Goal: Feedback & Contribution: Submit feedback/report problem

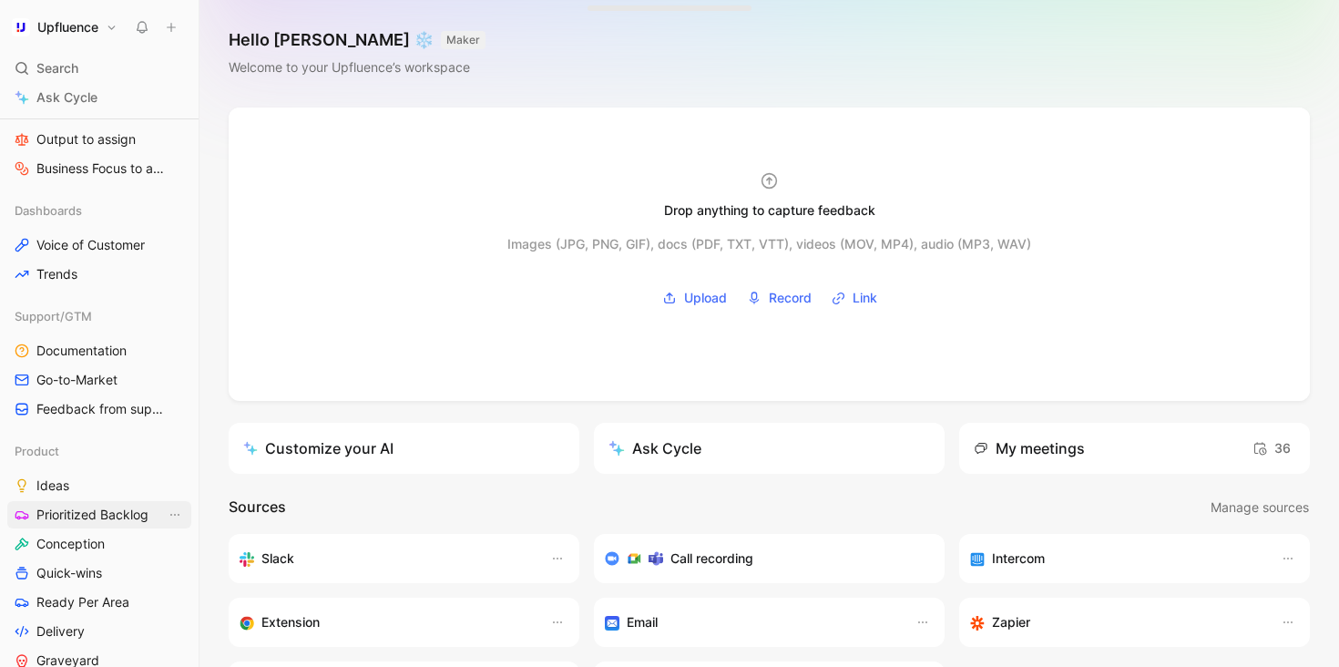
scroll to position [407, 0]
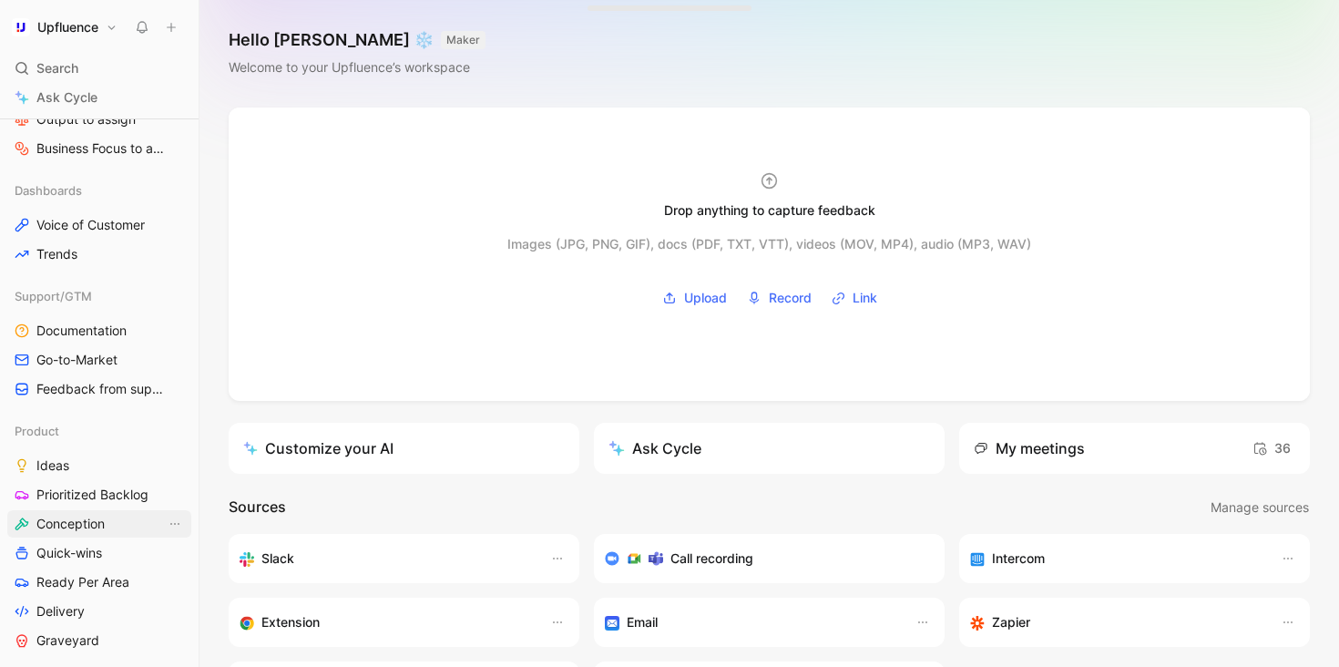
click at [69, 525] on span "Conception" at bounding box center [70, 524] width 68 height 18
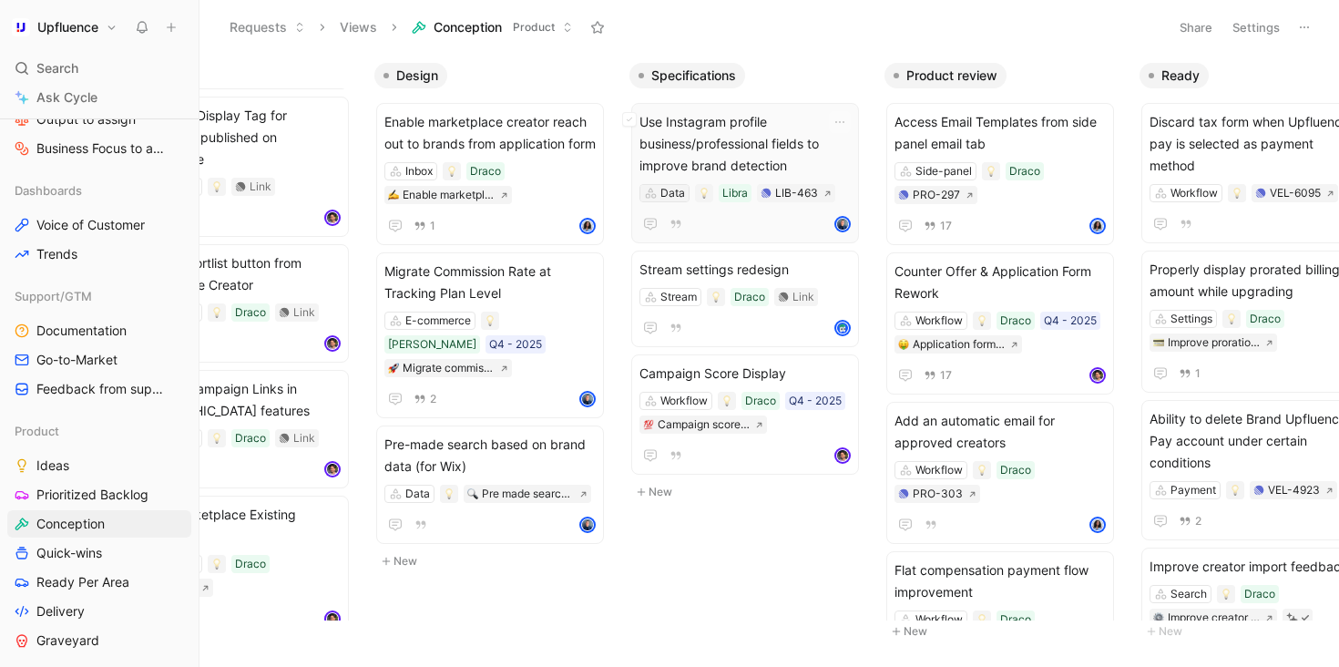
scroll to position [0, 420]
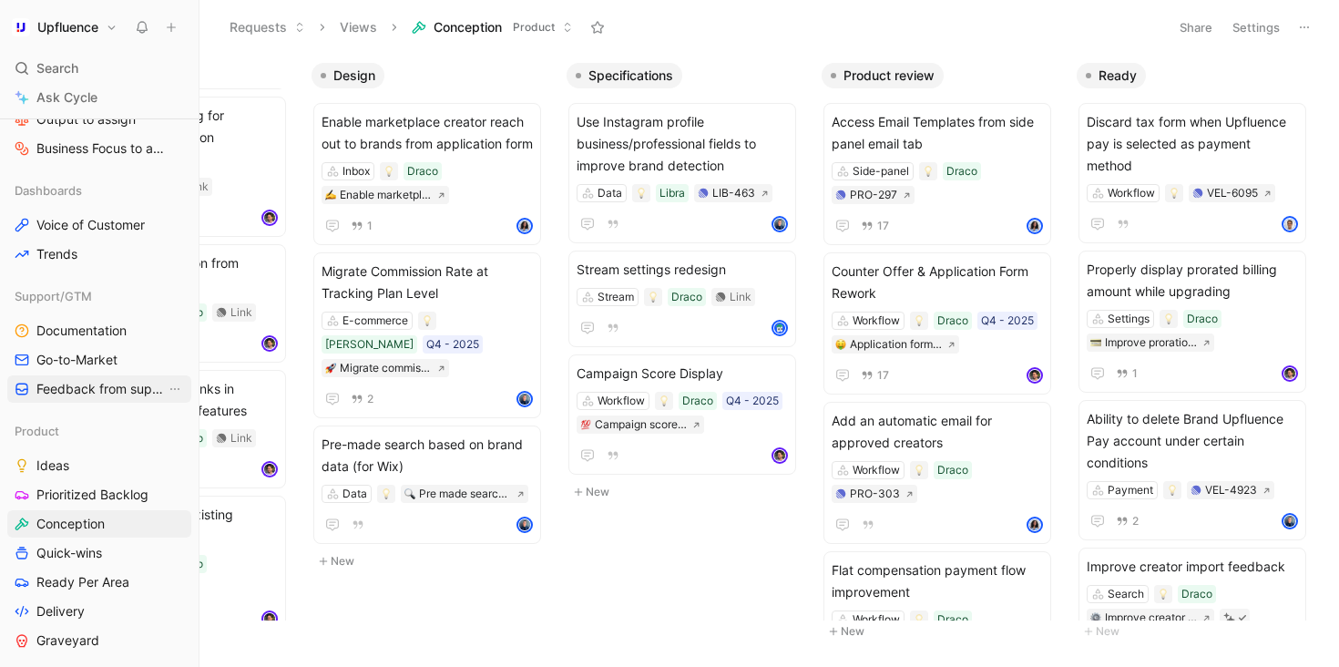
click at [93, 392] on span "Feedback from support" at bounding box center [100, 389] width 129 height 18
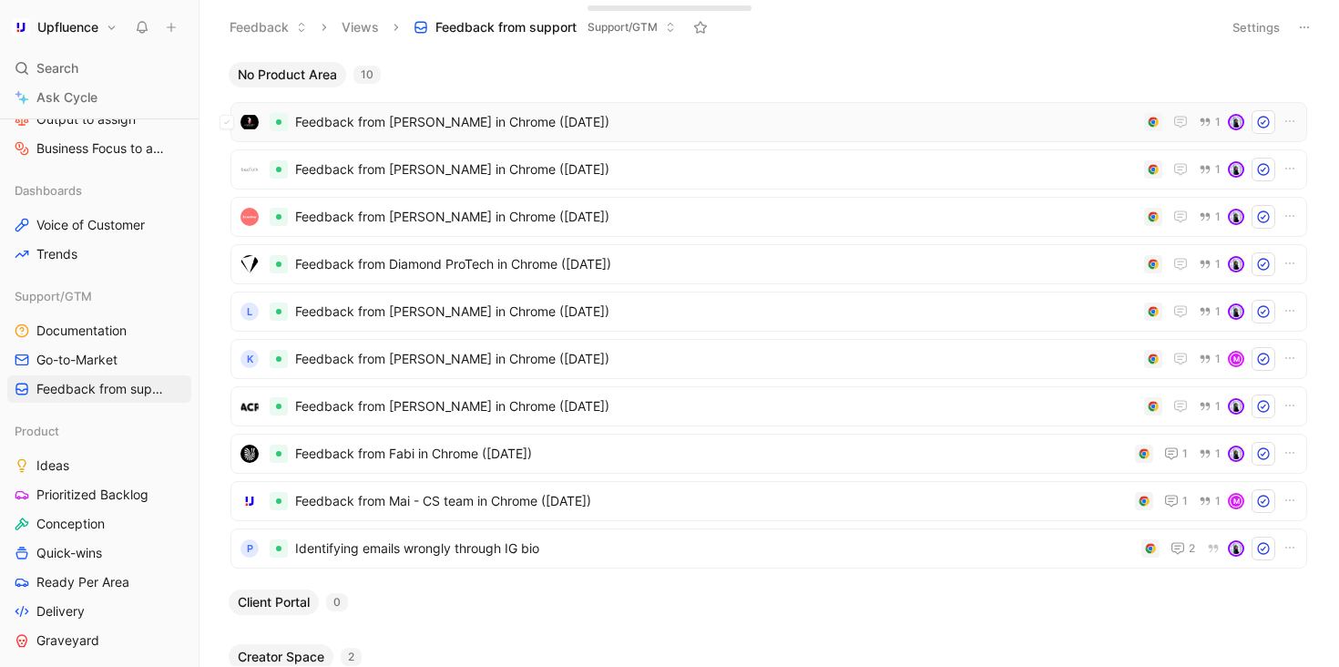
click at [496, 129] on span "Feedback from [PERSON_NAME] in Chrome ([DATE])" at bounding box center [716, 122] width 842 height 22
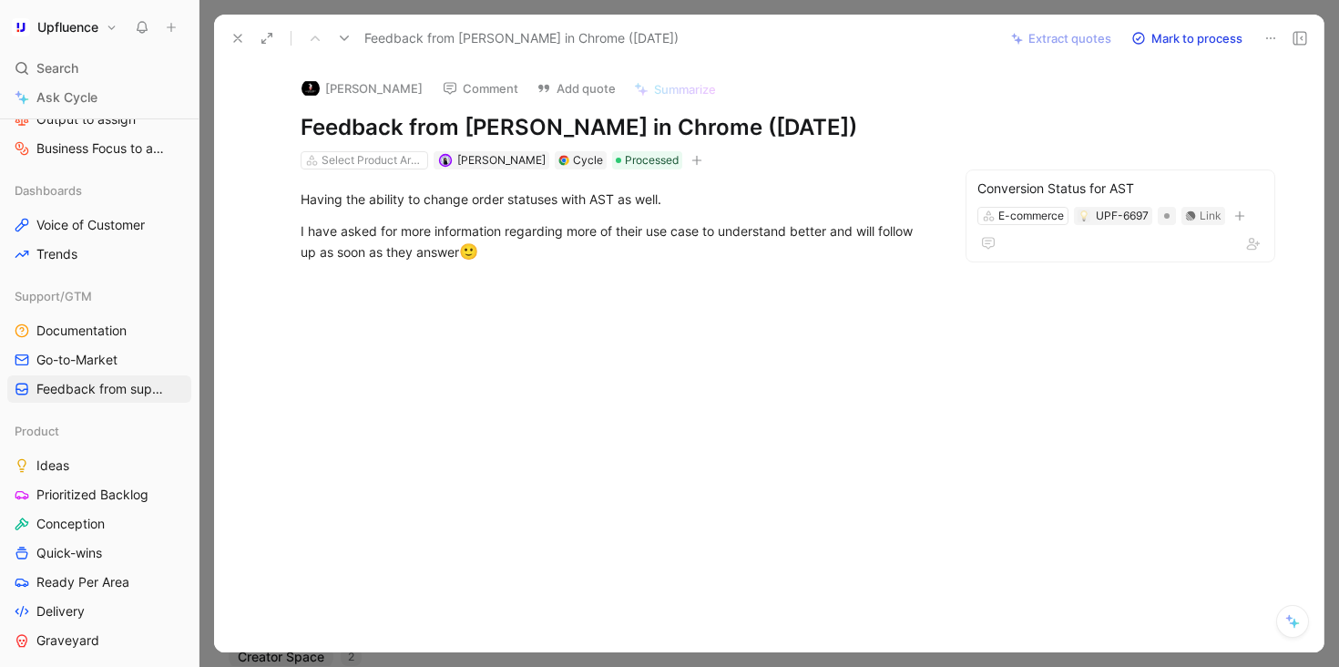
click at [238, 33] on icon at bounding box center [237, 38] width 15 height 15
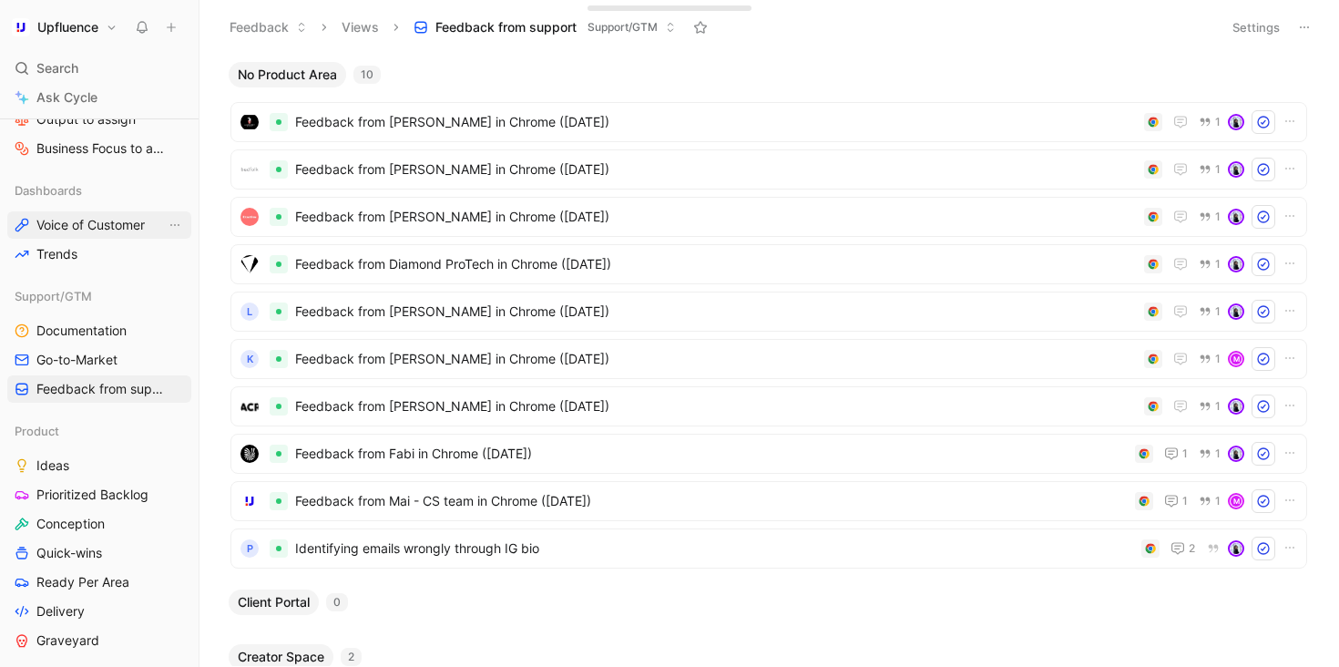
scroll to position [174, 0]
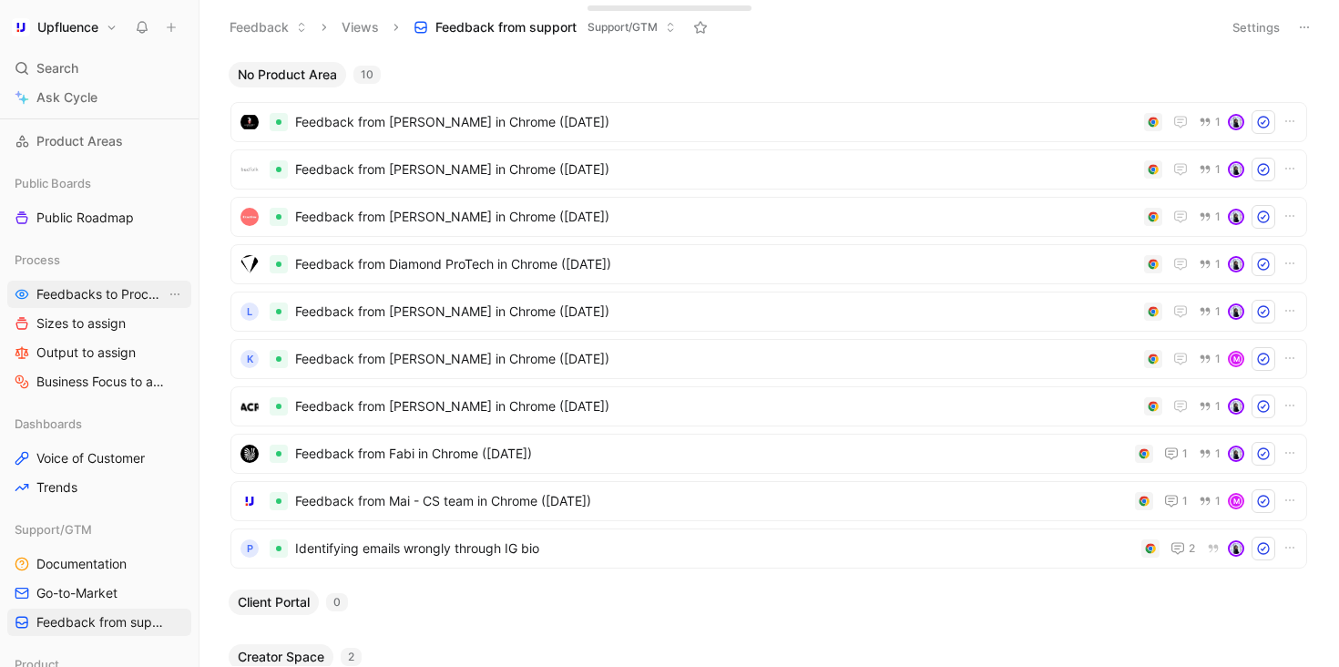
click at [90, 292] on span "Feedbacks to Process" at bounding box center [100, 294] width 129 height 18
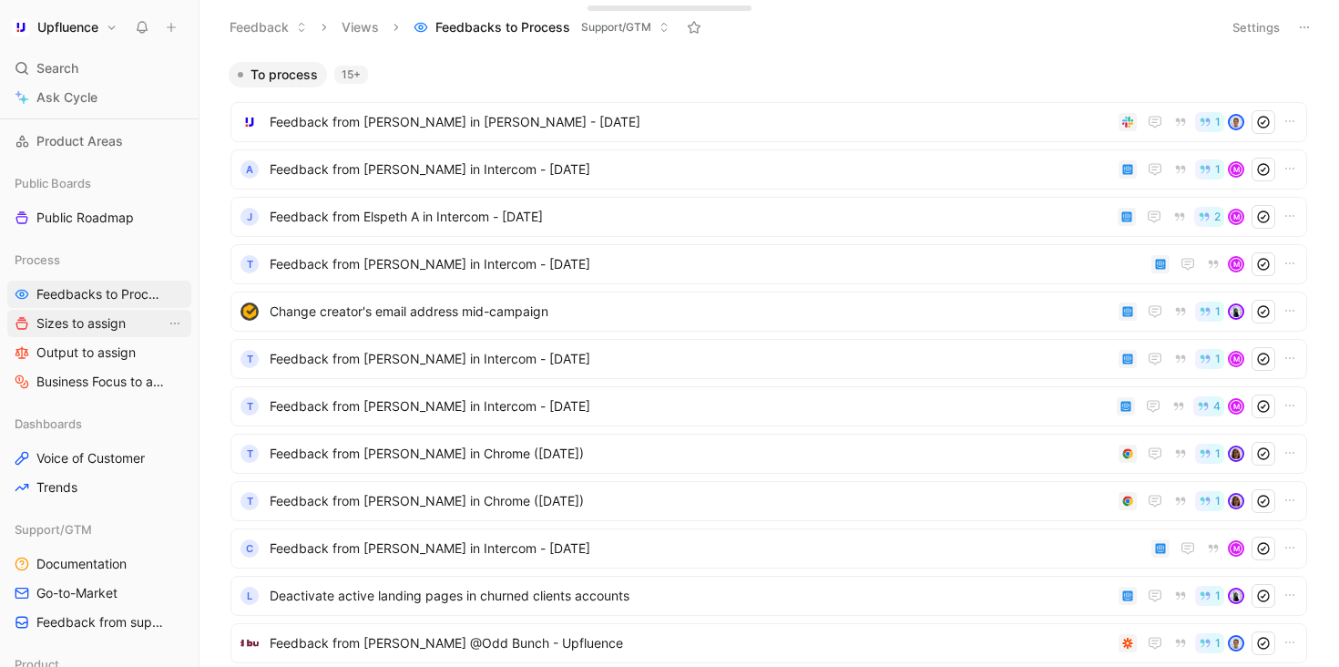
click at [113, 328] on span "Sizes to assign" at bounding box center [80, 323] width 89 height 18
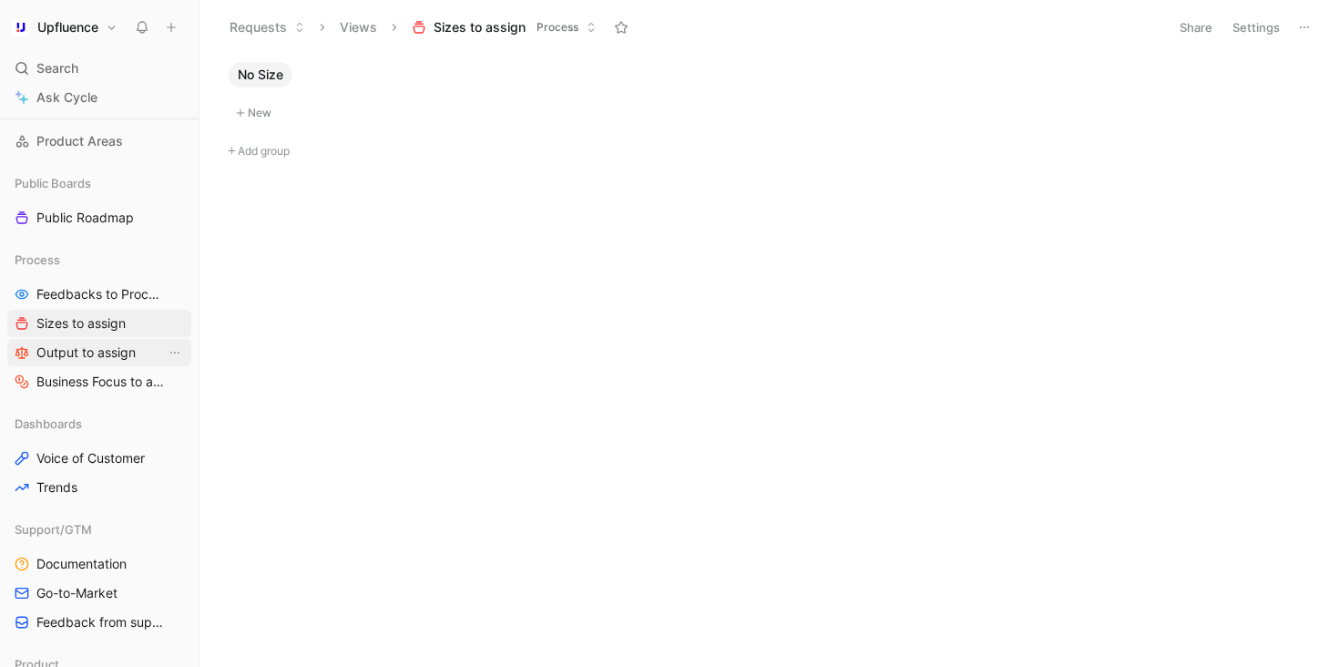
click at [107, 358] on span "Output to assign" at bounding box center [85, 352] width 99 height 18
click at [106, 378] on span "Business Focus to assign" at bounding box center [100, 382] width 129 height 18
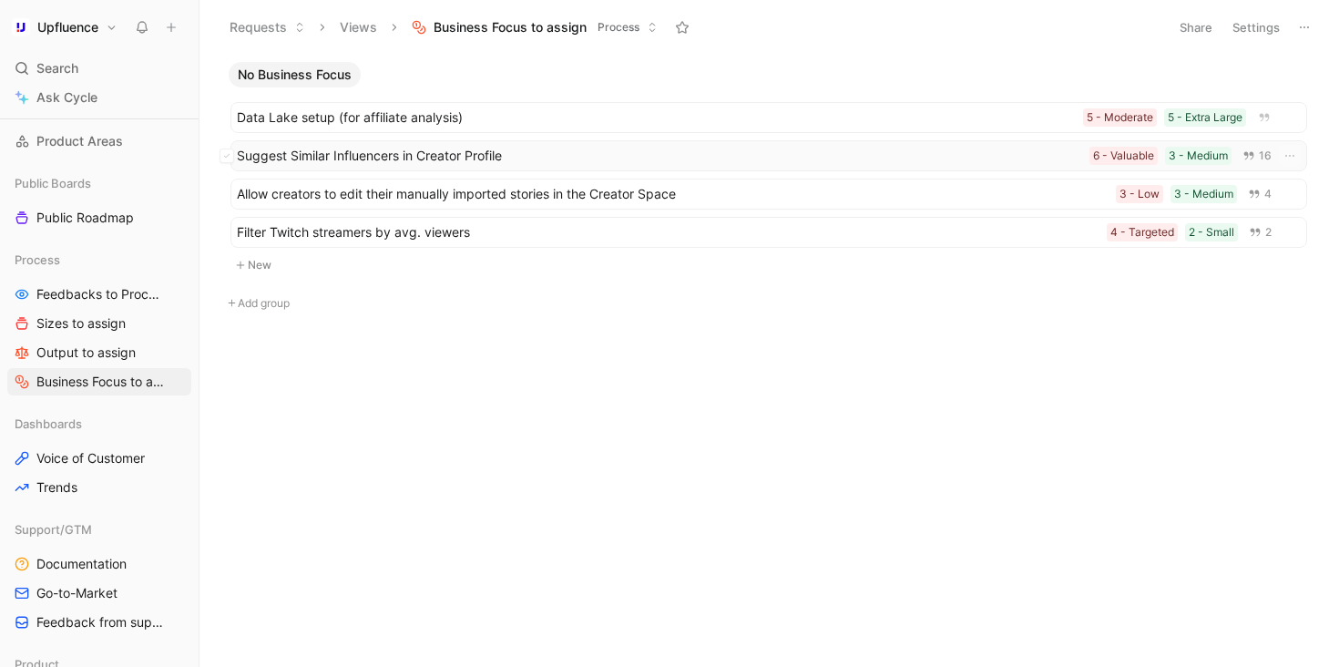
click at [326, 156] on span "Suggest Similar Influencers in Creator Profile" at bounding box center [659, 156] width 845 height 22
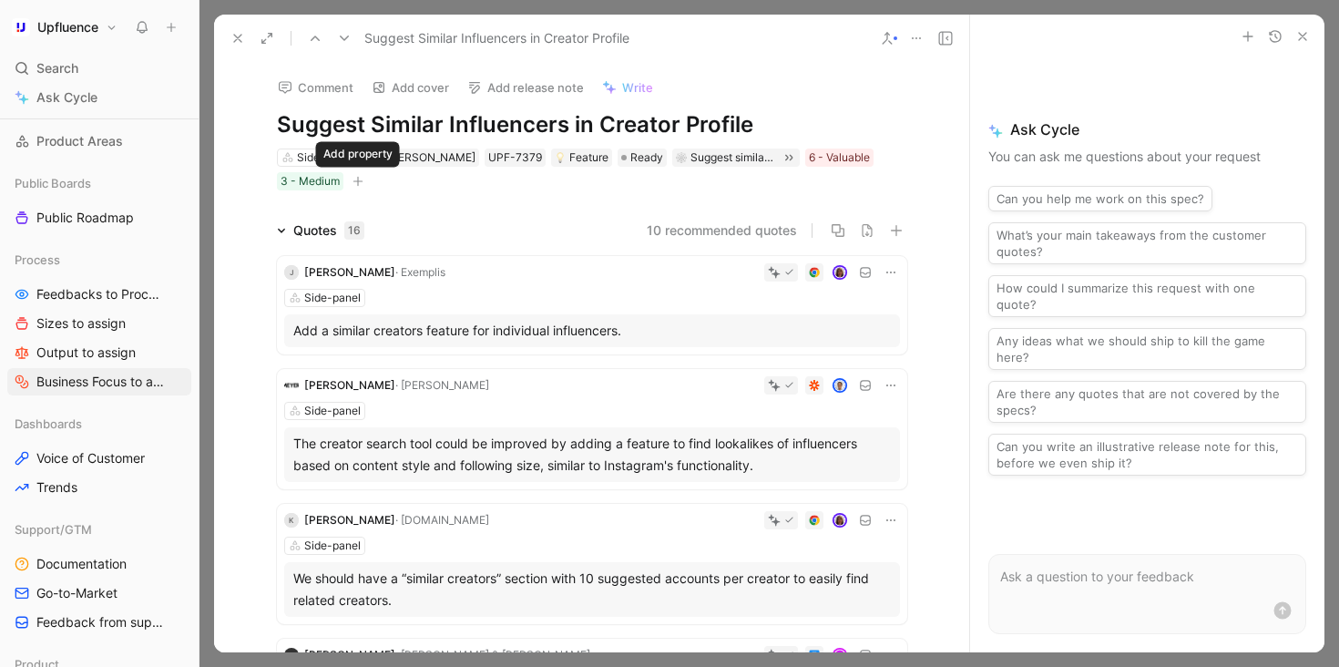
click at [366, 183] on button "button" at bounding box center [358, 181] width 18 height 18
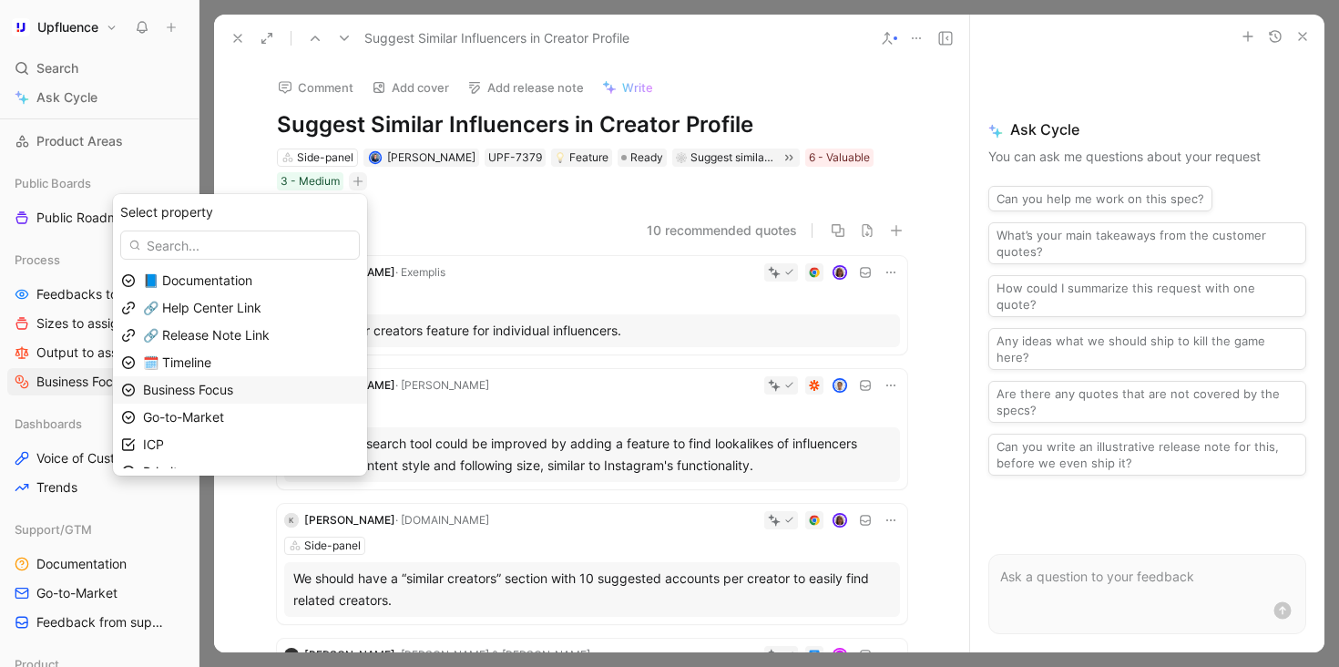
click at [278, 390] on div "Business Focus" at bounding box center [251, 390] width 216 height 22
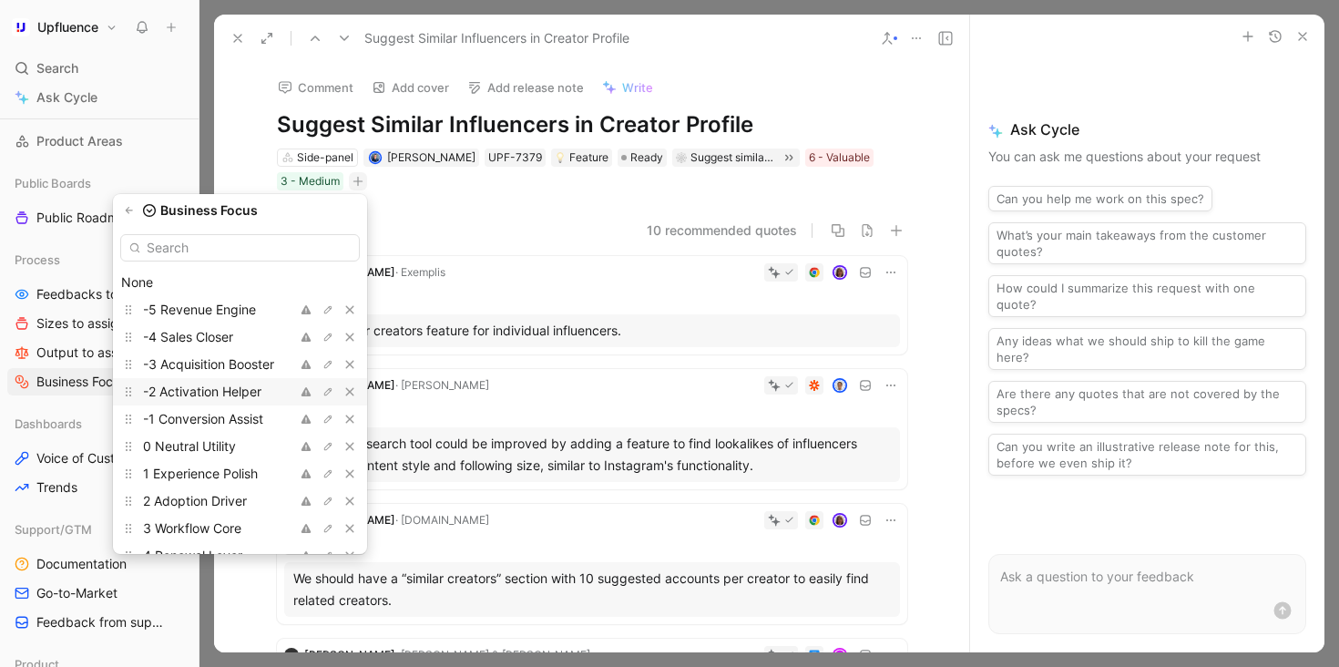
scroll to position [77, 0]
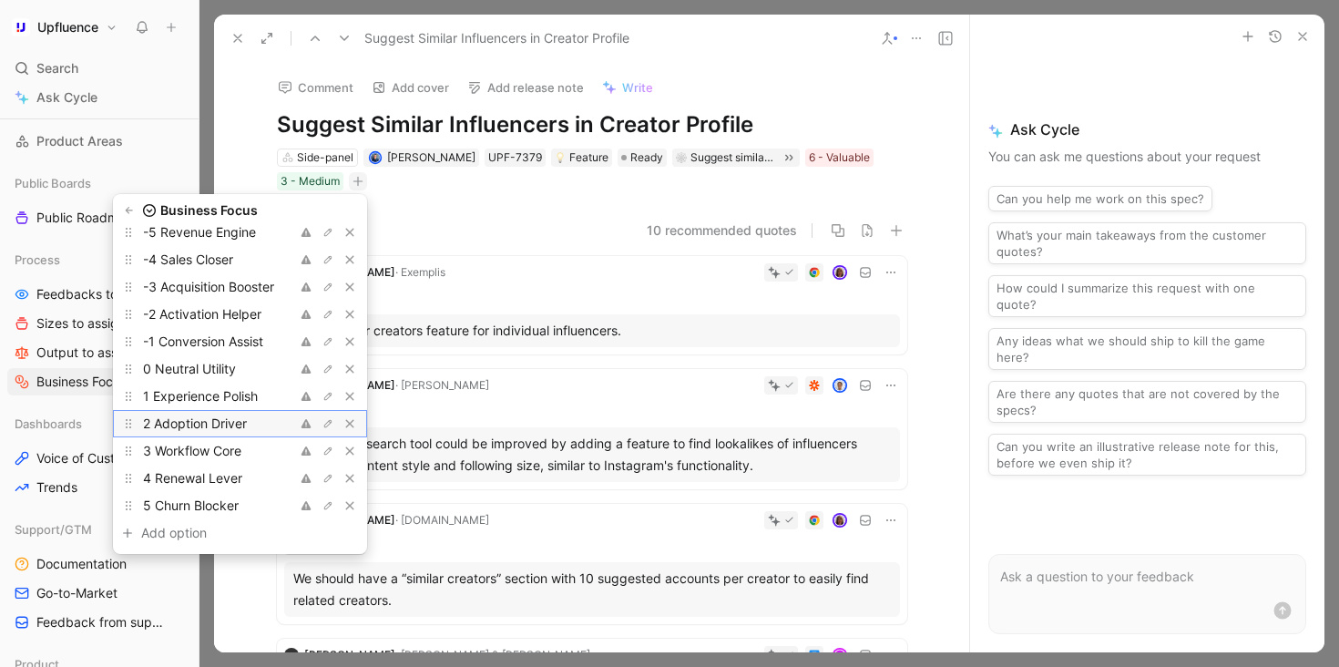
click at [225, 429] on span "2 Adoption Driver" at bounding box center [195, 422] width 104 height 15
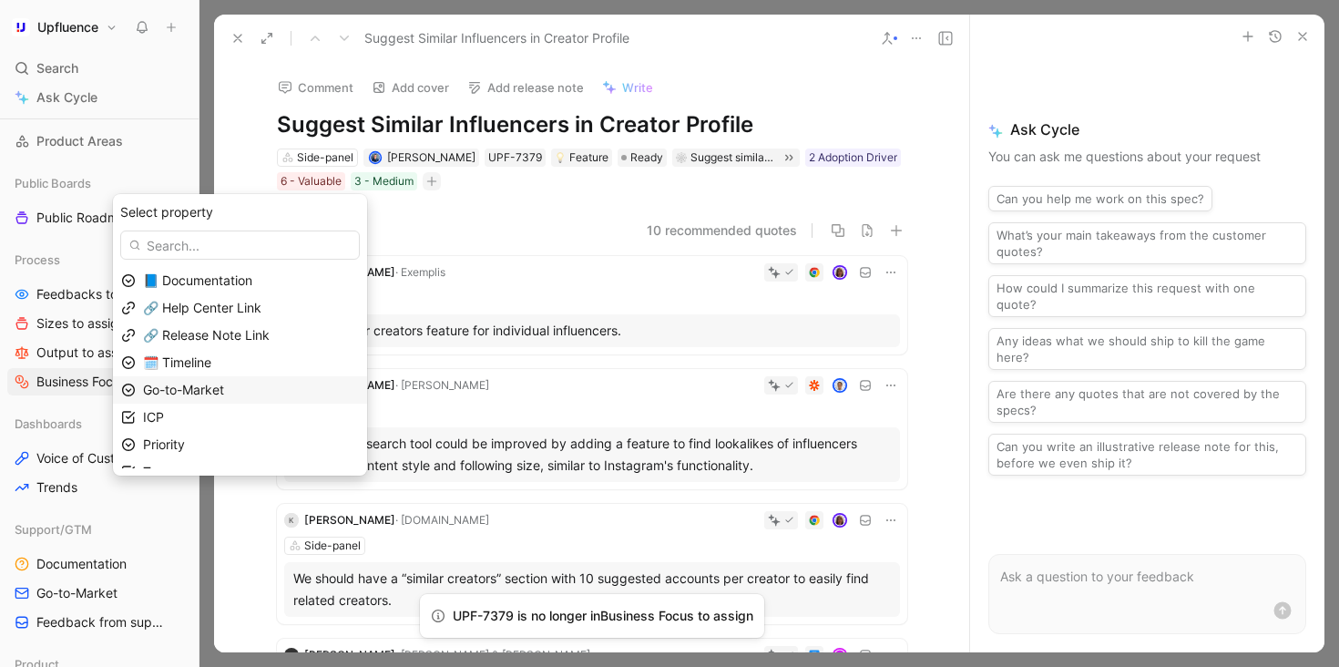
scroll to position [17, 0]
click at [237, 424] on div "Priority" at bounding box center [251, 427] width 216 height 22
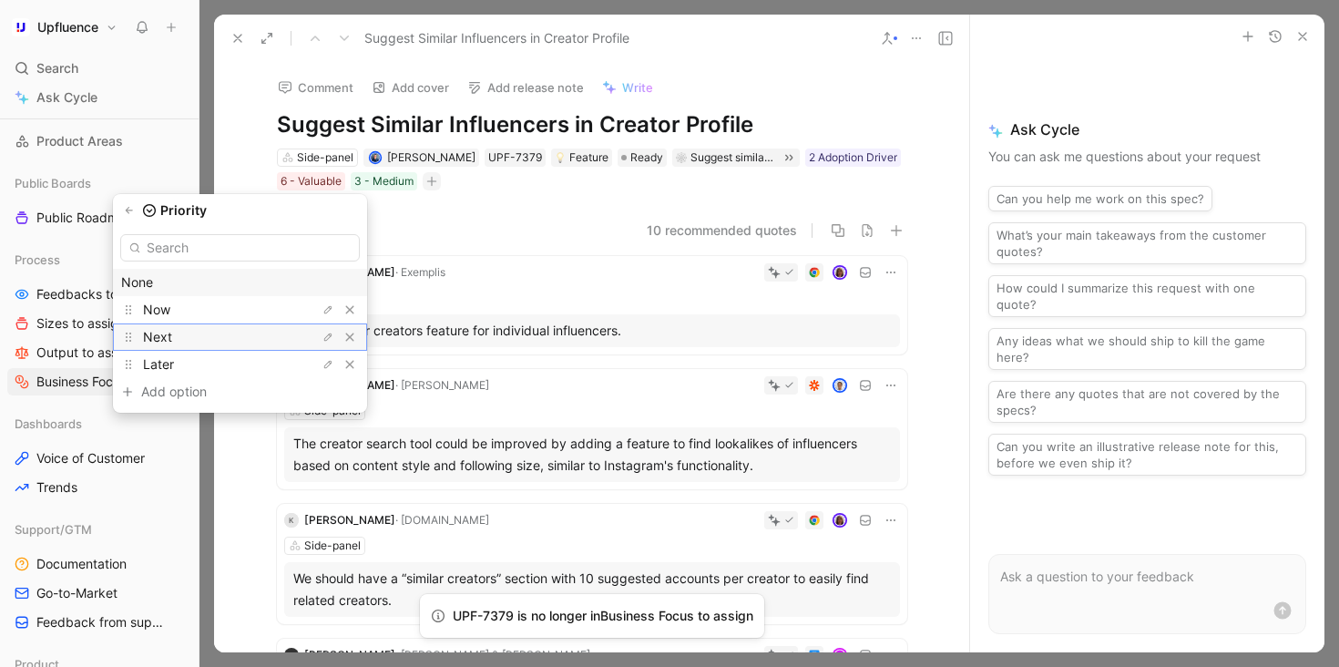
click at [242, 341] on div "Next" at bounding box center [211, 337] width 137 height 22
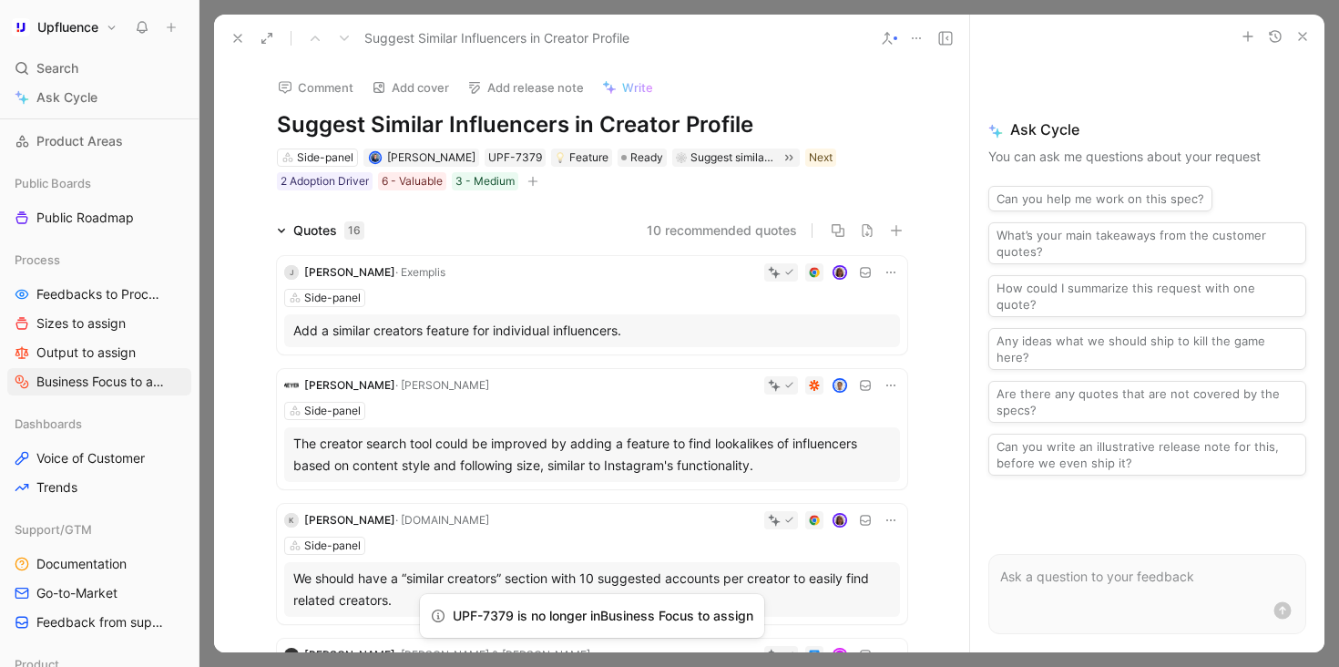
click at [239, 40] on icon at bounding box center [237, 38] width 15 height 15
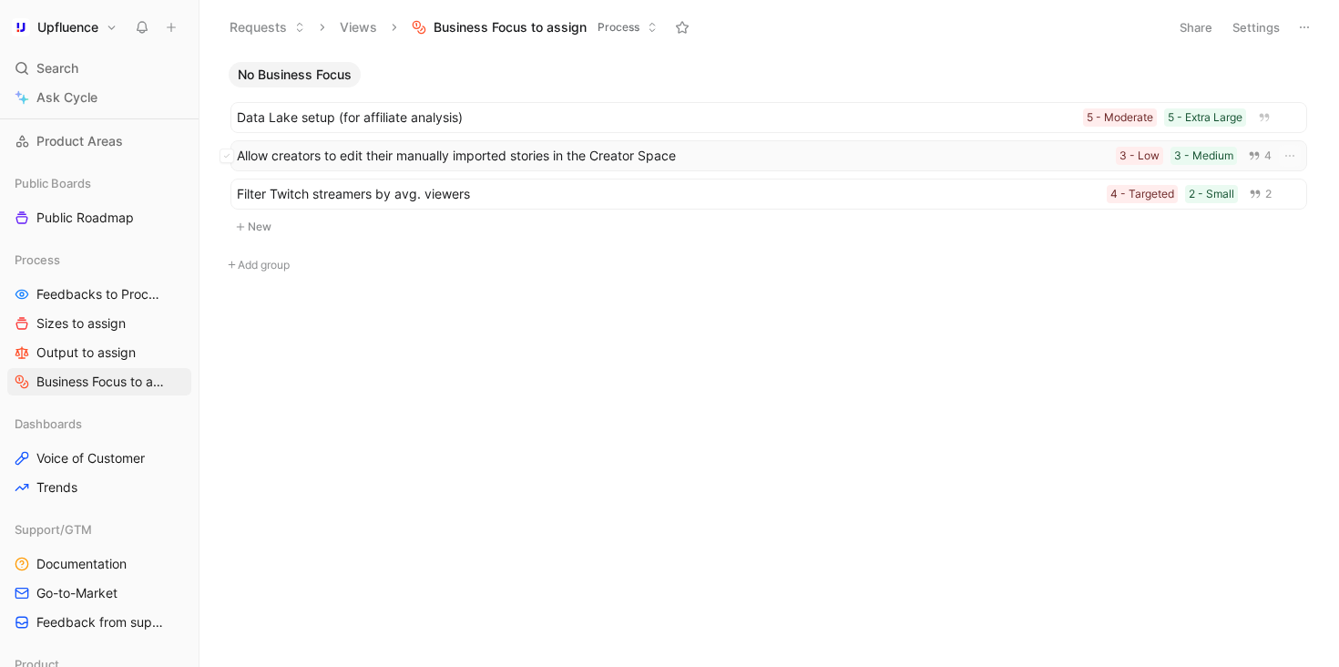
click at [518, 158] on span "Allow creators to edit their manually imported stories in the Creator Space" at bounding box center [673, 156] width 872 height 22
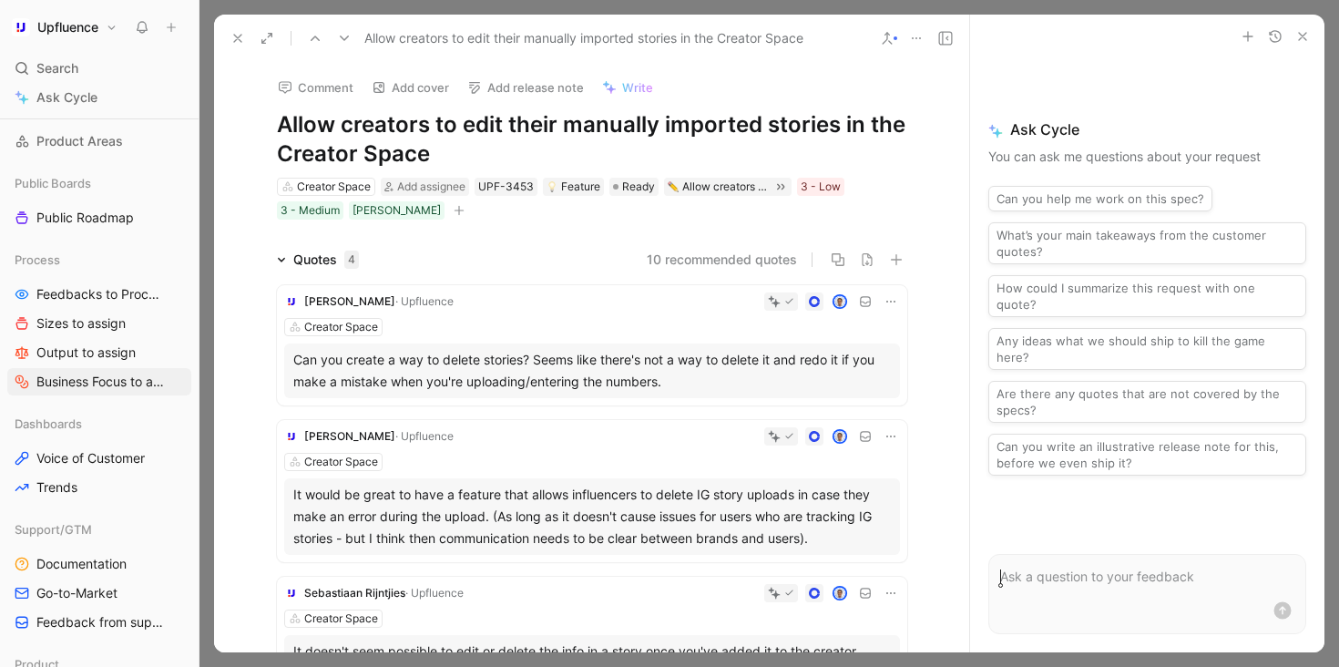
click at [454, 207] on icon "button" at bounding box center [459, 210] width 11 height 11
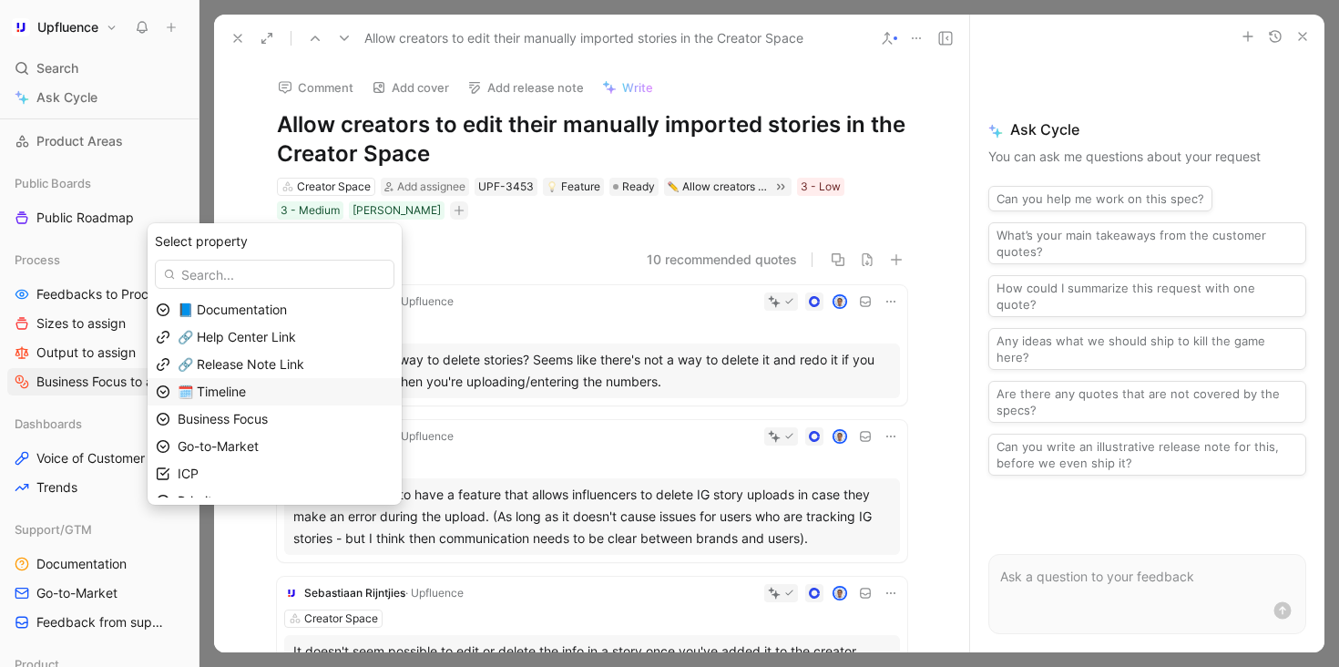
scroll to position [17, 0]
click at [268, 402] on span "Business Focus" at bounding box center [223, 401] width 90 height 15
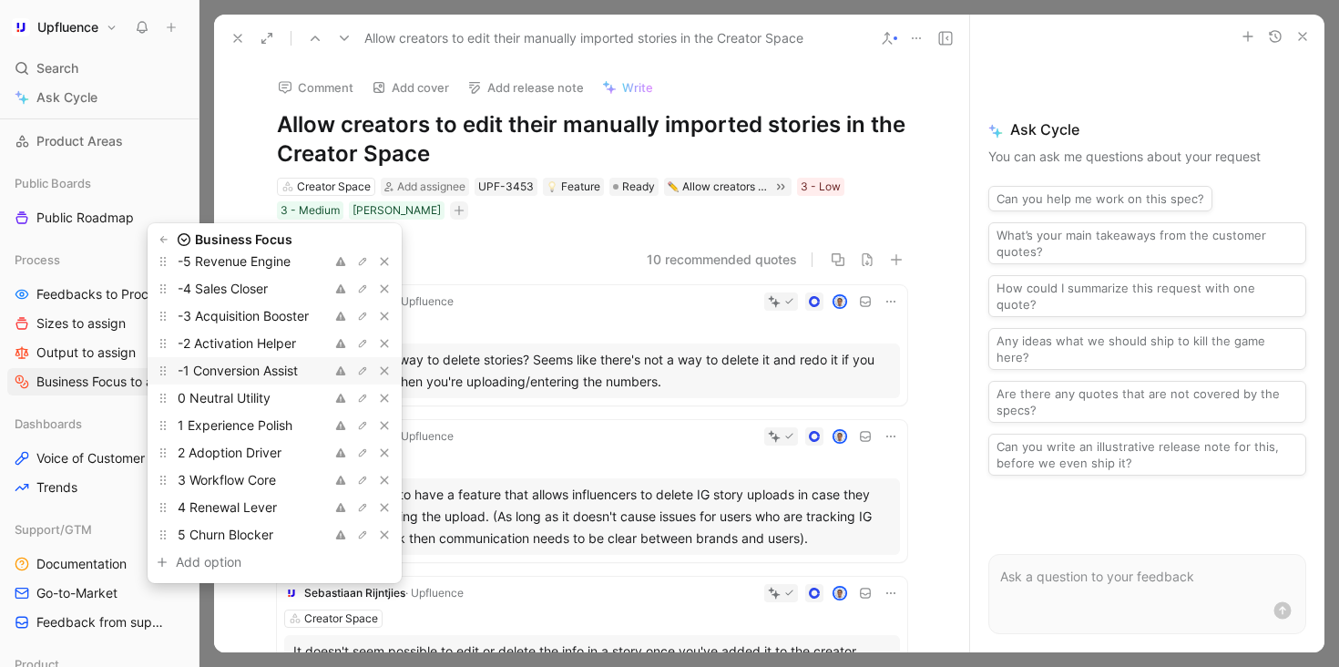
scroll to position [52, 0]
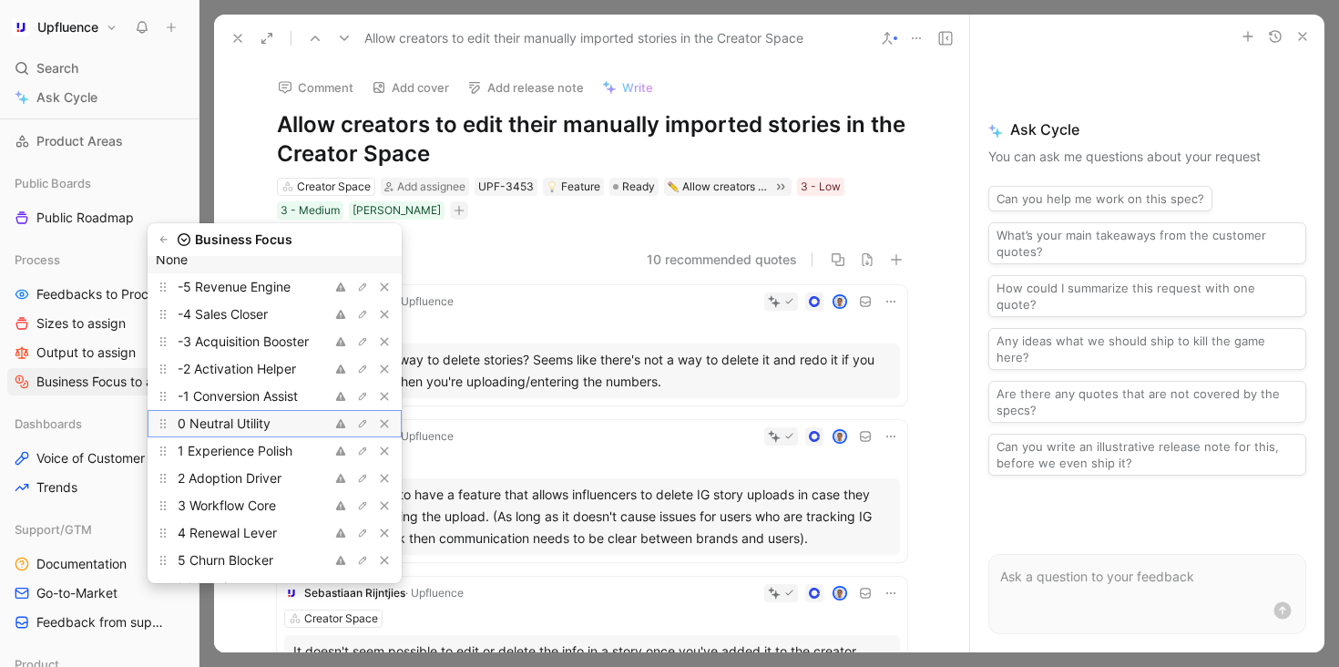
click at [261, 428] on span "0 Neutral Utility" at bounding box center [224, 422] width 93 height 15
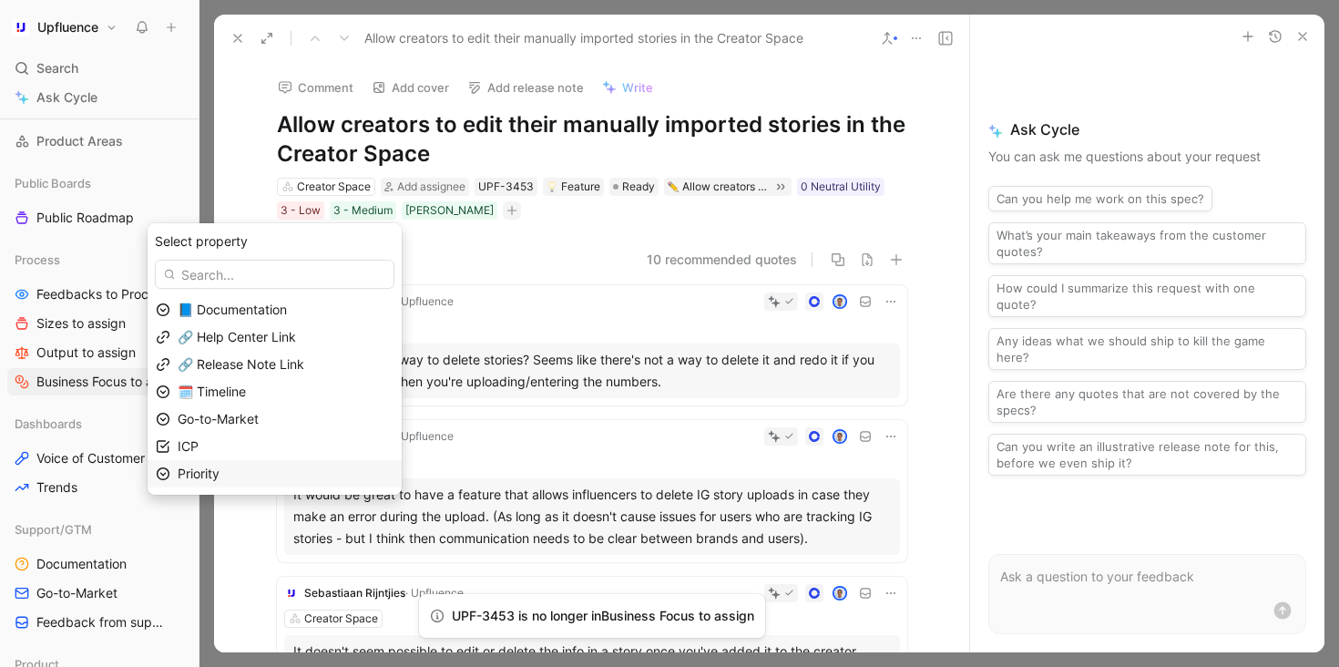
click at [261, 476] on div "Priority" at bounding box center [286, 474] width 216 height 22
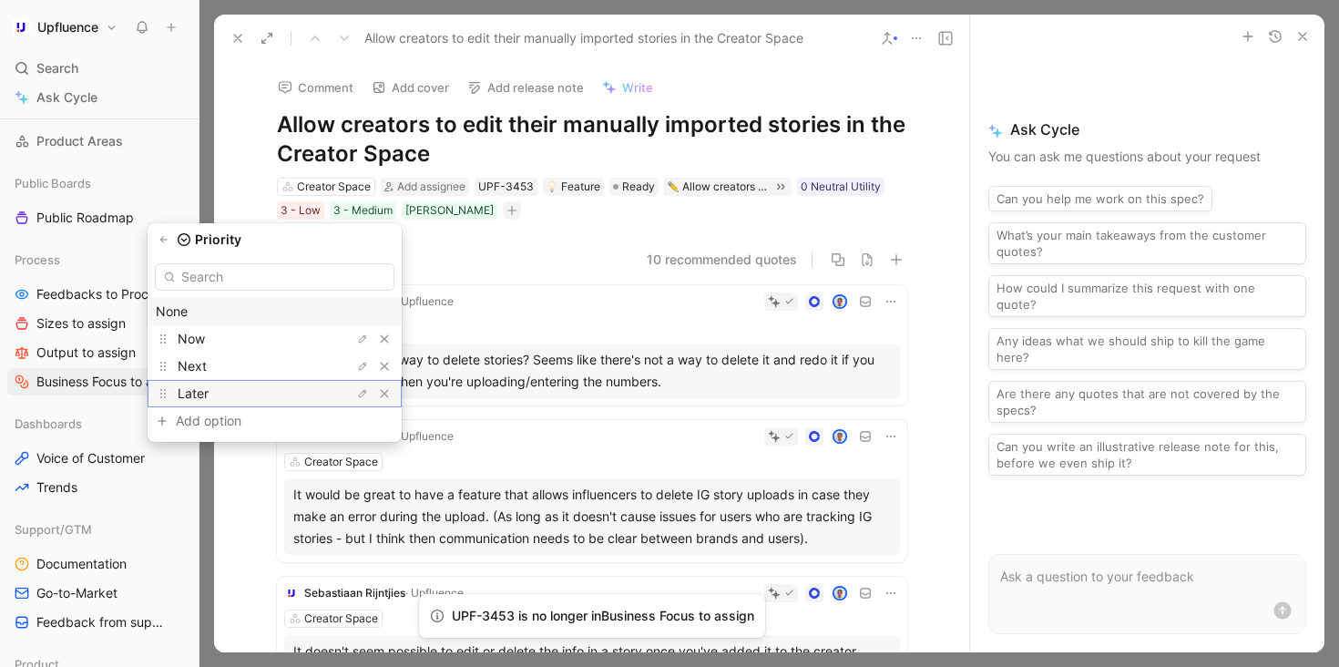
click at [255, 397] on div "Later" at bounding box center [246, 394] width 137 height 22
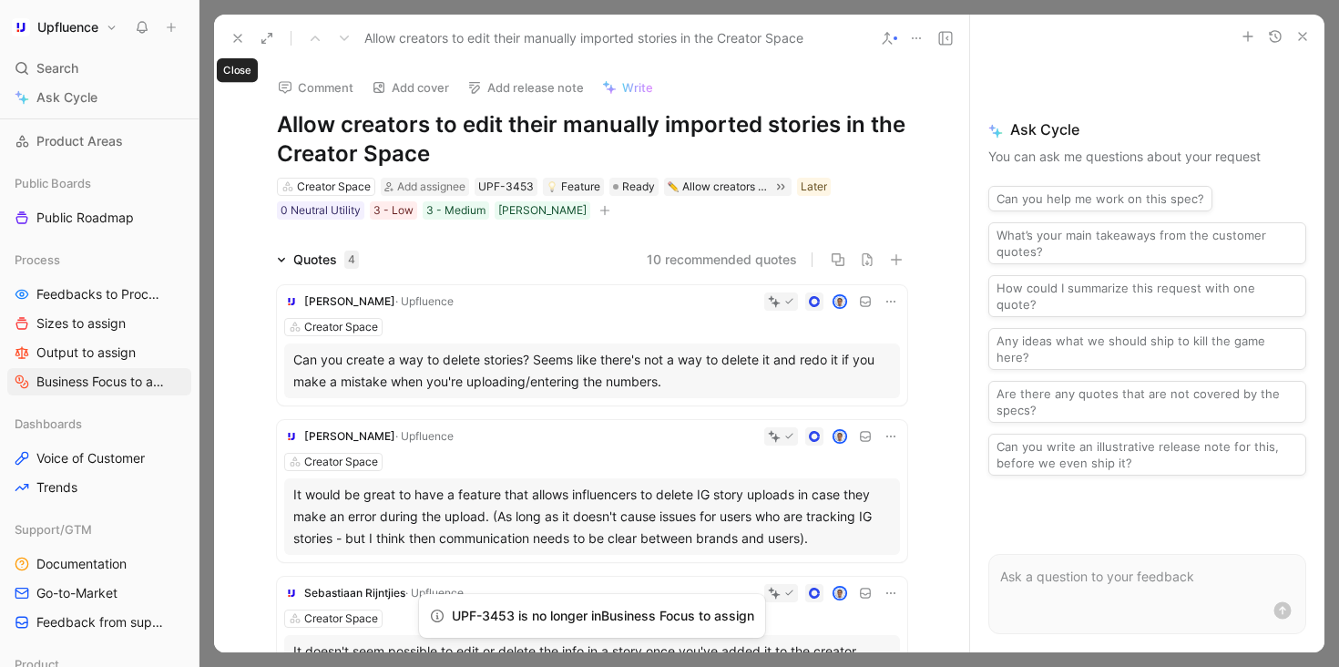
click at [234, 41] on use at bounding box center [237, 38] width 7 height 7
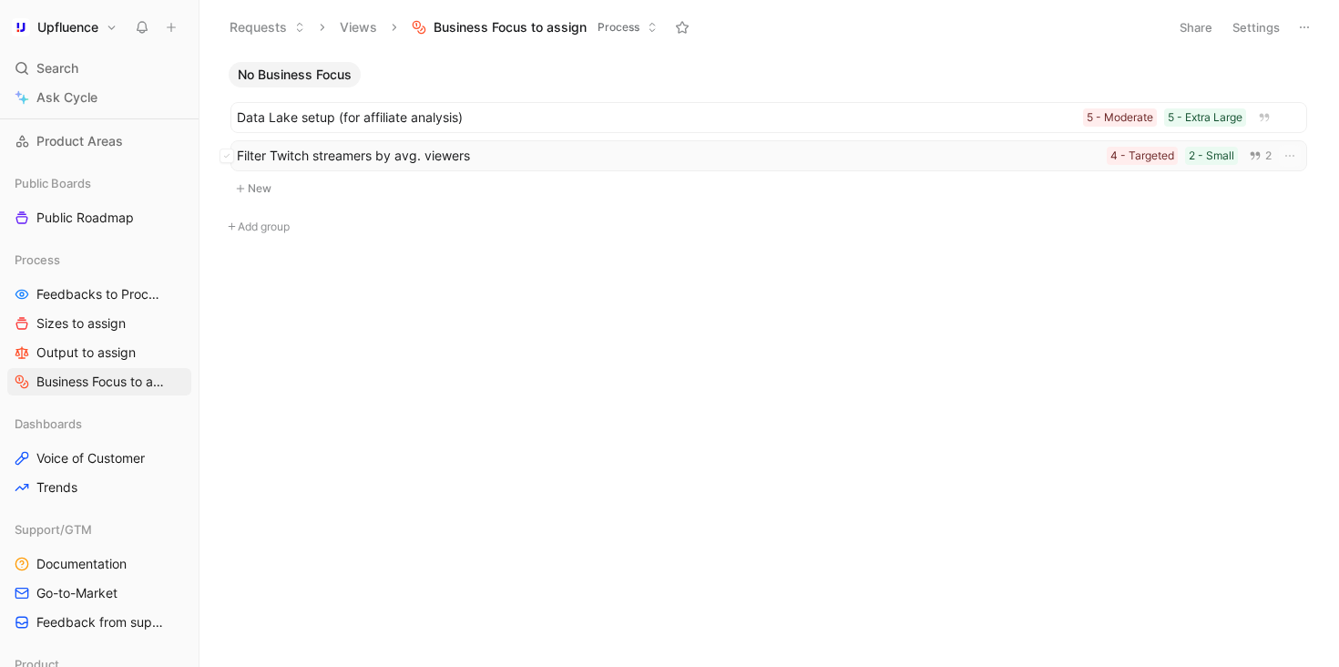
click at [316, 156] on span "Filter Twitch streamers by avg. viewers" at bounding box center [668, 156] width 863 height 22
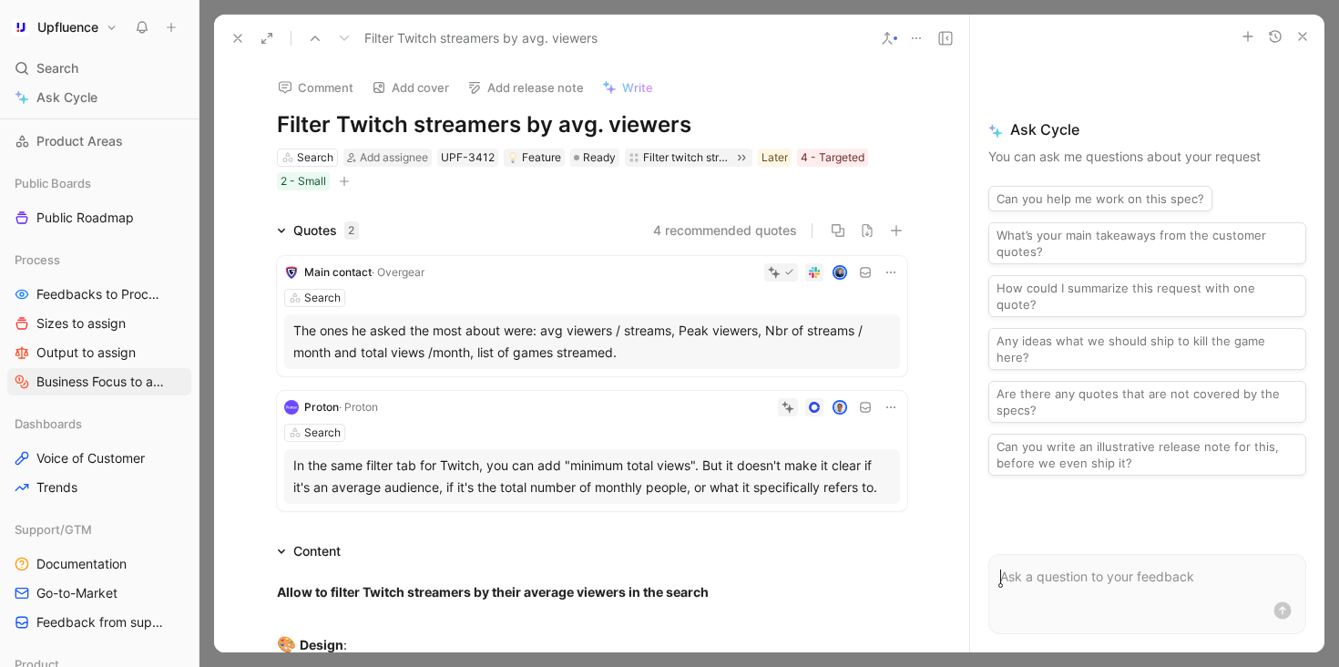
click at [342, 182] on icon "button" at bounding box center [344, 181] width 11 height 11
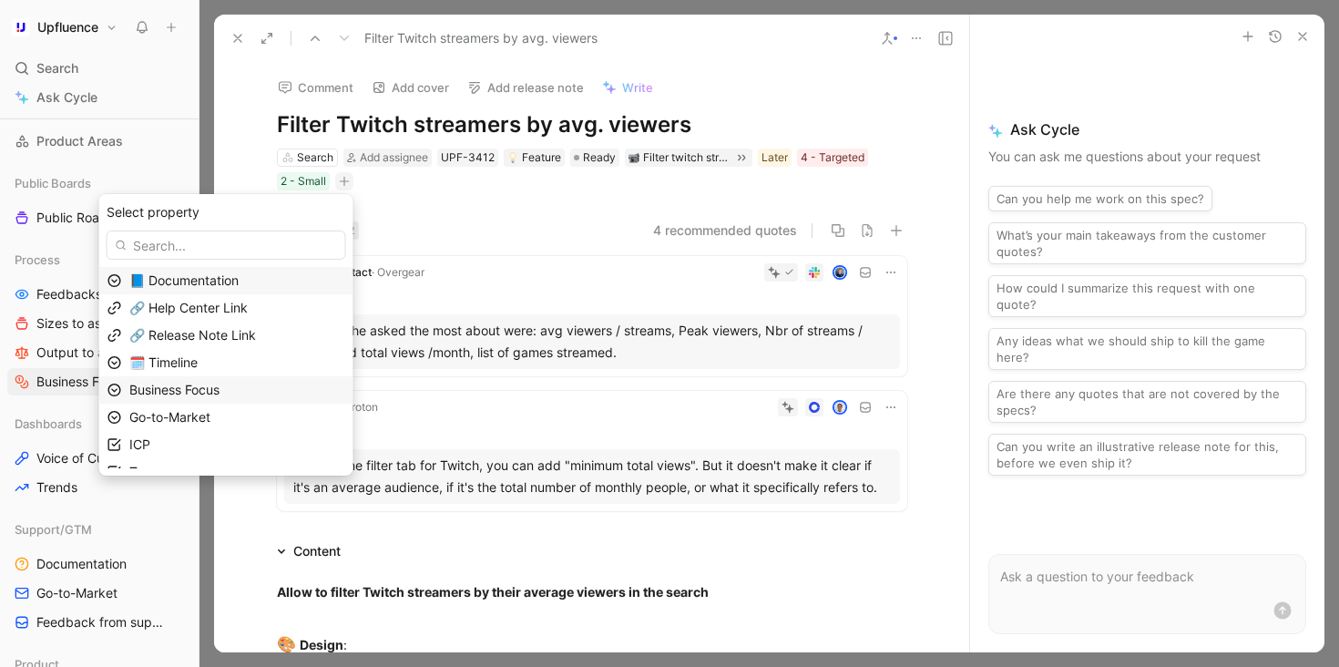
click at [263, 379] on div "Business Focus" at bounding box center [237, 390] width 216 height 22
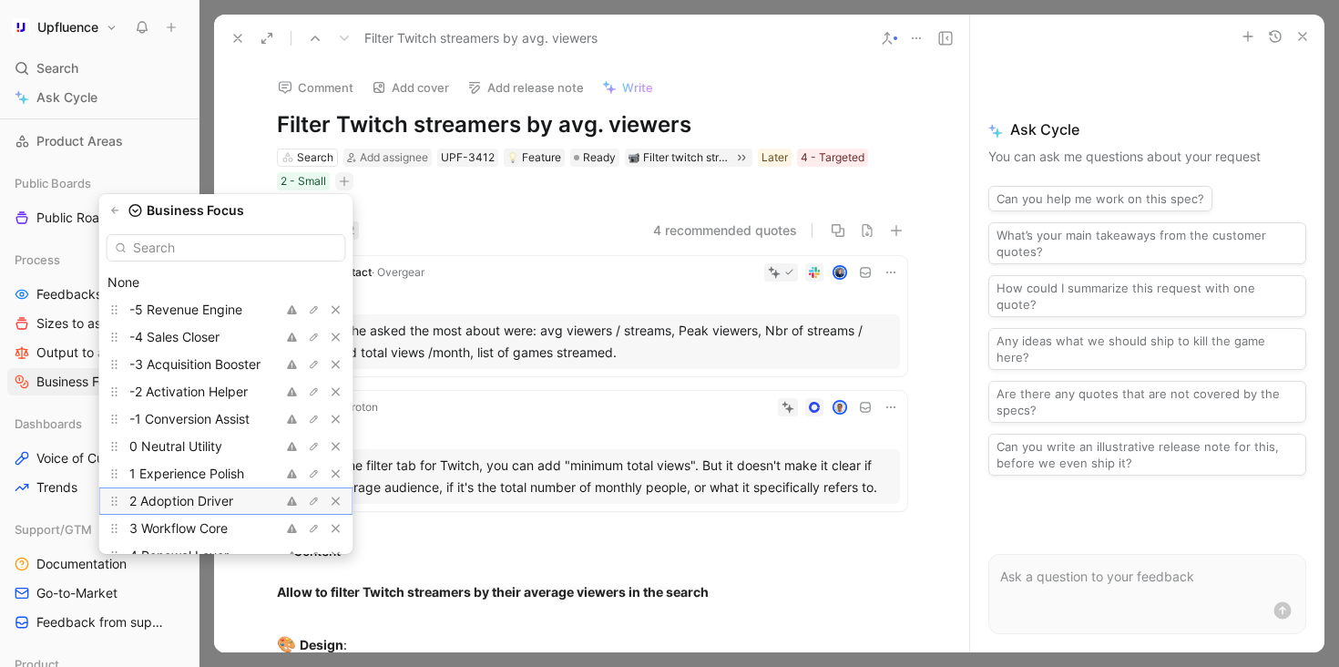
click at [212, 499] on span "2 Adoption Driver" at bounding box center [181, 500] width 104 height 15
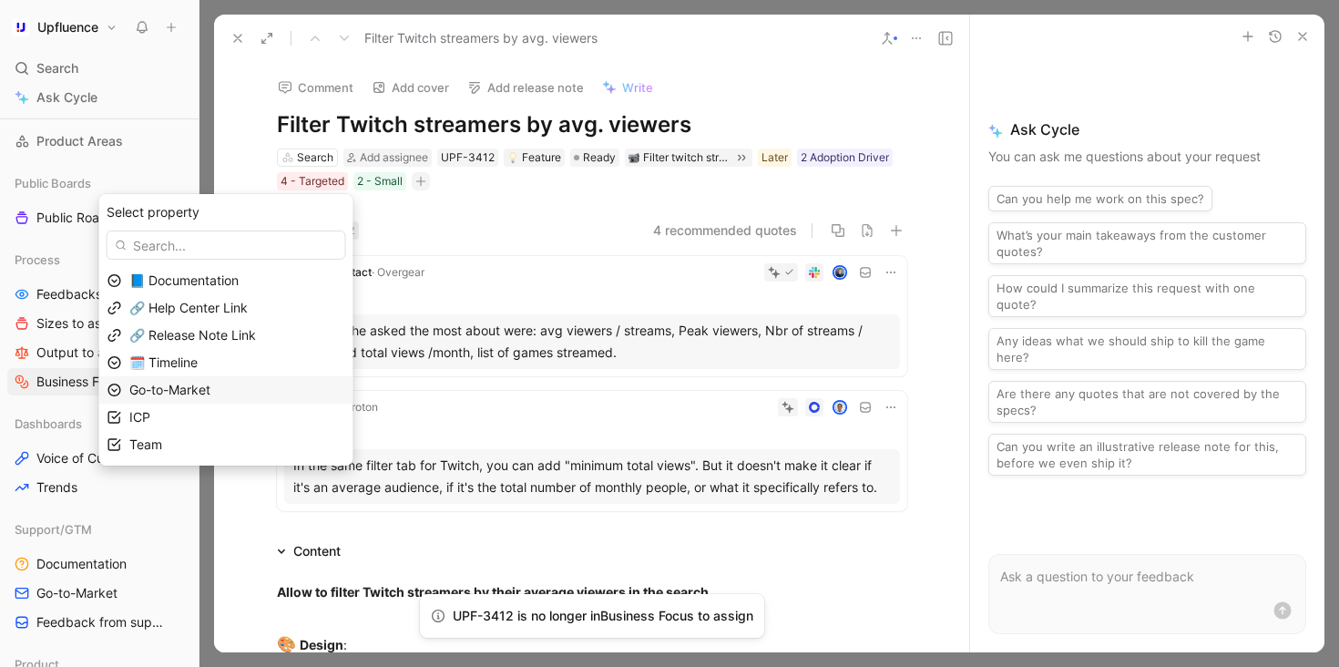
click at [239, 387] on div "Go-to-Market" at bounding box center [237, 390] width 216 height 22
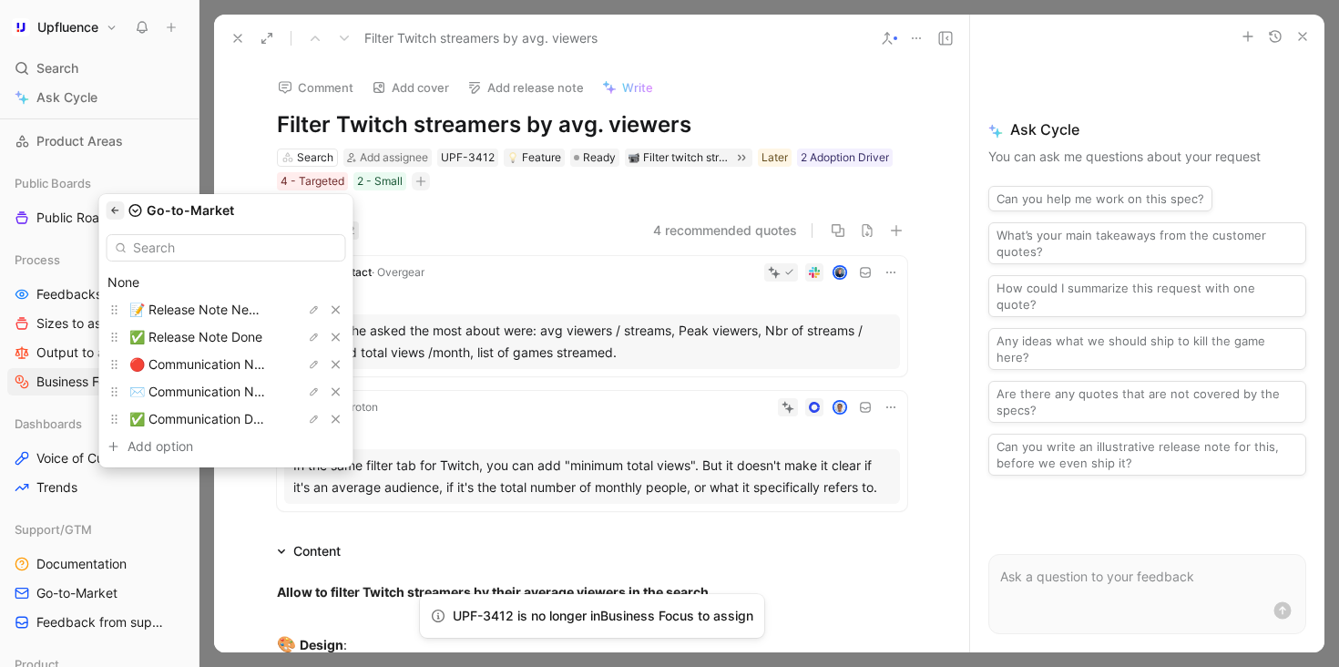
click at [121, 212] on icon "button" at bounding box center [115, 210] width 11 height 11
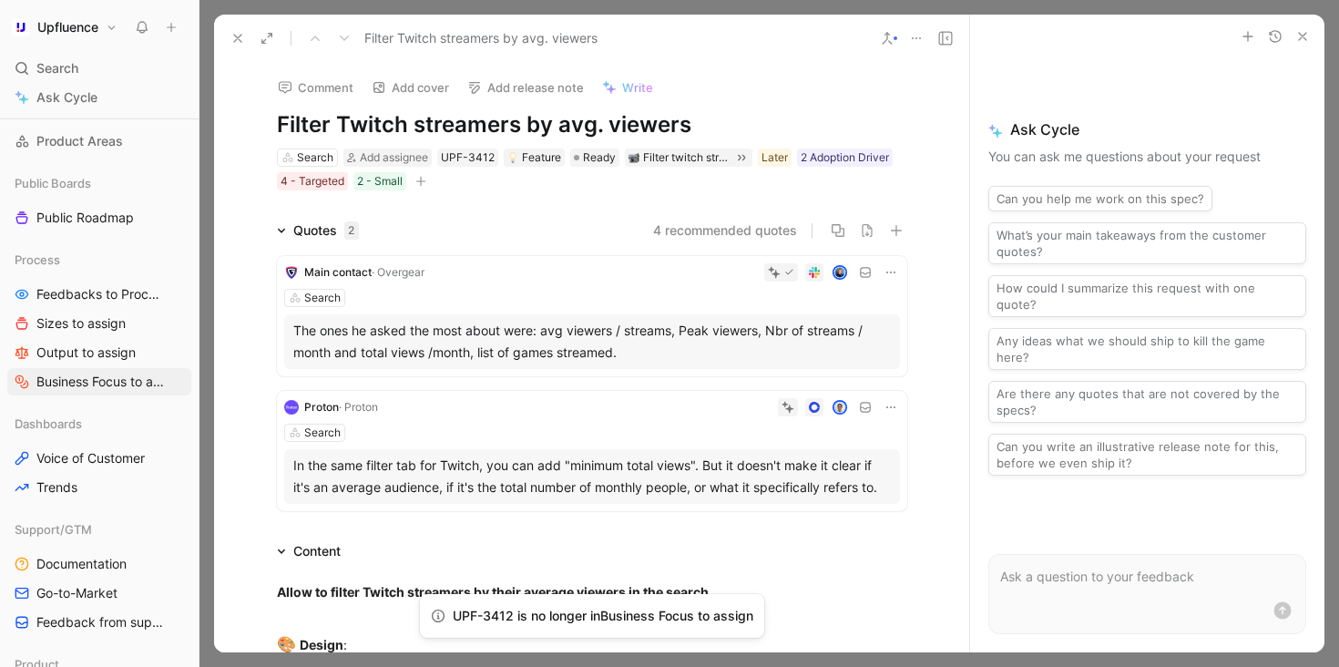
click at [241, 39] on icon at bounding box center [237, 38] width 15 height 15
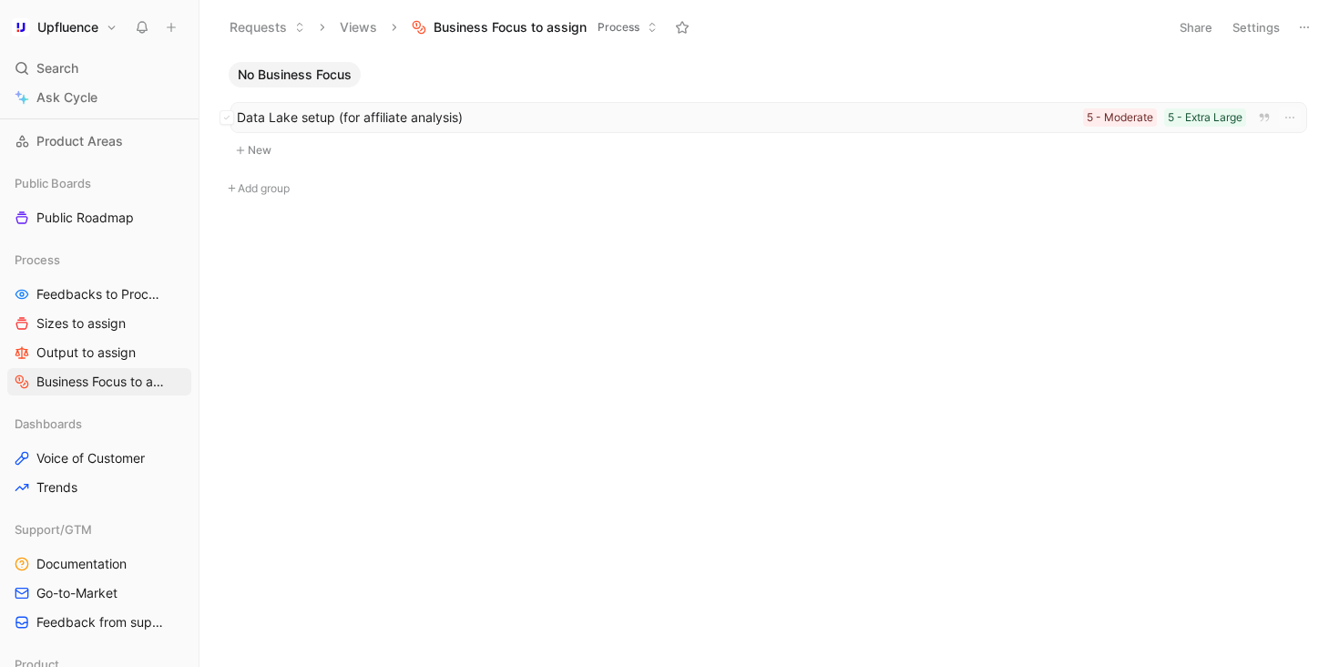
click at [348, 118] on span "Data Lake setup (for affiliate analysis)" at bounding box center [656, 118] width 839 height 22
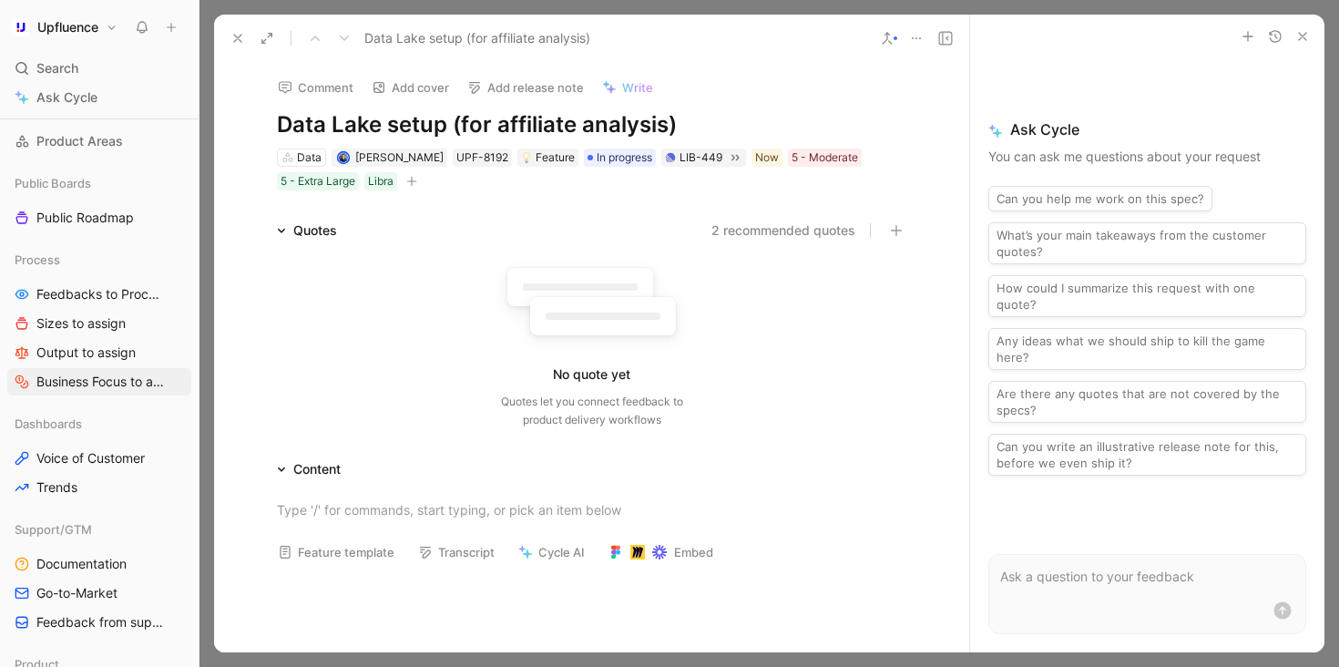
click at [240, 39] on icon at bounding box center [237, 38] width 15 height 15
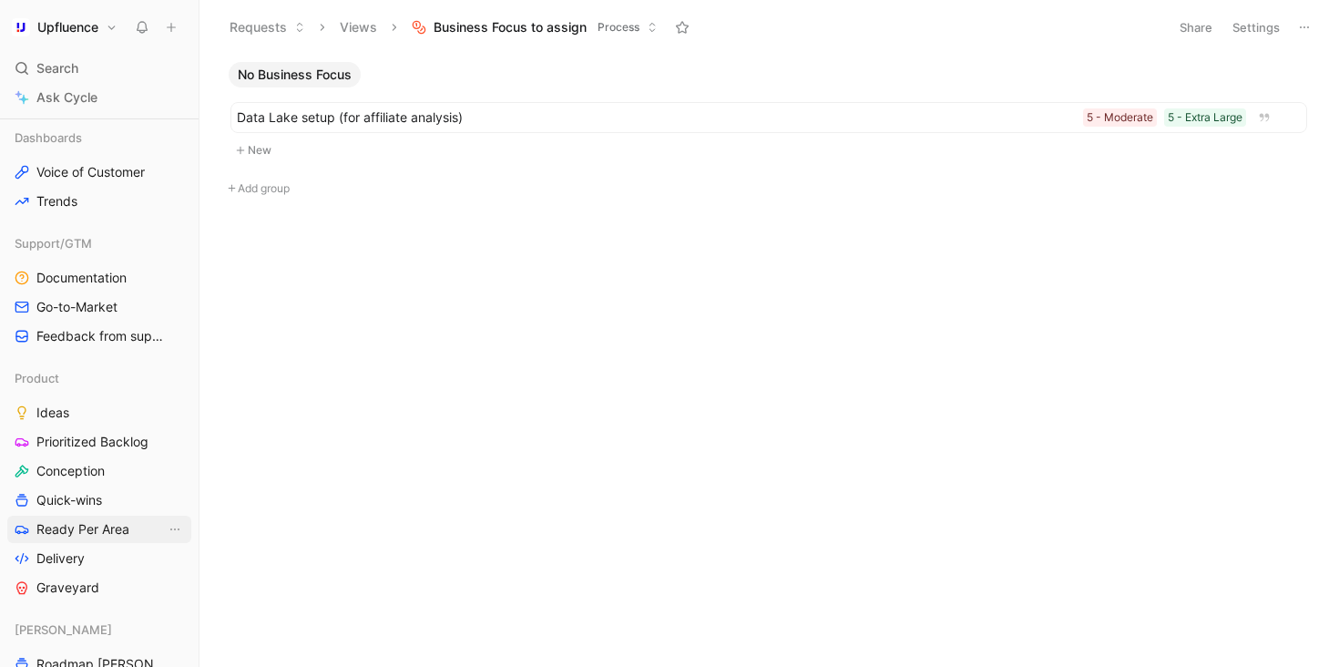
scroll to position [465, 0]
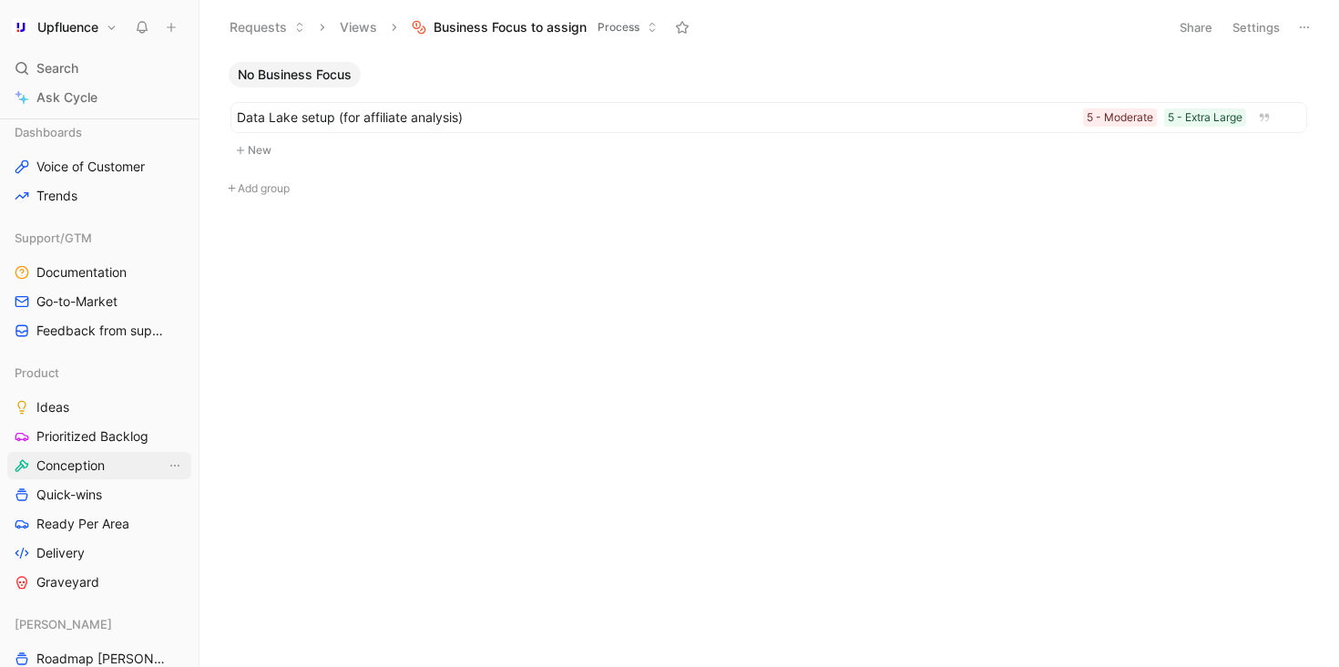
click at [68, 456] on span "Conception" at bounding box center [70, 465] width 68 height 18
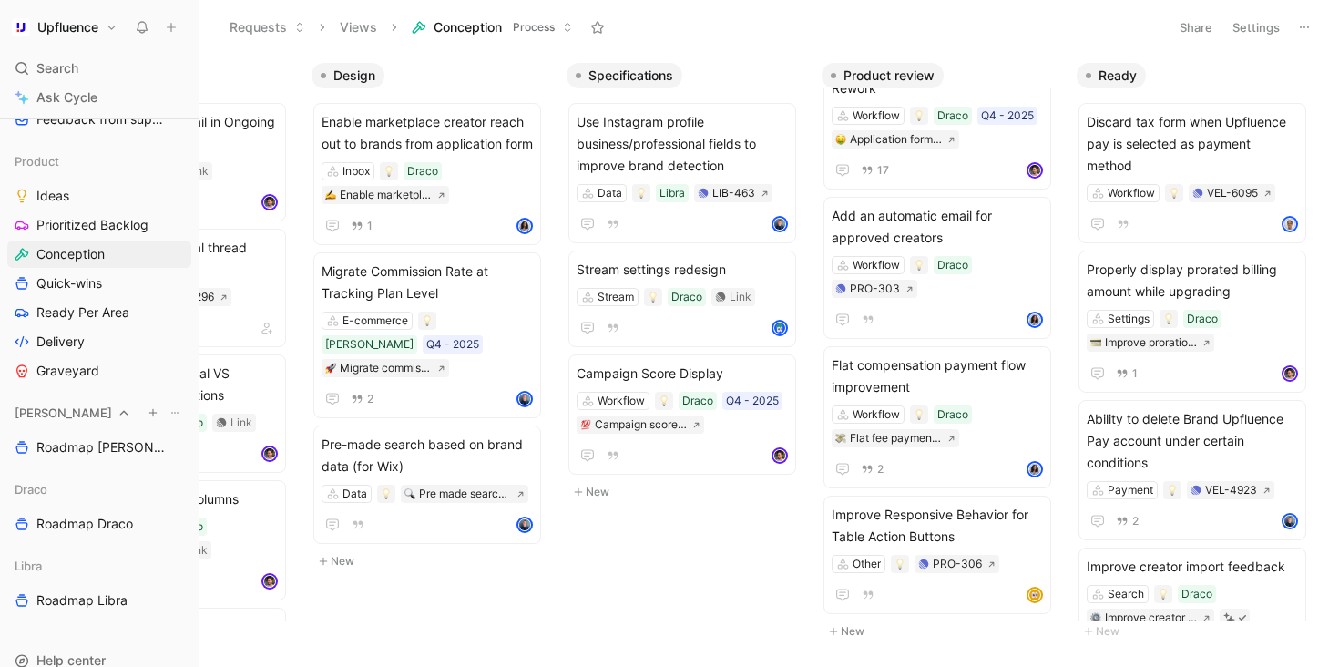
scroll to position [695, 0]
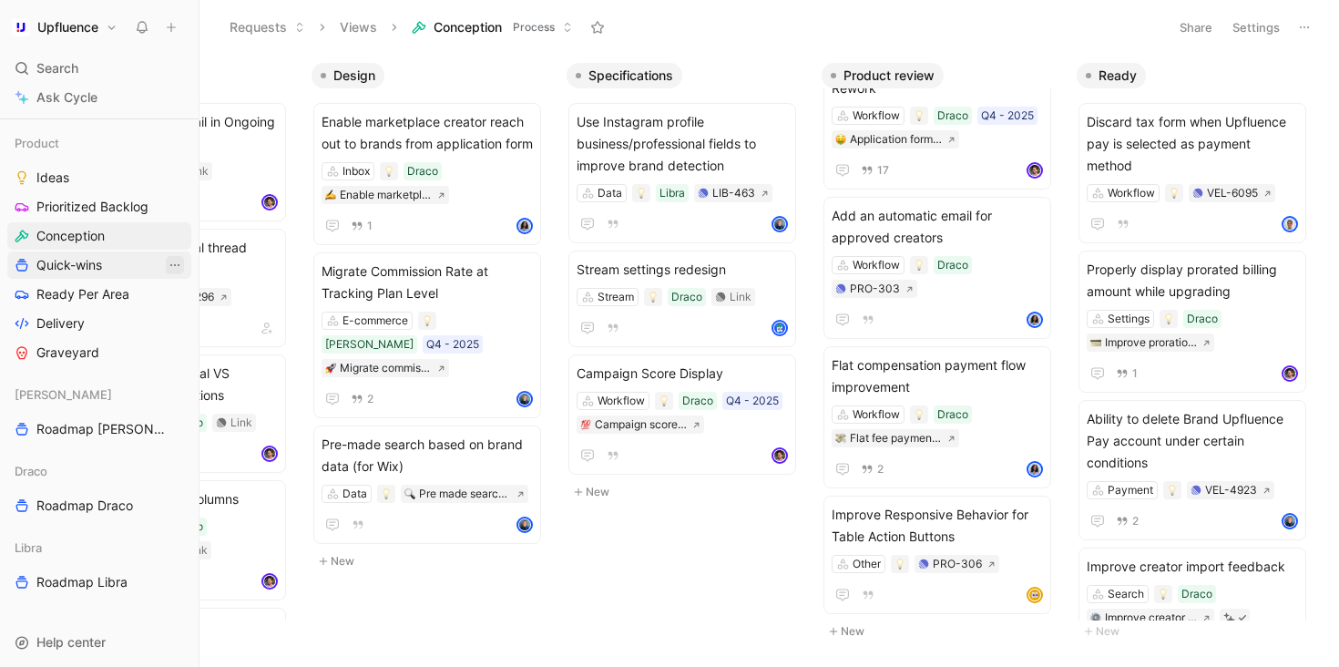
click at [179, 261] on icon "View actions" at bounding box center [175, 265] width 15 height 15
click at [162, 295] on span "Duplicate" at bounding box center [146, 298] width 56 height 15
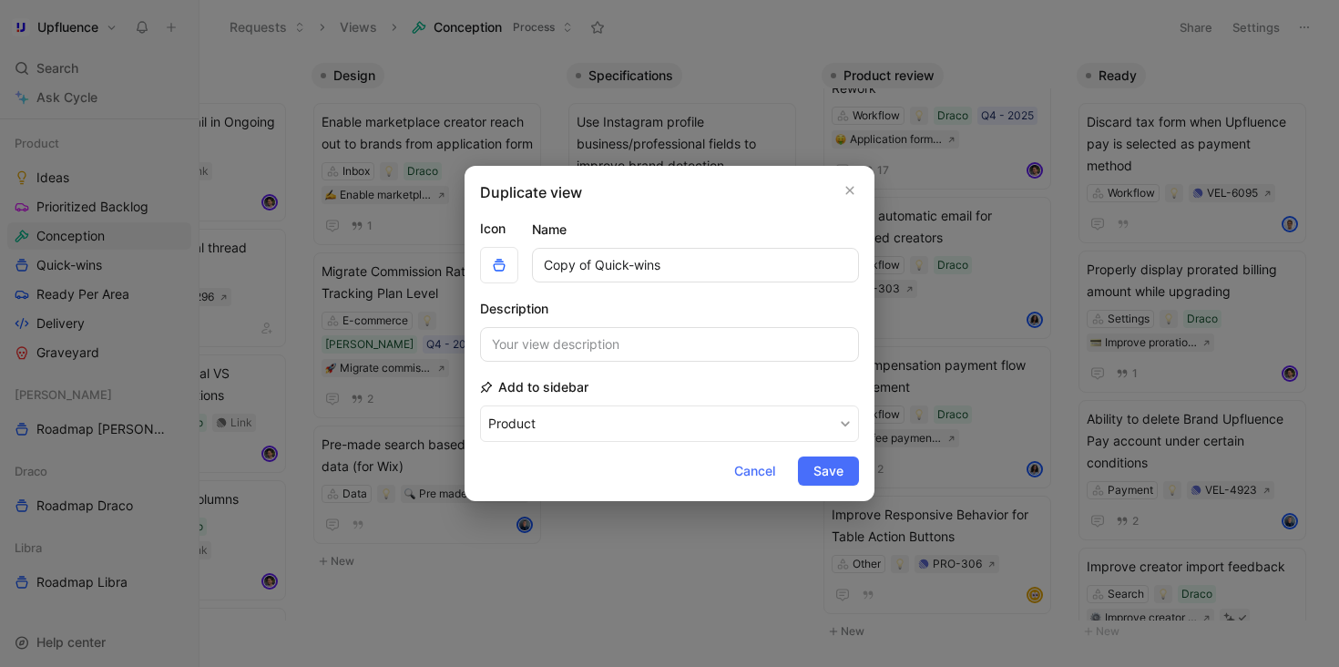
drag, startPoint x: 598, startPoint y: 264, endPoint x: 455, endPoint y: 264, distance: 143.0
click at [455, 264] on div "Duplicate view Icon Name Copy of Quick-wins Description Add to sidebar Product …" at bounding box center [669, 333] width 1339 height 667
click at [649, 269] on input "Quick-wins" at bounding box center [695, 265] width 327 height 35
type input "Quick-wins - Draco"
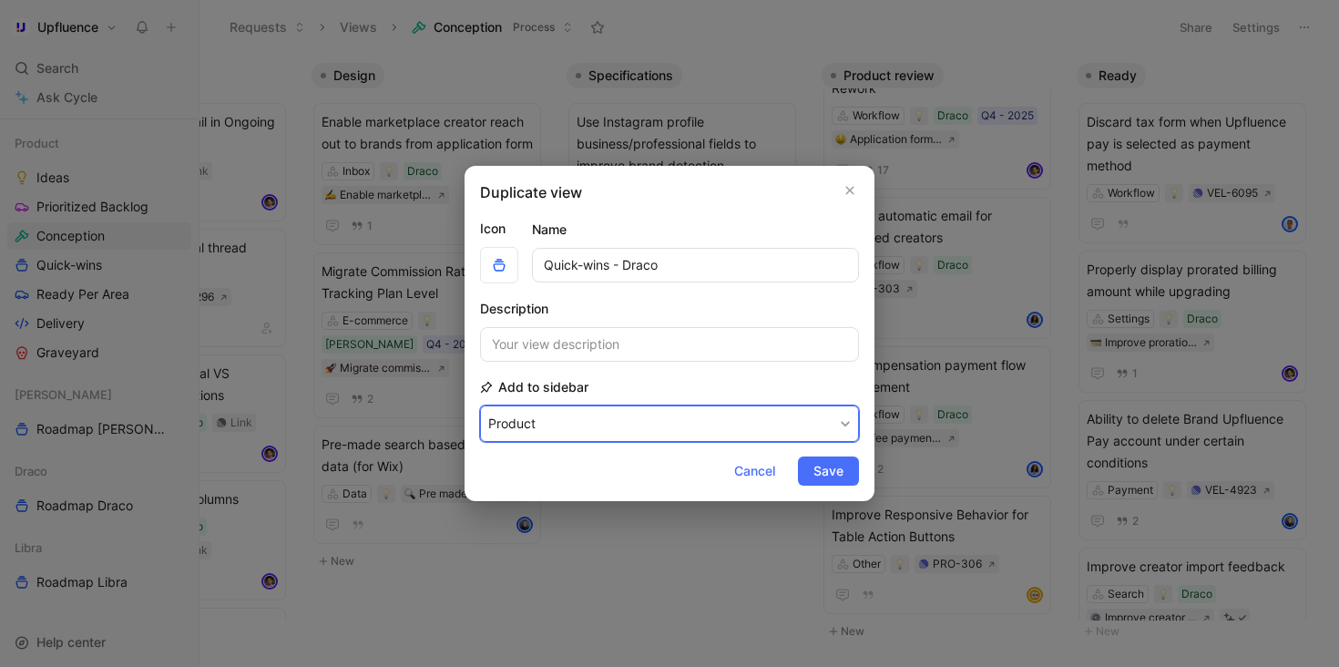
click at [791, 425] on button "Product" at bounding box center [669, 423] width 379 height 36
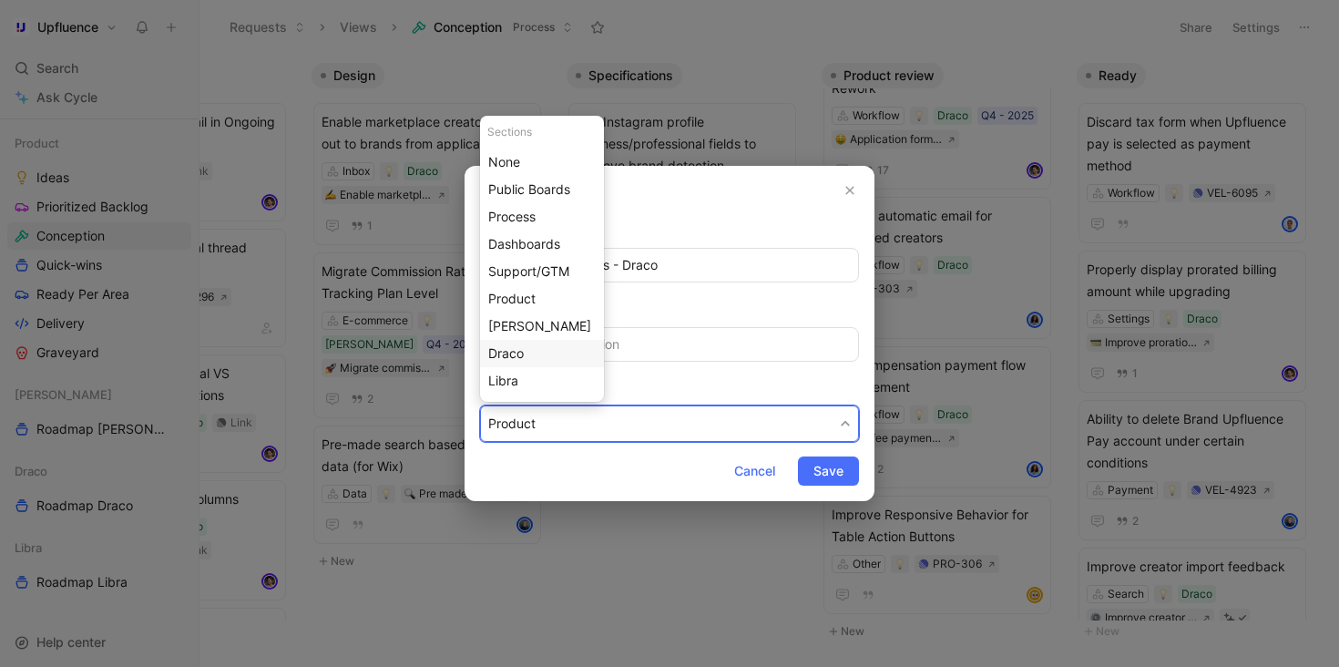
click at [540, 353] on div "Draco" at bounding box center [541, 353] width 107 height 22
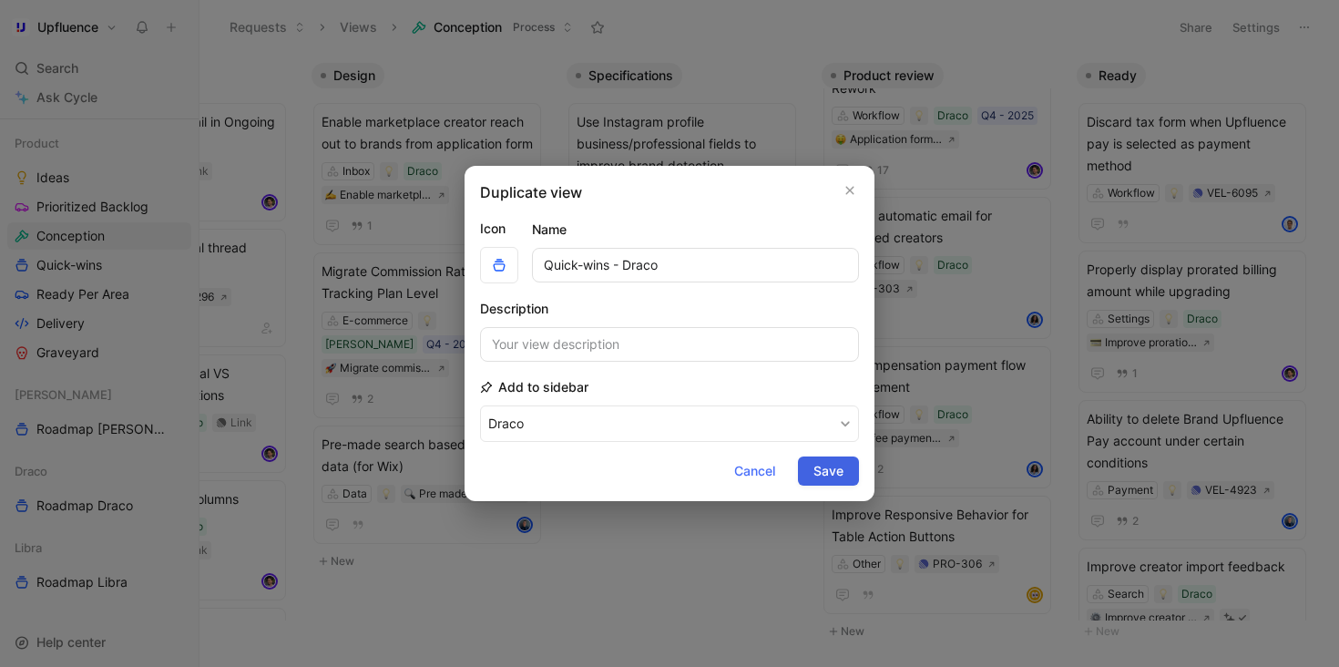
click at [841, 475] on span "Save" at bounding box center [828, 471] width 30 height 22
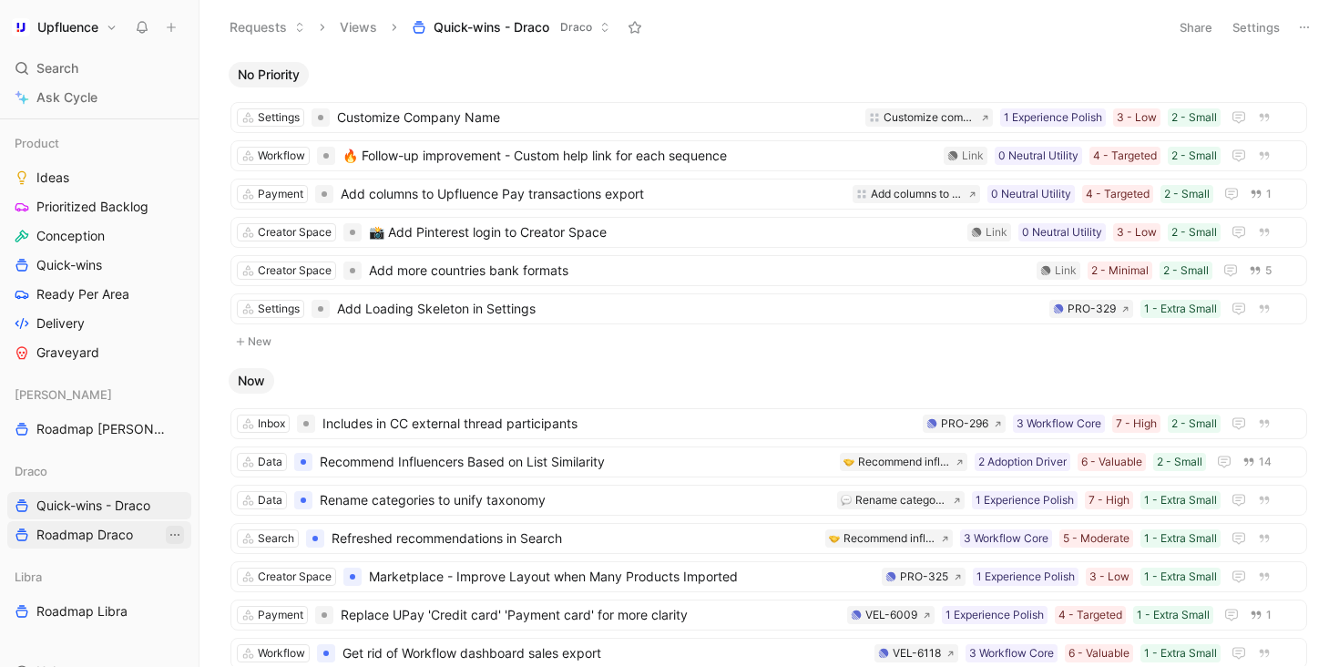
click at [180, 533] on icon "View actions" at bounding box center [175, 534] width 15 height 15
click at [70, 538] on span "Roadmap Draco" at bounding box center [84, 535] width 97 height 18
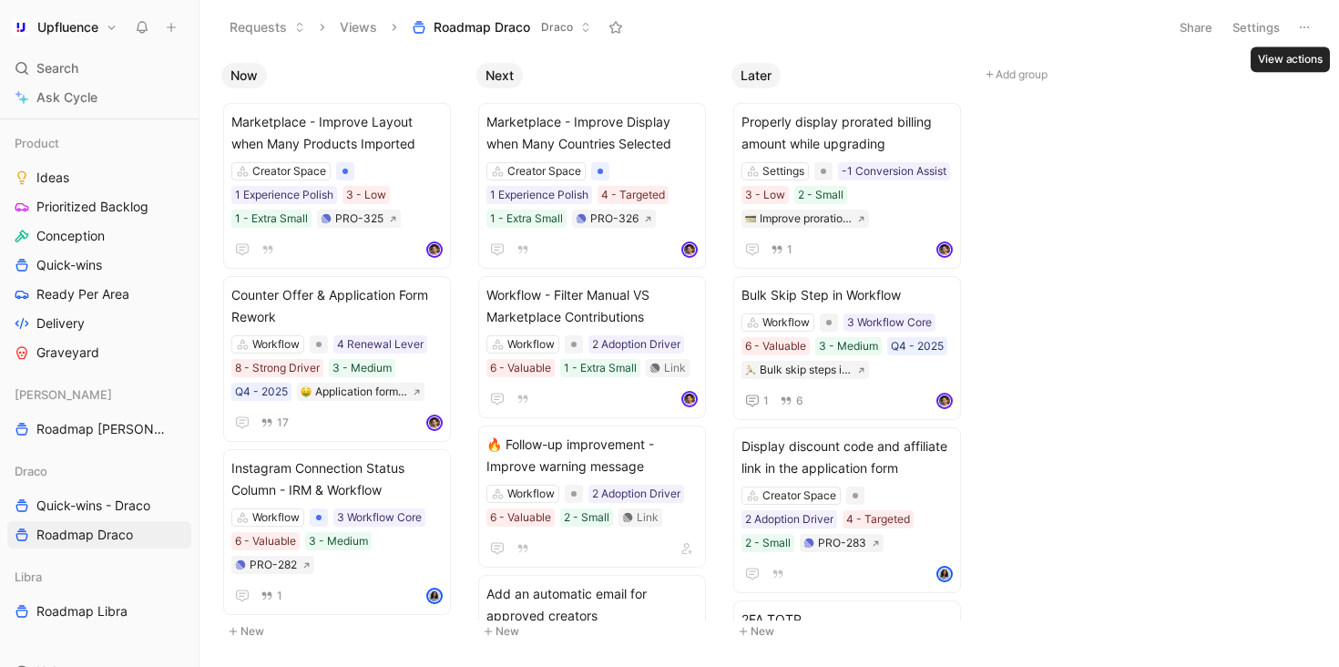
click at [1292, 31] on button at bounding box center [1305, 28] width 26 height 26
click at [1252, 28] on button "Settings" at bounding box center [1256, 28] width 64 height 26
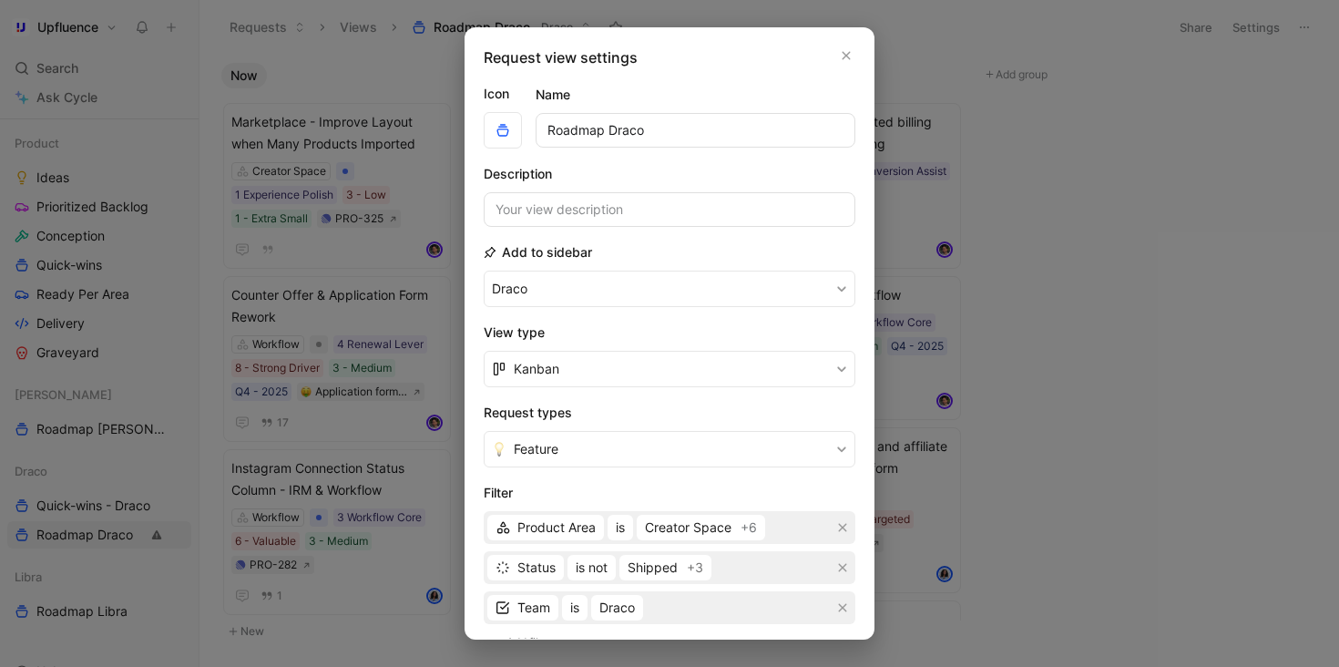
click at [609, 128] on input "Roadmap Draco" at bounding box center [696, 130] width 320 height 35
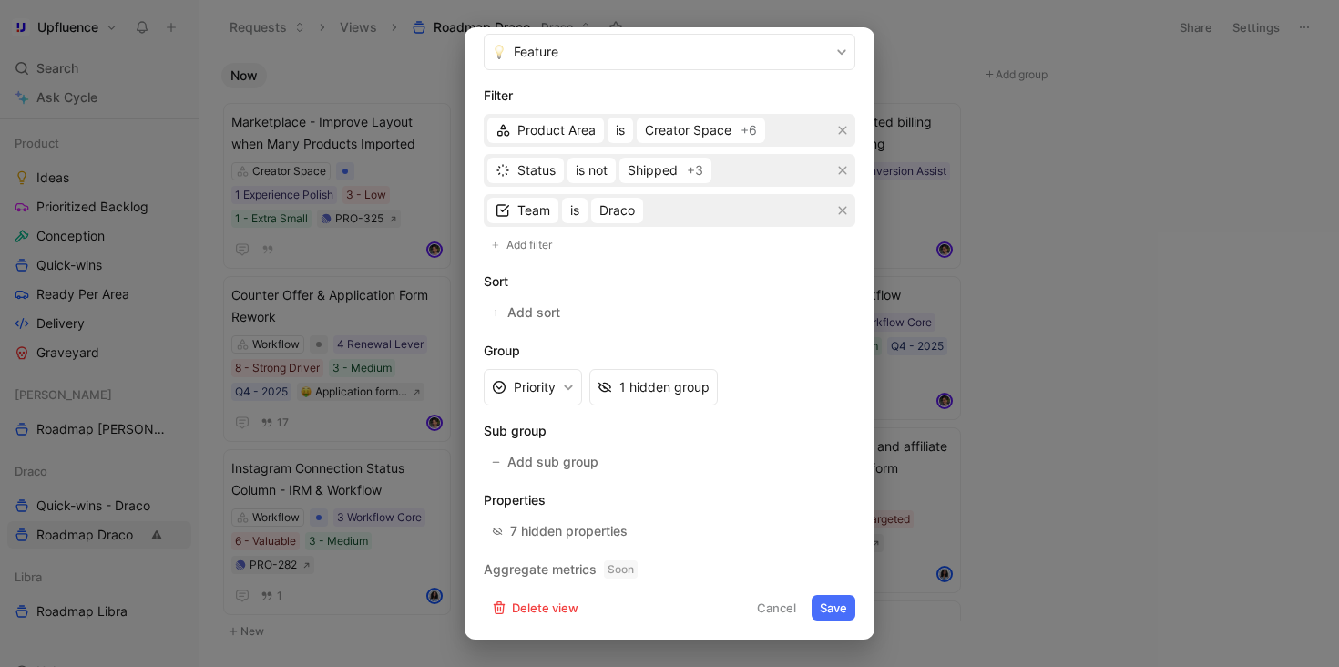
type input "Roadmap - Draco"
click at [834, 598] on button "Save" at bounding box center [834, 608] width 44 height 26
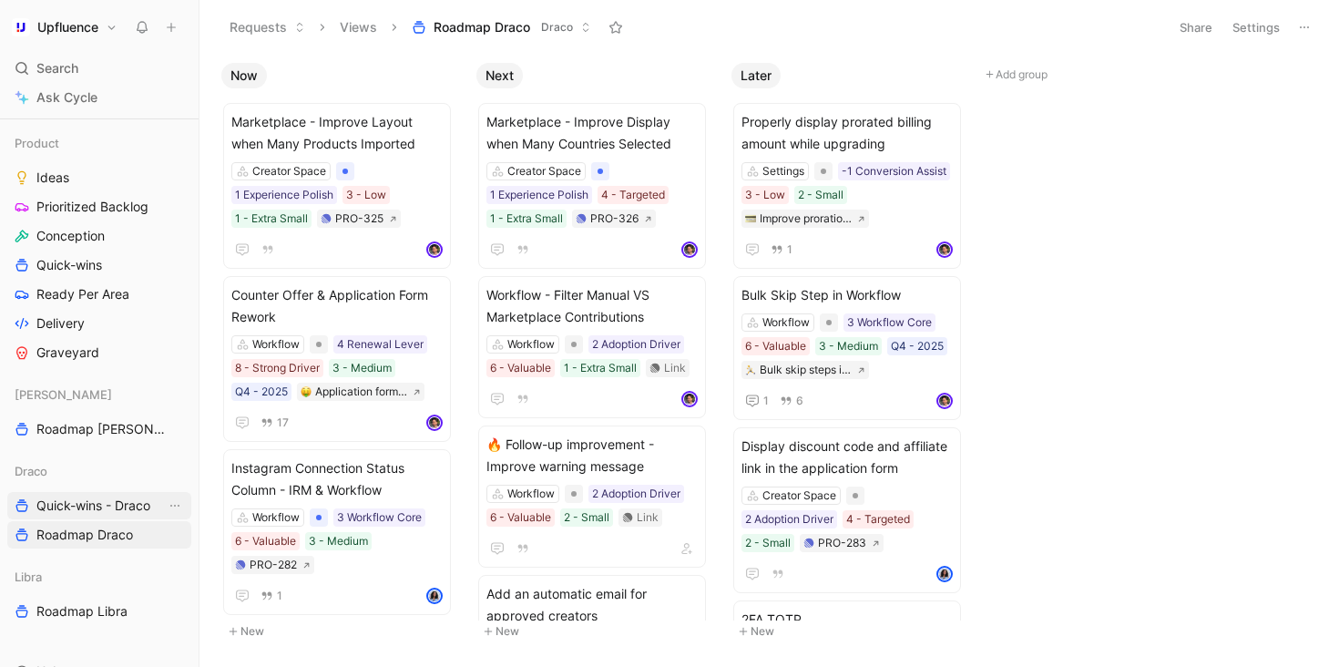
click at [113, 503] on span "Quick-wins - Draco" at bounding box center [93, 505] width 114 height 18
click at [1271, 35] on button "Settings" at bounding box center [1256, 28] width 64 height 26
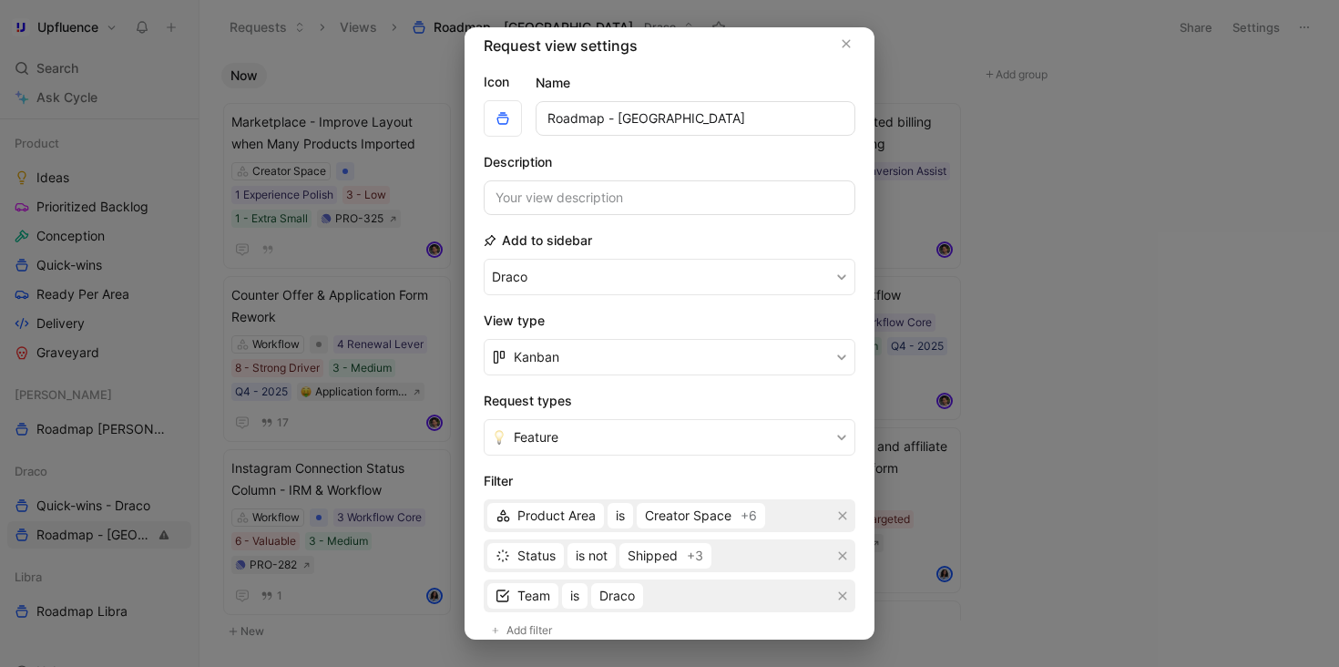
scroll to position [22, 0]
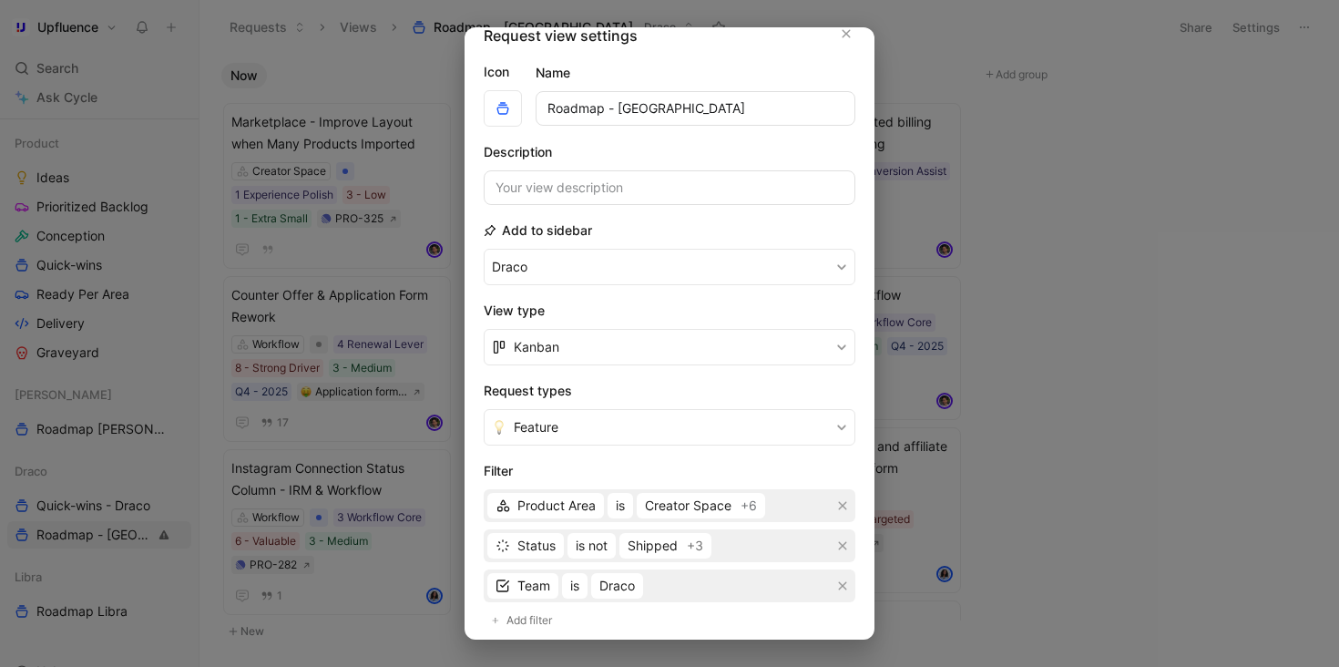
click at [920, 185] on div at bounding box center [669, 333] width 1339 height 667
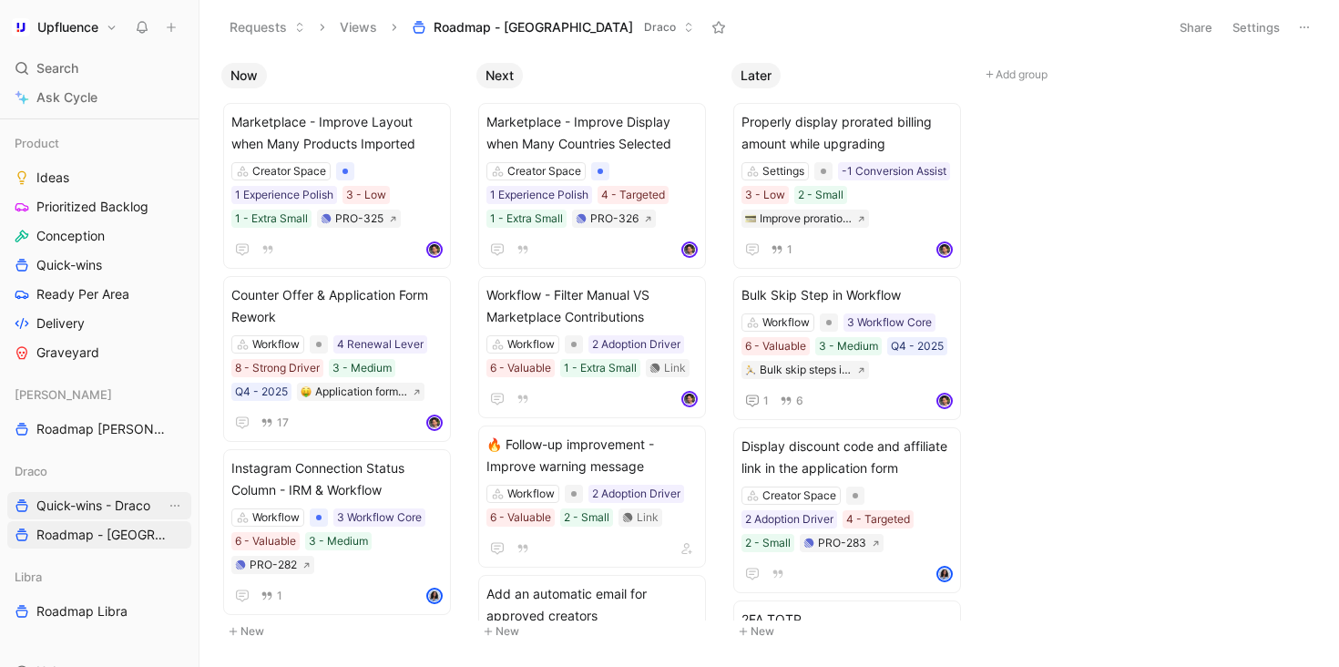
click at [111, 502] on span "Quick-wins - Draco" at bounding box center [93, 505] width 114 height 18
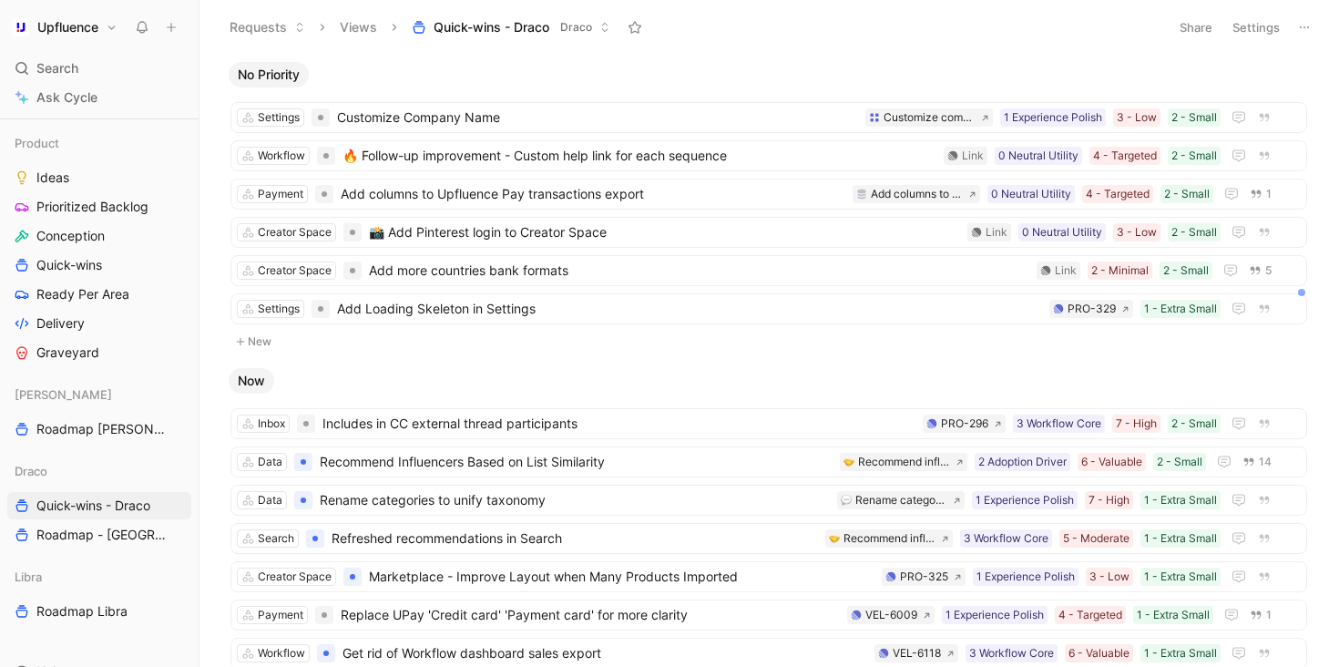
click at [1245, 28] on button "Settings" at bounding box center [1256, 28] width 64 height 26
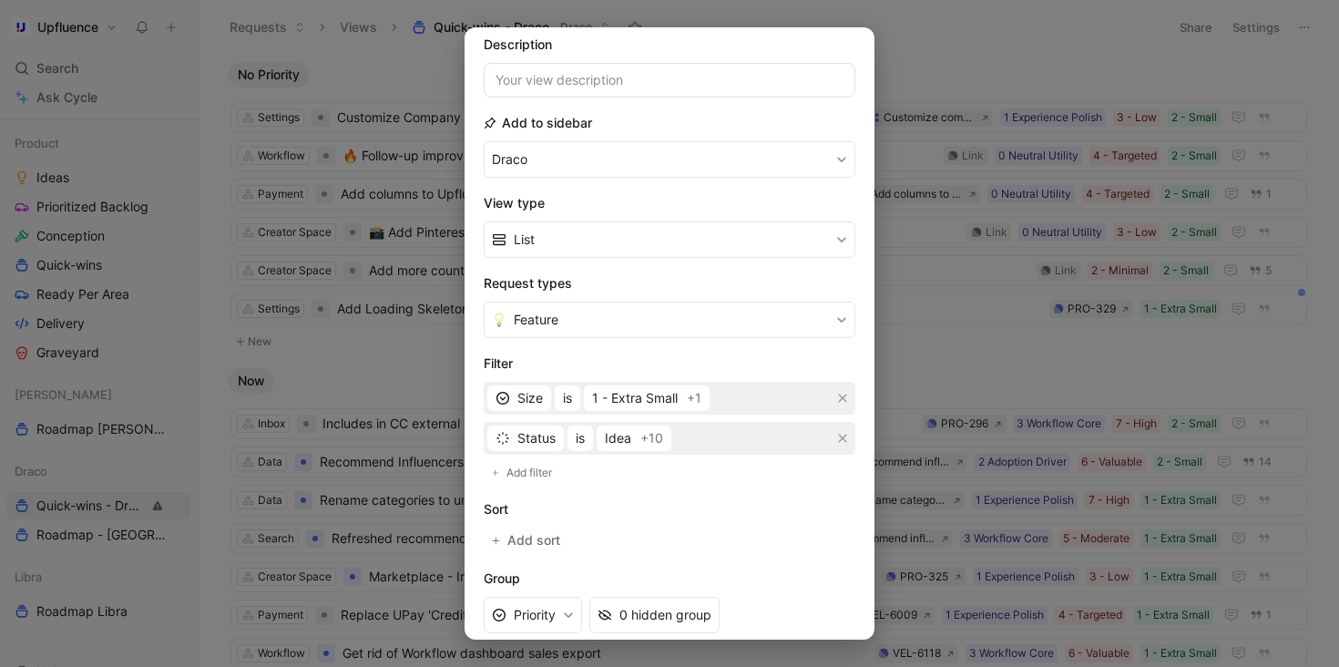
scroll to position [148, 0]
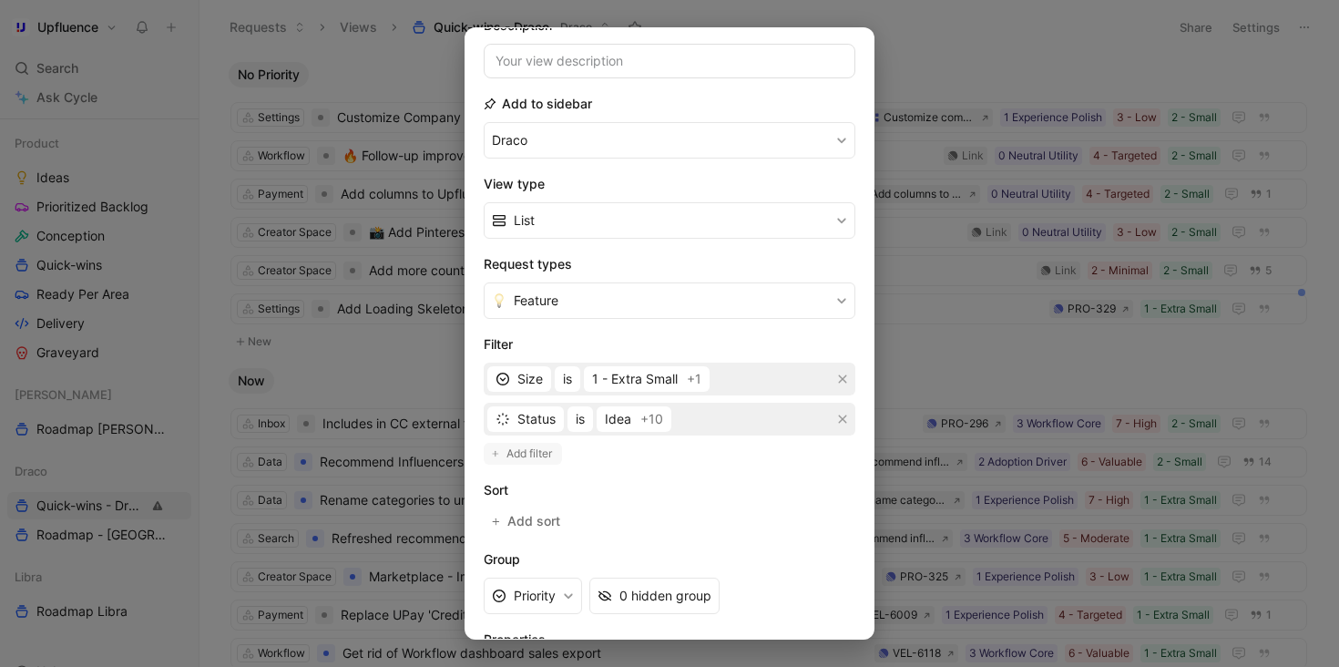
click at [532, 451] on span "Add filter" at bounding box center [529, 454] width 47 height 18
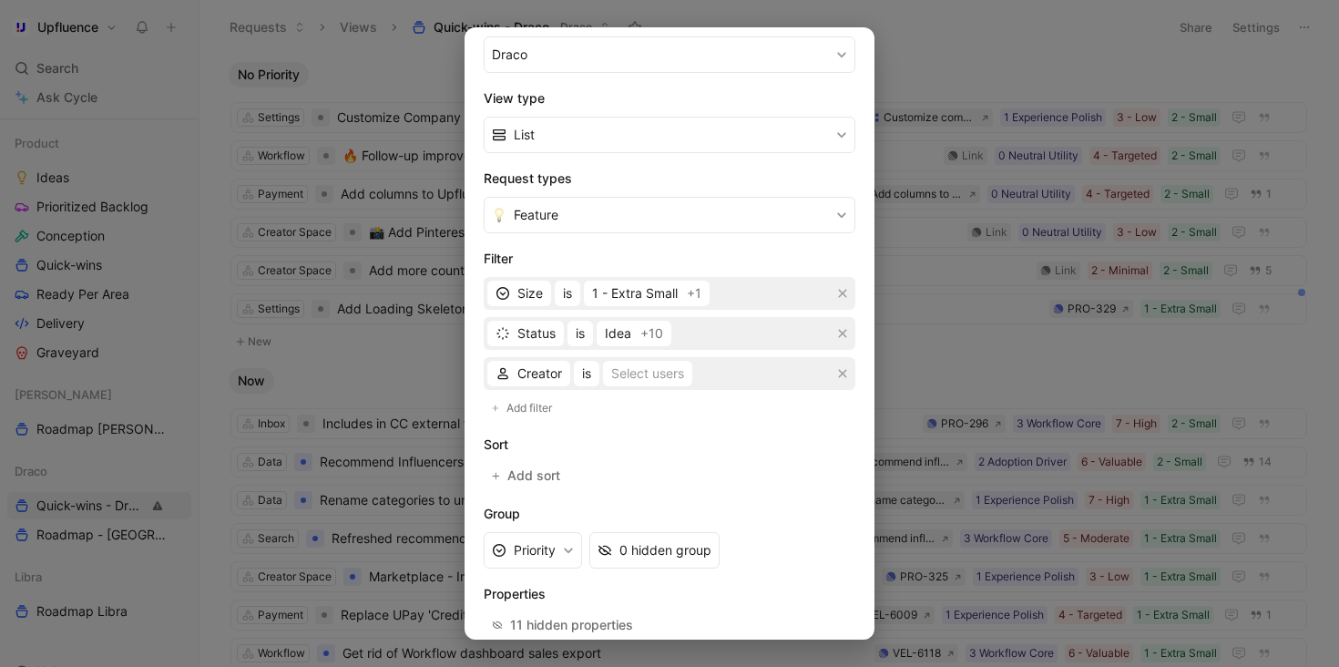
scroll to position [256, 0]
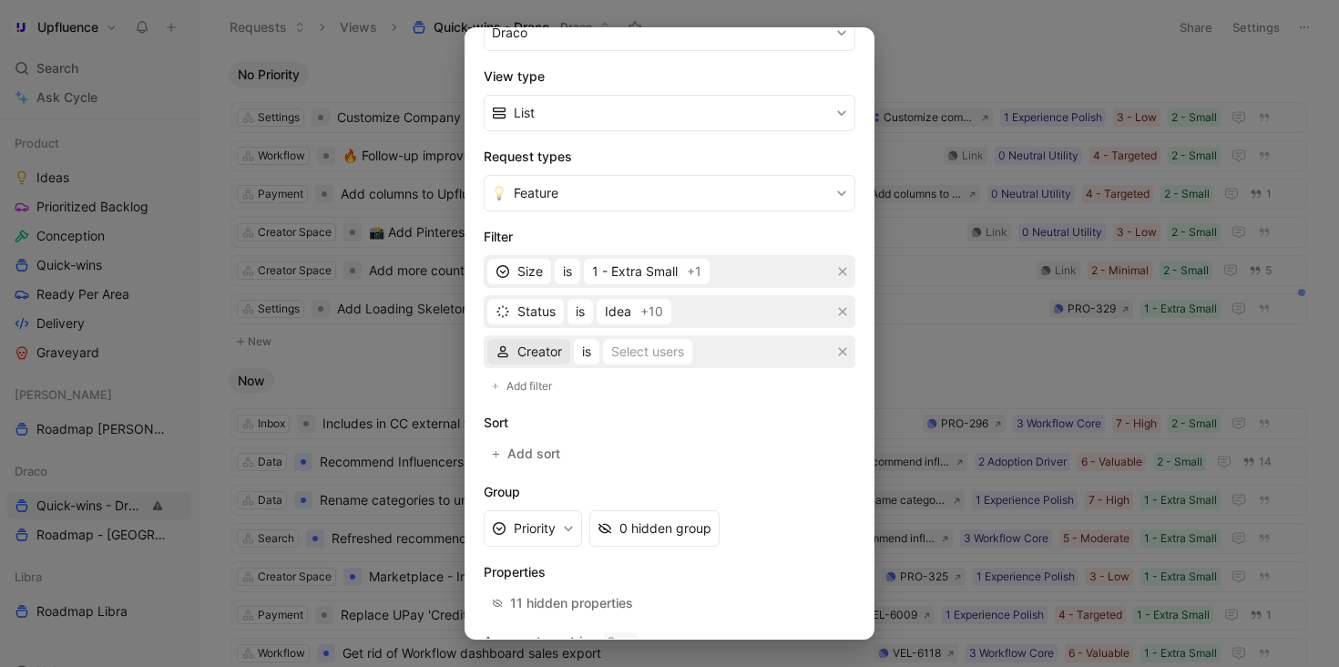
click at [537, 360] on span "Creator" at bounding box center [539, 352] width 45 height 22
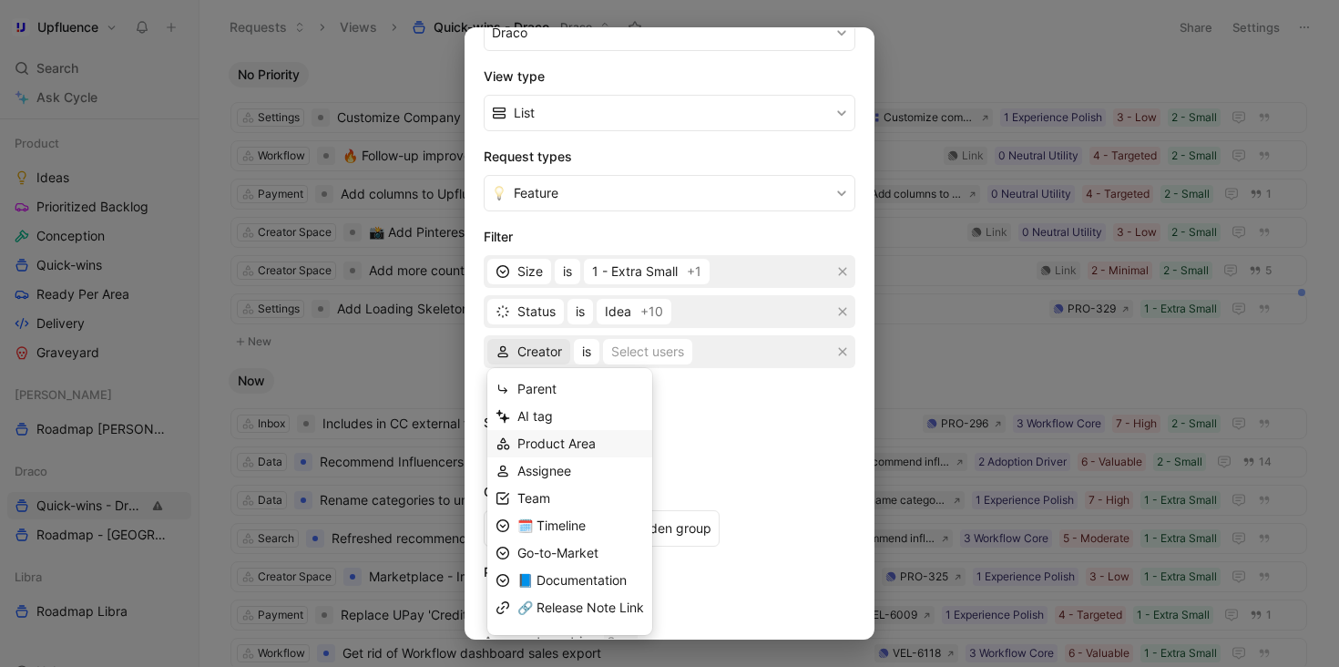
click at [581, 441] on span "Product Area" at bounding box center [556, 442] width 78 height 15
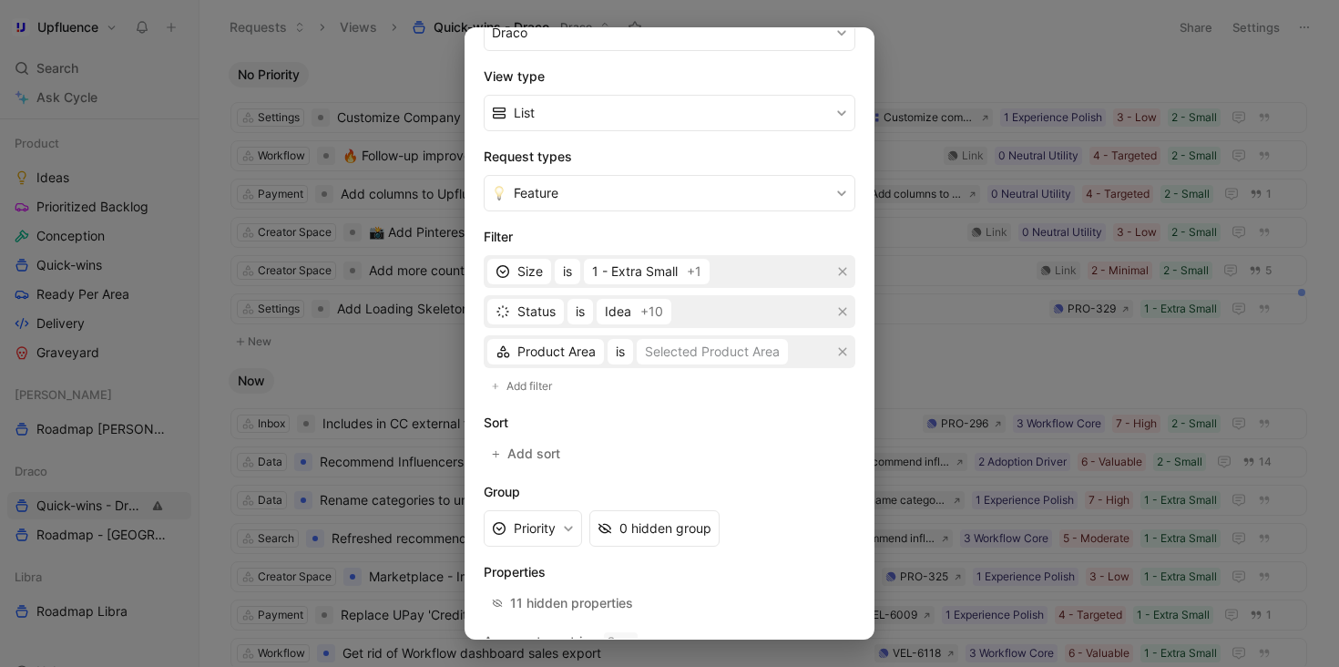
scroll to position [298, 0]
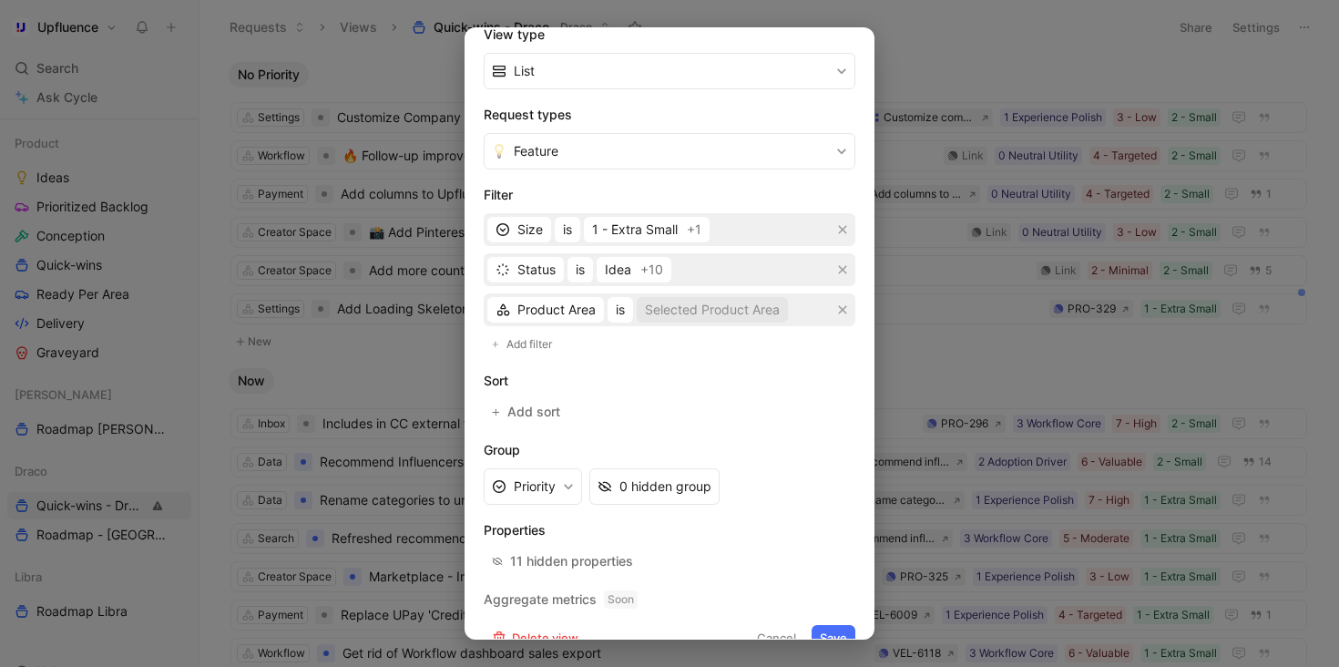
click at [680, 314] on div "Selected Product Area" at bounding box center [712, 310] width 135 height 22
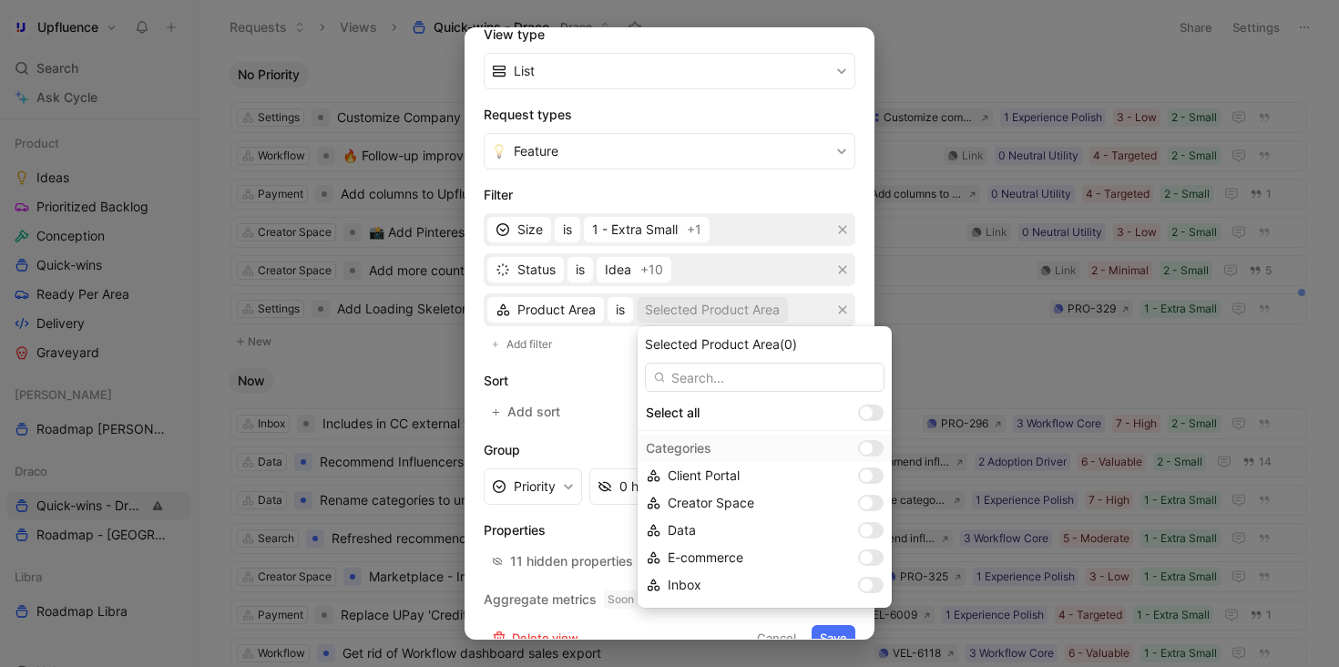
scroll to position [52, 0]
click at [860, 416] on div at bounding box center [866, 412] width 13 height 13
click at [0, 0] on input "checkbox" at bounding box center [0, 0] width 0 height 0
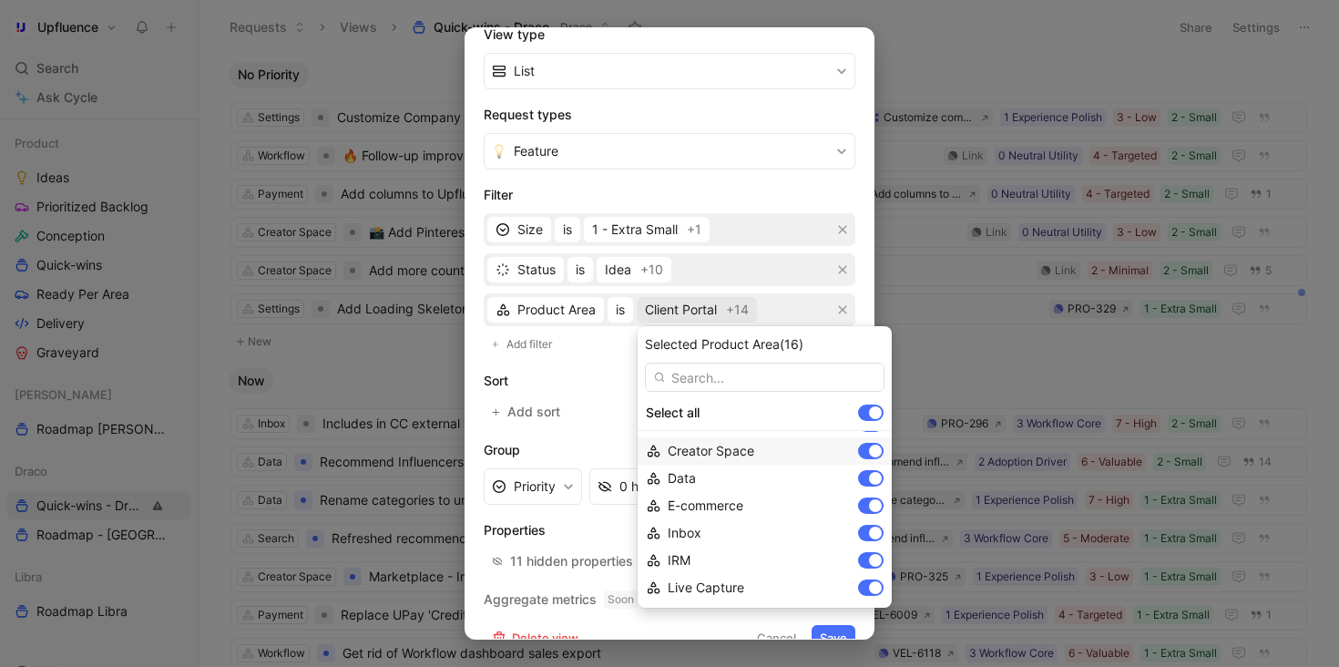
scroll to position [0, 0]
click at [869, 476] on div at bounding box center [875, 475] width 13 height 13
click at [869, 447] on div at bounding box center [875, 449] width 13 height 13
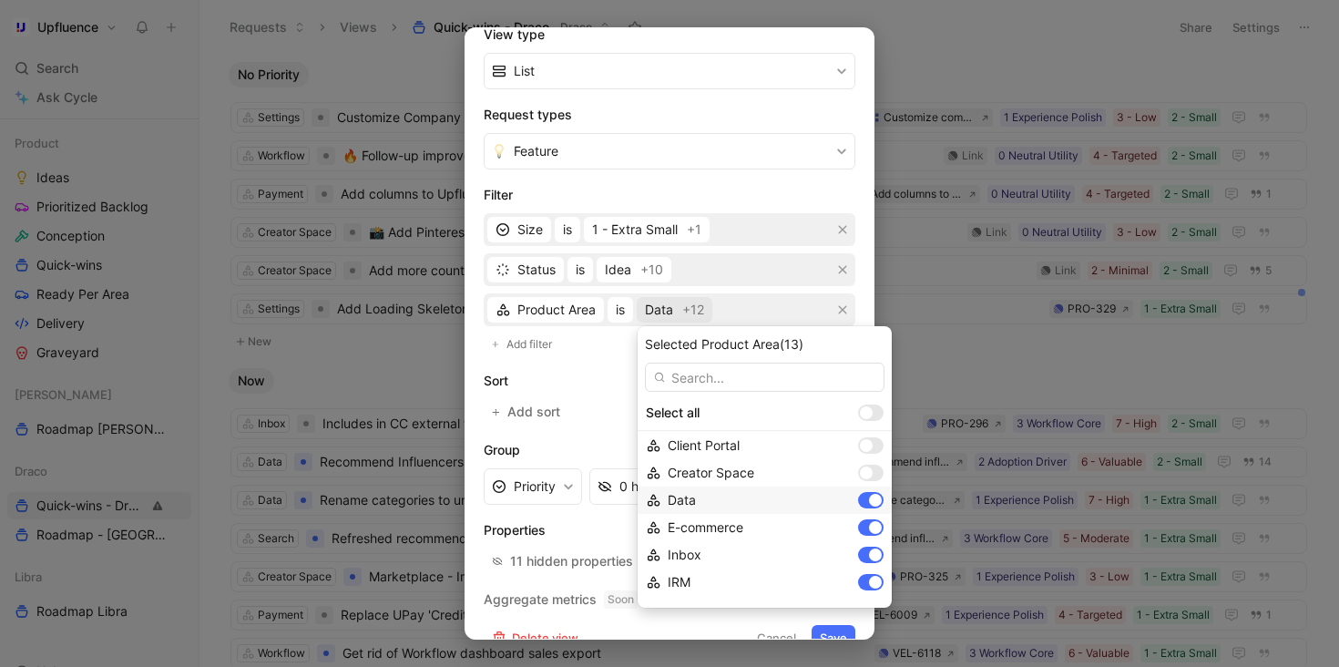
scroll to position [20, 0]
click at [858, 483] on div at bounding box center [871, 483] width 26 height 16
click at [869, 483] on div at bounding box center [875, 482] width 13 height 13
click at [869, 477] on div at bounding box center [875, 474] width 13 height 13
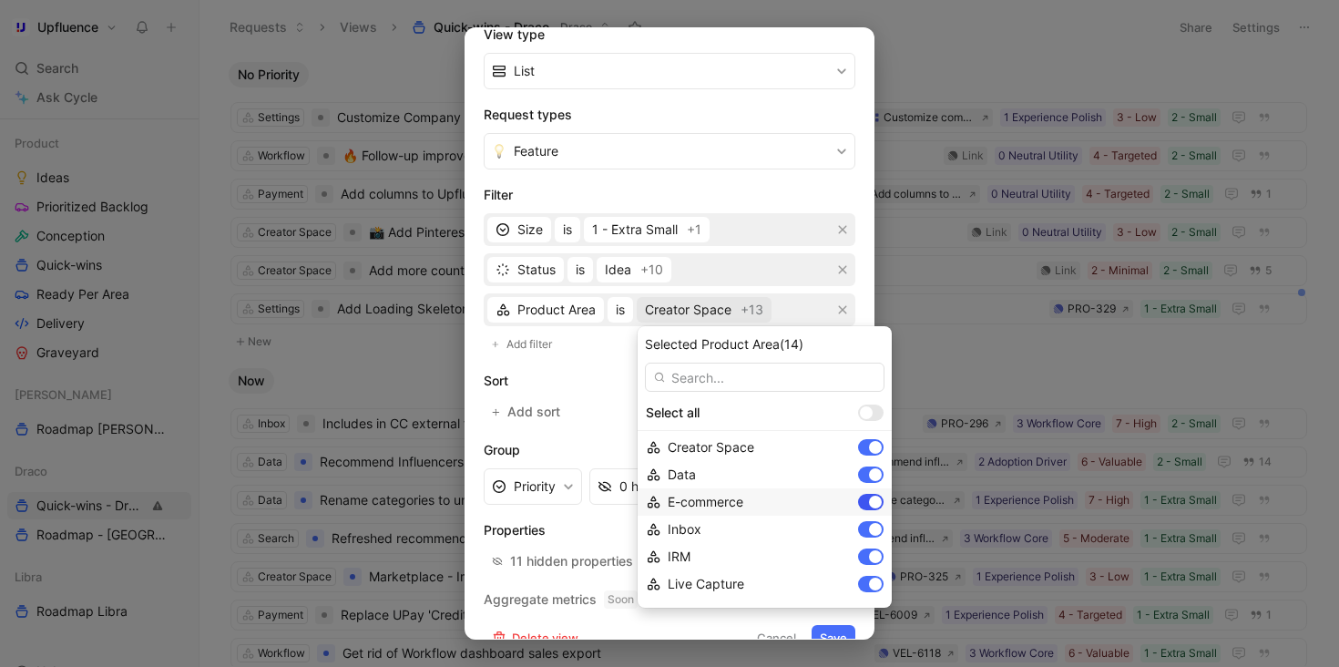
click at [869, 501] on div at bounding box center [875, 502] width 13 height 13
click at [869, 506] on div at bounding box center [875, 506] width 13 height 13
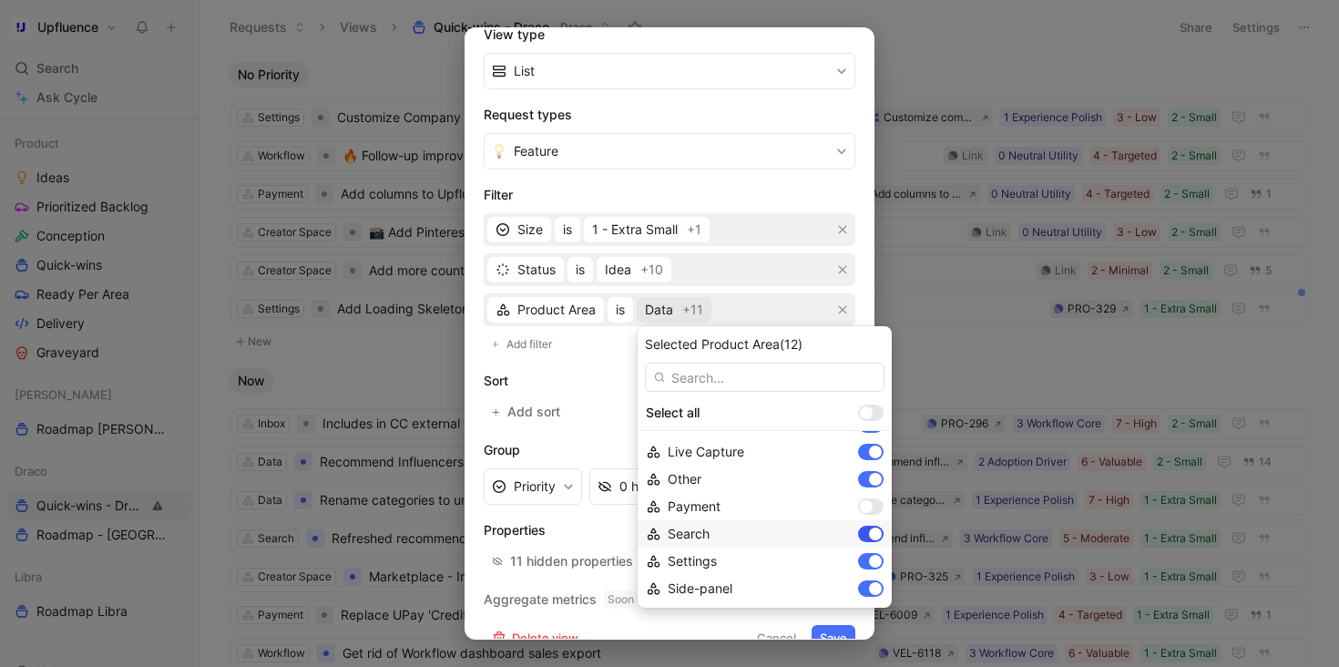
click at [869, 530] on div at bounding box center [875, 533] width 13 height 13
click at [858, 505] on div at bounding box center [871, 511] width 26 height 16
click at [869, 531] on div at bounding box center [875, 532] width 13 height 13
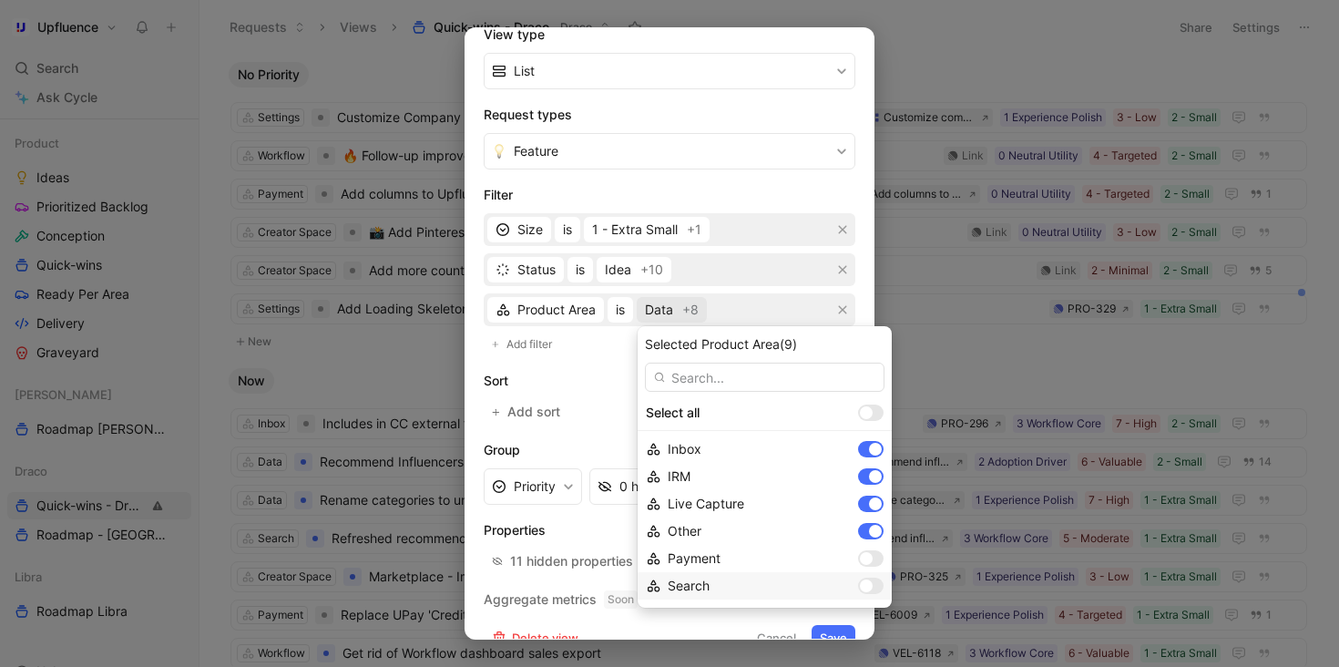
scroll to position [123, 0]
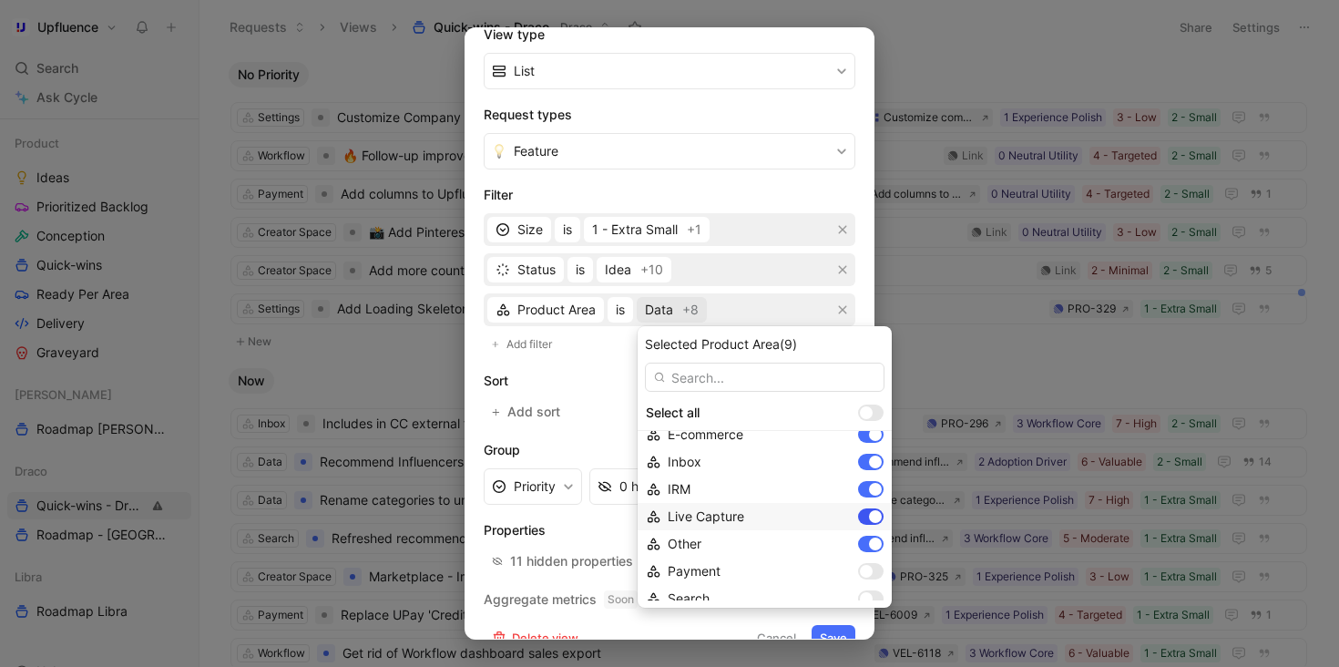
click at [869, 513] on div at bounding box center [875, 516] width 13 height 13
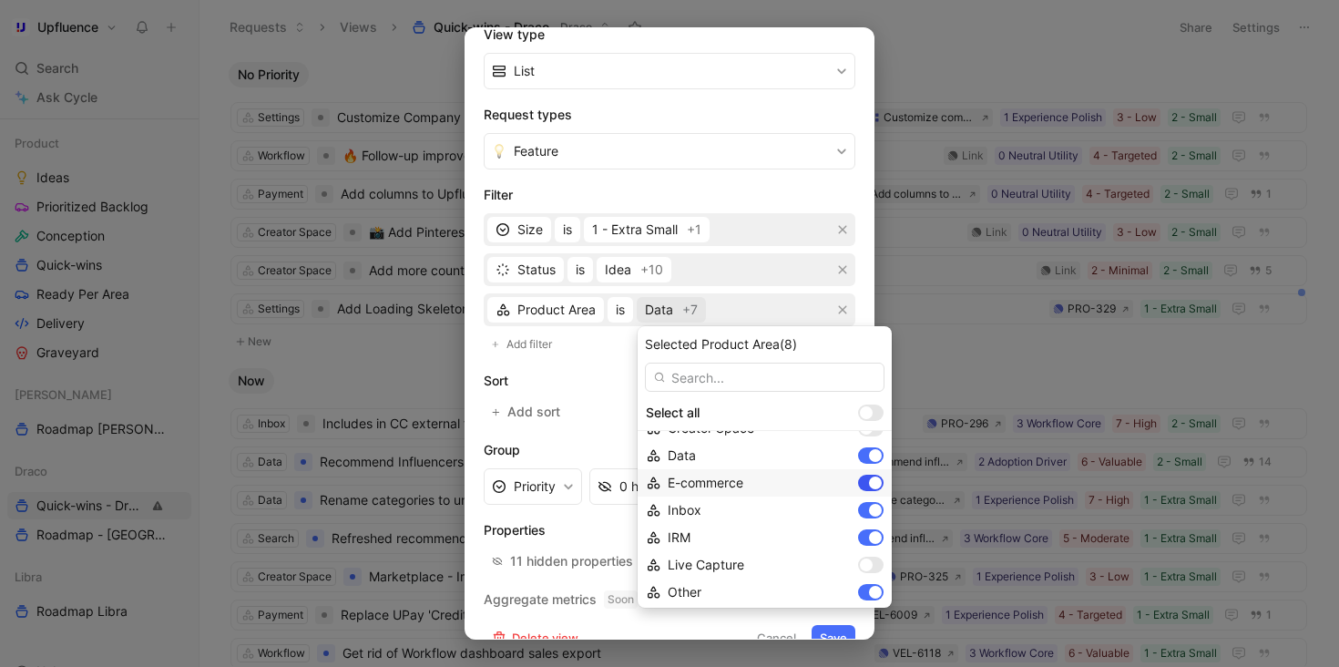
click at [869, 480] on div at bounding box center [875, 482] width 13 height 13
click at [869, 506] on div at bounding box center [875, 511] width 13 height 13
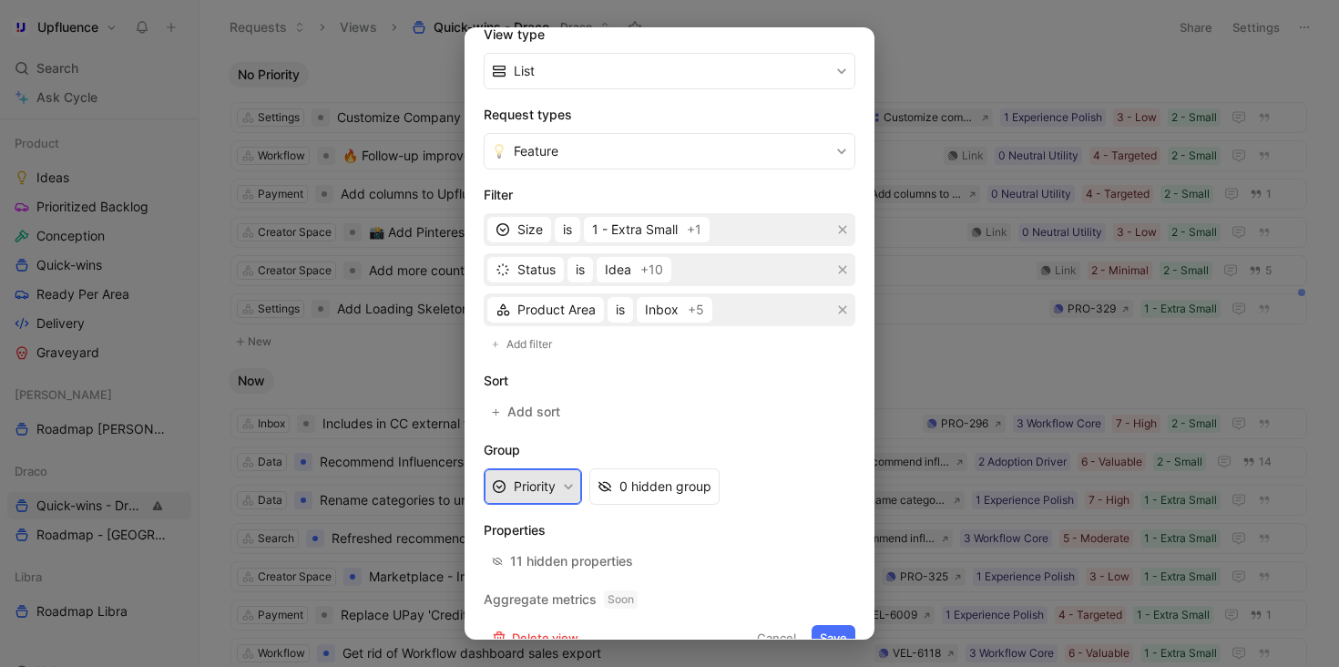
click at [546, 477] on button "Priority" at bounding box center [533, 486] width 98 height 36
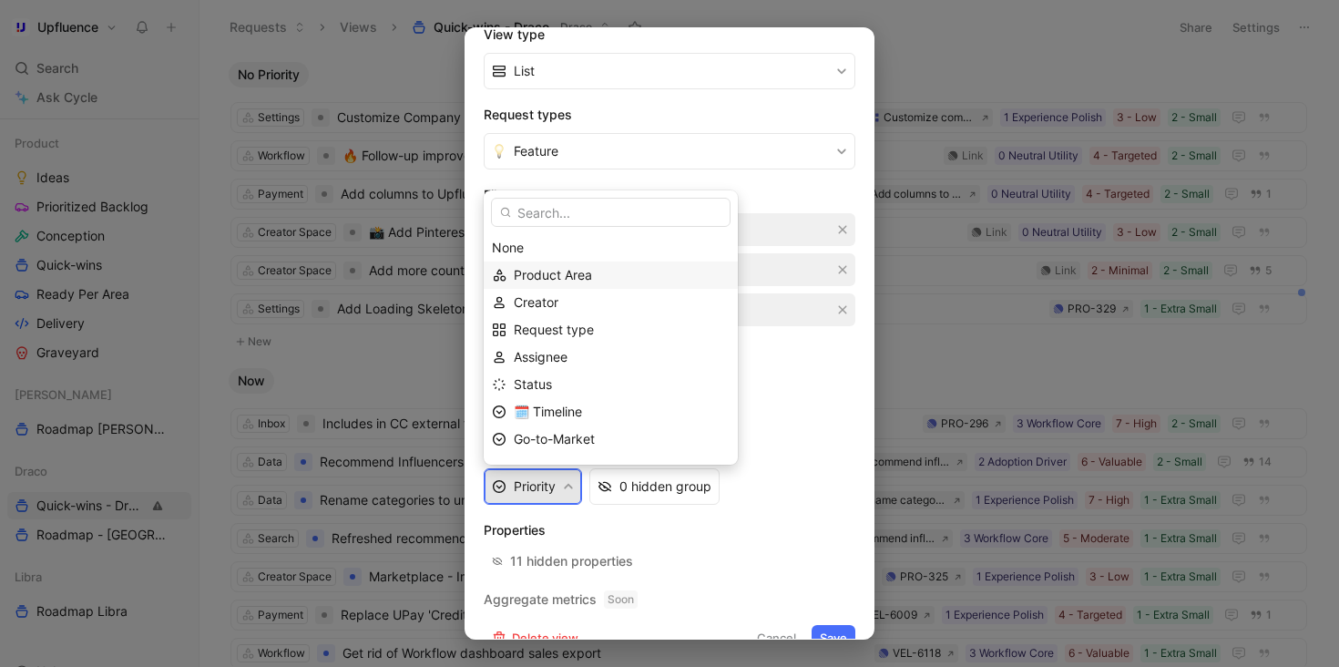
click at [564, 279] on span "Product Area" at bounding box center [553, 274] width 78 height 15
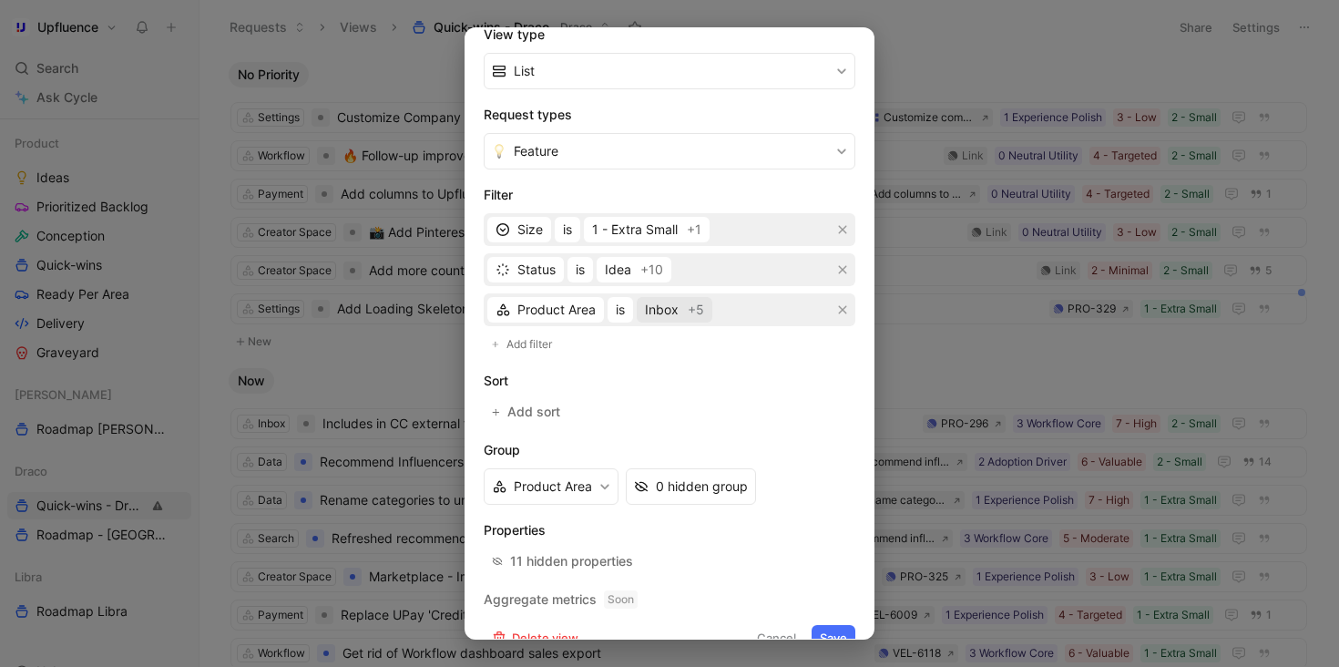
click at [658, 302] on span "Inbox" at bounding box center [662, 310] width 34 height 22
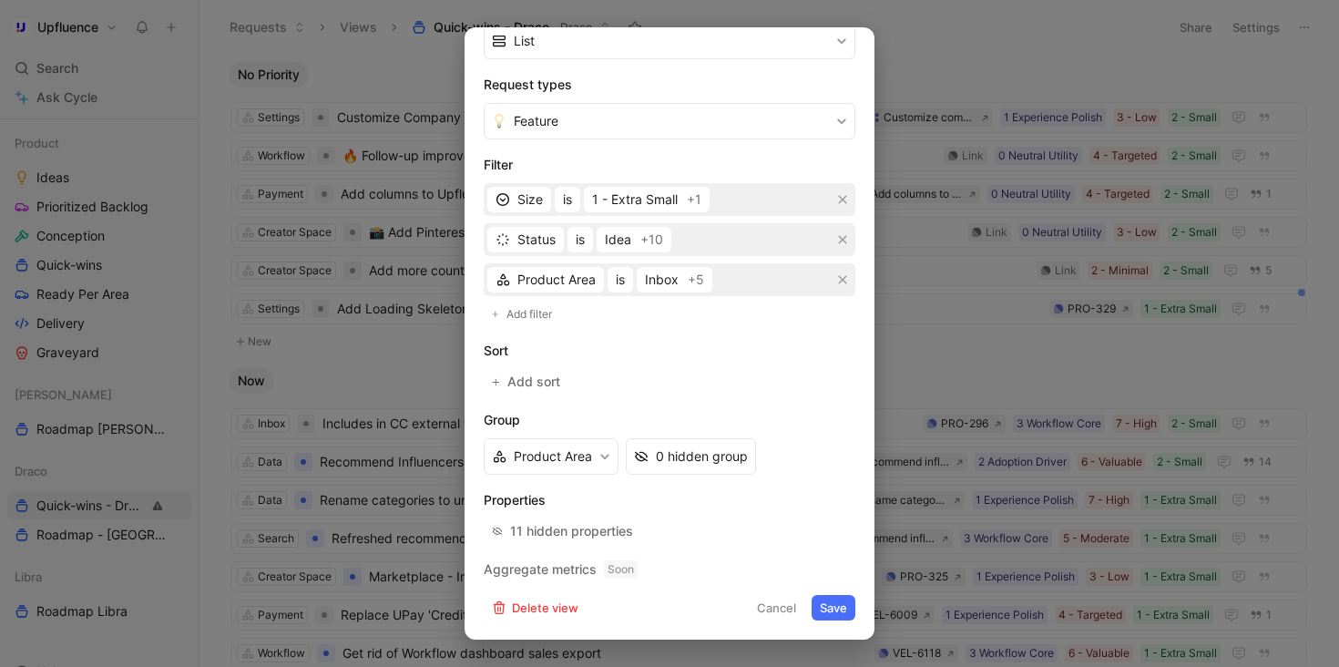
click at [832, 605] on button "Save" at bounding box center [834, 608] width 44 height 26
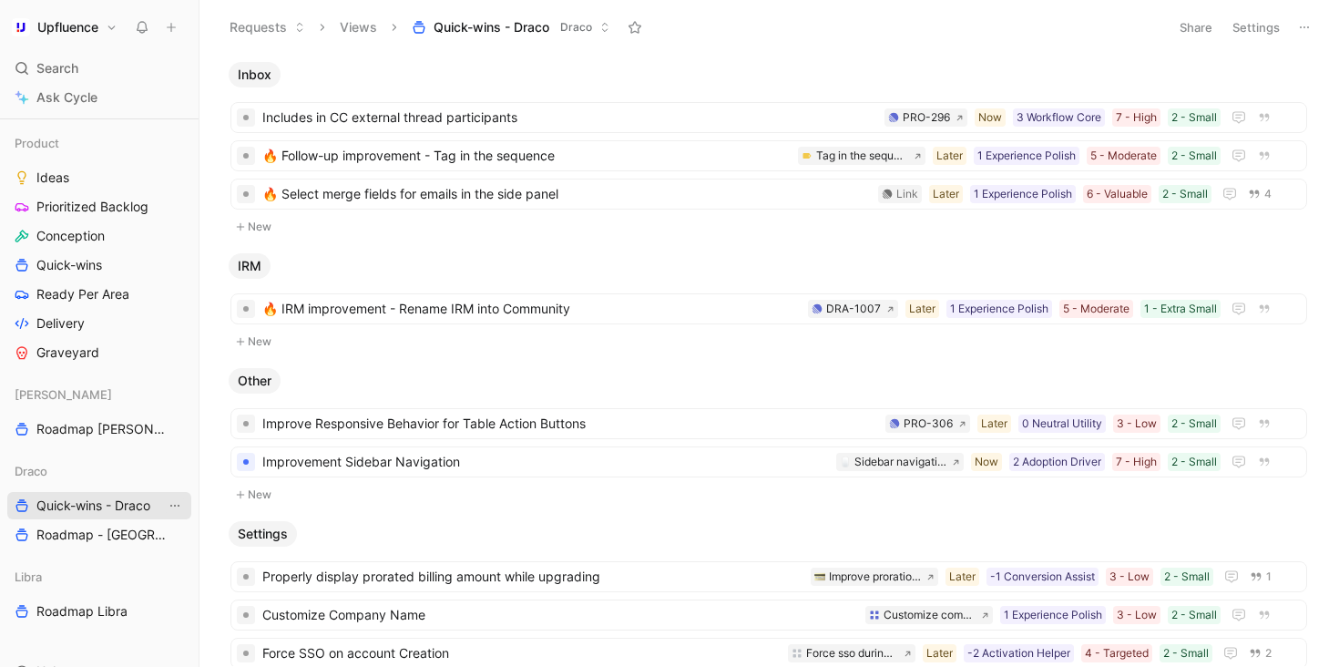
click at [174, 504] on icon "View actions" at bounding box center [175, 505] width 15 height 15
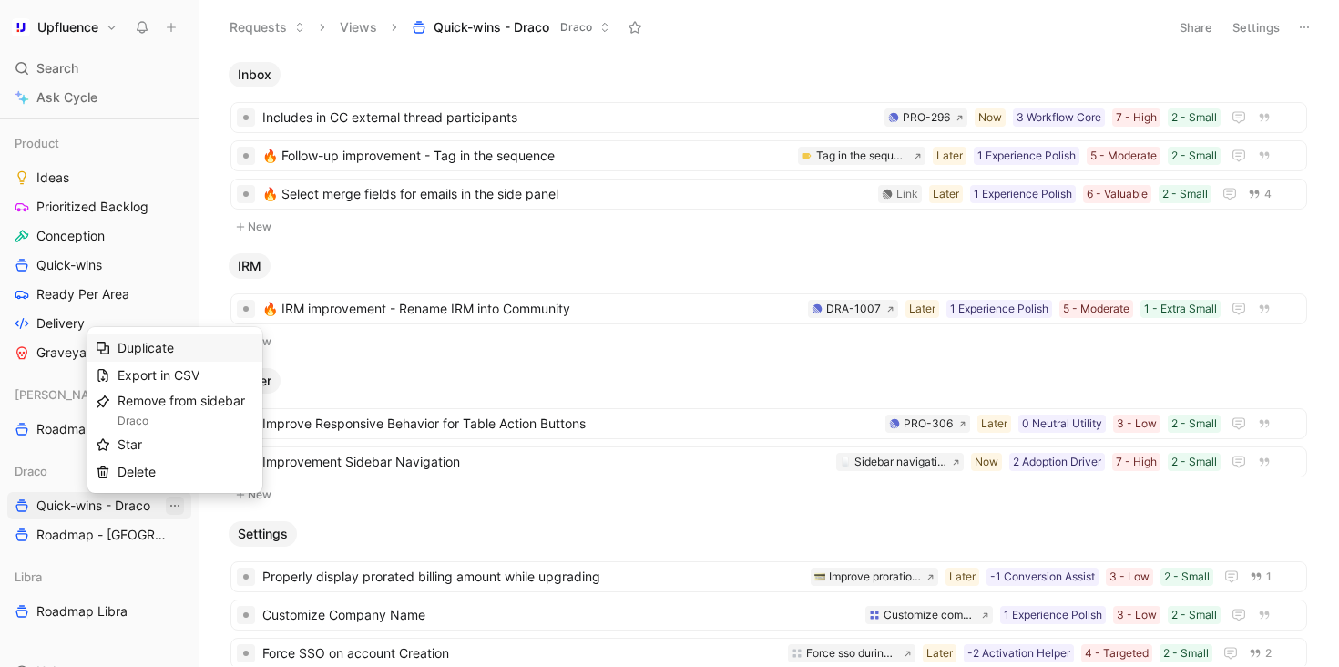
click at [162, 349] on span "Duplicate" at bounding box center [146, 347] width 56 height 15
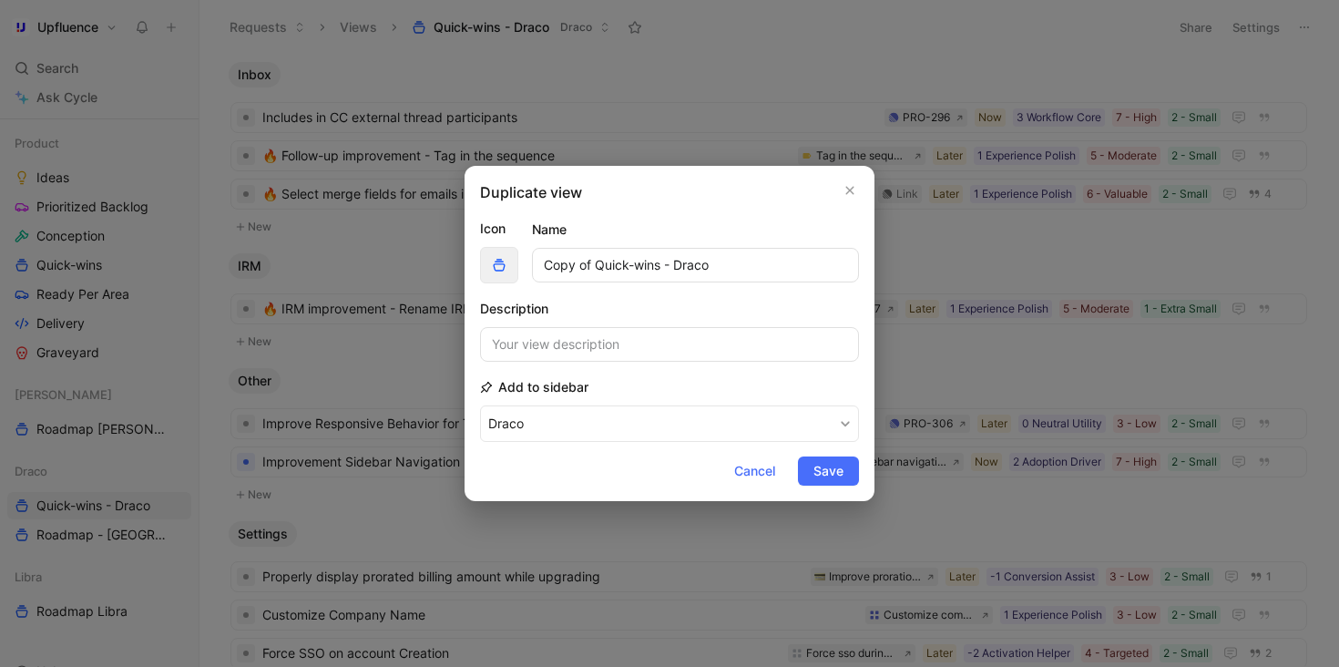
drag, startPoint x: 581, startPoint y: 263, endPoint x: 501, endPoint y: 263, distance: 80.2
click at [501, 263] on div "Icon Name Copy of Quick-wins - Draco" at bounding box center [669, 251] width 379 height 66
click at [640, 263] on input "Quick-wins - Draco" at bounding box center [695, 265] width 327 height 35
type input "Quick-wins - [PERSON_NAME]"
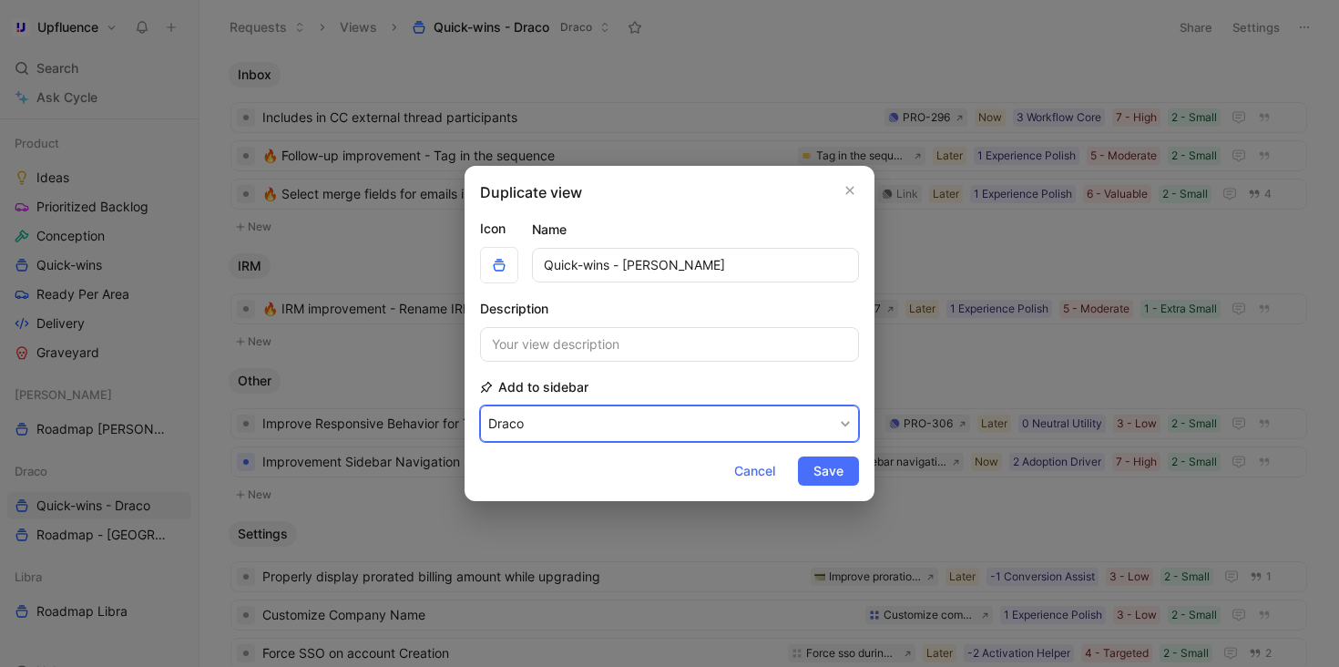
click at [644, 414] on button "Draco" at bounding box center [669, 423] width 379 height 36
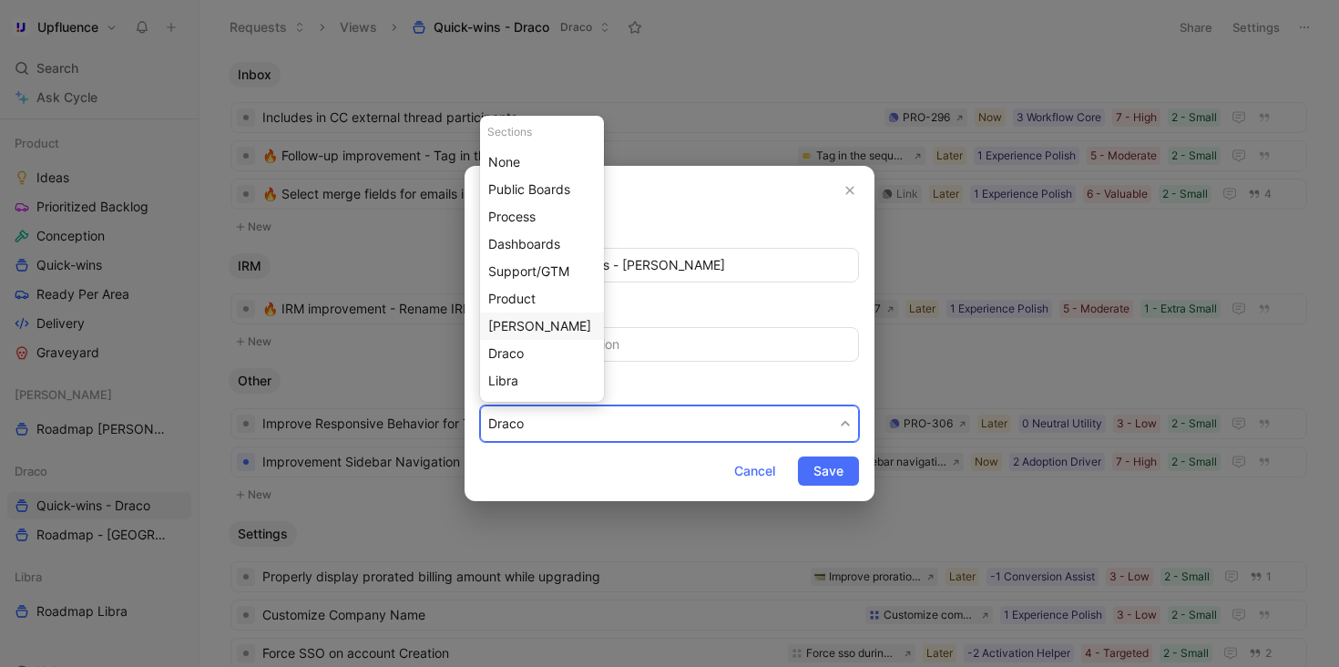
click at [539, 326] on div "[PERSON_NAME]" at bounding box center [541, 326] width 107 height 22
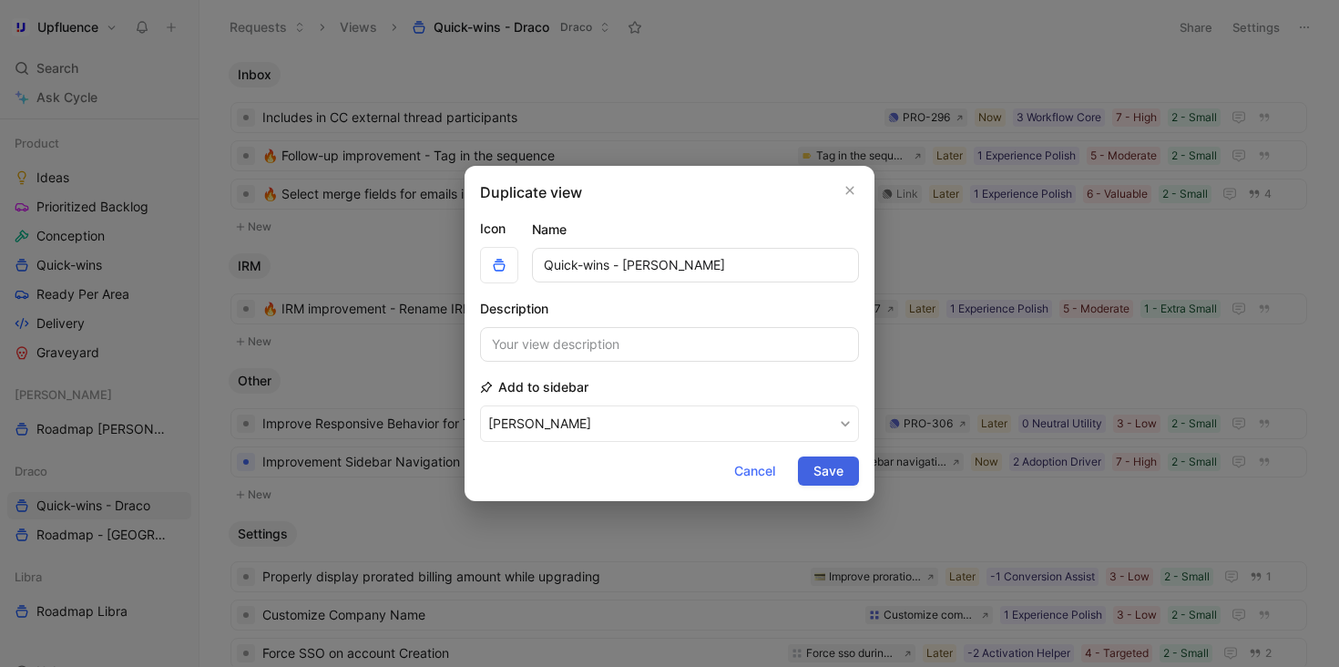
click at [826, 470] on span "Save" at bounding box center [828, 471] width 30 height 22
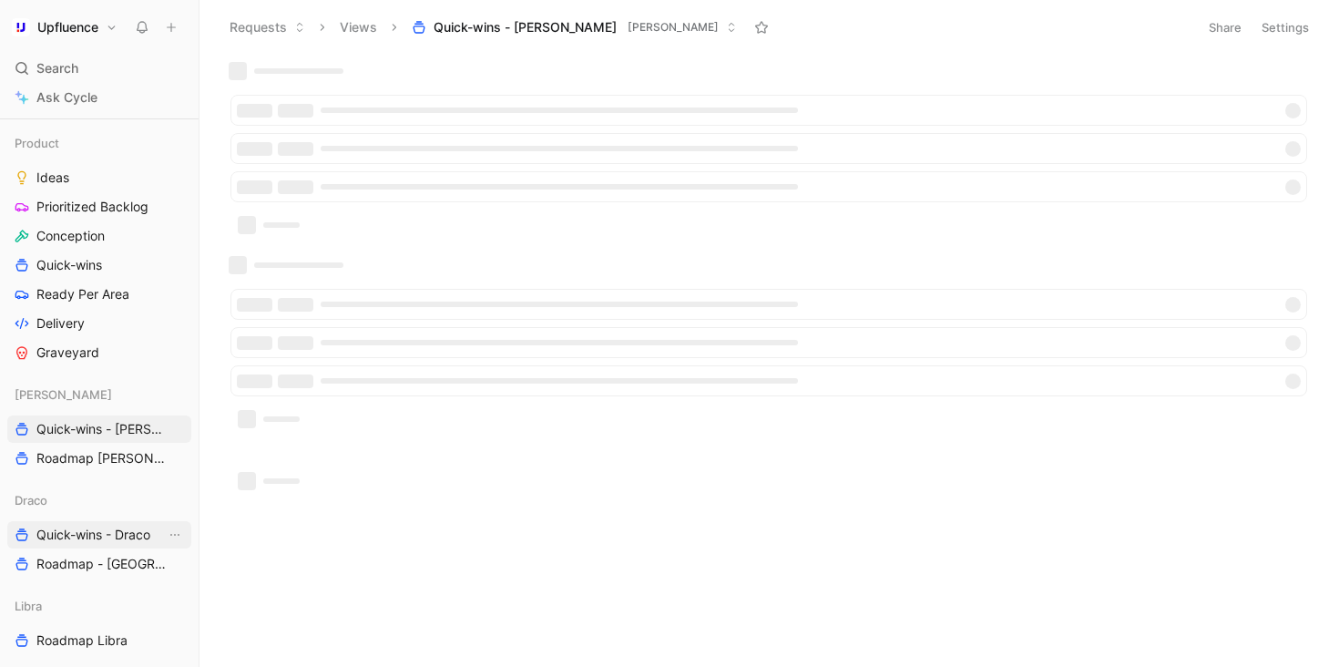
scroll to position [788, 0]
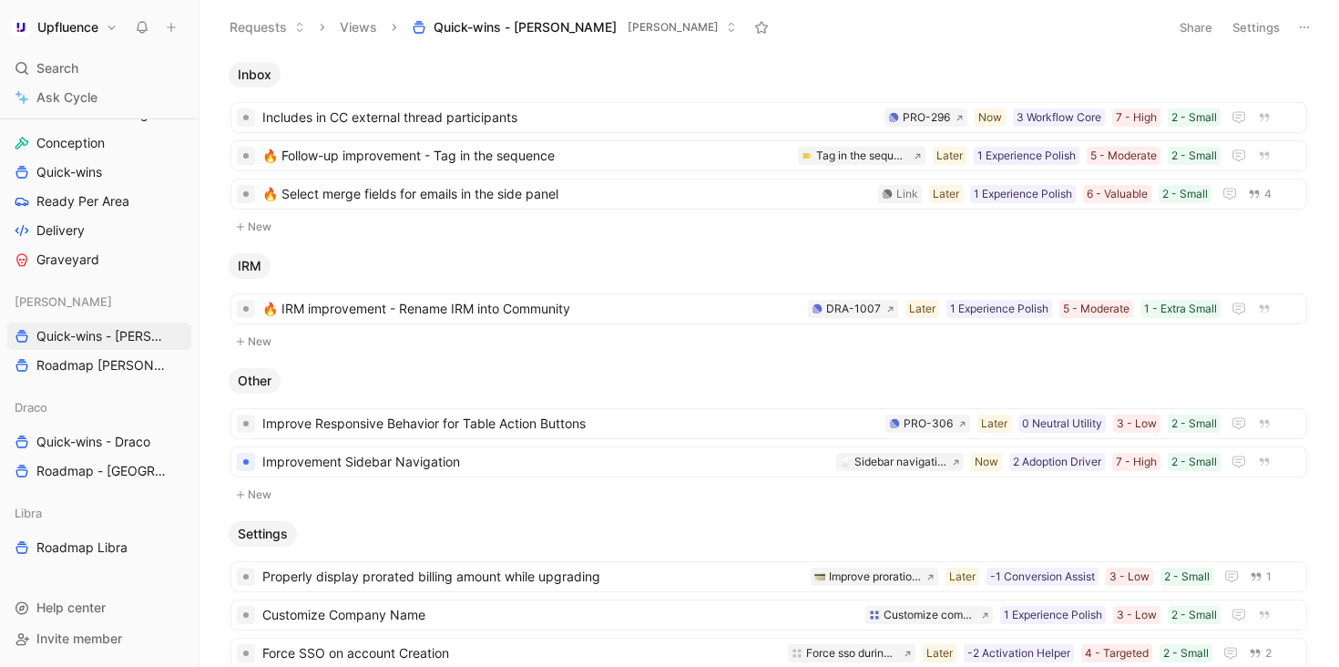
click at [1258, 30] on button "Settings" at bounding box center [1256, 28] width 64 height 26
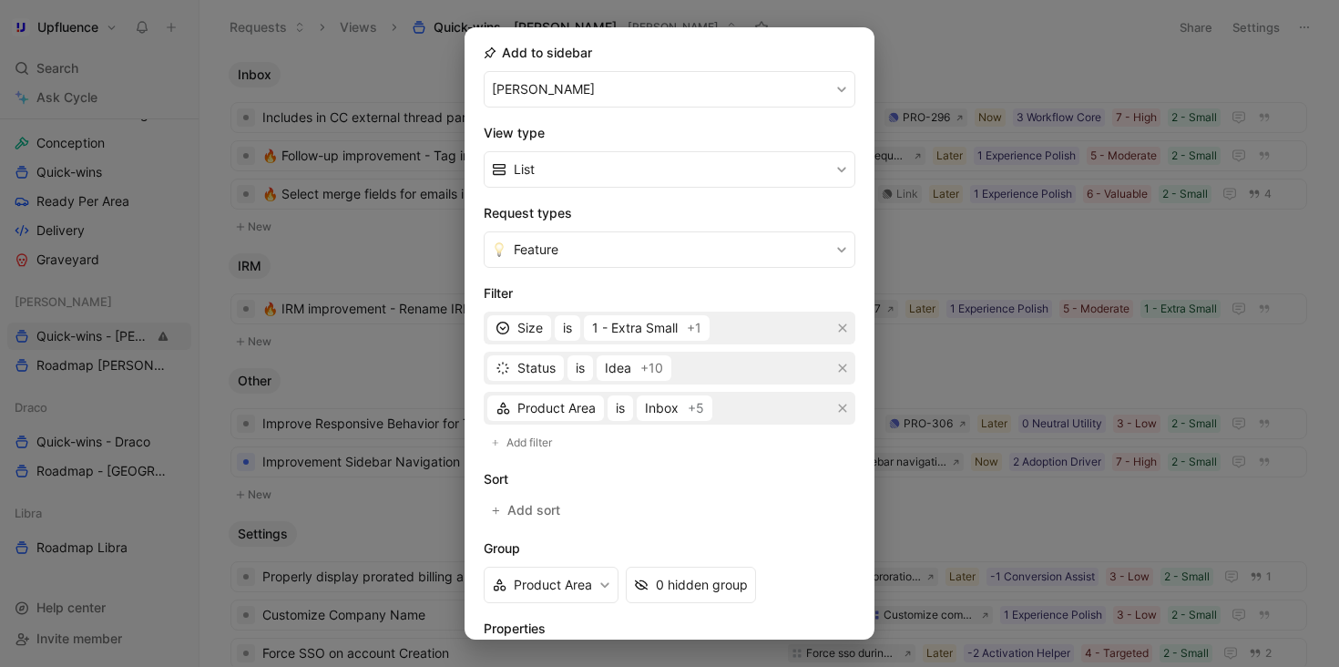
scroll to position [209, 0]
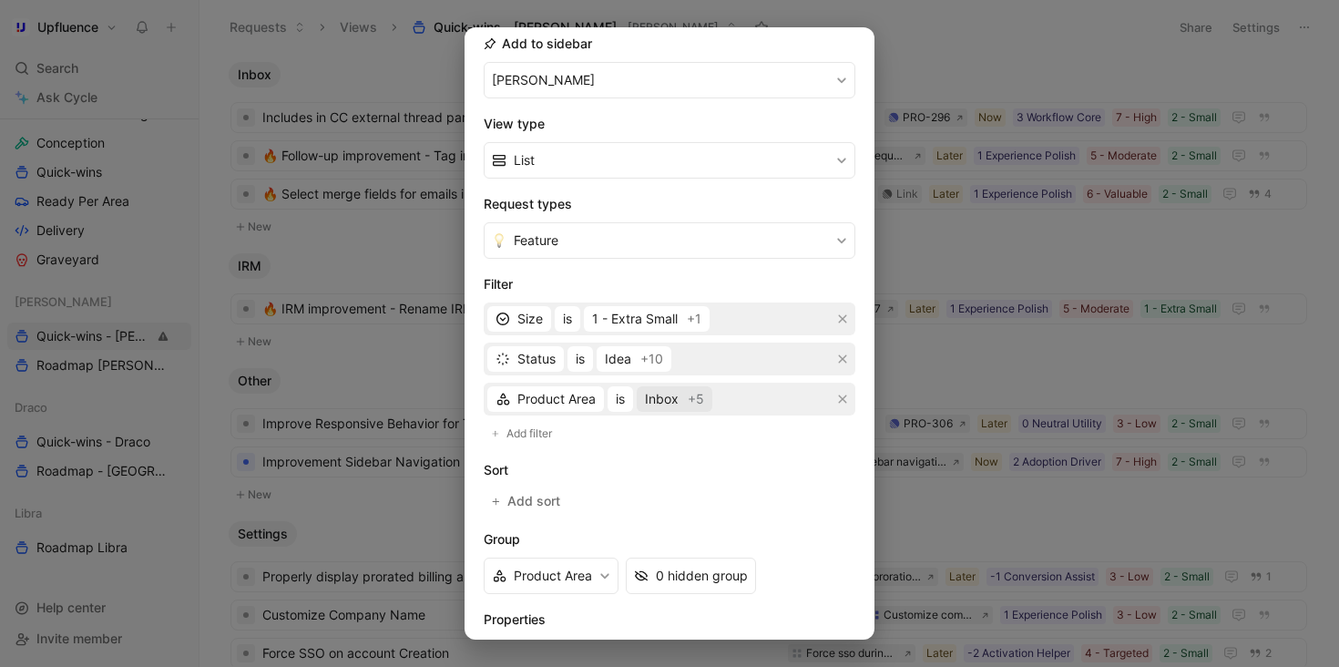
click at [679, 400] on span "Inbox +5" at bounding box center [674, 399] width 59 height 22
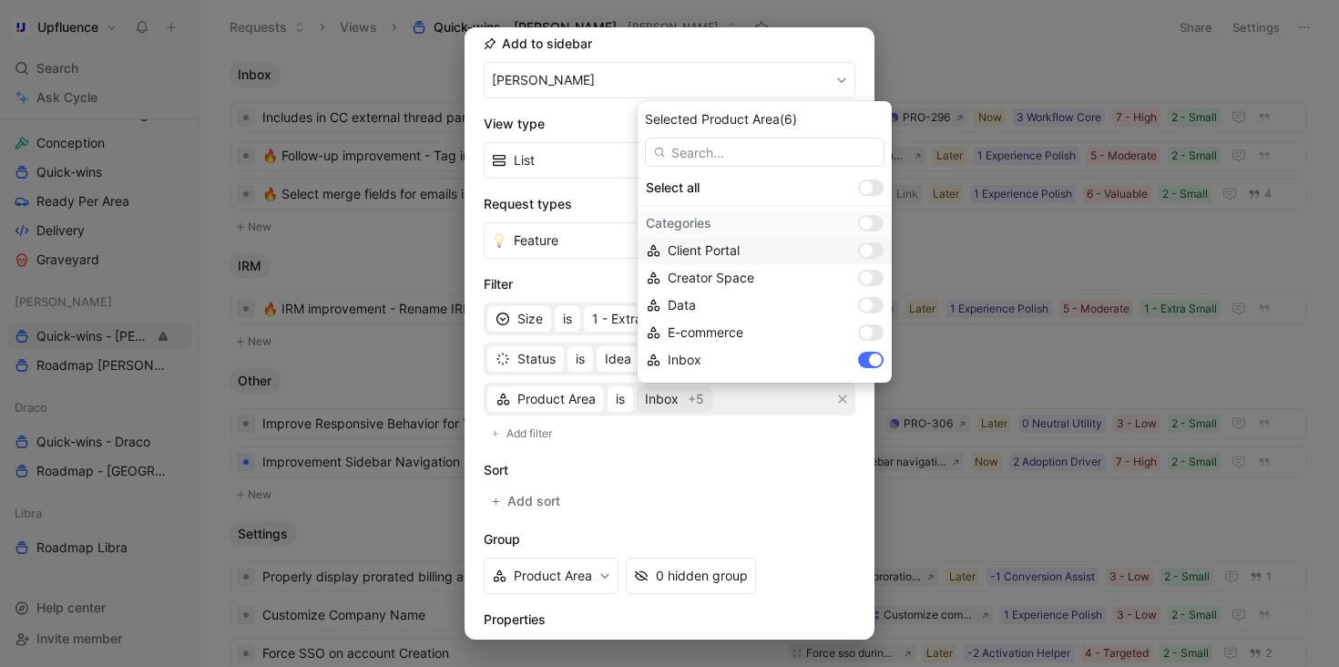
click at [860, 250] on div at bounding box center [866, 250] width 13 height 13
click at [811, 269] on div "Creator Space" at bounding box center [765, 277] width 254 height 27
click at [860, 303] on div at bounding box center [866, 305] width 13 height 13
click at [858, 325] on div at bounding box center [871, 332] width 26 height 16
click at [869, 354] on div at bounding box center [875, 359] width 13 height 13
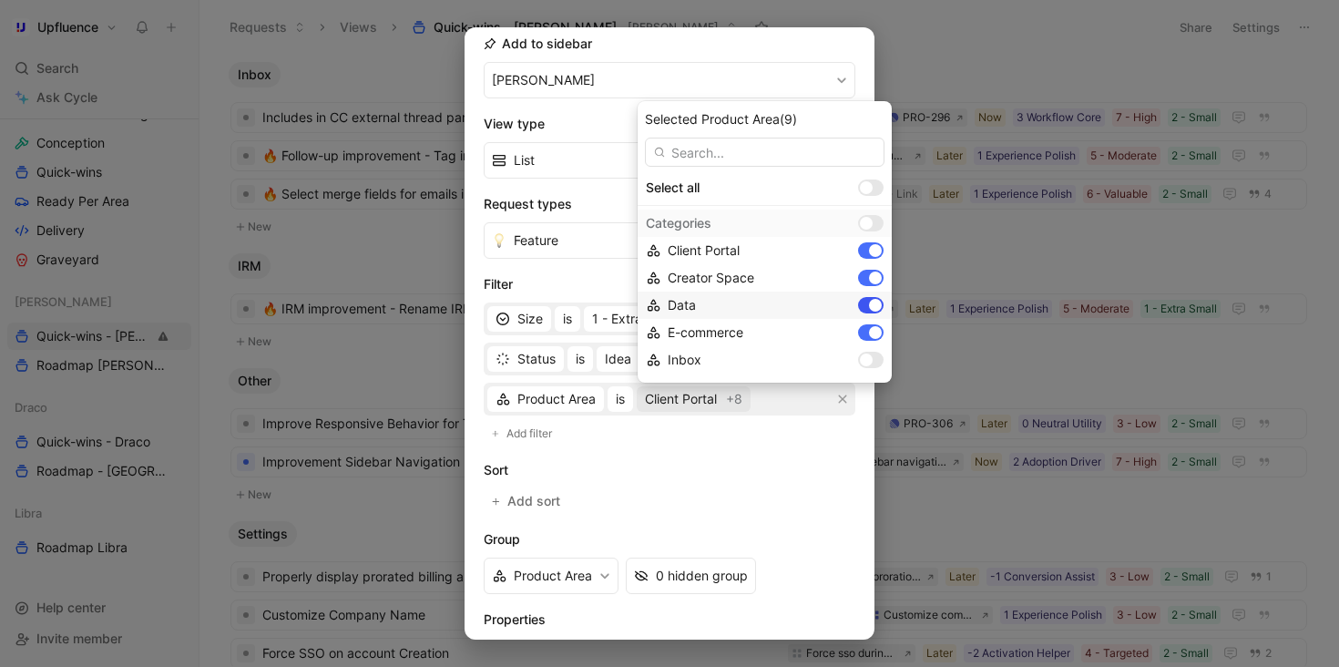
click at [869, 299] on div at bounding box center [875, 305] width 13 height 13
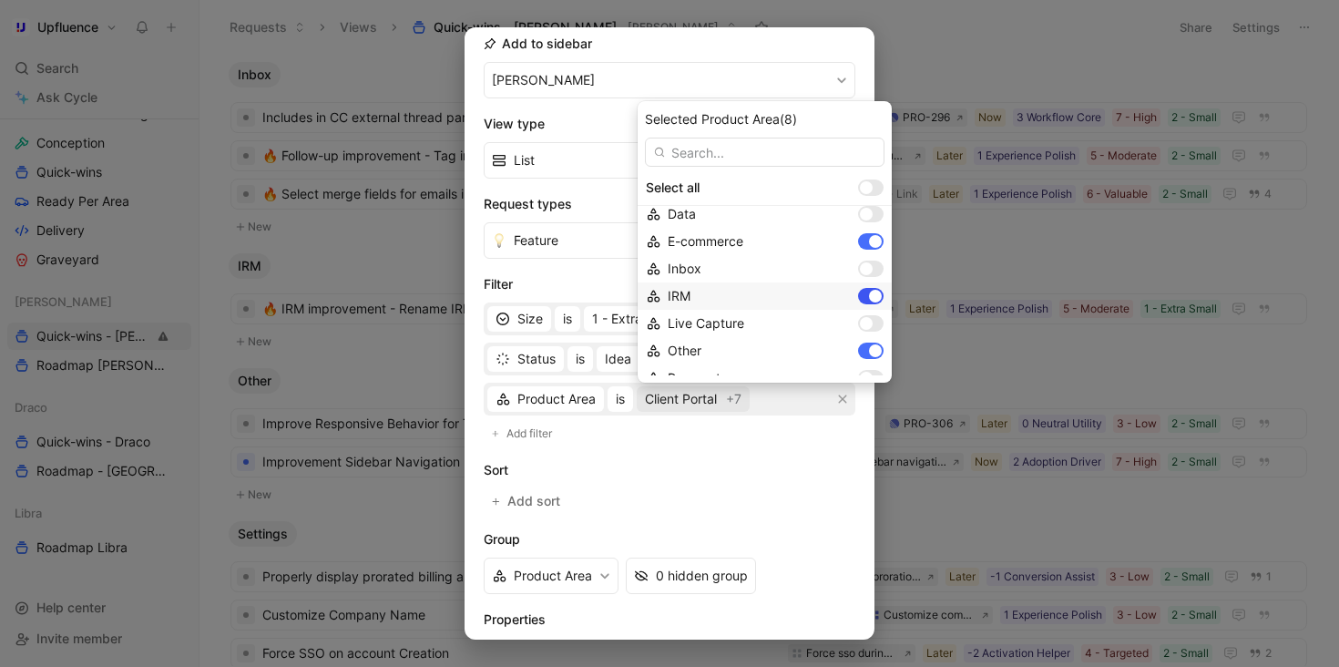
click at [869, 295] on div at bounding box center [875, 296] width 13 height 13
click at [860, 270] on div at bounding box center [866, 273] width 13 height 13
click at [860, 332] on div at bounding box center [866, 328] width 13 height 13
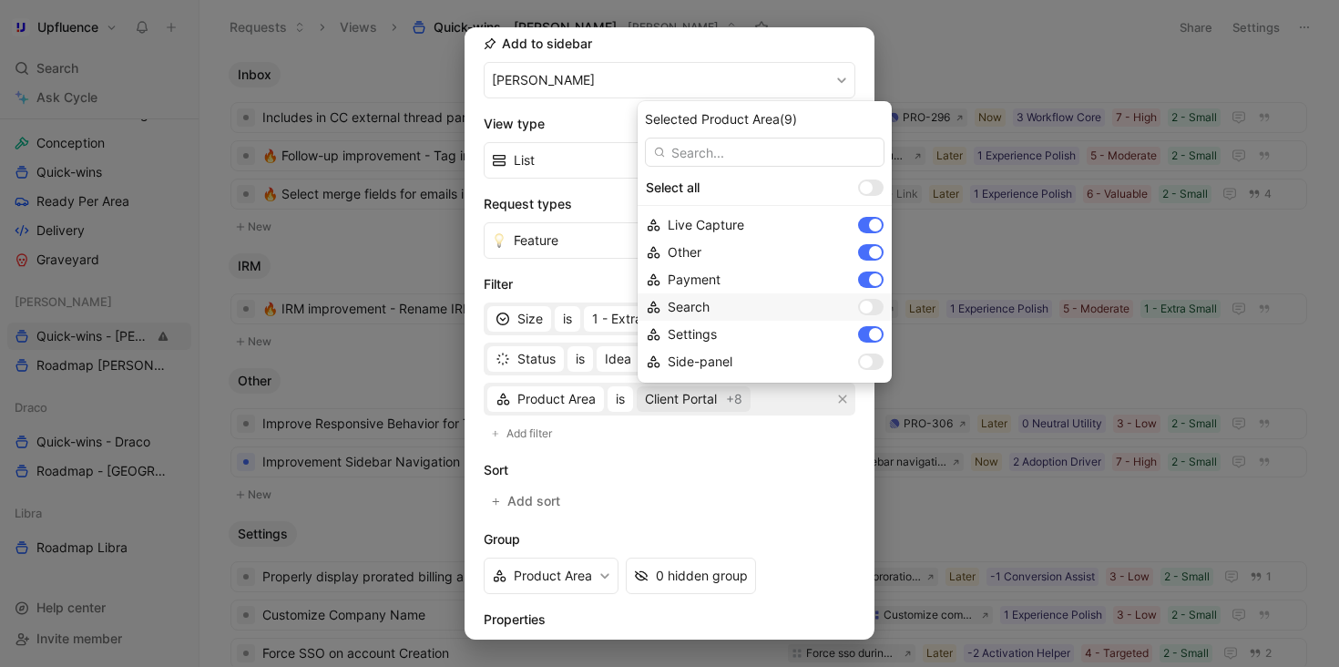
click at [858, 302] on div at bounding box center [871, 307] width 26 height 16
click at [869, 331] on div at bounding box center [875, 334] width 13 height 13
click at [860, 363] on div at bounding box center [866, 361] width 13 height 13
click at [860, 309] on div at bounding box center [866, 307] width 13 height 13
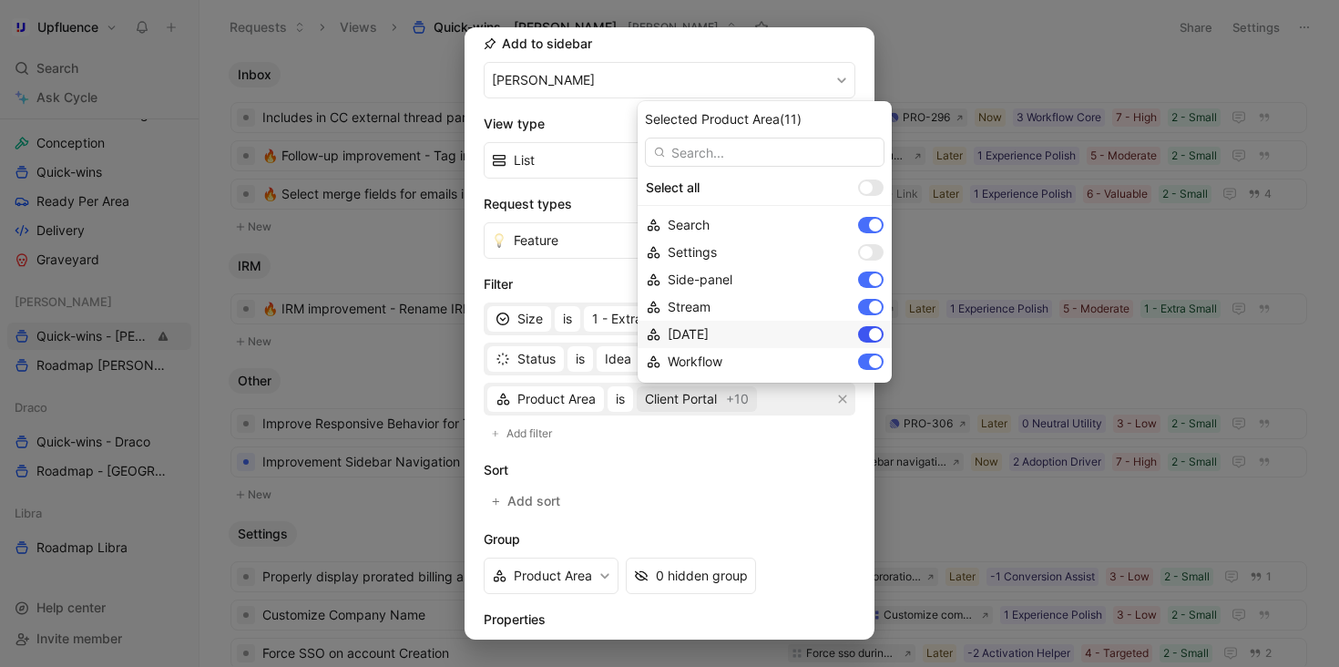
click at [858, 331] on div at bounding box center [871, 334] width 26 height 16
click at [858, 355] on div at bounding box center [871, 361] width 26 height 16
click at [869, 336] on div at bounding box center [875, 334] width 13 height 13
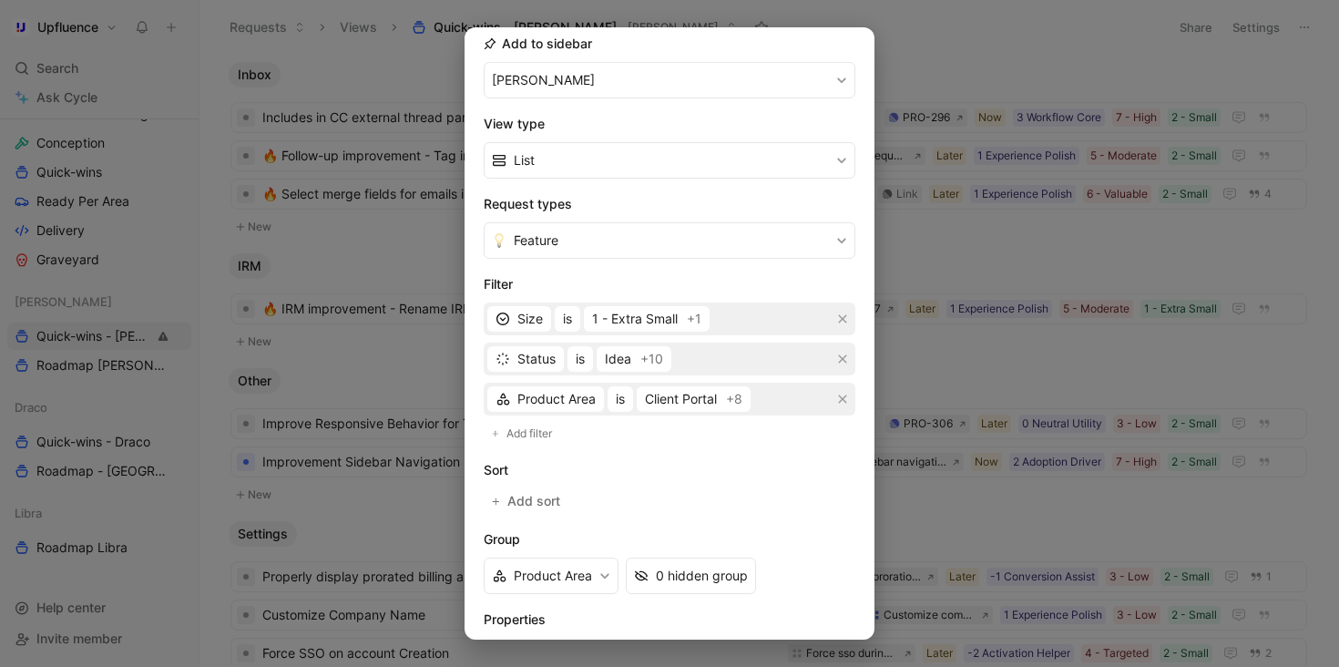
scroll to position [328, 0]
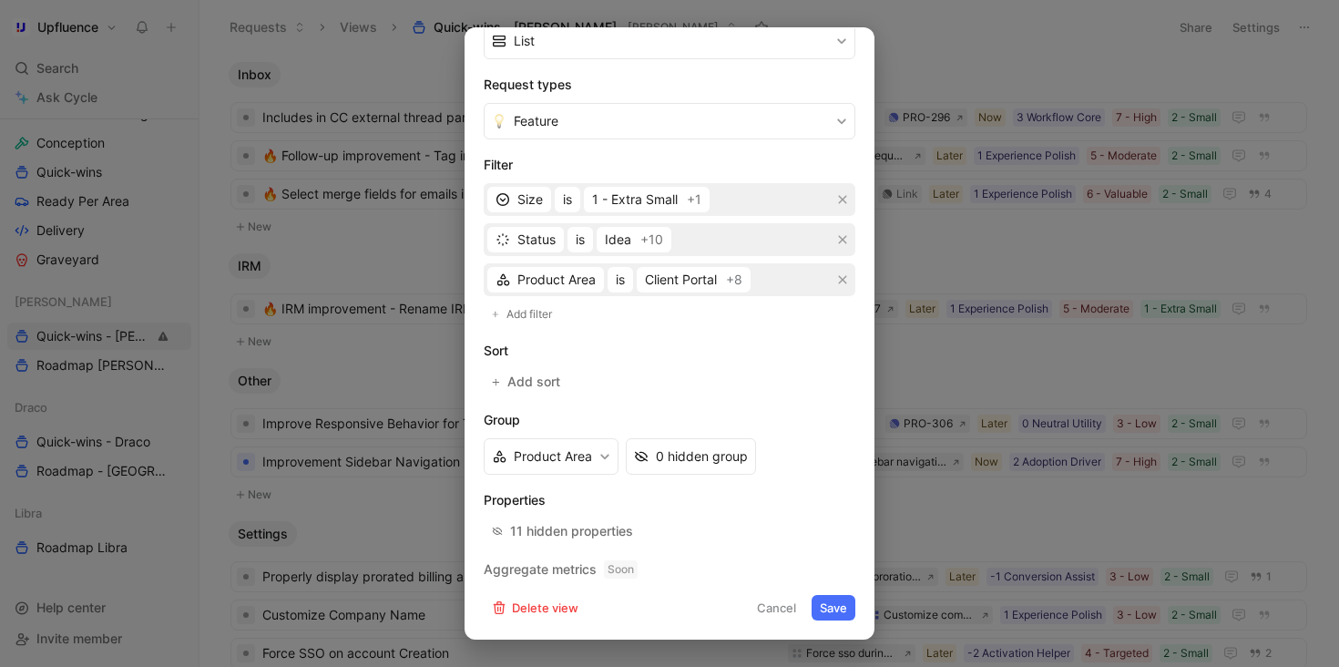
click at [836, 610] on button "Save" at bounding box center [834, 608] width 44 height 26
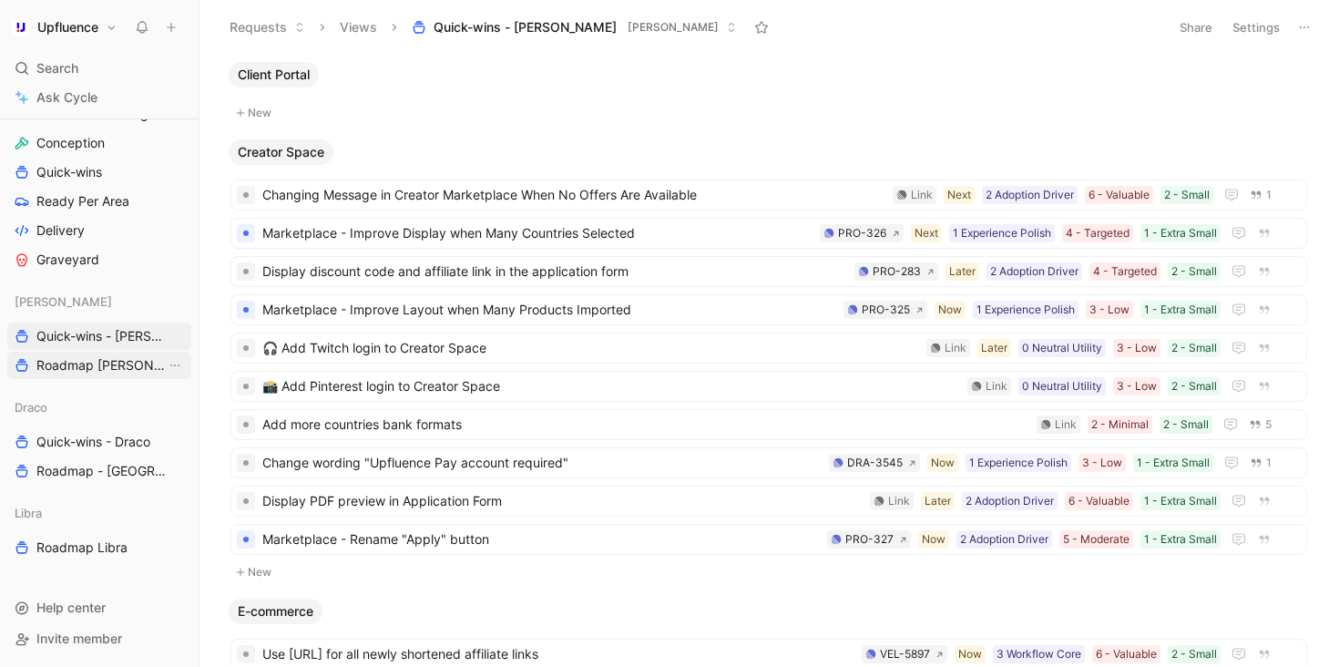
click at [105, 370] on span "Roadmap Vela" at bounding box center [100, 365] width 129 height 18
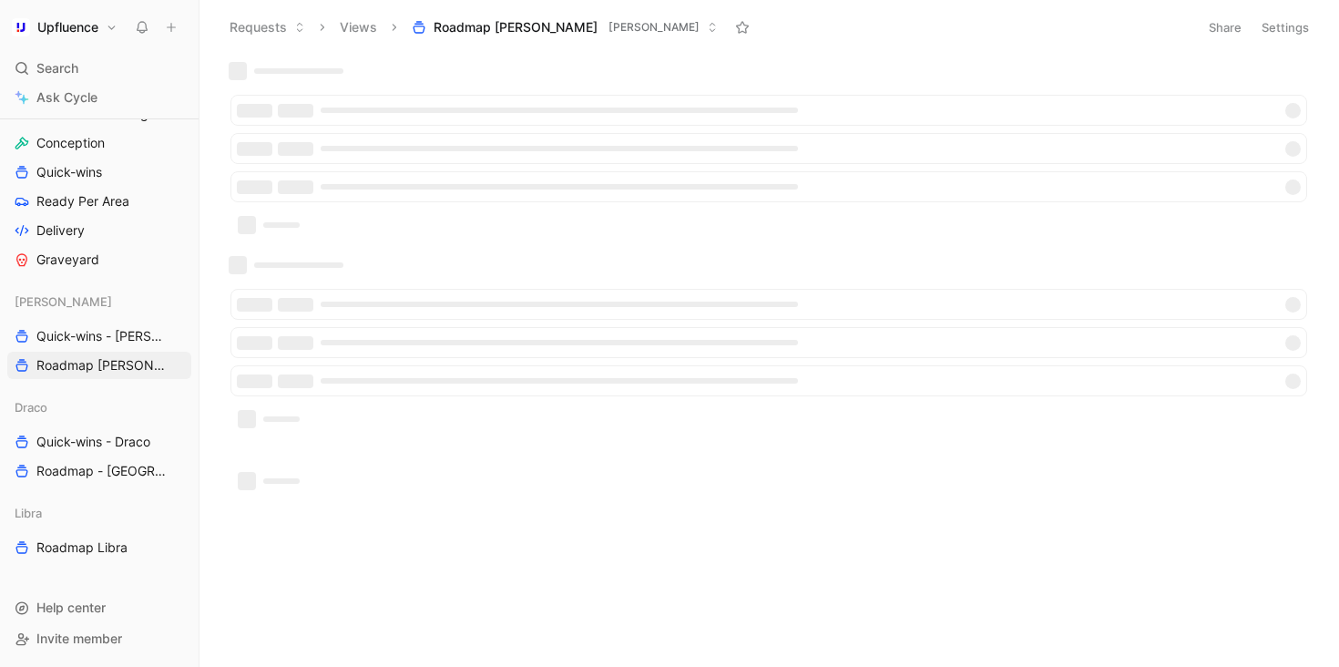
click at [1279, 33] on button "Settings" at bounding box center [1285, 28] width 64 height 26
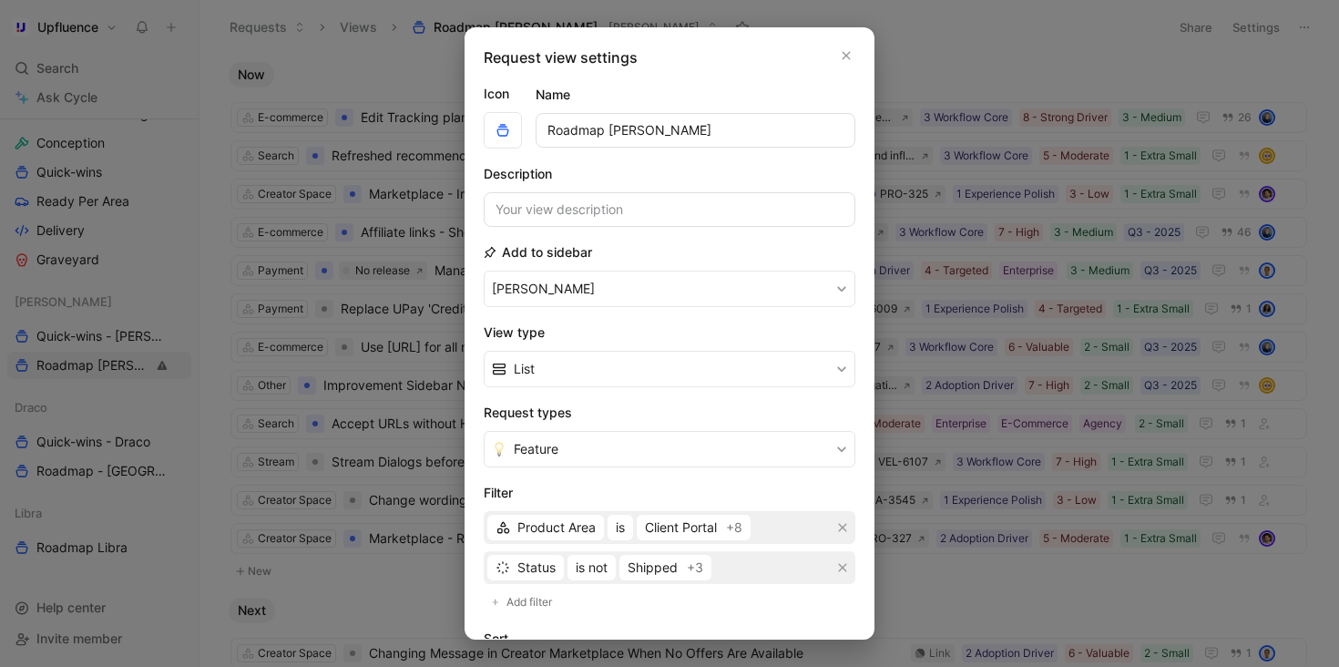
click at [611, 135] on input "Roadmap Vela" at bounding box center [696, 130] width 320 height 35
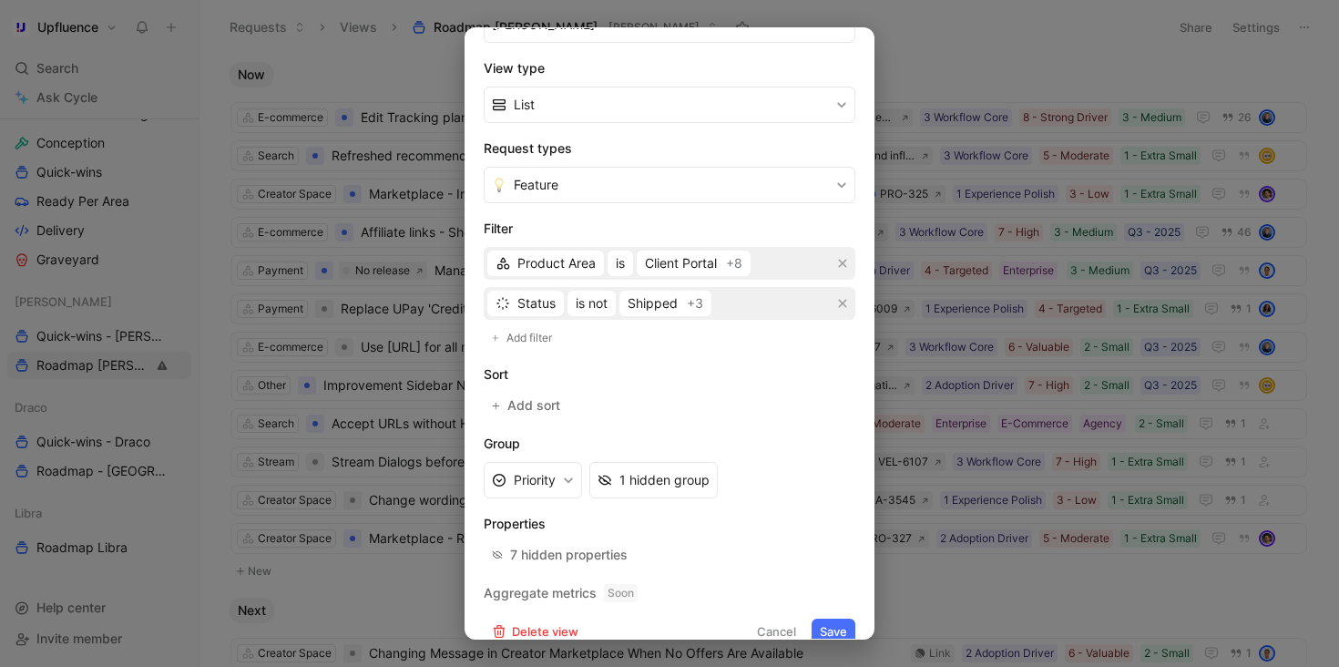
scroll to position [288, 0]
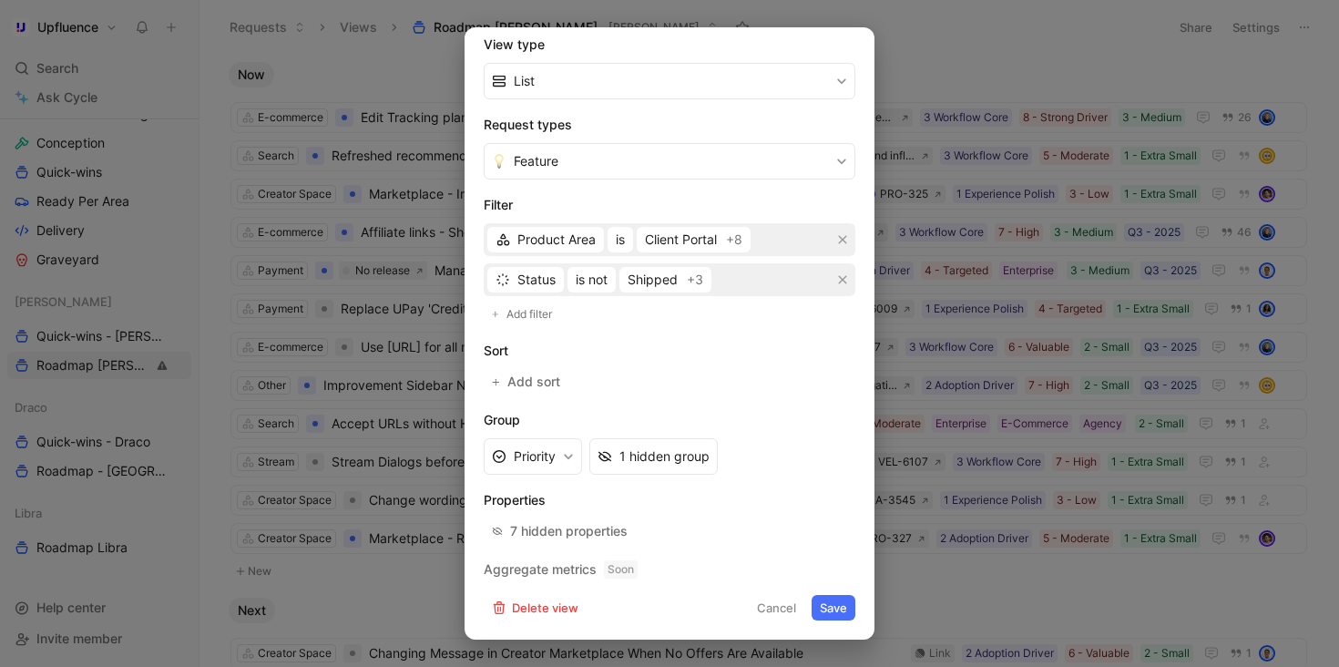
type input "Roadmap - Vela"
click at [830, 605] on button "Save" at bounding box center [834, 608] width 44 height 26
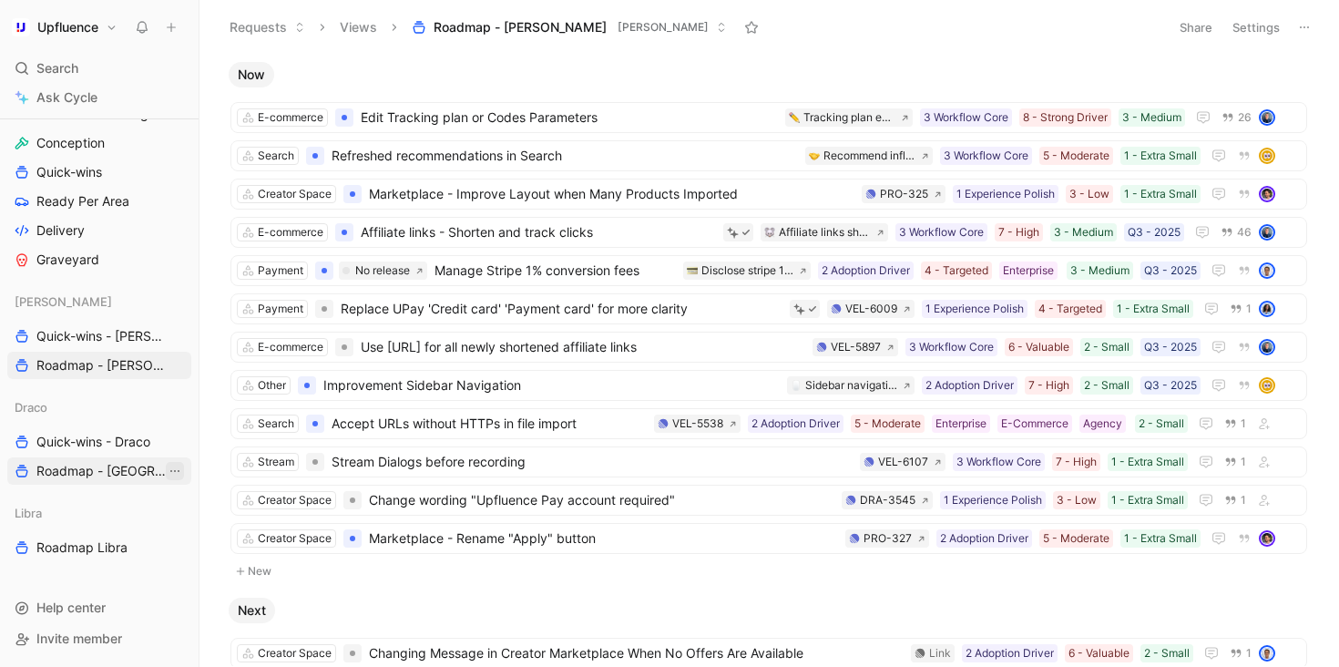
click at [179, 471] on icon "View actions" at bounding box center [174, 471] width 9 height 2
click at [177, 500] on div "Duplicate" at bounding box center [186, 505] width 137 height 22
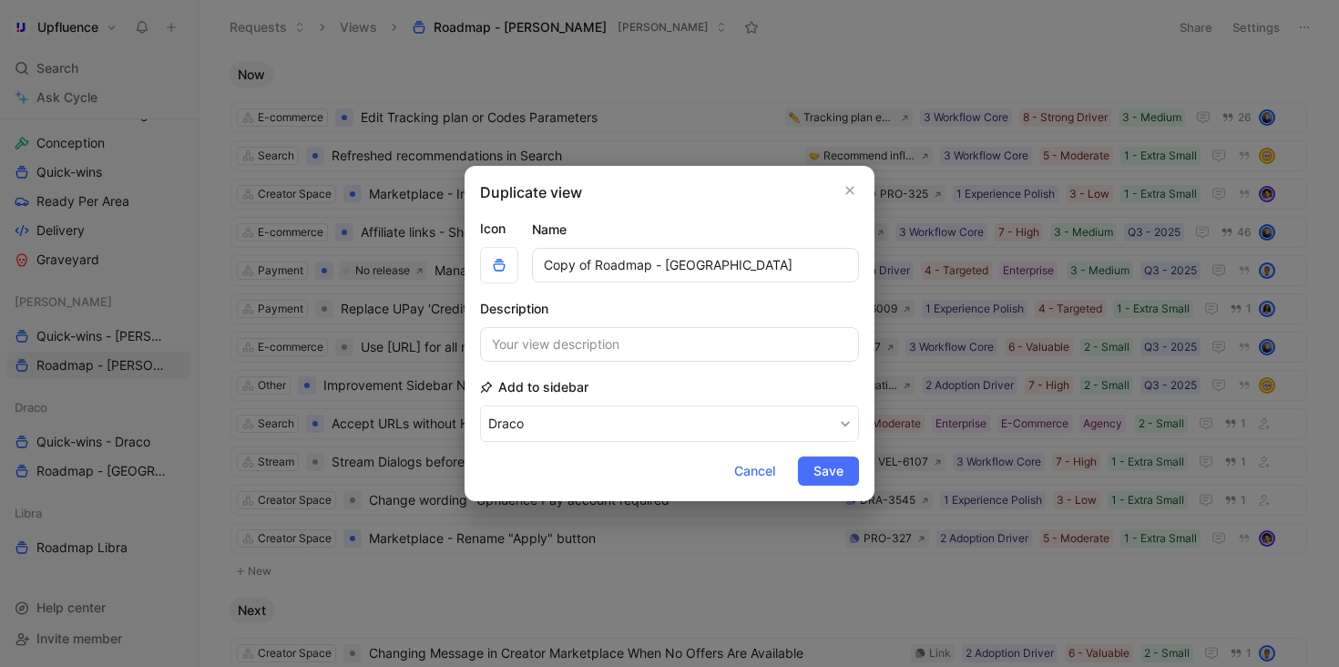
drag, startPoint x: 598, startPoint y: 262, endPoint x: 401, endPoint y: 262, distance: 197.7
click at [401, 262] on div "Duplicate view Icon Name Copy of Roadmap - Draco Description Add to sidebar Dra…" at bounding box center [669, 333] width 1339 height 667
type input "Roadmap - Draco"
click at [739, 469] on span "Cancel" at bounding box center [754, 471] width 41 height 22
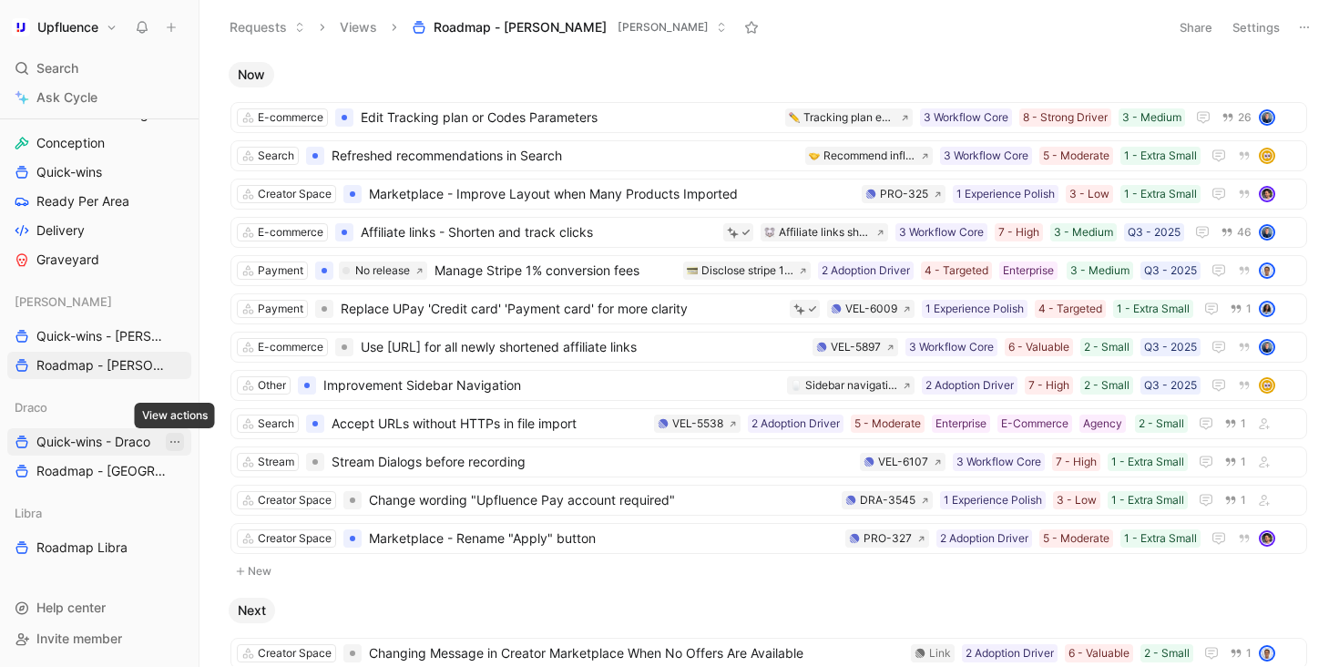
click at [179, 444] on icon "View actions" at bounding box center [175, 441] width 15 height 15
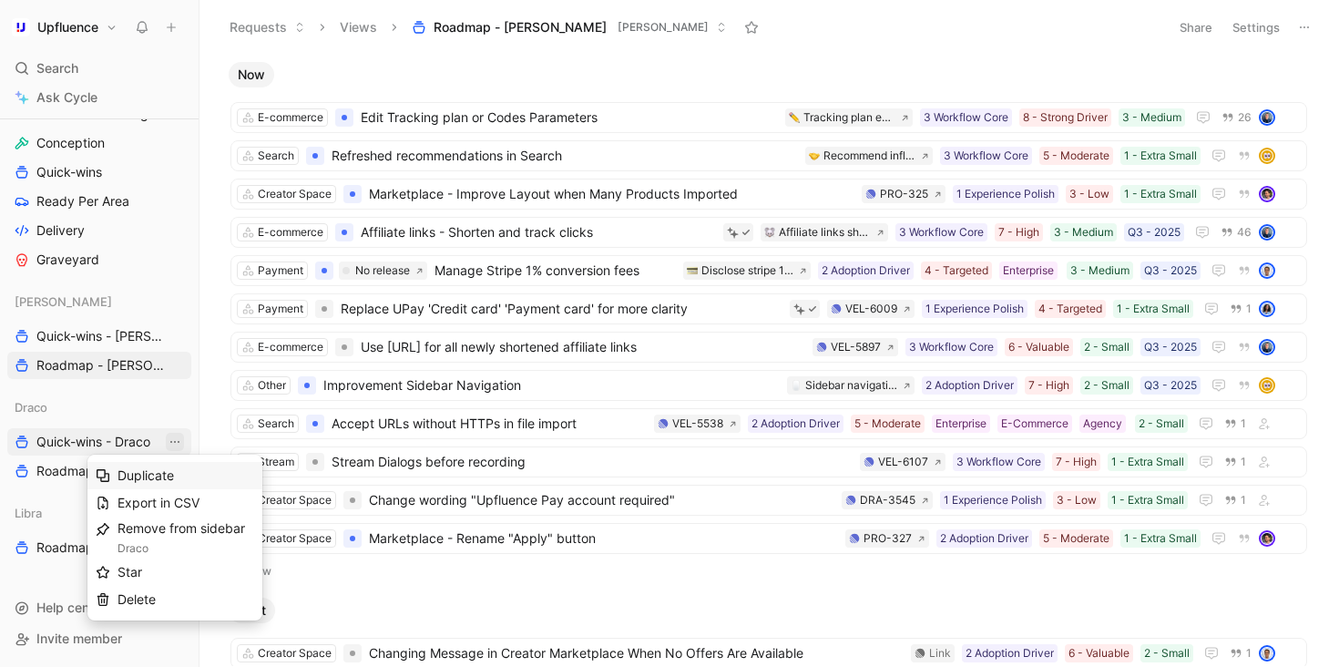
click at [153, 475] on span "Duplicate" at bounding box center [146, 474] width 56 height 15
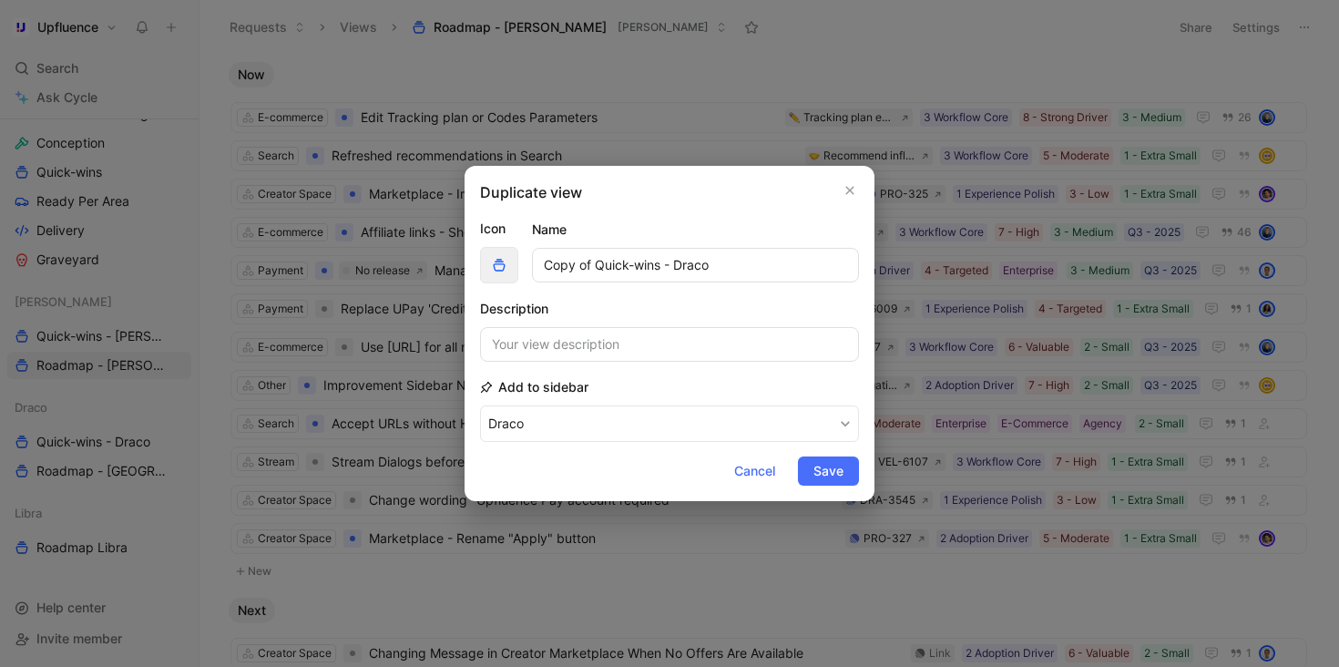
drag, startPoint x: 598, startPoint y: 262, endPoint x: 502, endPoint y: 269, distance: 96.8
click at [502, 269] on div "Icon Name Copy of Quick-wins - Draco" at bounding box center [669, 251] width 379 height 66
click at [647, 266] on input "Quick-wins - Draco" at bounding box center [695, 265] width 327 height 35
type input "Quick-wins - Libra"
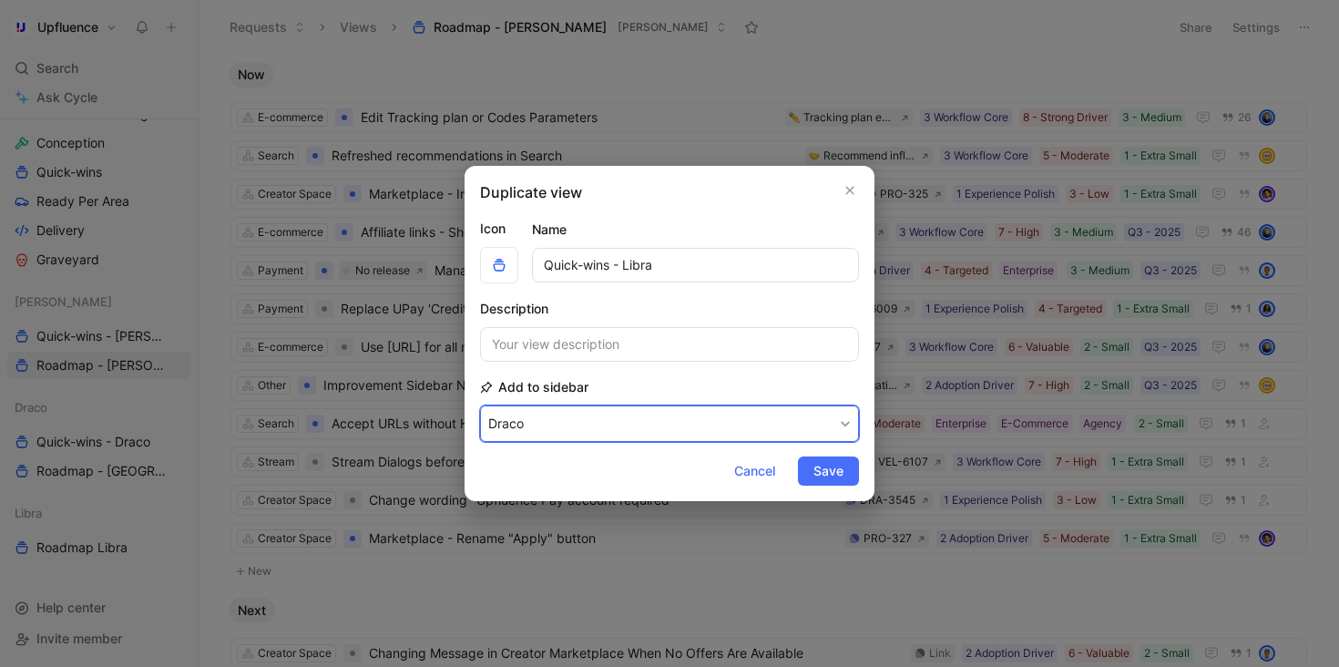
click at [634, 417] on button "Draco" at bounding box center [669, 423] width 379 height 36
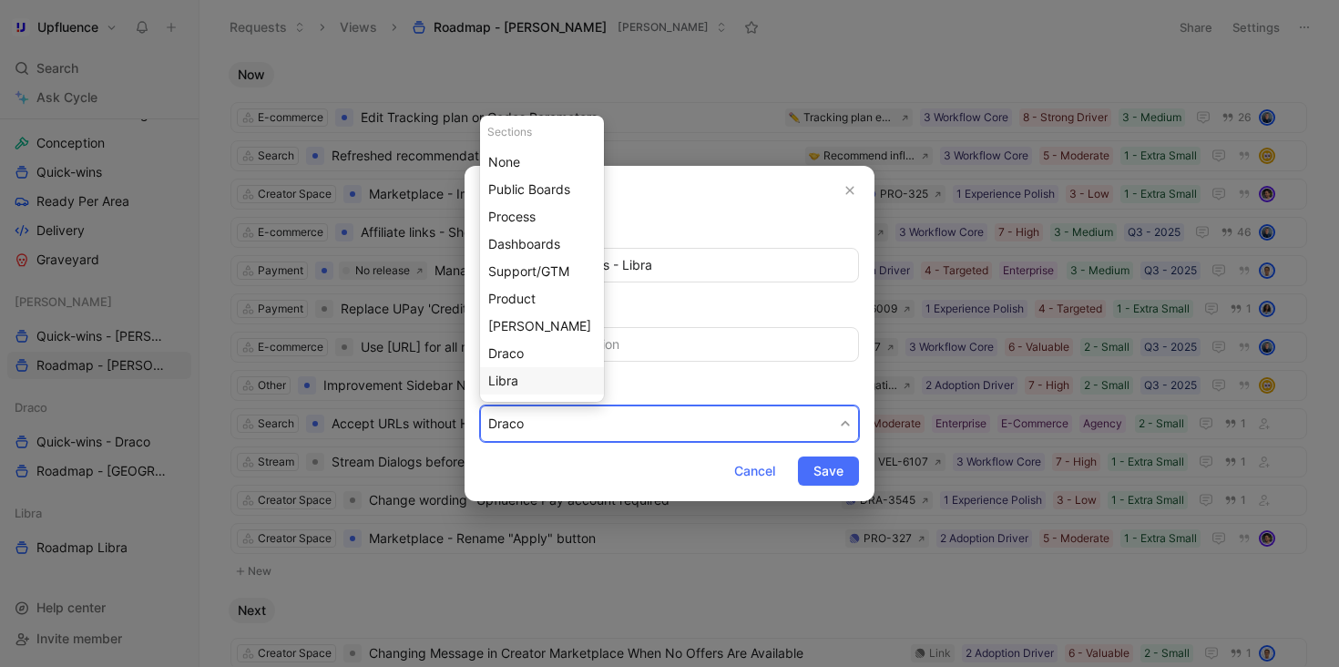
click at [559, 373] on div "Libra" at bounding box center [541, 381] width 107 height 22
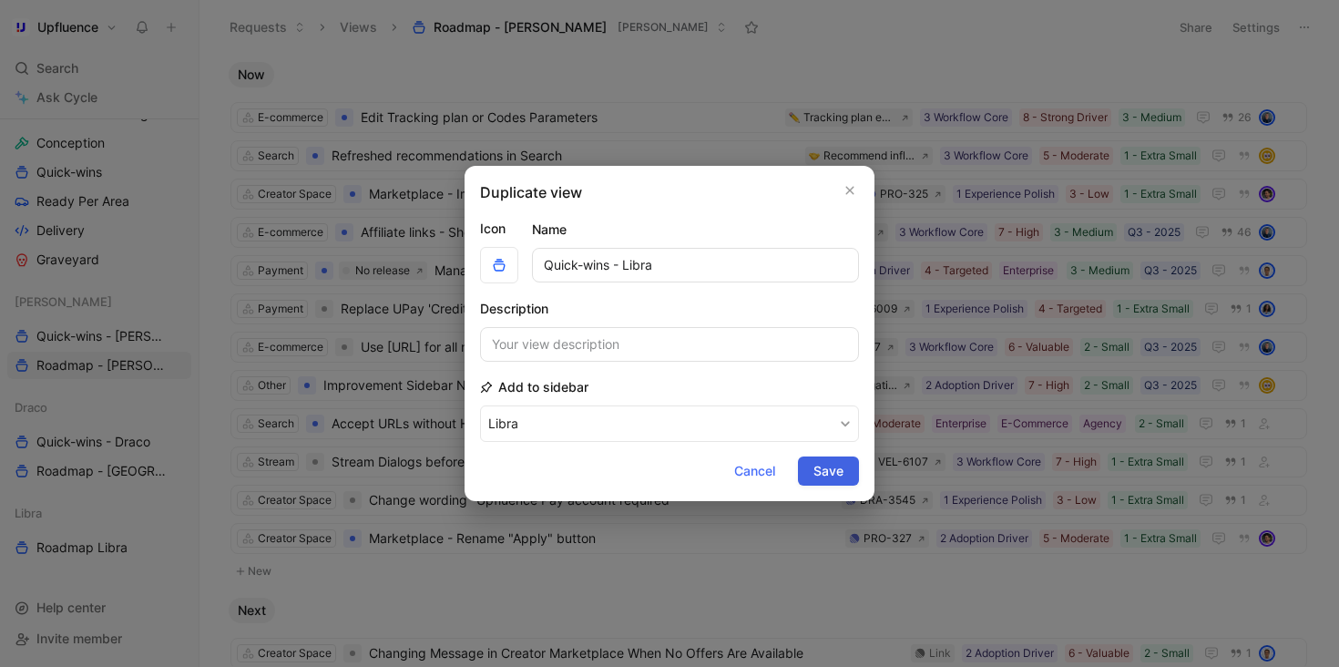
click at [839, 469] on span "Save" at bounding box center [828, 471] width 30 height 22
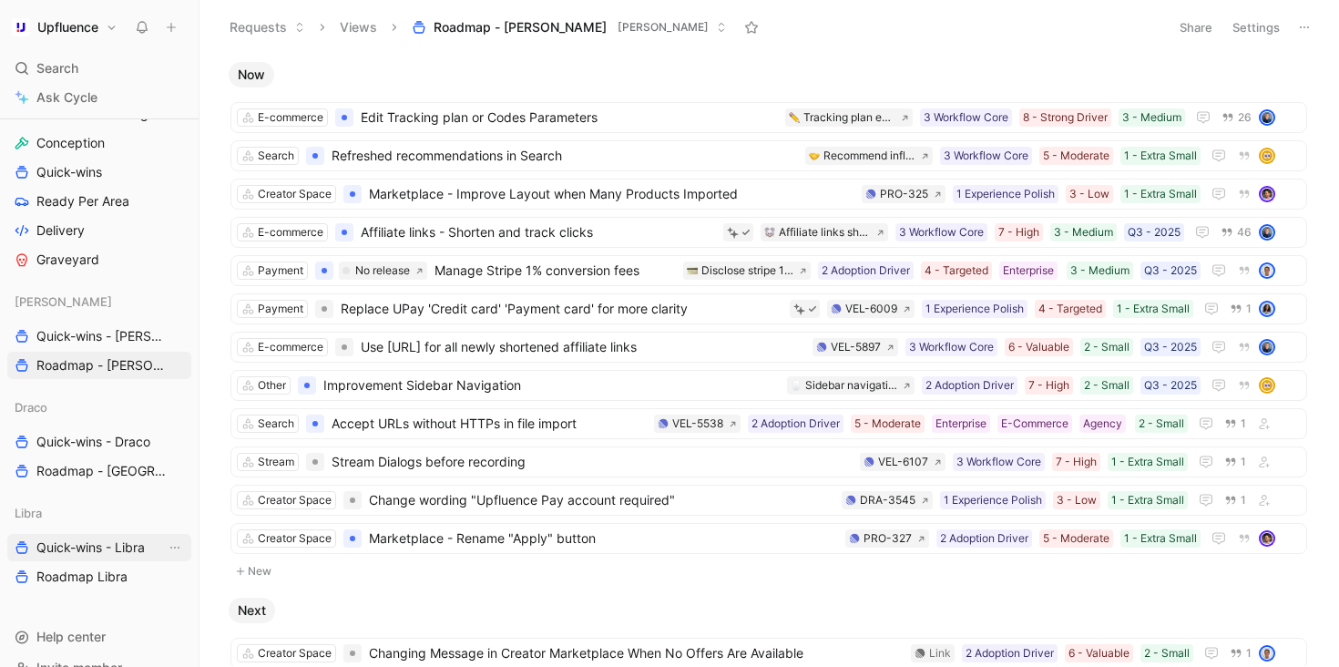
click at [99, 546] on span "Quick-wins - Libra" at bounding box center [90, 547] width 108 height 18
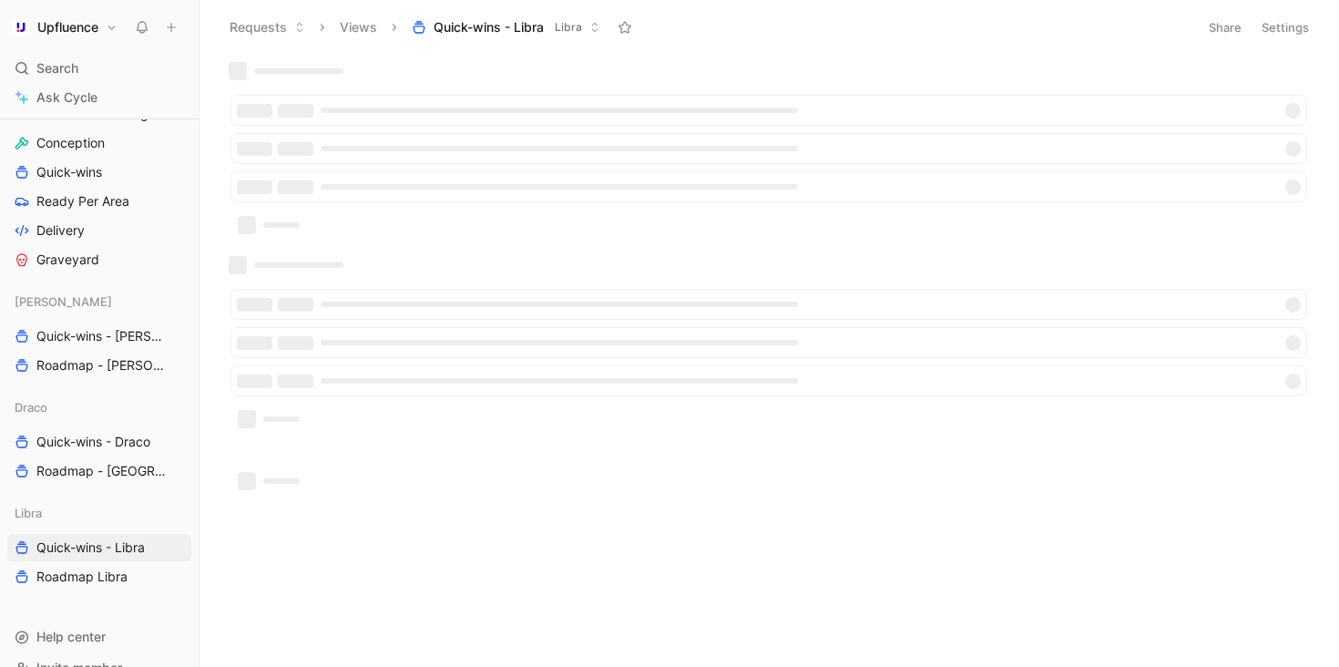
click at [1282, 32] on button "Settings" at bounding box center [1285, 28] width 64 height 26
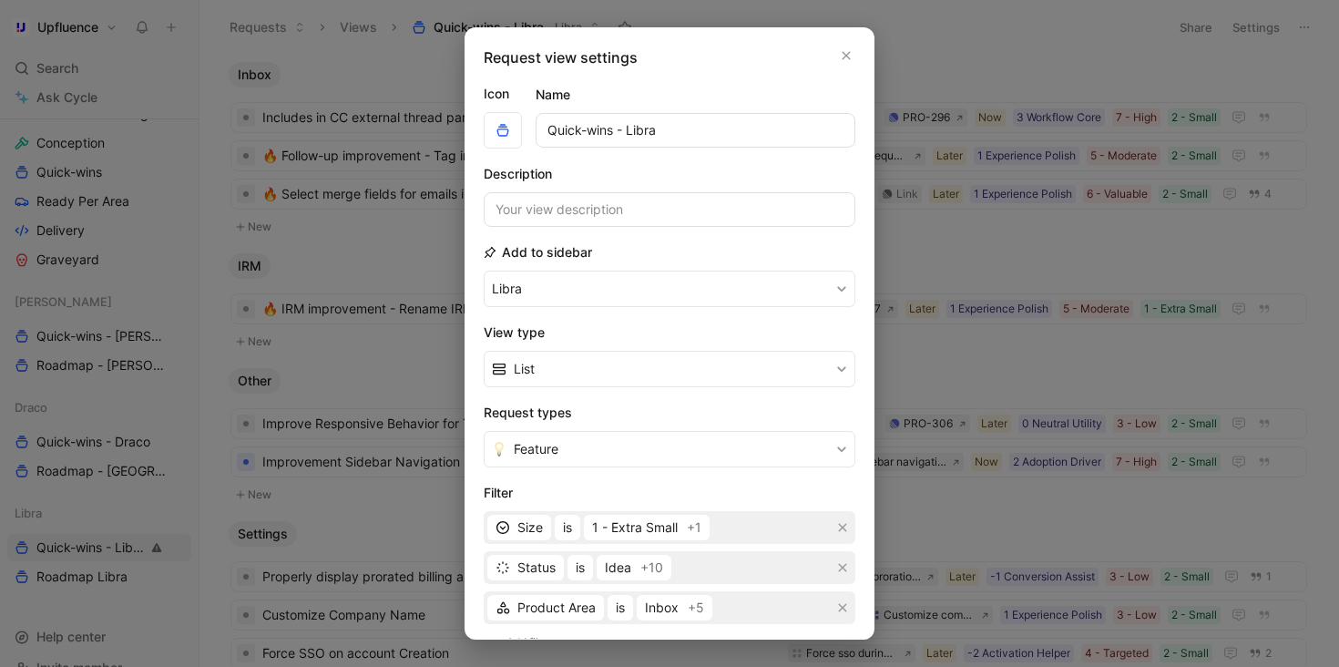
scroll to position [118, 0]
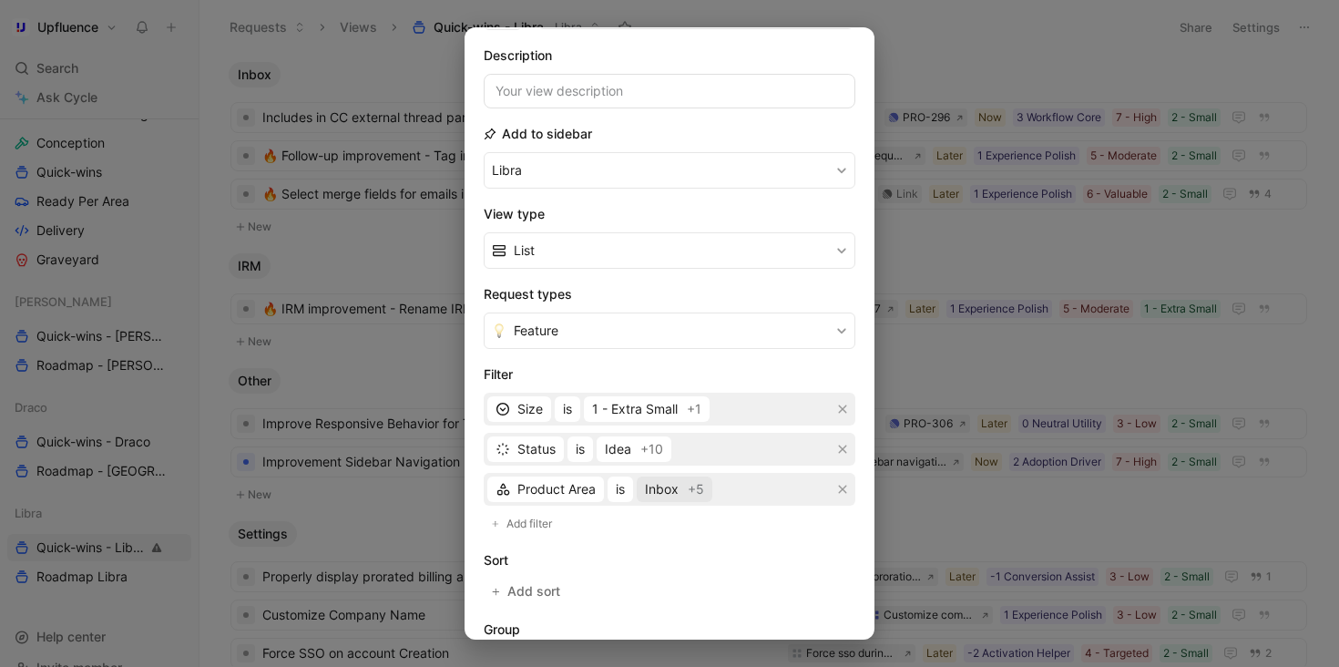
click at [674, 486] on span "Inbox" at bounding box center [662, 489] width 34 height 22
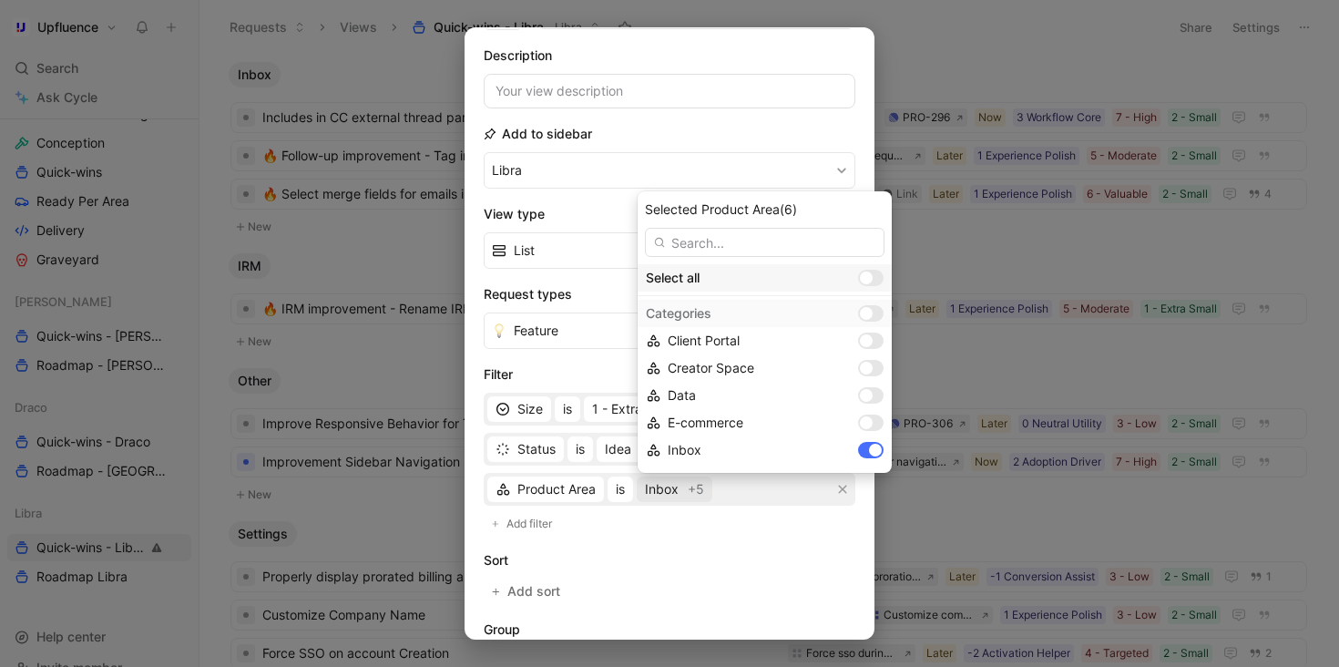
click at [858, 277] on div at bounding box center [871, 278] width 26 height 16
click at [0, 0] on input "checkbox" at bounding box center [0, 0] width 0 height 0
click at [869, 276] on div at bounding box center [875, 277] width 13 height 13
click at [0, 0] on input "checkbox" at bounding box center [0, 0] width 0 height 0
click at [860, 391] on div at bounding box center [866, 395] width 13 height 13
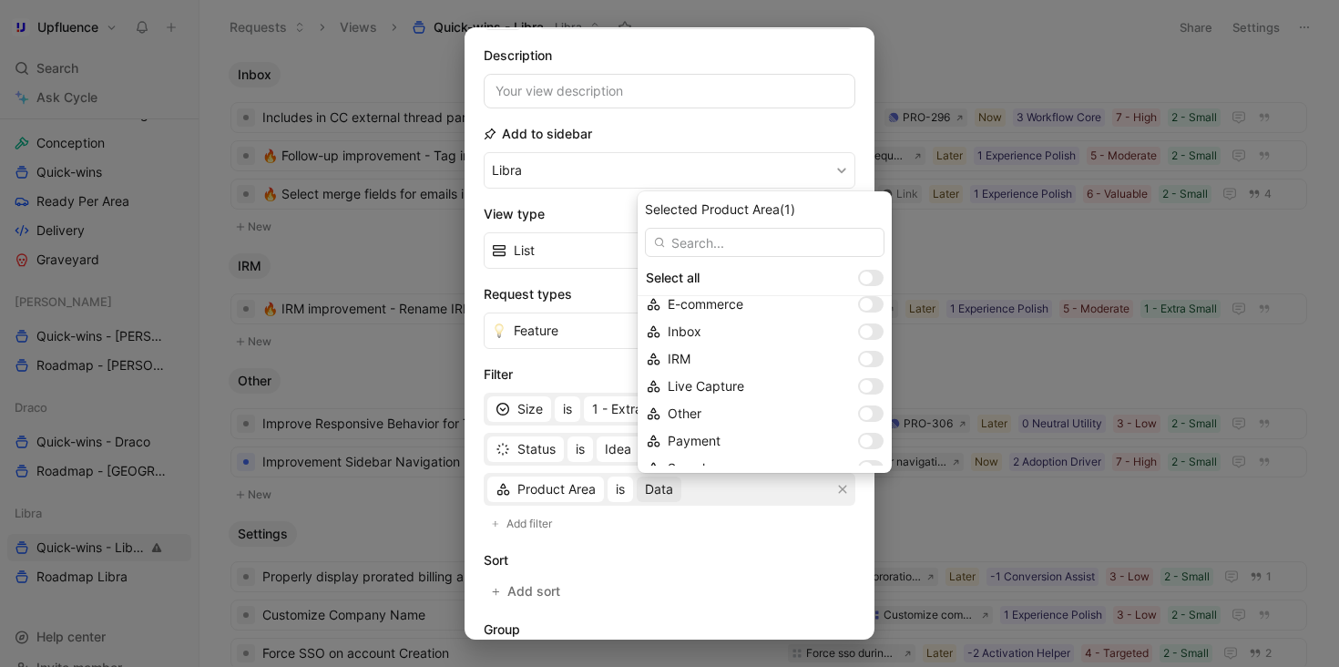
scroll to position [128, 0]
click at [858, 396] on div at bounding box center [871, 403] width 26 height 16
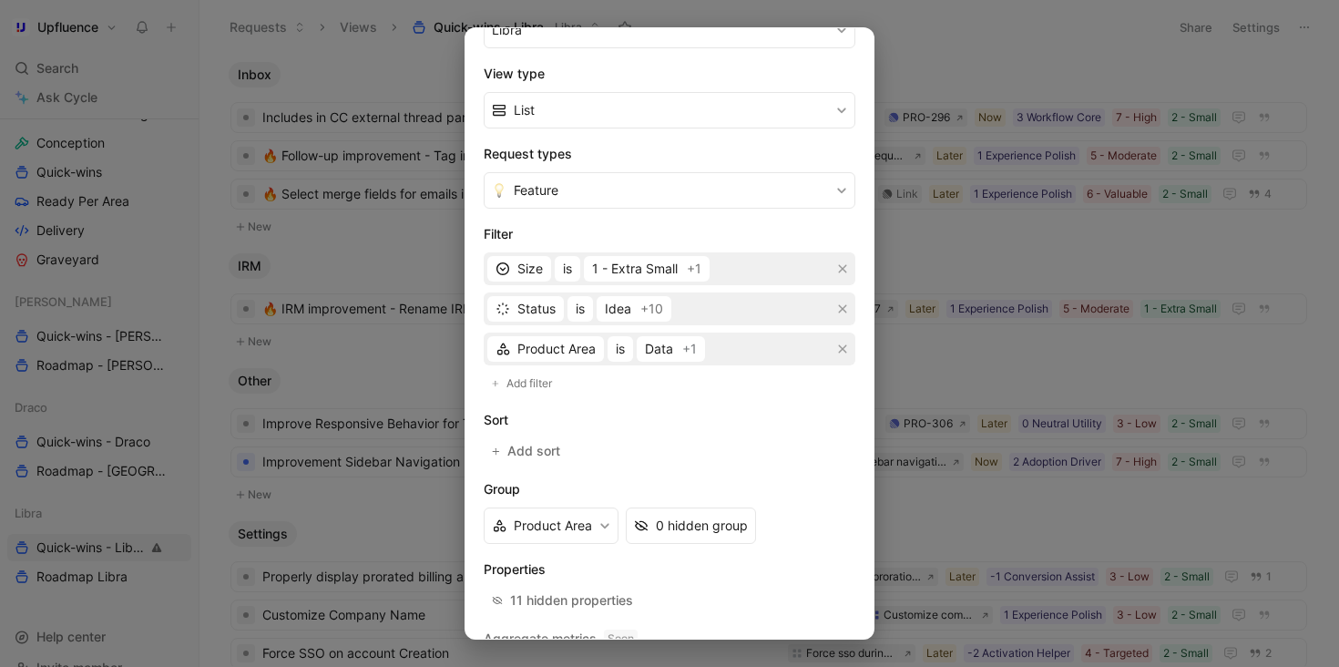
scroll to position [328, 0]
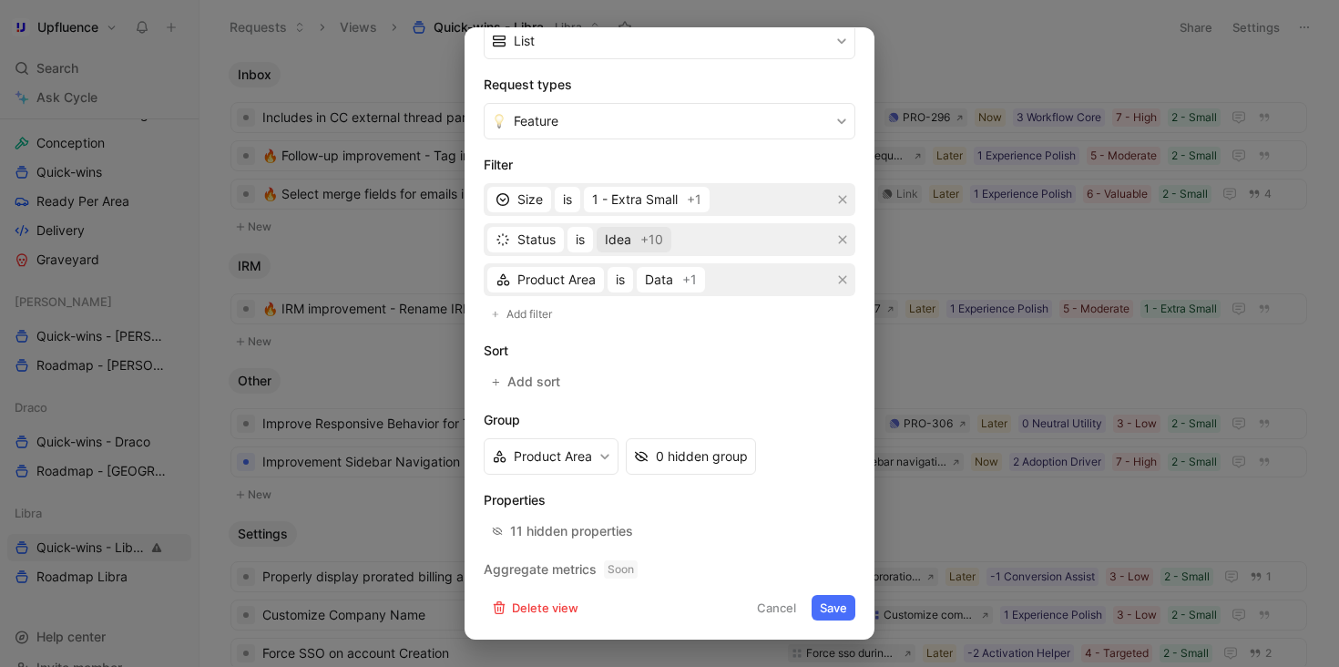
click at [634, 238] on span "Idea +10" at bounding box center [634, 240] width 58 height 22
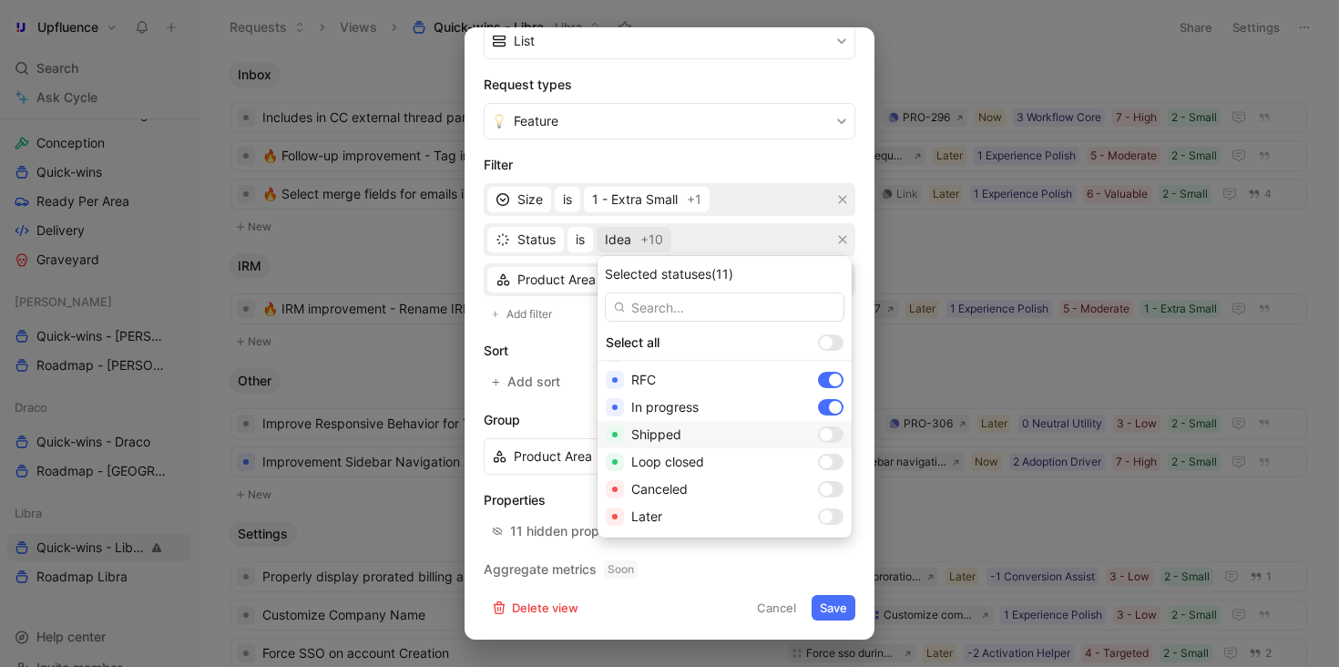
scroll to position [210, 0]
click at [829, 468] on div at bounding box center [835, 468] width 13 height 13
click at [829, 439] on div at bounding box center [835, 440] width 13 height 13
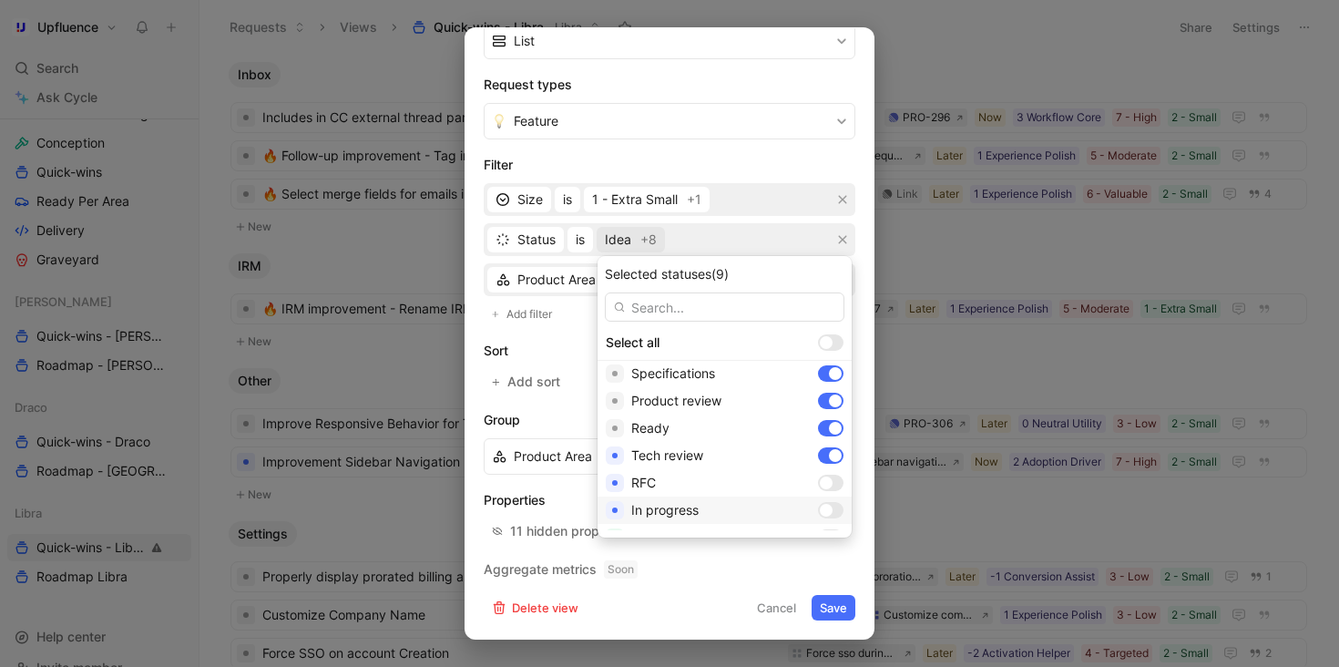
scroll to position [167, 0]
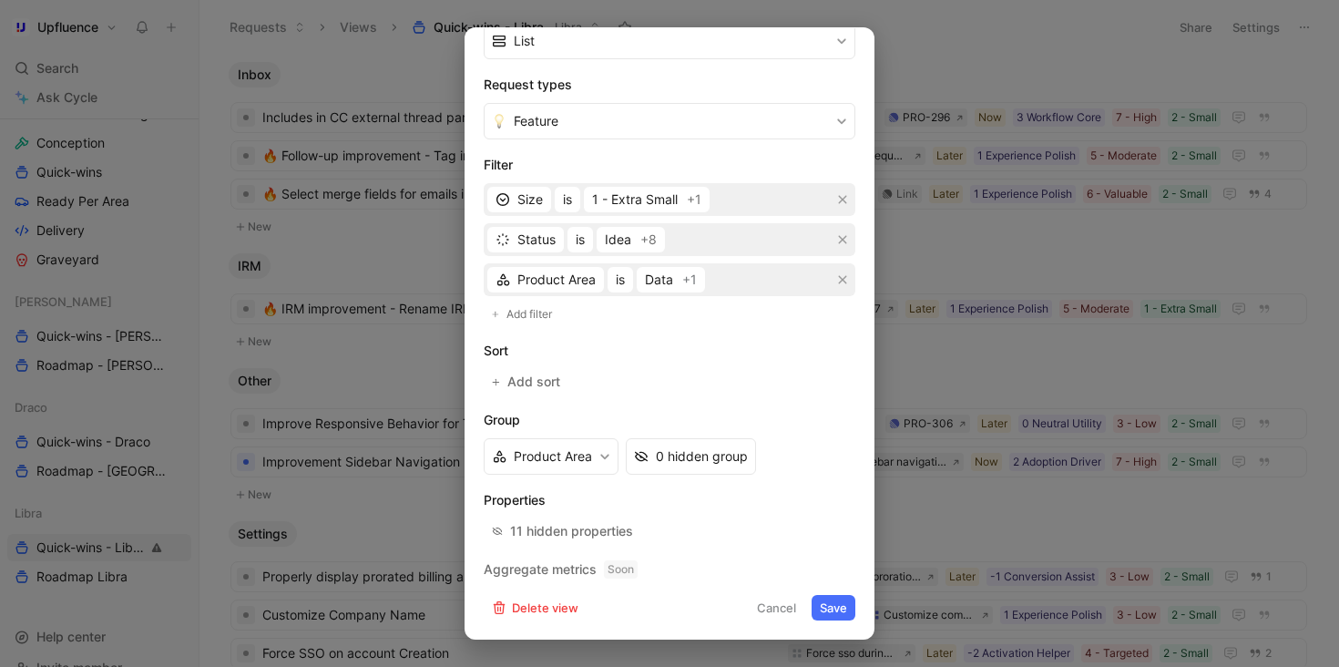
click at [841, 608] on button "Save" at bounding box center [834, 608] width 44 height 26
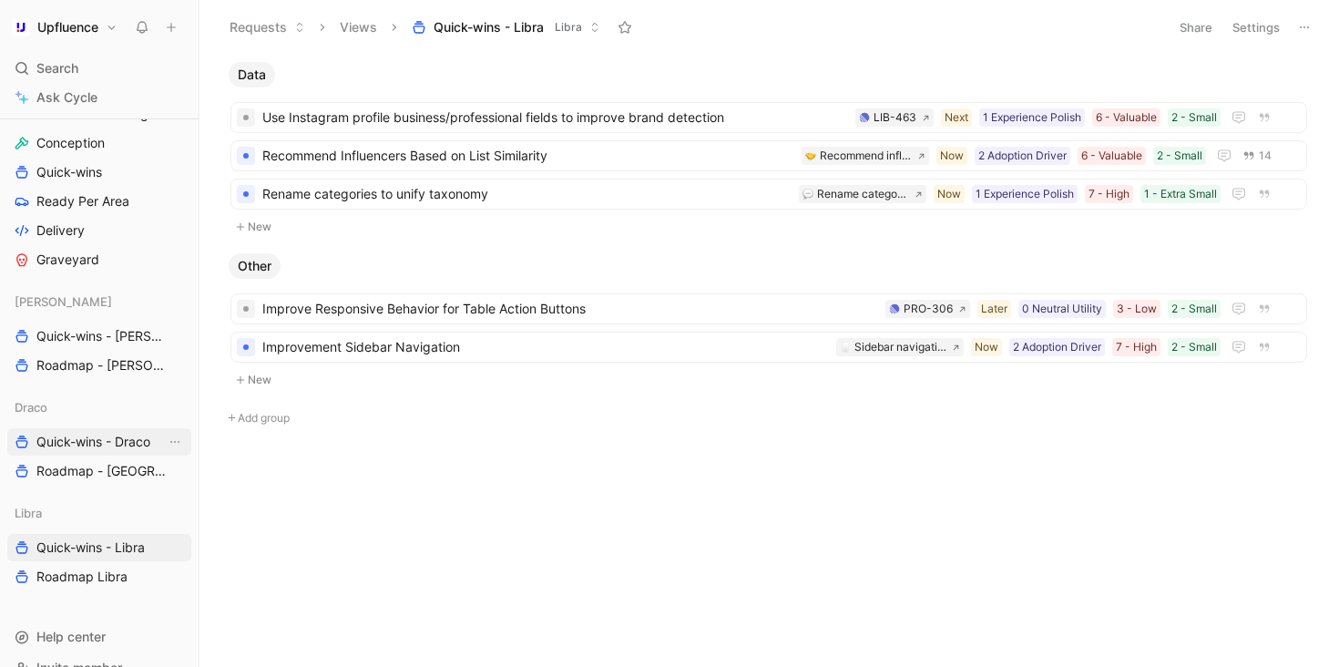
click at [116, 444] on span "Quick-wins - Draco" at bounding box center [93, 442] width 114 height 18
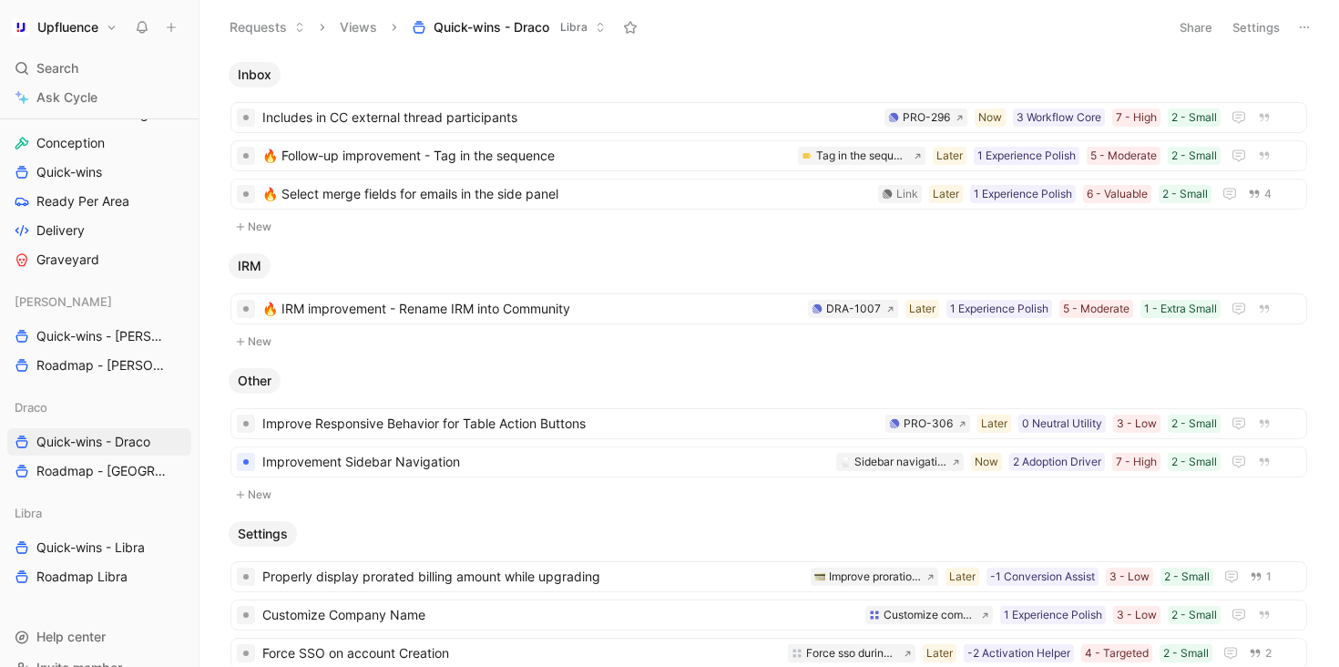
click at [1263, 30] on button "Settings" at bounding box center [1256, 28] width 64 height 26
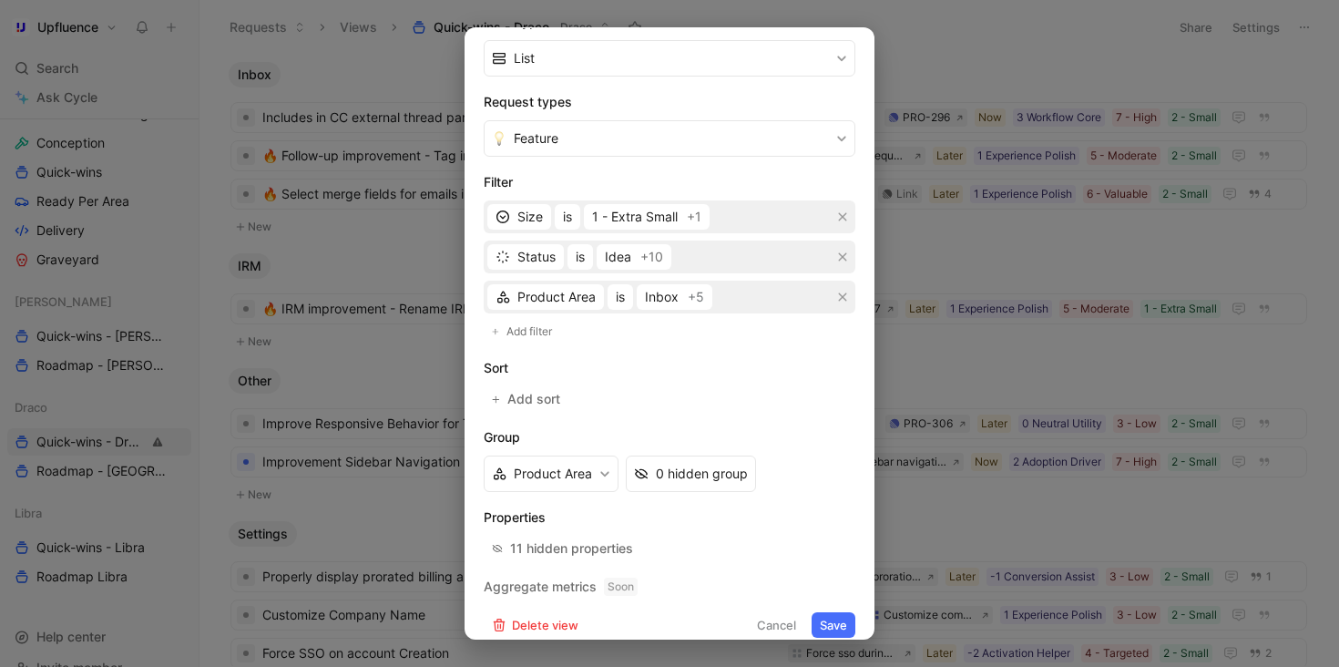
scroll to position [328, 0]
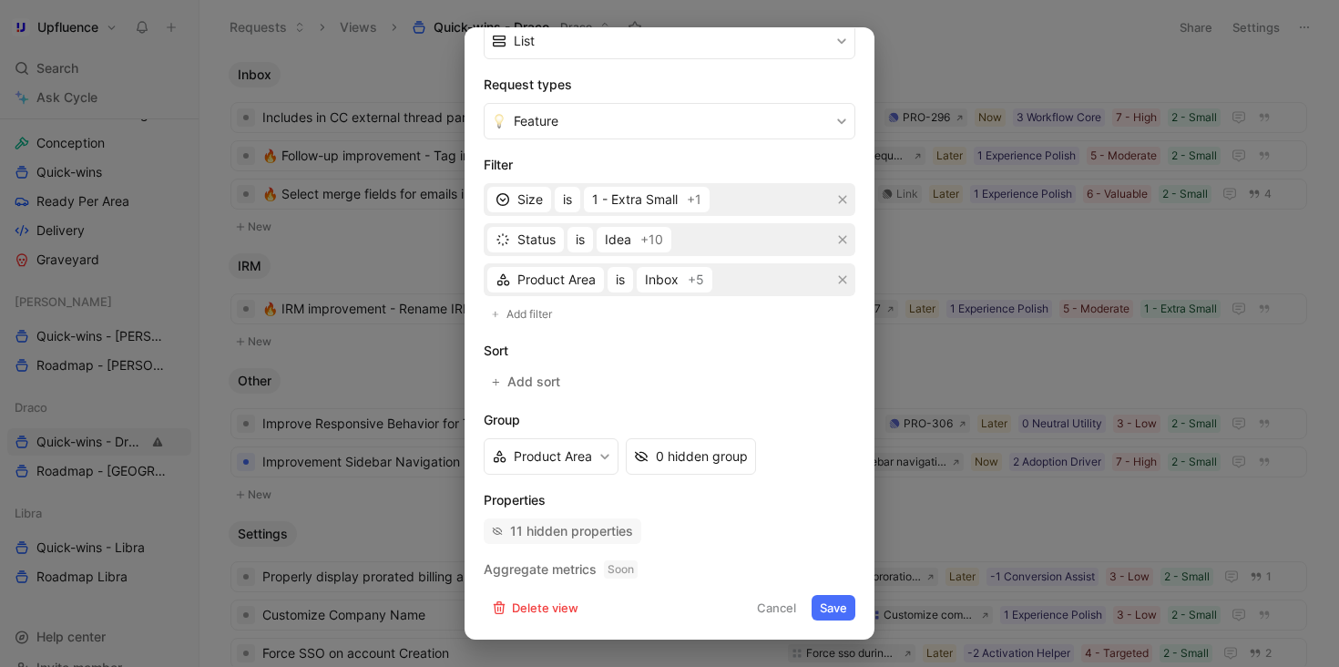
click at [593, 523] on div "11 hidden properties" at bounding box center [571, 531] width 123 height 22
click at [641, 244] on span "+10" at bounding box center [651, 240] width 23 height 22
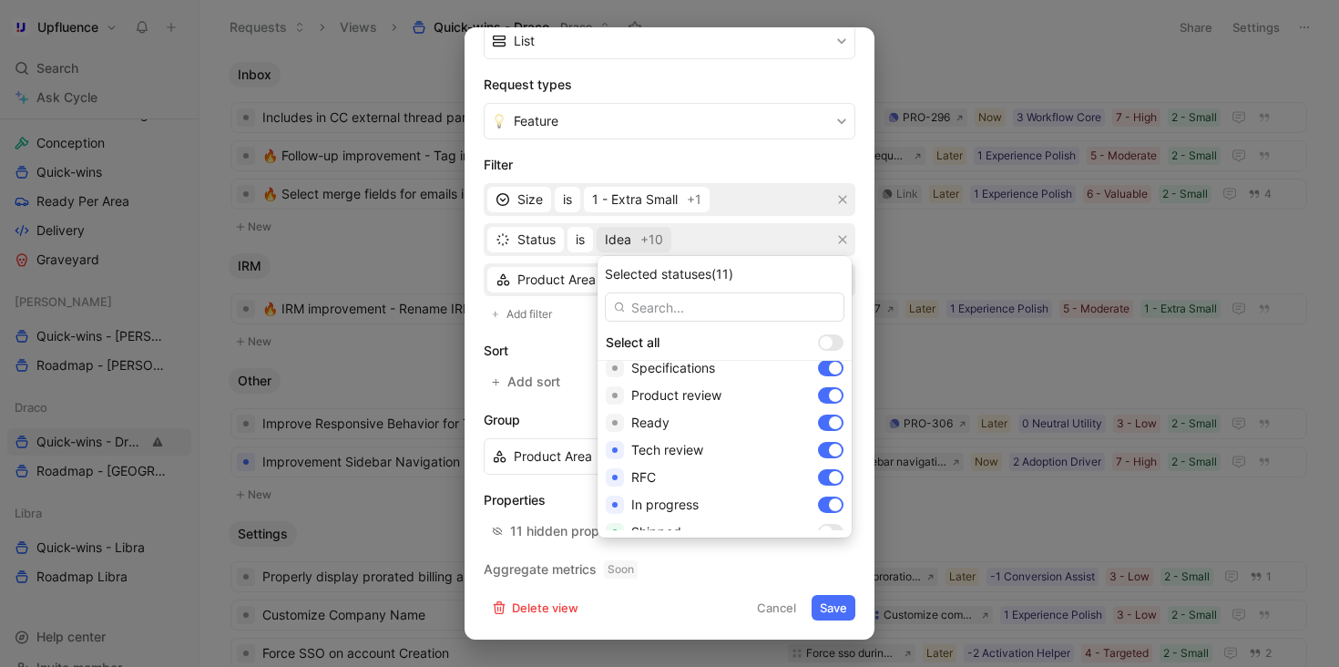
scroll to position [271, 0]
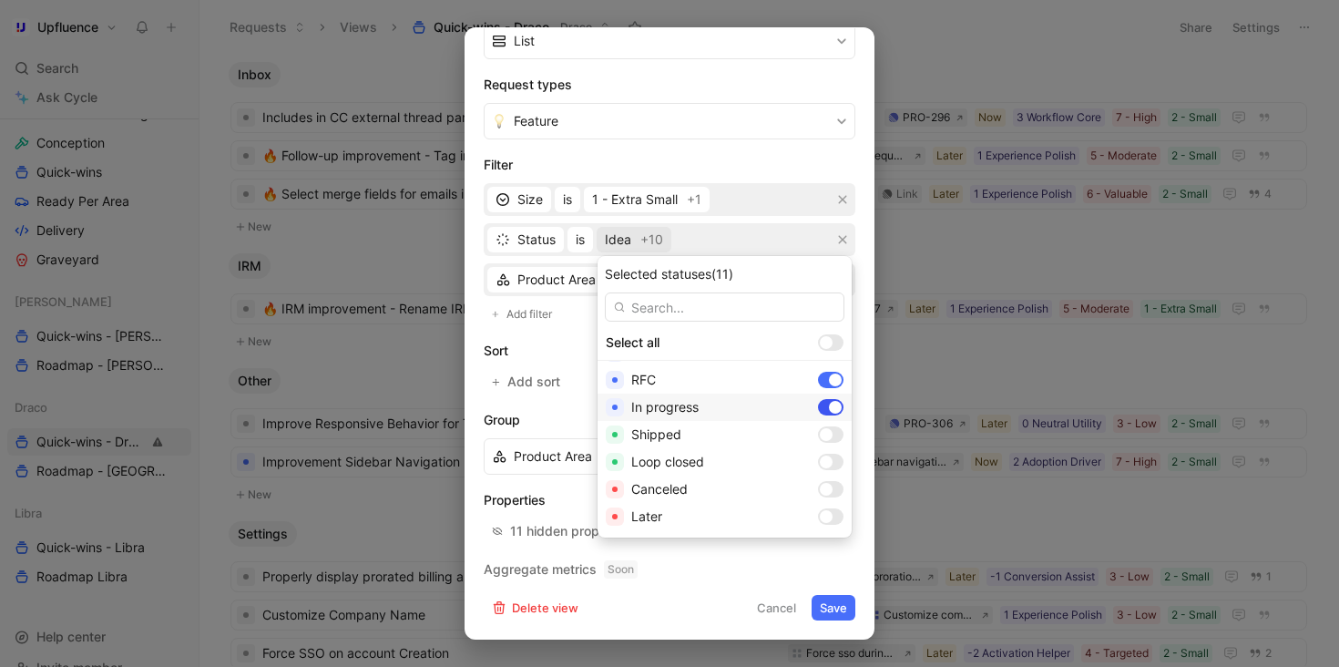
click at [829, 412] on div at bounding box center [835, 407] width 13 height 13
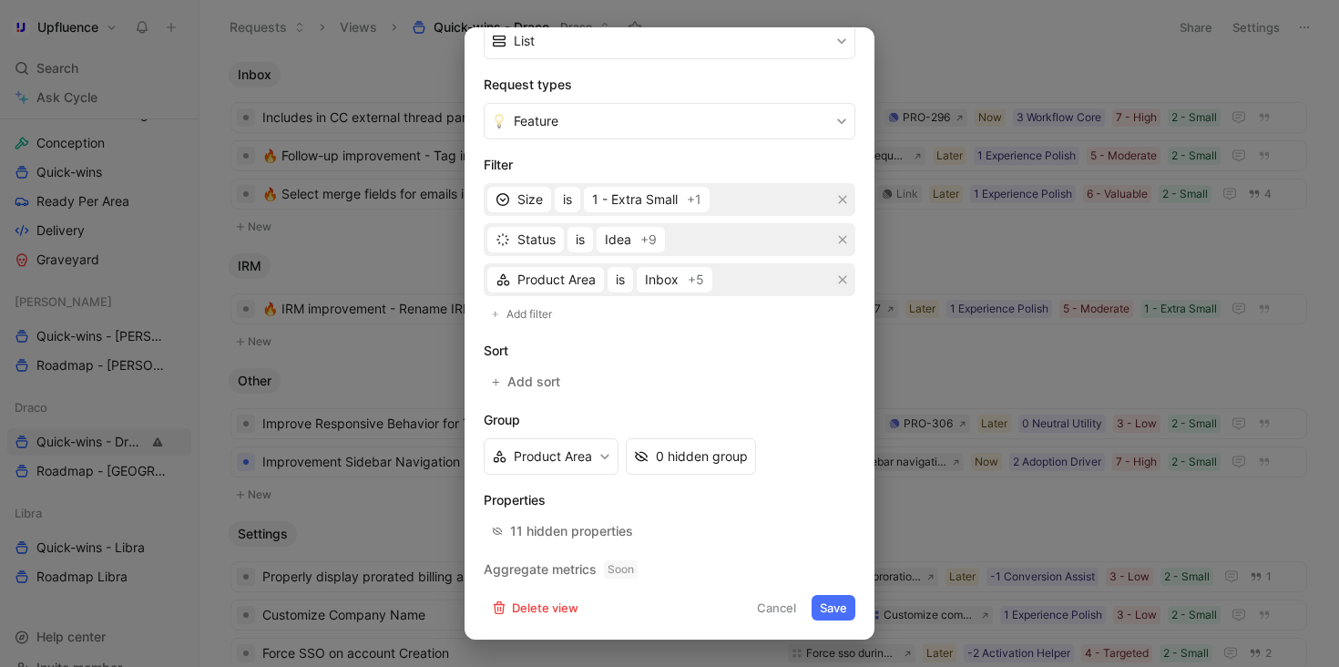
click at [839, 602] on button "Save" at bounding box center [834, 608] width 44 height 26
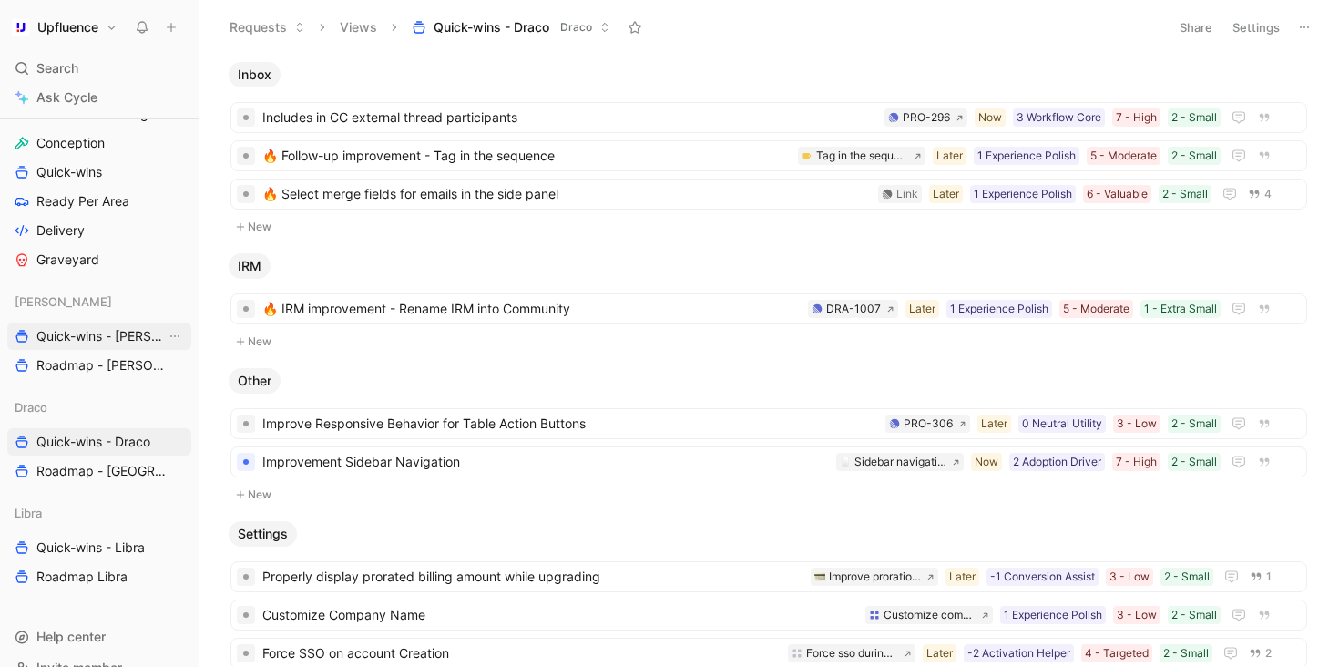
click at [109, 340] on span "Quick-wins - [PERSON_NAME]" at bounding box center [100, 336] width 129 height 18
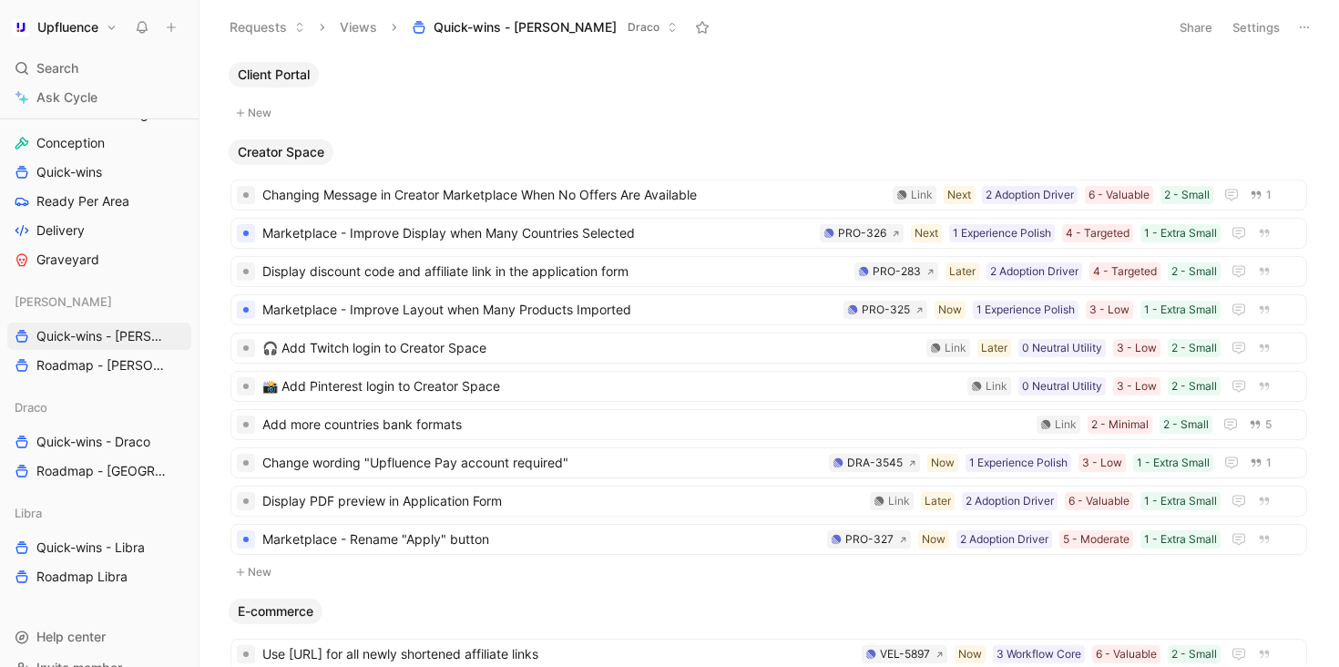
click at [1254, 35] on button "Settings" at bounding box center [1256, 28] width 64 height 26
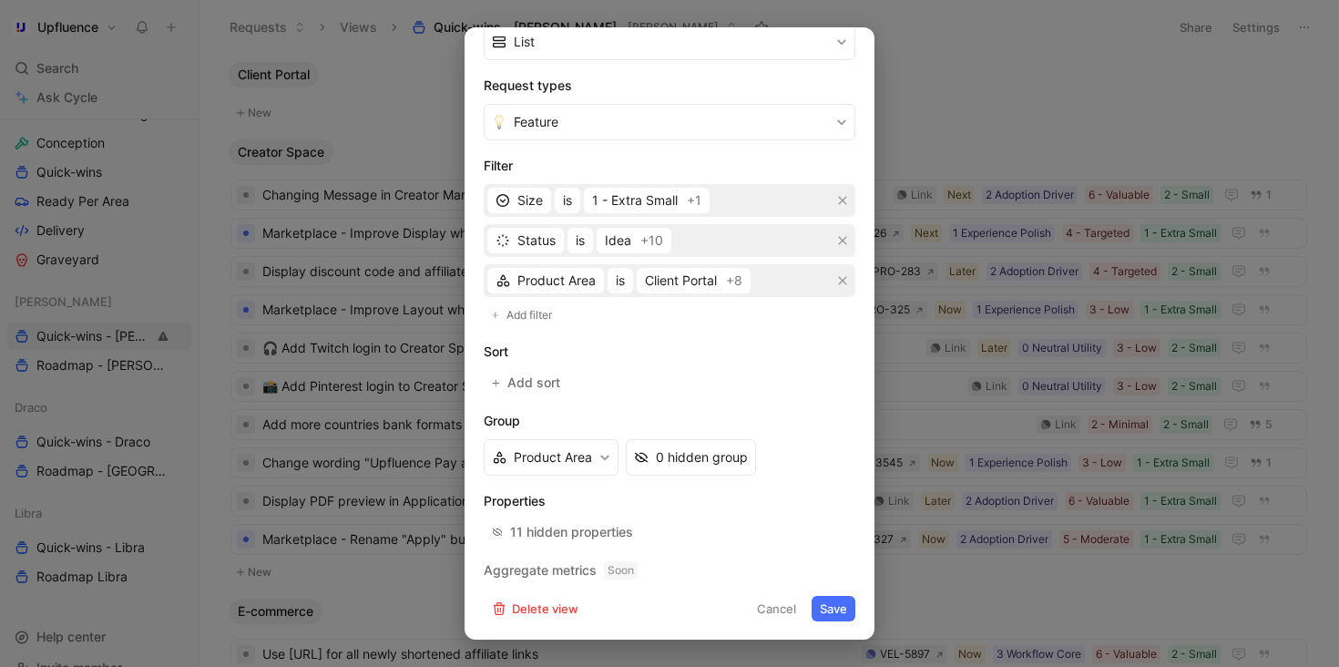
scroll to position [328, 0]
click at [622, 235] on span "Idea" at bounding box center [618, 240] width 26 height 22
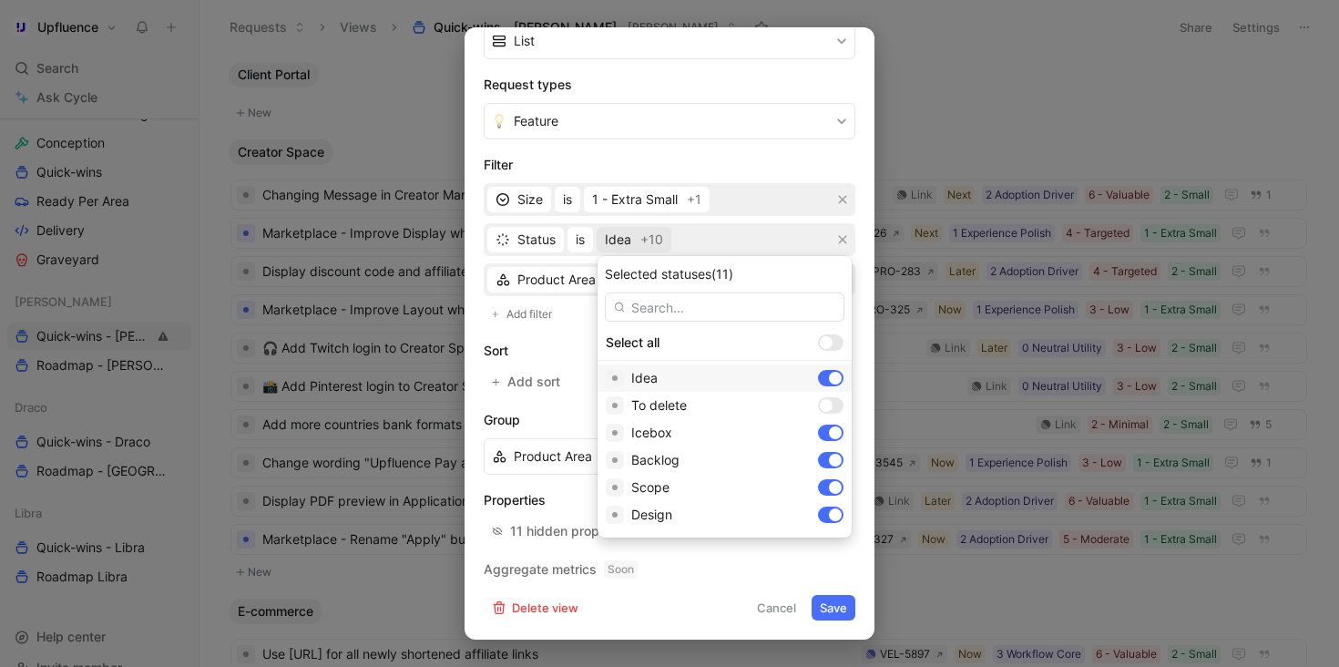
scroll to position [271, 0]
click at [829, 409] on div at bounding box center [835, 407] width 13 height 13
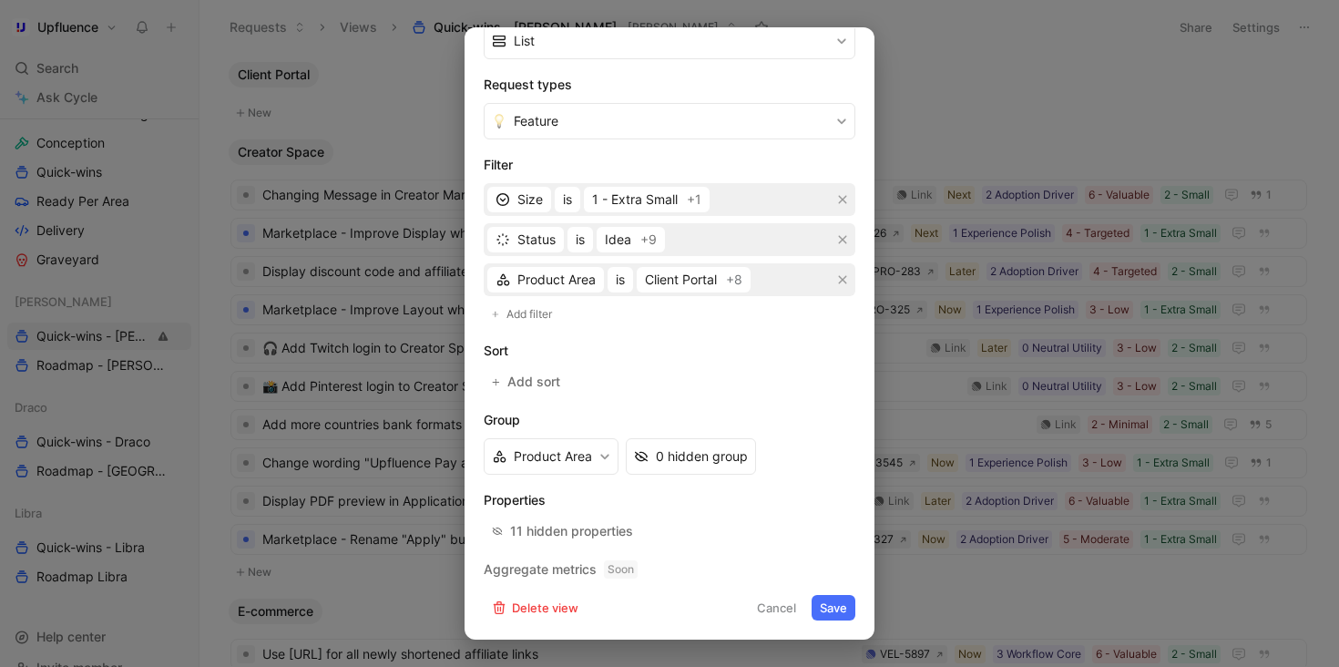
click at [831, 606] on button "Save" at bounding box center [834, 608] width 44 height 26
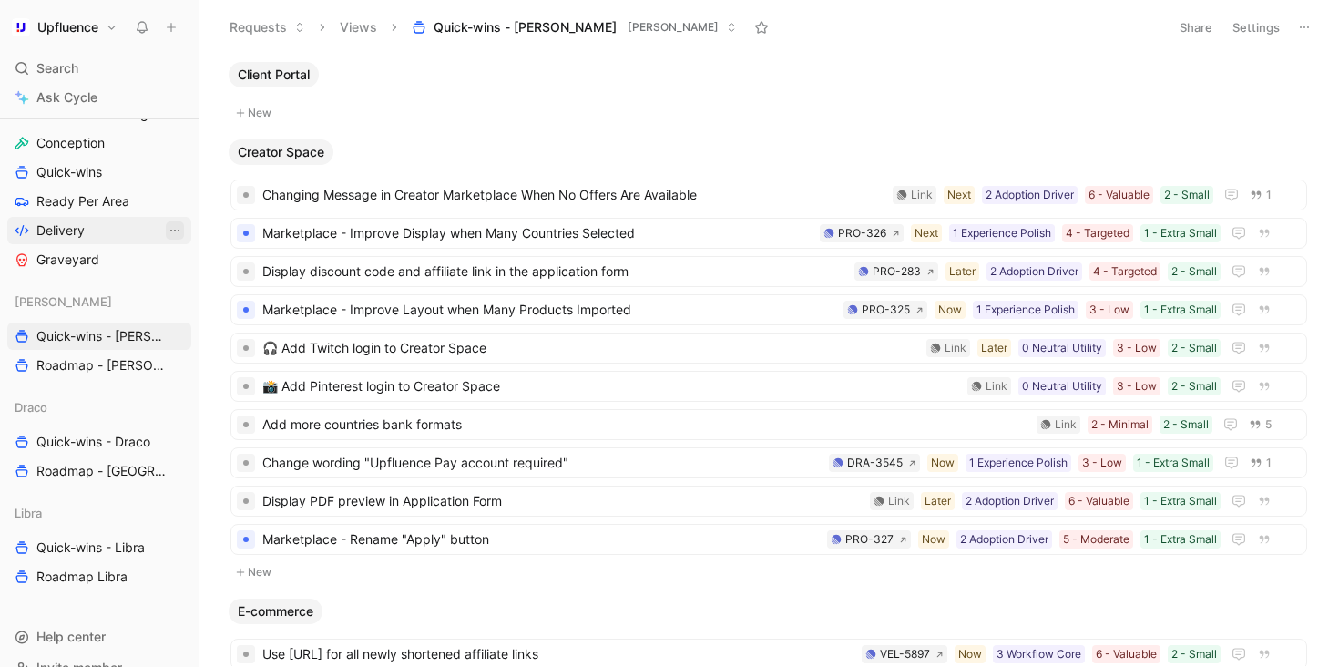
click at [174, 230] on icon "View actions" at bounding box center [174, 231] width 9 height 2
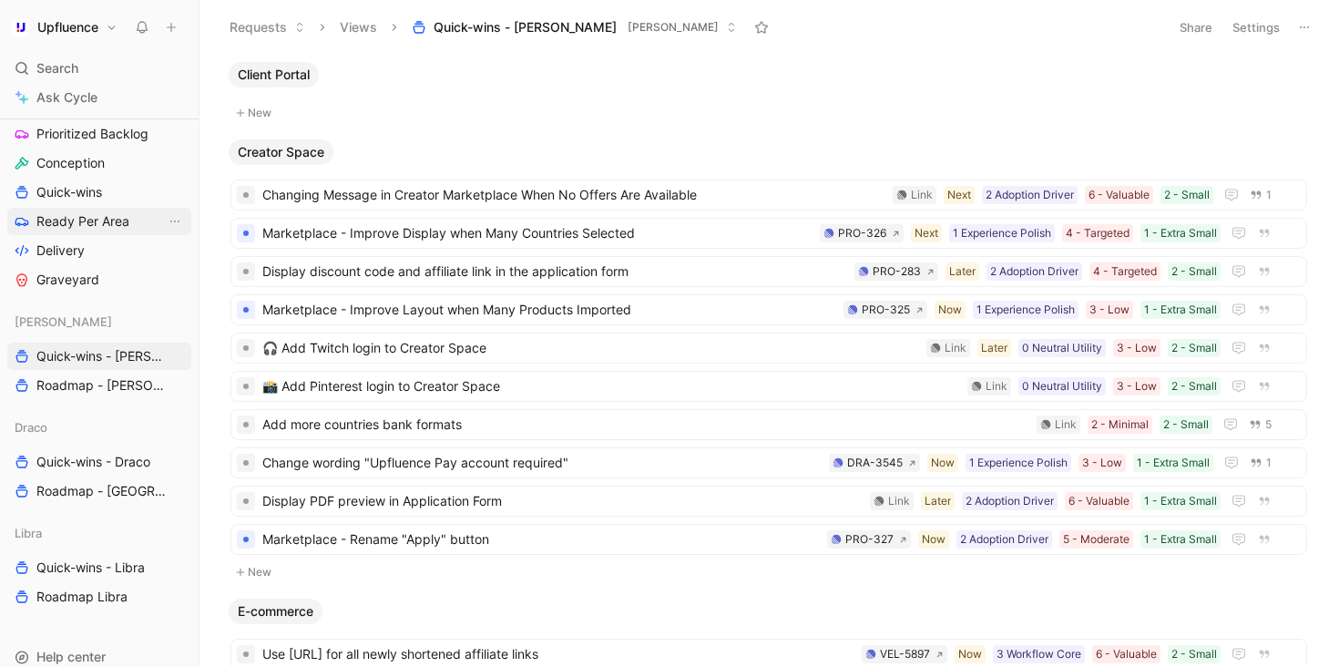
scroll to position [764, 0]
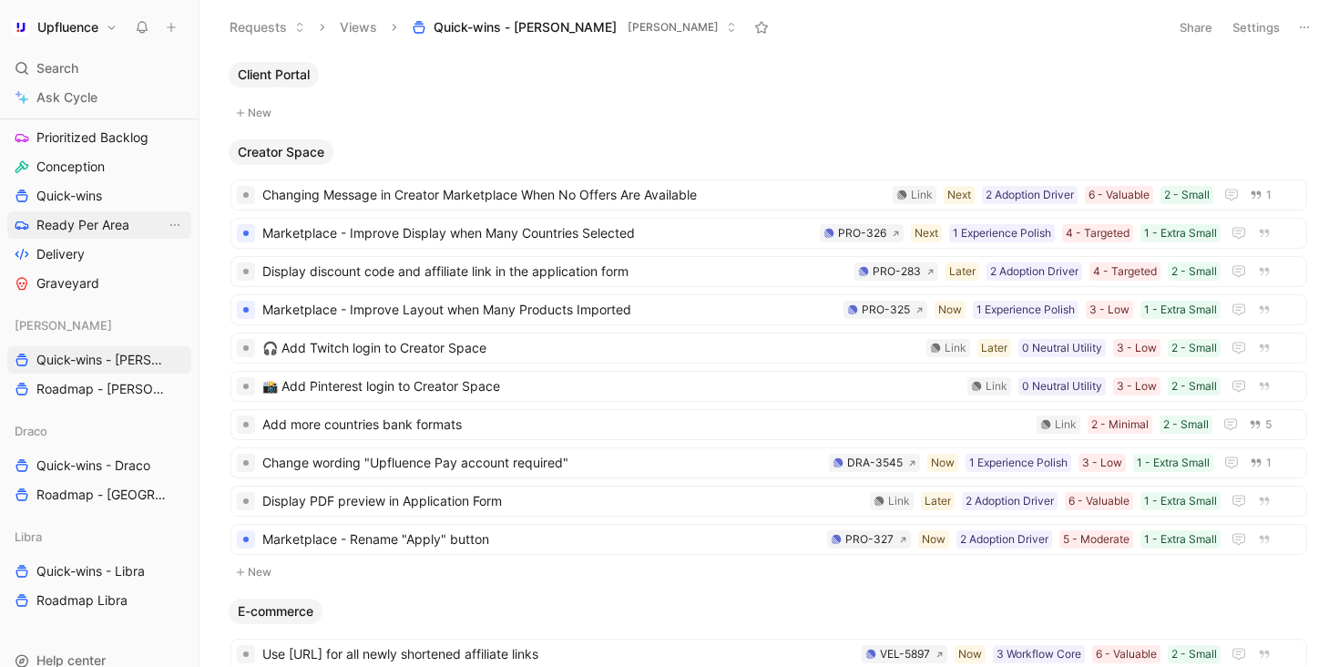
click at [133, 229] on link "Ready Per Area" at bounding box center [99, 224] width 184 height 27
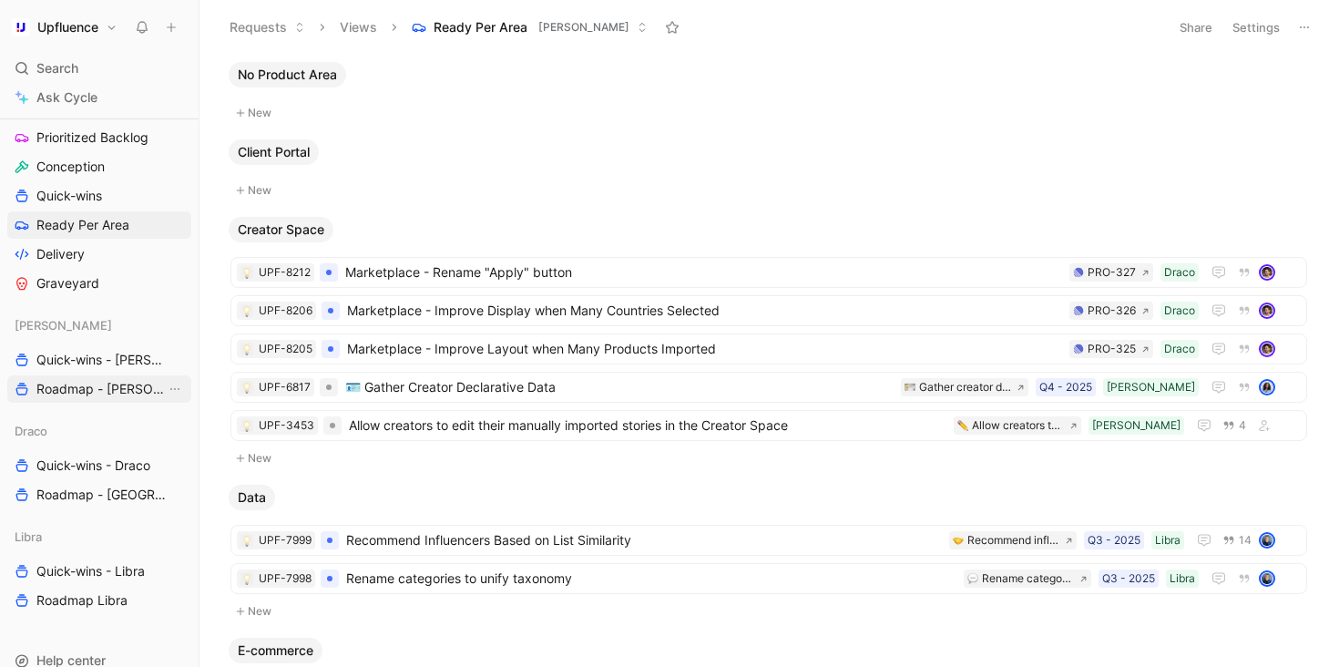
click at [118, 382] on span "Roadmap - Vela" at bounding box center [100, 389] width 129 height 18
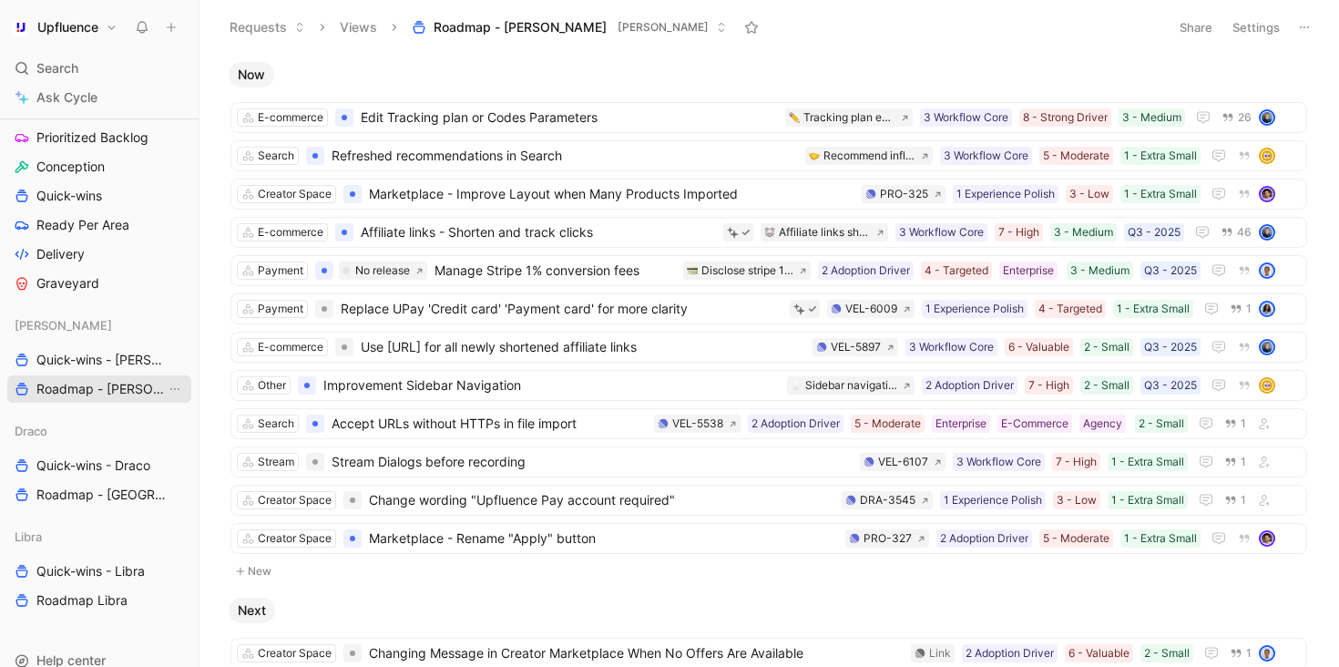
click at [70, 393] on span "Roadmap - Vela" at bounding box center [100, 389] width 129 height 18
click at [169, 389] on icon "View actions" at bounding box center [175, 389] width 15 height 15
click at [1257, 26] on button "Settings" at bounding box center [1256, 28] width 64 height 26
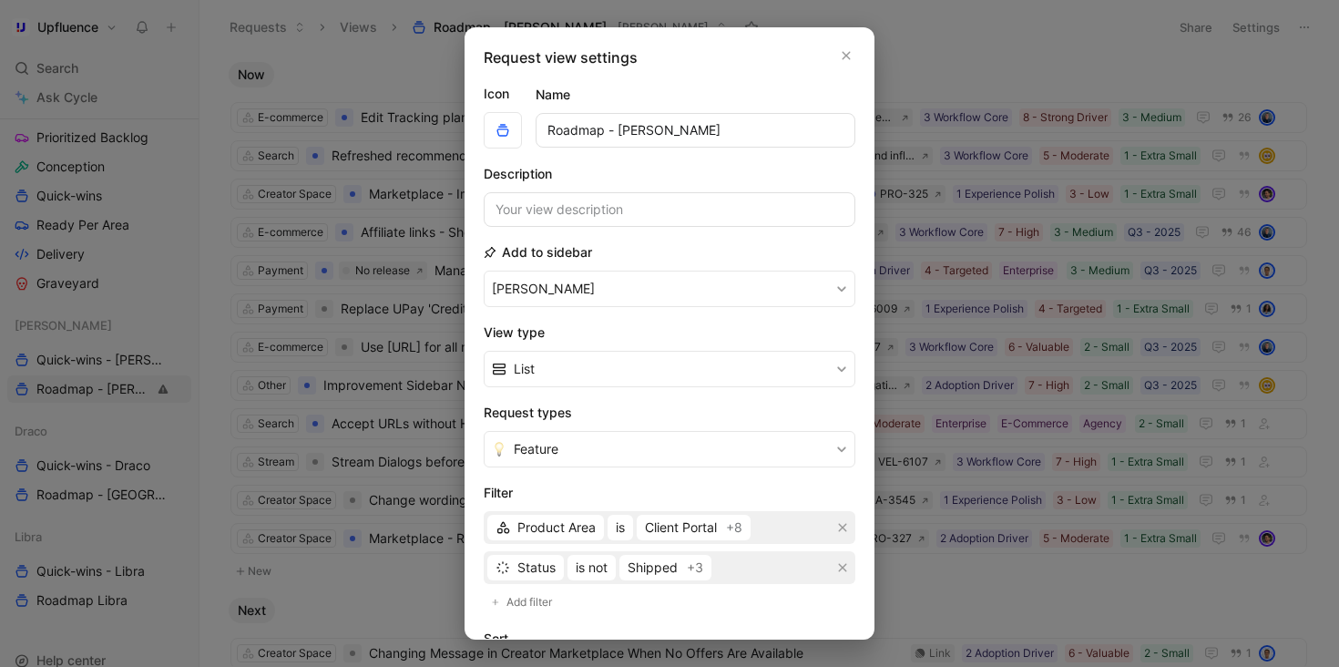
click at [566, 129] on input "Roadmap - Vela" at bounding box center [696, 130] width 320 height 35
click at [573, 131] on input "Backlog - [PERSON_NAME]" at bounding box center [696, 130] width 320 height 35
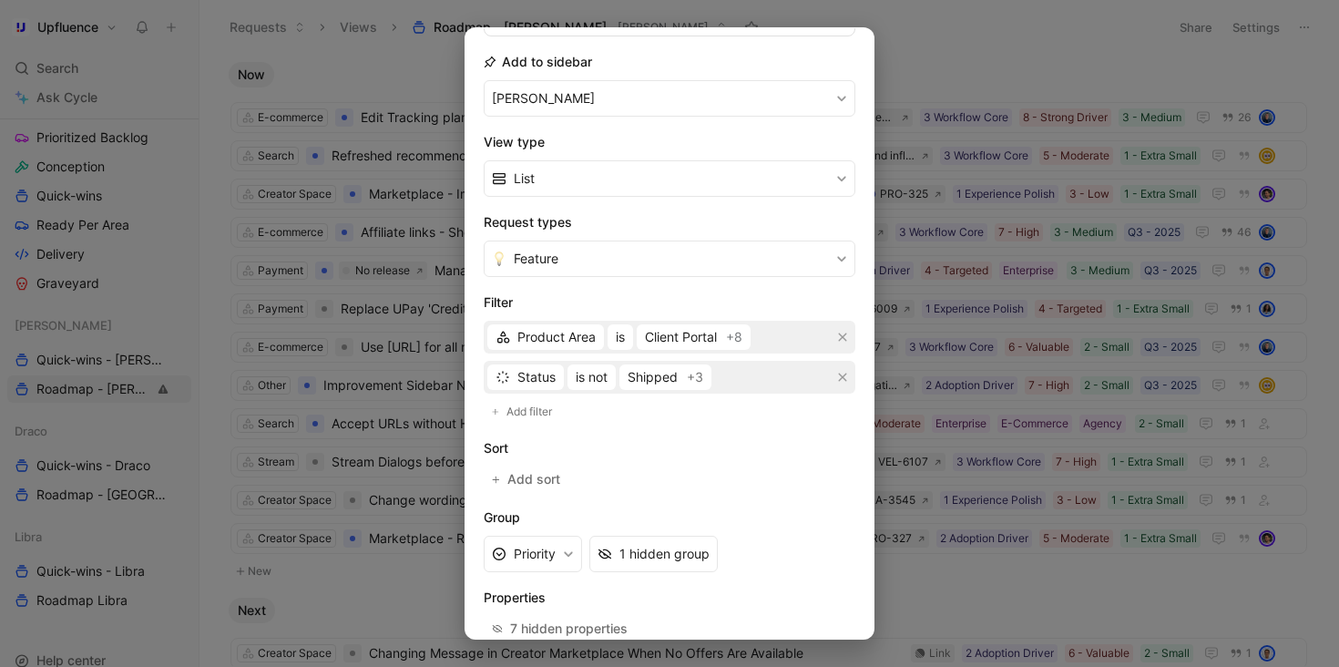
scroll to position [288, 0]
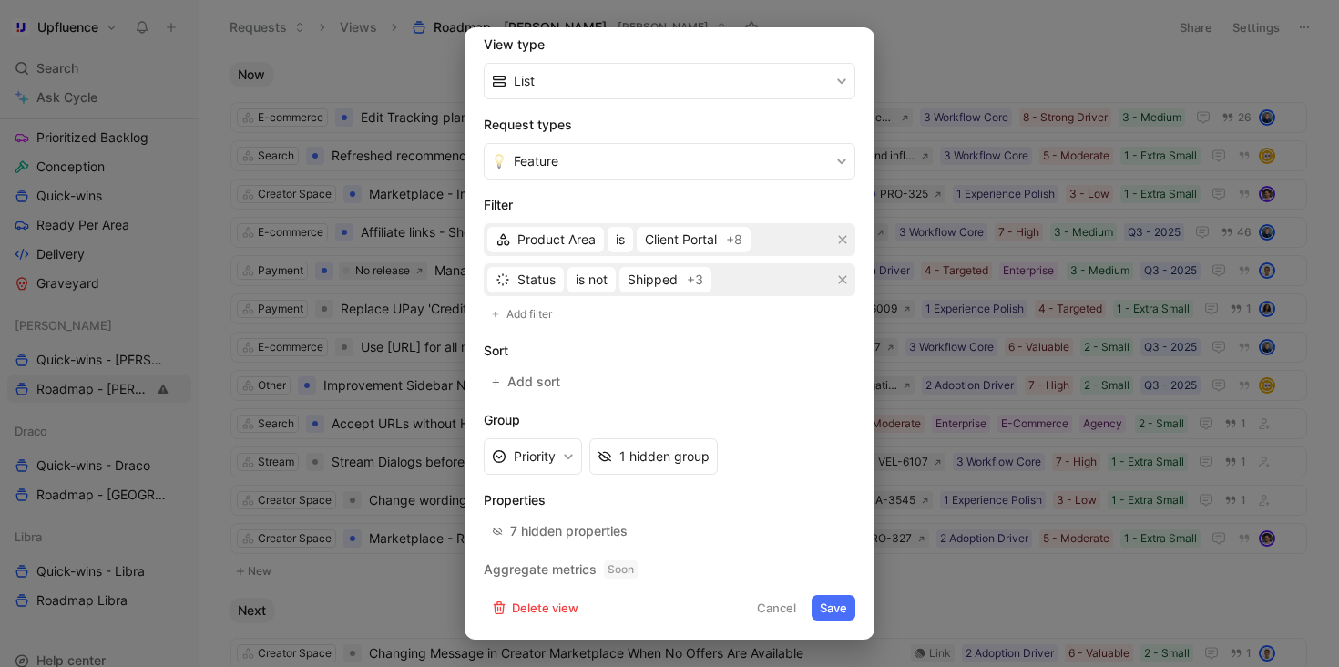
type input "Backlog - [PERSON_NAME]"
click at [835, 615] on button "Save" at bounding box center [834, 608] width 44 height 26
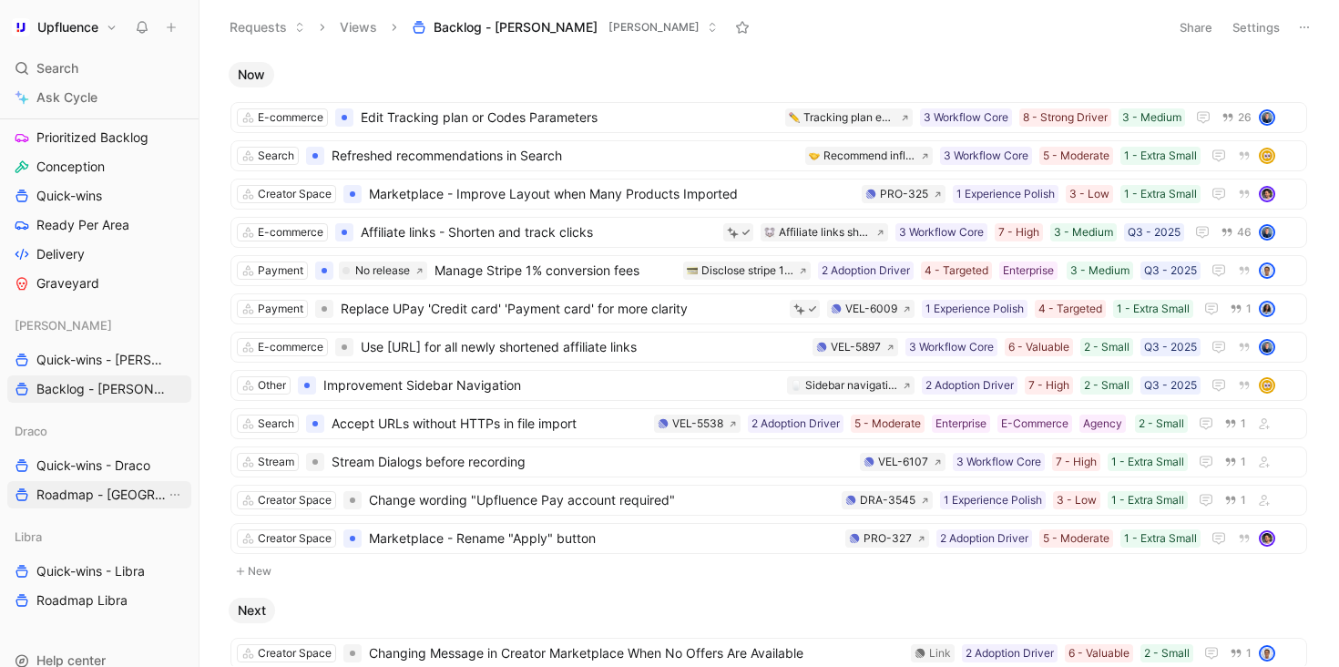
click at [100, 497] on span "Roadmap - Draco" at bounding box center [100, 495] width 129 height 18
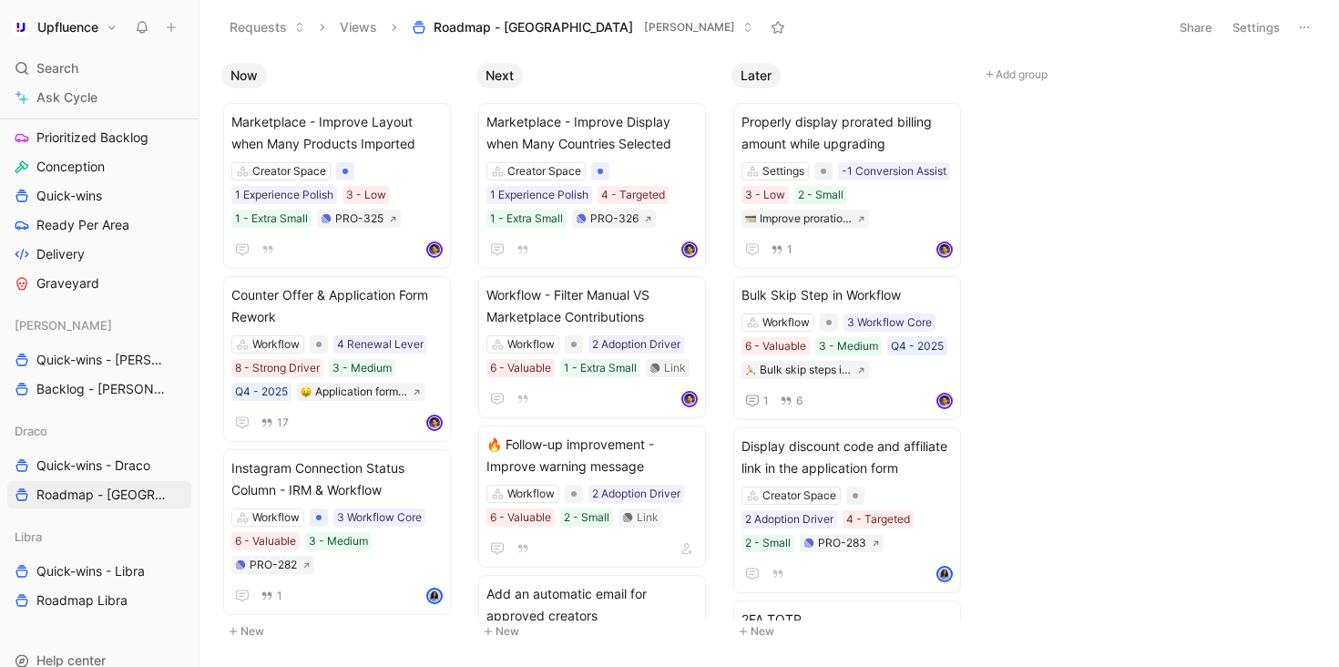
click at [1246, 27] on button "Settings" at bounding box center [1256, 28] width 64 height 26
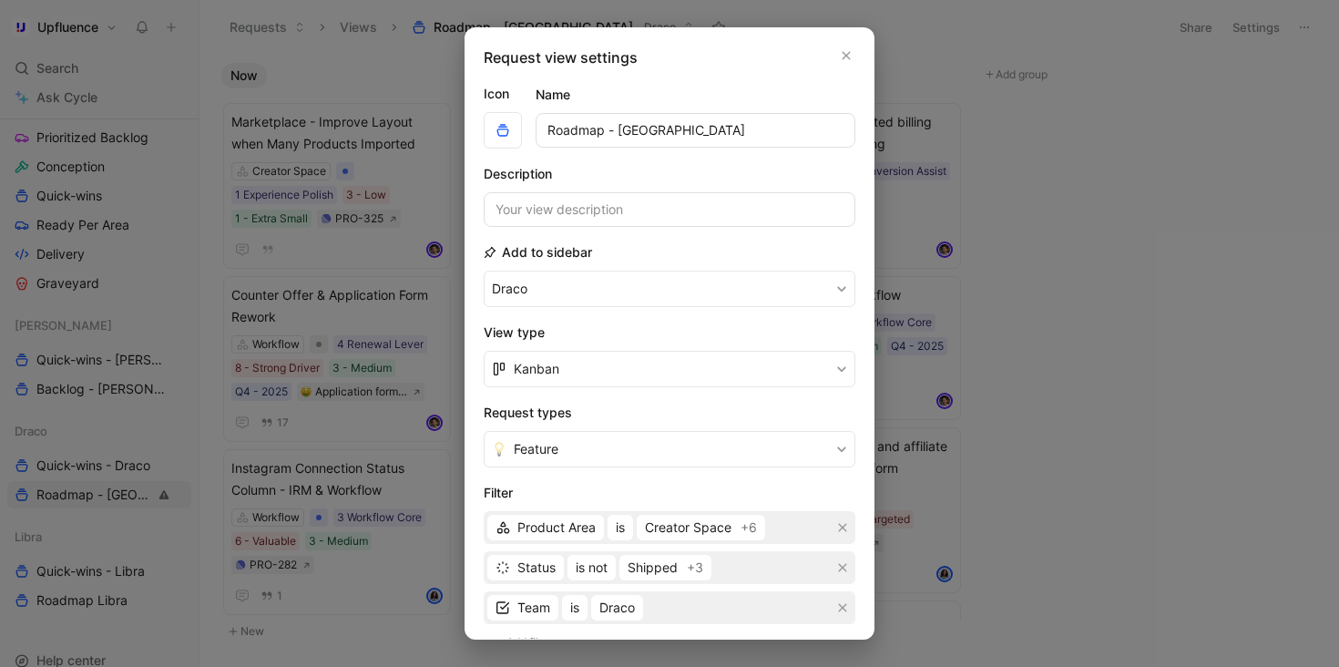
click at [569, 133] on input "Roadmap - Draco" at bounding box center [696, 130] width 320 height 35
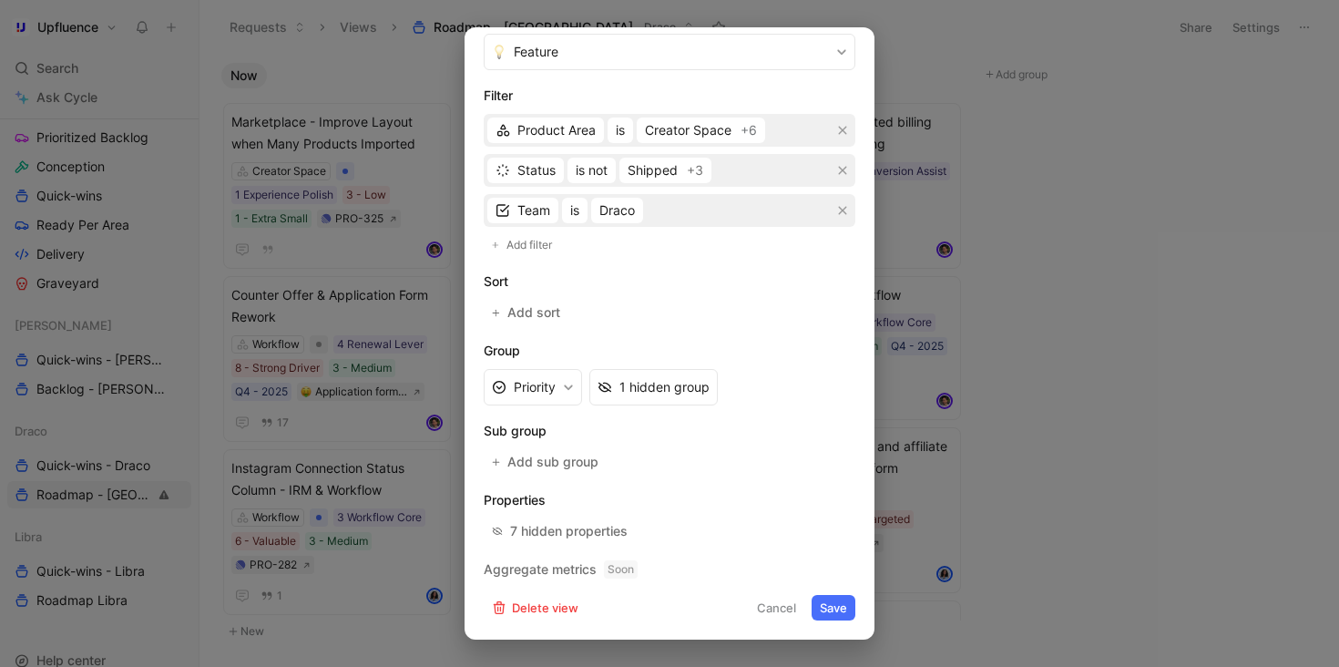
type input "Backlog - Draco"
click at [843, 618] on button "Save" at bounding box center [834, 608] width 44 height 26
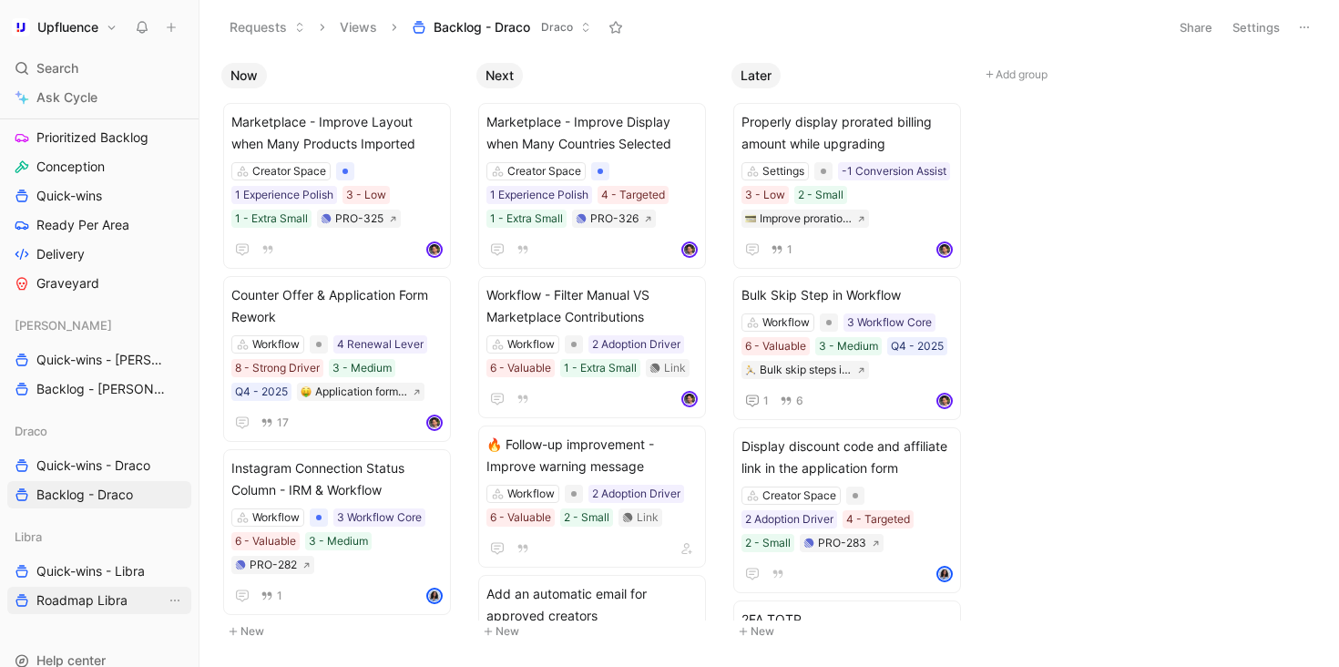
click at [118, 600] on span "Roadmap Libra" at bounding box center [81, 600] width 91 height 18
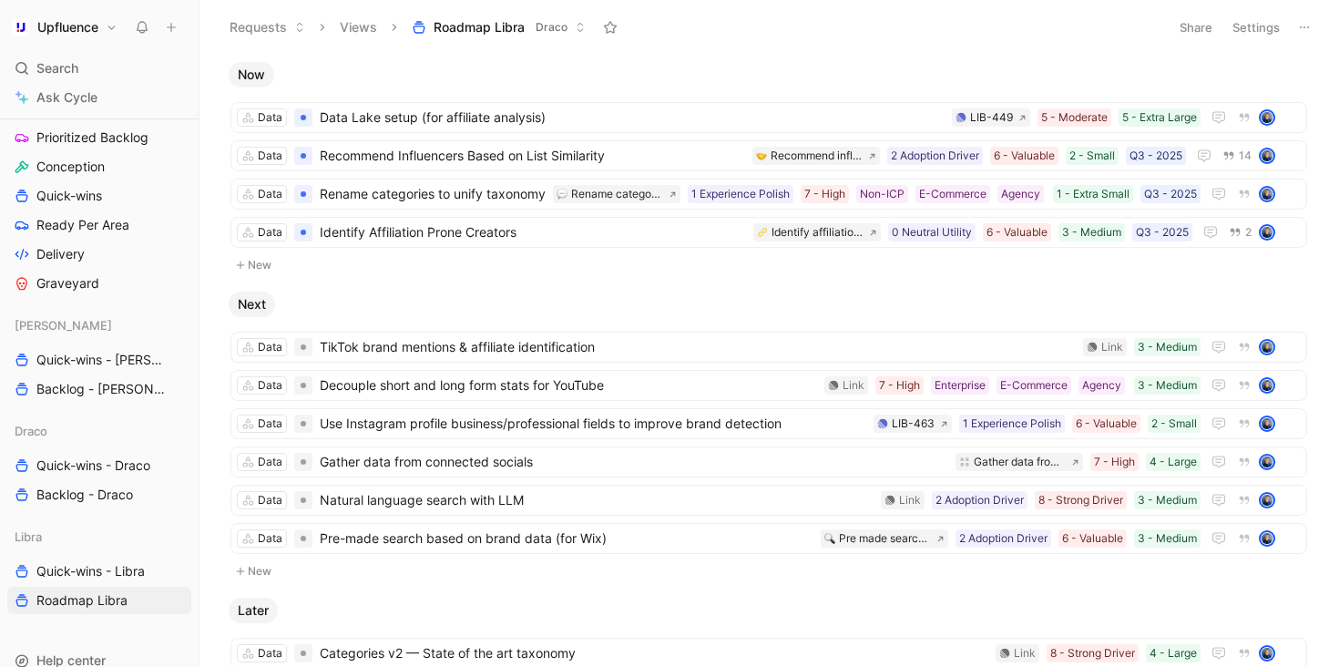
click at [1255, 30] on button "Settings" at bounding box center [1256, 28] width 64 height 26
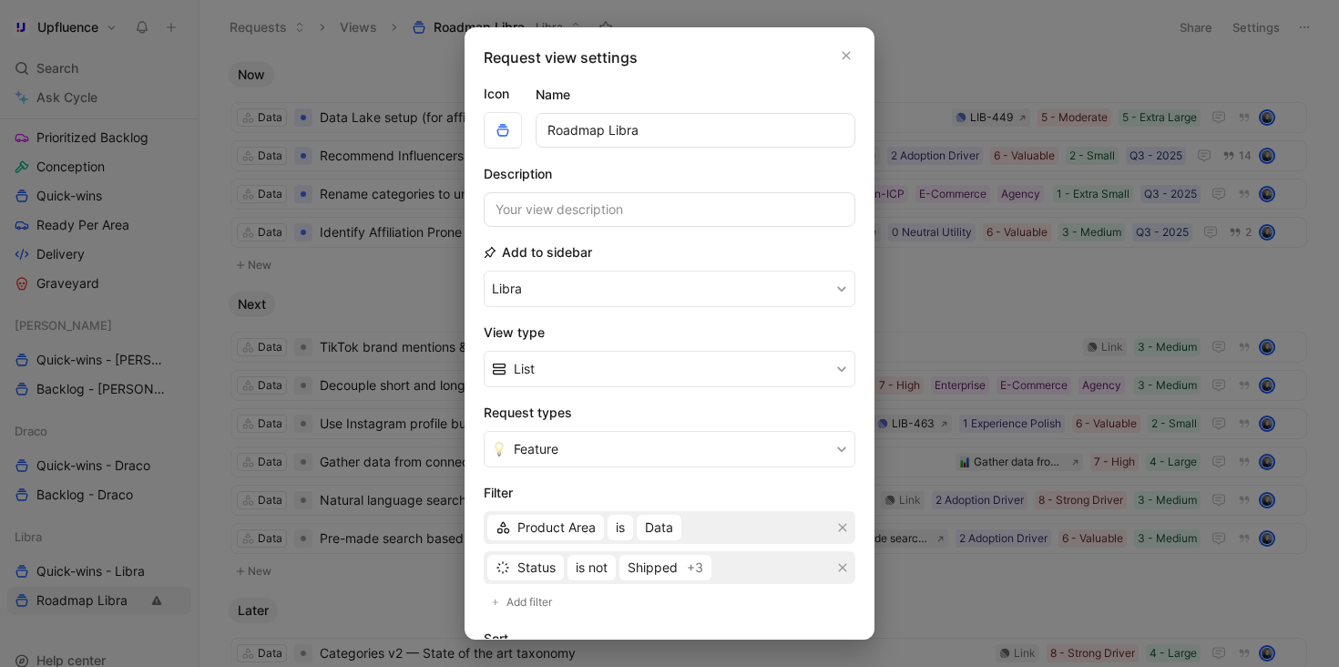
click at [567, 135] on input "Roadmap Libra" at bounding box center [696, 130] width 320 height 35
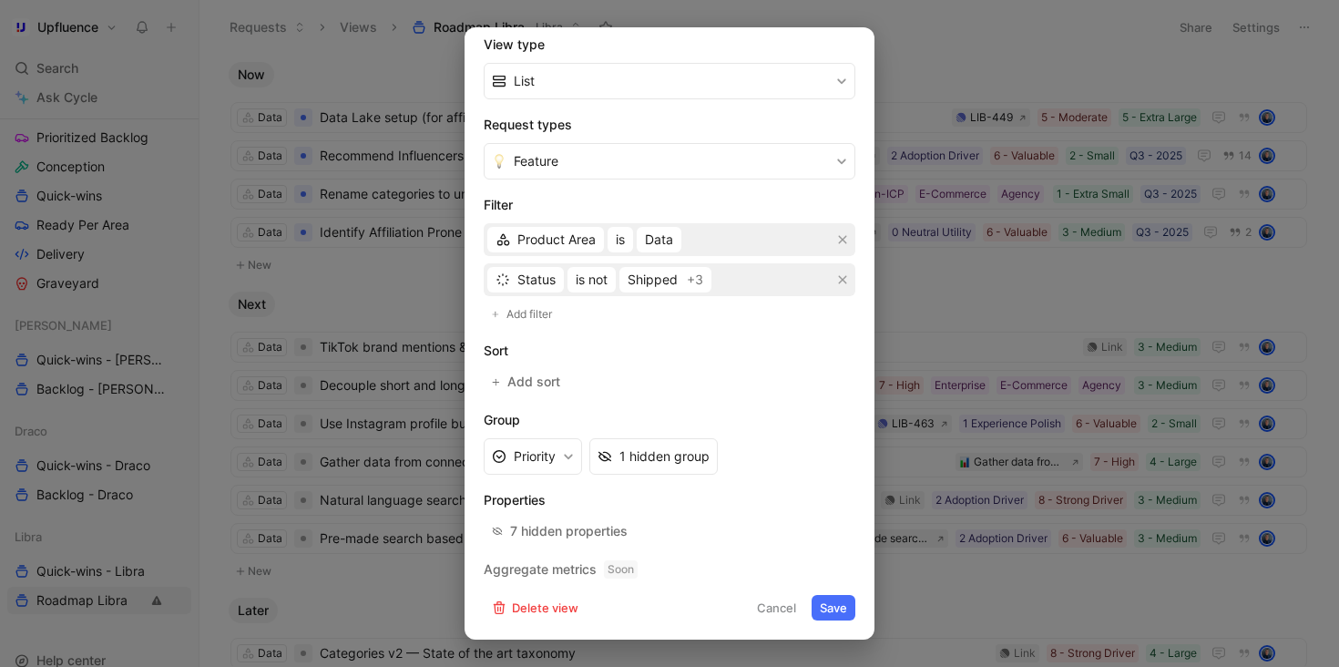
type input "Backlog Libra"
click at [834, 607] on button "Save" at bounding box center [834, 608] width 44 height 26
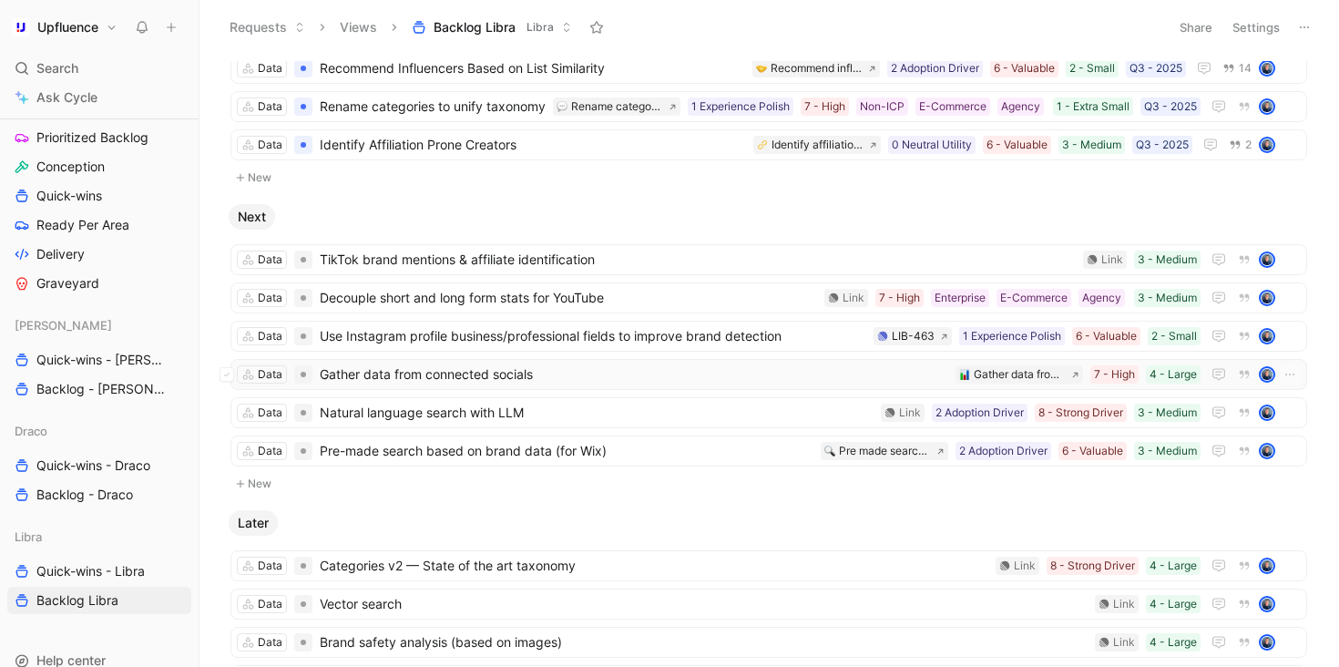
scroll to position [125, 0]
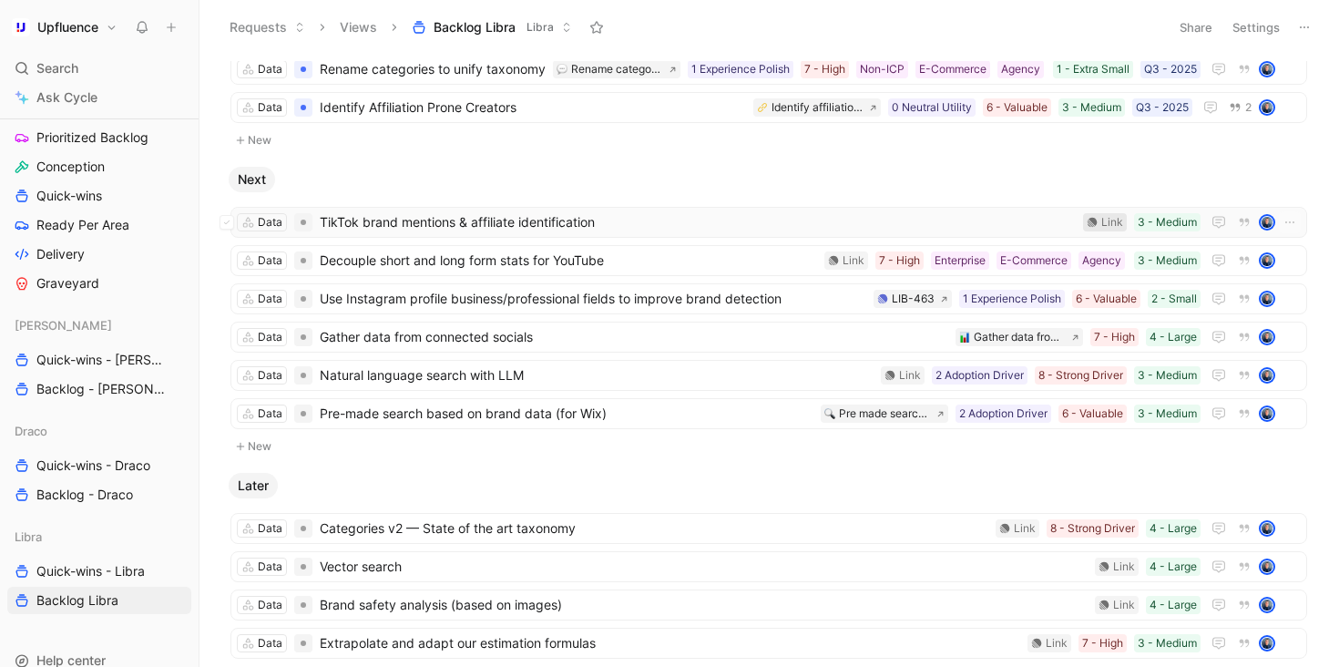
click at [1101, 224] on div "Link" at bounding box center [1112, 222] width 22 height 18
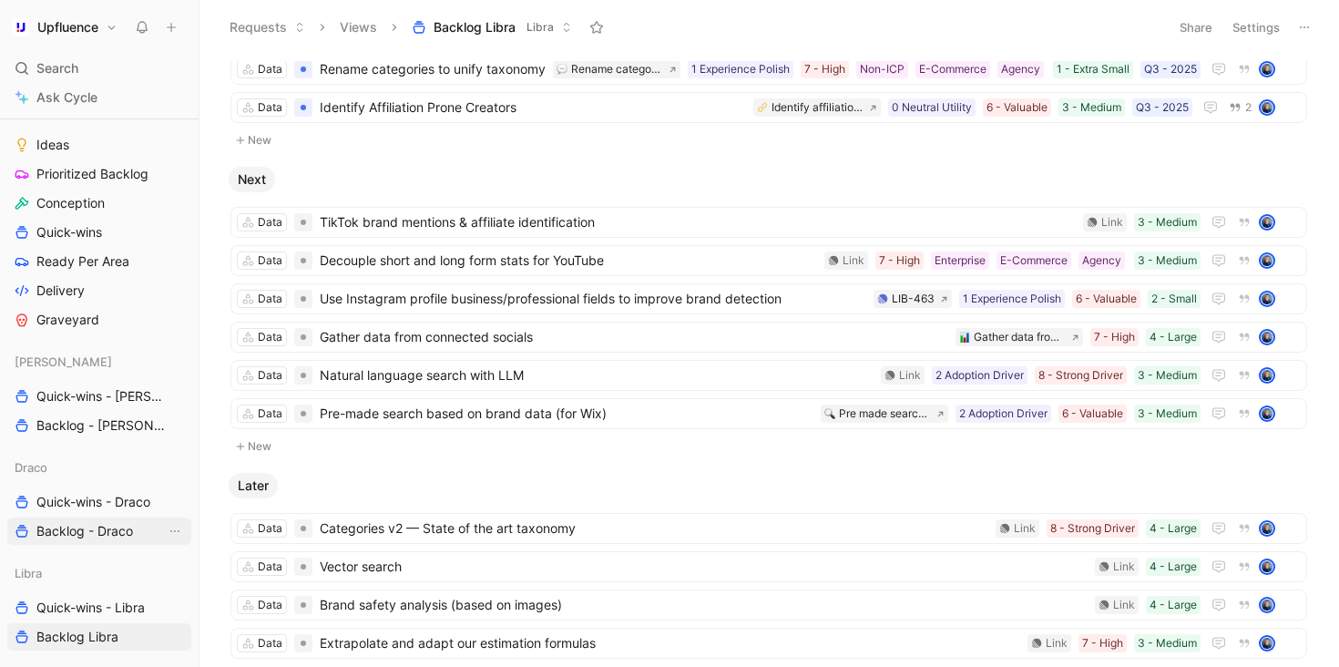
scroll to position [723, 0]
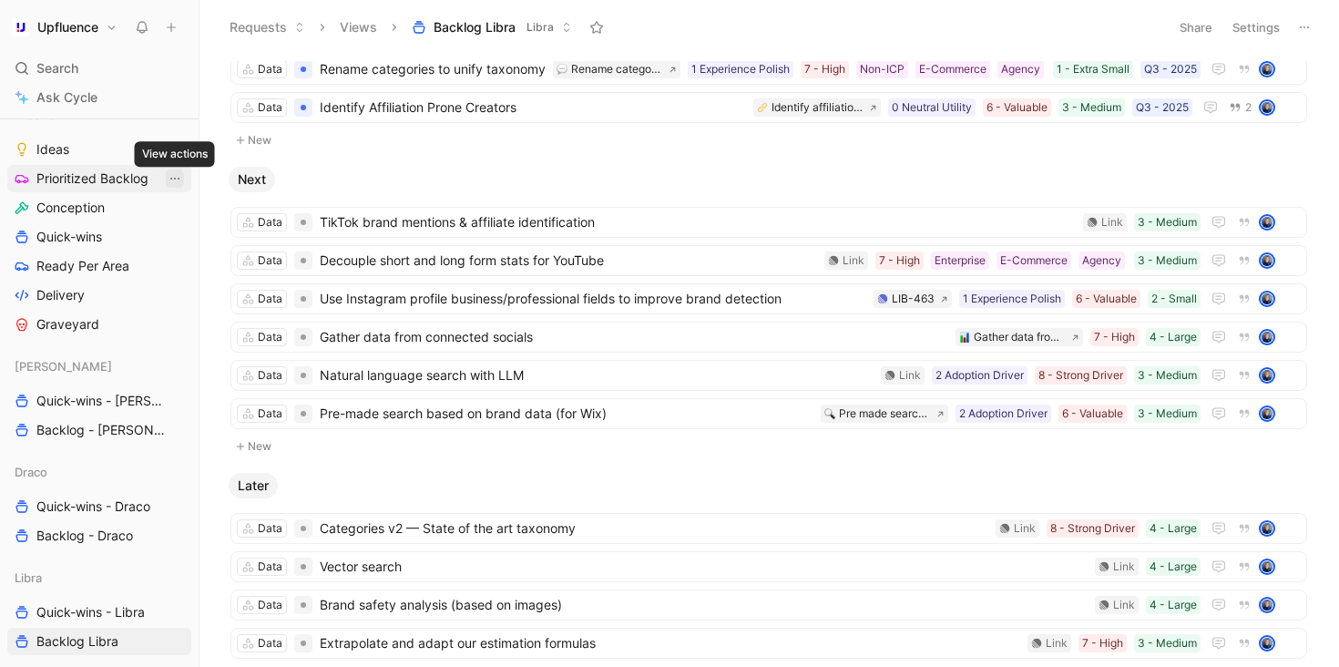
click at [172, 180] on icon "View actions" at bounding box center [175, 178] width 15 height 15
click at [120, 174] on span "Prioritized Backlog" at bounding box center [92, 178] width 112 height 18
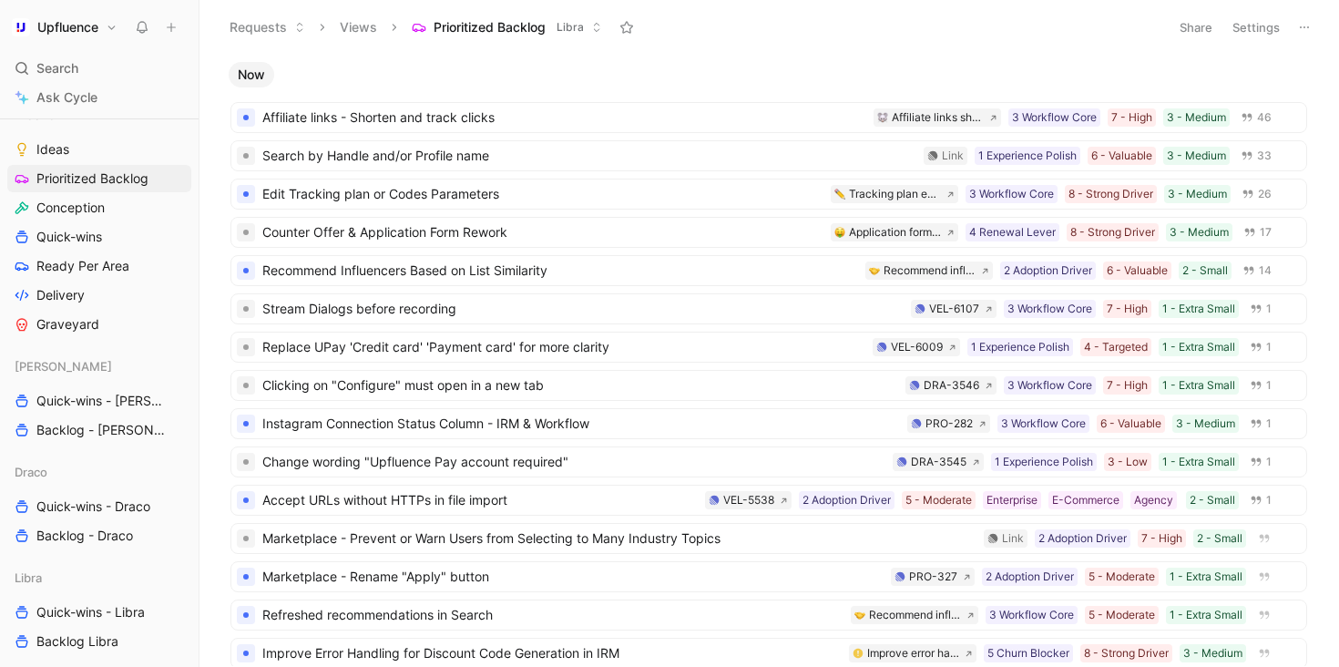
click at [1256, 29] on button "Settings" at bounding box center [1256, 28] width 64 height 26
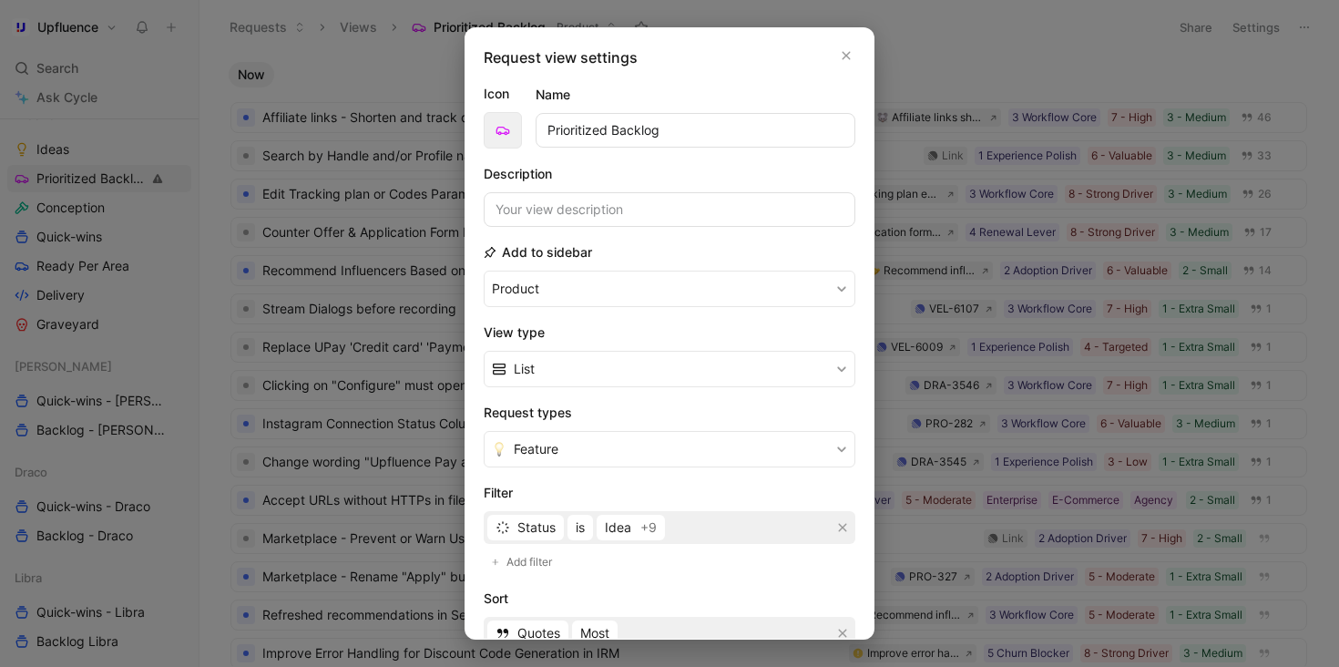
drag, startPoint x: 616, startPoint y: 125, endPoint x: 496, endPoint y: 125, distance: 120.2
click at [496, 125] on div "Icon Name Prioritized Backlog" at bounding box center [670, 116] width 372 height 66
click at [686, 132] on input "Backlog" at bounding box center [696, 130] width 320 height 35
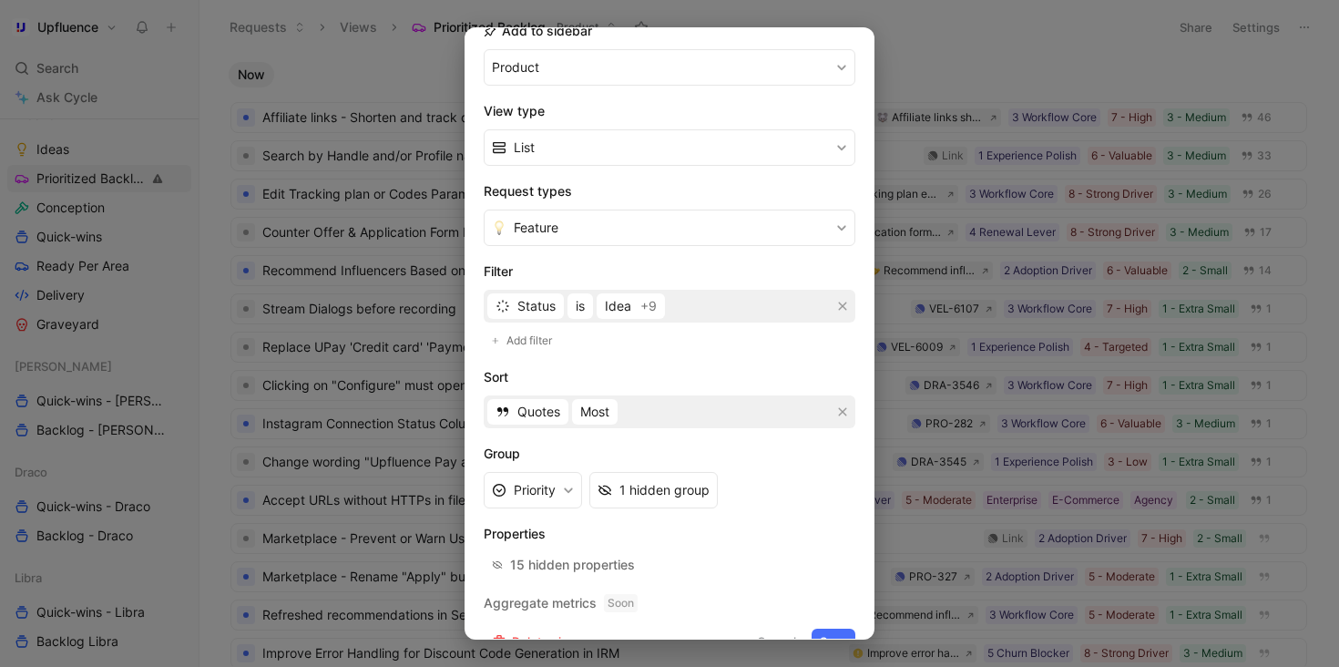
scroll to position [255, 0]
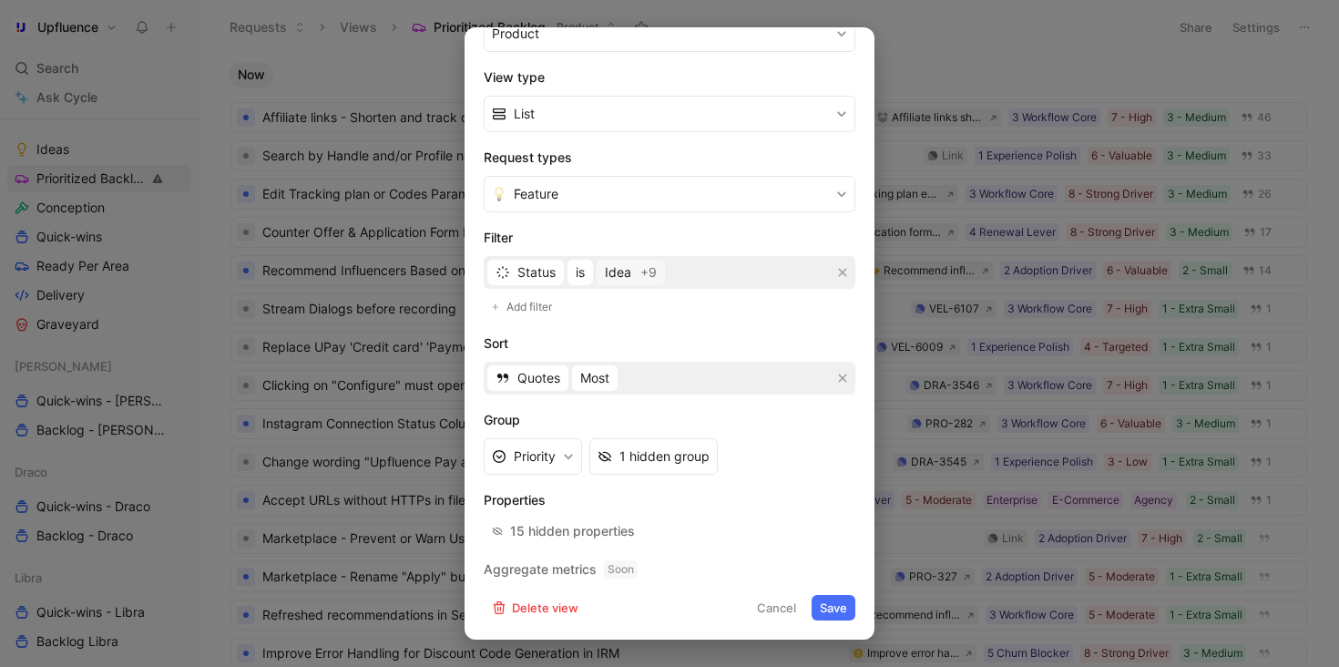
type input "Backlog - All"
click at [649, 280] on span "+9" at bounding box center [648, 272] width 16 height 22
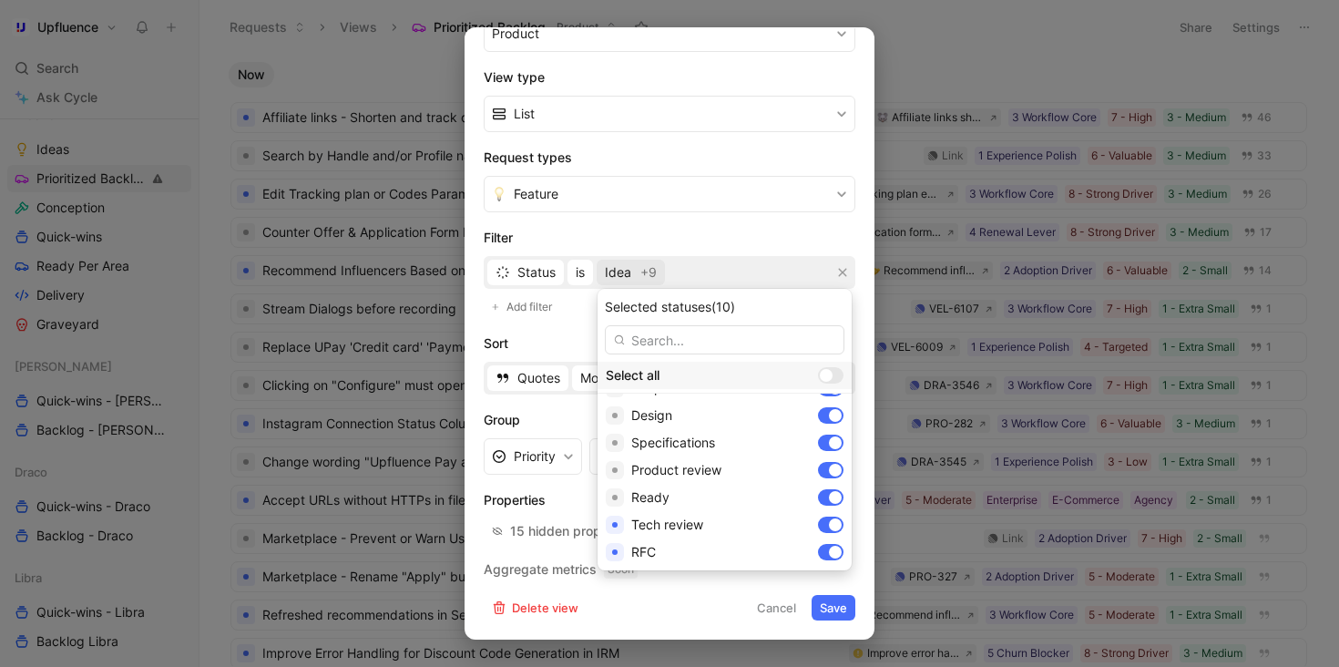
scroll to position [271, 0]
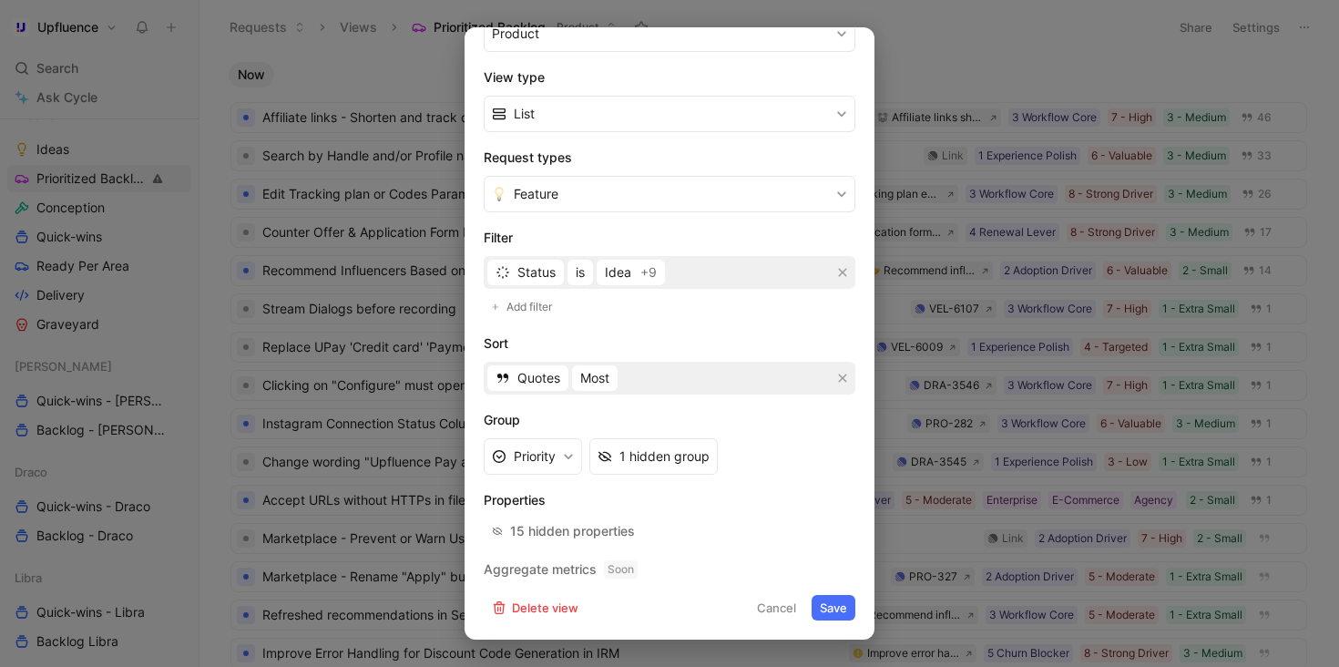
click at [833, 608] on button "Save" at bounding box center [834, 608] width 44 height 26
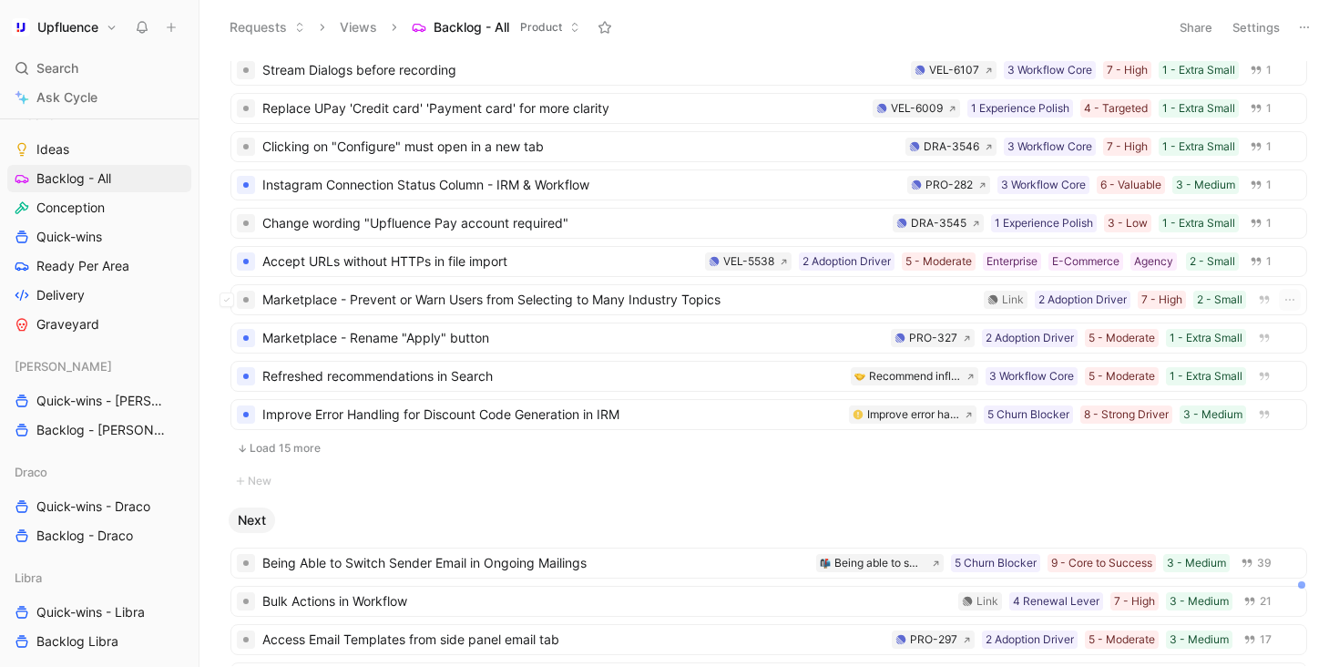
scroll to position [249, 0]
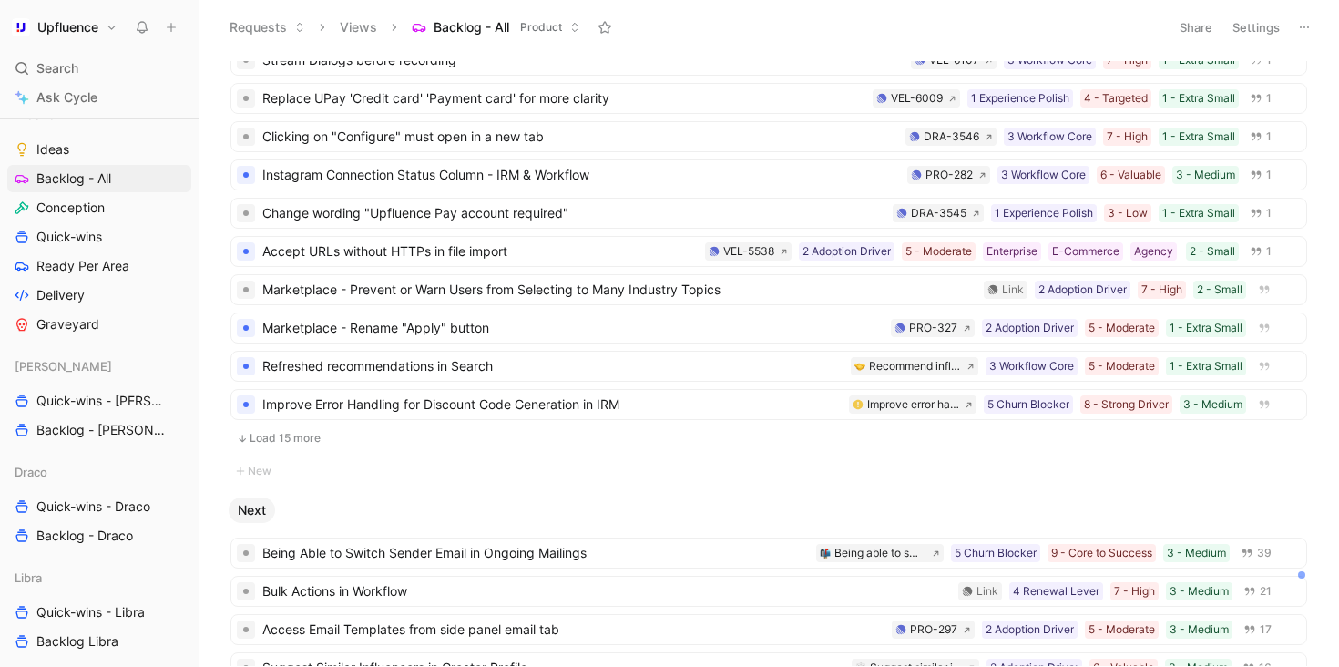
click at [296, 440] on button "Load 15 more" at bounding box center [768, 438] width 1077 height 22
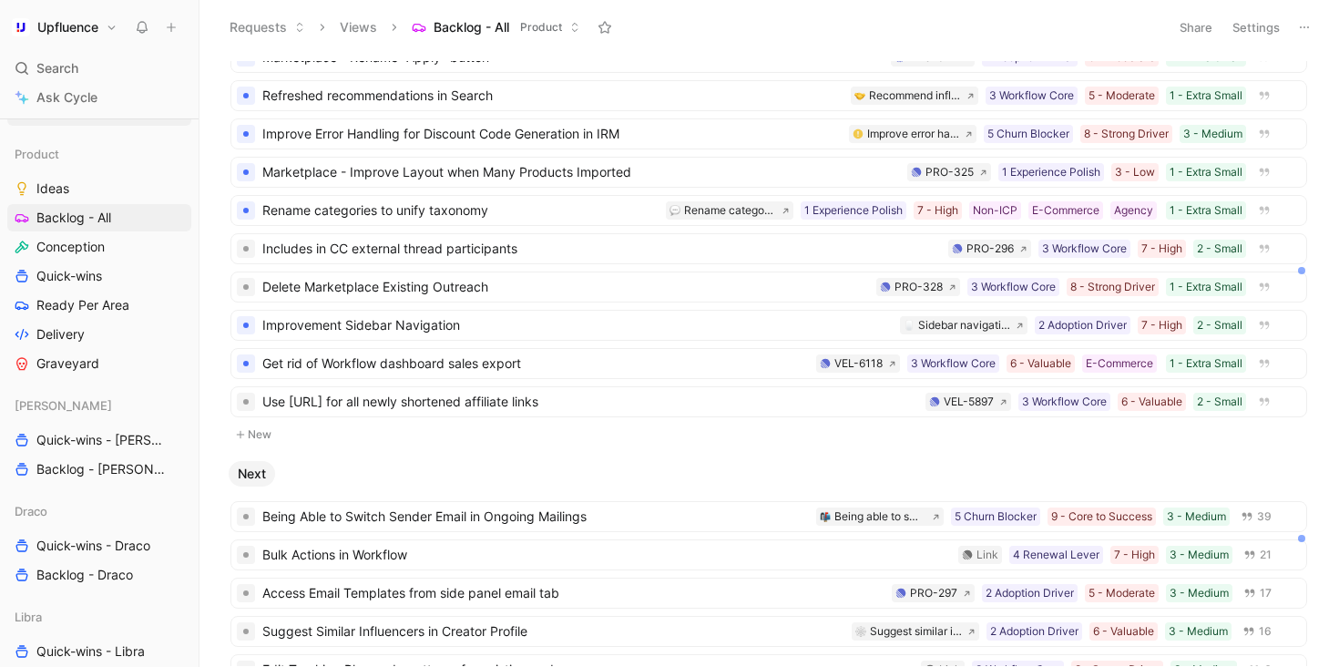
scroll to position [590, 0]
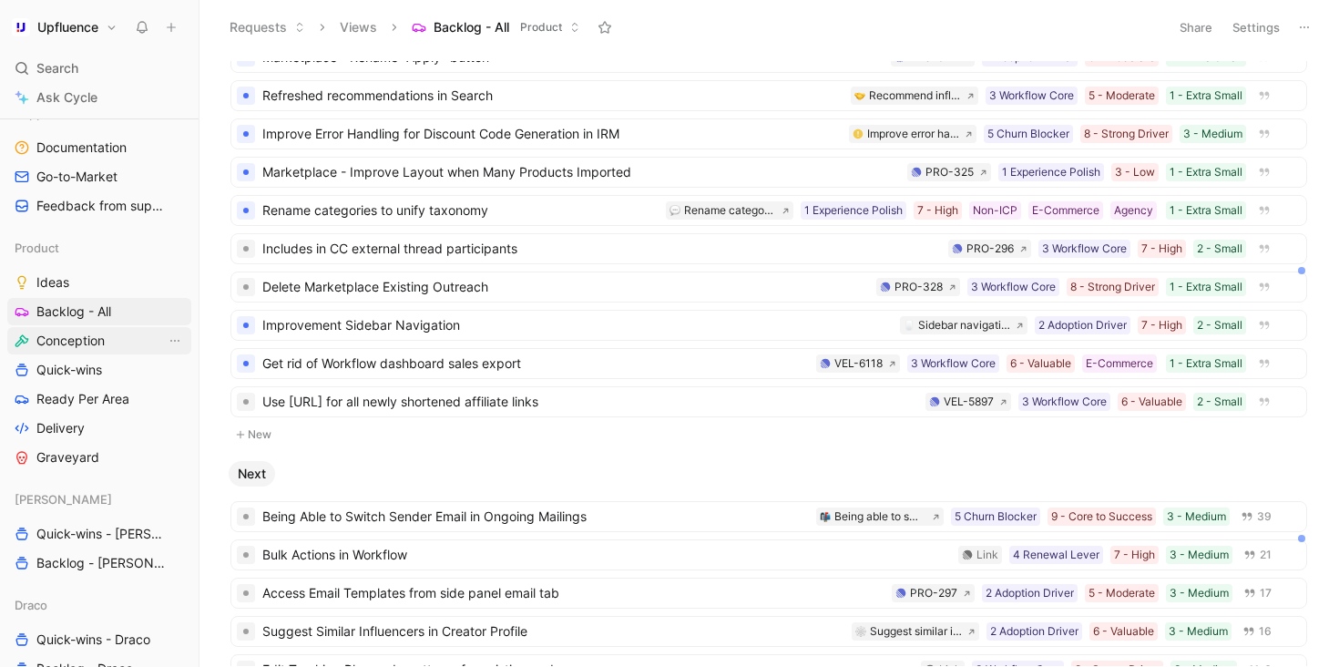
click at [122, 344] on link "Conception" at bounding box center [99, 340] width 184 height 27
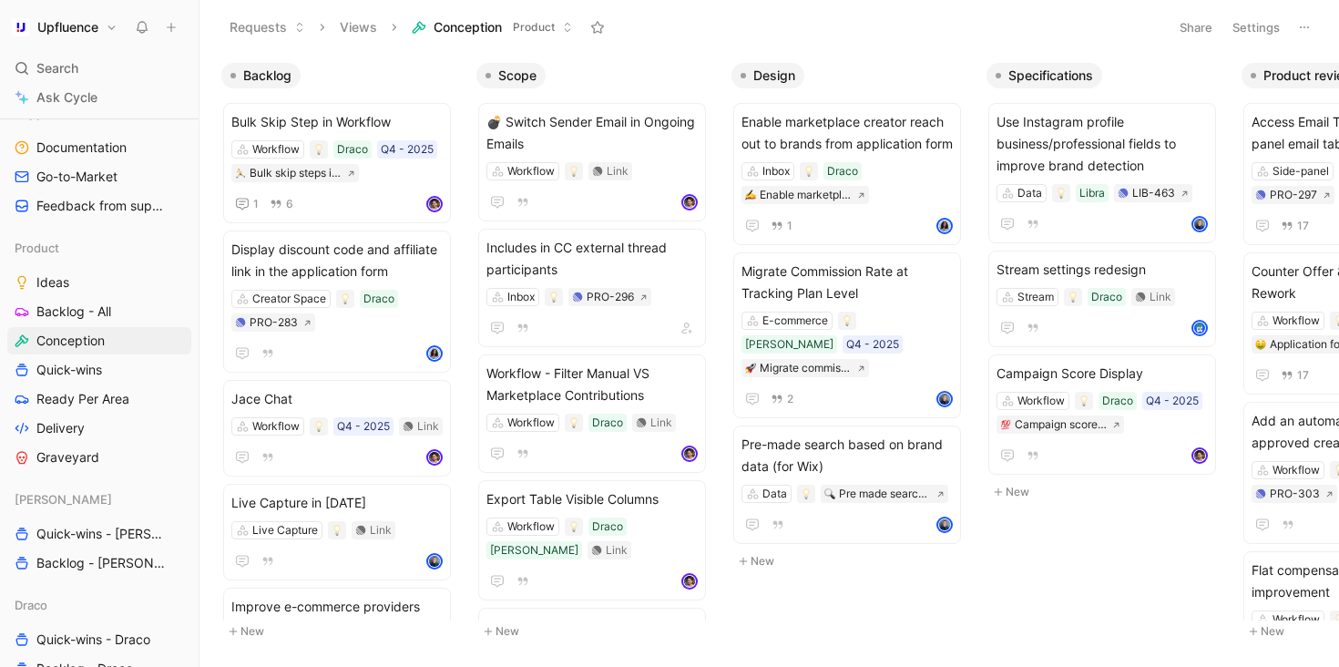
click at [1248, 26] on button "Settings" at bounding box center [1256, 28] width 64 height 26
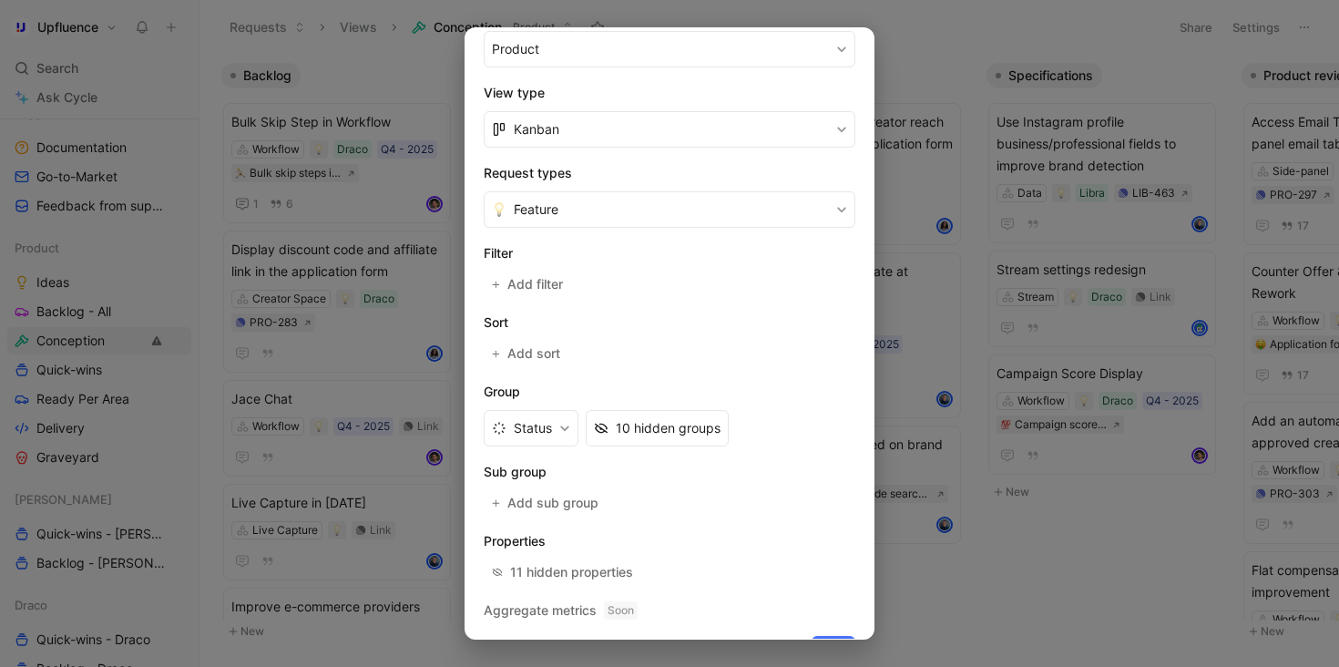
scroll to position [281, 0]
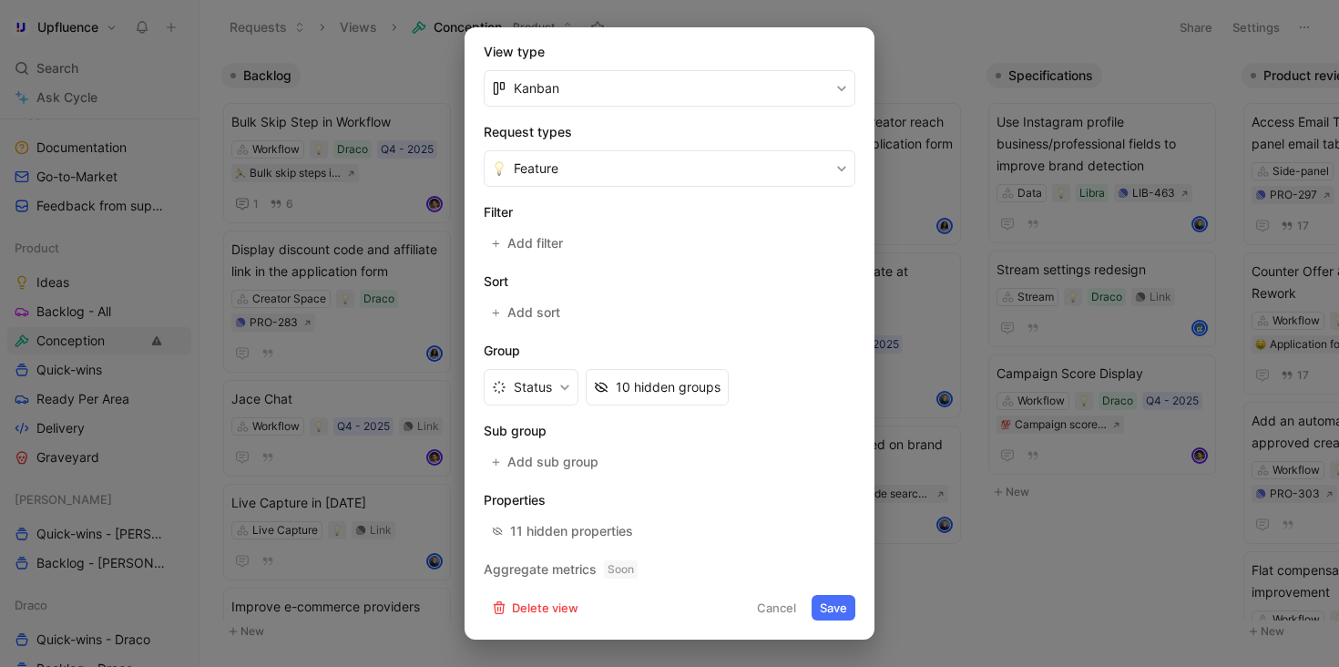
type input "Conception - All"
click at [832, 602] on button "Save" at bounding box center [834, 608] width 44 height 26
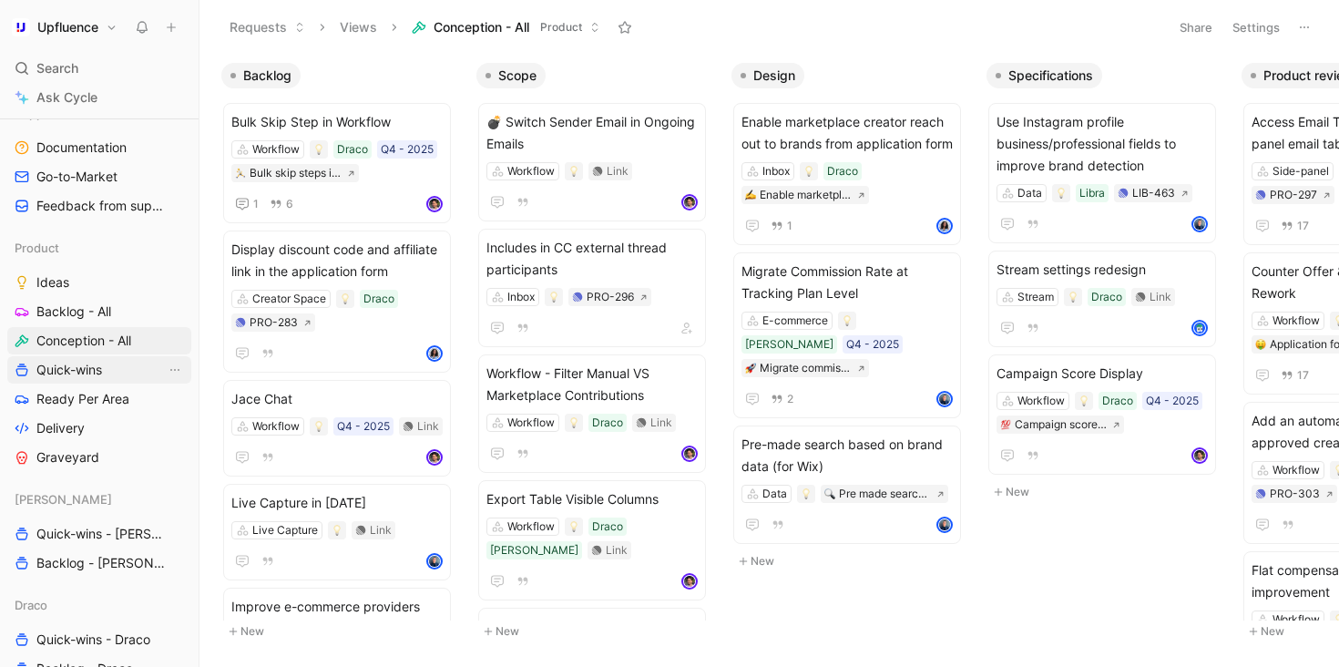
click at [127, 373] on link "Quick-wins" at bounding box center [99, 369] width 184 height 27
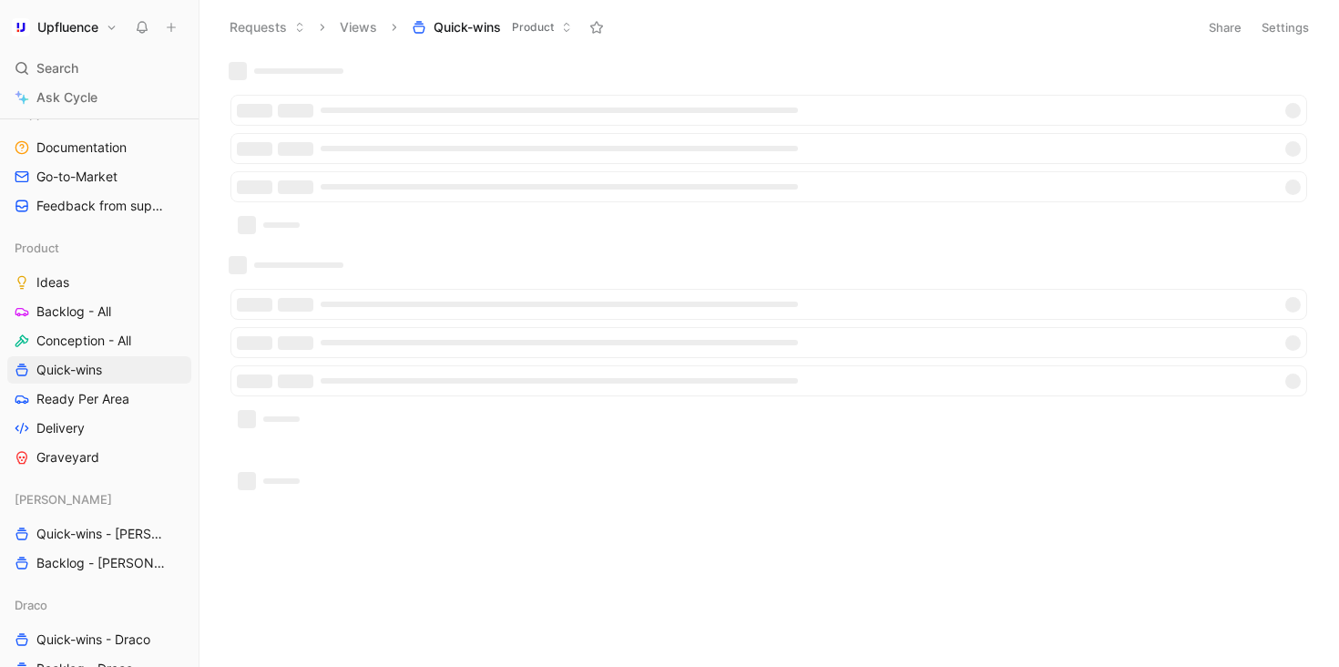
click at [1286, 16] on button "Settings" at bounding box center [1285, 28] width 64 height 26
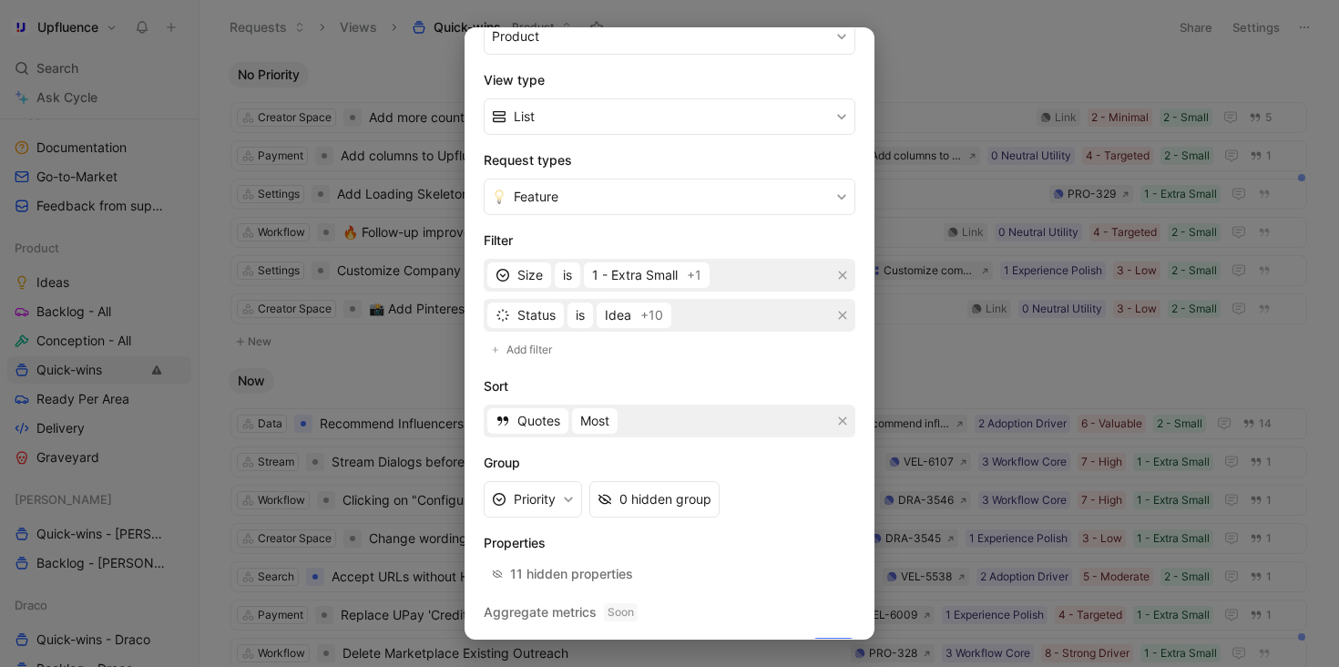
scroll to position [295, 0]
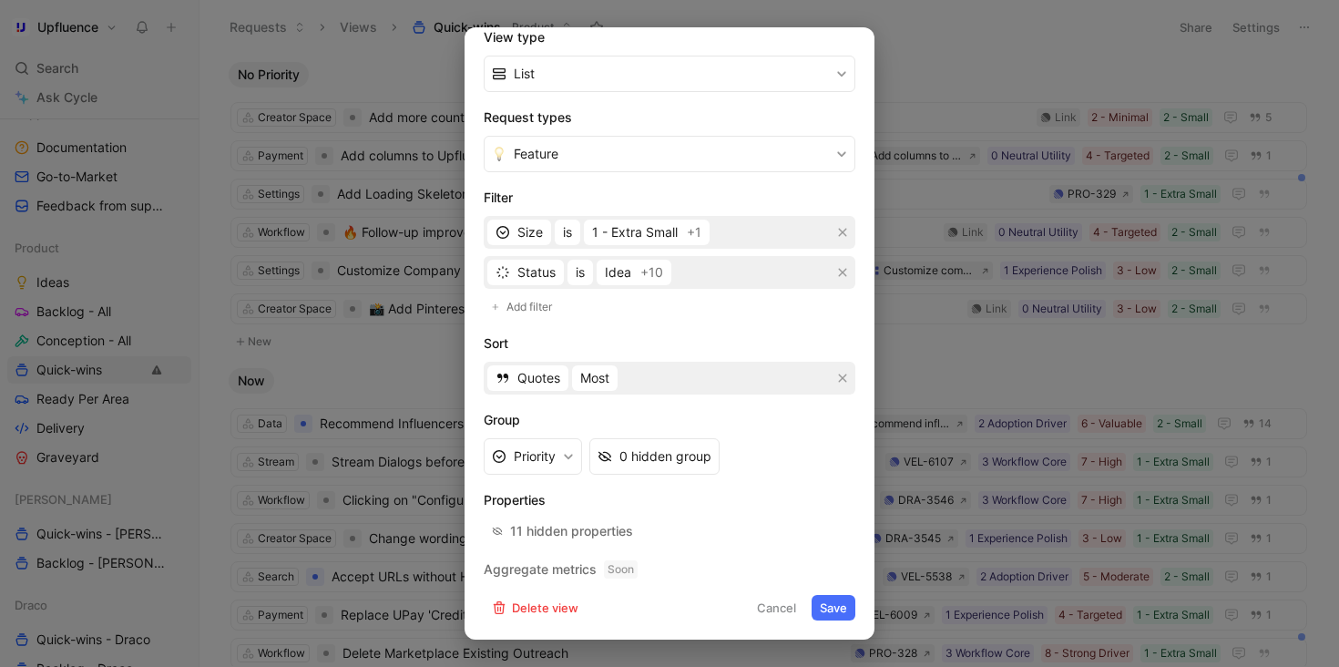
type input "Quick-wins - All"
click at [843, 618] on button "Save" at bounding box center [834, 608] width 44 height 26
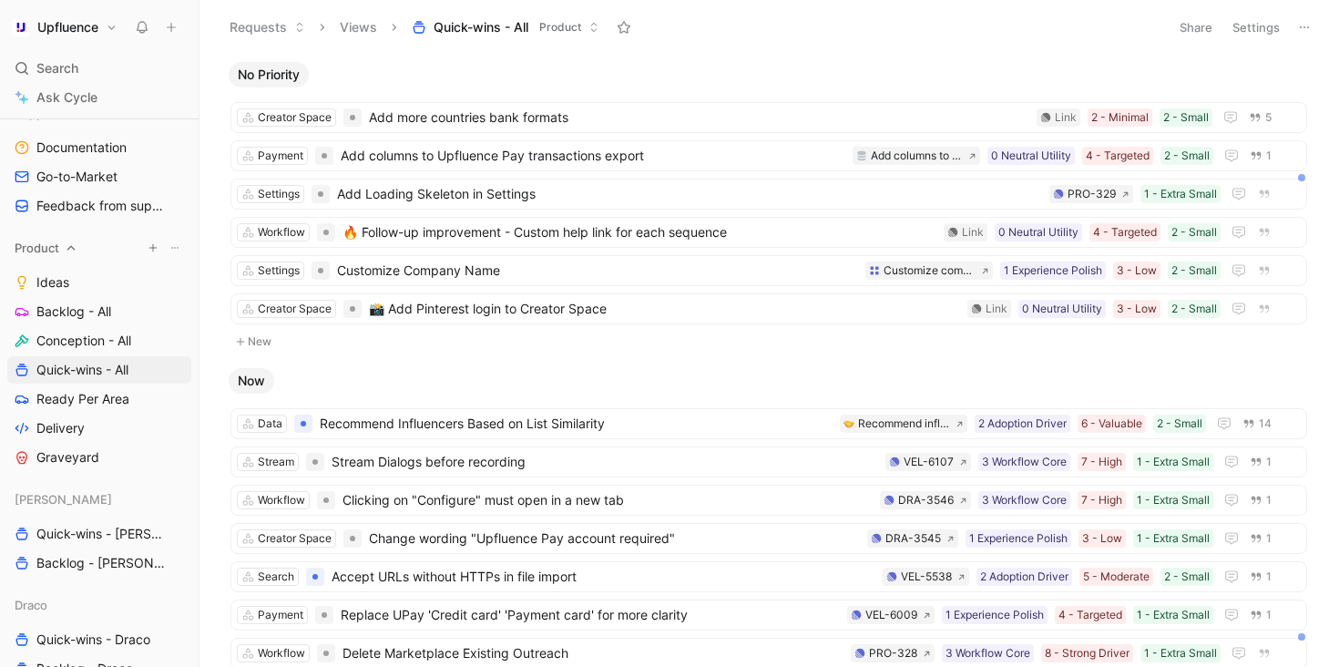
click at [174, 250] on icon at bounding box center [174, 247] width 11 height 11
click at [162, 335] on div "Rename" at bounding box center [186, 337] width 144 height 22
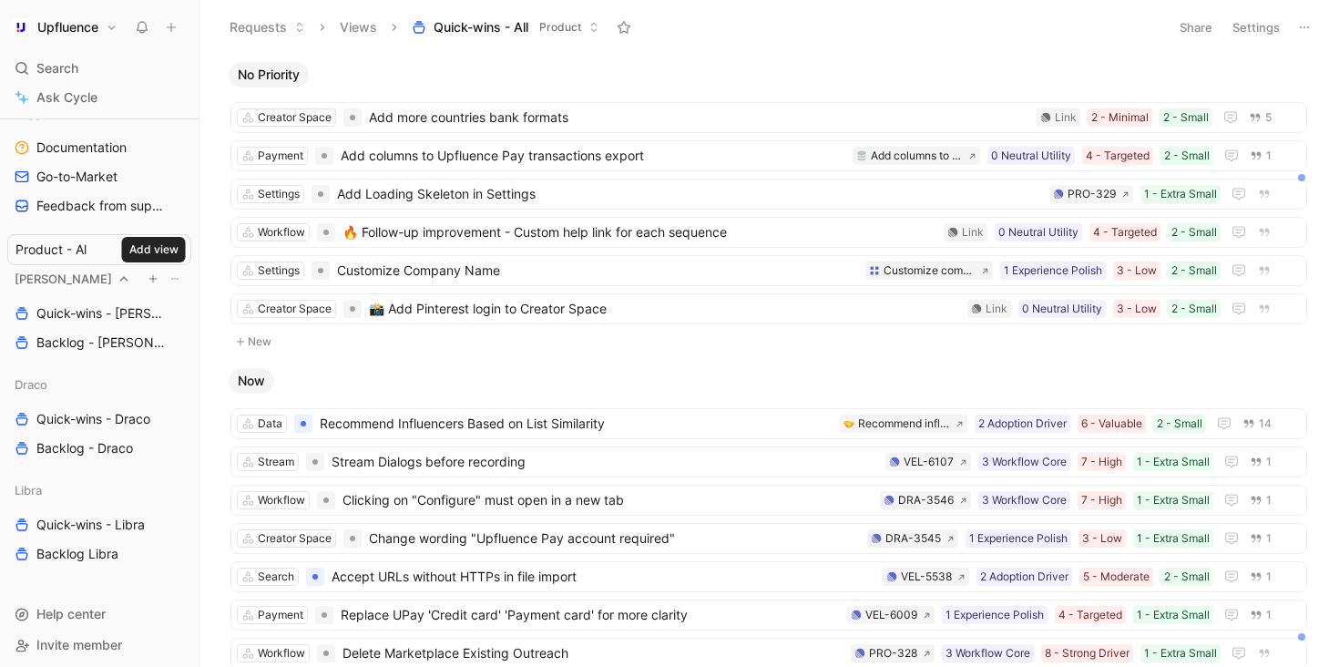
type input "Product - All"
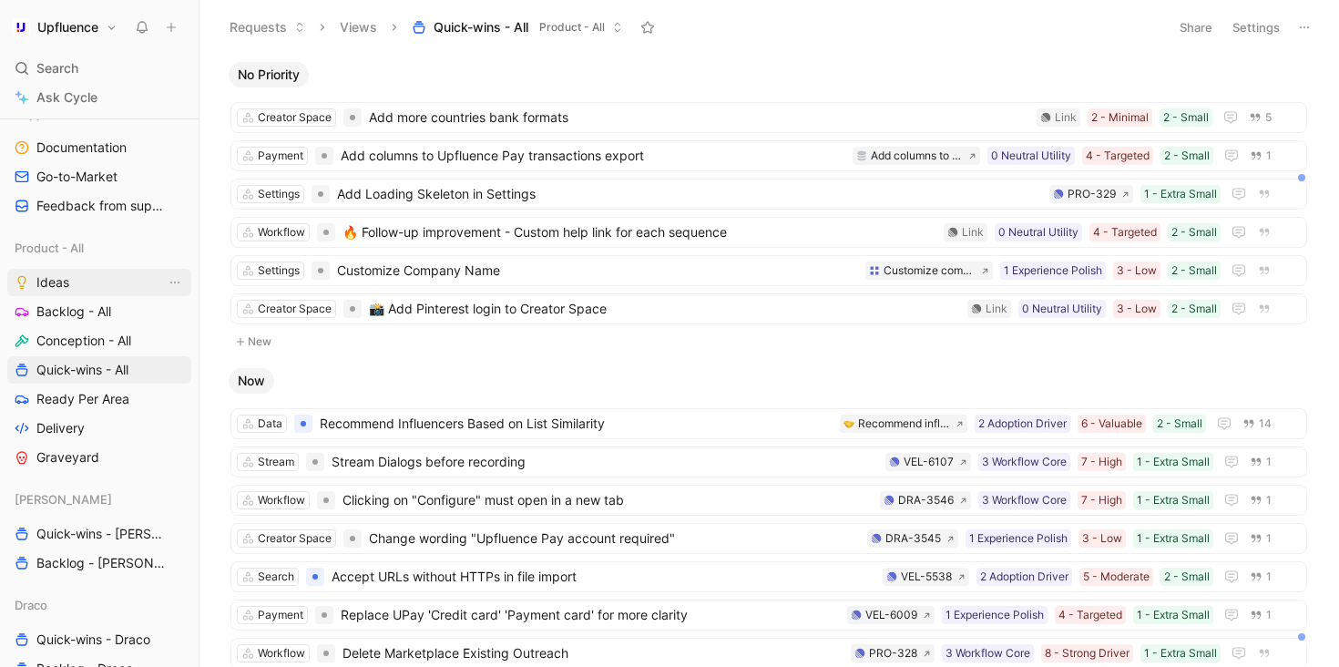
click at [89, 280] on link "Ideas" at bounding box center [99, 282] width 184 height 27
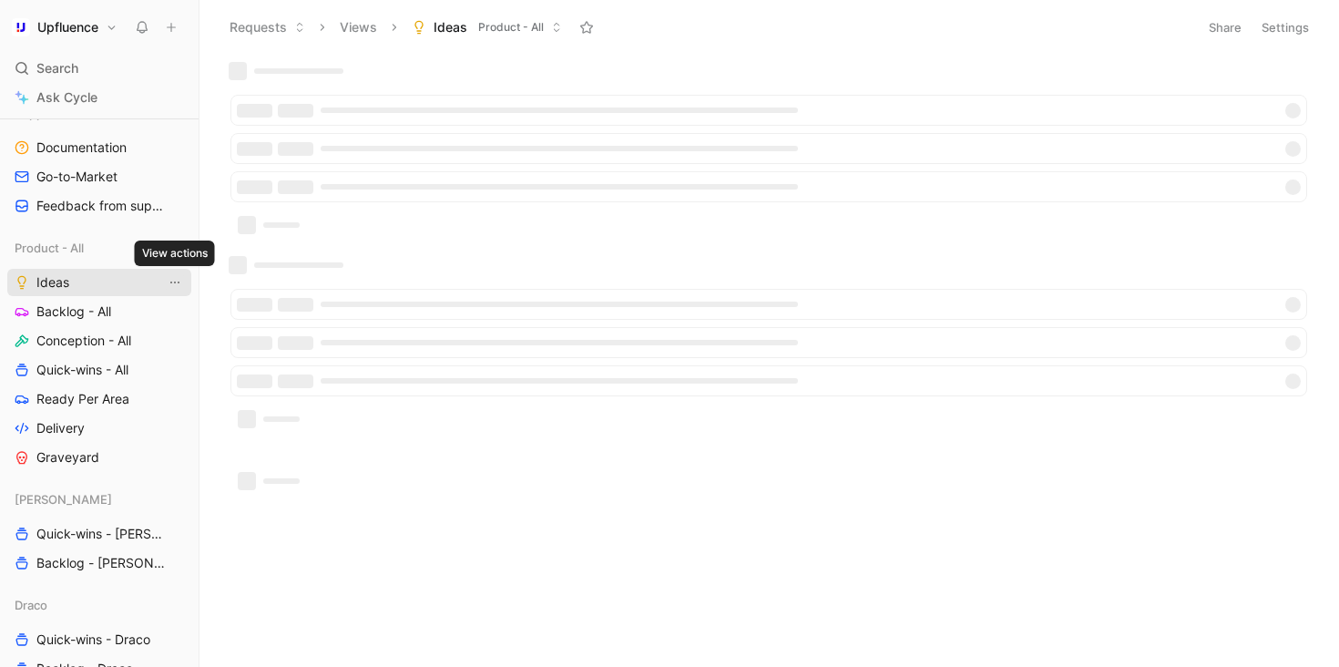
click at [176, 280] on icon "View actions" at bounding box center [175, 282] width 15 height 15
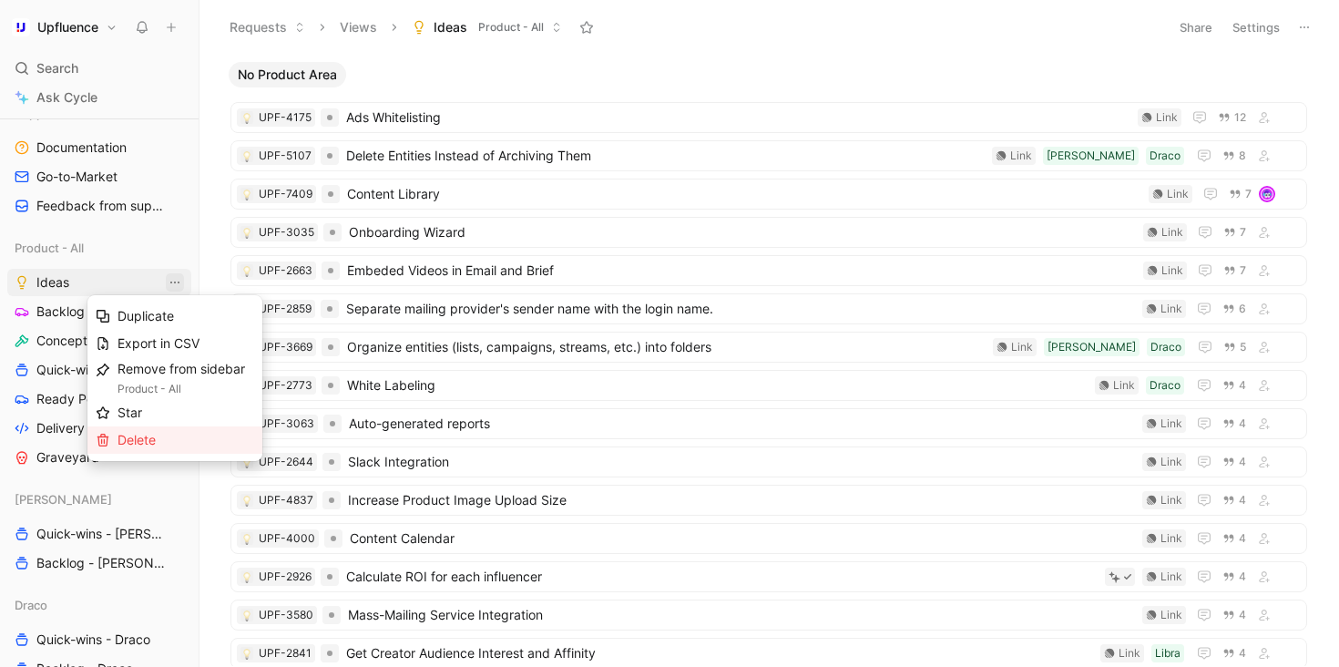
click at [169, 436] on div "Delete" at bounding box center [186, 440] width 137 height 22
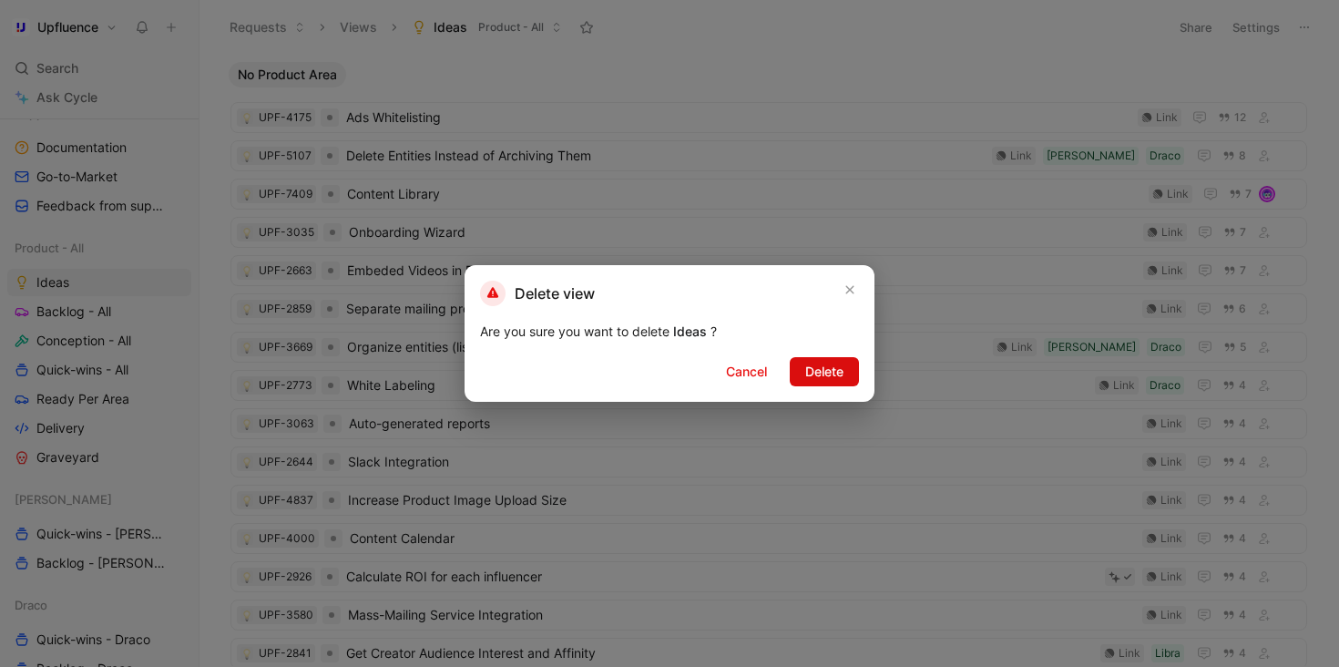
click at [815, 368] on span "Delete" at bounding box center [824, 372] width 38 height 22
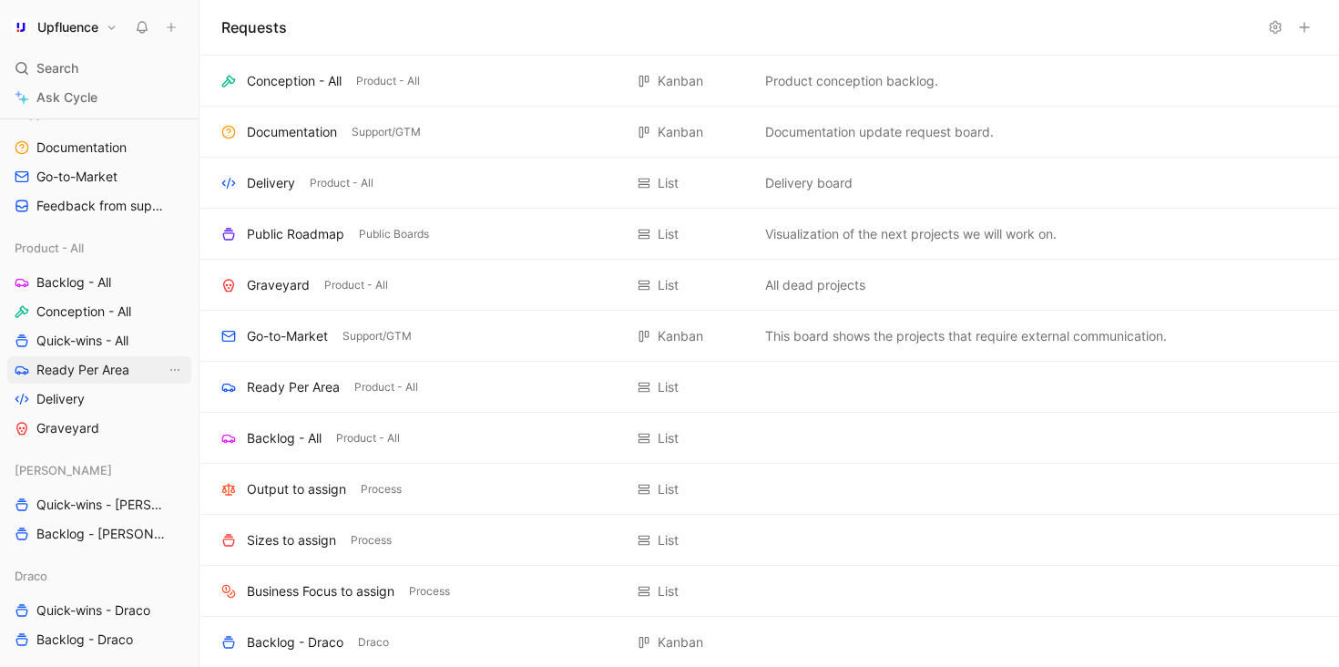
click at [138, 373] on link "Ready Per Area" at bounding box center [99, 369] width 184 height 27
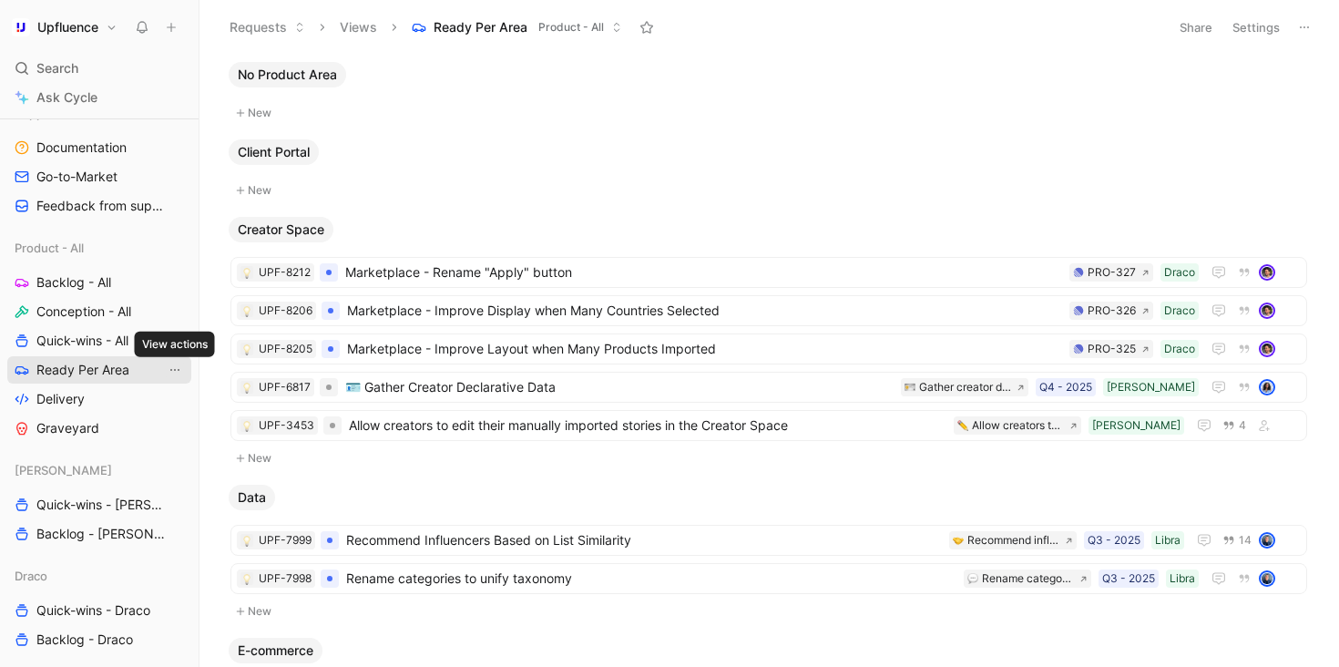
click at [179, 370] on icon "View actions" at bounding box center [174, 370] width 9 height 2
click at [141, 363] on link "Ready Per Area" at bounding box center [99, 369] width 184 height 27
click at [1267, 28] on button "Settings" at bounding box center [1256, 28] width 64 height 26
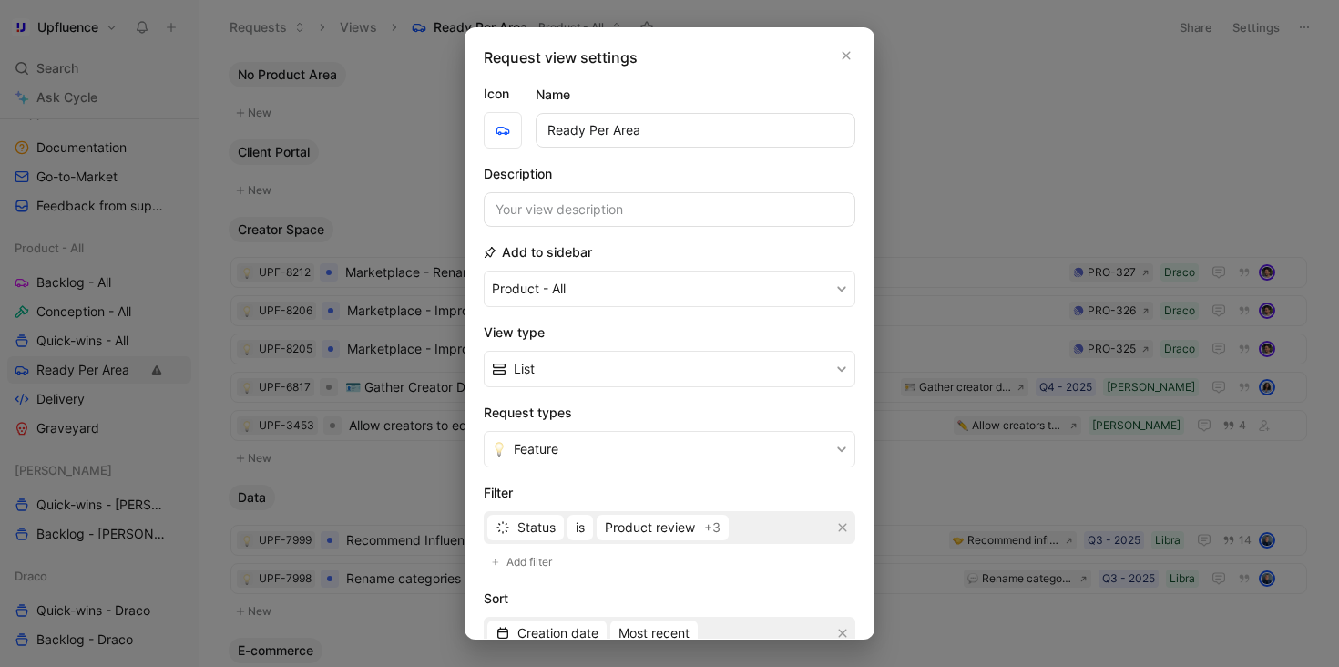
drag, startPoint x: 627, startPoint y: 124, endPoint x: 591, endPoint y: 124, distance: 35.5
click at [591, 124] on input "Ready Per Area" at bounding box center [696, 130] width 320 height 35
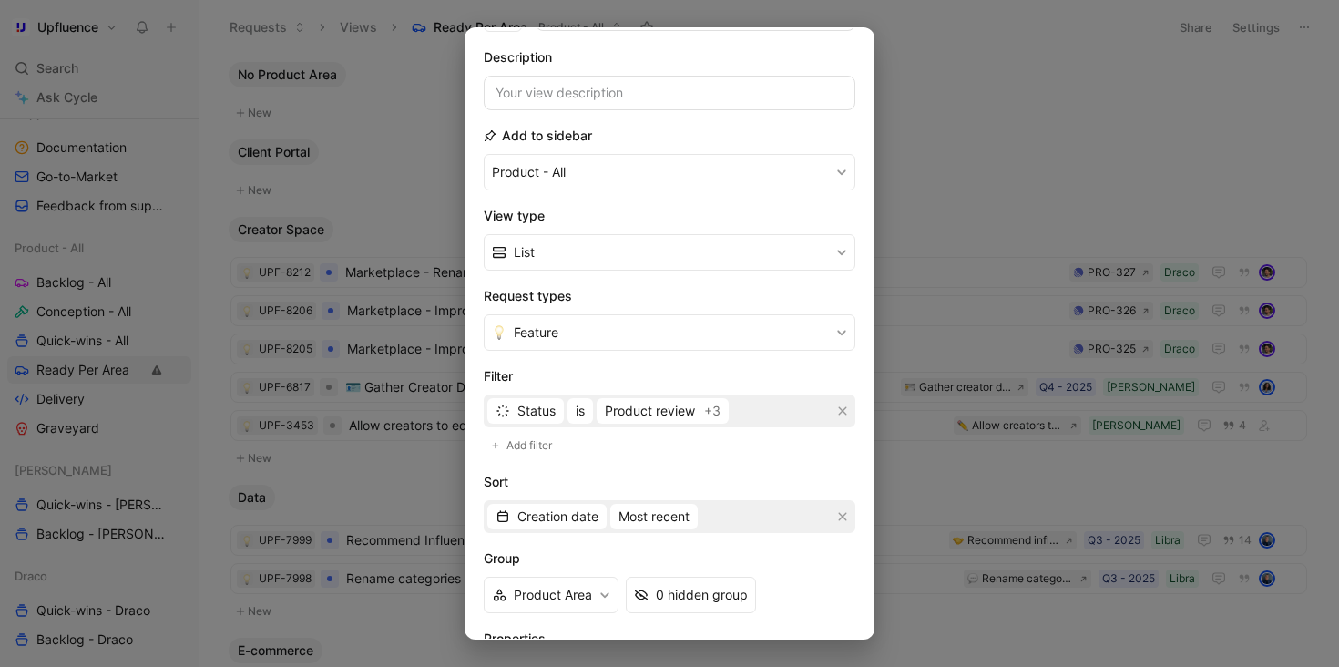
scroll to position [255, 0]
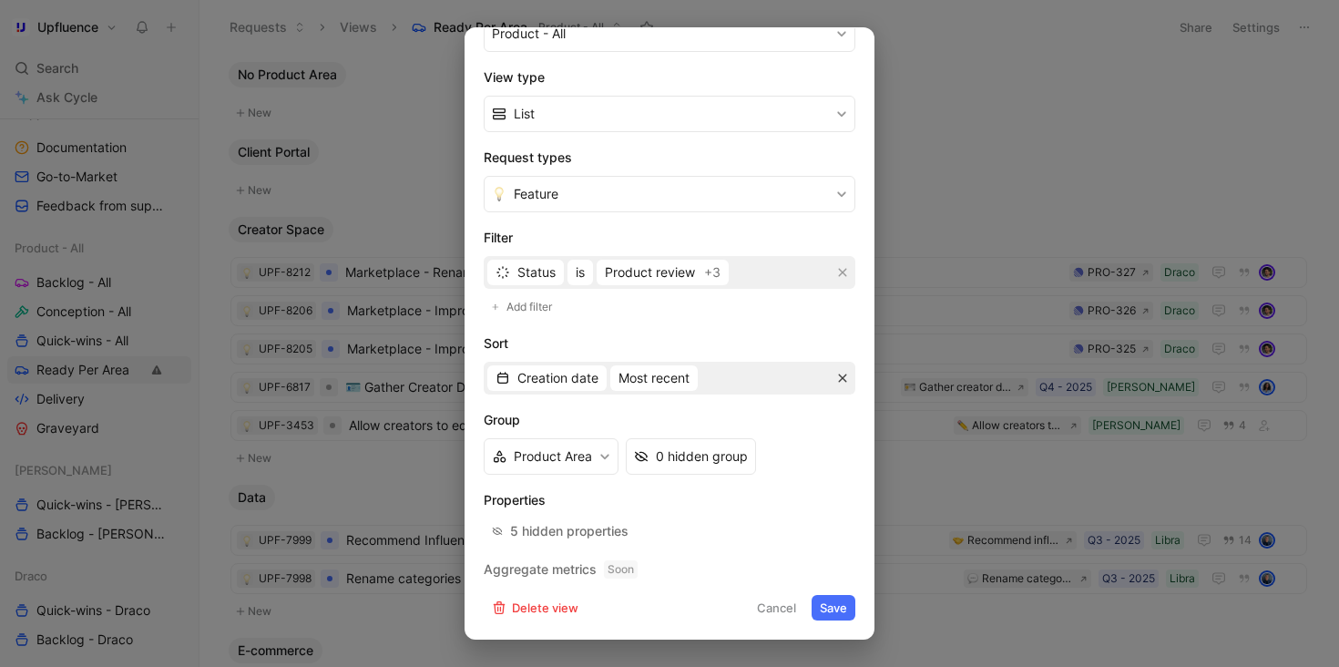
type input "Ready - All"
click at [840, 381] on icon "button" at bounding box center [842, 378] width 11 height 11
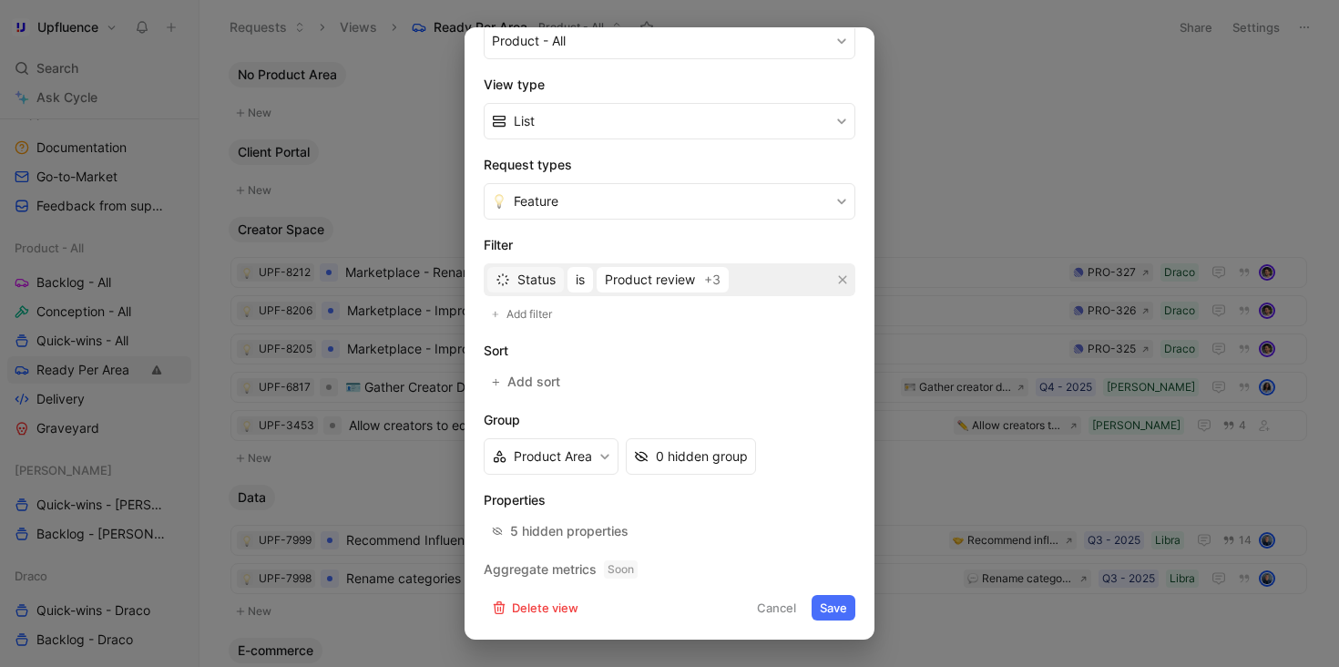
scroll to position [200, 0]
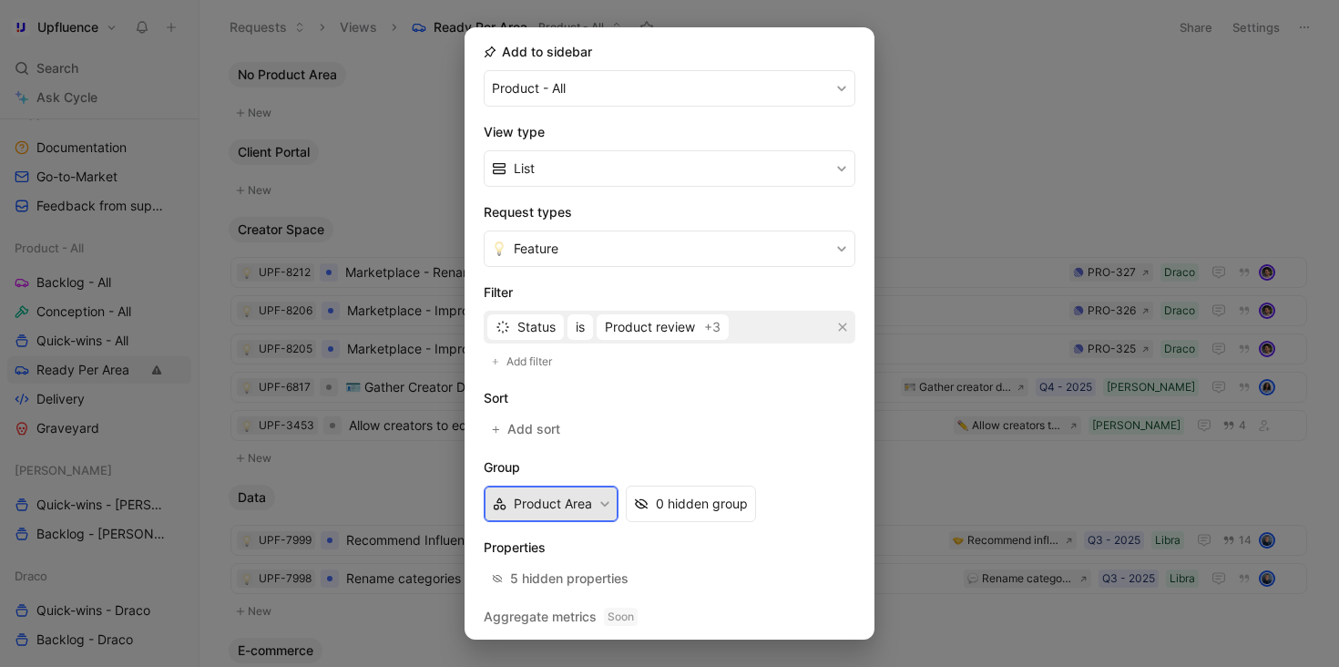
click at [570, 497] on button "Product Area" at bounding box center [551, 504] width 135 height 36
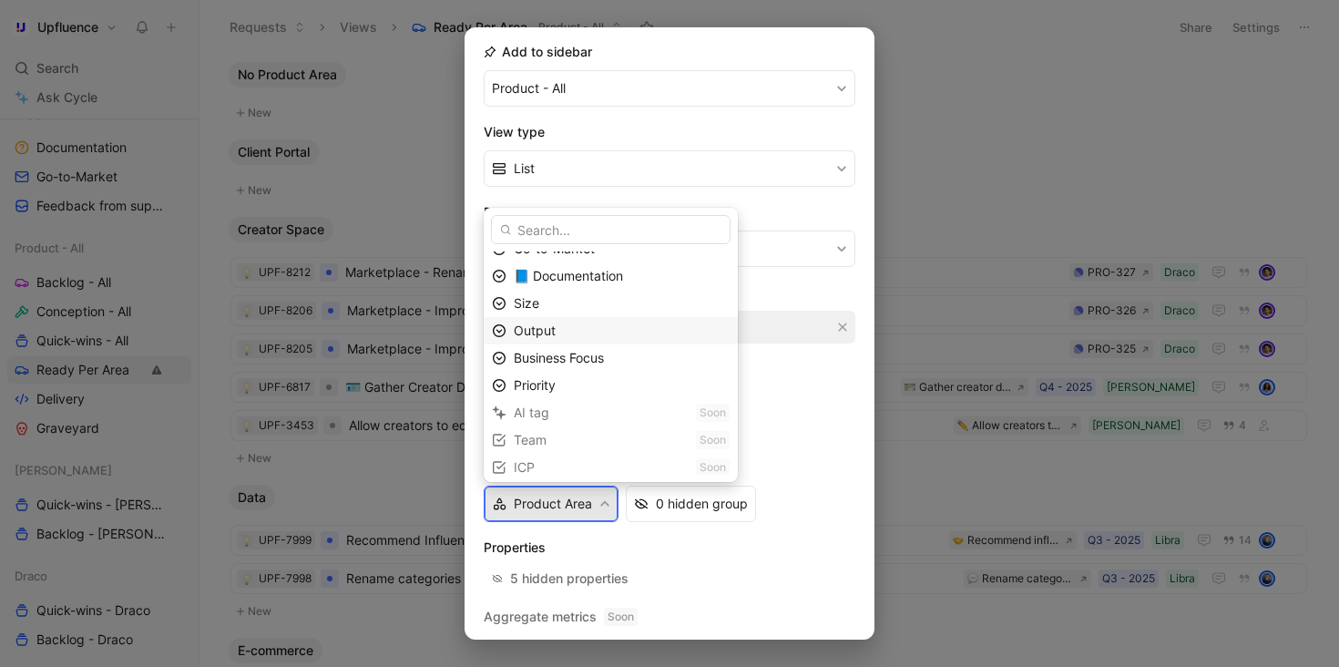
scroll to position [187, 0]
click at [584, 376] on div "Priority" at bounding box center [622, 379] width 216 height 22
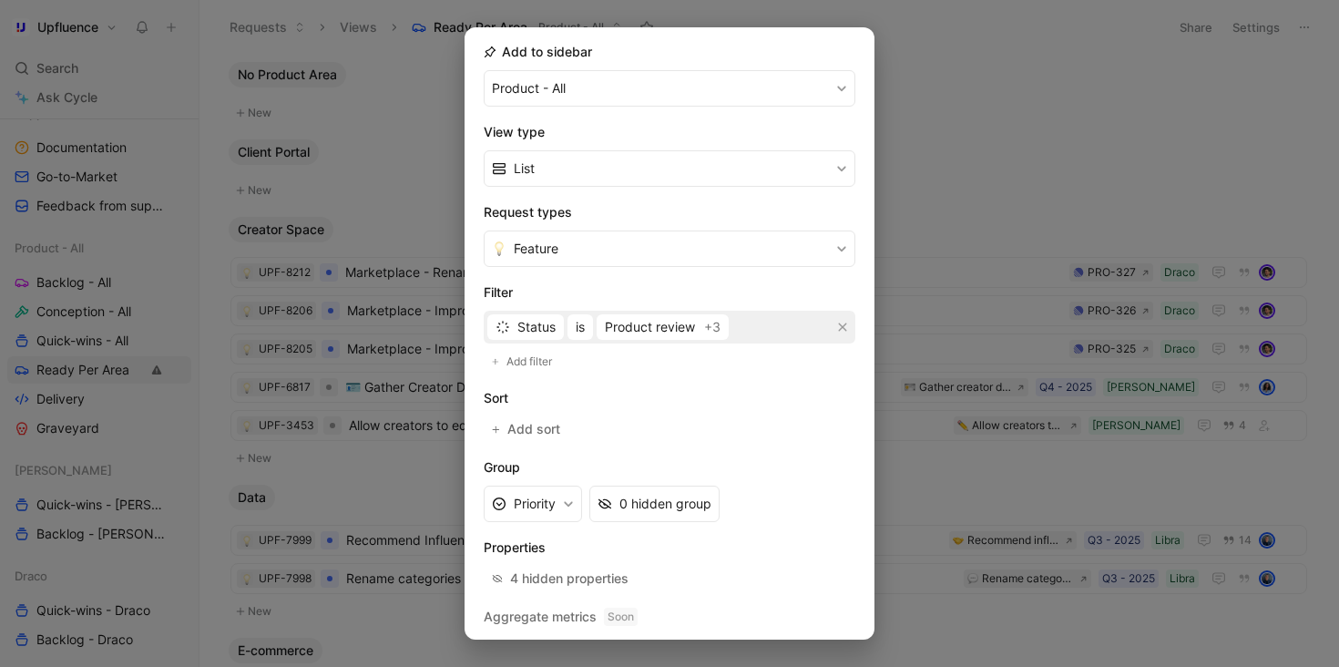
scroll to position [248, 0]
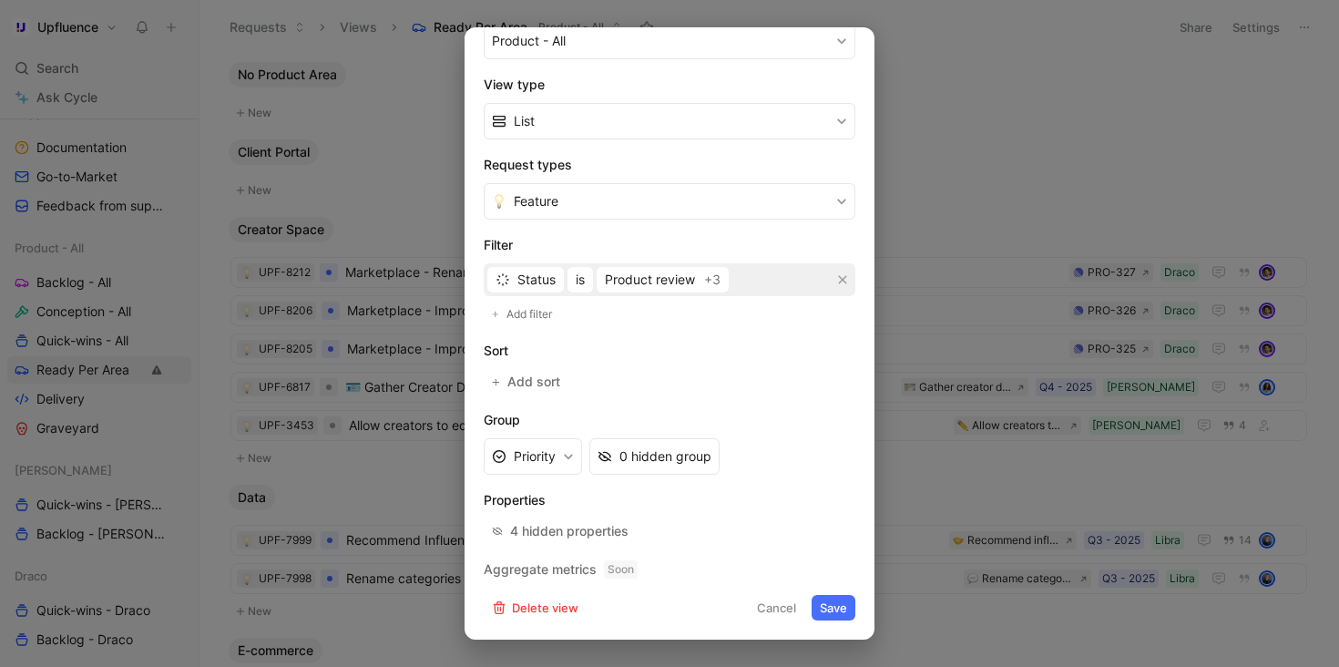
click at [832, 606] on button "Save" at bounding box center [834, 608] width 44 height 26
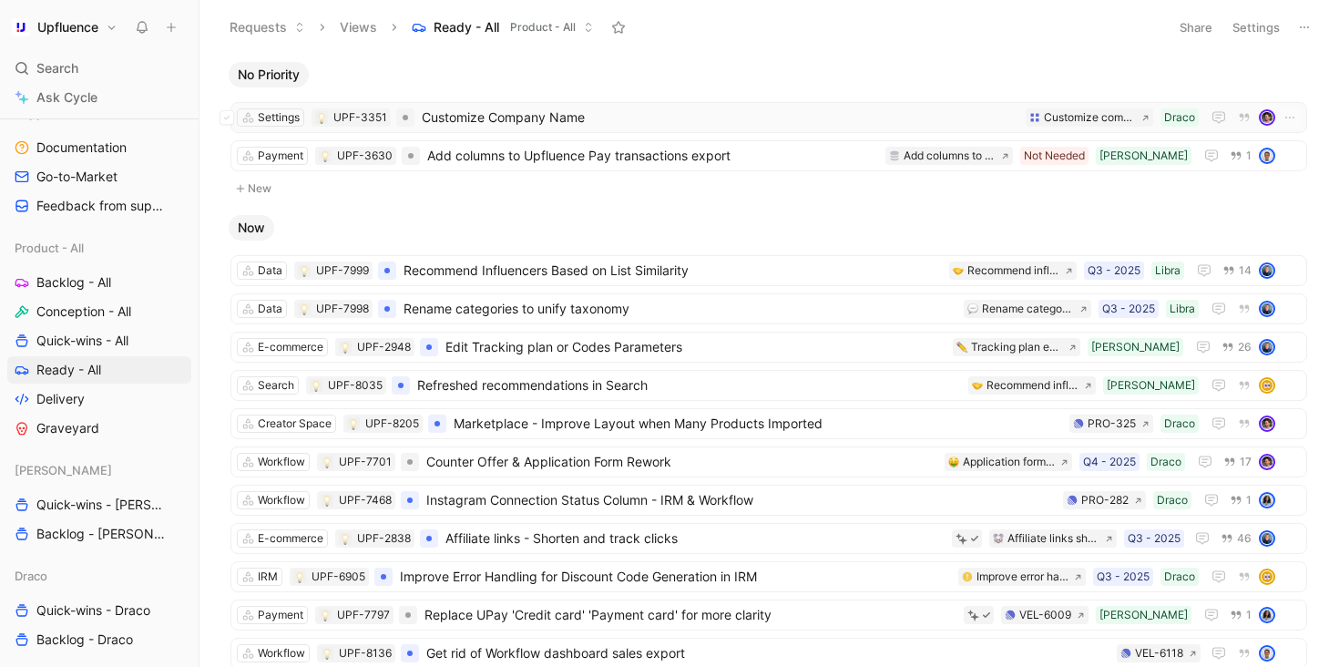
click at [651, 124] on span "Customize Company Name" at bounding box center [720, 118] width 597 height 22
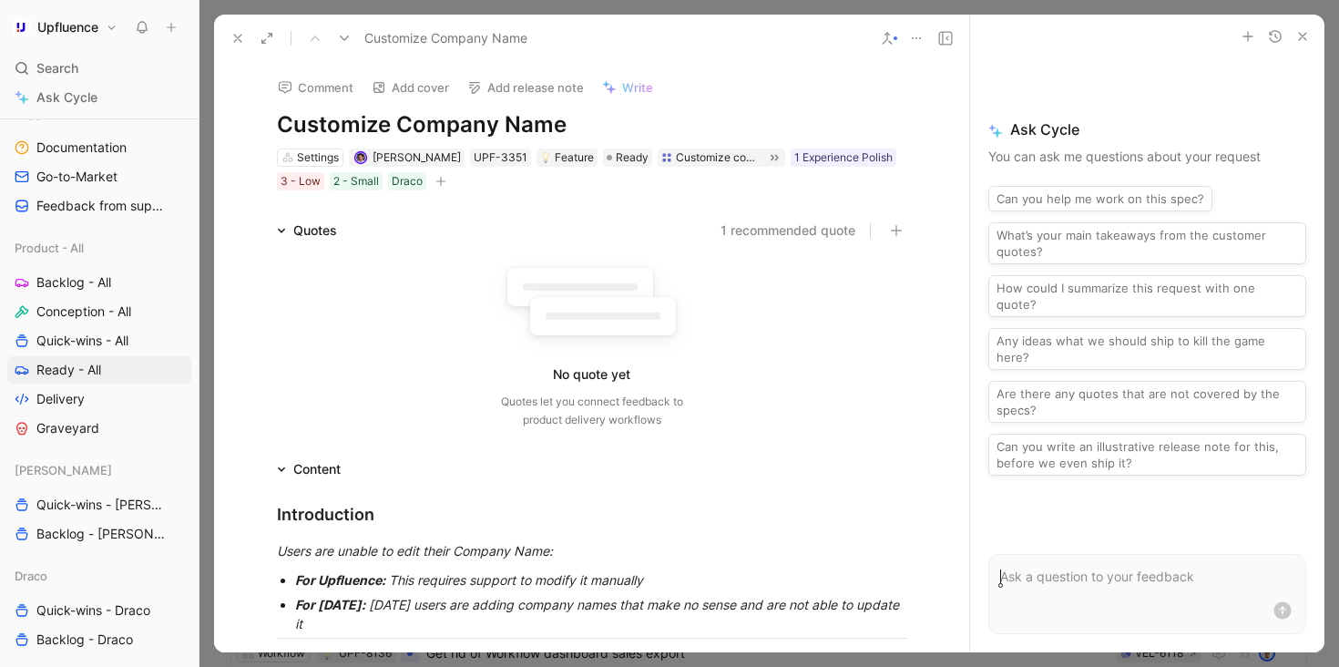
click at [436, 180] on icon "button" at bounding box center [440, 180] width 10 height 1
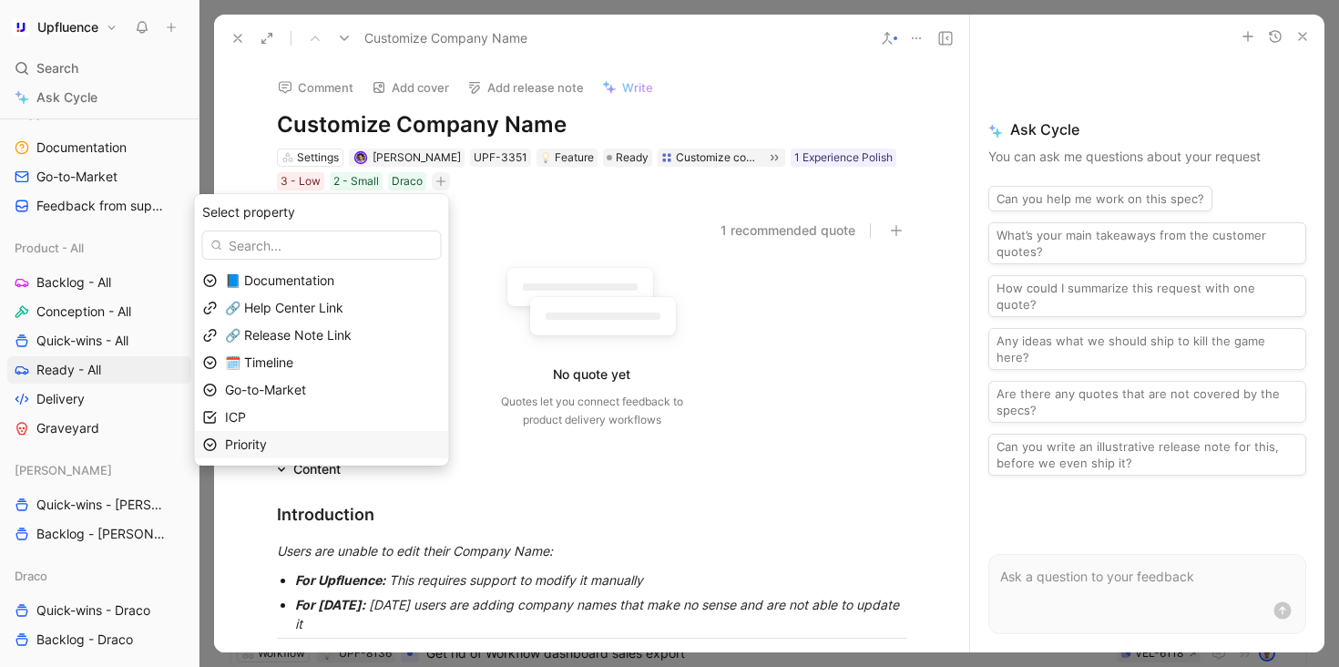
click at [328, 448] on div "Priority" at bounding box center [333, 445] width 216 height 22
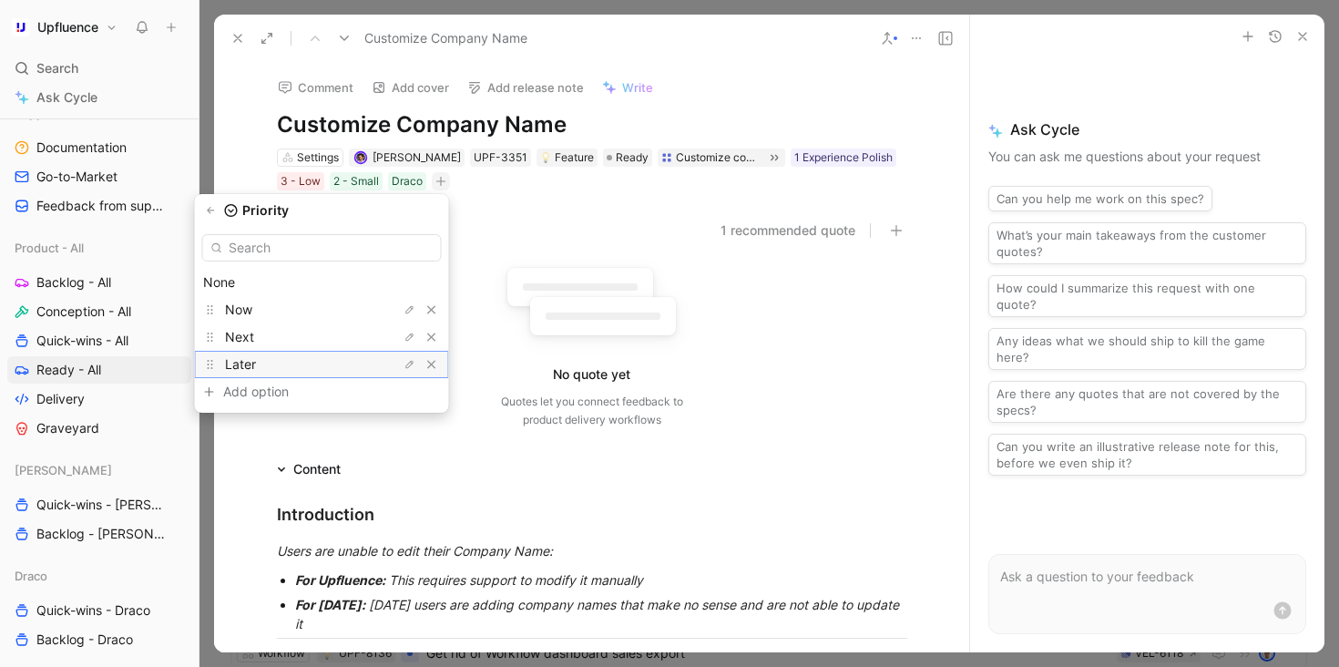
click at [341, 364] on div "Later" at bounding box center [293, 364] width 137 height 22
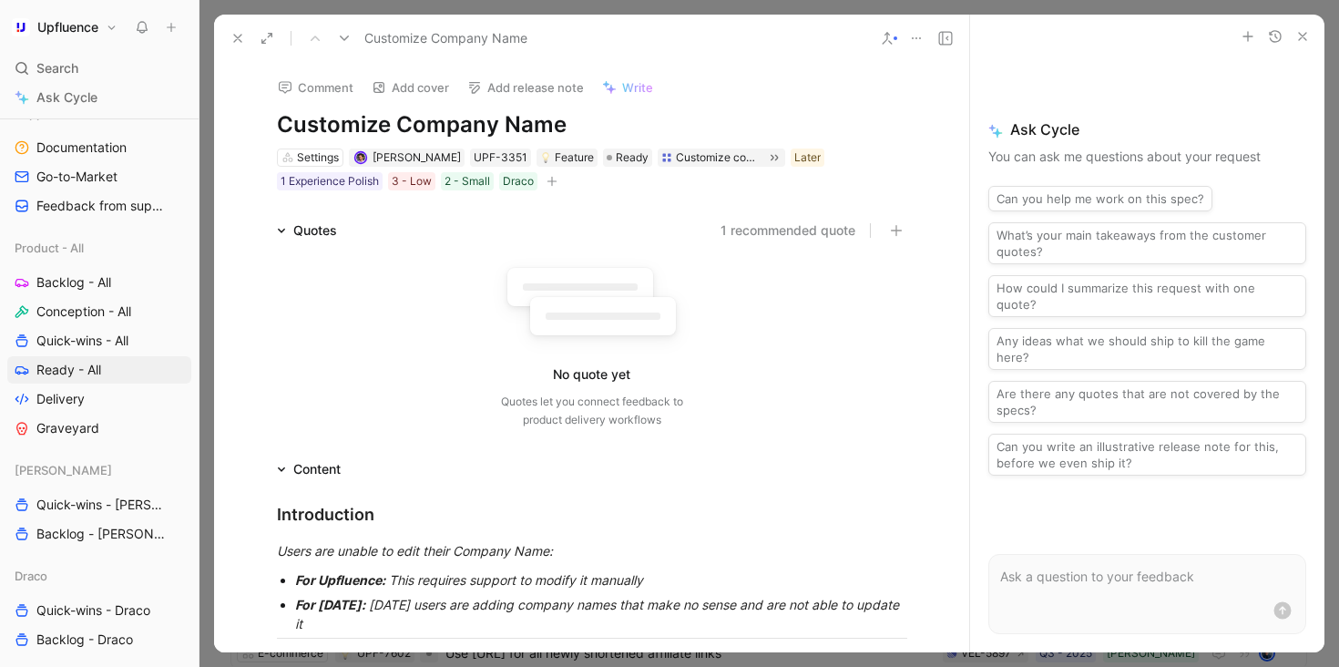
click at [346, 38] on use at bounding box center [344, 38] width 9 height 5
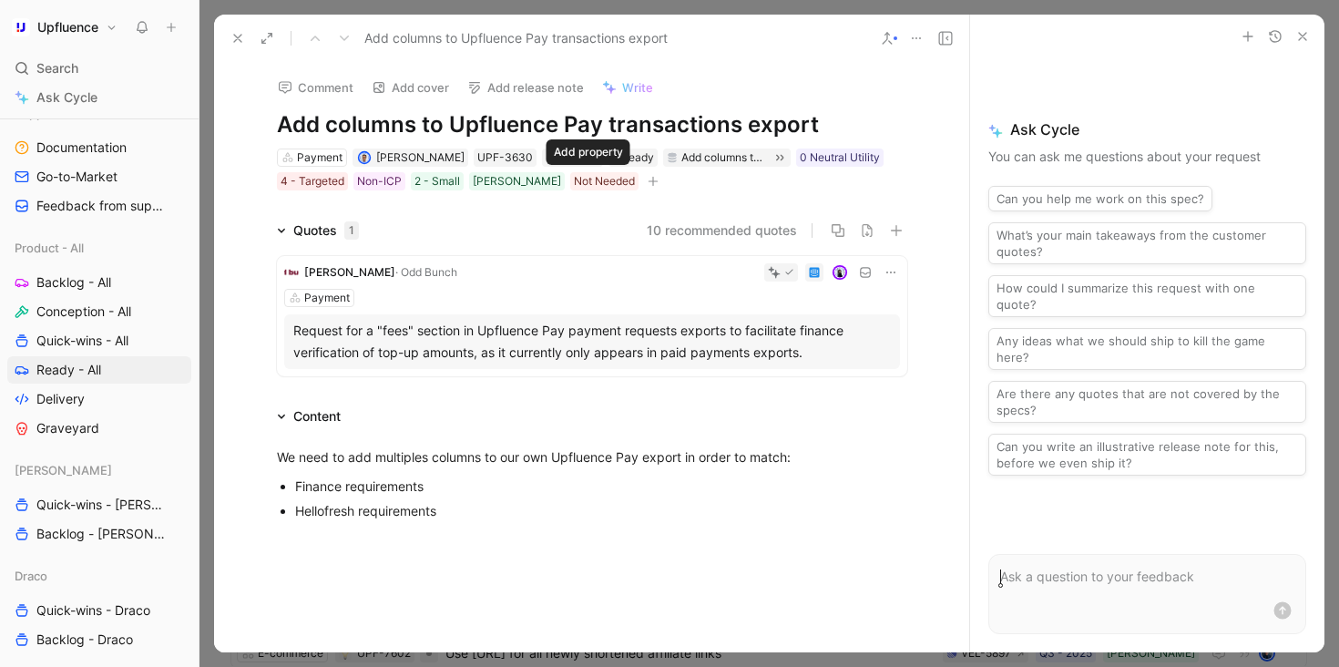
click at [648, 184] on icon "button" at bounding box center [653, 181] width 11 height 11
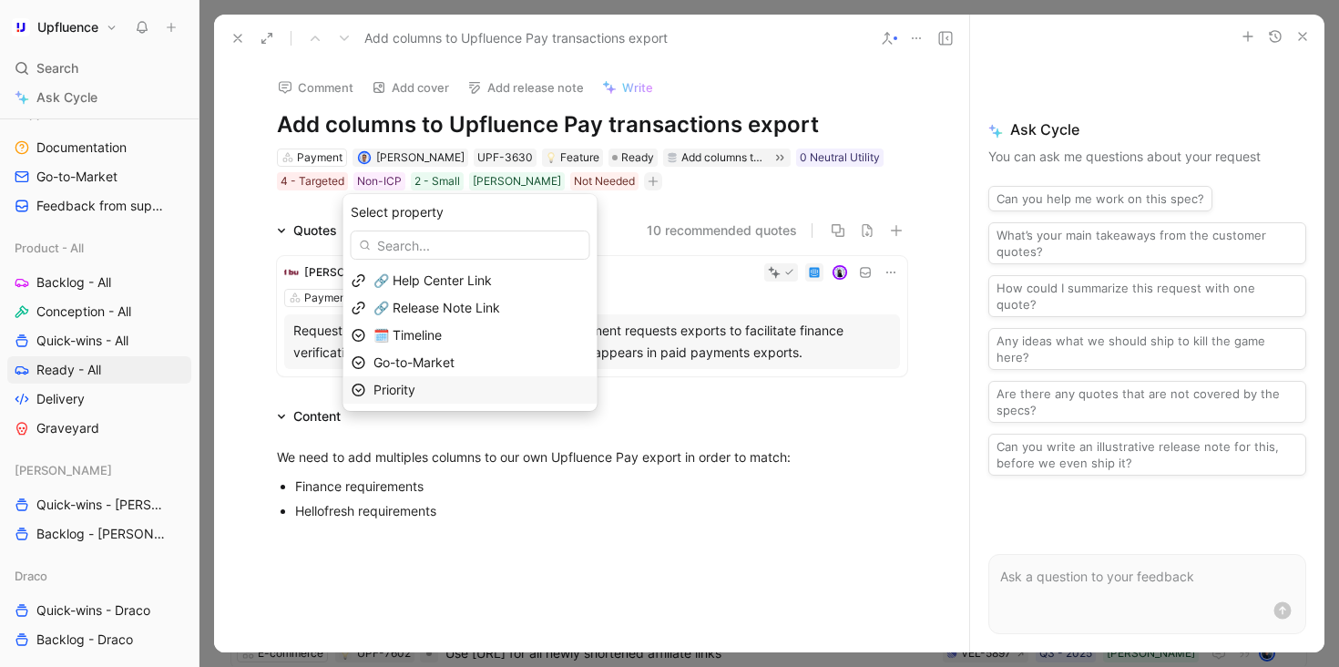
click at [501, 387] on div "Priority" at bounding box center [481, 390] width 216 height 22
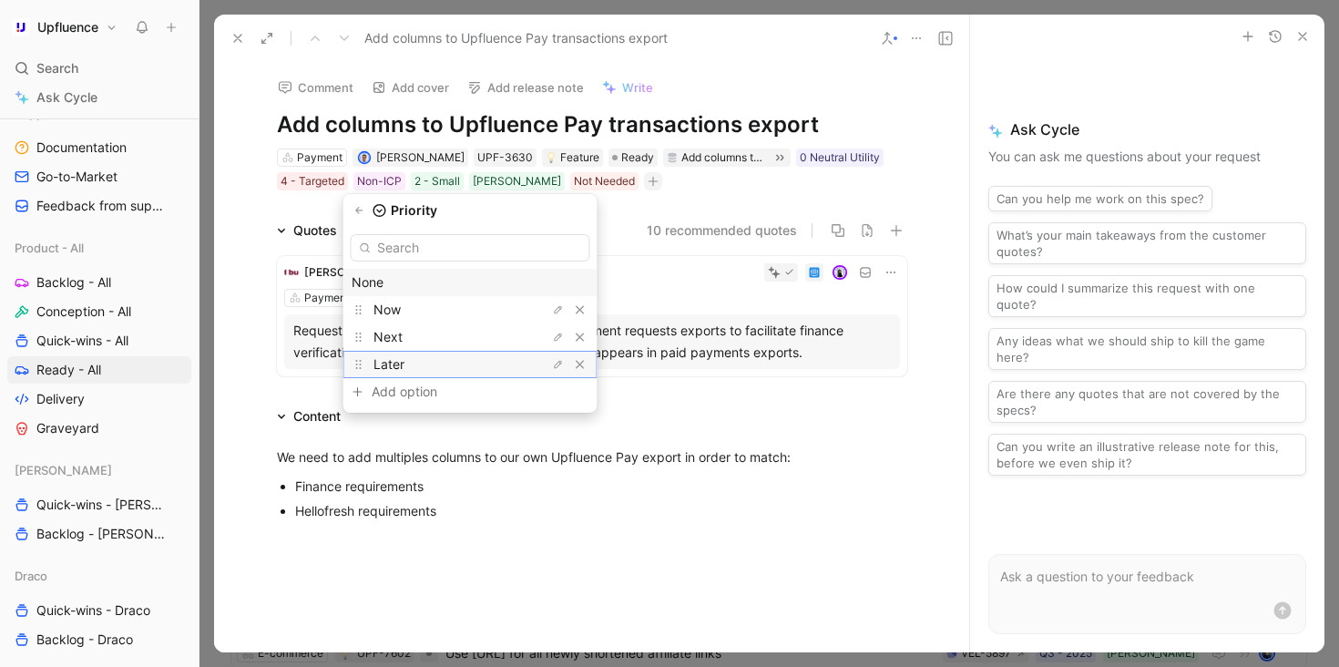
click at [496, 362] on div "Later" at bounding box center [441, 364] width 137 height 22
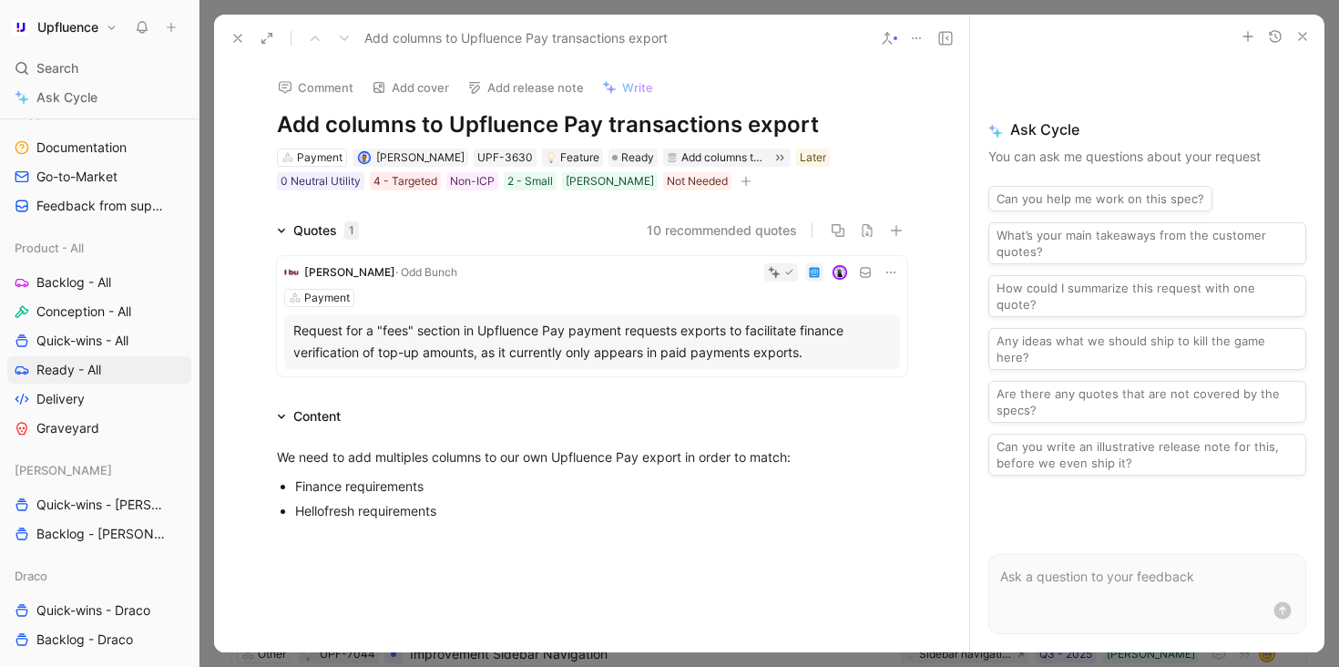
click at [241, 35] on icon at bounding box center [237, 38] width 15 height 15
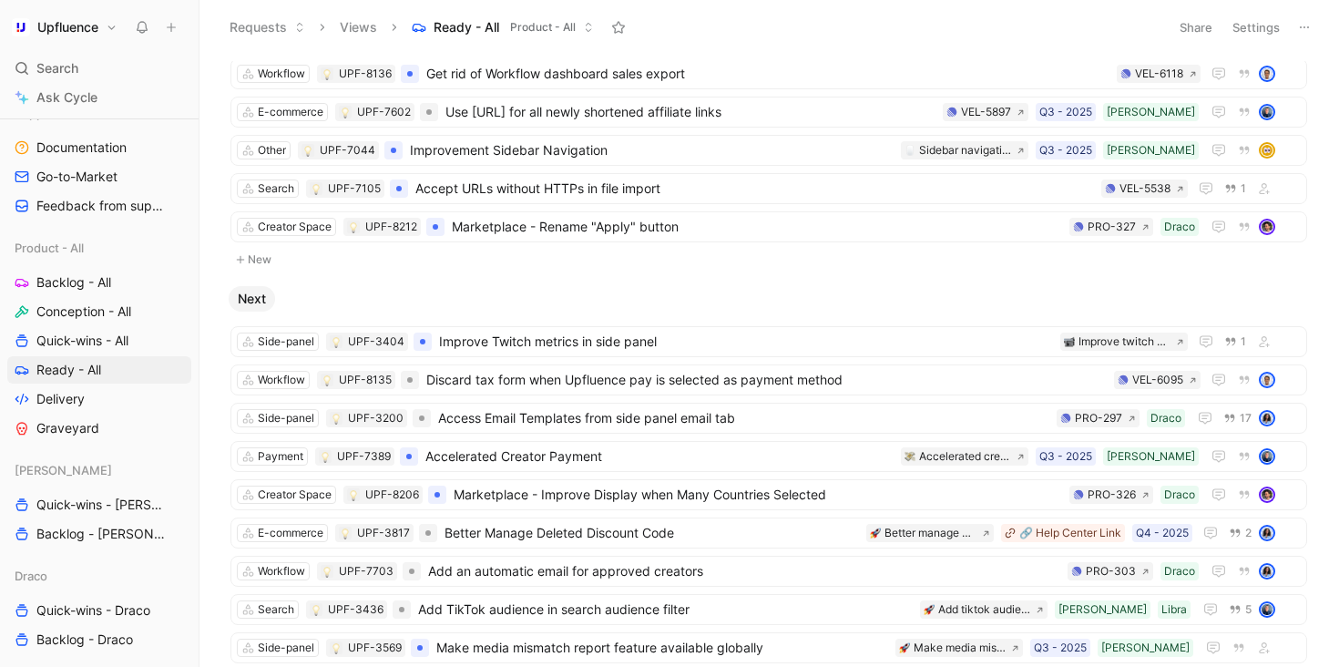
scroll to position [523, 0]
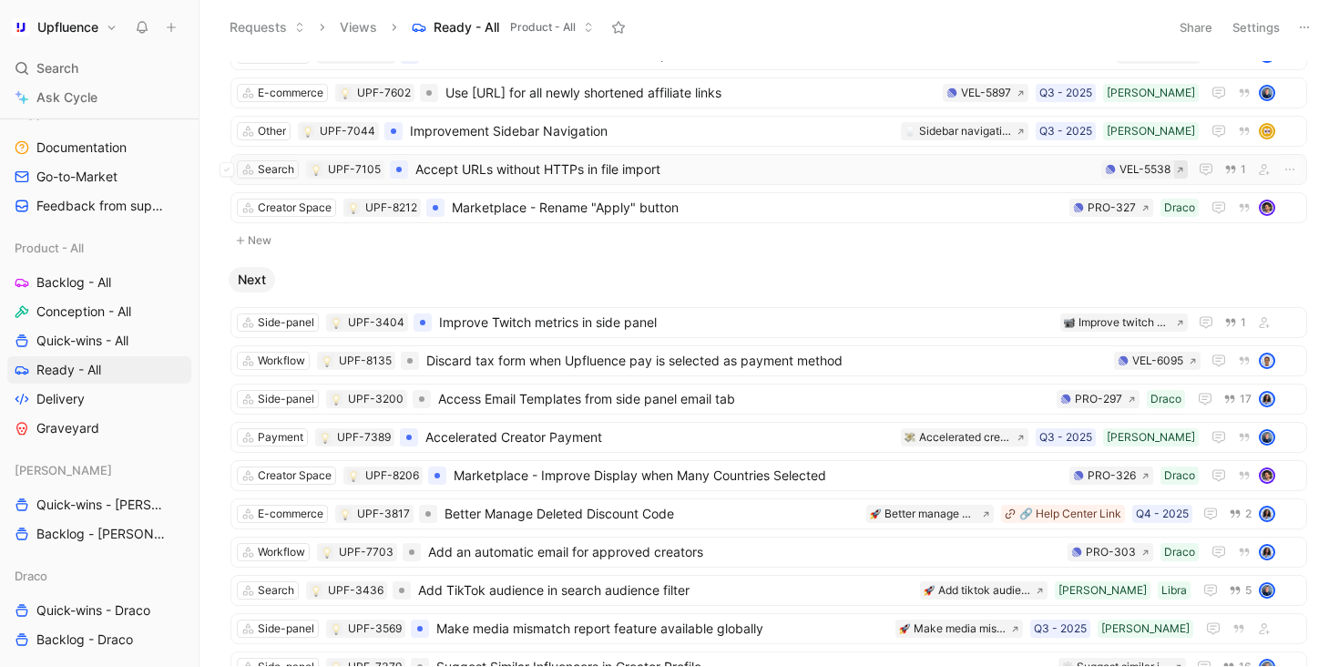
click at [1177, 170] on icon at bounding box center [1180, 170] width 8 height 8
click at [107, 400] on link "Delivery" at bounding box center [99, 398] width 184 height 27
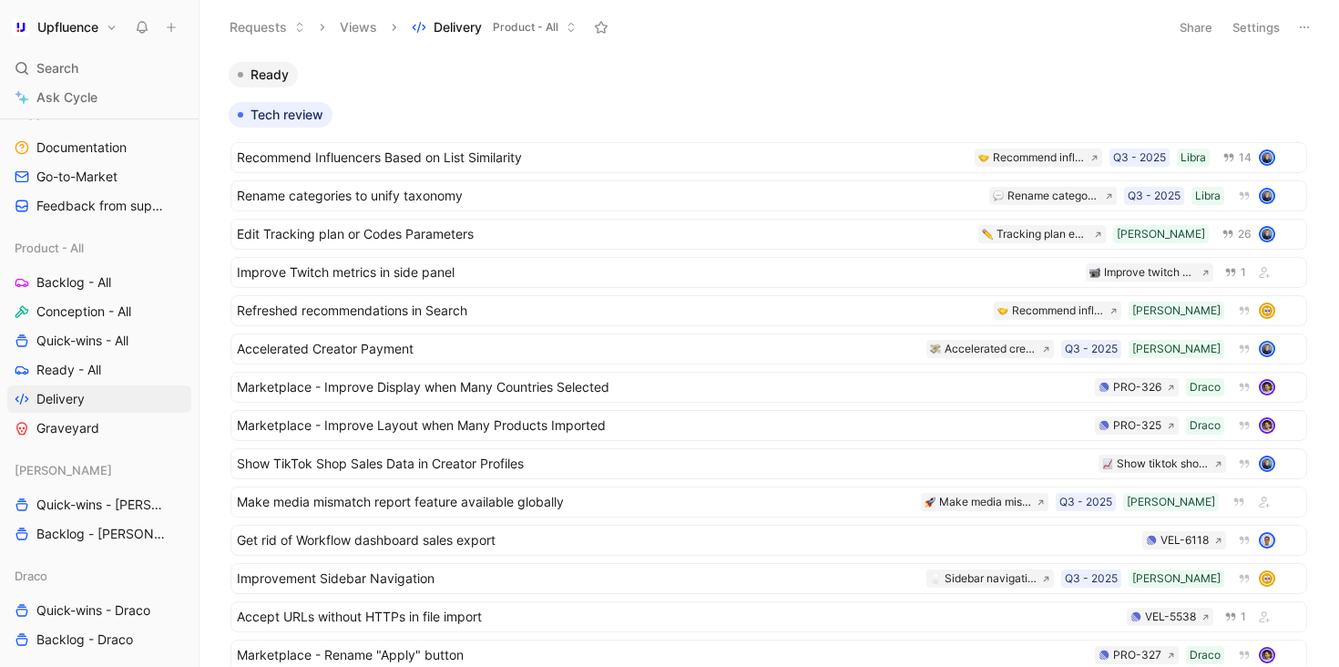
click at [1264, 28] on button "Settings" at bounding box center [1256, 28] width 64 height 26
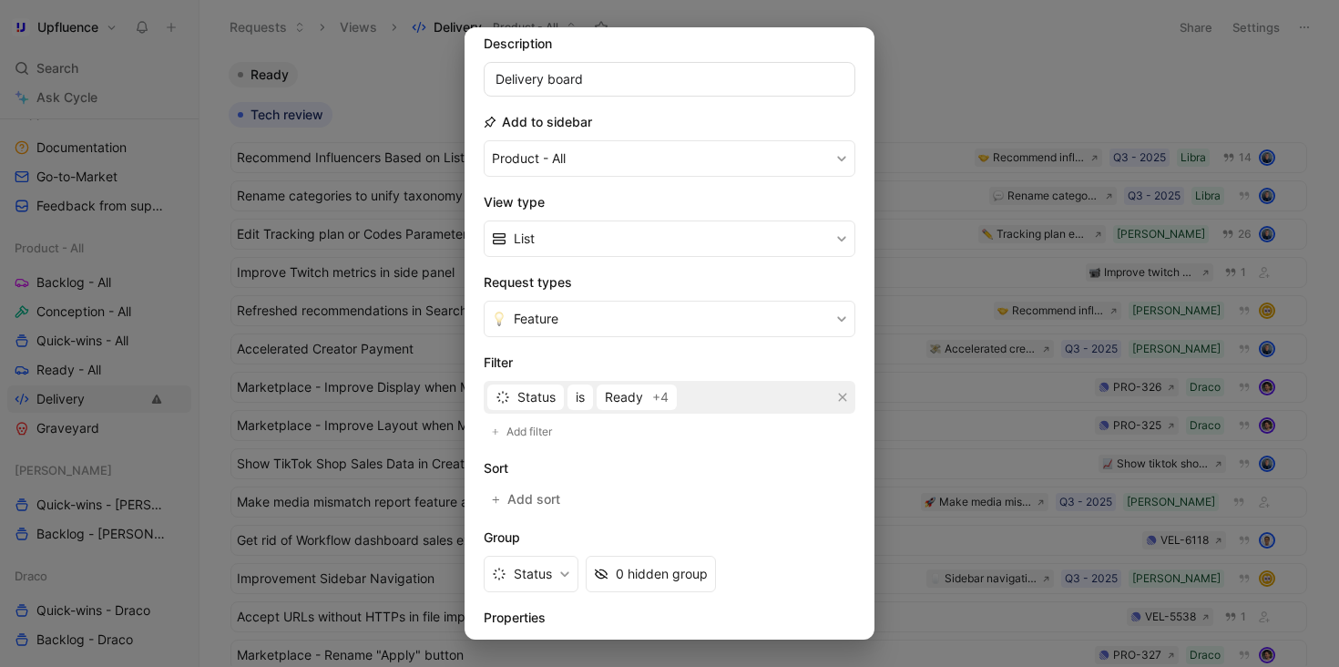
scroll to position [248, 0]
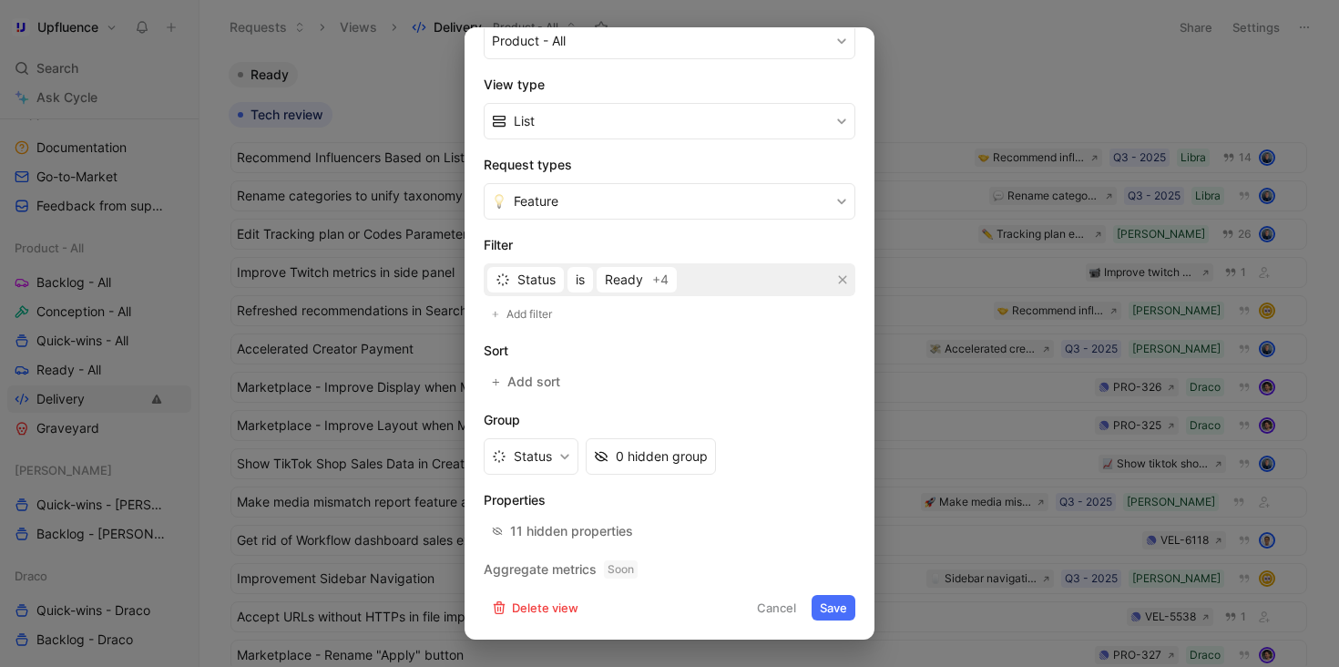
type input "Delivery - All"
click at [840, 607] on button "Save" at bounding box center [834, 608] width 44 height 26
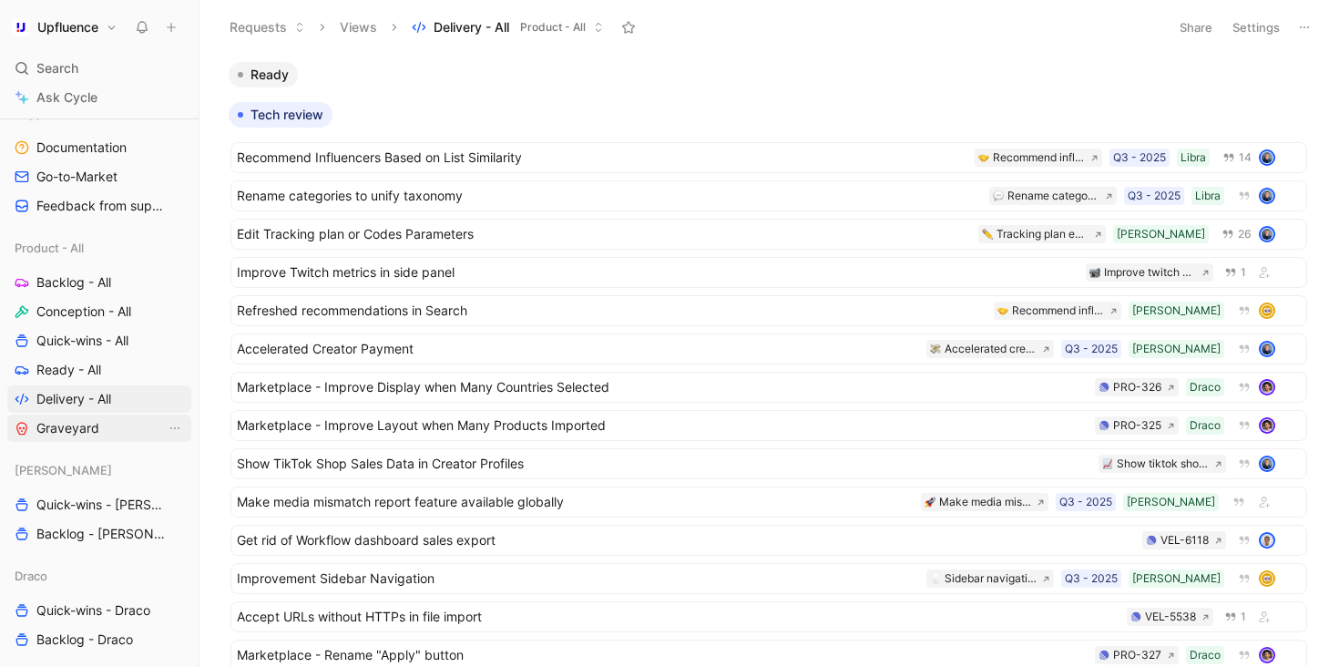
click at [107, 430] on link "Graveyard" at bounding box center [99, 427] width 184 height 27
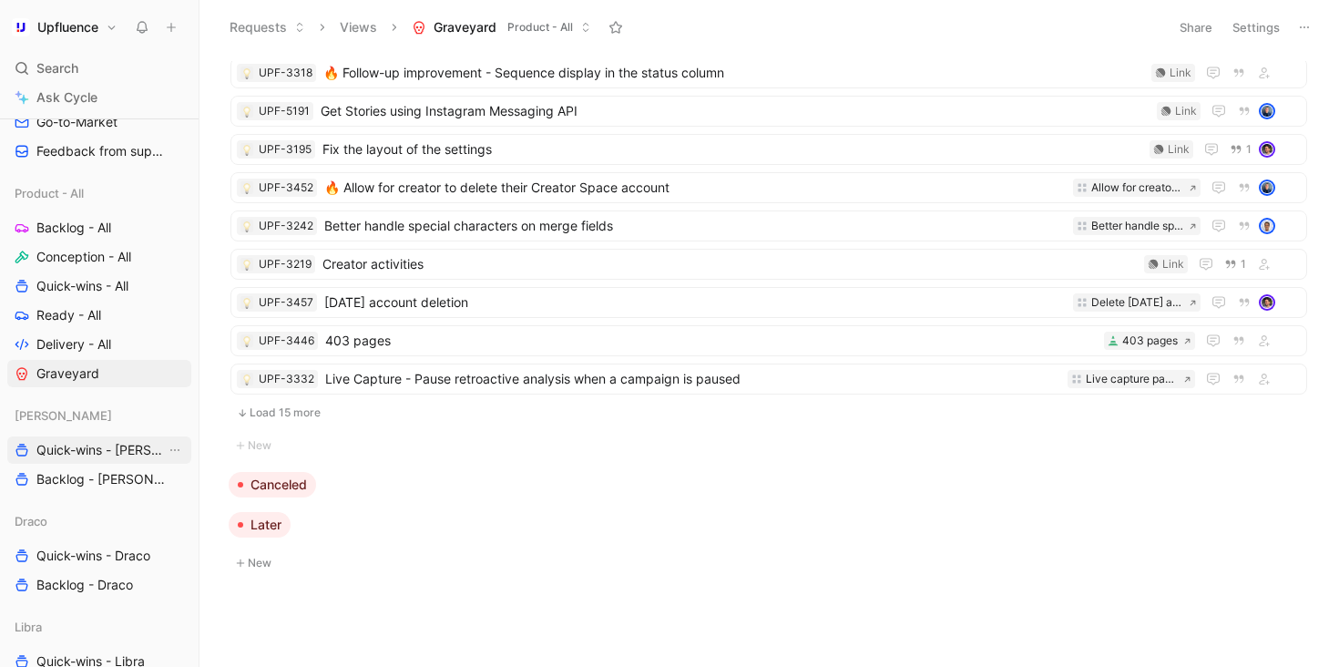
scroll to position [646, 0]
click at [168, 475] on icon "View actions" at bounding box center [175, 478] width 15 height 15
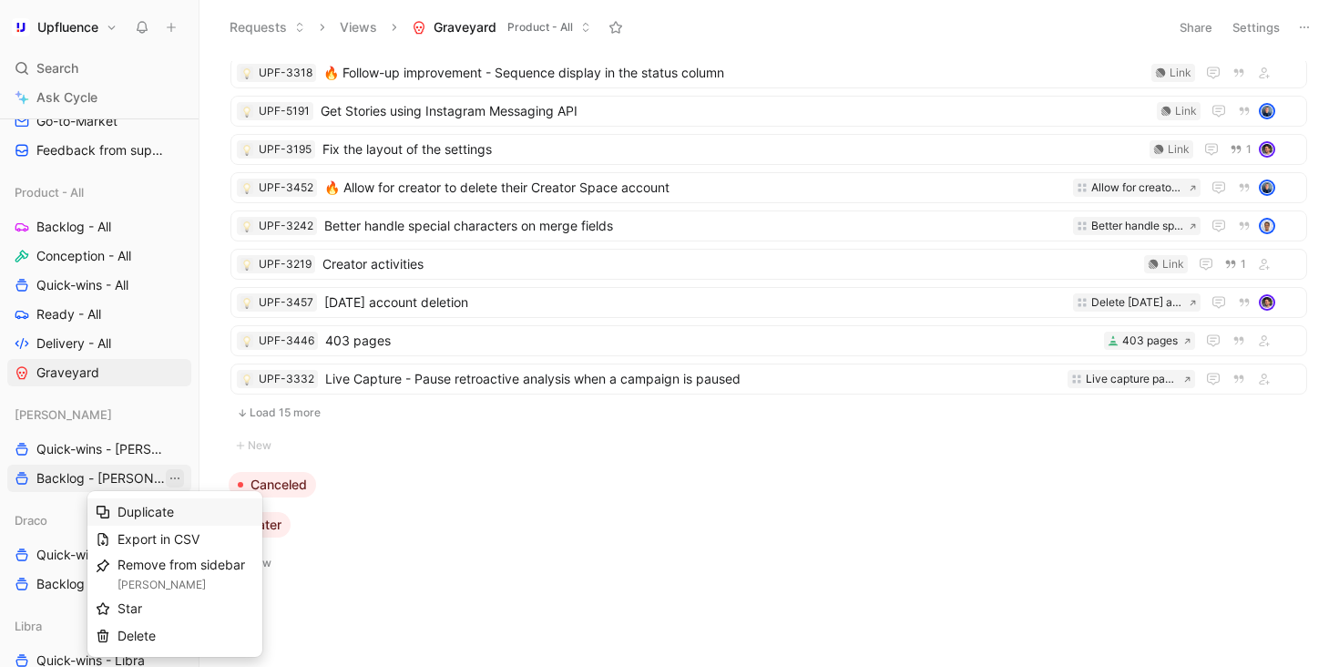
click at [169, 516] on span "Duplicate" at bounding box center [146, 511] width 56 height 15
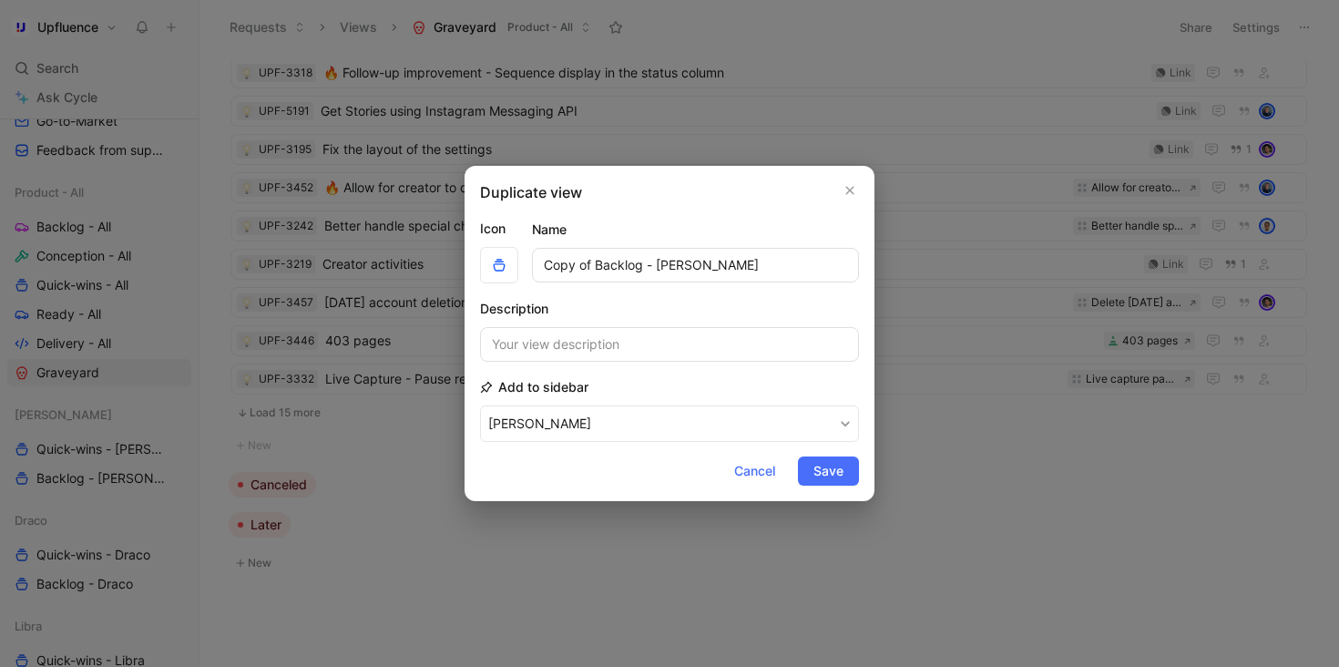
drag, startPoint x: 645, startPoint y: 265, endPoint x: 462, endPoint y: 265, distance: 183.1
click at [462, 265] on div "Duplicate view Icon Name Copy of Backlog - Vela Description Add to sidebar Vela…" at bounding box center [669, 333] width 1339 height 667
type input "Conception - [PERSON_NAME]"
click at [830, 468] on span "Save" at bounding box center [828, 471] width 30 height 22
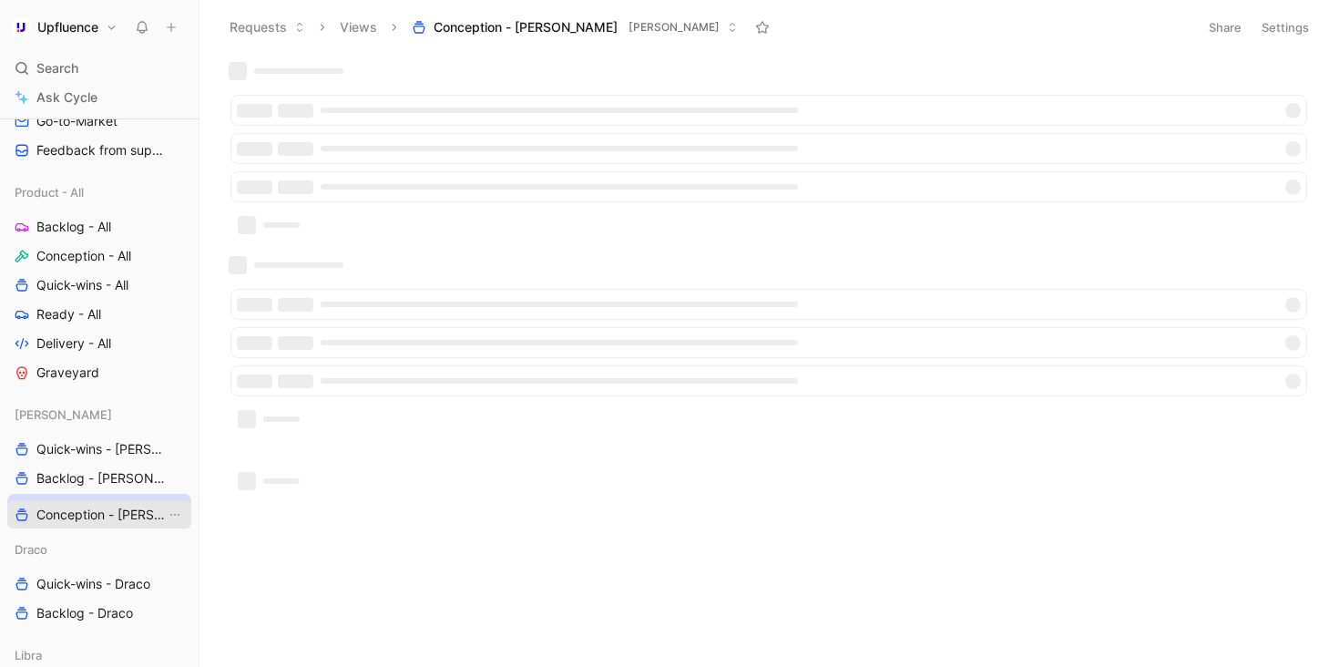
drag, startPoint x: 107, startPoint y: 450, endPoint x: 107, endPoint y: 513, distance: 62.9
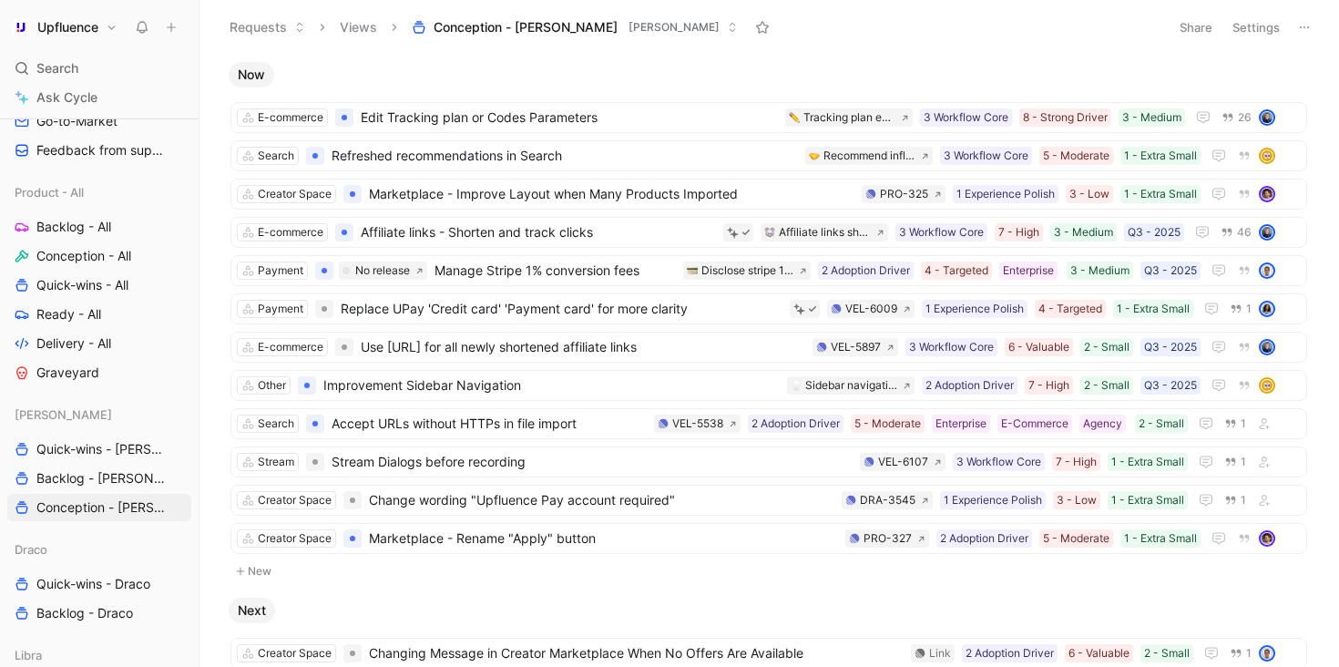
click at [1266, 33] on button "Settings" at bounding box center [1256, 28] width 64 height 26
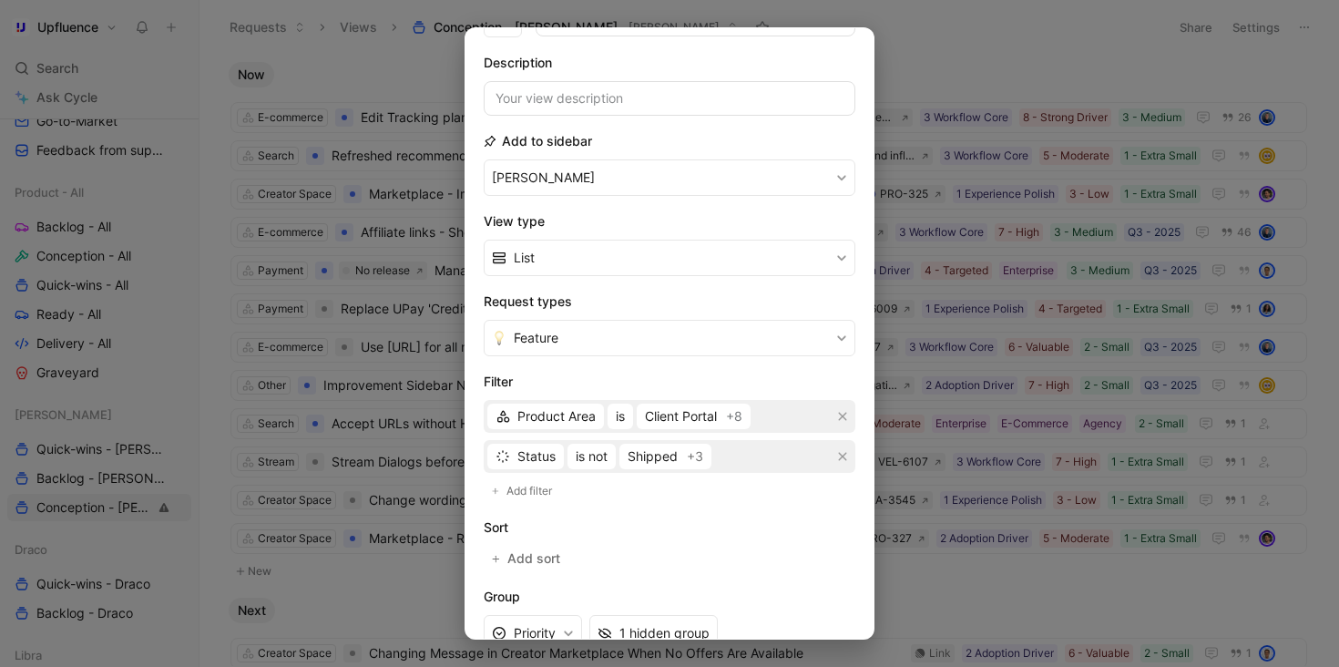
scroll to position [112, 0]
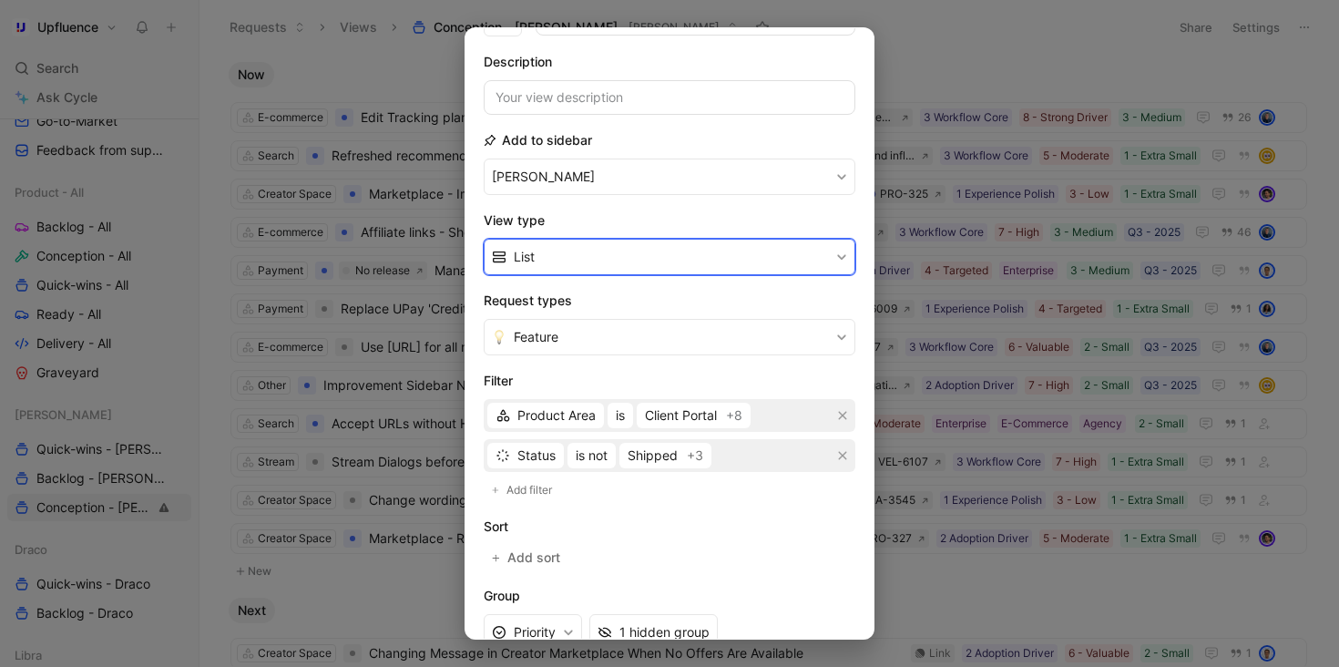
click at [630, 250] on button "List" at bounding box center [670, 257] width 372 height 36
click at [607, 307] on div "Kanban" at bounding box center [680, 300] width 333 height 22
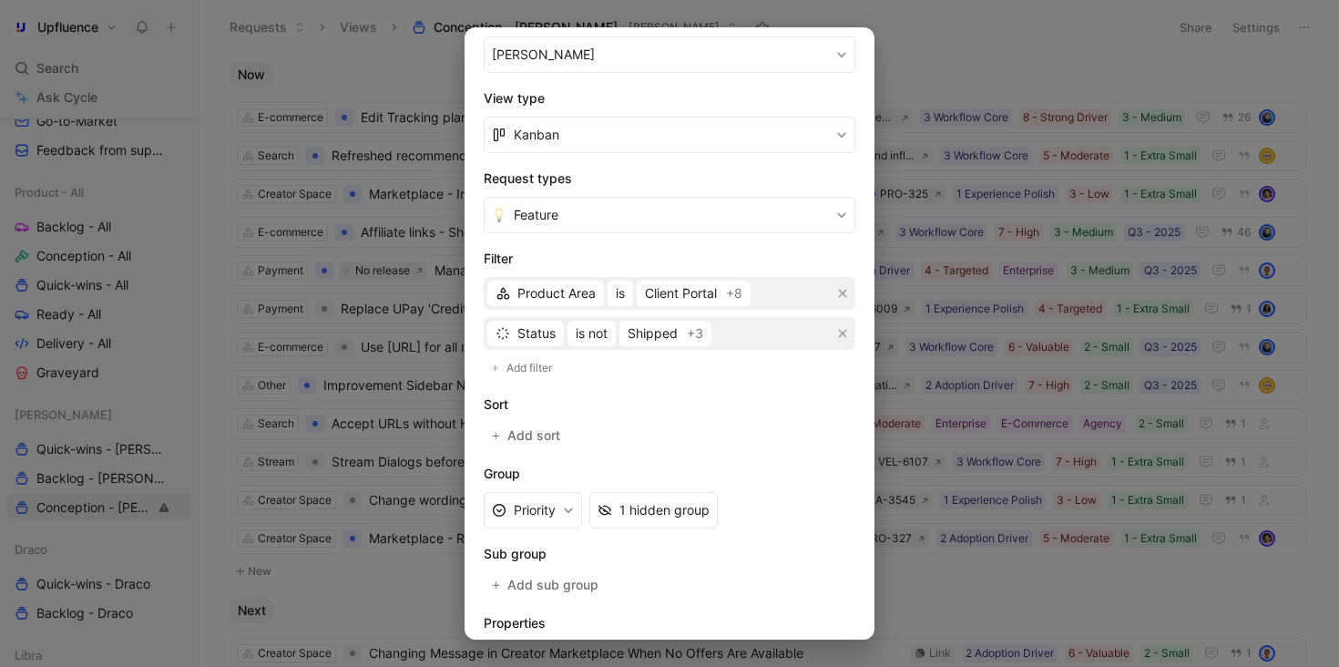
scroll to position [250, 0]
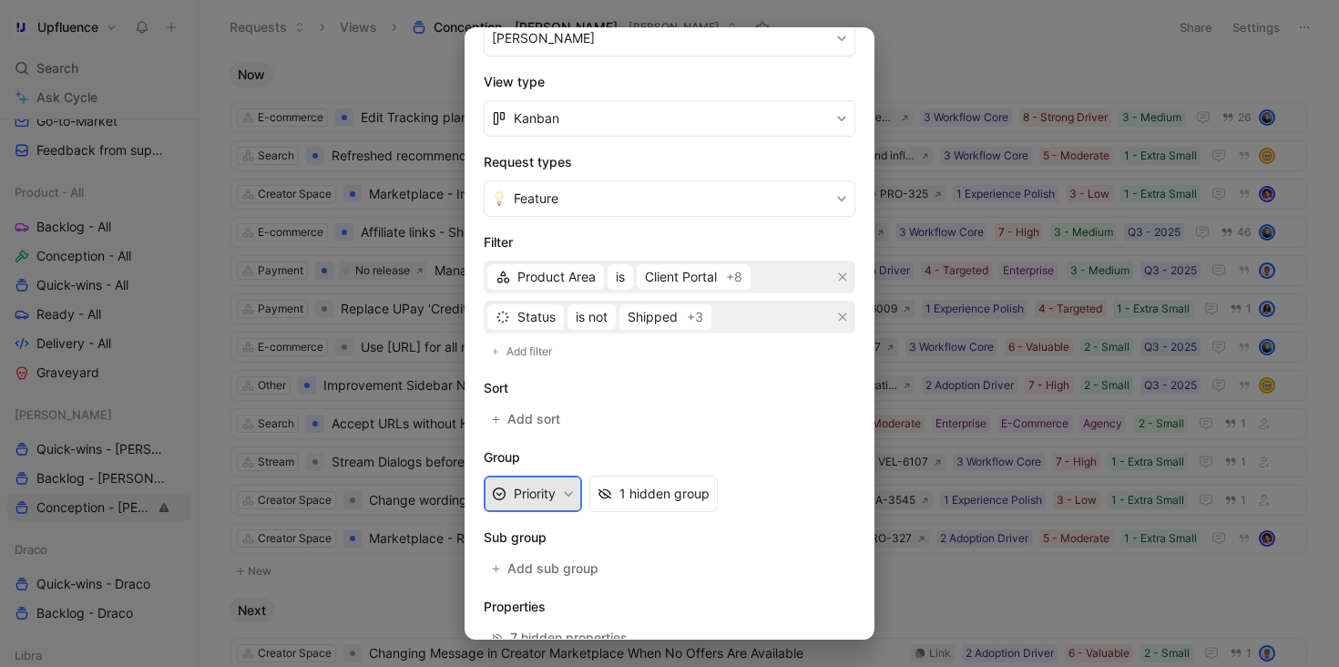
click at [530, 486] on button "Priority" at bounding box center [533, 493] width 98 height 36
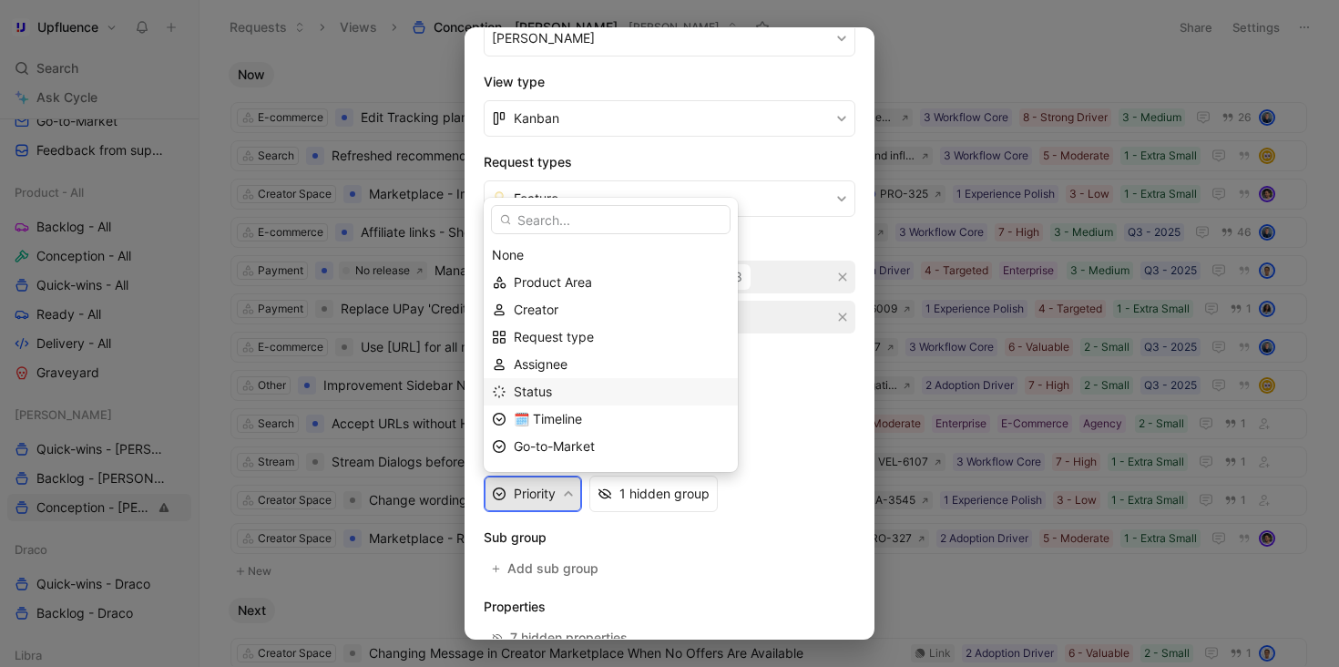
click at [571, 384] on div "Status" at bounding box center [622, 392] width 216 height 22
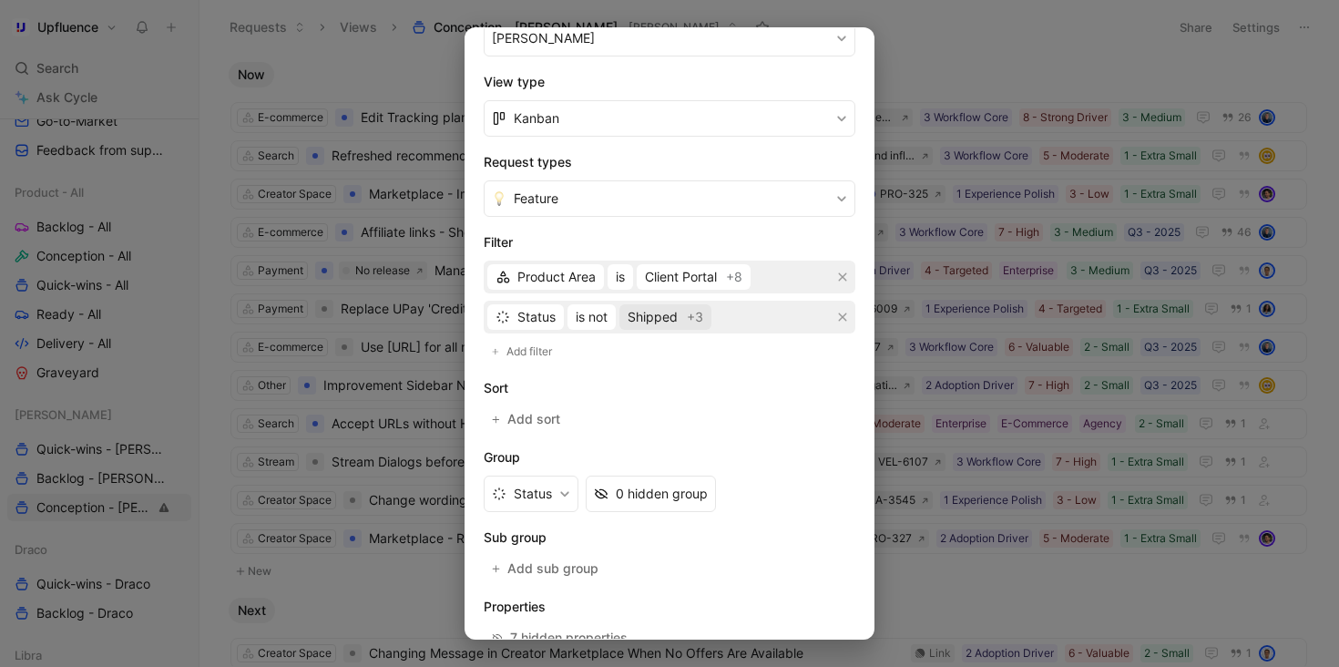
click at [675, 318] on span "Shipped" at bounding box center [653, 317] width 50 height 22
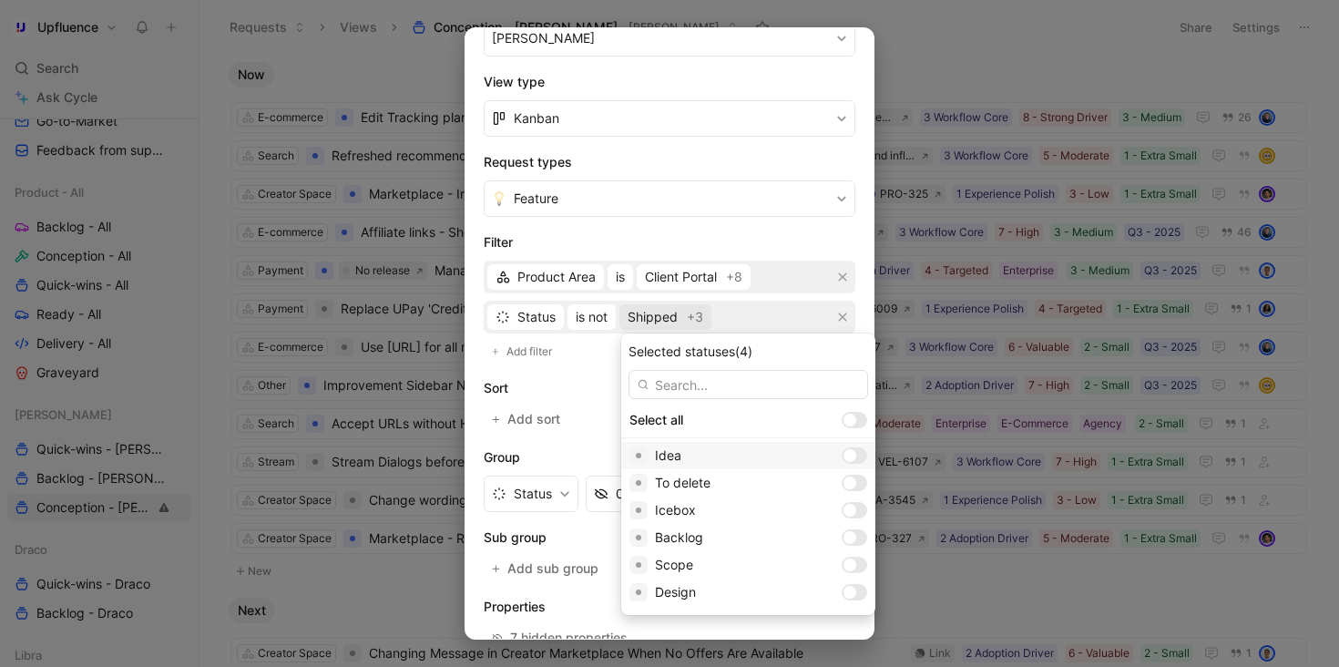
click at [843, 455] on div at bounding box center [849, 455] width 13 height 13
click at [853, 455] on div at bounding box center [859, 455] width 13 height 13
click at [843, 508] on div at bounding box center [849, 510] width 13 height 13
click at [842, 455] on div at bounding box center [855, 455] width 26 height 16
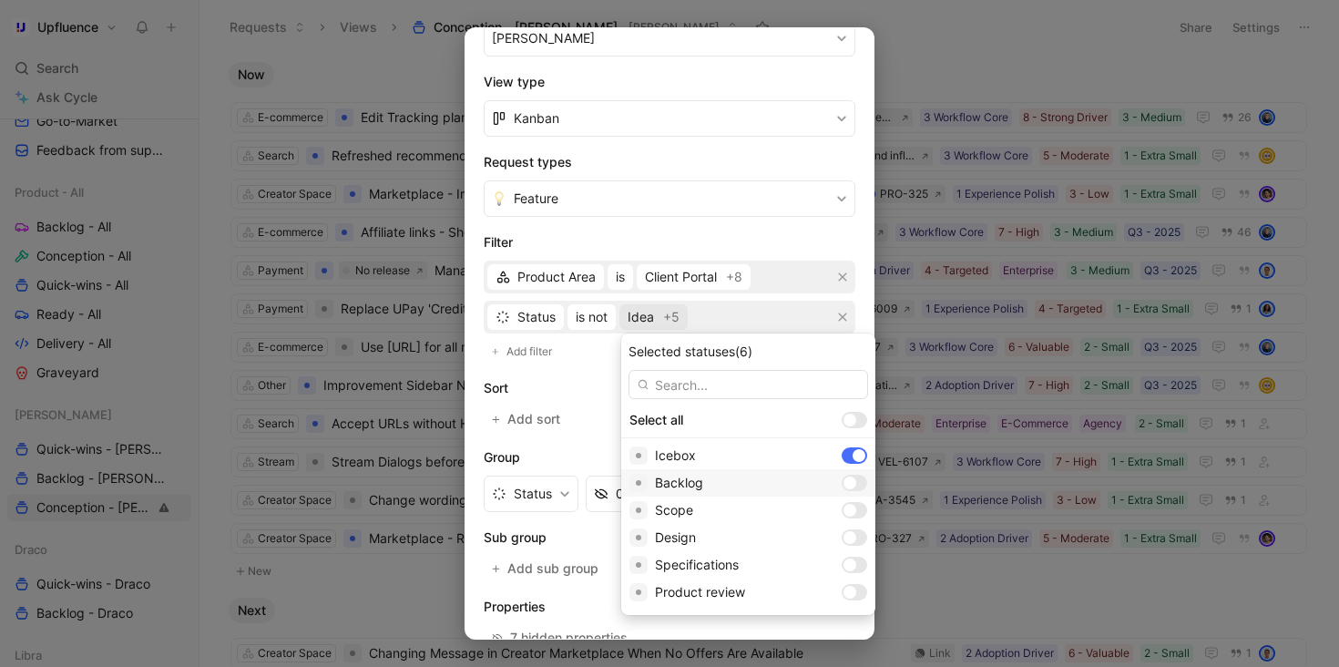
click at [842, 486] on div at bounding box center [855, 483] width 26 height 16
click at [842, 515] on div at bounding box center [855, 510] width 26 height 16
click at [843, 535] on div at bounding box center [849, 537] width 13 height 13
click at [843, 562] on div at bounding box center [849, 564] width 13 height 13
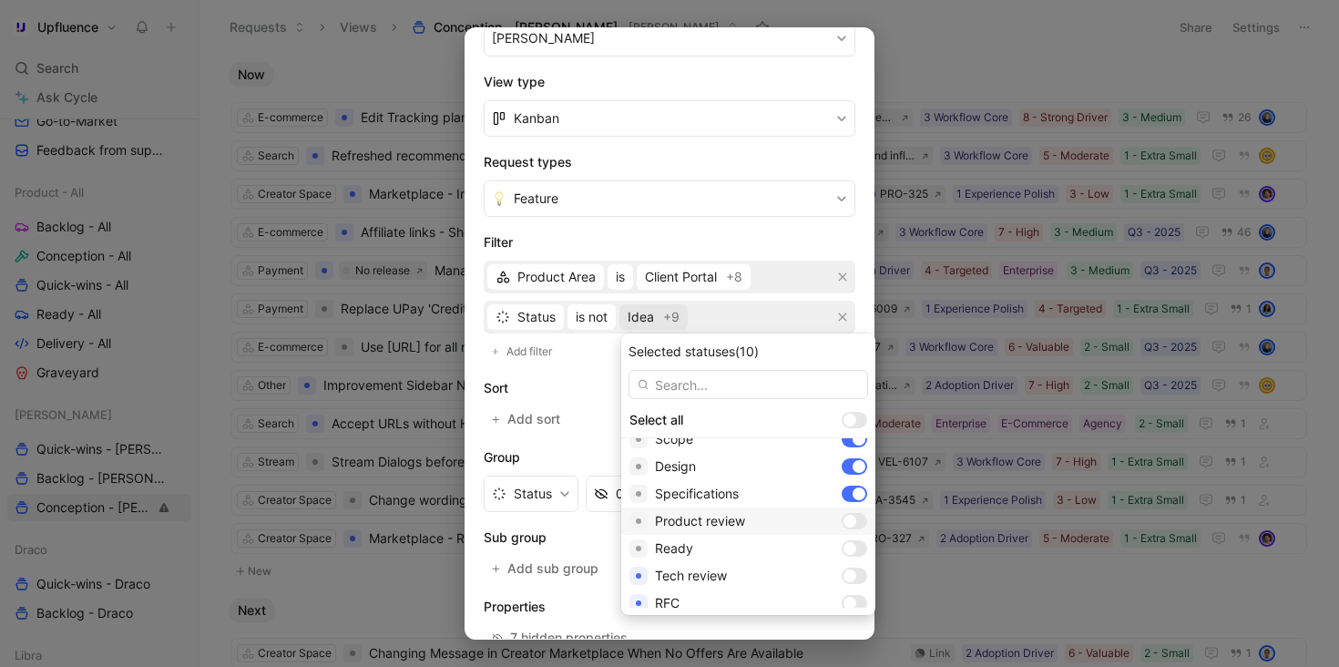
click at [842, 521] on div at bounding box center [855, 521] width 26 height 16
click at [842, 544] on div at bounding box center [855, 548] width 26 height 16
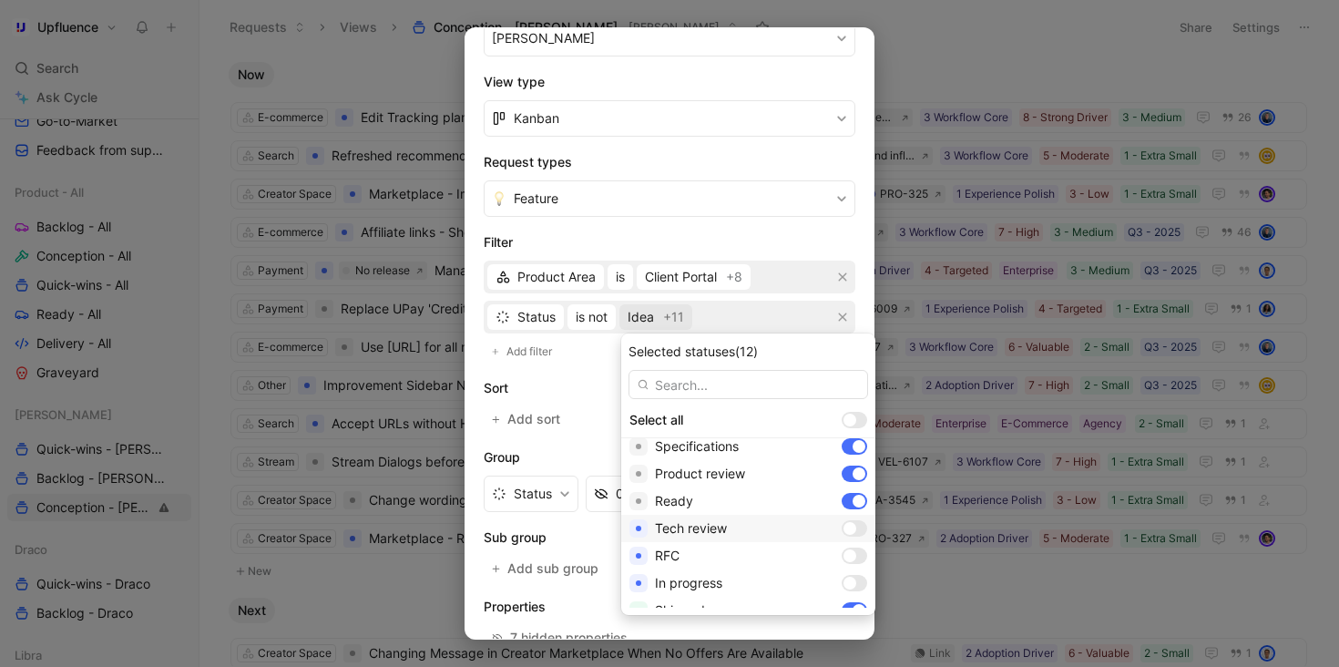
click at [843, 526] on div at bounding box center [849, 528] width 13 height 13
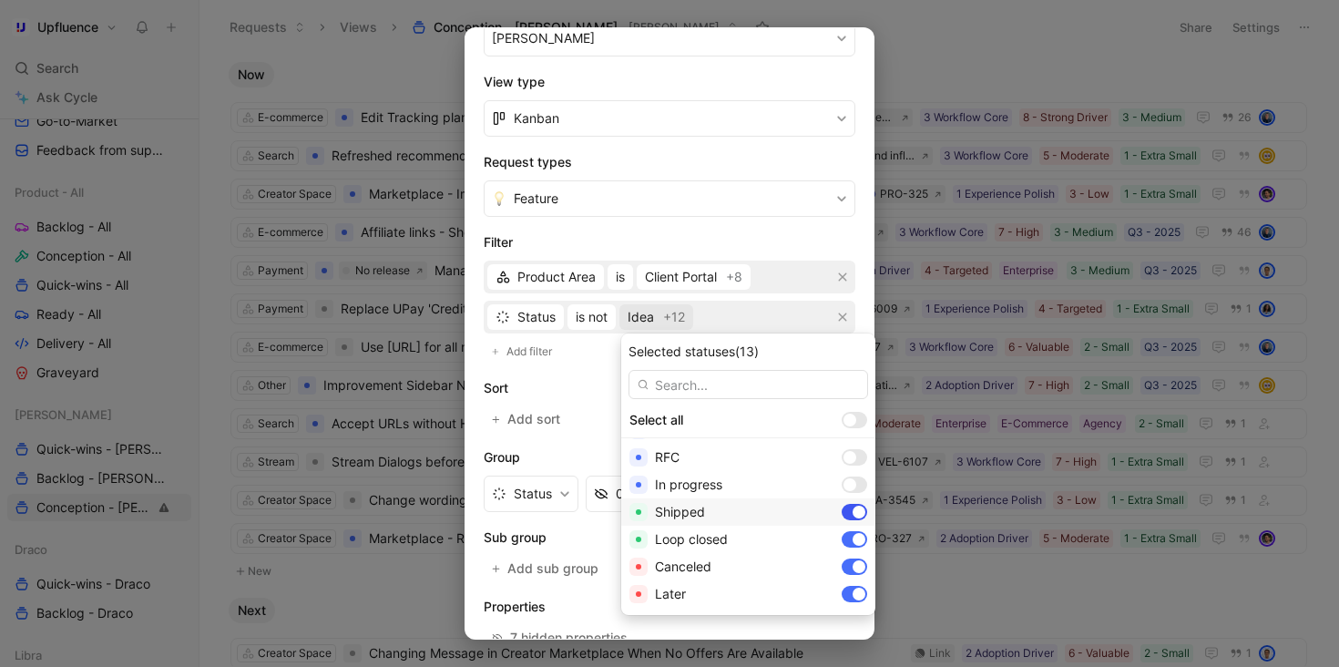
click at [853, 511] on div at bounding box center [859, 512] width 13 height 13
click at [853, 533] on div at bounding box center [859, 539] width 13 height 13
click at [853, 560] on div at bounding box center [859, 566] width 13 height 13
click at [842, 601] on div at bounding box center [855, 594] width 26 height 16
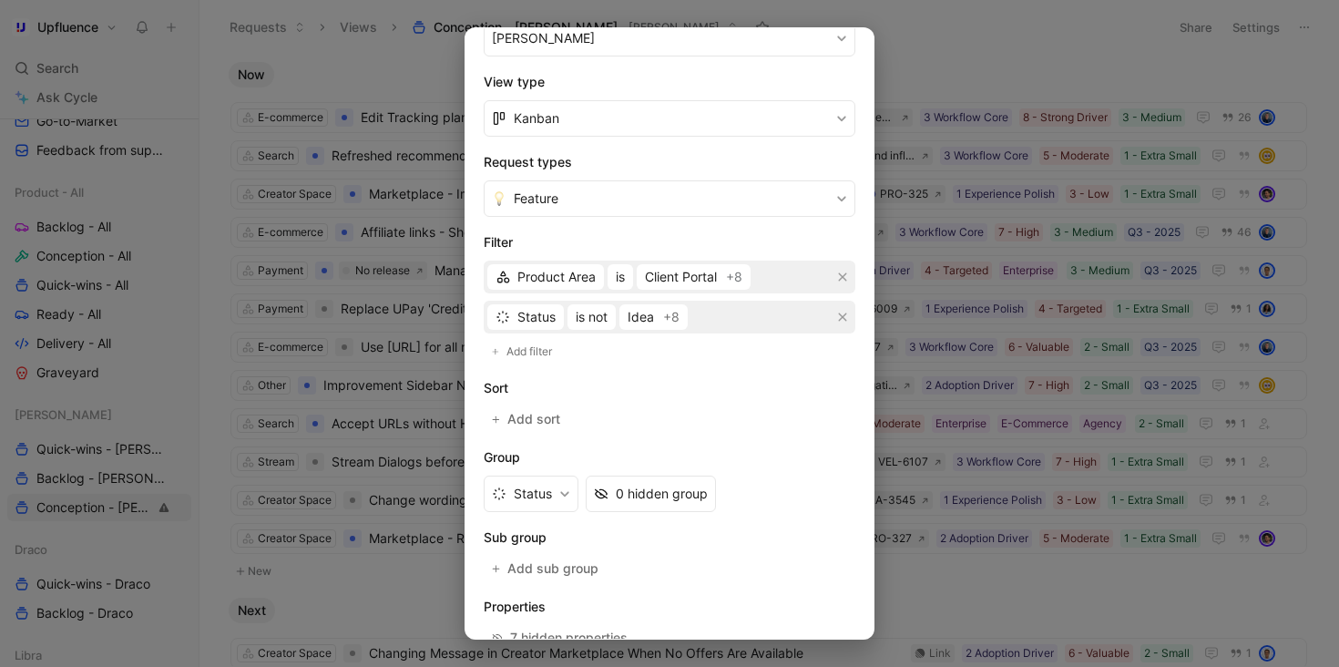
scroll to position [357, 0]
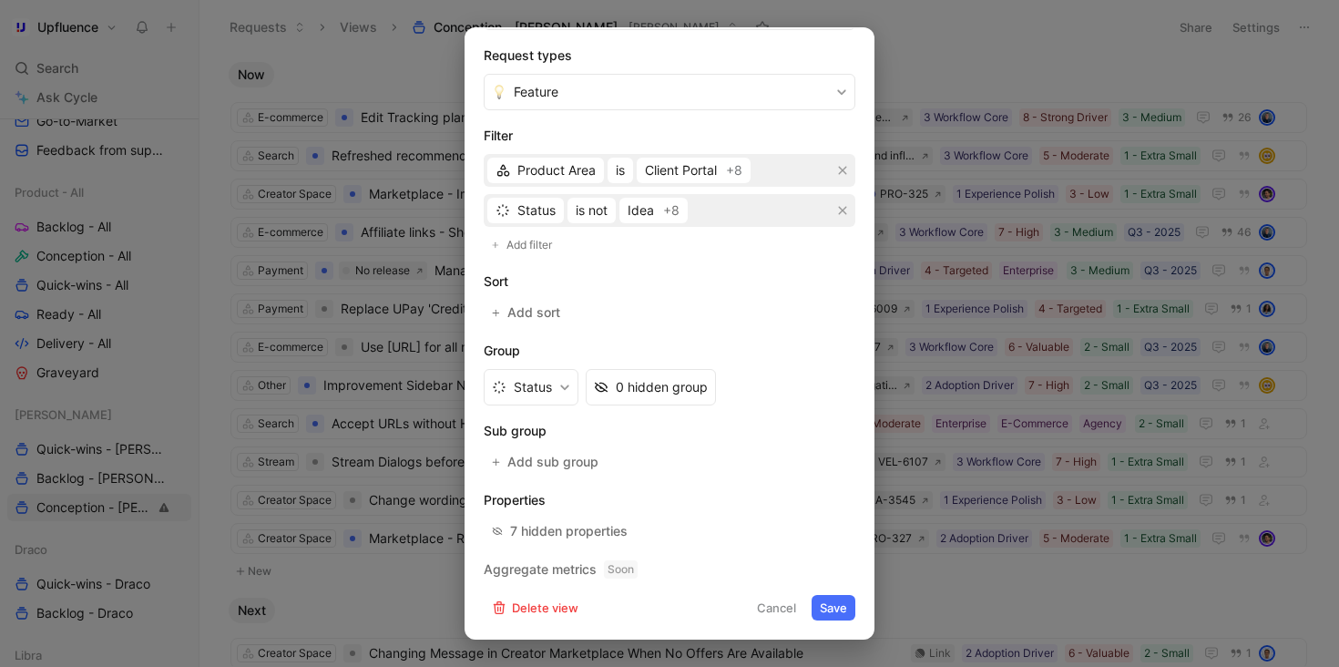
click at [832, 608] on button "Save" at bounding box center [834, 608] width 44 height 26
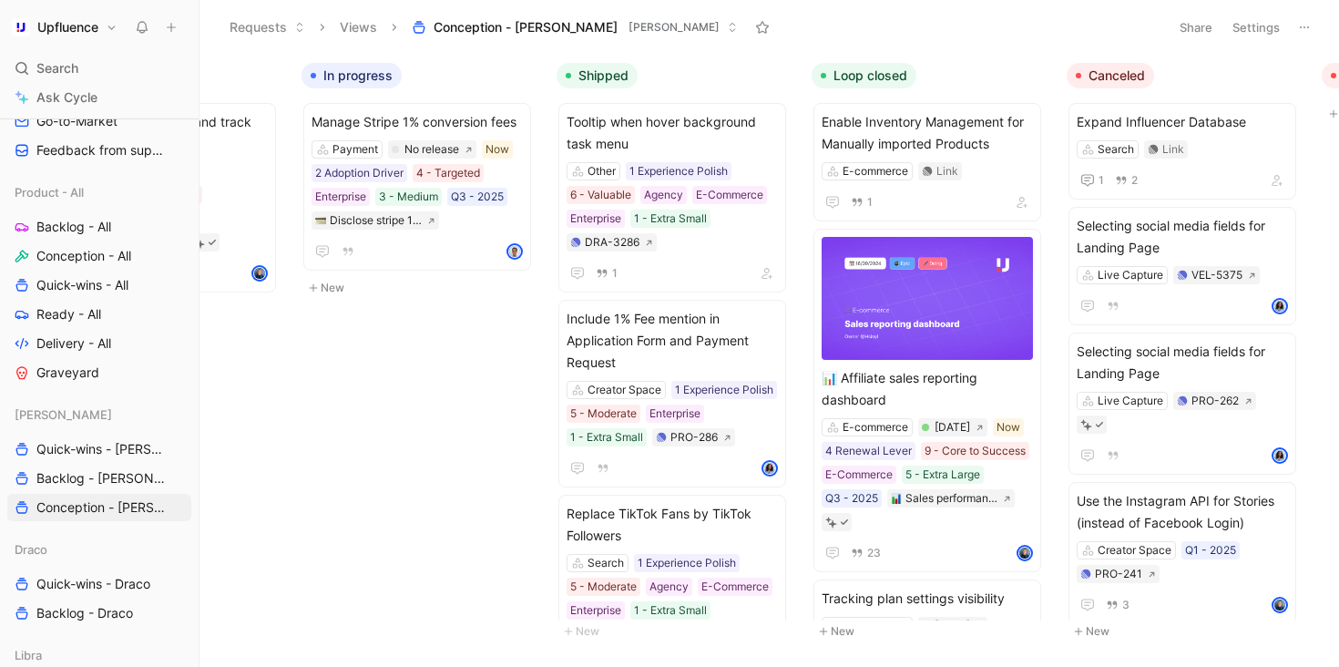
scroll to position [0, 0]
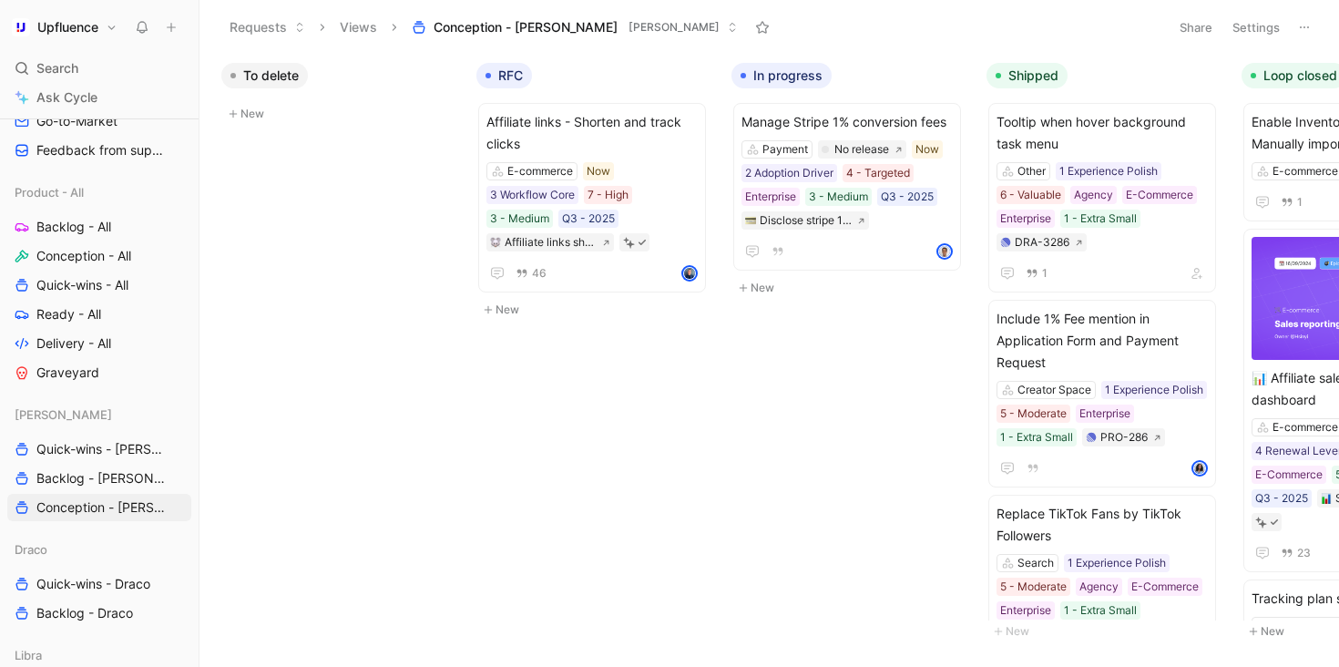
click at [1267, 32] on button "Settings" at bounding box center [1256, 28] width 64 height 26
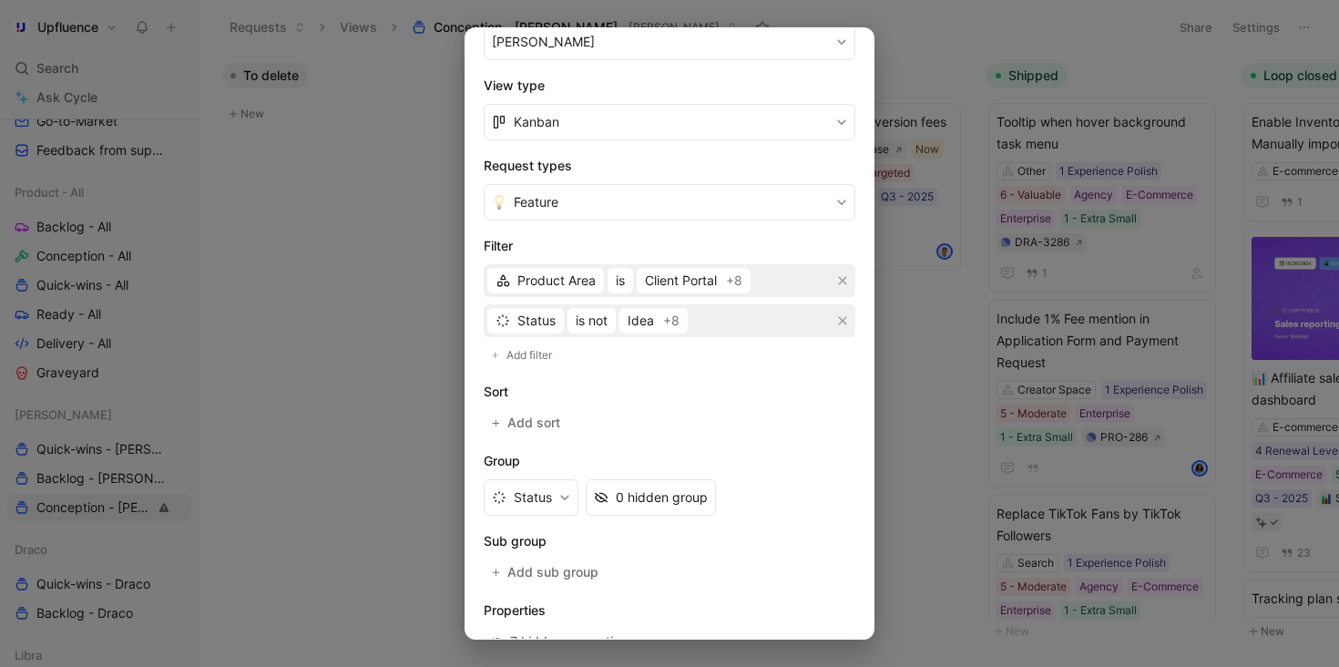
scroll to position [252, 0]
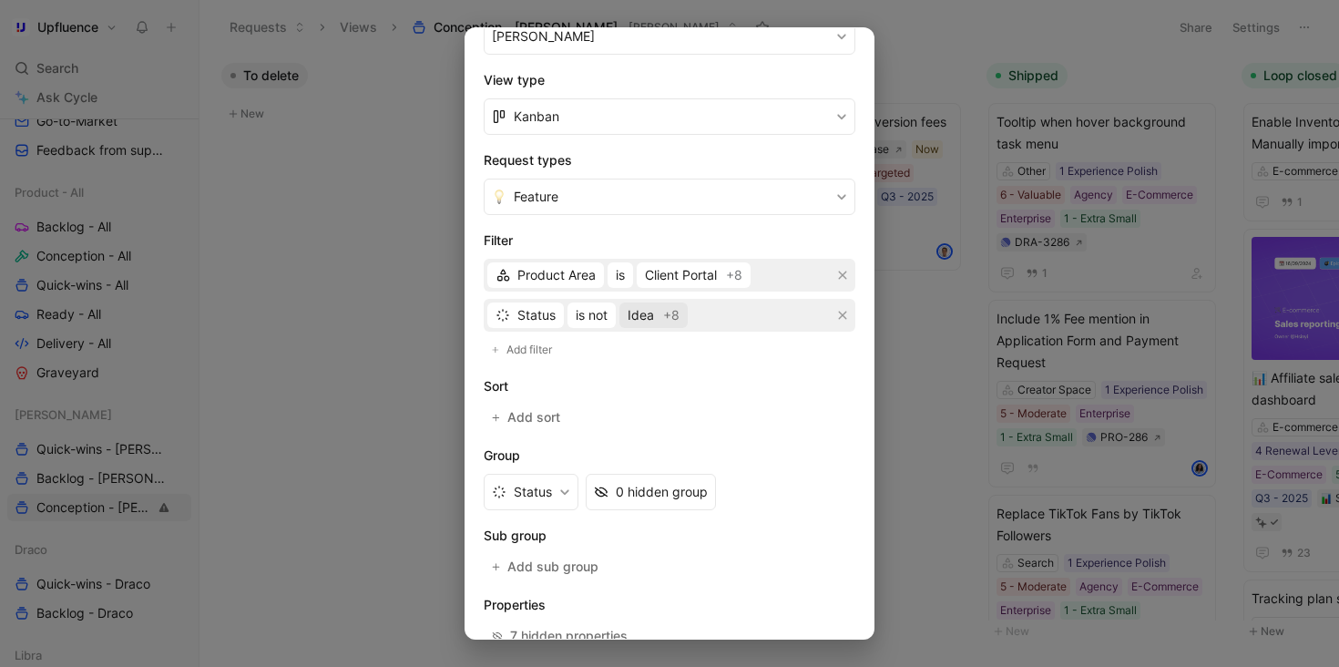
click at [649, 315] on span "Idea" at bounding box center [641, 315] width 26 height 22
click at [602, 319] on span "is not" at bounding box center [592, 315] width 32 height 22
click at [616, 349] on div "is" at bounding box center [630, 353] width 107 height 22
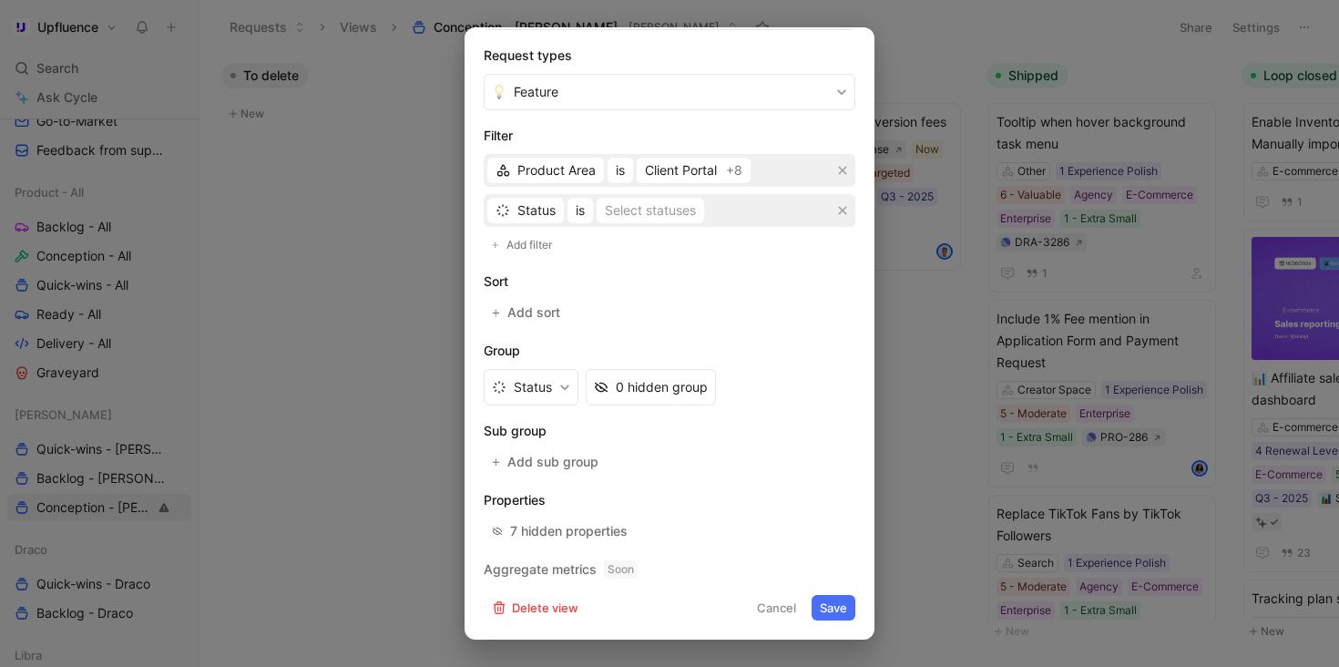
click at [837, 603] on button "Save" at bounding box center [834, 608] width 44 height 26
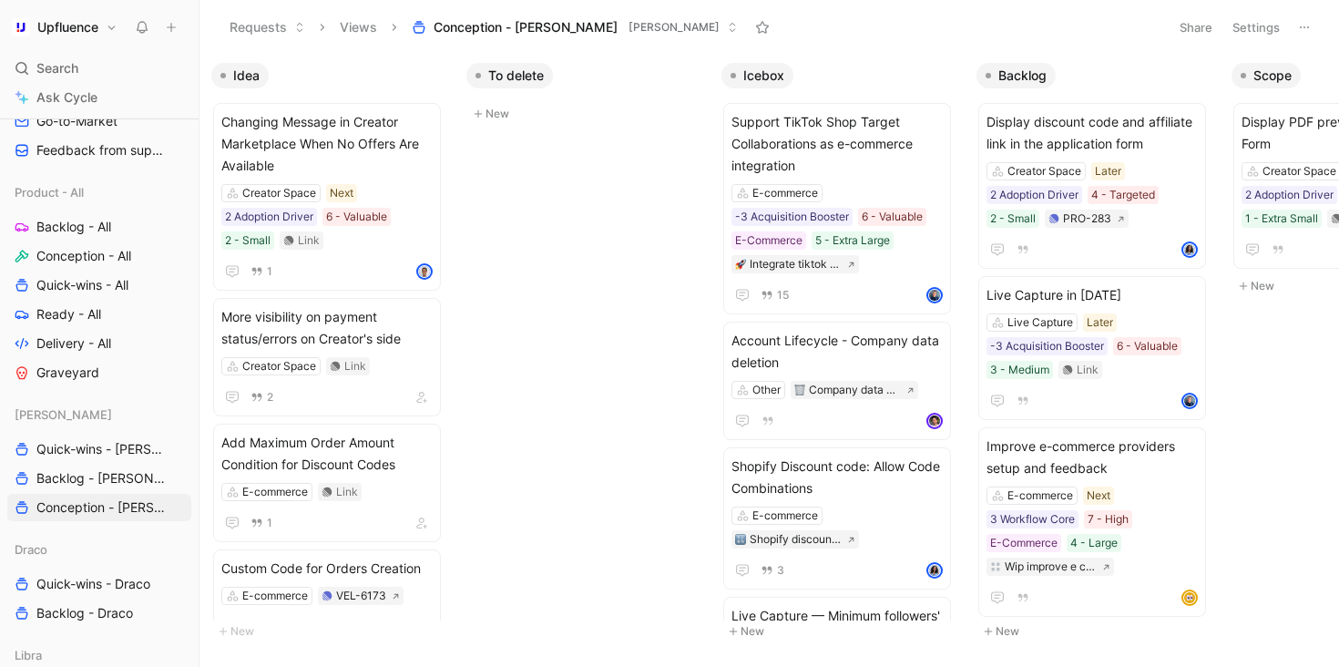
scroll to position [0, 0]
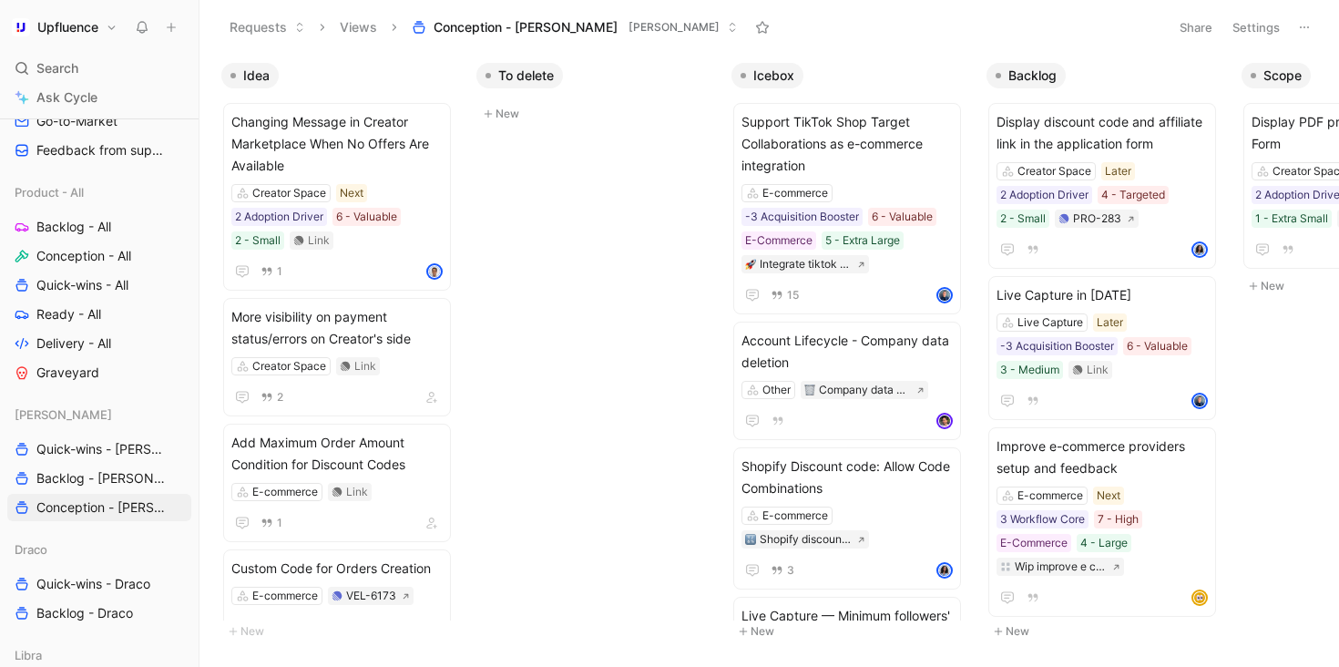
click at [1261, 20] on button "Settings" at bounding box center [1256, 28] width 64 height 26
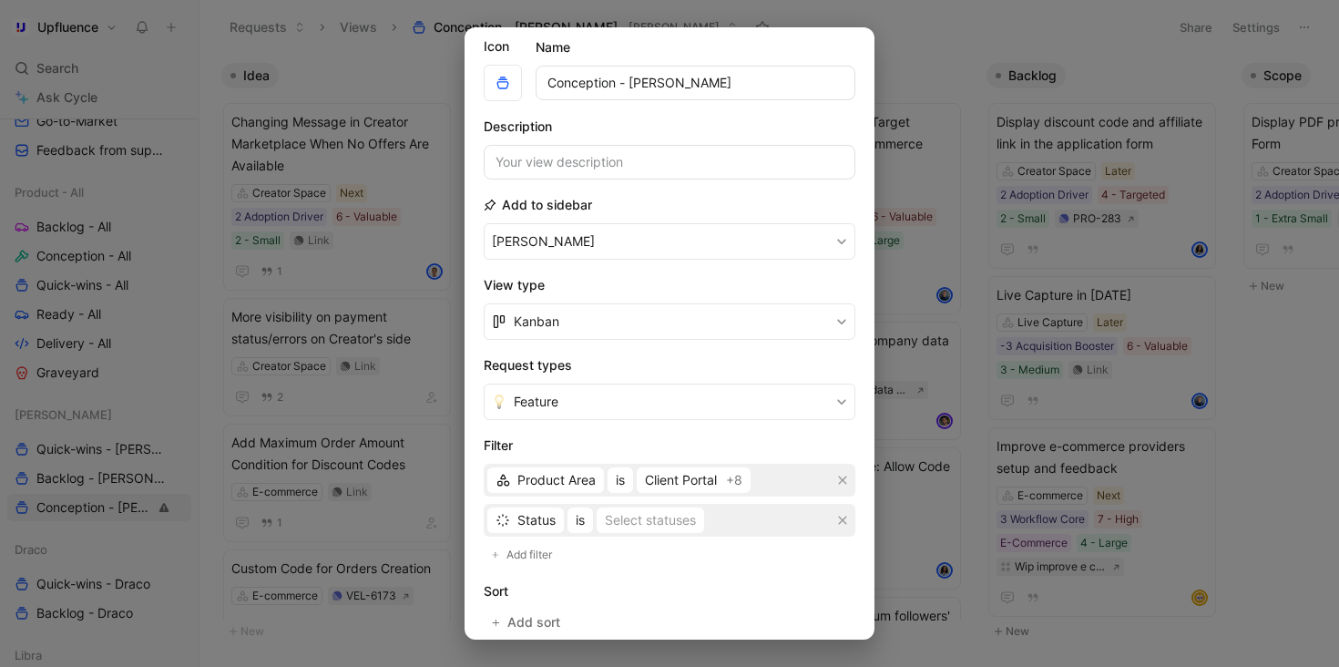
scroll to position [234, 0]
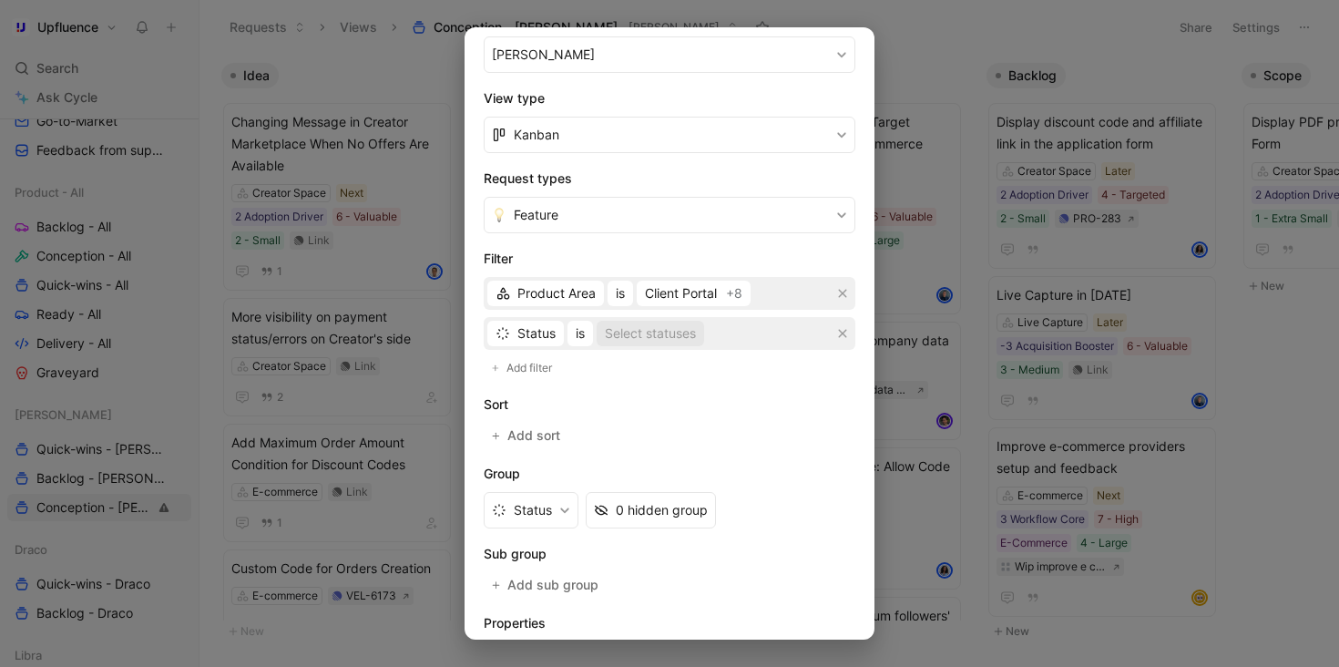
click at [642, 337] on div "Select statuses" at bounding box center [650, 333] width 91 height 22
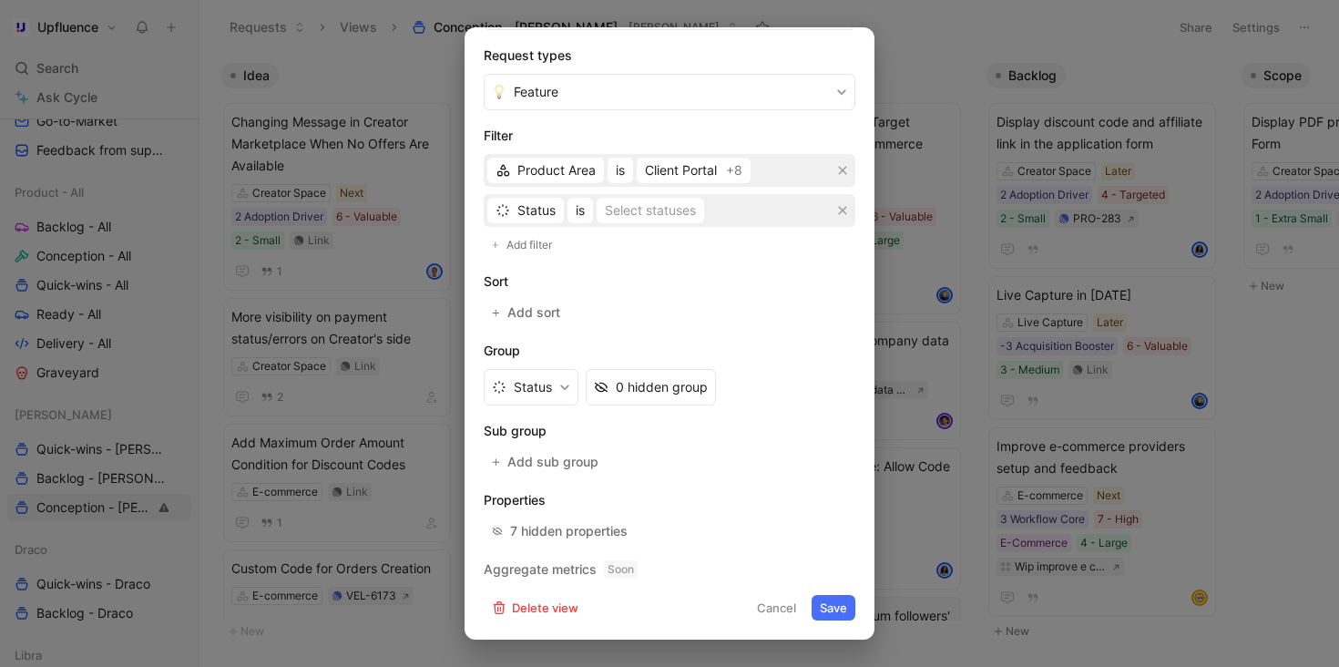
click at [760, 612] on button "Cancel" at bounding box center [777, 608] width 56 height 26
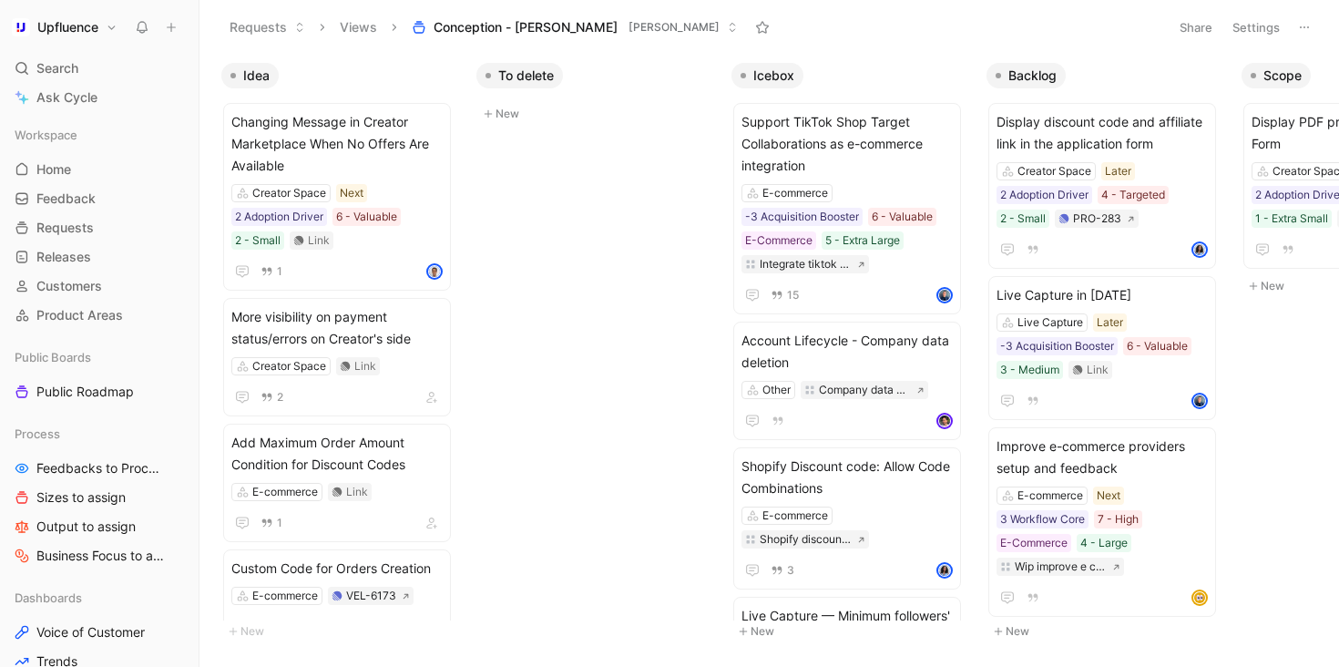
click at [1281, 31] on button "Settings" at bounding box center [1256, 28] width 64 height 26
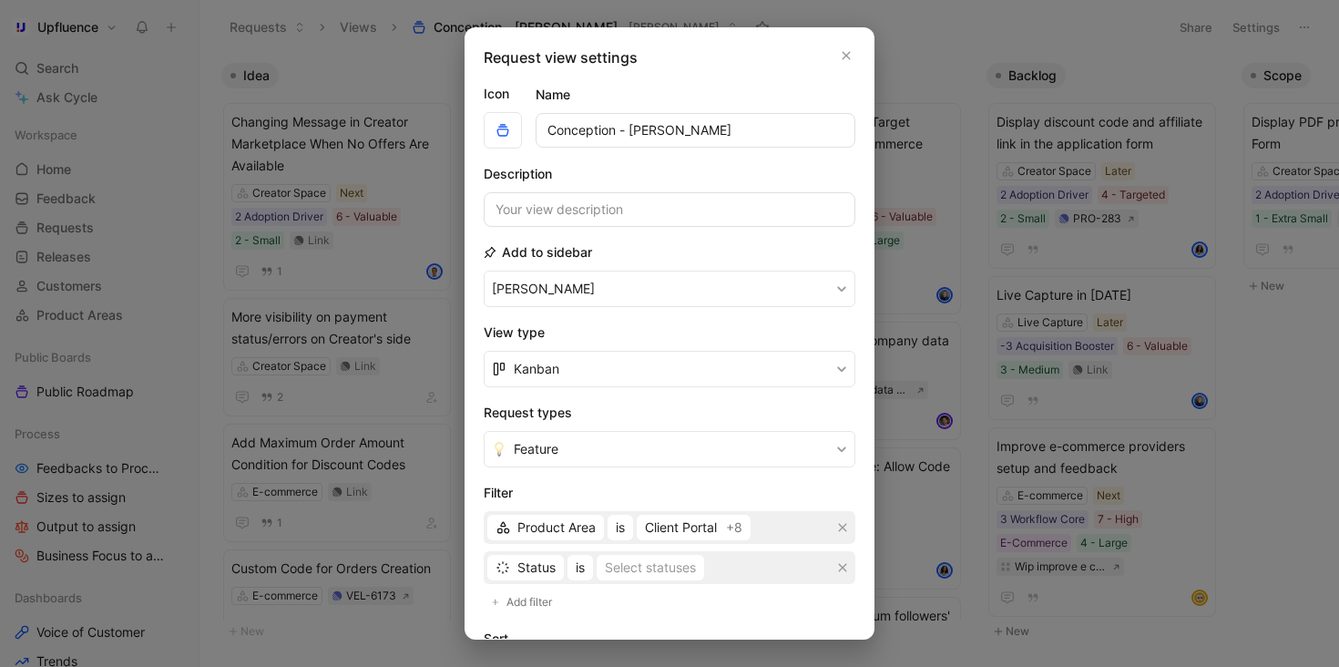
scroll to position [357, 0]
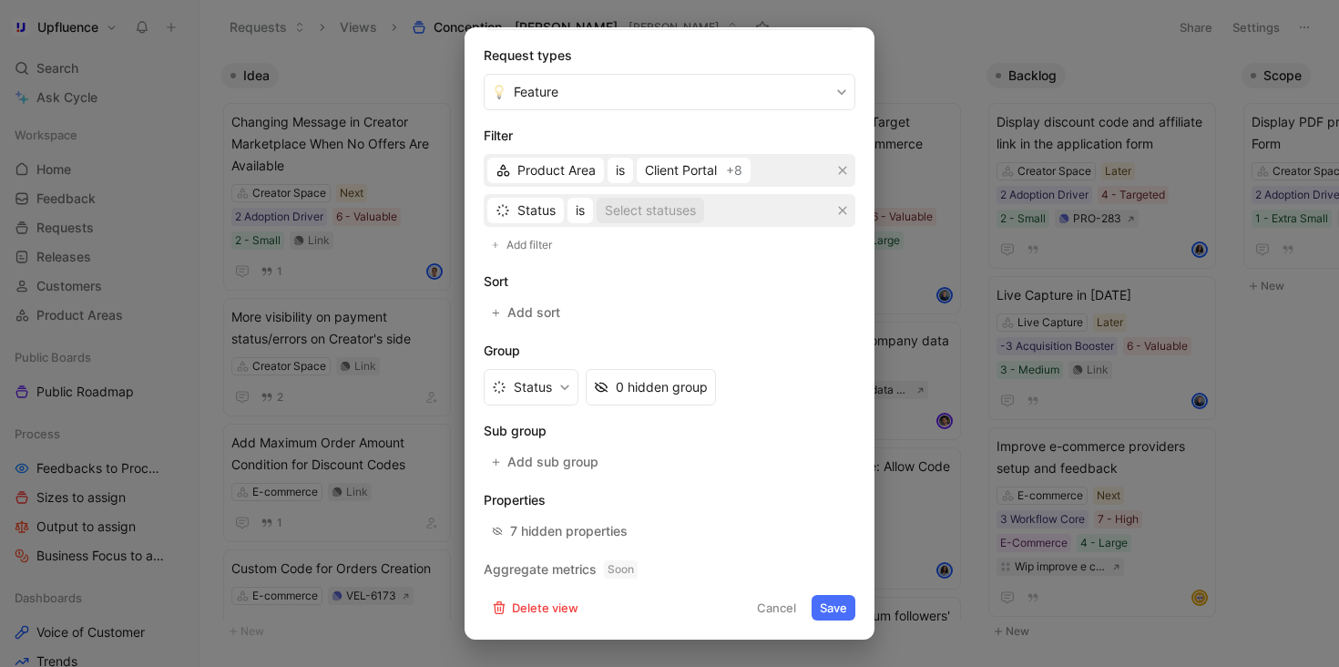
click at [629, 219] on div "Select statuses" at bounding box center [650, 210] width 91 height 22
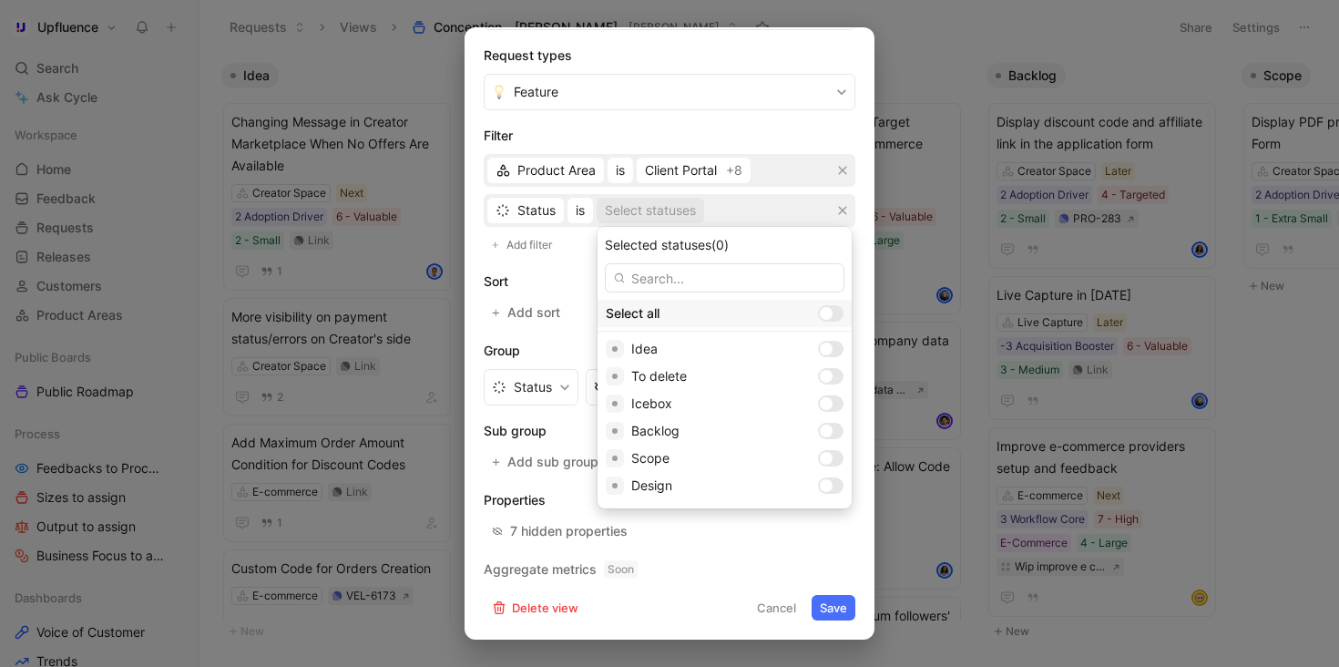
click at [818, 316] on div at bounding box center [831, 313] width 26 height 16
click at [0, 0] on input "checkbox" at bounding box center [0, 0] width 0 height 0
click at [829, 344] on div at bounding box center [835, 348] width 13 height 13
click at [818, 370] on div at bounding box center [831, 376] width 26 height 16
click at [829, 403] on div at bounding box center [835, 403] width 13 height 13
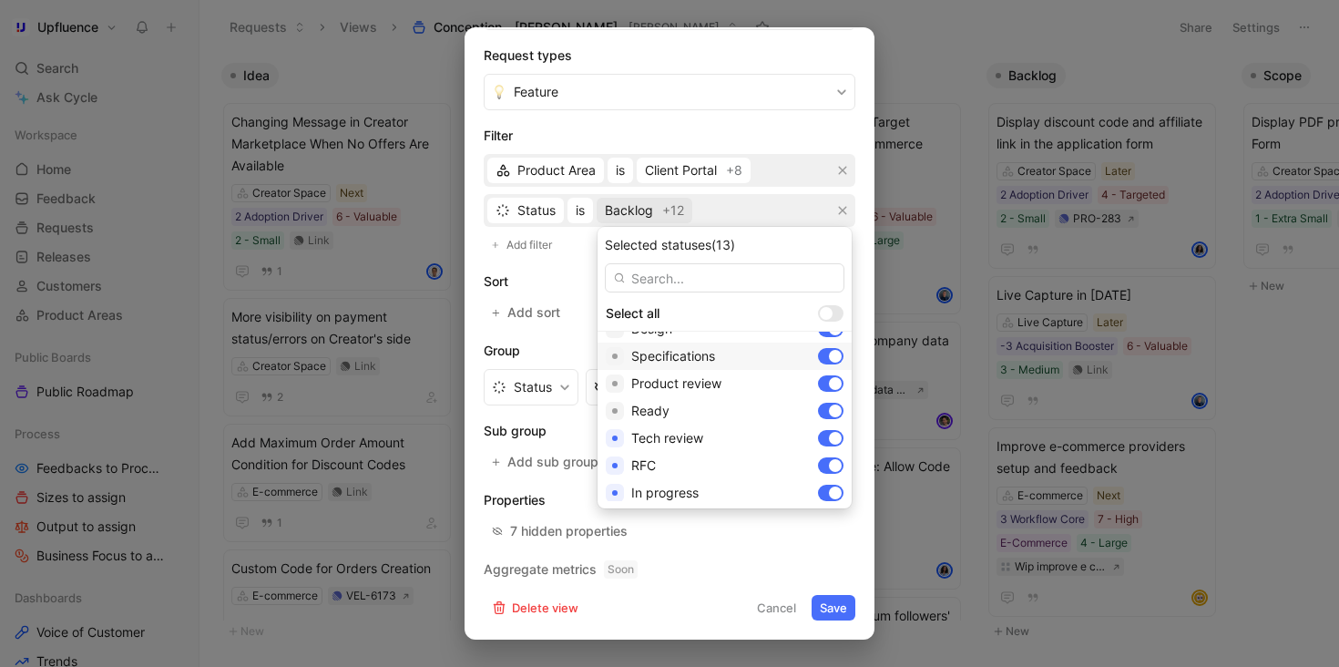
scroll to position [187, 0]
click at [829, 439] on div at bounding box center [835, 435] width 13 height 13
click at [829, 465] on div at bounding box center [835, 462] width 13 height 13
click at [829, 486] on div at bounding box center [835, 490] width 13 height 13
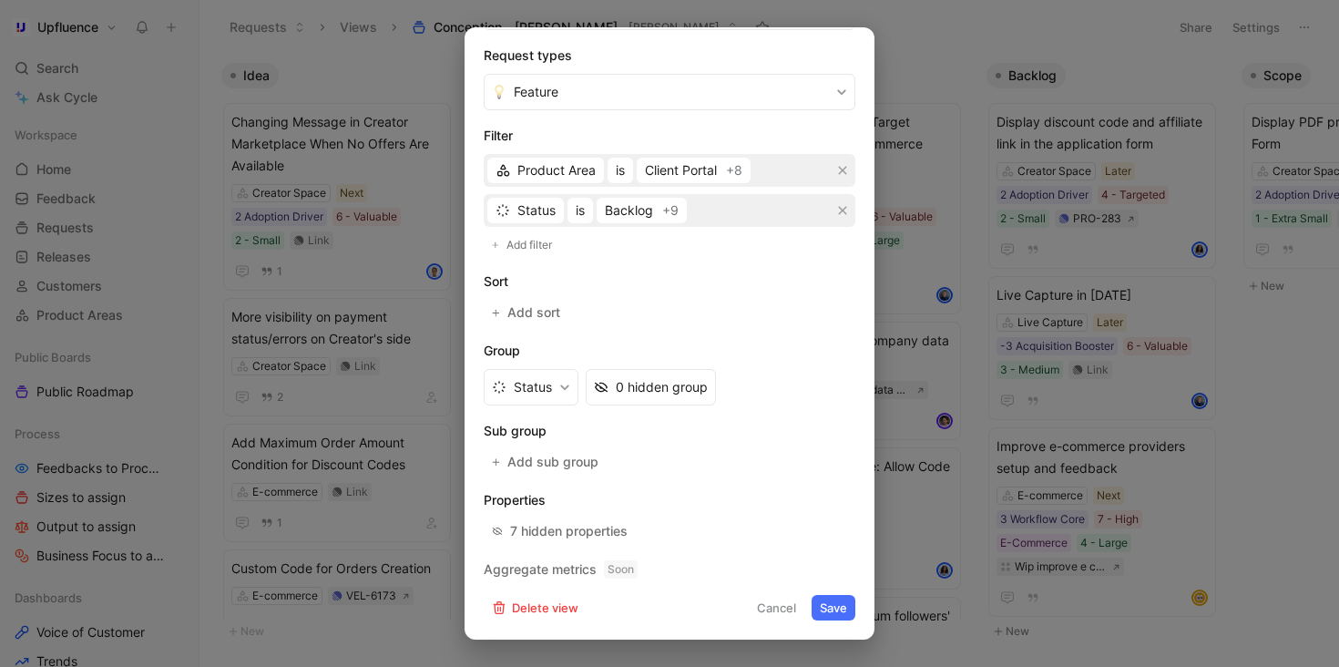
click at [841, 610] on button "Save" at bounding box center [834, 608] width 44 height 26
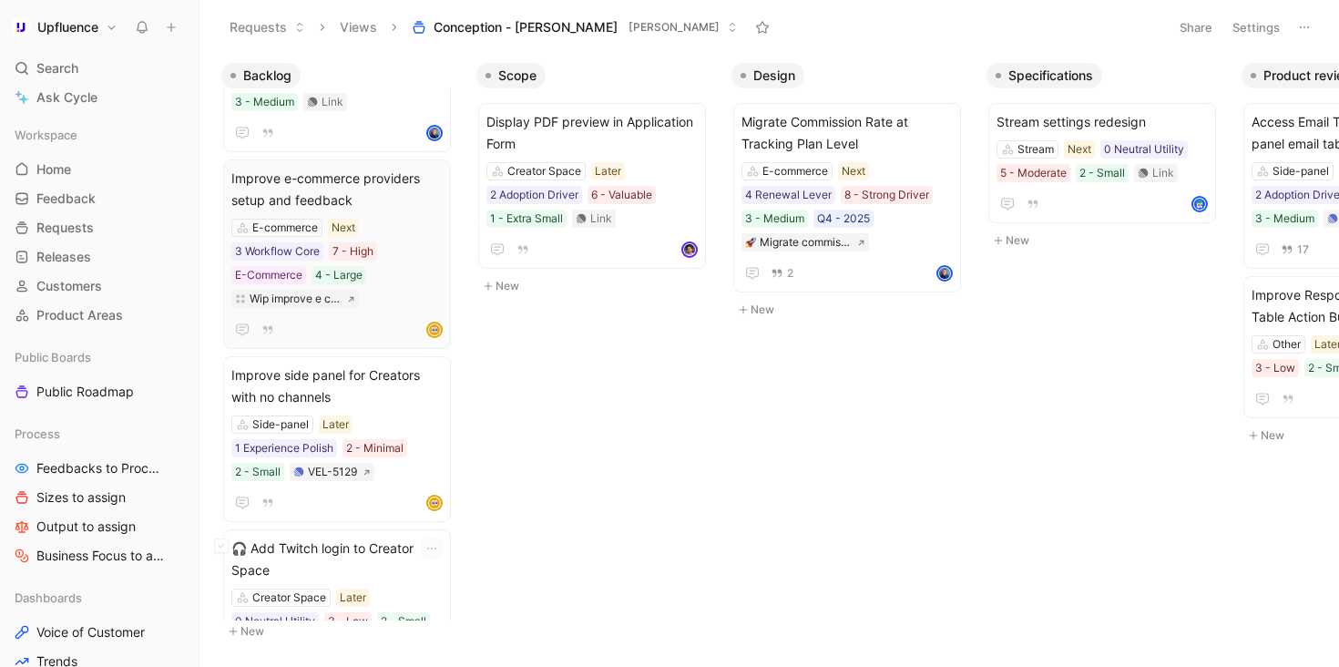
scroll to position [0, 0]
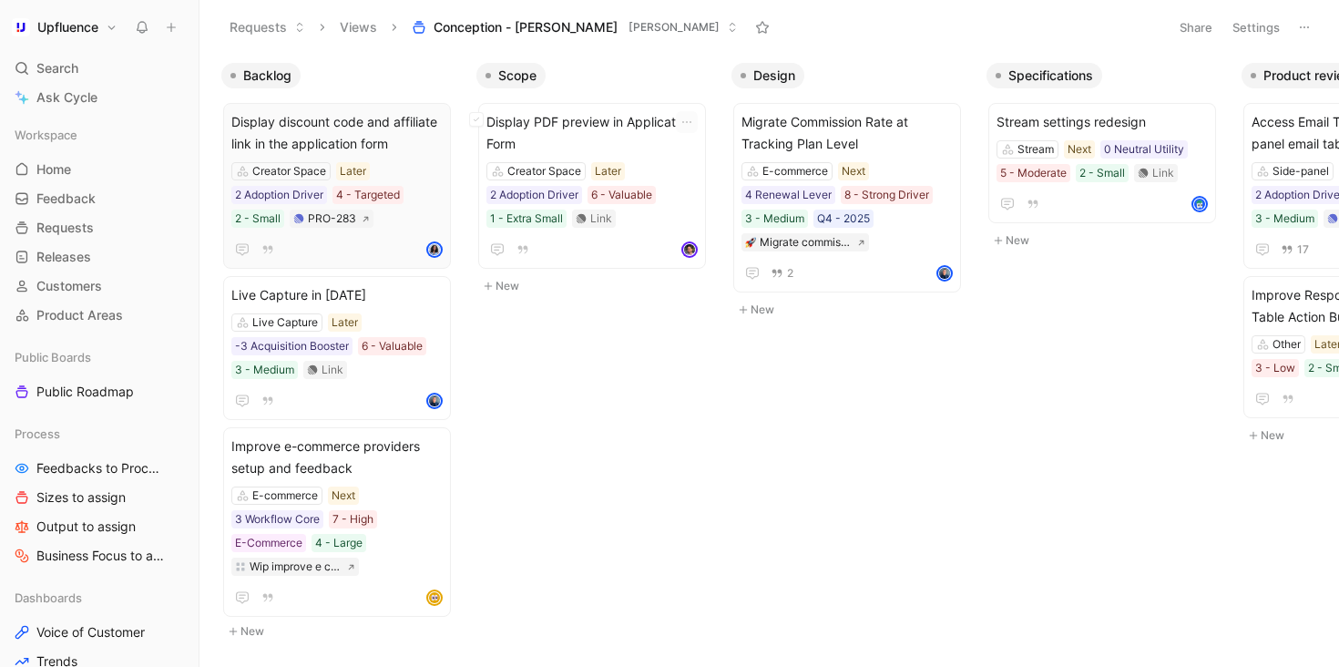
click at [417, 135] on span "Display discount code and affiliate link in the application form" at bounding box center [336, 133] width 211 height 44
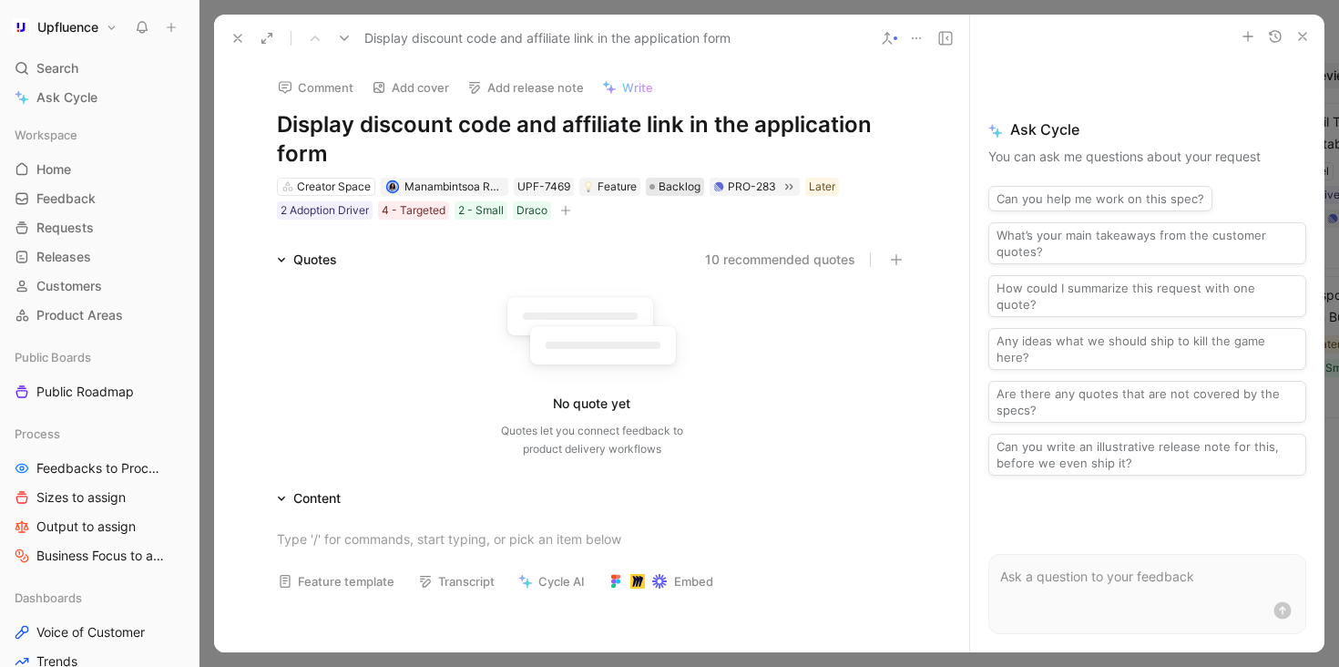
click at [665, 188] on span "Backlog" at bounding box center [680, 187] width 42 height 18
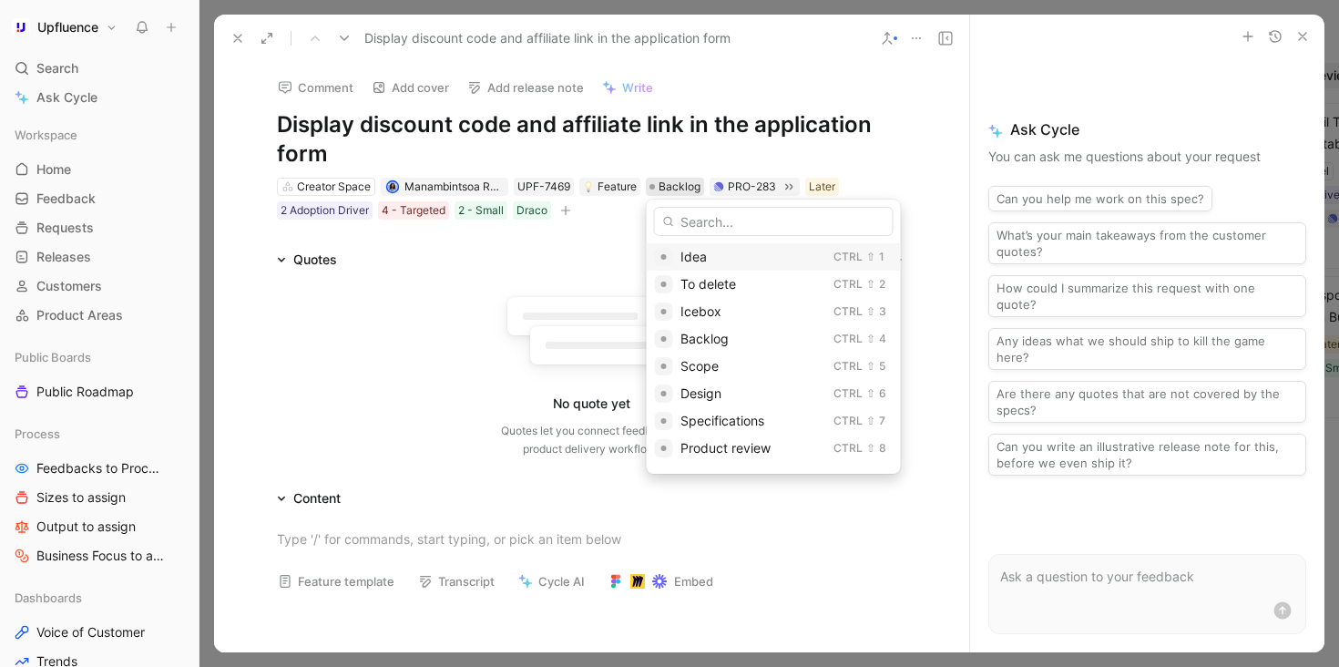
click at [698, 258] on span "Idea" at bounding box center [693, 256] width 26 height 15
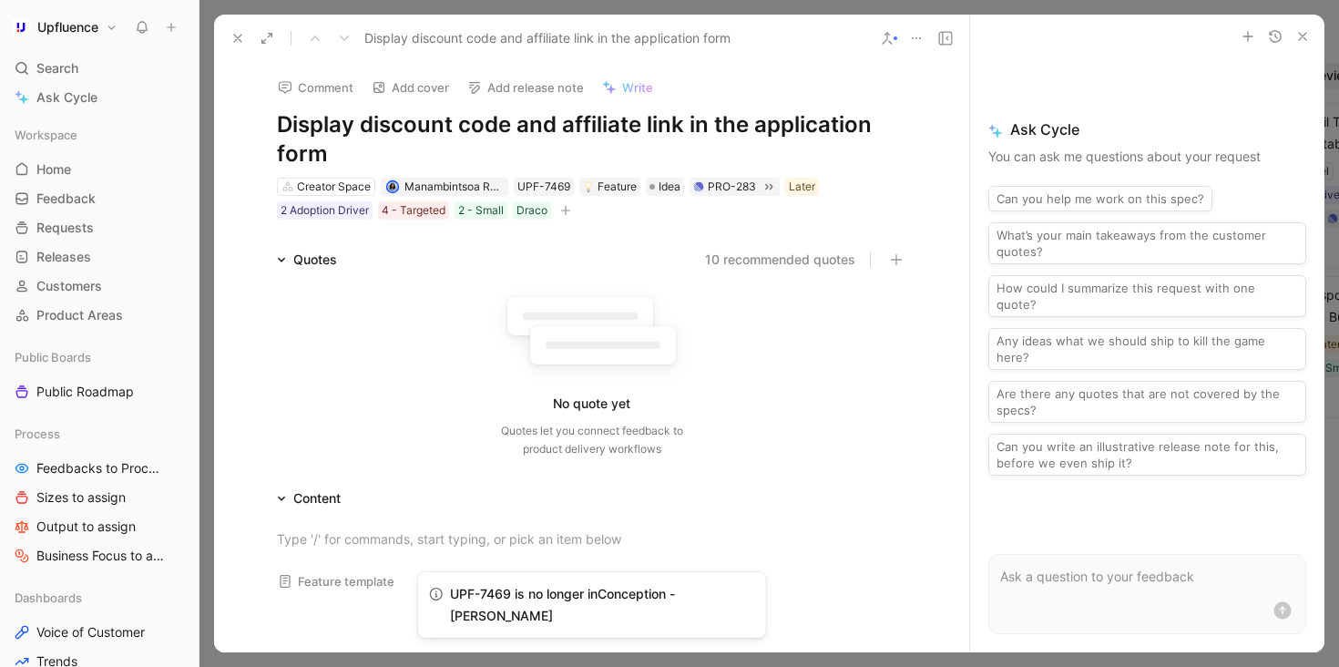
click at [240, 32] on icon at bounding box center [237, 38] width 15 height 15
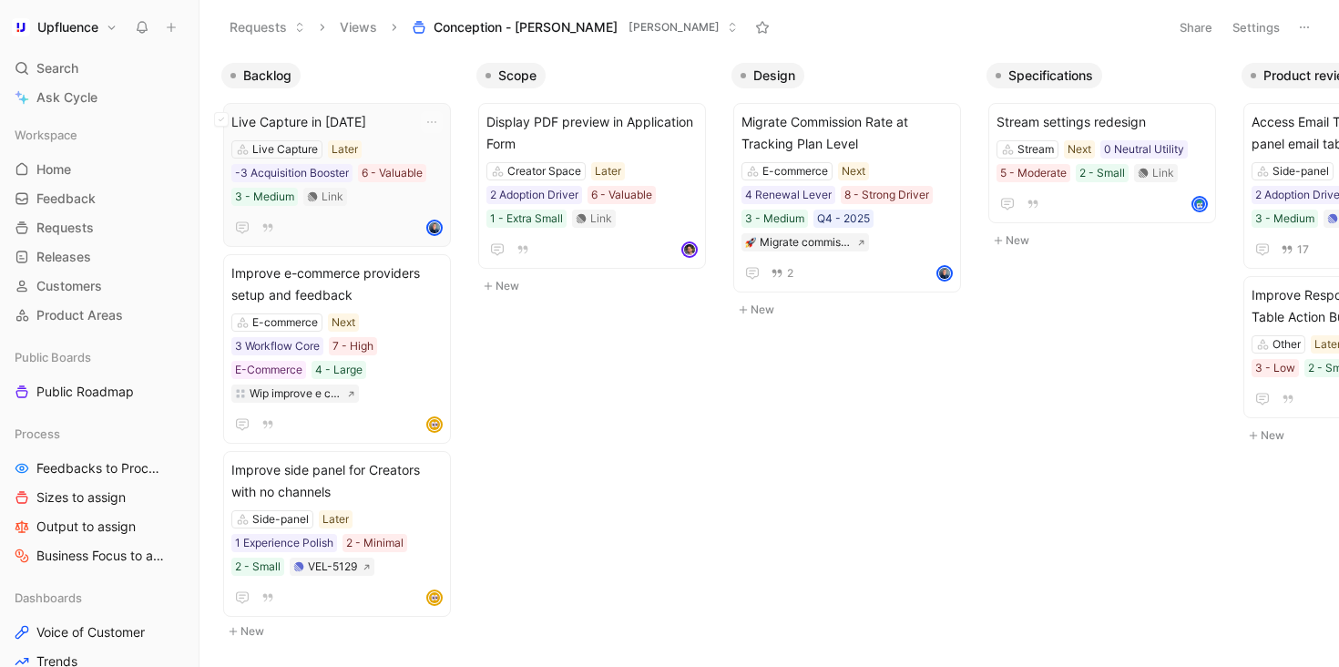
click at [375, 217] on div at bounding box center [336, 228] width 211 height 22
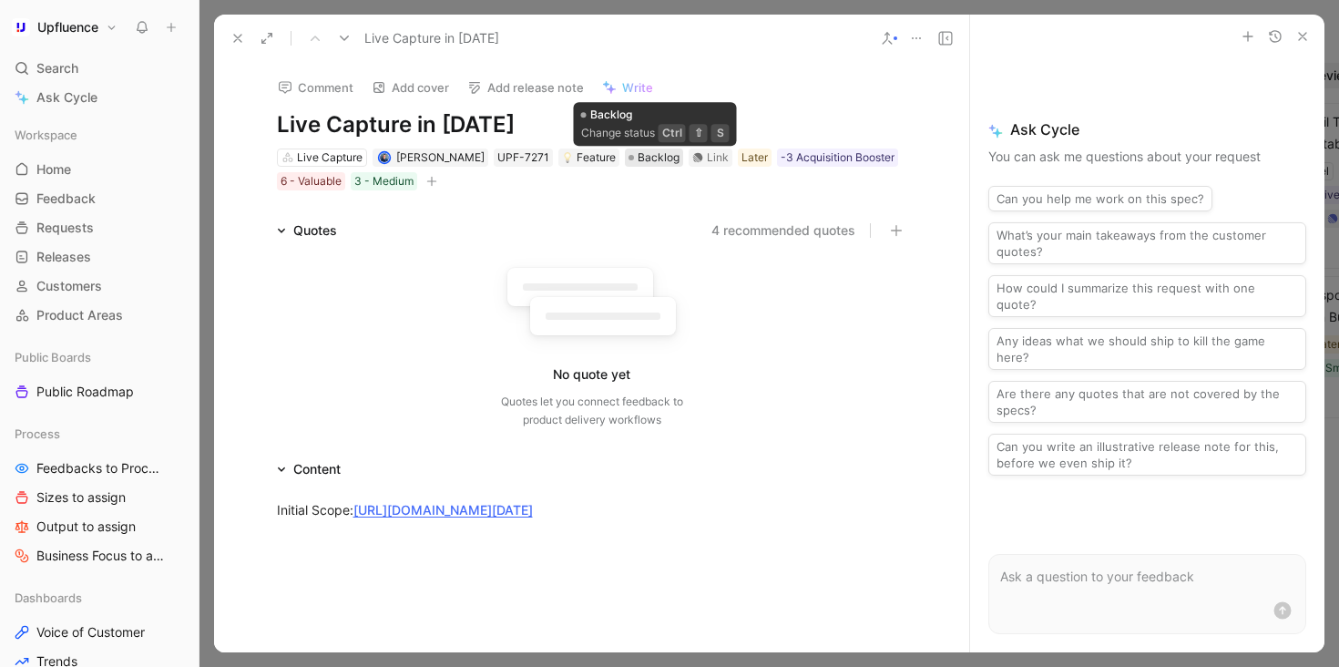
click at [659, 161] on span "Backlog" at bounding box center [659, 157] width 42 height 18
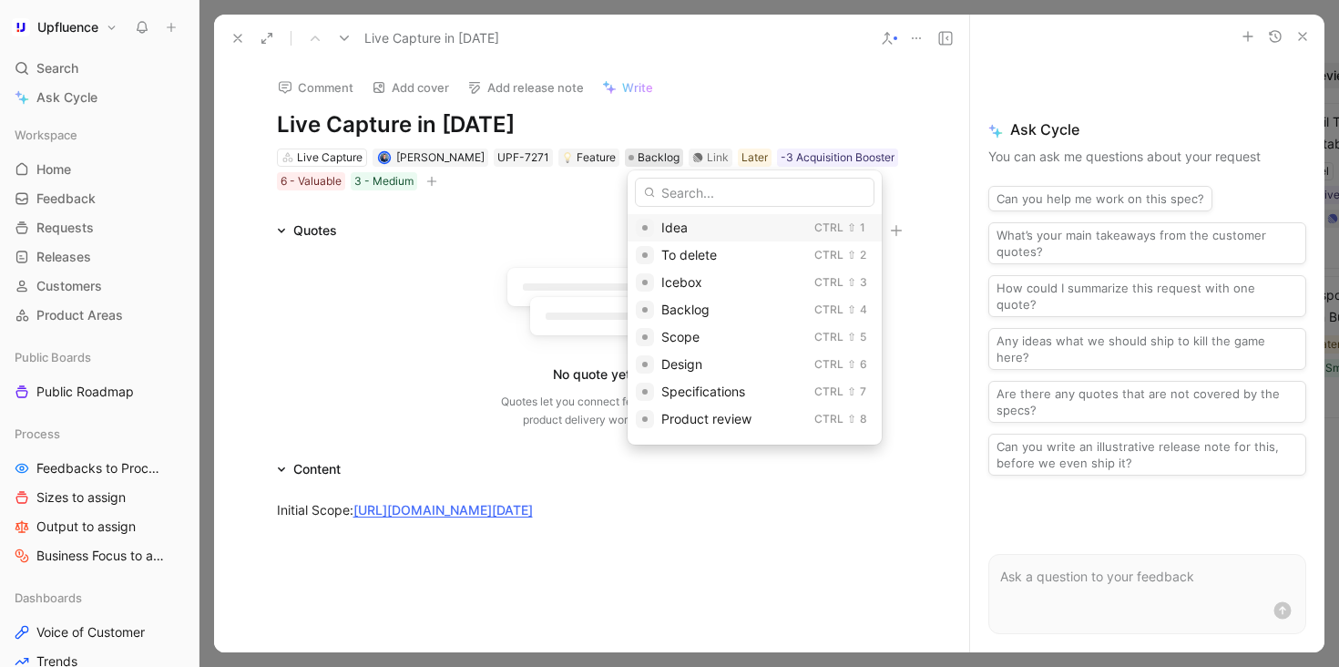
click at [671, 230] on span "Idea" at bounding box center [674, 227] width 26 height 15
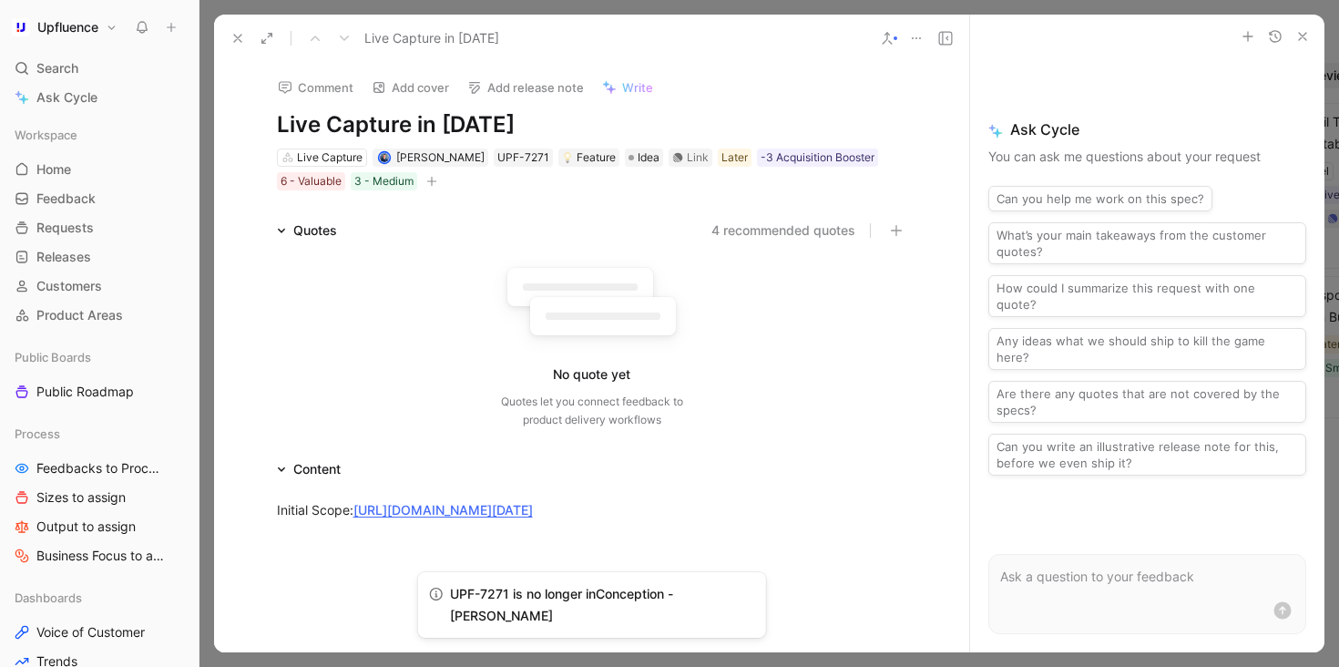
click at [228, 40] on button at bounding box center [238, 39] width 26 height 26
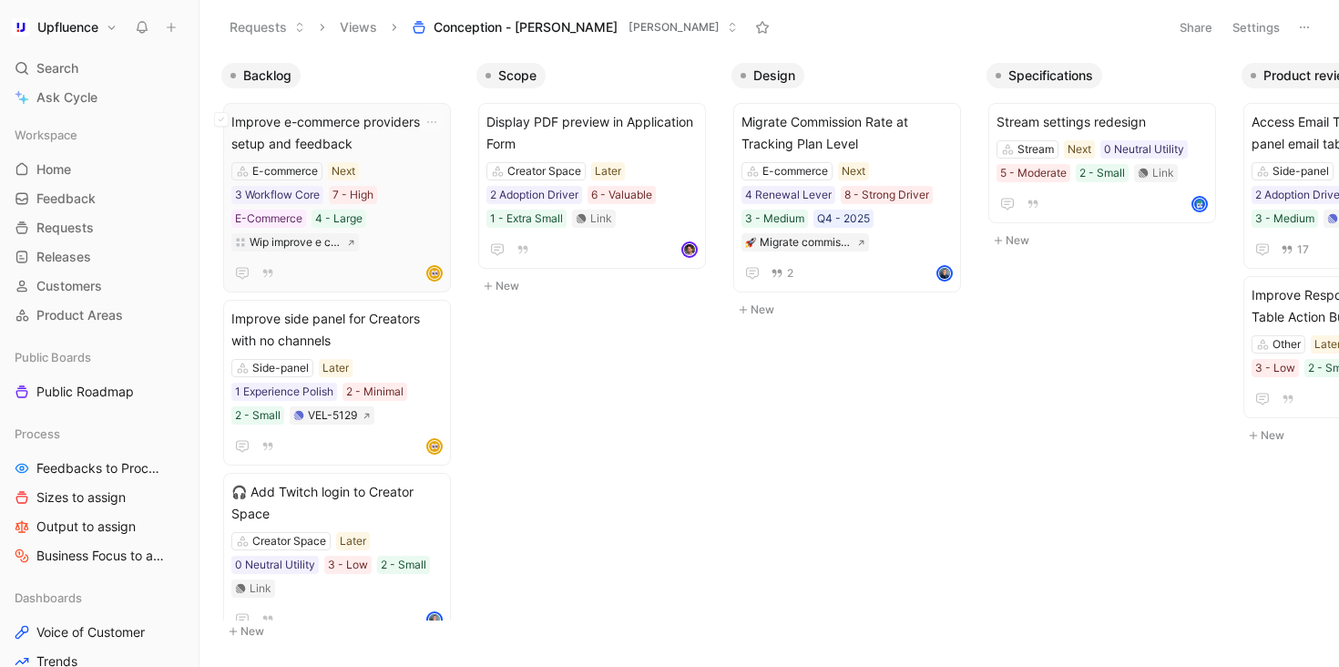
click at [398, 161] on div "Improve e-commerce providers setup and feedback E-commerce Next 3 Workflow Core…" at bounding box center [336, 197] width 211 height 173
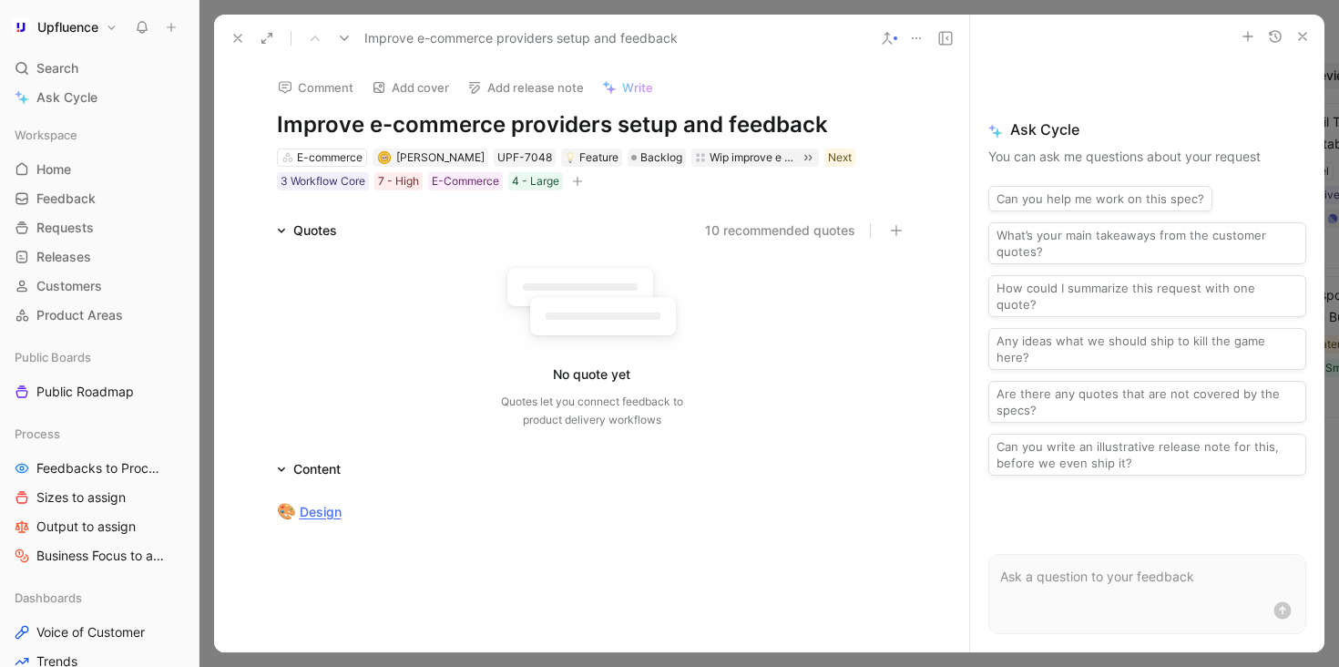
click at [237, 40] on icon at bounding box center [237, 38] width 15 height 15
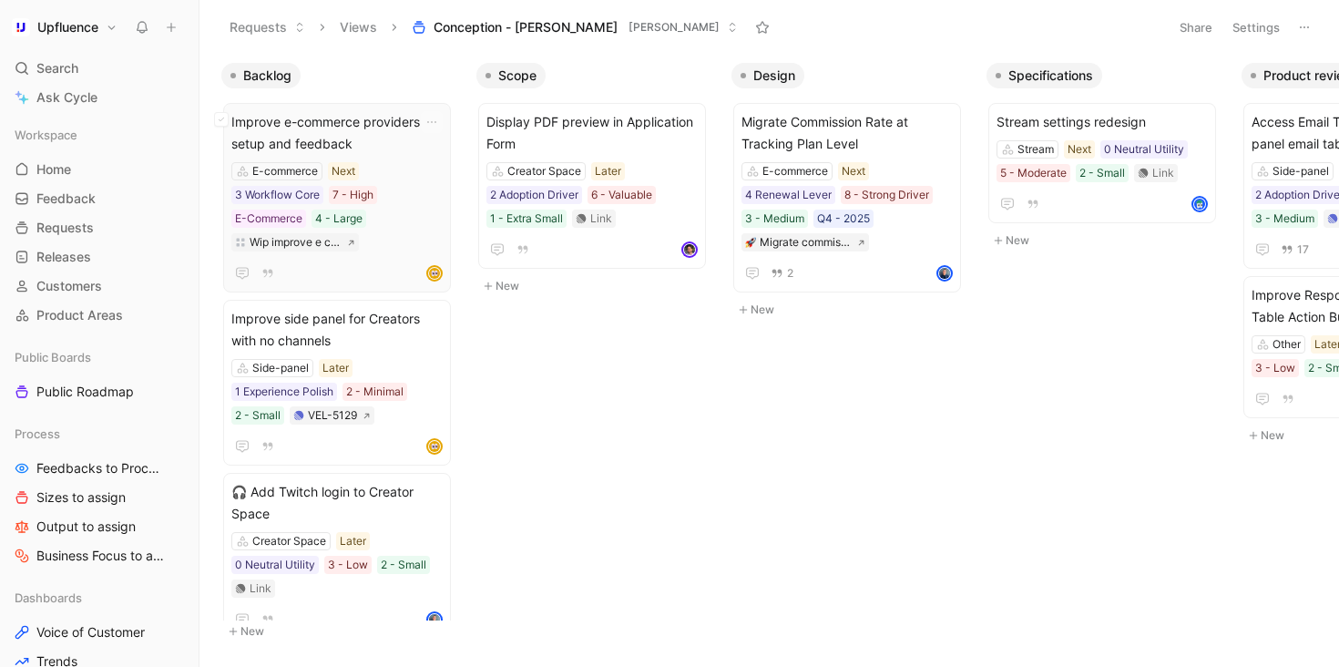
click at [418, 168] on div "E-commerce Next 3 Workflow Core 7 - High E-Commerce 4 - Large Wip improve e com…" at bounding box center [336, 206] width 211 height 89
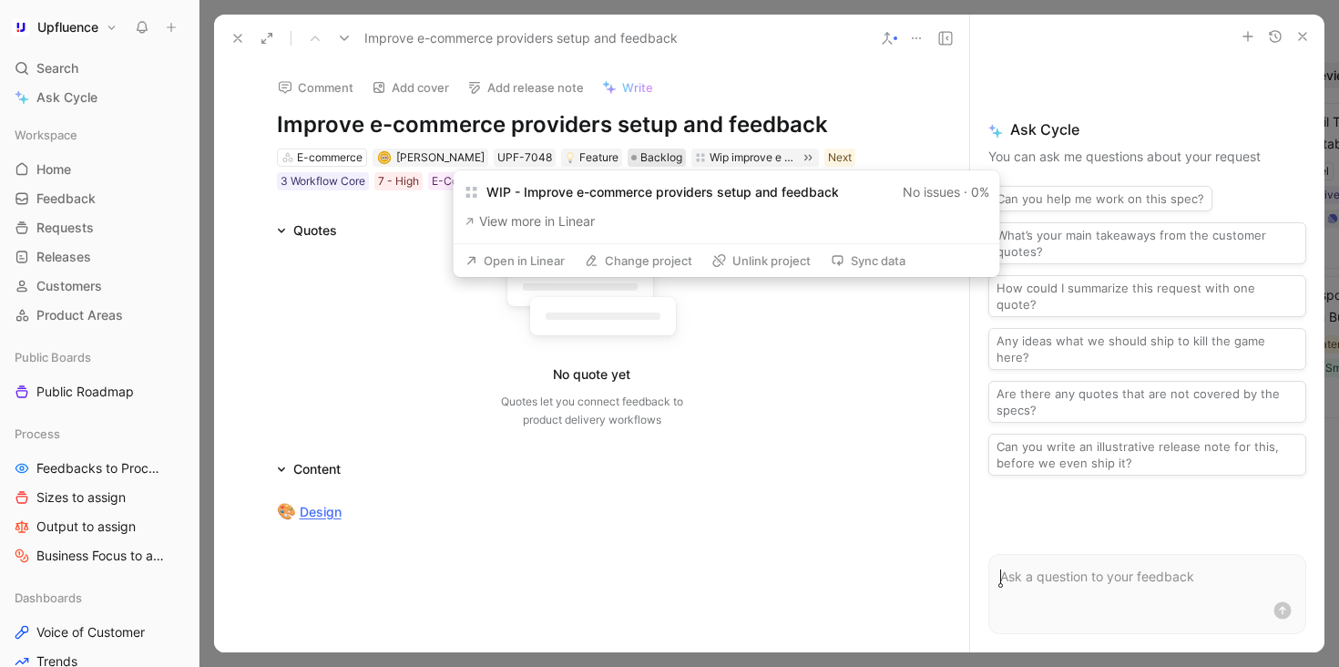
click at [641, 159] on span "Backlog" at bounding box center [661, 157] width 42 height 18
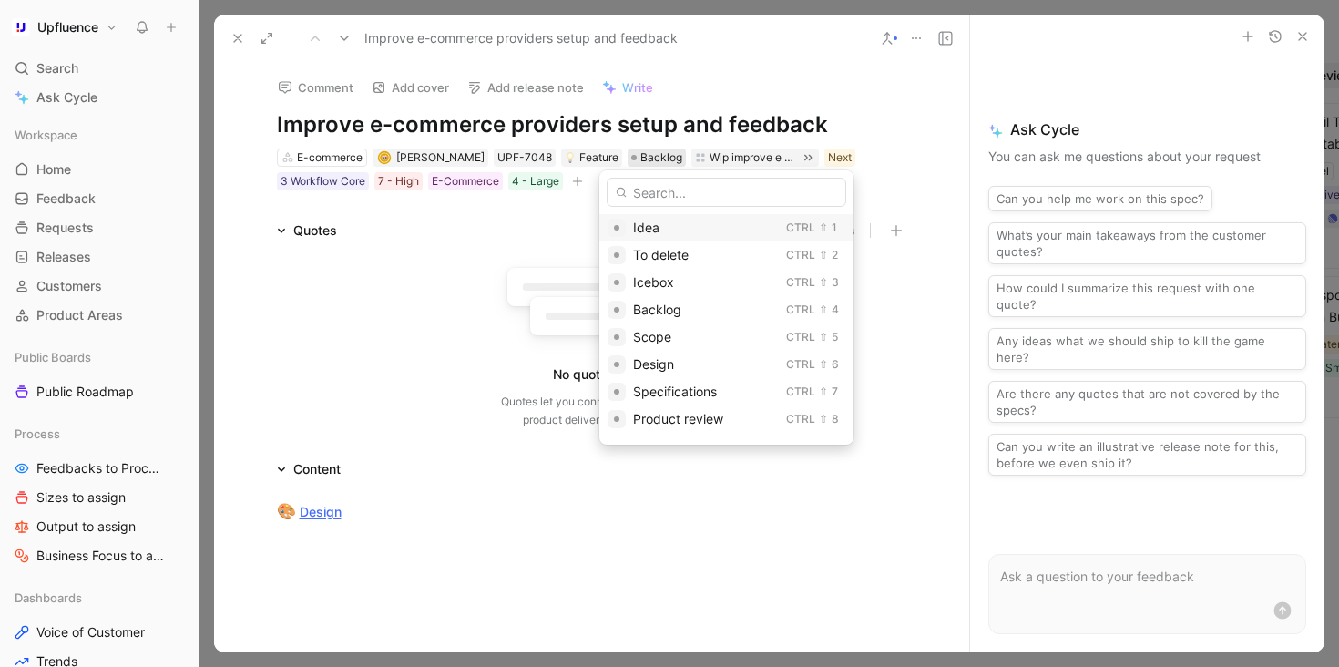
click at [651, 222] on span "Idea" at bounding box center [646, 227] width 26 height 15
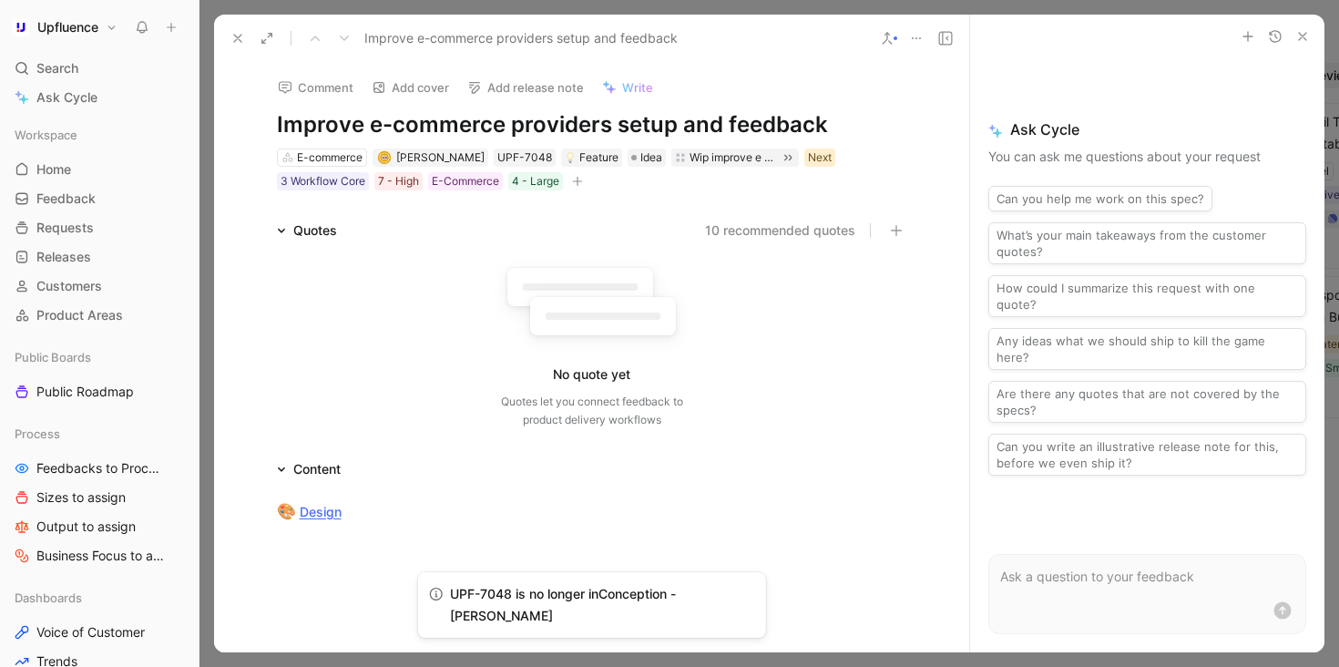
click at [808, 158] on div "Next" at bounding box center [820, 157] width 24 height 18
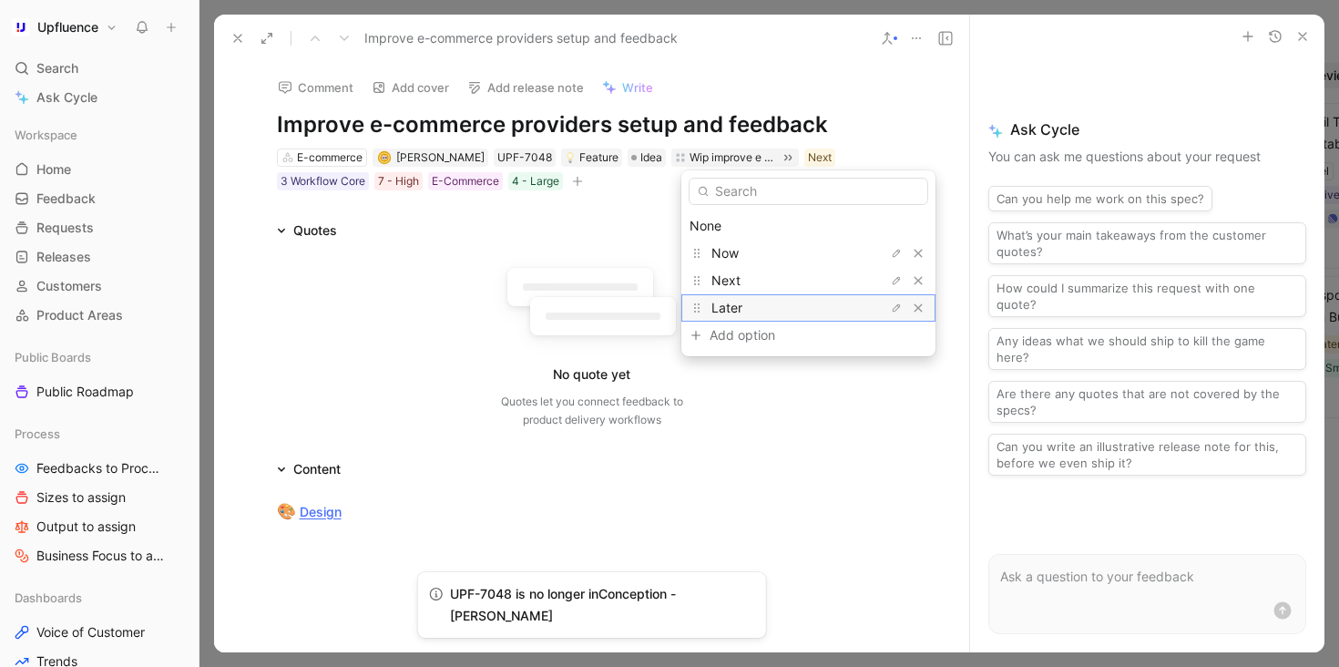
click at [748, 307] on div "Later" at bounding box center [779, 308] width 137 height 22
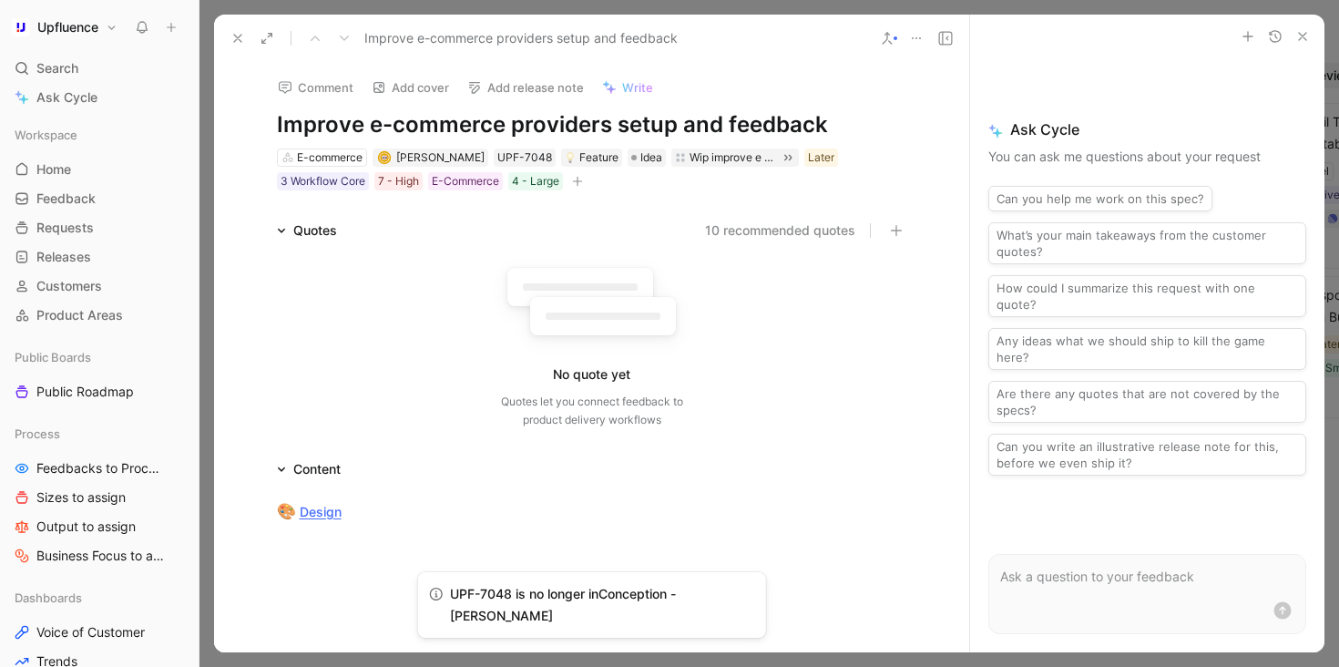
click at [242, 35] on icon at bounding box center [237, 38] width 15 height 15
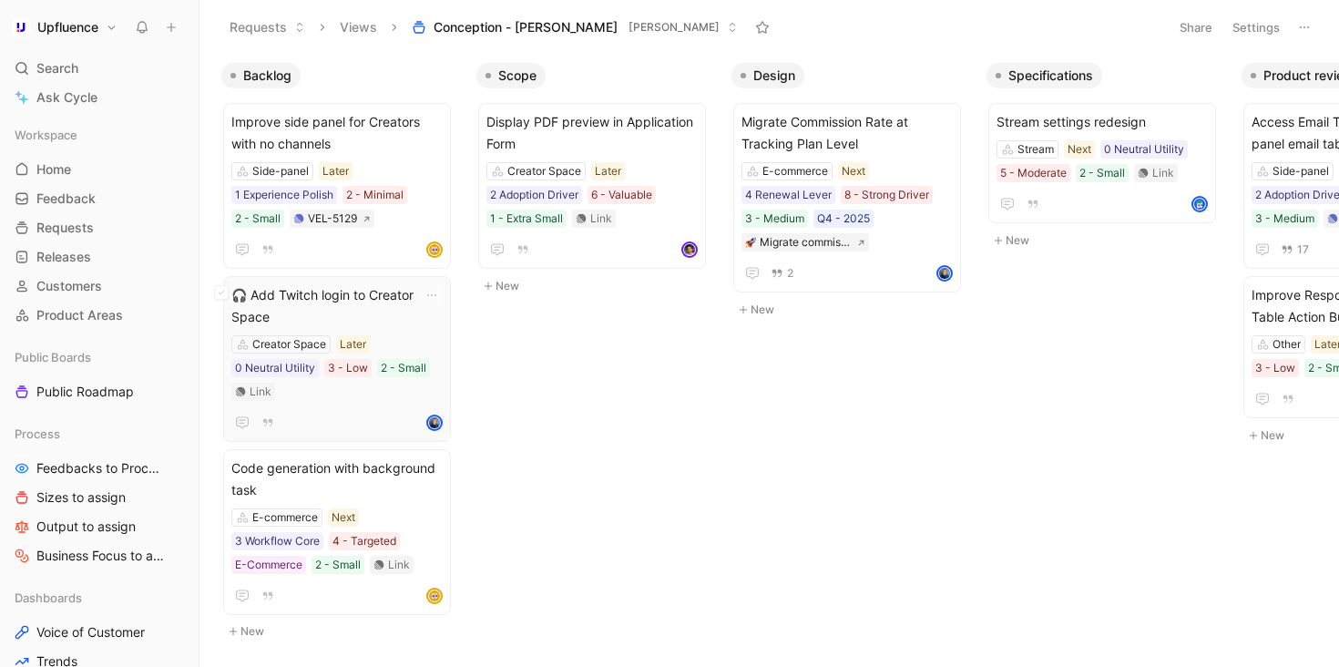
click at [403, 315] on span "🎧 Add Twitch login to Creator Space" at bounding box center [336, 306] width 211 height 44
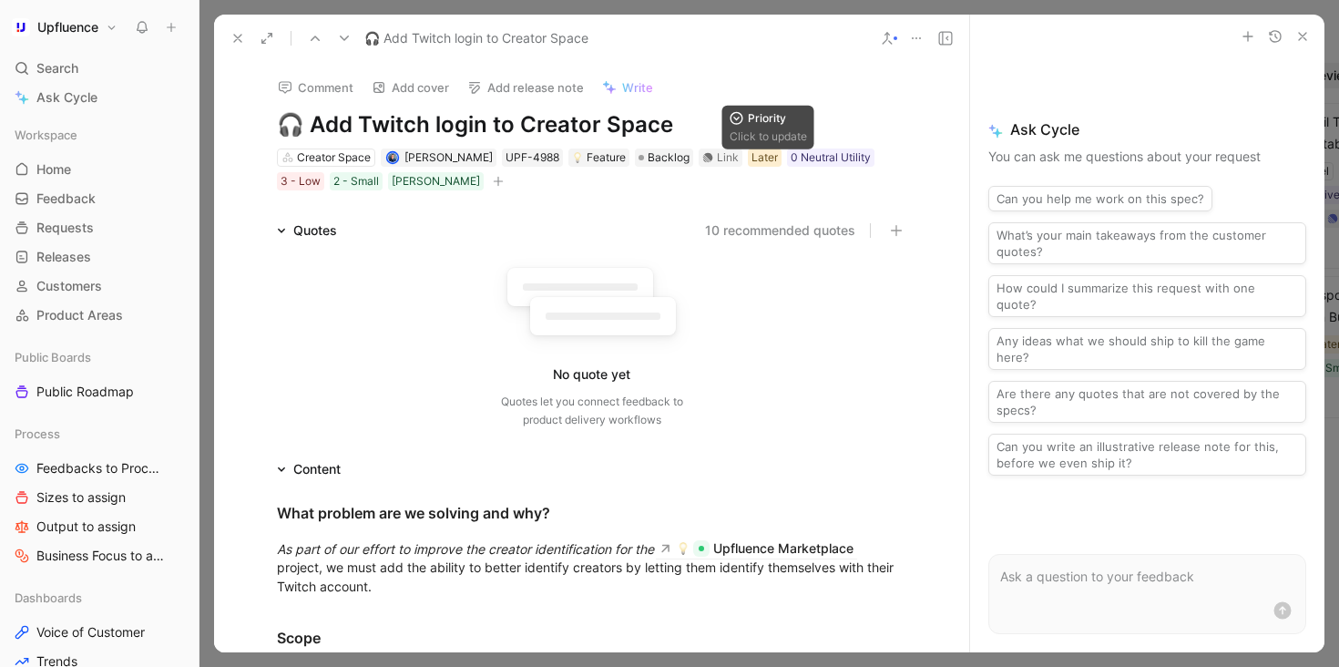
click at [775, 156] on div "Later" at bounding box center [764, 157] width 26 height 18
click at [670, 161] on span "Backlog" at bounding box center [669, 157] width 42 height 18
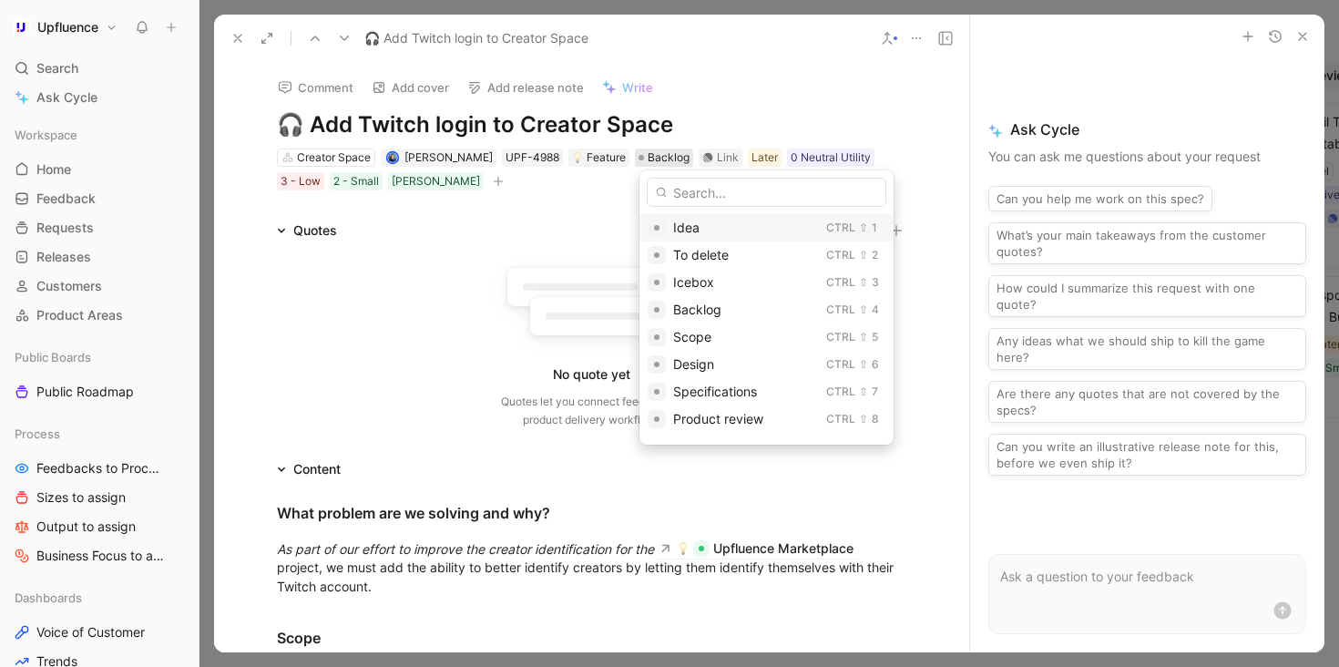
click at [670, 220] on div "Idea Ctrl ⇧ 1" at bounding box center [766, 227] width 254 height 27
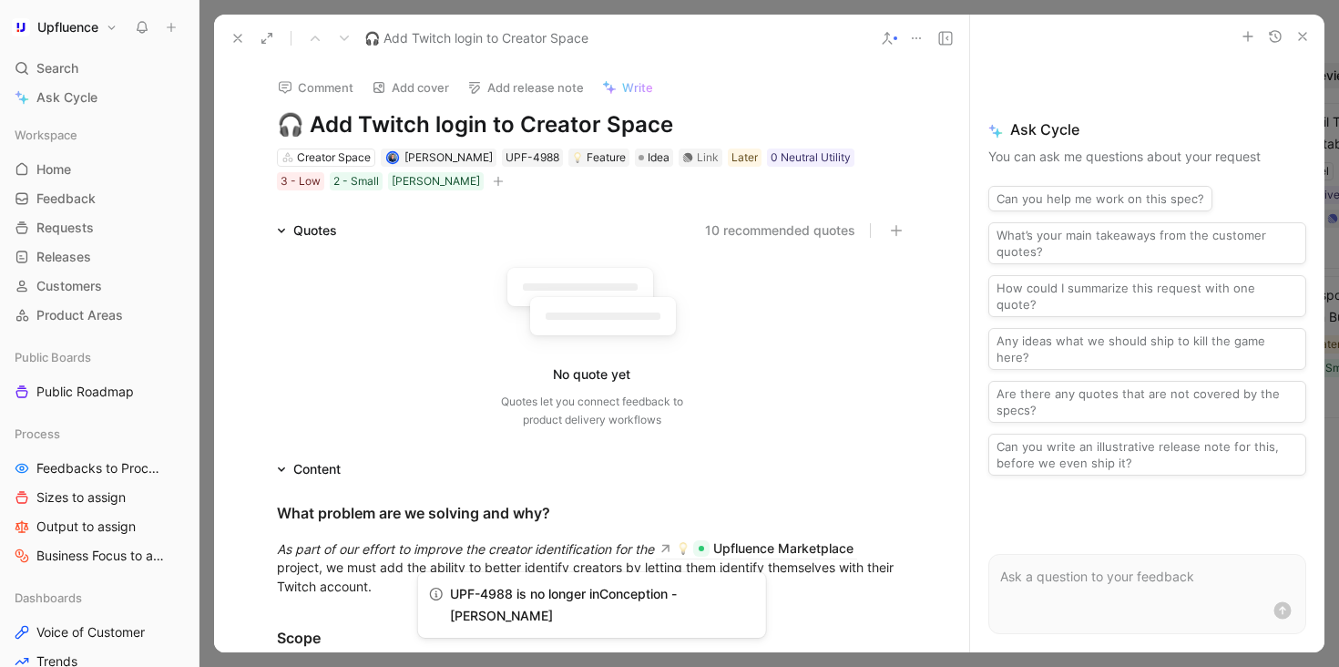
click at [242, 43] on icon at bounding box center [237, 38] width 15 height 15
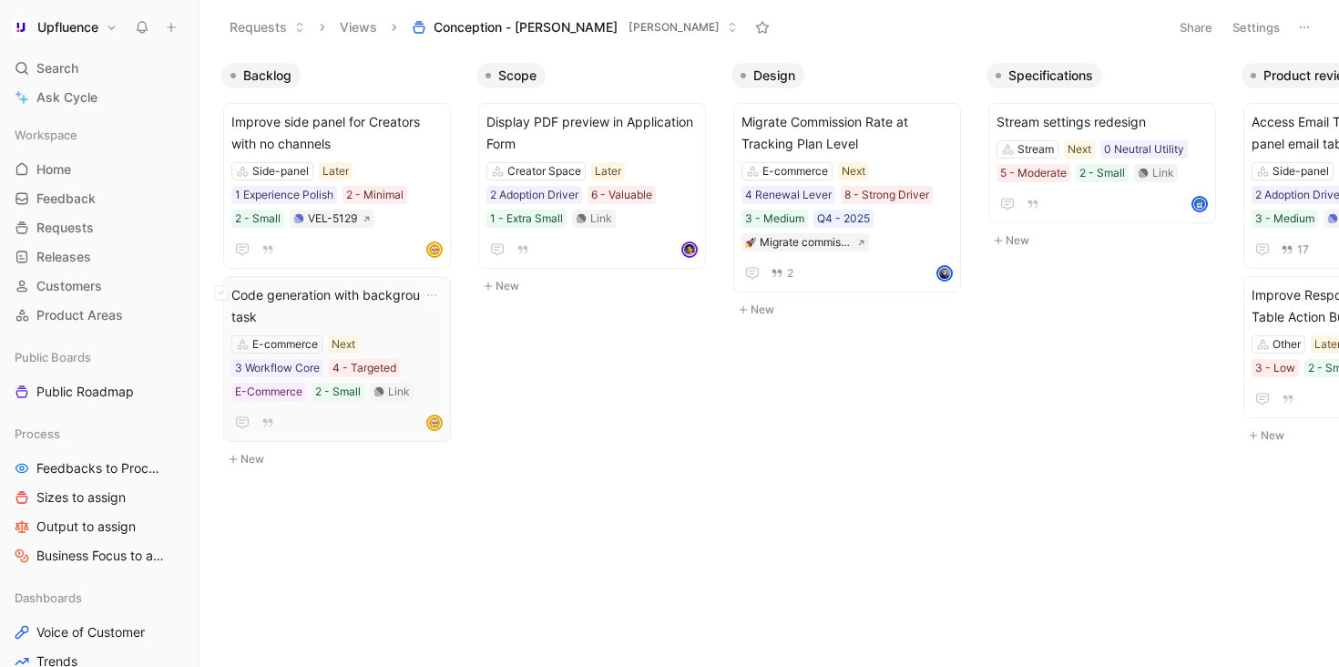
click at [378, 311] on span "Code generation with background task" at bounding box center [336, 306] width 211 height 44
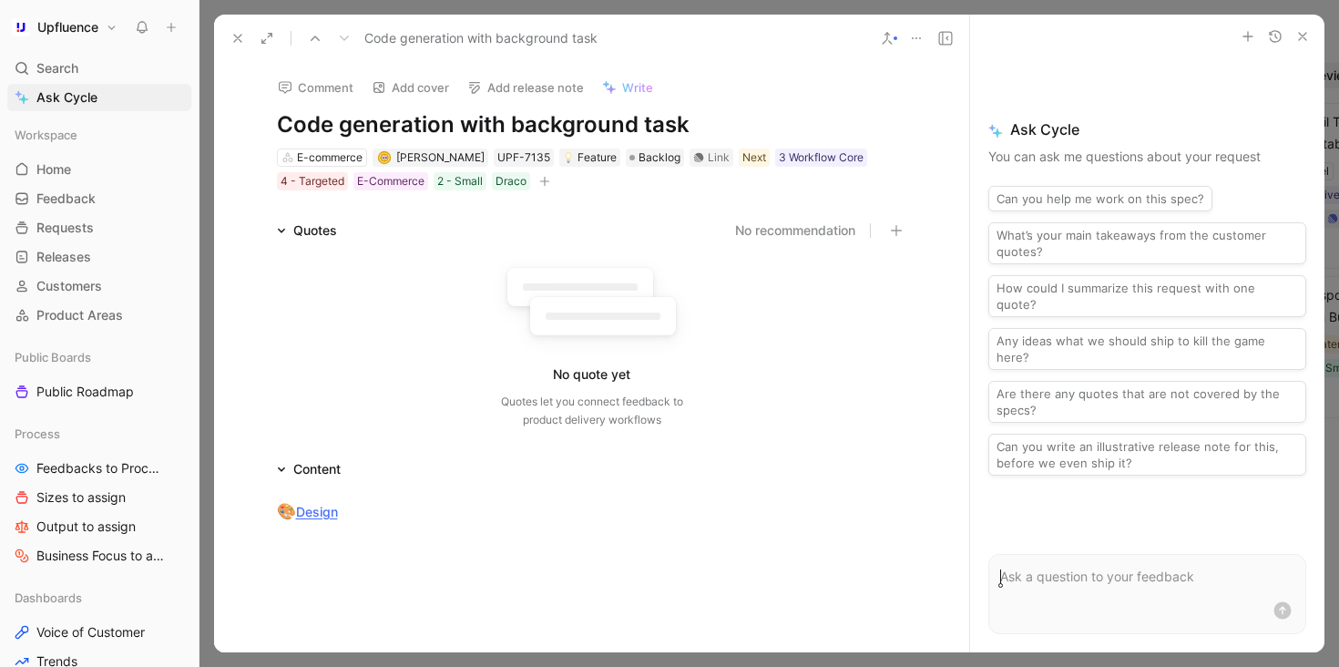
click at [242, 37] on icon at bounding box center [237, 38] width 15 height 15
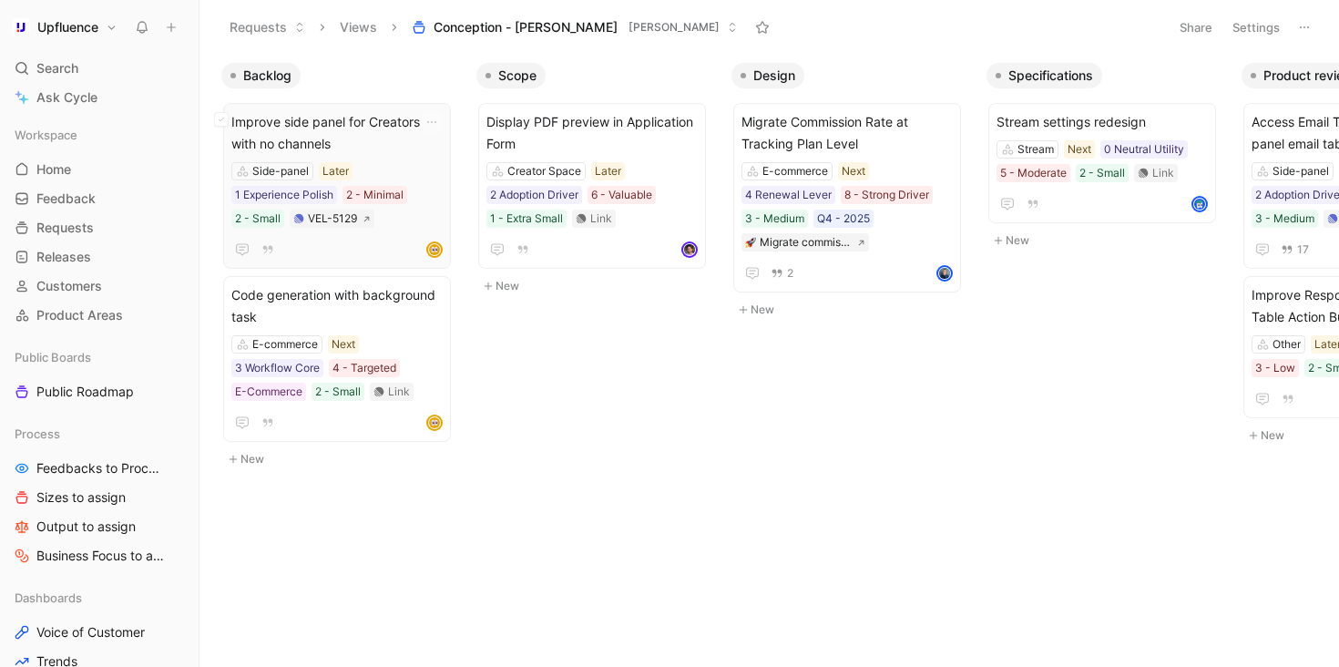
click at [397, 148] on span "Improve side panel for Creators with no channels" at bounding box center [336, 133] width 211 height 44
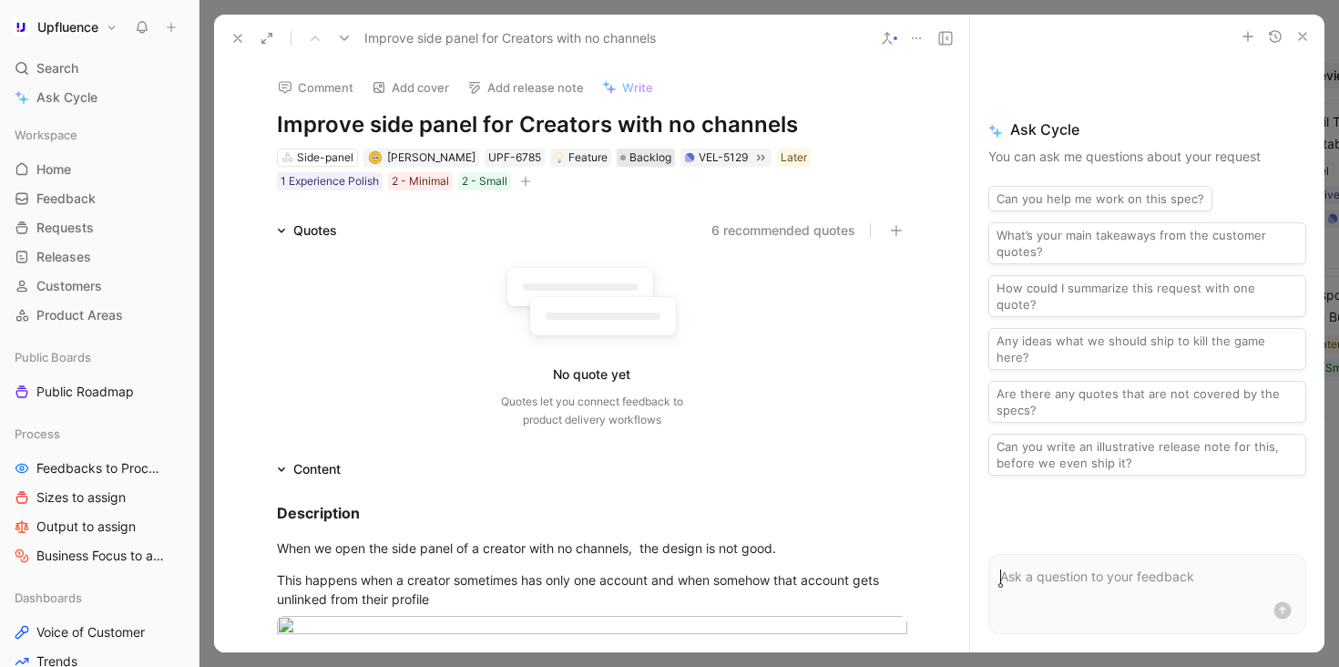
click at [629, 162] on span "Backlog" at bounding box center [650, 157] width 42 height 18
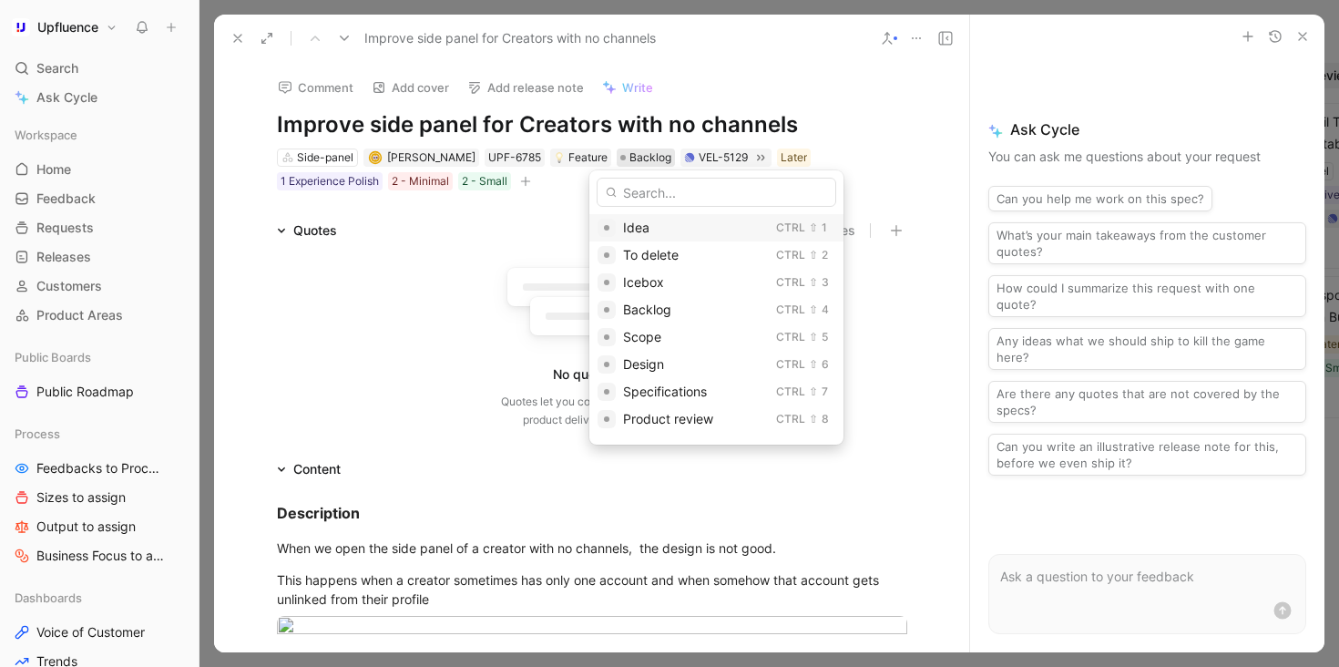
click at [635, 229] on span "Idea" at bounding box center [636, 227] width 26 height 15
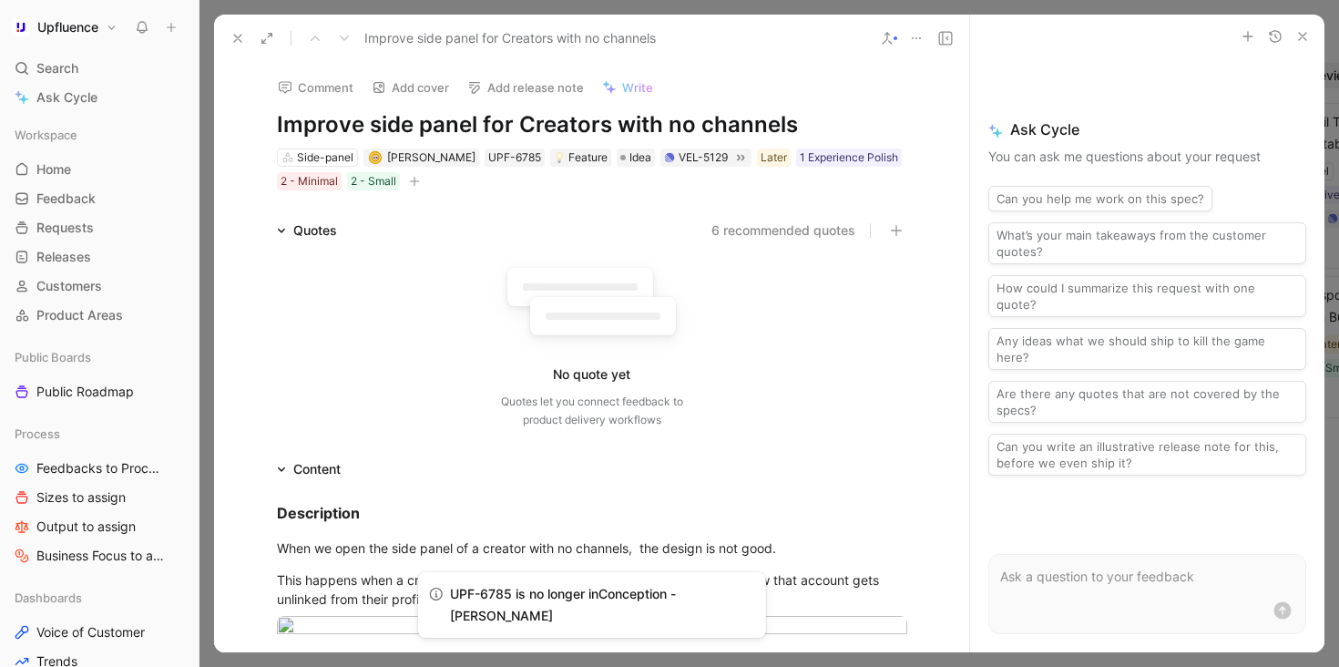
click at [240, 37] on icon at bounding box center [237, 38] width 15 height 15
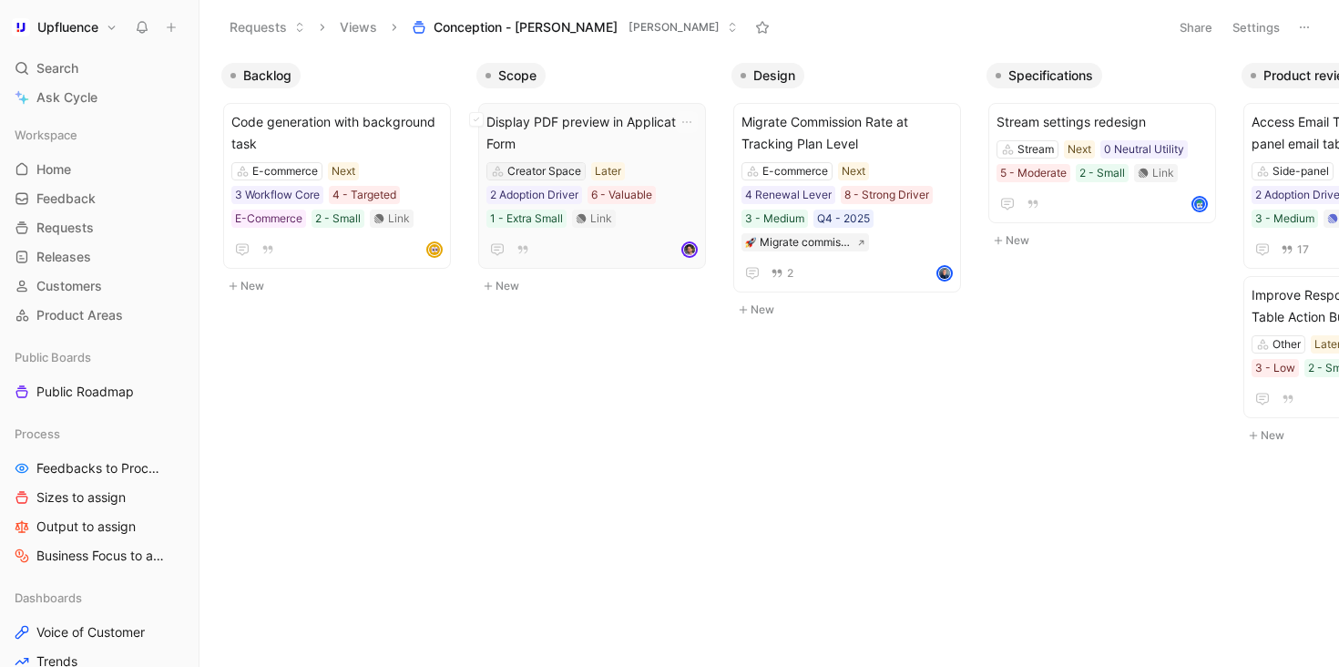
click at [564, 171] on div "Creator Space" at bounding box center [544, 171] width 74 height 18
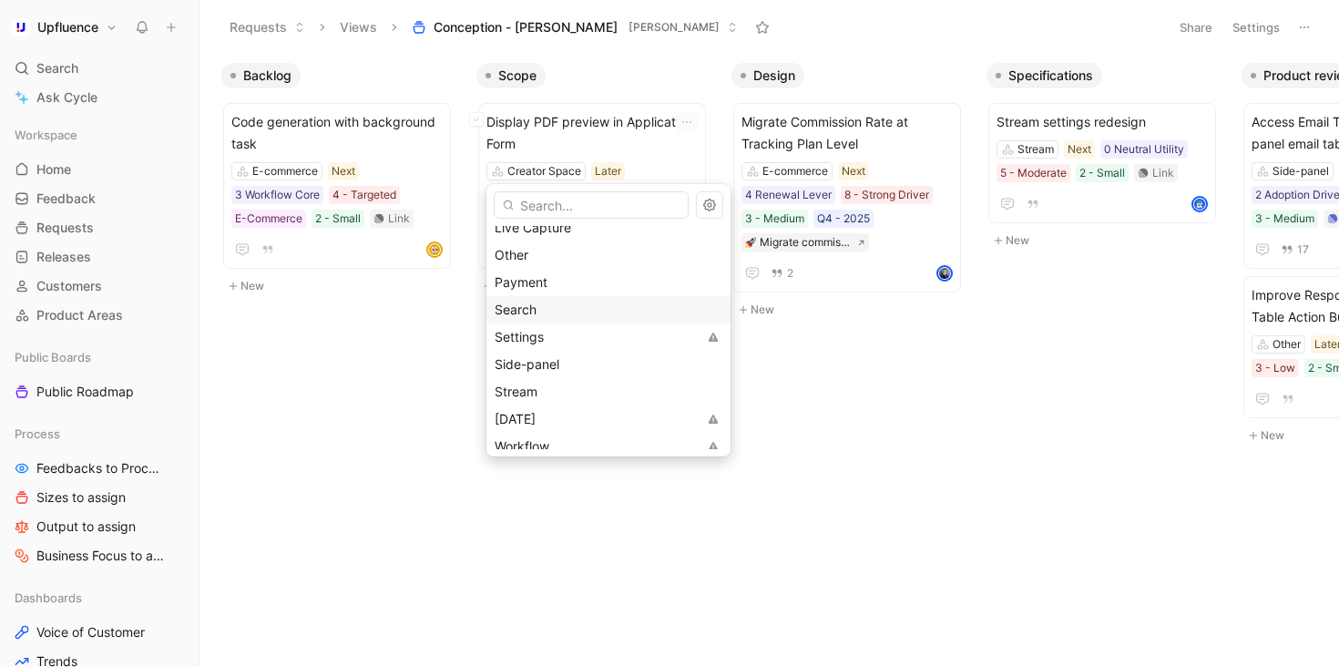
scroll to position [264, 0]
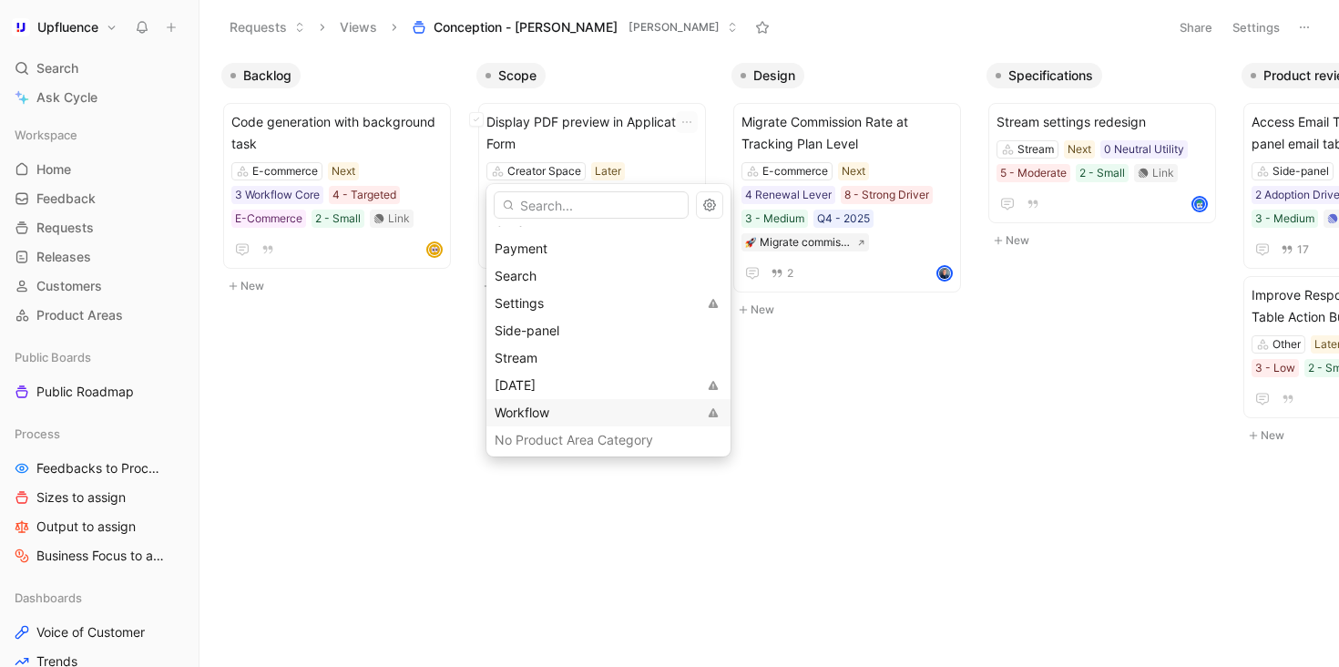
click at [568, 409] on div "Workflow" at bounding box center [596, 413] width 202 height 22
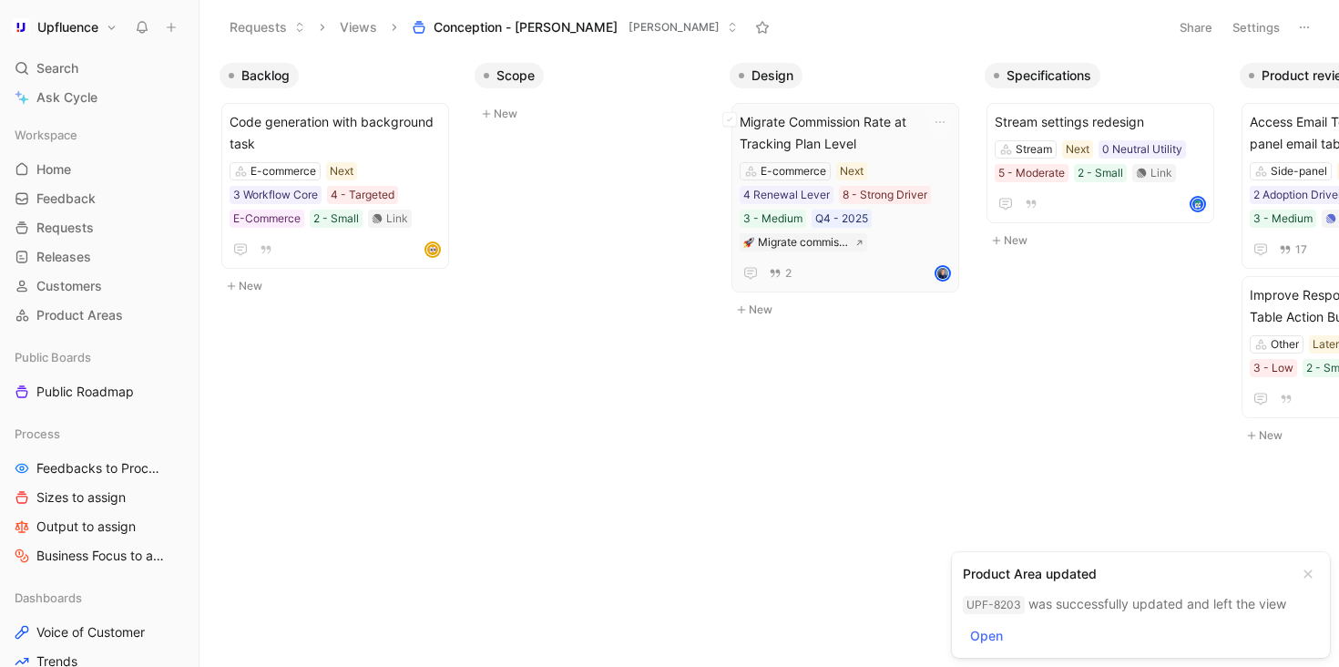
scroll to position [0, 0]
click at [411, 163] on div "E-commerce Next 3 Workflow Core 4 - Targeted E-Commerce 2 - Small Link" at bounding box center [336, 195] width 211 height 66
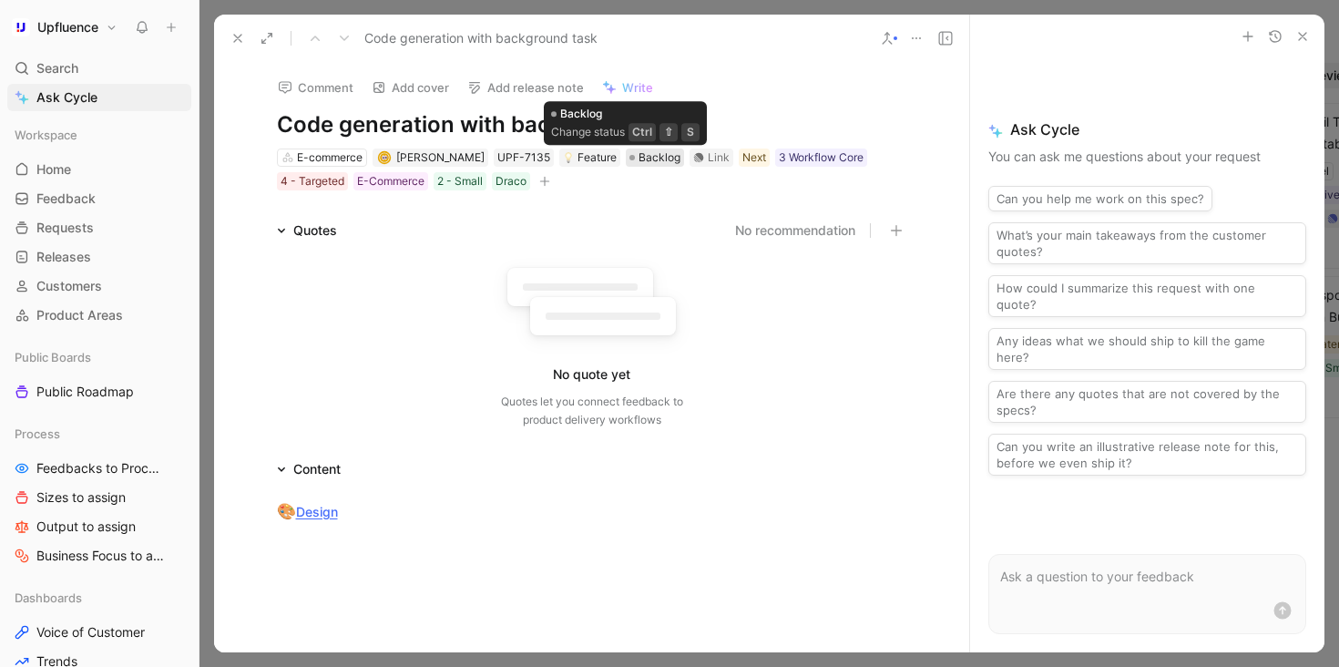
click at [639, 161] on span "Backlog" at bounding box center [660, 157] width 42 height 18
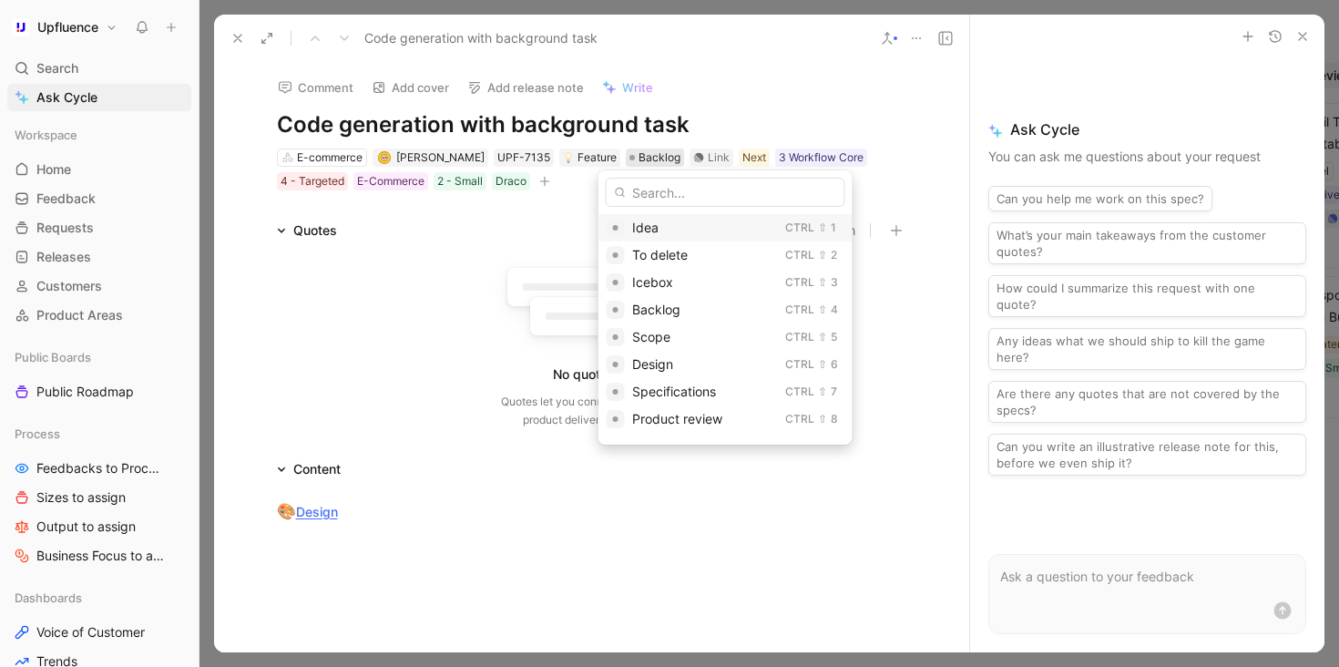
click at [647, 220] on span "Idea" at bounding box center [645, 227] width 26 height 15
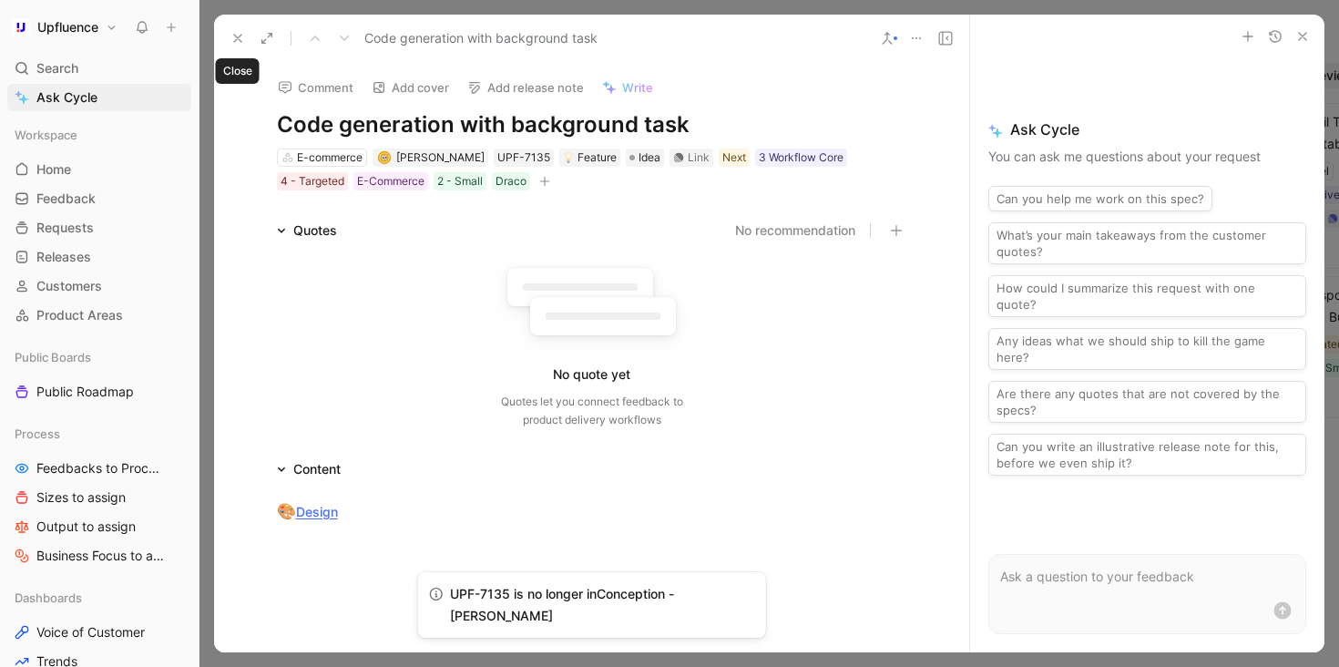
click at [240, 39] on icon at bounding box center [237, 38] width 15 height 15
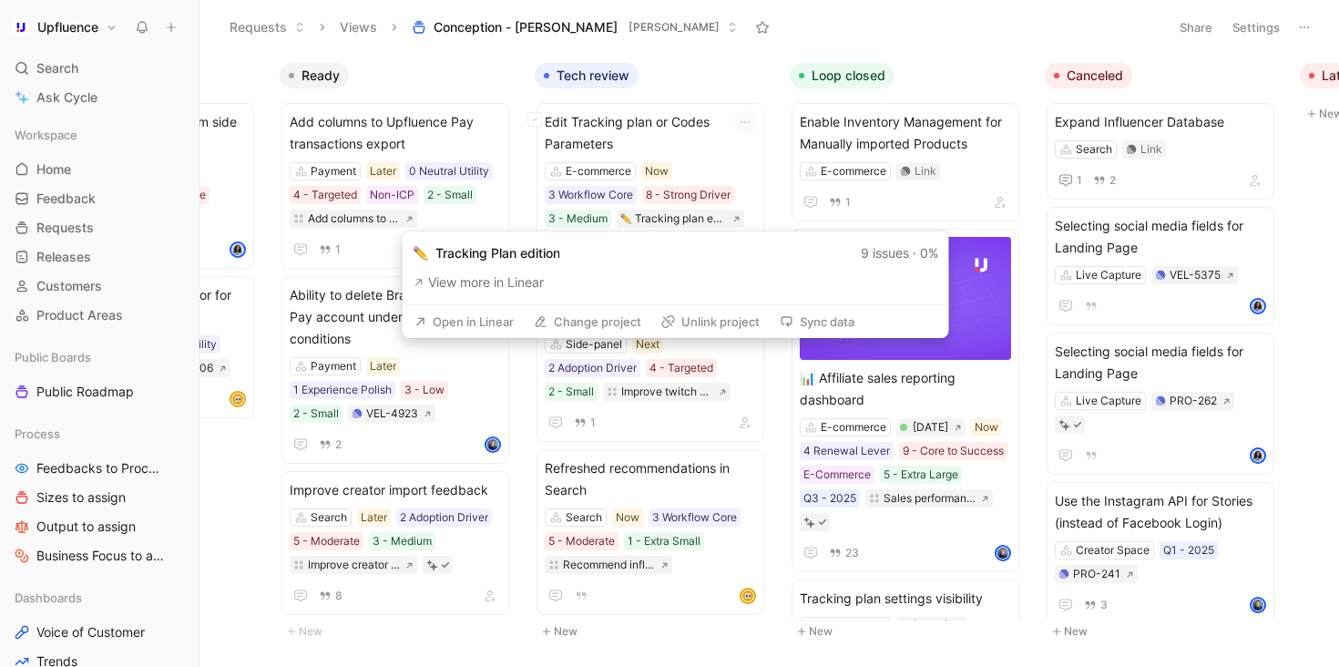
scroll to position [0, 1222]
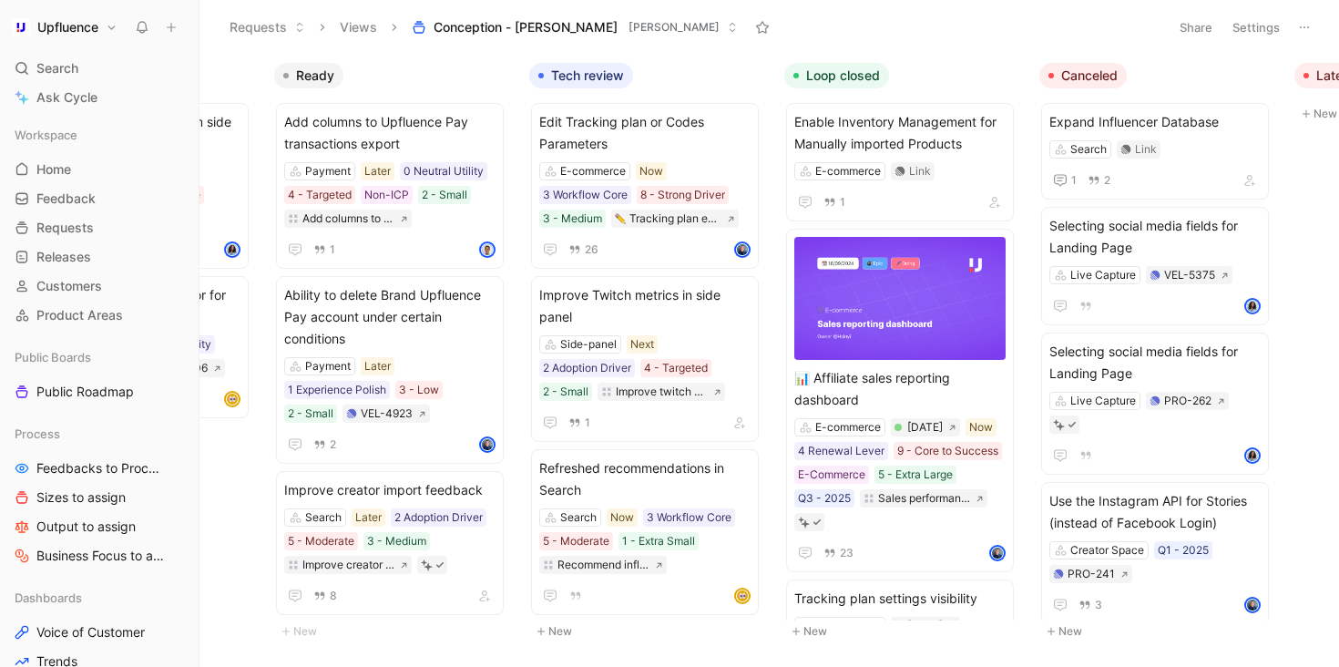
click at [1244, 17] on button "Settings" at bounding box center [1256, 28] width 64 height 26
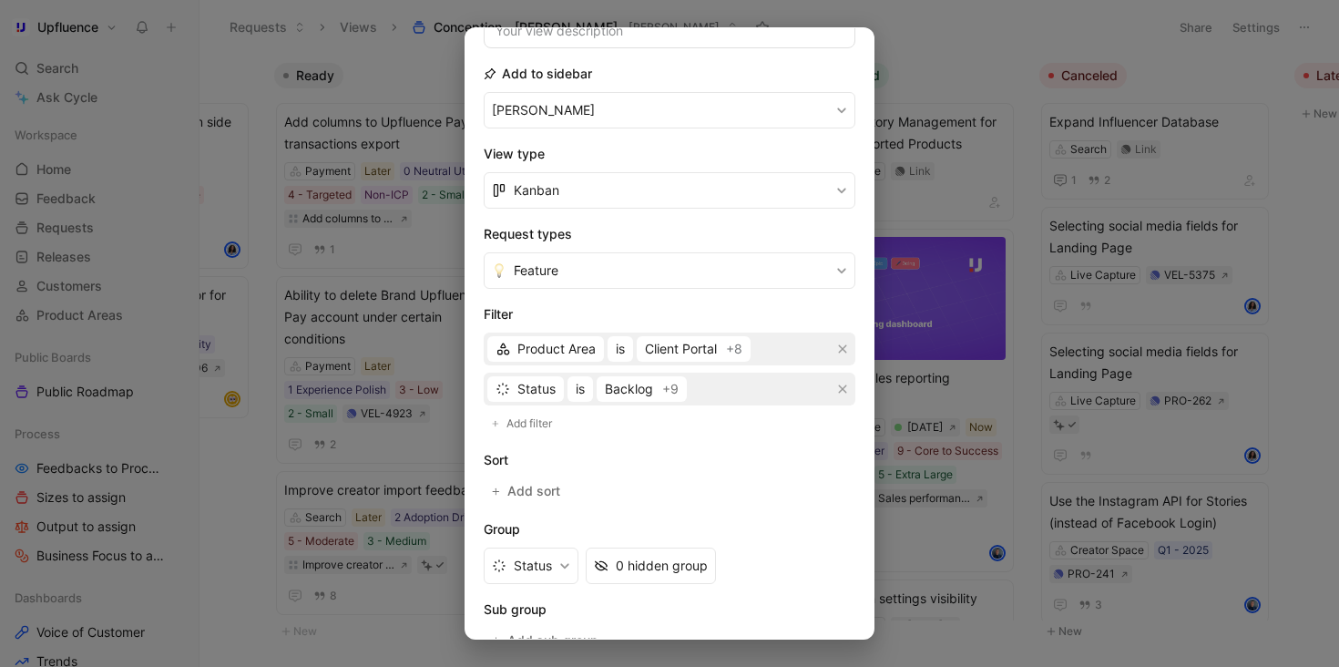
scroll to position [214, 0]
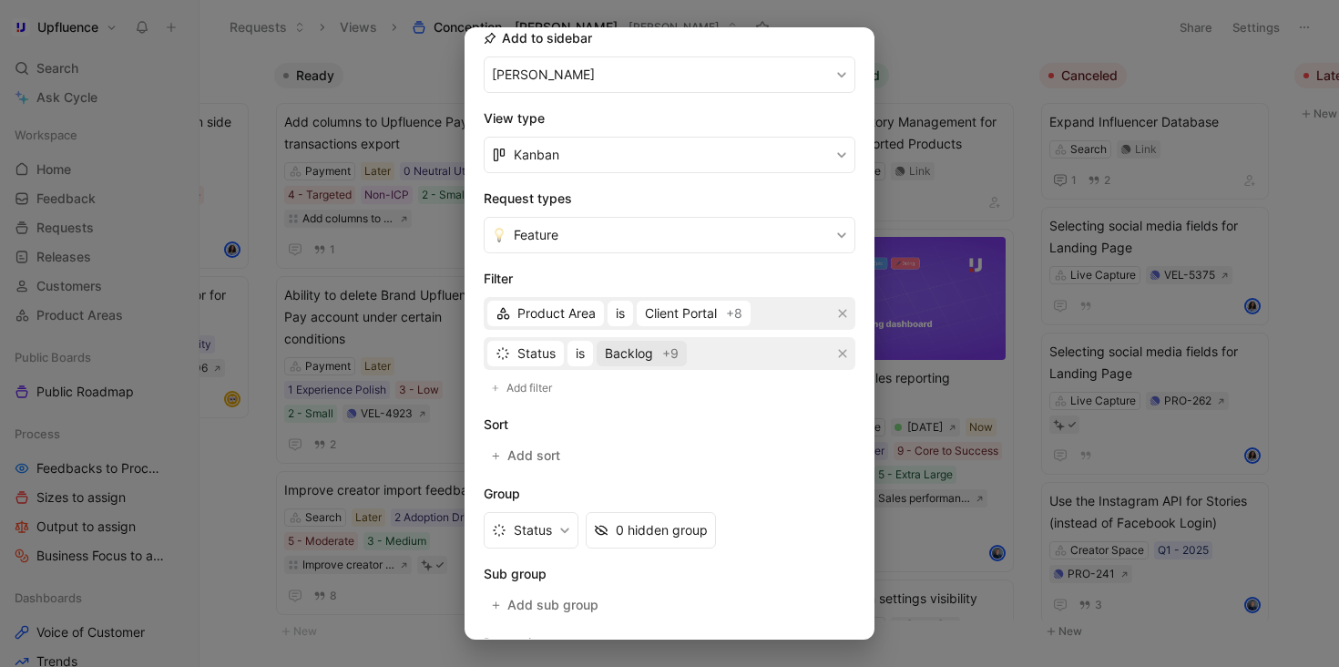
click at [649, 358] on span "Backlog" at bounding box center [629, 353] width 48 height 22
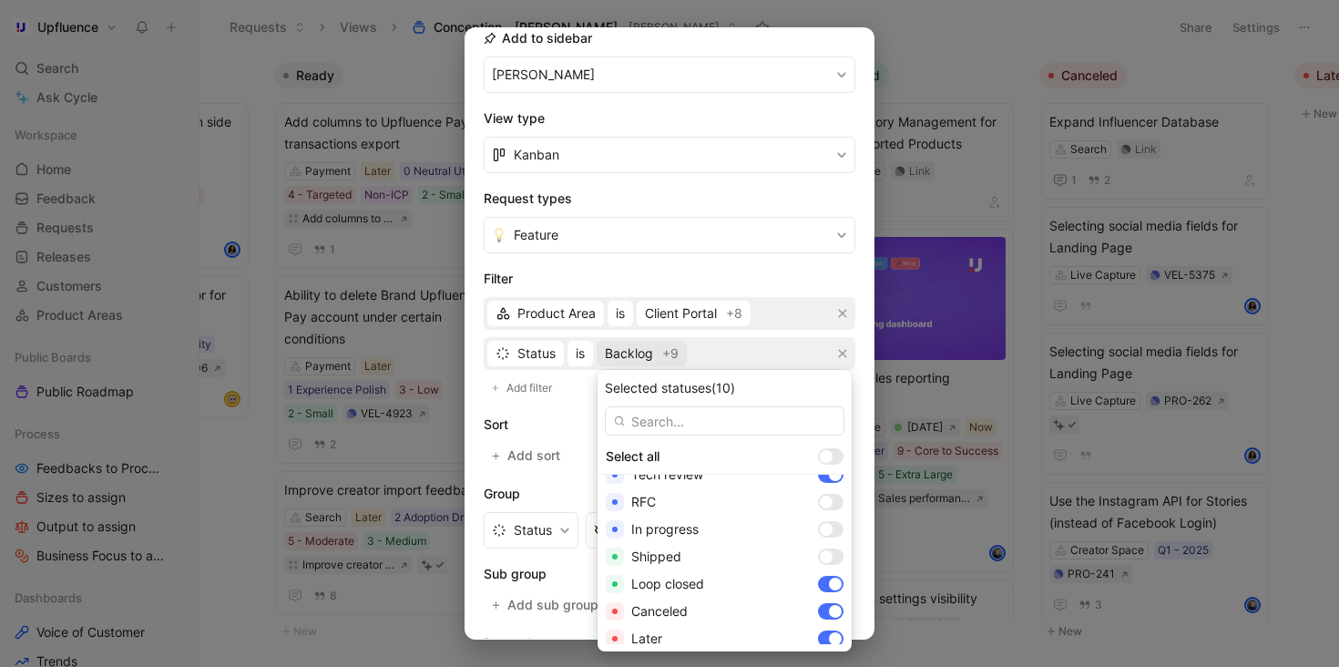
scroll to position [271, 0]
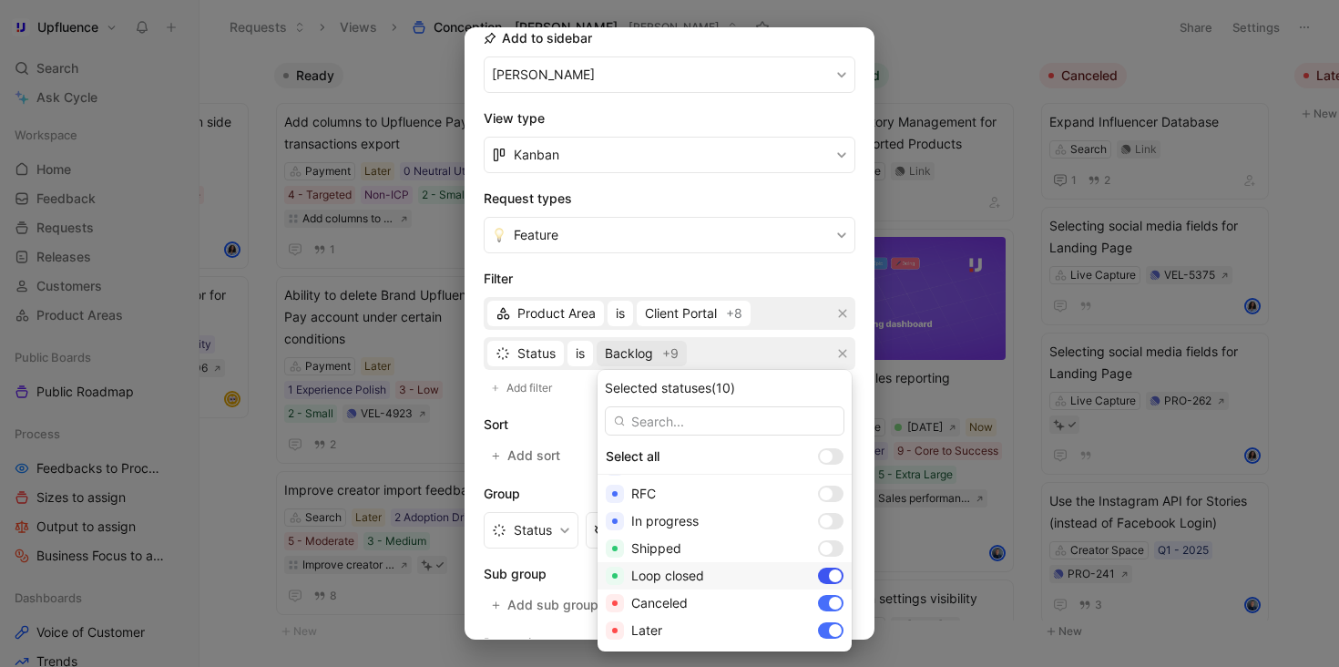
click at [818, 575] on div at bounding box center [831, 575] width 26 height 16
click at [829, 604] on div at bounding box center [835, 603] width 13 height 13
click at [829, 631] on div at bounding box center [835, 630] width 13 height 13
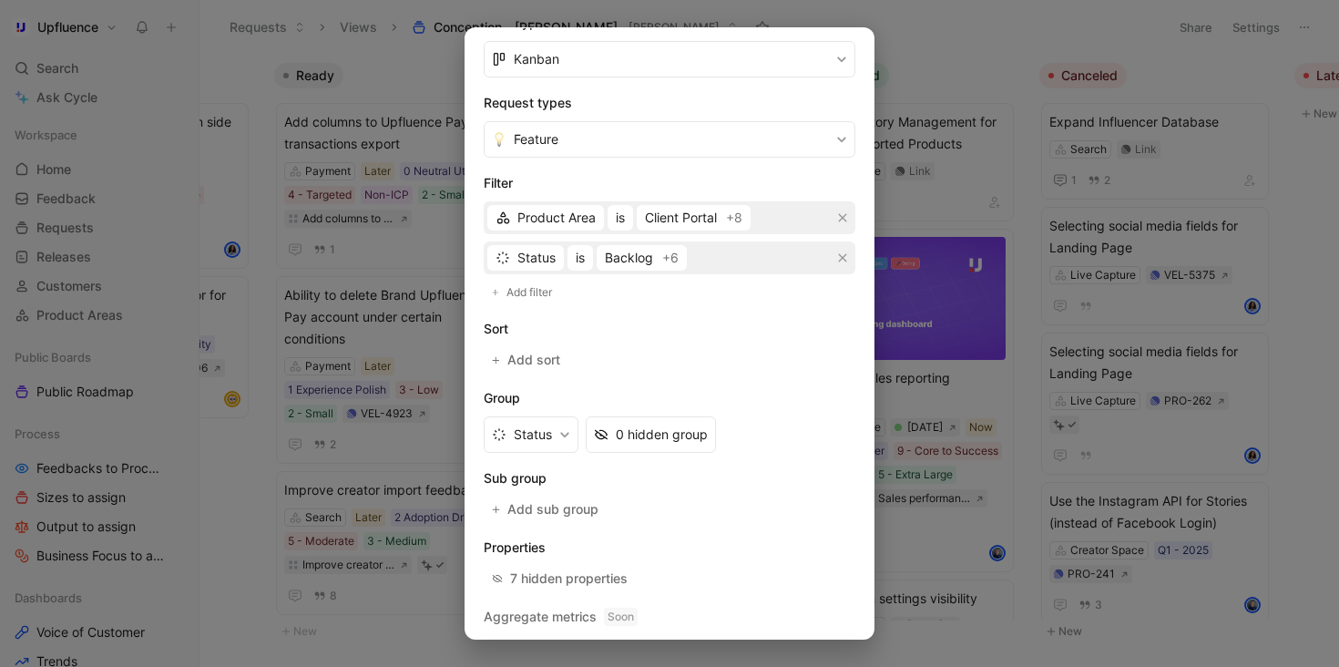
scroll to position [357, 0]
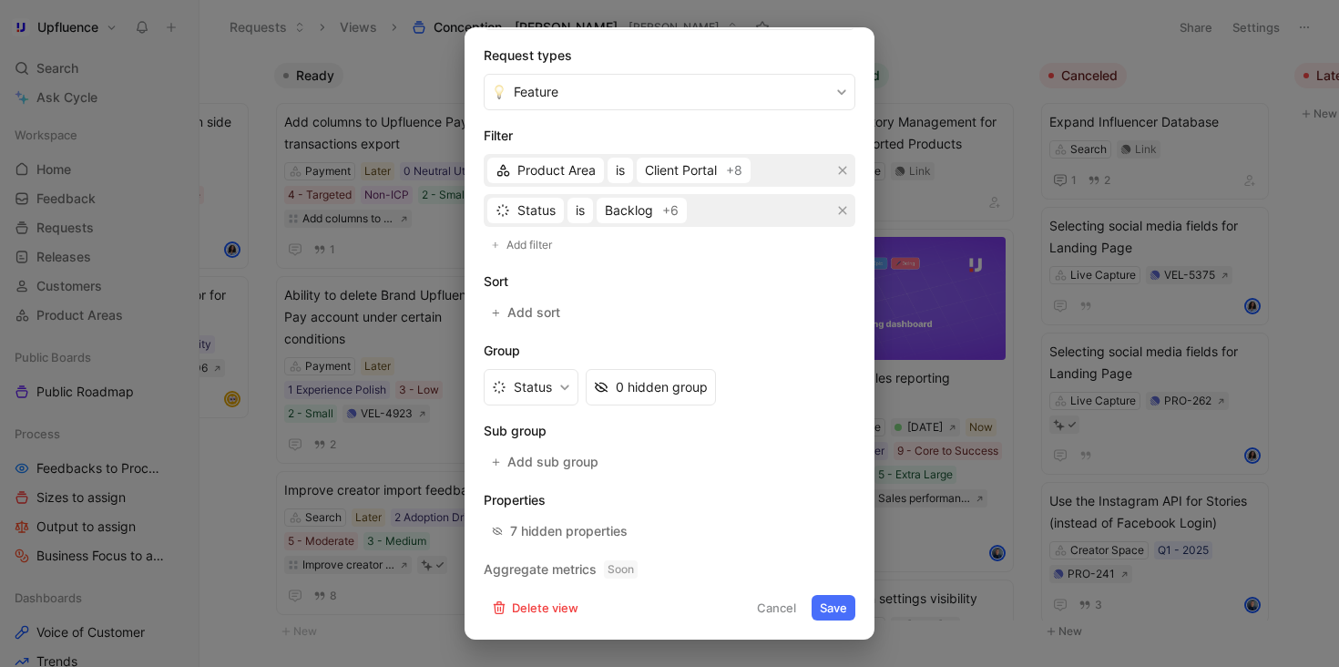
click at [833, 596] on button "Save" at bounding box center [834, 608] width 44 height 26
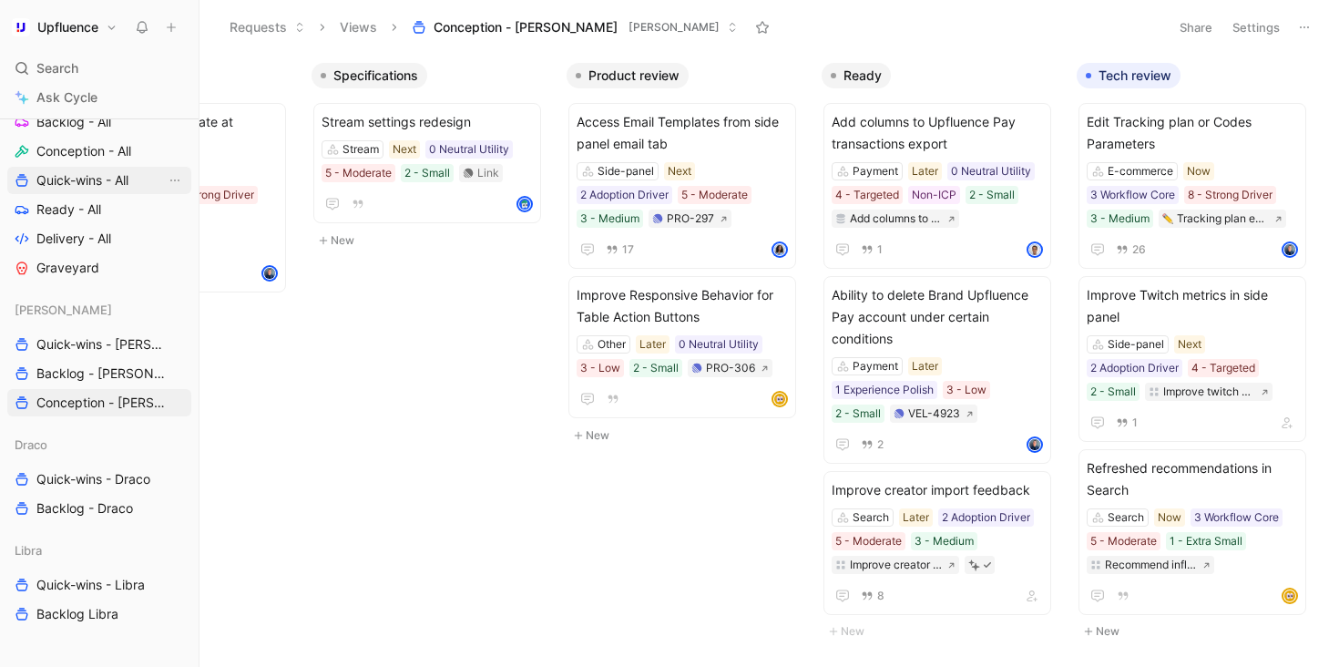
scroll to position [769, 0]
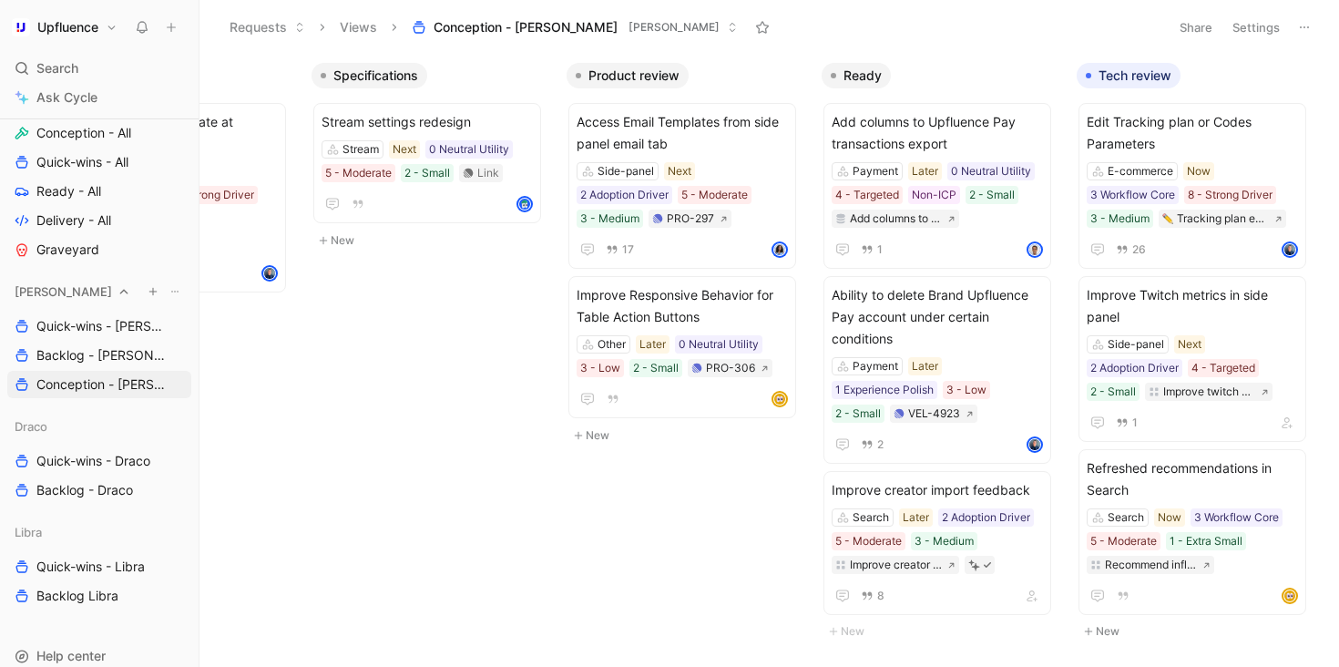
click at [180, 292] on button at bounding box center [175, 291] width 18 height 18
click at [179, 329] on span "Create section" at bounding box center [157, 325] width 87 height 15
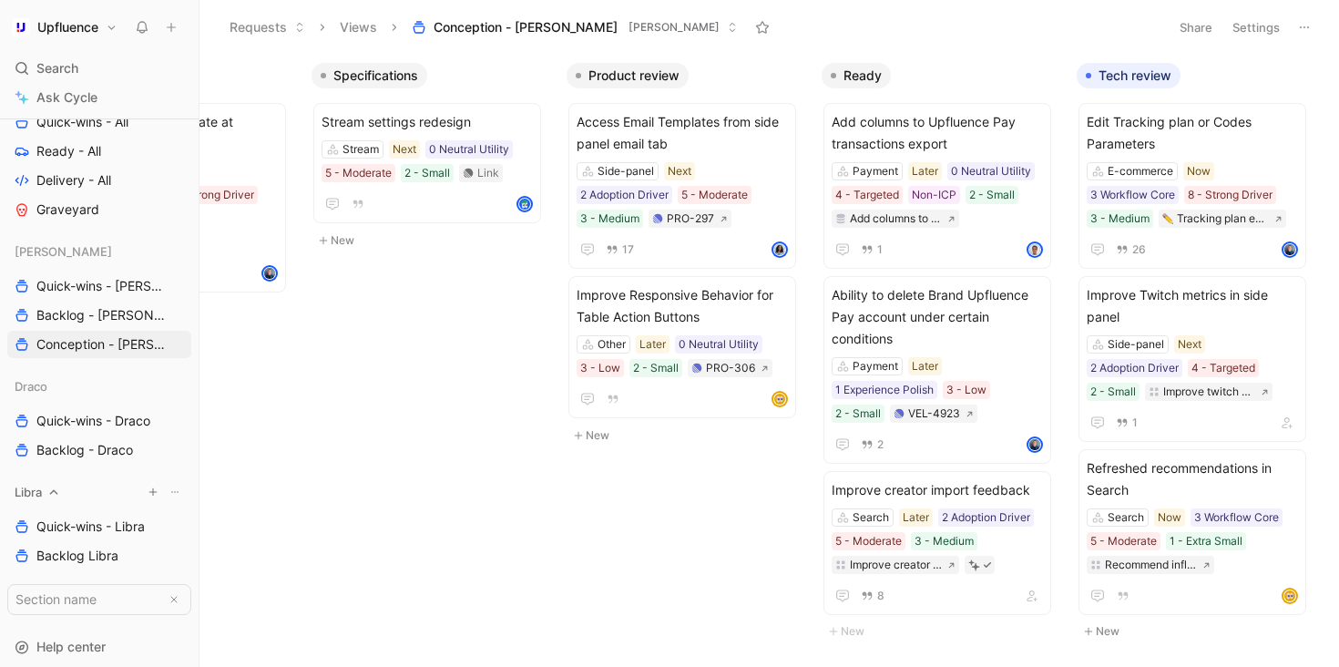
scroll to position [848, 0]
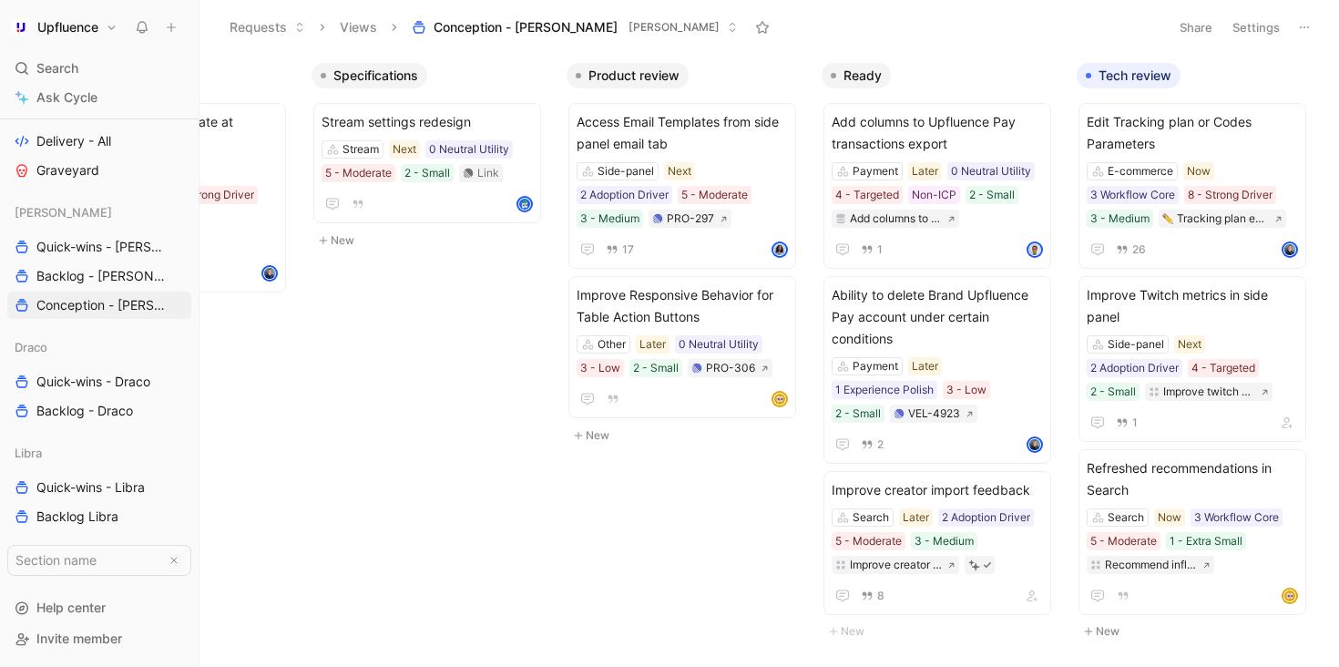
click at [284, 578] on body "Upfluence Search ⌘ K Ask Cycle Workspace Home G then H Feedback G then F Reques…" at bounding box center [669, 333] width 1339 height 667
click at [174, 304] on div "Vela Quick-wins - Vela Backlog - Vela Conception - Vela" at bounding box center [99, 259] width 184 height 120
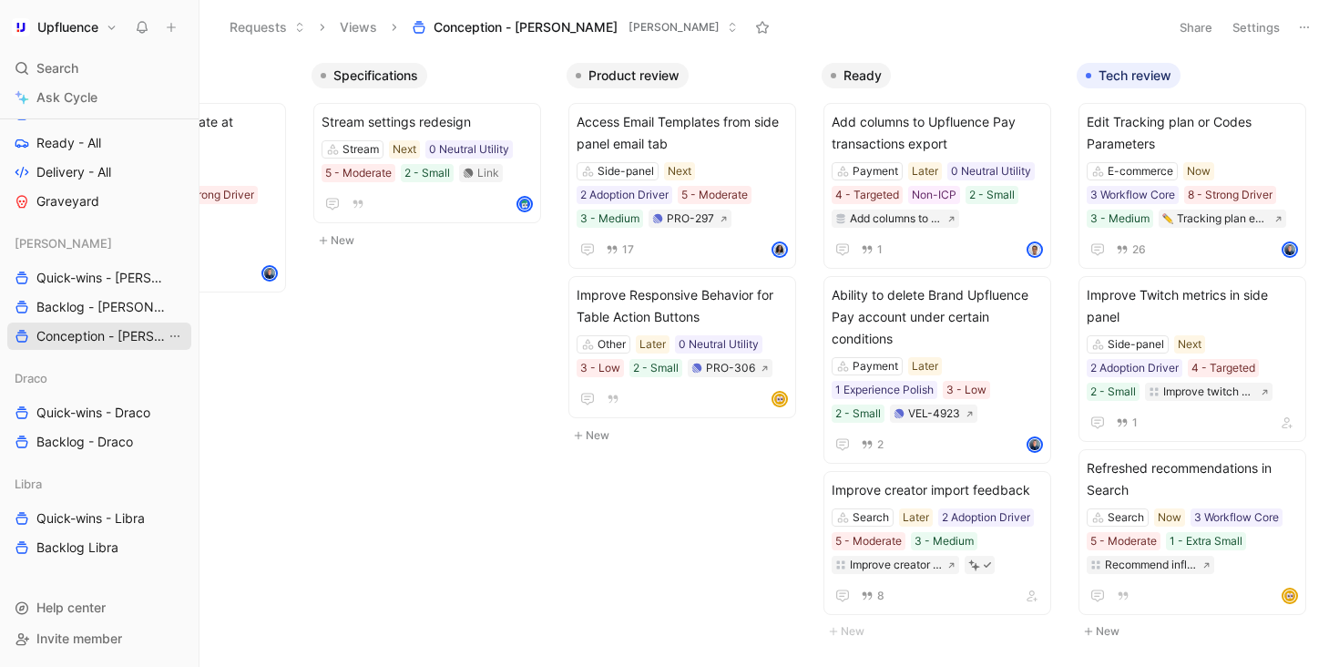
click at [173, 336] on icon "View actions" at bounding box center [175, 336] width 15 height 15
click at [178, 370] on div "Duplicate" at bounding box center [186, 370] width 137 height 22
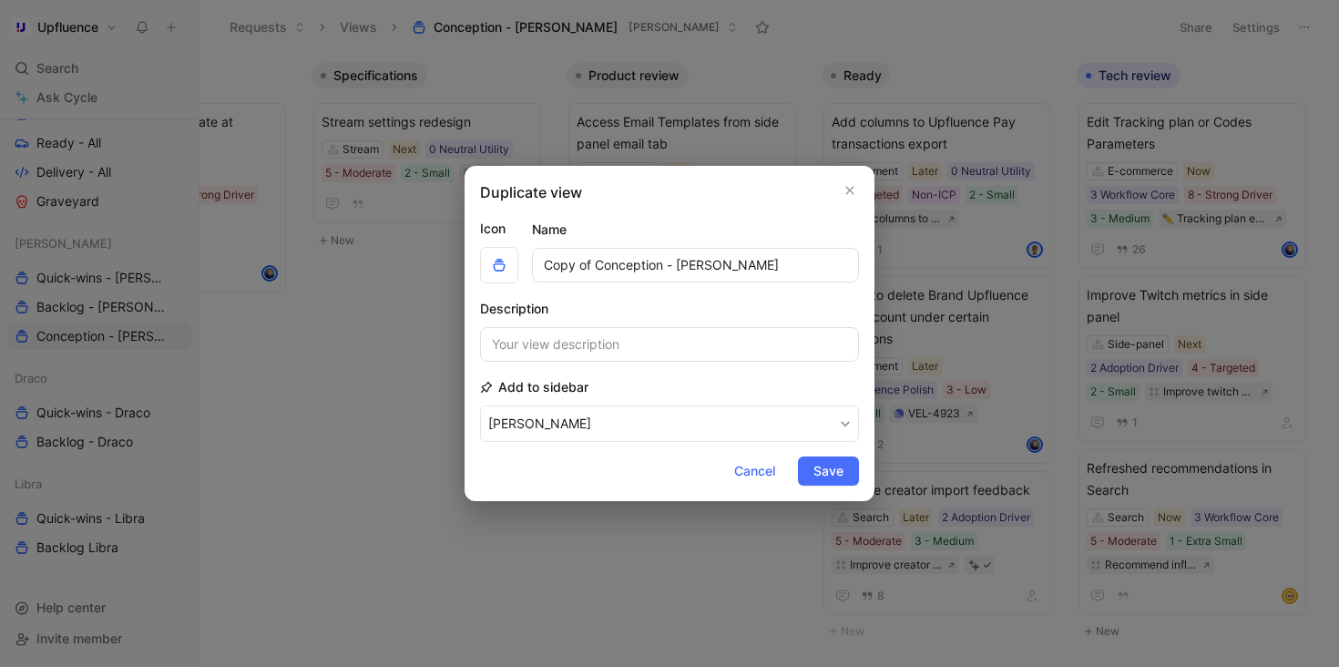
drag, startPoint x: 661, startPoint y: 265, endPoint x: 467, endPoint y: 265, distance: 194.0
click at [467, 265] on div "Duplicate view Icon Name Copy of Conception - Vela Description Add to sidebar V…" at bounding box center [670, 333] width 410 height 335
type input "Planification - Vela"
click at [602, 302] on section "Description" at bounding box center [669, 330] width 379 height 64
click at [829, 475] on span "Save" at bounding box center [828, 471] width 30 height 22
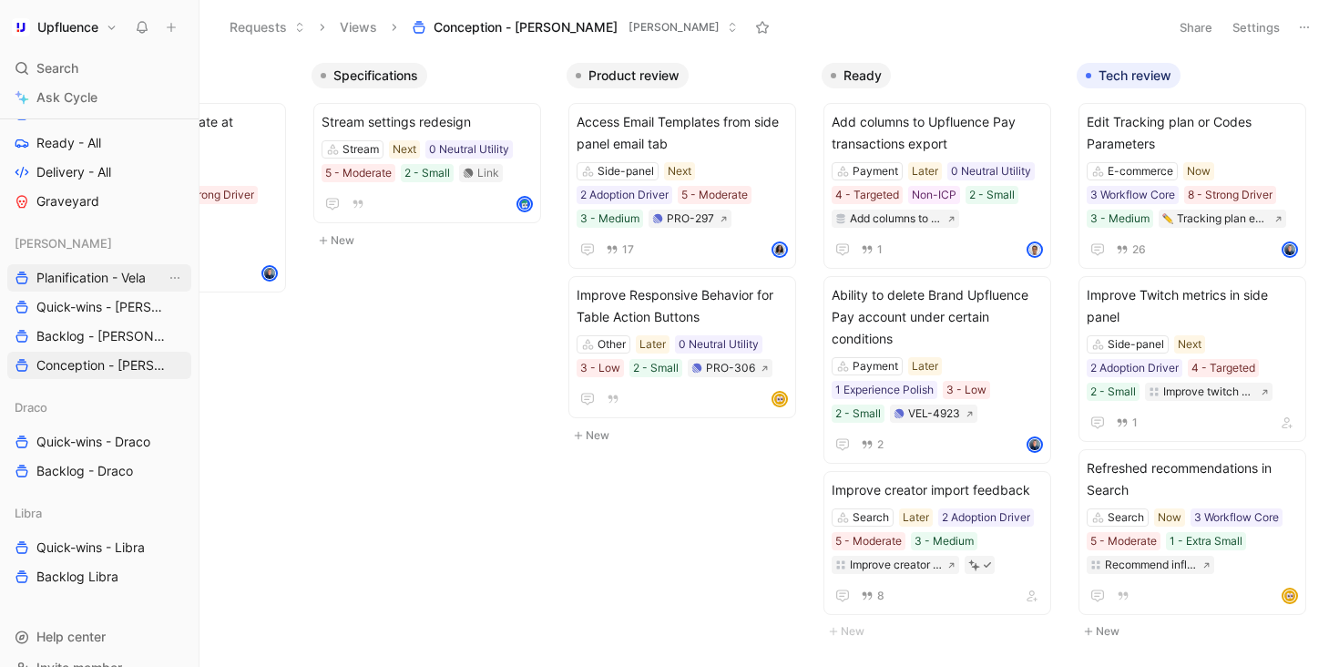
click at [90, 276] on span "Planification - Vela" at bounding box center [90, 278] width 109 height 18
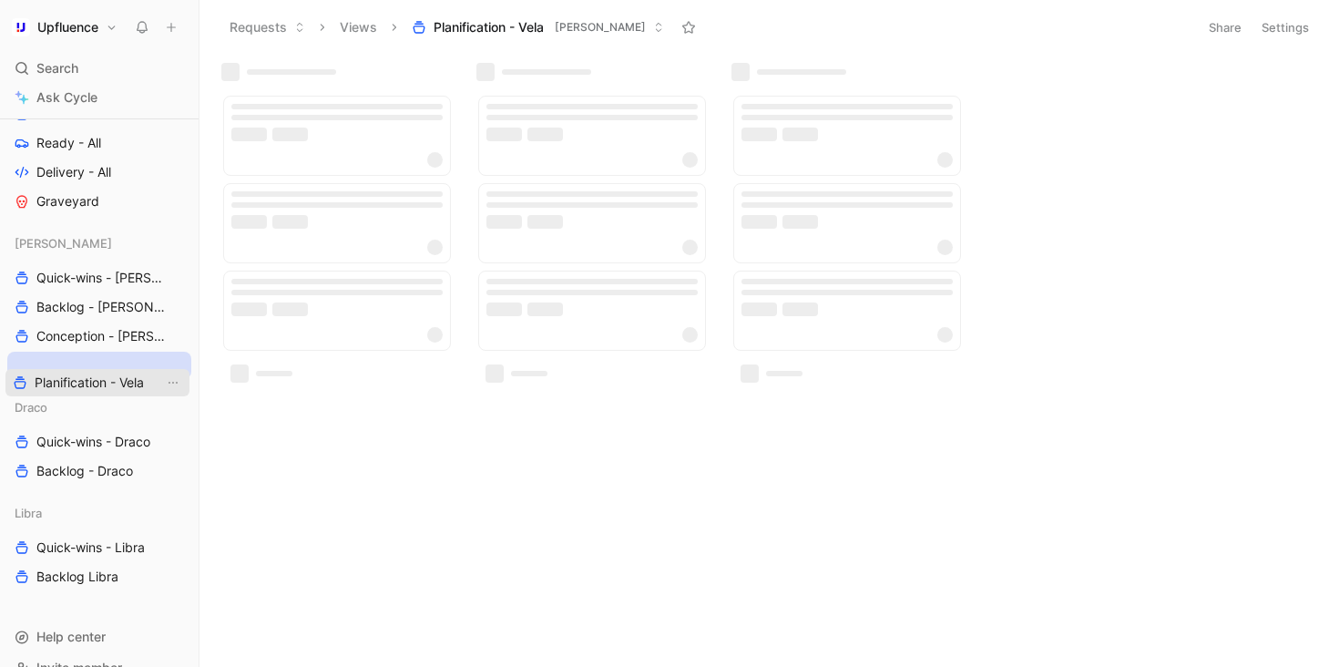
drag, startPoint x: 84, startPoint y: 274, endPoint x: 82, endPoint y: 376, distance: 102.0
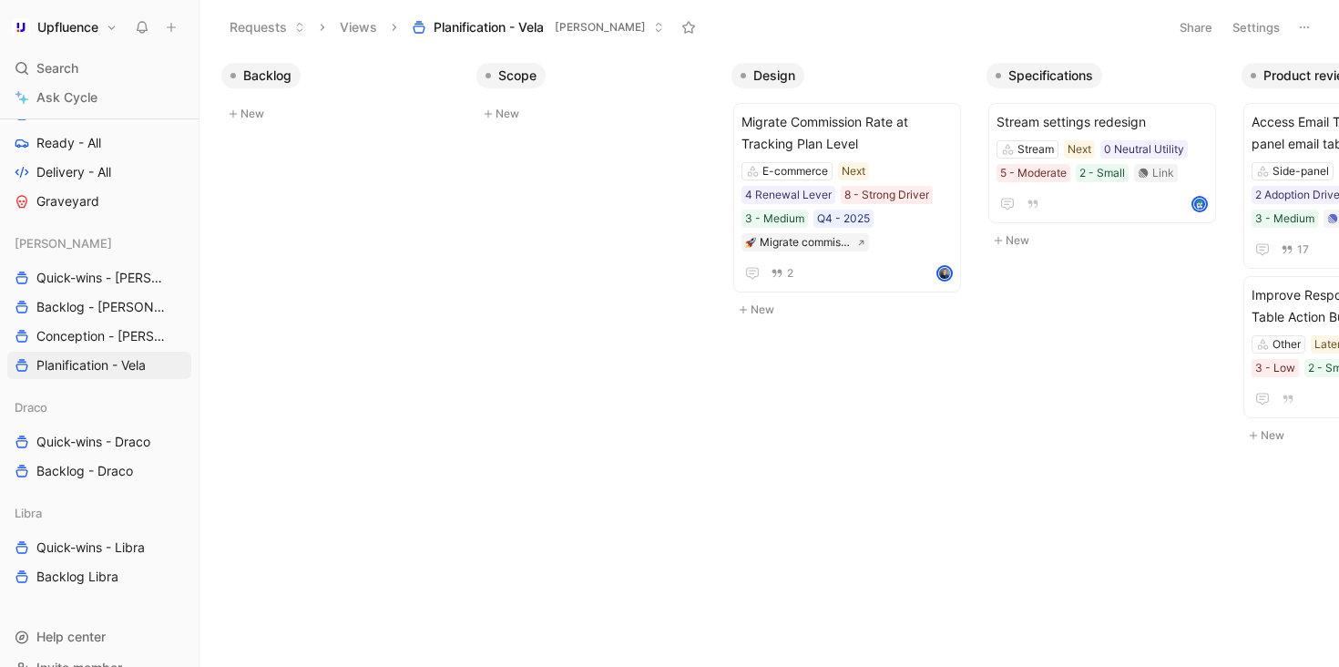
click at [1246, 35] on button "Settings" at bounding box center [1256, 28] width 64 height 26
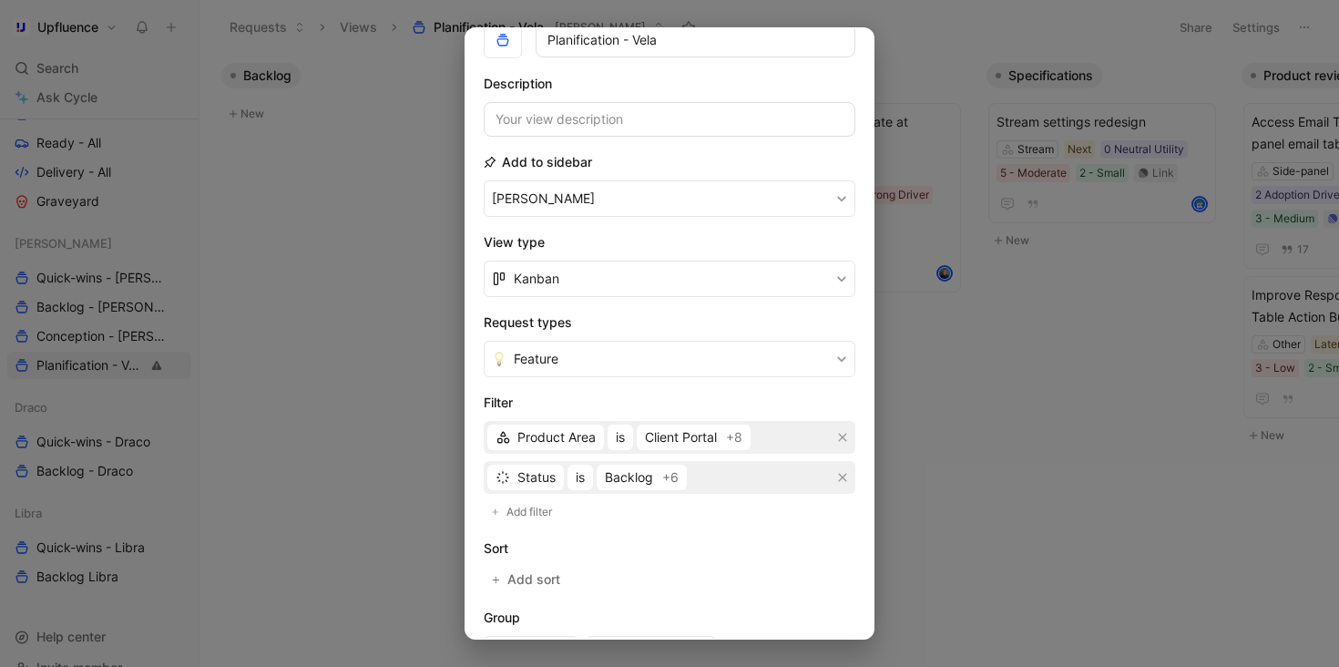
scroll to position [126, 0]
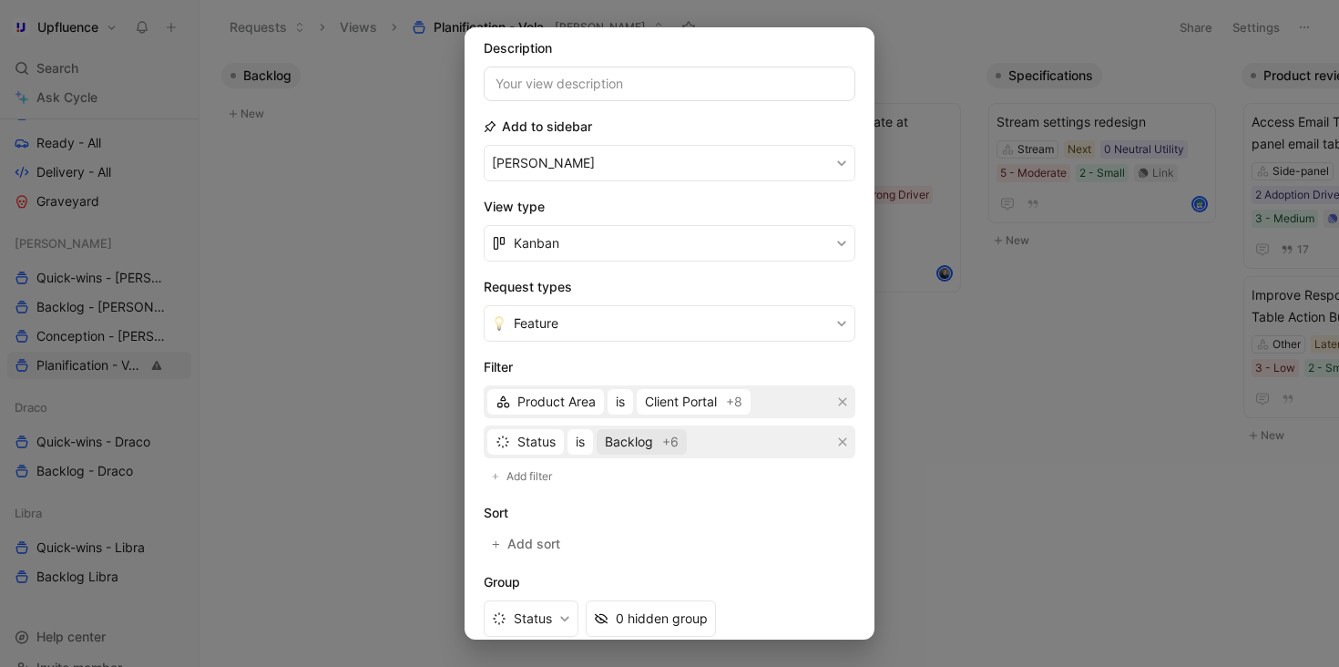
click at [631, 445] on span "Backlog" at bounding box center [629, 442] width 48 height 22
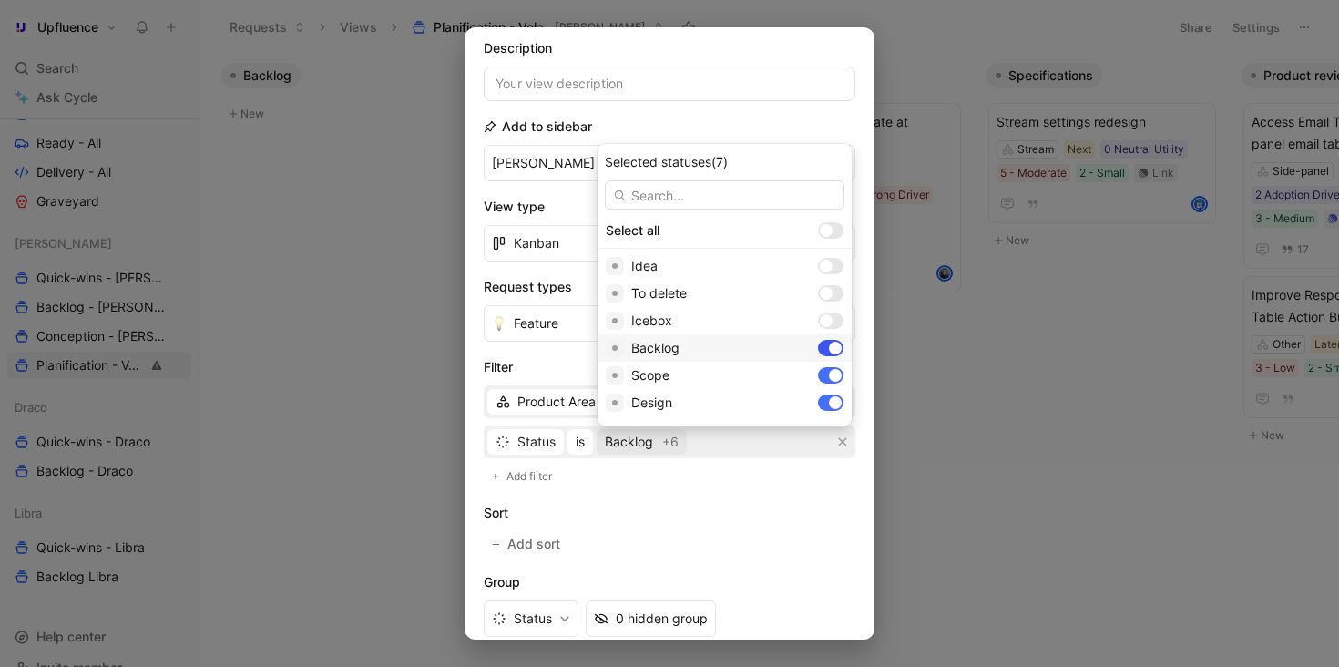
click at [829, 350] on div at bounding box center [835, 348] width 13 height 13
click at [829, 372] on div at bounding box center [835, 375] width 13 height 13
click at [829, 293] on div at bounding box center [835, 294] width 13 height 13
click at [829, 318] on div at bounding box center [835, 321] width 13 height 13
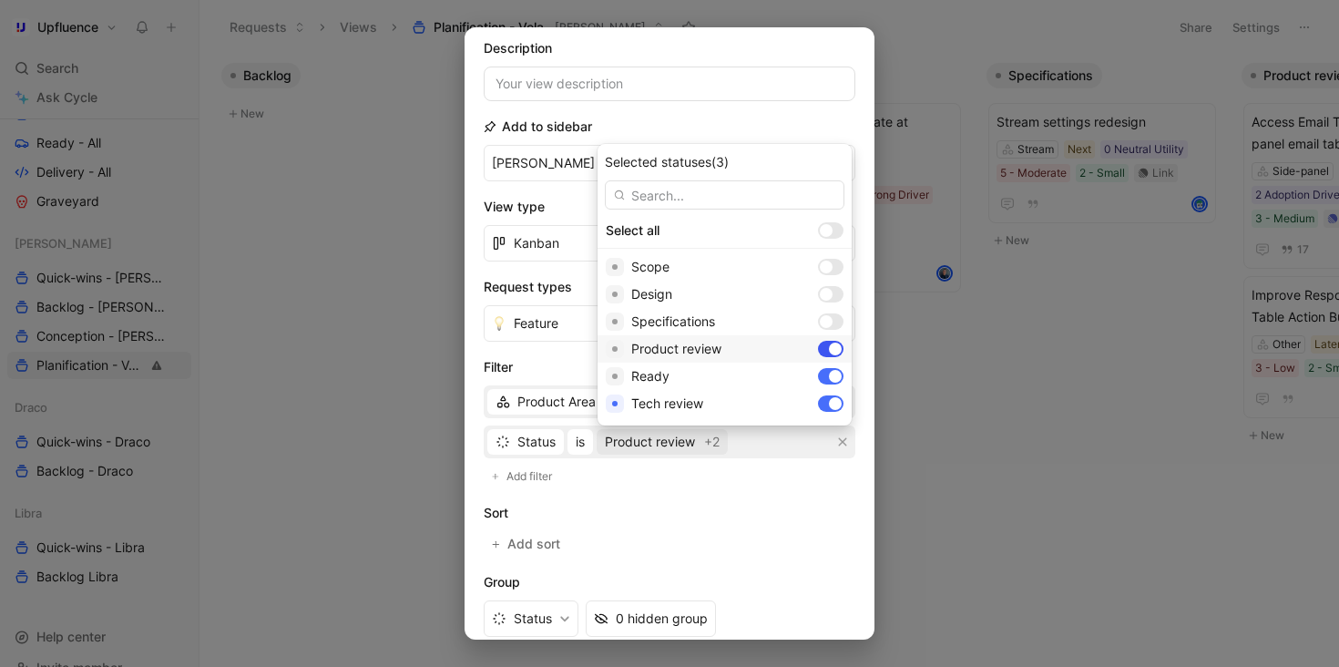
click at [818, 345] on div at bounding box center [831, 349] width 26 height 16
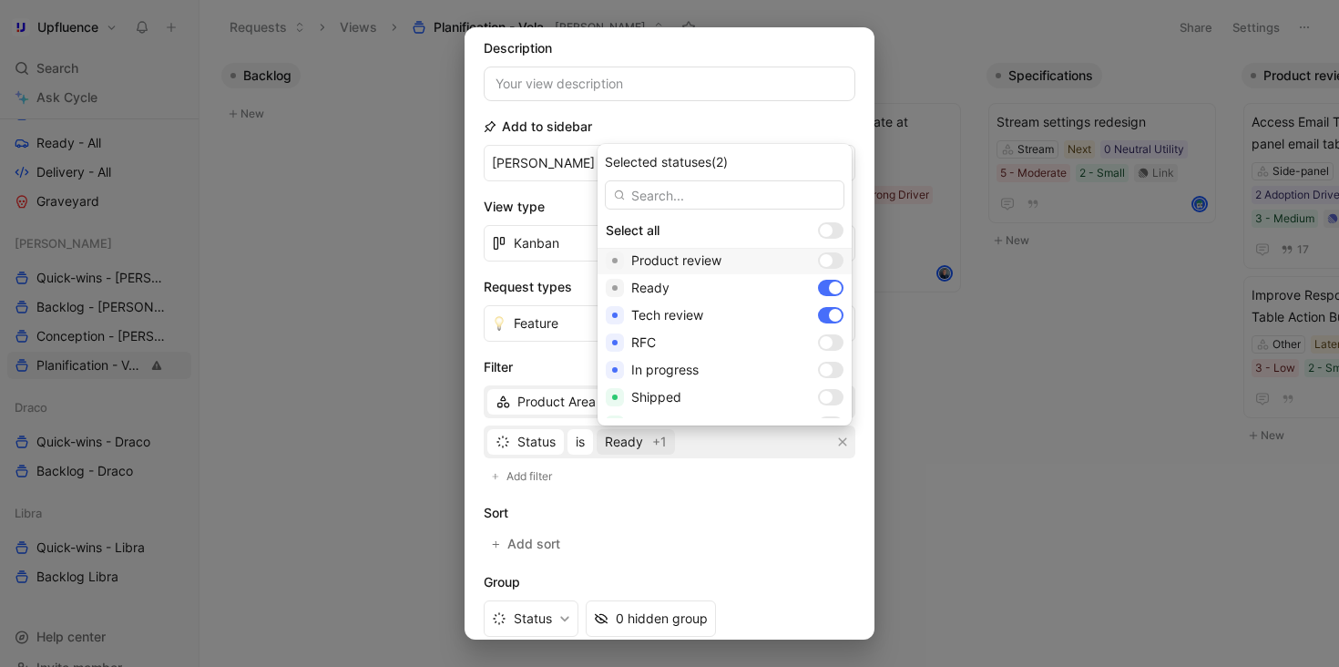
scroll to position [211, 0]
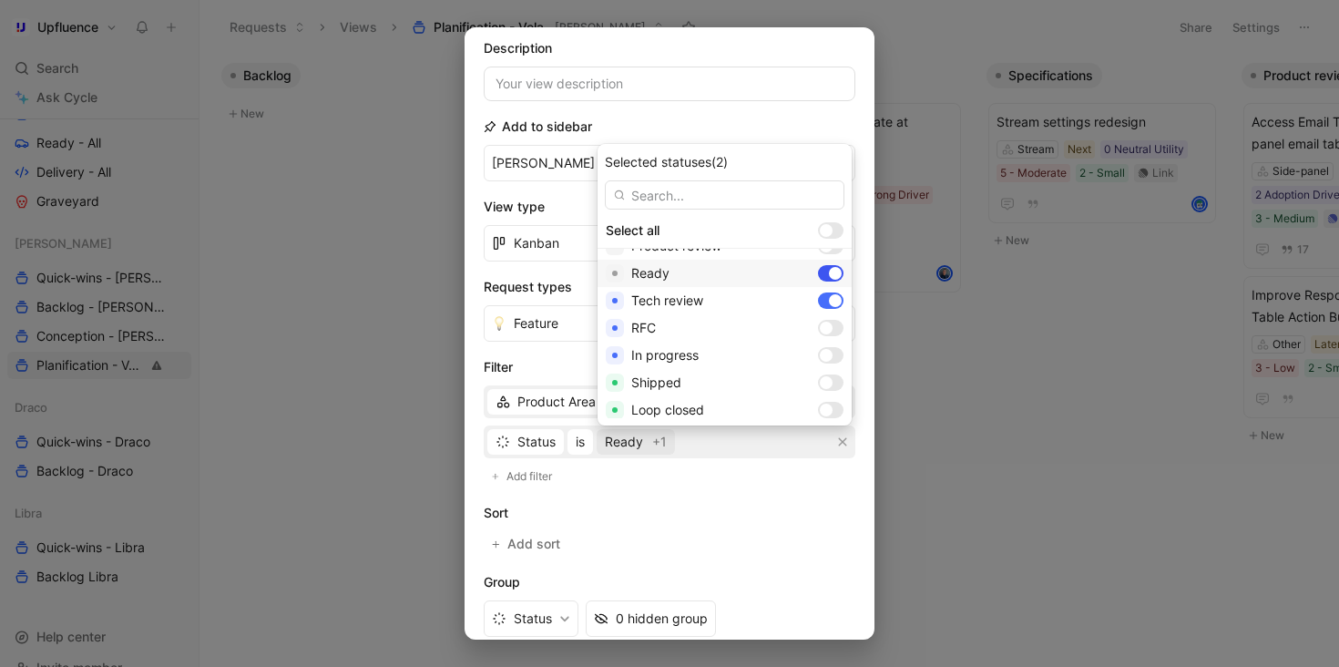
click at [829, 277] on div at bounding box center [835, 273] width 13 height 13
click at [818, 275] on div at bounding box center [831, 273] width 26 height 16
click at [820, 326] on div at bounding box center [826, 328] width 13 height 13
click at [820, 352] on div at bounding box center [826, 355] width 13 height 13
click at [820, 383] on div at bounding box center [826, 382] width 13 height 13
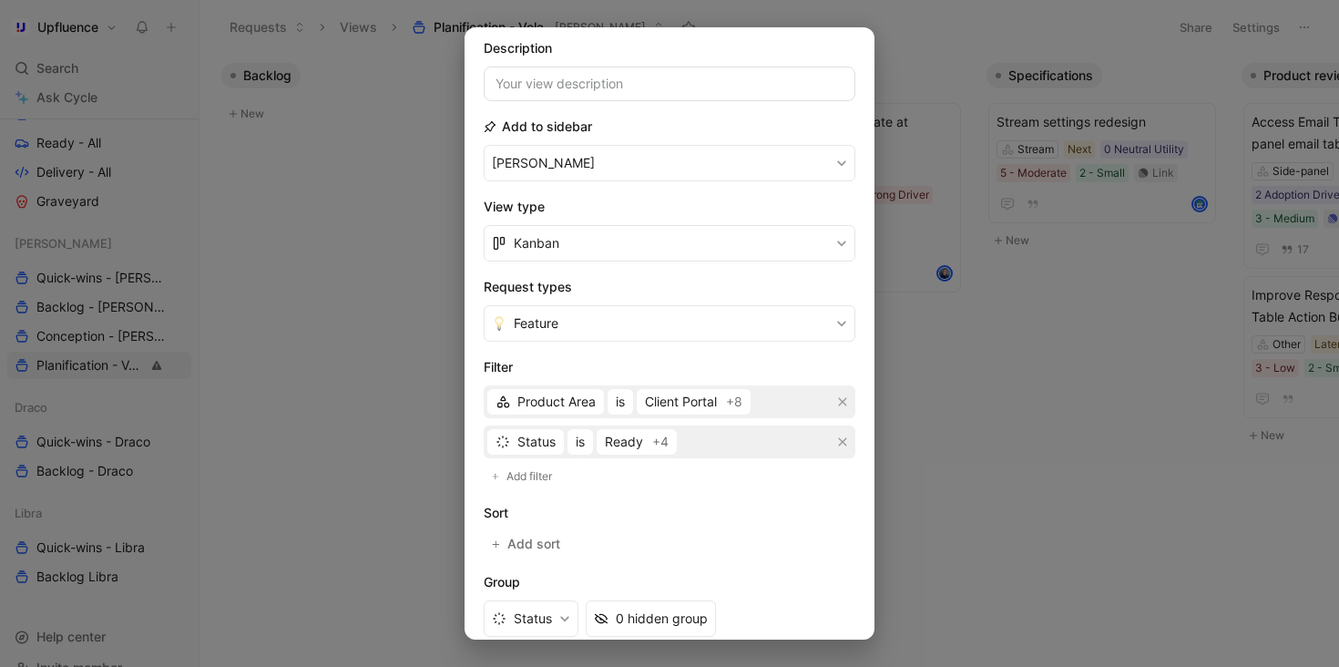
scroll to position [357, 0]
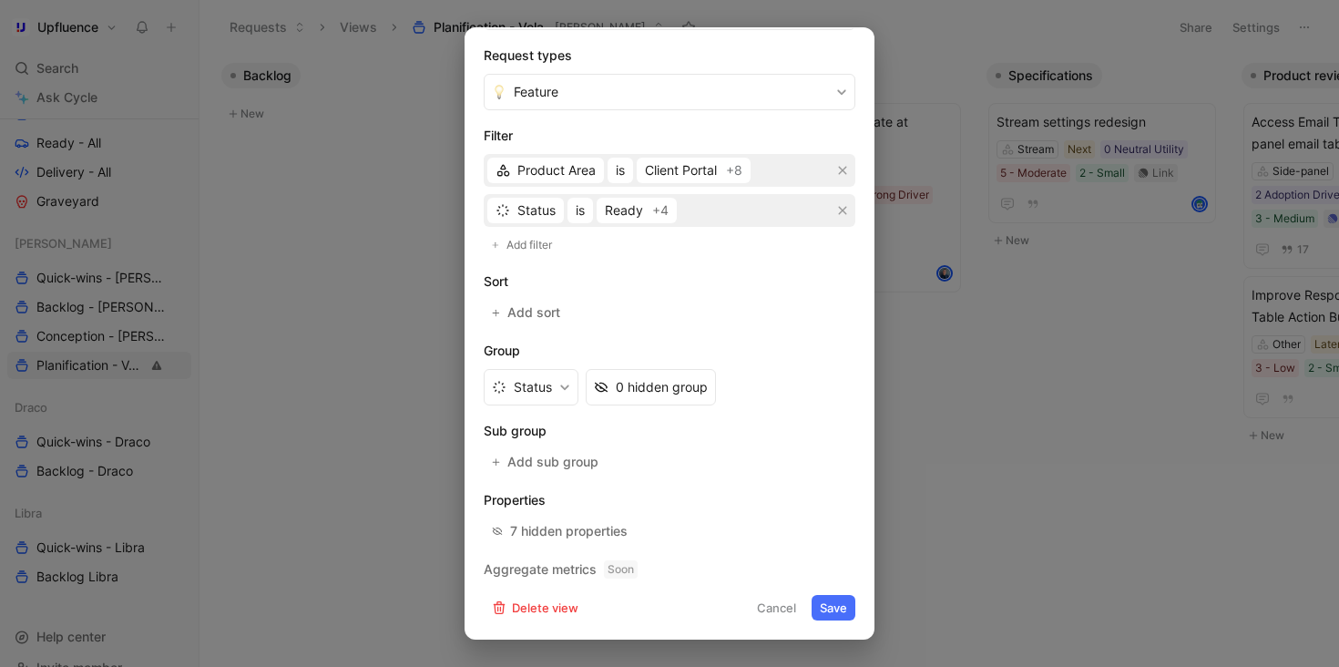
click at [826, 605] on button "Save" at bounding box center [834, 608] width 44 height 26
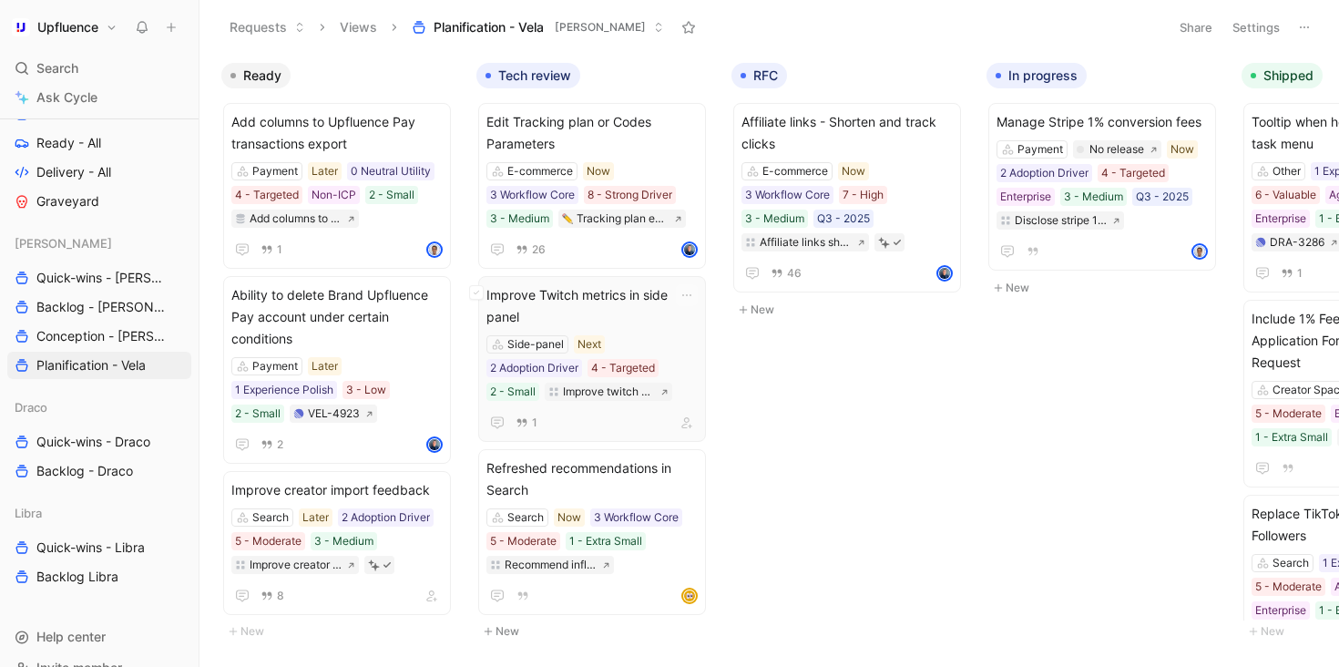
scroll to position [33, 0]
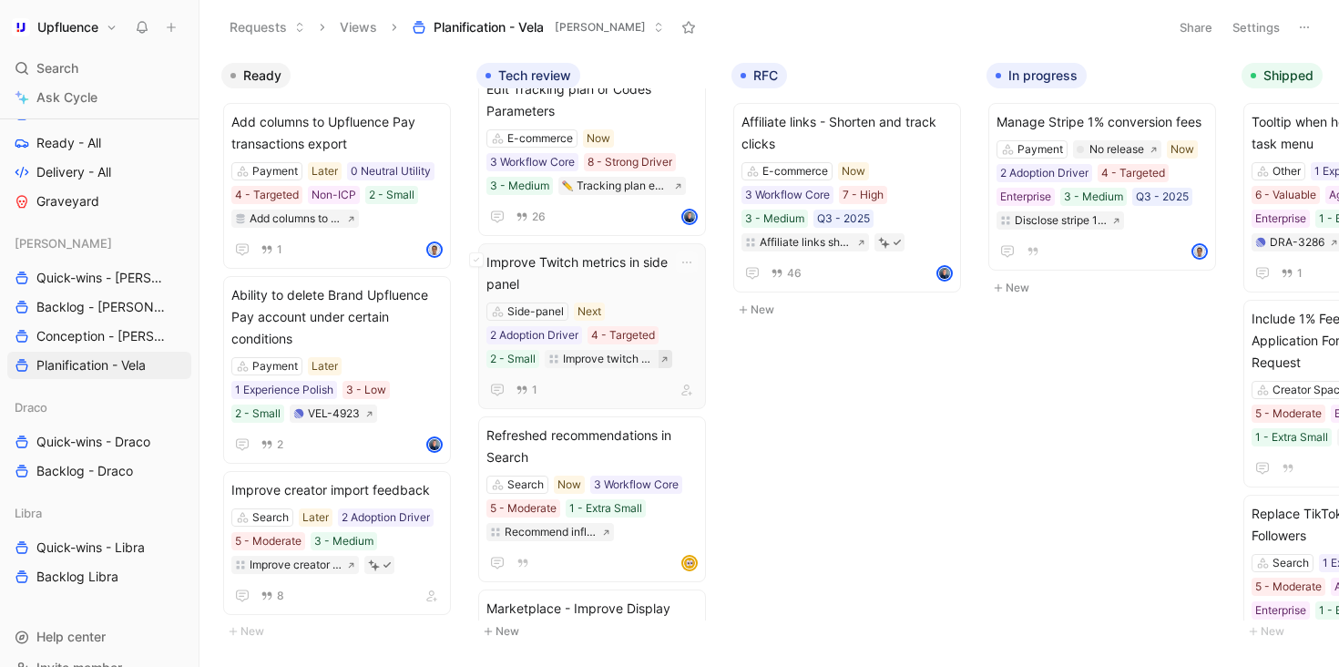
click at [670, 350] on button at bounding box center [666, 359] width 14 height 18
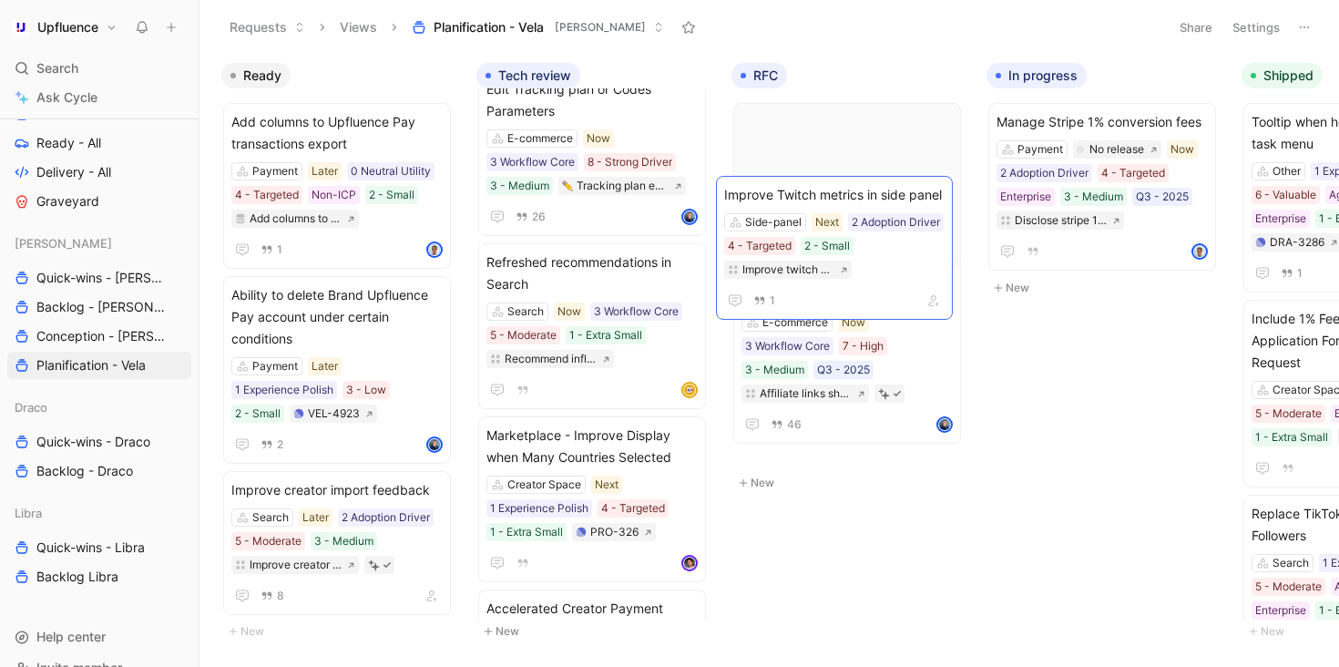
drag, startPoint x: 591, startPoint y: 261, endPoint x: 826, endPoint y: 193, distance: 244.5
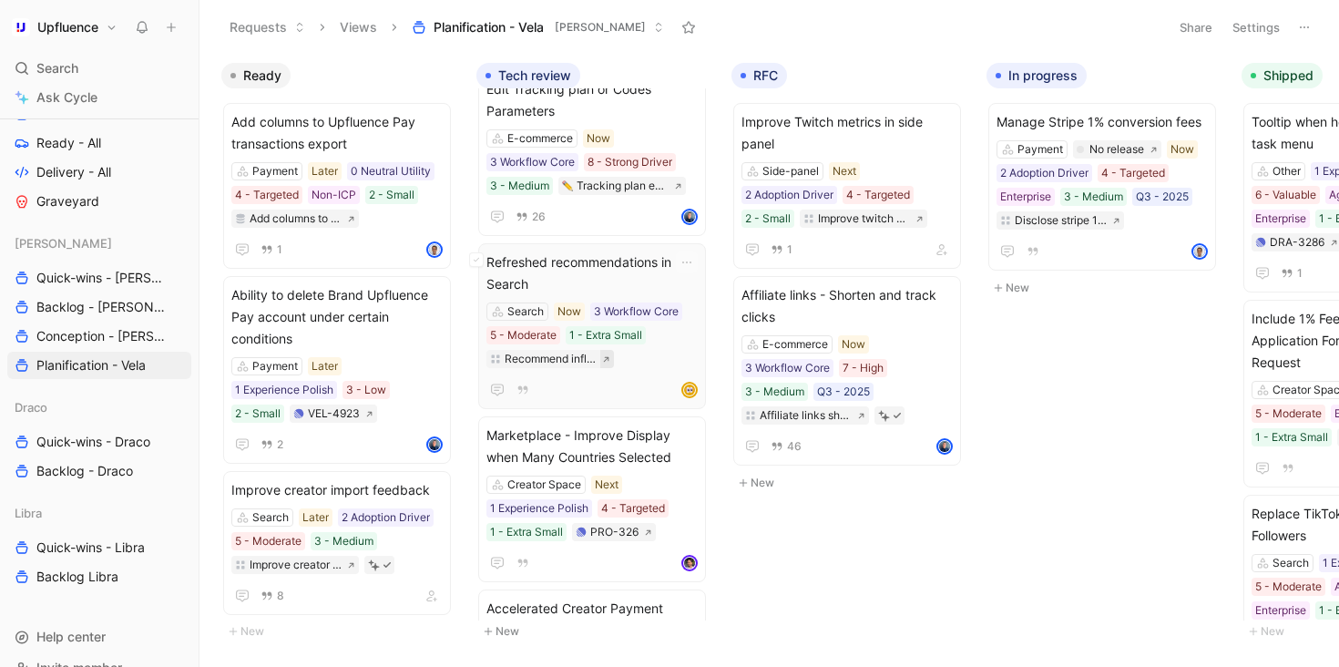
click at [607, 359] on icon at bounding box center [606, 359] width 8 height 8
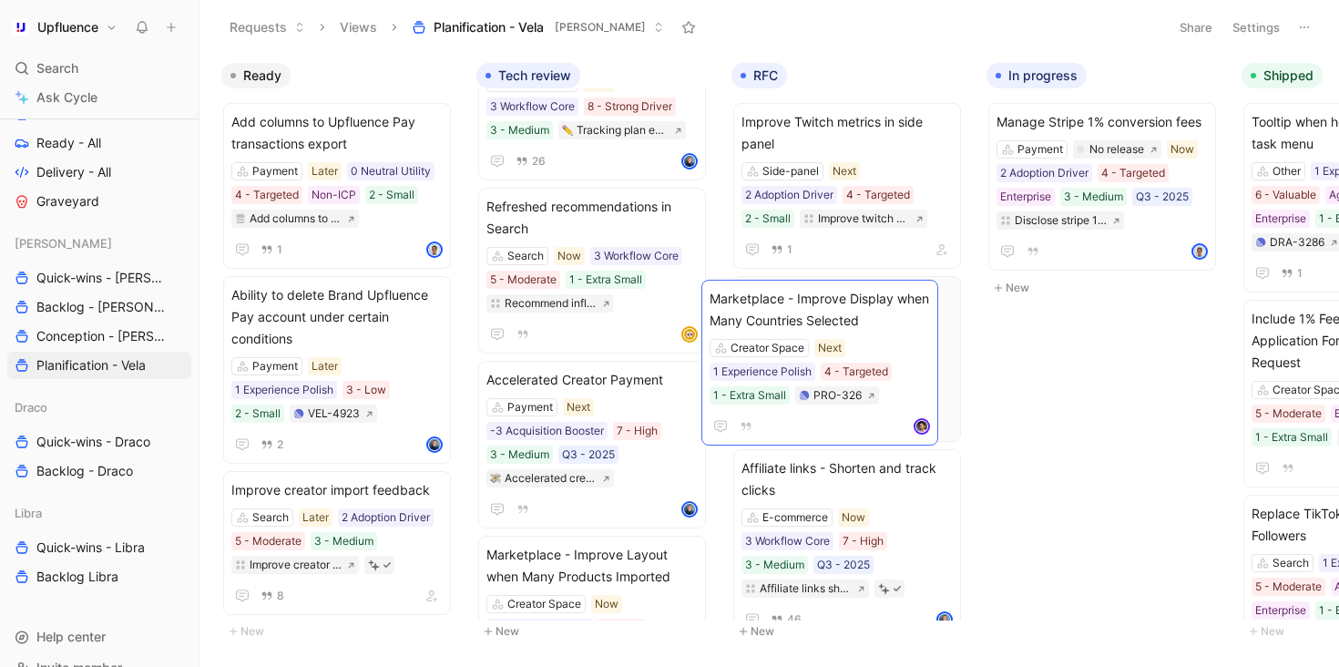
drag, startPoint x: 598, startPoint y: 383, endPoint x: 828, endPoint y: 298, distance: 245.0
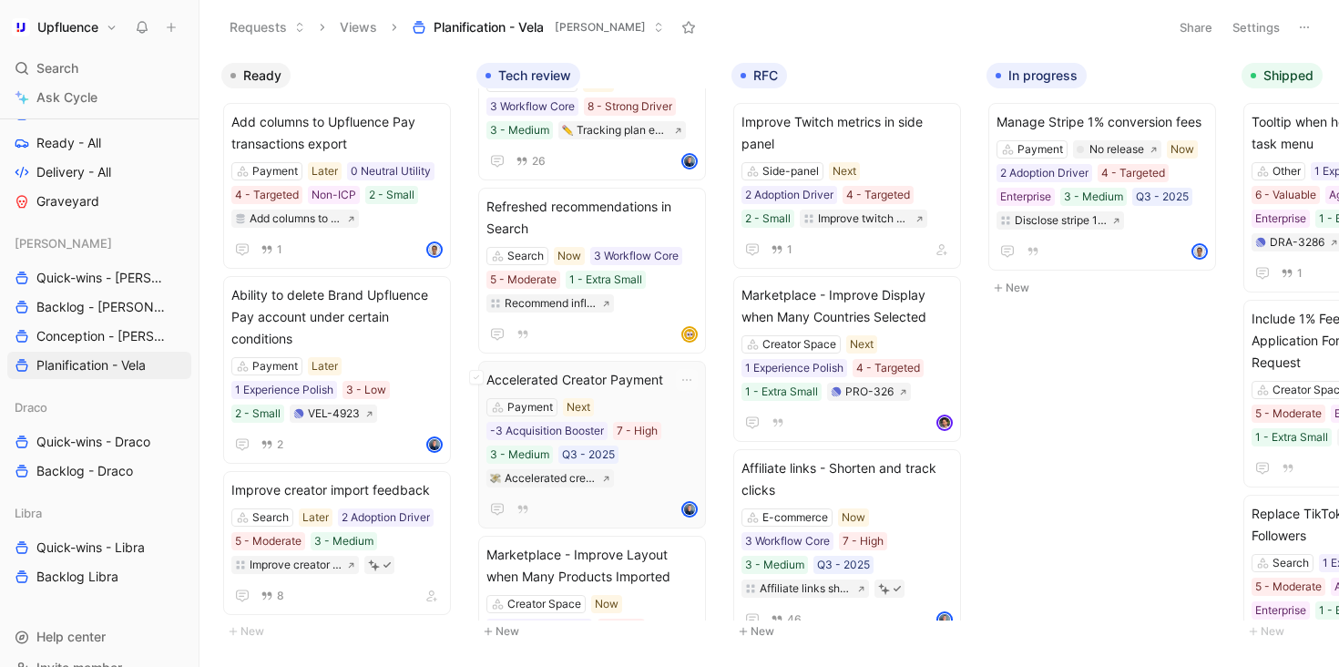
scroll to position [195, 0]
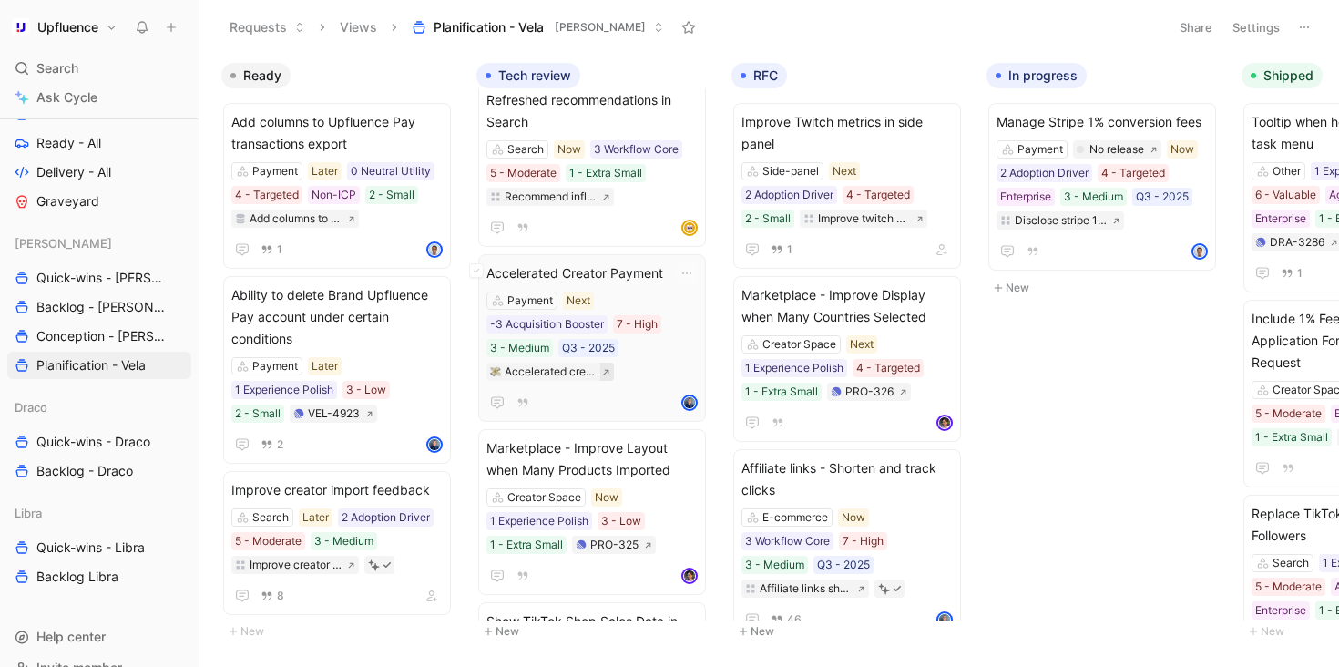
click at [606, 373] on icon at bounding box center [606, 372] width 8 height 8
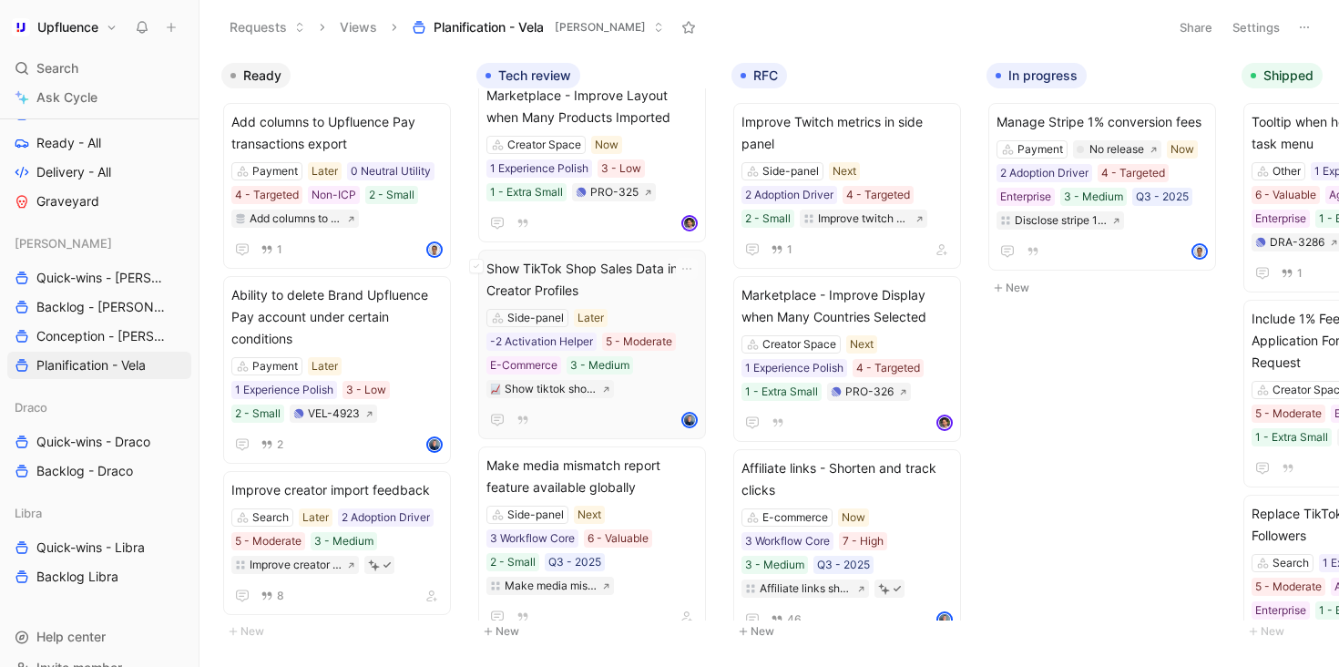
scroll to position [670, 0]
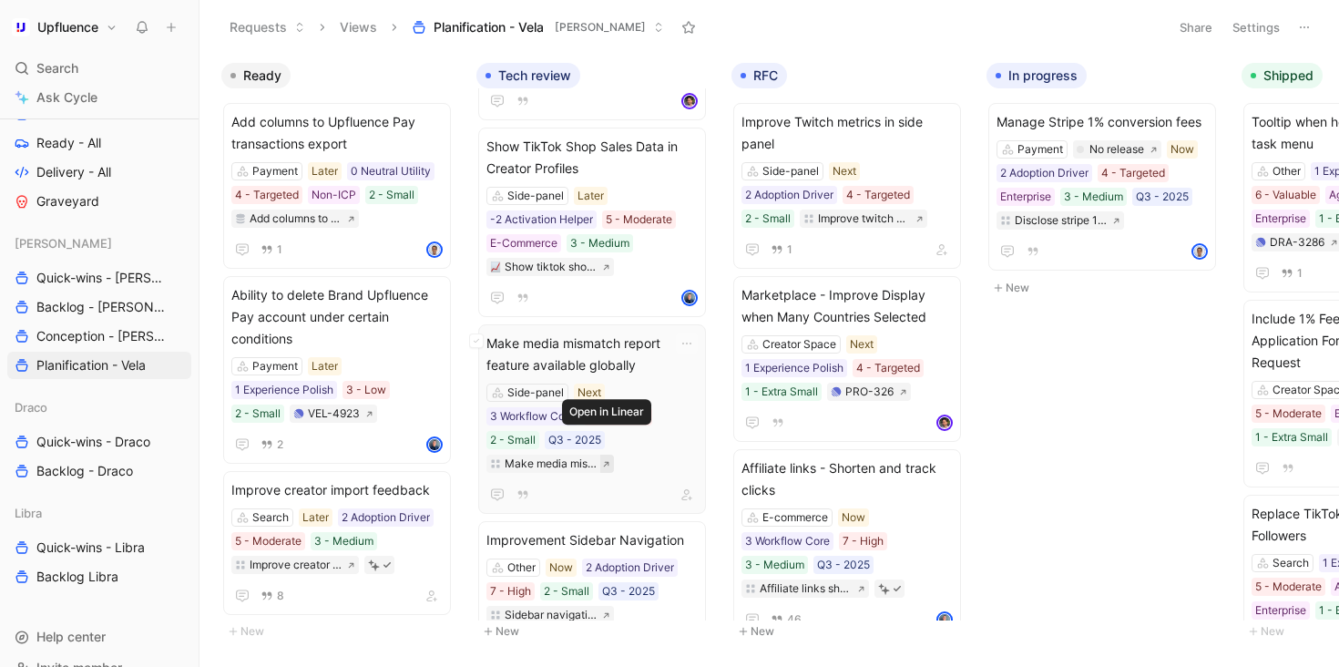
click at [610, 455] on button at bounding box center [607, 464] width 14 height 18
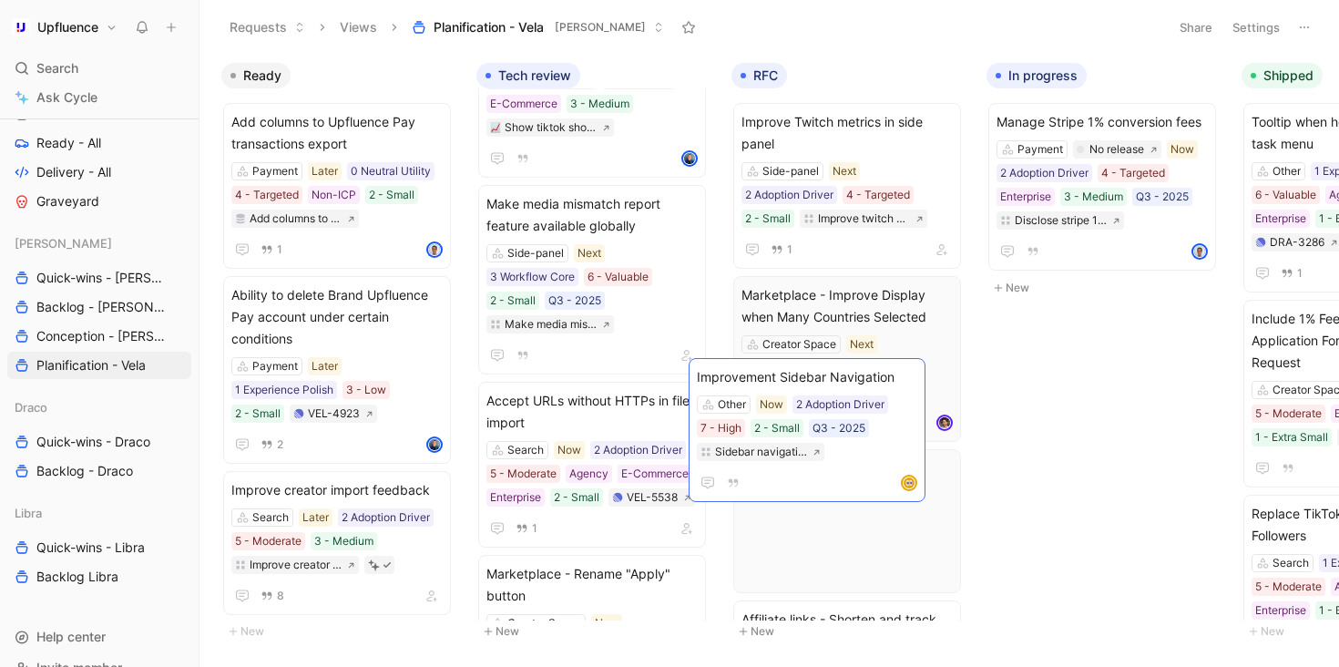
drag, startPoint x: 619, startPoint y: 371, endPoint x: 808, endPoint y: 371, distance: 188.6
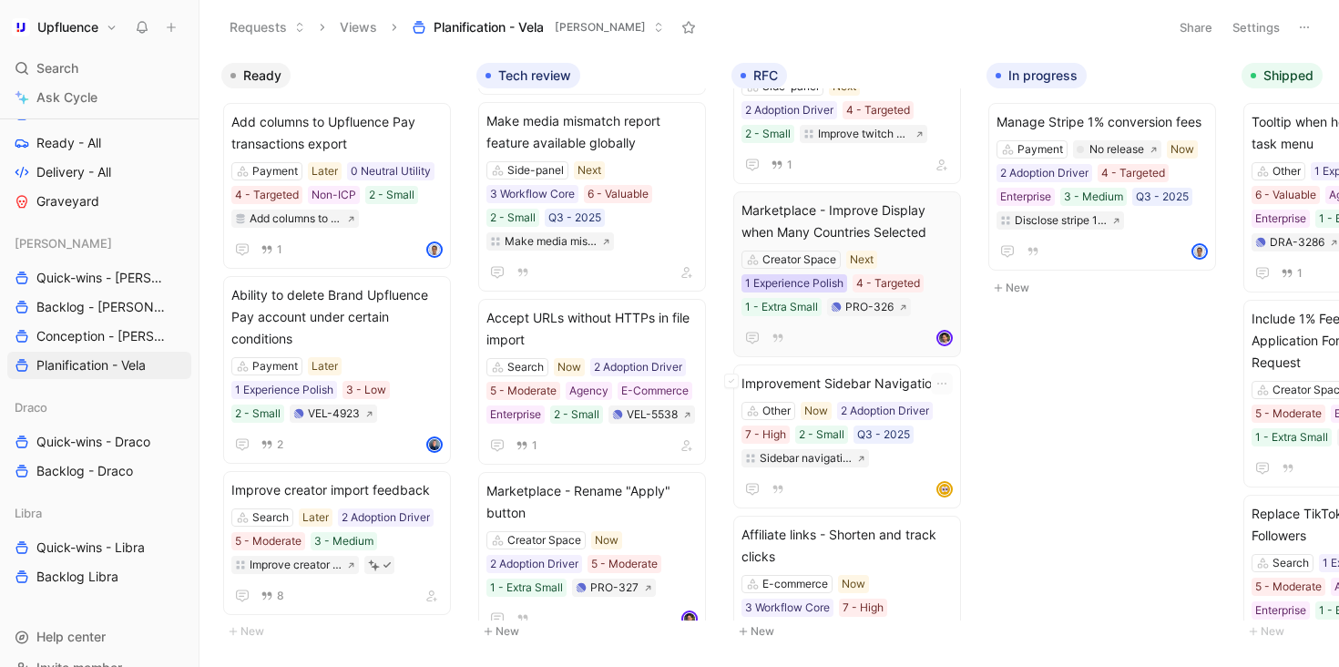
scroll to position [154, 0]
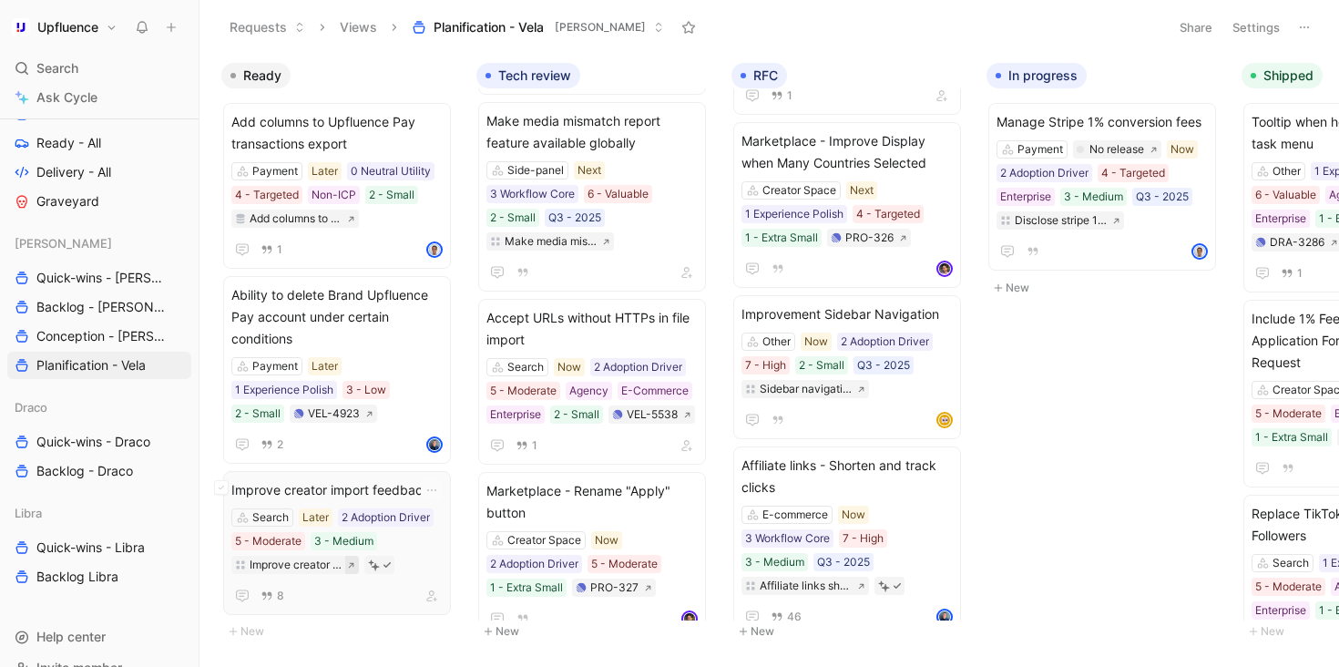
click at [355, 565] on button at bounding box center [352, 565] width 14 height 18
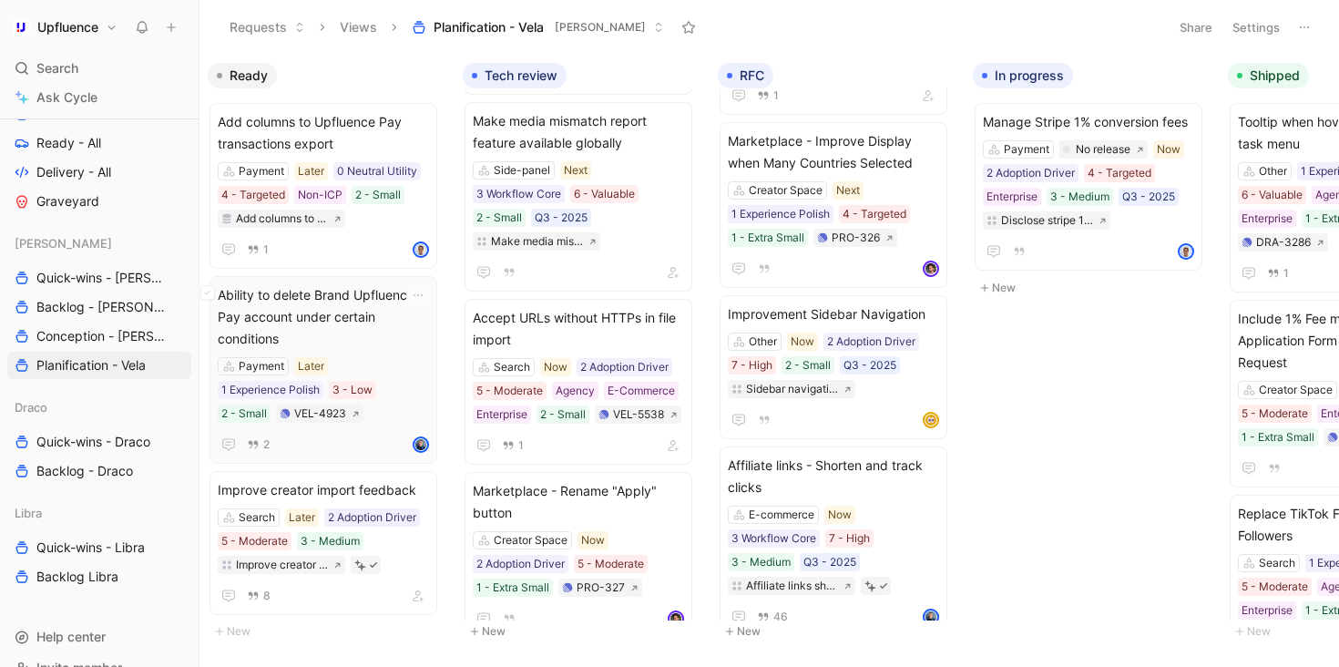
scroll to position [0, 0]
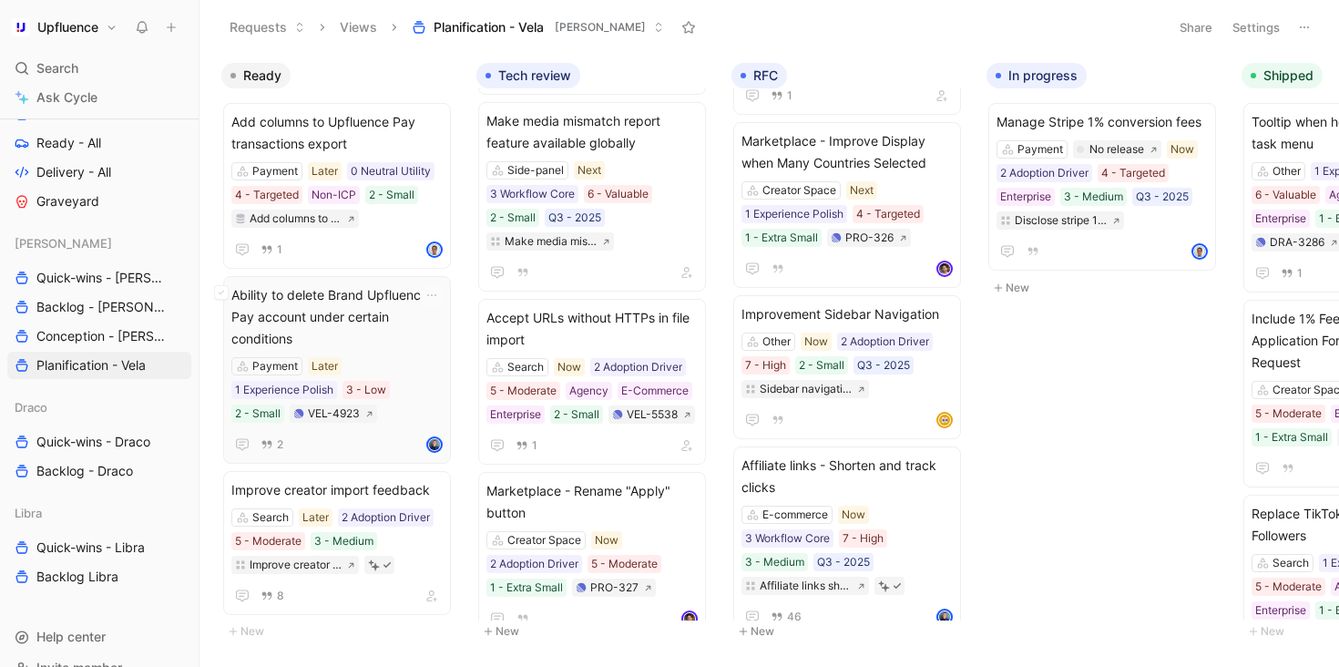
click at [389, 322] on span "Ability to delete Brand Upfluence Pay account under certain conditions" at bounding box center [336, 317] width 211 height 66
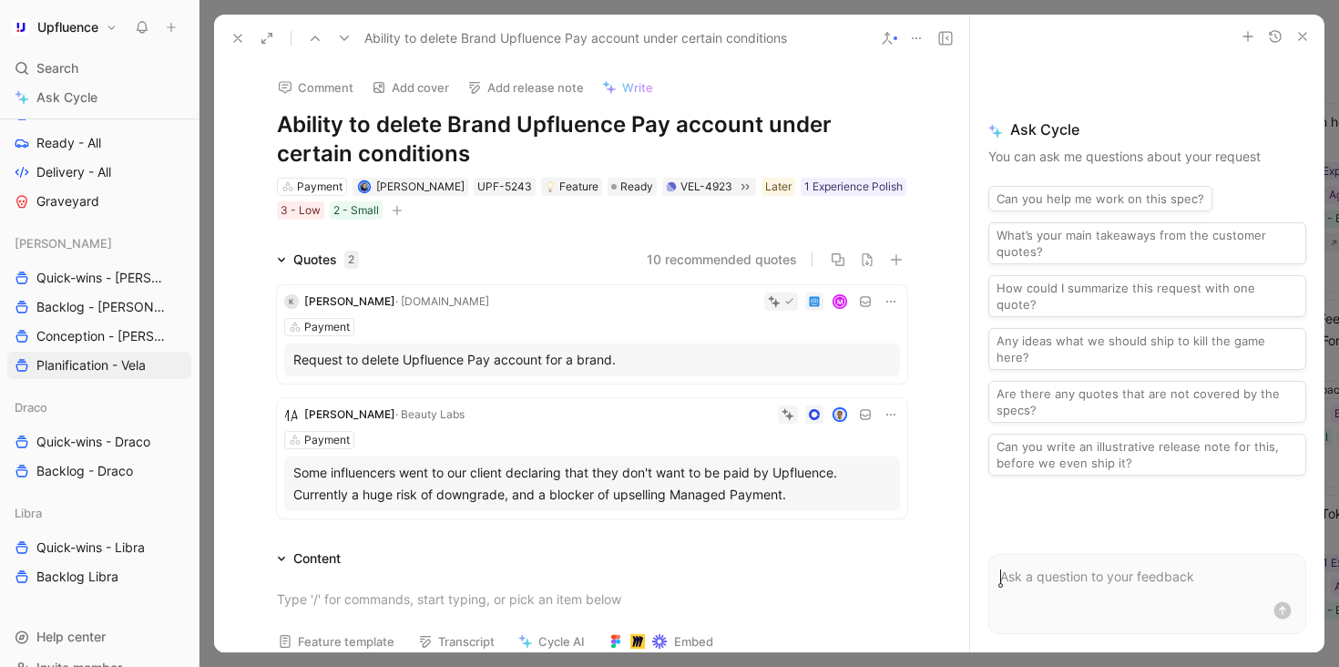
click at [241, 35] on icon at bounding box center [237, 38] width 15 height 15
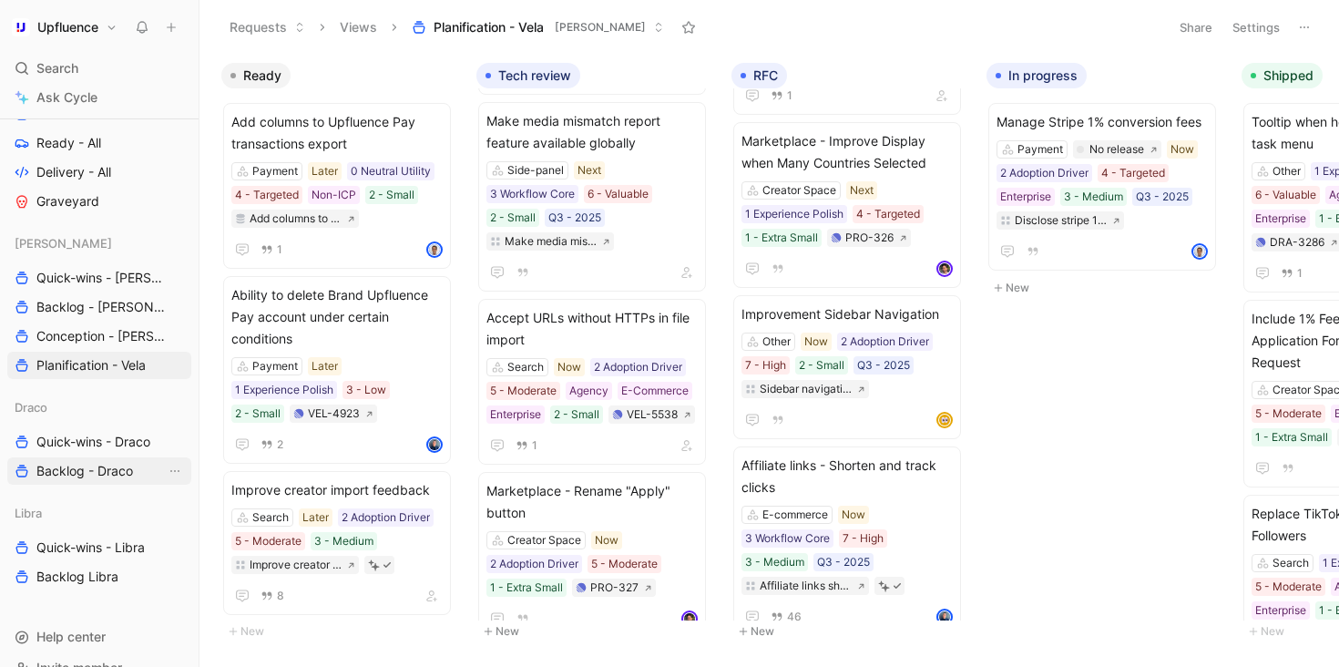
scroll to position [846, 0]
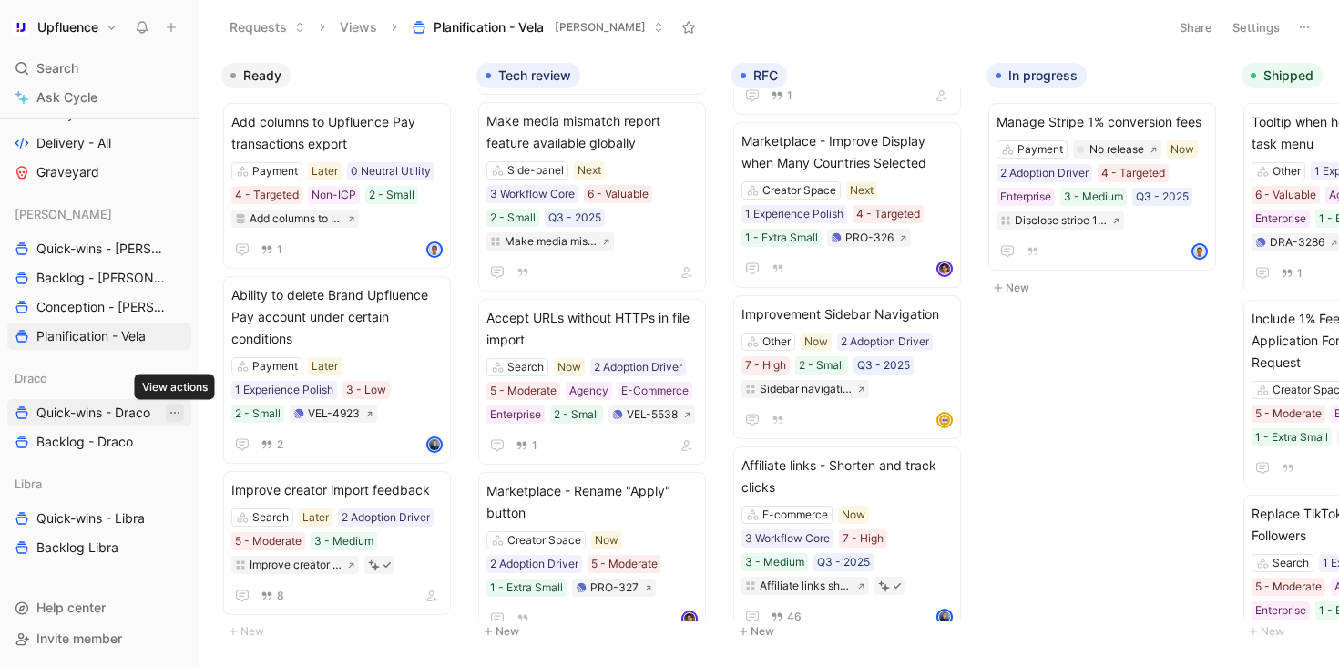
click at [173, 412] on icon "View actions" at bounding box center [175, 412] width 15 height 15
click at [176, 444] on icon "View actions" at bounding box center [175, 441] width 15 height 15
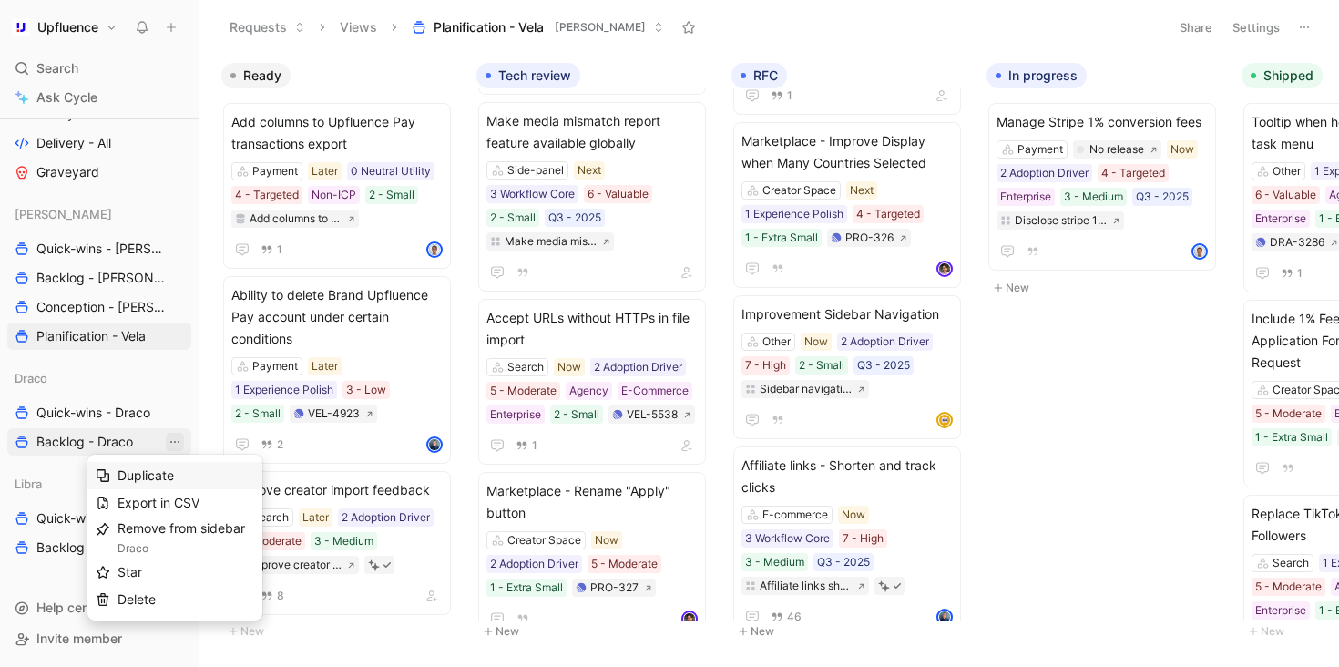
click at [187, 475] on div "Duplicate" at bounding box center [186, 476] width 137 height 22
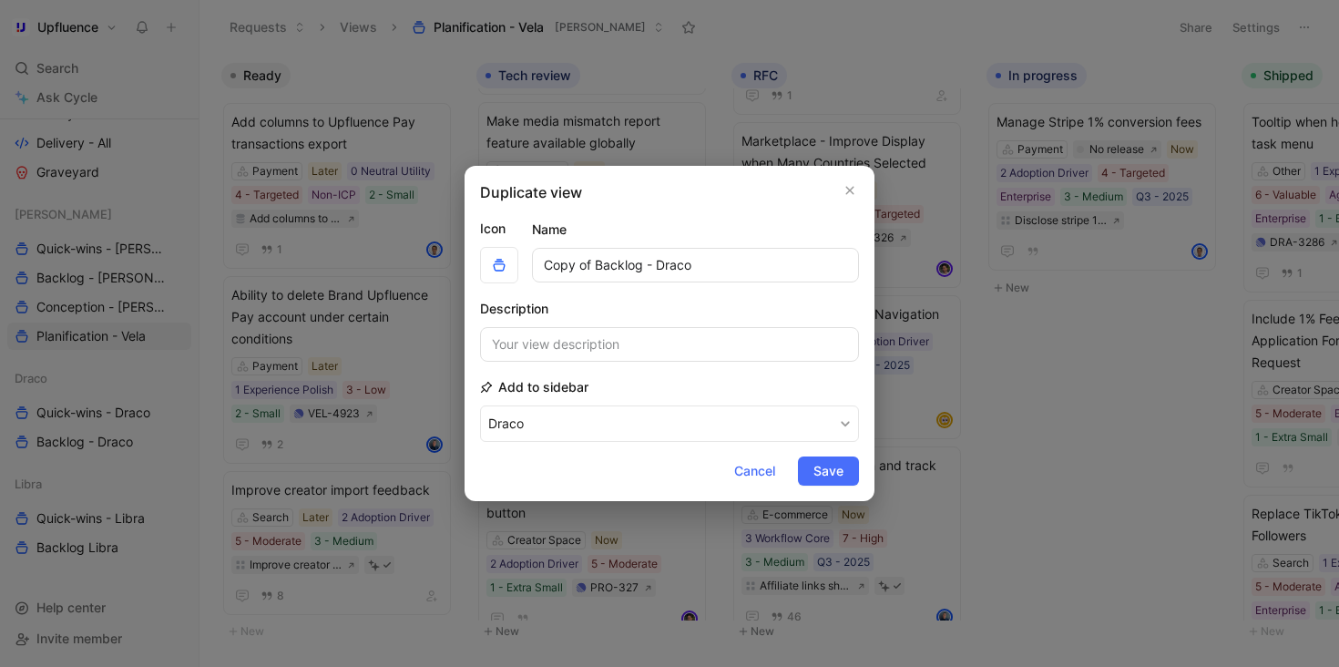
click at [595, 265] on input "Copy of Backlog - Draco" at bounding box center [695, 265] width 327 height 35
drag, startPoint x: 641, startPoint y: 264, endPoint x: 503, endPoint y: 264, distance: 138.5
click at [503, 264] on div "Icon Name Copy of Backlog - Draco" at bounding box center [669, 251] width 379 height 66
type input "Conception - Draco"
click at [811, 467] on button "Save" at bounding box center [828, 470] width 61 height 29
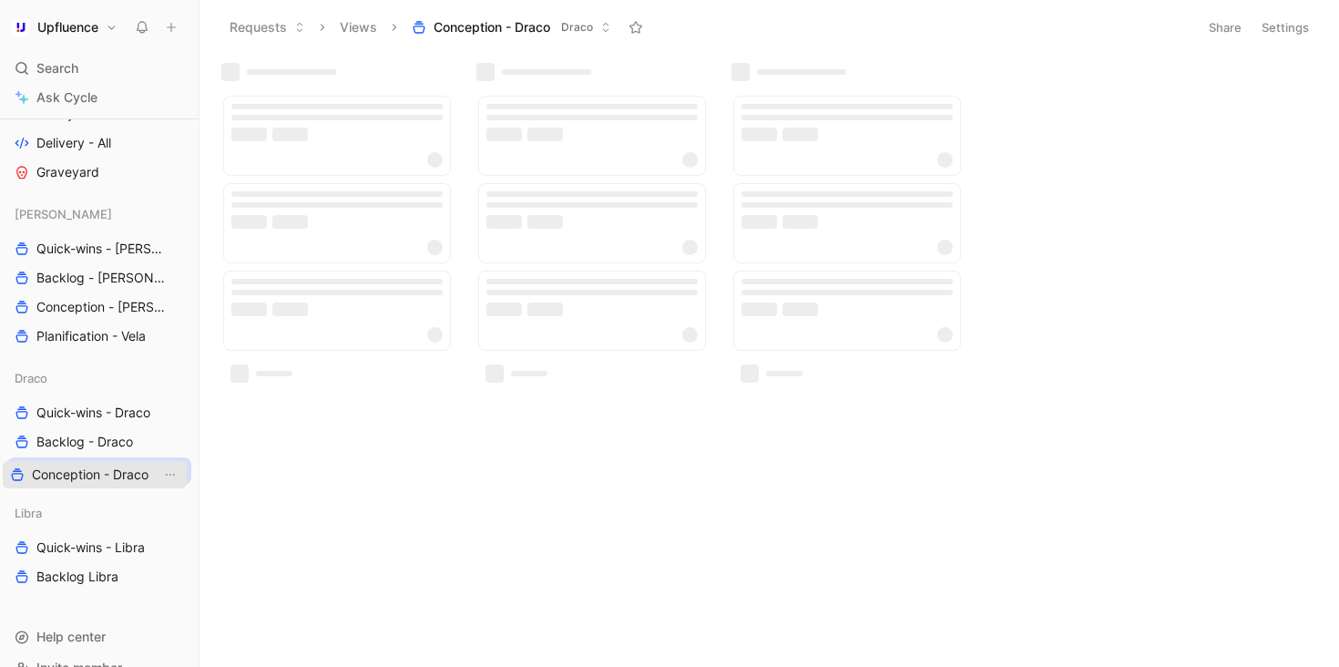
drag, startPoint x: 107, startPoint y: 412, endPoint x: 103, endPoint y: 474, distance: 62.1
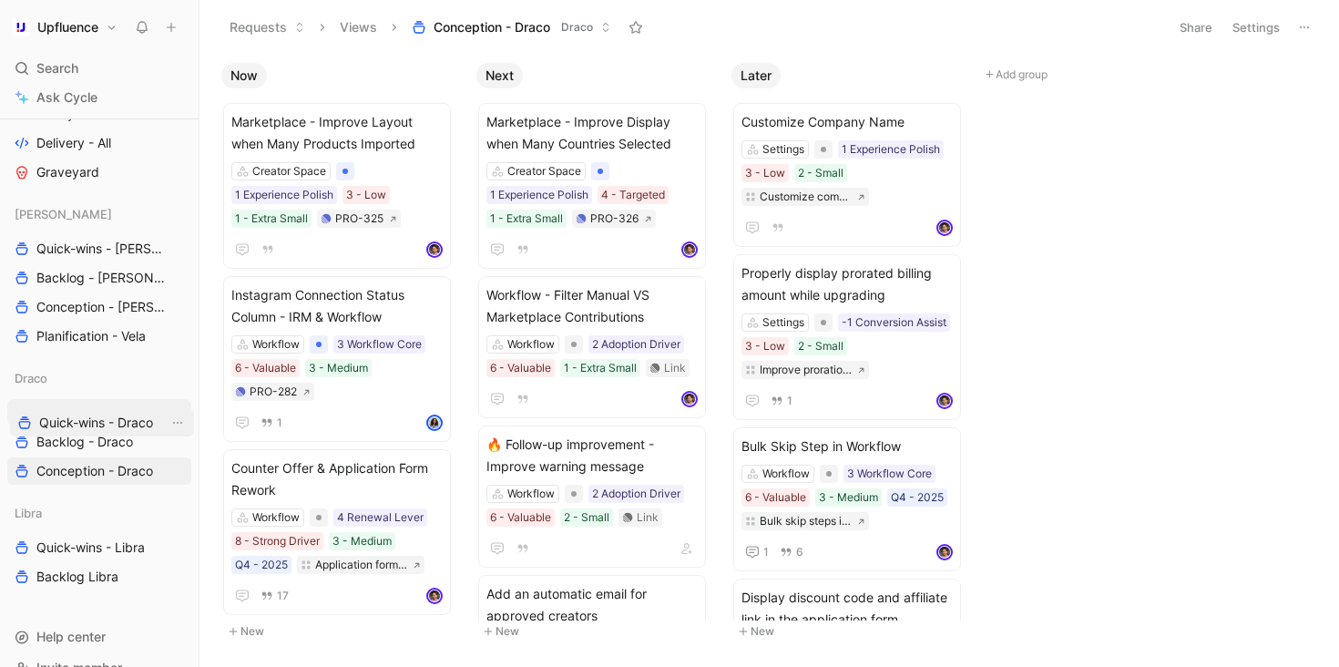
drag, startPoint x: 91, startPoint y: 410, endPoint x: 94, endPoint y: 419, distance: 9.5
click at [1250, 23] on button "Settings" at bounding box center [1256, 28] width 64 height 26
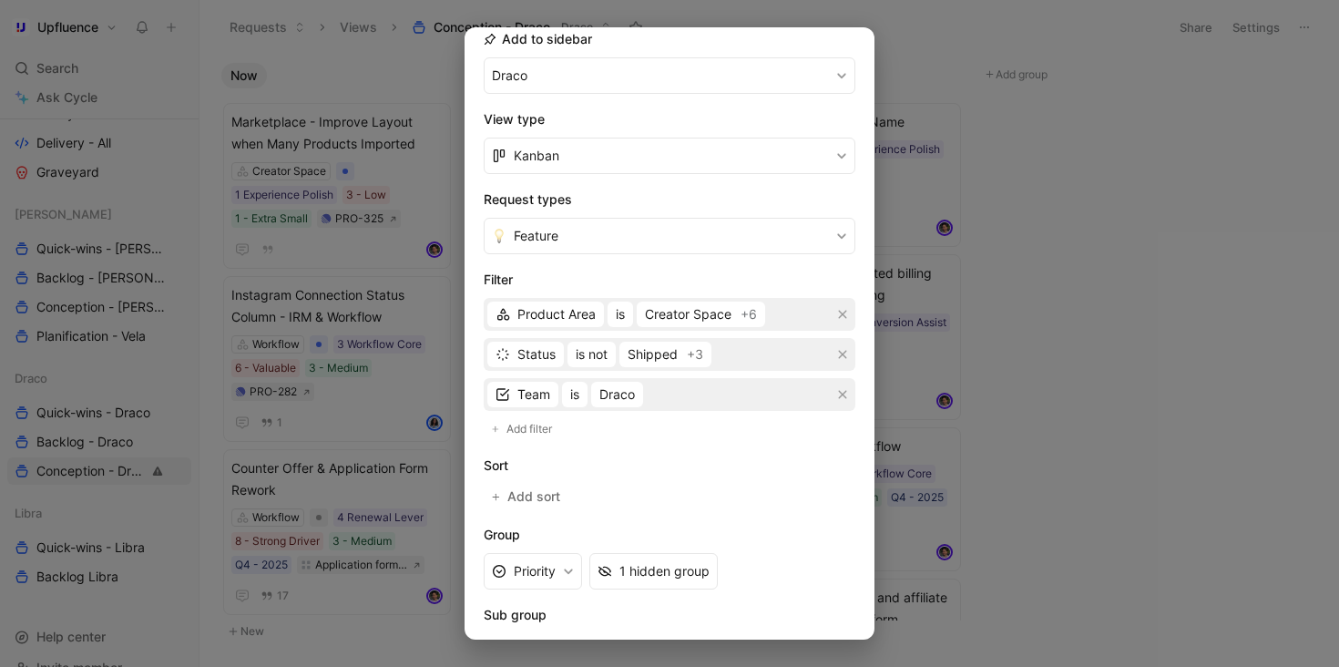
scroll to position [373, 0]
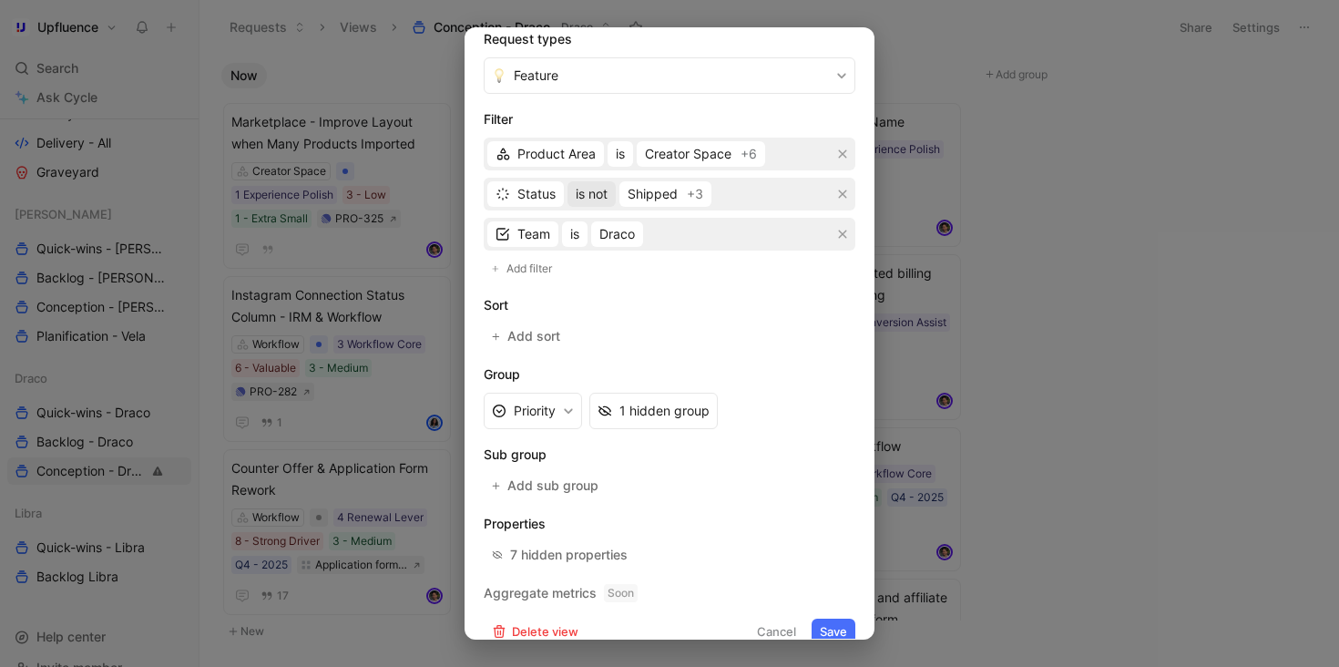
click at [596, 199] on span "is not" at bounding box center [592, 194] width 32 height 22
click at [608, 233] on div "is" at bounding box center [630, 231] width 107 height 22
click at [654, 201] on div "Select statuses" at bounding box center [650, 194] width 91 height 22
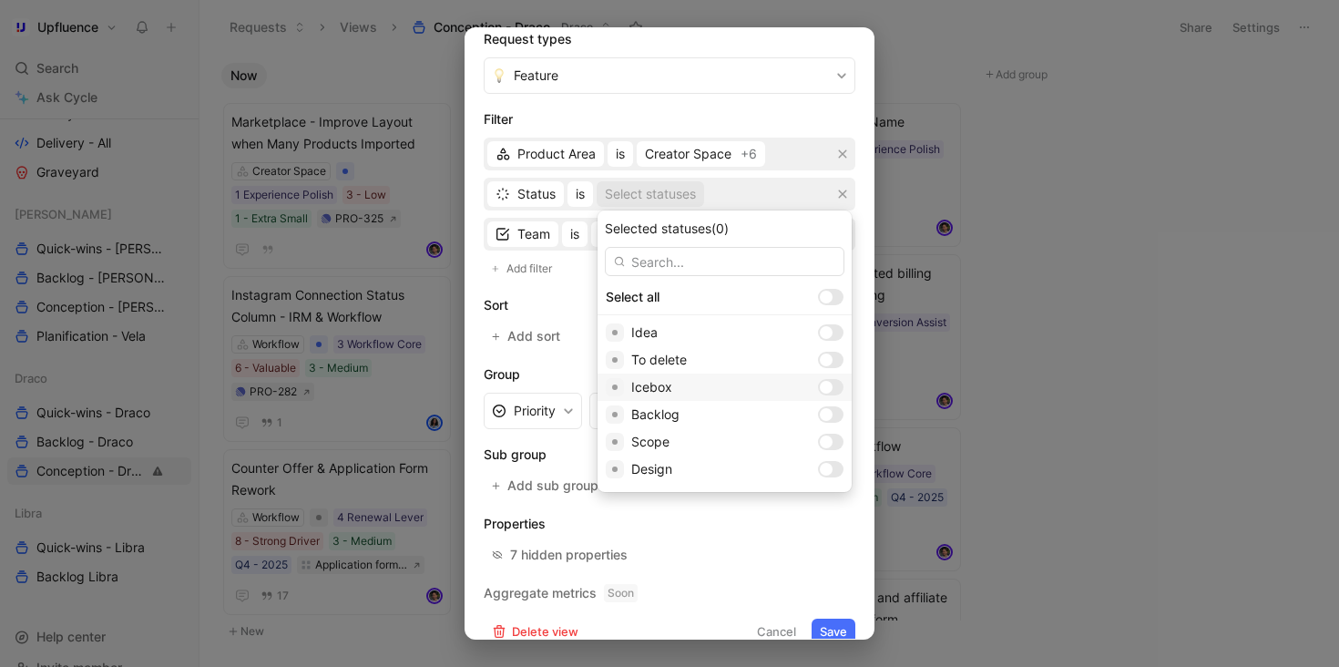
scroll to position [55, 0]
click at [818, 363] on div at bounding box center [831, 360] width 26 height 16
click at [820, 390] on div at bounding box center [826, 387] width 13 height 13
click at [820, 412] on div at bounding box center [826, 414] width 13 height 13
click at [818, 441] on div at bounding box center [831, 442] width 26 height 16
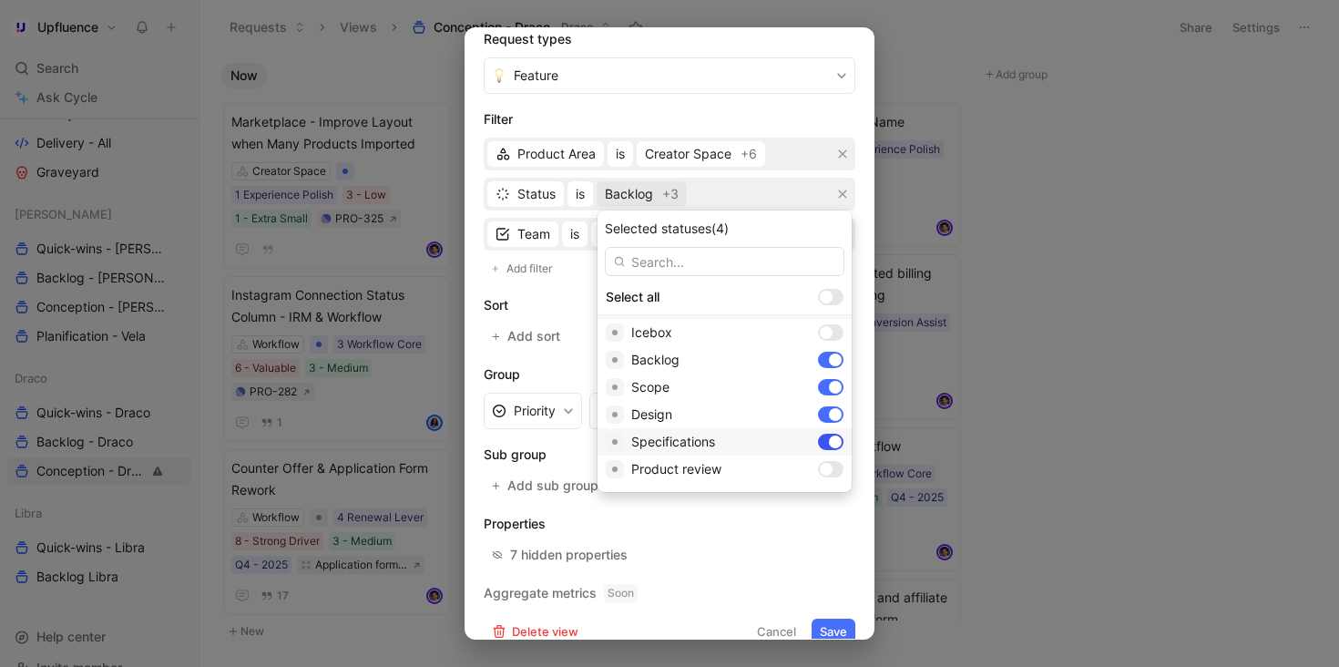
scroll to position [157, 0]
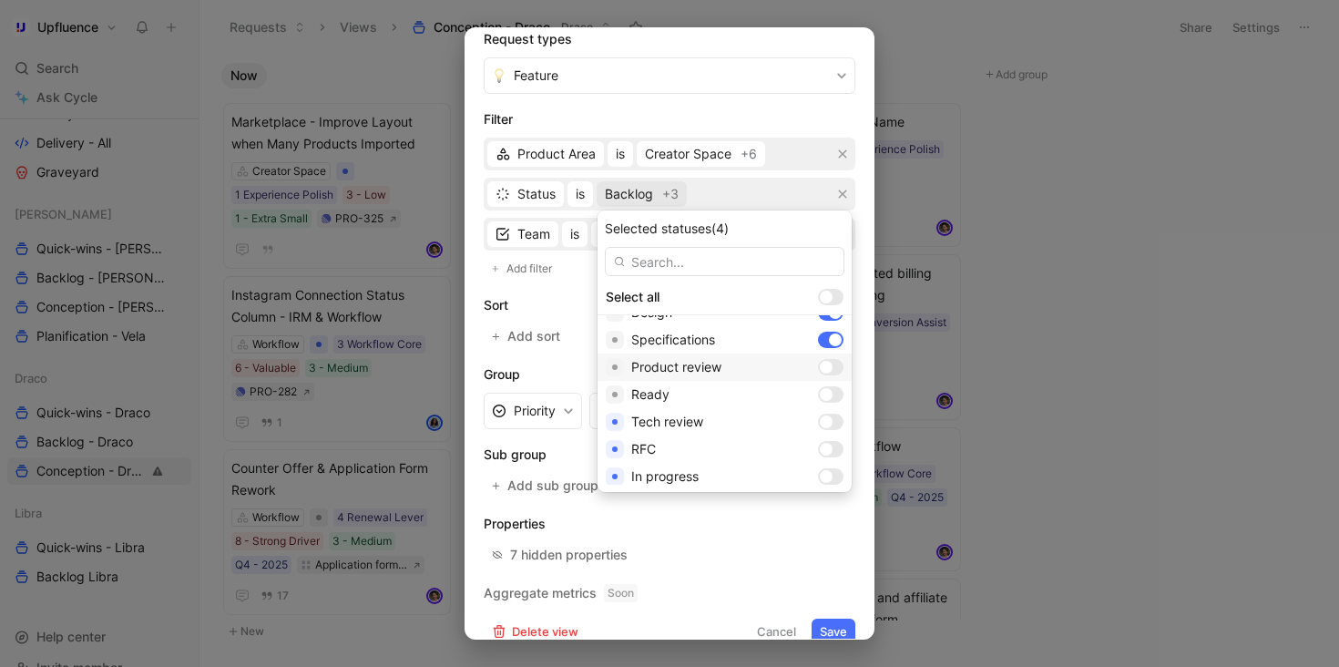
click at [820, 365] on div at bounding box center [826, 367] width 13 height 13
click at [820, 393] on div at bounding box center [826, 394] width 13 height 13
click at [820, 424] on div at bounding box center [826, 421] width 13 height 13
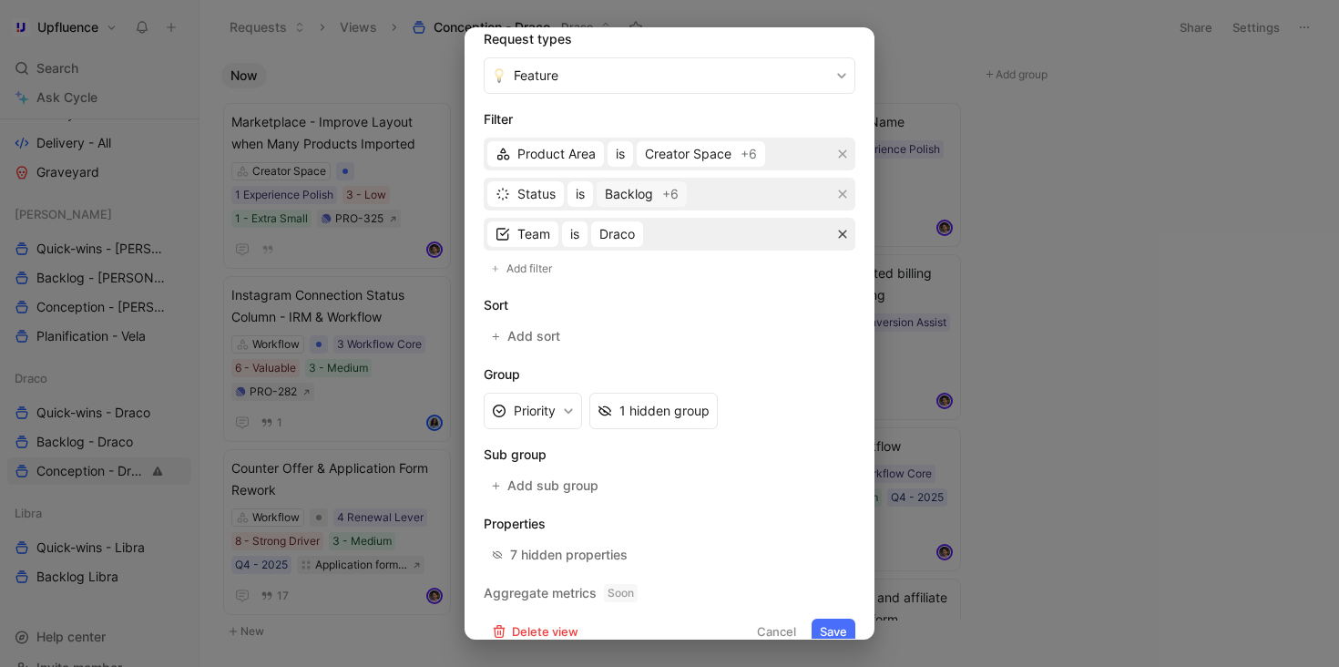
click at [839, 238] on icon "button" at bounding box center [842, 234] width 11 height 11
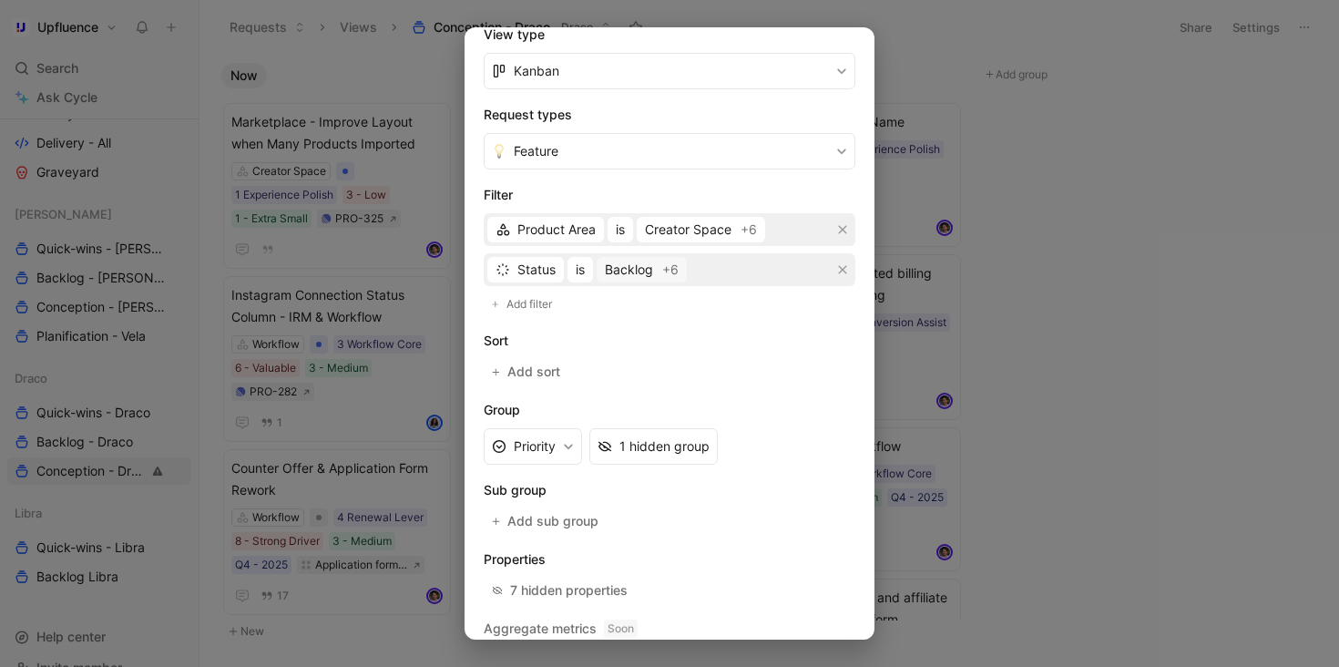
scroll to position [357, 0]
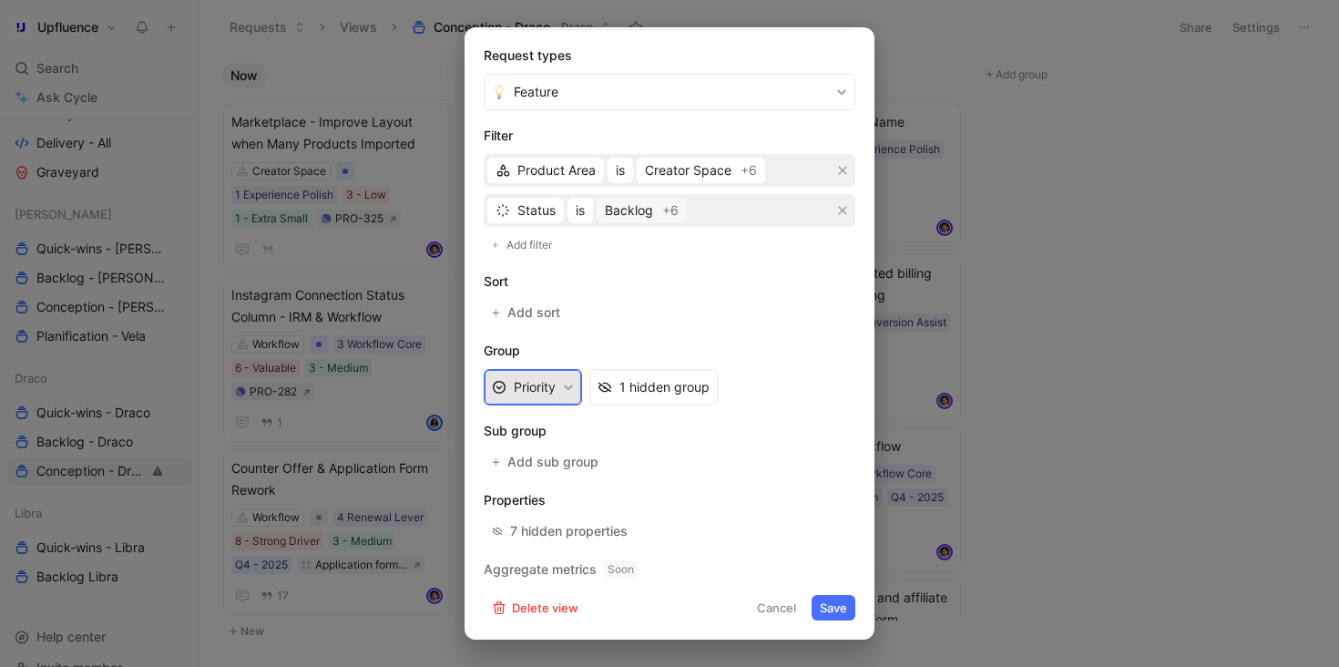
click at [555, 389] on button "Priority" at bounding box center [533, 387] width 98 height 36
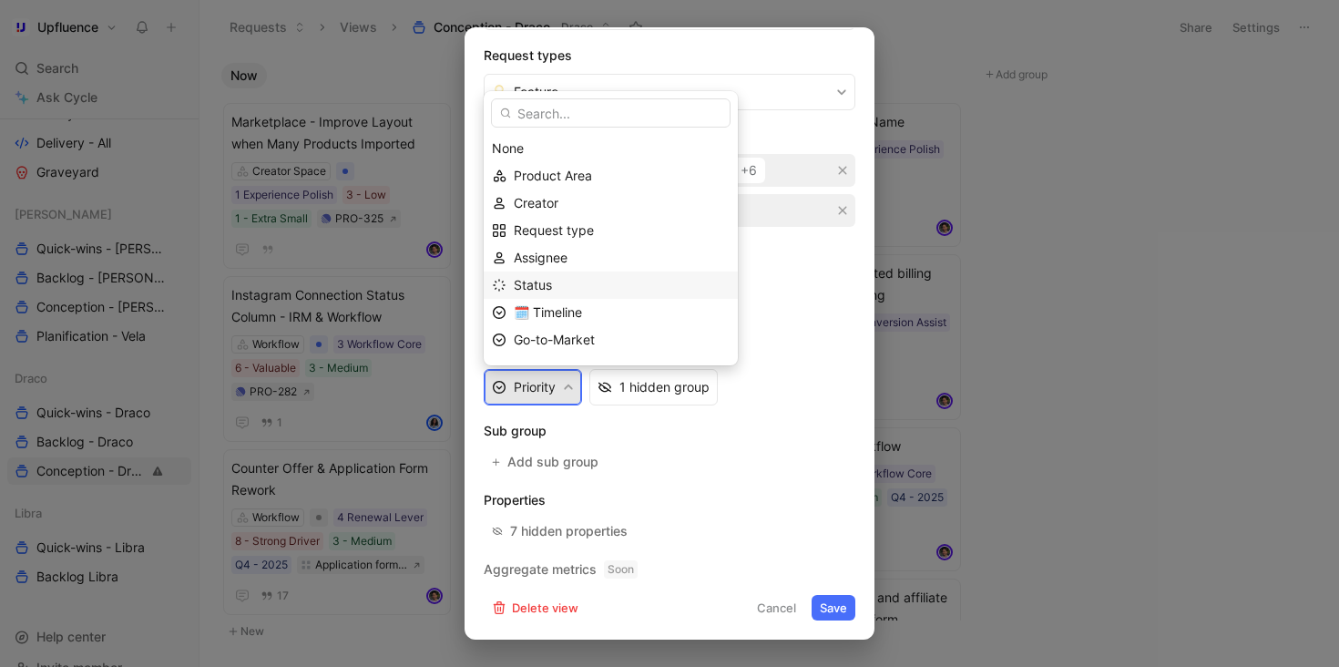
click at [569, 280] on div "Status" at bounding box center [622, 285] width 216 height 22
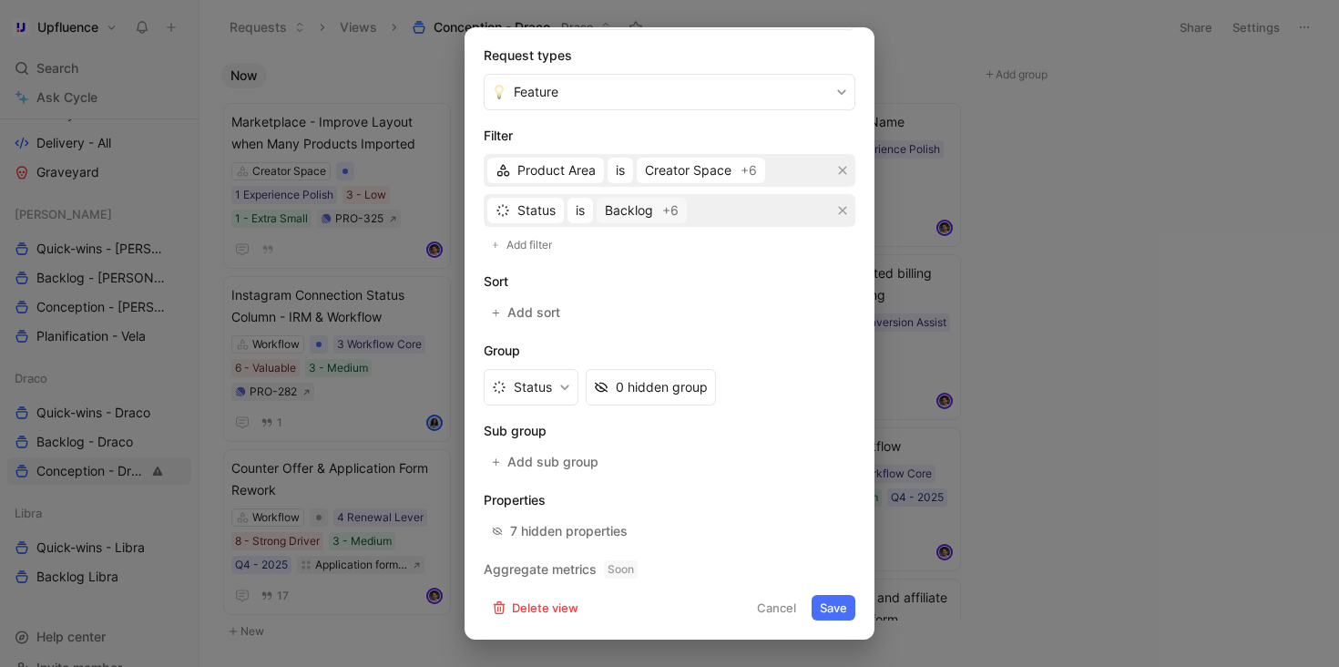
click at [830, 608] on button "Save" at bounding box center [834, 608] width 44 height 26
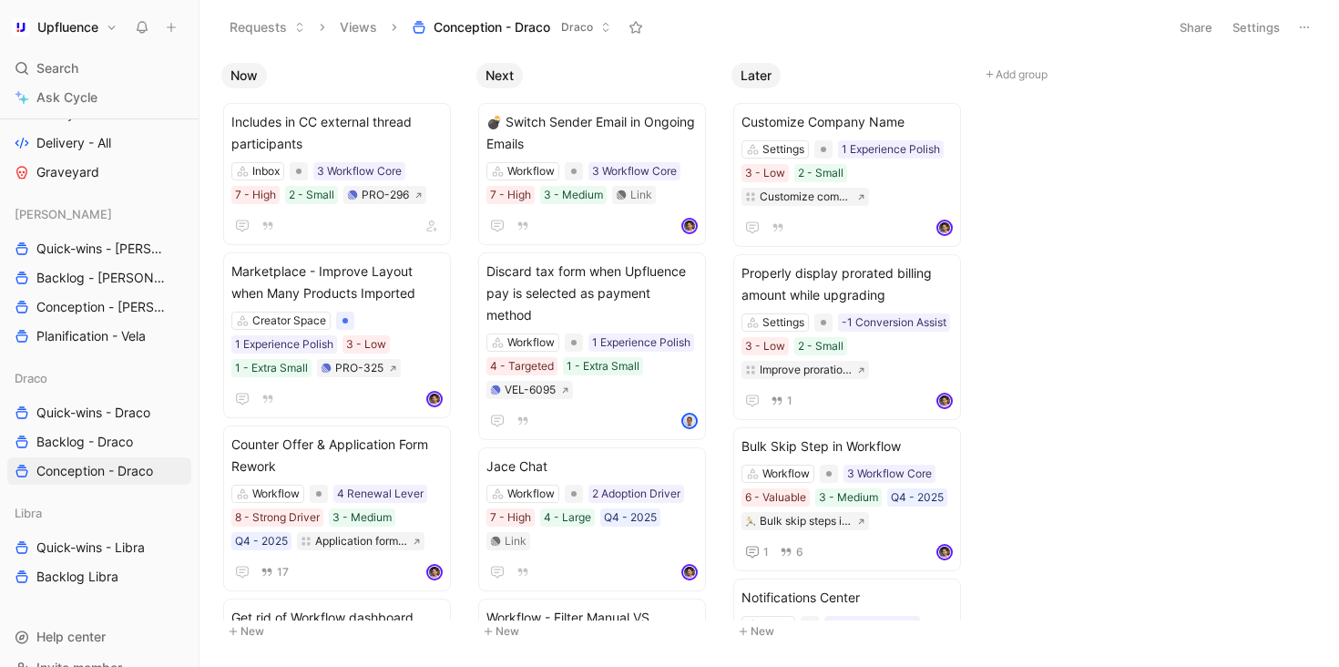
click at [1252, 33] on button "Settings" at bounding box center [1256, 28] width 64 height 26
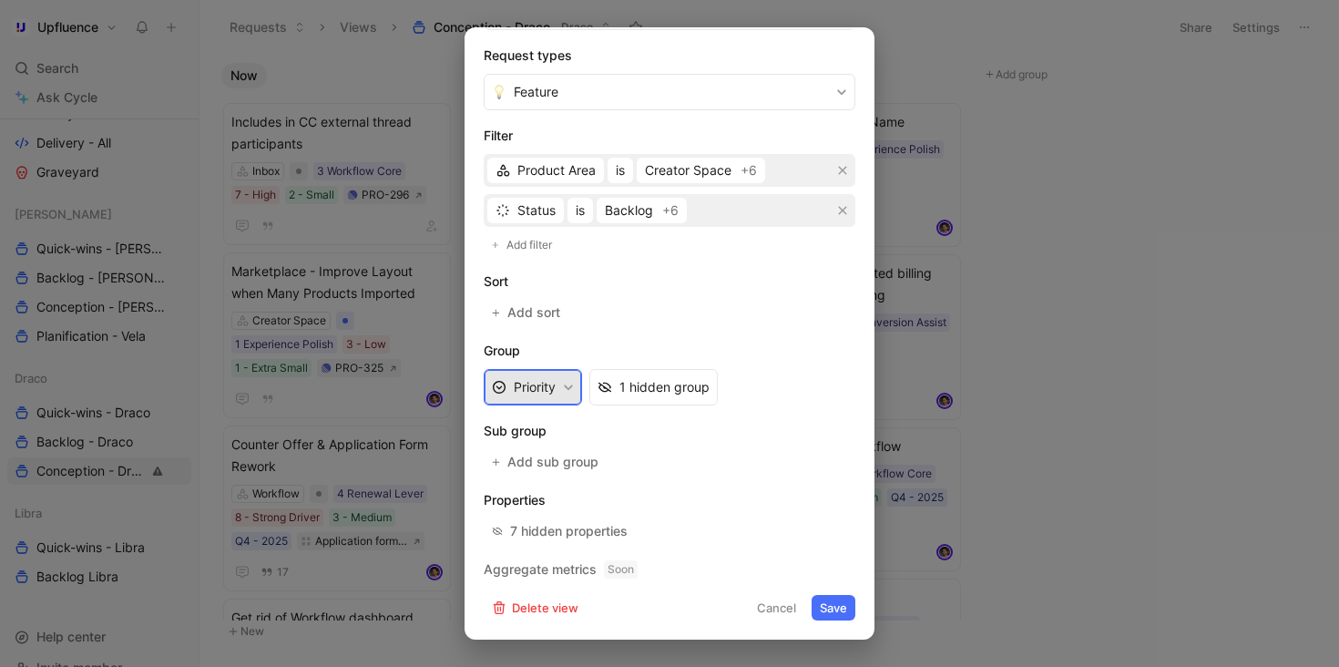
click at [551, 394] on button "Priority" at bounding box center [533, 387] width 98 height 36
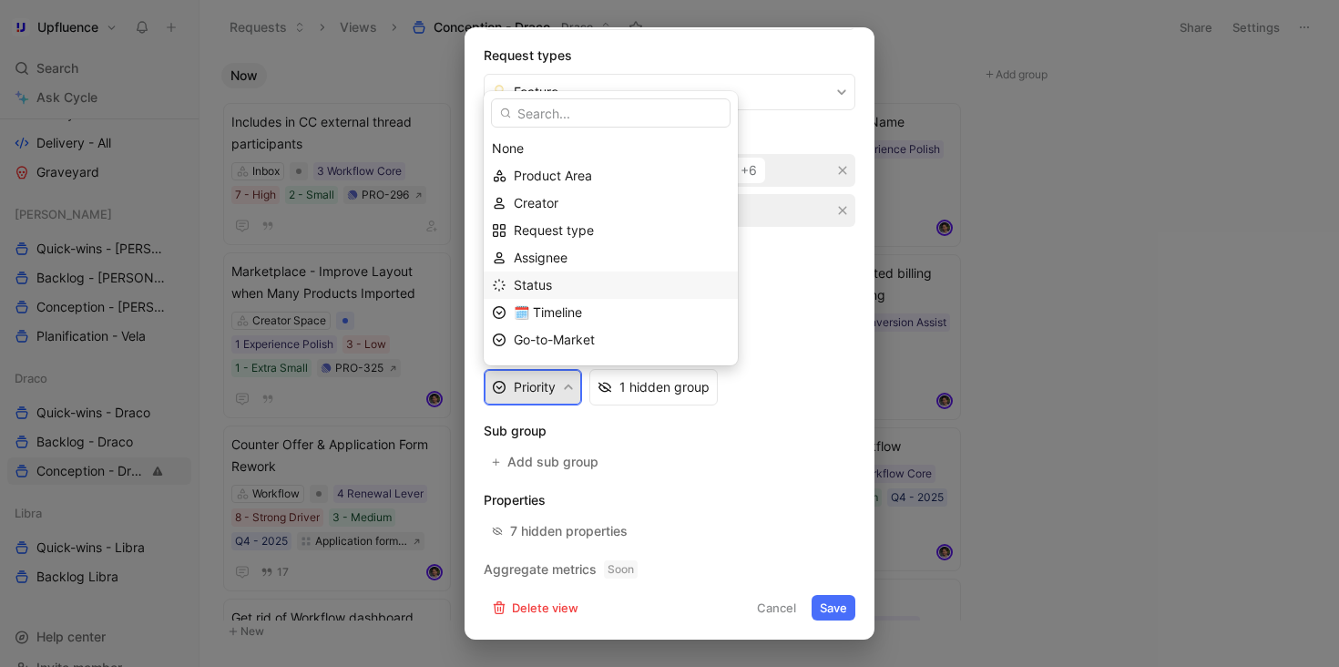
click at [563, 285] on div "Status" at bounding box center [622, 285] width 216 height 22
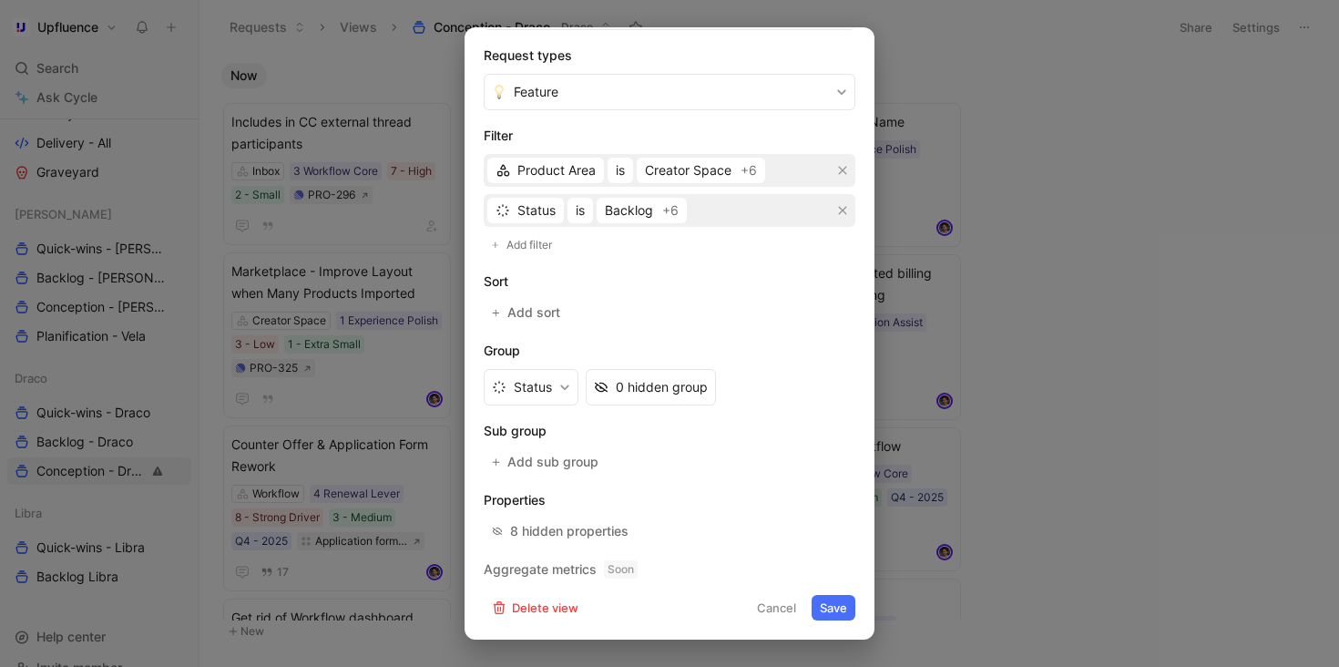
click at [837, 608] on button "Save" at bounding box center [834, 608] width 44 height 26
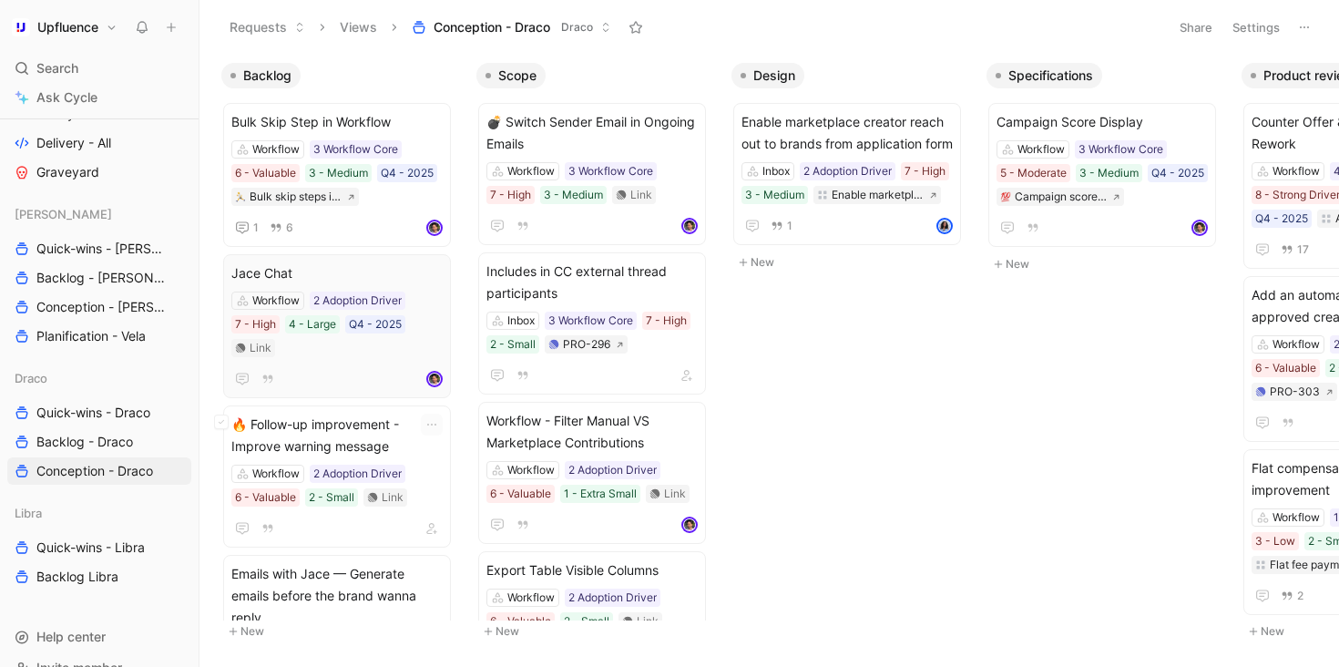
scroll to position [106, 0]
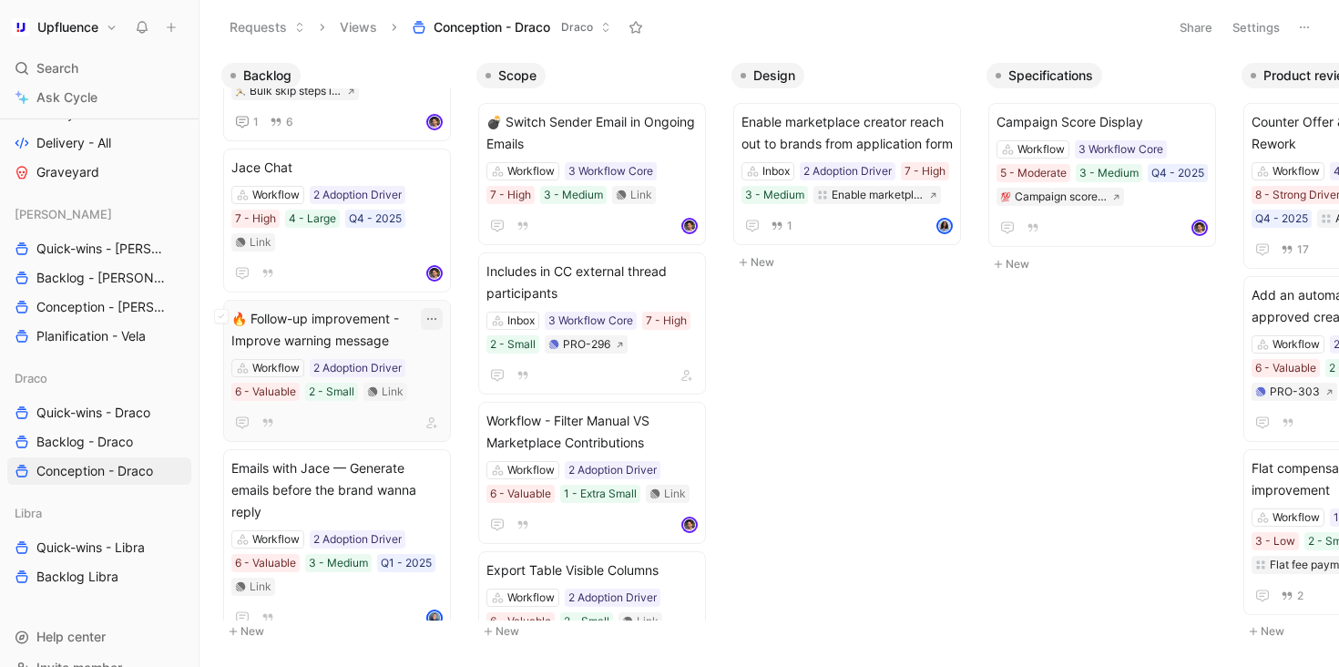
click at [438, 321] on icon "button" at bounding box center [431, 319] width 15 height 15
click at [358, 317] on span "🔥 Follow-up improvement - Improve warning message" at bounding box center [336, 330] width 211 height 44
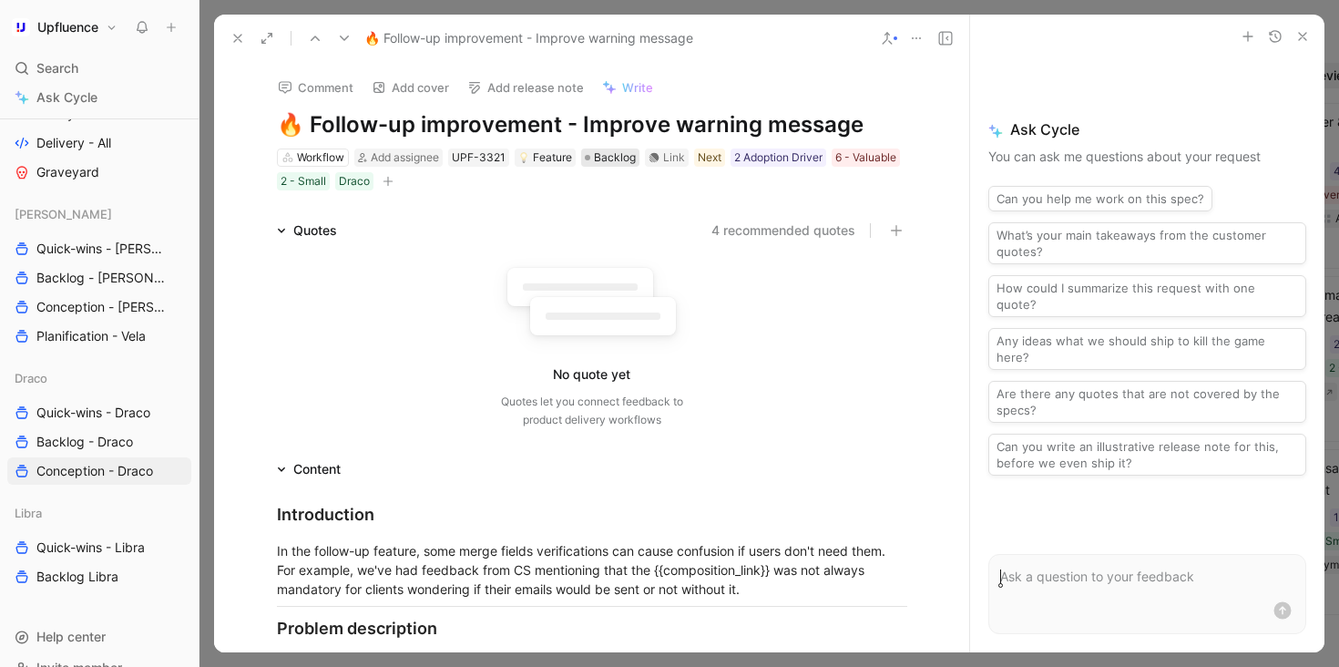
click at [617, 165] on span "Backlog" at bounding box center [615, 157] width 42 height 18
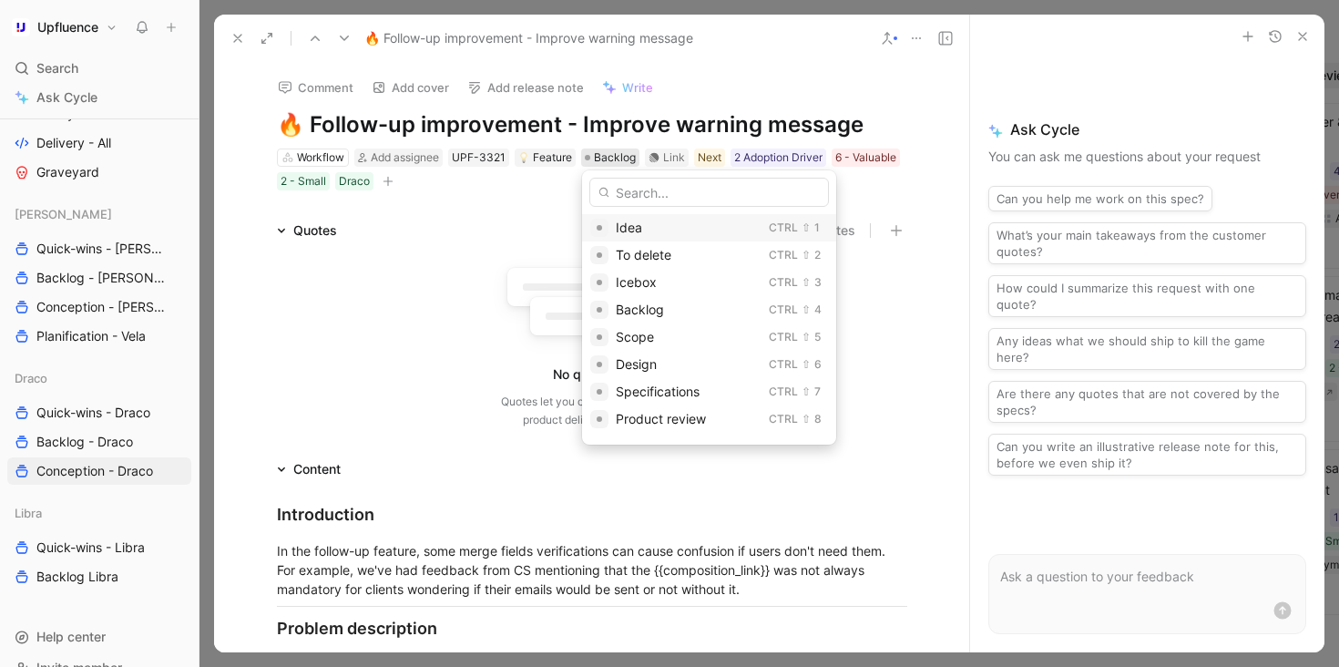
click at [630, 220] on span "Idea" at bounding box center [629, 227] width 26 height 15
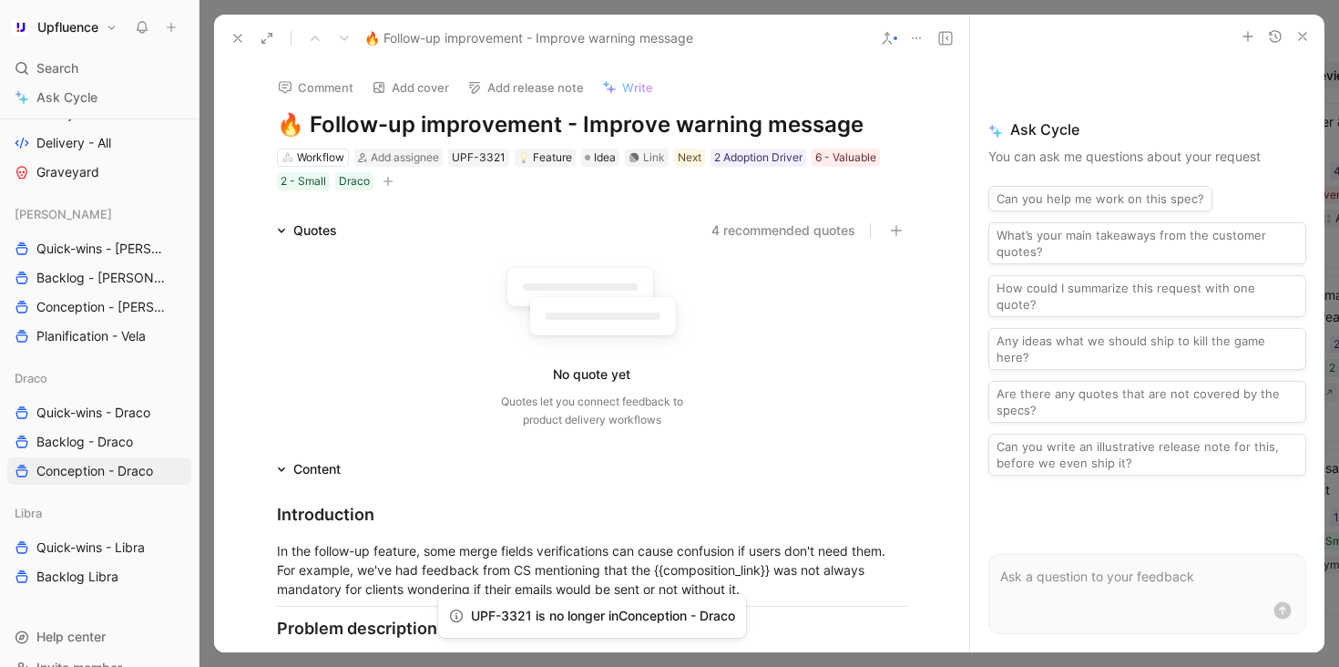
click at [245, 35] on button at bounding box center [238, 39] width 26 height 26
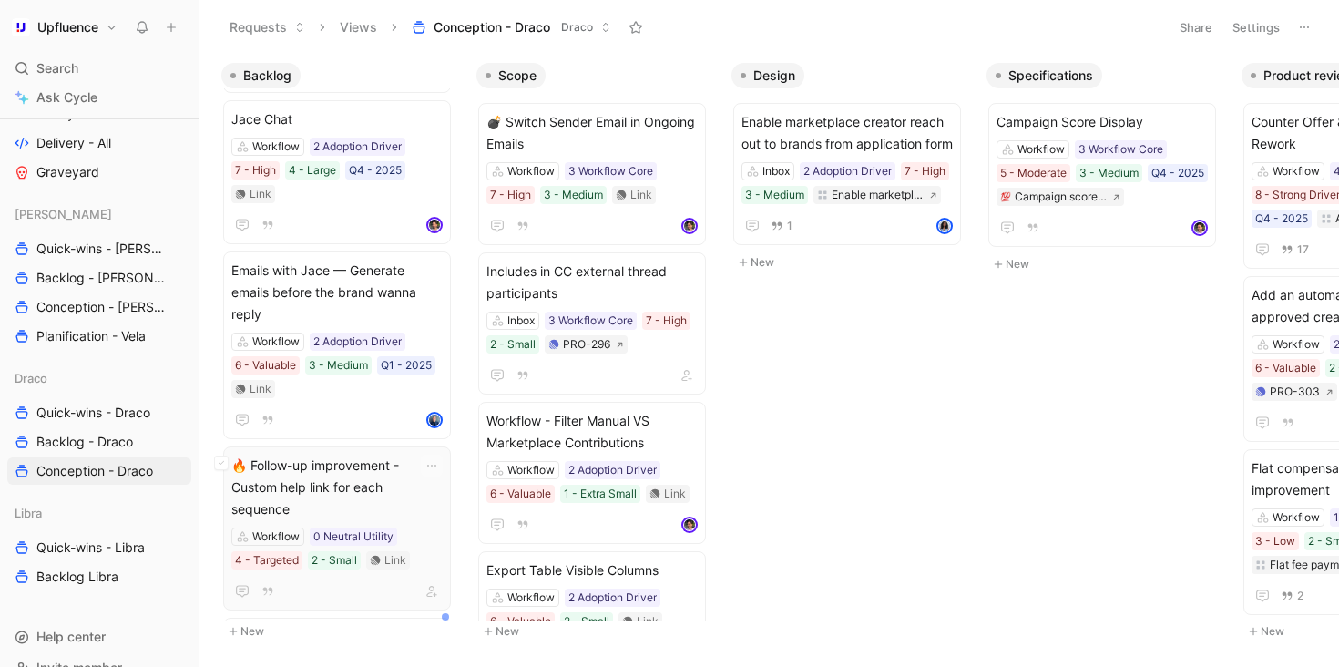
scroll to position [161, 0]
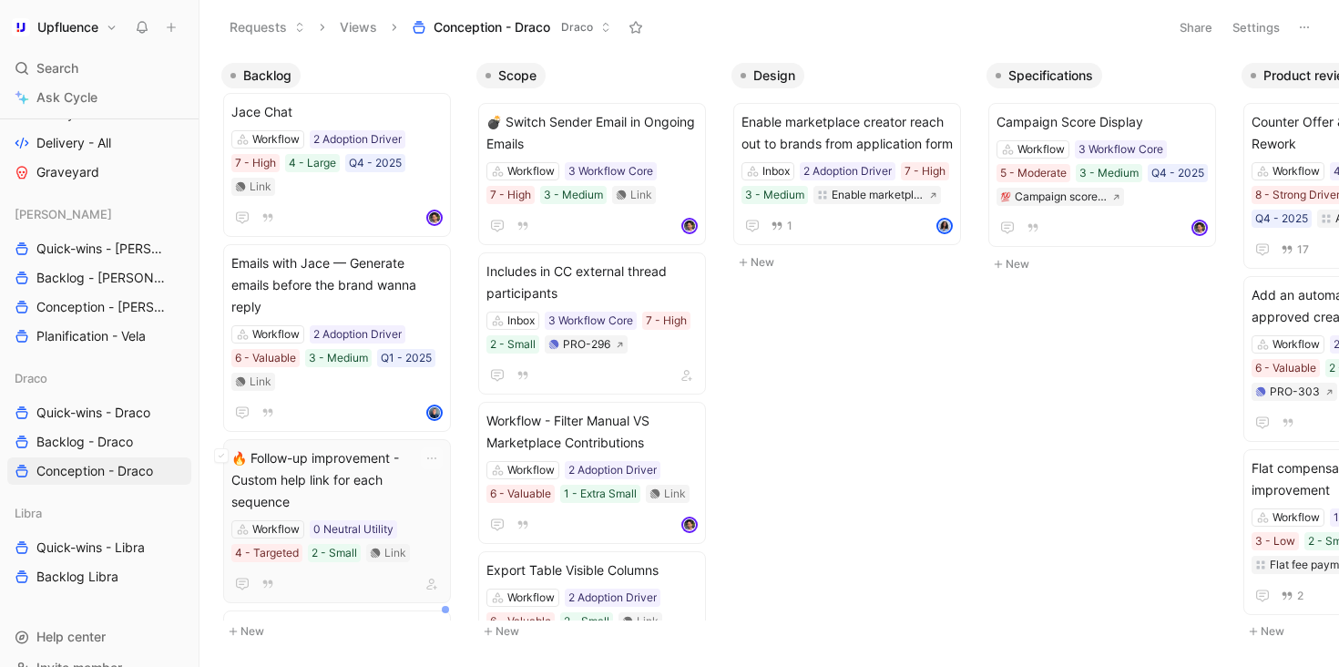
click at [414, 455] on span "🔥 Follow-up improvement - Custom help link for each sequence" at bounding box center [336, 480] width 211 height 66
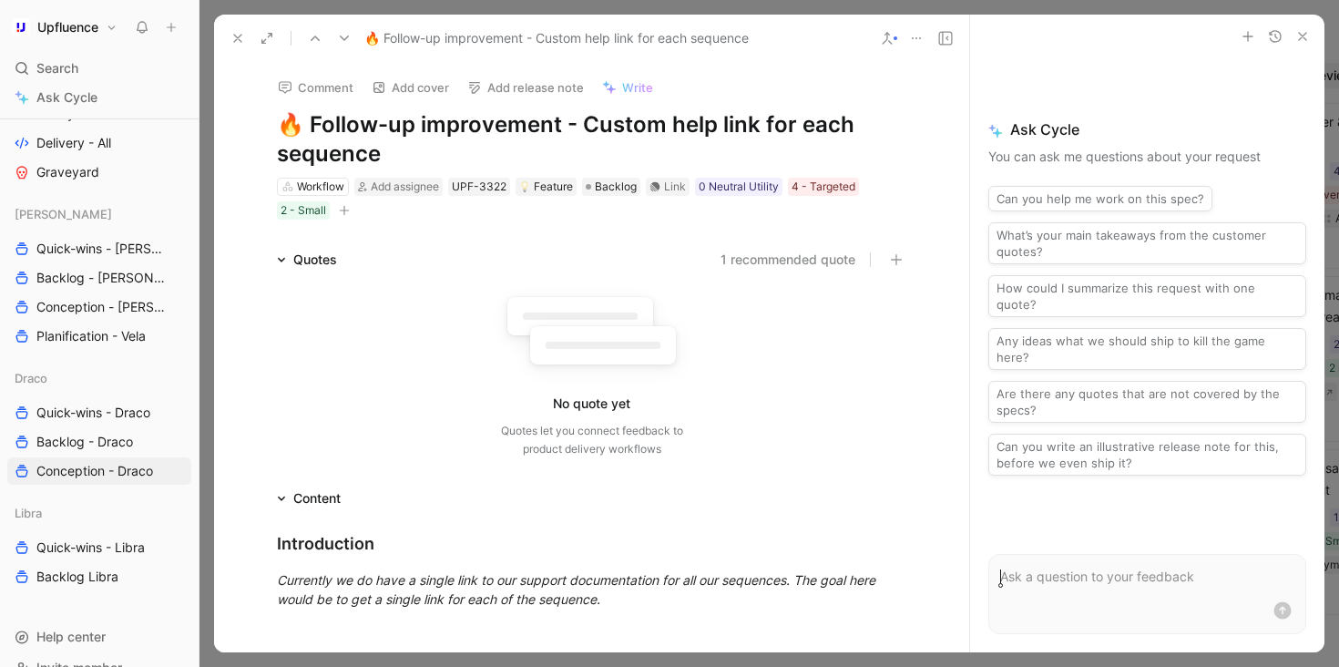
click at [348, 212] on icon "button" at bounding box center [344, 210] width 11 height 11
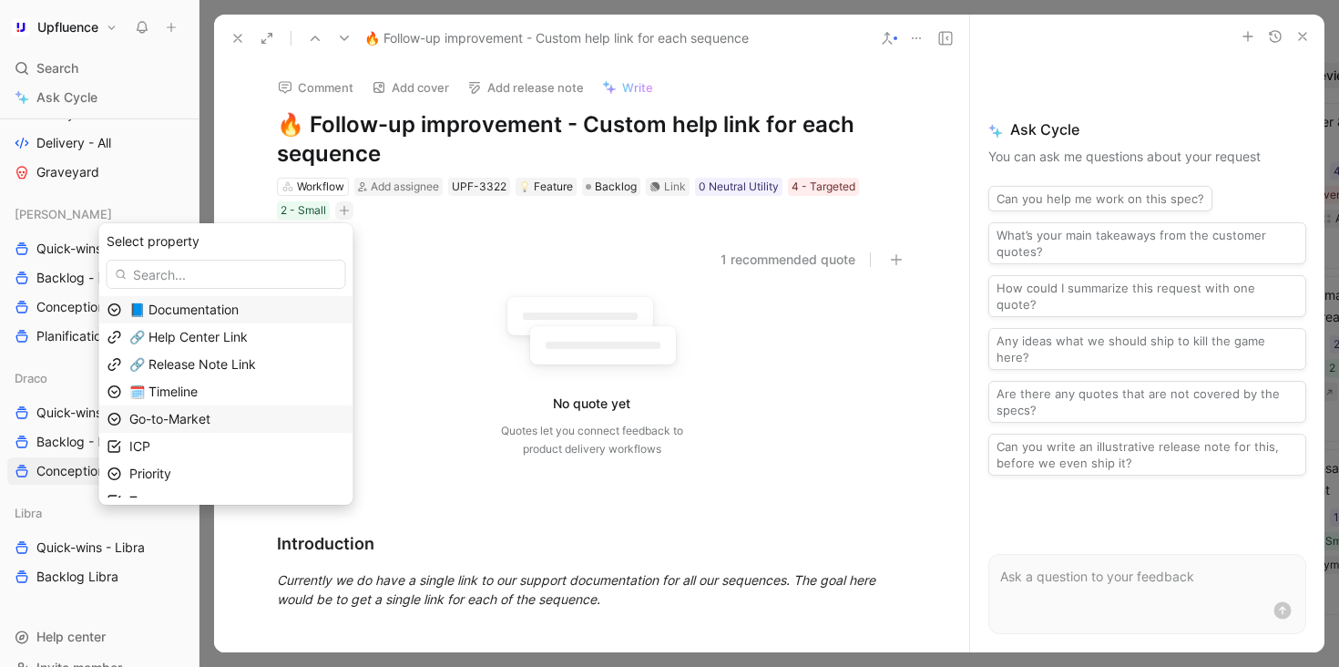
click at [288, 416] on div "Go-to-Market" at bounding box center [237, 419] width 216 height 22
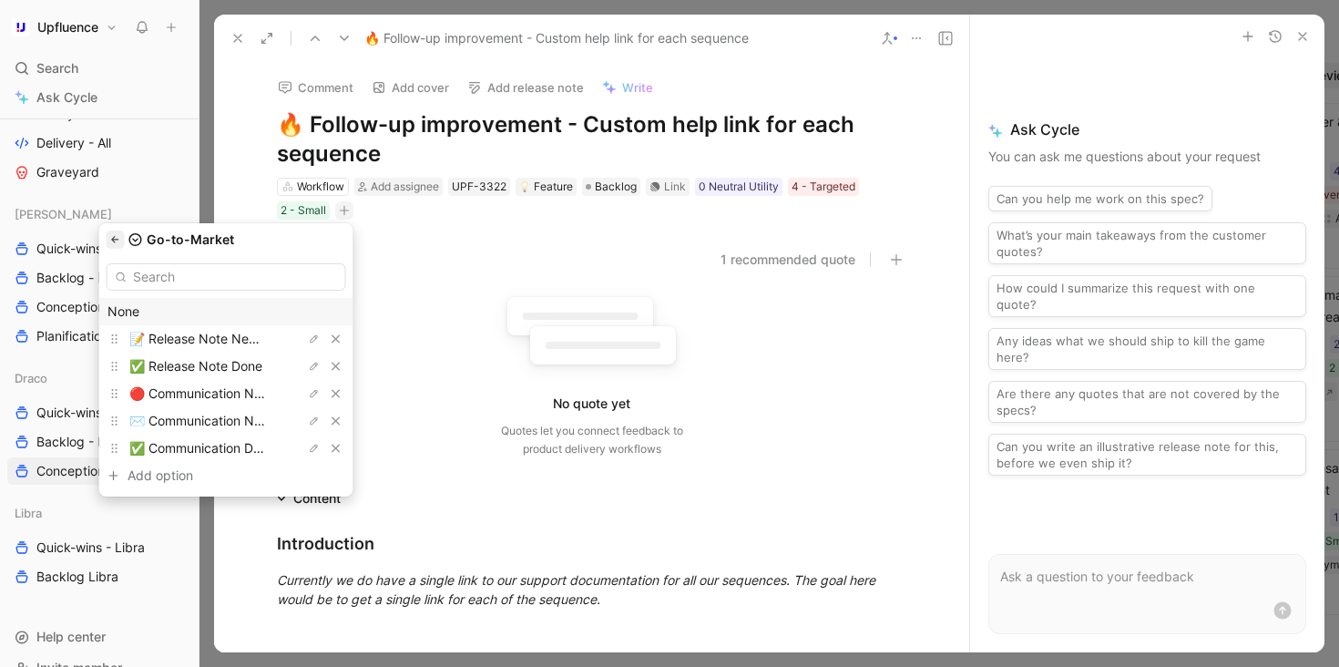
click at [121, 242] on icon "button" at bounding box center [115, 239] width 11 height 11
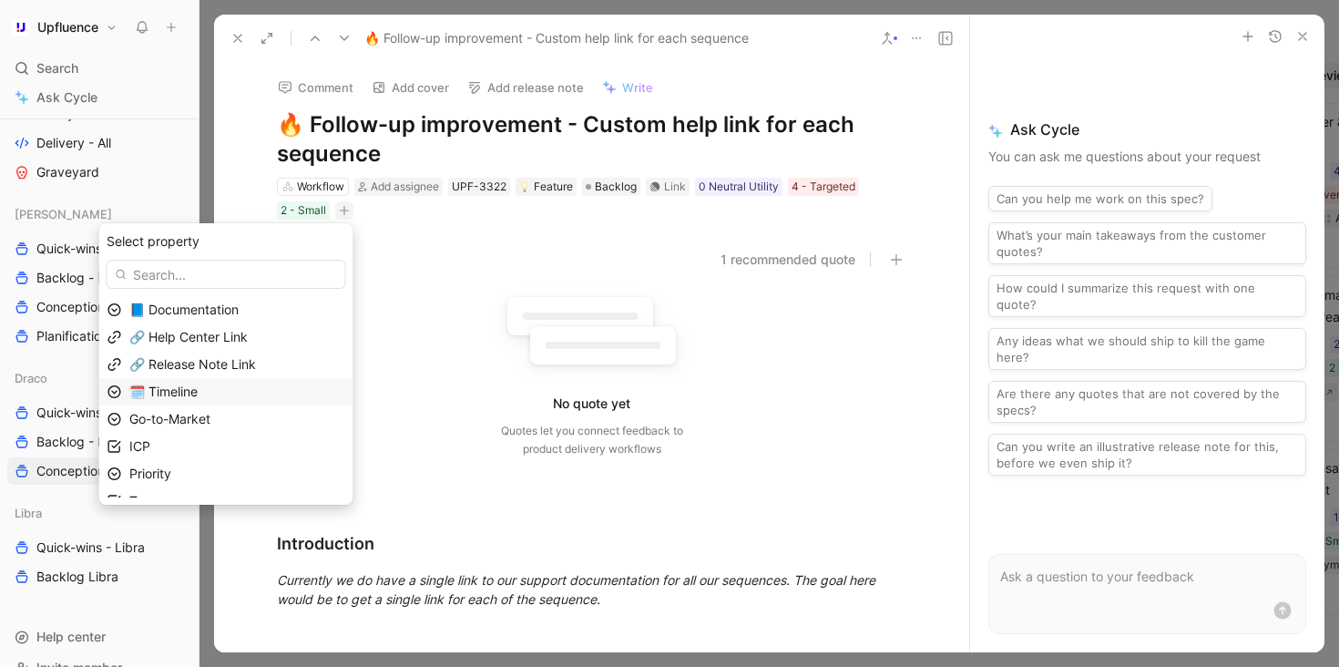
scroll to position [17, 0]
click at [200, 461] on div "Priority" at bounding box center [237, 456] width 216 height 22
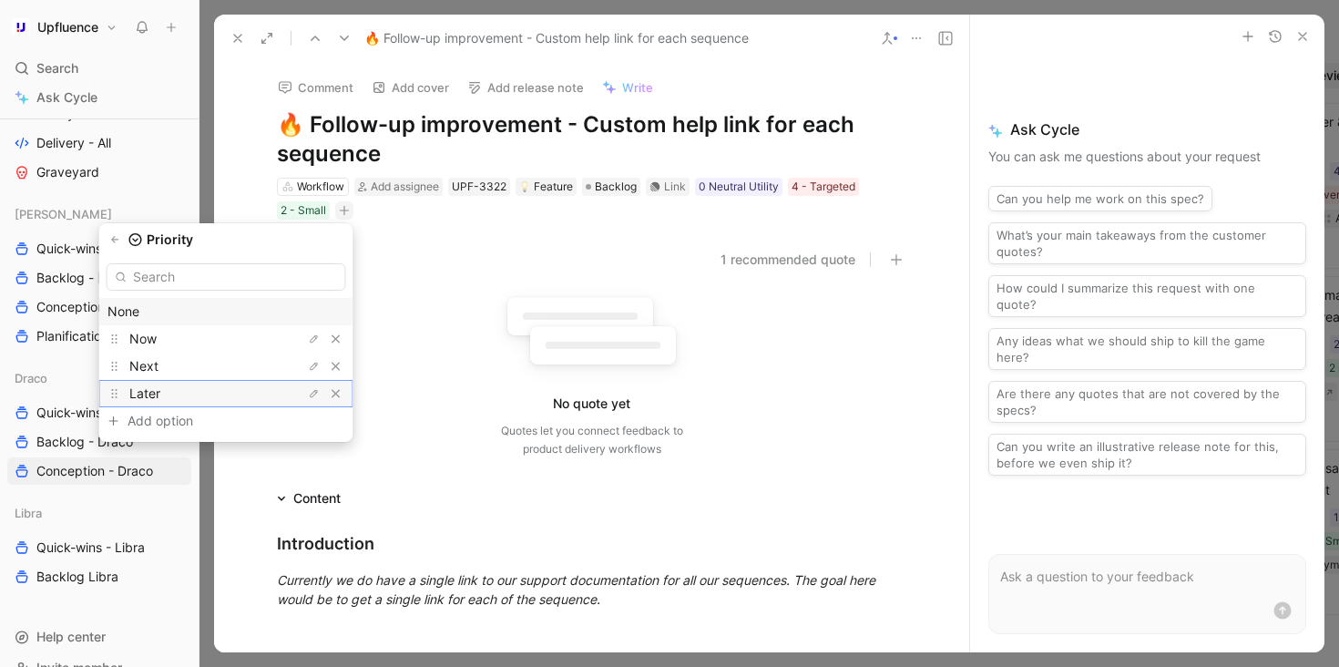
click at [215, 391] on div "Later" at bounding box center [197, 394] width 137 height 22
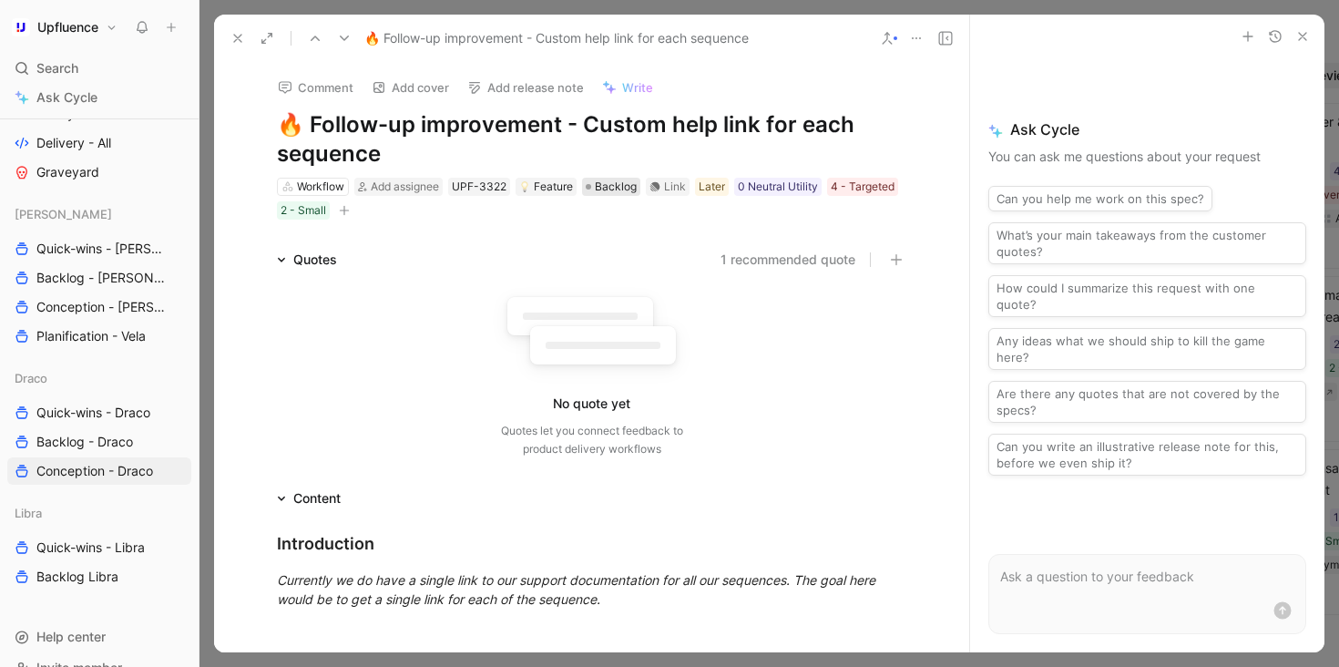
click at [609, 192] on span "Backlog" at bounding box center [616, 187] width 42 height 18
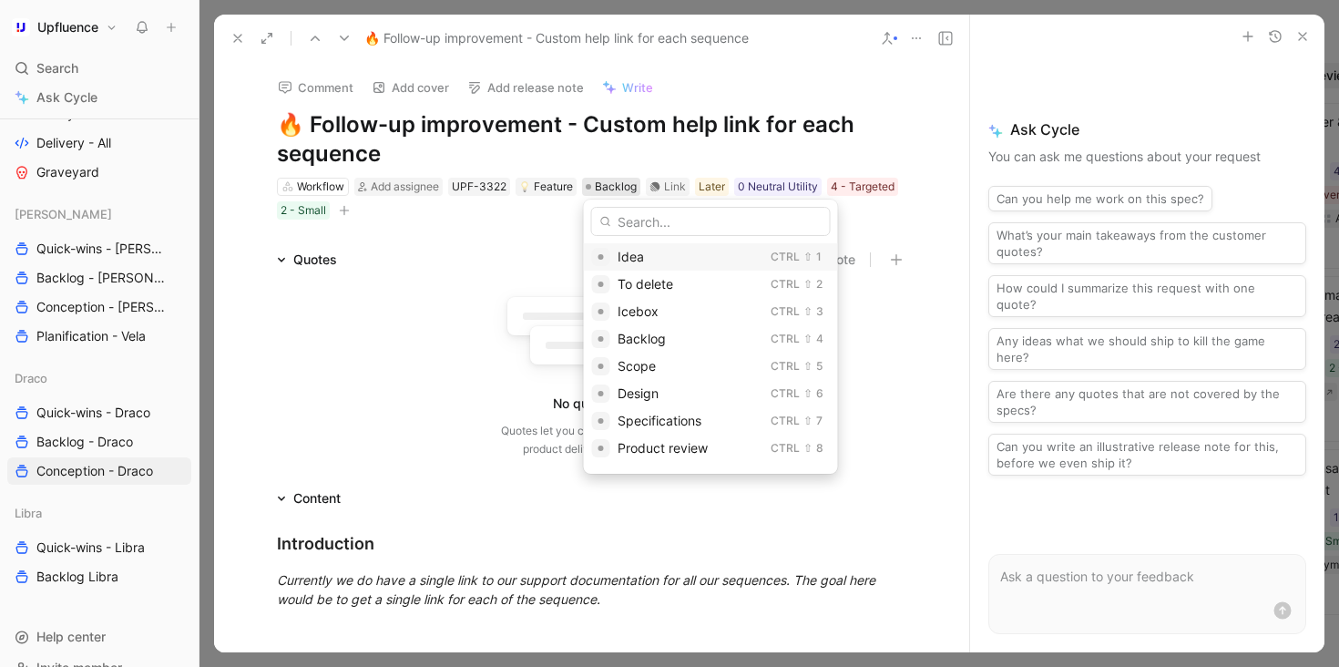
click at [615, 251] on div "Idea Ctrl ⇧ 1" at bounding box center [711, 256] width 254 height 27
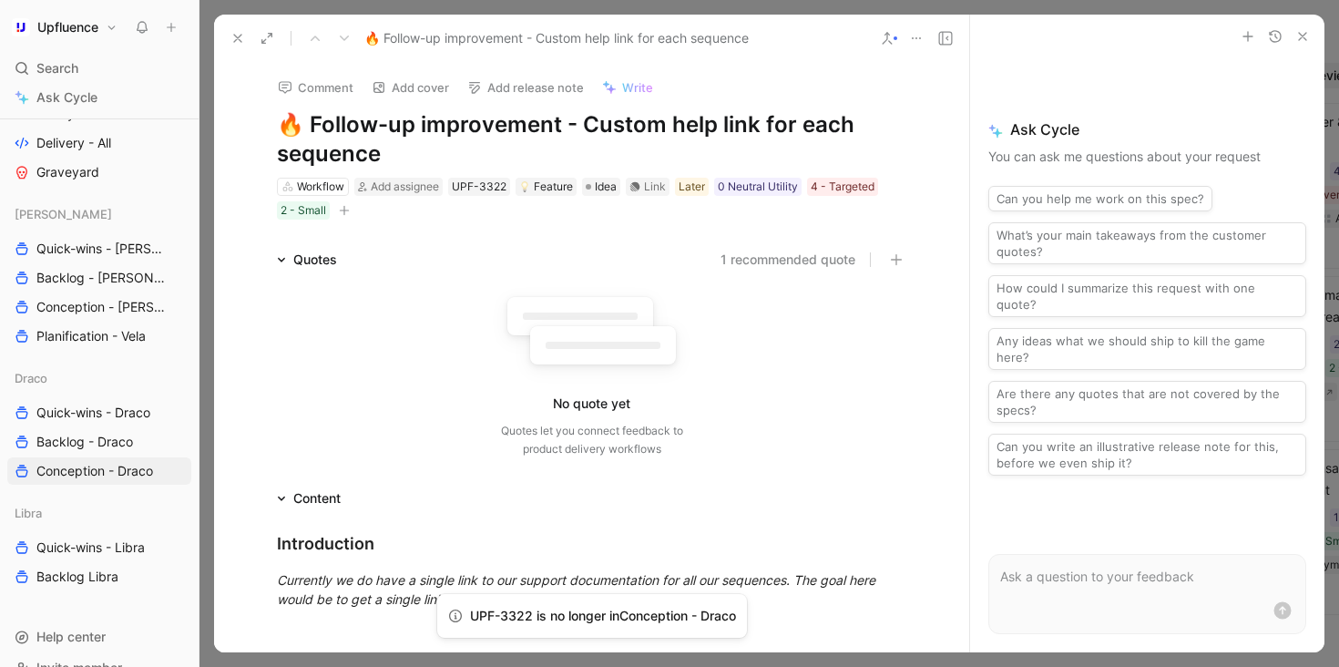
click at [235, 30] on button at bounding box center [238, 39] width 26 height 26
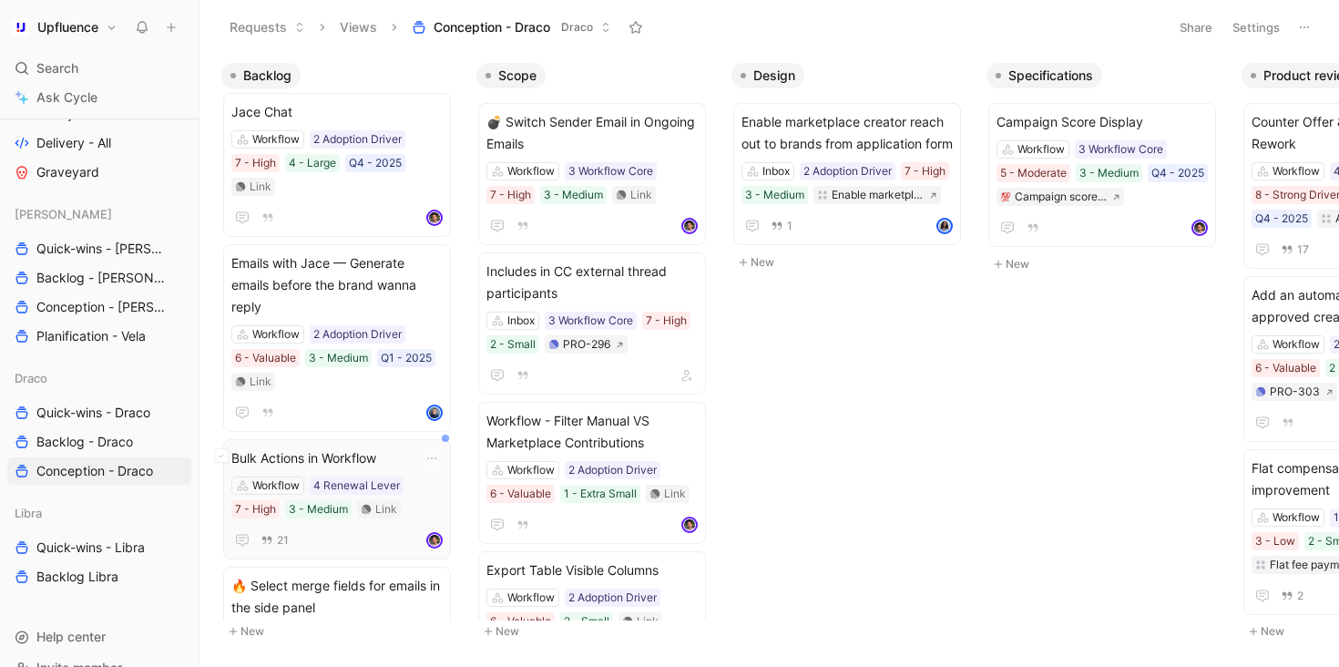
scroll to position [234, 0]
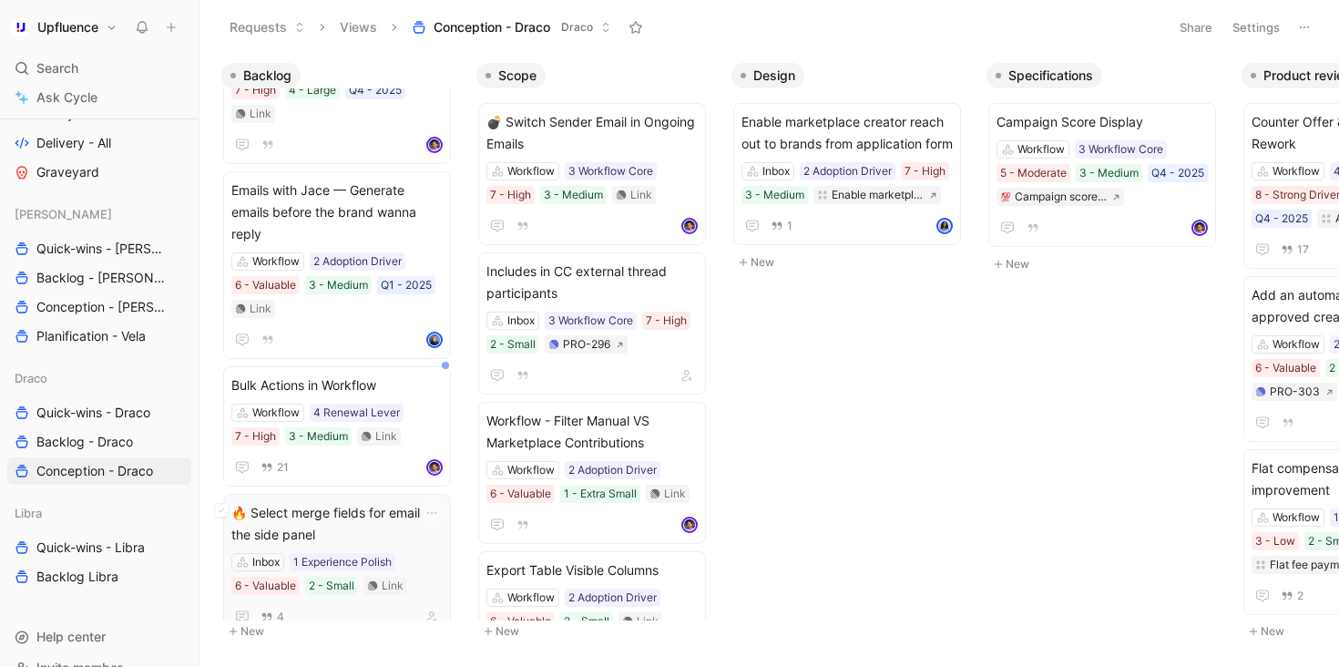
click at [394, 516] on span "🔥 Select merge fields for emails in the side panel" at bounding box center [336, 524] width 211 height 44
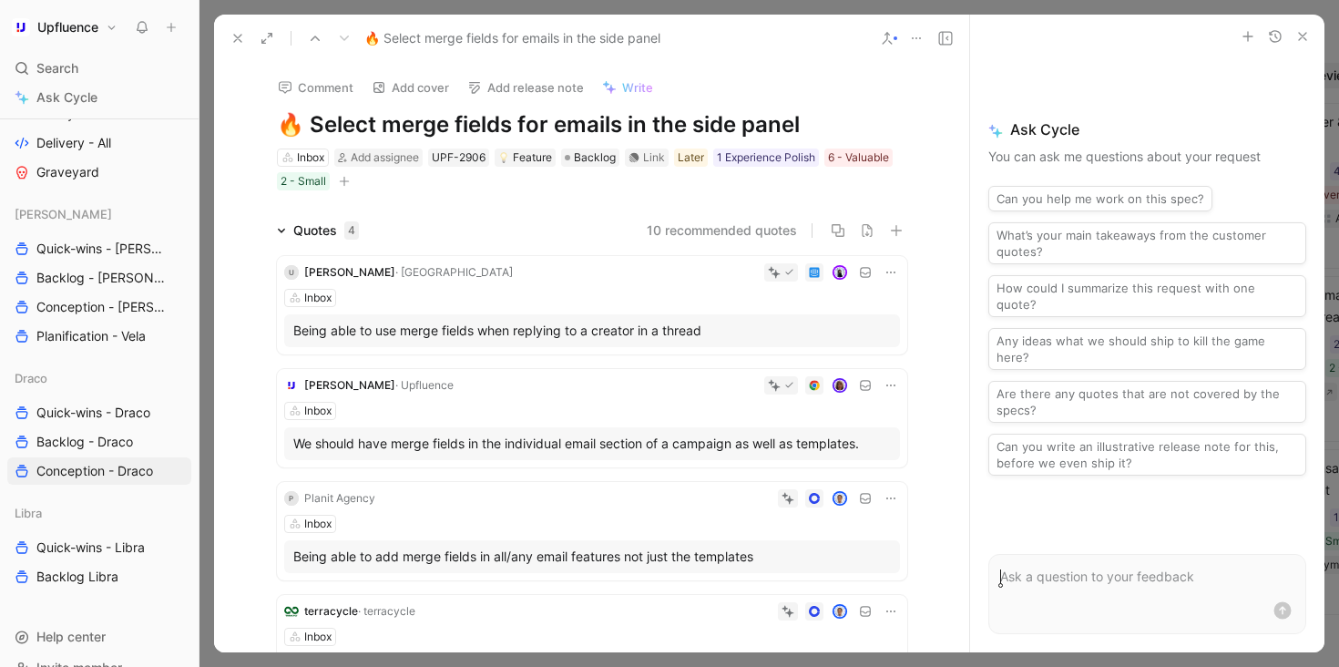
click at [351, 182] on button "button" at bounding box center [344, 181] width 18 height 18
click at [581, 160] on span "Backlog" at bounding box center [595, 157] width 42 height 18
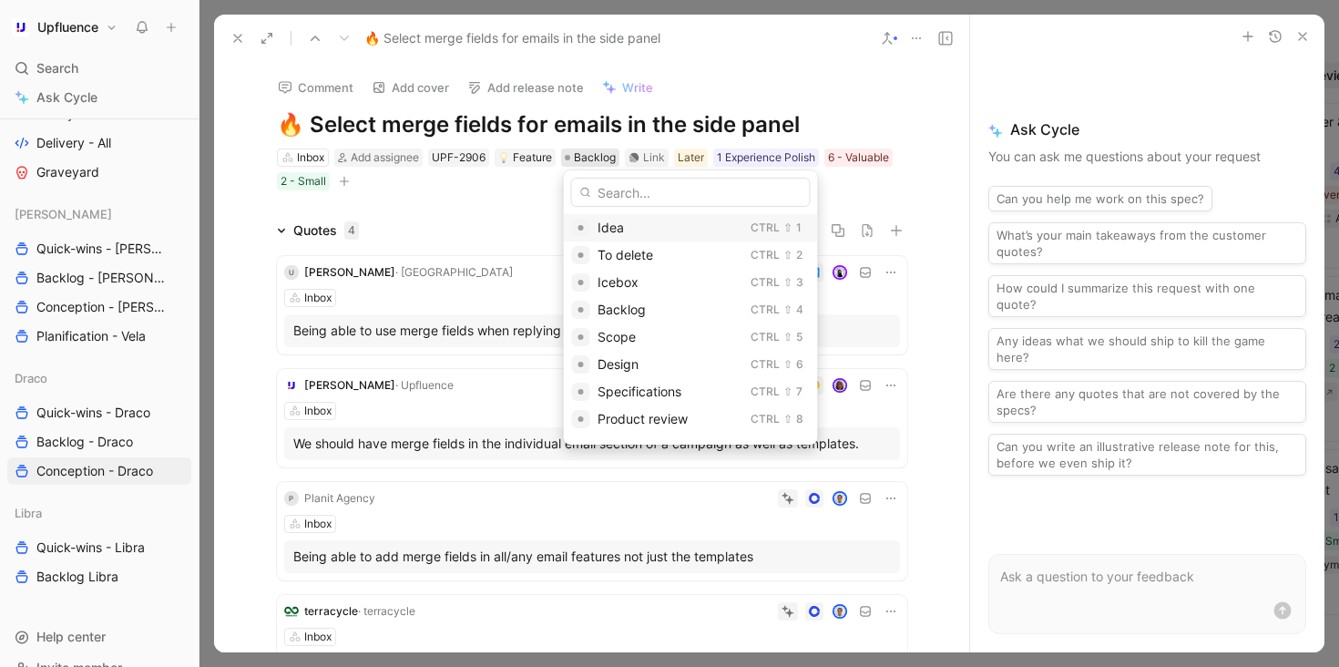
click at [601, 224] on span "Idea" at bounding box center [611, 227] width 26 height 15
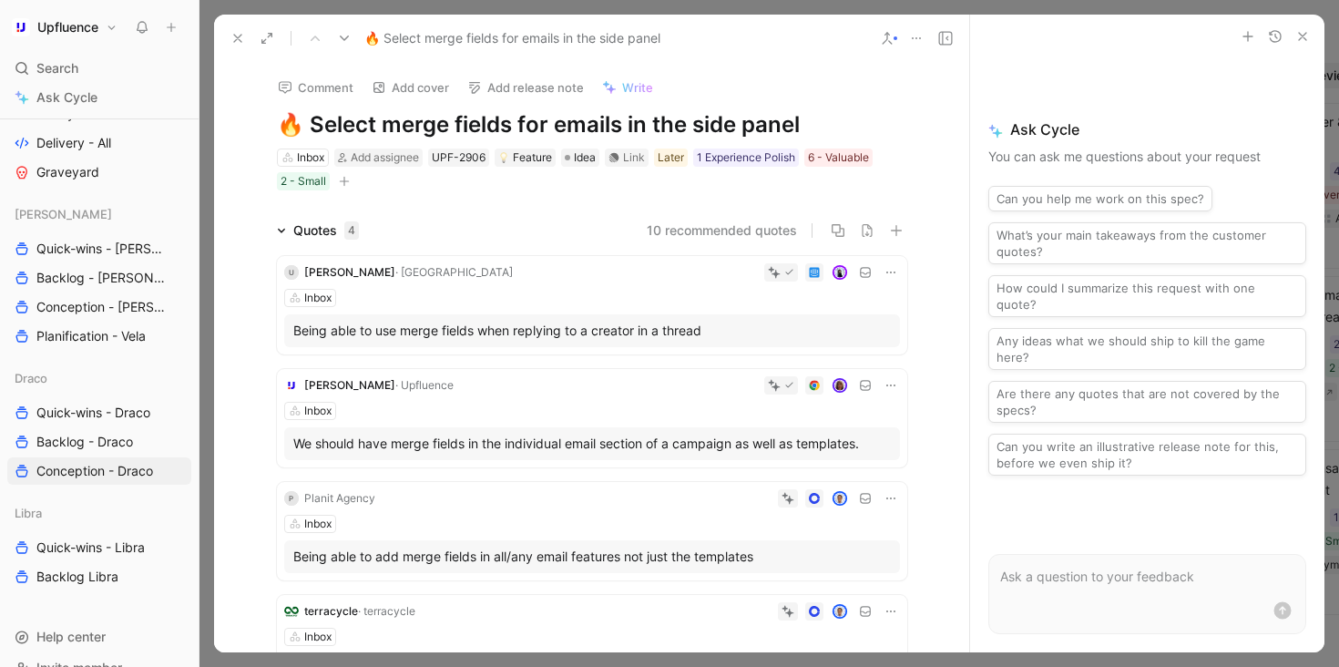
scroll to position [85, 0]
click at [236, 36] on use at bounding box center [237, 38] width 7 height 7
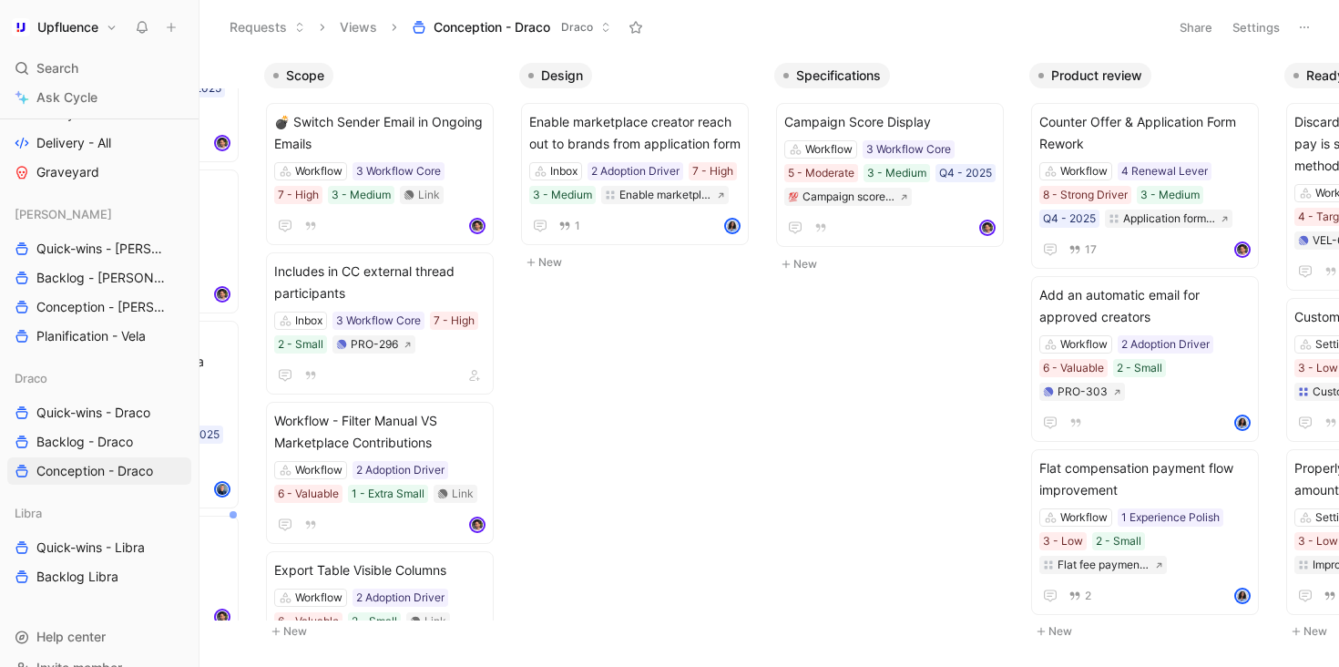
scroll to position [0, 50]
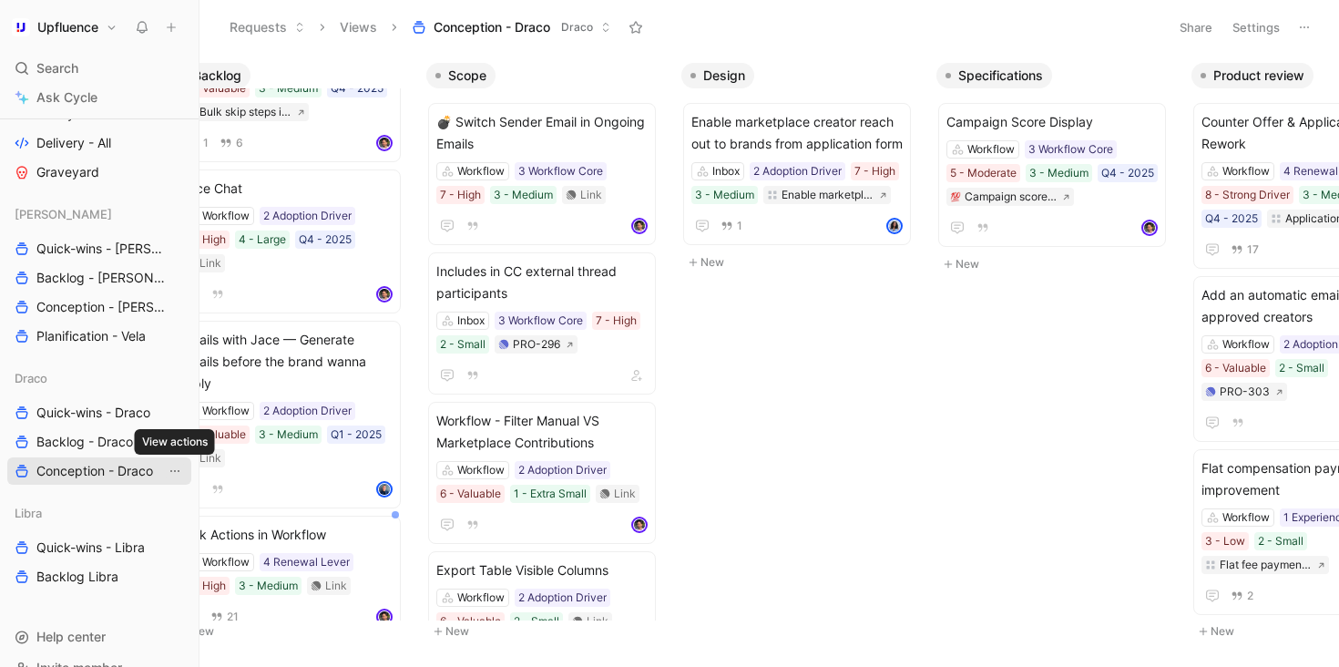
click at [179, 475] on icon "View actions" at bounding box center [175, 471] width 15 height 15
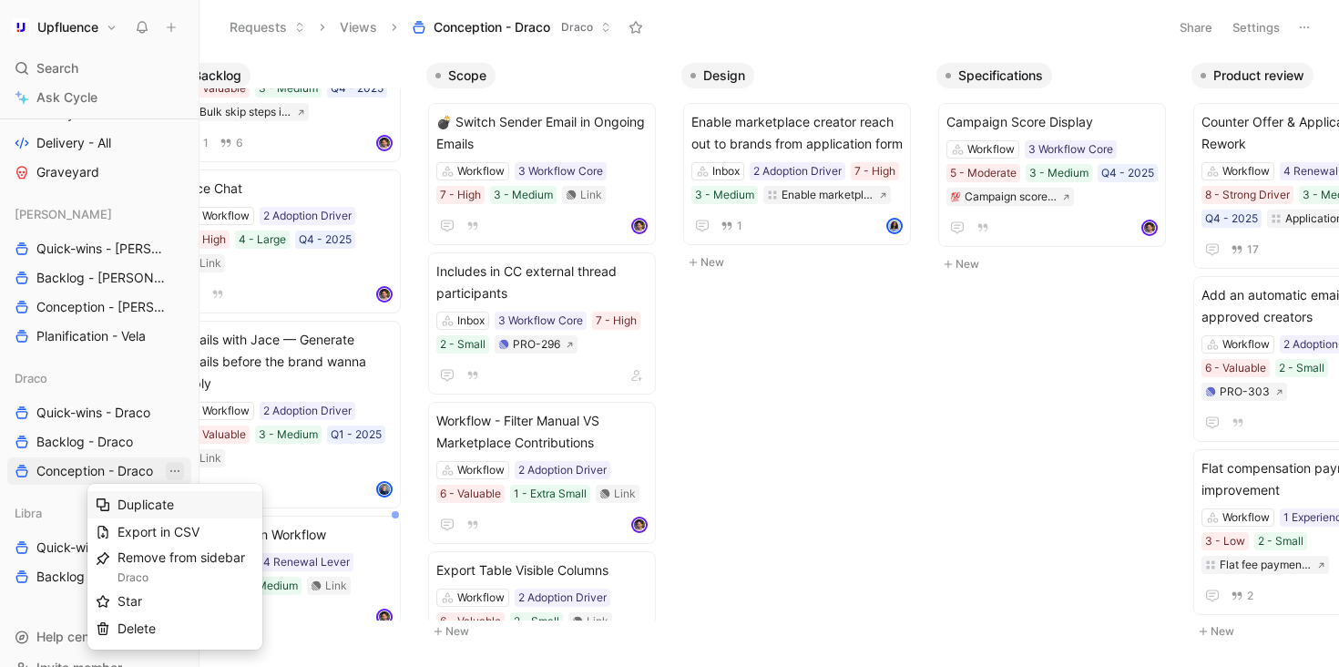
click at [172, 505] on span "Duplicate" at bounding box center [146, 503] width 56 height 15
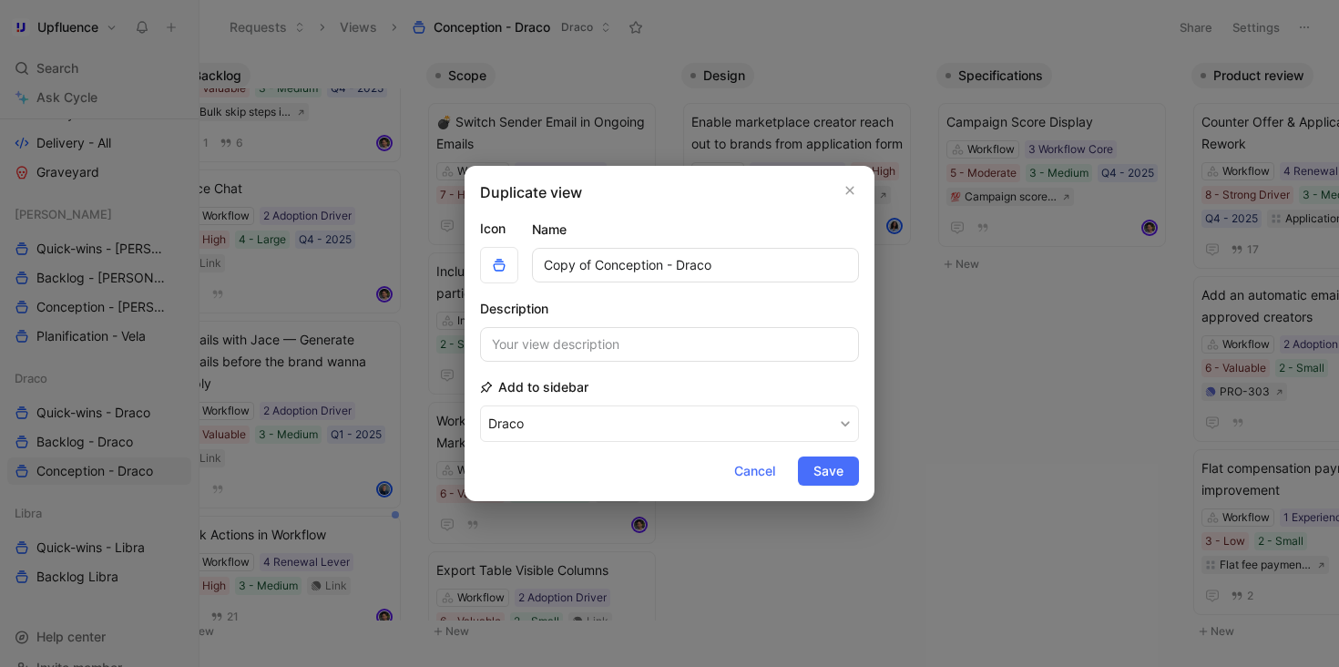
drag, startPoint x: 662, startPoint y: 265, endPoint x: 414, endPoint y: 265, distance: 248.7
click at [414, 265] on div "Duplicate view Icon Name Copy of Conception - Draco Description Add to sidebar …" at bounding box center [669, 333] width 1339 height 667
type input "Planification - Draco"
click at [820, 472] on span "Save" at bounding box center [828, 471] width 30 height 22
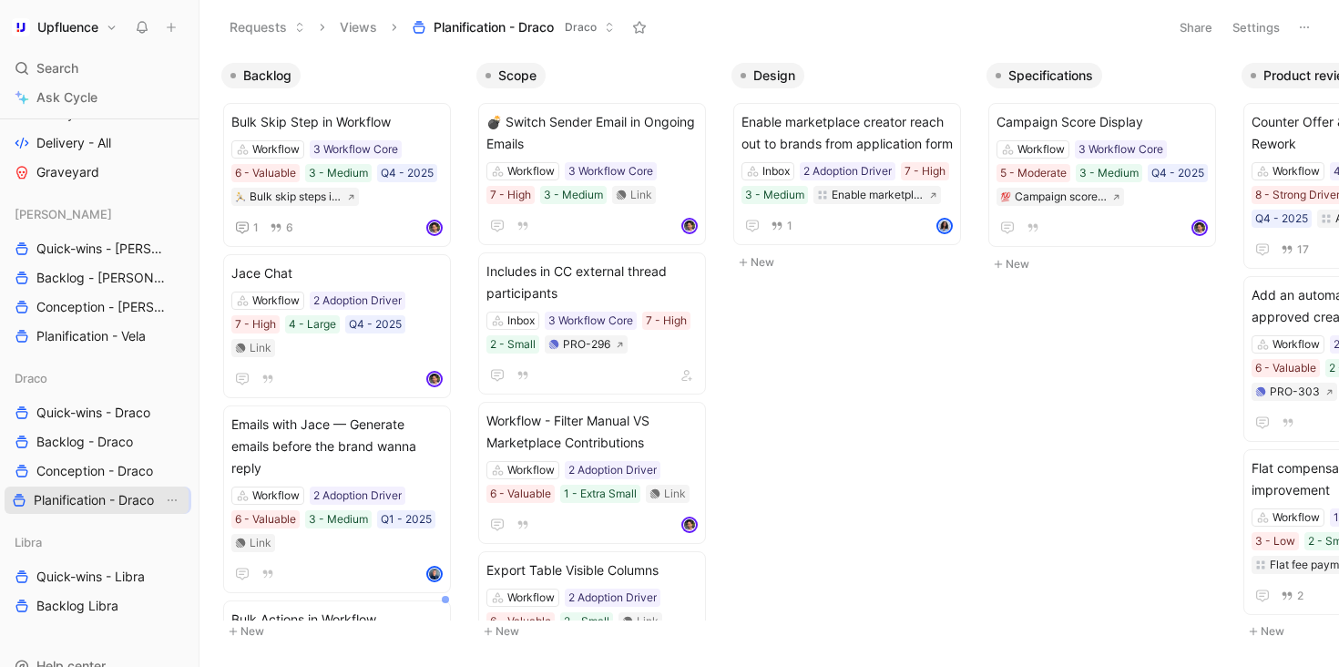
drag, startPoint x: 119, startPoint y: 412, endPoint x: 117, endPoint y: 499, distance: 87.5
click at [1258, 15] on button "Settings" at bounding box center [1256, 28] width 64 height 26
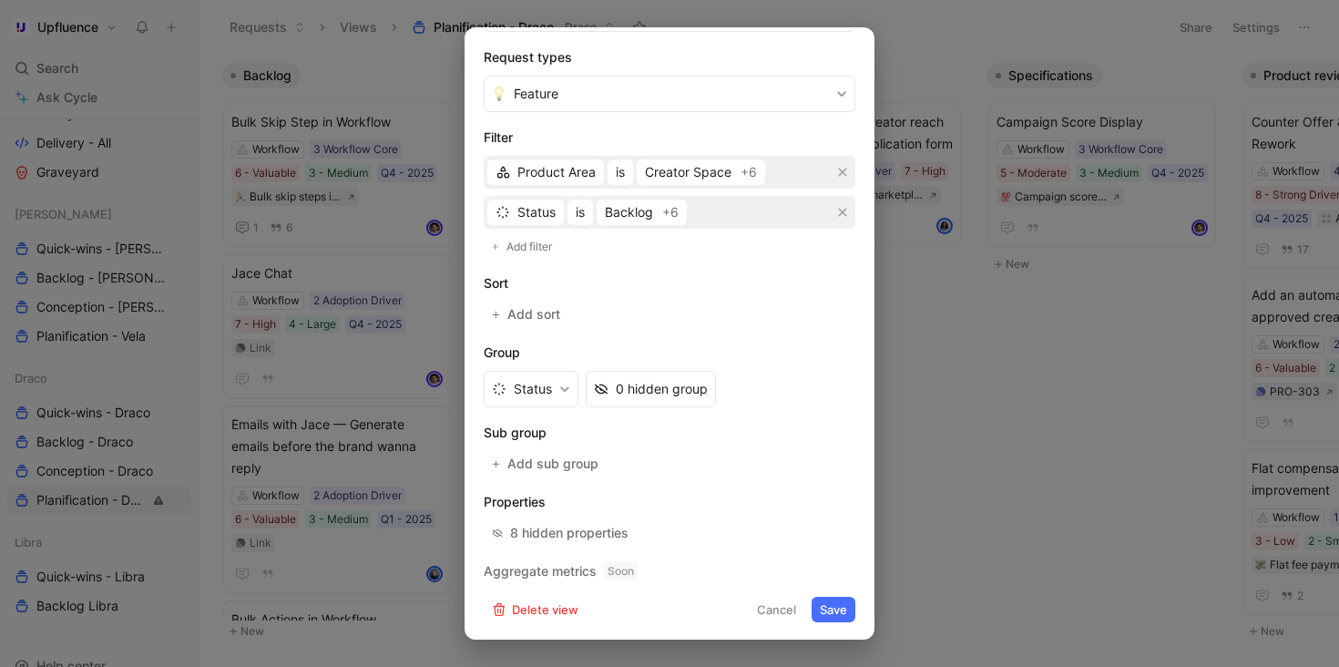
scroll to position [357, 0]
click at [620, 213] on span "Backlog" at bounding box center [629, 210] width 48 height 22
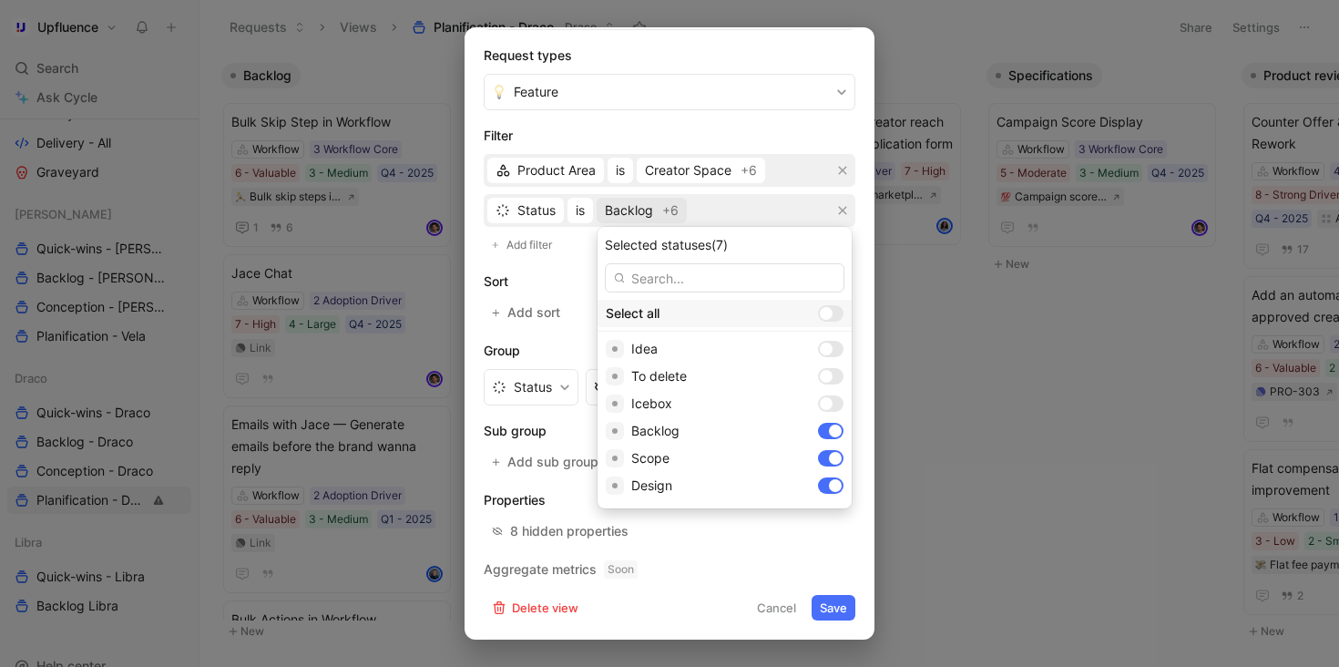
click at [820, 314] on div at bounding box center [826, 313] width 13 height 13
click at [0, 0] on input "checkbox" at bounding box center [0, 0] width 0 height 0
click at [818, 314] on div at bounding box center [831, 313] width 26 height 16
click at [0, 0] on input "checkbox" at bounding box center [0, 0] width 0 height 0
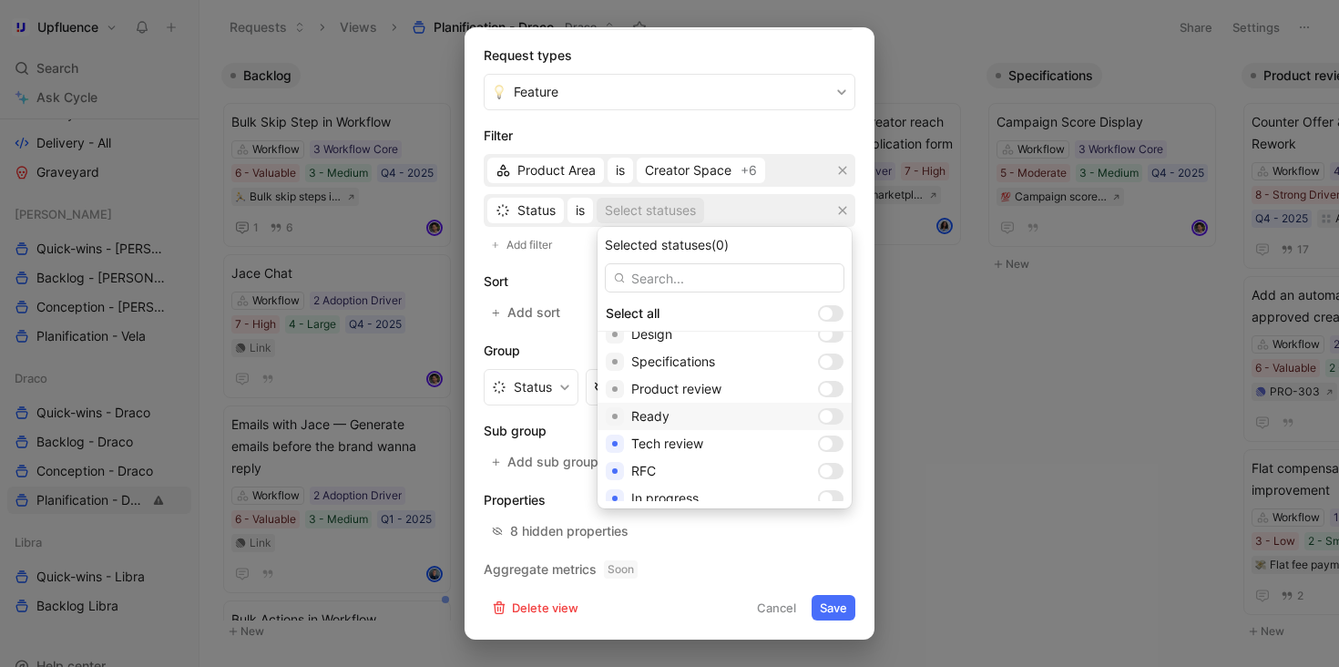
click at [818, 420] on div at bounding box center [831, 416] width 26 height 16
click at [820, 441] on div at bounding box center [826, 443] width 13 height 13
click at [820, 472] on div at bounding box center [826, 471] width 13 height 13
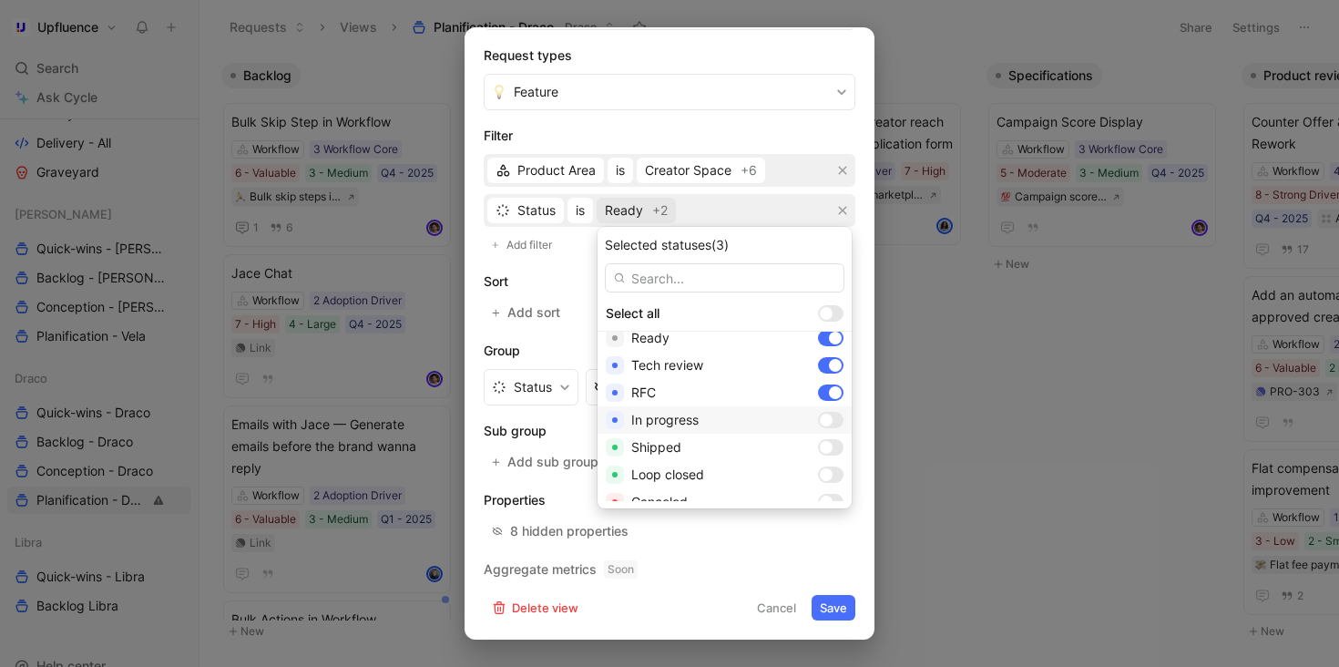
click at [820, 418] on div at bounding box center [826, 420] width 13 height 13
click at [820, 443] on div at bounding box center [826, 447] width 13 height 13
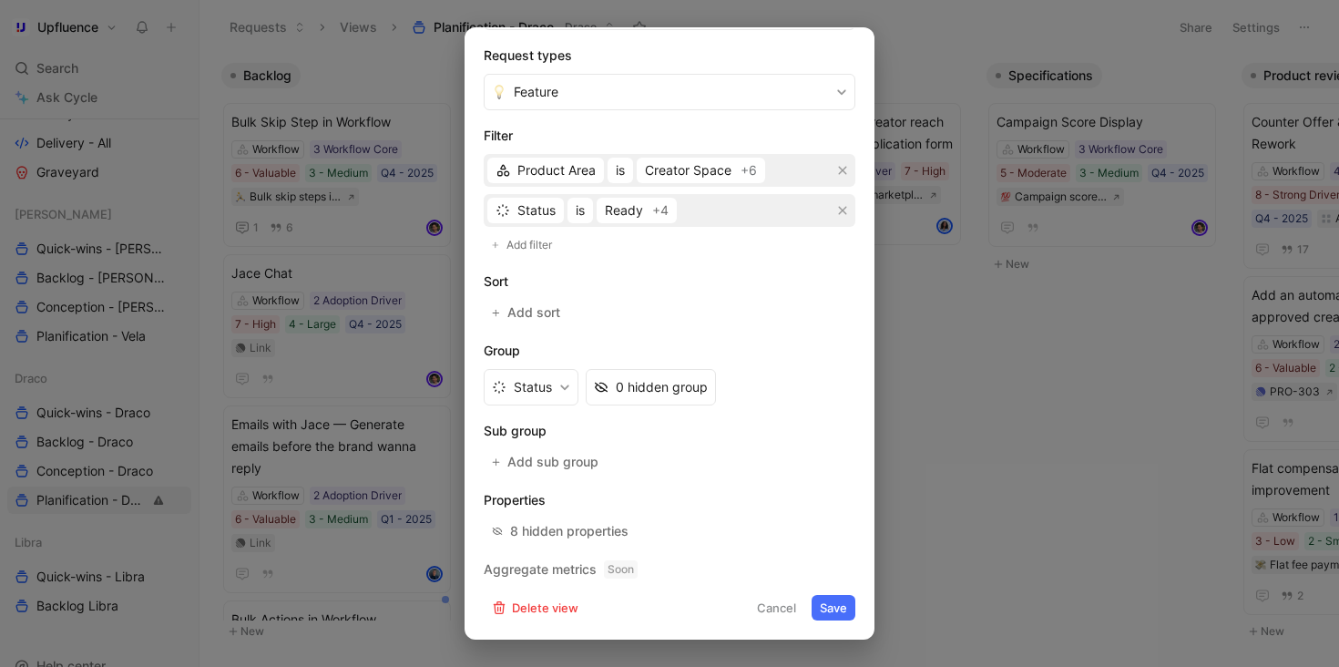
click at [837, 604] on button "Save" at bounding box center [834, 608] width 44 height 26
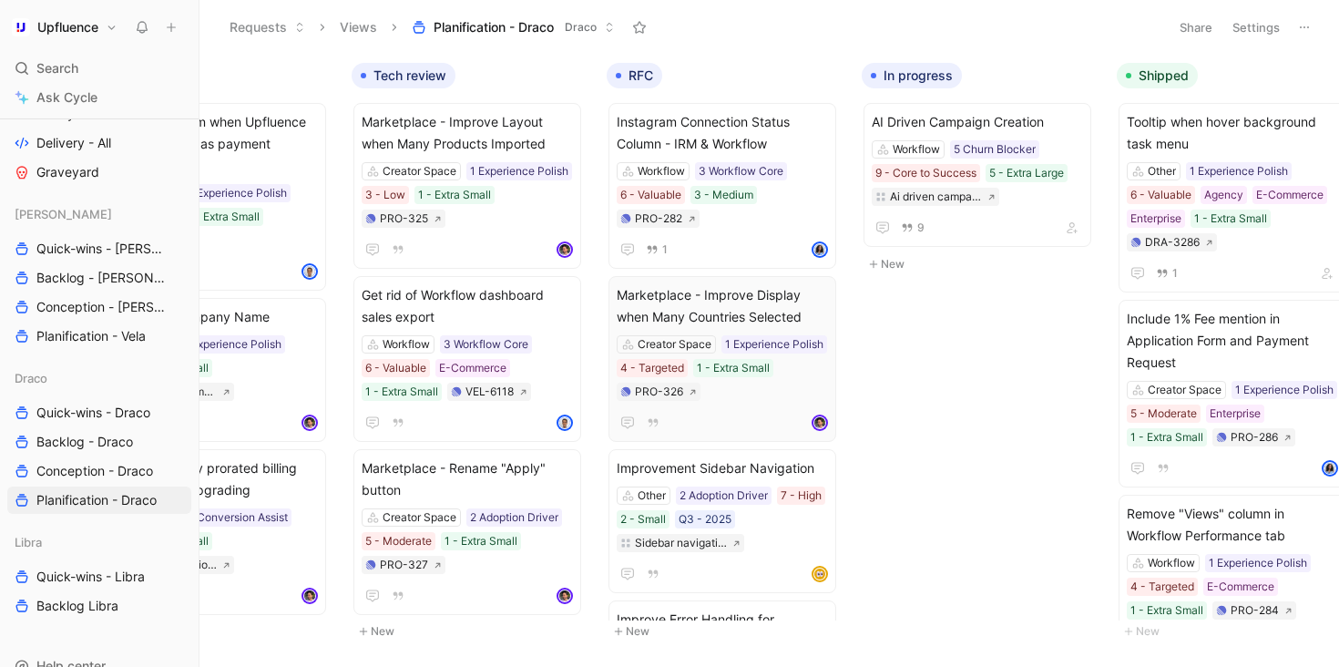
scroll to position [0, 0]
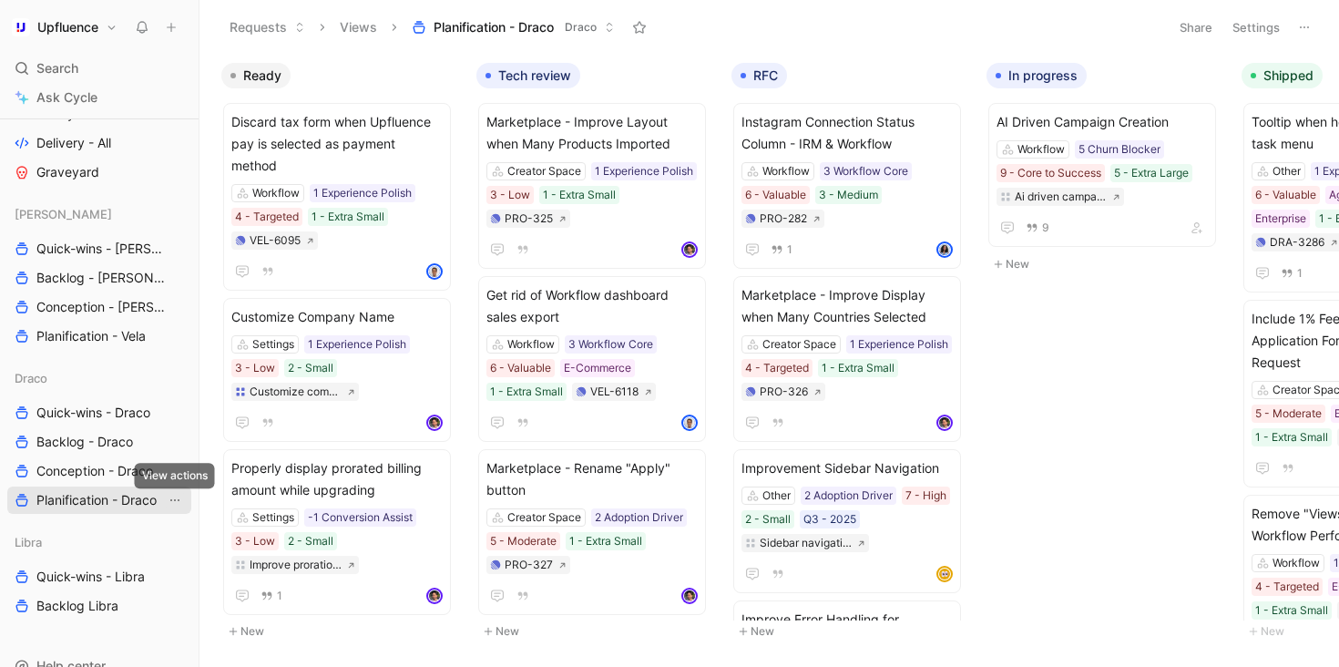
click at [178, 499] on icon "View actions" at bounding box center [175, 500] width 15 height 15
click at [1252, 24] on button "Settings" at bounding box center [1256, 28] width 64 height 26
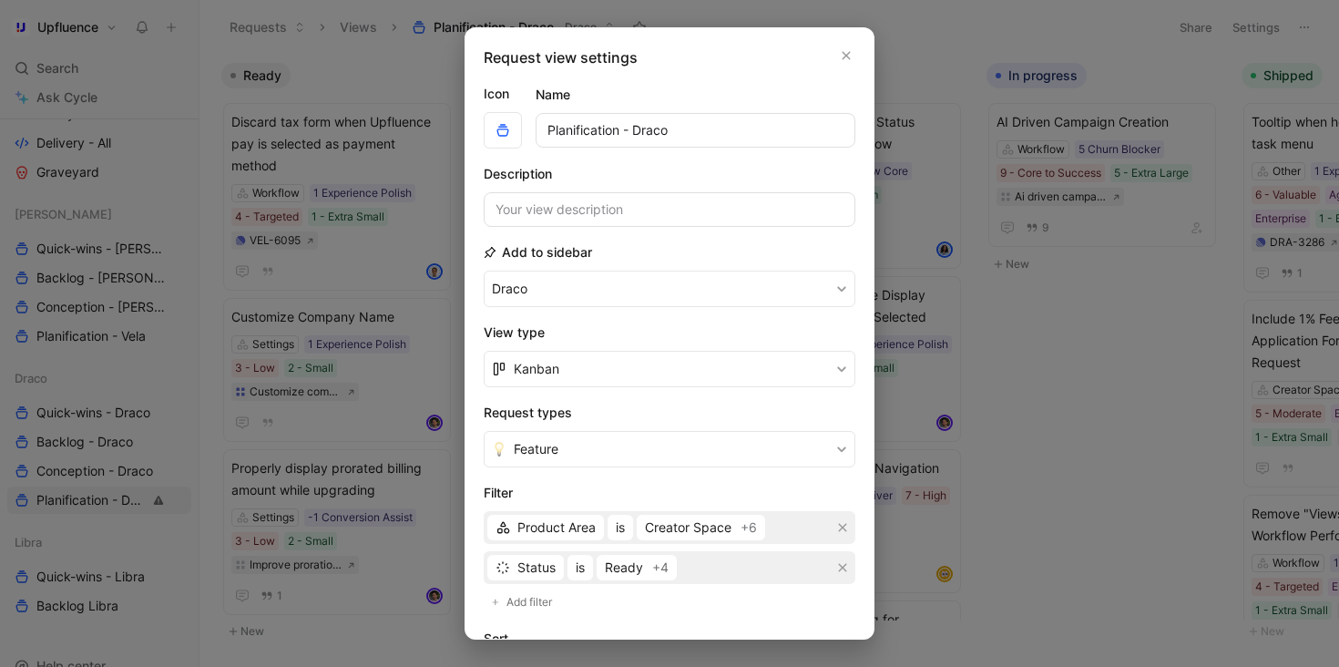
scroll to position [78, 0]
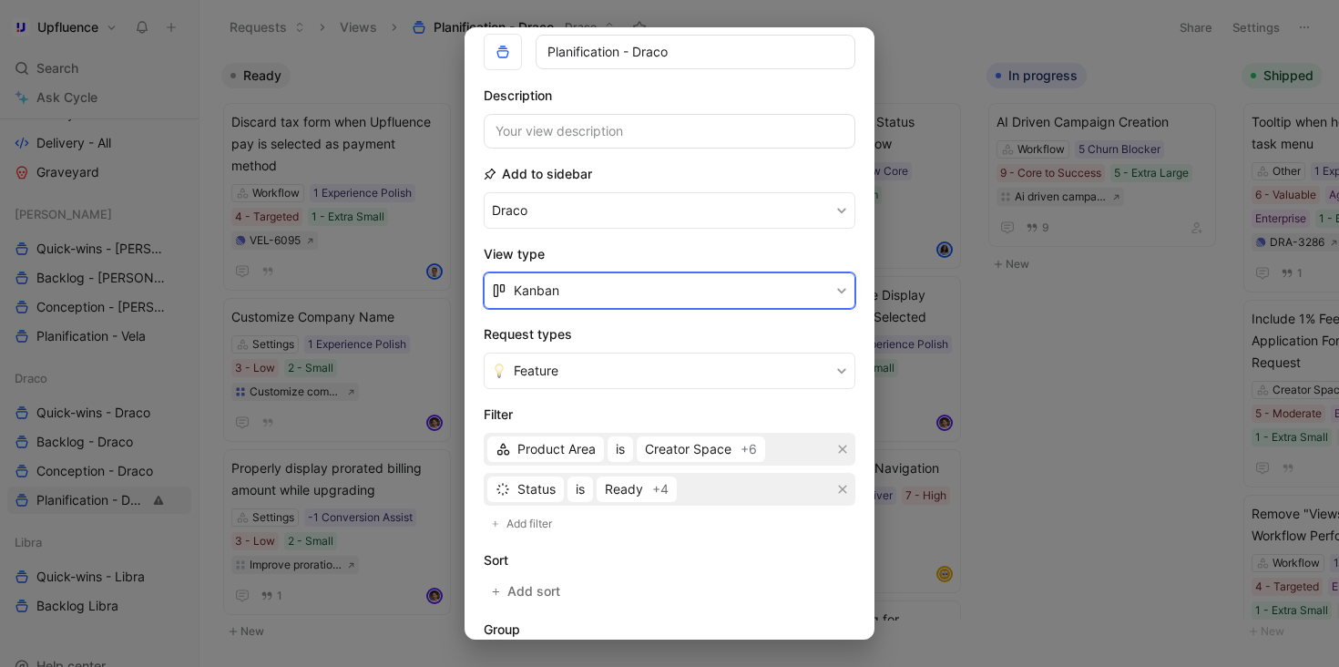
click at [660, 287] on button "Kanban" at bounding box center [670, 290] width 372 height 36
click at [618, 388] on div "Table Soon" at bounding box center [670, 387] width 372 height 27
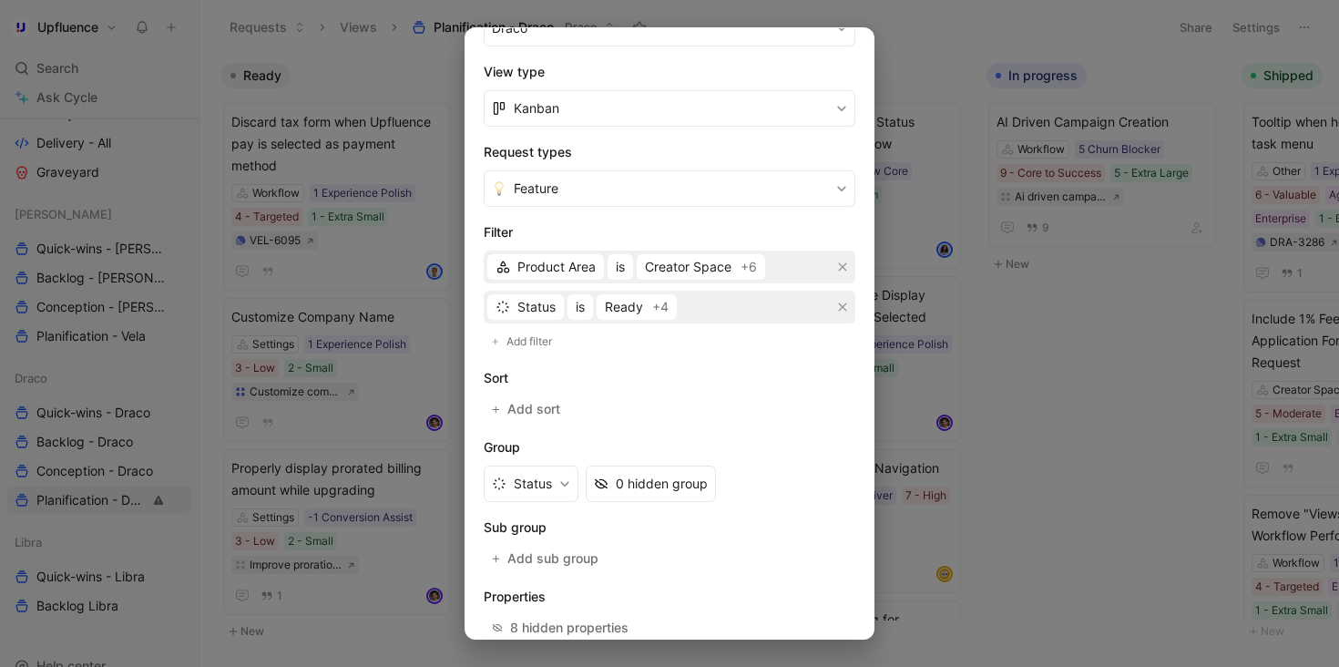
scroll to position [305, 0]
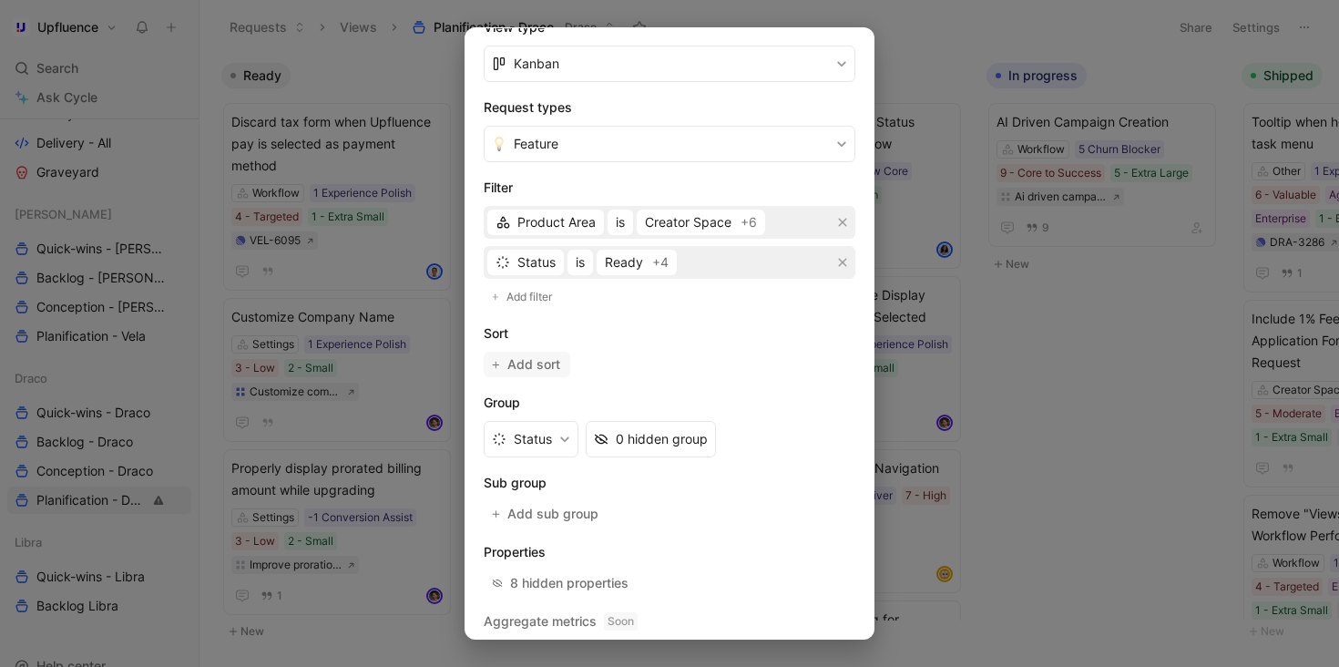
click at [548, 368] on span "Add sort" at bounding box center [534, 364] width 55 height 22
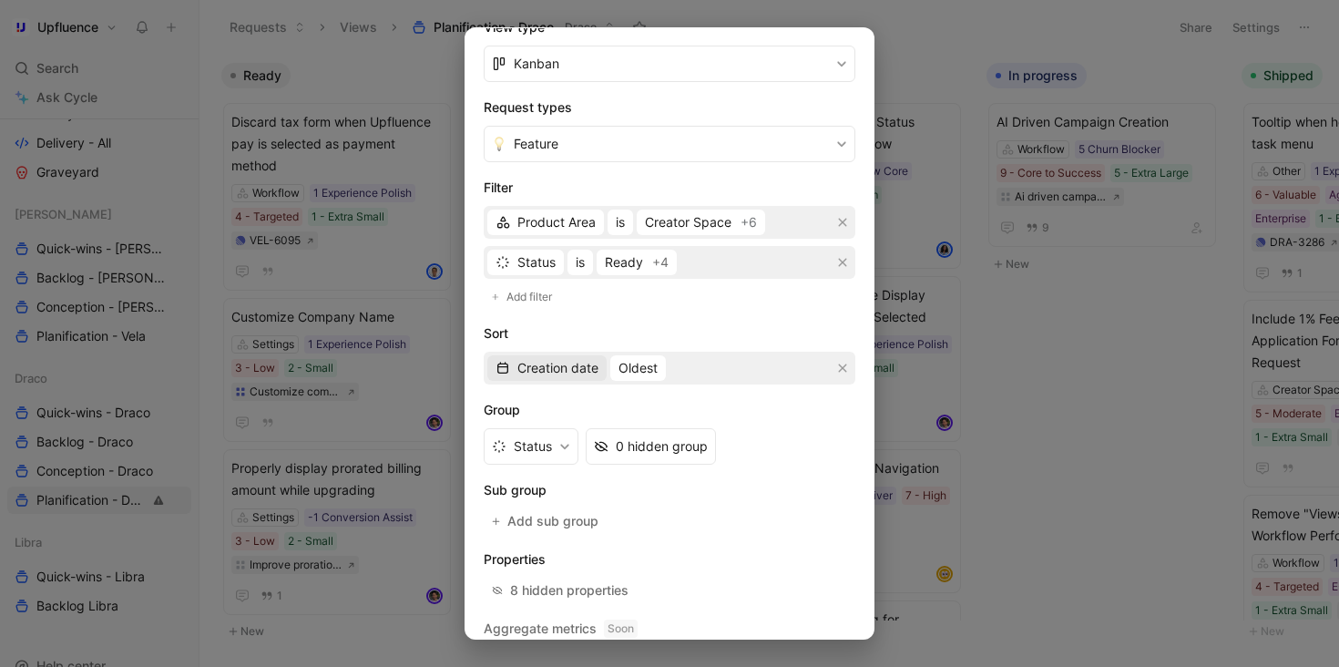
click at [557, 367] on span "Creation date" at bounding box center [557, 368] width 81 height 22
click at [842, 368] on icon "button" at bounding box center [843, 368] width 8 height 8
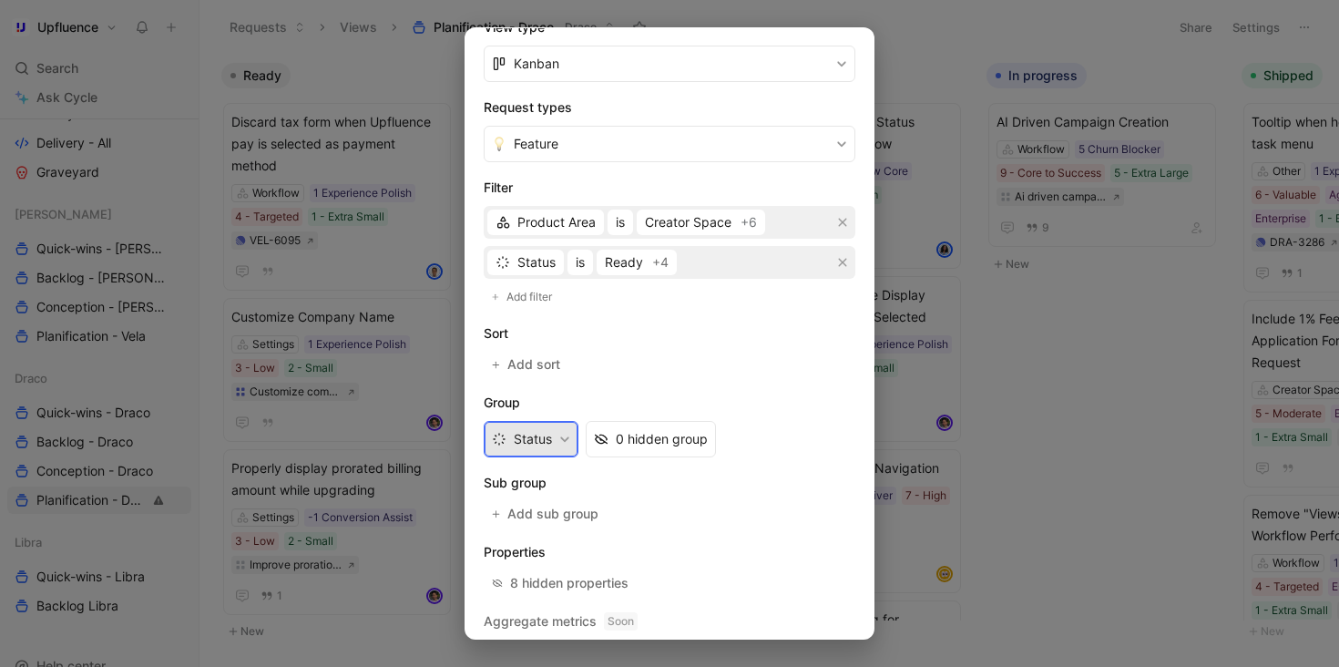
click at [552, 429] on button "Status" at bounding box center [531, 439] width 95 height 36
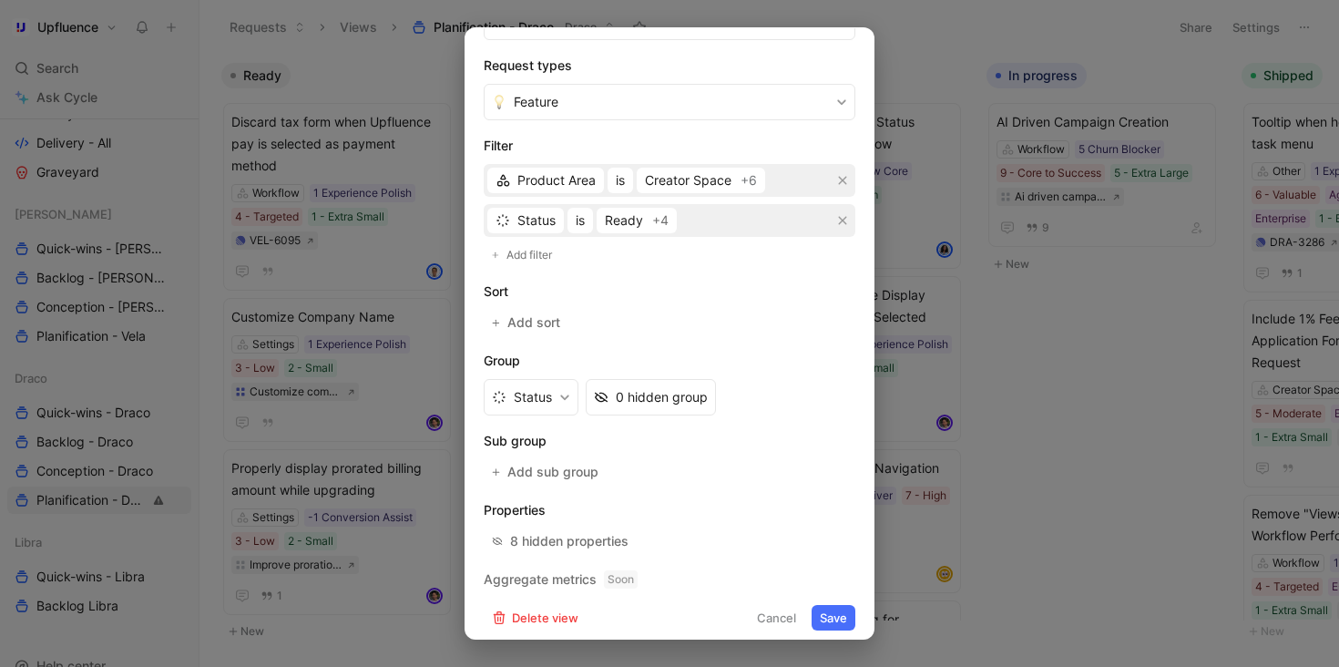
scroll to position [357, 0]
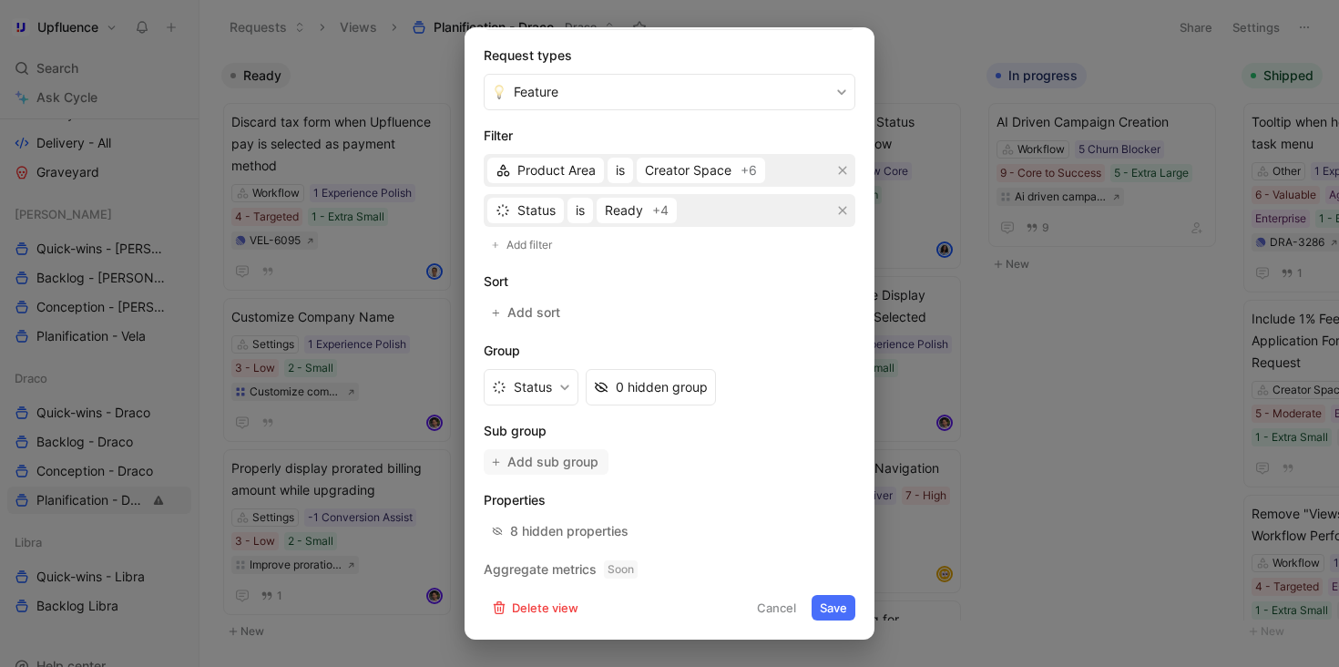
click at [563, 463] on span "Add sub group" at bounding box center [553, 462] width 93 height 22
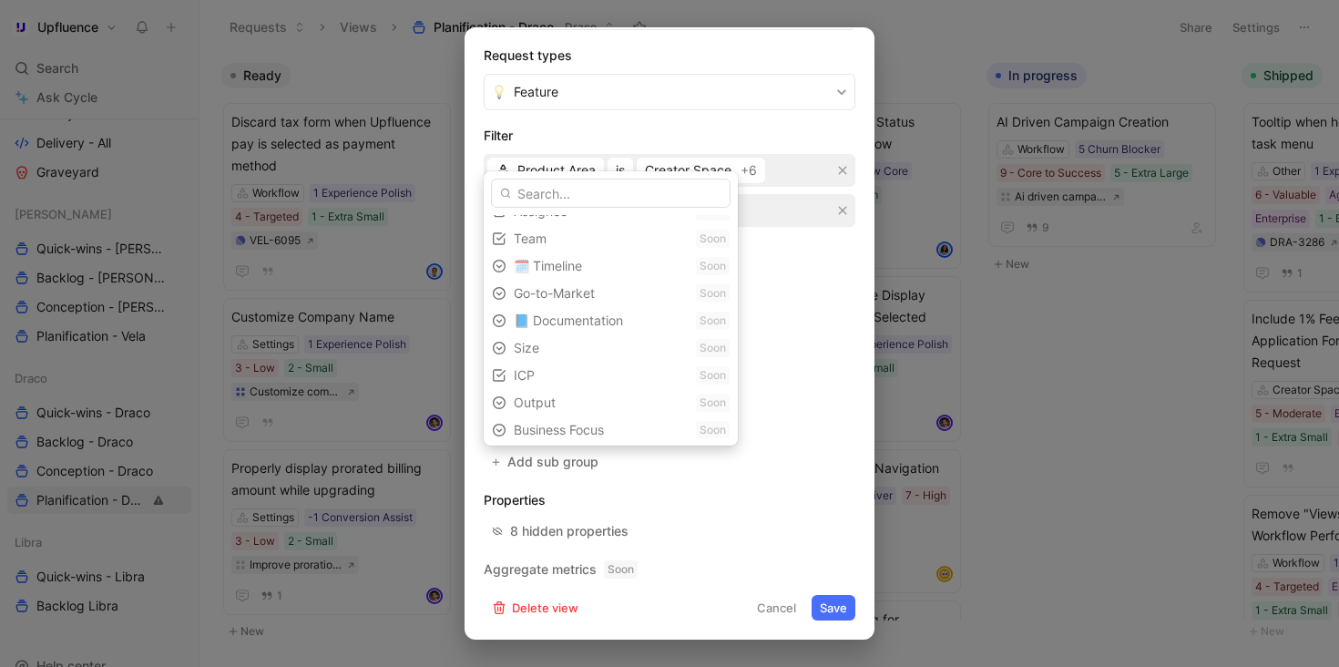
scroll to position [105, 0]
click at [652, 342] on div "ICP Soon" at bounding box center [611, 342] width 254 height 27
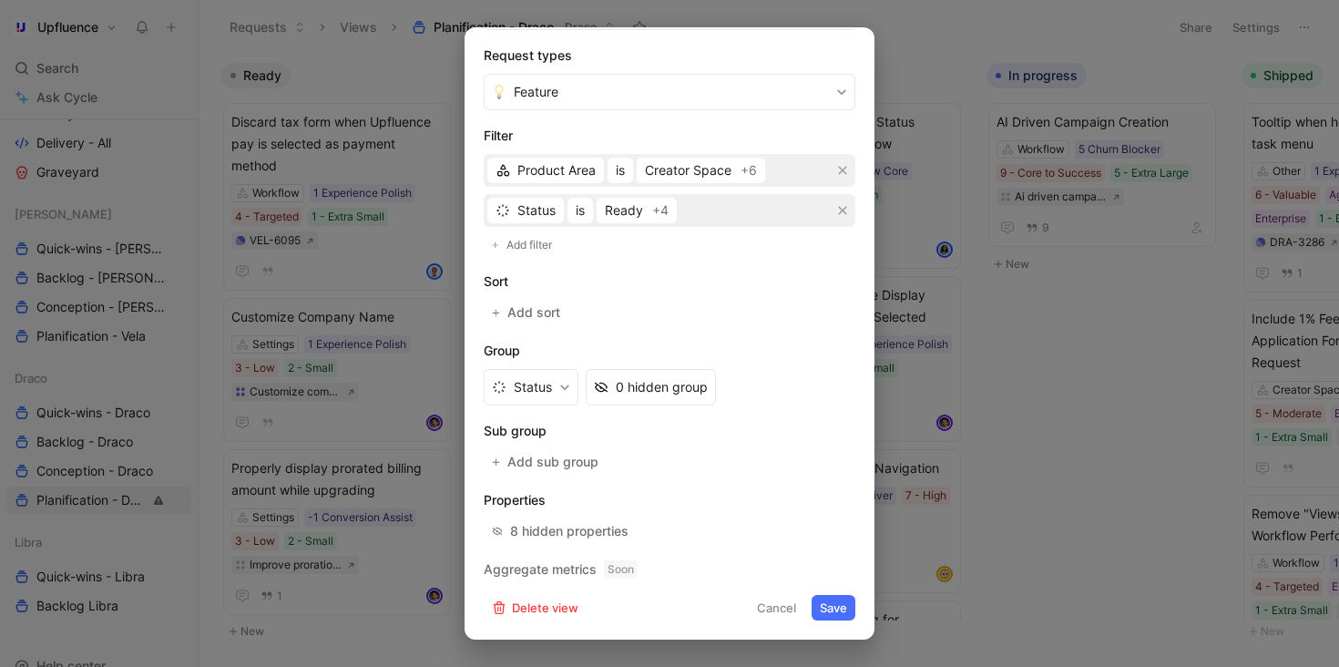
click at [784, 613] on button "Cancel" at bounding box center [777, 608] width 56 height 26
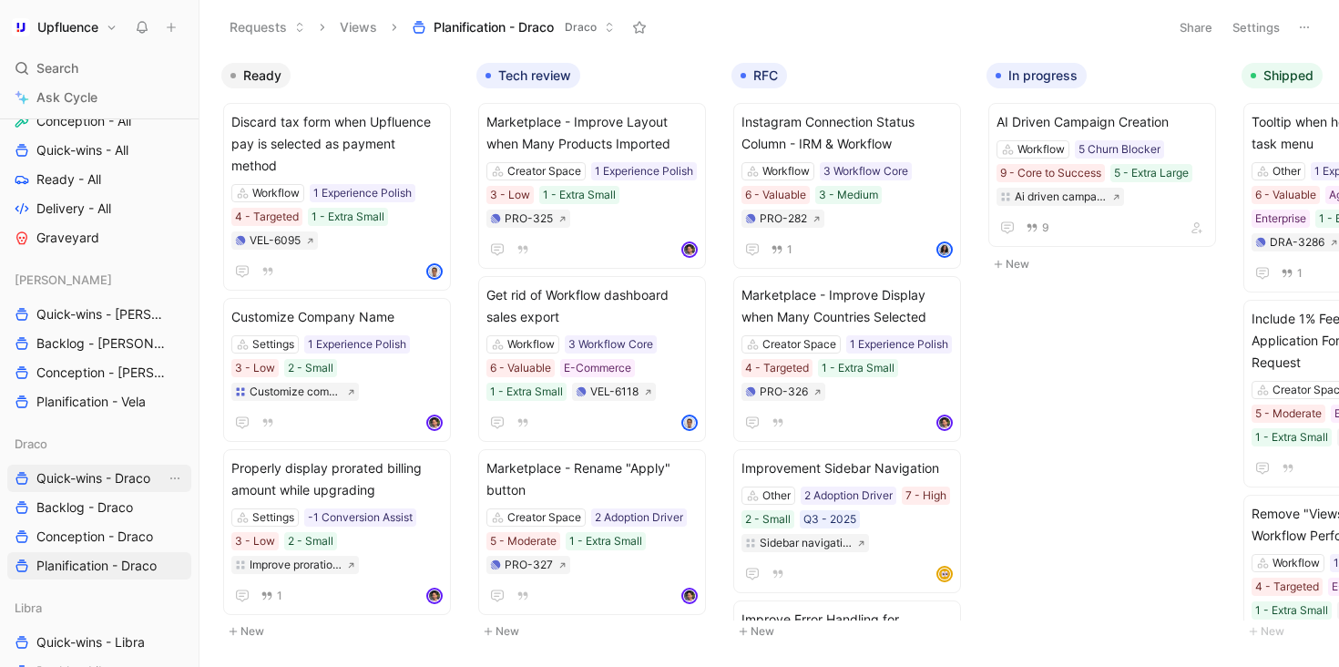
scroll to position [768, 0]
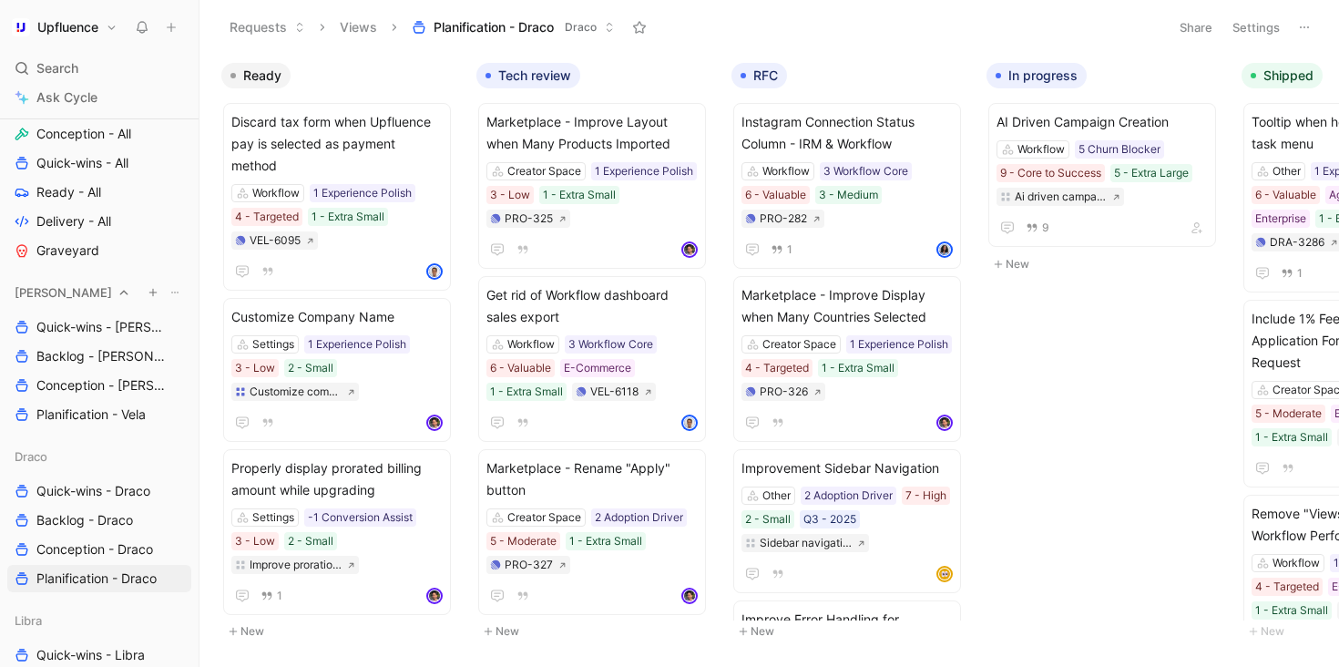
click at [173, 293] on icon at bounding box center [174, 292] width 11 height 11
click at [151, 381] on span "Rename" at bounding box center [138, 380] width 48 height 15
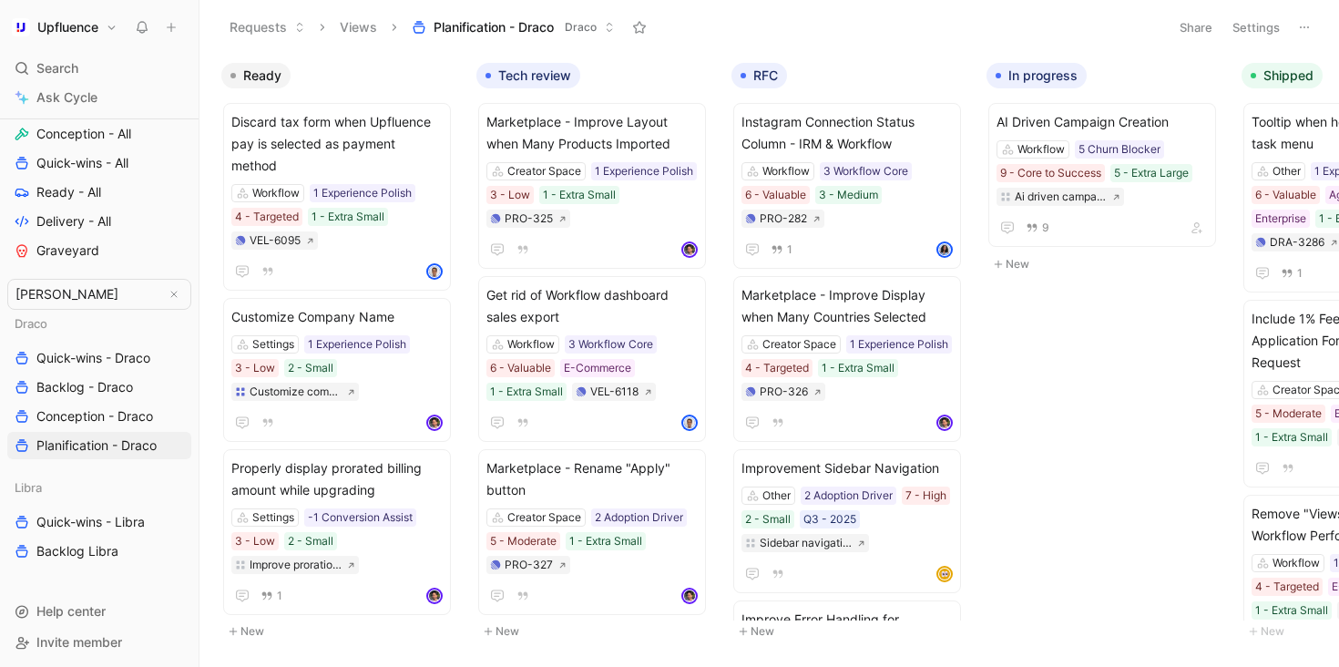
click at [20, 296] on input "[PERSON_NAME]" at bounding box center [86, 294] width 157 height 29
click at [16, 292] on input "[PERSON_NAME]" at bounding box center [86, 294] width 157 height 29
type input "⛵️ Vela"
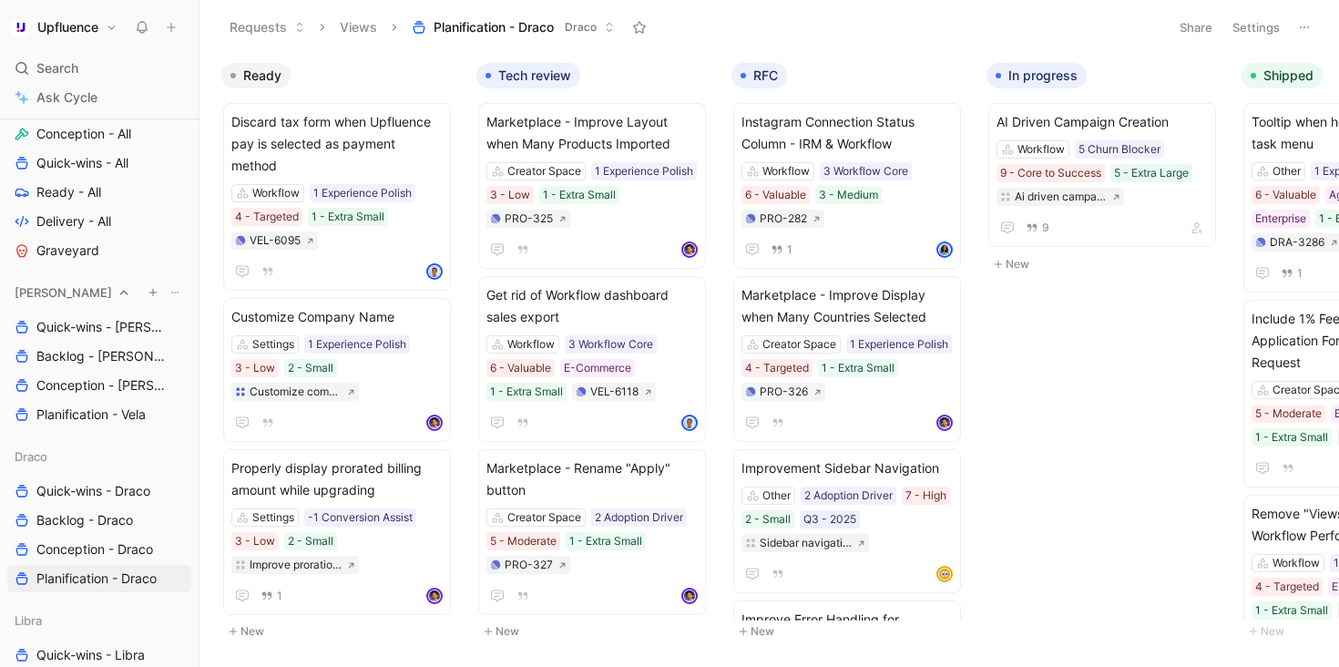
click at [167, 292] on button at bounding box center [175, 292] width 18 height 18
click at [148, 383] on span "Rename" at bounding box center [138, 380] width 48 height 15
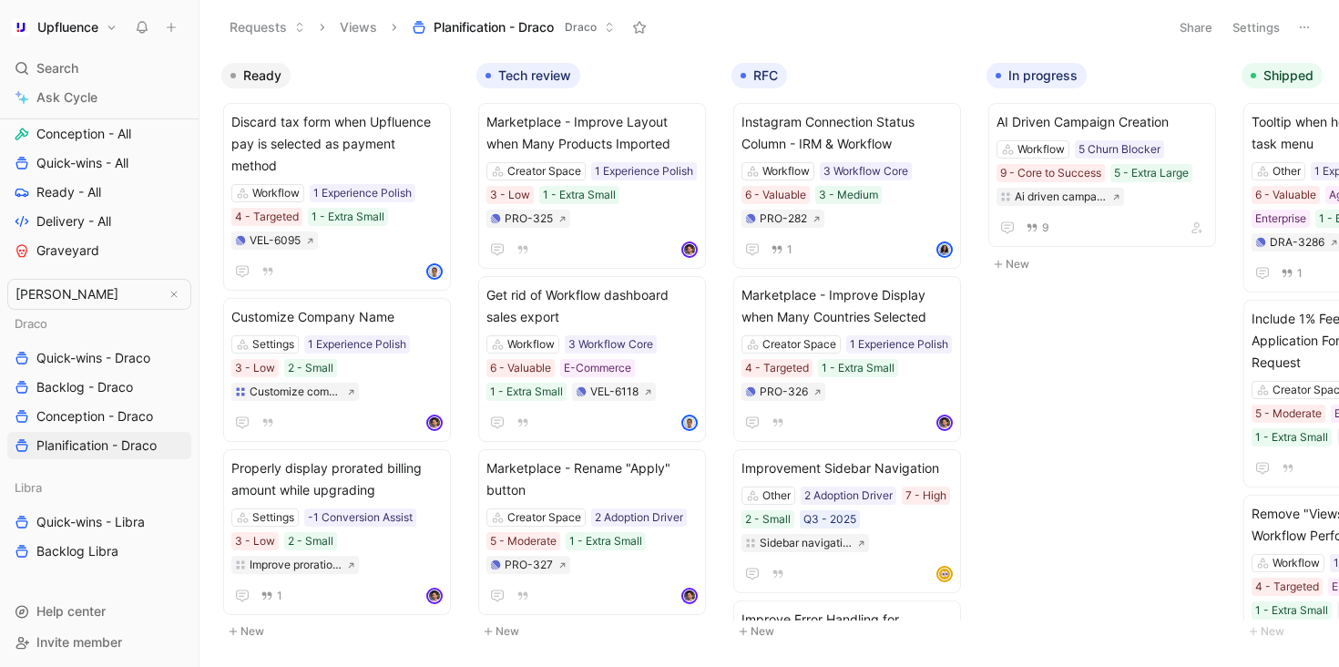
click at [18, 297] on input "[PERSON_NAME]" at bounding box center [86, 294] width 157 height 29
type input "⛵️[PERSON_NAME]"
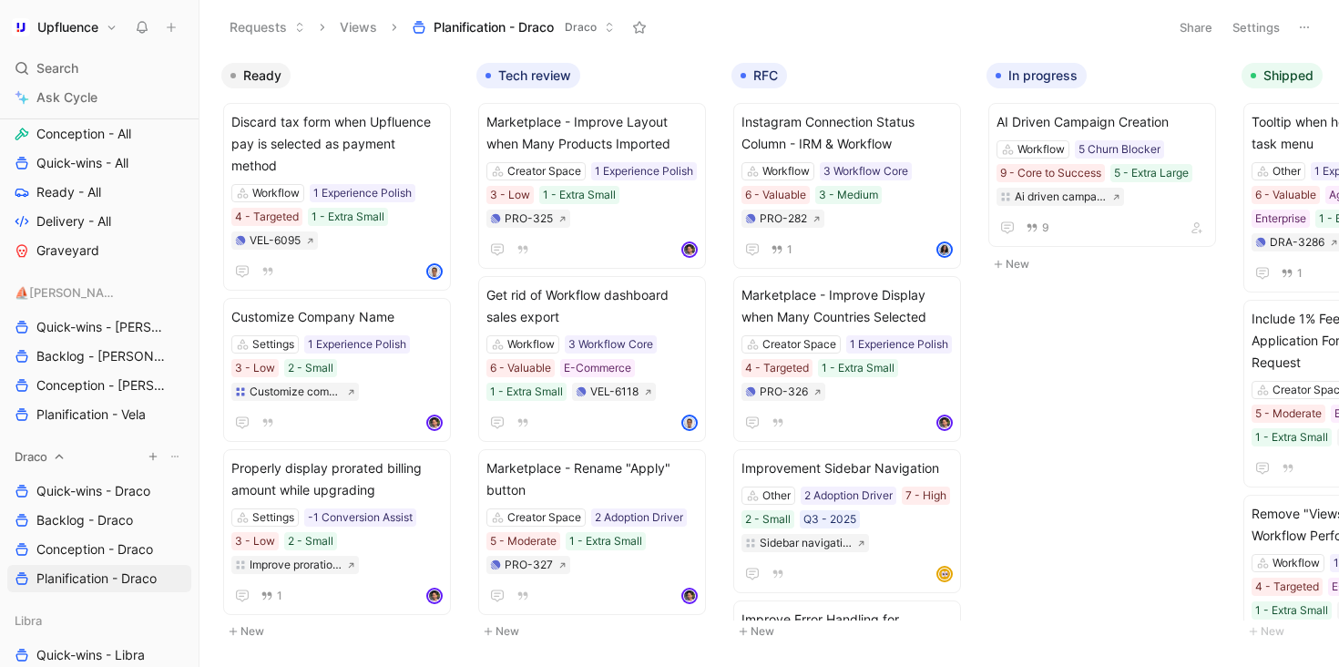
click at [174, 455] on use at bounding box center [174, 456] width 7 height 2
click at [152, 539] on span "Rename" at bounding box center [138, 544] width 48 height 15
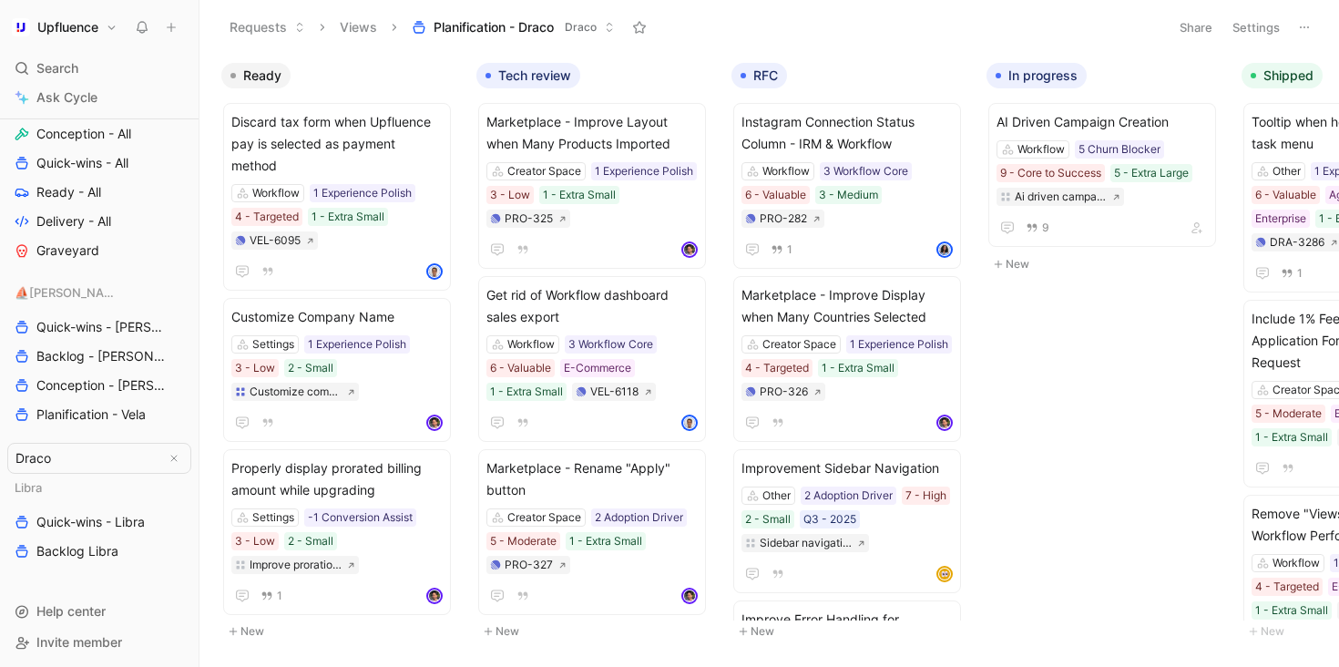
click at [14, 457] on input "Draco" at bounding box center [86, 458] width 157 height 29
type input "🐉 Draco"
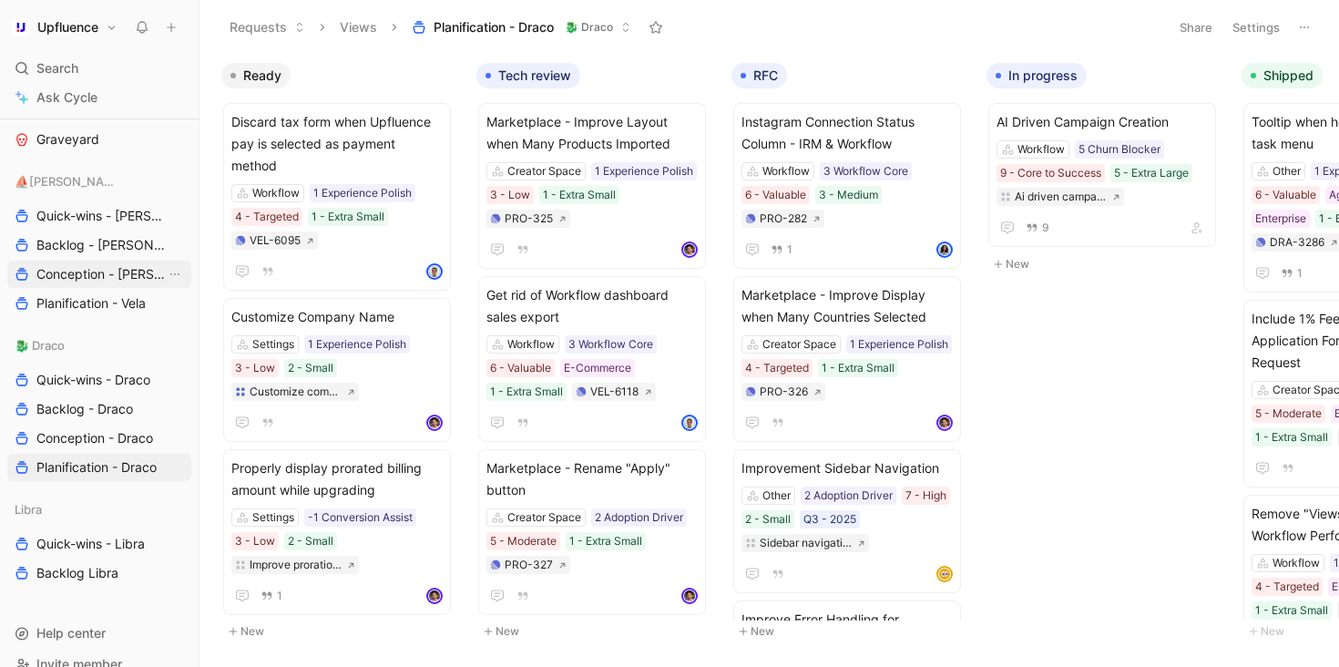
scroll to position [905, 0]
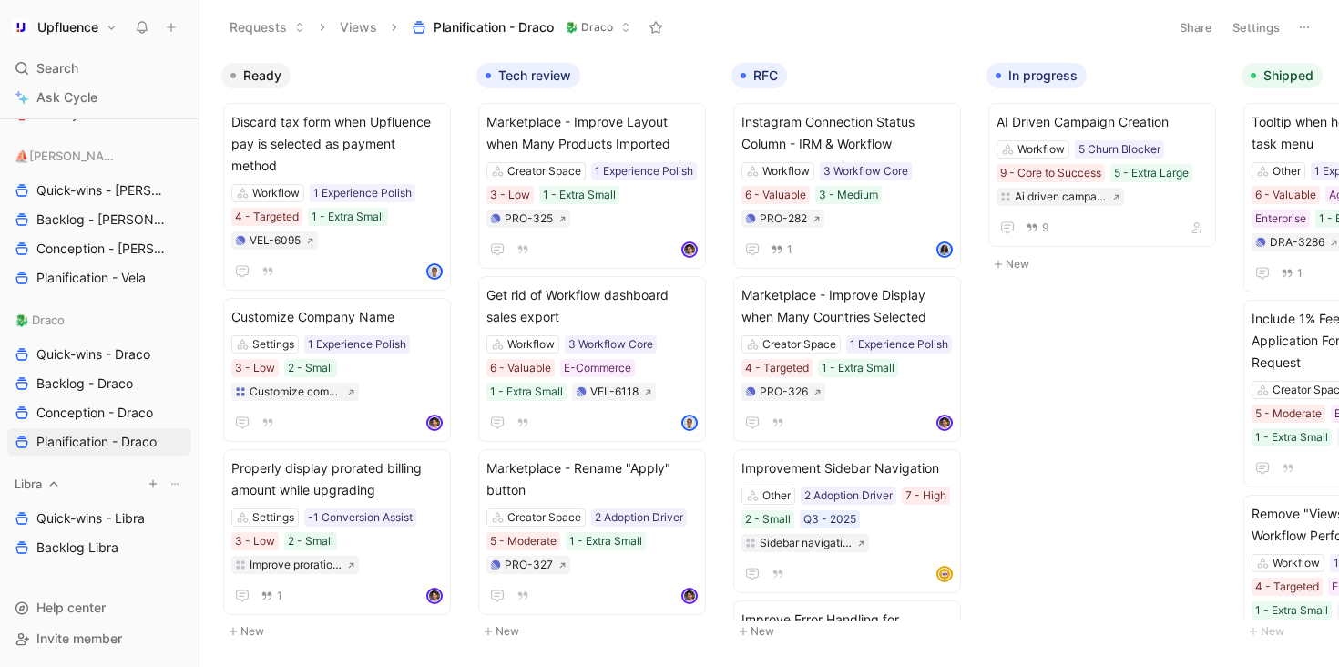
click at [167, 481] on button at bounding box center [175, 484] width 18 height 18
click at [160, 576] on span "Rename" at bounding box center [138, 572] width 48 height 15
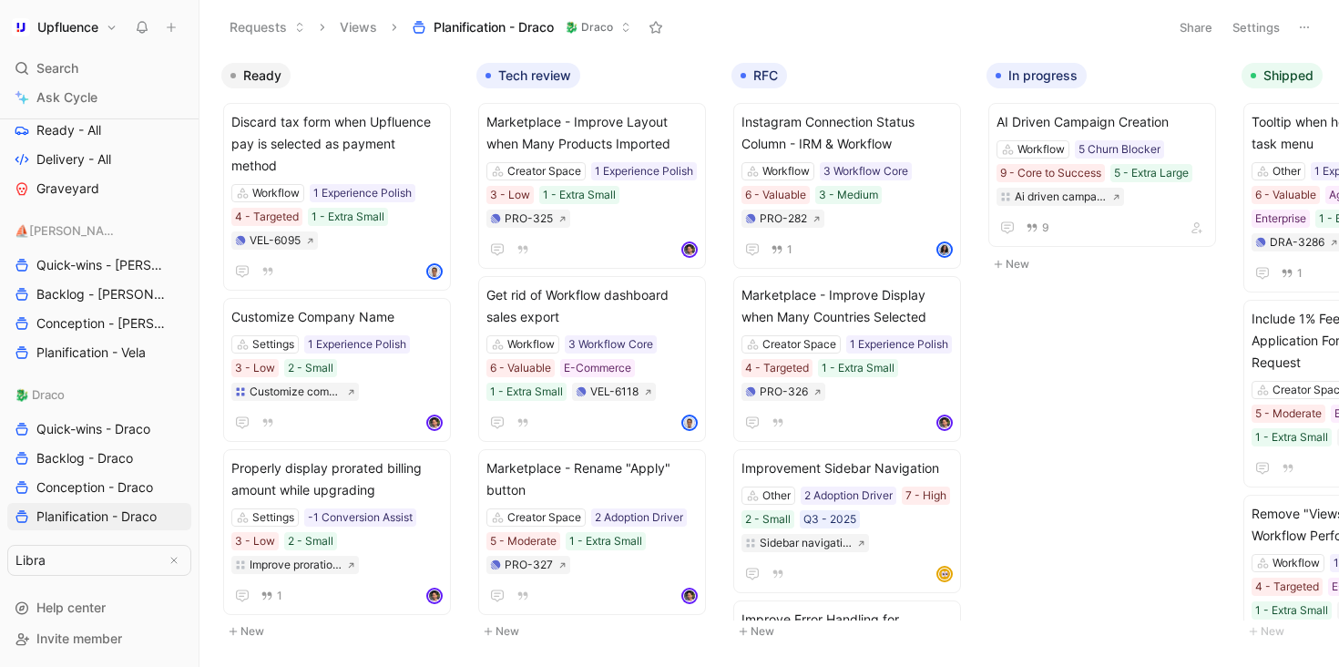
click at [17, 554] on input "Libra" at bounding box center [86, 560] width 157 height 29
type input "⚖️ Libra"
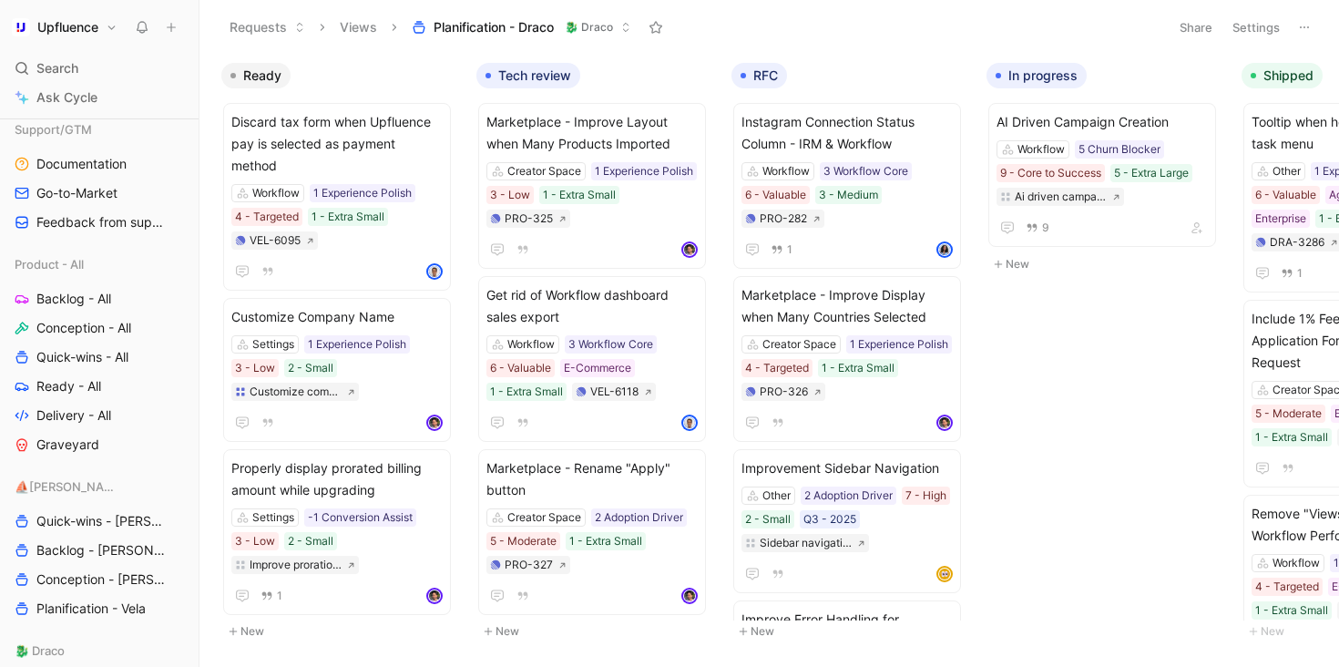
scroll to position [573, 0]
click at [98, 261] on icon at bounding box center [95, 265] width 13 height 13
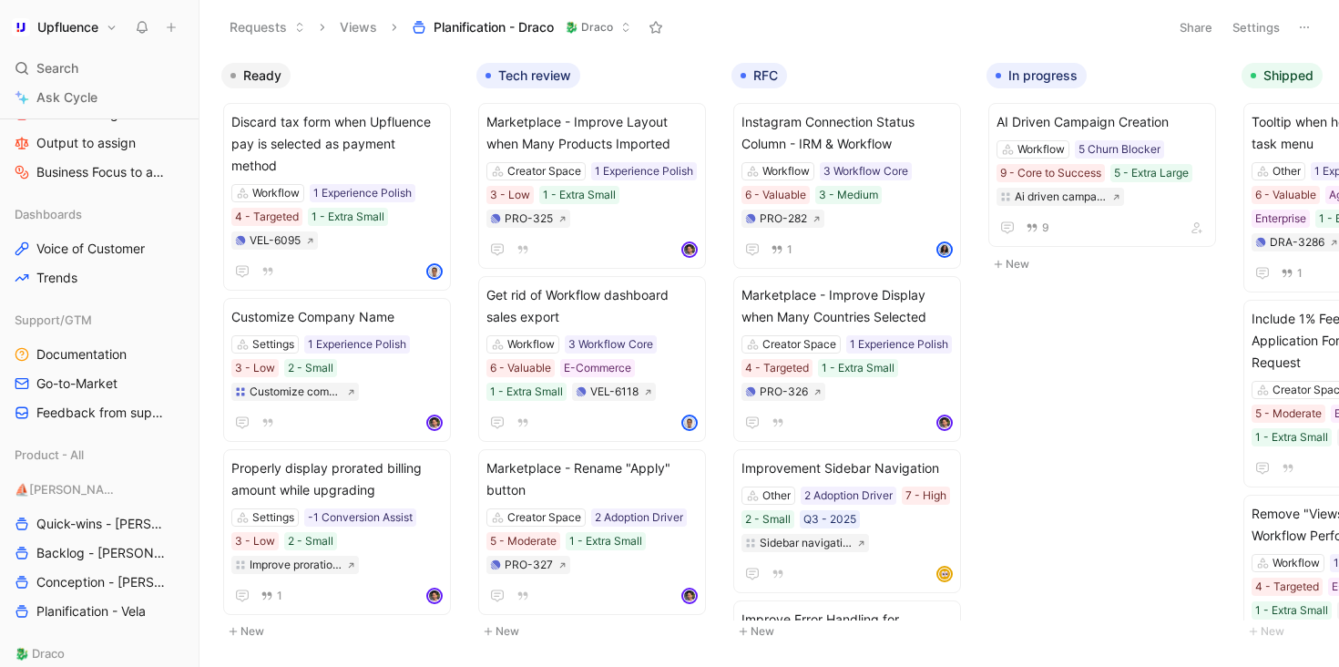
scroll to position [373, 0]
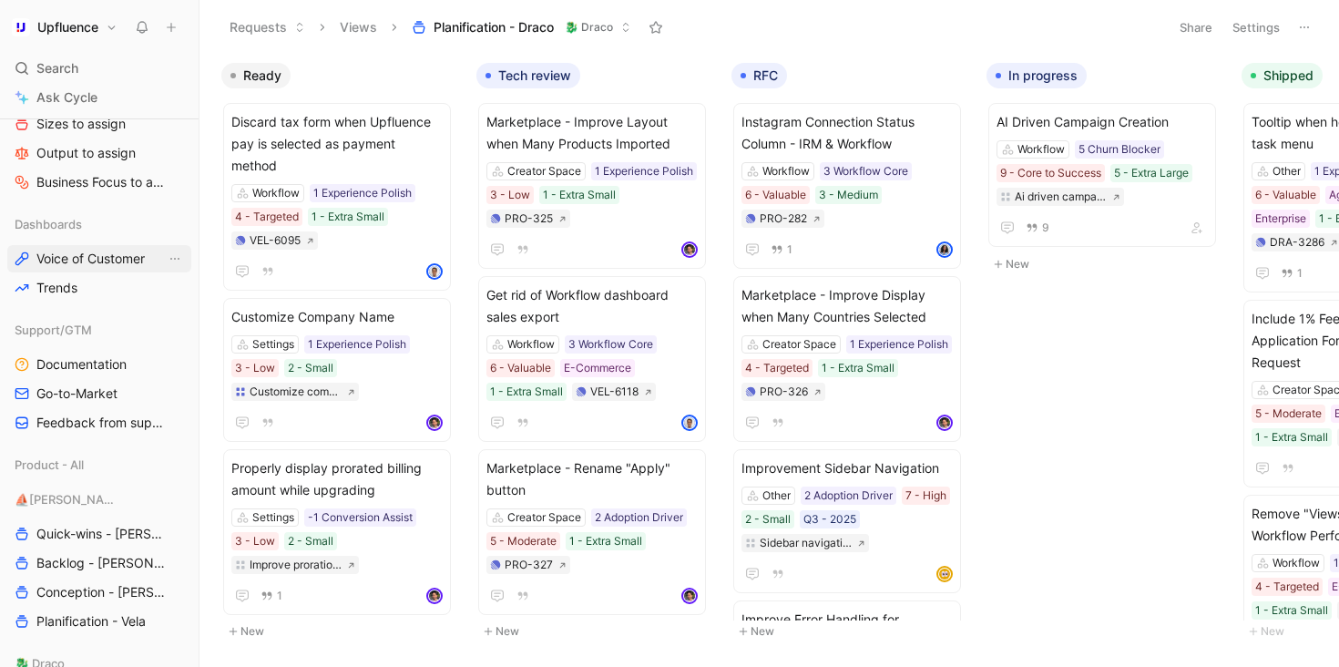
click at [84, 255] on span "Voice of Customer" at bounding box center [90, 259] width 108 height 18
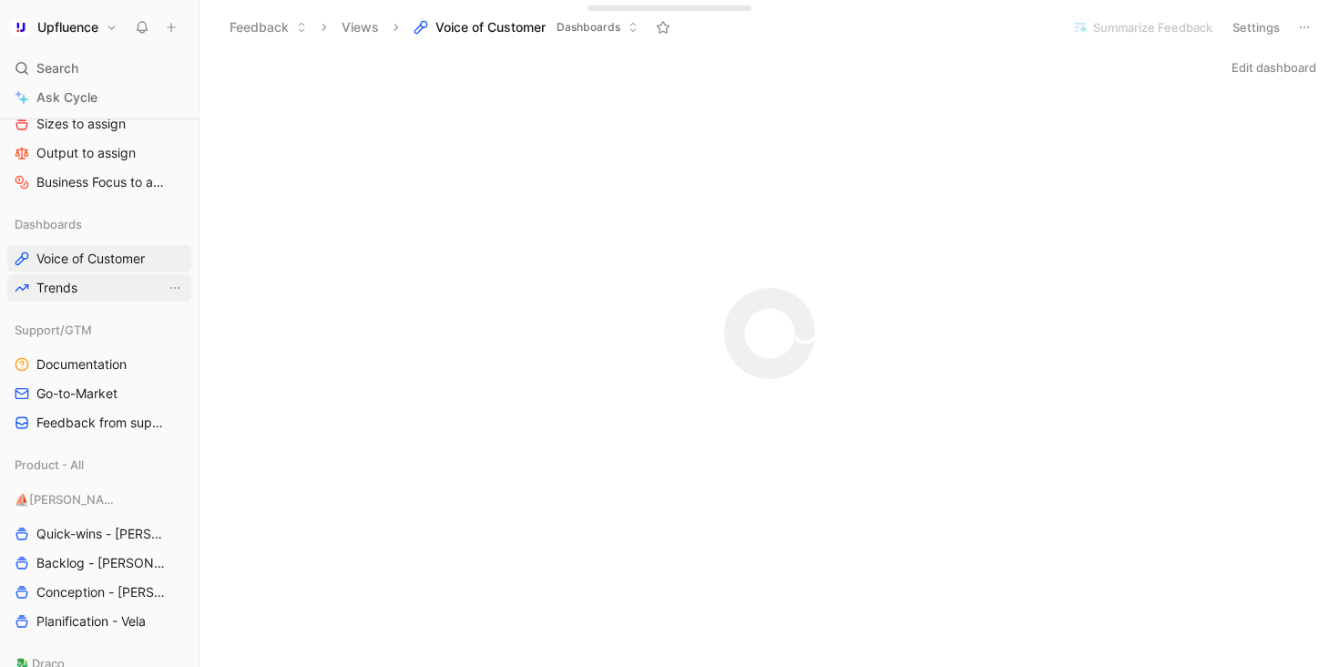
scroll to position [192, 0]
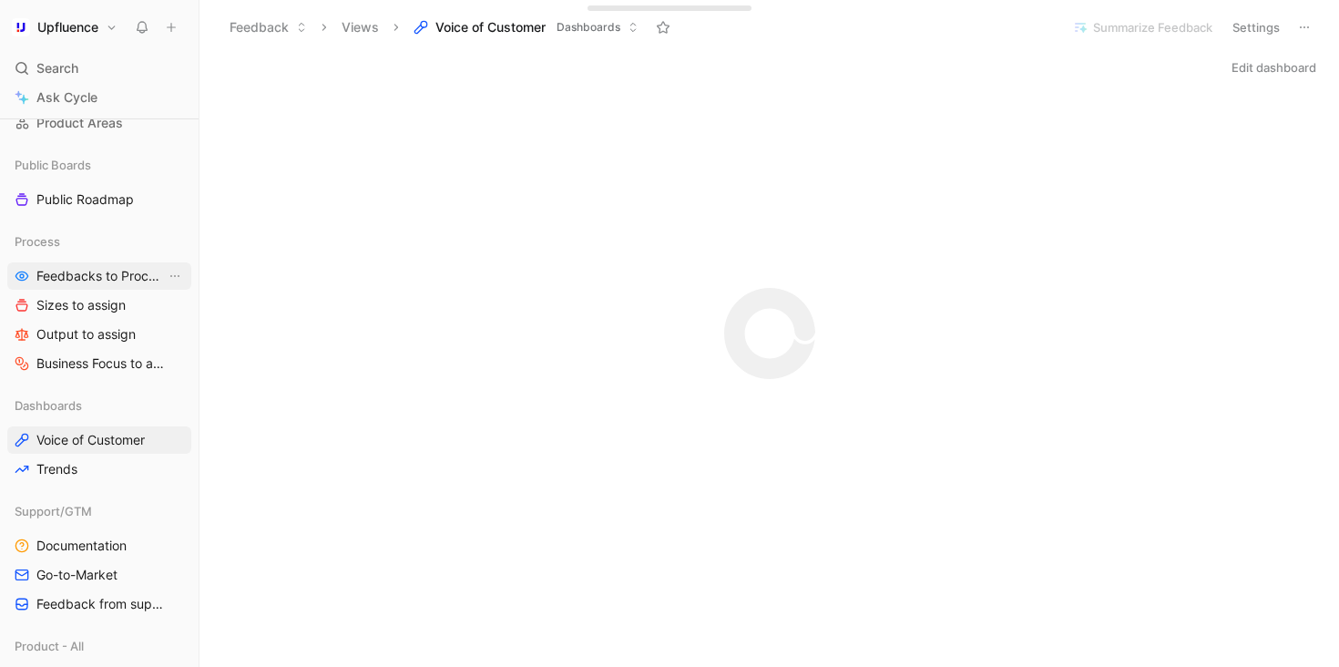
click at [104, 281] on span "Feedbacks to Process" at bounding box center [100, 276] width 129 height 18
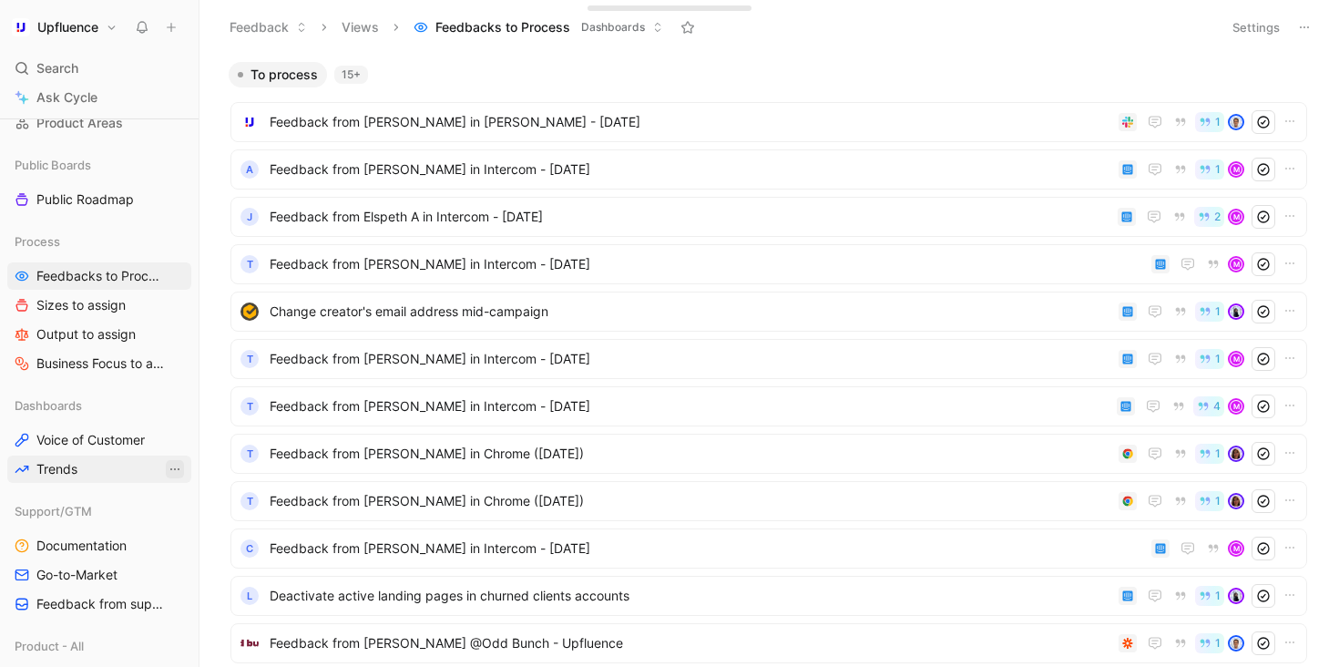
scroll to position [717, 0]
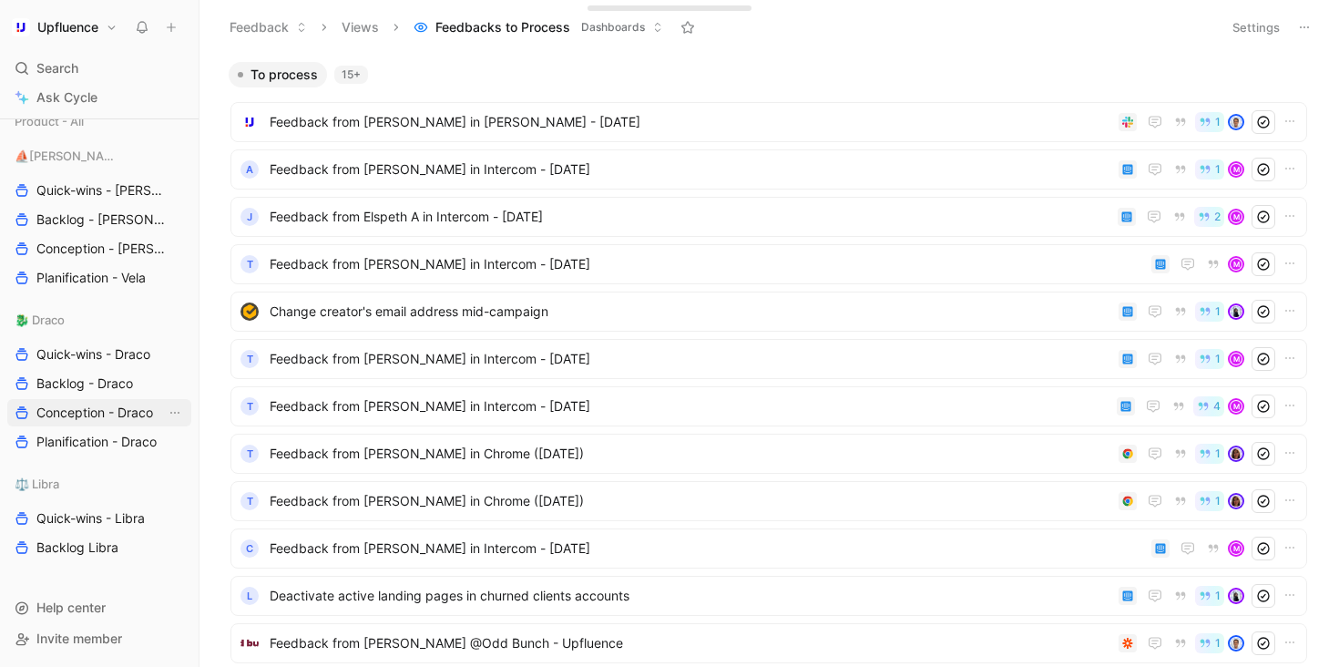
click at [109, 406] on span "Conception - Draco" at bounding box center [94, 413] width 117 height 18
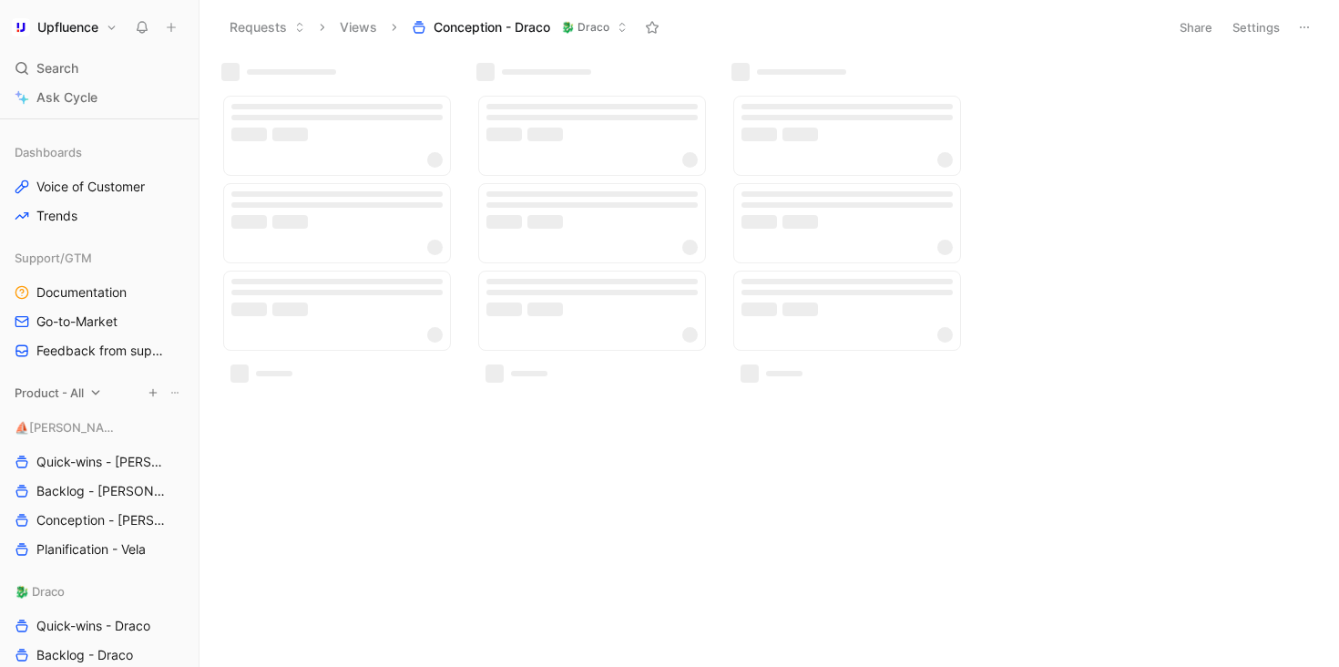
click at [99, 395] on icon at bounding box center [95, 392] width 13 height 13
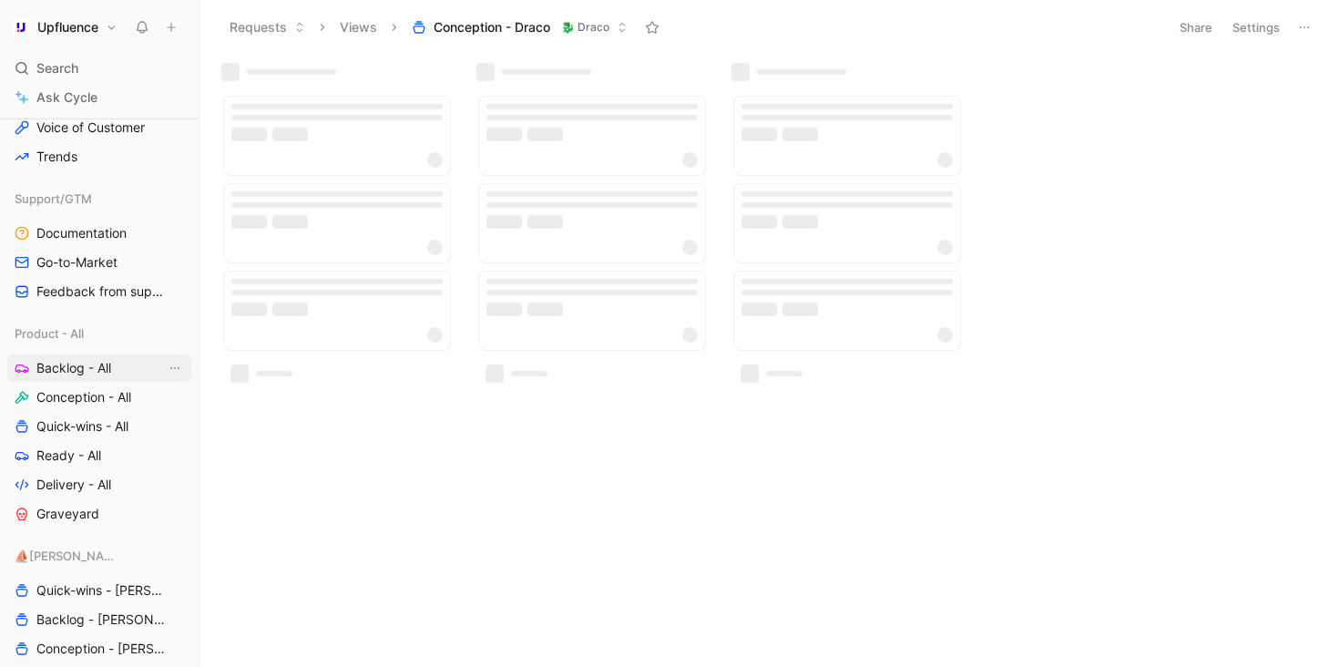
scroll to position [530, 0]
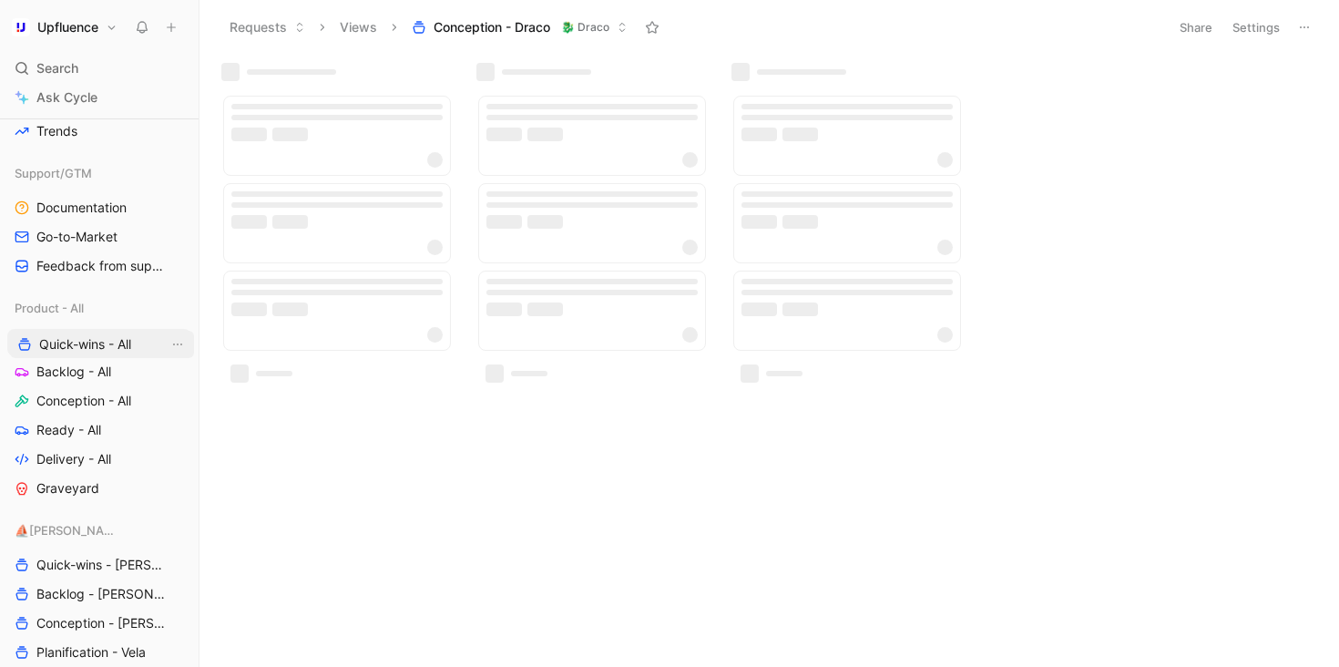
drag, startPoint x: 89, startPoint y: 402, endPoint x: 91, endPoint y: 347, distance: 54.7
click at [91, 346] on div "Workspace Home G then H Feedback G then F Requests G then R Releases G then L C…" at bounding box center [99, 270] width 184 height 1359
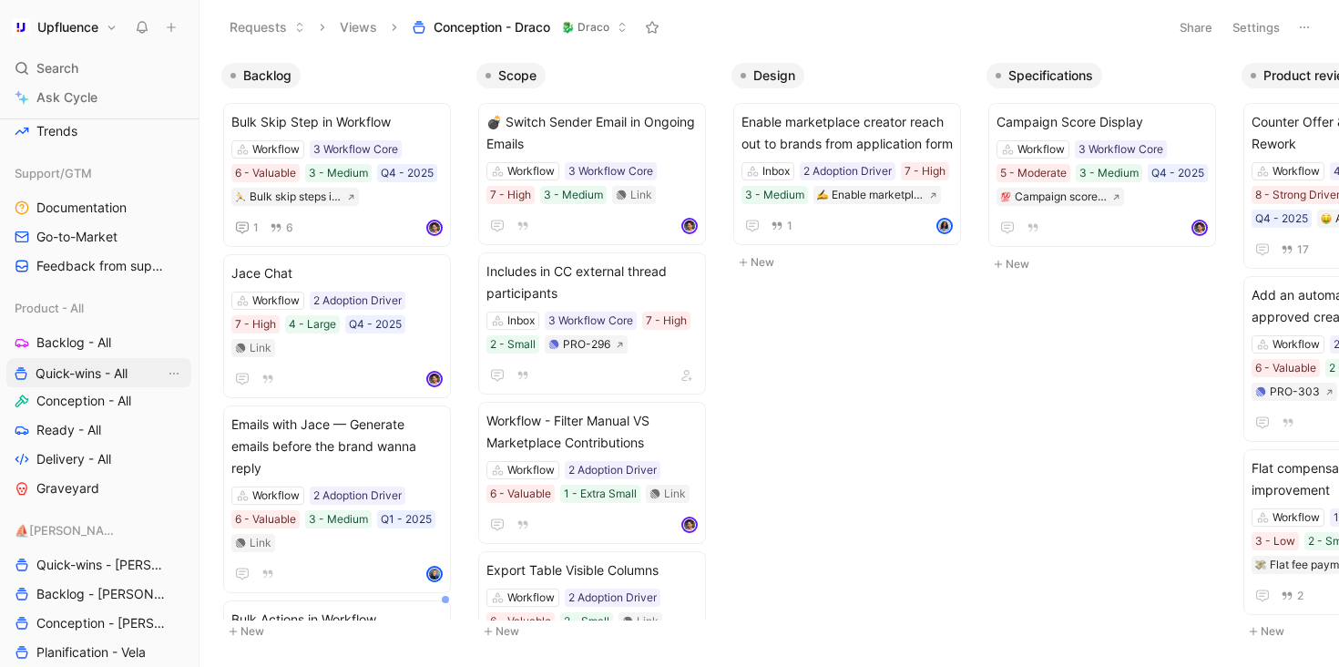
drag, startPoint x: 89, startPoint y: 339, endPoint x: 87, endPoint y: 371, distance: 31.9
drag, startPoint x: 69, startPoint y: 576, endPoint x: 69, endPoint y: 557, distance: 18.2
click at [69, 557] on div "Workspace Home G then H Feedback G then F Requests G then R Releases G then L C…" at bounding box center [99, 270] width 184 height 1359
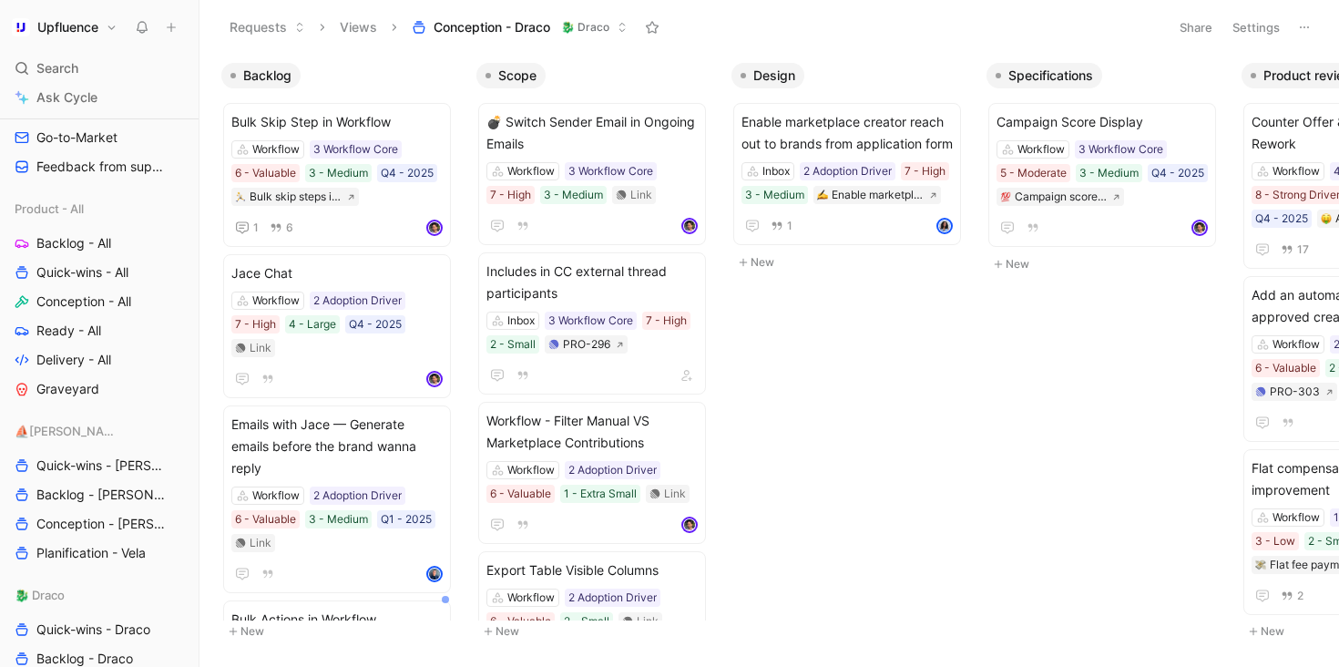
scroll to position [700, 0]
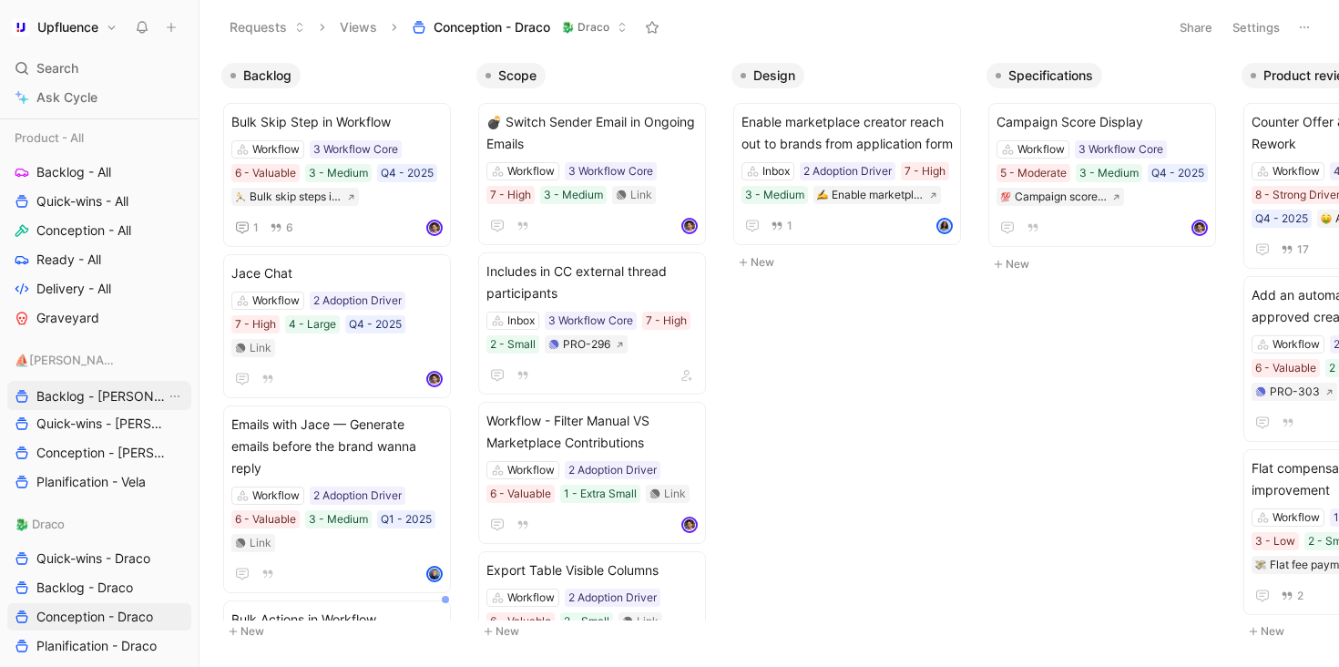
drag, startPoint x: 54, startPoint y: 423, endPoint x: 54, endPoint y: 393, distance: 30.1
click at [54, 393] on div "Workspace Home G then H Feedback G then F Requests G then R Releases G then L C…" at bounding box center [99, 100] width 184 height 1359
drag, startPoint x: 56, startPoint y: 580, endPoint x: 56, endPoint y: 556, distance: 24.6
click at [56, 556] on div "Workspace Home G then H Feedback G then F Requests G then R Releases G then L C…" at bounding box center [99, 100] width 184 height 1359
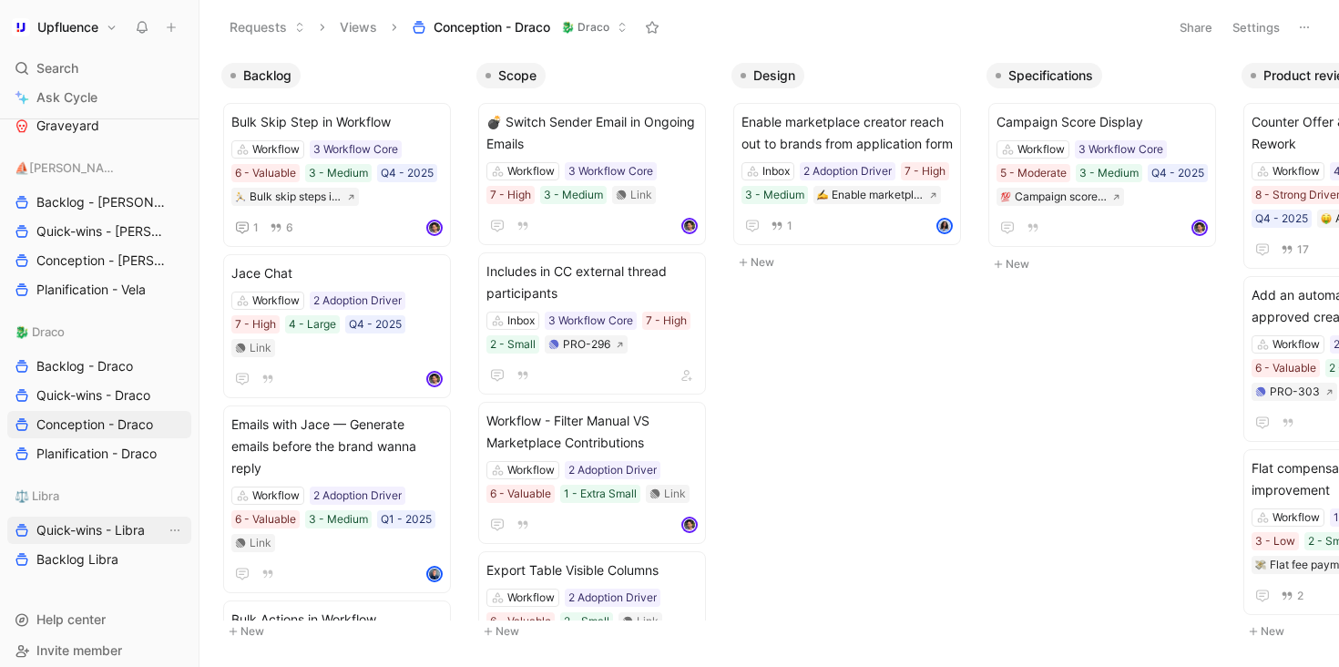
scroll to position [905, 0]
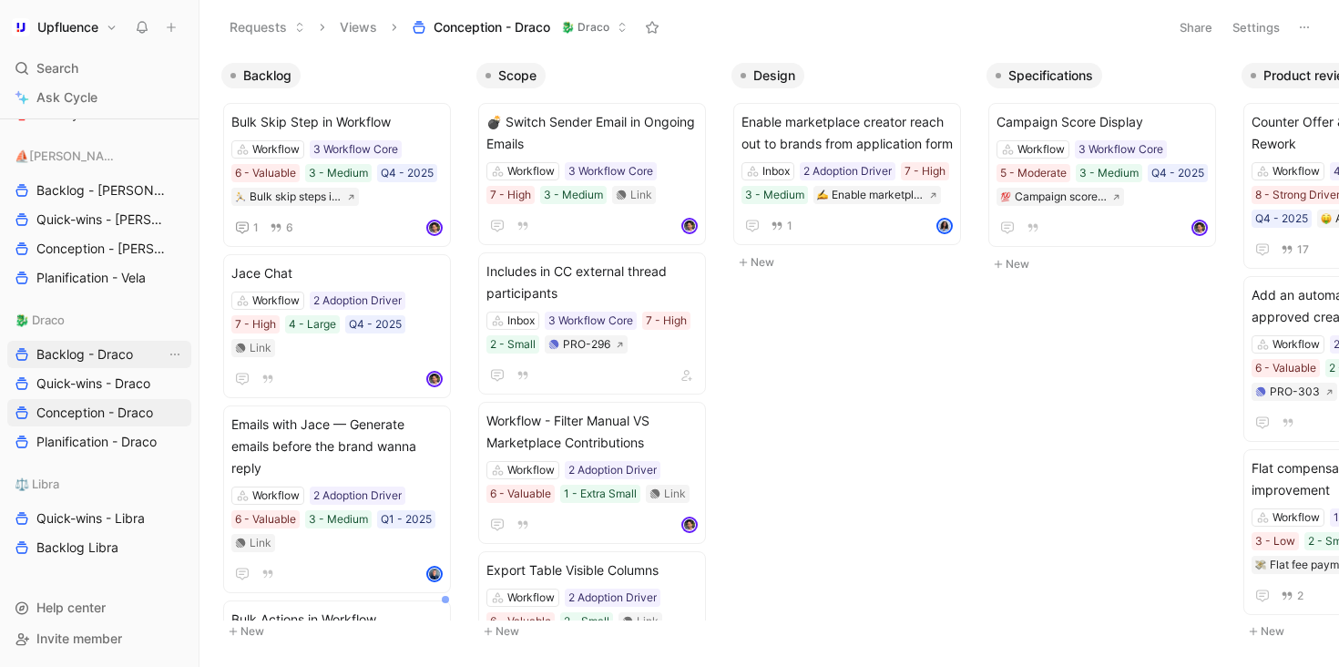
click at [78, 356] on span "Backlog - Draco" at bounding box center [84, 354] width 97 height 18
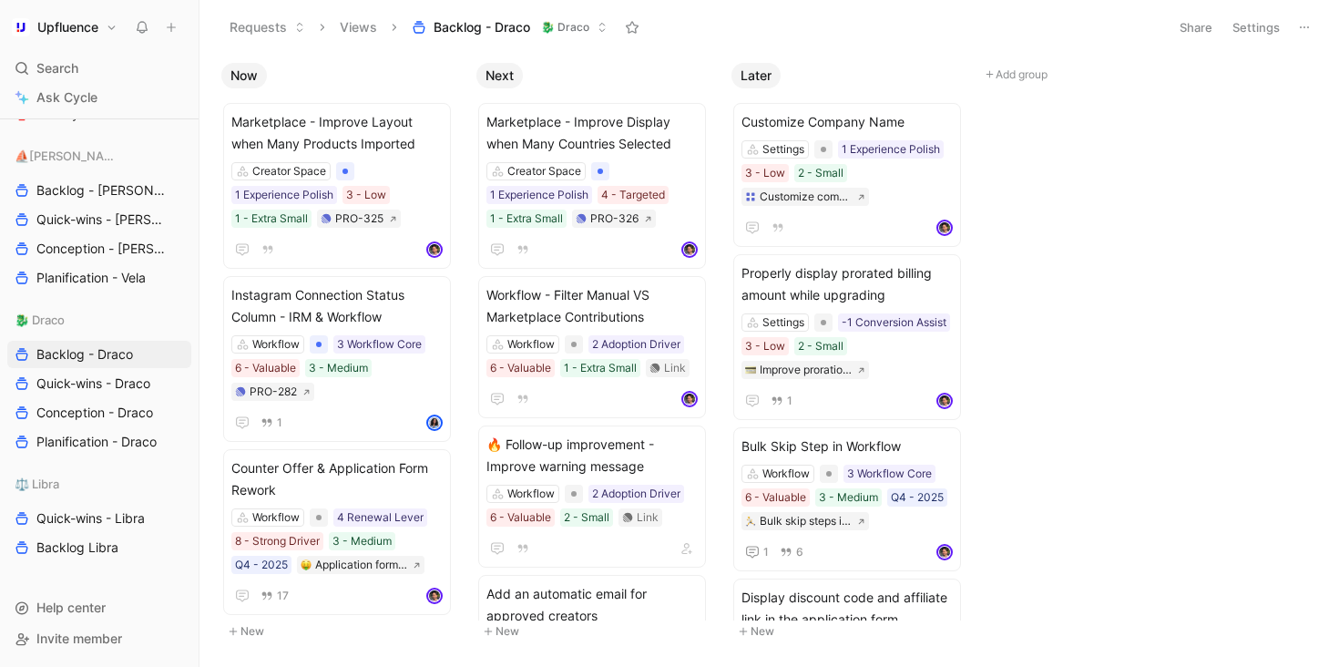
click at [1256, 31] on button "Settings" at bounding box center [1256, 28] width 64 height 26
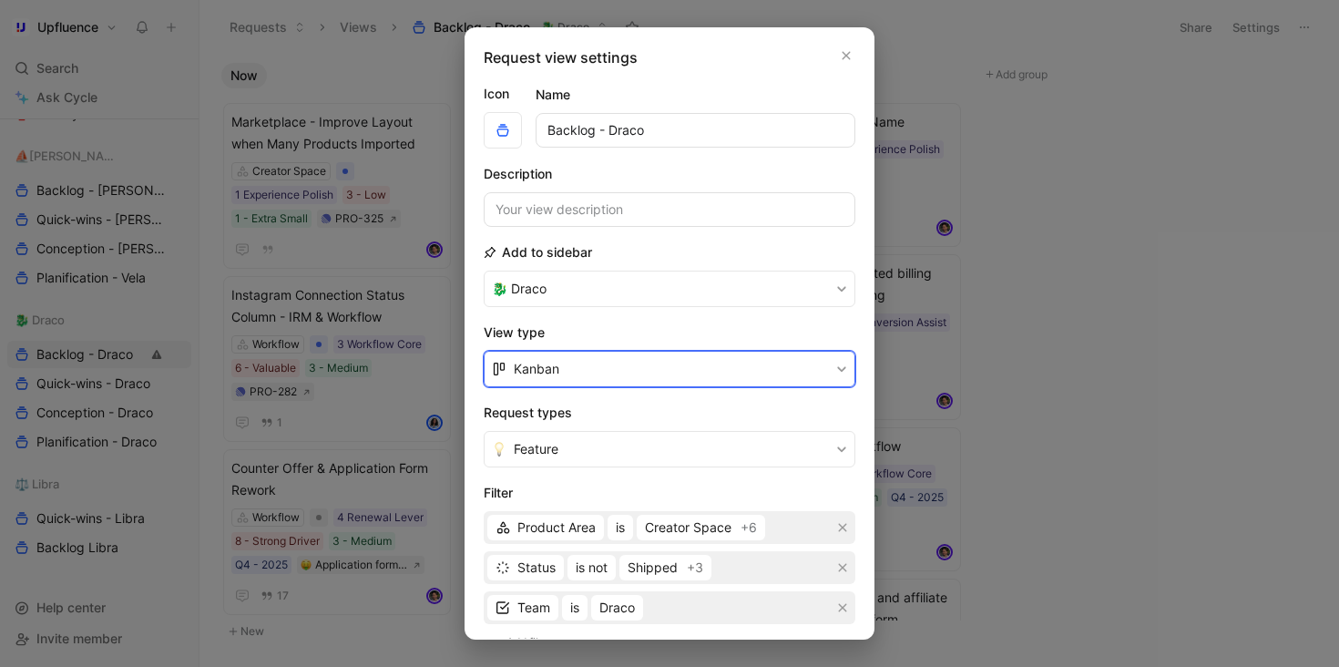
click at [631, 383] on button "Kanban" at bounding box center [670, 369] width 372 height 36
click at [587, 429] on div "List" at bounding box center [680, 439] width 333 height 22
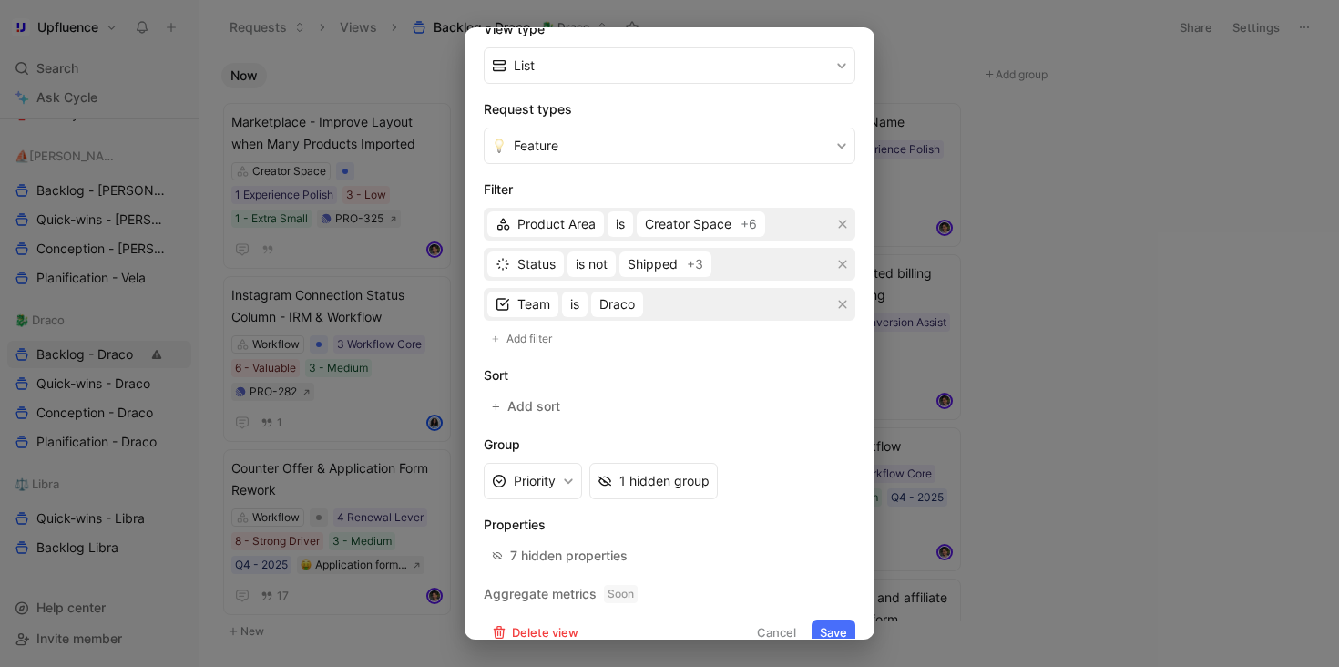
scroll to position [328, 0]
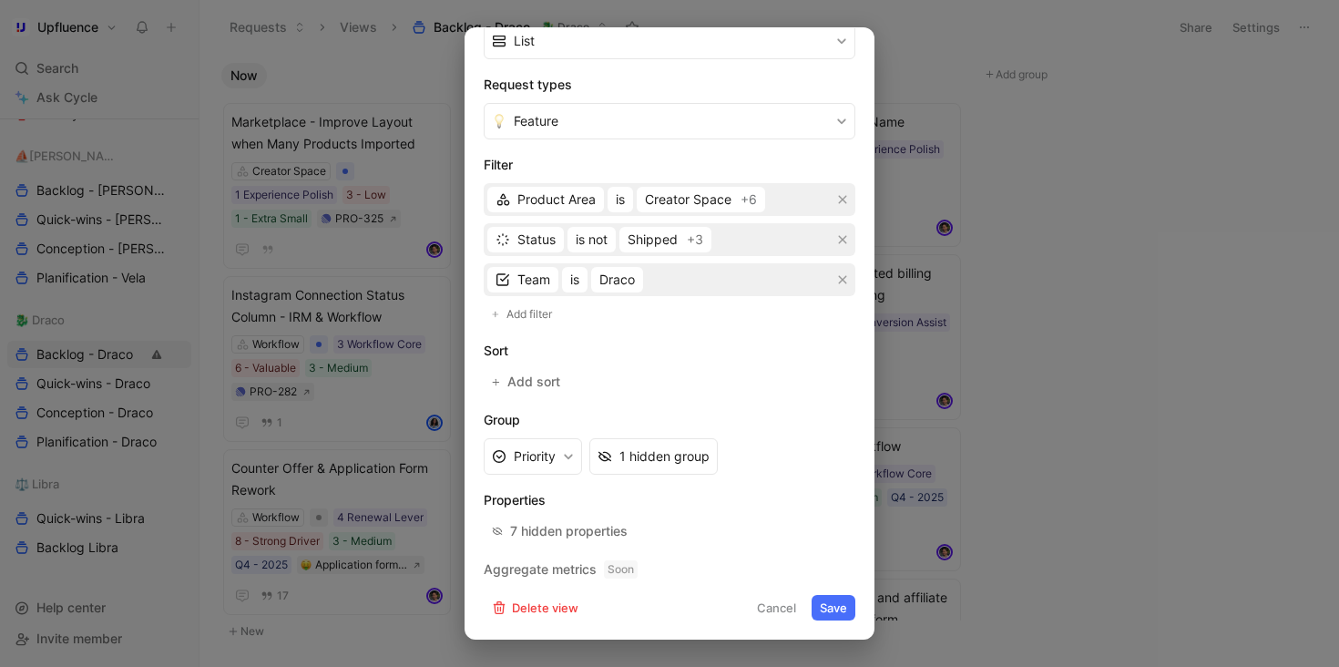
click at [840, 606] on button "Save" at bounding box center [834, 608] width 44 height 26
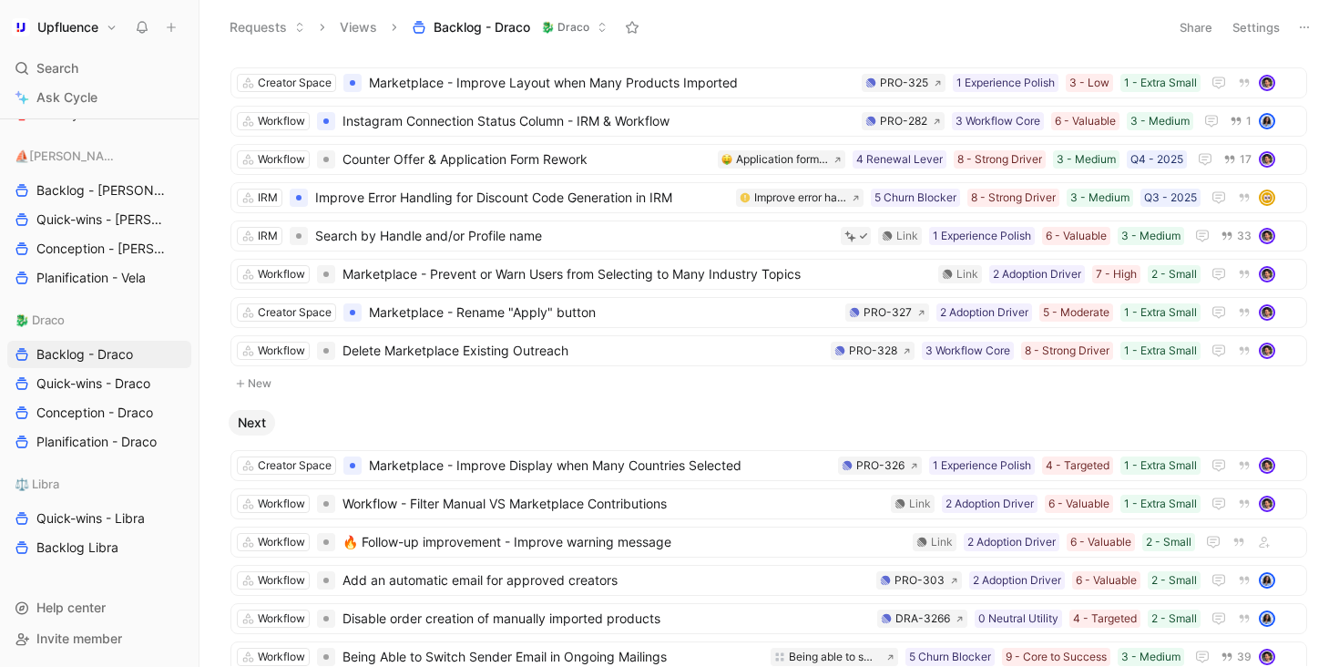
scroll to position [37, 0]
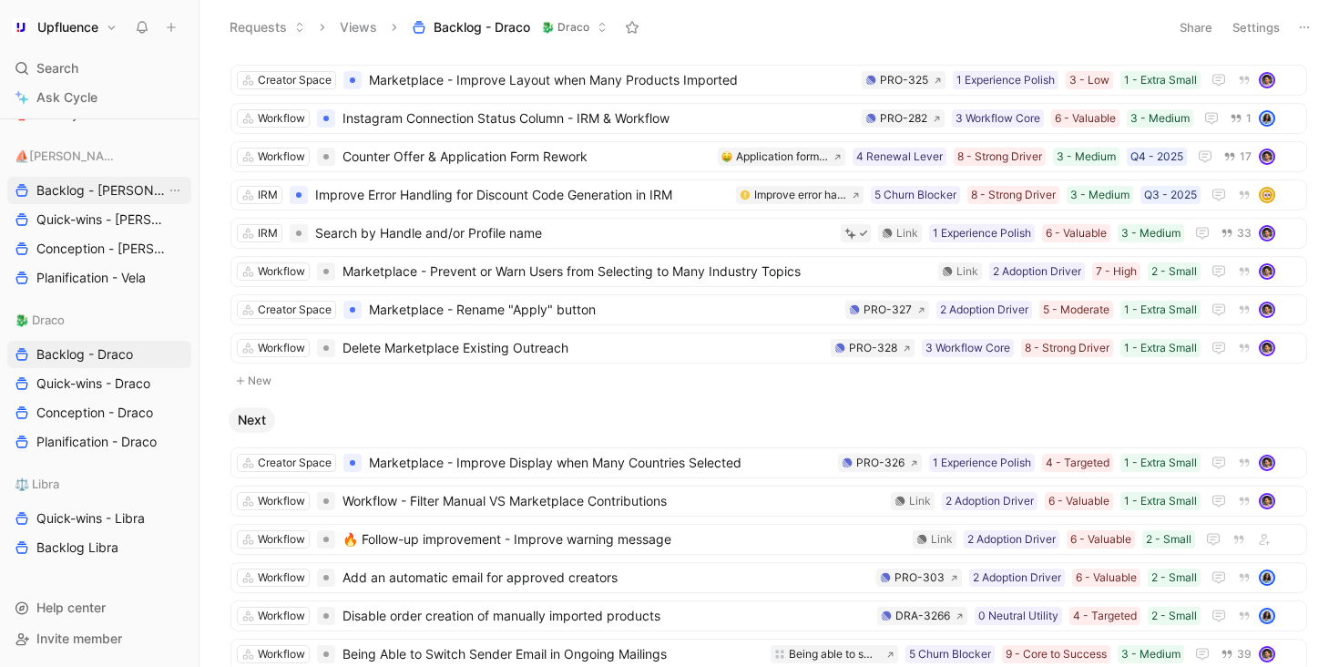
click at [87, 202] on link "Backlog - [PERSON_NAME]" at bounding box center [99, 190] width 184 height 27
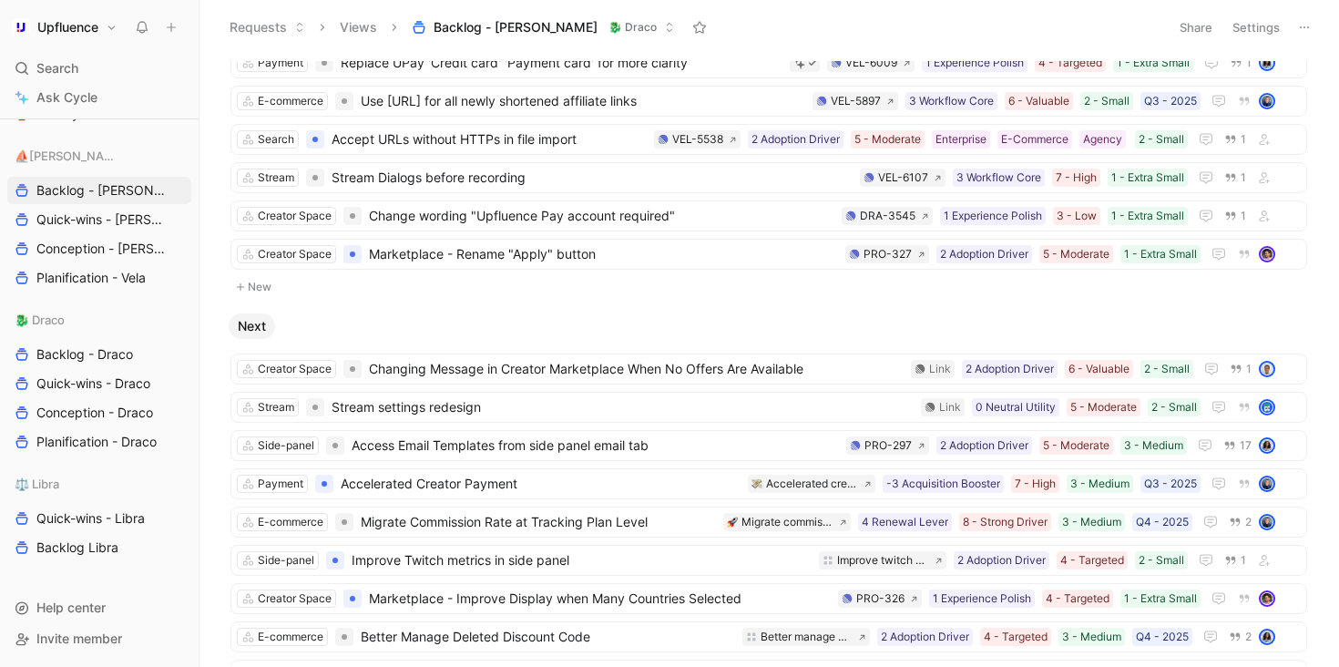
scroll to position [408, 0]
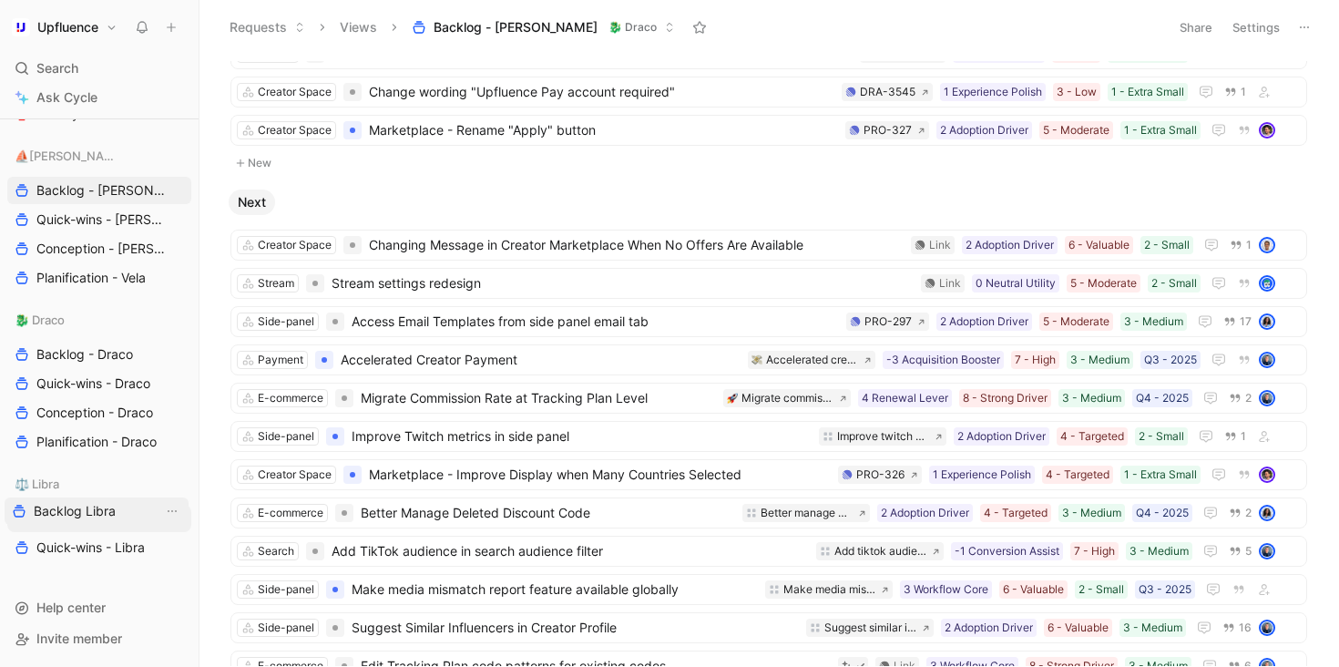
drag, startPoint x: 97, startPoint y: 546, endPoint x: 94, endPoint y: 510, distance: 35.6
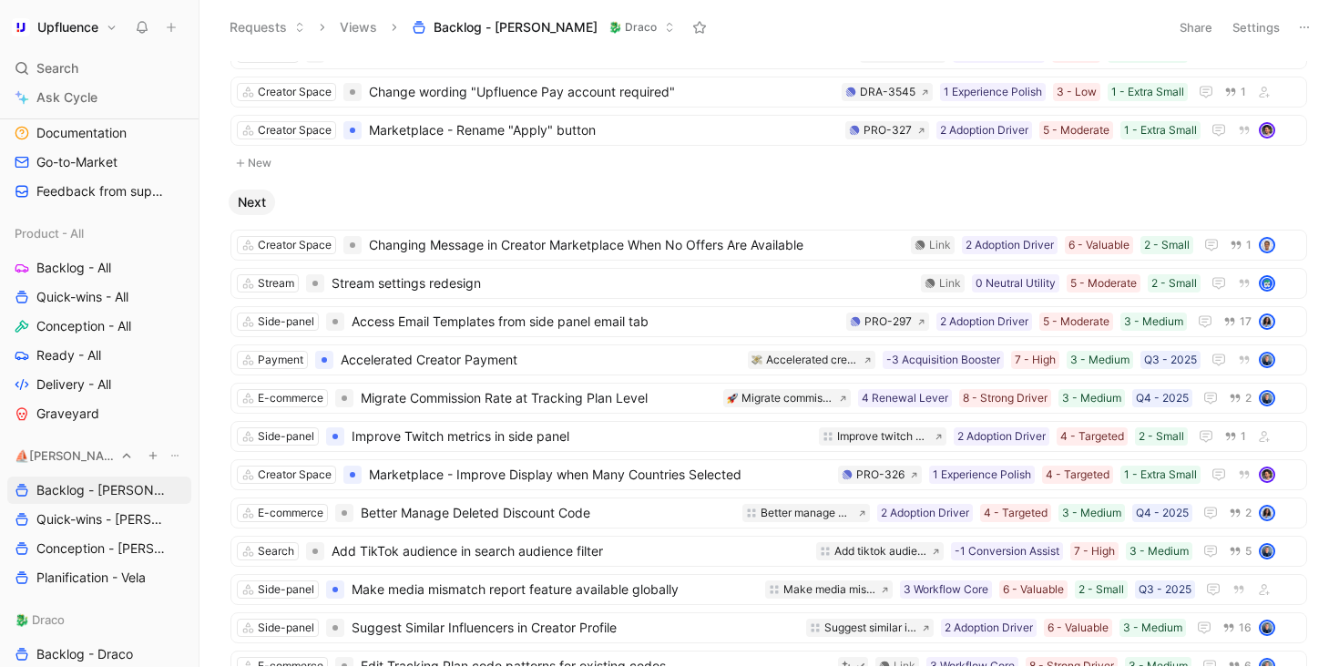
scroll to position [700, 0]
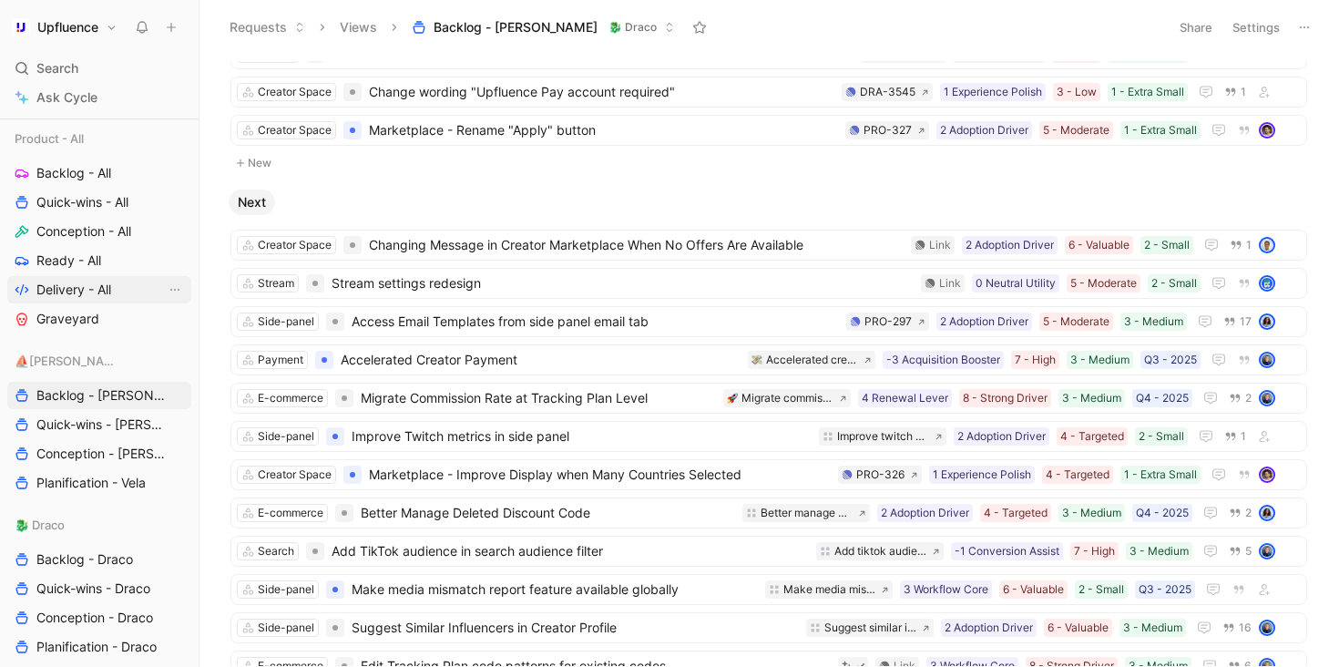
click at [149, 296] on link "Delivery - All" at bounding box center [99, 289] width 184 height 27
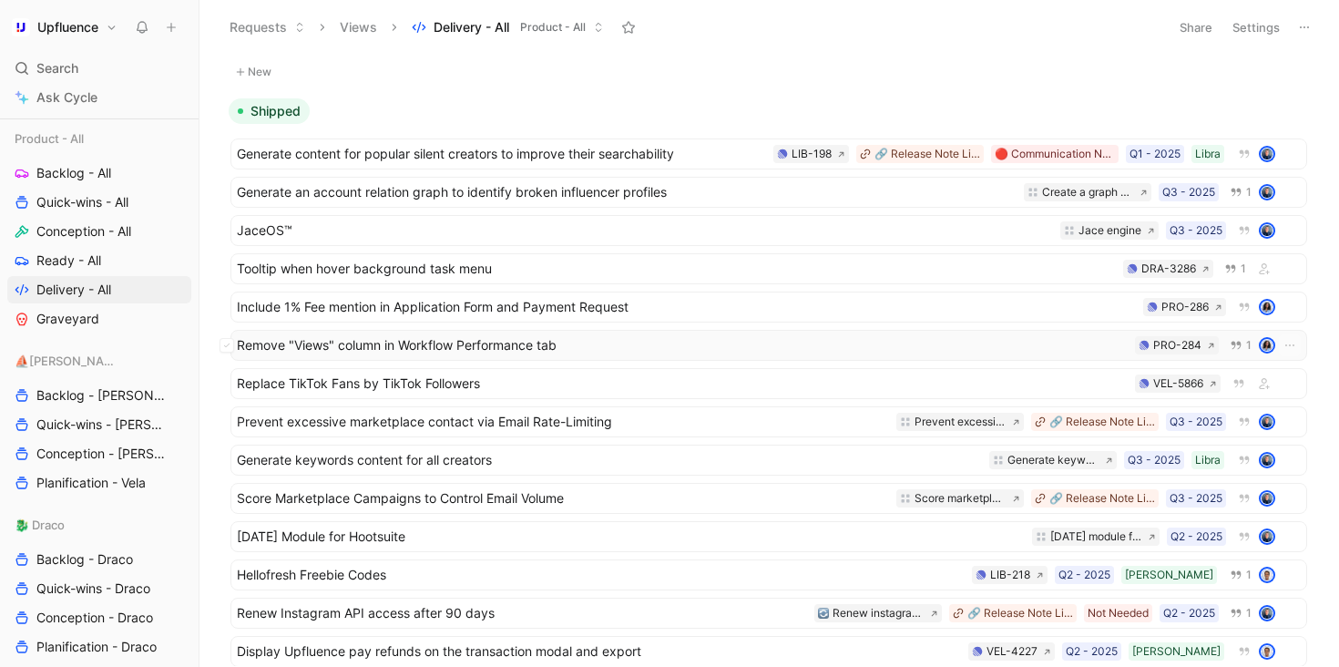
scroll to position [1874, 0]
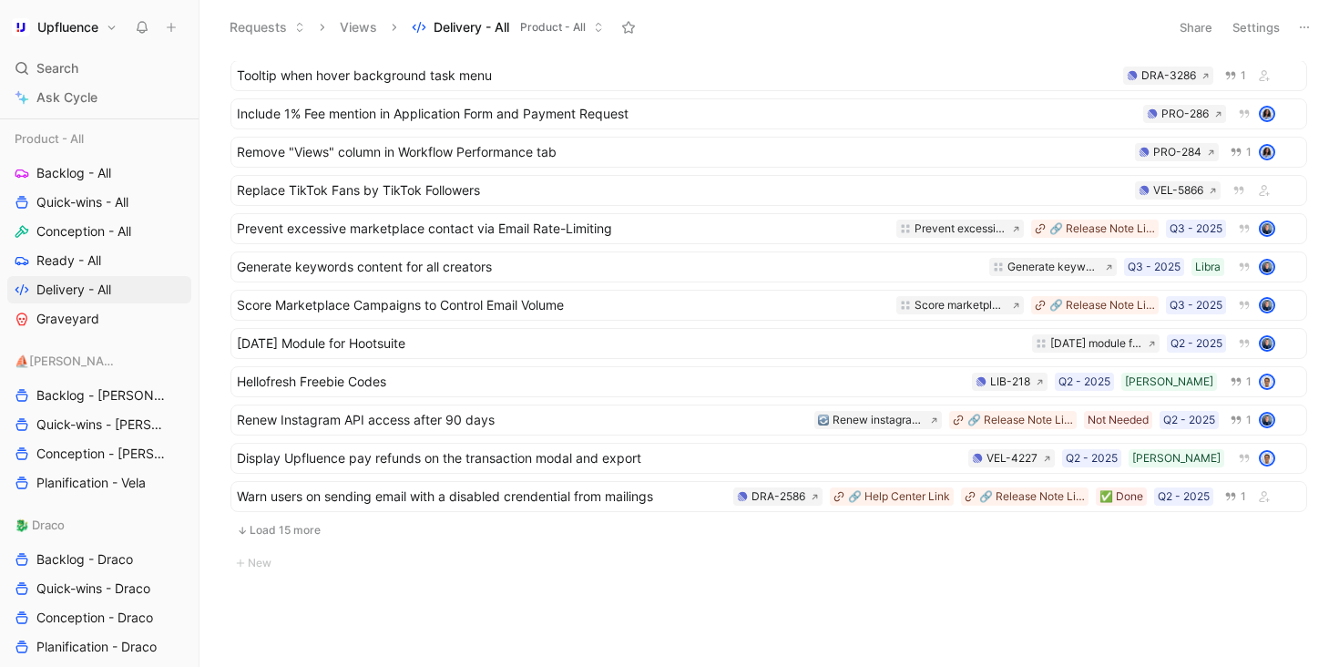
click at [1256, 19] on button "Settings" at bounding box center [1256, 28] width 64 height 26
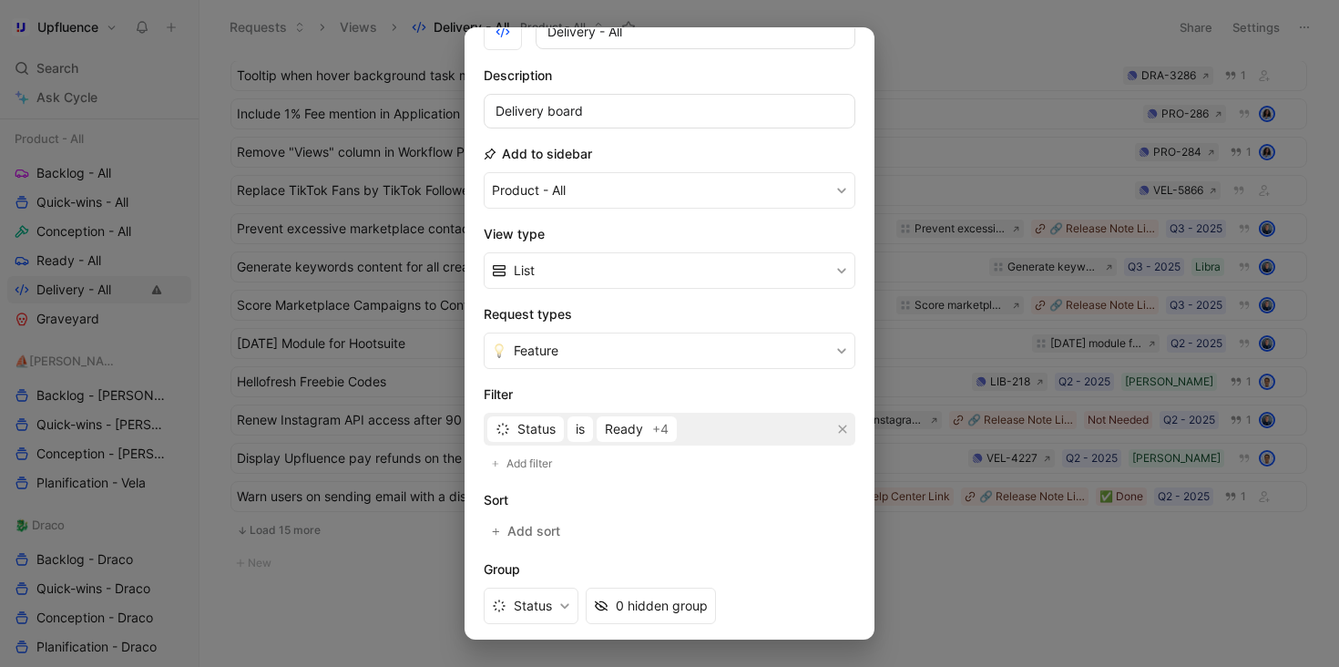
scroll to position [0, 0]
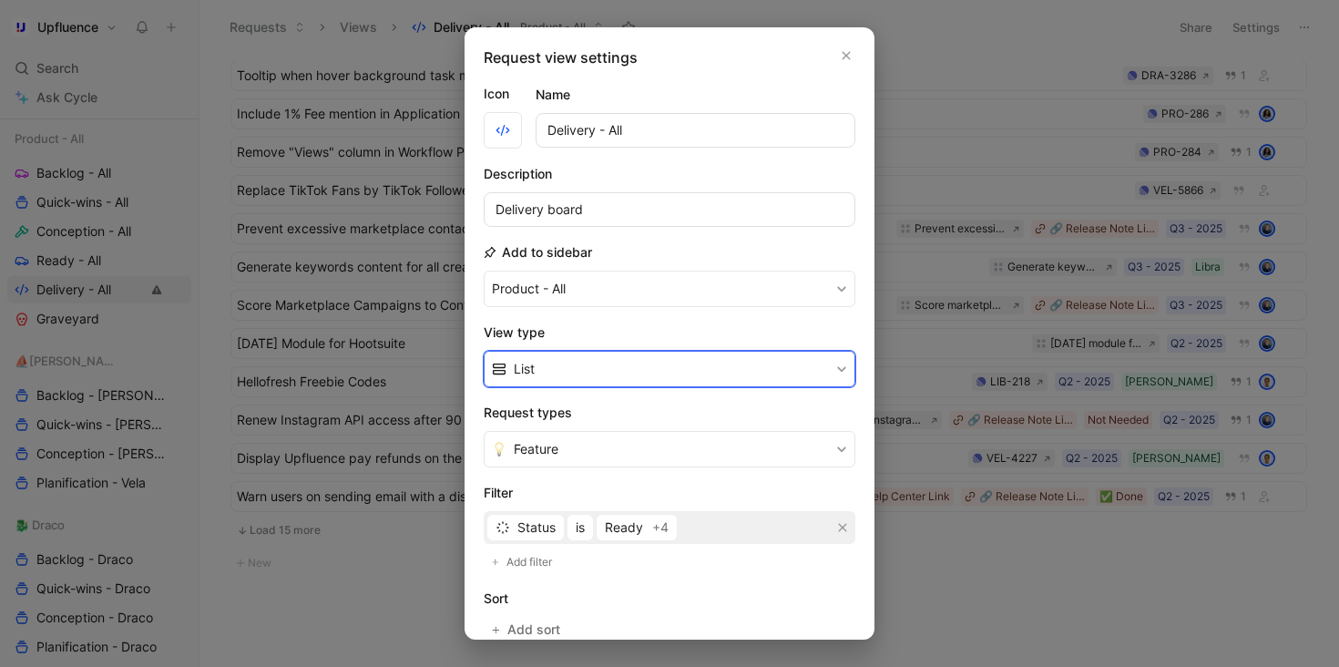
click at [621, 371] on button "List" at bounding box center [670, 369] width 372 height 36
click at [609, 410] on div "Kanban" at bounding box center [680, 412] width 333 height 22
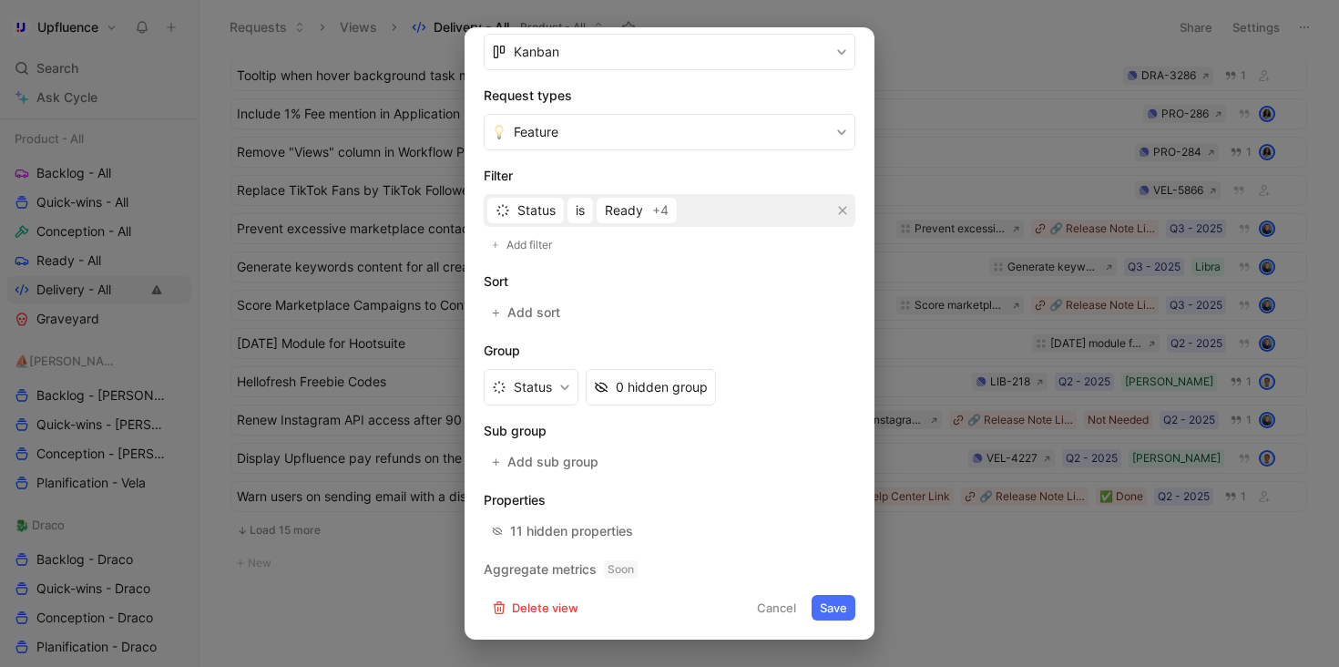
click at [831, 598] on button "Save" at bounding box center [834, 608] width 44 height 26
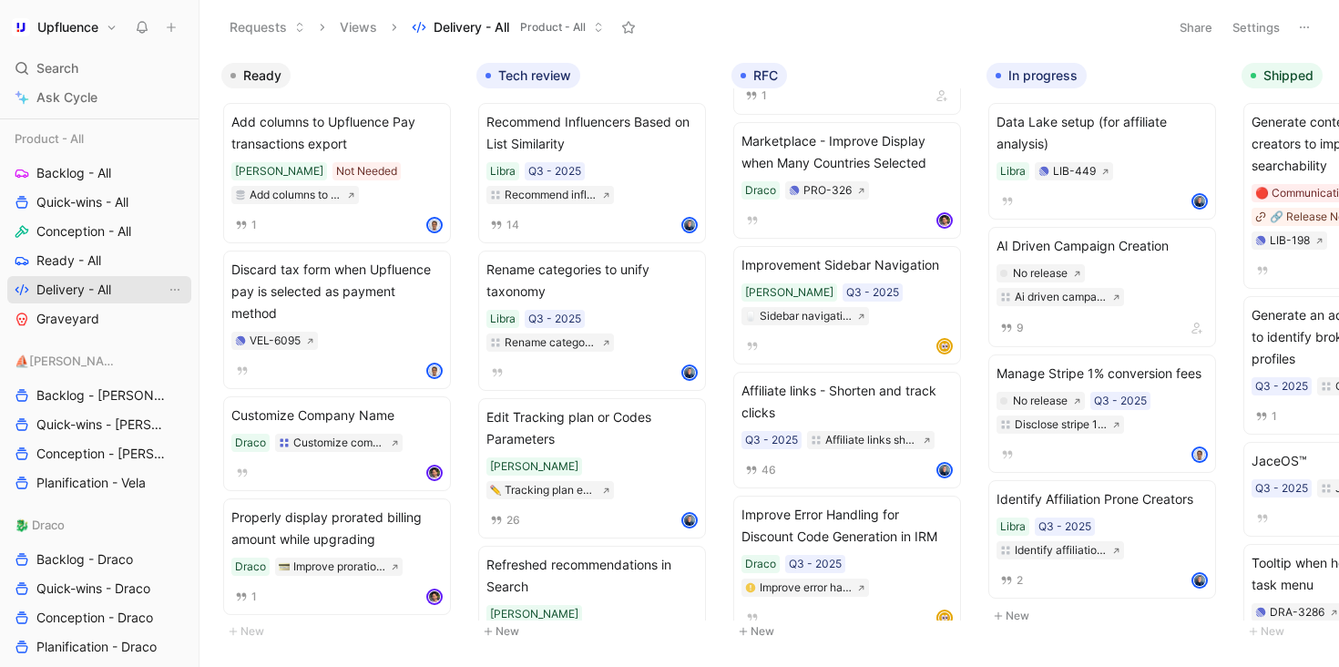
scroll to position [671, 0]
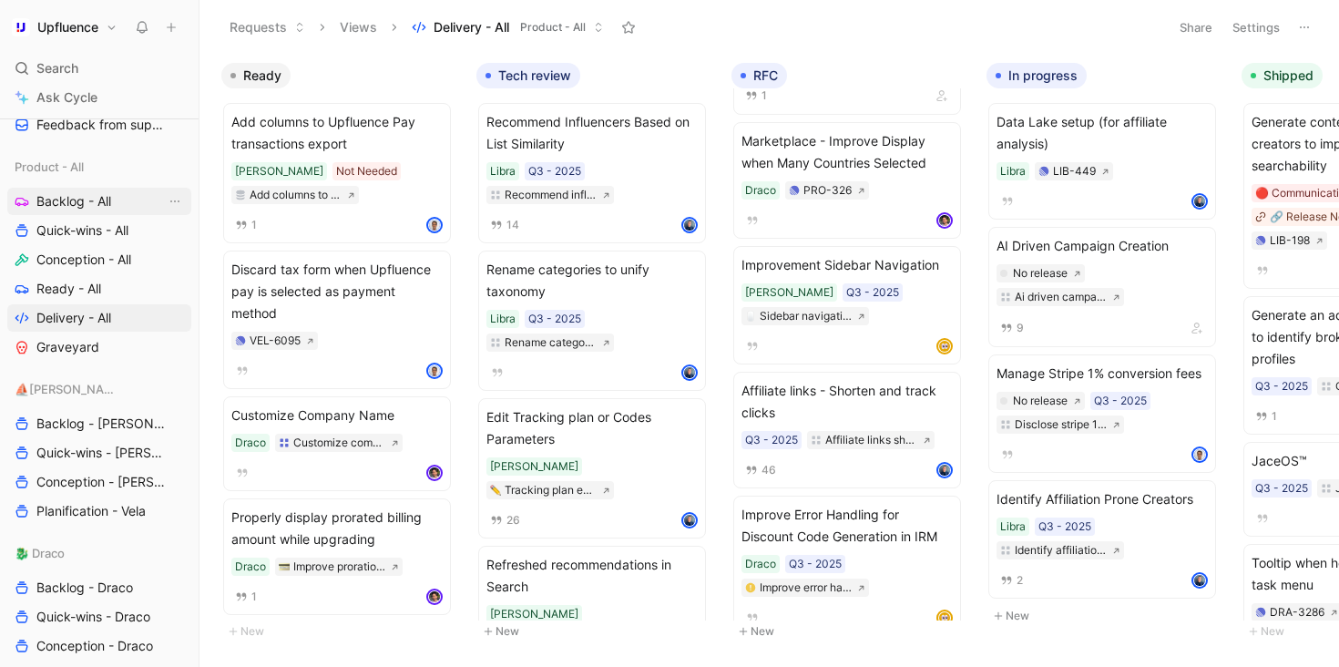
click at [97, 208] on span "Backlog - All" at bounding box center [73, 201] width 75 height 18
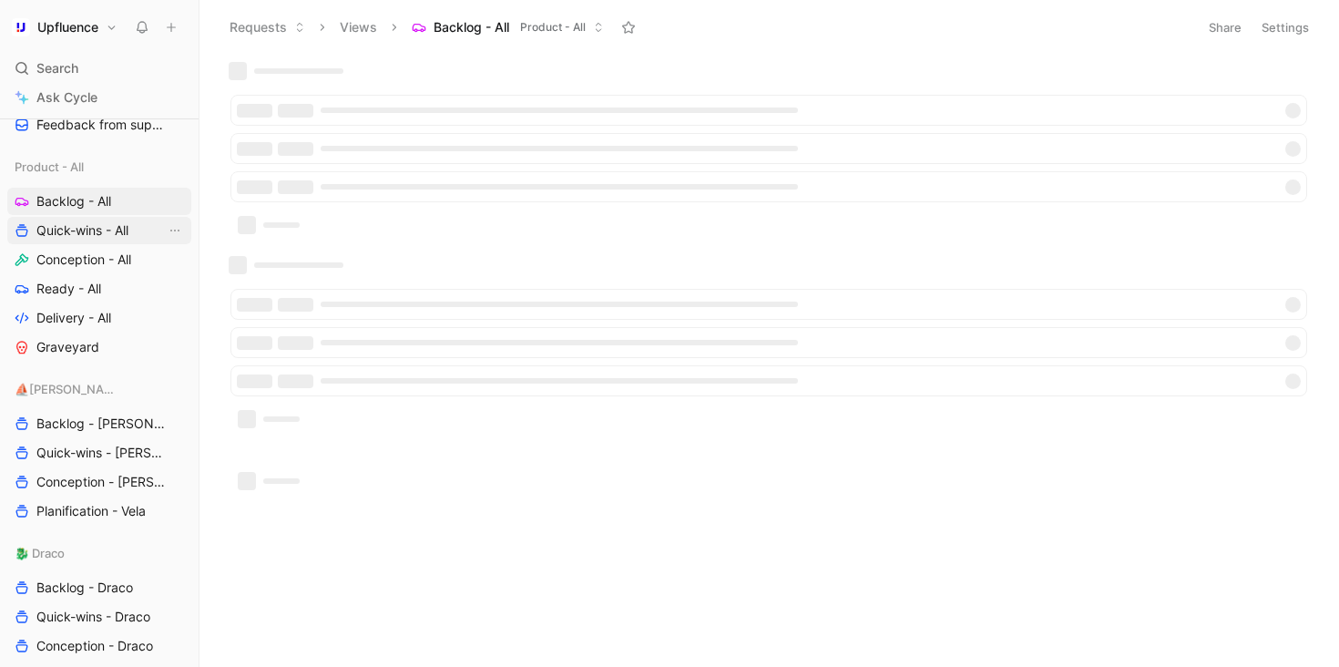
click at [87, 235] on span "Quick-wins - All" at bounding box center [82, 230] width 92 height 18
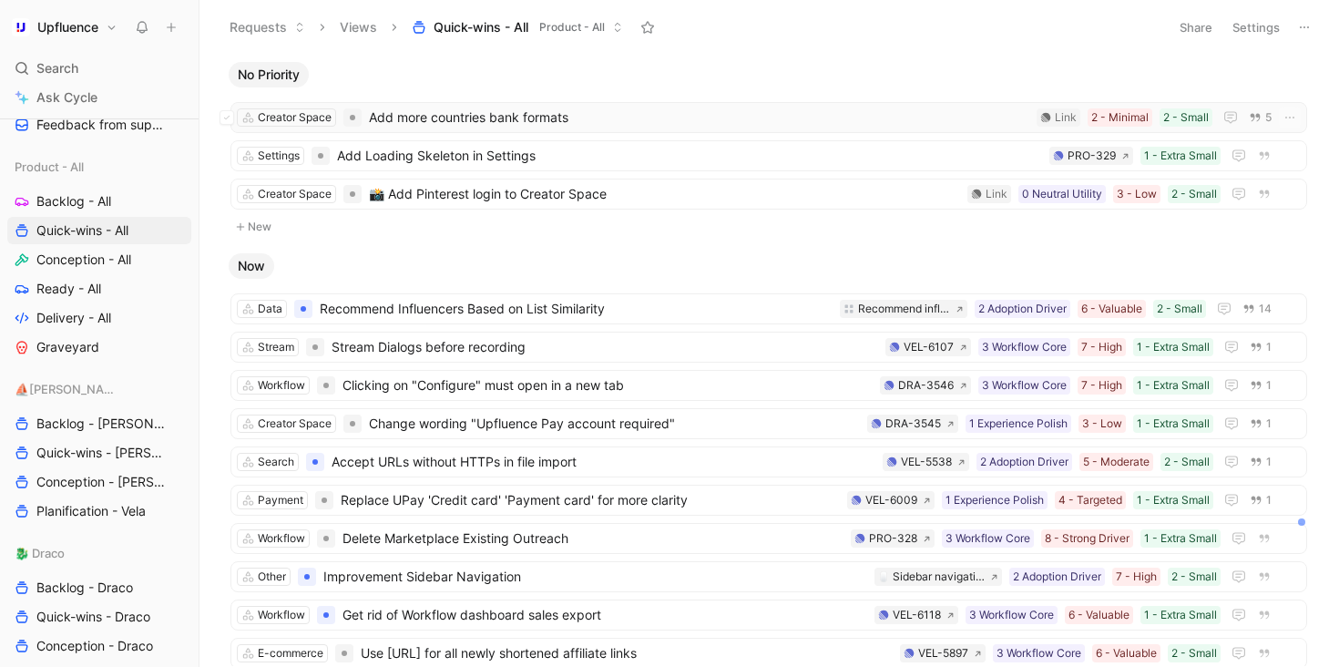
click at [675, 127] on span "Add more countries bank formats" at bounding box center [699, 118] width 660 height 22
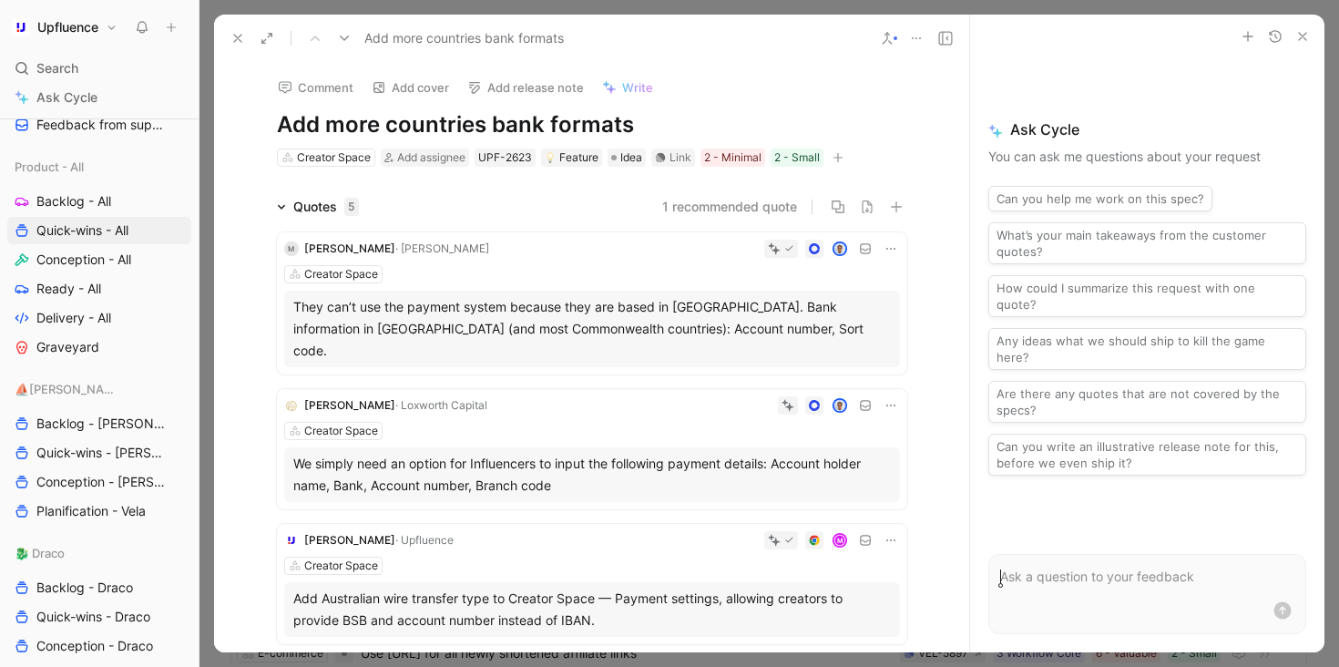
click at [839, 160] on icon "button" at bounding box center [838, 158] width 1 height 10
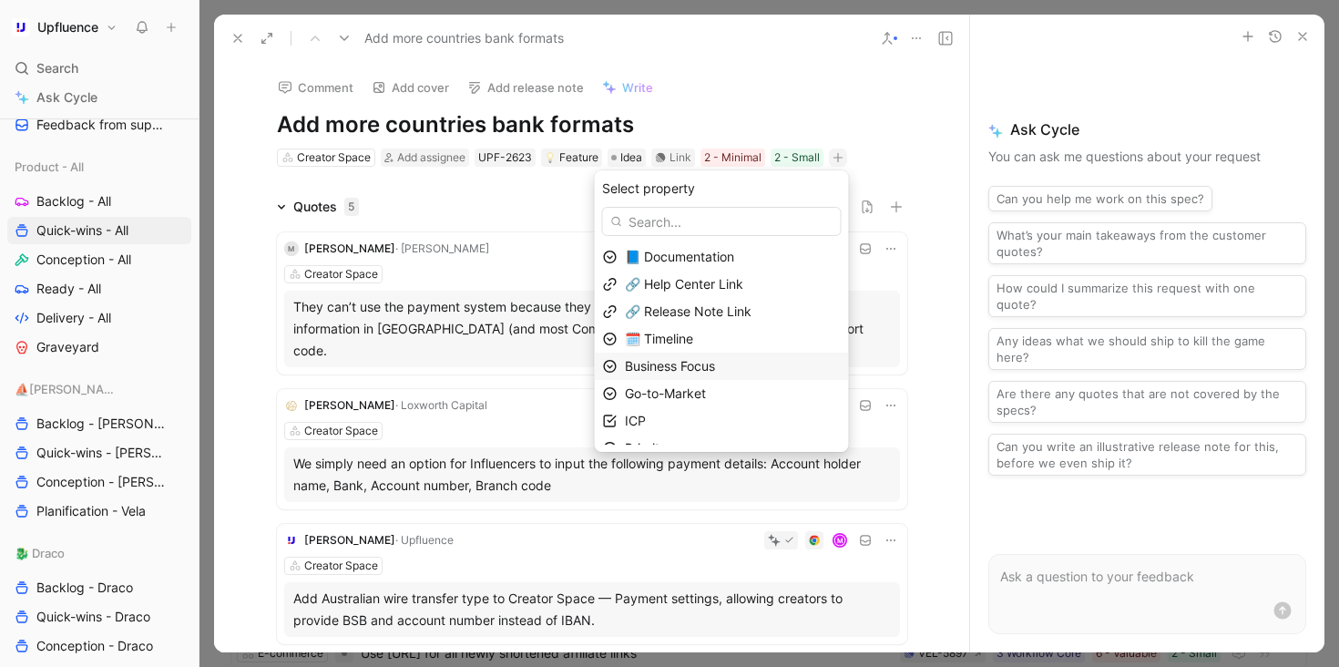
scroll to position [45, 0]
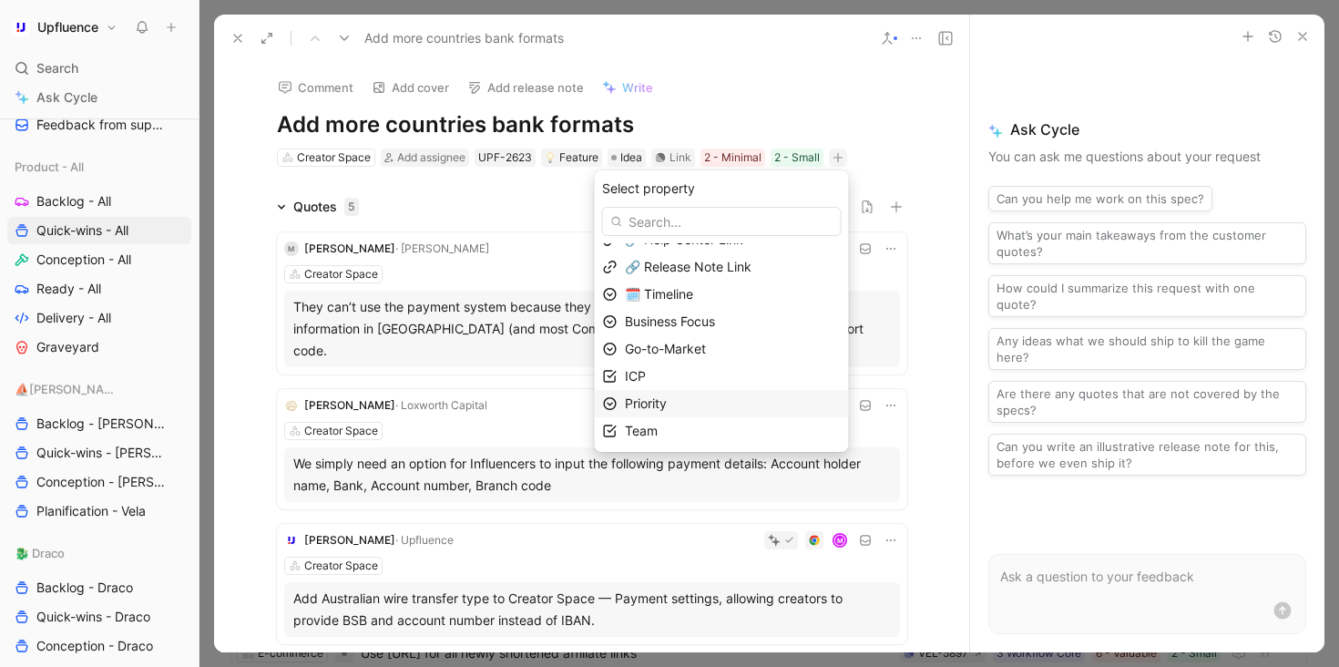
click at [667, 403] on span "Priority" at bounding box center [646, 402] width 42 height 15
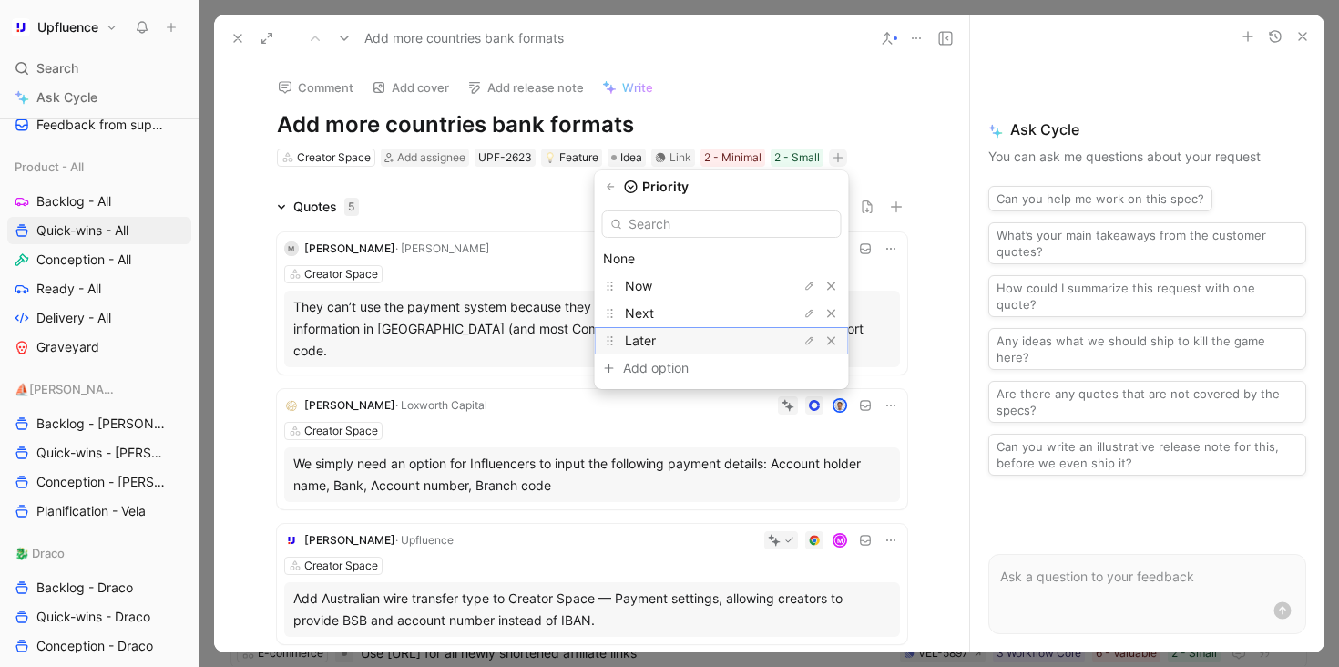
click at [690, 333] on div "Later" at bounding box center [693, 341] width 137 height 22
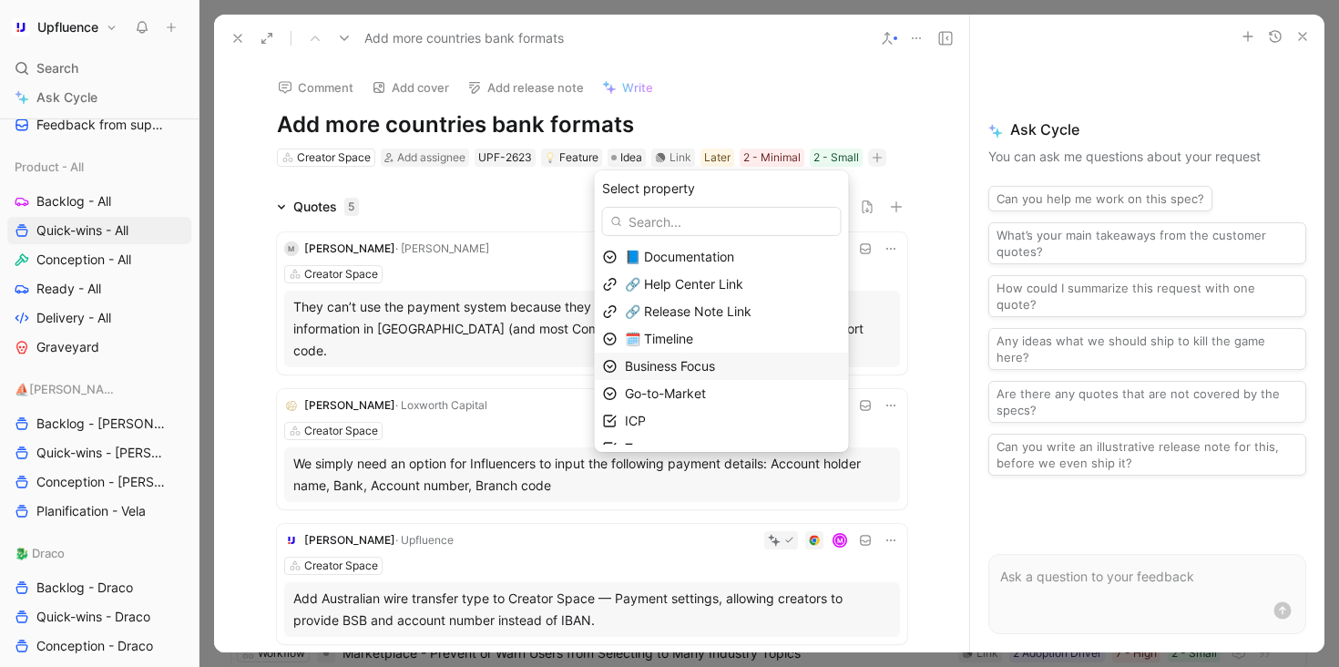
scroll to position [17, 0]
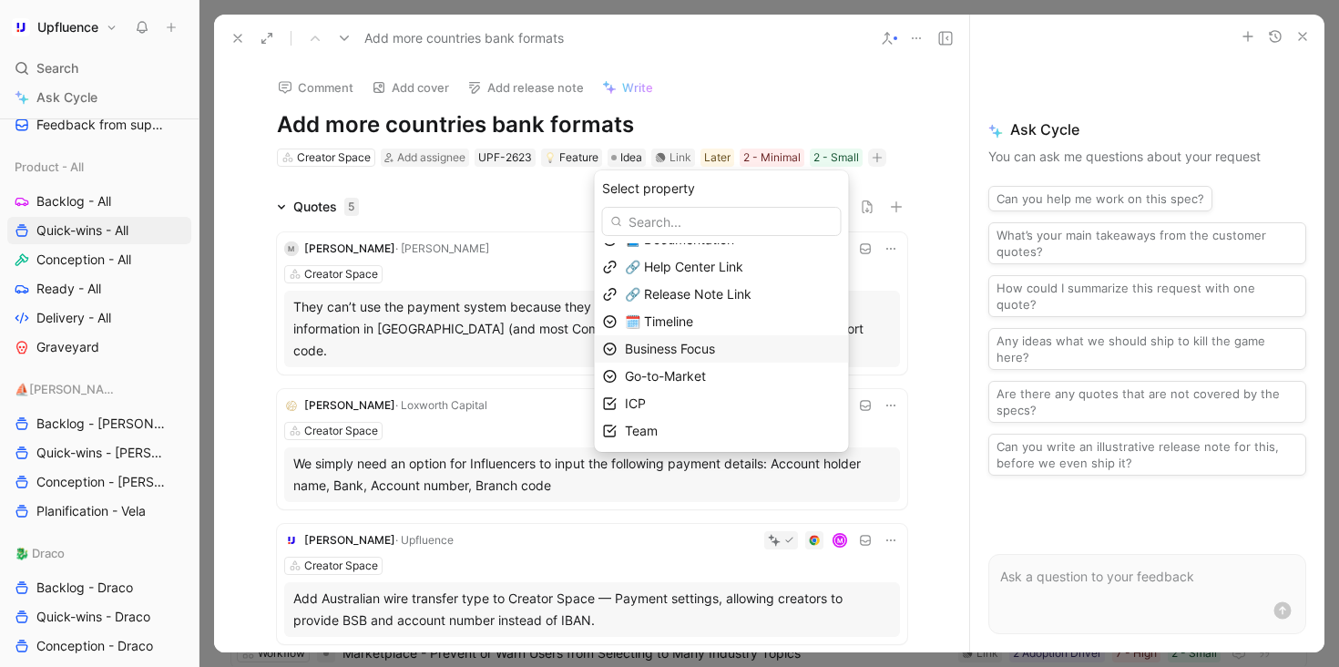
click at [715, 346] on span "Business Focus" at bounding box center [670, 348] width 90 height 15
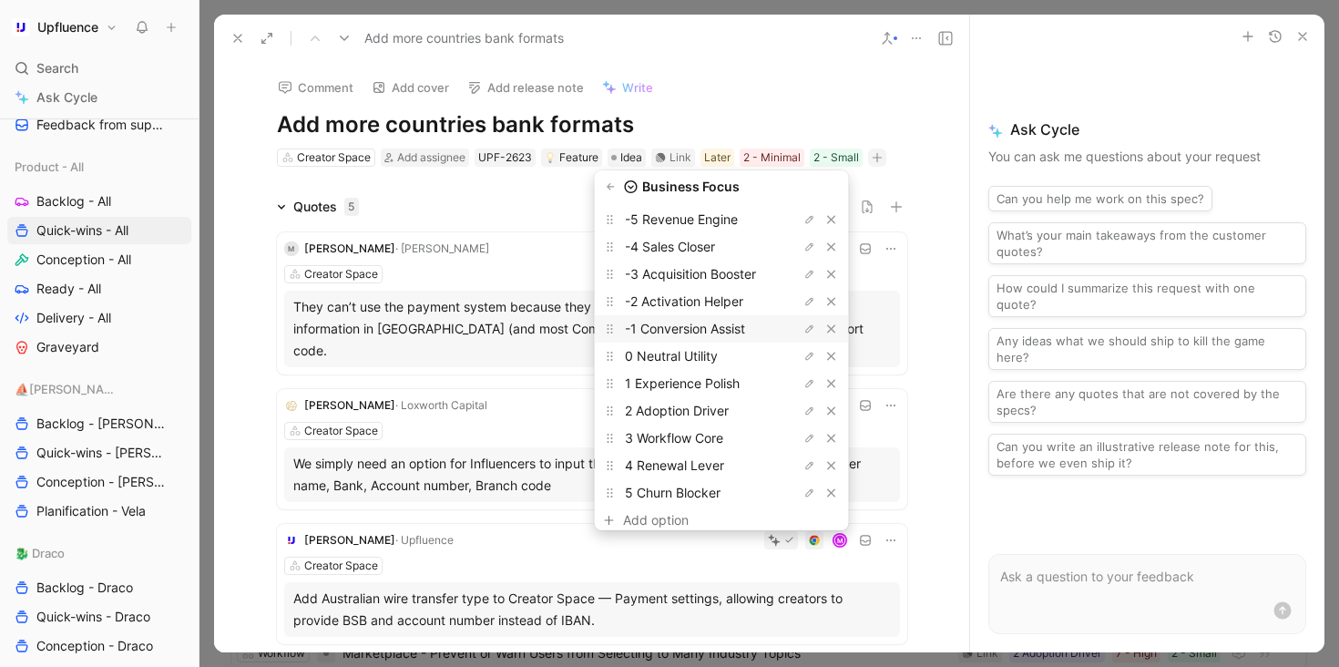
scroll to position [62, 0]
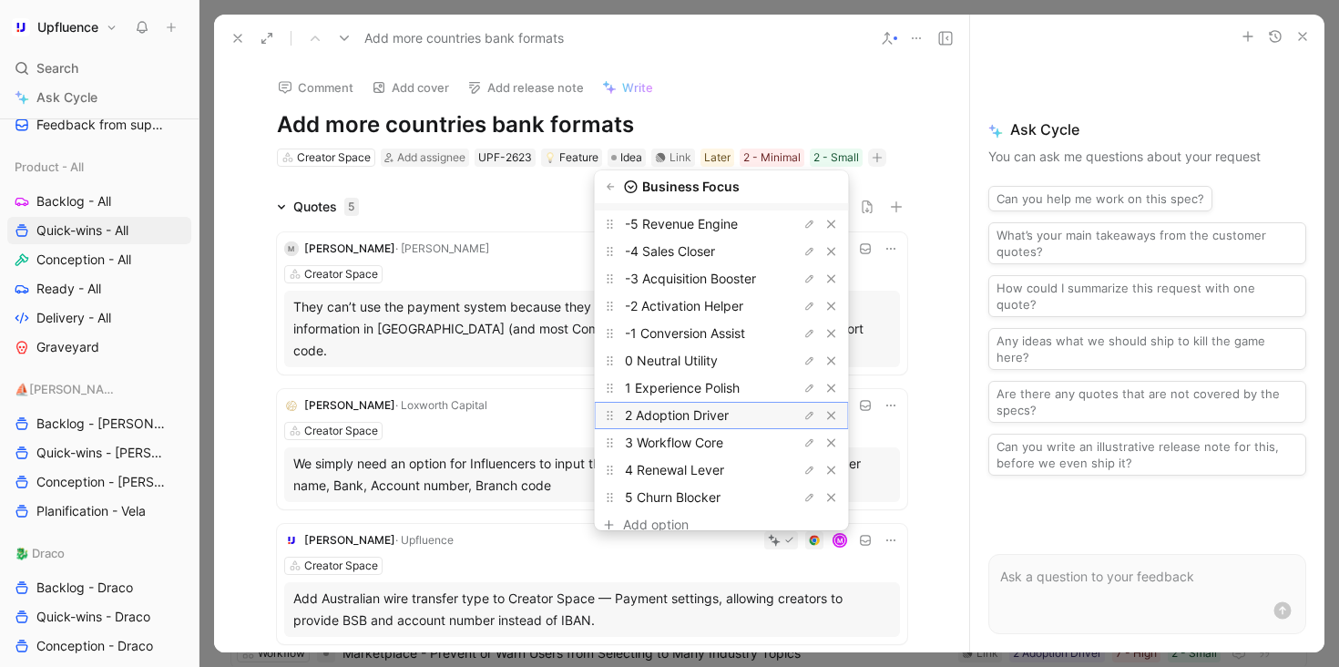
click at [689, 409] on span "2 Adoption Driver" at bounding box center [677, 414] width 104 height 15
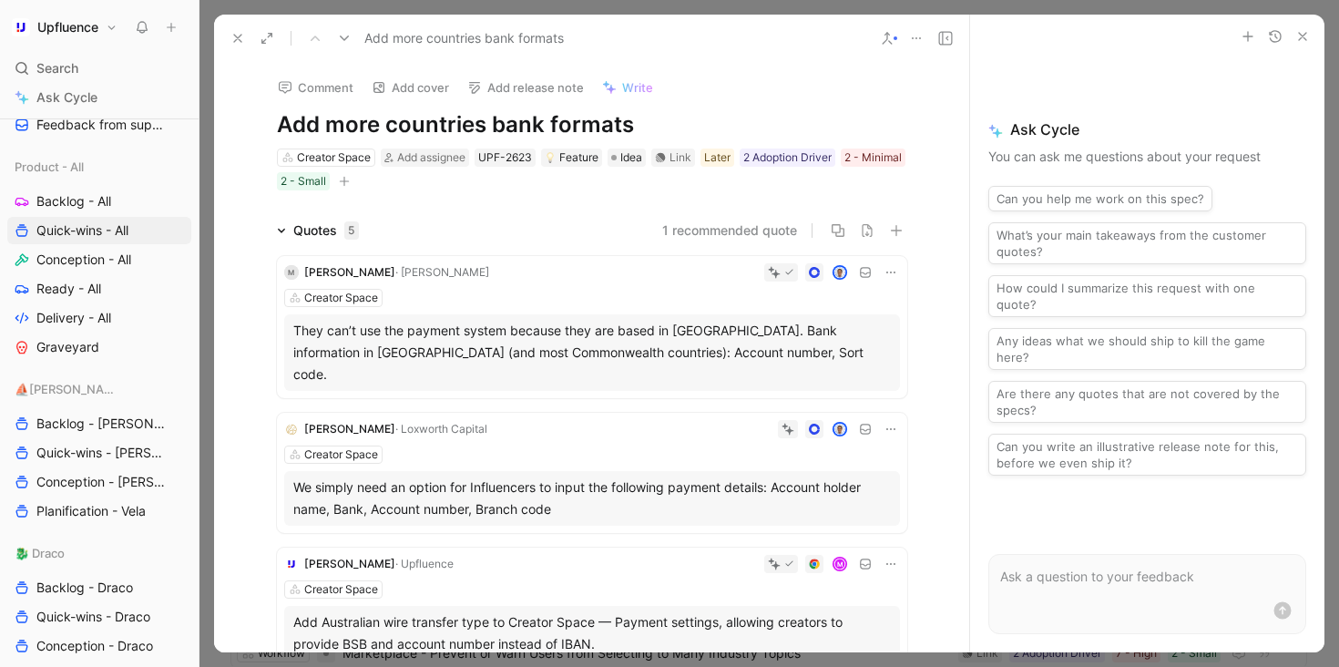
click at [235, 37] on icon at bounding box center [237, 38] width 15 height 15
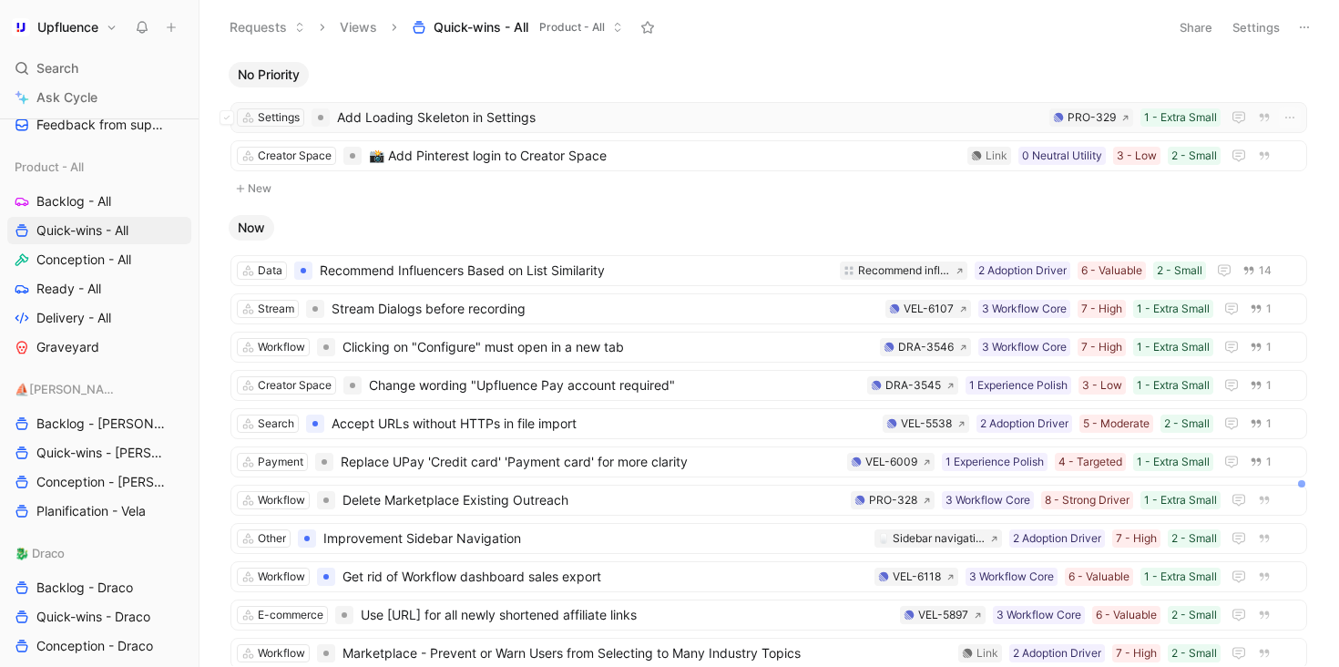
click at [410, 111] on span "Add Loading Skeleton in Settings" at bounding box center [689, 118] width 705 height 22
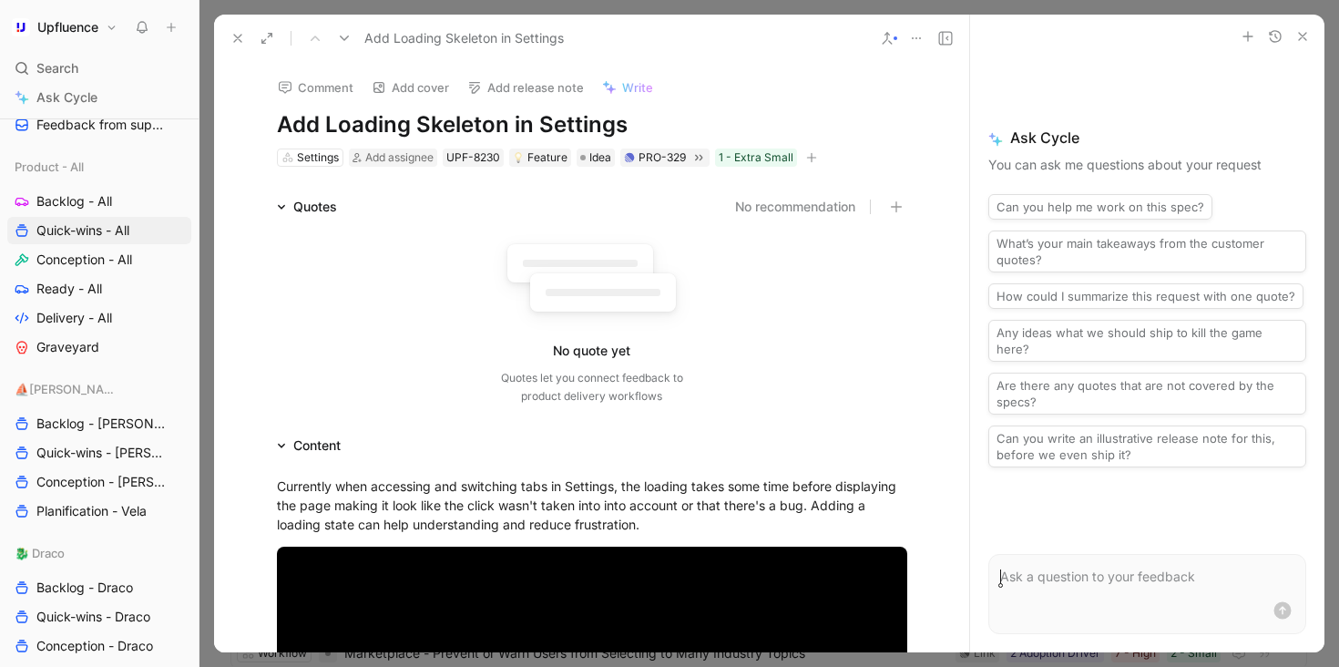
click at [814, 159] on icon "button" at bounding box center [811, 157] width 11 height 11
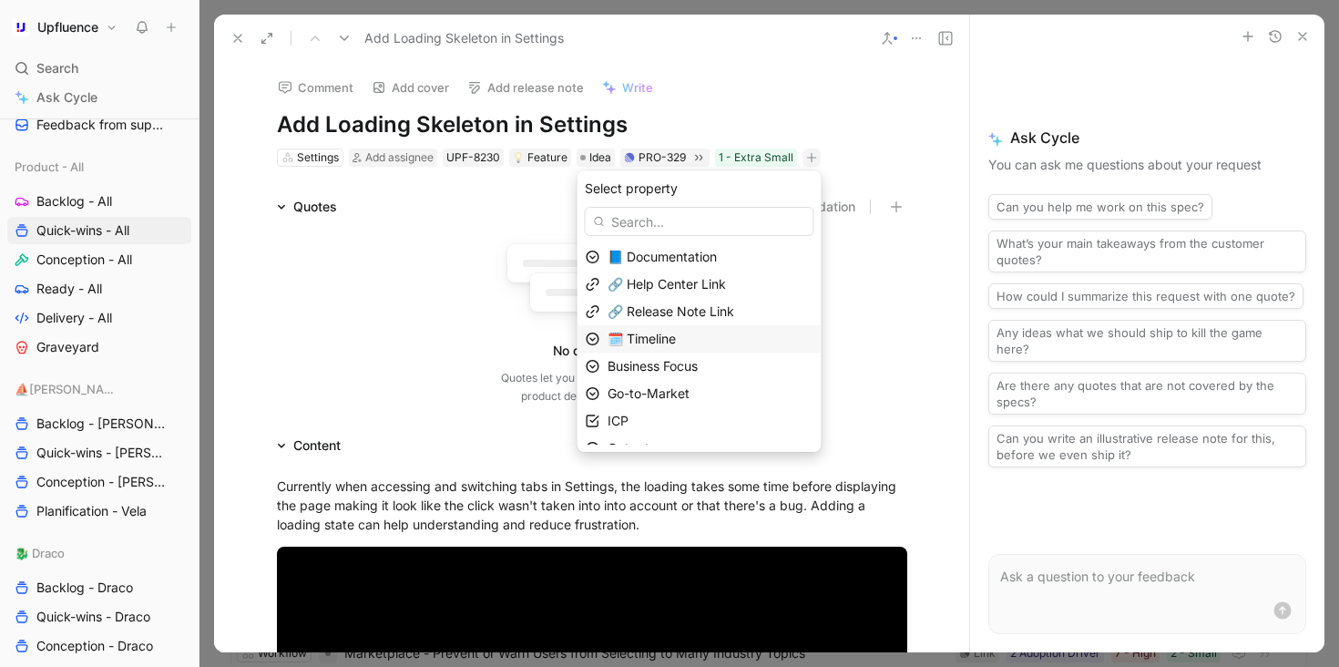
scroll to position [72, 0]
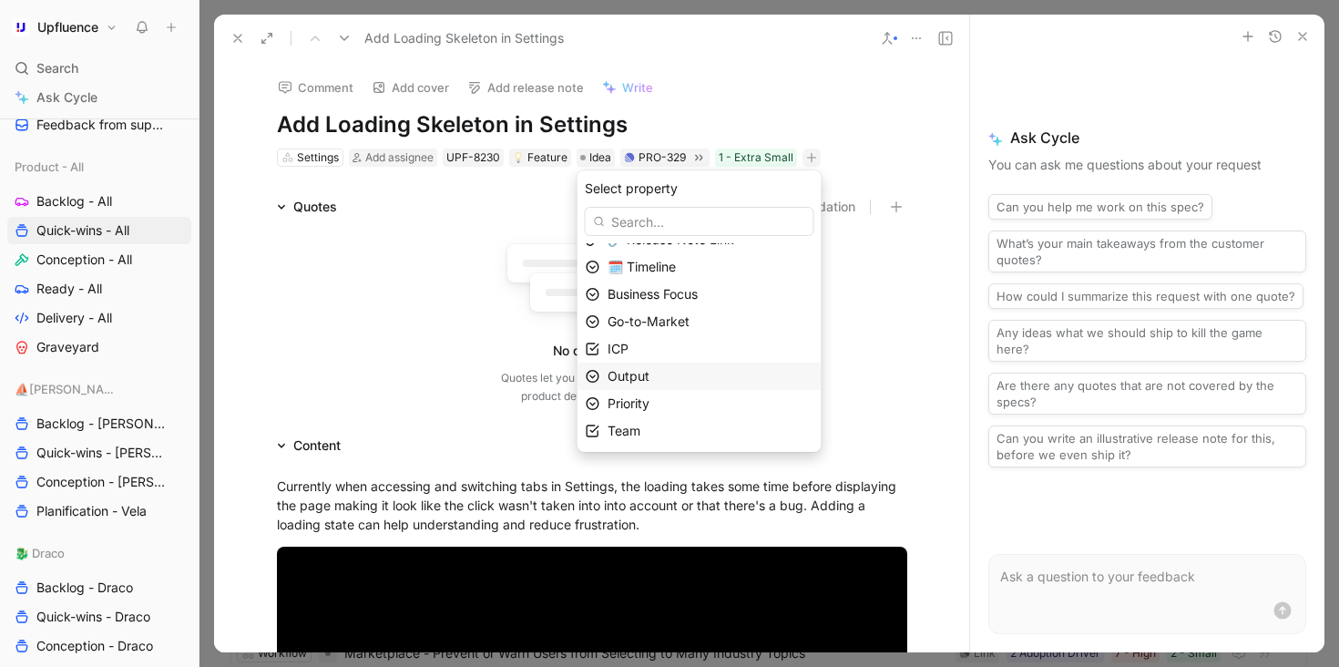
click at [699, 372] on div "Output" at bounding box center [711, 376] width 206 height 22
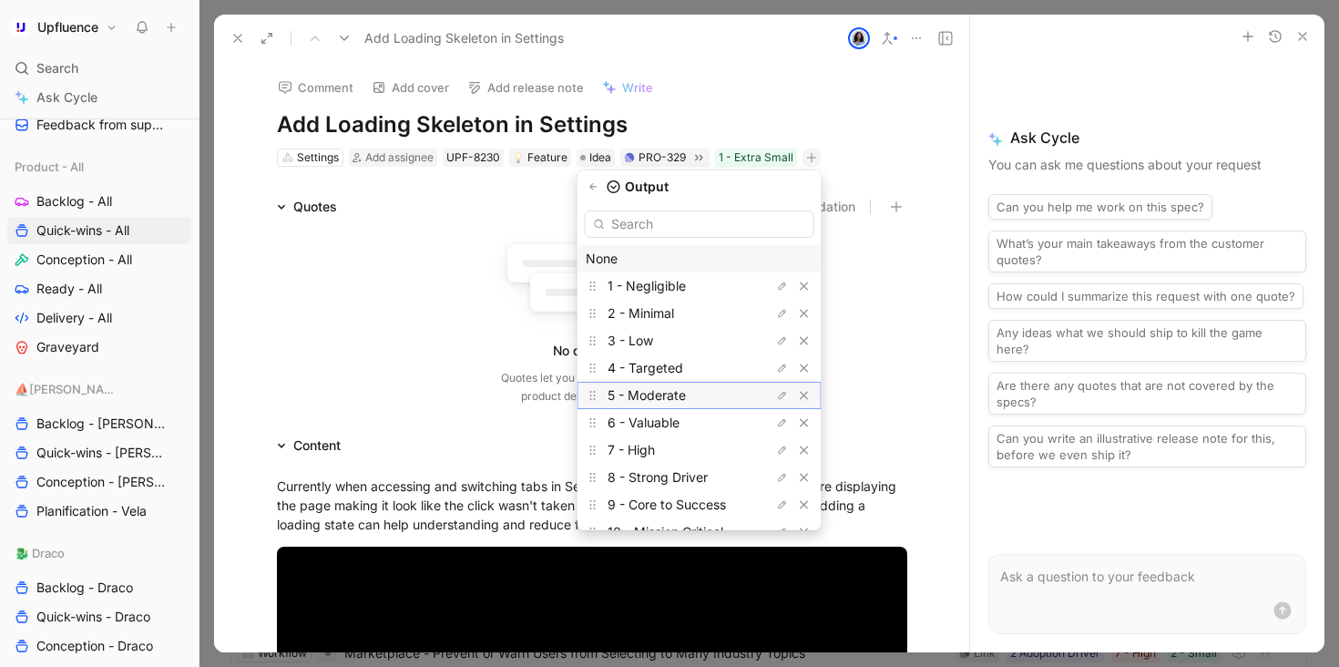
click at [668, 391] on span "5 - Moderate" at bounding box center [647, 394] width 78 height 15
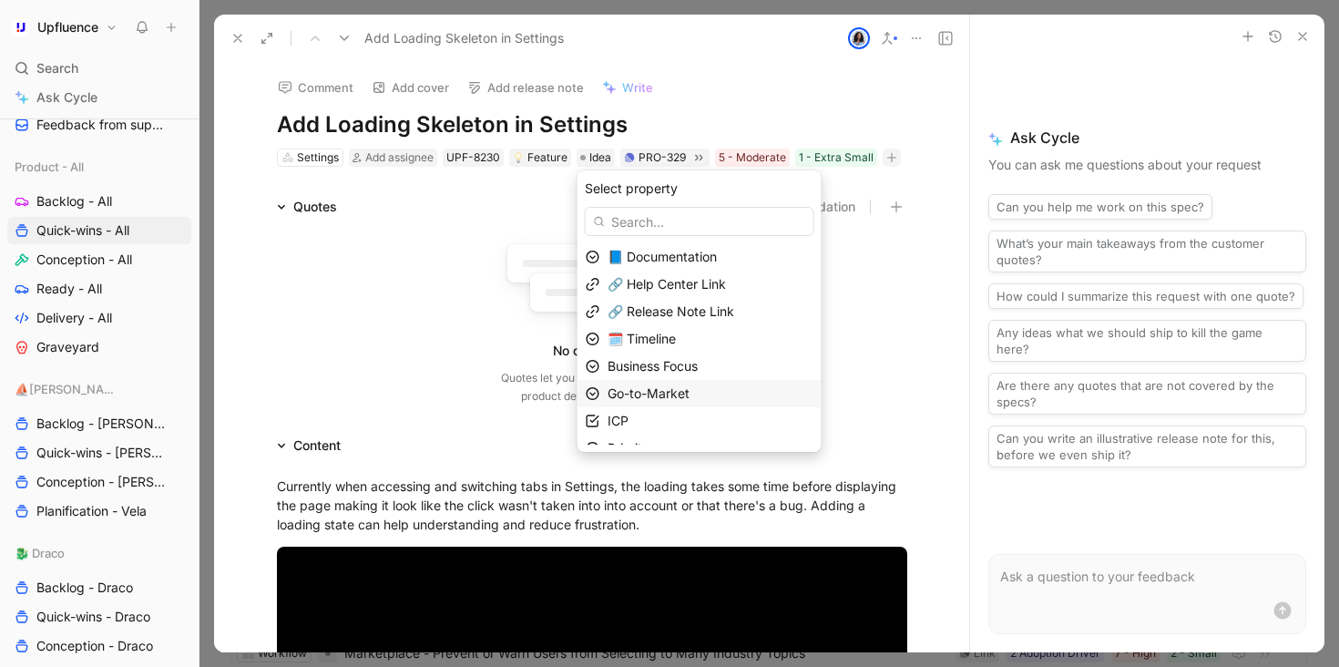
scroll to position [45, 0]
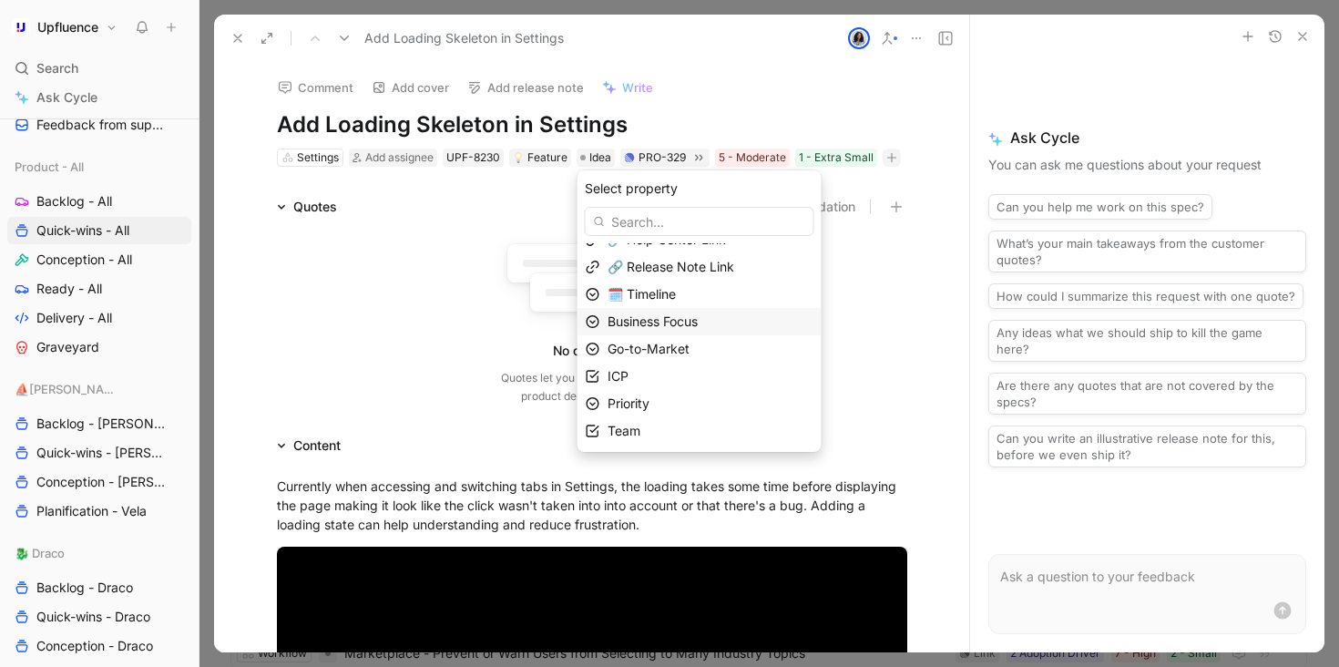
click at [669, 325] on span "Business Focus" at bounding box center [653, 320] width 90 height 15
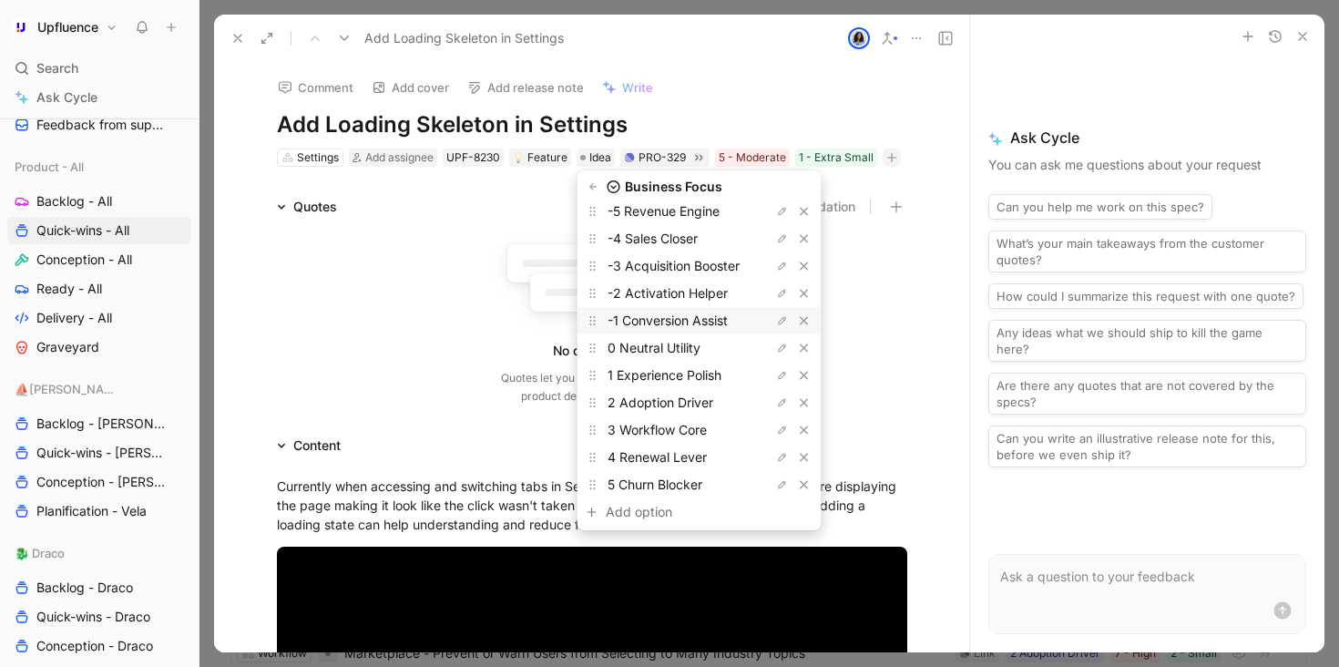
scroll to position [76, 0]
click at [673, 374] on span "1 Experience Polish" at bounding box center [665, 373] width 114 height 15
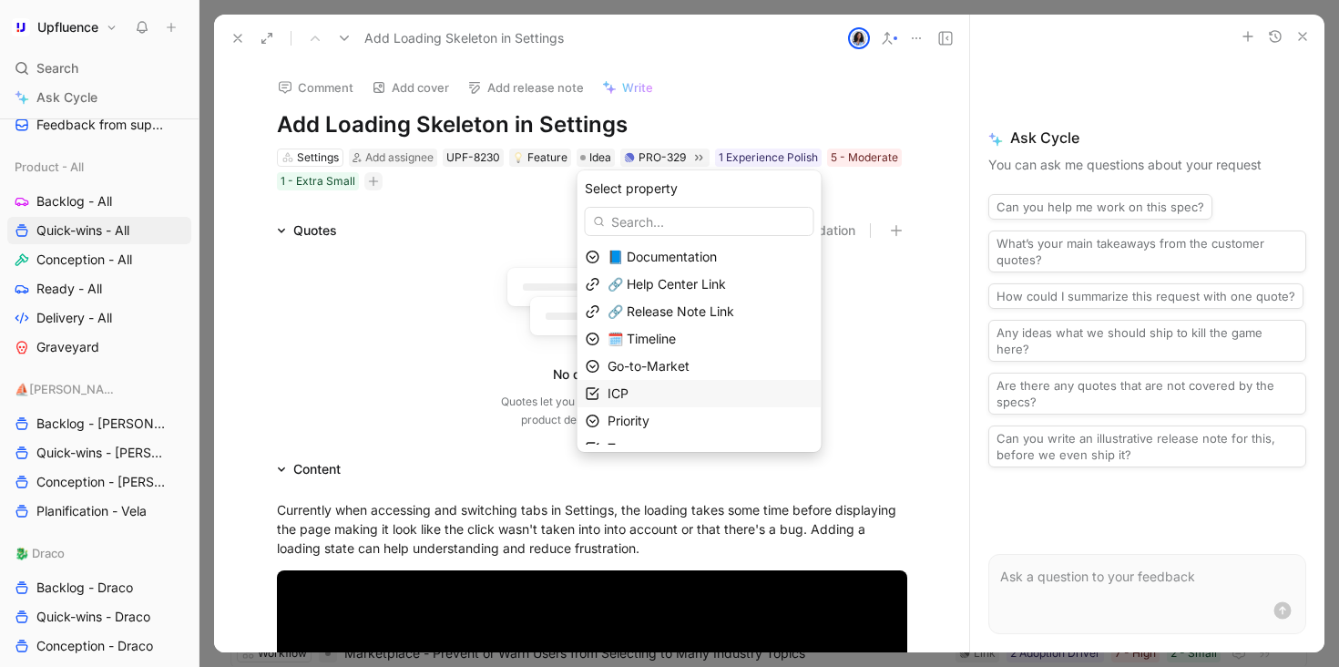
scroll to position [17, 0]
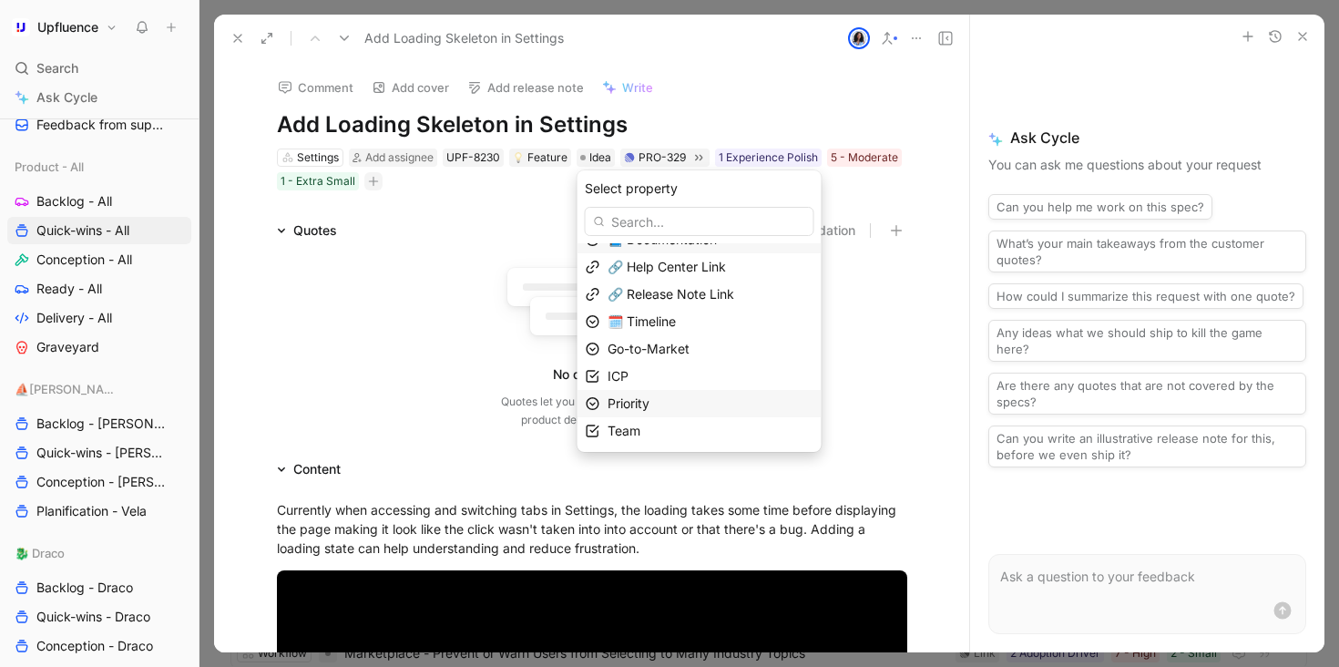
click at [676, 404] on div "Priority" at bounding box center [711, 404] width 206 height 22
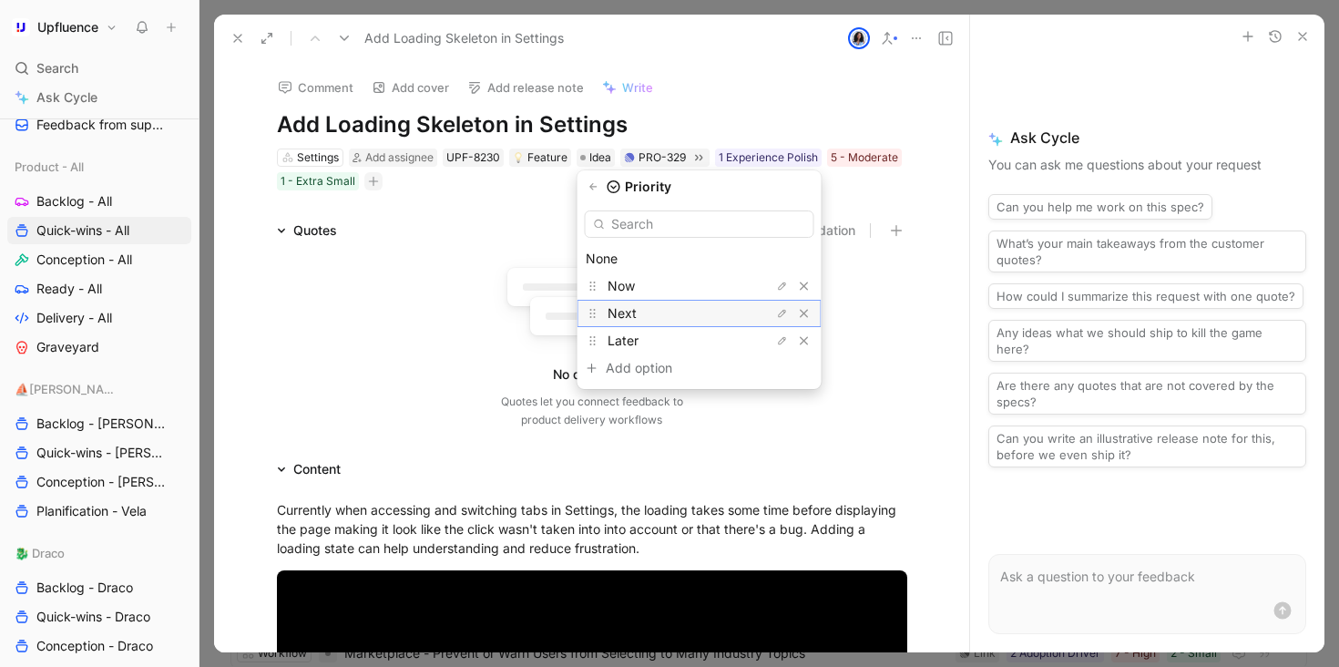
click at [668, 309] on div "Next" at bounding box center [676, 313] width 137 height 22
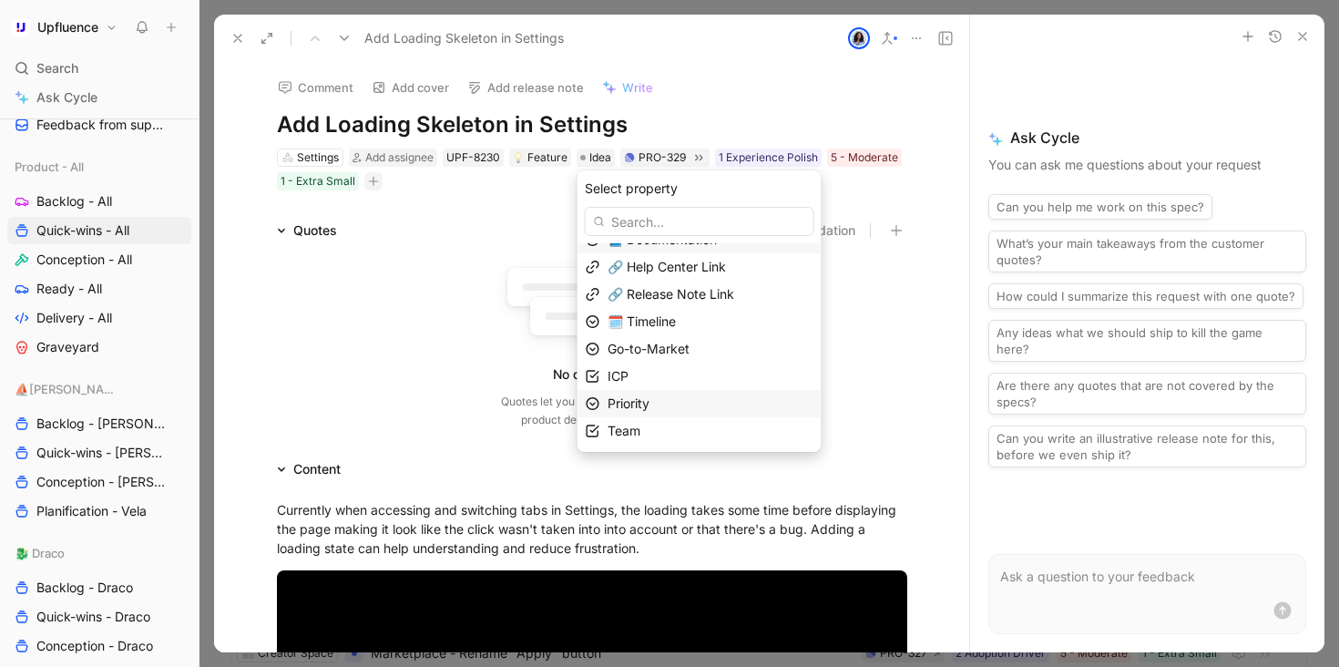
click at [688, 399] on div "Priority" at bounding box center [711, 404] width 206 height 22
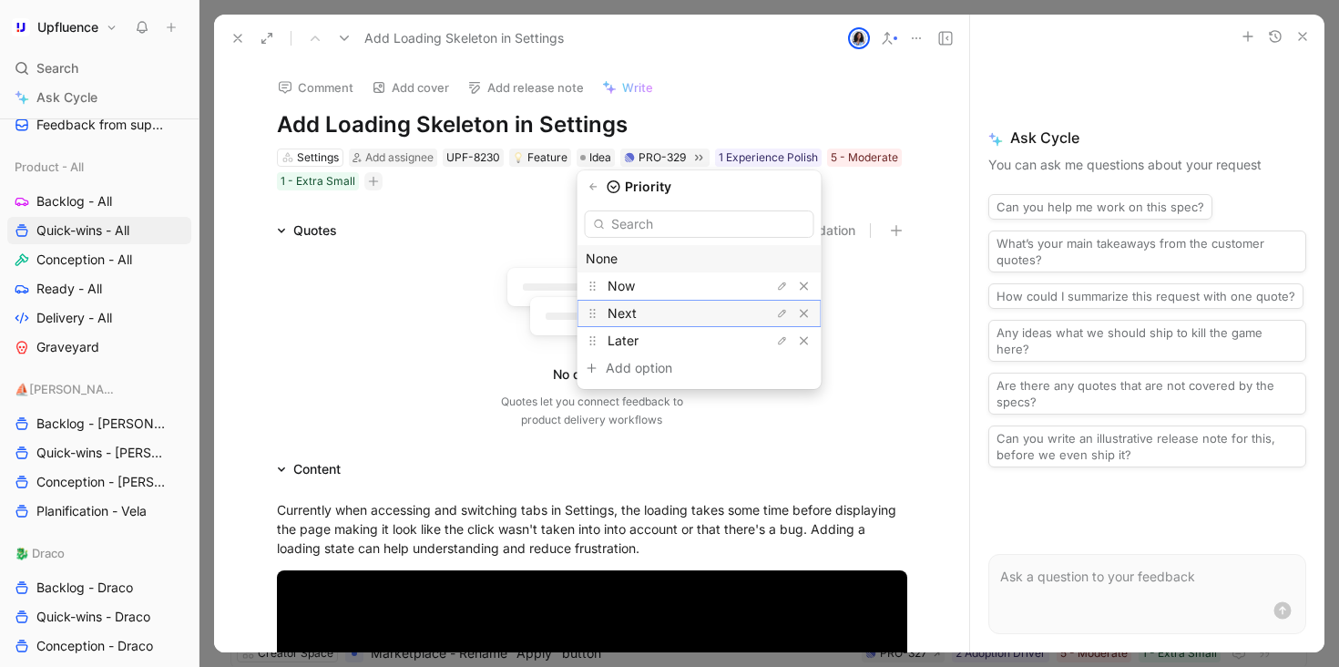
click at [667, 315] on div "Next" at bounding box center [676, 313] width 137 height 22
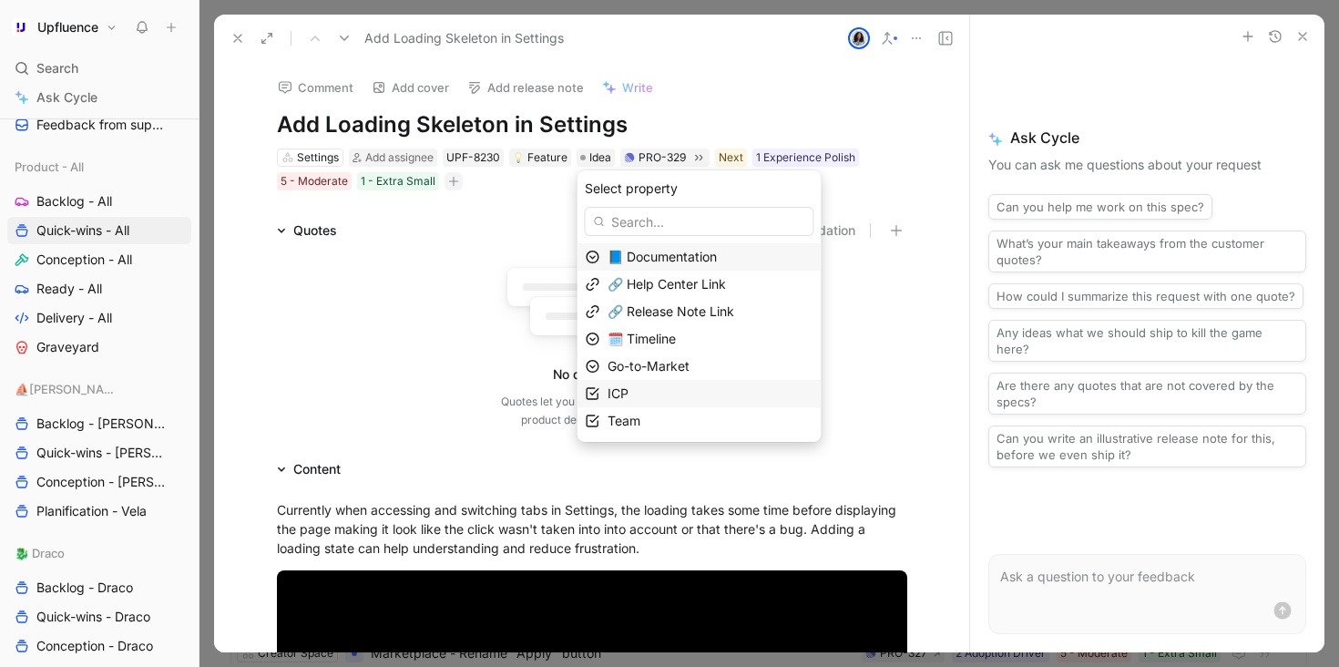
scroll to position [0, 0]
click at [684, 403] on div "ICP" at bounding box center [711, 394] width 206 height 22
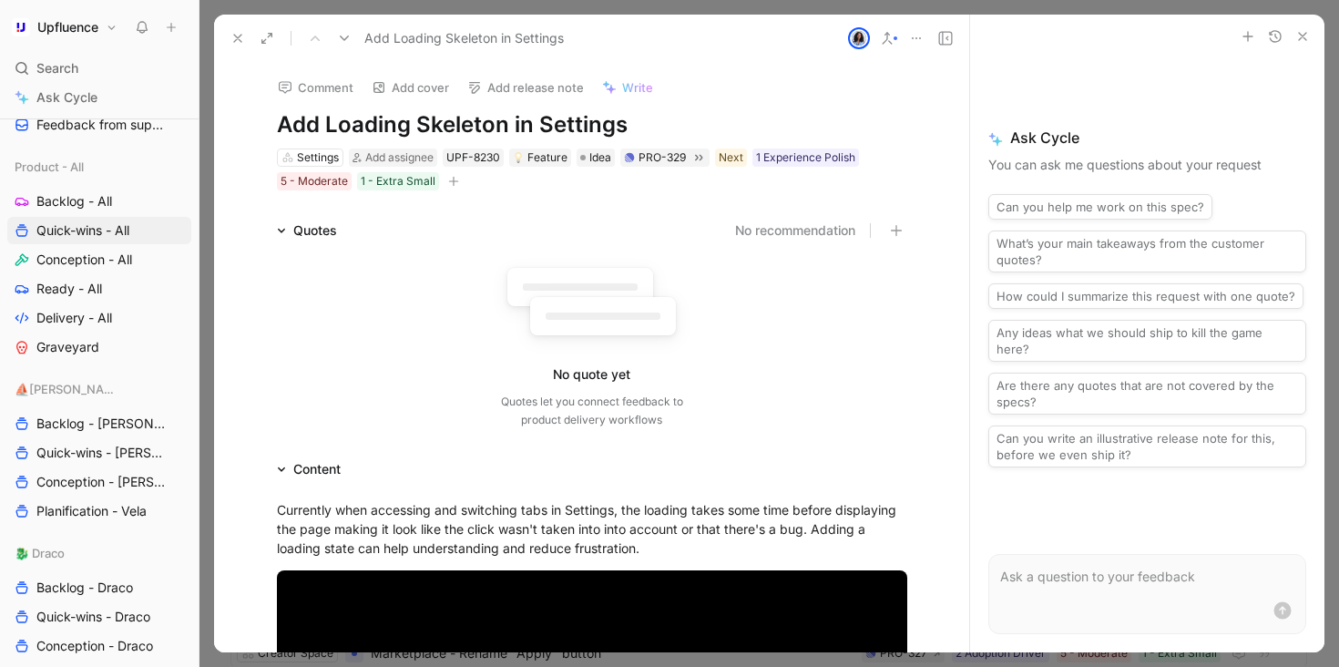
click at [243, 46] on button at bounding box center [238, 39] width 26 height 26
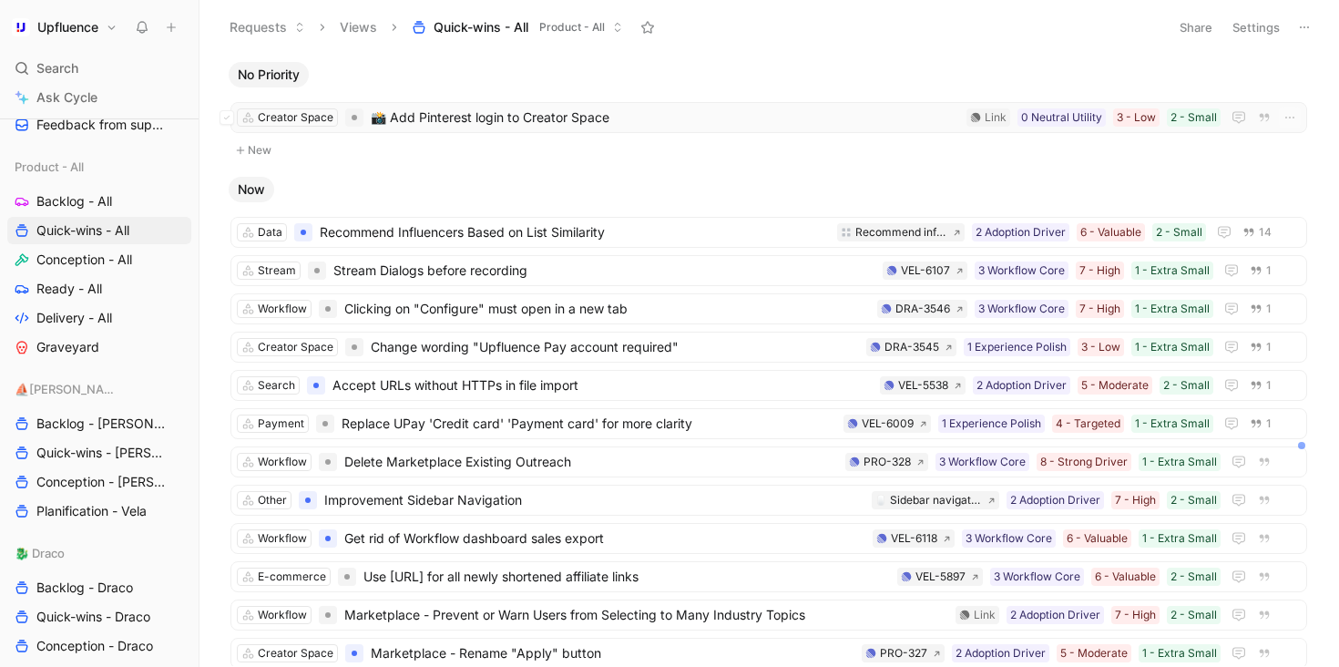
click at [457, 128] on span "📸 Add Pinterest login to Creator Space" at bounding box center [665, 118] width 588 height 22
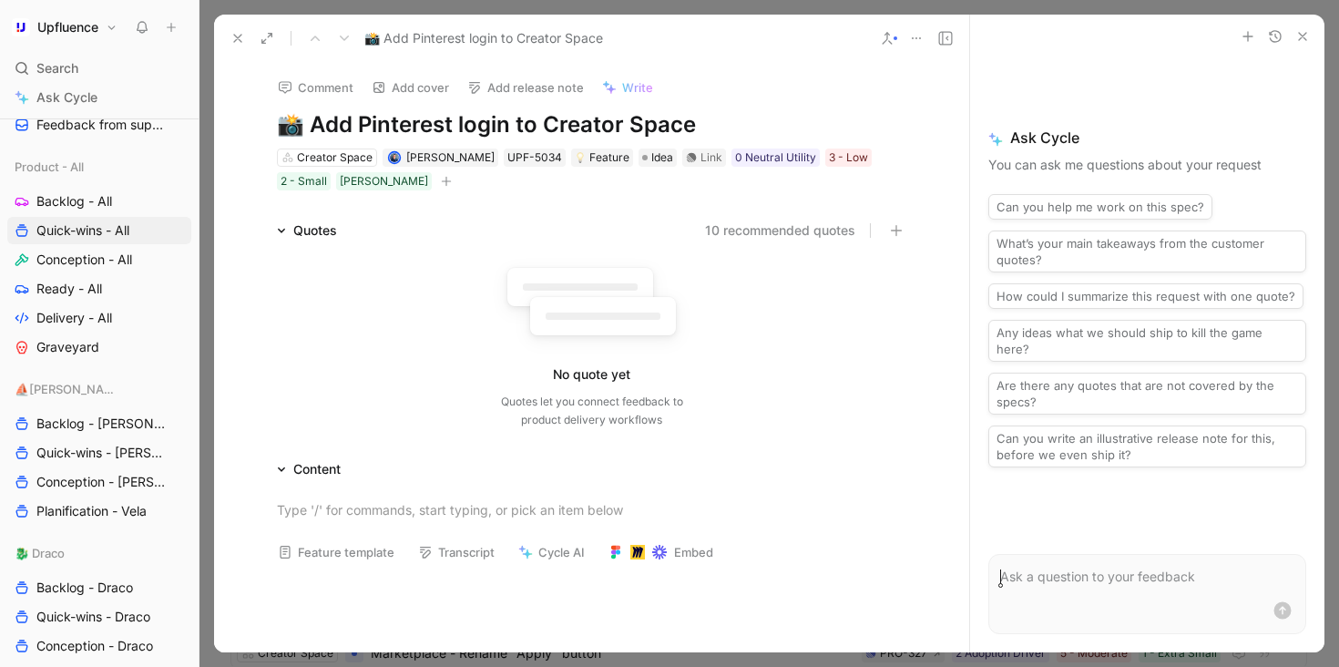
click at [437, 179] on button "button" at bounding box center [446, 181] width 18 height 18
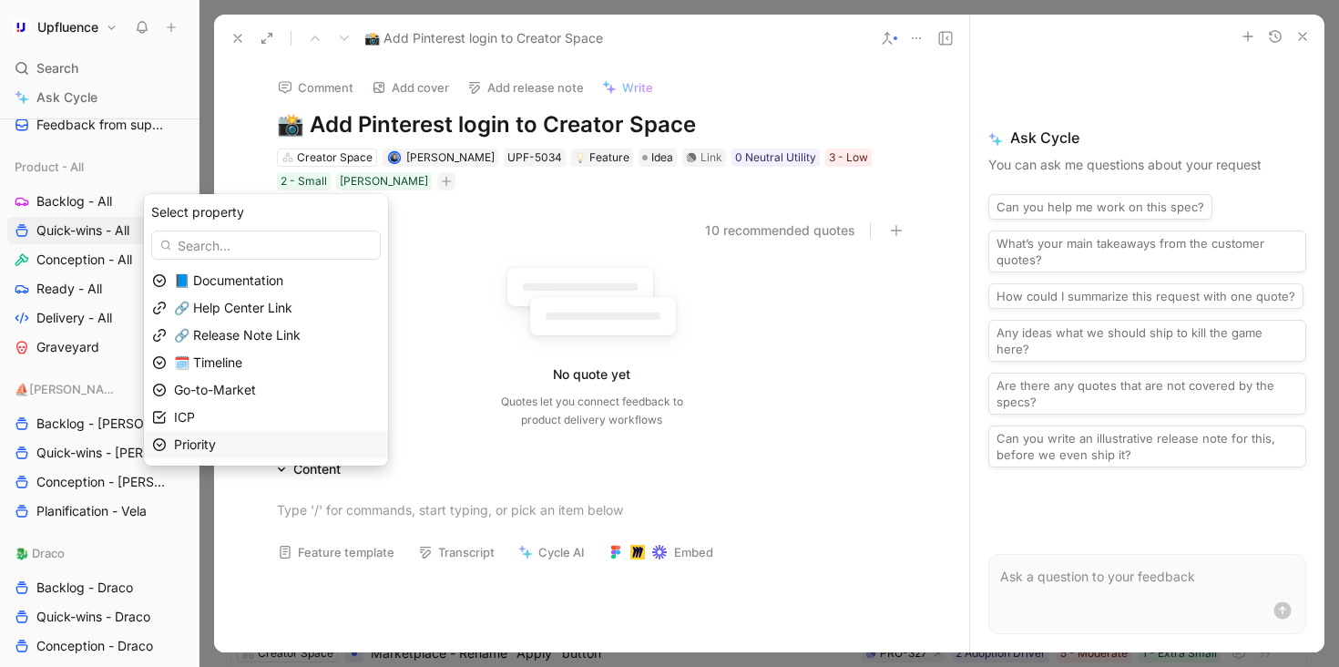
click at [291, 435] on div "Priority" at bounding box center [277, 445] width 206 height 22
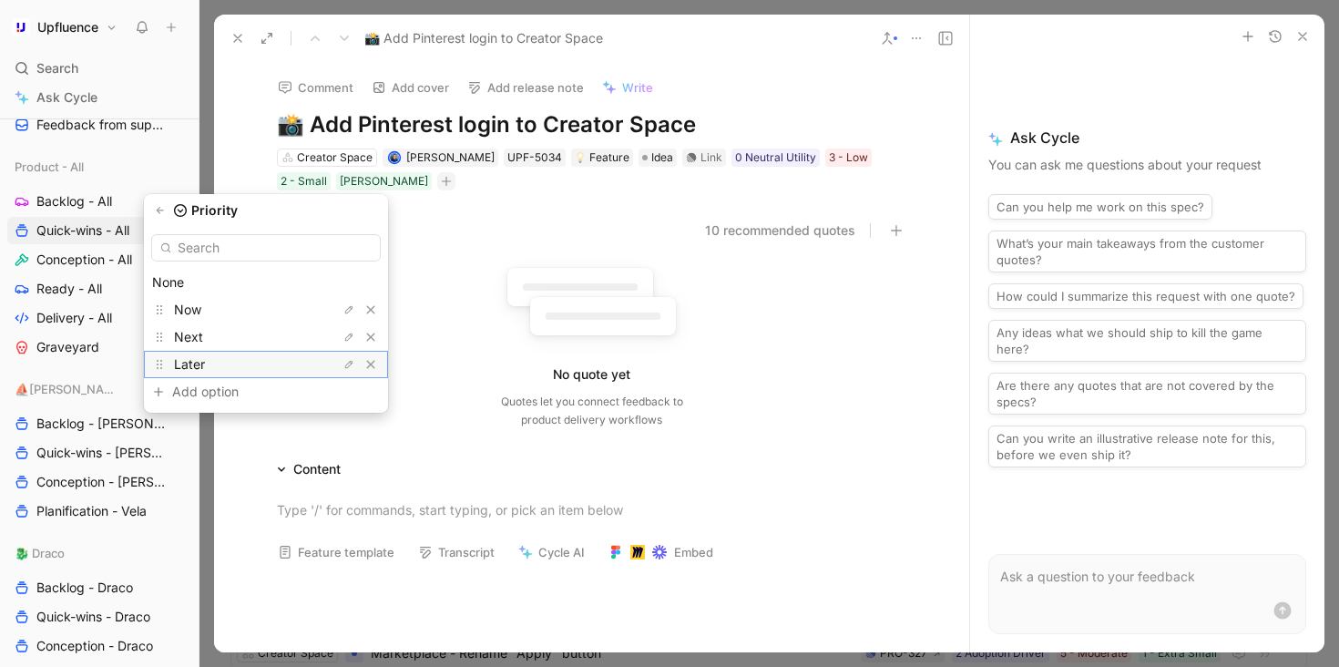
click at [273, 363] on div "Later" at bounding box center [242, 364] width 137 height 22
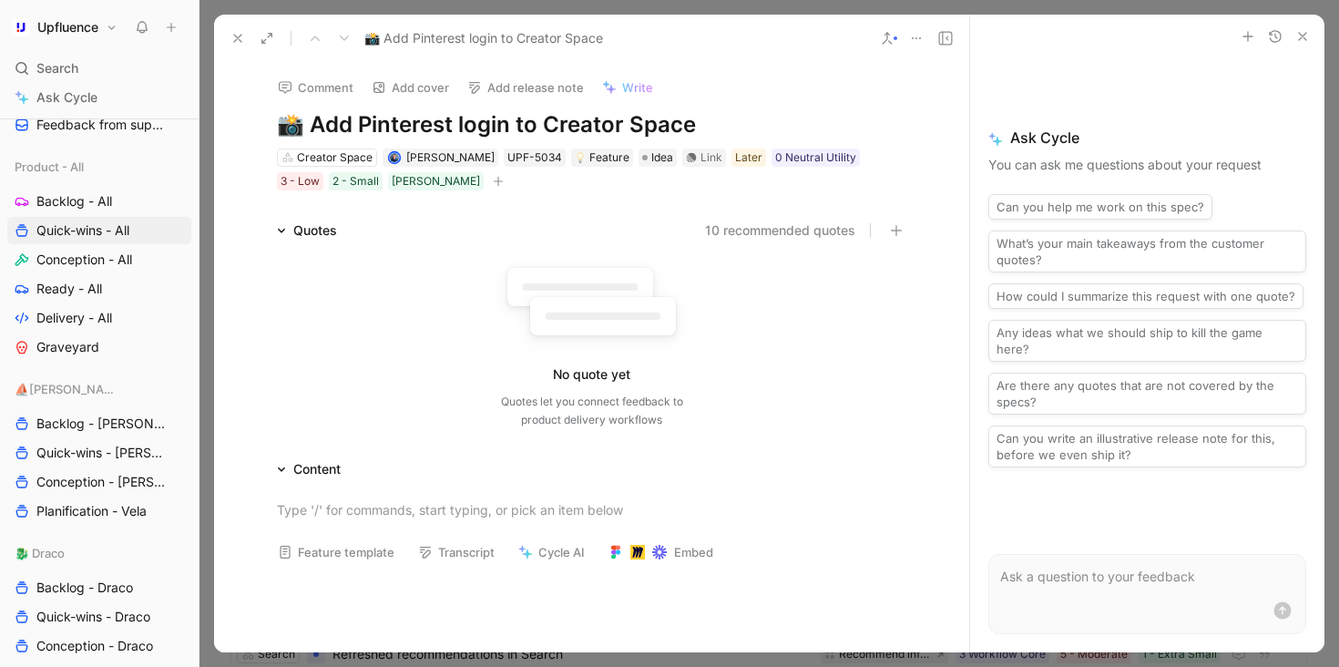
click at [240, 36] on use at bounding box center [237, 38] width 7 height 7
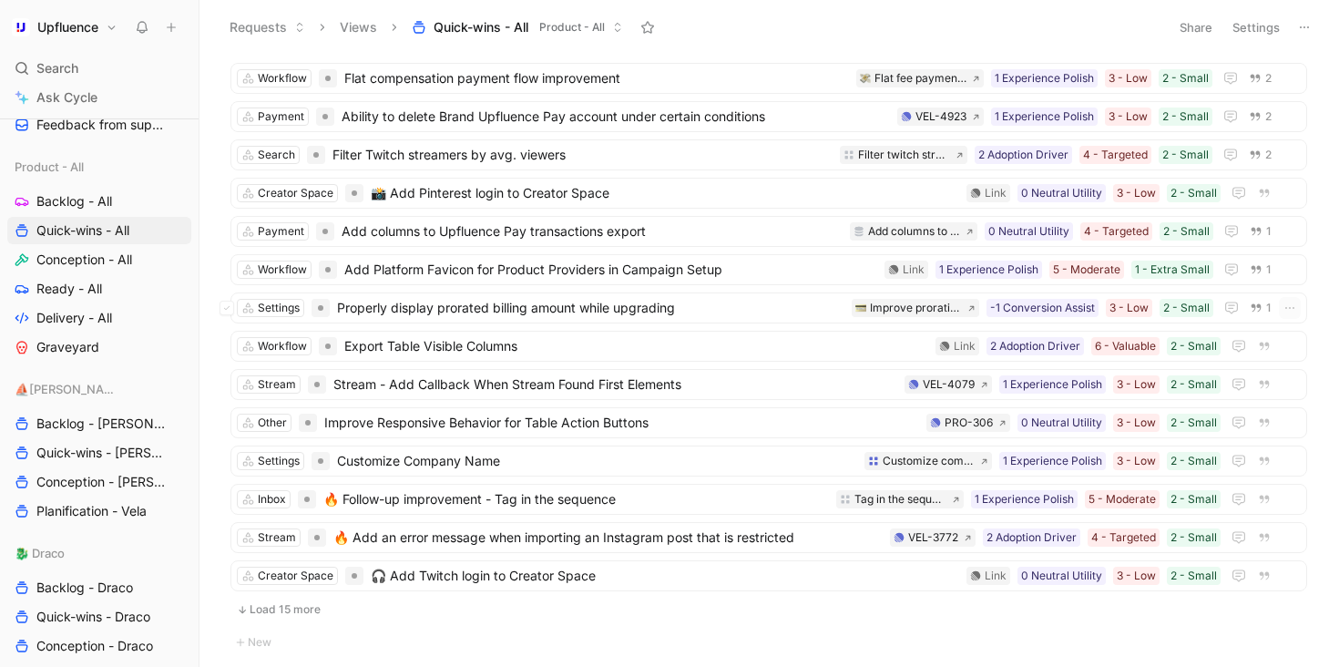
scroll to position [1753, 0]
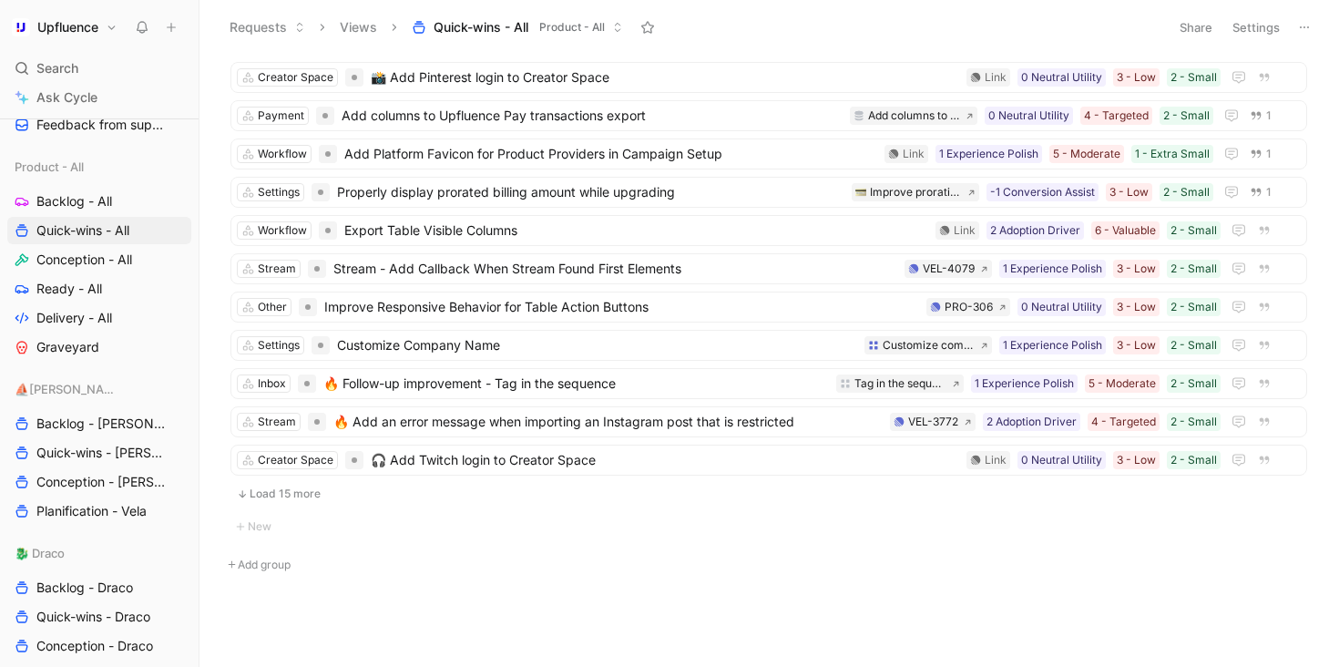
click at [434, 496] on button "Load 15 more" at bounding box center [768, 494] width 1077 height 22
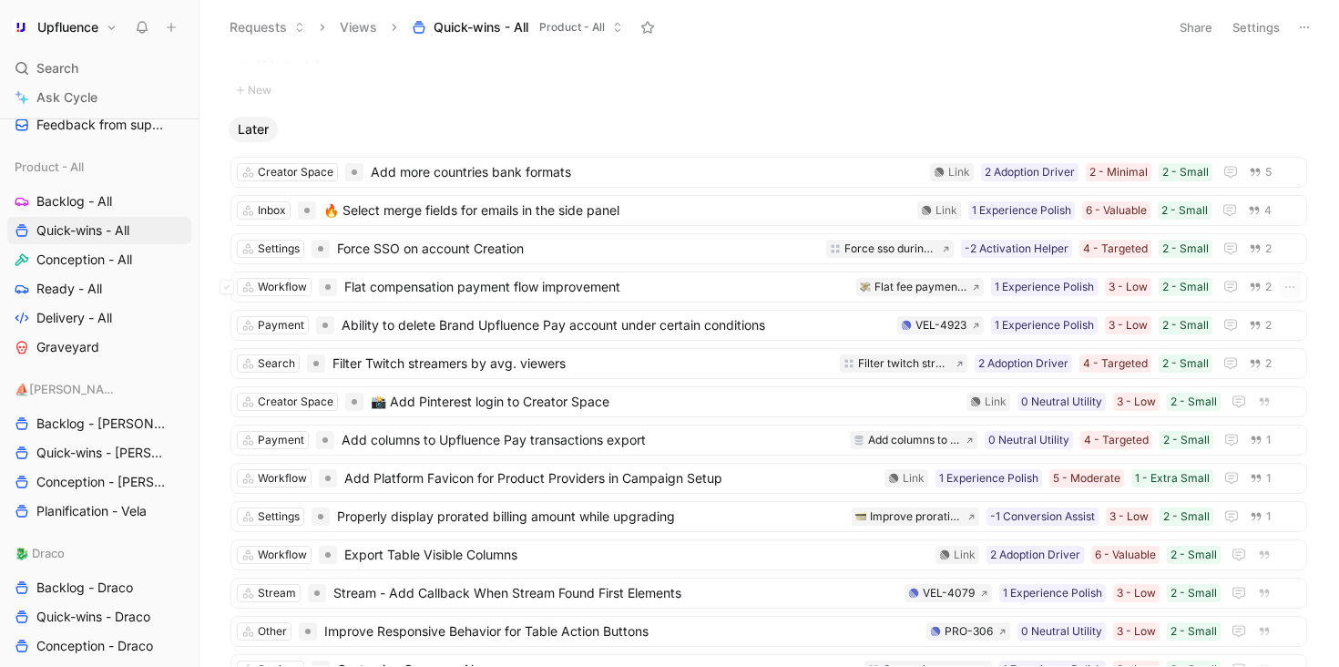
scroll to position [1491, 0]
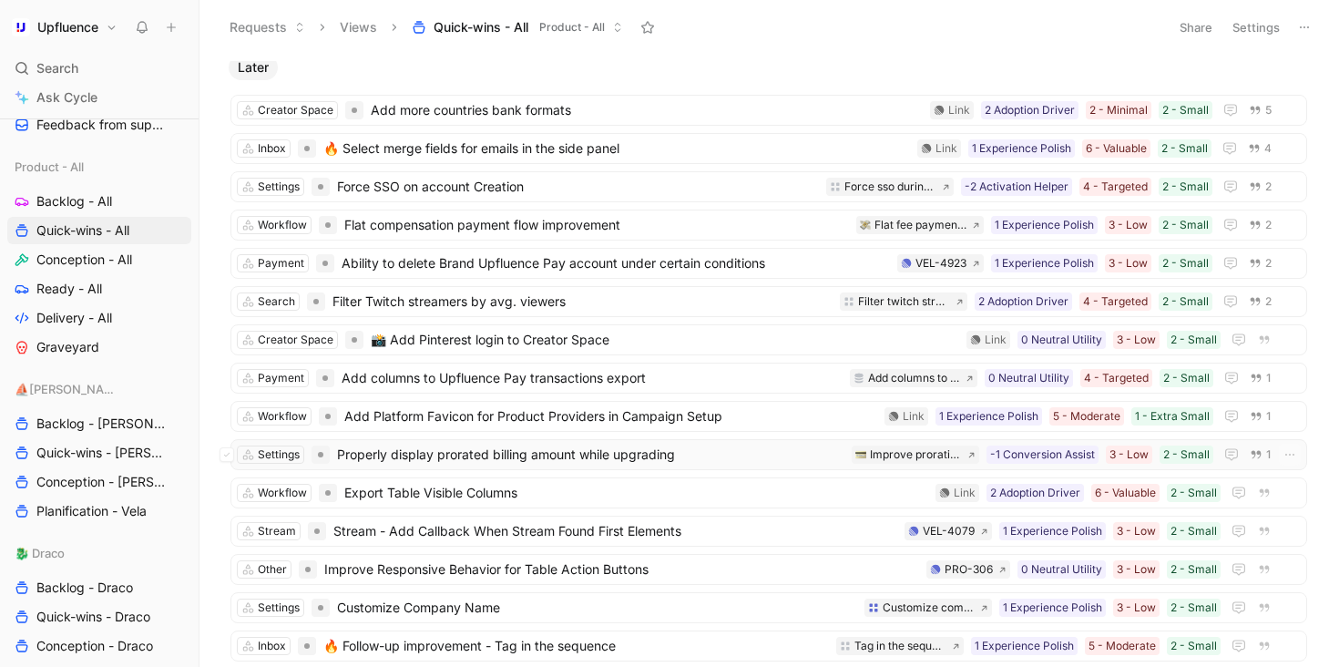
click at [783, 449] on span "Properly display prorated billing amount while upgrading" at bounding box center [590, 455] width 507 height 22
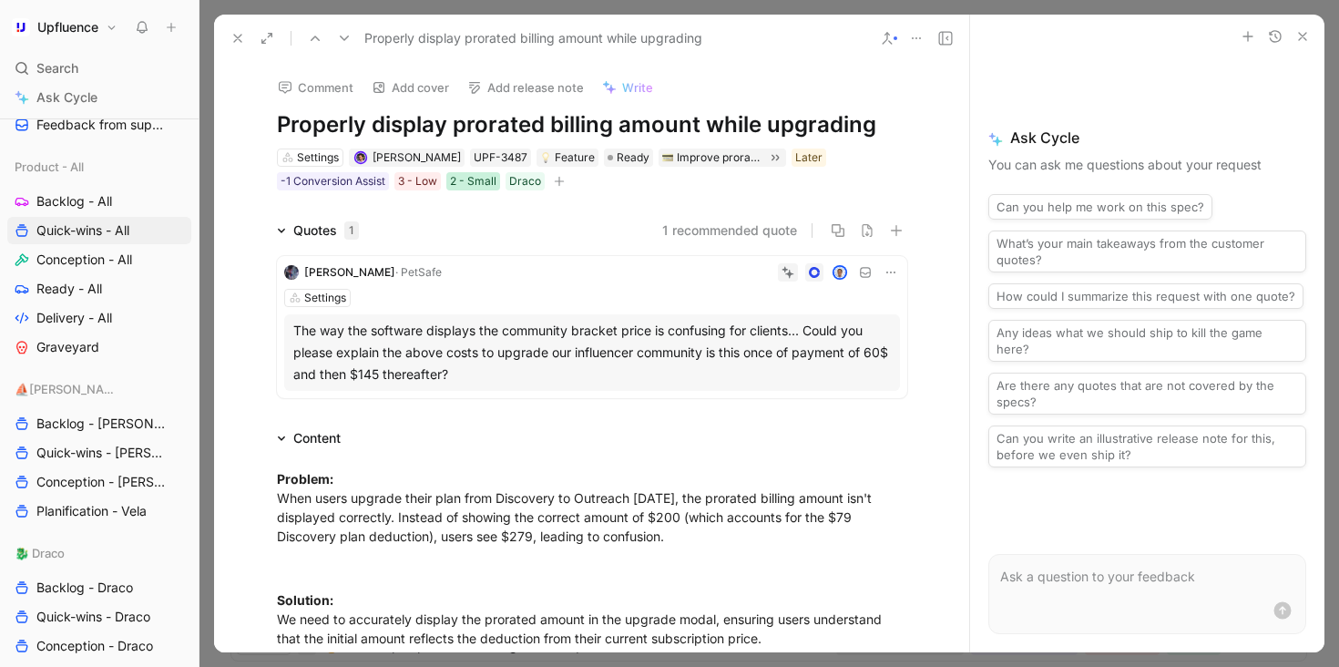
click at [474, 183] on div "2 - Small" at bounding box center [473, 181] width 46 height 18
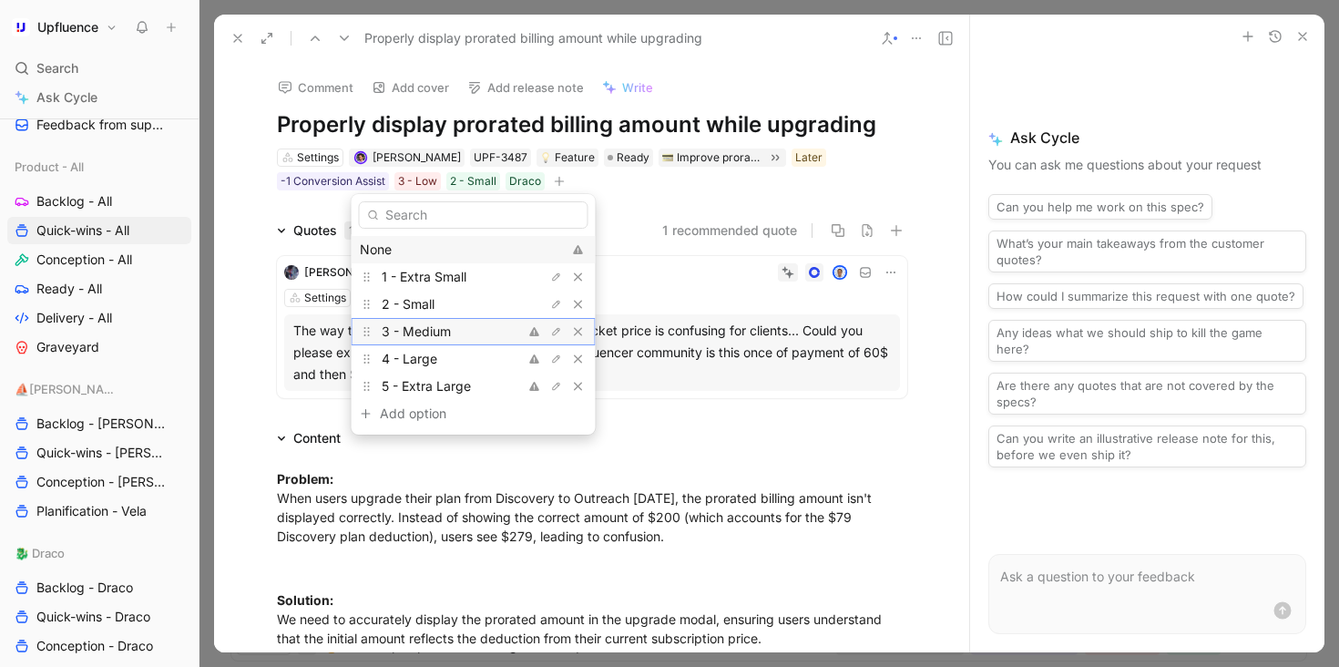
click at [478, 333] on div "3 - Medium" at bounding box center [450, 332] width 137 height 22
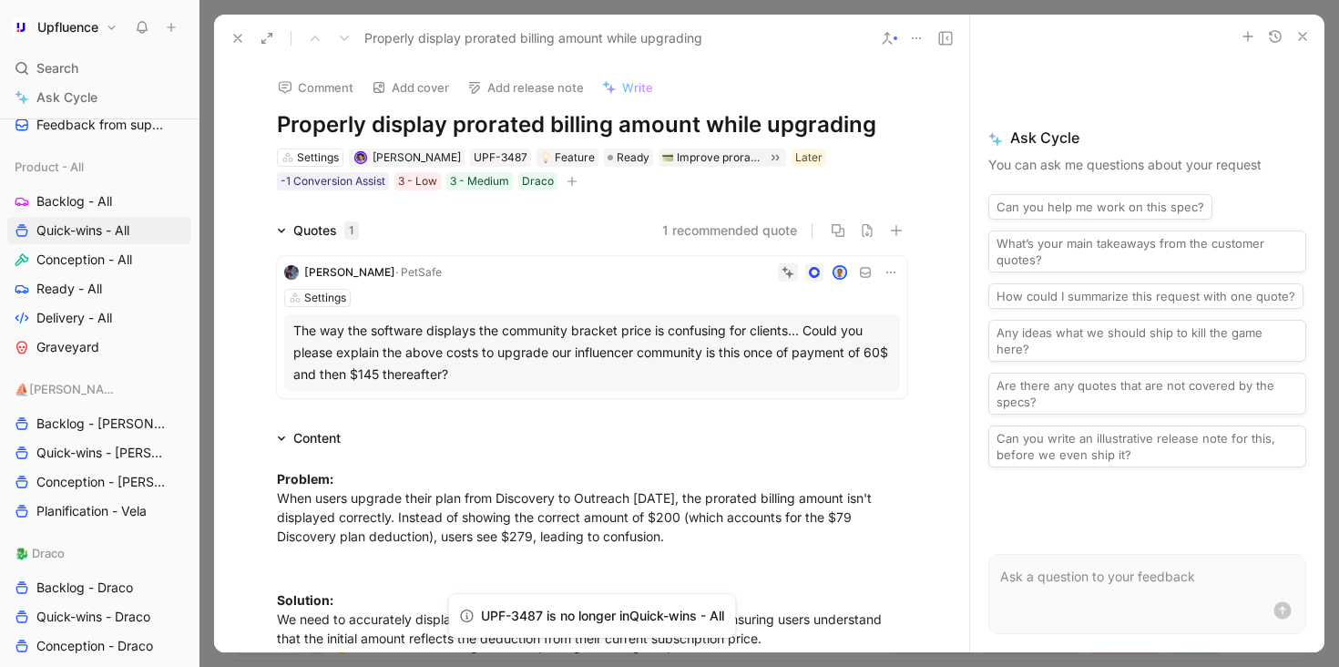
click at [238, 40] on icon at bounding box center [237, 38] width 15 height 15
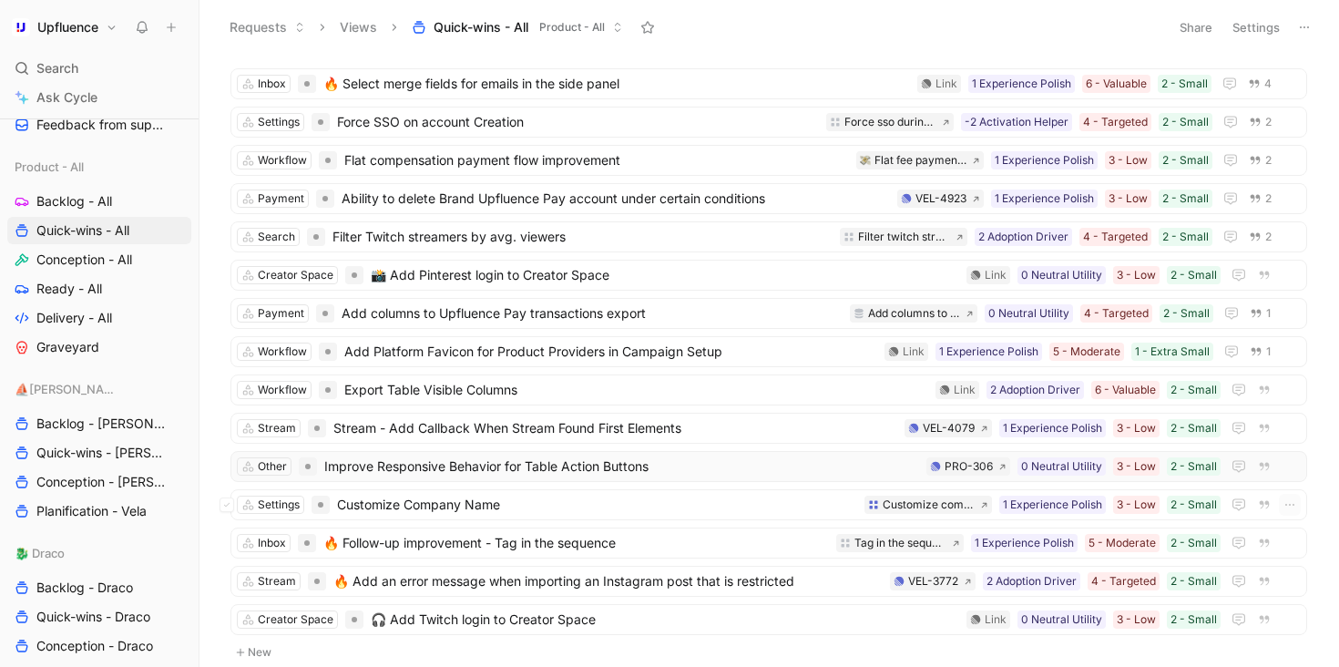
scroll to position [1606, 0]
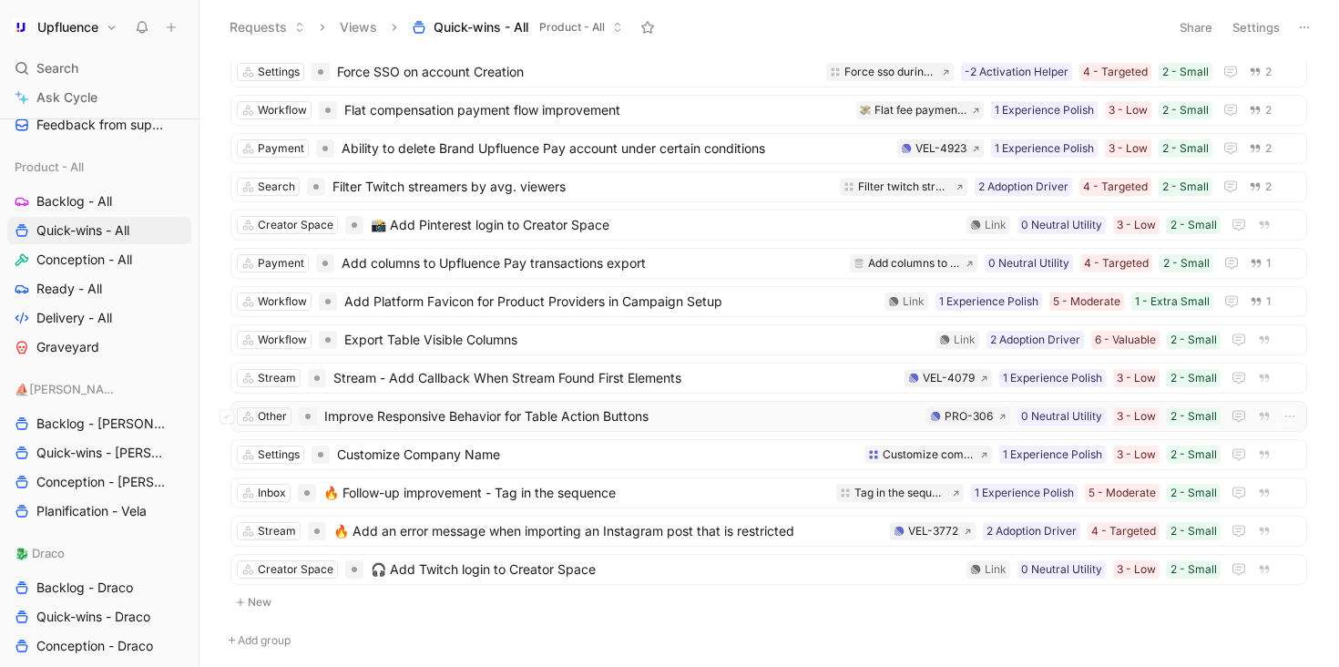
click at [643, 423] on span "Improve Responsive Behavior for Table Action Buttons" at bounding box center [621, 416] width 595 height 22
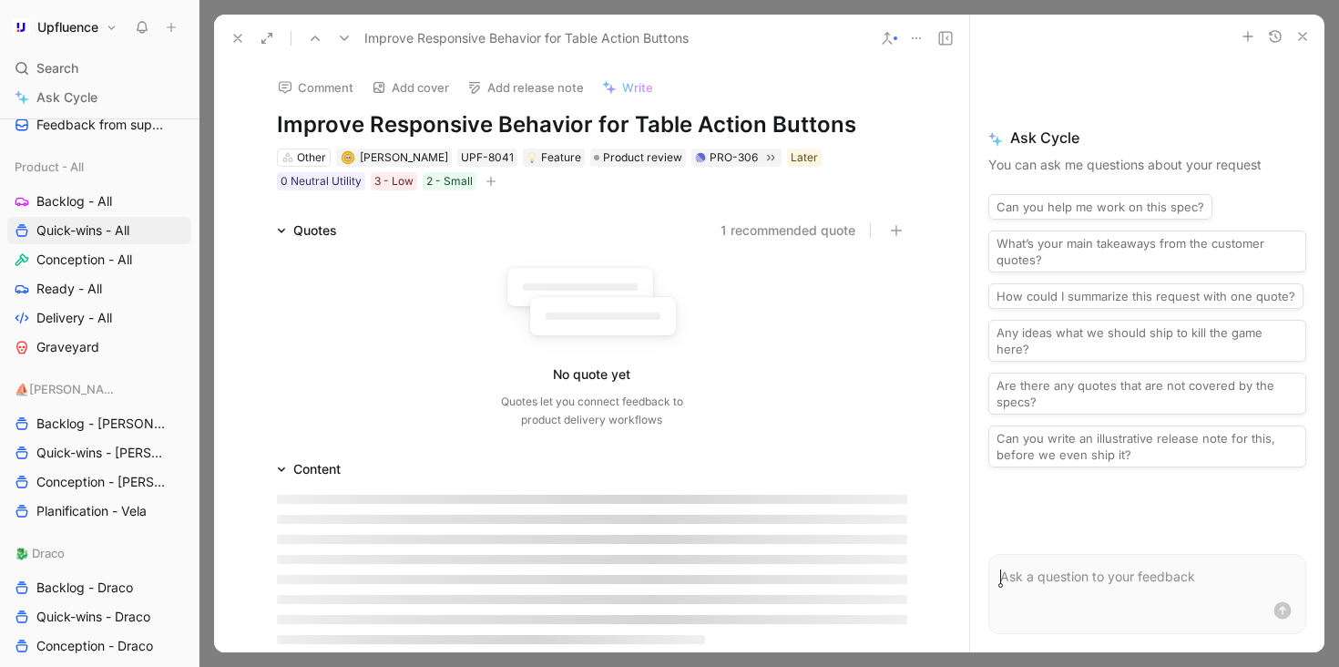
click at [238, 31] on icon at bounding box center [237, 38] width 15 height 15
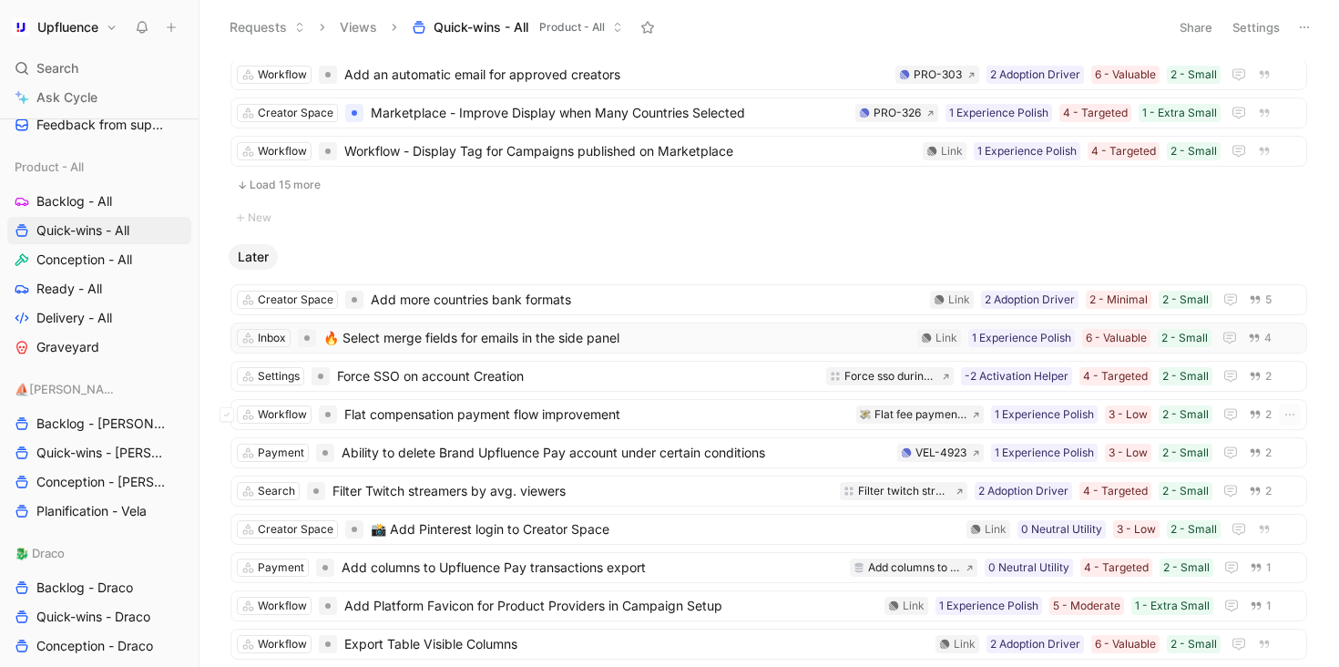
scroll to position [1305, 0]
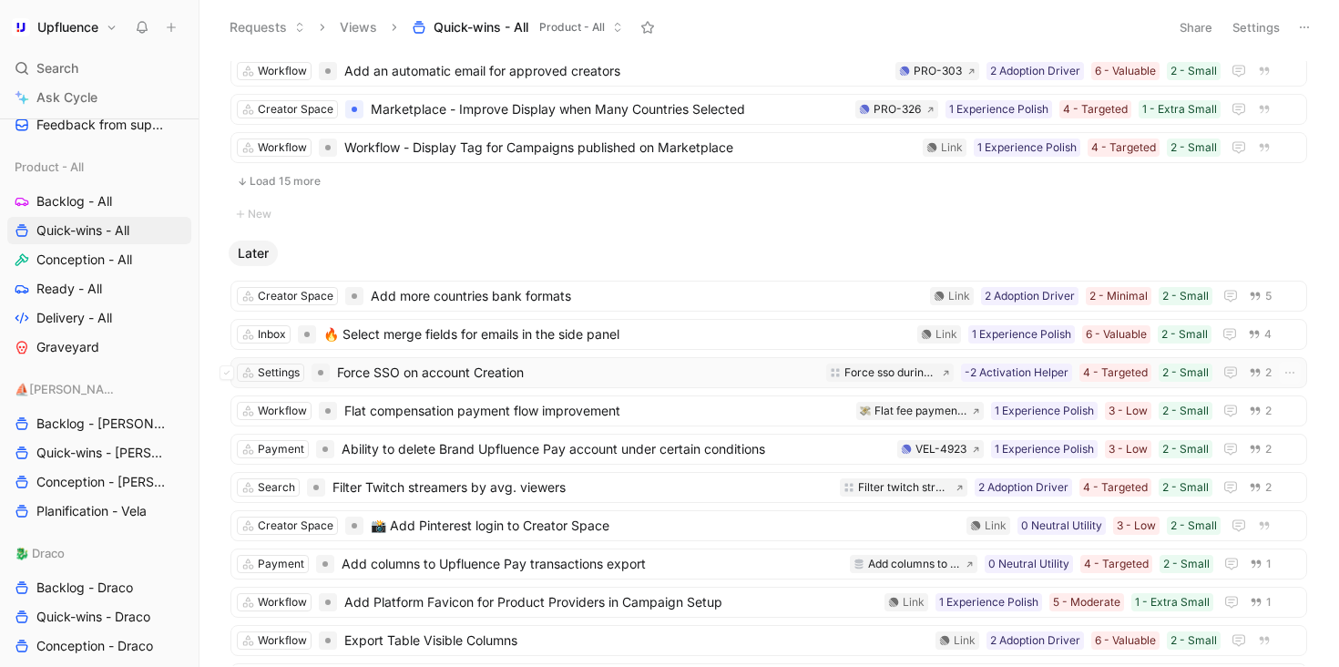
click at [645, 372] on span "Force SSO on account Creation" at bounding box center [578, 373] width 482 height 22
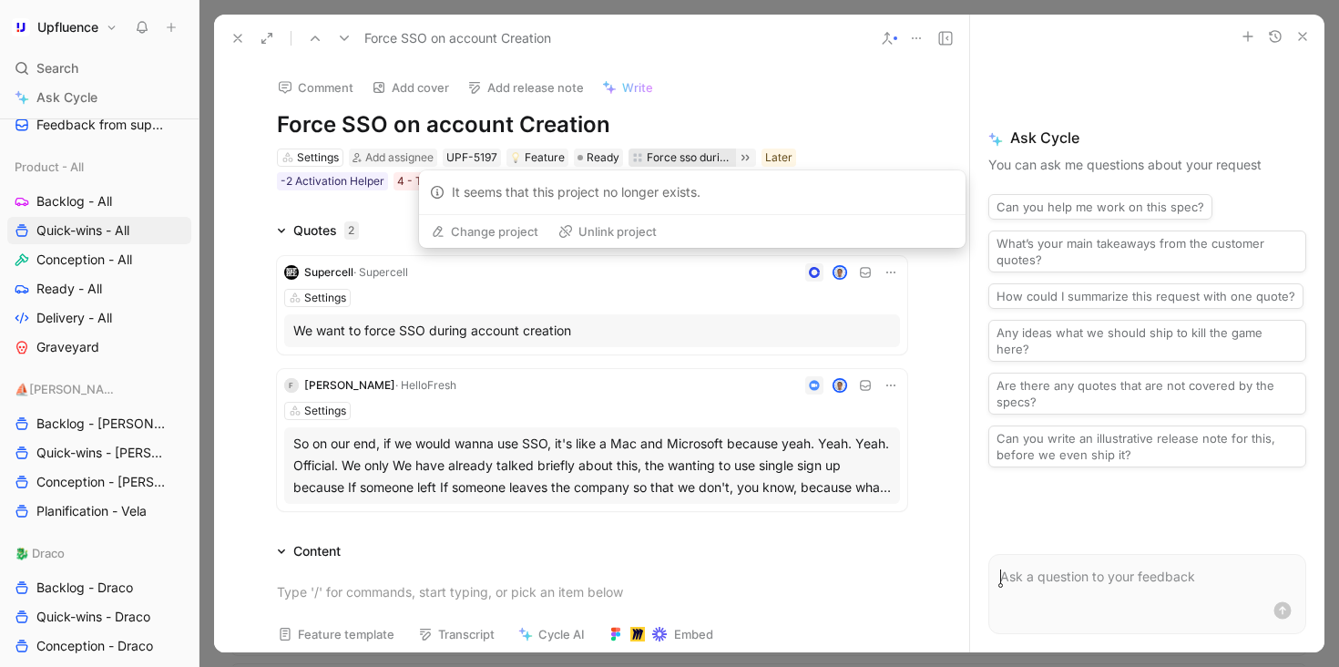
click at [663, 161] on div "Force sso during account creation" at bounding box center [690, 157] width 86 height 18
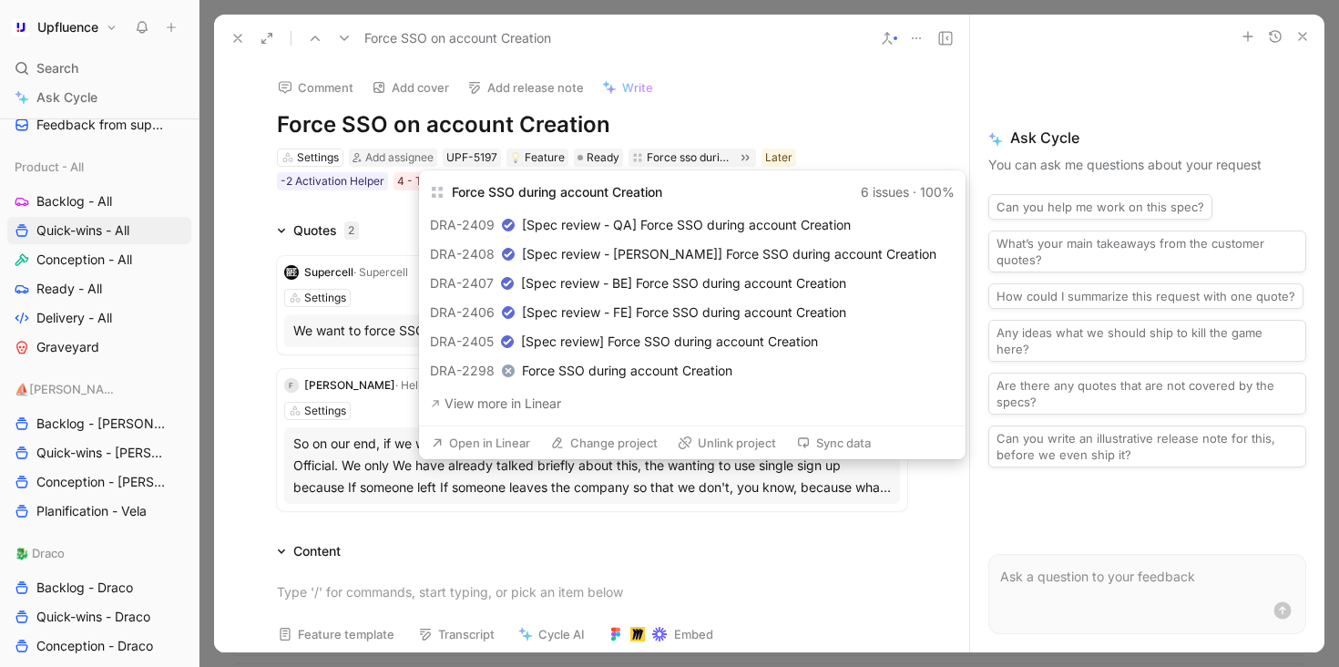
click at [497, 441] on button "Open in Linear" at bounding box center [481, 443] width 116 height 26
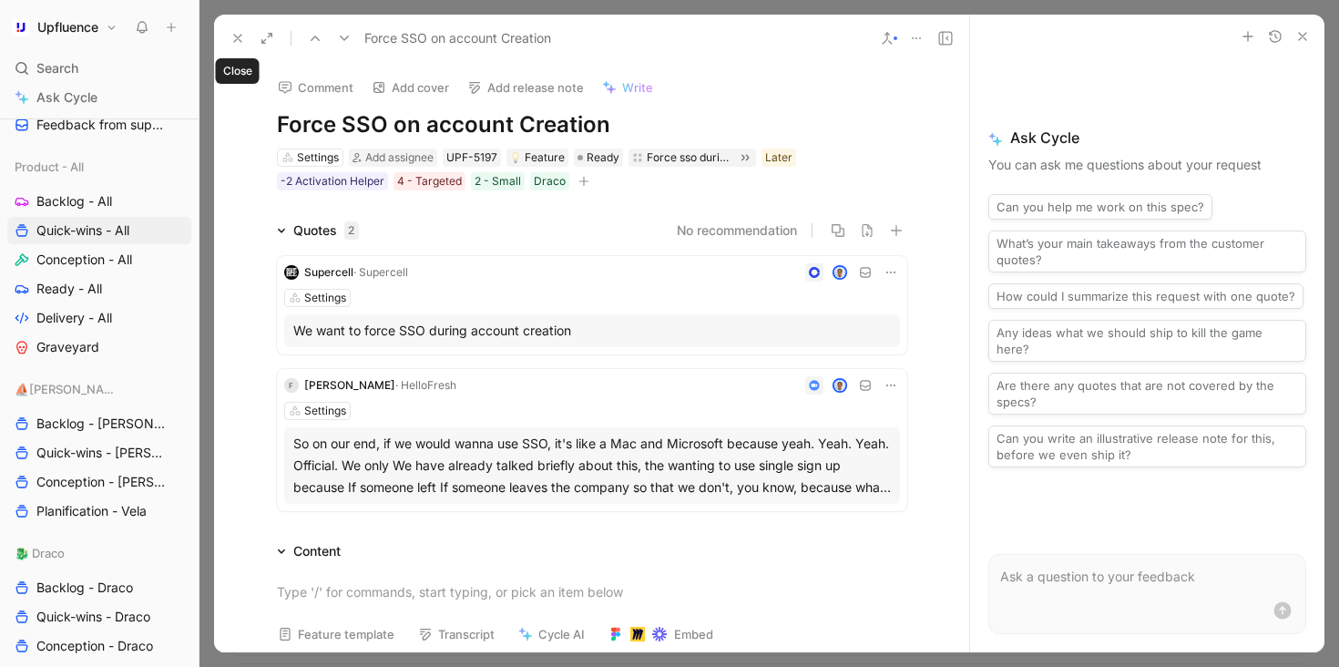
click at [235, 32] on icon at bounding box center [237, 38] width 15 height 15
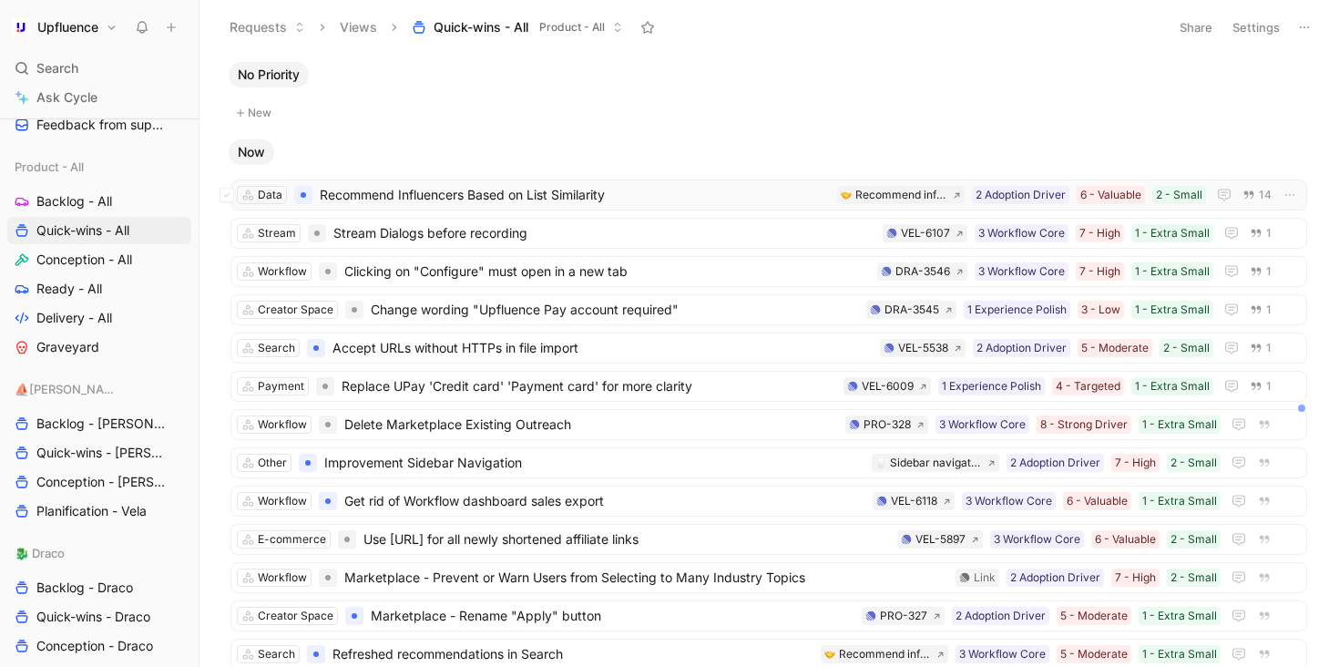
click at [667, 192] on span "Recommend Influencers Based on List Similarity" at bounding box center [575, 195] width 510 height 22
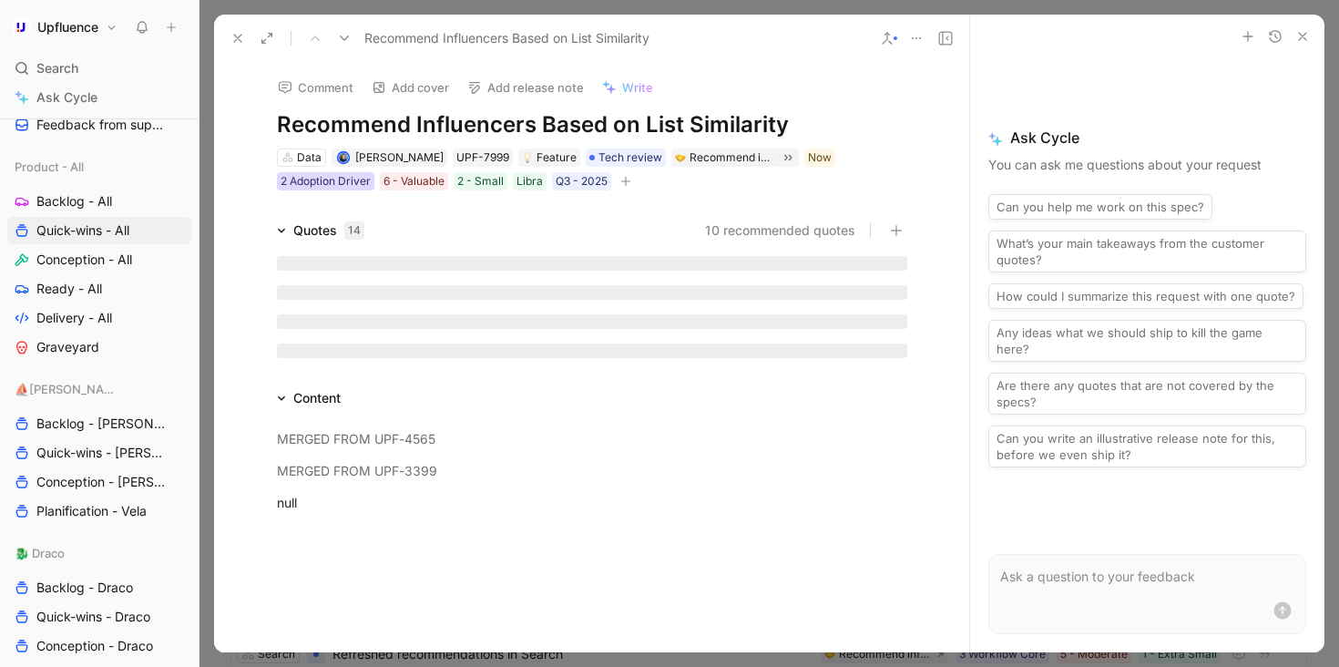
click at [301, 188] on div "2 Adoption Driver" at bounding box center [326, 181] width 90 height 18
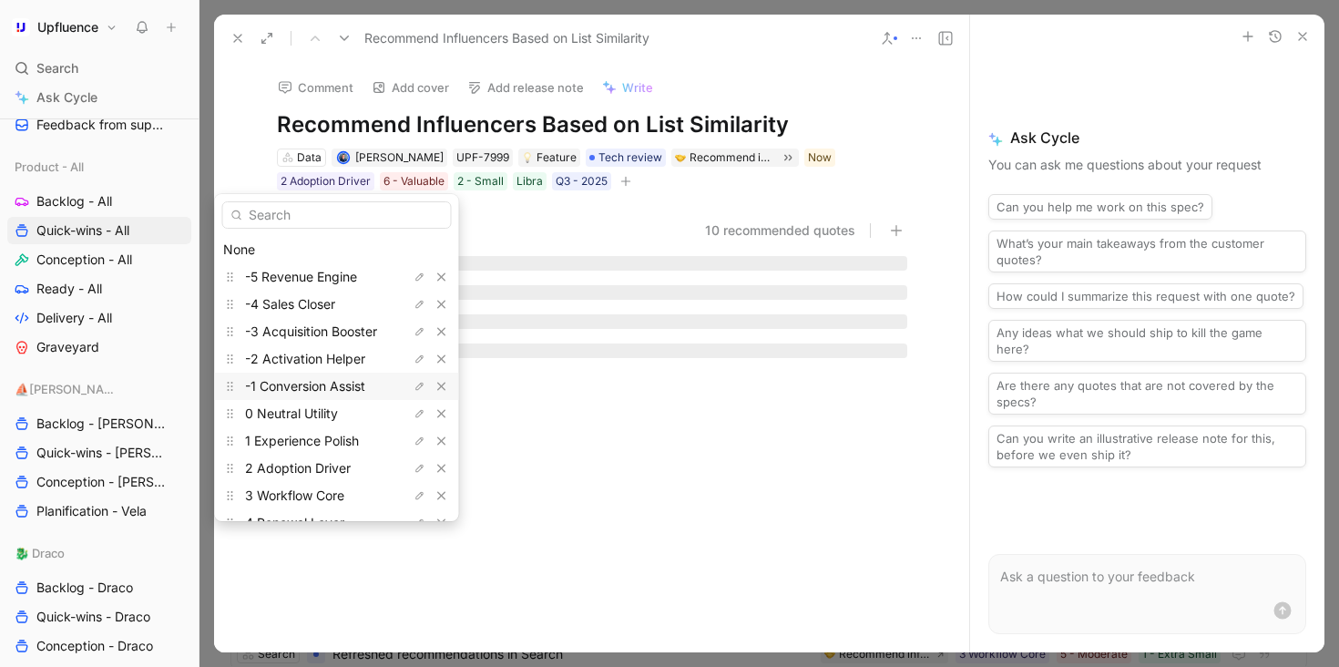
scroll to position [77, 0]
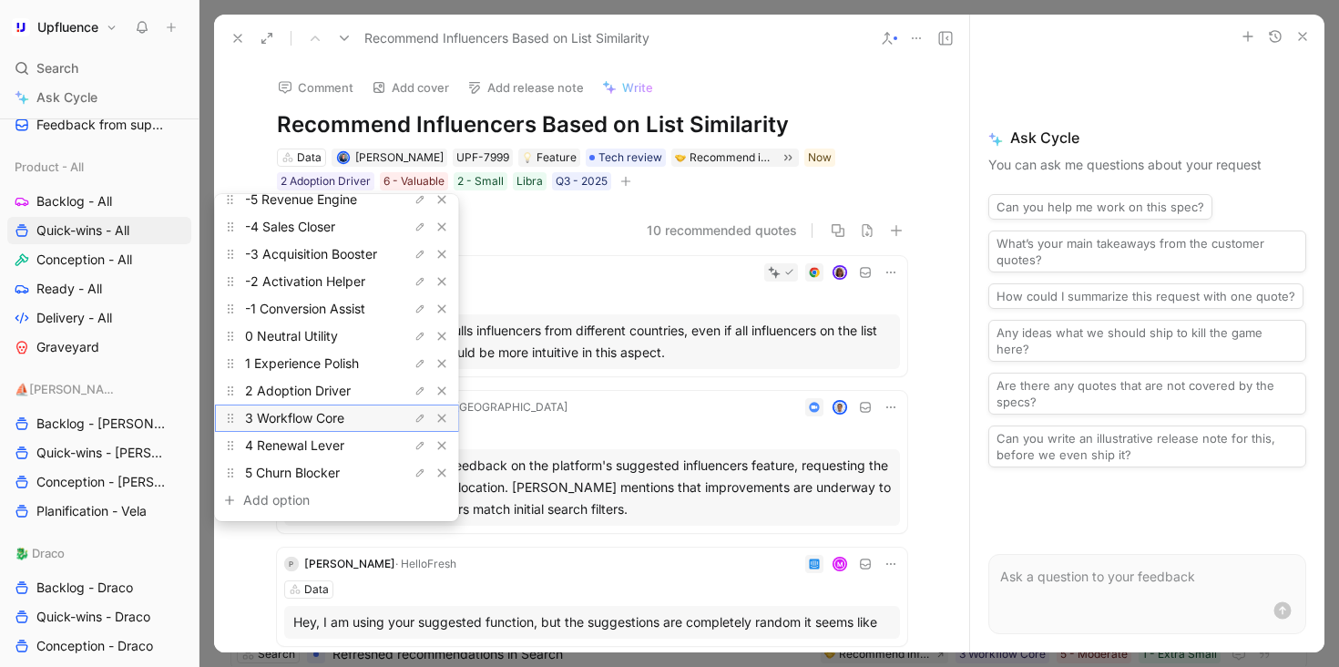
click at [329, 414] on span "3 Workflow Core" at bounding box center [294, 417] width 99 height 15
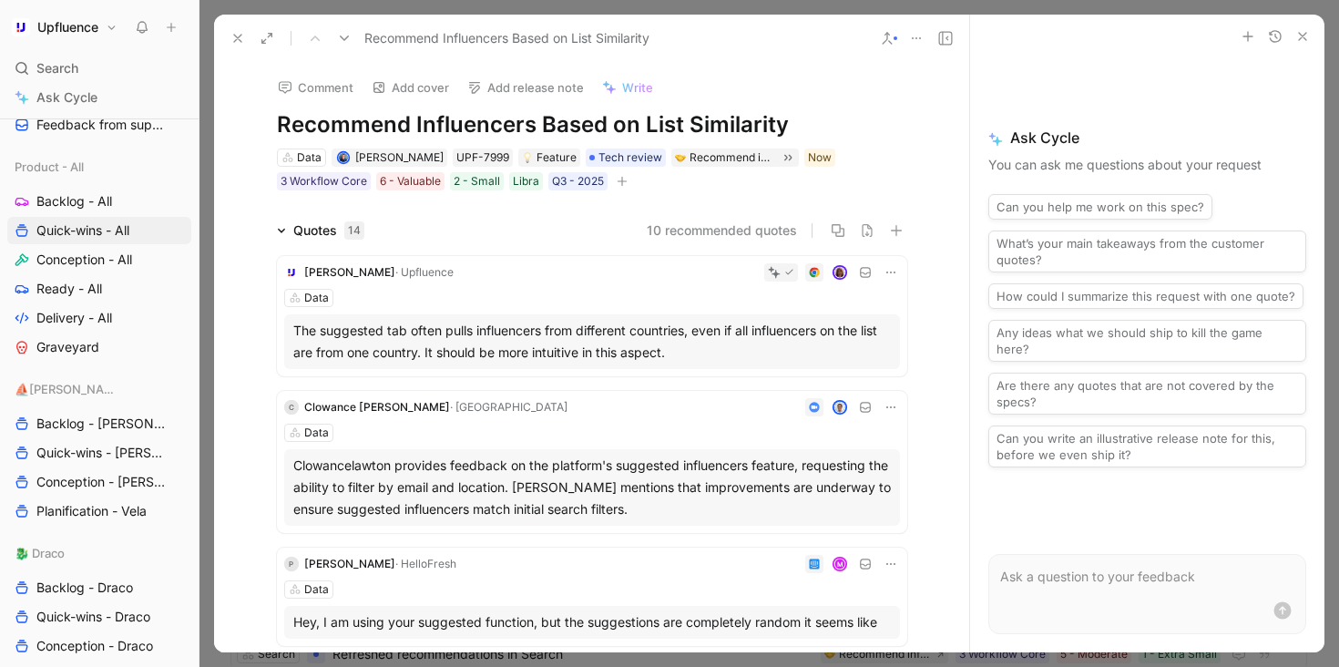
click at [345, 40] on icon at bounding box center [344, 38] width 15 height 15
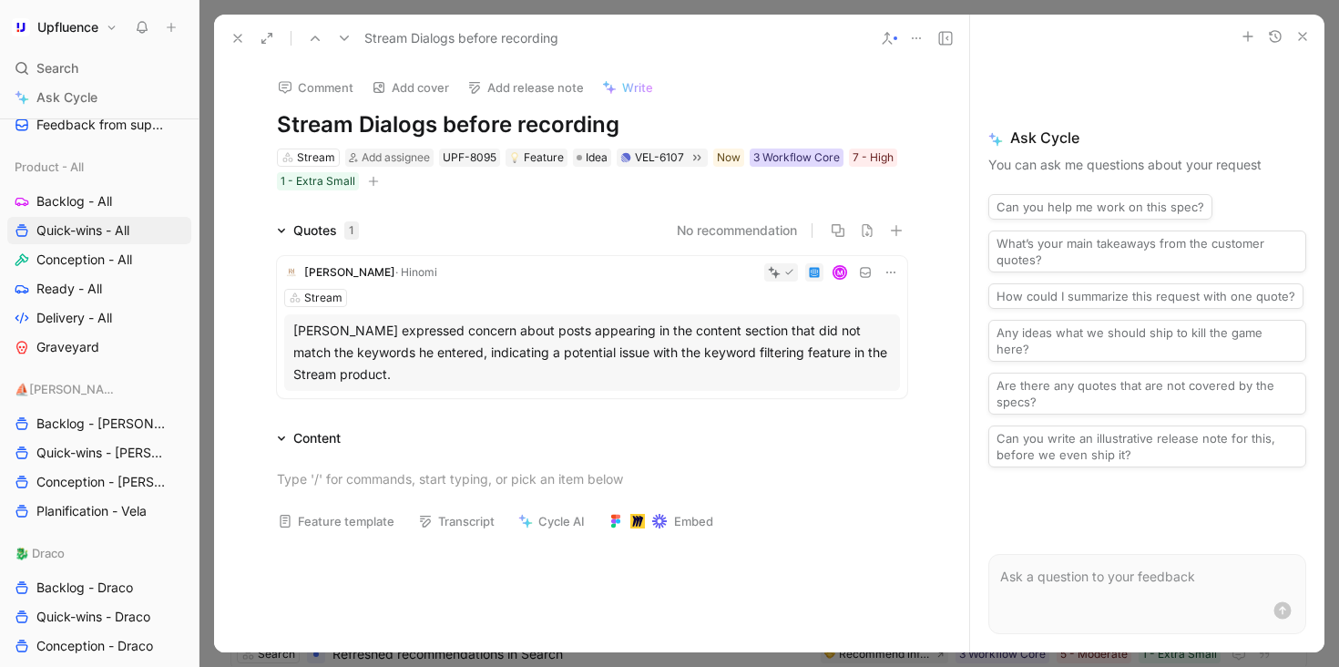
click at [795, 158] on div "3 Workflow Core" at bounding box center [796, 157] width 87 height 18
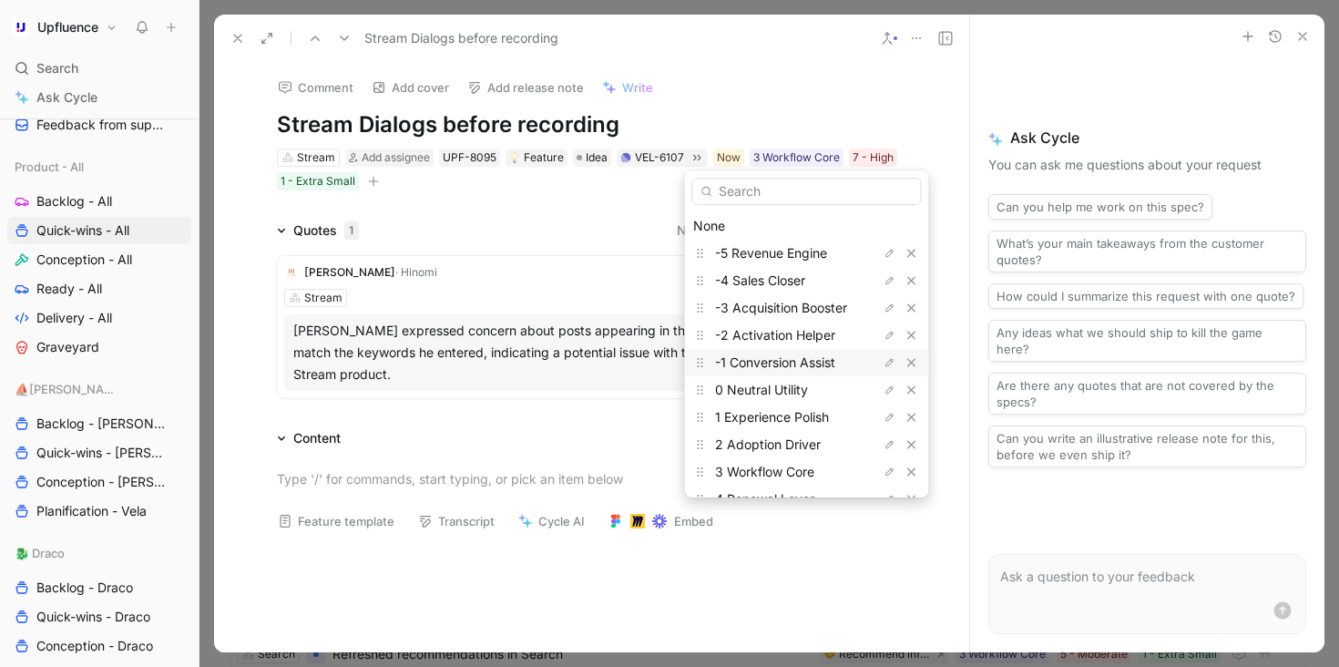
scroll to position [77, 0]
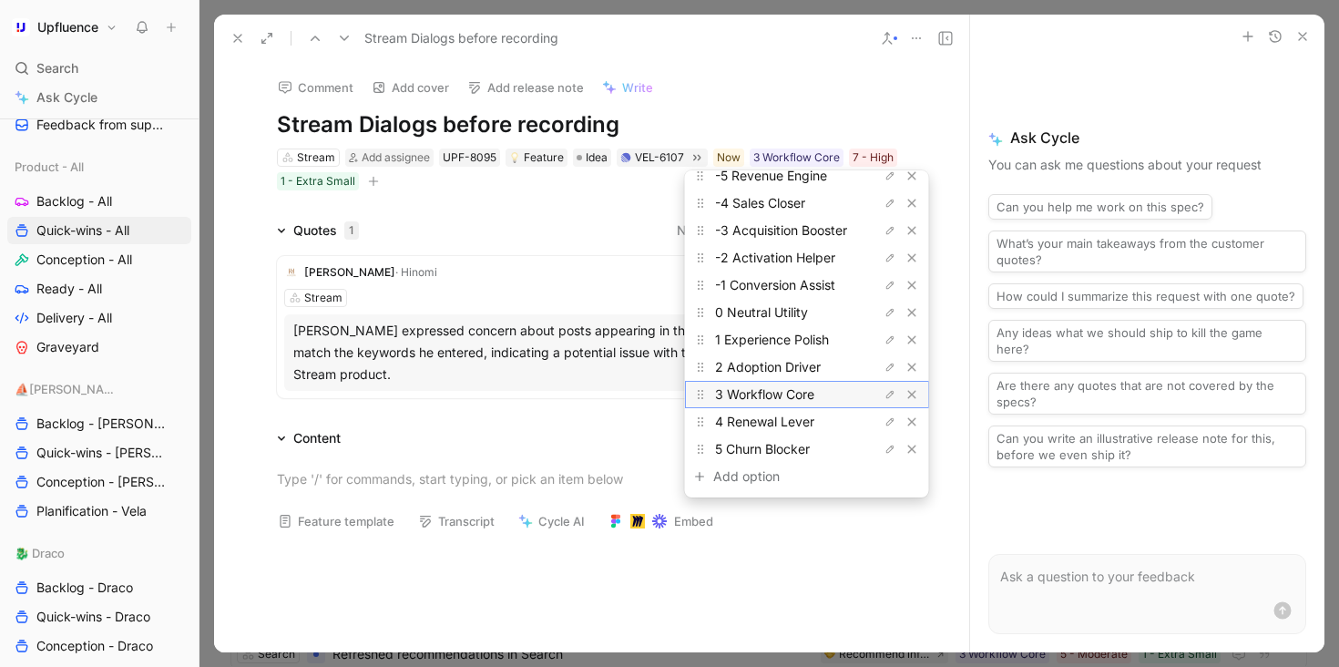
click at [778, 388] on span "3 Workflow Core" at bounding box center [764, 393] width 99 height 15
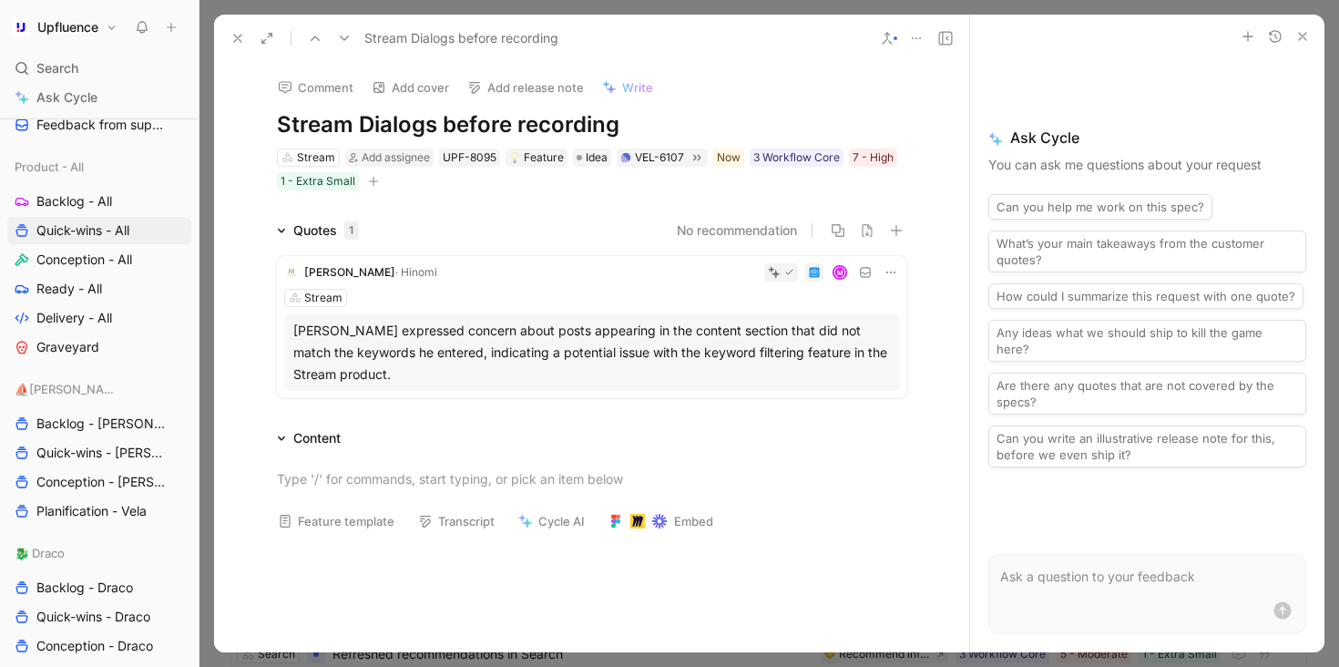
click at [342, 36] on icon at bounding box center [344, 38] width 15 height 15
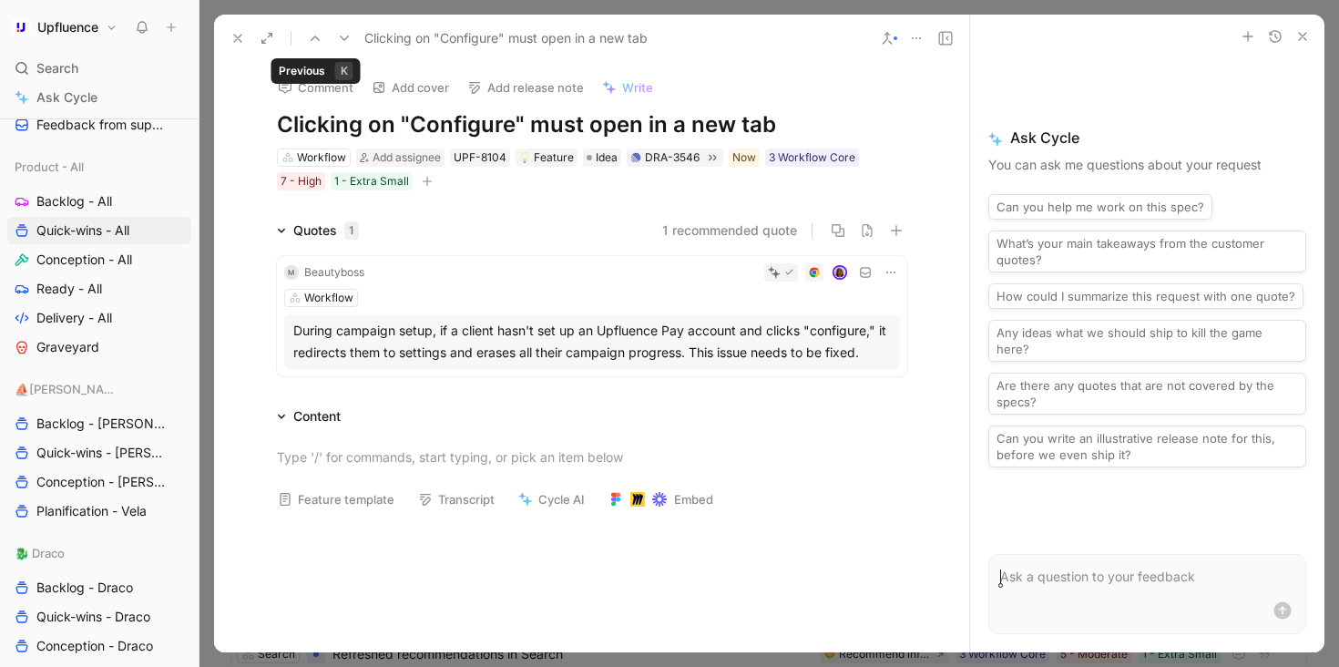
click at [306, 36] on button at bounding box center [315, 39] width 26 height 26
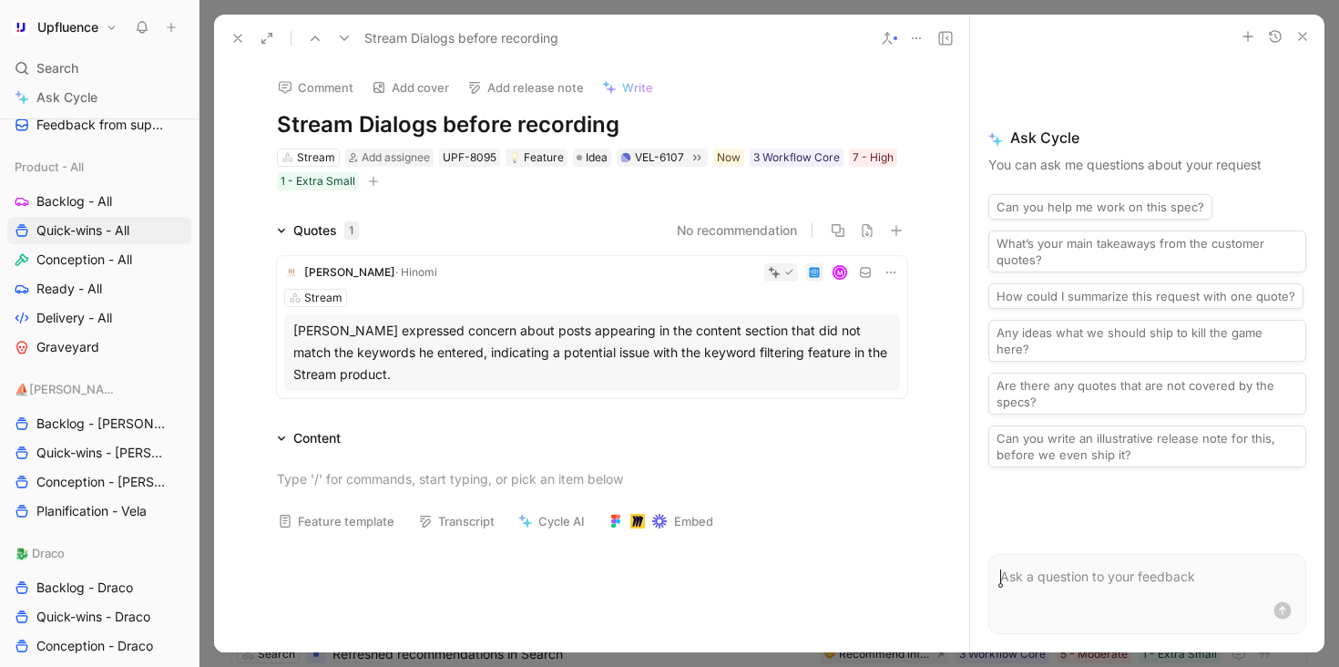
click at [318, 36] on icon at bounding box center [315, 38] width 15 height 15
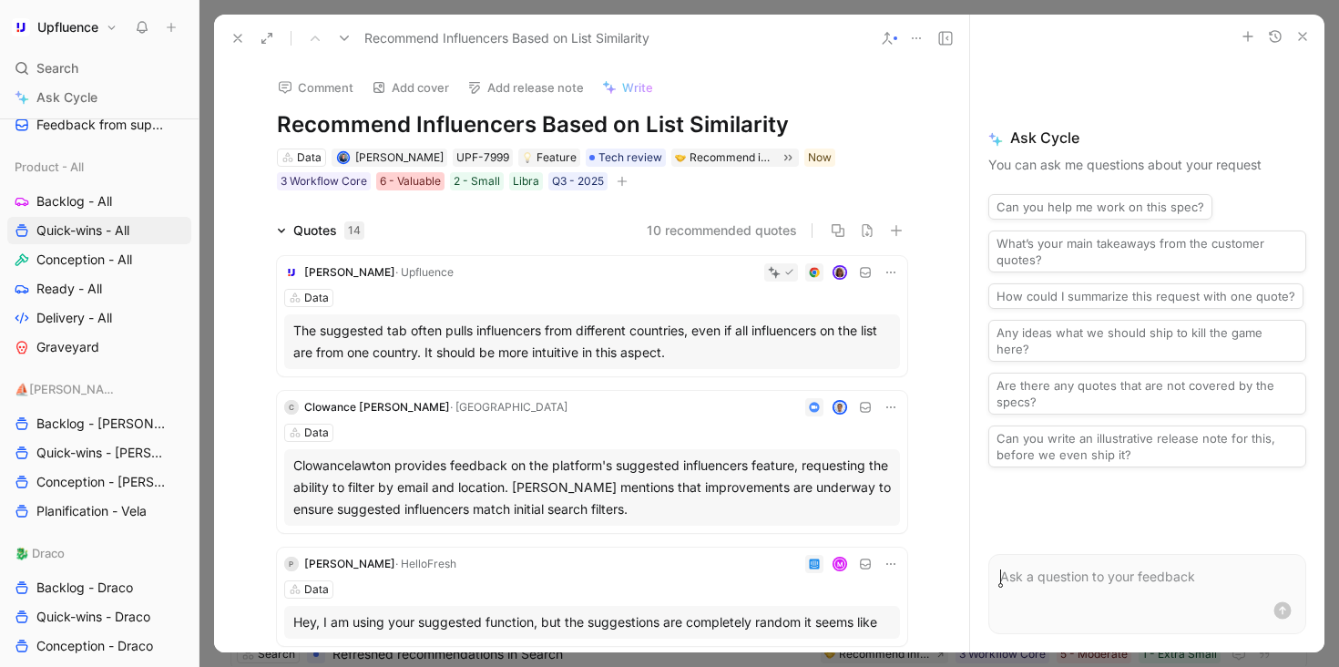
click at [397, 178] on div "6 - Valuable" at bounding box center [410, 181] width 61 height 18
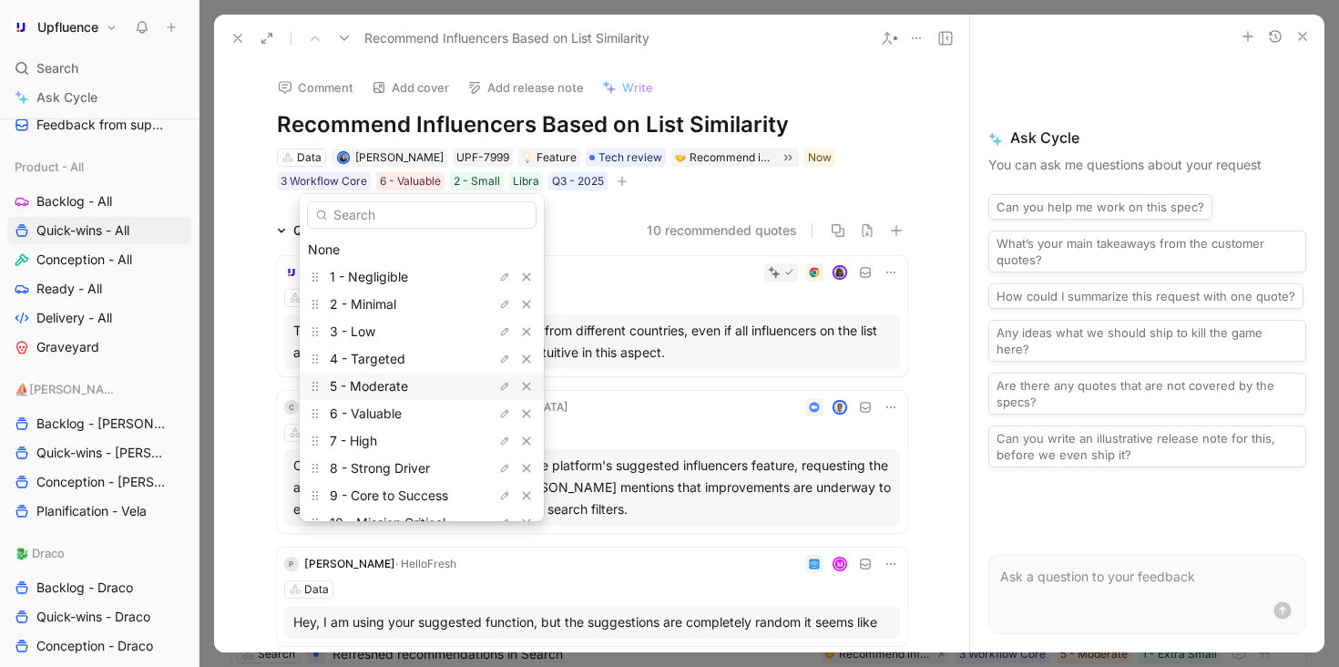
scroll to position [50, 0]
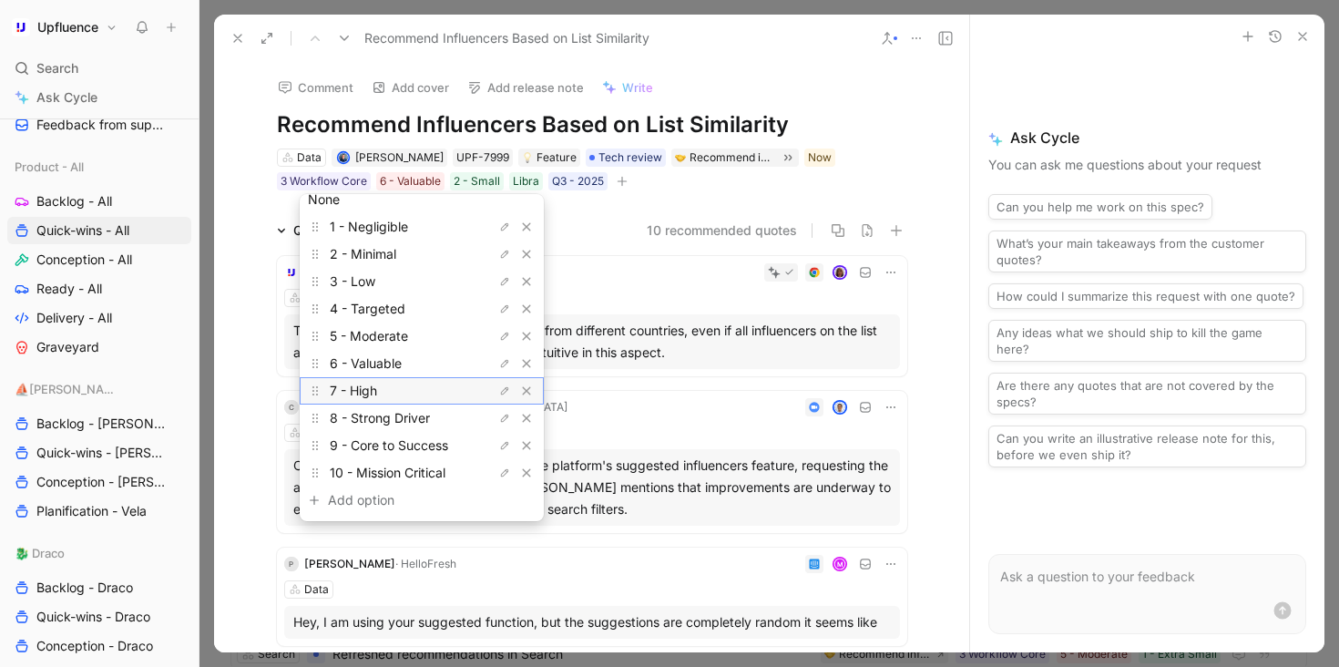
click at [412, 395] on div "7 - High" at bounding box center [398, 391] width 137 height 22
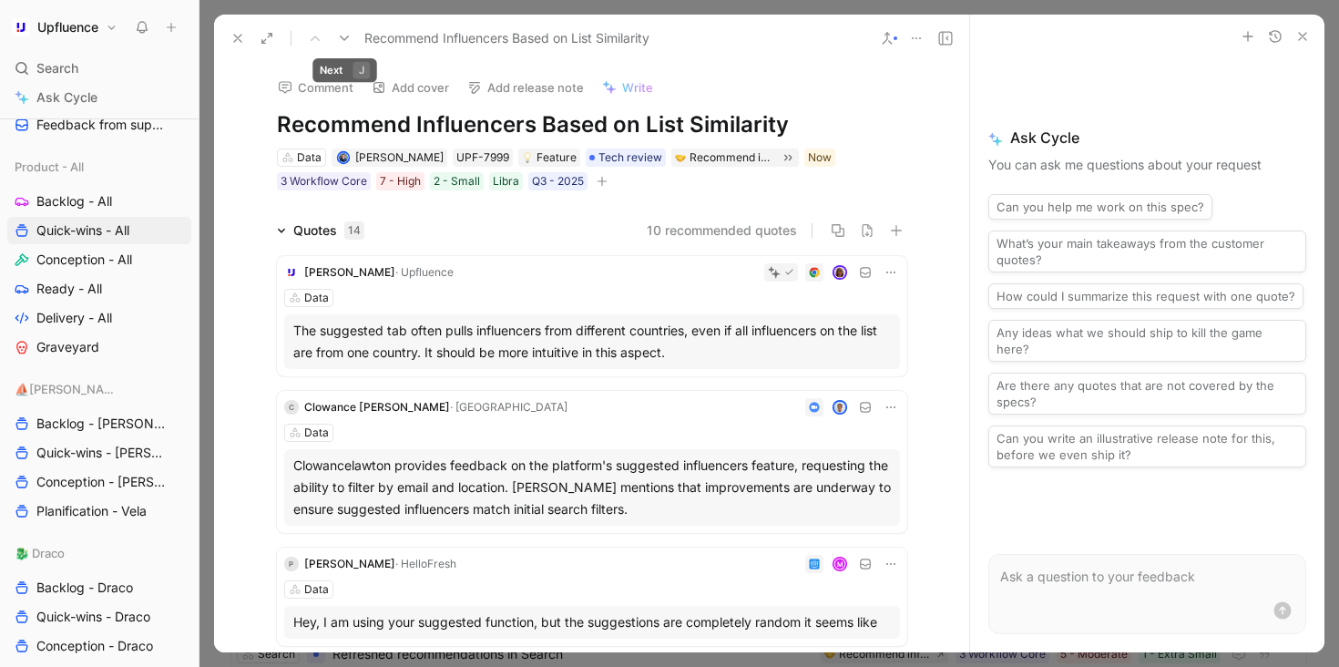
click at [337, 34] on icon at bounding box center [344, 38] width 15 height 15
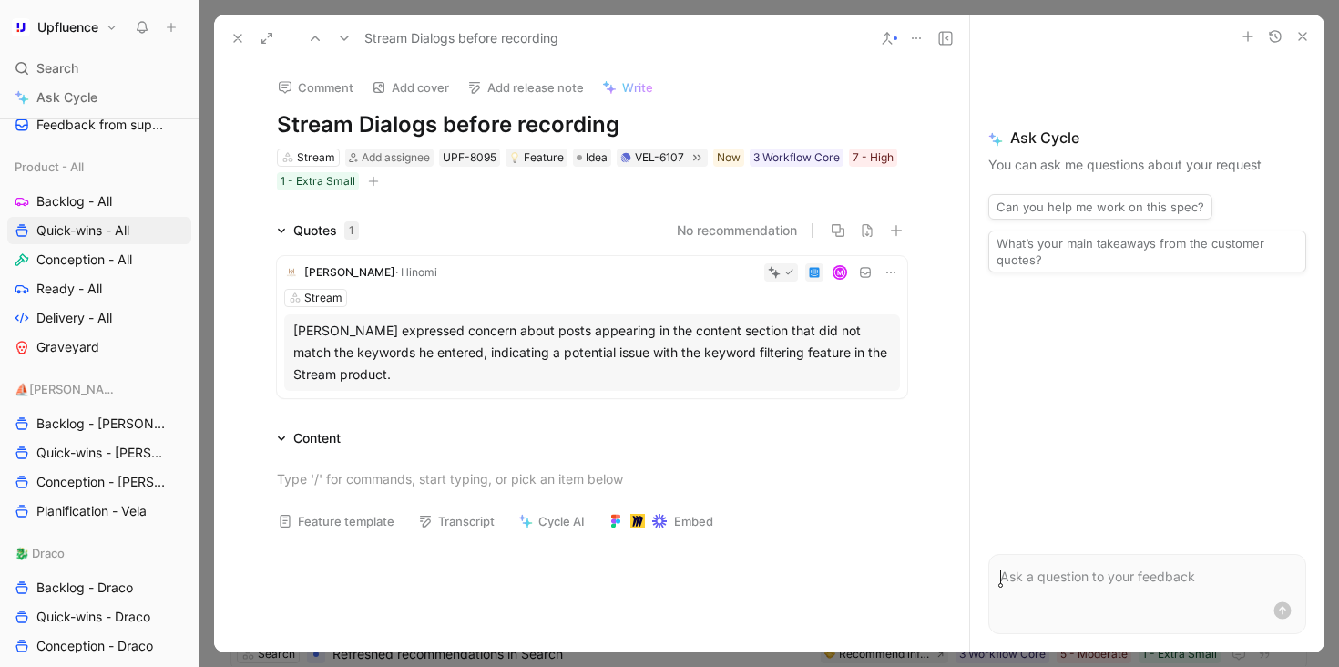
click at [338, 34] on icon at bounding box center [344, 38] width 15 height 15
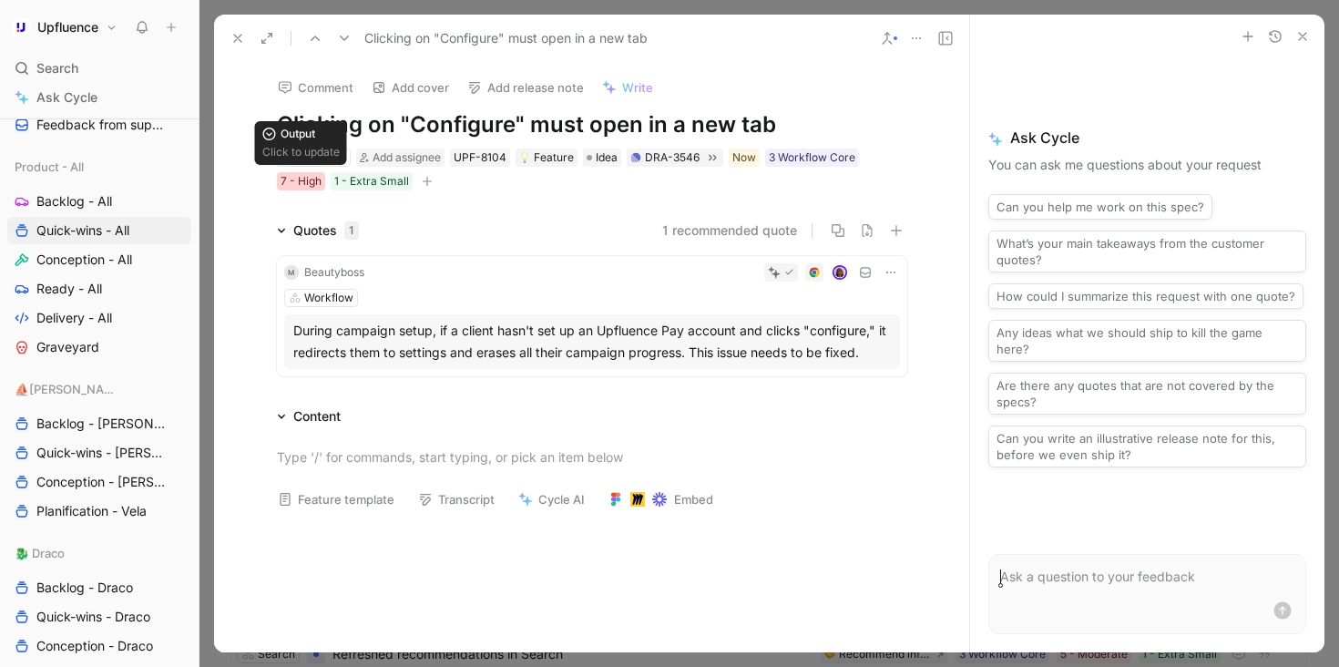
click at [297, 184] on div "7 - High" at bounding box center [301, 181] width 41 height 18
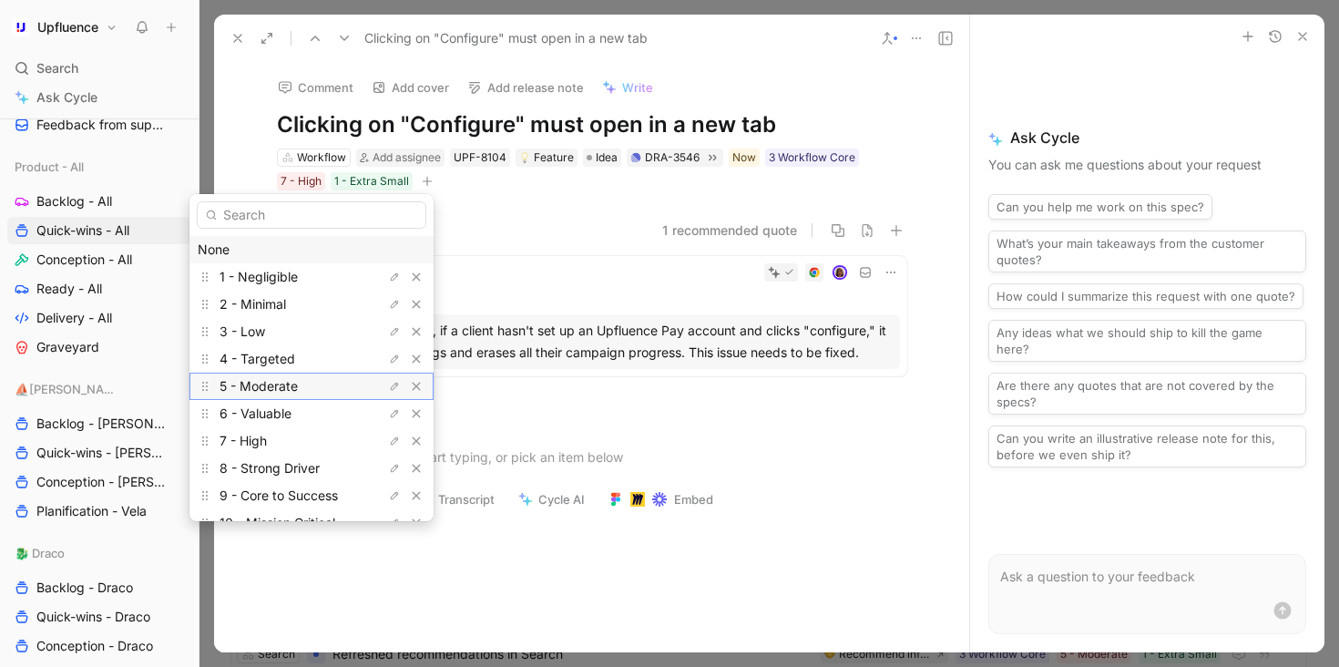
click at [290, 384] on span "5 - Moderate" at bounding box center [259, 385] width 78 height 15
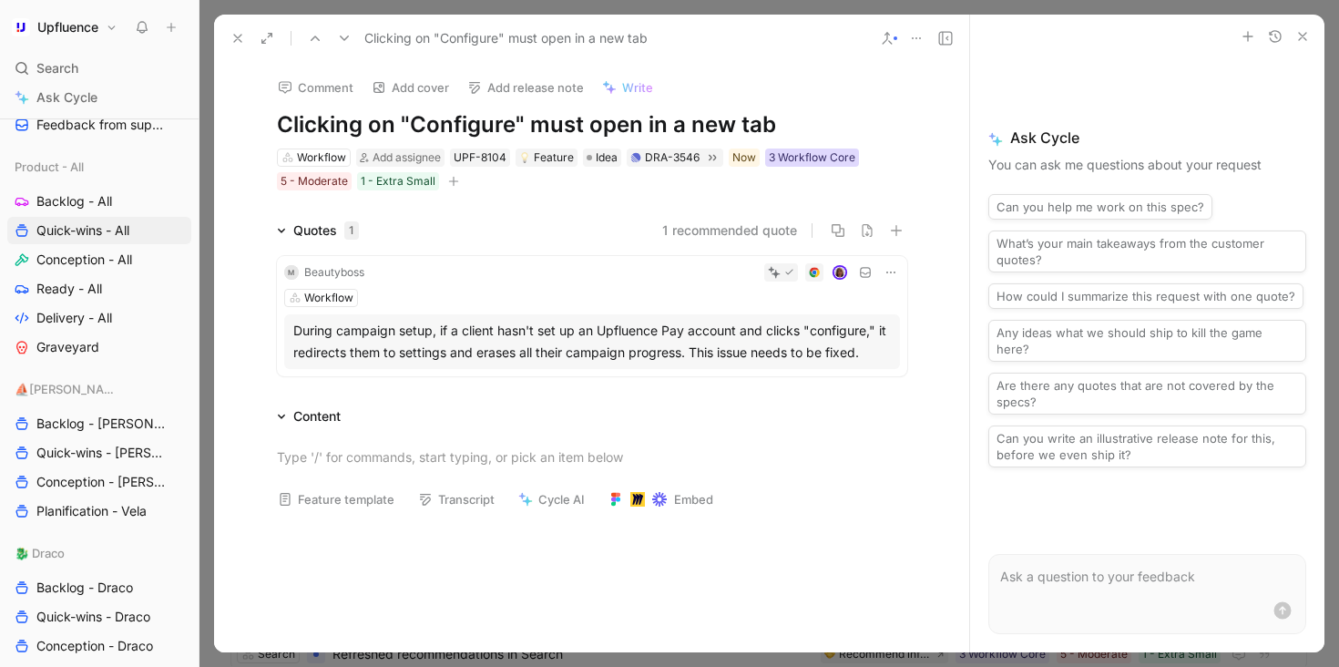
click at [823, 160] on div "3 Workflow Core" at bounding box center [812, 157] width 87 height 18
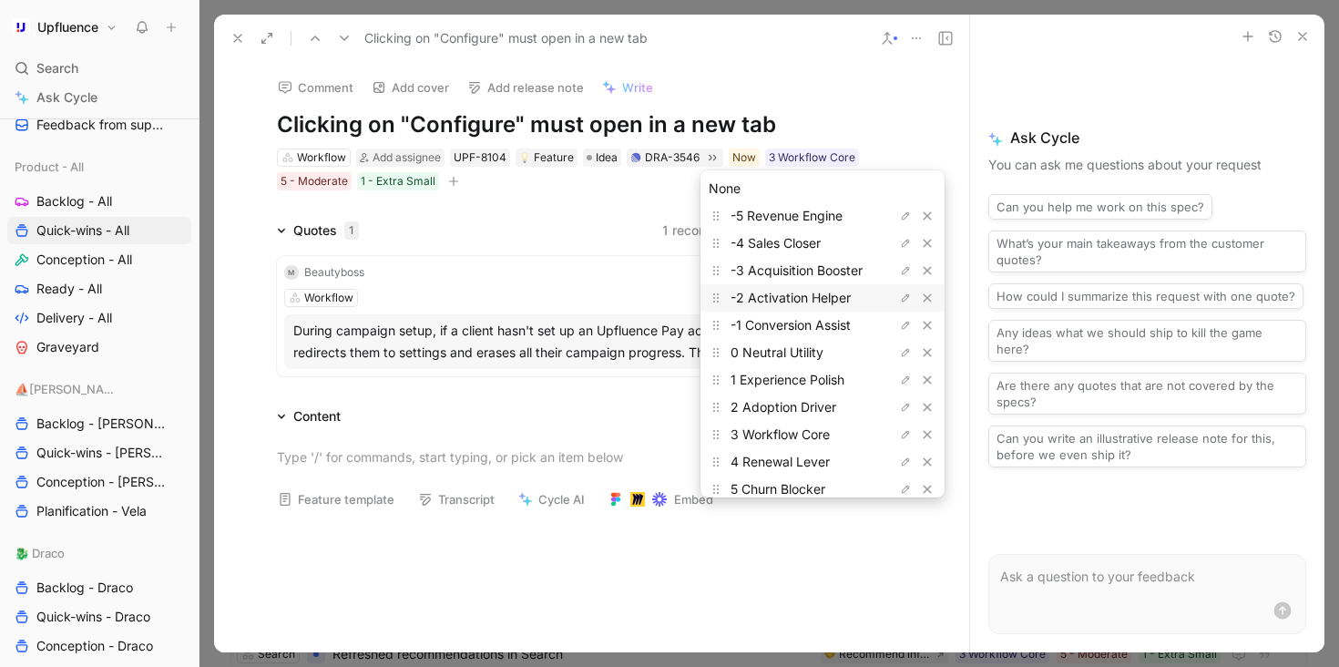
scroll to position [55, 0]
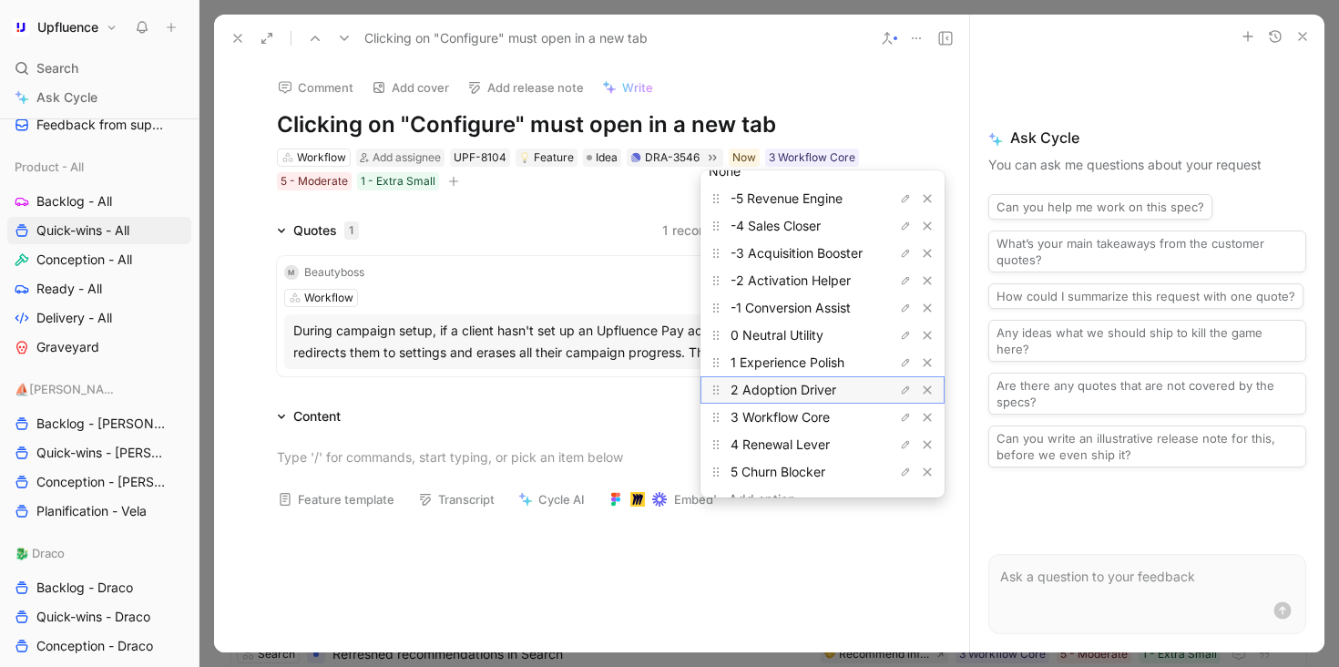
click at [798, 386] on span "2 Adoption Driver" at bounding box center [784, 389] width 106 height 15
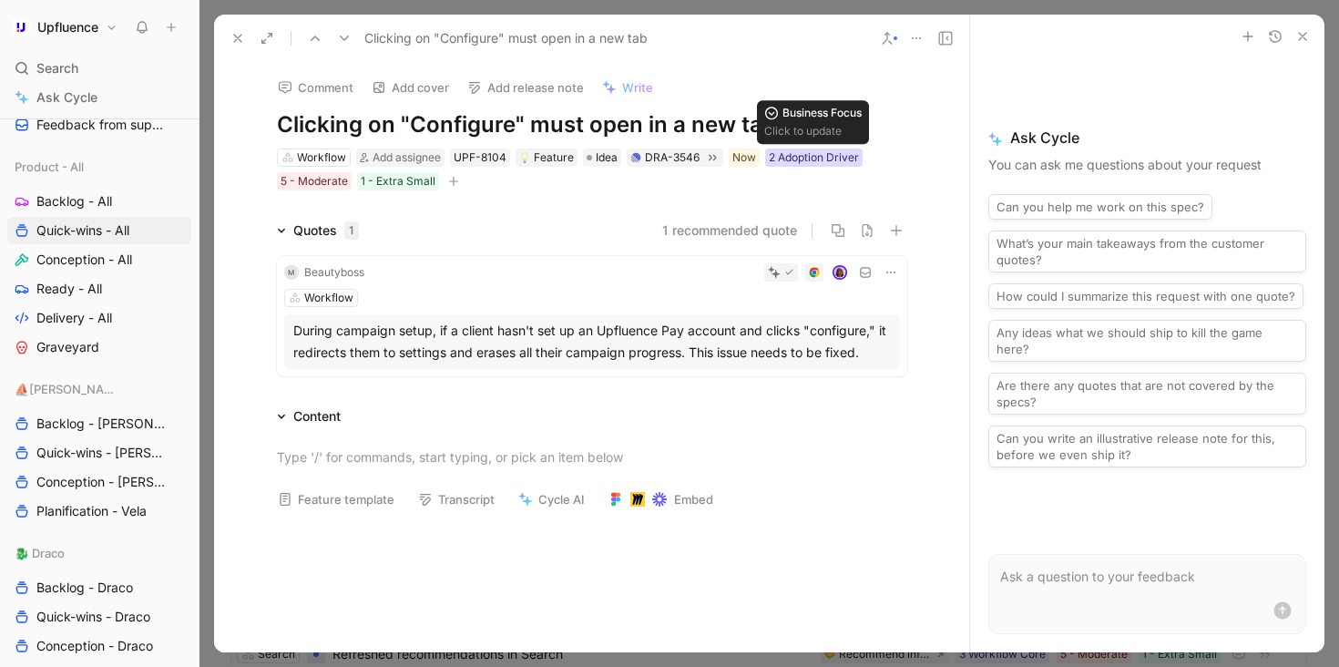
click at [802, 152] on div "2 Adoption Driver" at bounding box center [814, 157] width 90 height 18
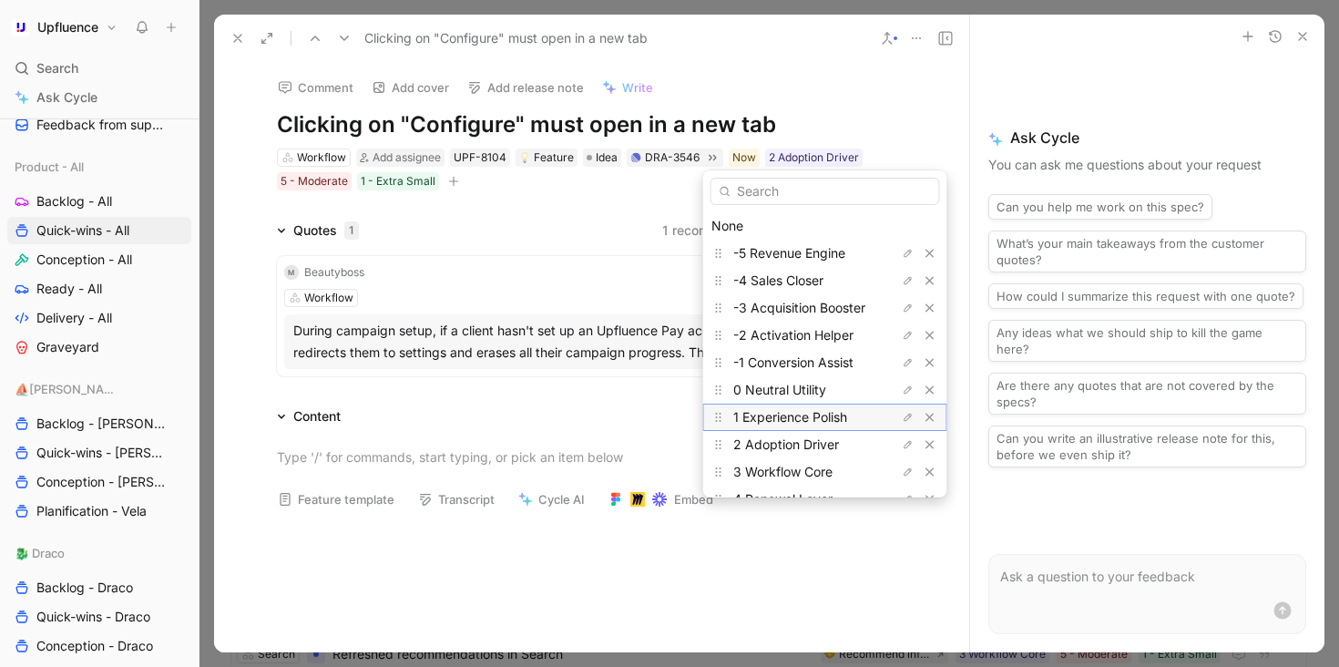
click at [775, 418] on span "1 Experience Polish" at bounding box center [790, 416] width 114 height 15
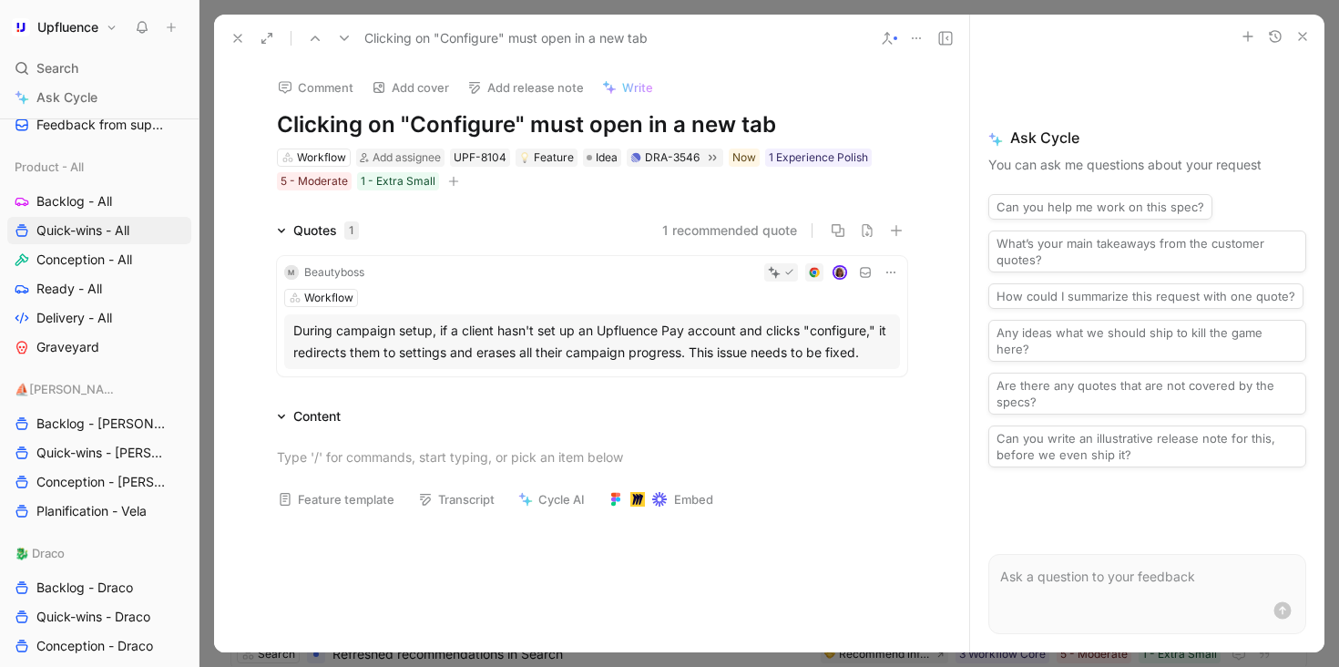
click at [346, 39] on icon at bounding box center [344, 38] width 15 height 15
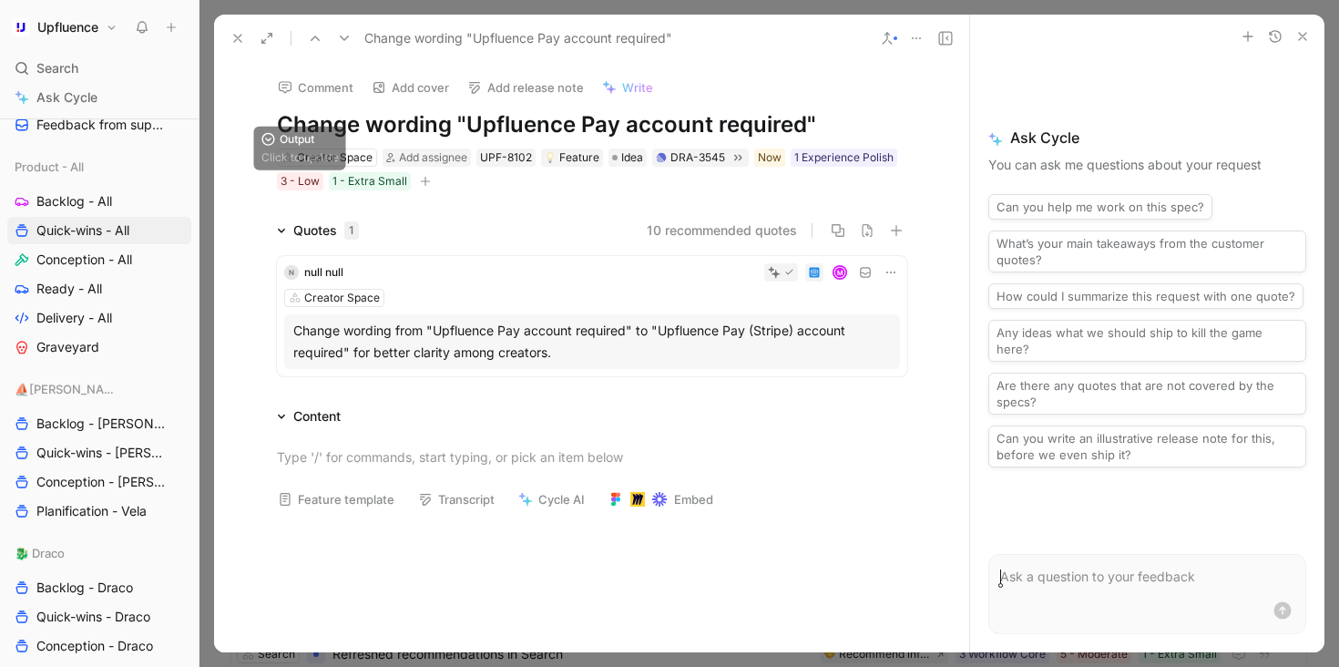
click at [296, 190] on div "Creator Space Add assignee UPF-8102 Feature Idea DRA-3545 Now 1 Experience Poli…" at bounding box center [592, 170] width 634 height 46
click at [296, 181] on div "3 - Low" at bounding box center [300, 181] width 39 height 18
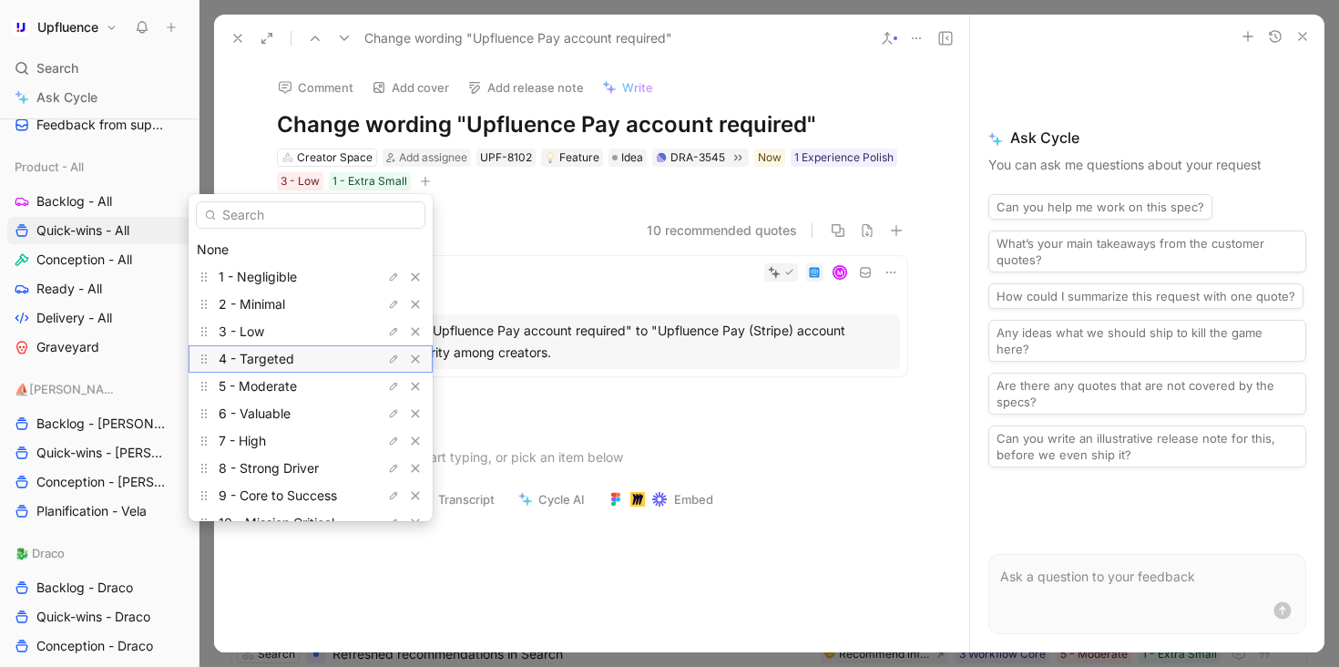
click at [289, 363] on span "4 - Targeted" at bounding box center [257, 358] width 76 height 15
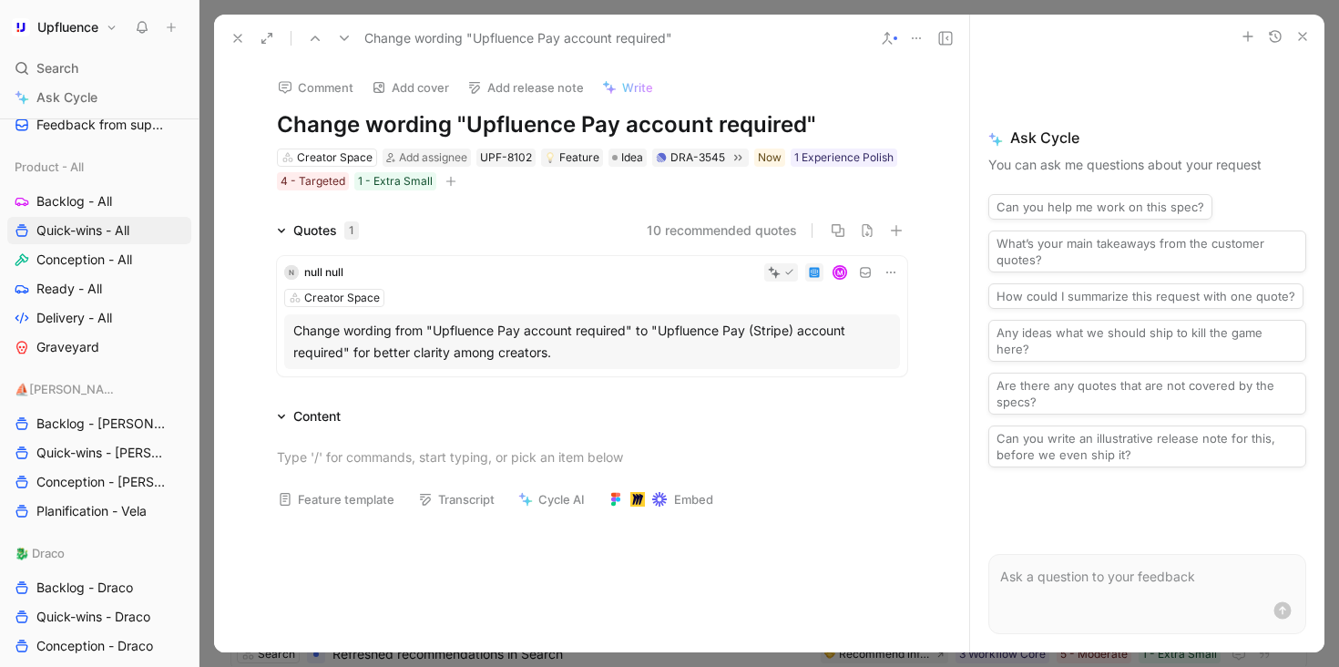
click at [342, 35] on icon at bounding box center [344, 38] width 15 height 15
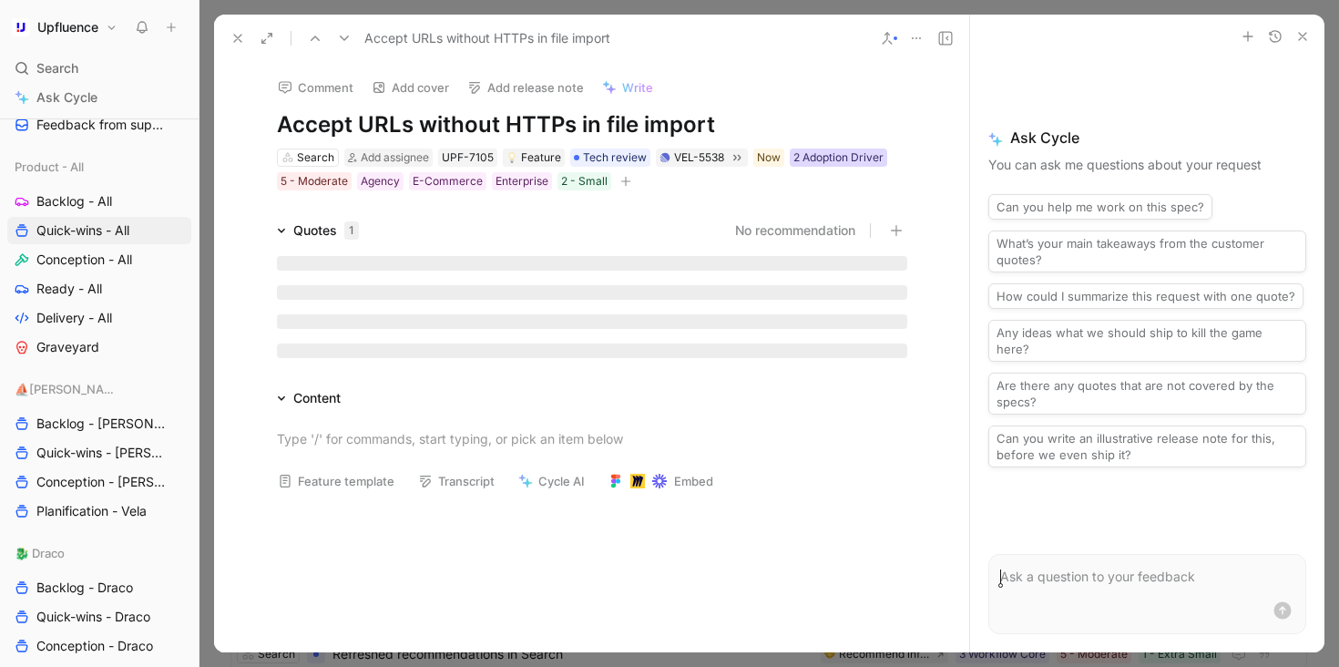
click at [809, 157] on div "2 Adoption Driver" at bounding box center [838, 157] width 90 height 18
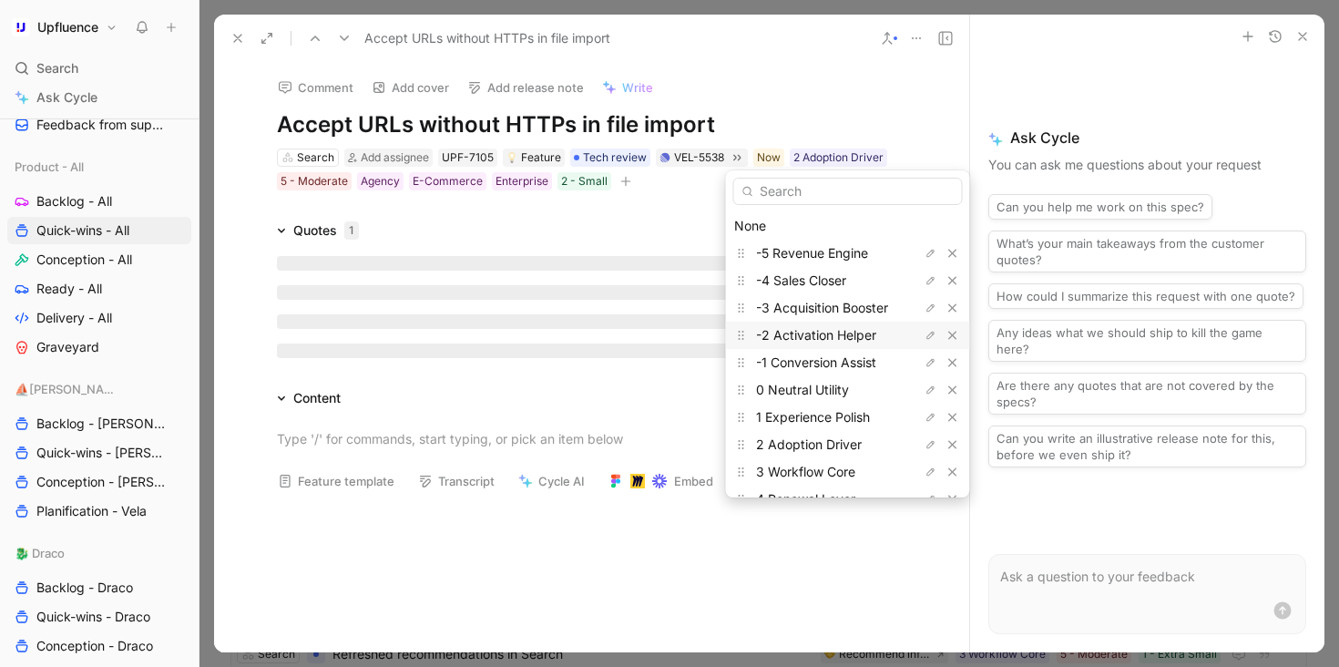
scroll to position [77, 0]
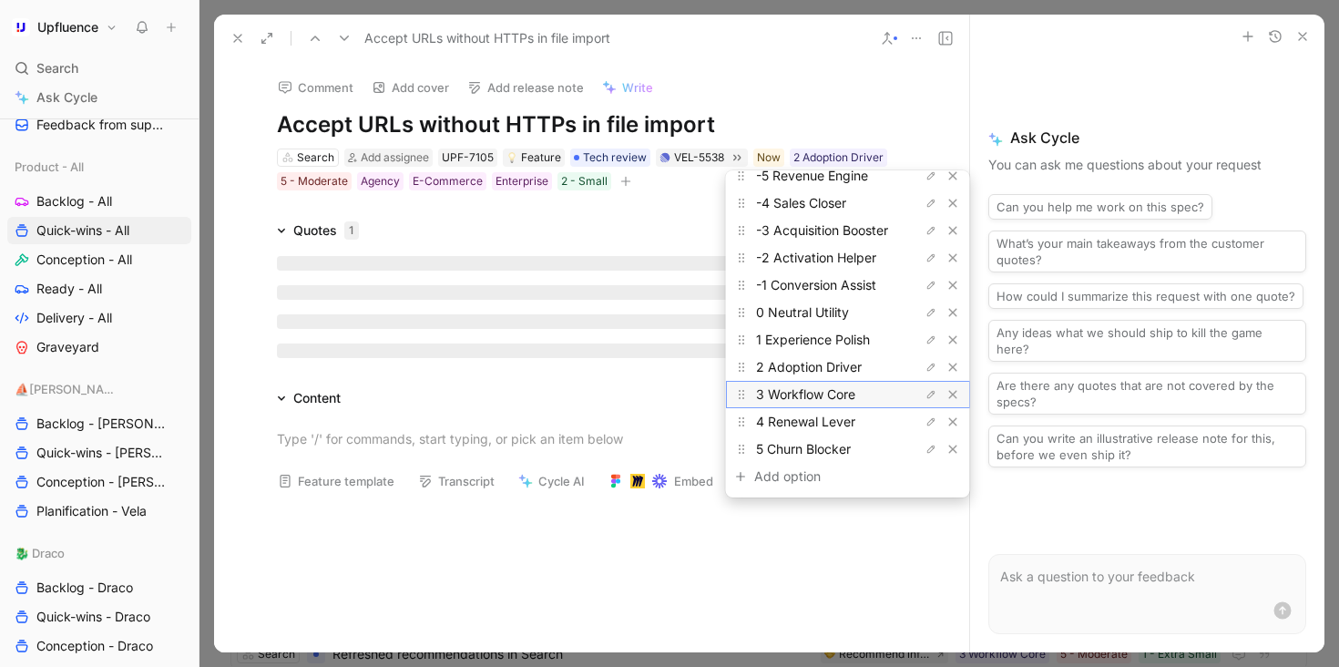
click at [813, 394] on span "3 Workflow Core" at bounding box center [805, 393] width 99 height 15
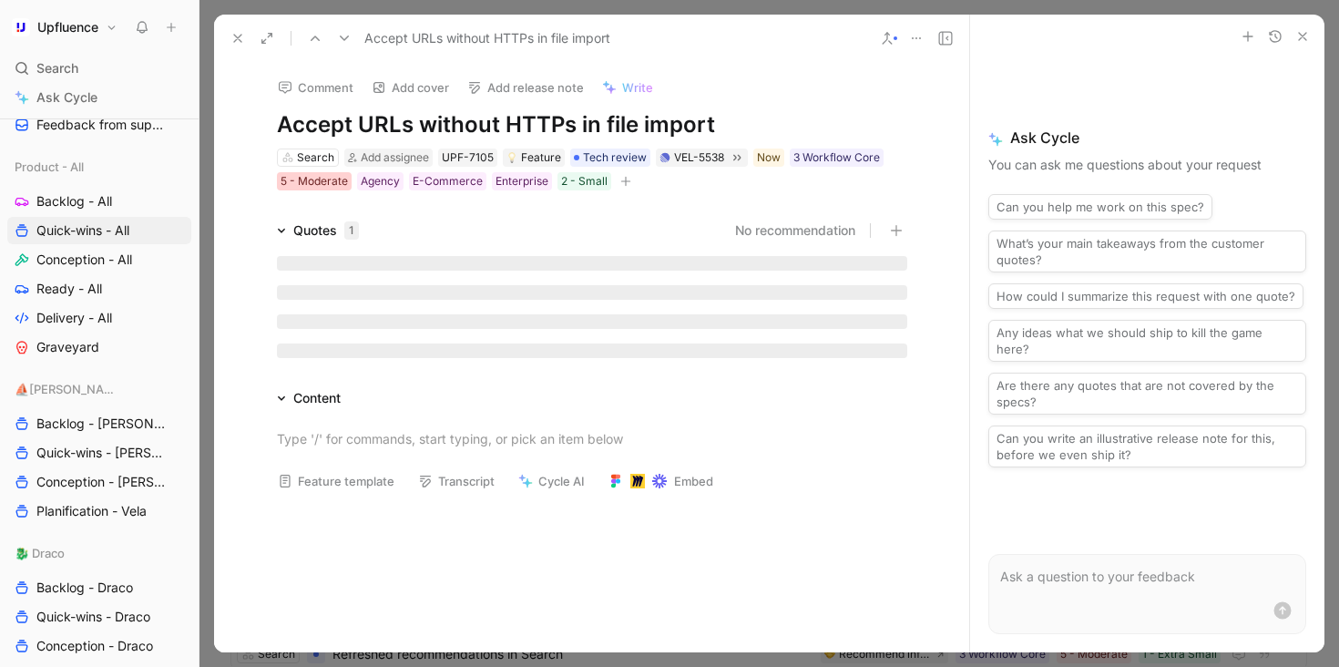
click at [318, 182] on div "5 - Moderate" at bounding box center [314, 181] width 67 height 18
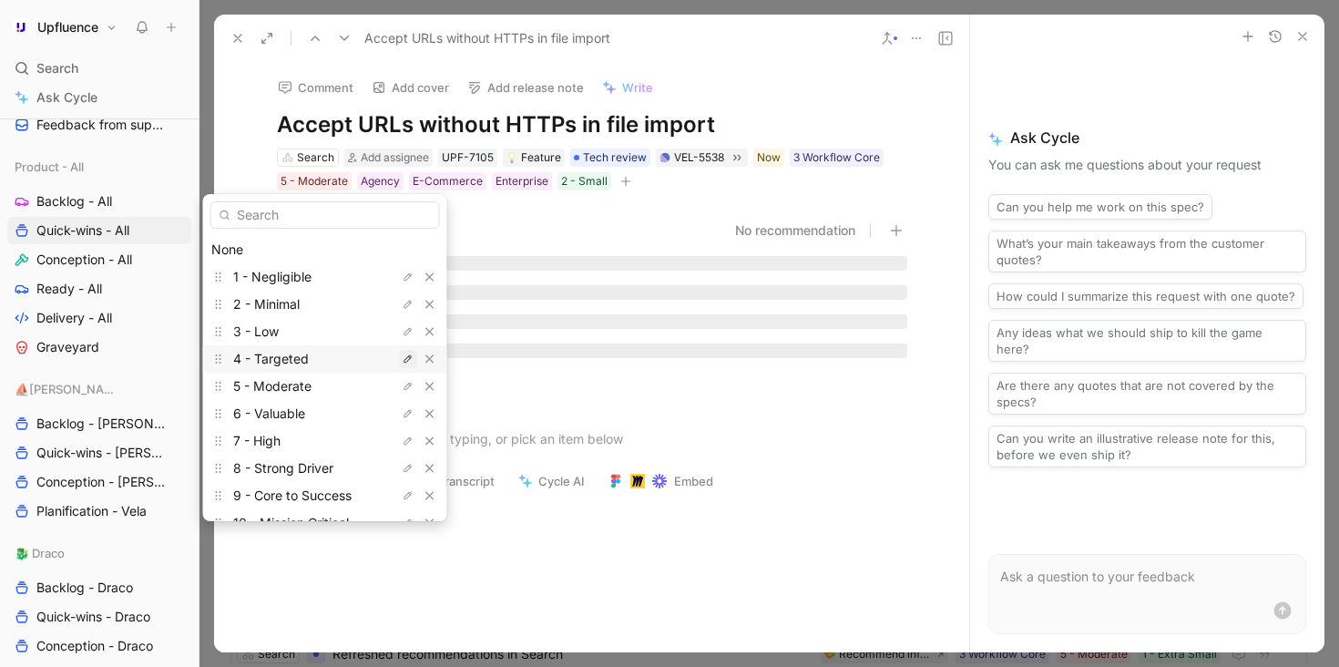
scroll to position [50, 0]
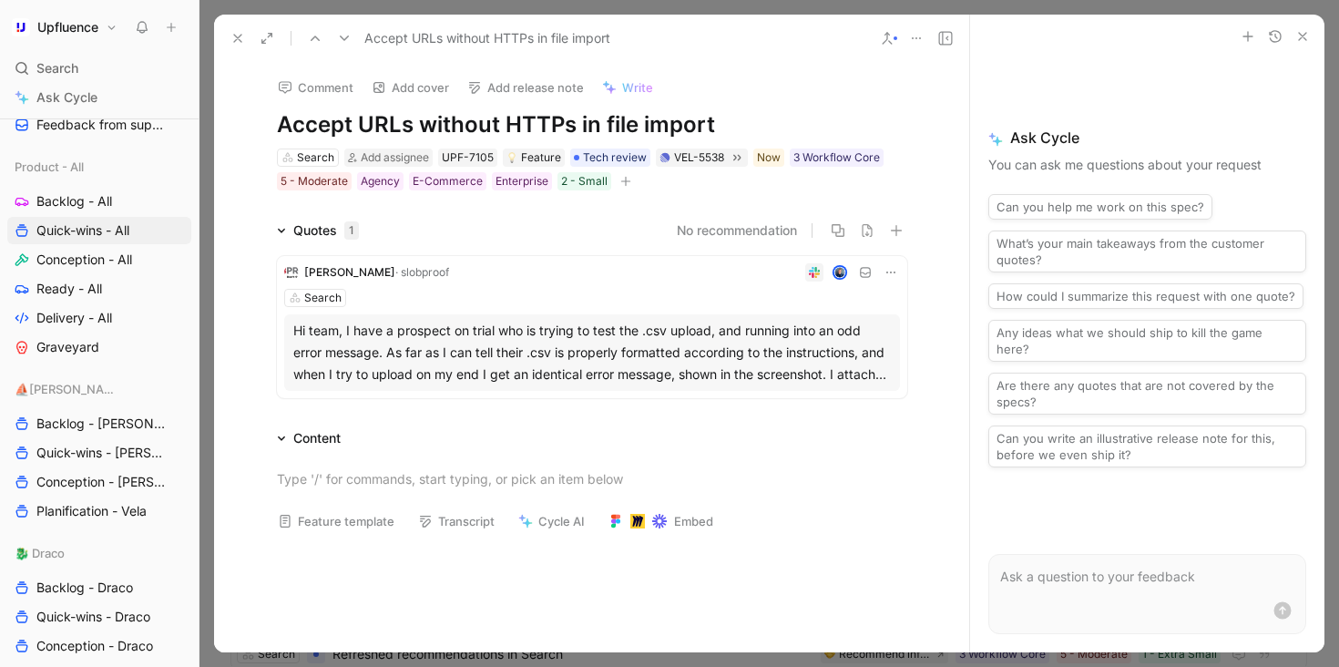
click at [347, 34] on icon at bounding box center [344, 38] width 15 height 15
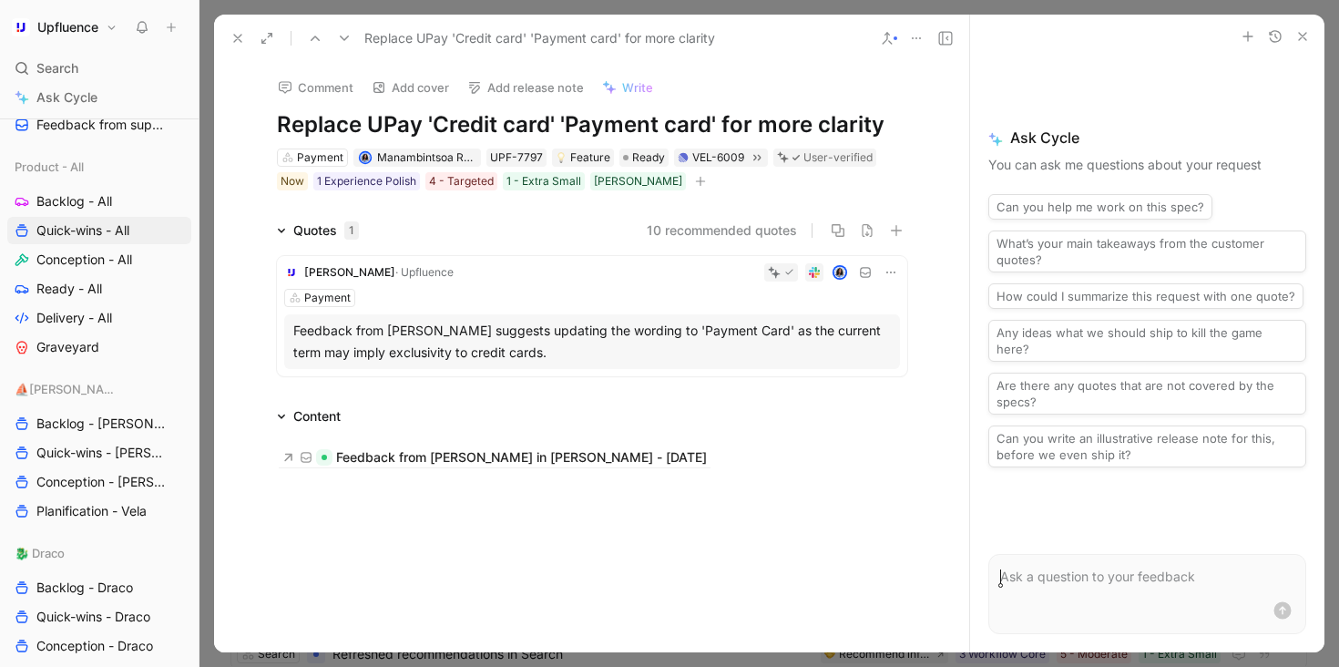
click at [353, 36] on button at bounding box center [345, 39] width 26 height 26
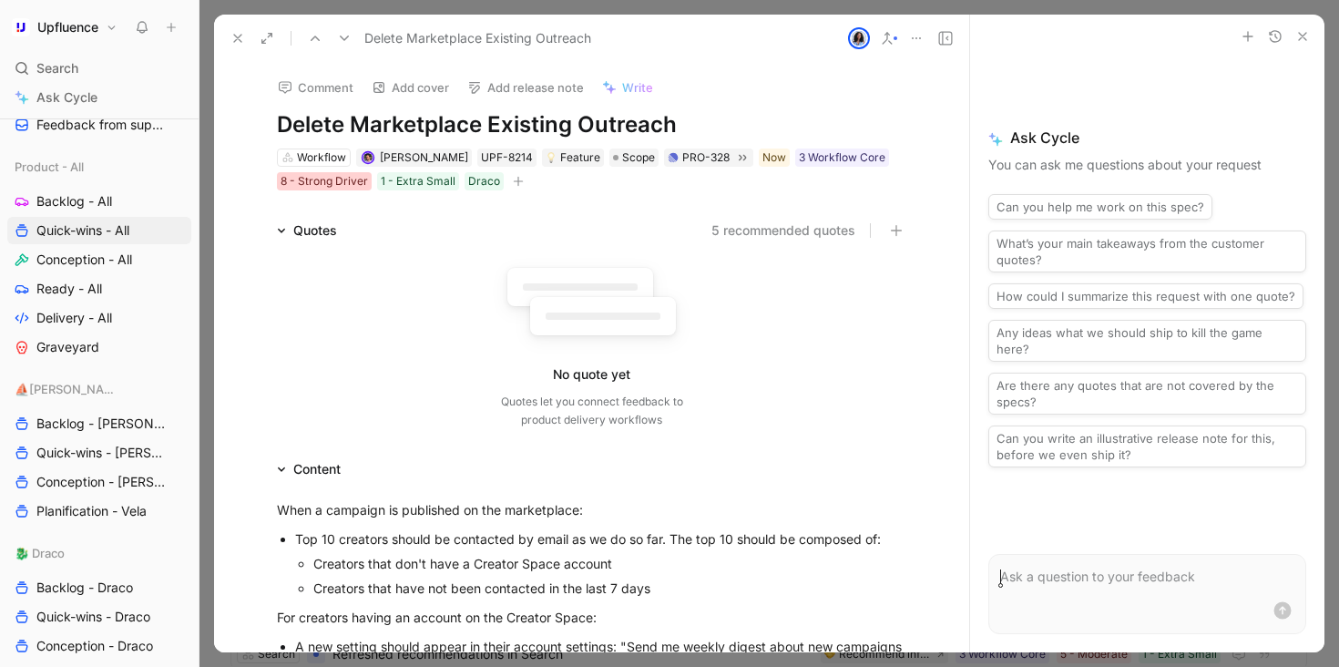
click at [295, 181] on div "8 - Strong Driver" at bounding box center [324, 181] width 87 height 18
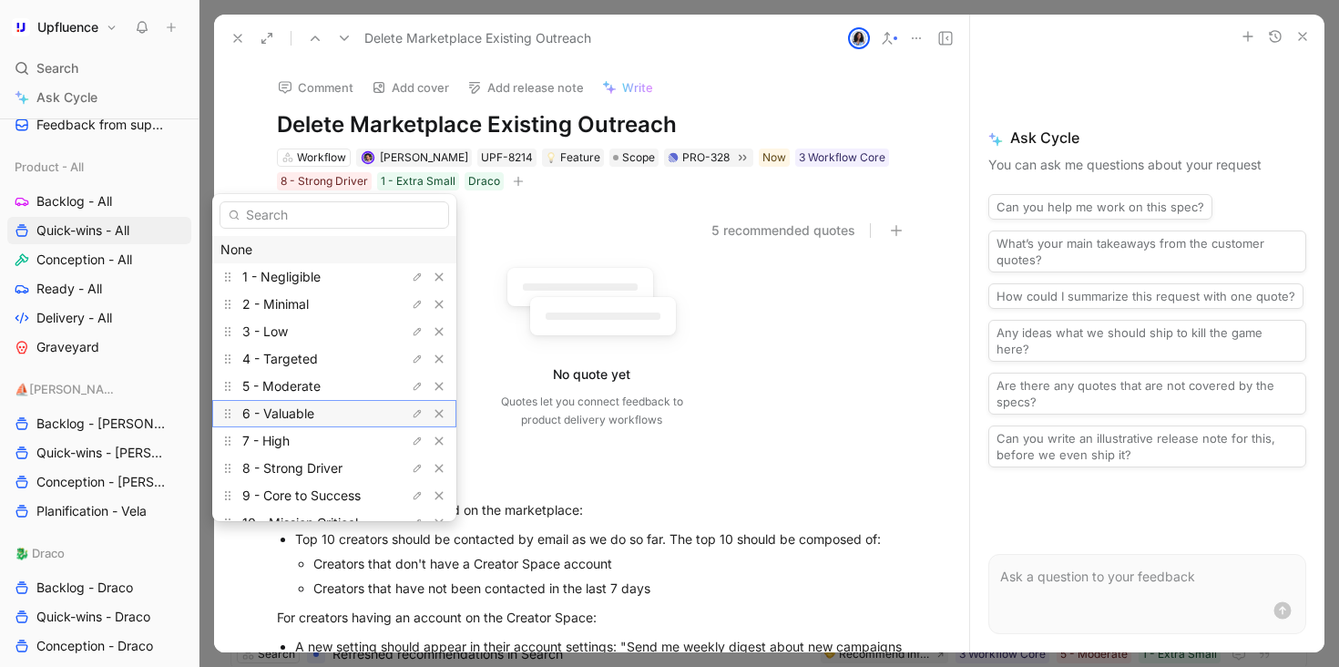
click at [308, 416] on span "6 - Valuable" at bounding box center [278, 412] width 72 height 15
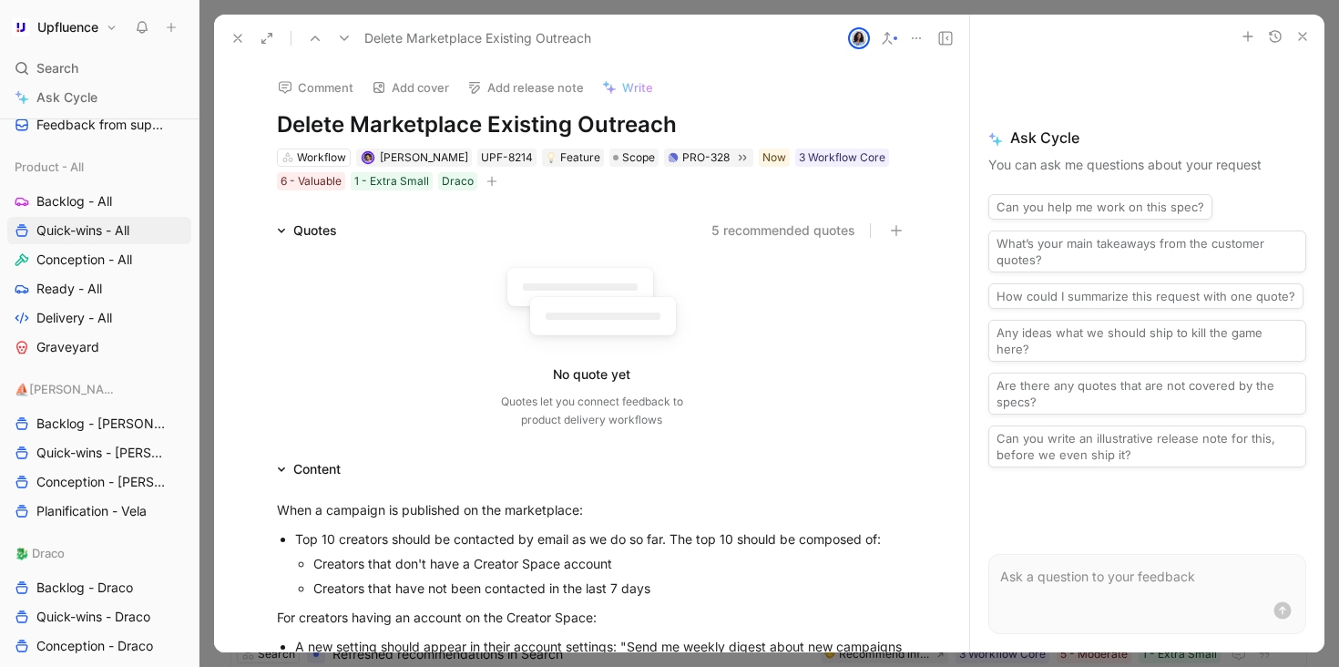
click at [341, 42] on icon at bounding box center [344, 38] width 15 height 15
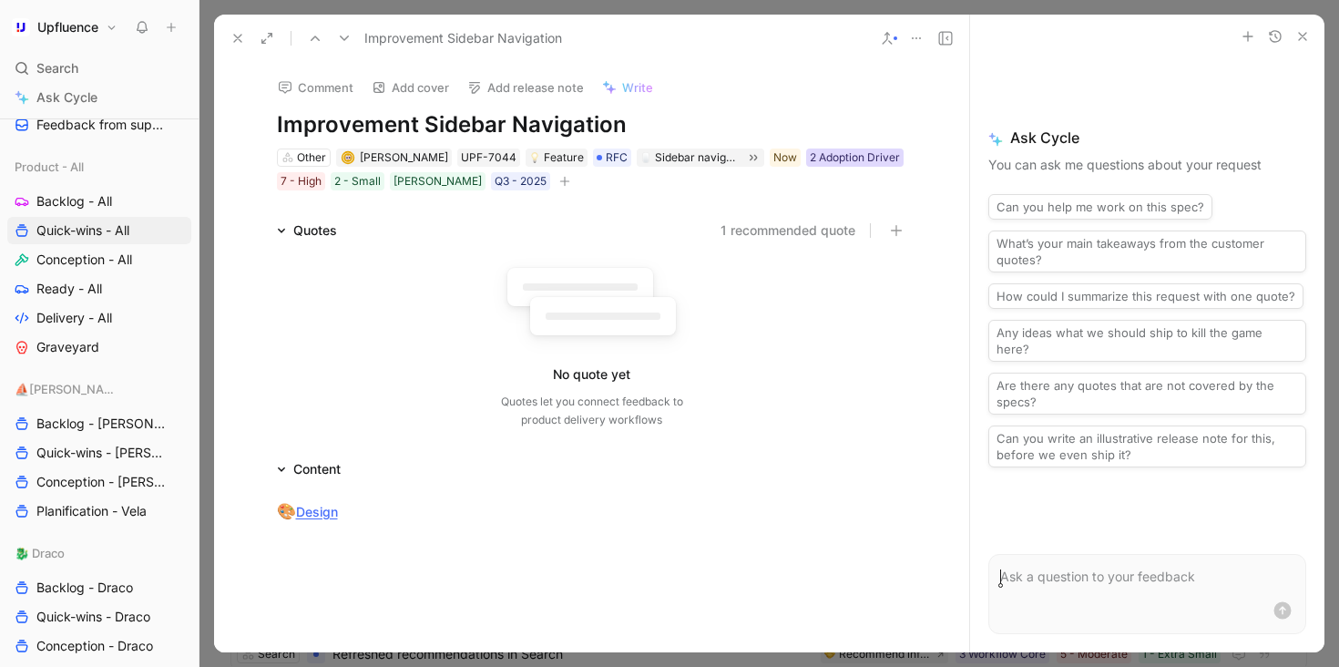
click at [810, 157] on div "2 Adoption Driver" at bounding box center [855, 157] width 90 height 18
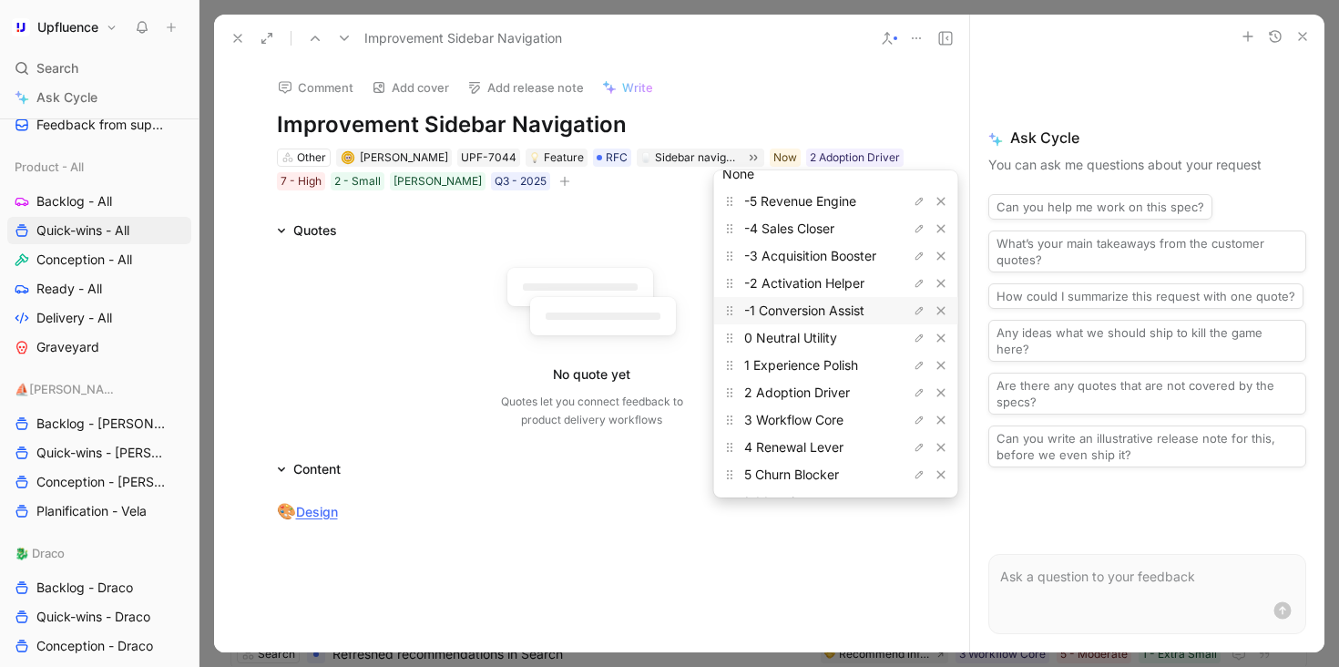
scroll to position [61, 0]
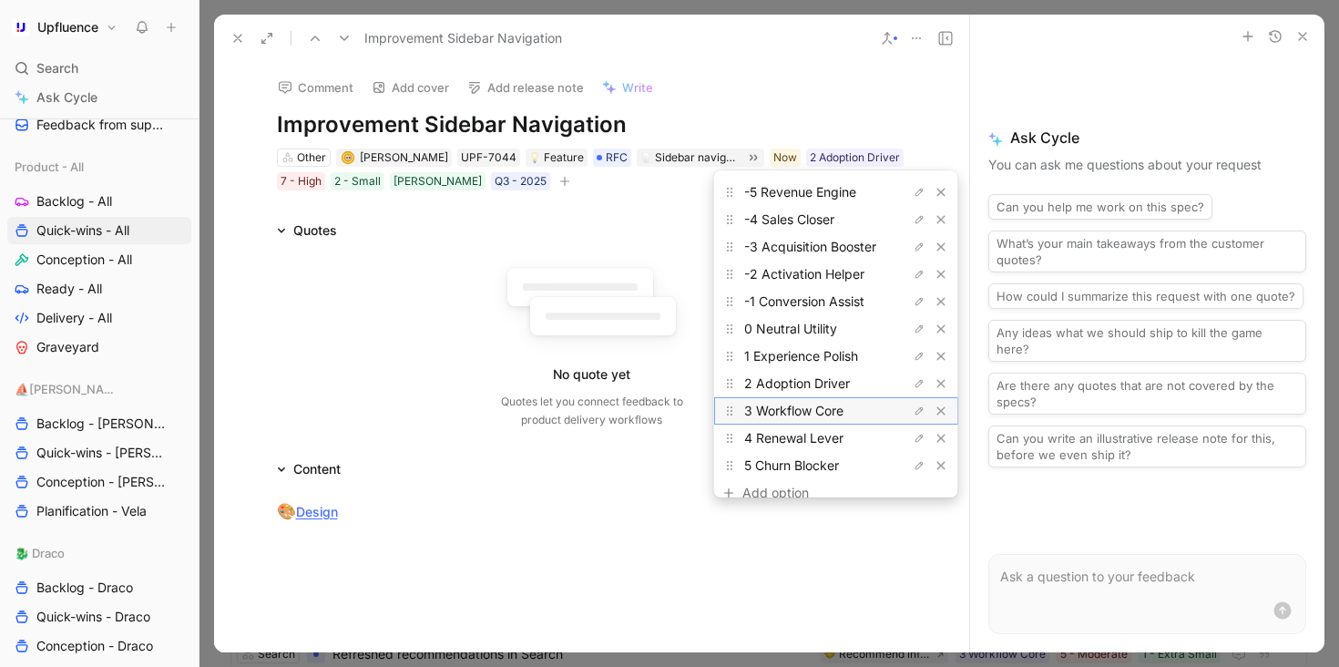
click at [800, 411] on span "3 Workflow Core" at bounding box center [793, 410] width 99 height 15
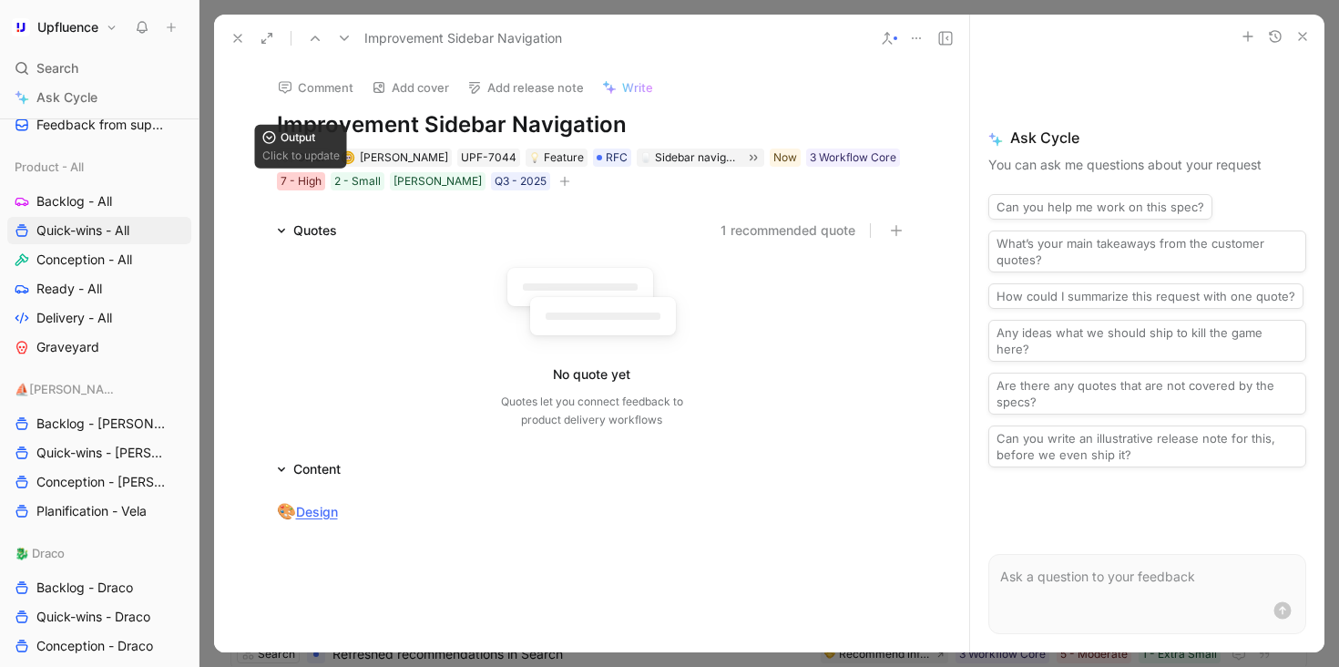
click at [310, 173] on div "7 - High" at bounding box center [301, 181] width 41 height 18
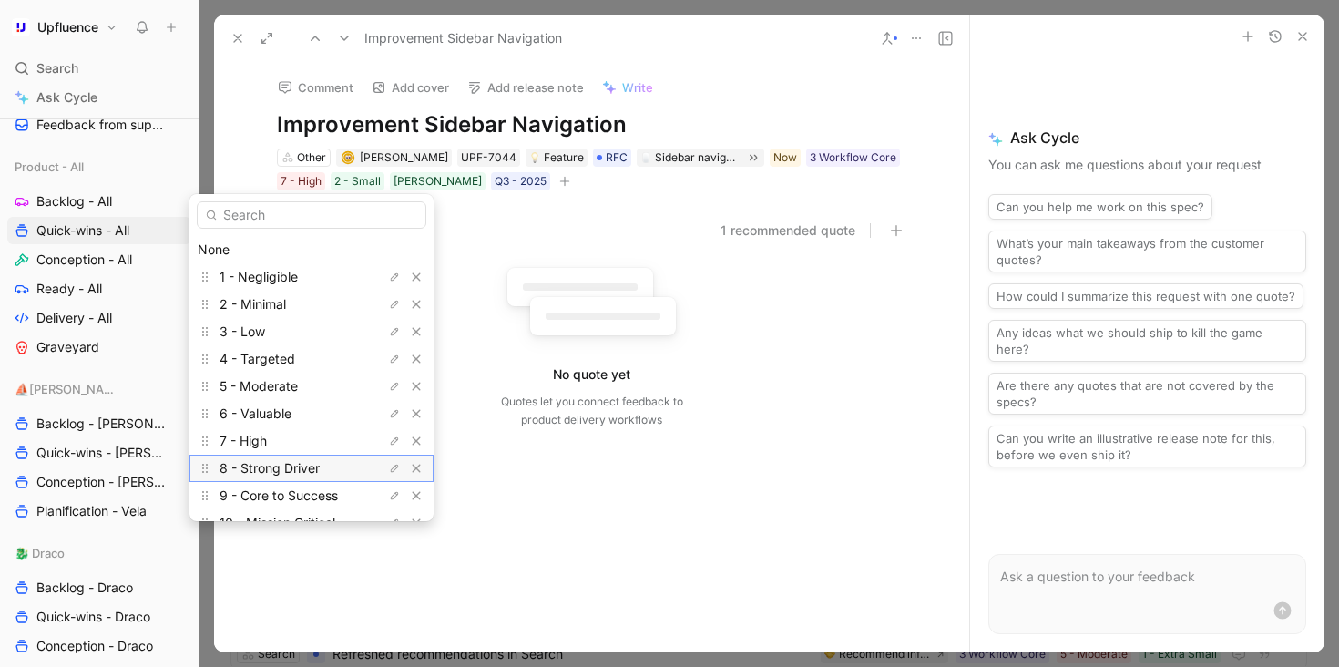
click at [290, 467] on span "8 - Strong Driver" at bounding box center [270, 467] width 100 height 15
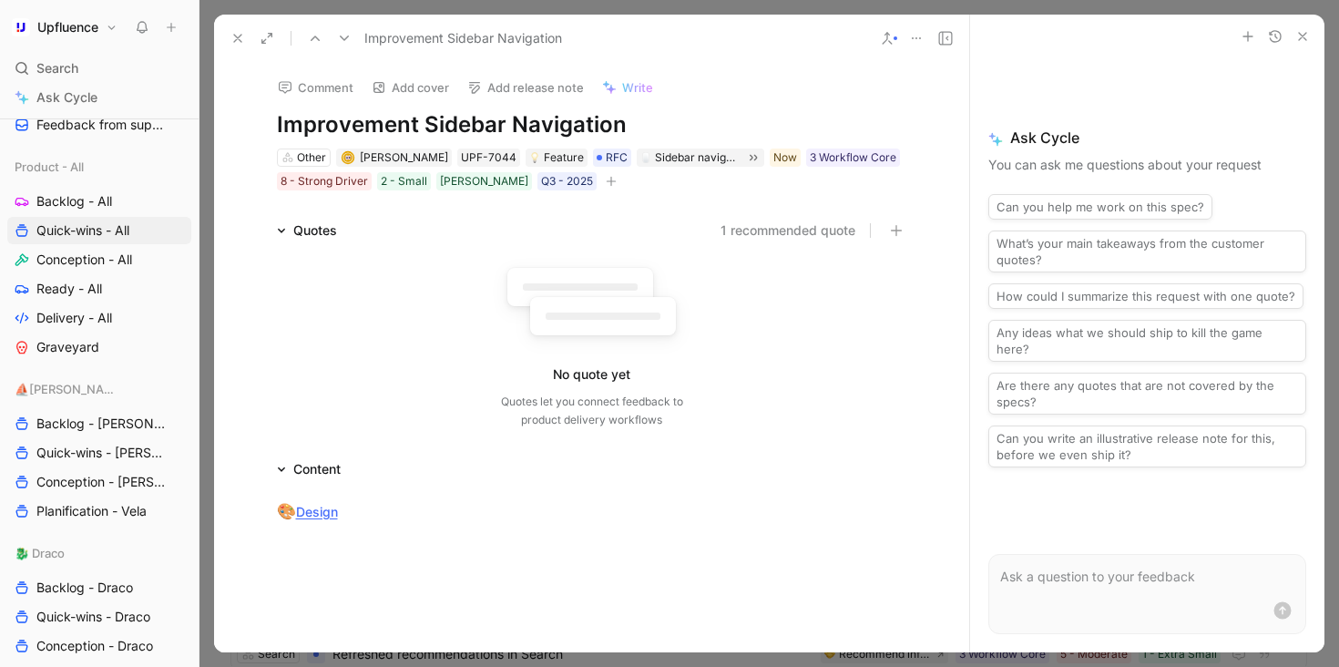
click at [350, 38] on icon at bounding box center [344, 38] width 15 height 15
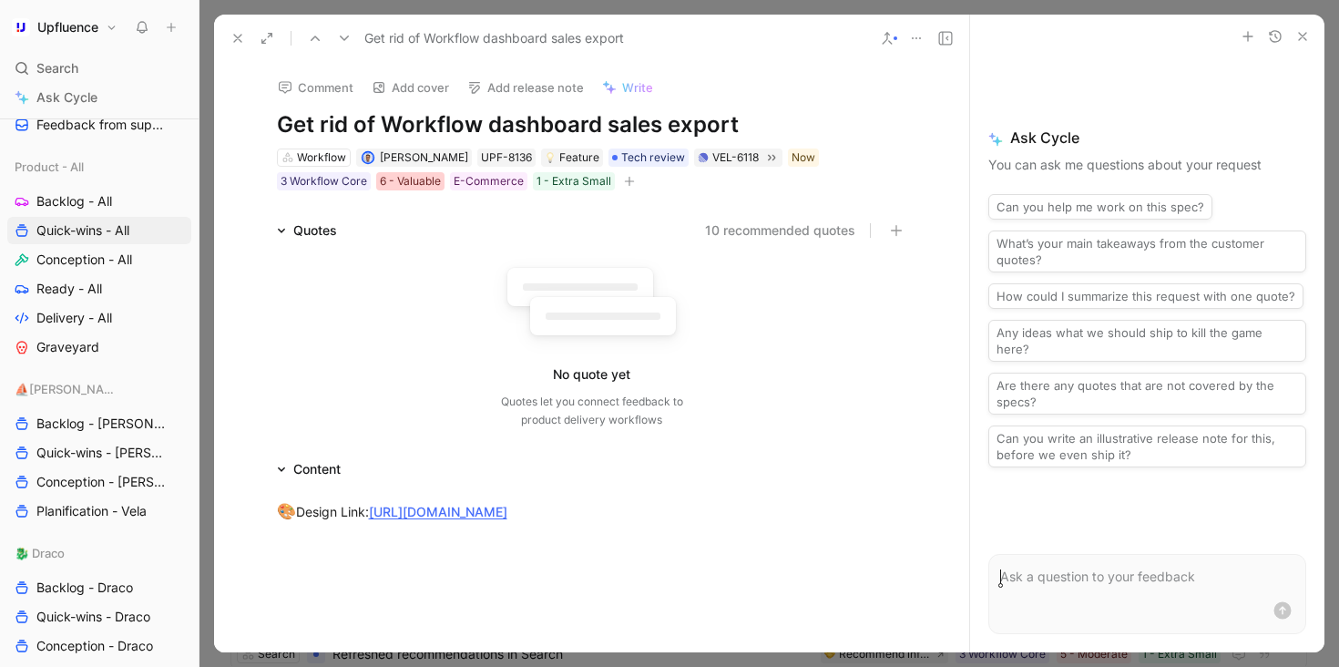
click at [380, 184] on div "6 - Valuable" at bounding box center [410, 181] width 61 height 18
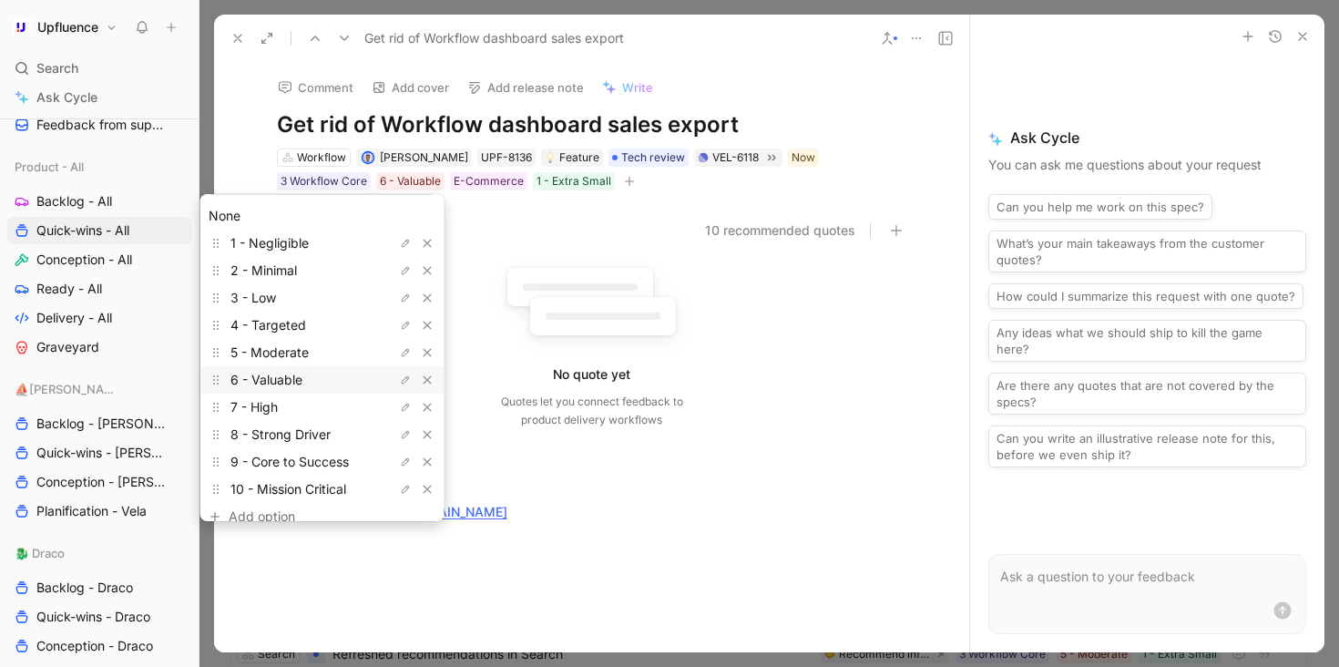
scroll to position [43, 0]
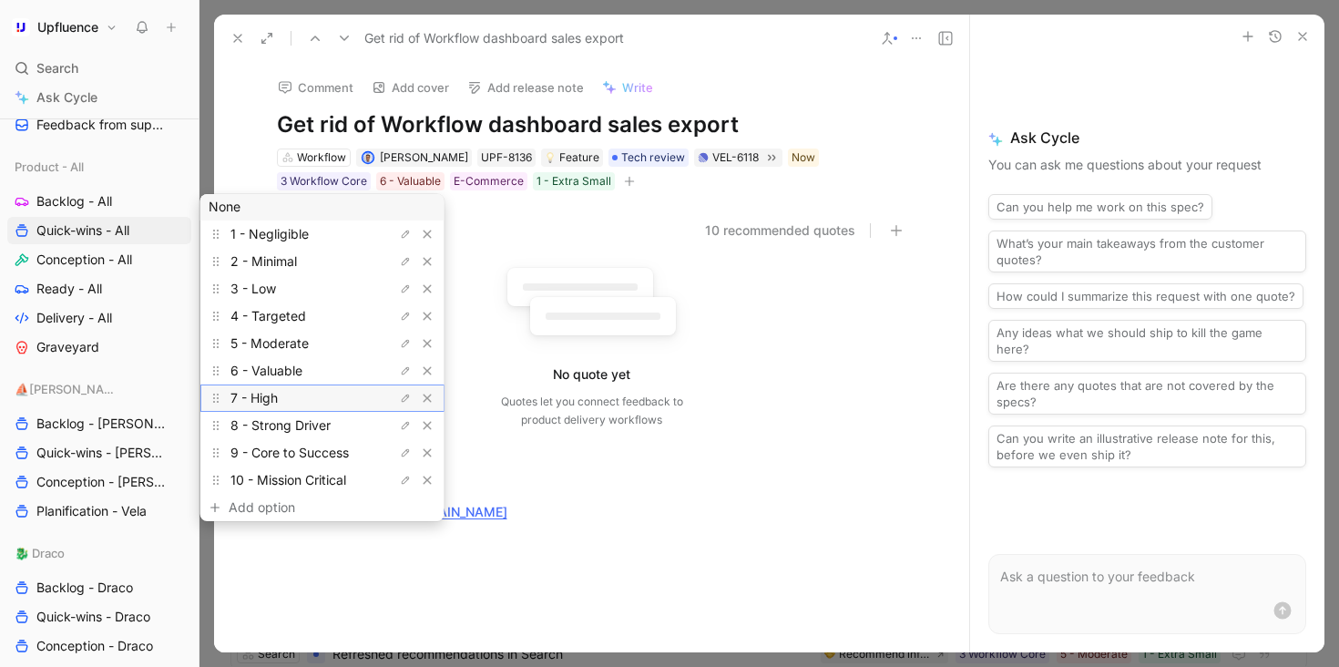
click at [288, 398] on div "7 - High" at bounding box center [298, 398] width 137 height 22
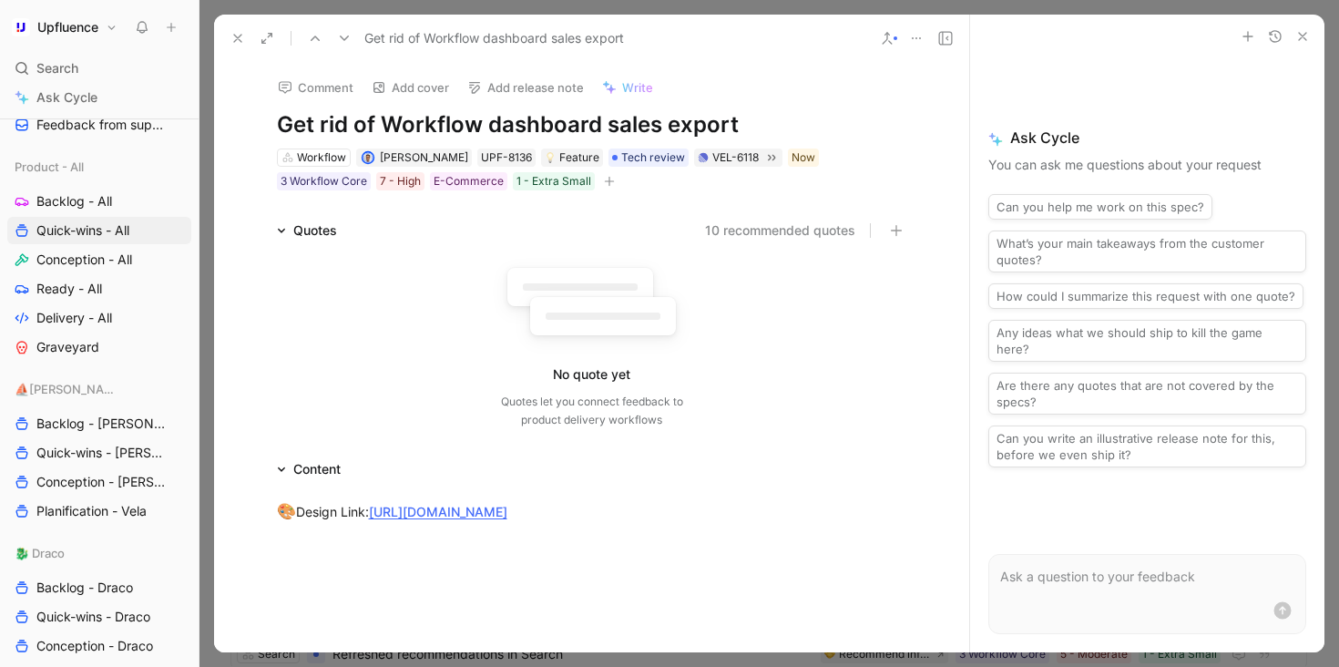
click at [352, 51] on div "Get rid of Workflow dashboard sales export" at bounding box center [545, 38] width 644 height 29
click at [343, 39] on use at bounding box center [344, 38] width 9 height 5
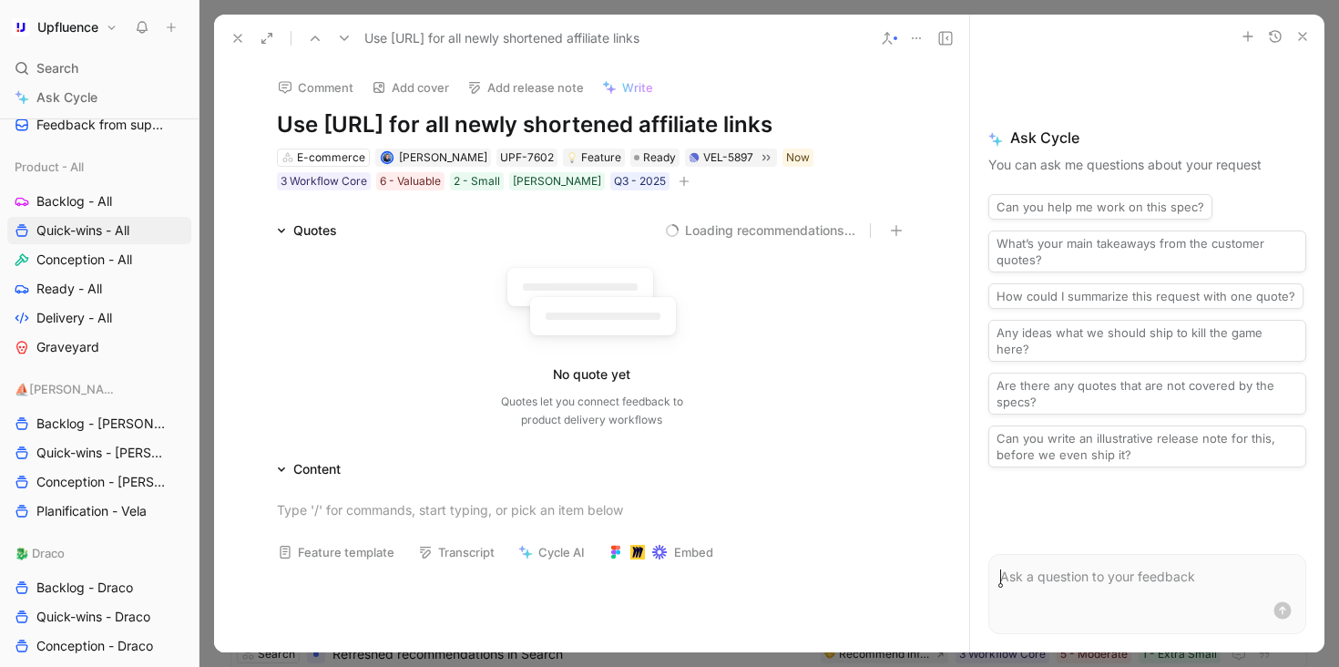
click at [236, 37] on icon at bounding box center [237, 38] width 15 height 15
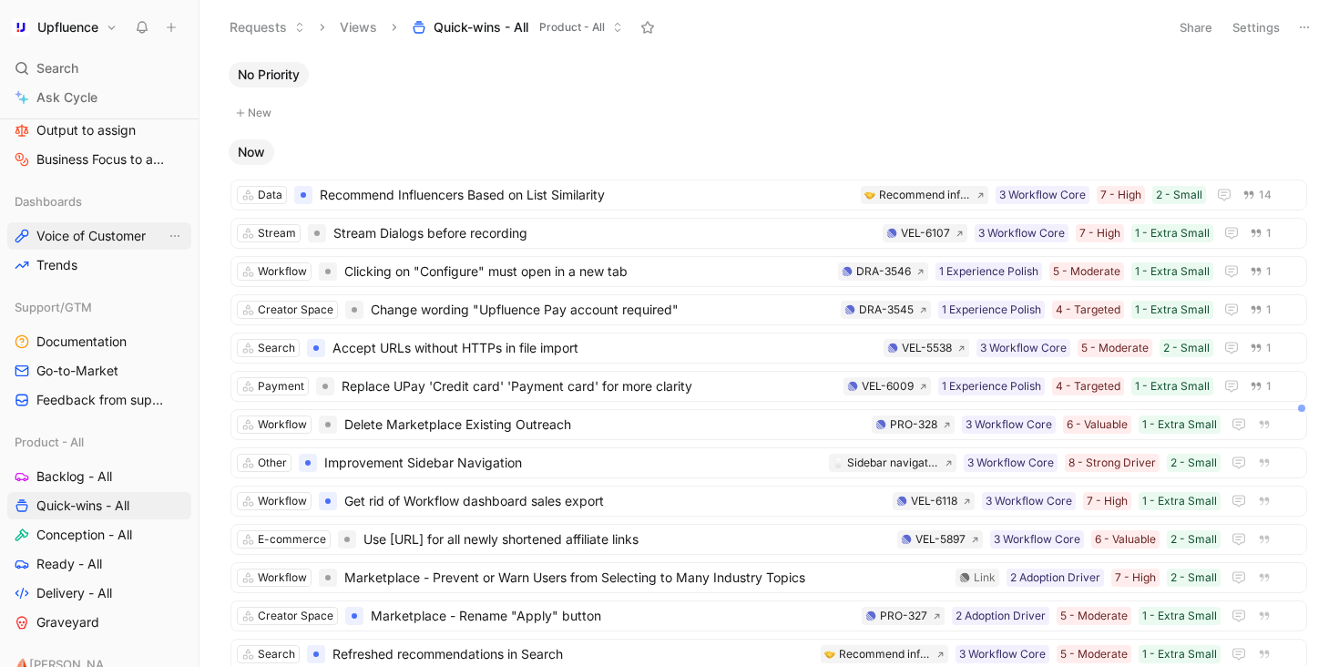
scroll to position [263, 0]
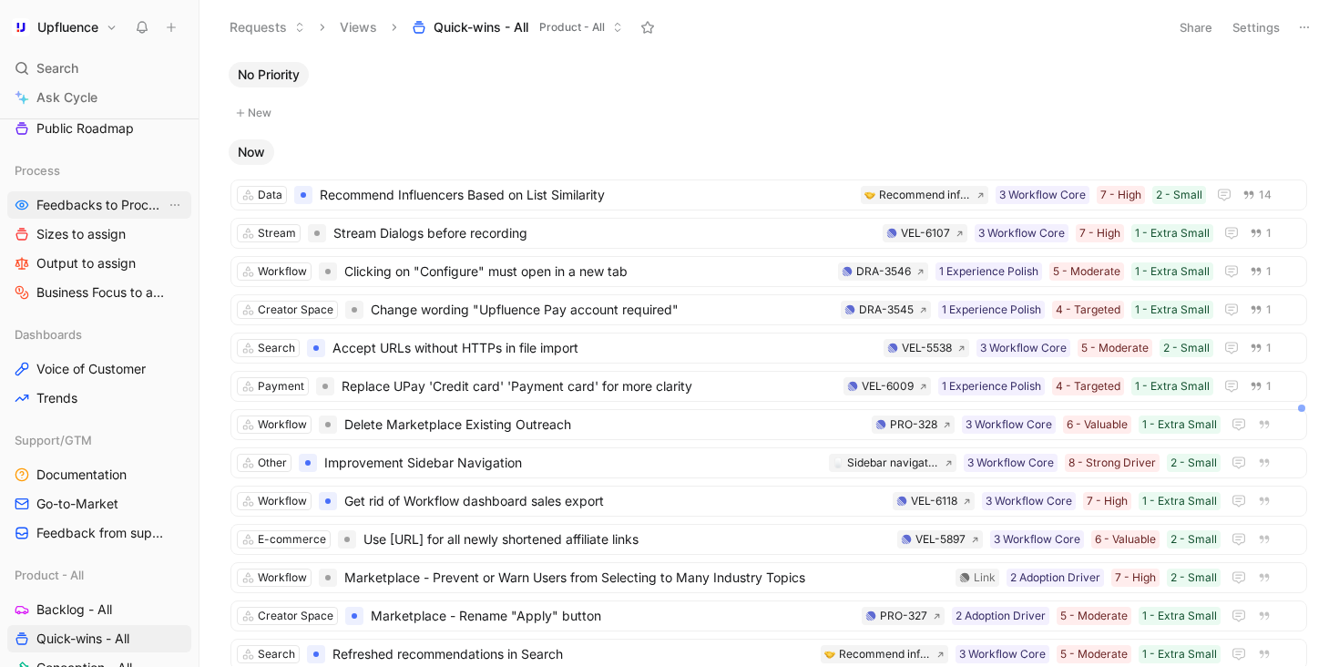
click at [96, 202] on span "Feedbacks to Process" at bounding box center [100, 205] width 129 height 18
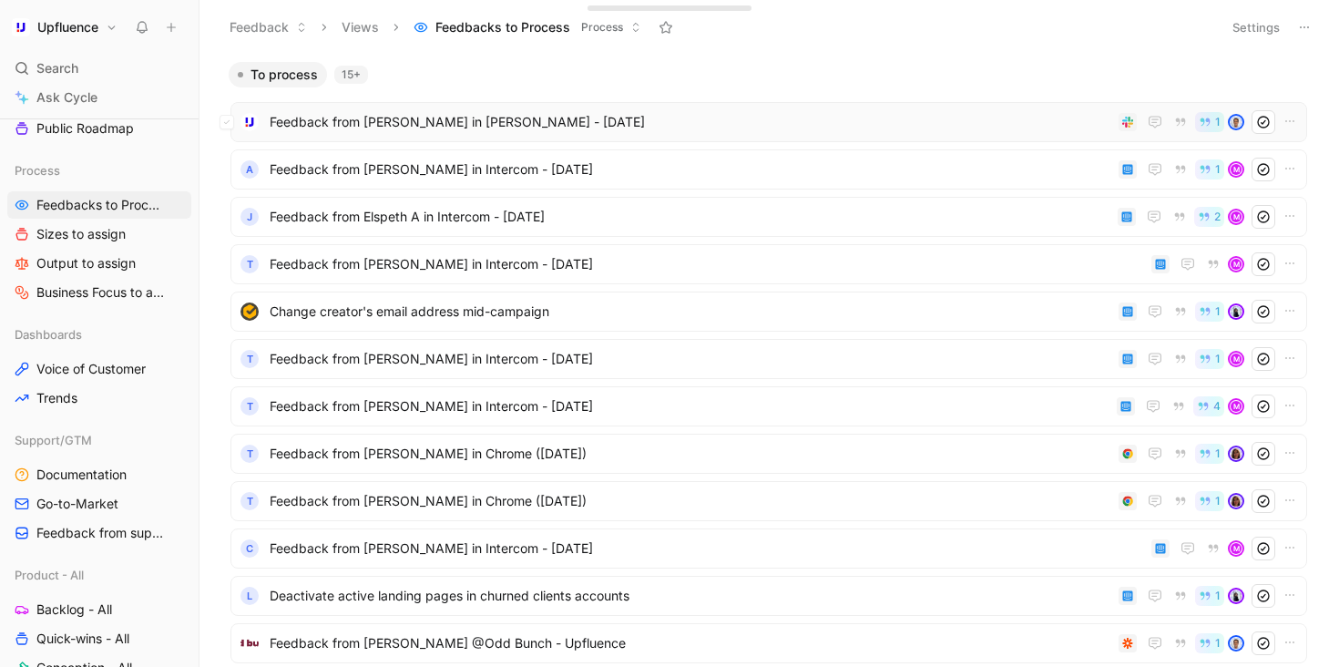
click at [594, 128] on span "Feedback from Tom Boster in Slack - 8/27/2025" at bounding box center [691, 122] width 842 height 22
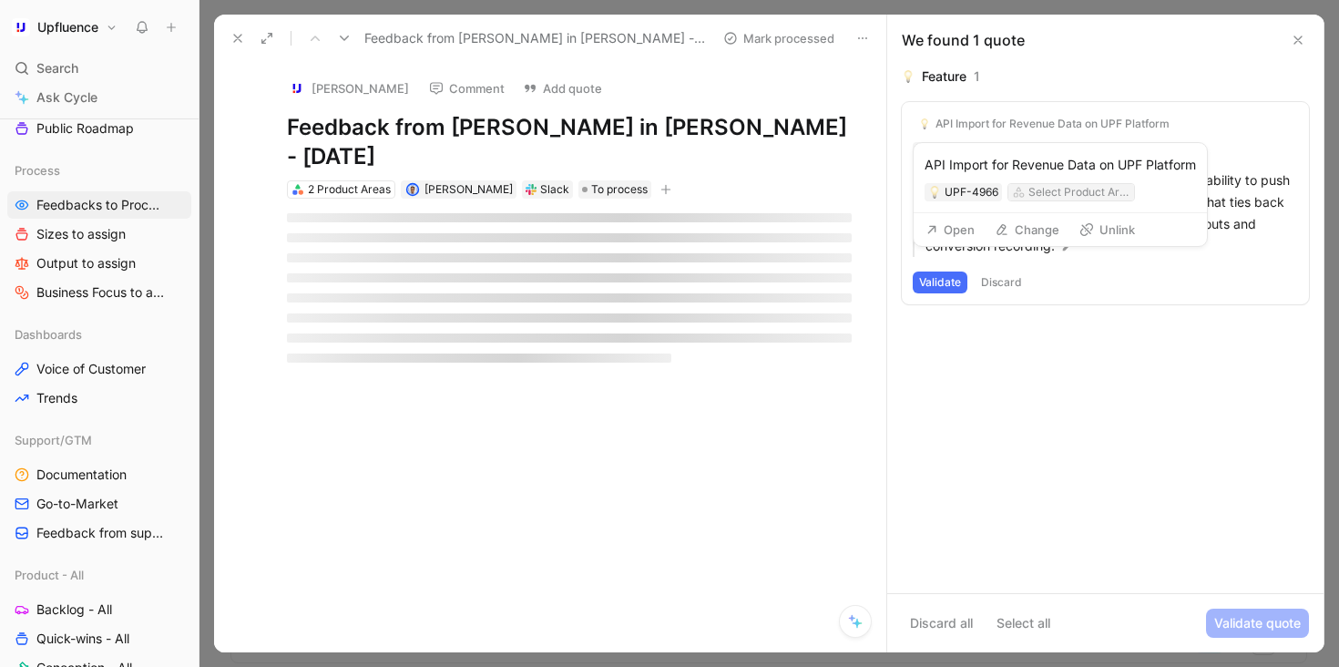
click at [1052, 191] on div "Select Product Area" at bounding box center [1079, 192] width 102 height 18
click at [1043, 230] on button "Change" at bounding box center [1026, 230] width 81 height 26
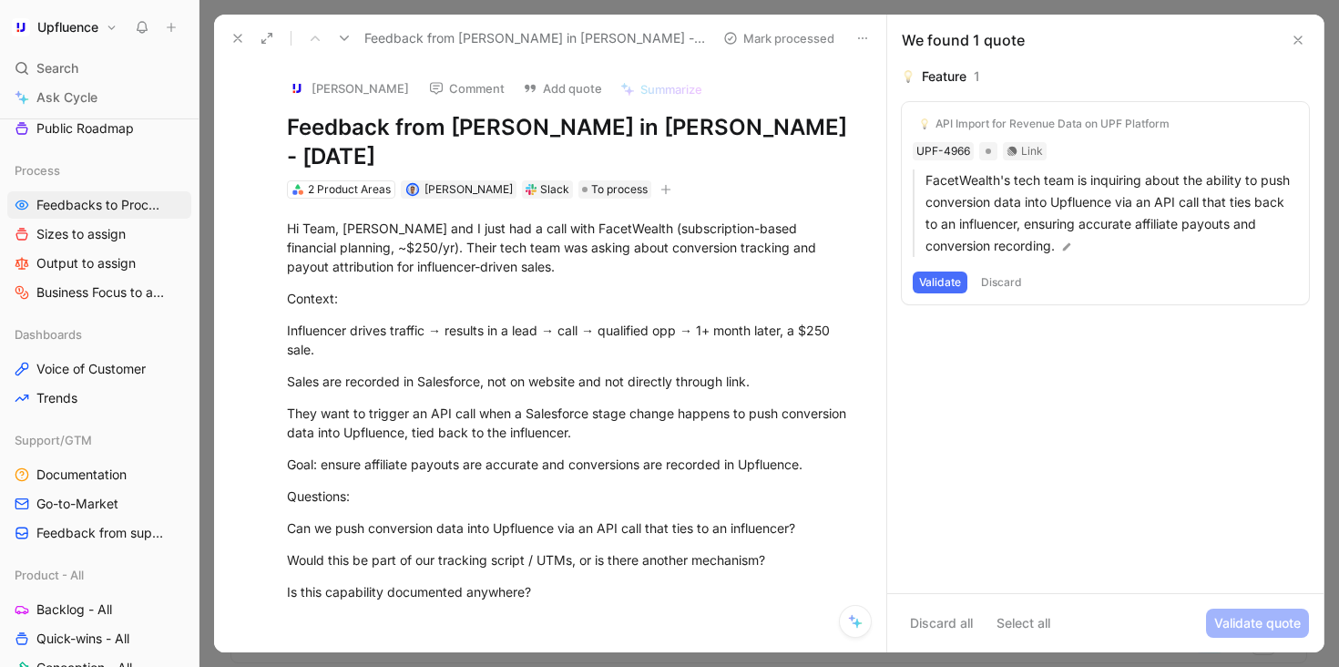
click at [952, 282] on button "Validate" at bounding box center [940, 282] width 55 height 22
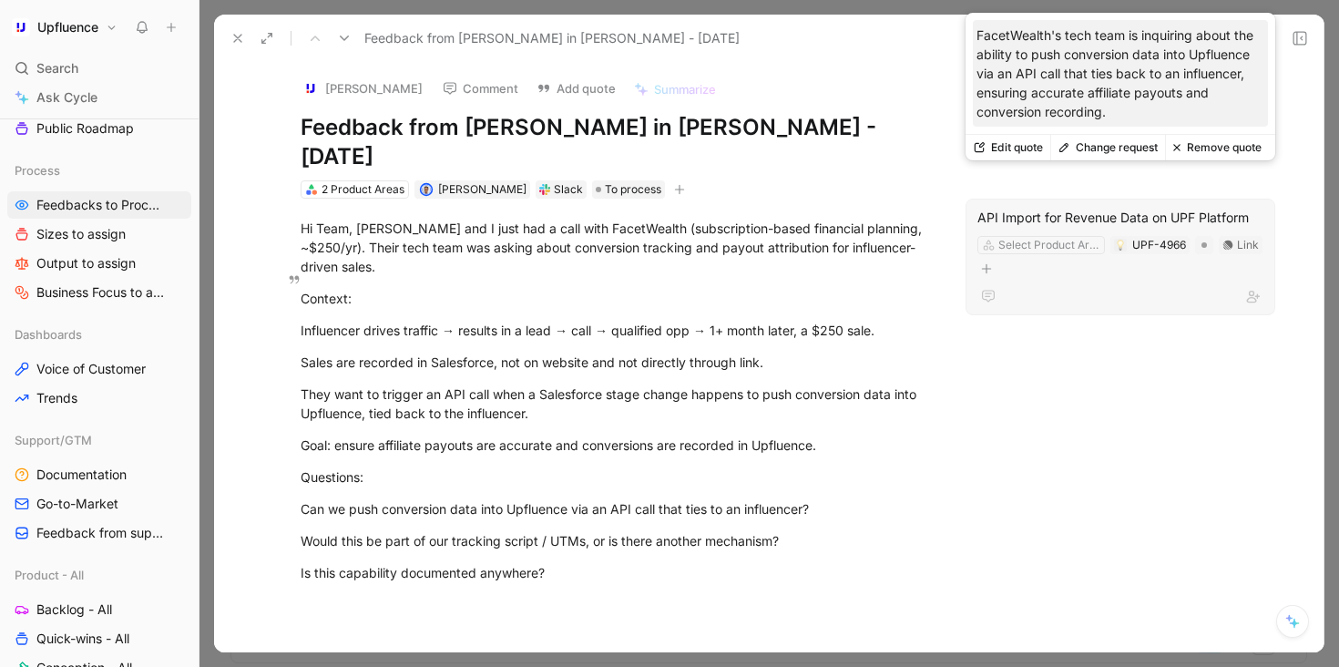
click at [1135, 207] on div "API Import for Revenue Data on UPF Platform" at bounding box center [1120, 218] width 286 height 22
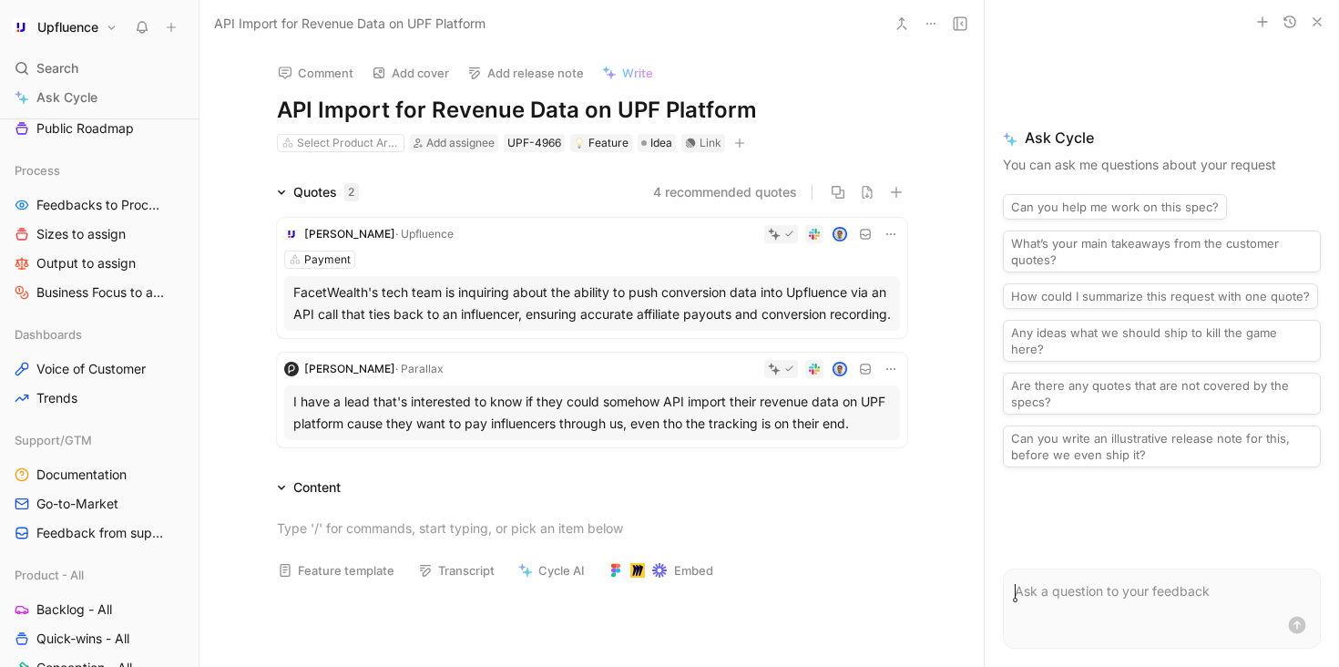
click at [475, 105] on h1 "API Import for Revenue Data on UPF Platform" at bounding box center [592, 110] width 630 height 29
click at [391, 105] on h1 "API Import for Co,v Data on UPF Platform" at bounding box center [592, 110] width 630 height 29
drag, startPoint x: 498, startPoint y: 111, endPoint x: 535, endPoint y: 104, distance: 37.2
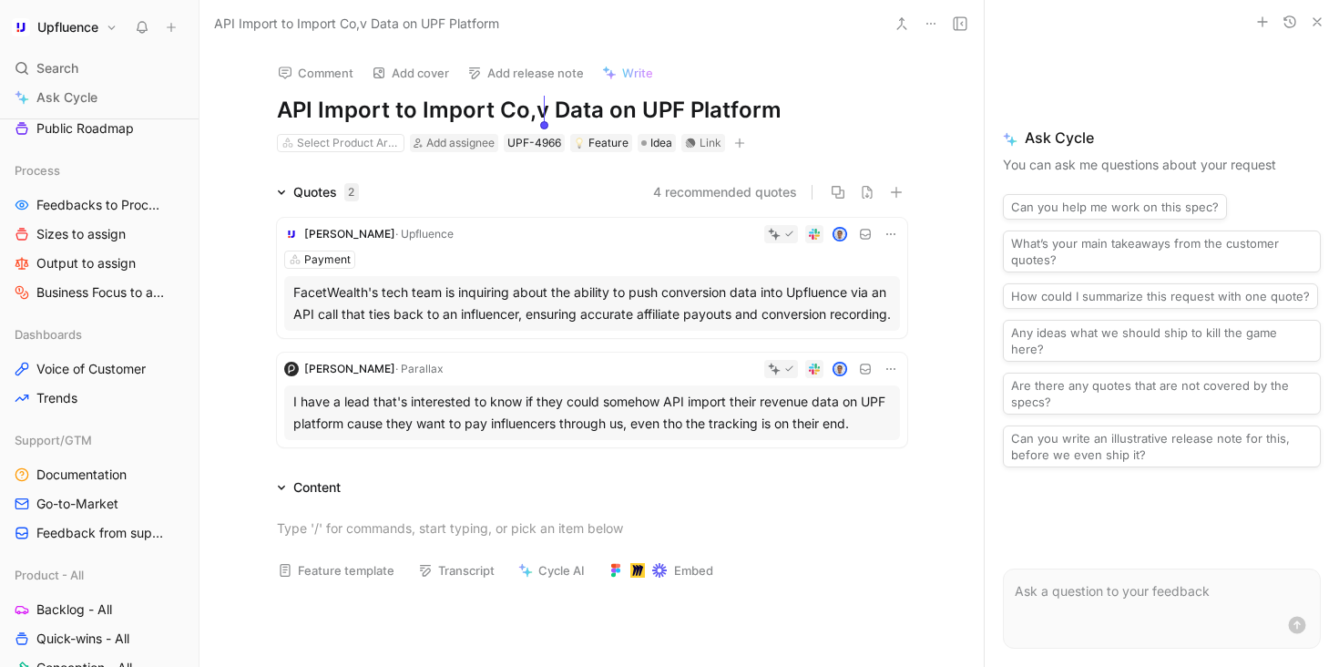
click at [541, 108] on h1 "API Import to Import Co,v Data on UPF Platform" at bounding box center [592, 110] width 630 height 29
drag, startPoint x: 617, startPoint y: 107, endPoint x: 923, endPoint y: 107, distance: 306.1
click at [923, 107] on div "Comment Add cover Add release note Write API Import to Import Sales Data on UPF…" at bounding box center [592, 100] width 700 height 107
click at [848, 98] on h1 "API Import to Import Sales Data in Upfluence" at bounding box center [592, 110] width 630 height 29
click at [340, 147] on div "Select Product Area" at bounding box center [348, 143] width 102 height 18
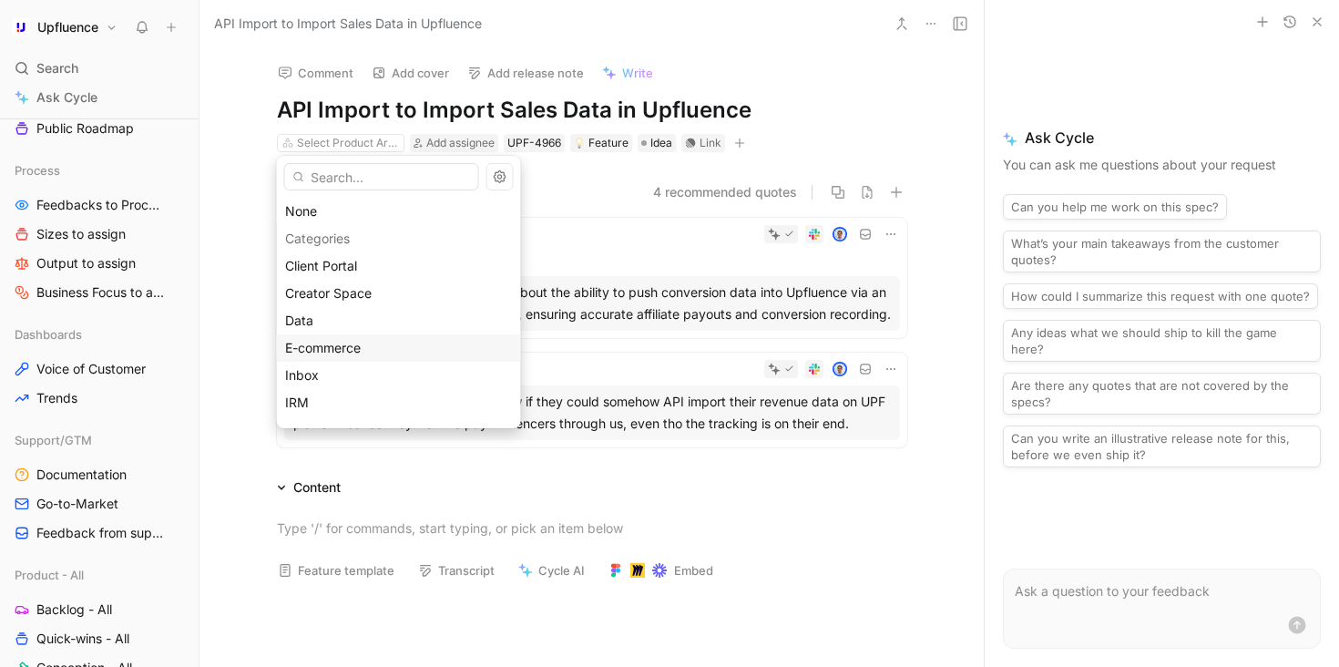
click at [359, 347] on span "E-commerce" at bounding box center [323, 347] width 76 height 15
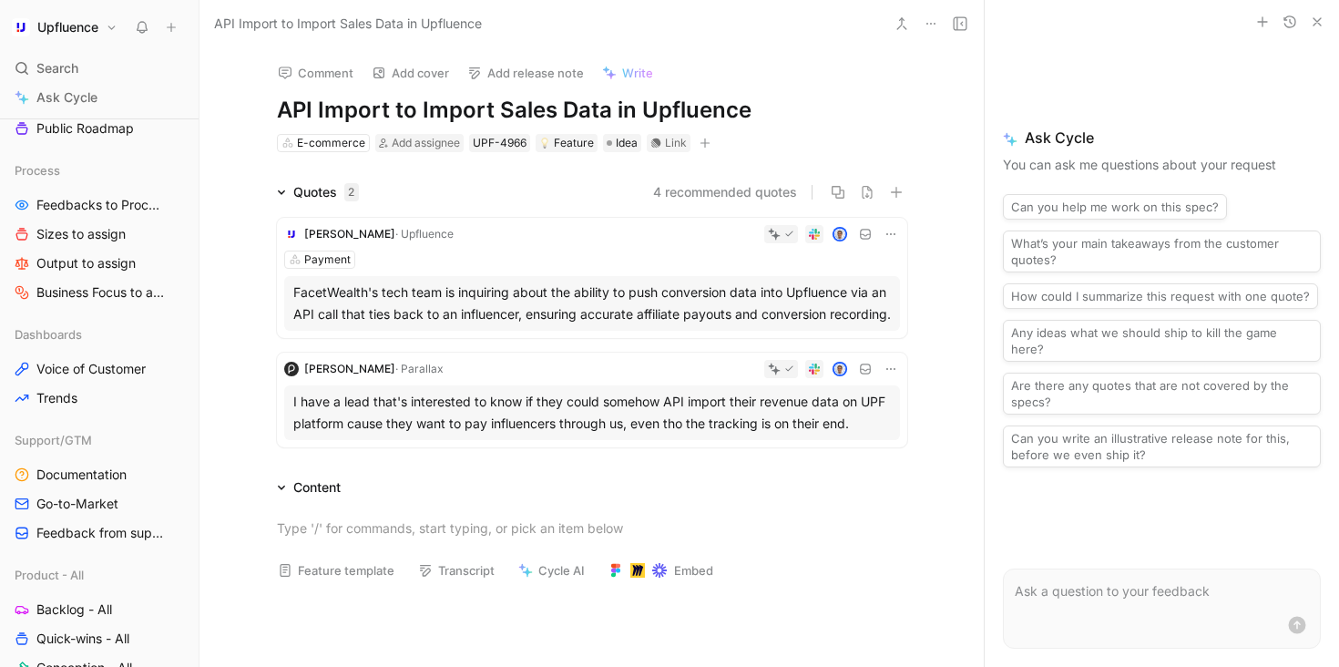
click at [707, 149] on button "button" at bounding box center [705, 143] width 18 height 18
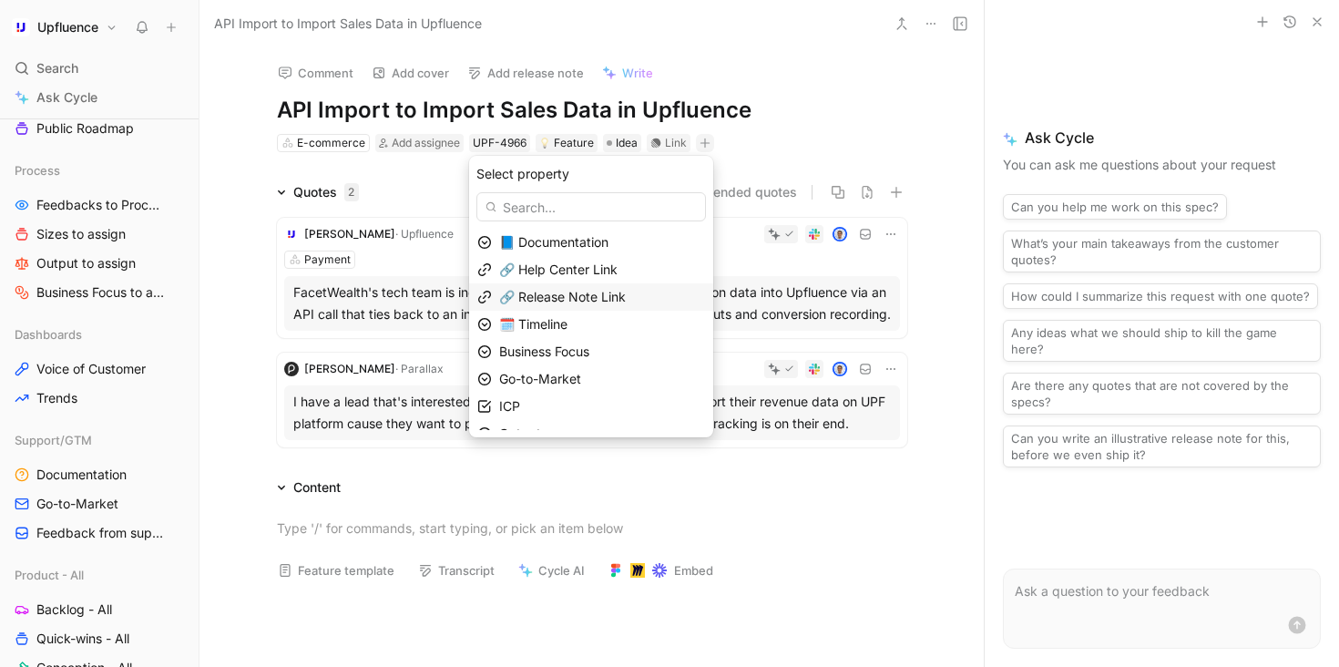
scroll to position [99, 0]
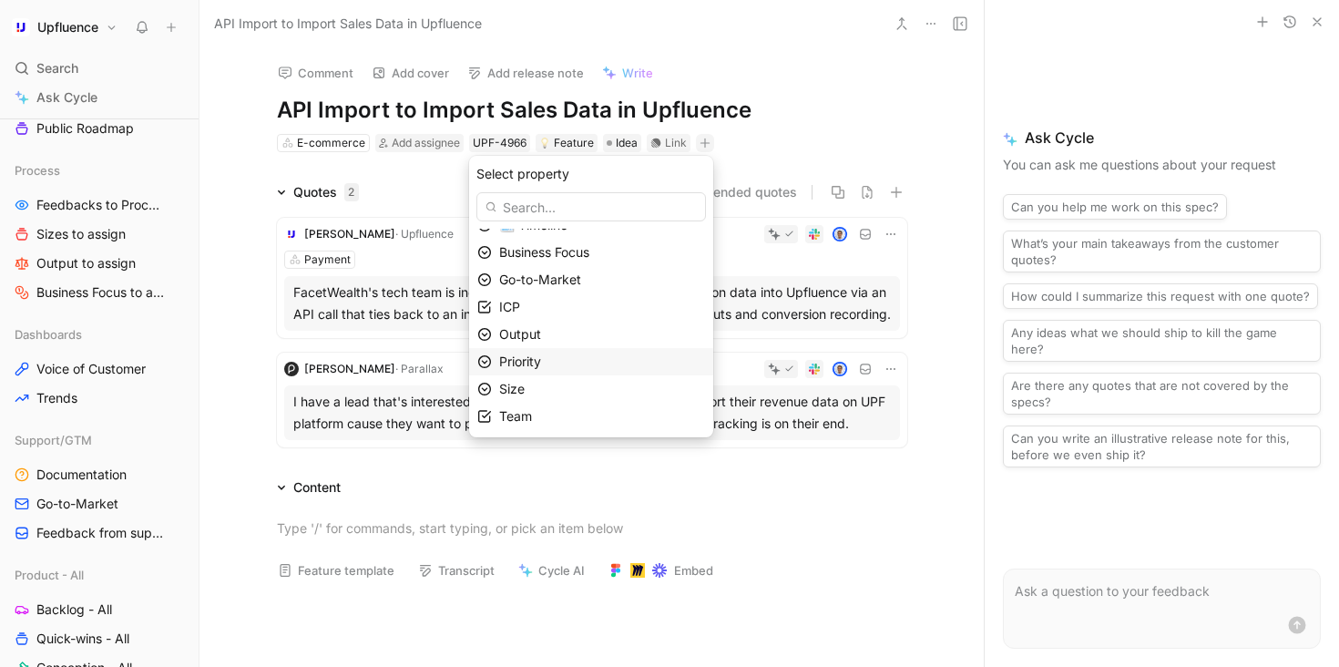
click at [570, 363] on div "Priority" at bounding box center [602, 362] width 206 height 22
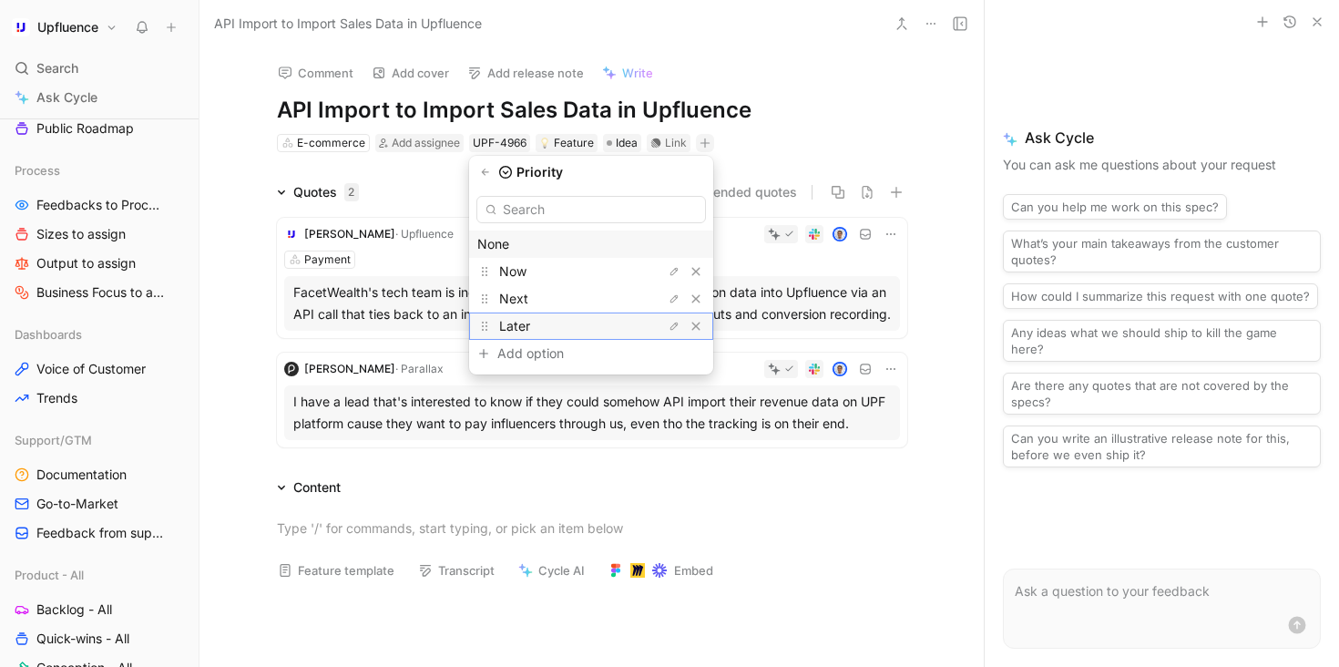
click at [578, 328] on div "Later" at bounding box center [567, 326] width 137 height 22
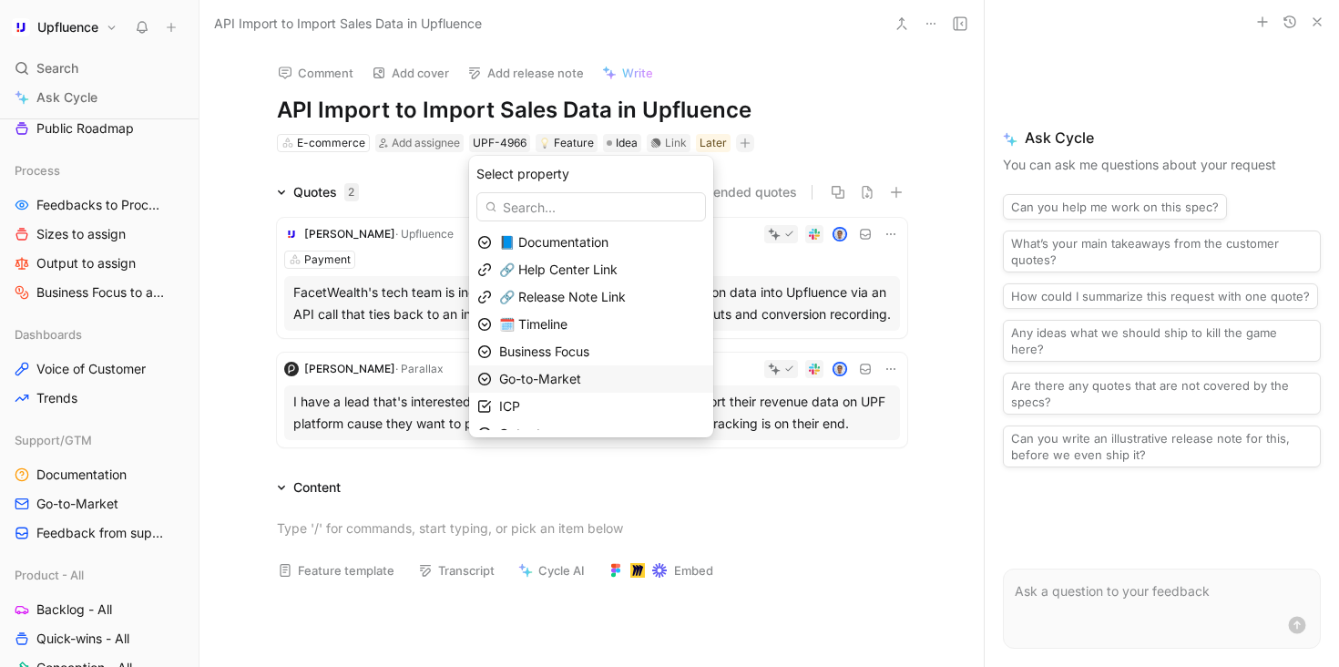
scroll to position [72, 0]
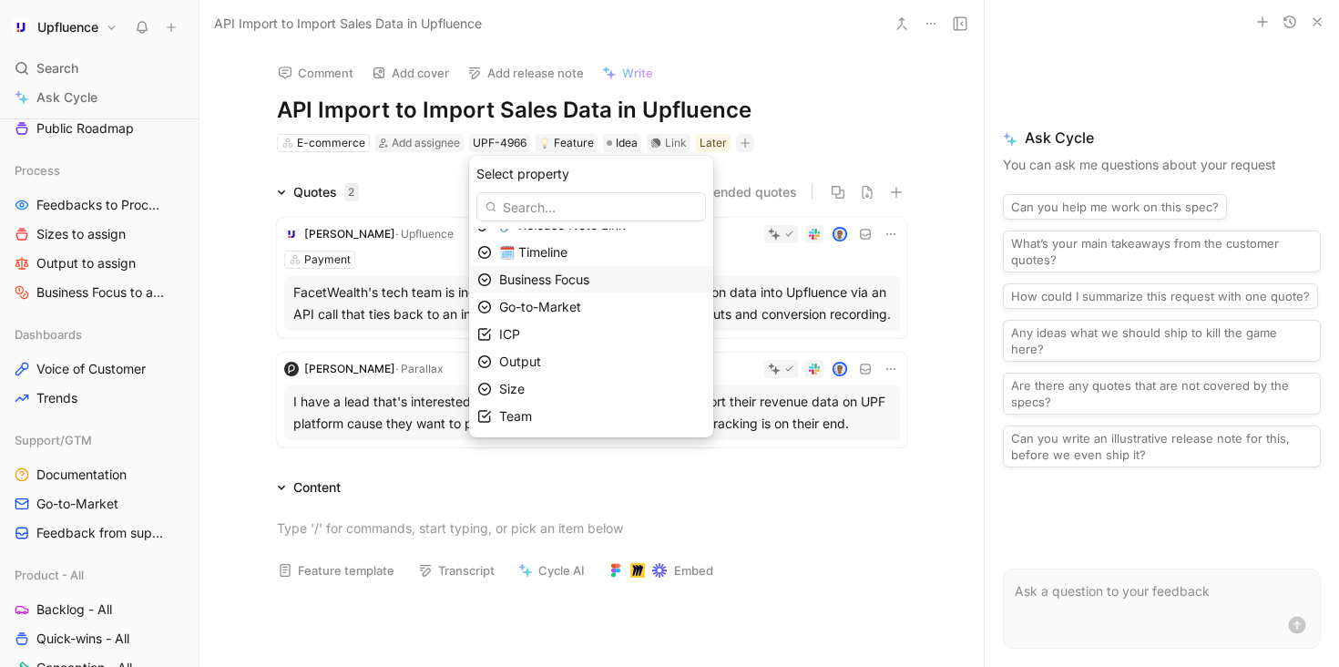
click at [566, 281] on span "Business Focus" at bounding box center [544, 278] width 90 height 15
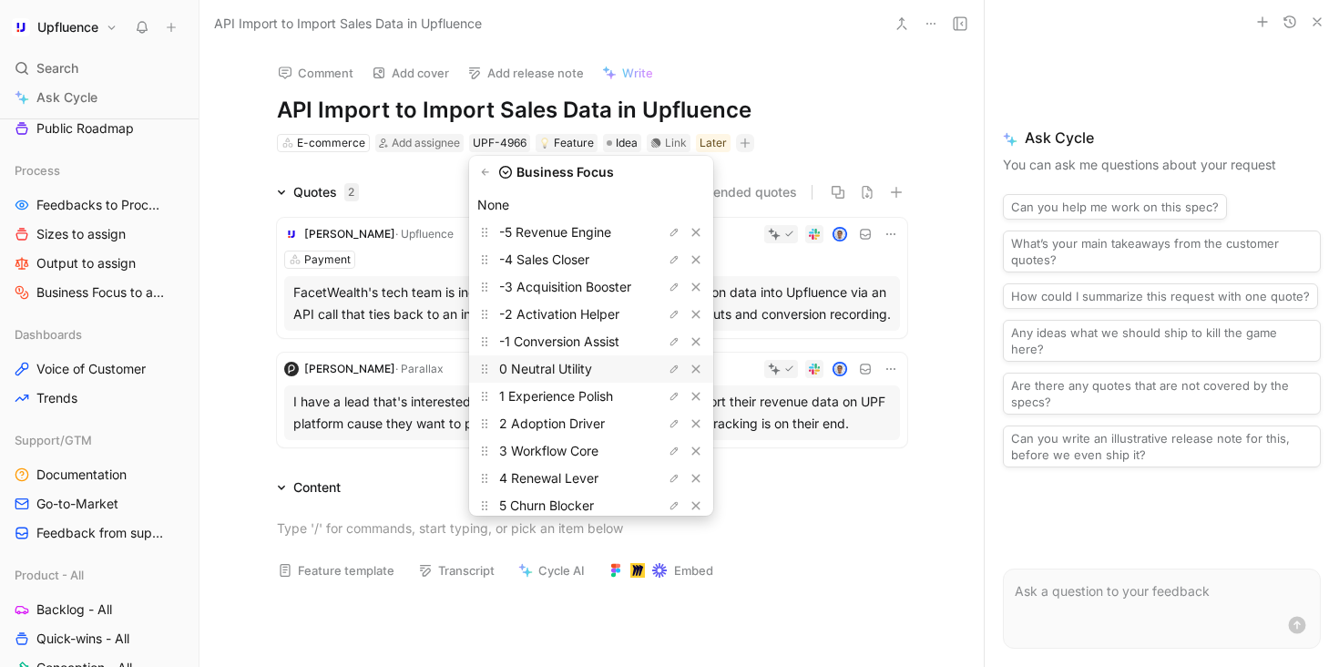
scroll to position [35, 0]
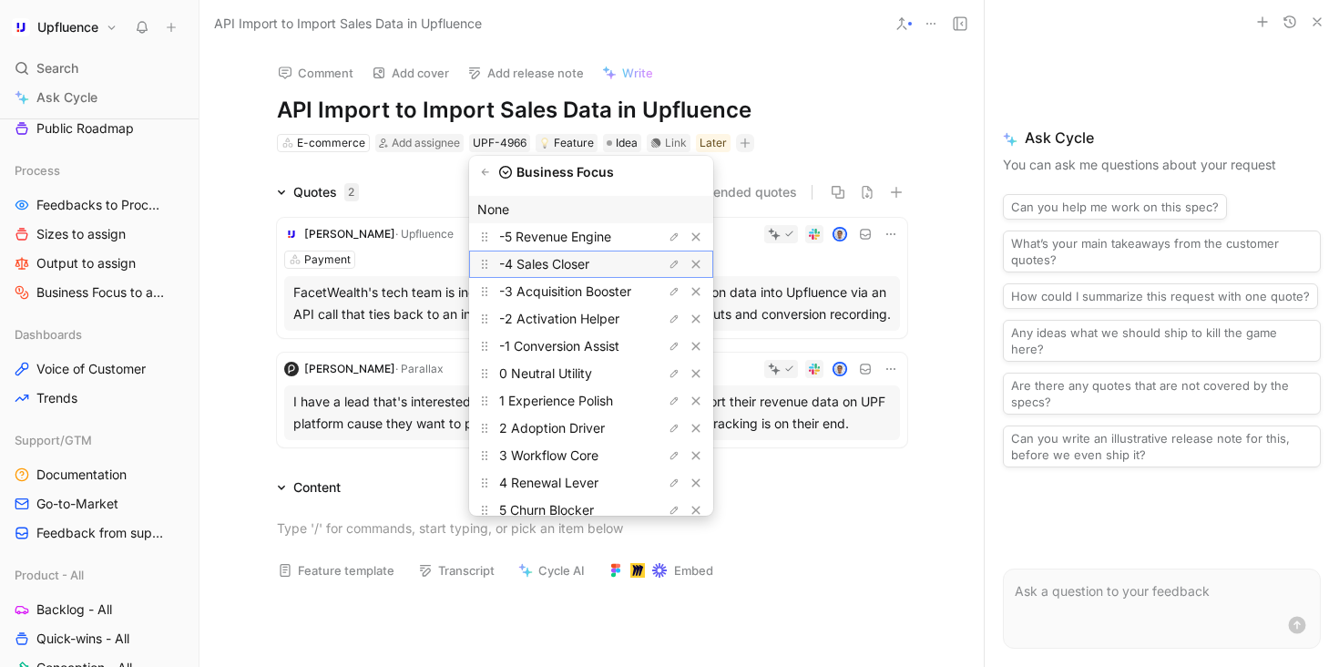
click at [573, 270] on span "-4 Sales Closer" at bounding box center [544, 263] width 90 height 15
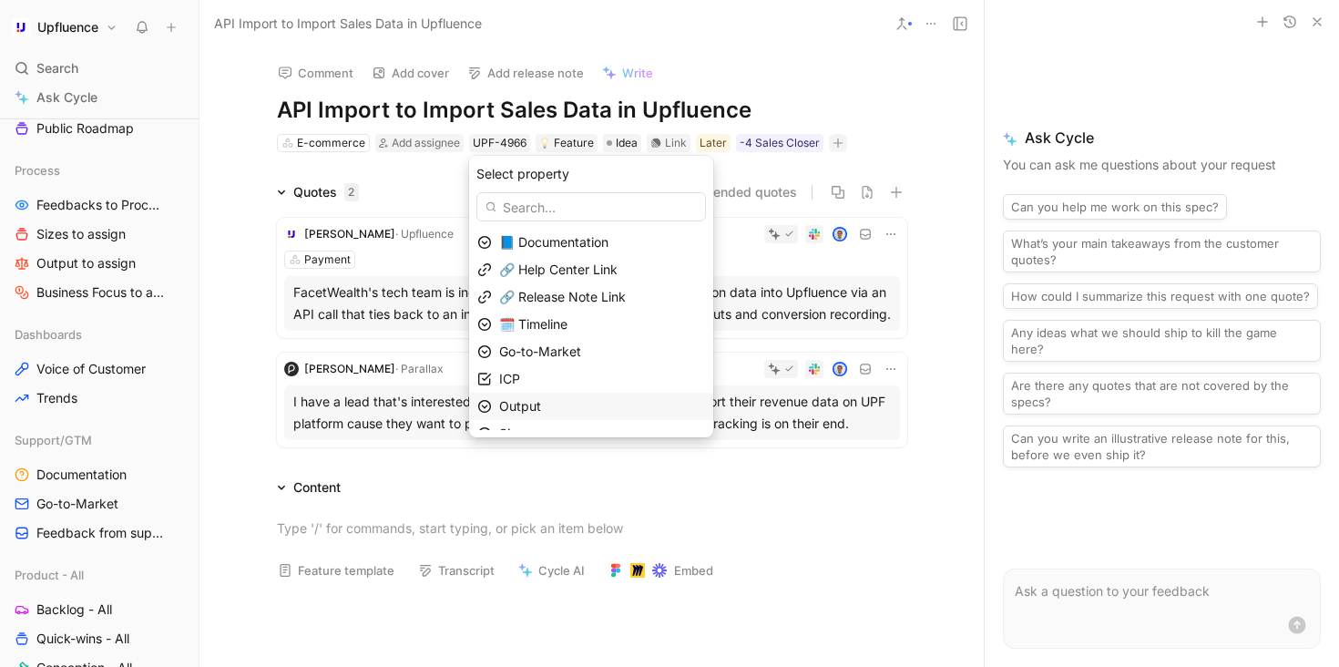
scroll to position [45, 0]
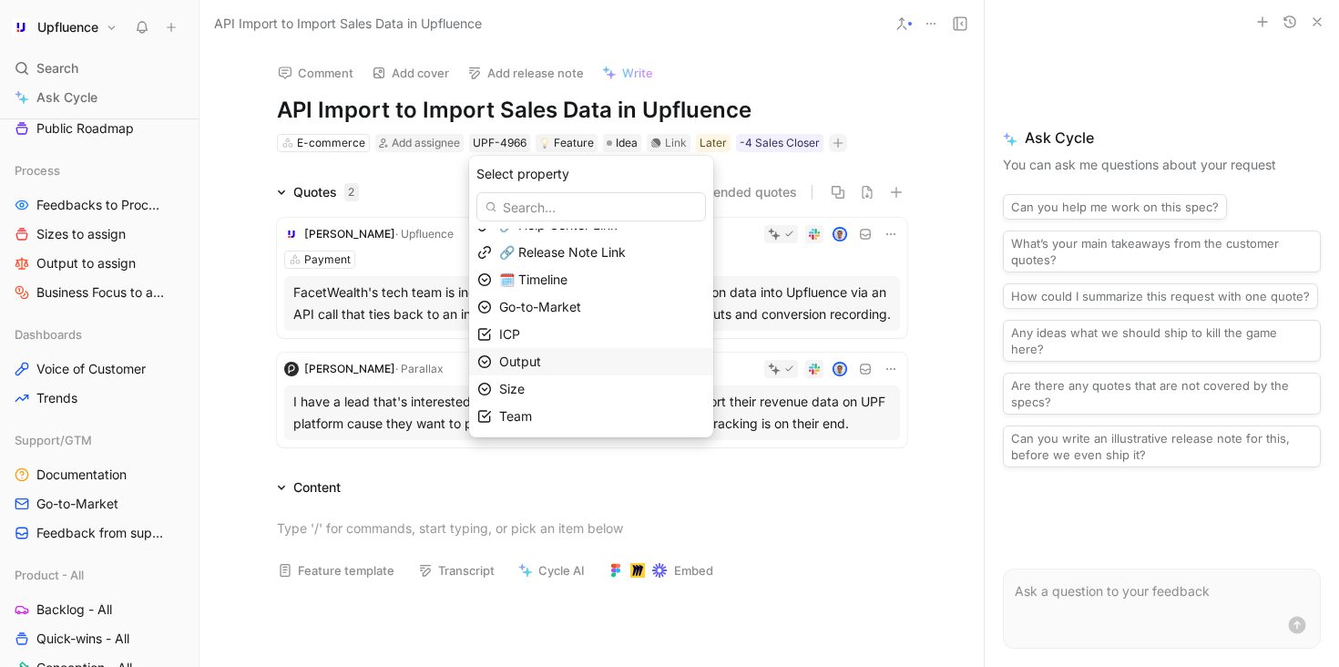
click at [567, 359] on div "Output" at bounding box center [602, 362] width 206 height 22
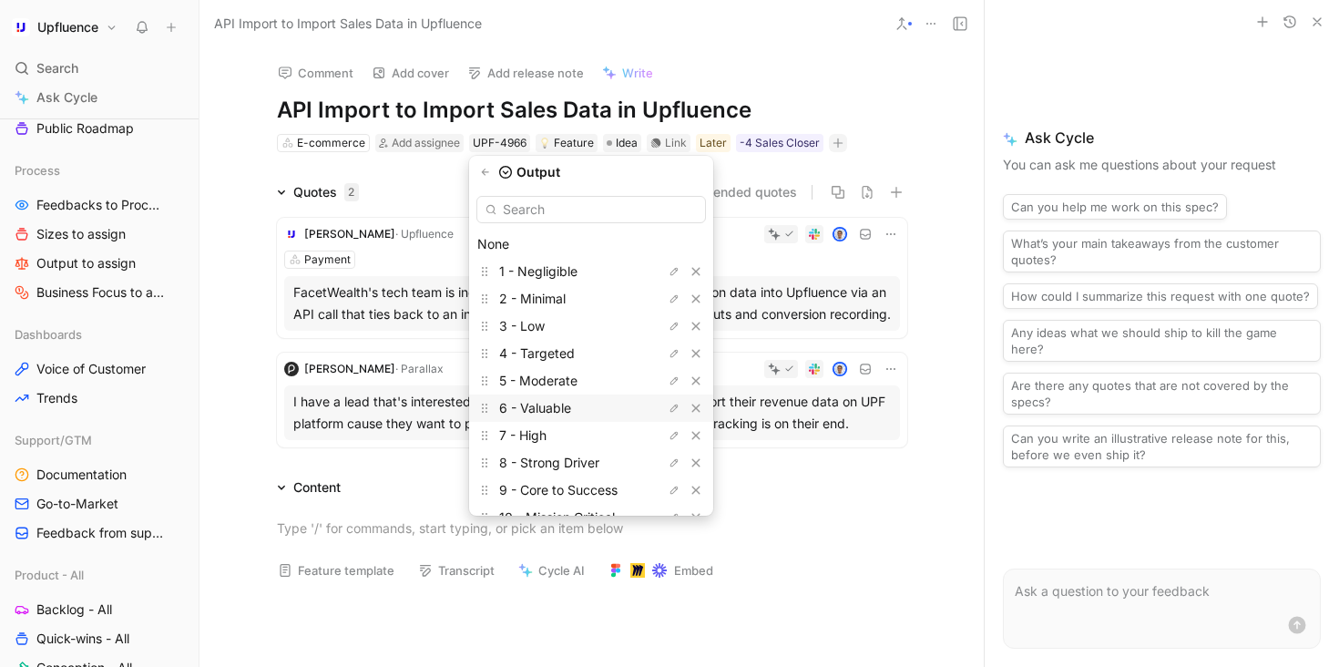
scroll to position [21, 0]
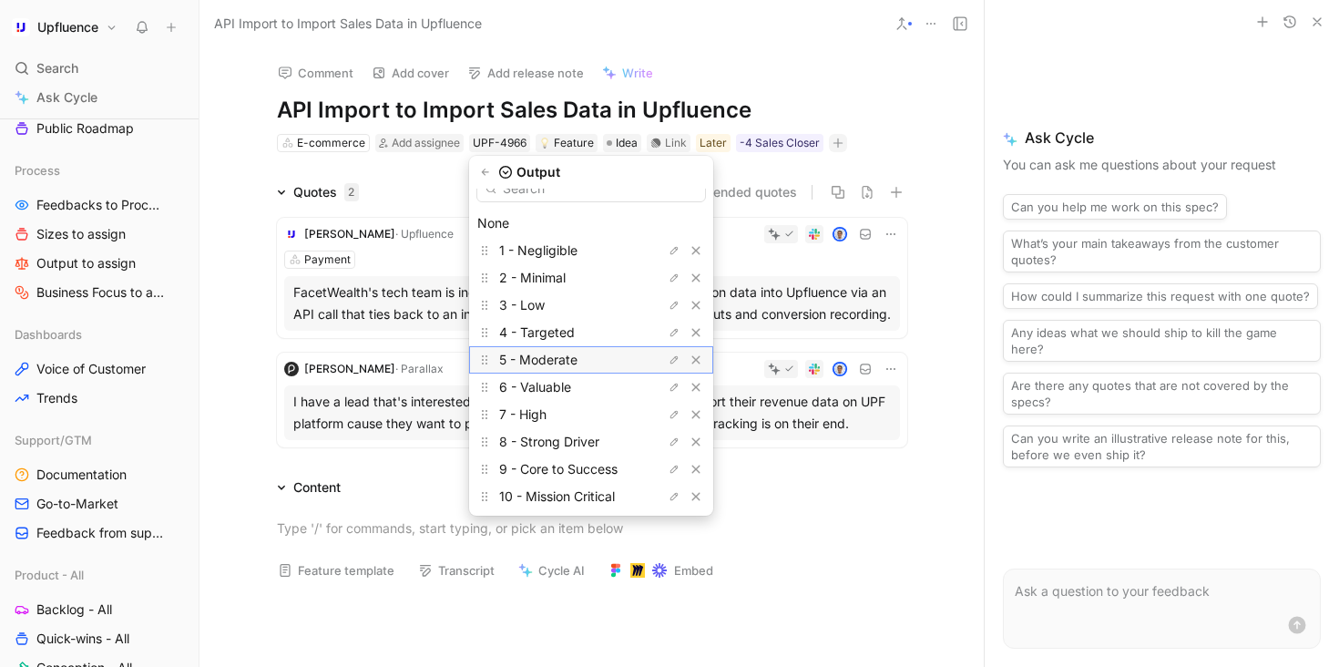
click at [558, 353] on span "5 - Moderate" at bounding box center [538, 359] width 78 height 15
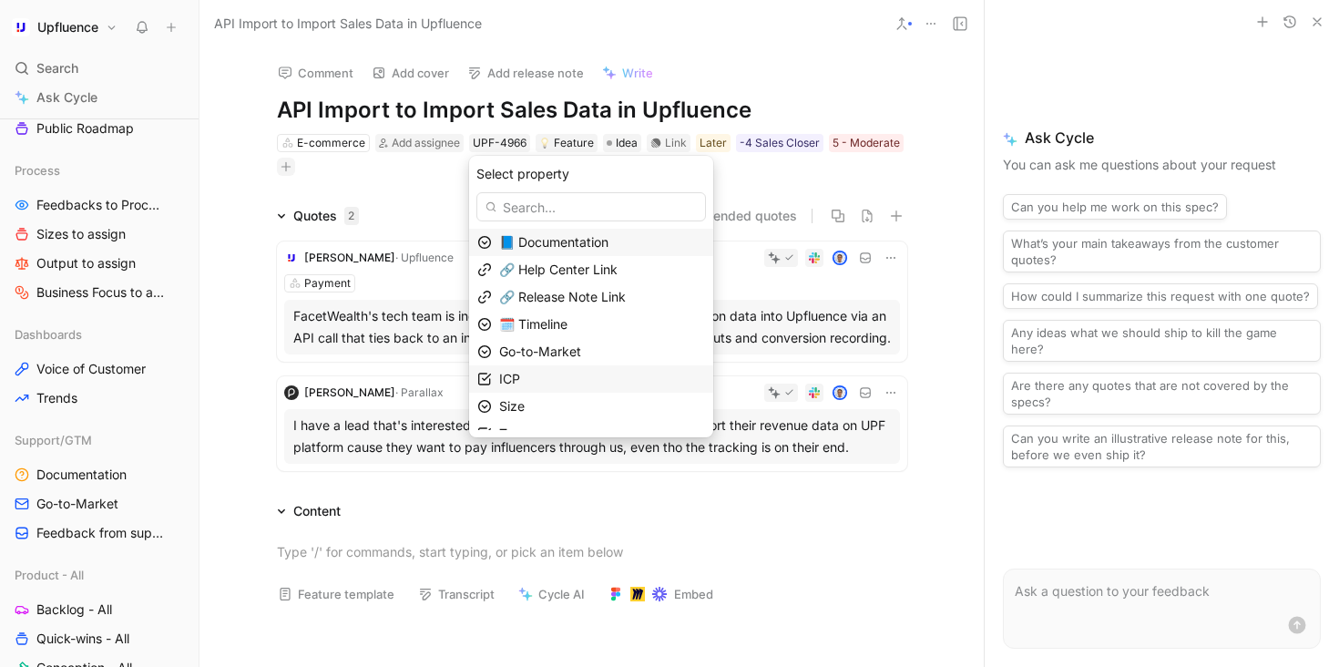
scroll to position [17, 0]
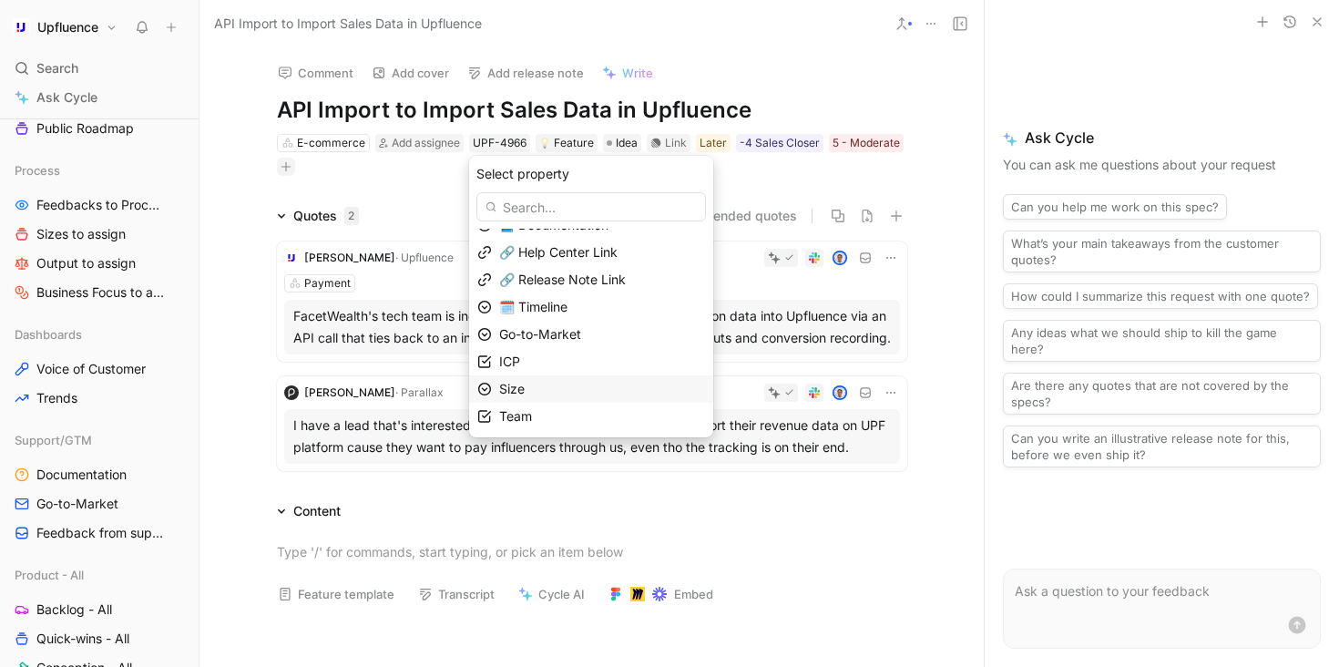
click at [553, 391] on div "Size" at bounding box center [602, 389] width 206 height 22
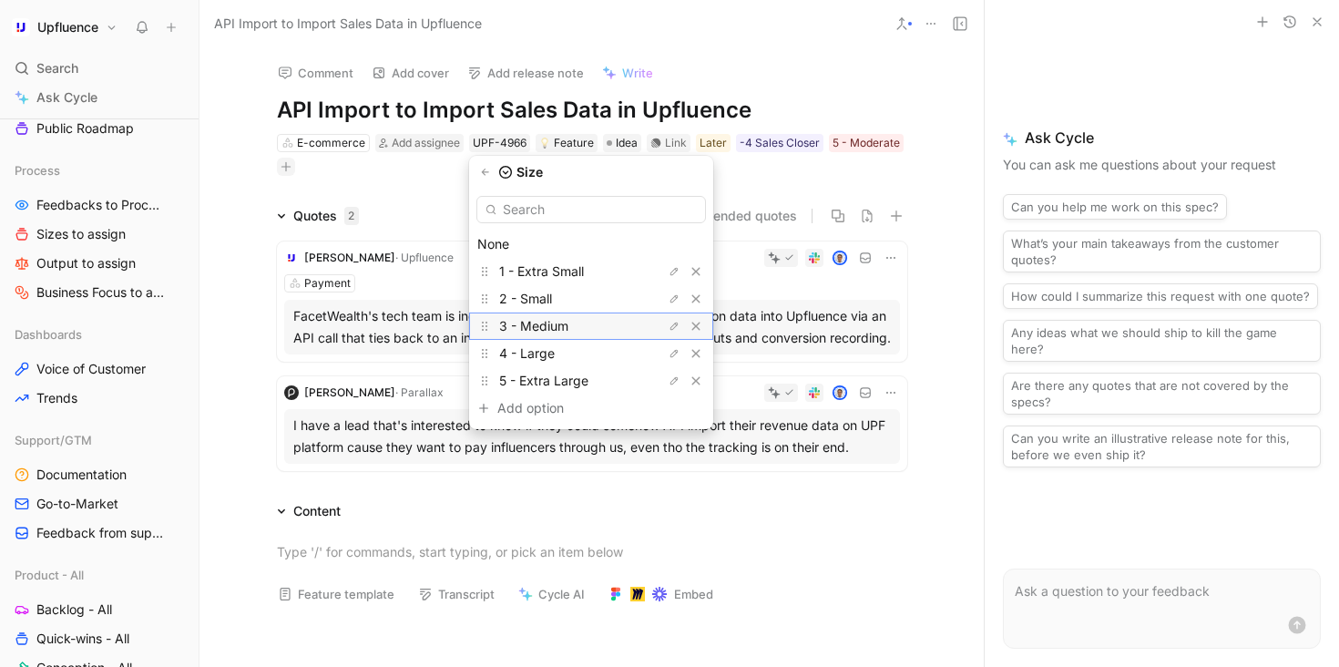
click at [565, 321] on span "3 - Medium" at bounding box center [533, 325] width 69 height 15
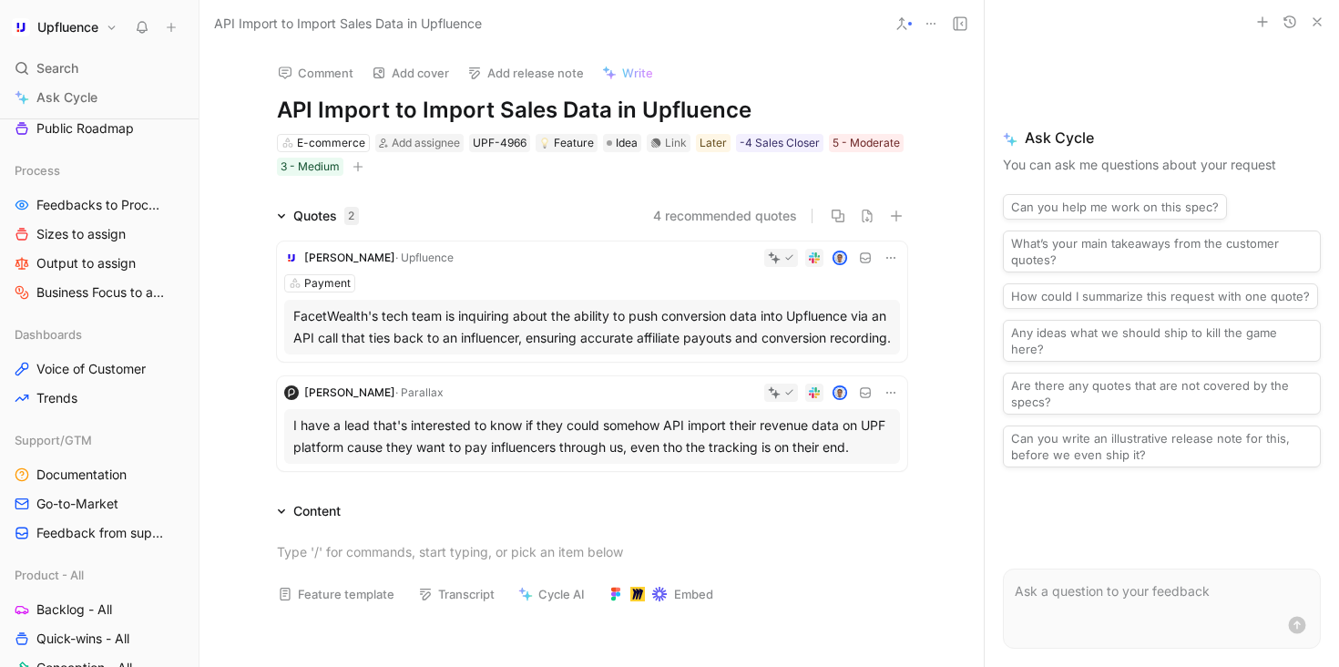
click at [908, 25] on div at bounding box center [910, 24] width 4 height 4
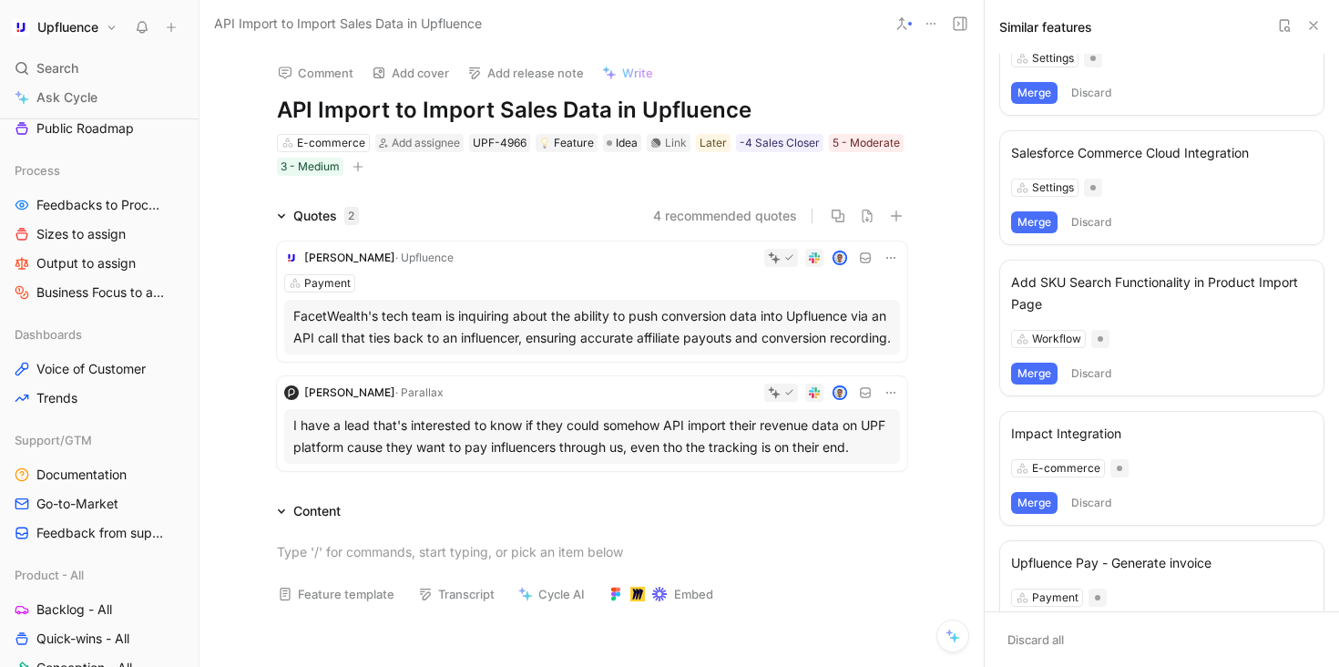
scroll to position [744, 0]
click at [762, 71] on div "Comment Add cover Add release note Write" at bounding box center [589, 67] width 638 height 37
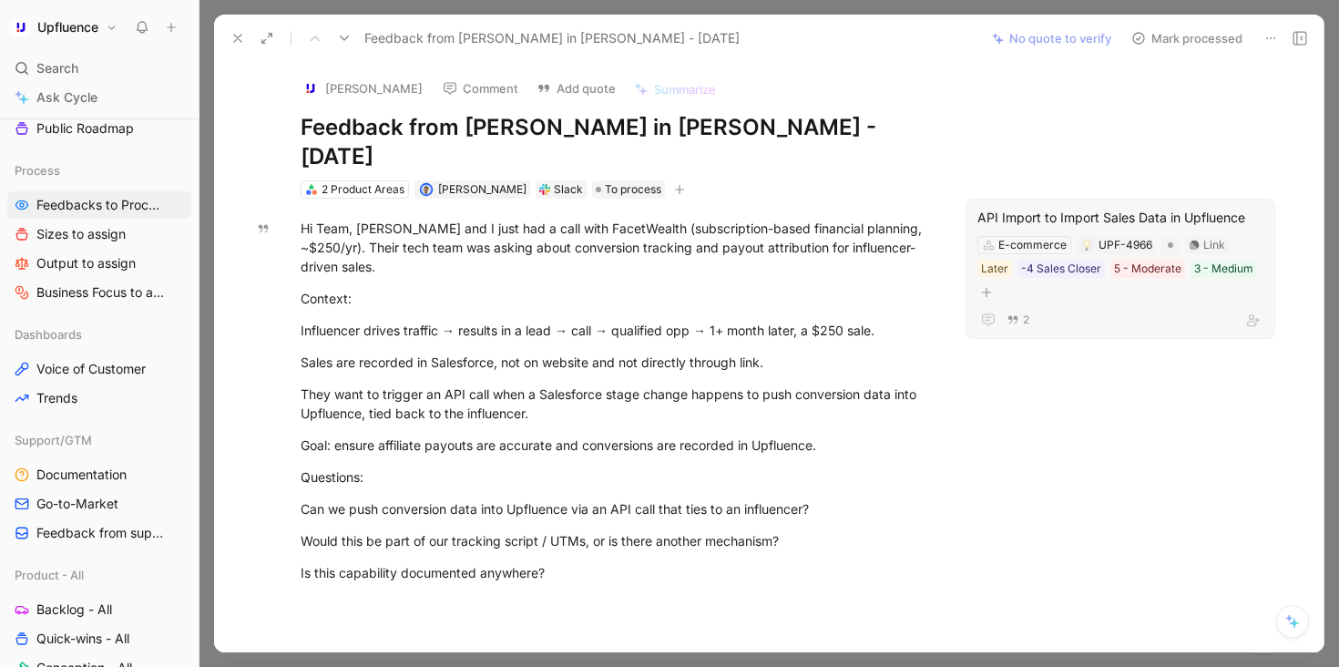
click at [1208, 36] on p "FacetWealth's tech team is inquiring about the ability to push conversion data …" at bounding box center [1120, 74] width 288 height 96
click at [1168, 41] on button "Mark processed" at bounding box center [1187, 39] width 128 height 26
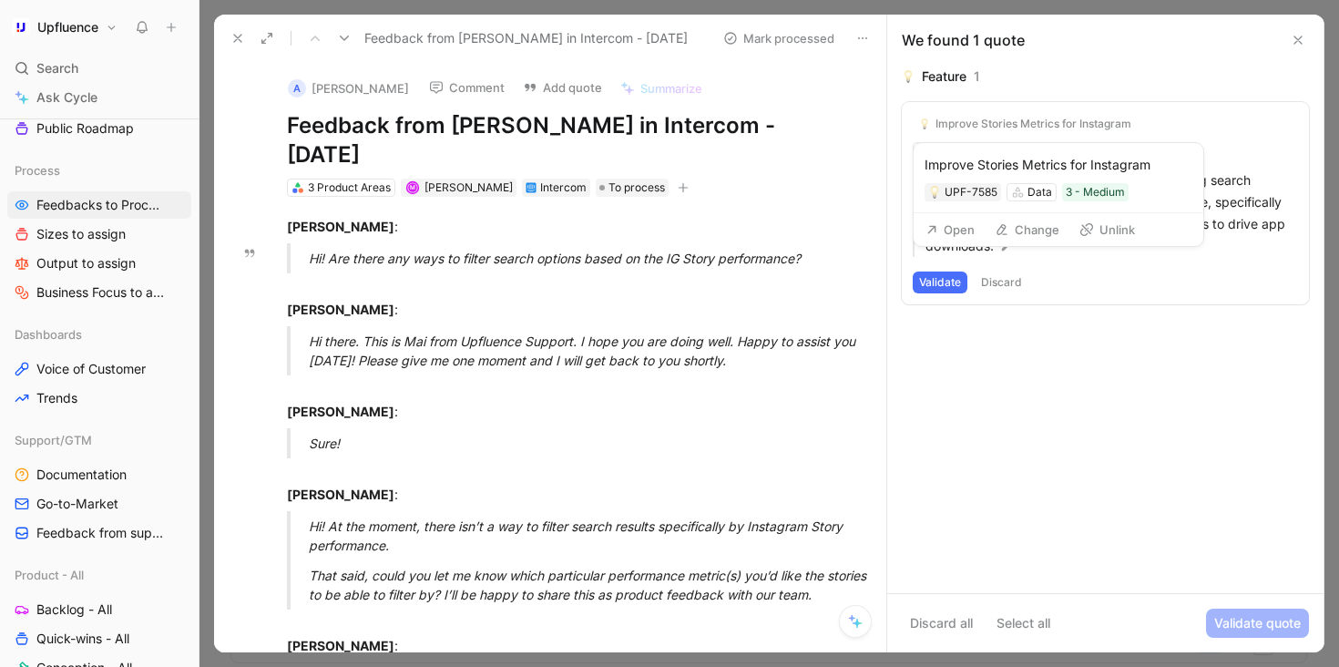
click at [1098, 220] on button "Unlink" at bounding box center [1107, 230] width 72 height 26
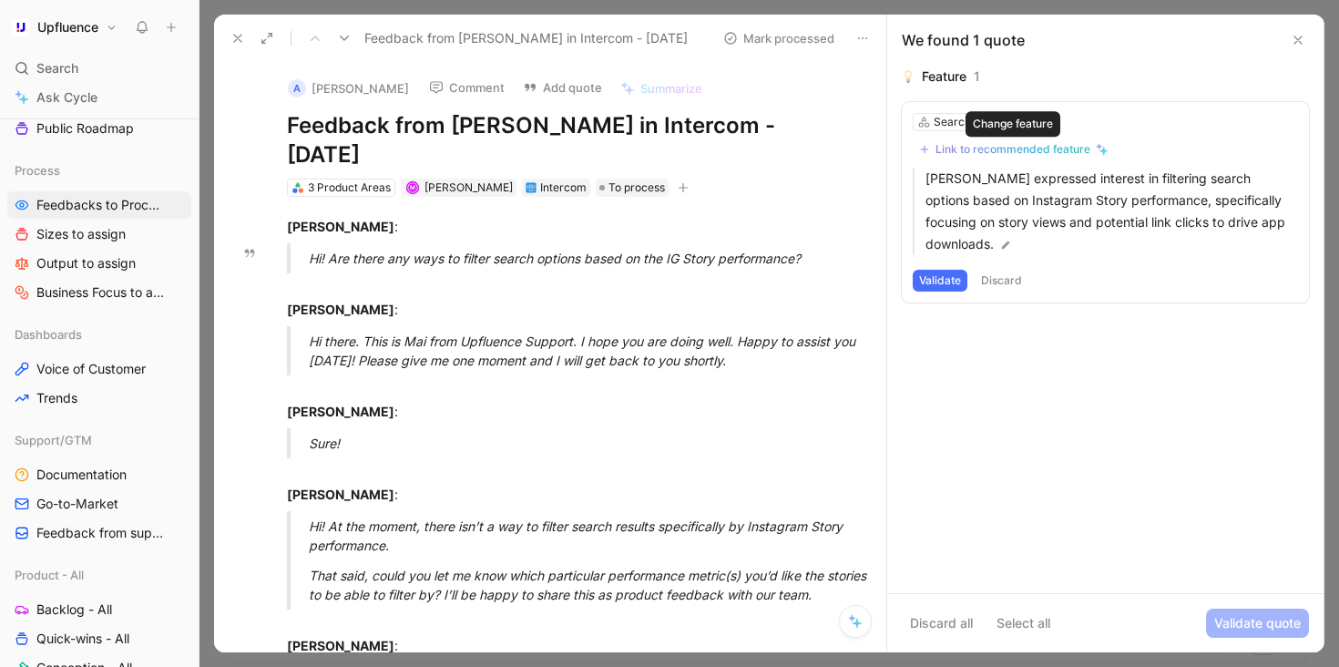
click at [1038, 150] on div "Link to recommended feature" at bounding box center [1012, 149] width 155 height 15
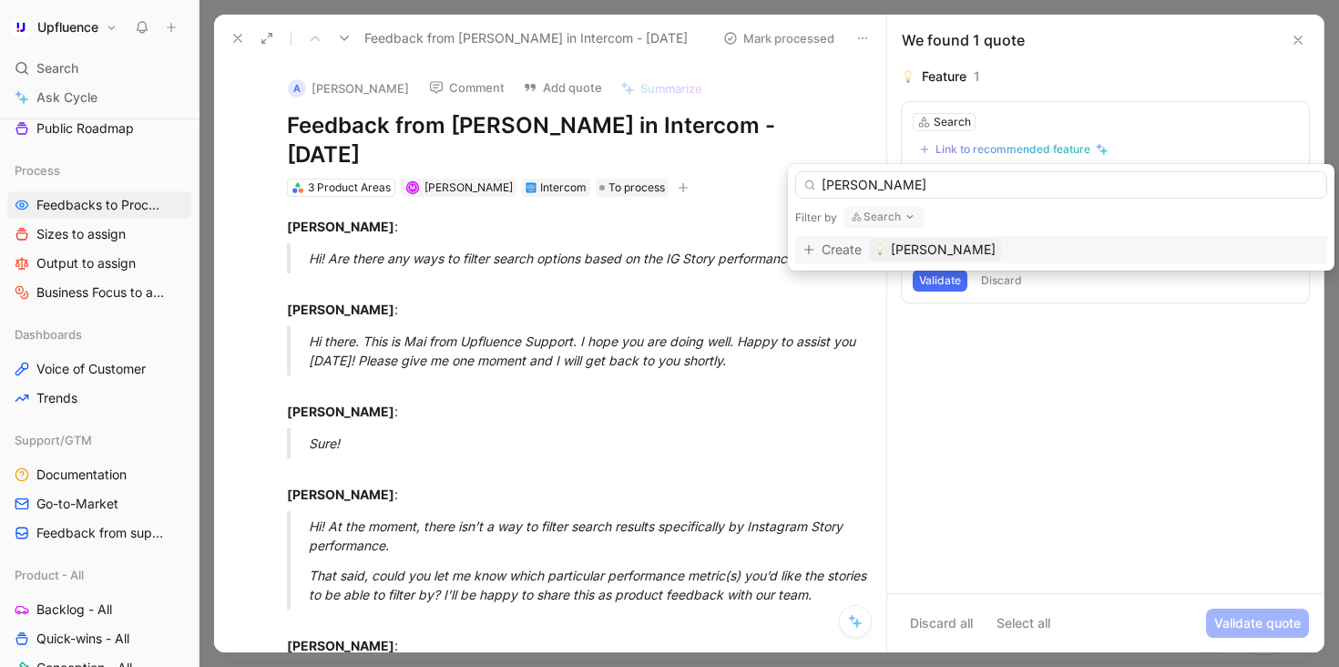
type input "Stories"
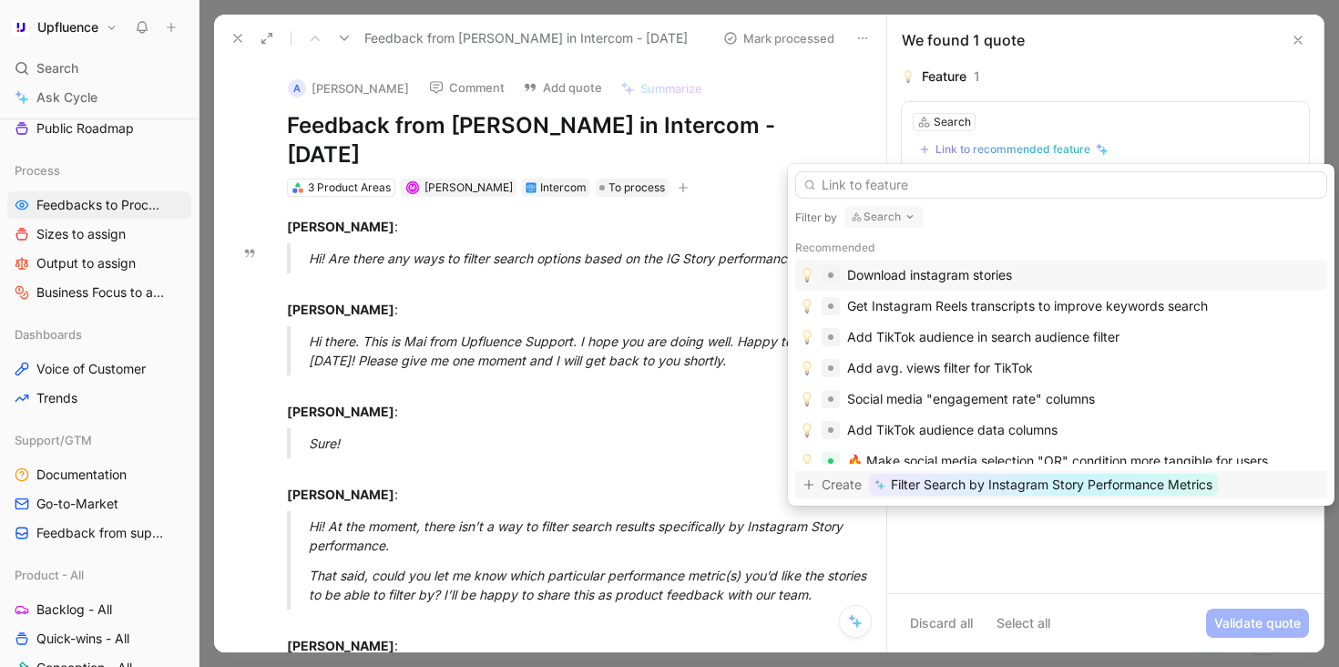
click at [999, 488] on span "Filter Search by Instagram Story Performance Metrics" at bounding box center [1052, 485] width 322 height 22
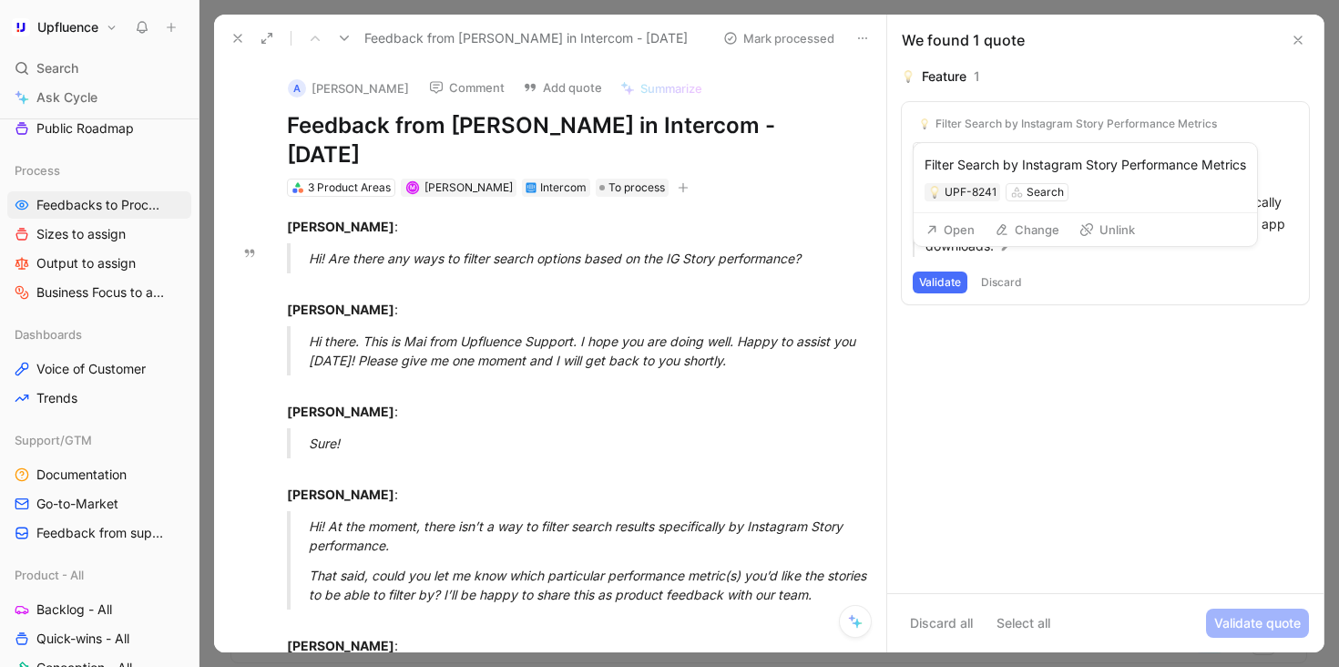
click at [1027, 128] on div "Filter Search by Instagram Story Performance Metrics" at bounding box center [1075, 124] width 281 height 15
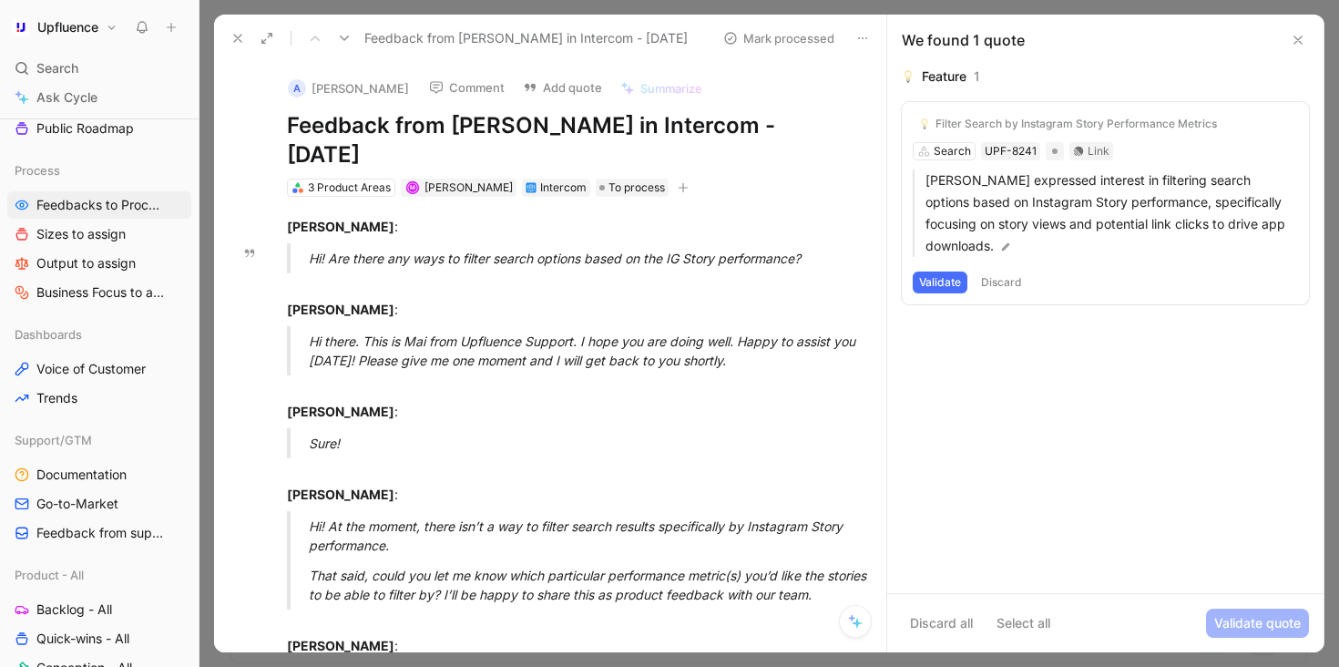
click at [932, 278] on button "Validate" at bounding box center [940, 282] width 55 height 22
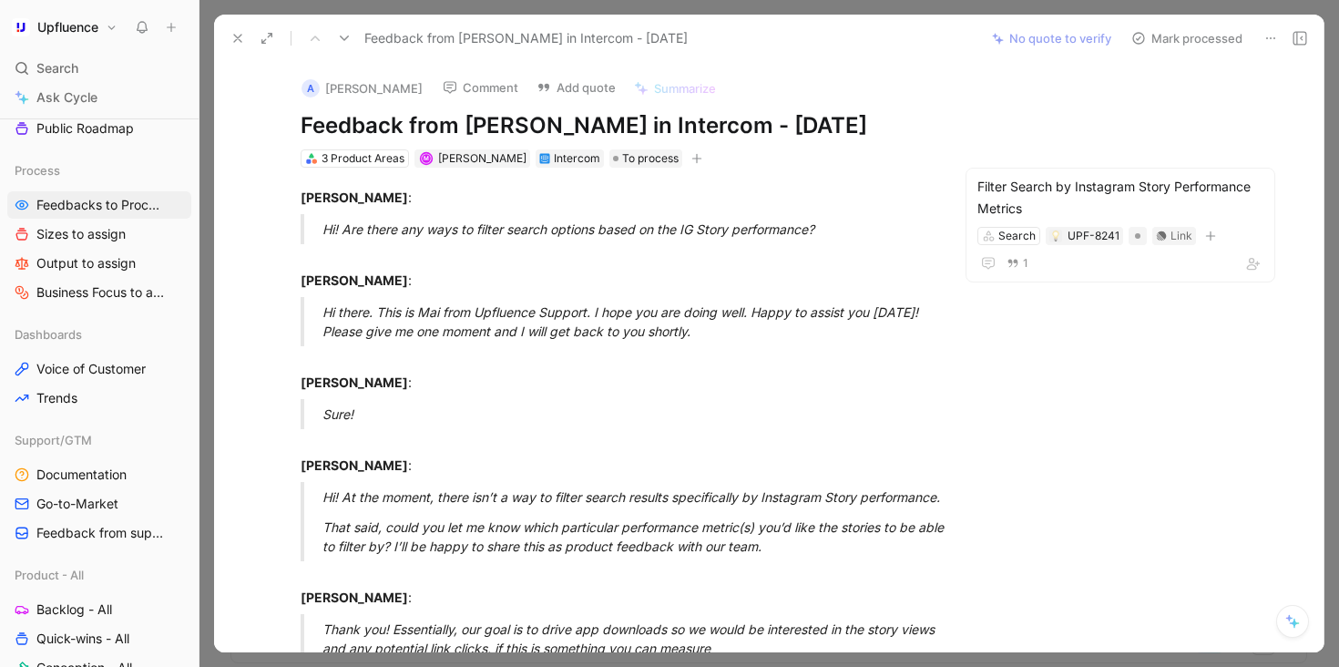
click at [1205, 44] on button "Mark processed" at bounding box center [1187, 39] width 128 height 26
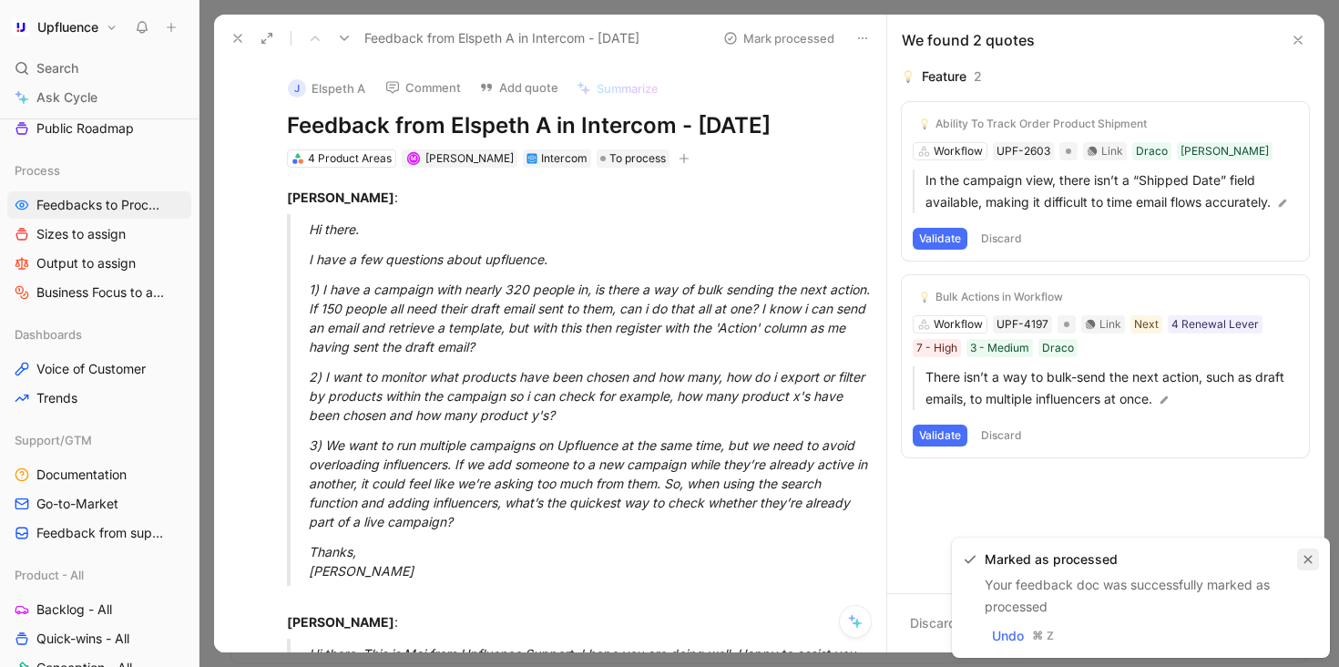
click at [1307, 560] on icon "button" at bounding box center [1308, 560] width 8 height 8
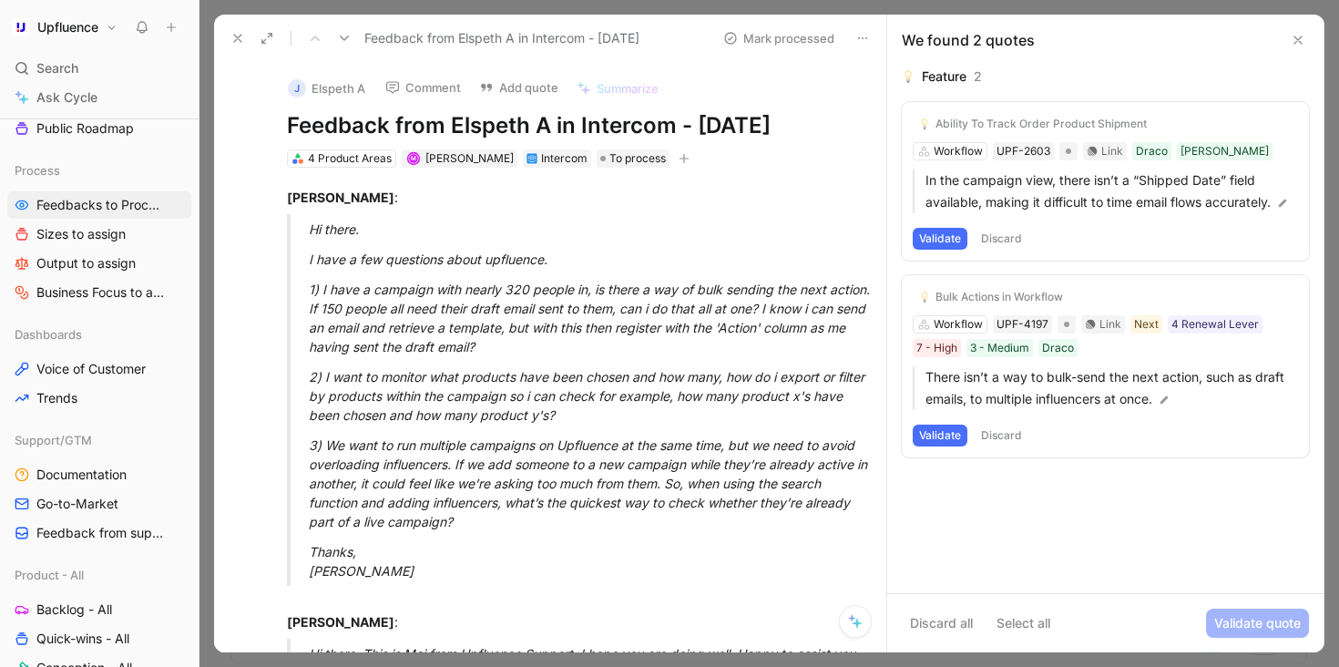
click at [937, 238] on button "Validate" at bounding box center [940, 239] width 55 height 22
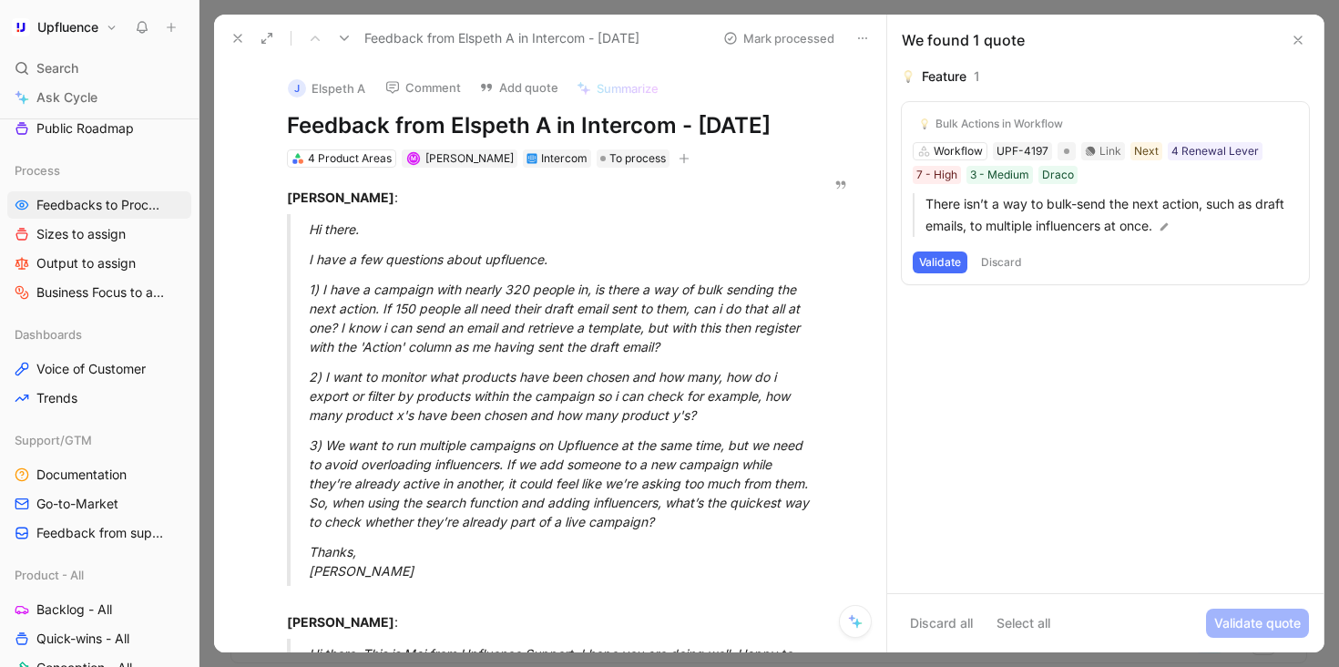
click at [948, 263] on button "Validate" at bounding box center [940, 262] width 55 height 22
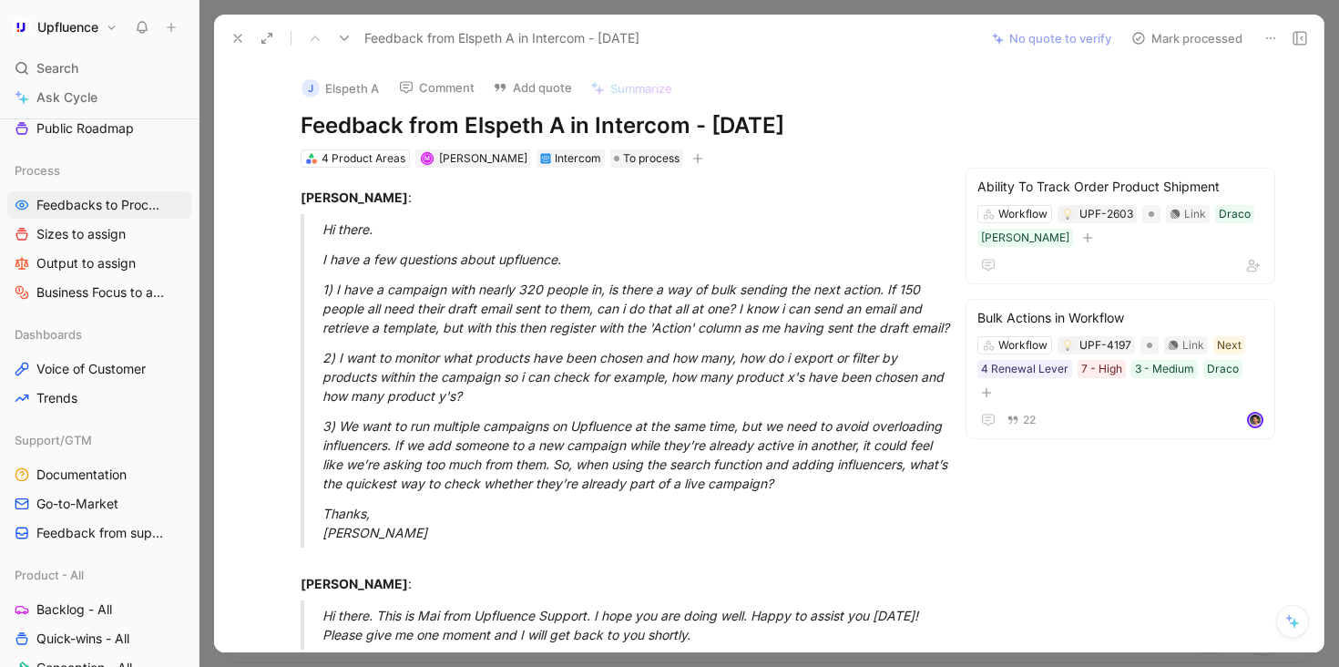
click at [459, 92] on button "Comment" at bounding box center [437, 88] width 92 height 26
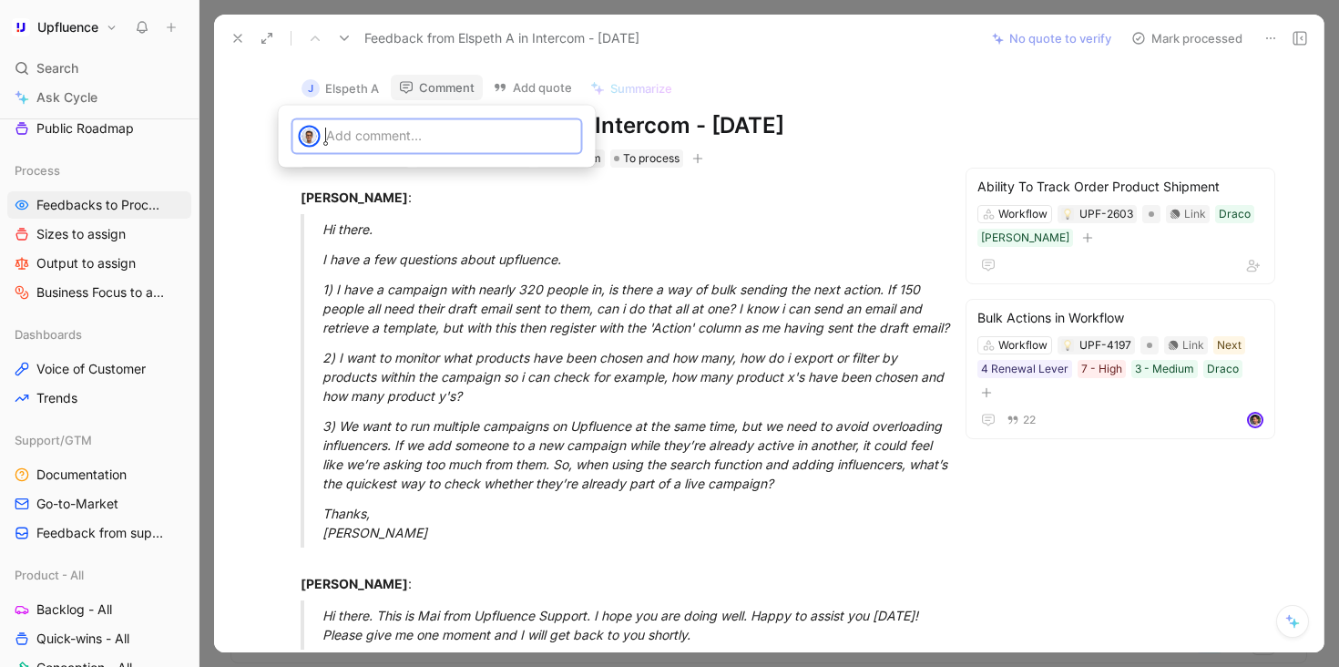
click at [473, 132] on p at bounding box center [451, 135] width 250 height 19
click at [392, 178] on mark "Mai" at bounding box center [384, 174] width 22 height 15
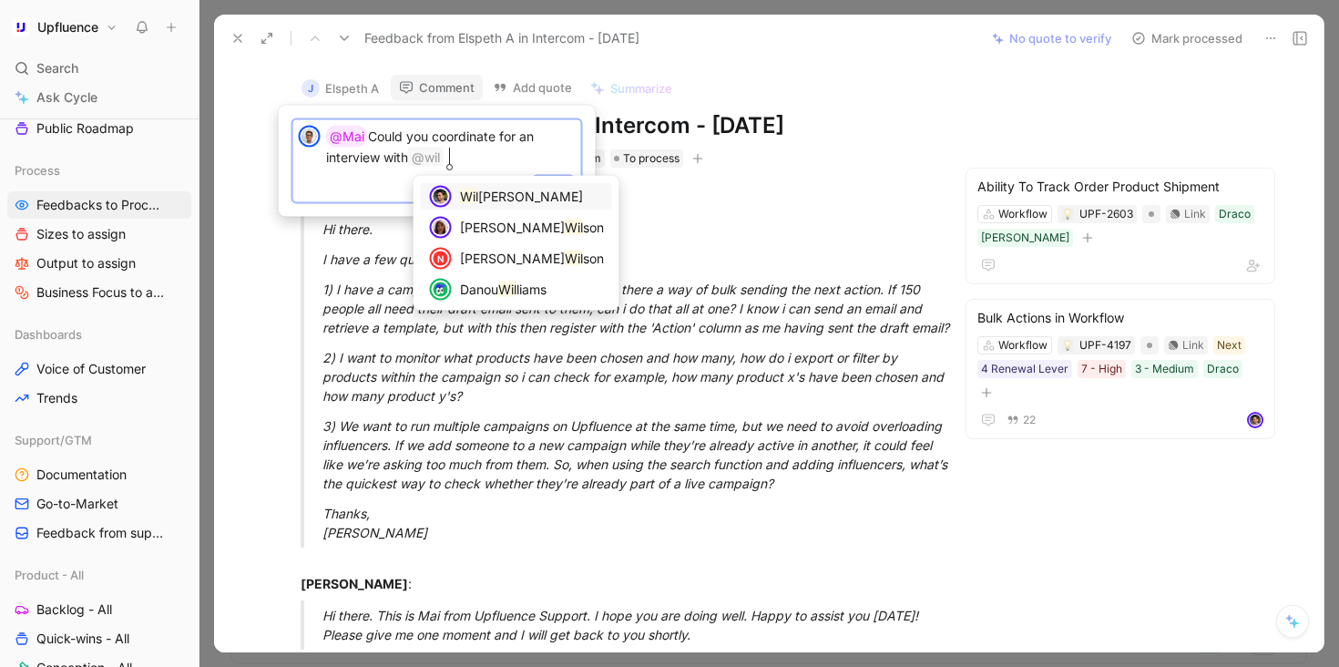
click at [485, 206] on div "Wil liam Di Carlo" at bounding box center [532, 197] width 144 height 22
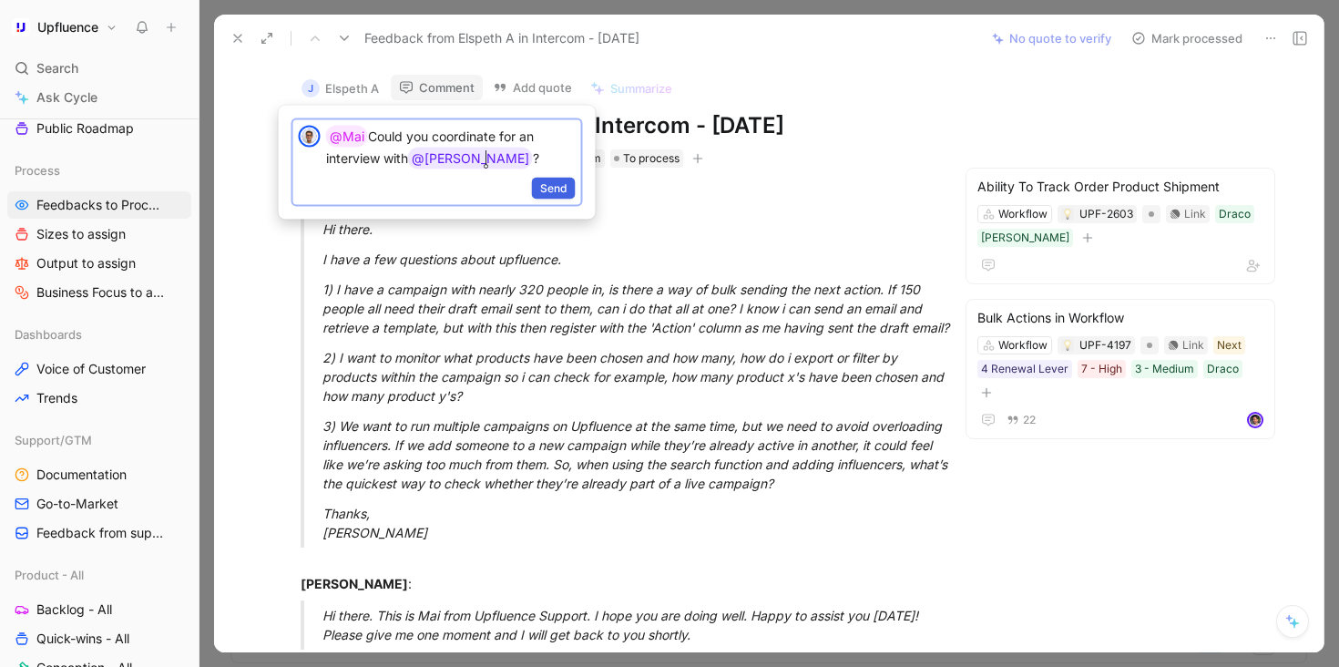
click at [552, 189] on span "Send" at bounding box center [553, 188] width 27 height 18
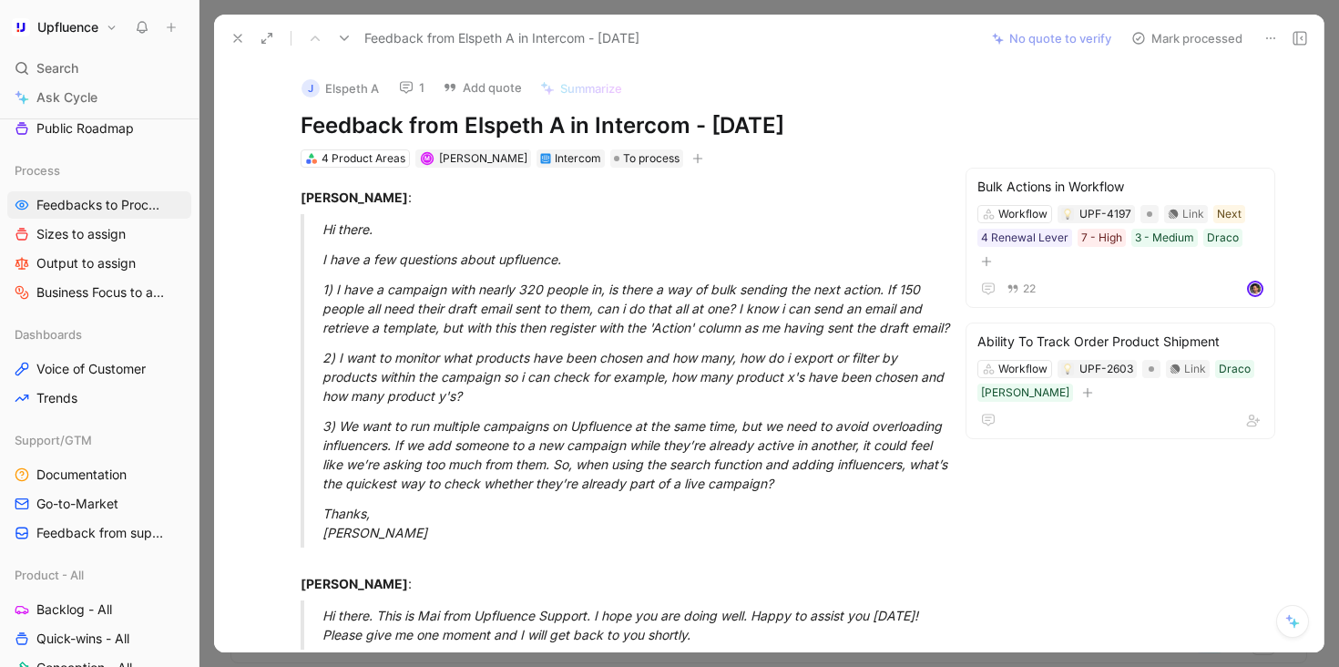
click at [1179, 32] on button "Mark processed" at bounding box center [1187, 39] width 128 height 26
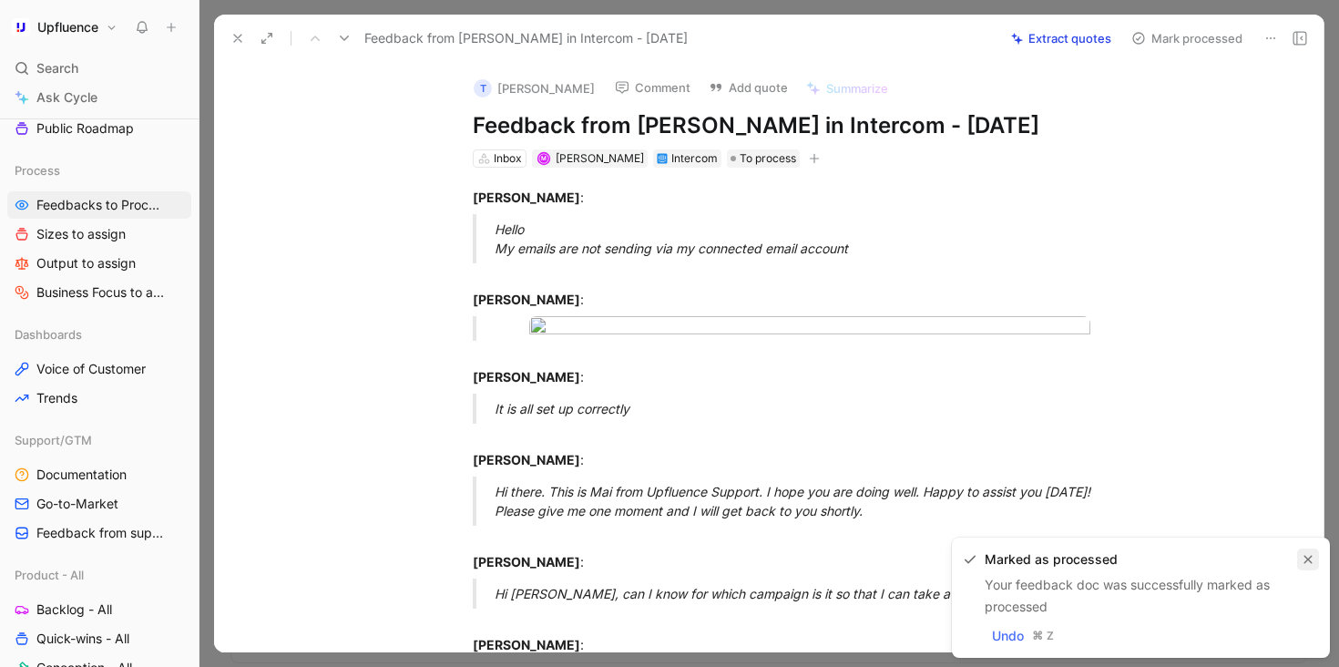
click at [1313, 557] on icon "button" at bounding box center [1308, 559] width 11 height 11
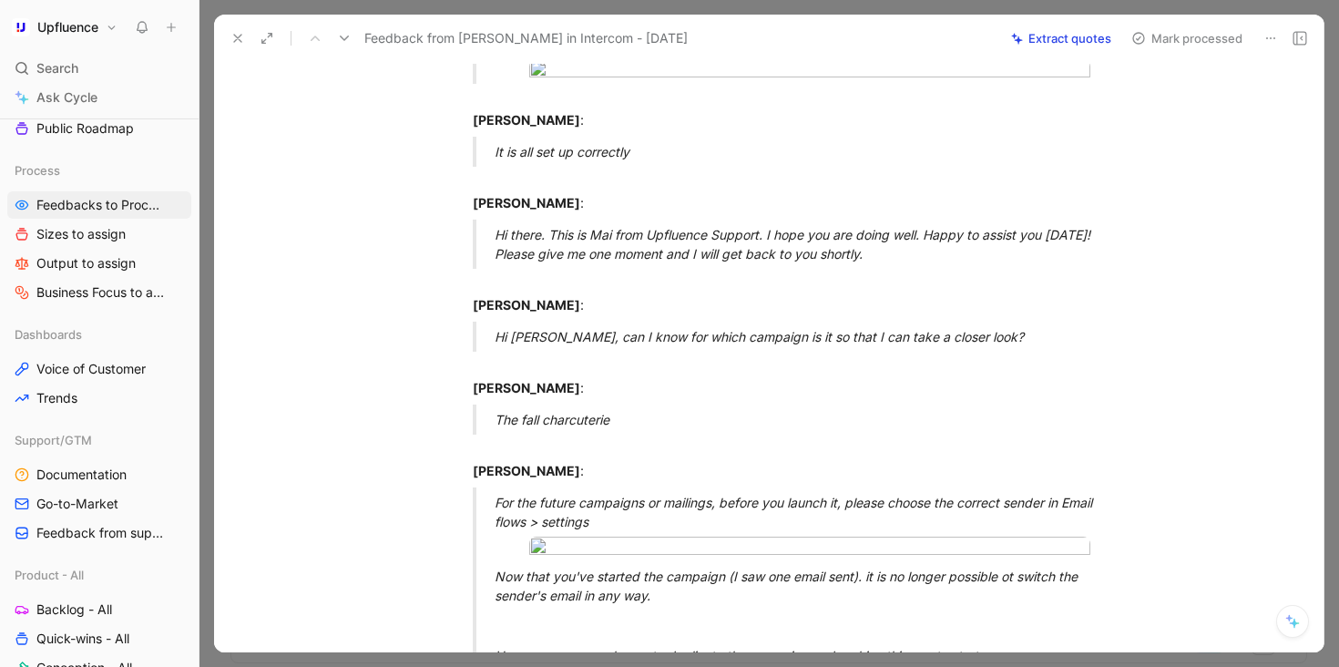
scroll to position [228, 0]
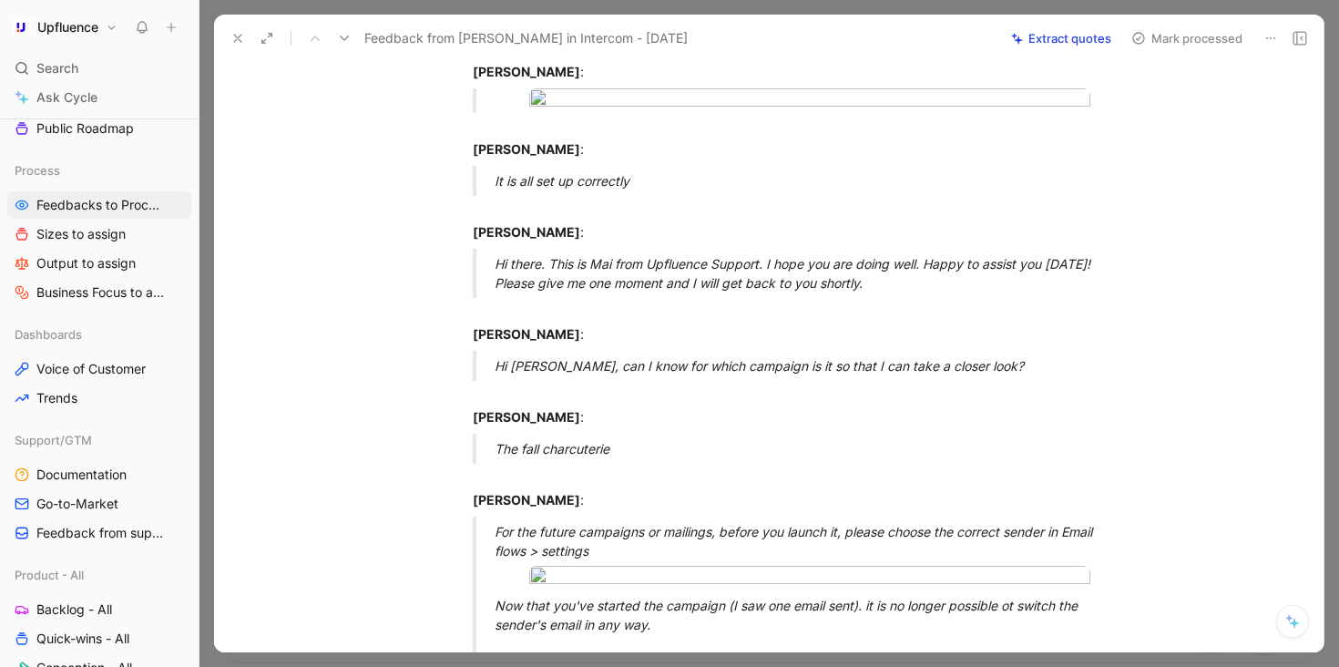
click at [1193, 31] on button "Mark processed" at bounding box center [1187, 39] width 128 height 26
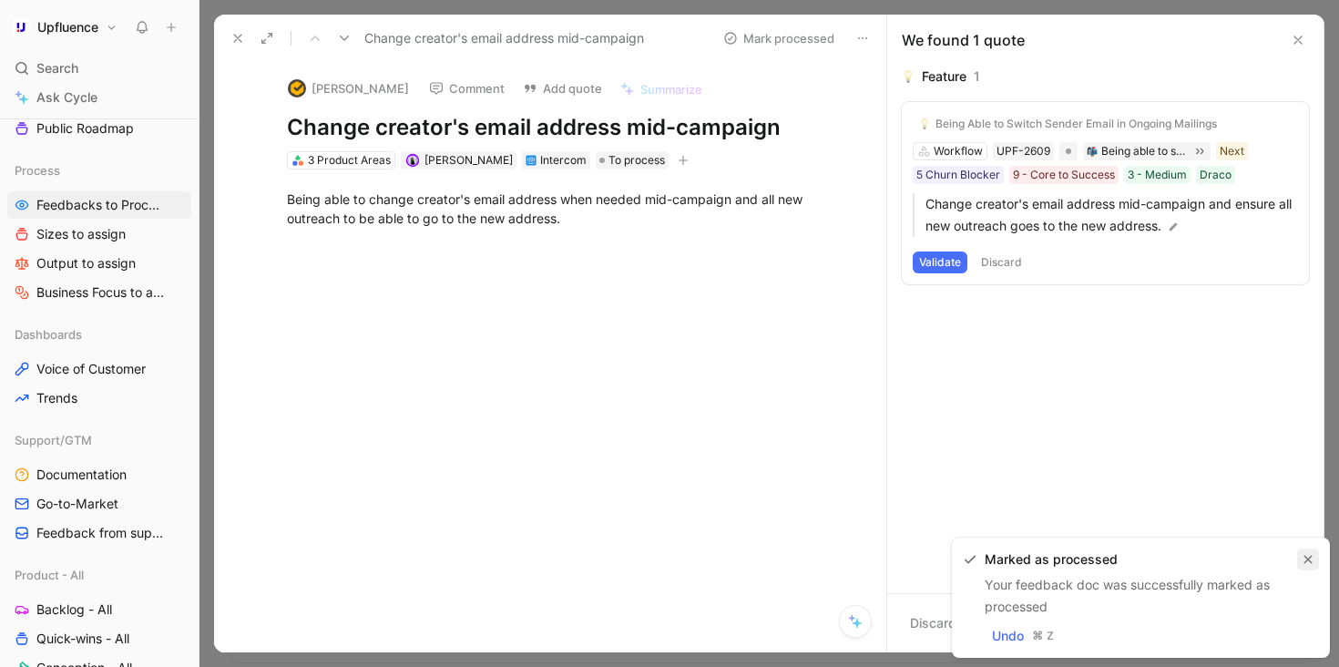
click at [1303, 551] on button "button" at bounding box center [1308, 559] width 22 height 22
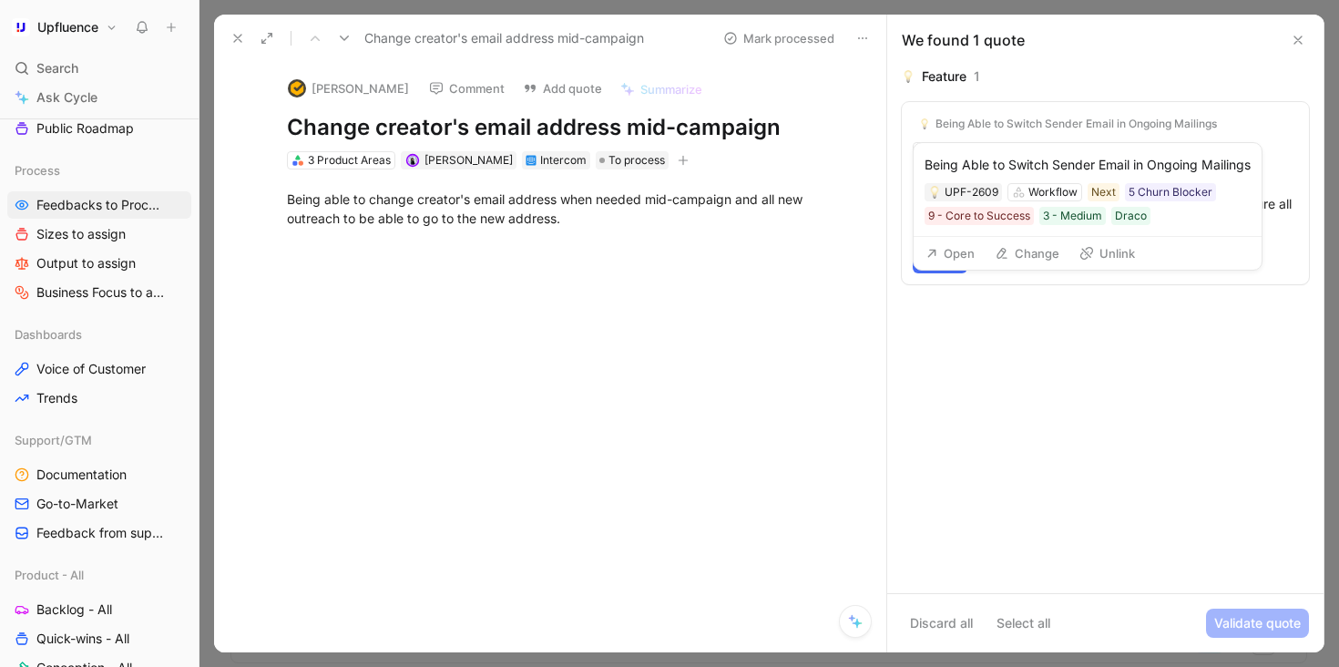
click at [1119, 266] on button "Unlink" at bounding box center [1107, 253] width 72 height 26
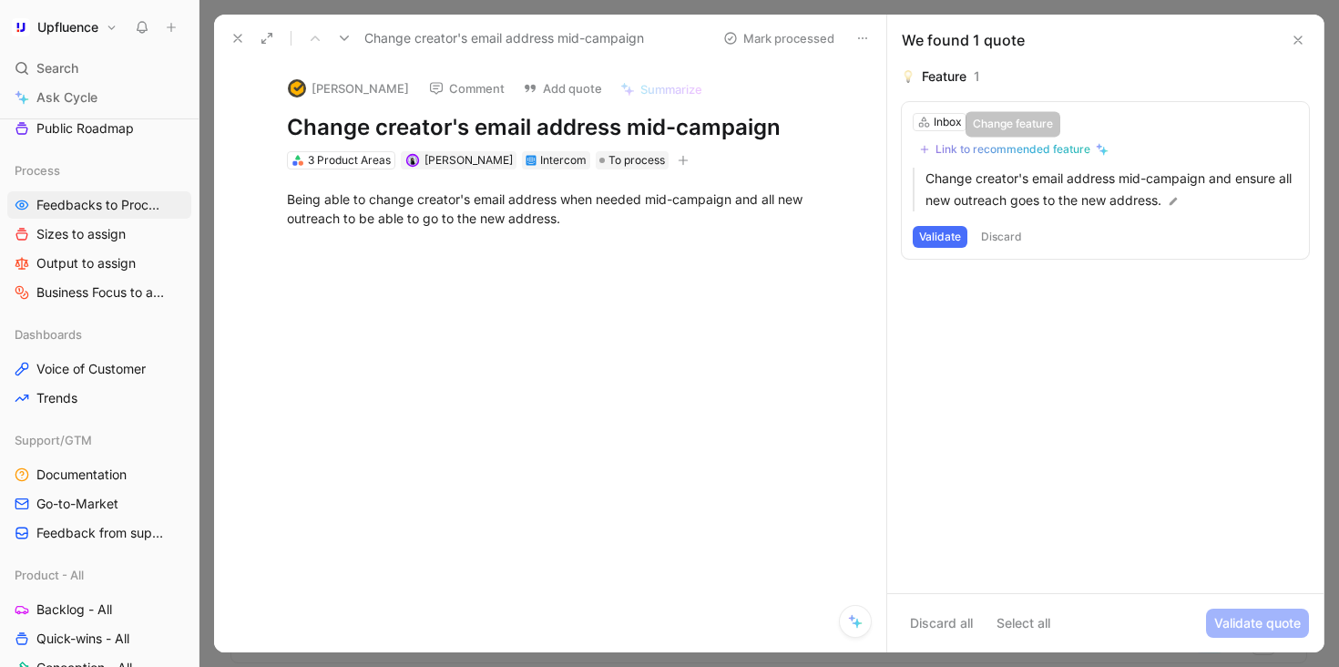
click at [1057, 155] on div "Link to recommended feature" at bounding box center [1012, 149] width 155 height 15
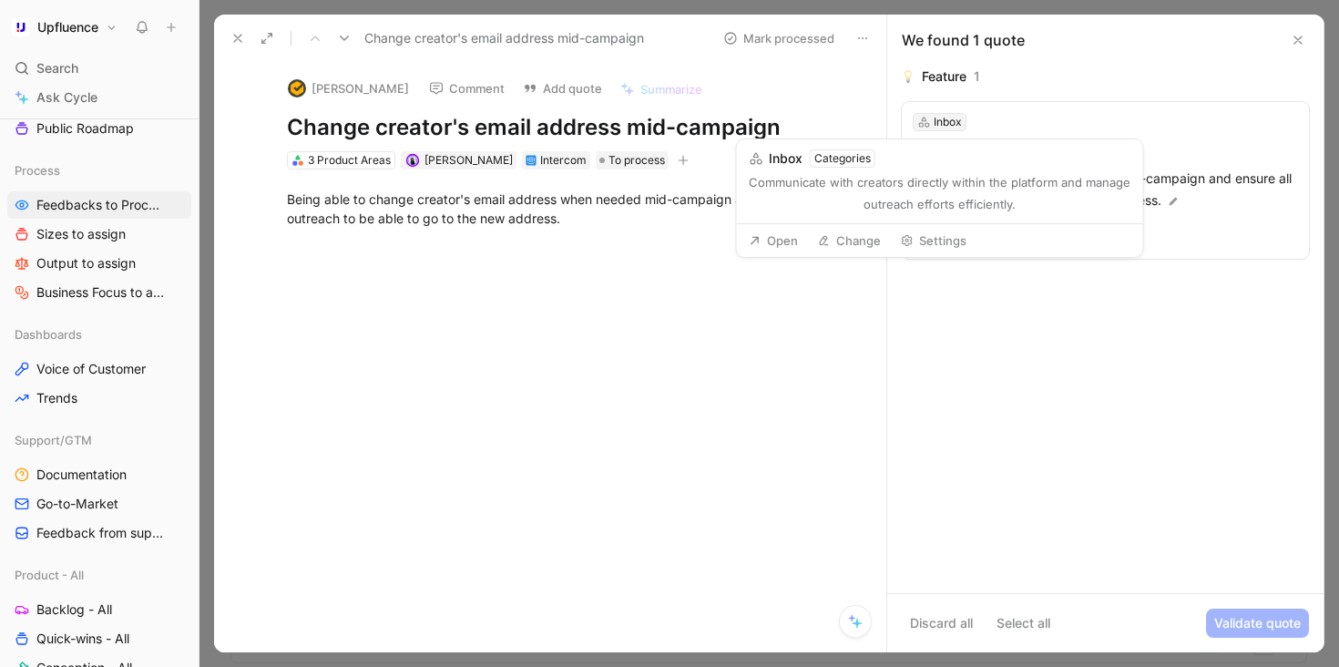
click at [951, 128] on div "Inbox" at bounding box center [948, 122] width 28 height 18
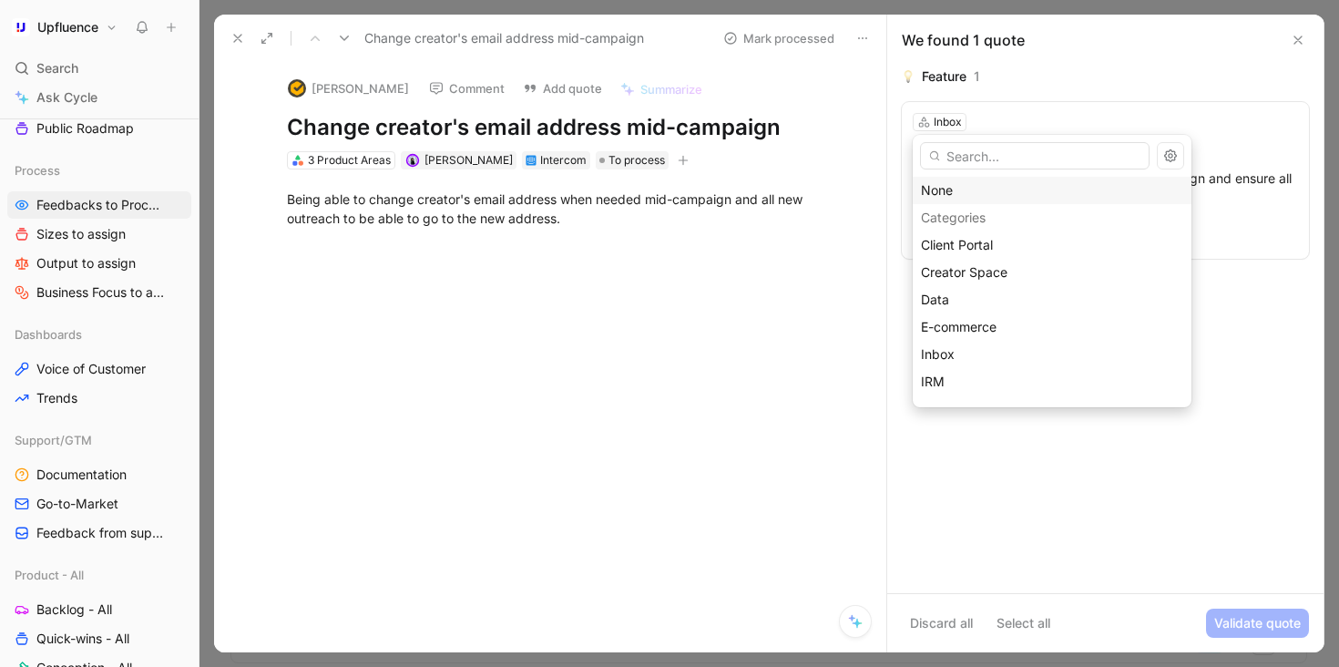
click at [953, 183] on div "None" at bounding box center [1052, 190] width 262 height 22
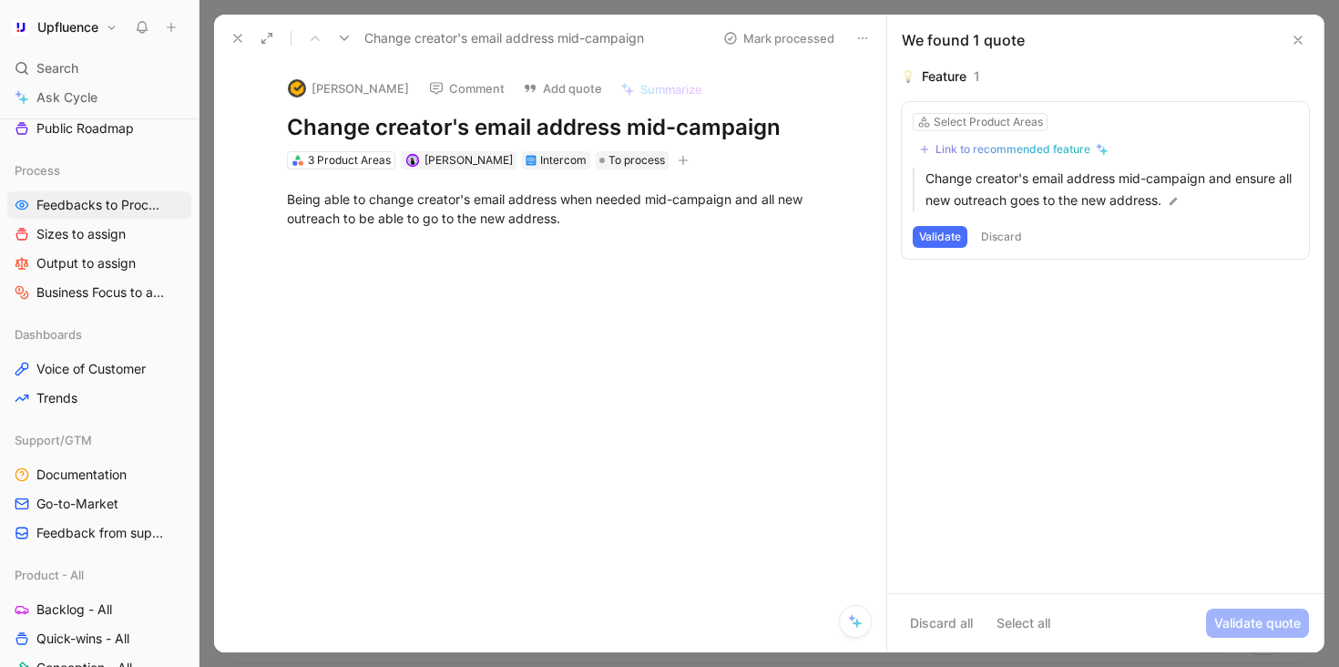
click at [998, 148] on div "Link to recommended feature" at bounding box center [1012, 149] width 155 height 15
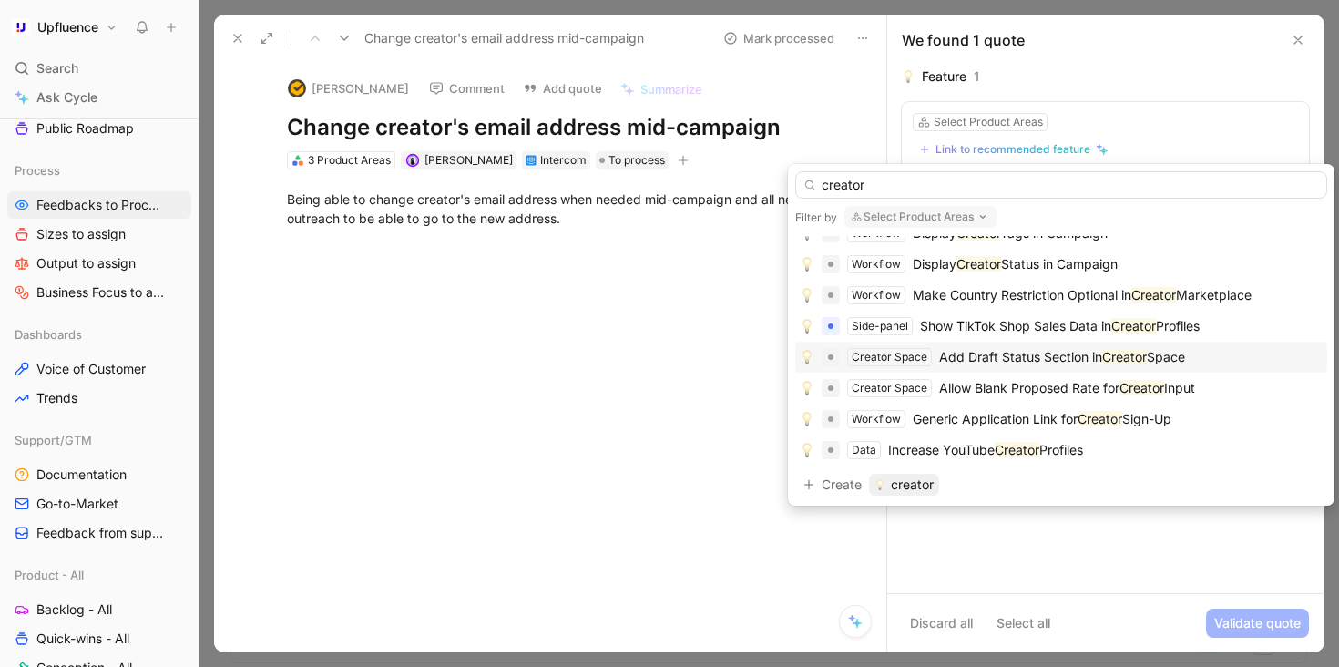
scroll to position [391, 0]
type input "creator email"
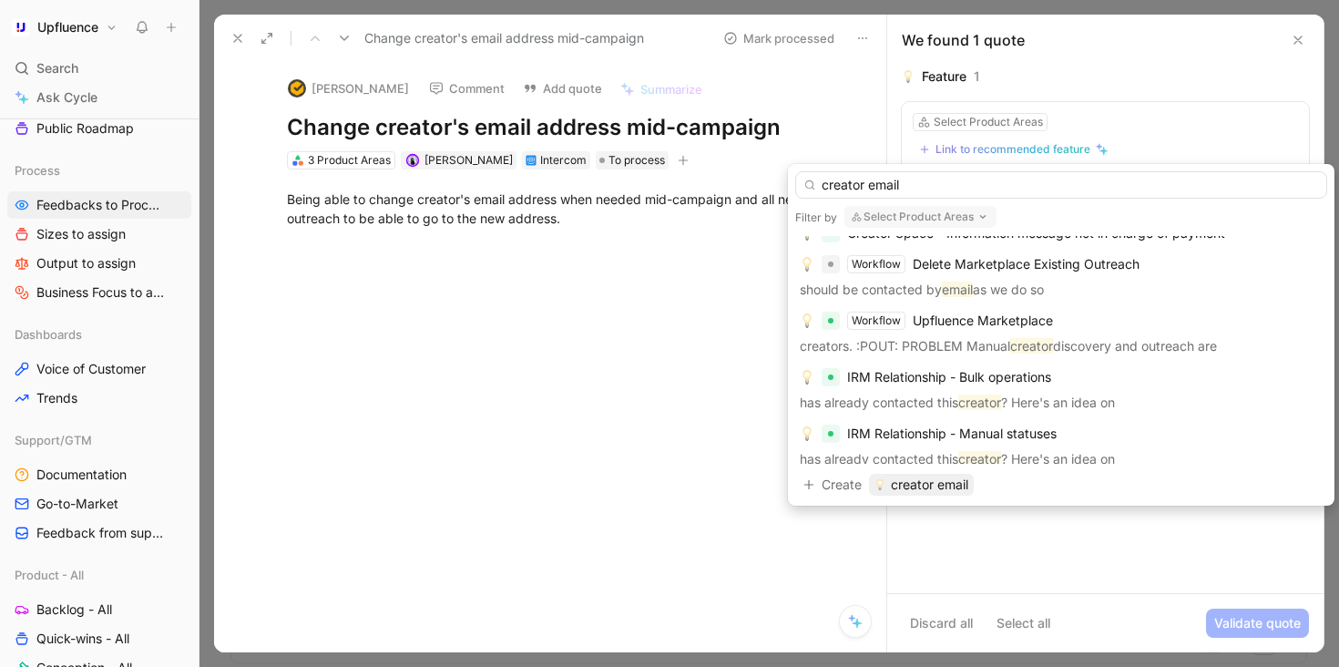
scroll to position [0, 0]
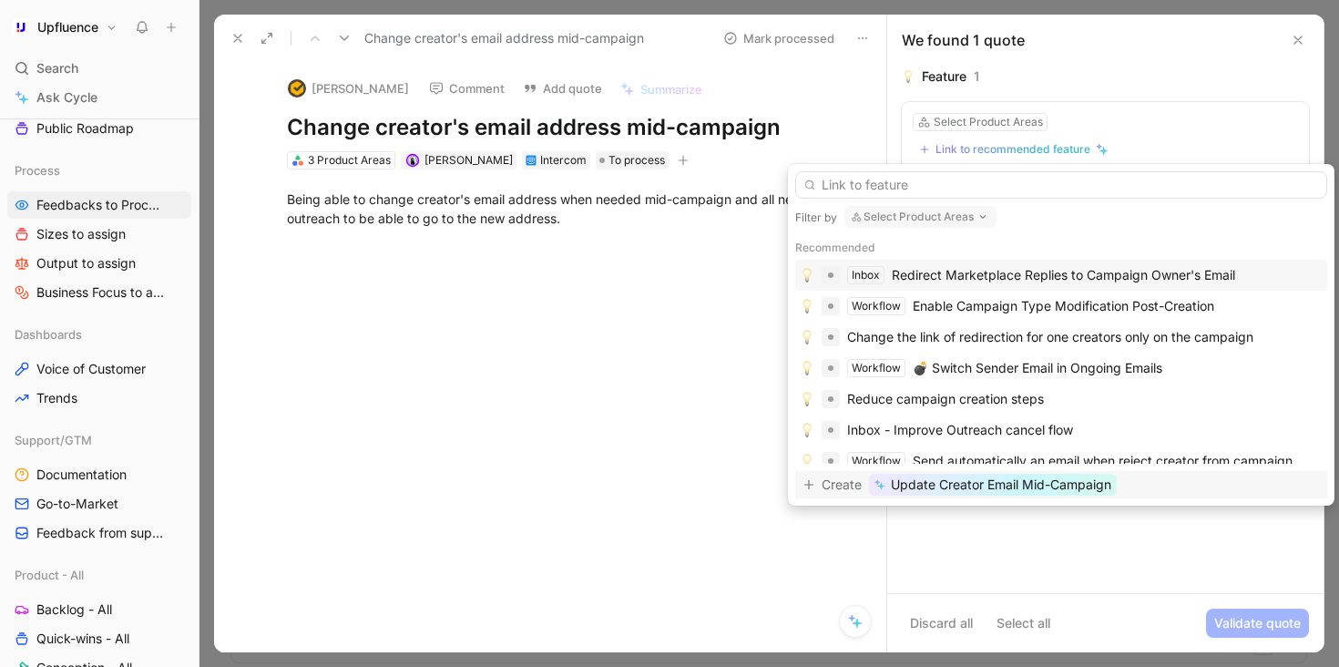
click at [1038, 486] on span "Update Creator Email Mid-Campaign" at bounding box center [1001, 485] width 220 height 22
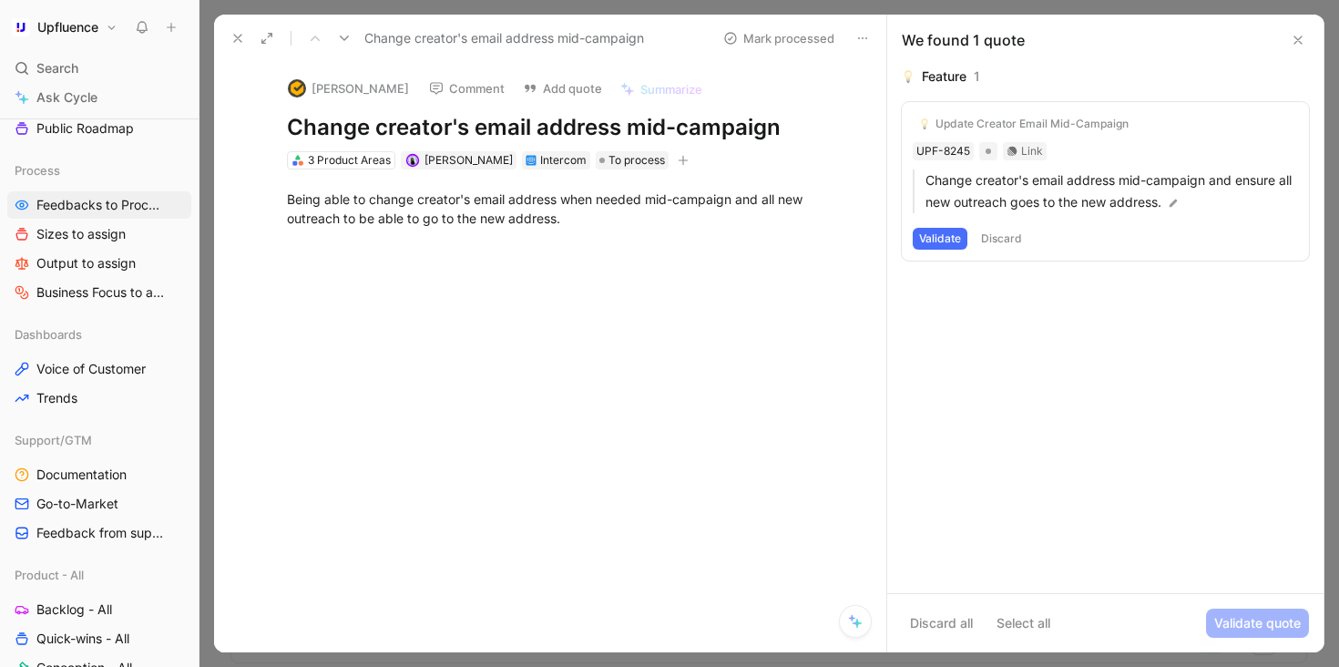
drag, startPoint x: 952, startPoint y: 240, endPoint x: 972, endPoint y: 273, distance: 39.2
click at [971, 272] on div "Feature 1 Update Creator Email Mid-Campaign UPF-8245 Link Change creator's emai…" at bounding box center [1105, 171] width 407 height 210
click at [936, 236] on button "Validate" at bounding box center [940, 239] width 55 height 22
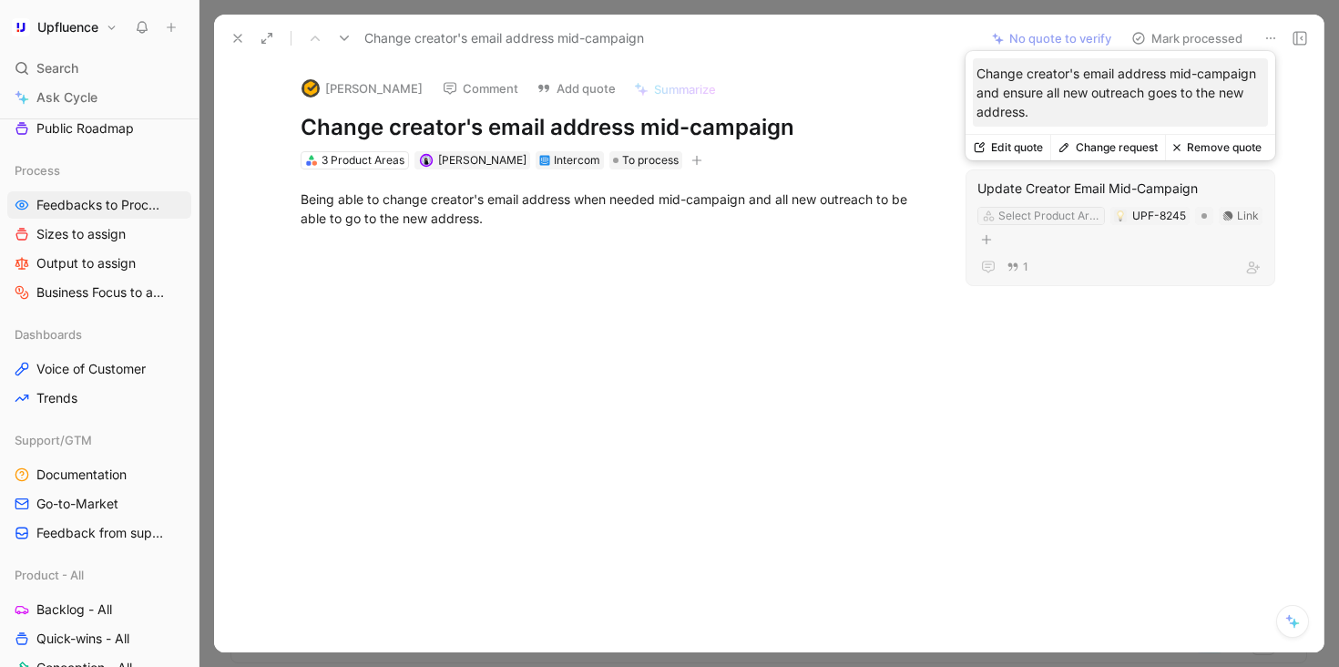
click at [1042, 217] on div "Select Product Area" at bounding box center [1049, 216] width 102 height 18
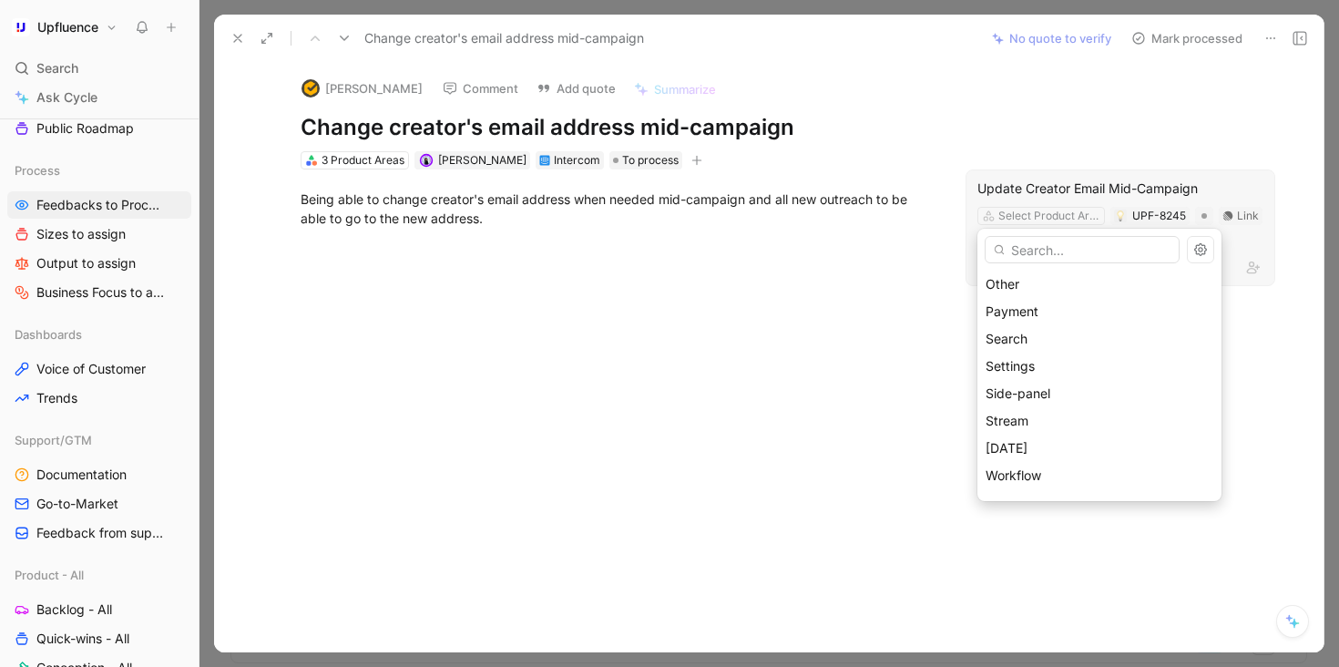
scroll to position [269, 0]
click at [1045, 452] on div "Workflow" at bounding box center [1100, 453] width 228 height 22
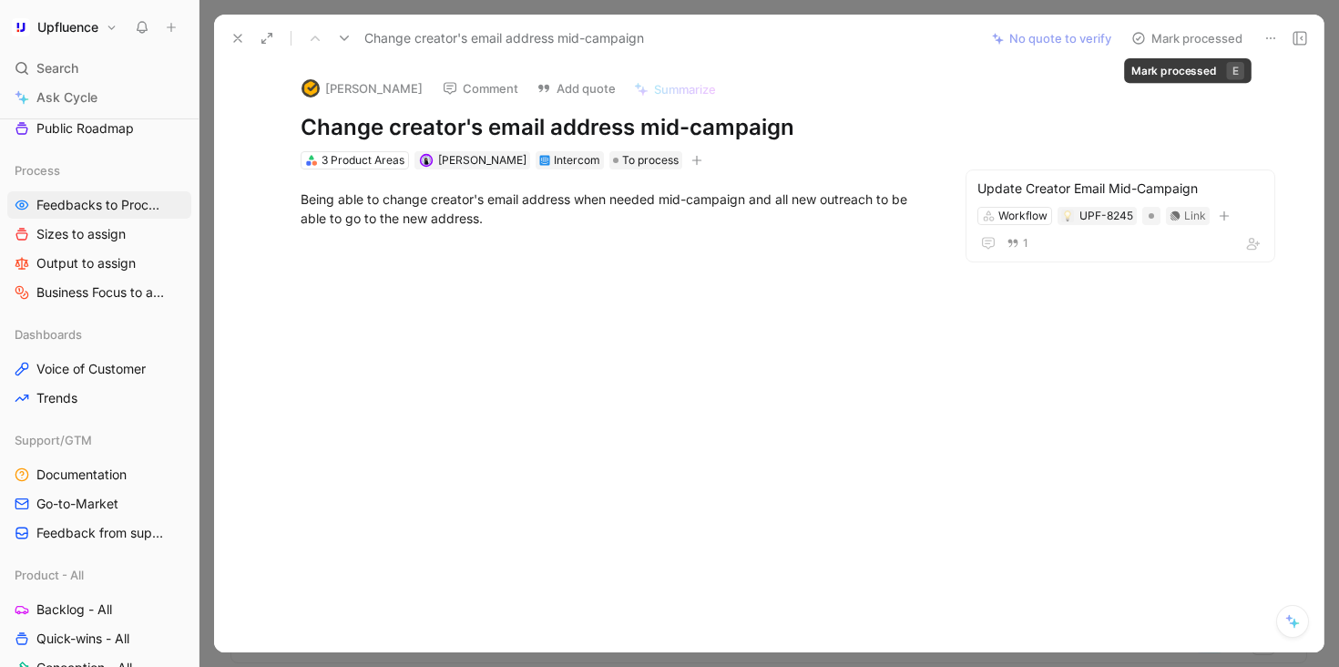
click at [1198, 42] on button "Mark processed" at bounding box center [1187, 39] width 128 height 26
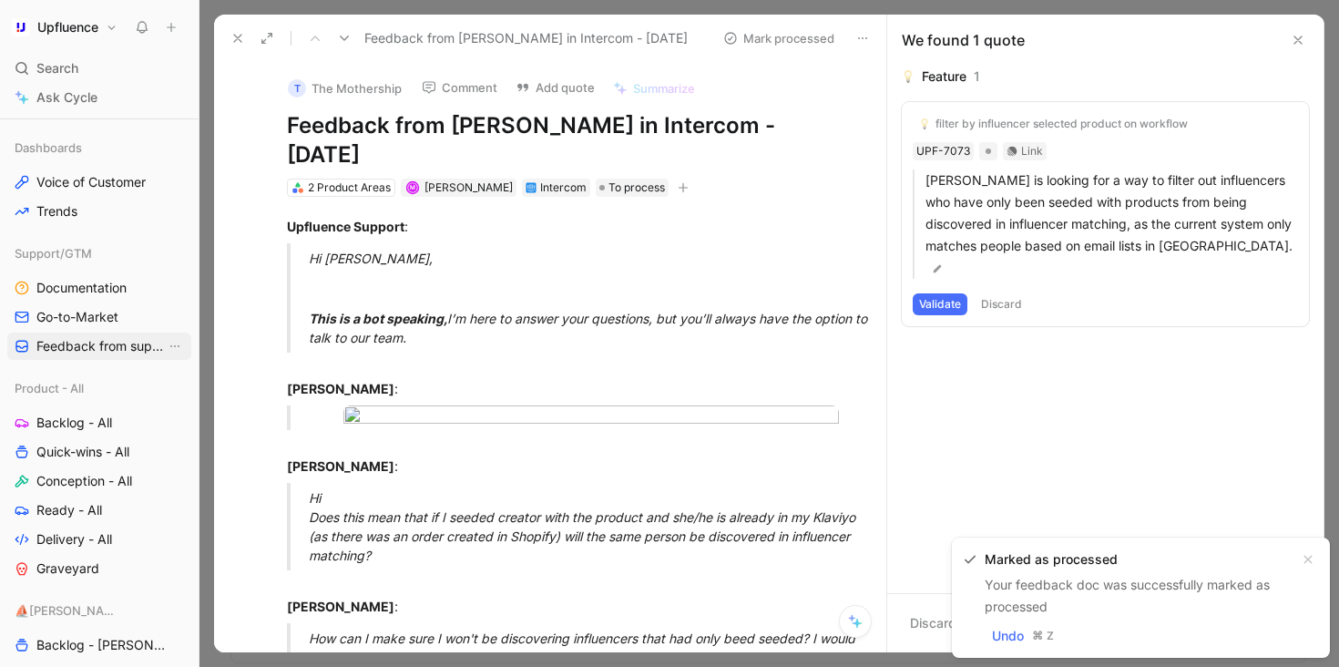
scroll to position [452, 0]
click at [94, 424] on span "Backlog - All" at bounding box center [74, 421] width 76 height 18
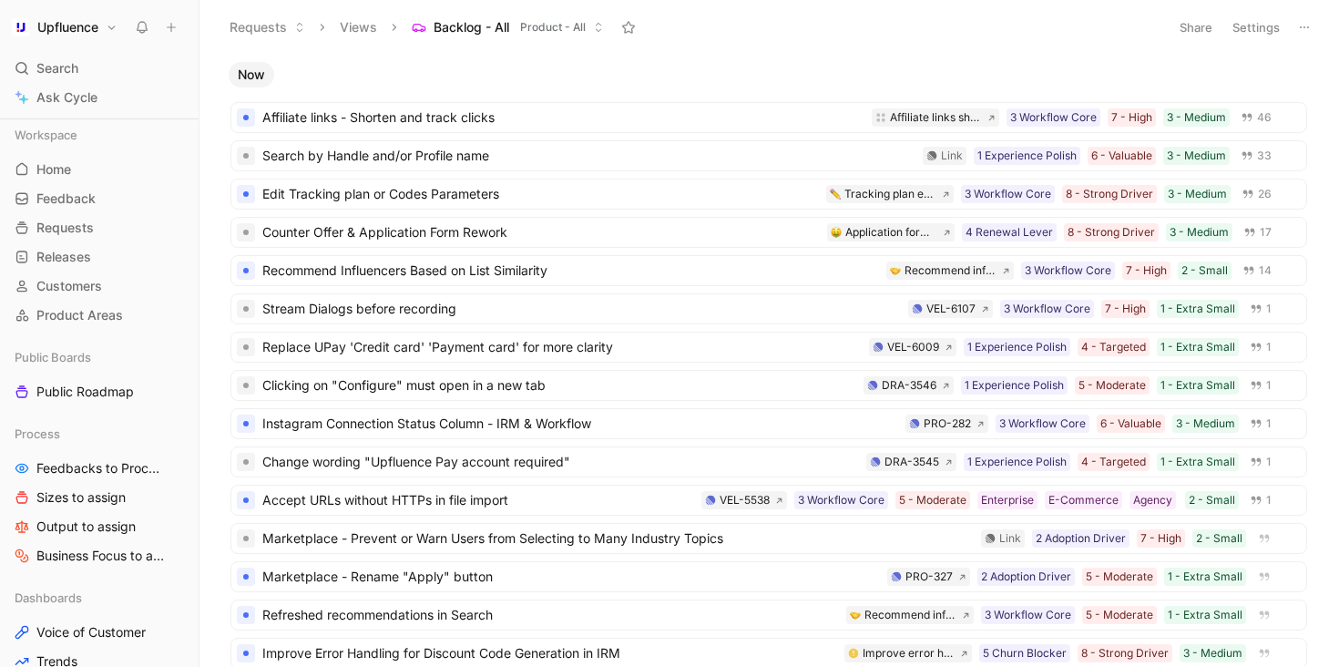
scroll to position [452, 0]
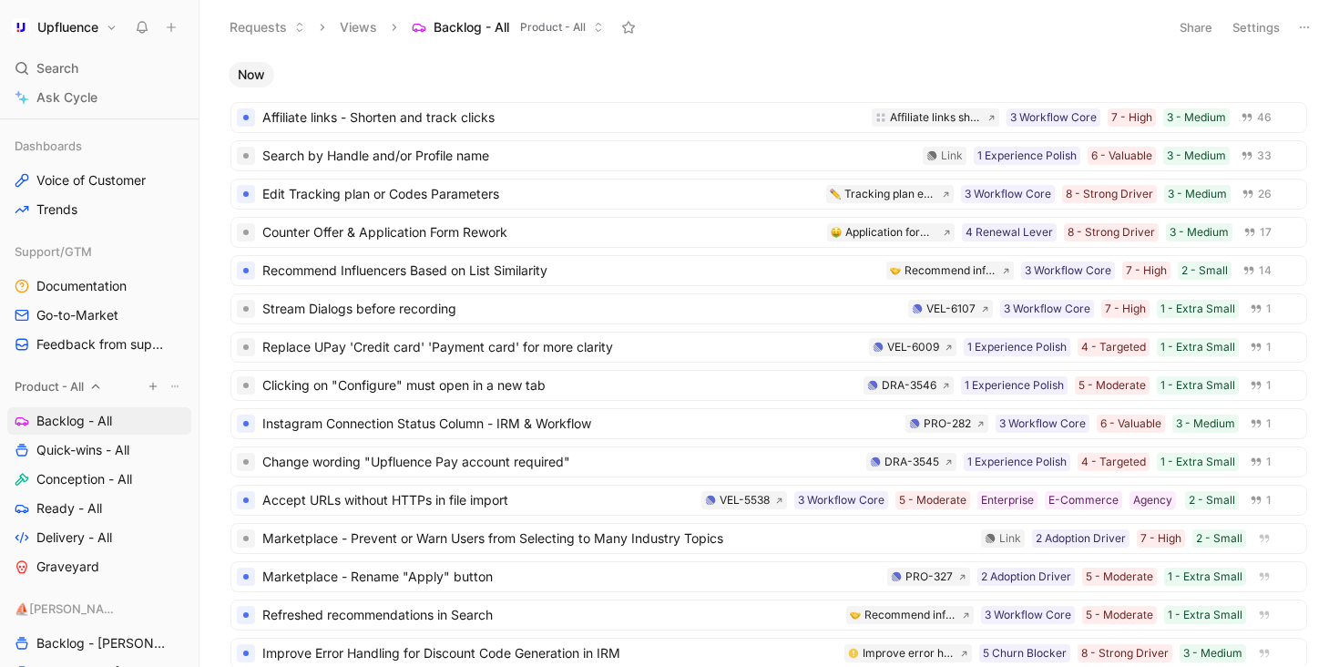
click at [171, 385] on use at bounding box center [174, 386] width 7 height 2
click at [177, 424] on icon "View actions" at bounding box center [175, 421] width 15 height 15
click at [159, 458] on span "Duplicate" at bounding box center [146, 453] width 56 height 15
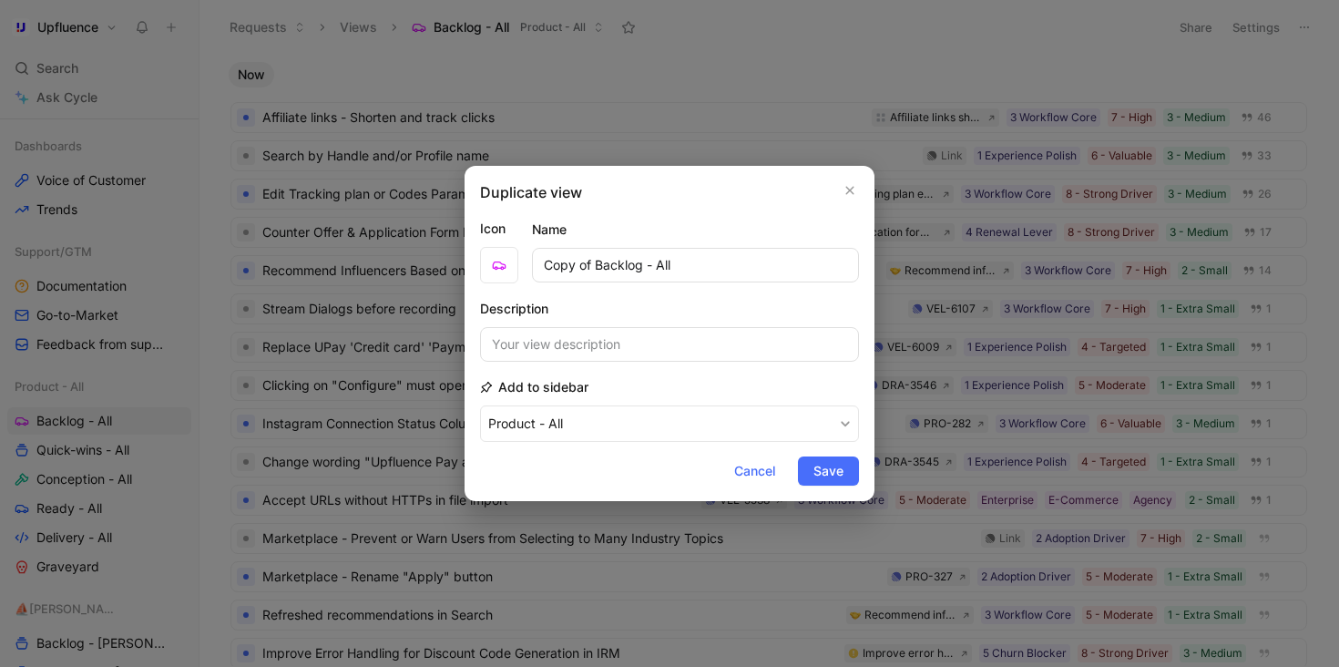
drag, startPoint x: 641, startPoint y: 261, endPoint x: 439, endPoint y: 261, distance: 202.2
click at [439, 261] on div "Duplicate view Icon Name Copy of Backlog - All Description Add to sidebar Produ…" at bounding box center [669, 333] width 1339 height 667
type input "Ideas - All"
click at [825, 471] on span "Save" at bounding box center [828, 471] width 30 height 22
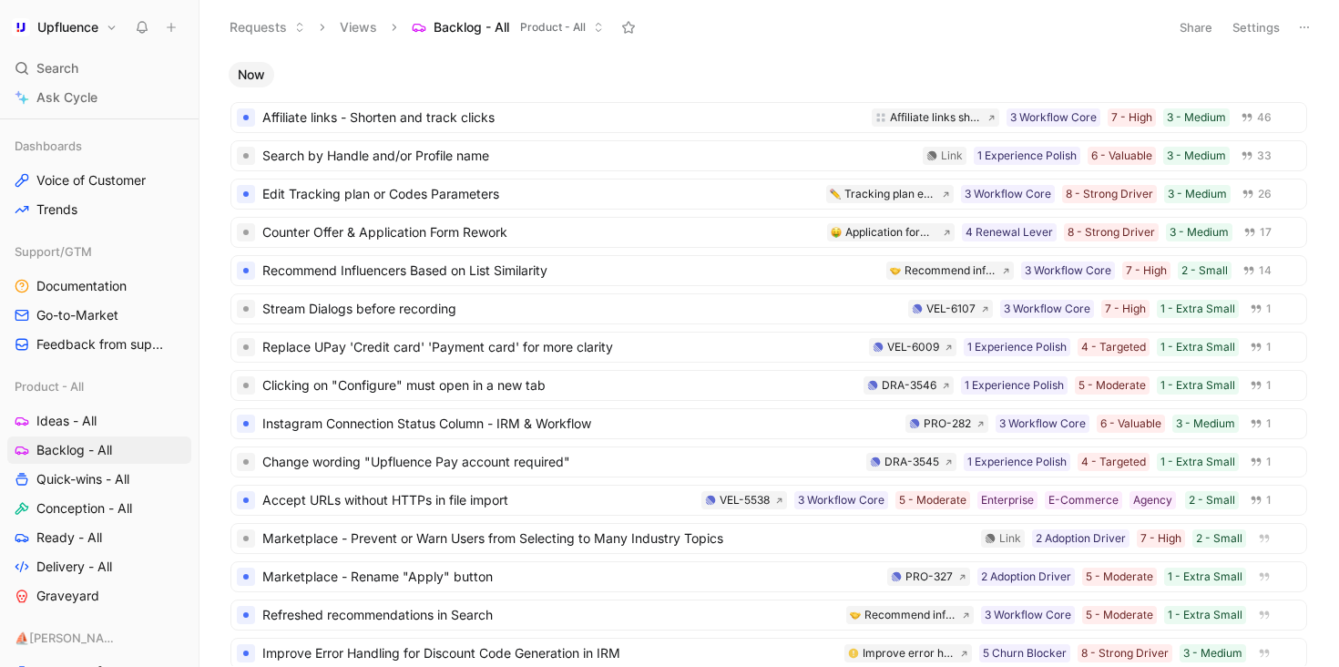
click at [1252, 26] on button "Settings" at bounding box center [1256, 28] width 64 height 26
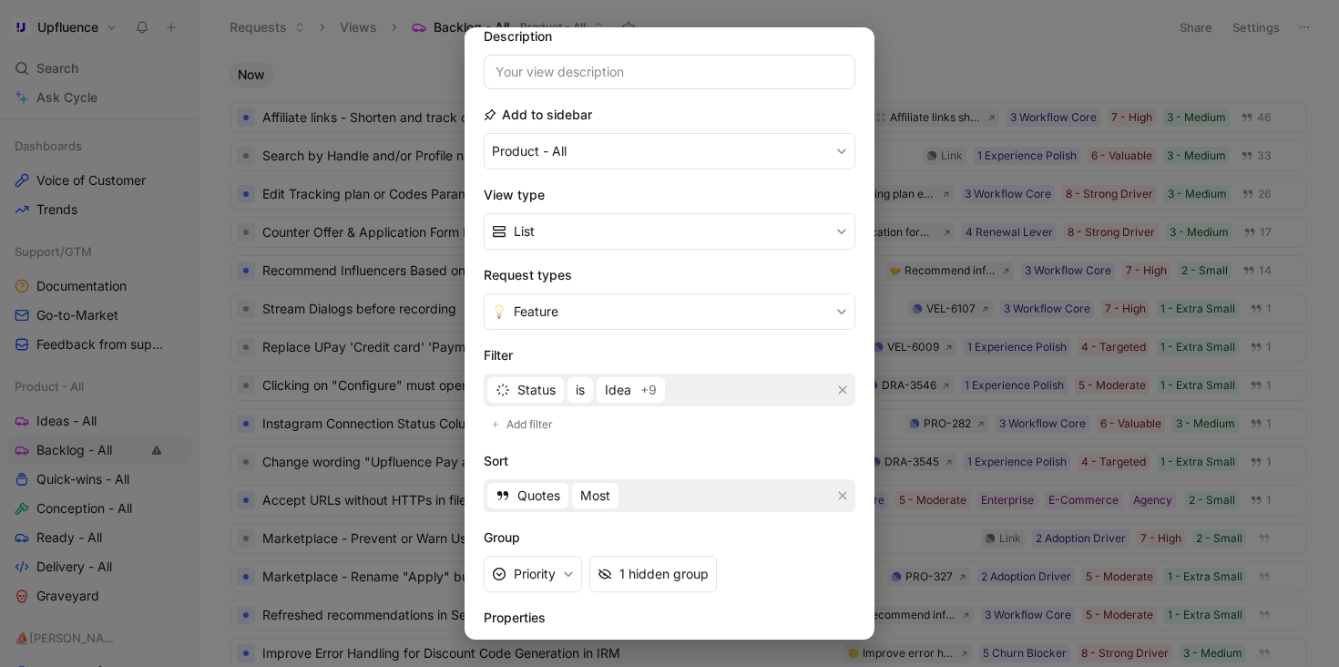
scroll to position [154, 0]
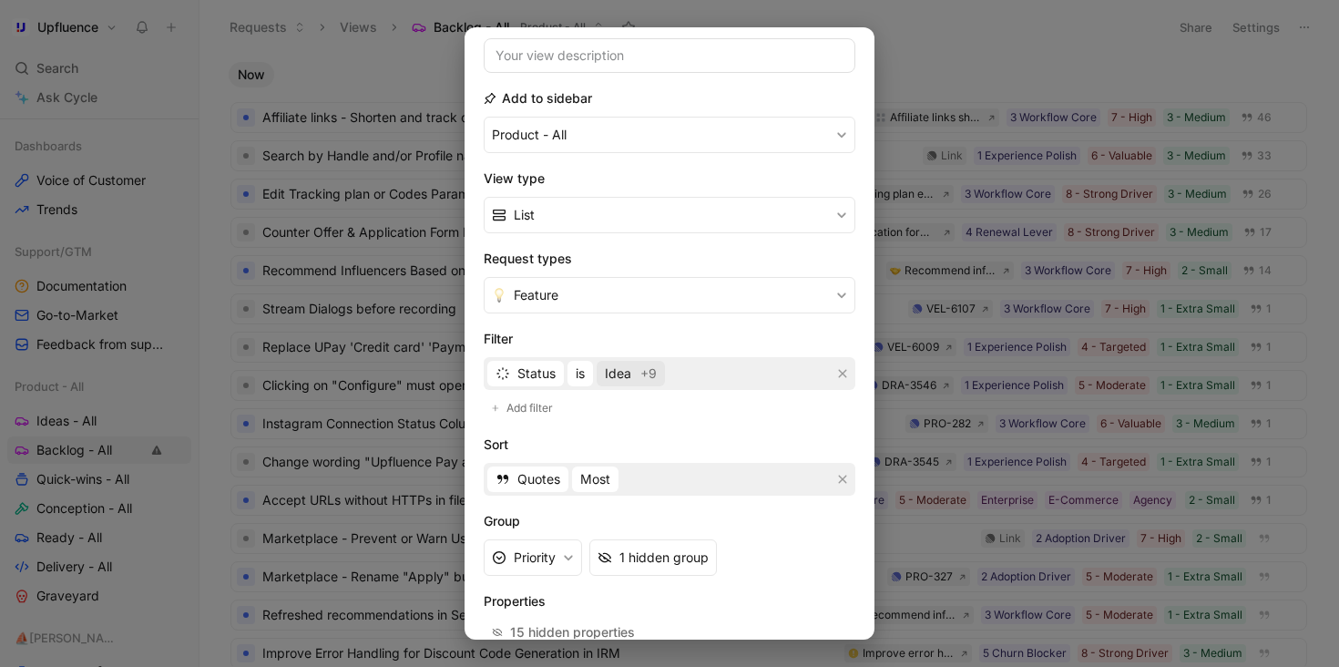
click at [636, 373] on span "Idea +9" at bounding box center [631, 374] width 52 height 22
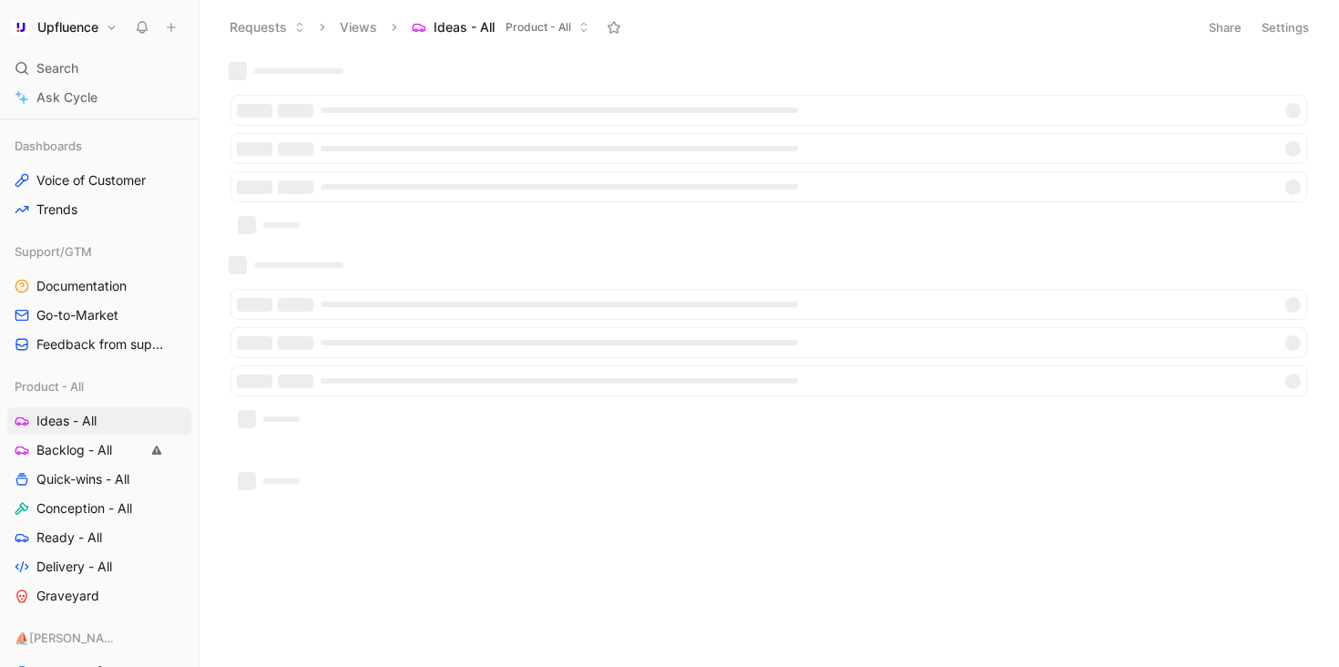
click at [1274, 27] on button "Settings" at bounding box center [1285, 28] width 64 height 26
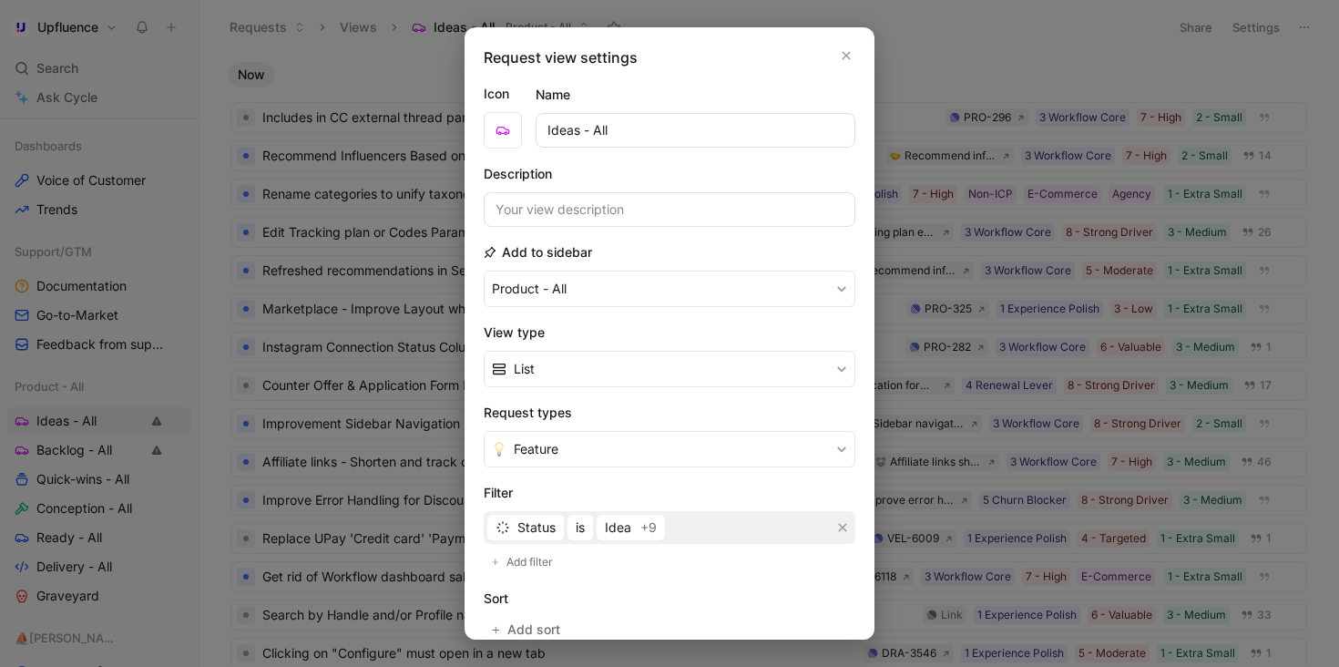
scroll to position [248, 0]
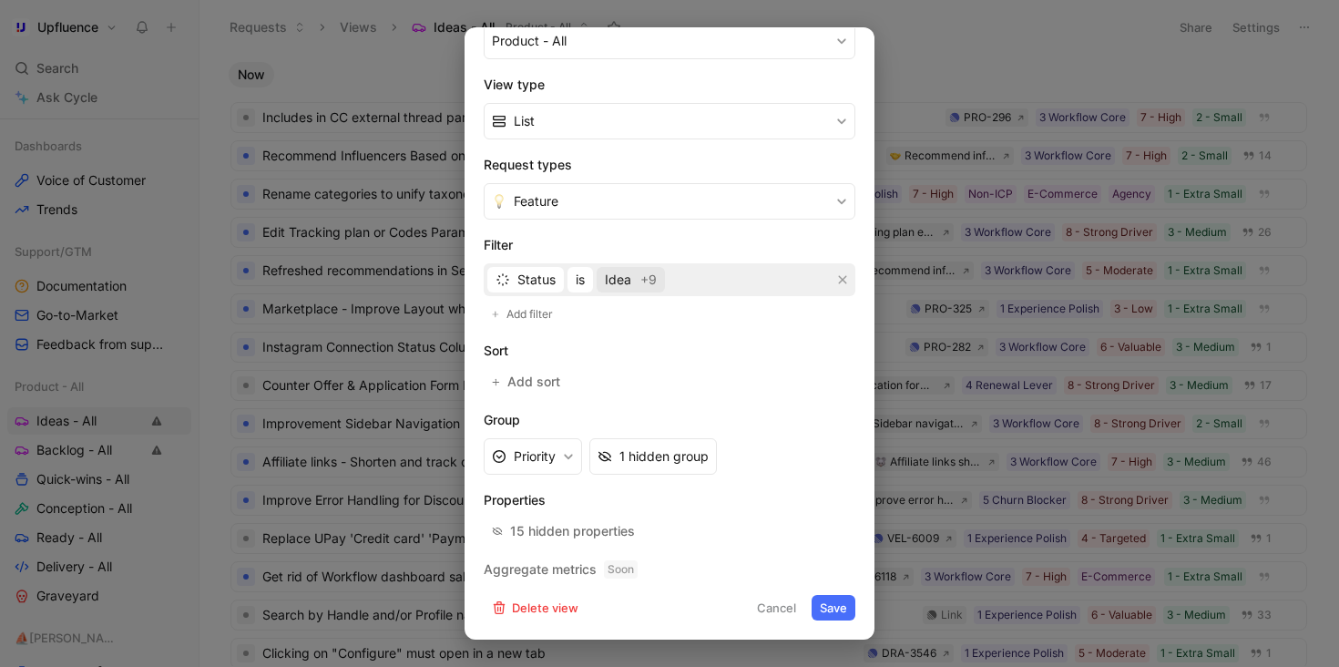
click at [640, 289] on span "+9" at bounding box center [648, 280] width 16 height 22
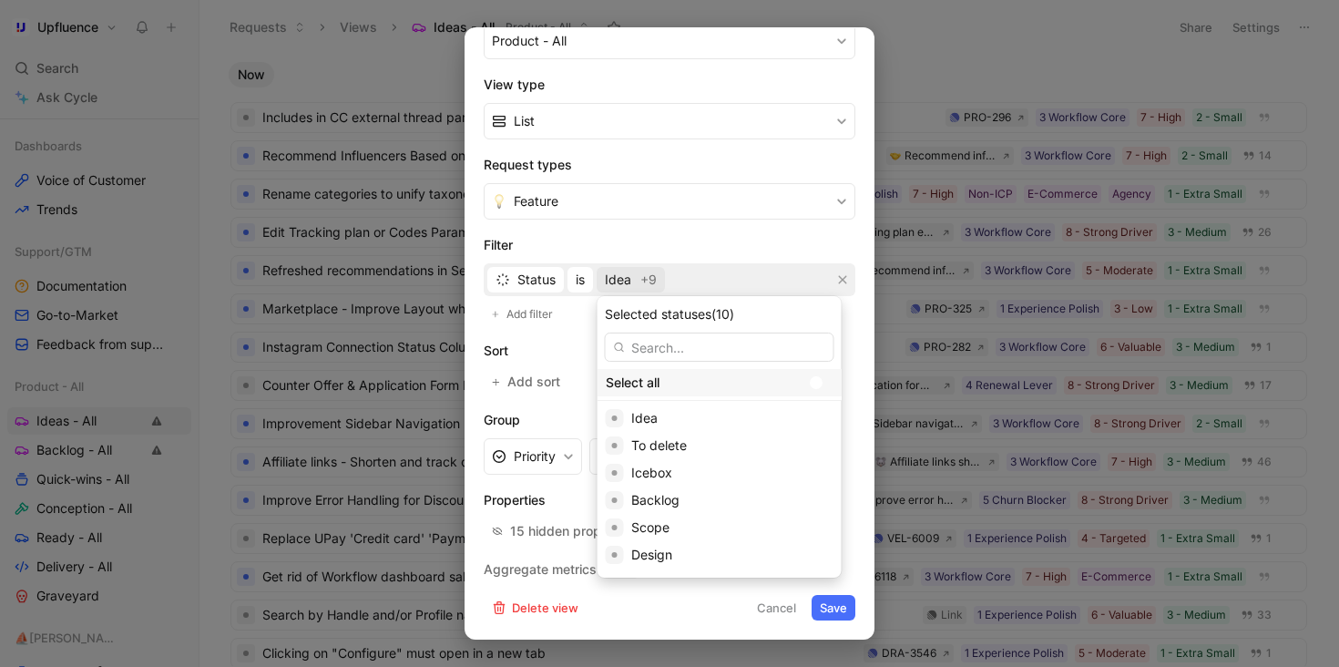
click at [808, 384] on div at bounding box center [821, 382] width 26 height 16
click at [0, 0] on input "checkbox" at bounding box center [0, 0] width 0 height 0
click at [819, 384] on div at bounding box center [825, 382] width 13 height 13
click at [0, 0] on input "checkbox" at bounding box center [0, 0] width 0 height 0
click at [810, 417] on div at bounding box center [816, 418] width 13 height 13
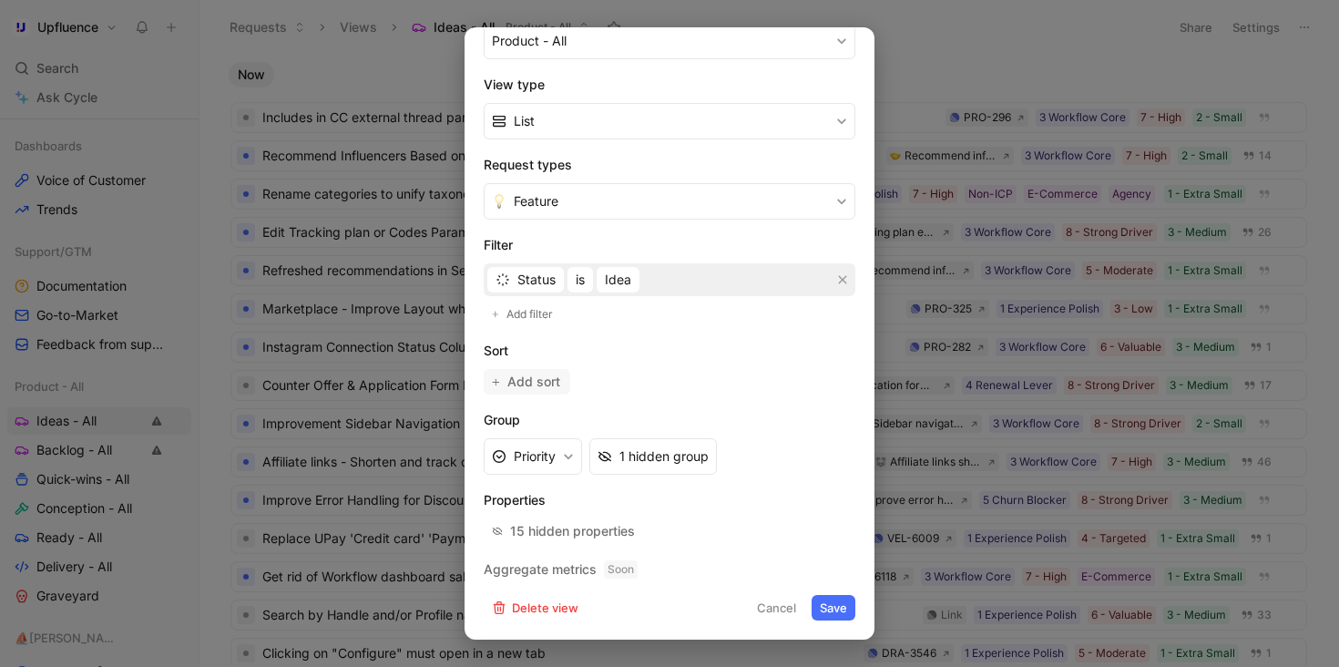
click at [546, 382] on span "Add sort" at bounding box center [534, 382] width 55 height 22
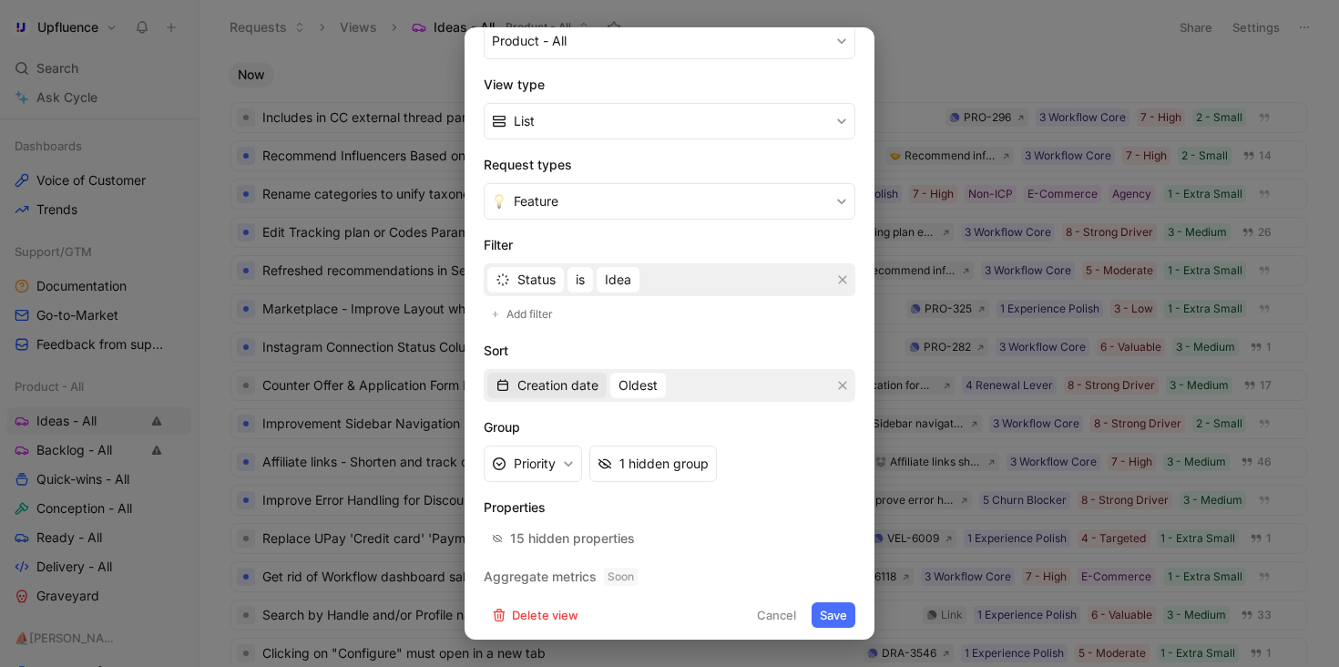
click at [571, 385] on span "Creation date" at bounding box center [557, 385] width 81 height 22
click at [563, 453] on div "Quotes" at bounding box center [560, 450] width 86 height 22
click at [593, 384] on span "Least" at bounding box center [596, 385] width 33 height 22
click at [622, 451] on div "Most" at bounding box center [634, 450] width 107 height 22
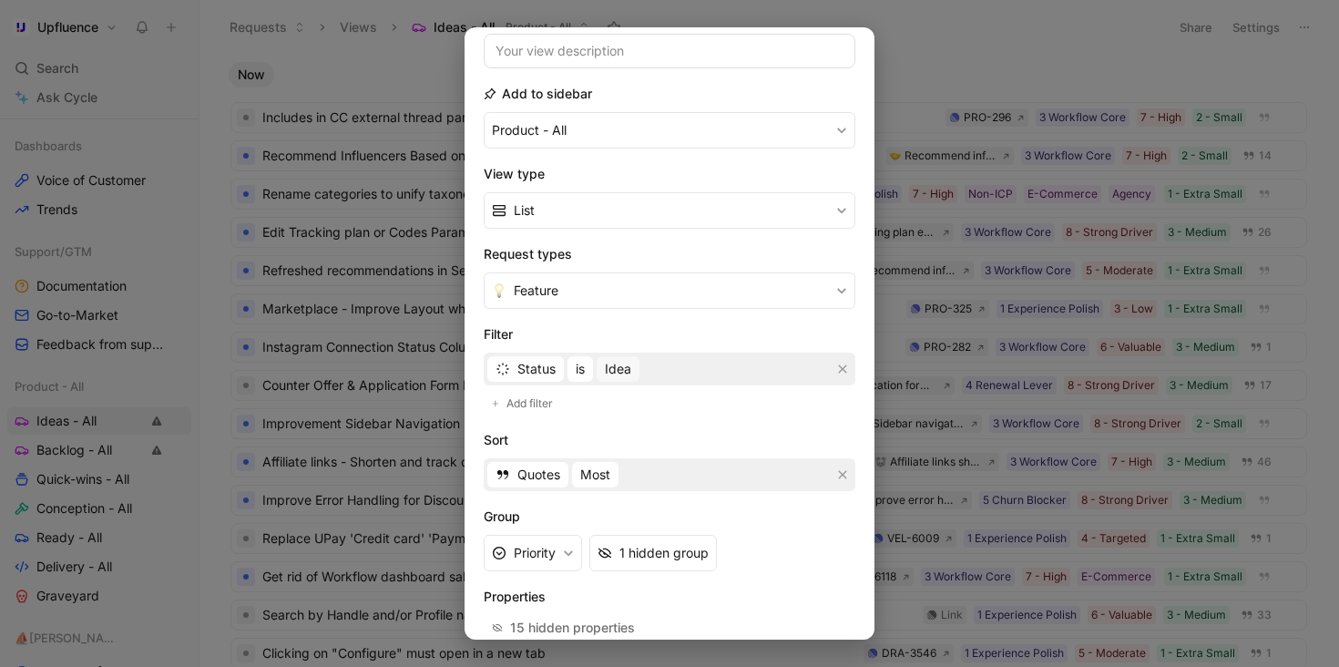
scroll to position [255, 0]
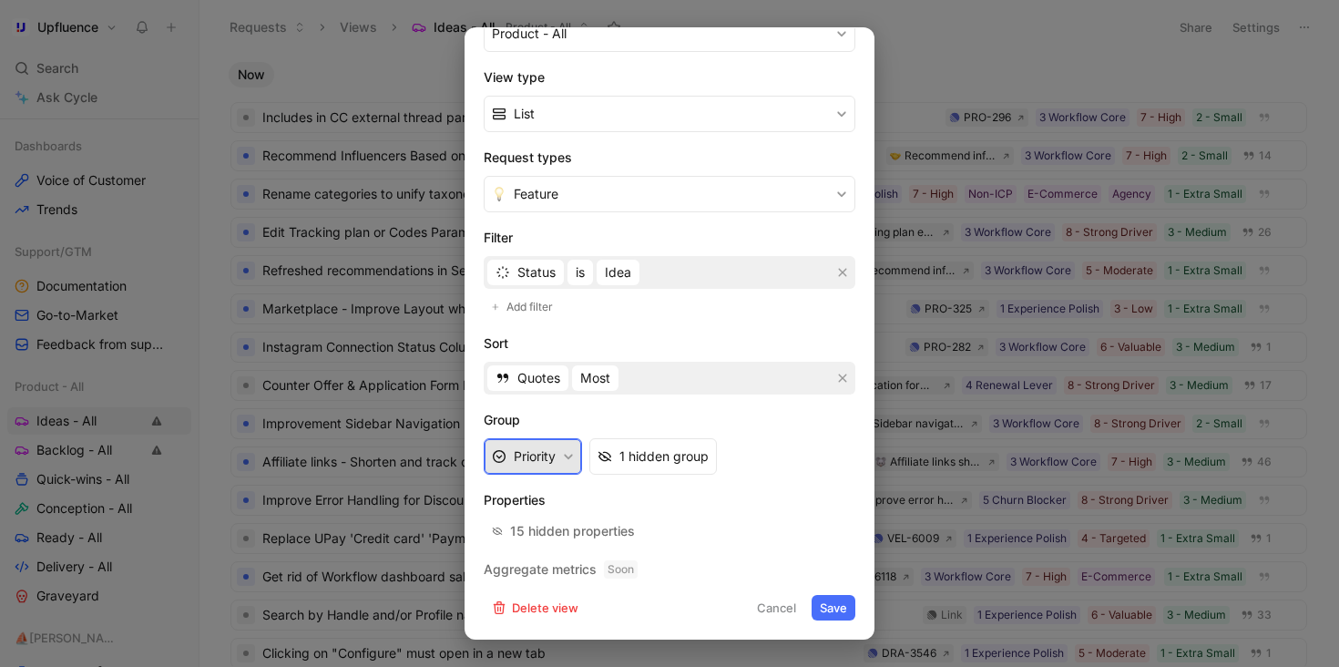
click at [565, 457] on icon "button" at bounding box center [568, 456] width 11 height 11
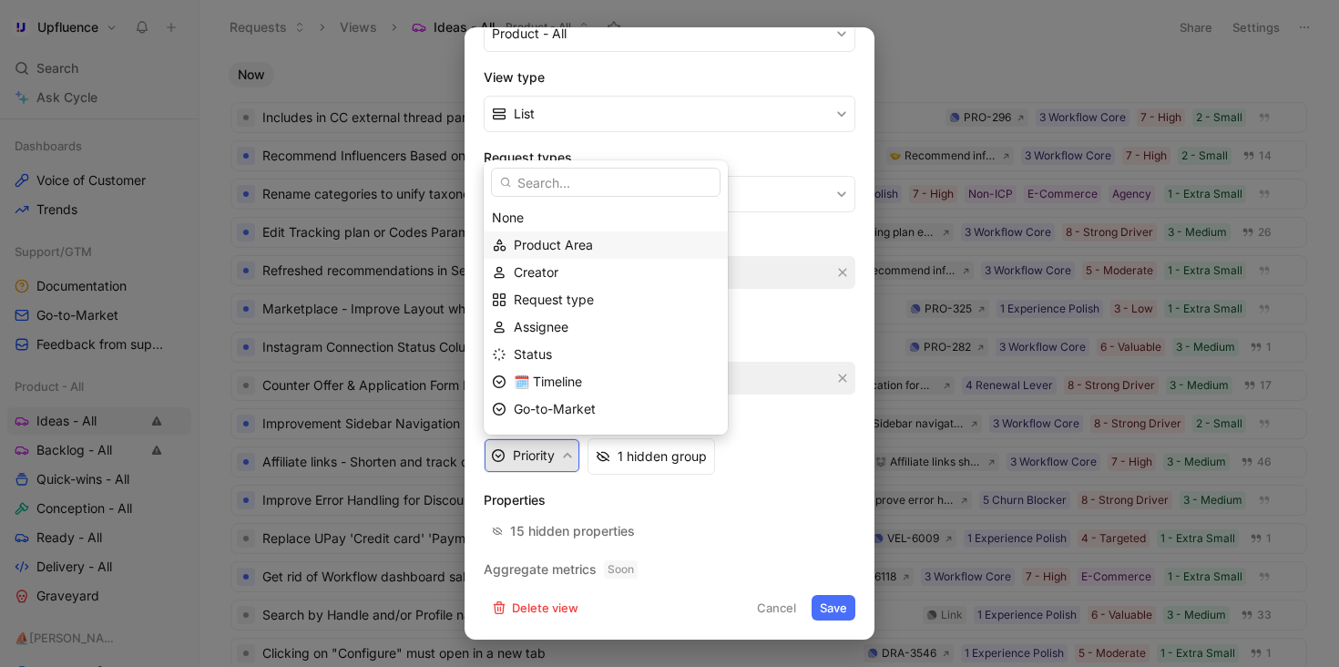
click at [582, 241] on span "Product Area" at bounding box center [553, 244] width 79 height 15
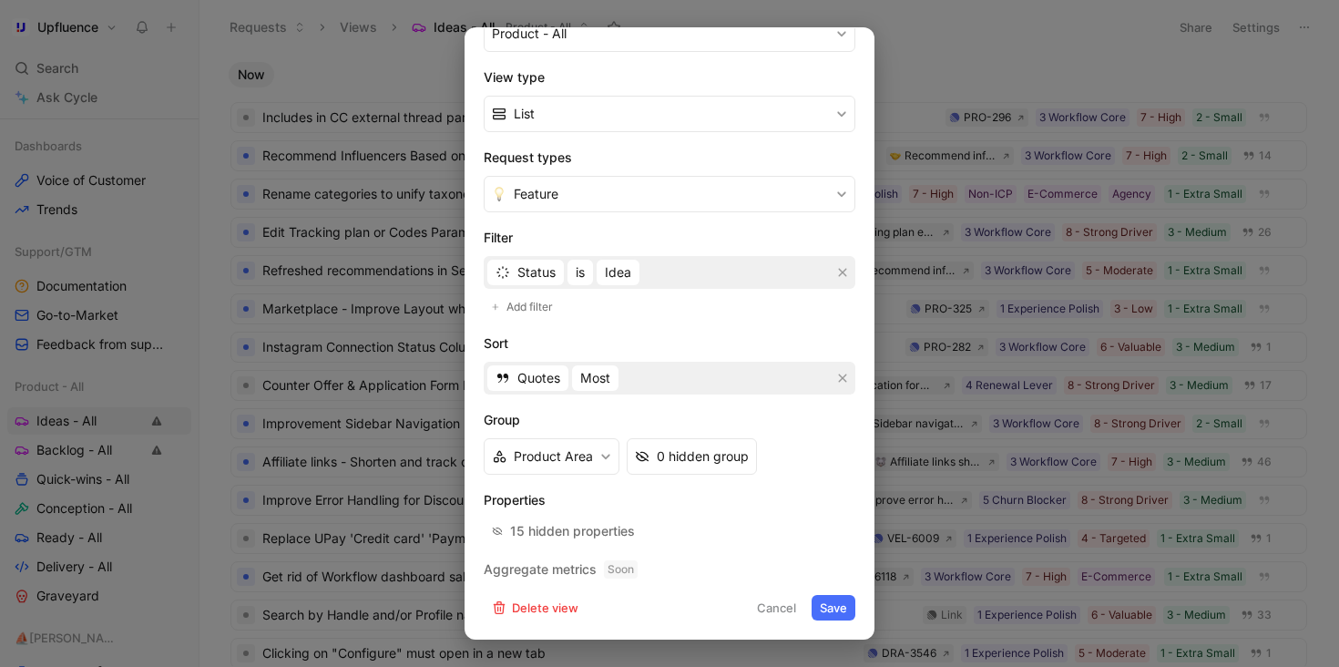
click at [827, 604] on button "Save" at bounding box center [834, 608] width 44 height 26
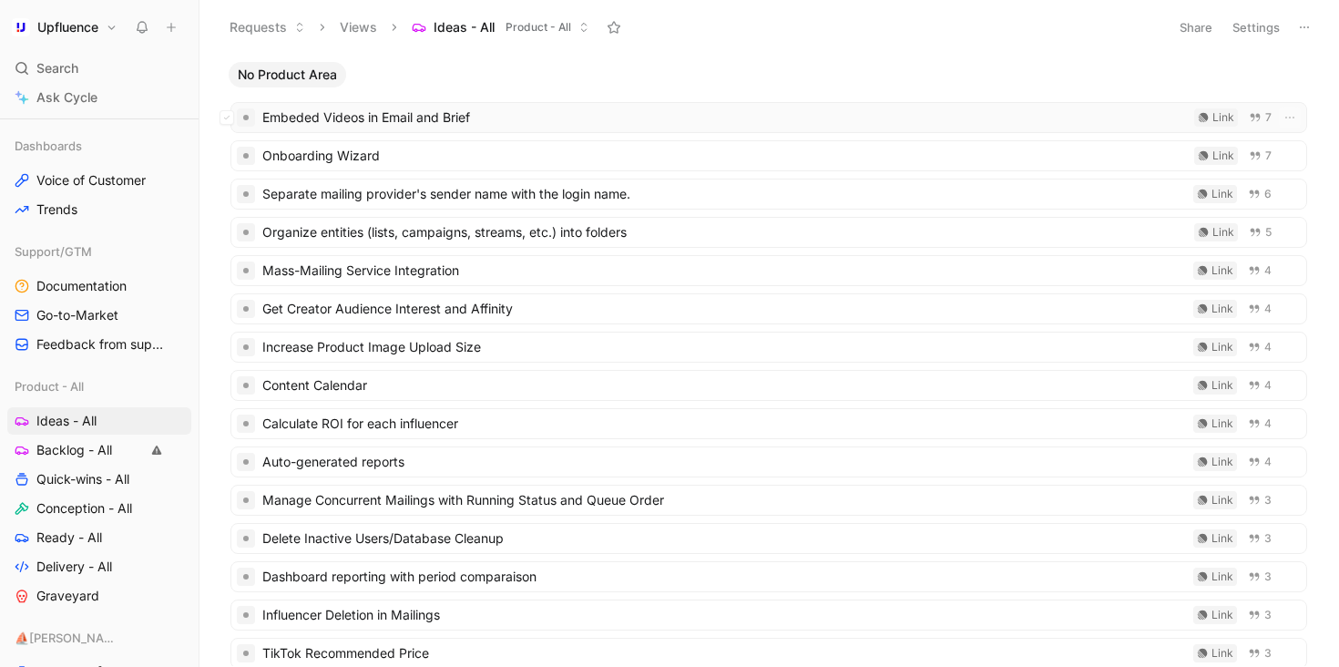
click at [735, 114] on span "Embeded Videos in Email and Brief" at bounding box center [724, 118] width 925 height 22
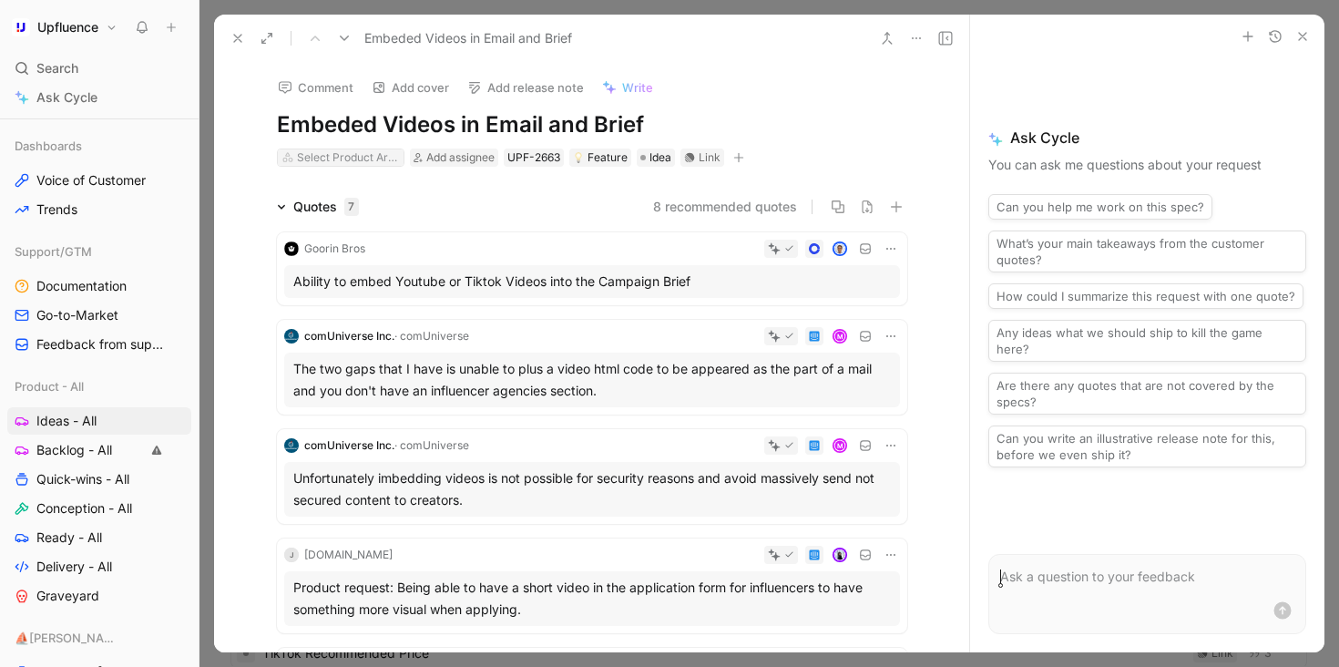
click at [363, 158] on div "Select Product Area" at bounding box center [348, 157] width 102 height 18
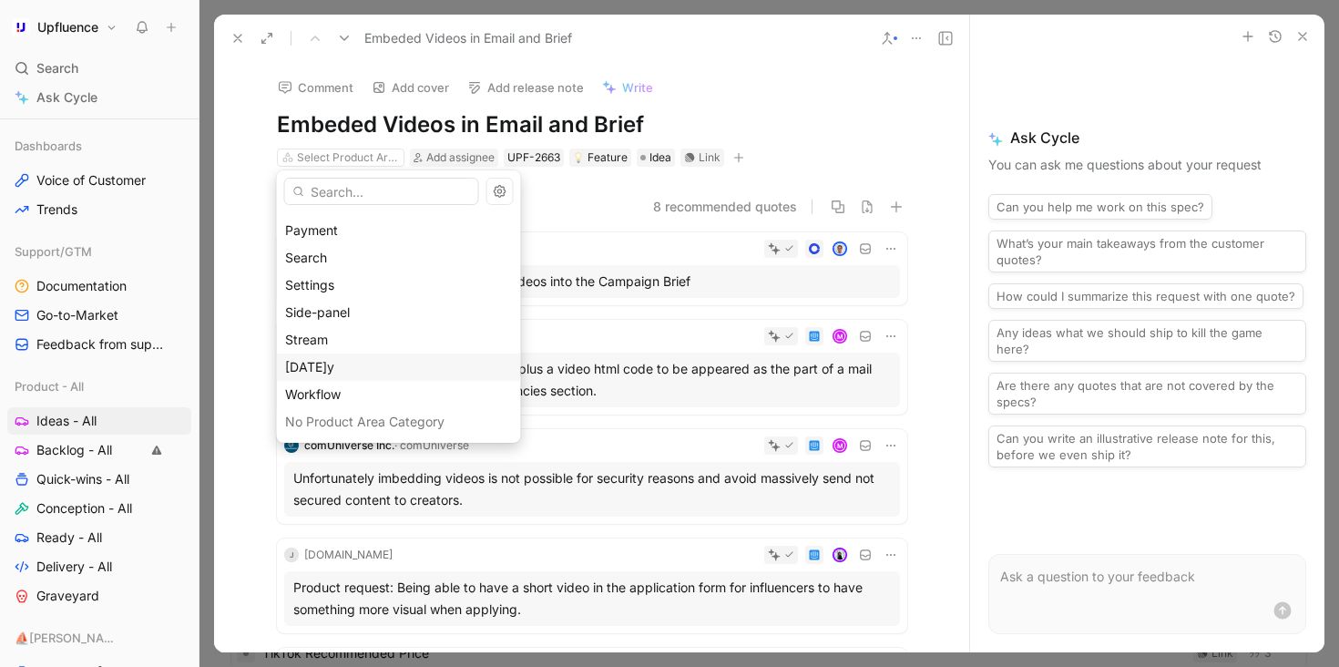
scroll to position [252, 0]
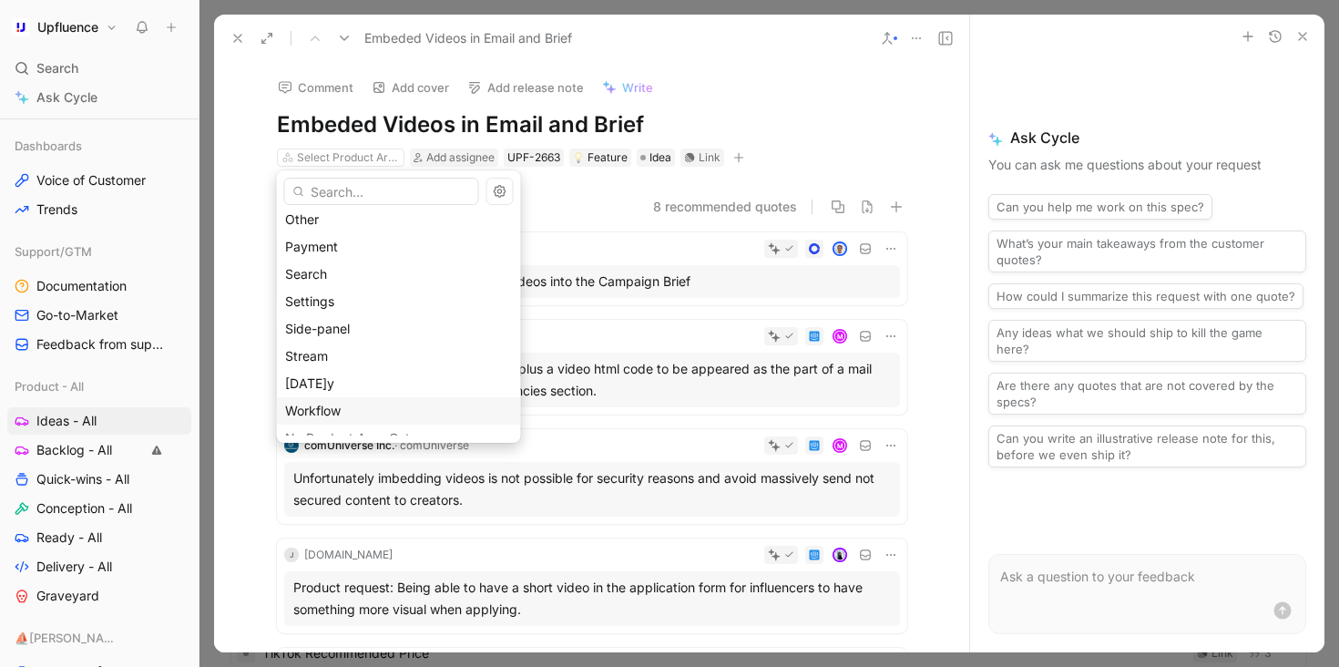
click at [378, 402] on div "Workflow" at bounding box center [399, 411] width 228 height 22
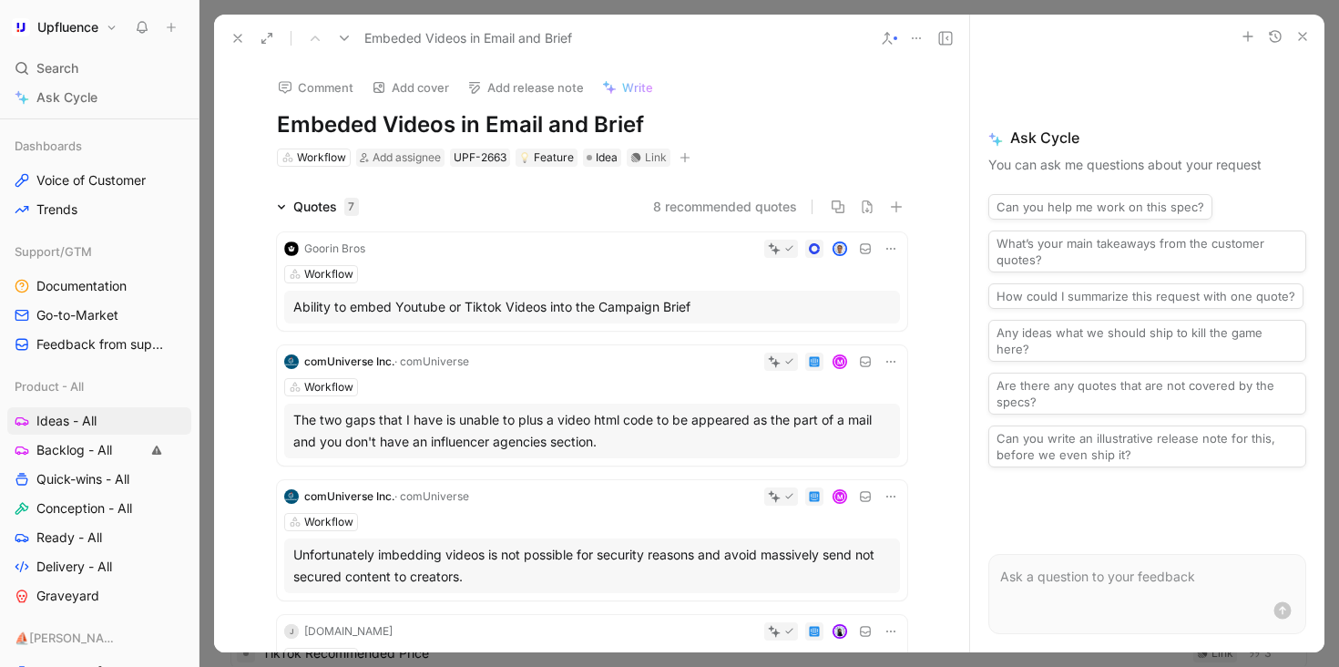
click at [237, 36] on icon at bounding box center [237, 38] width 15 height 15
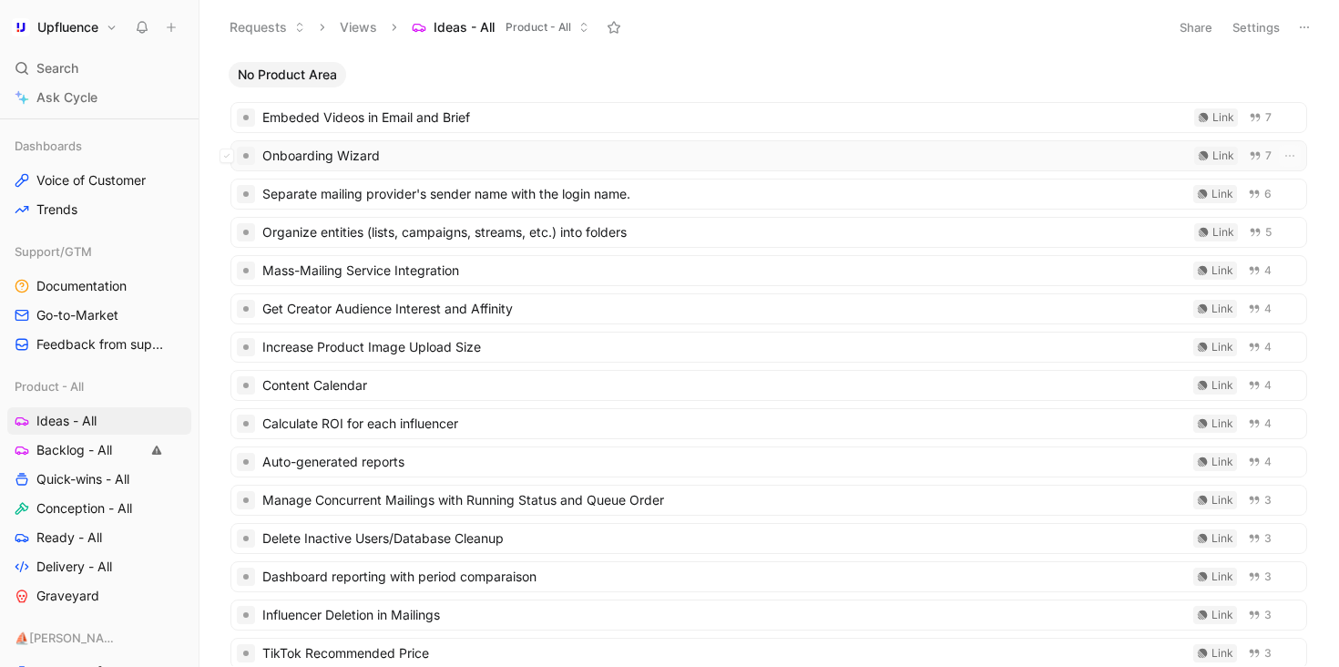
click at [519, 155] on span "Onboarding Wizard" at bounding box center [724, 156] width 925 height 22
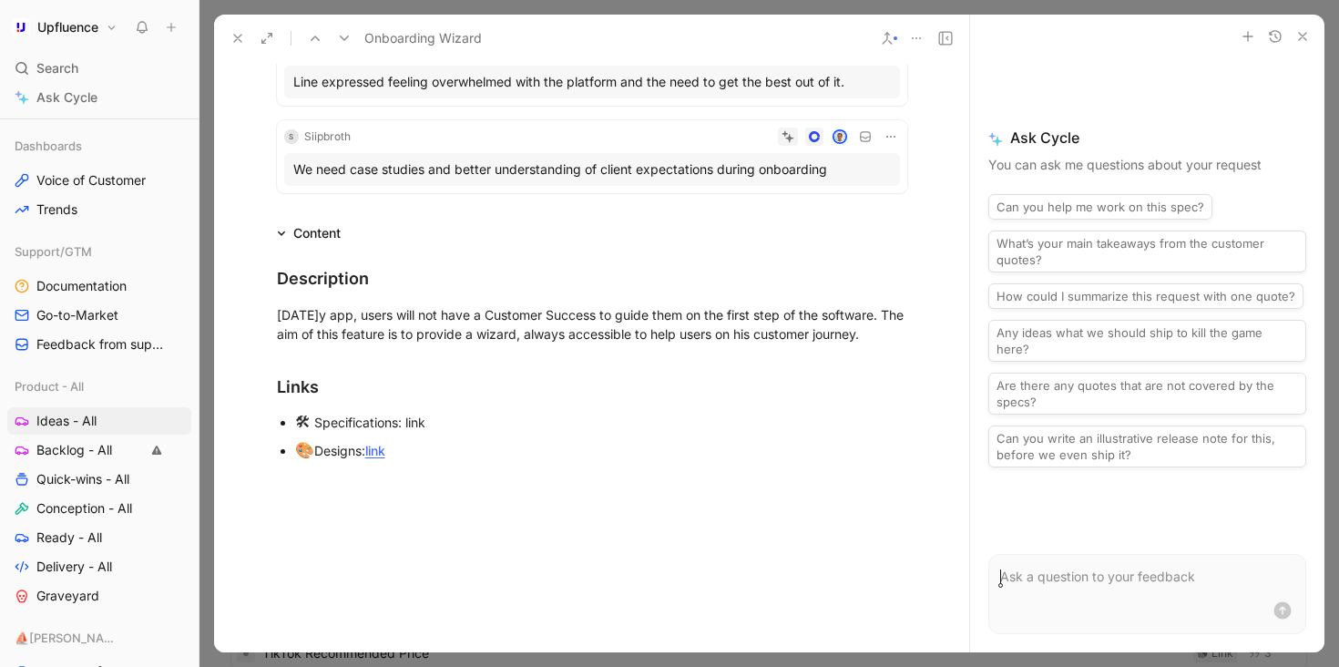
scroll to position [671, 0]
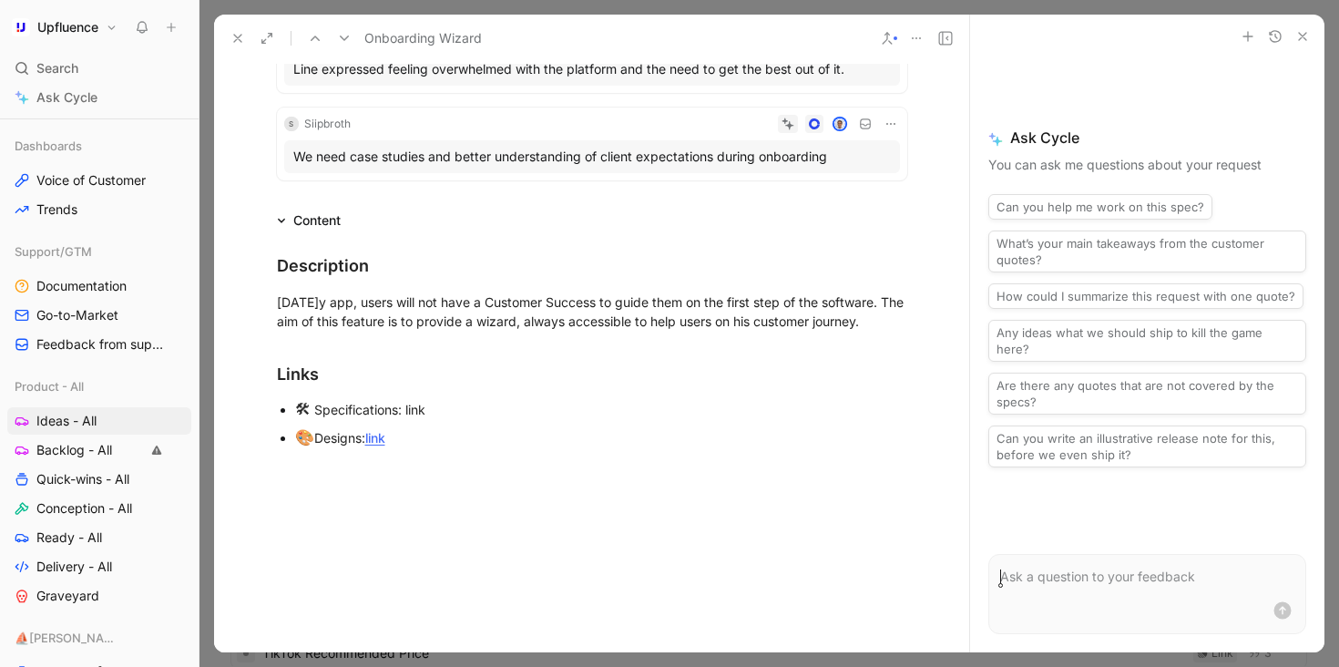
click at [383, 439] on link "link" at bounding box center [375, 437] width 20 height 15
click at [228, 30] on button at bounding box center [238, 39] width 26 height 26
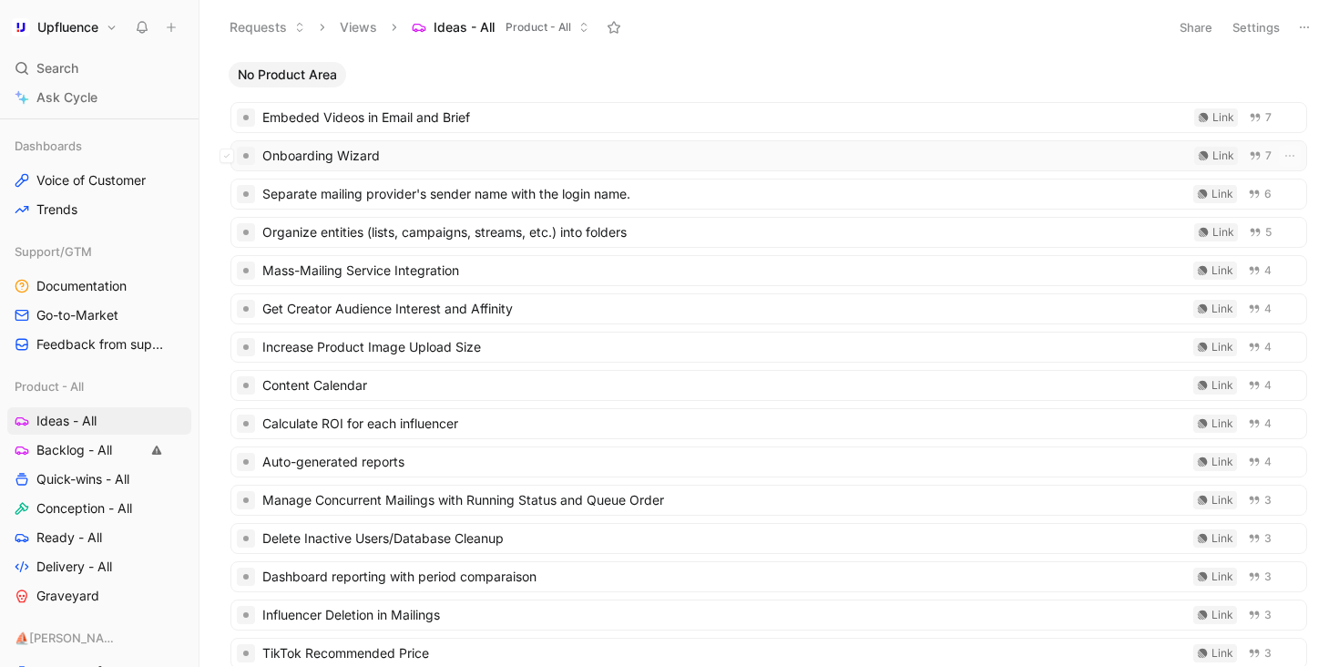
click at [522, 149] on span "Onboarding Wizard" at bounding box center [724, 156] width 925 height 22
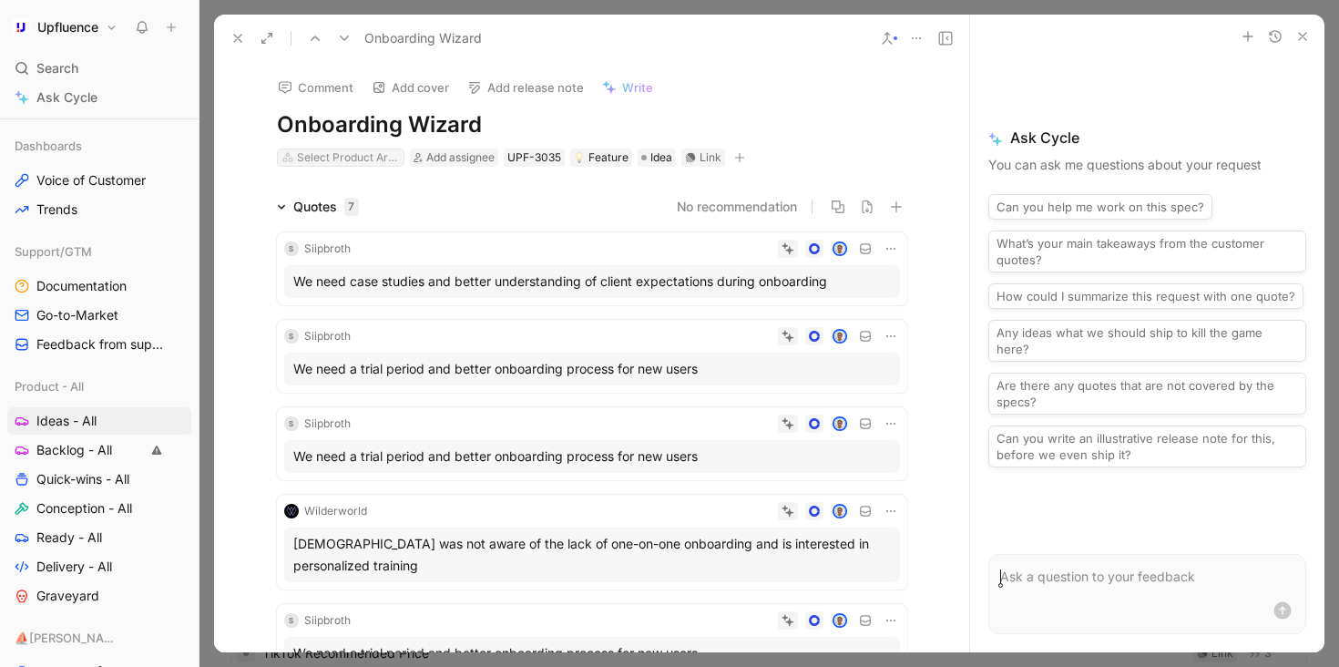
click at [373, 149] on div "Select Product Area" at bounding box center [348, 157] width 102 height 18
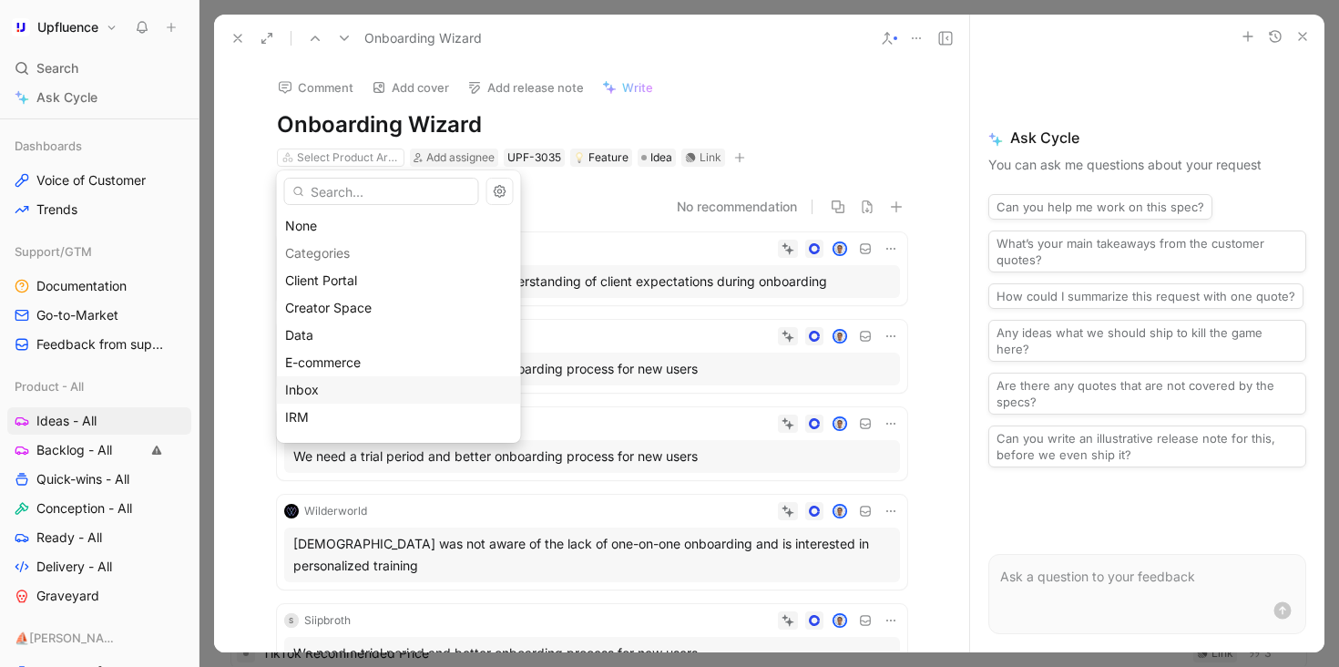
scroll to position [269, 0]
click at [372, 368] on div "[DATE]" at bounding box center [399, 367] width 228 height 22
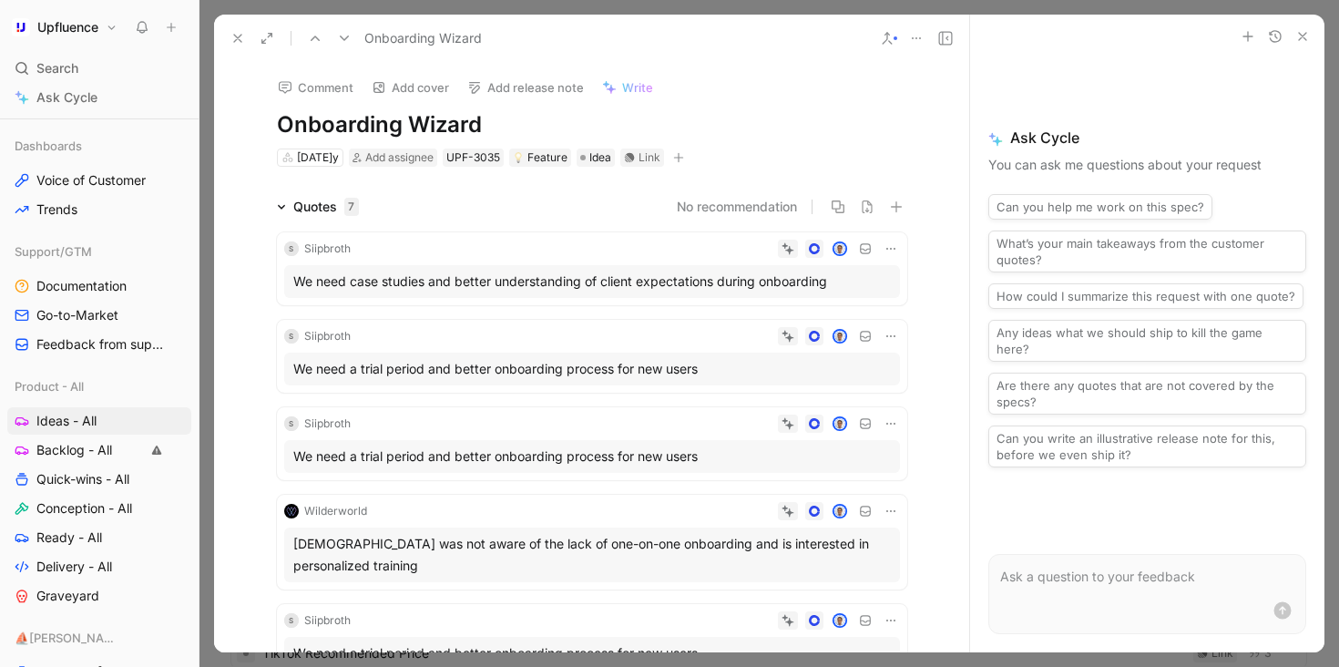
click at [353, 46] on button at bounding box center [345, 39] width 26 height 26
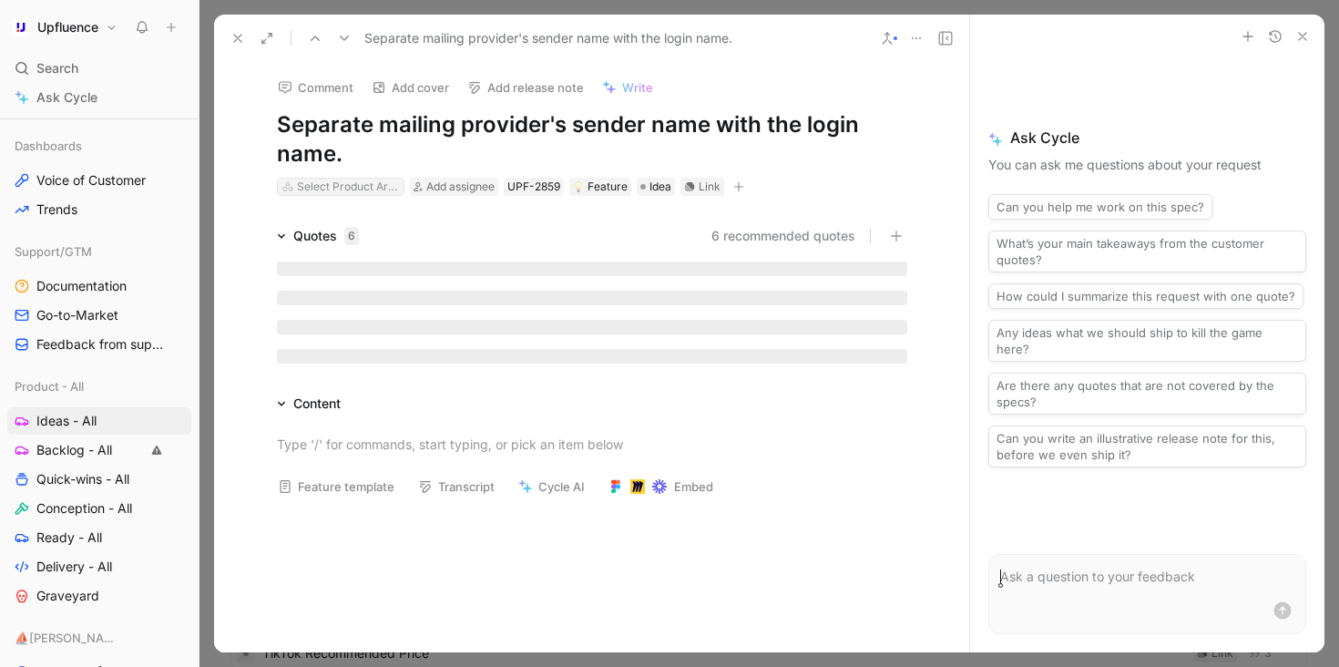
click at [332, 184] on div "Select Product Area" at bounding box center [348, 187] width 102 height 18
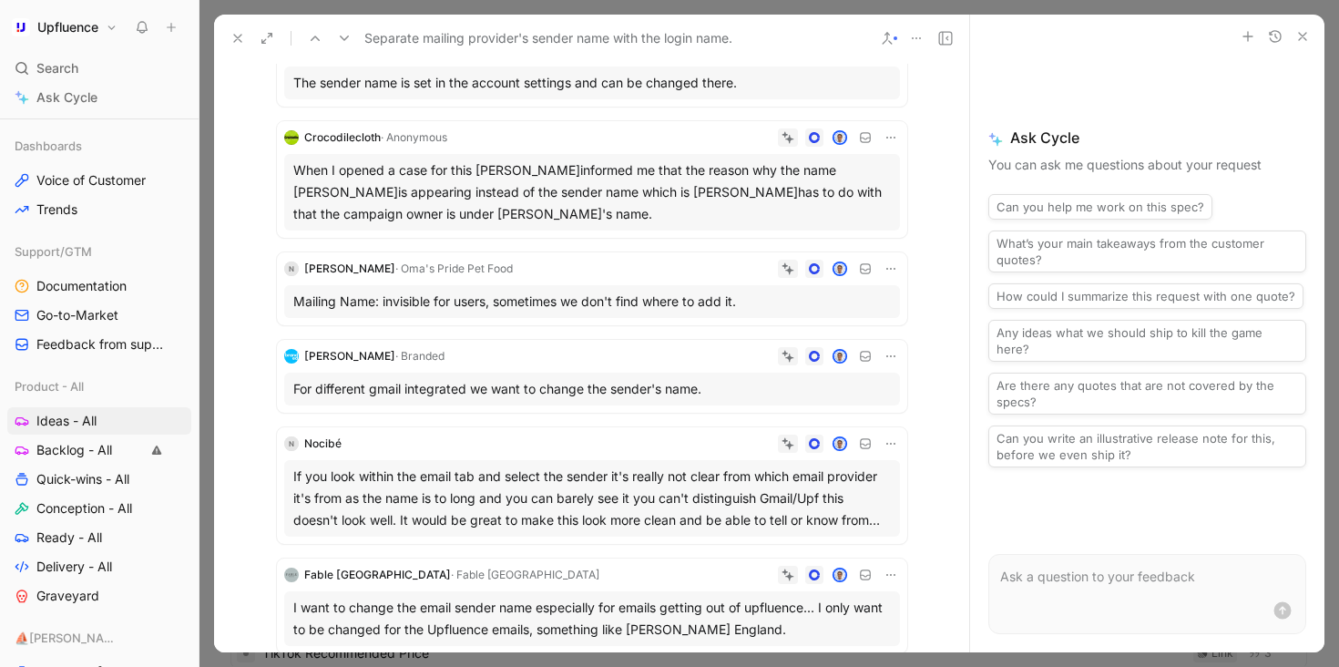
scroll to position [193, 0]
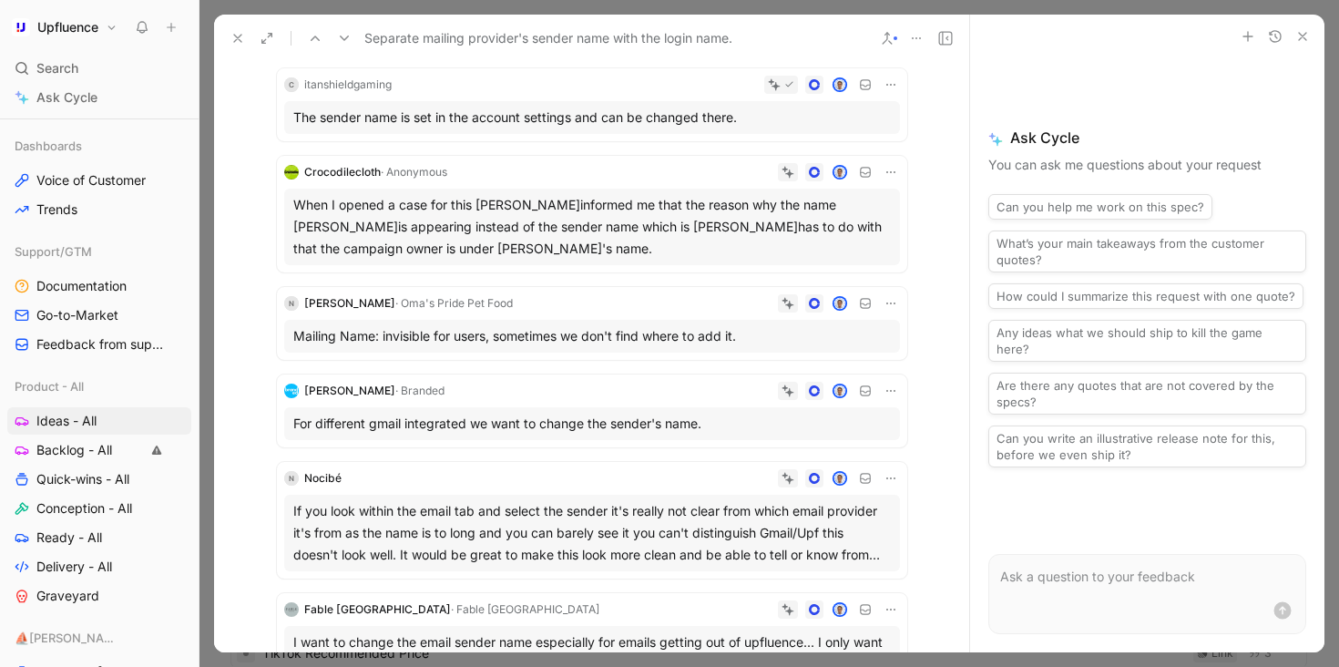
click at [889, 393] on icon at bounding box center [891, 390] width 15 height 15
click at [852, 445] on span "Change request" at bounding box center [844, 451] width 96 height 15
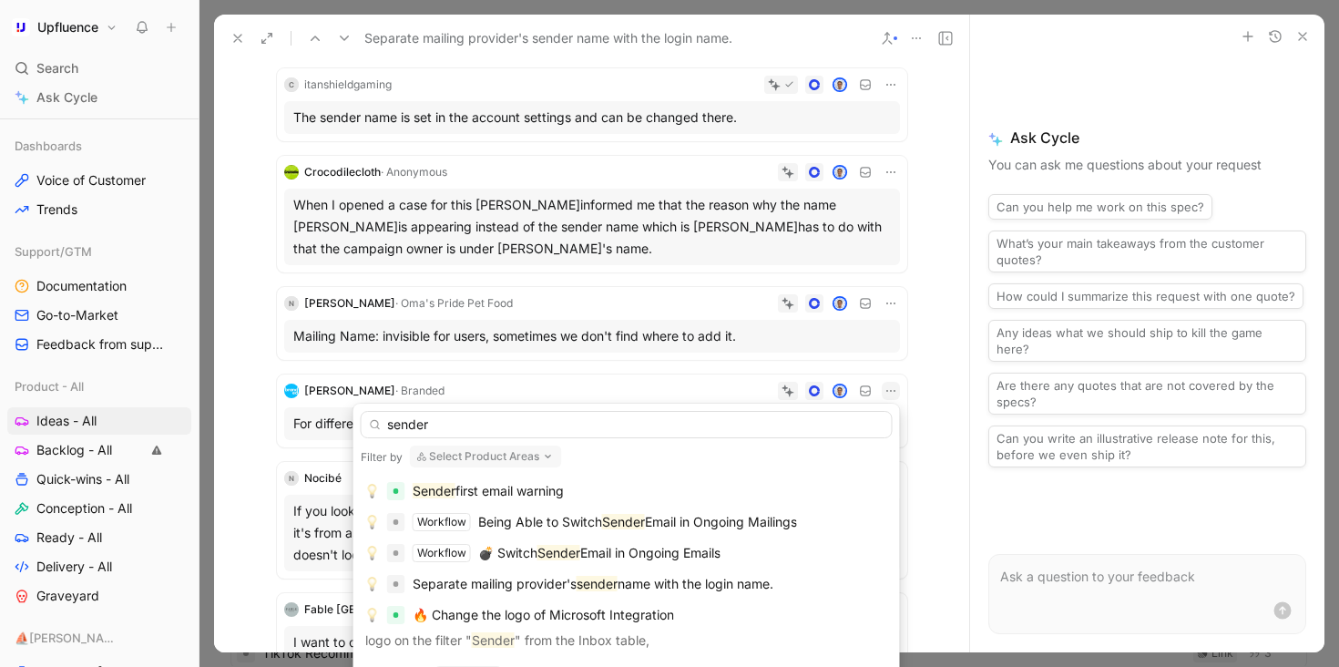
type input "sender"
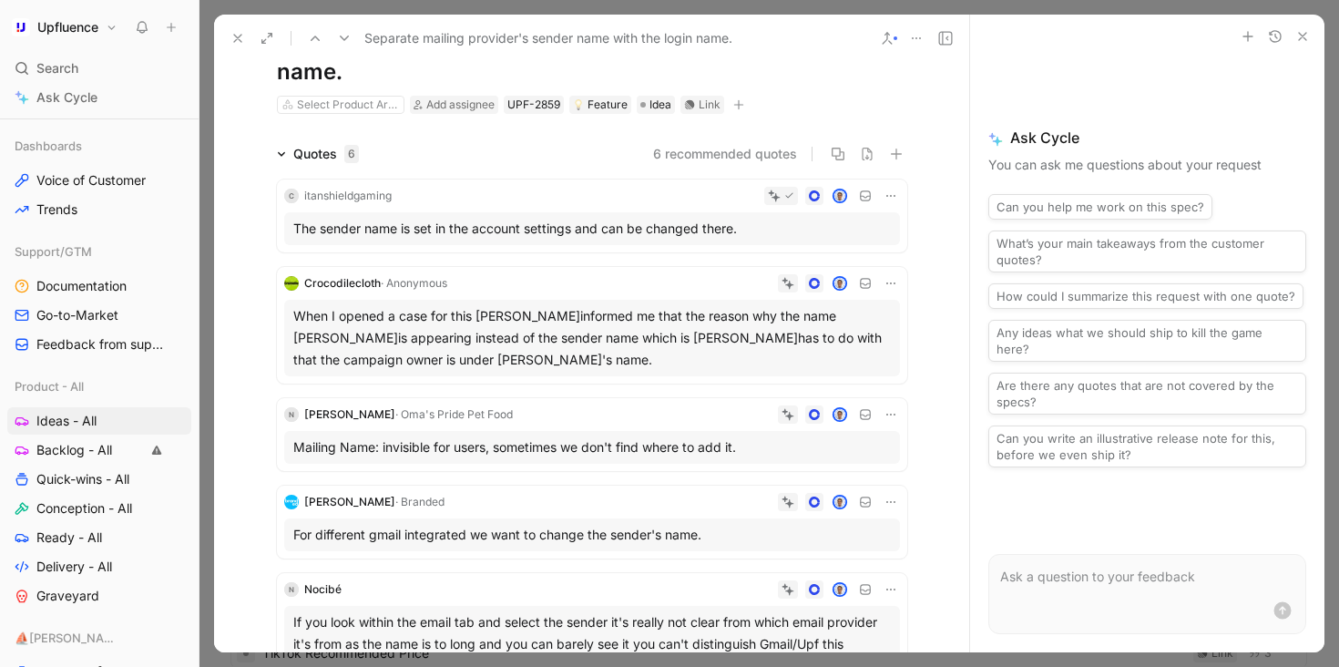
scroll to position [0, 0]
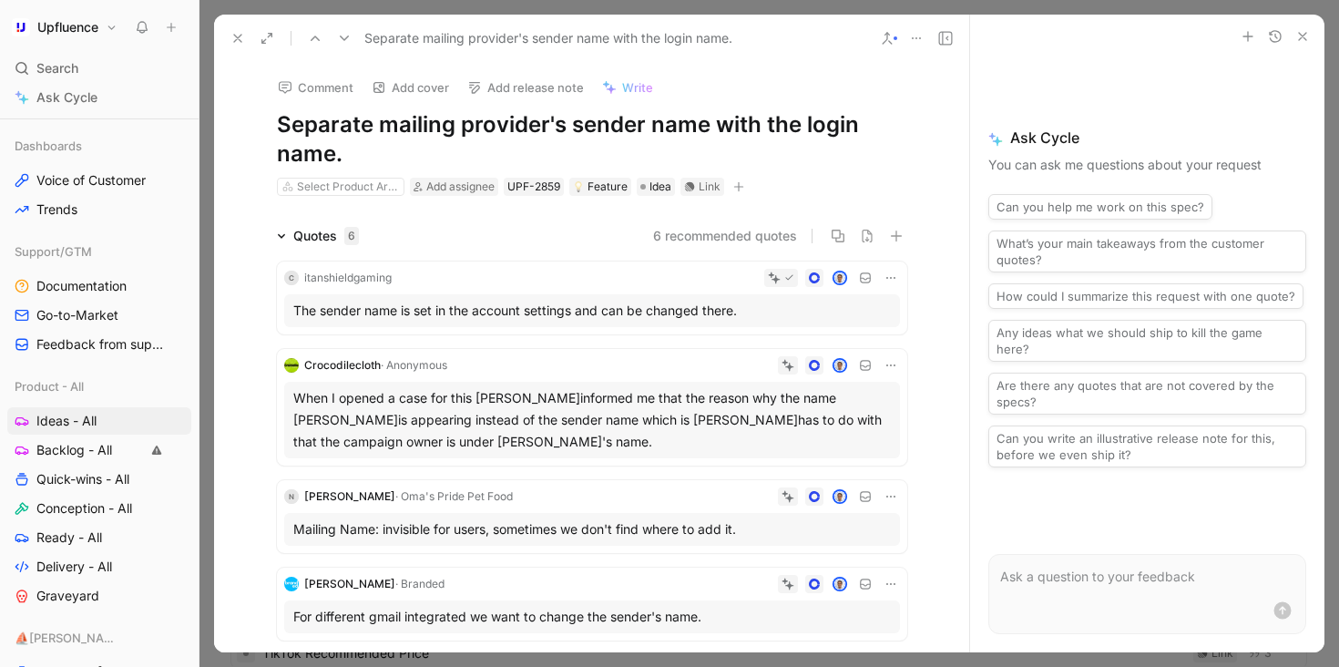
click at [240, 29] on button at bounding box center [238, 39] width 26 height 26
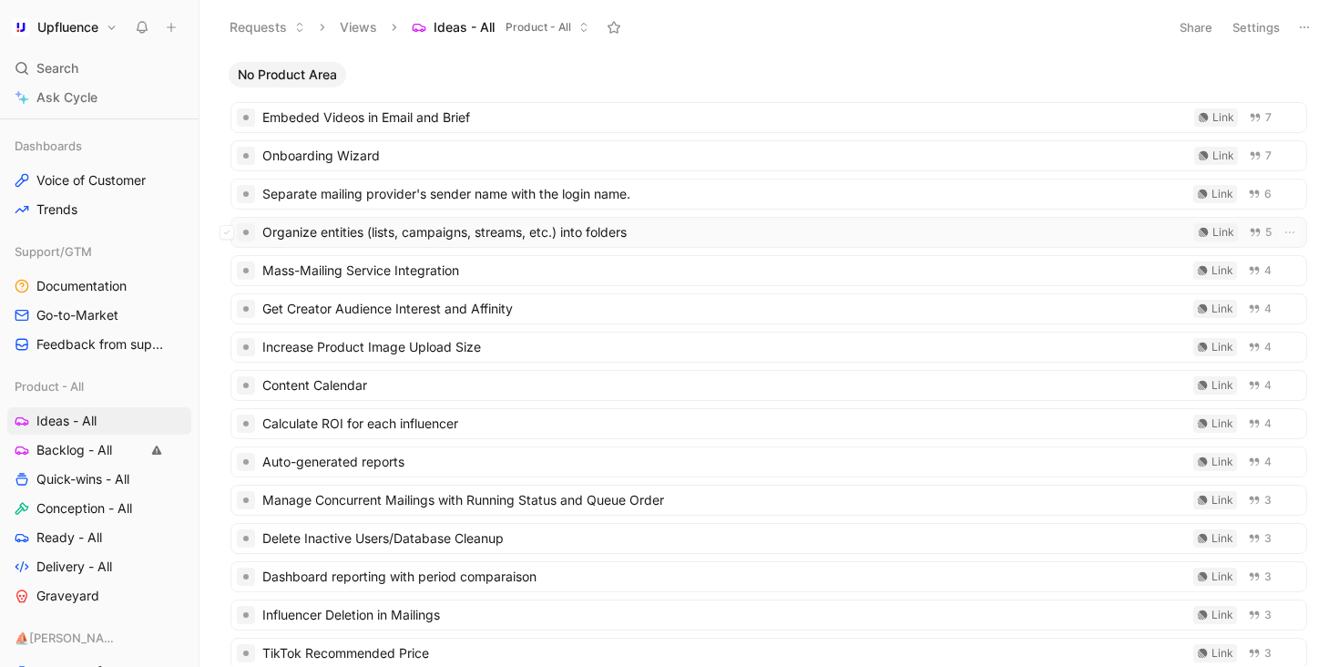
click at [678, 232] on span "Organize entities (lists, campaigns, streams, etc.) into folders" at bounding box center [724, 232] width 925 height 22
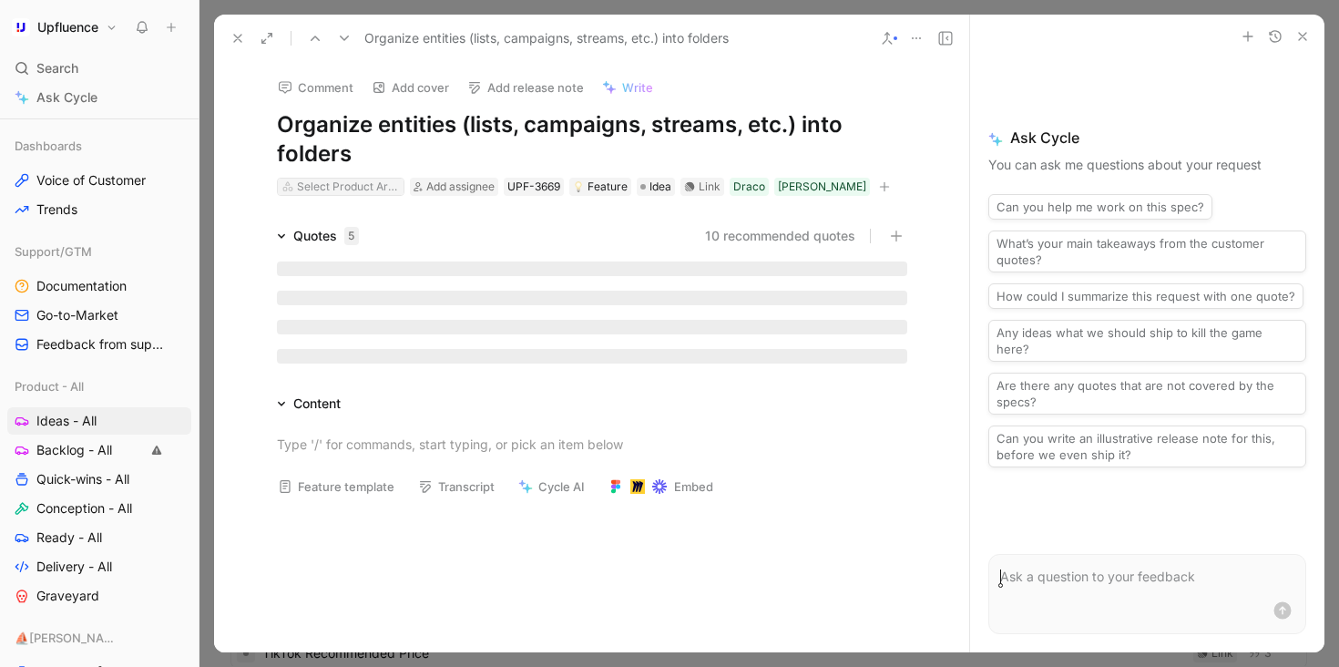
click at [378, 184] on div "Select Product Area" at bounding box center [348, 187] width 102 height 18
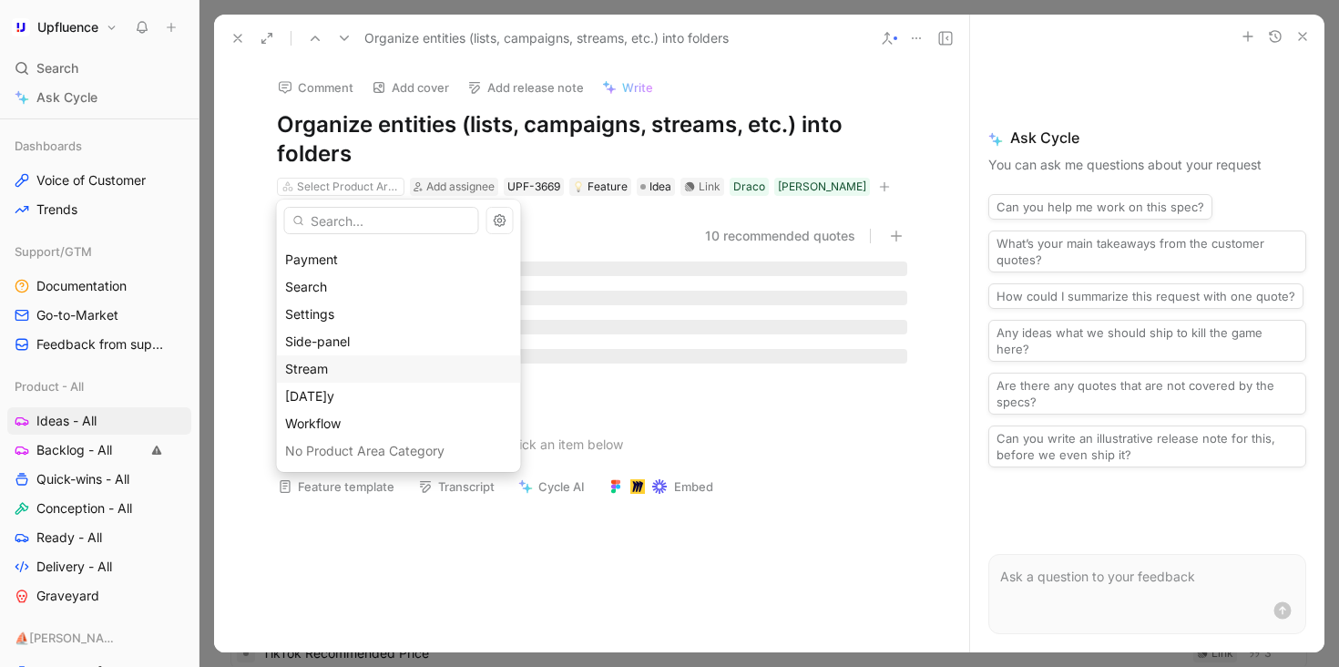
scroll to position [160, 0]
click at [352, 344] on div "Other" at bounding box center [399, 341] width 228 height 22
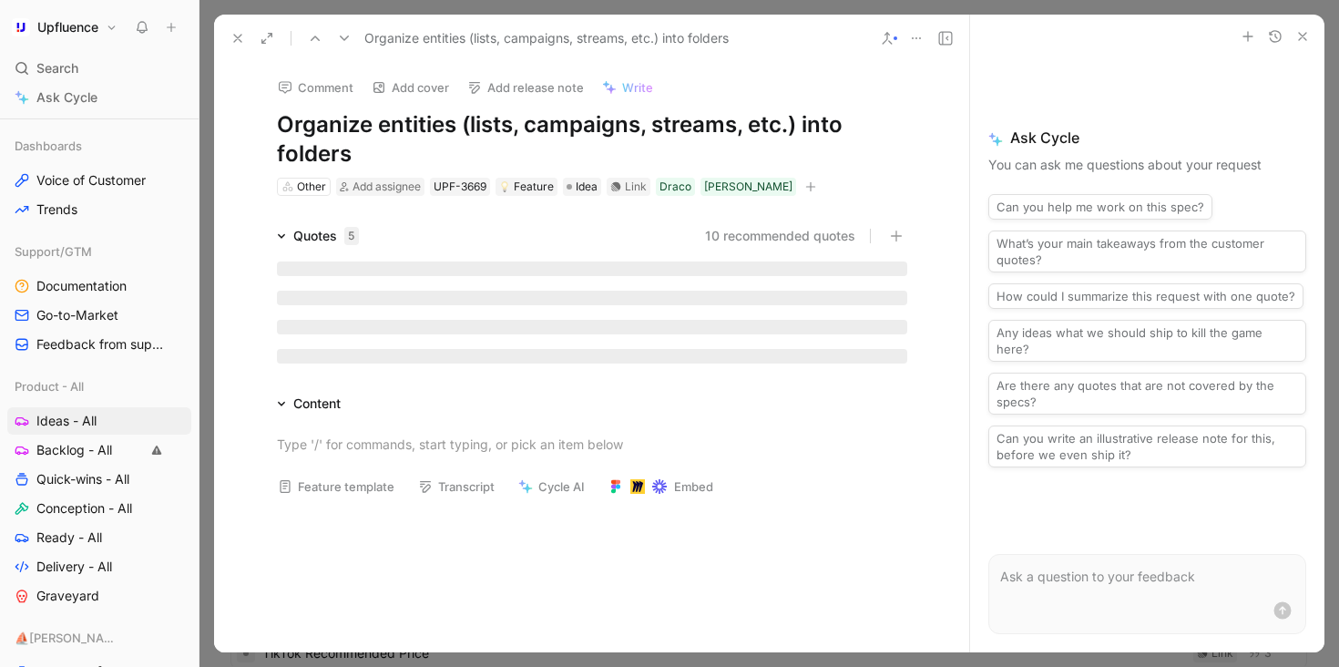
click at [348, 42] on icon at bounding box center [344, 38] width 15 height 15
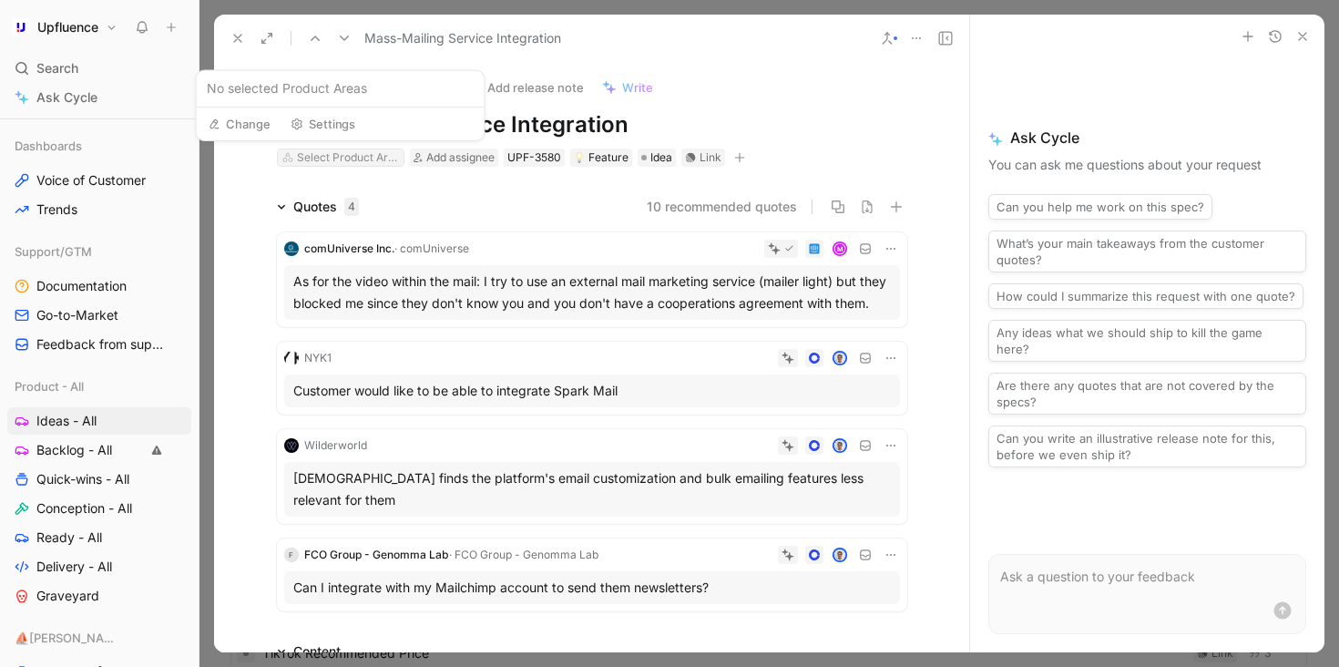
click at [373, 155] on div "Select Product Area" at bounding box center [348, 157] width 102 height 18
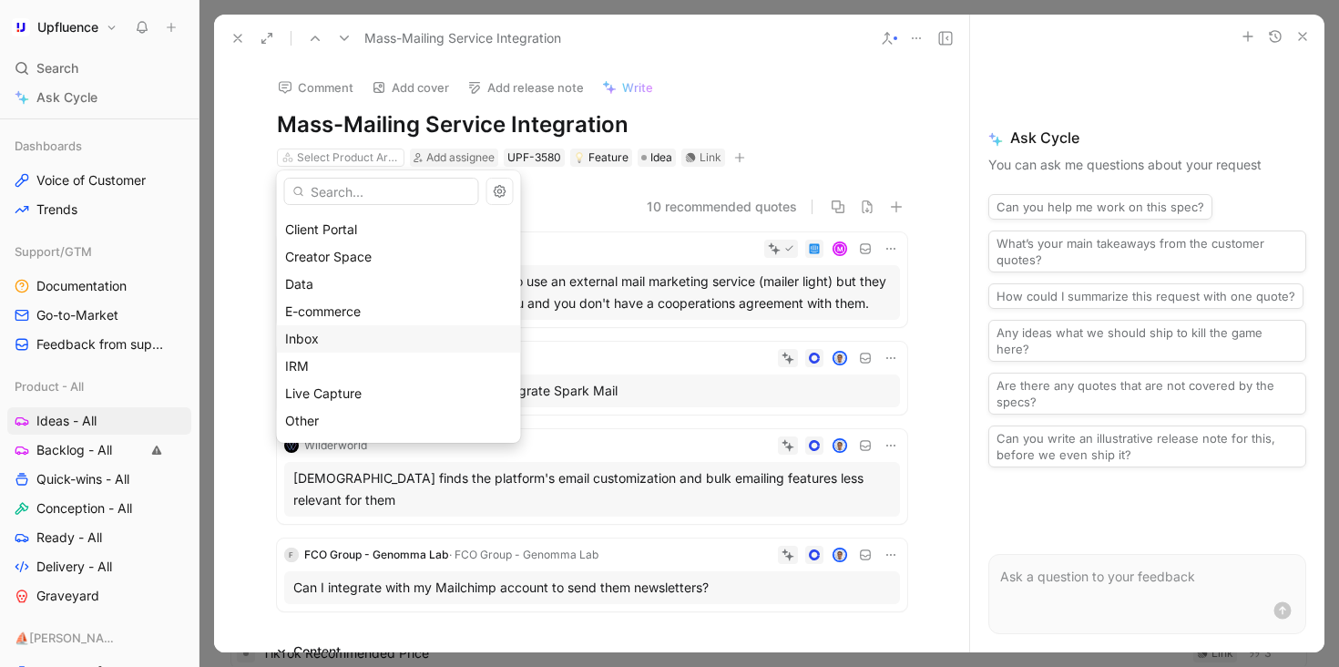
scroll to position [118, 0]
click at [364, 272] on div "Inbox" at bounding box center [399, 272] width 228 height 22
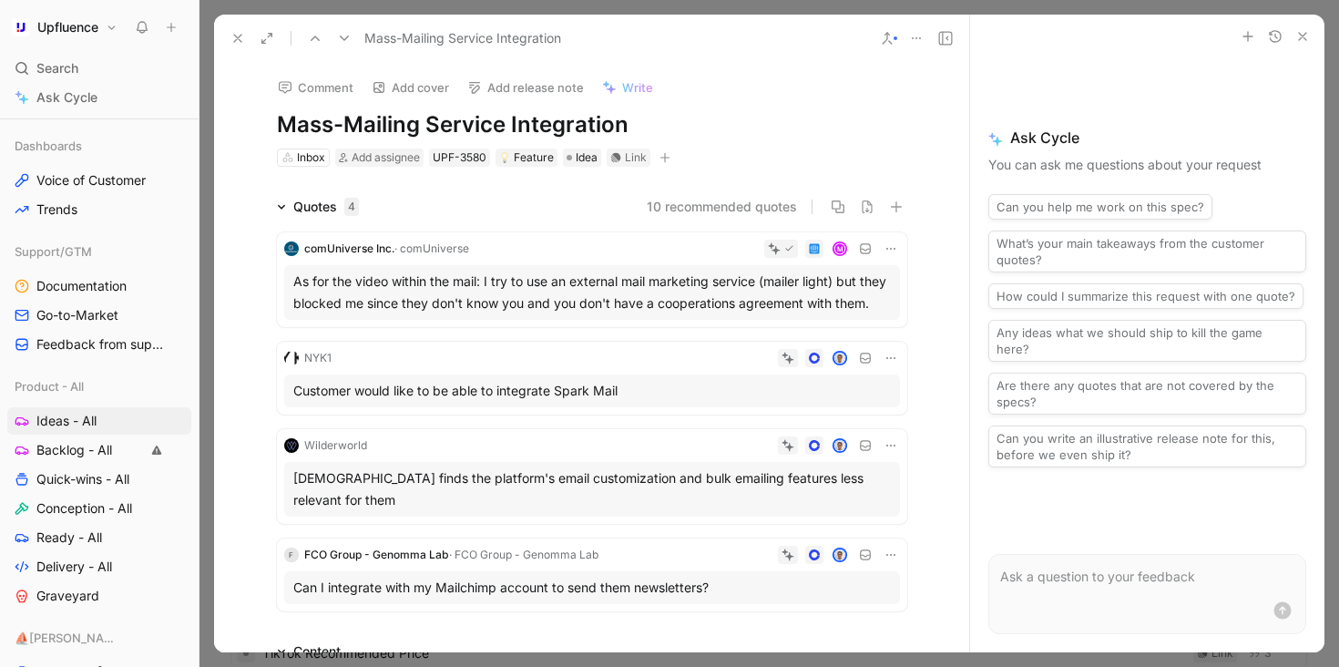
click at [345, 36] on icon at bounding box center [344, 38] width 15 height 15
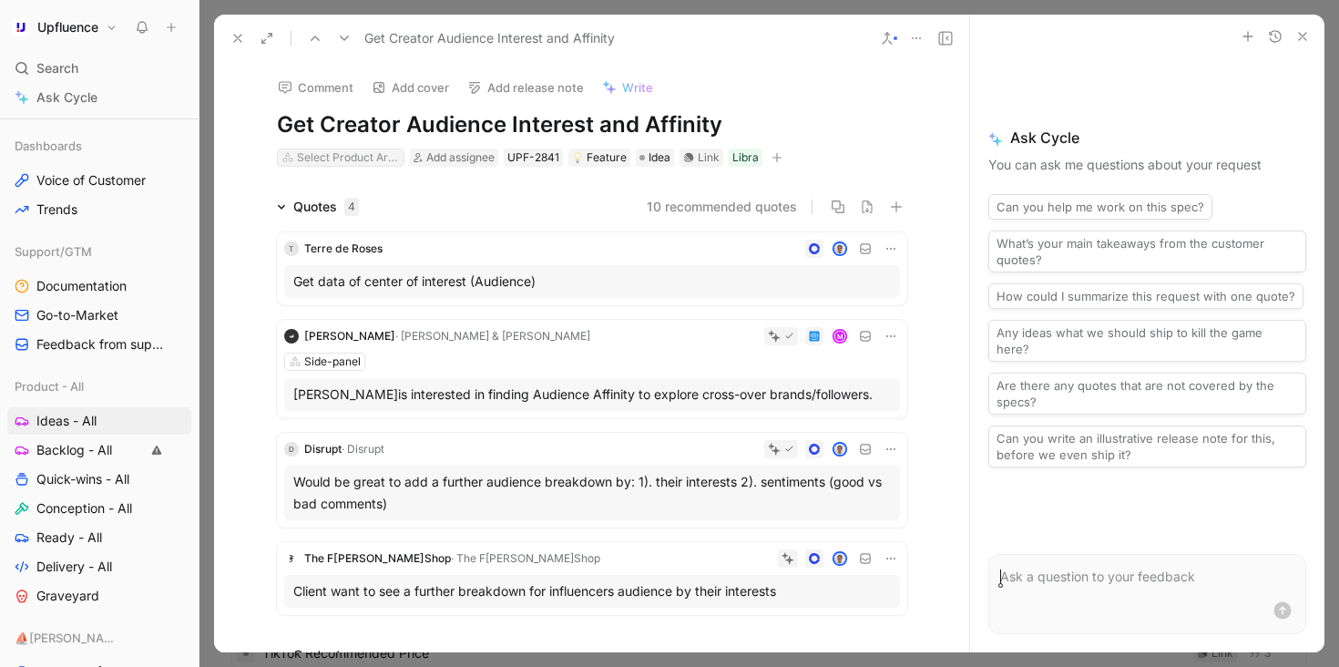
click at [379, 154] on div "Select Product Area" at bounding box center [348, 157] width 102 height 18
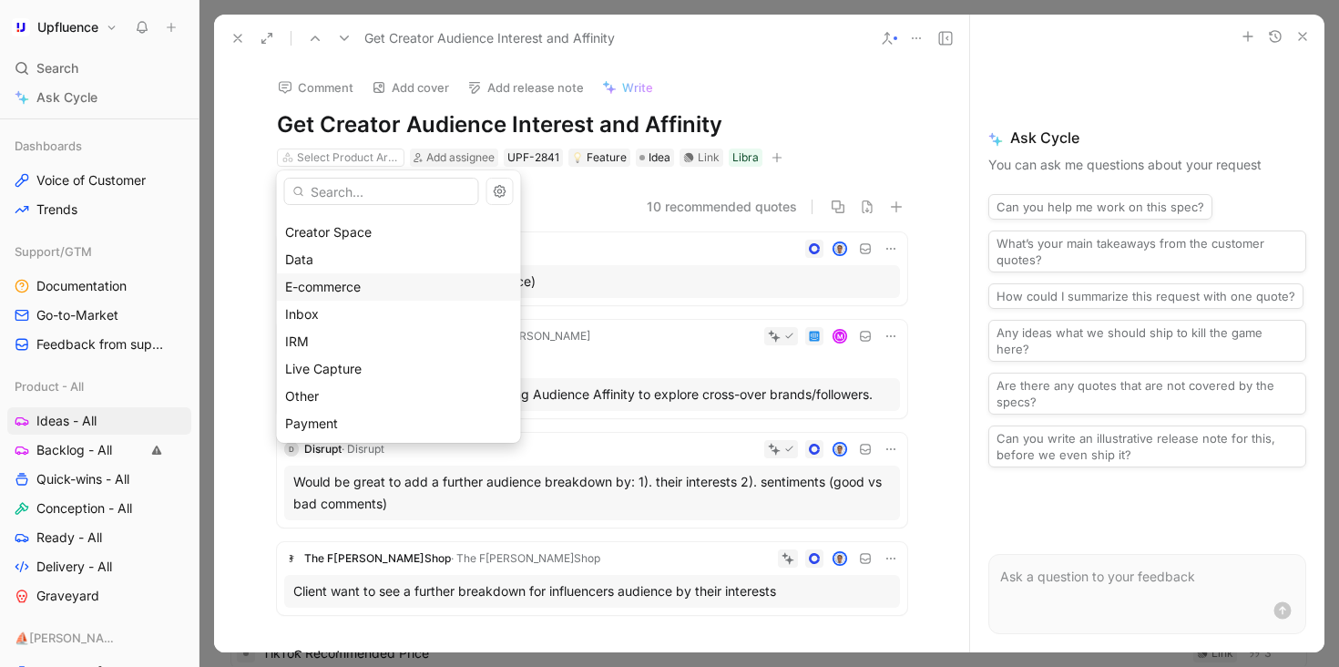
scroll to position [75, 0]
click at [390, 265] on div "Data" at bounding box center [399, 261] width 228 height 22
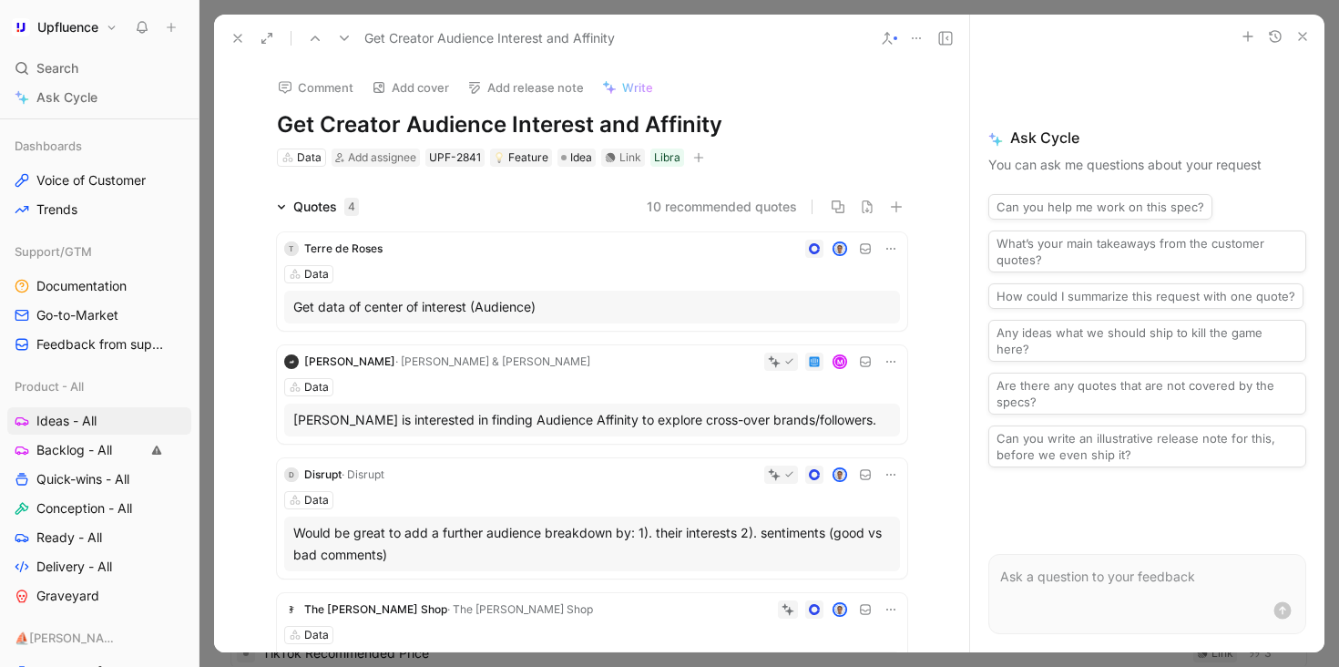
click at [344, 32] on icon at bounding box center [344, 38] width 15 height 15
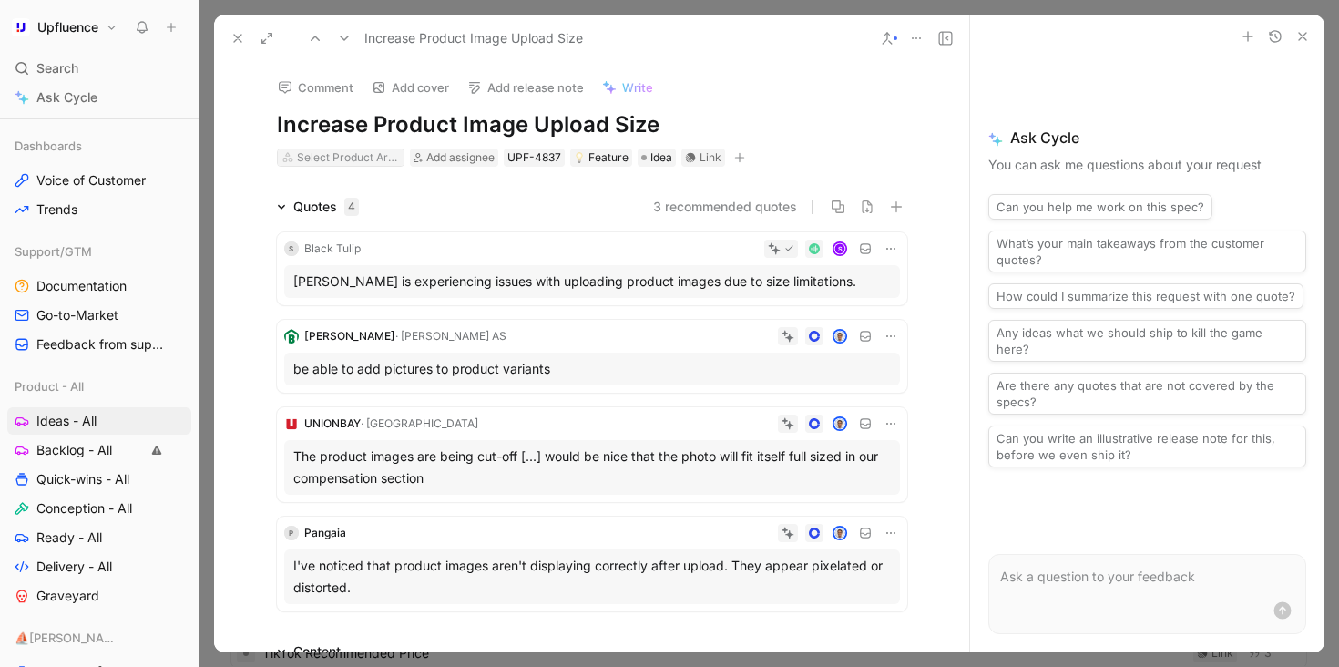
click at [332, 158] on div "Select Product Area" at bounding box center [348, 157] width 102 height 18
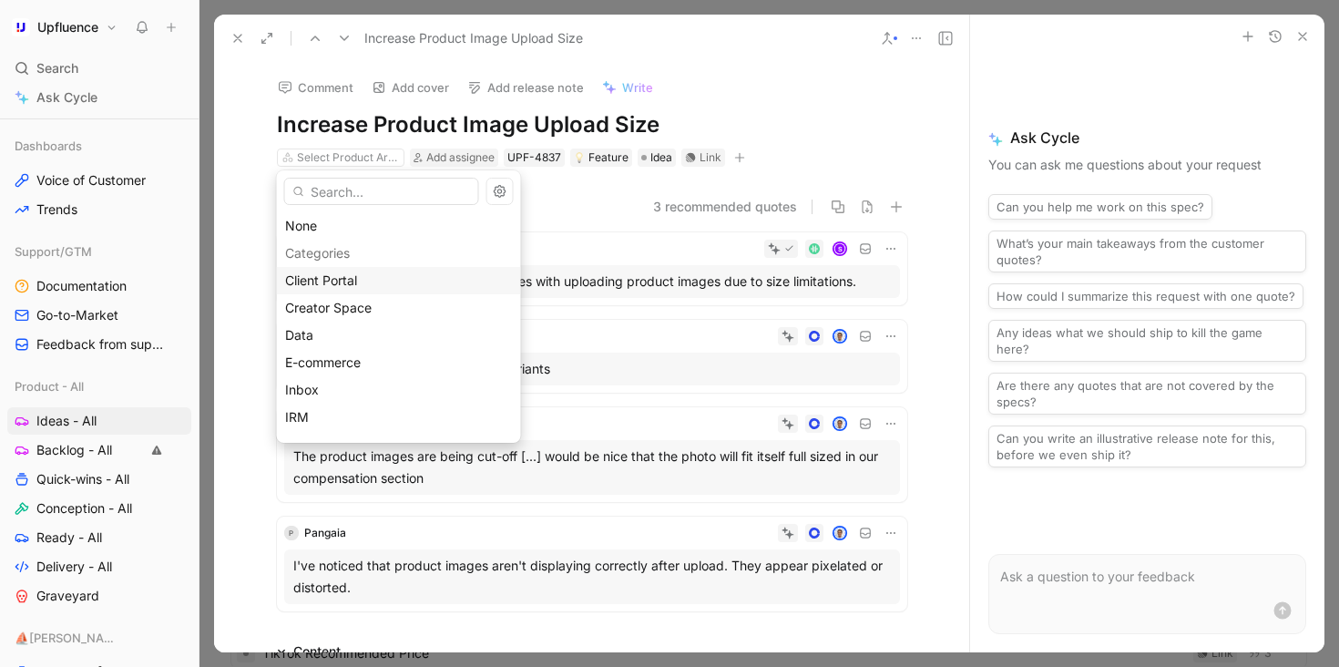
scroll to position [16, 0]
click at [344, 343] on span "E-commerce" at bounding box center [323, 345] width 76 height 15
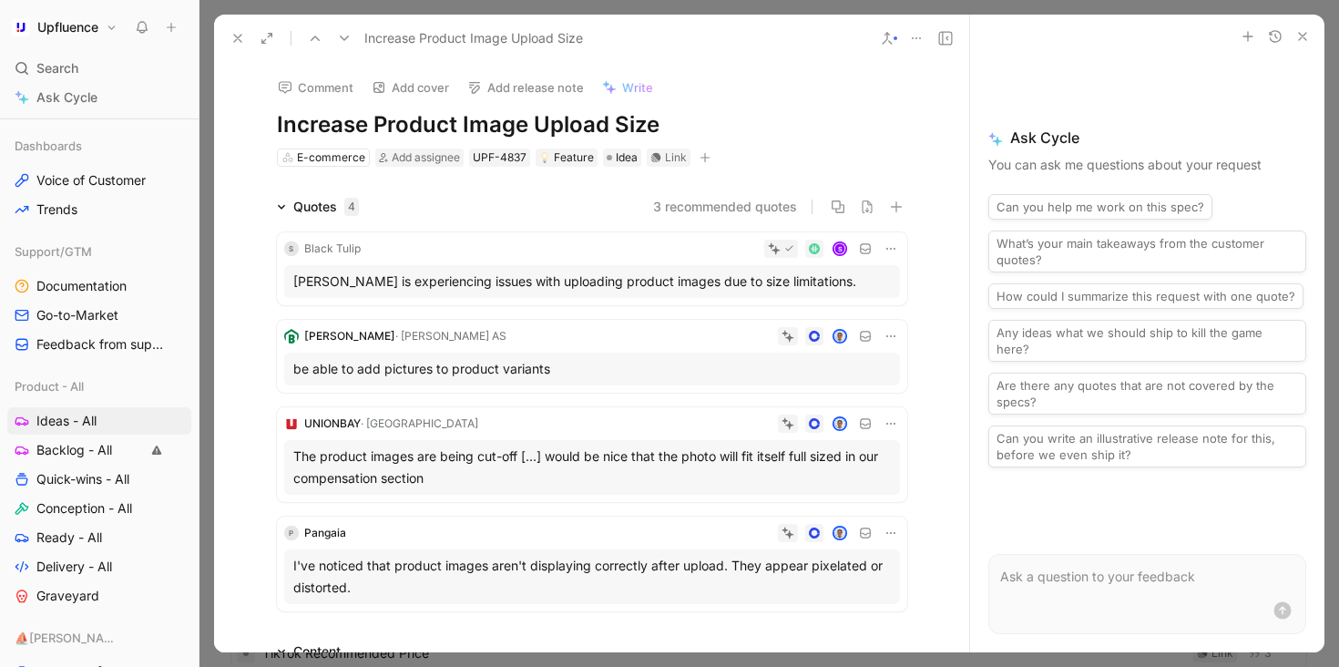
click at [348, 39] on icon at bounding box center [344, 38] width 15 height 15
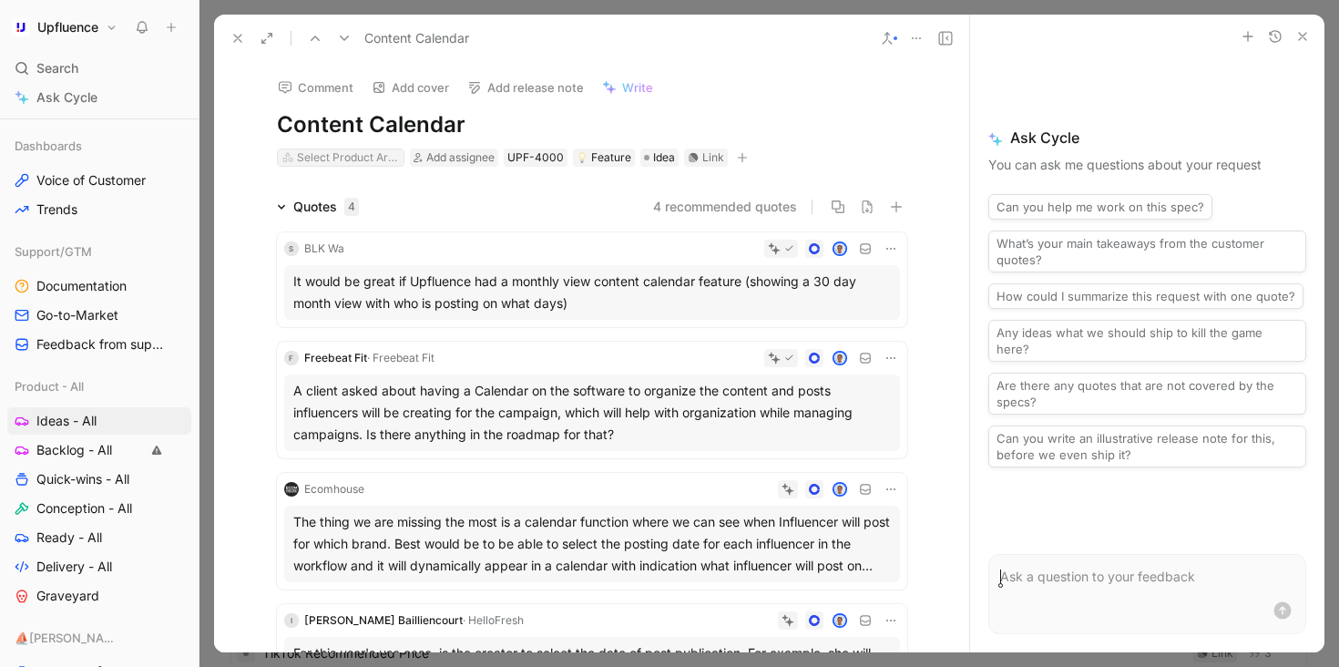
click at [352, 150] on div "Select Product Area" at bounding box center [348, 157] width 102 height 18
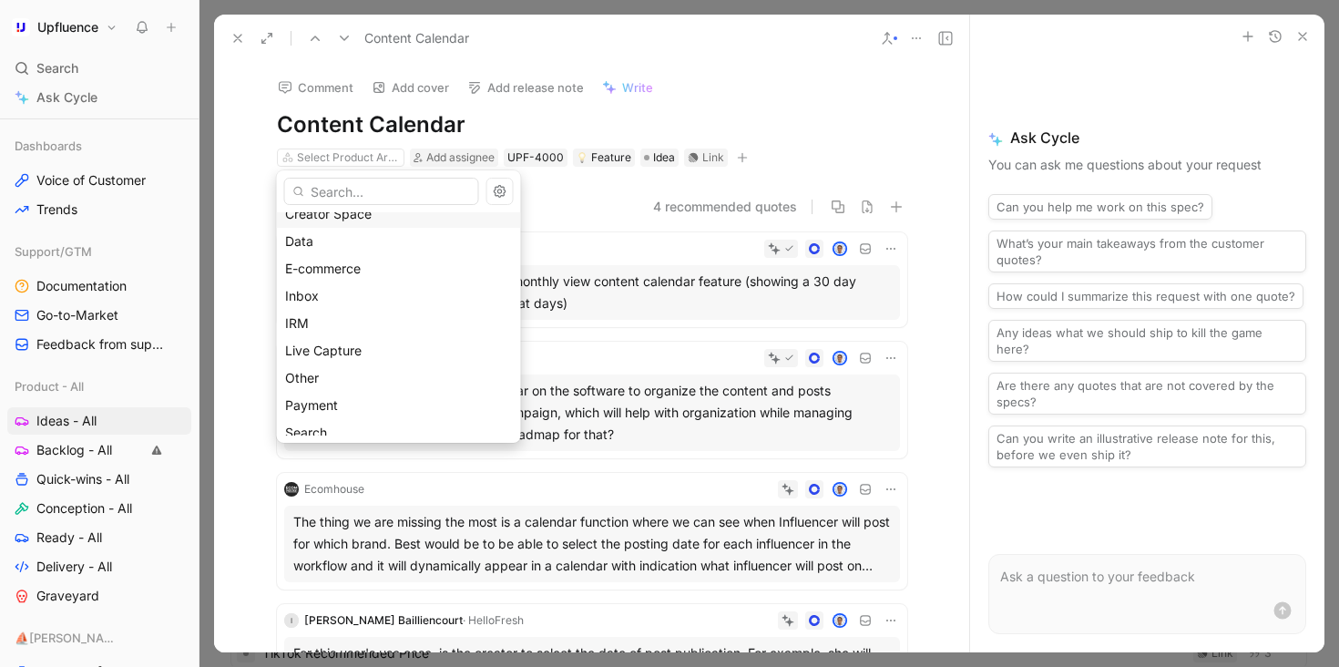
scroll to position [99, 0]
click at [340, 372] on div "Other" at bounding box center [399, 373] width 228 height 22
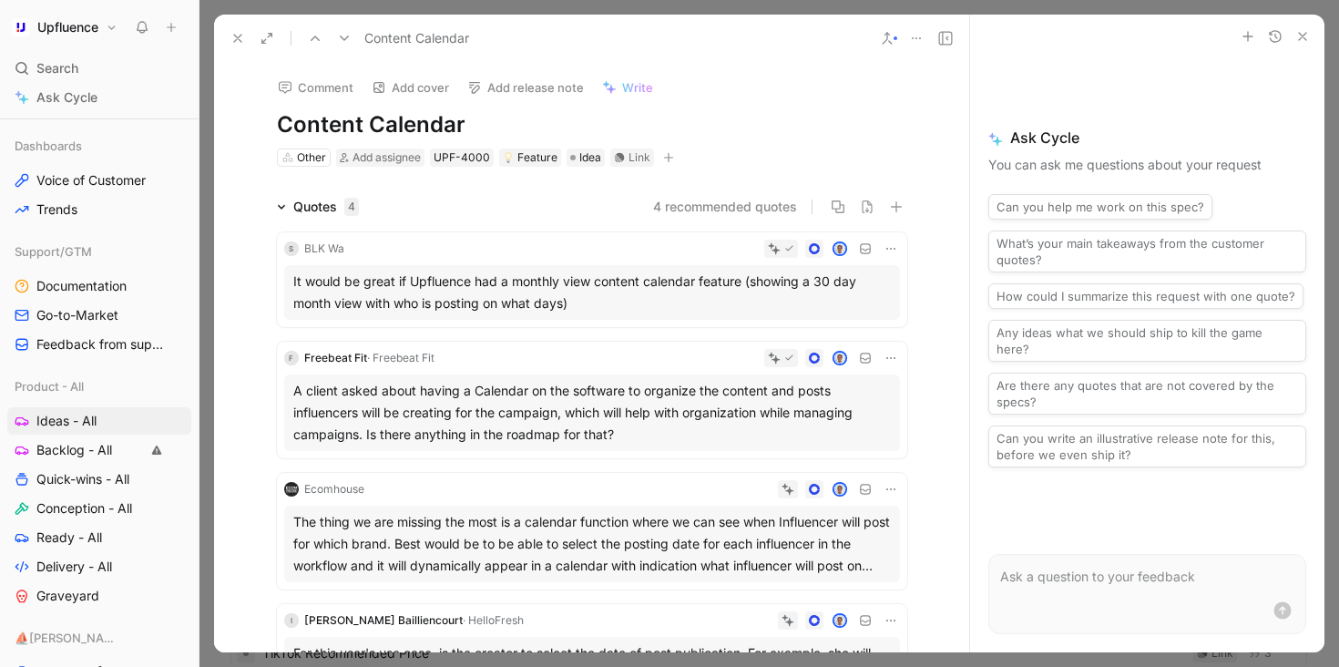
click at [348, 34] on icon at bounding box center [344, 38] width 15 height 15
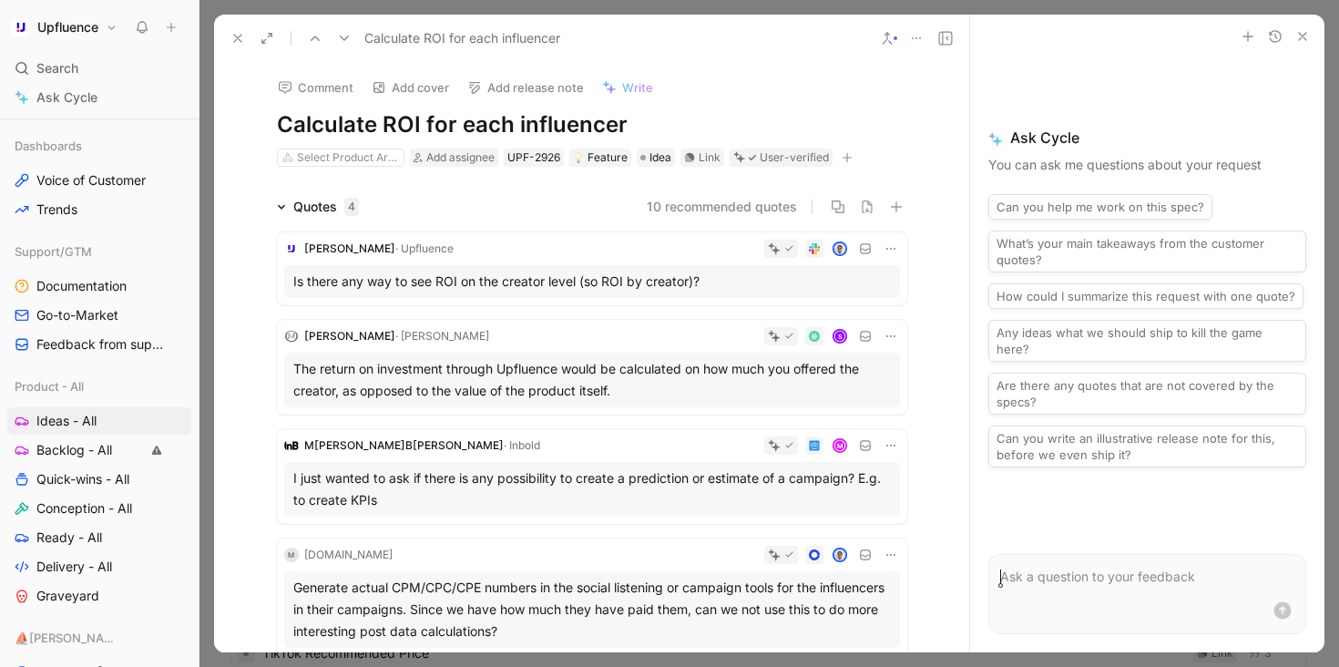
click at [316, 37] on use at bounding box center [315, 38] width 9 height 5
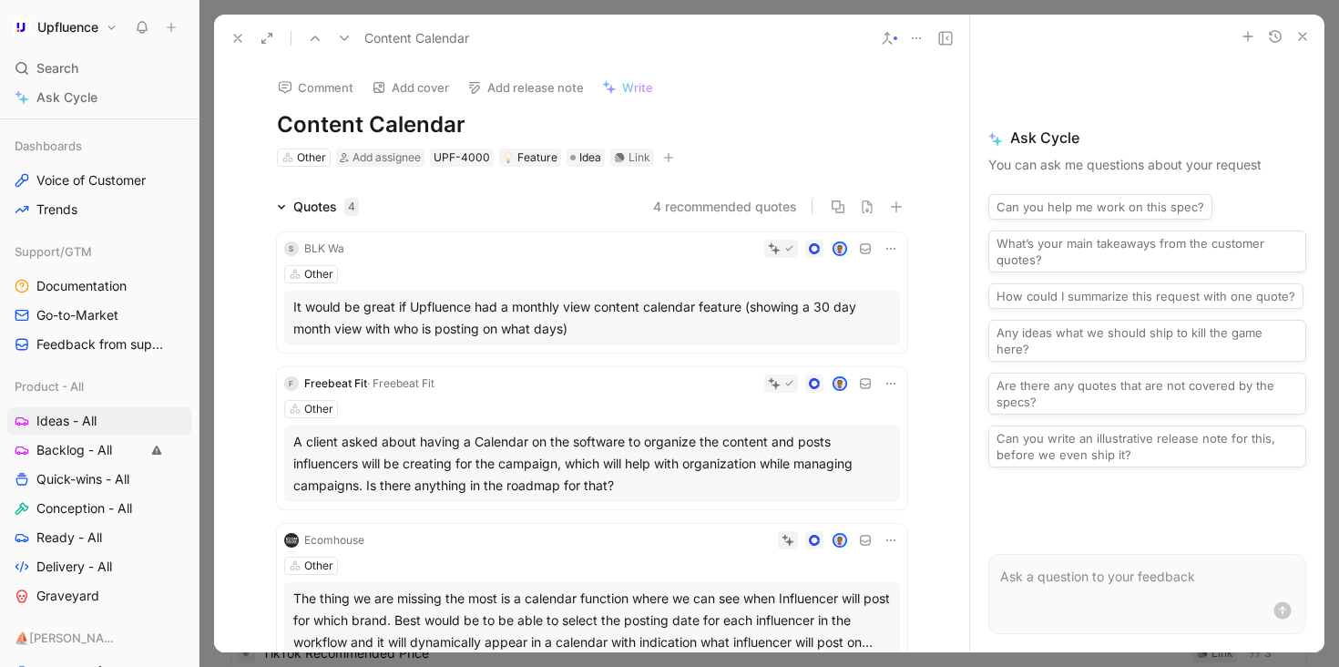
click at [715, 207] on button "4 recommended quotes" at bounding box center [725, 207] width 144 height 22
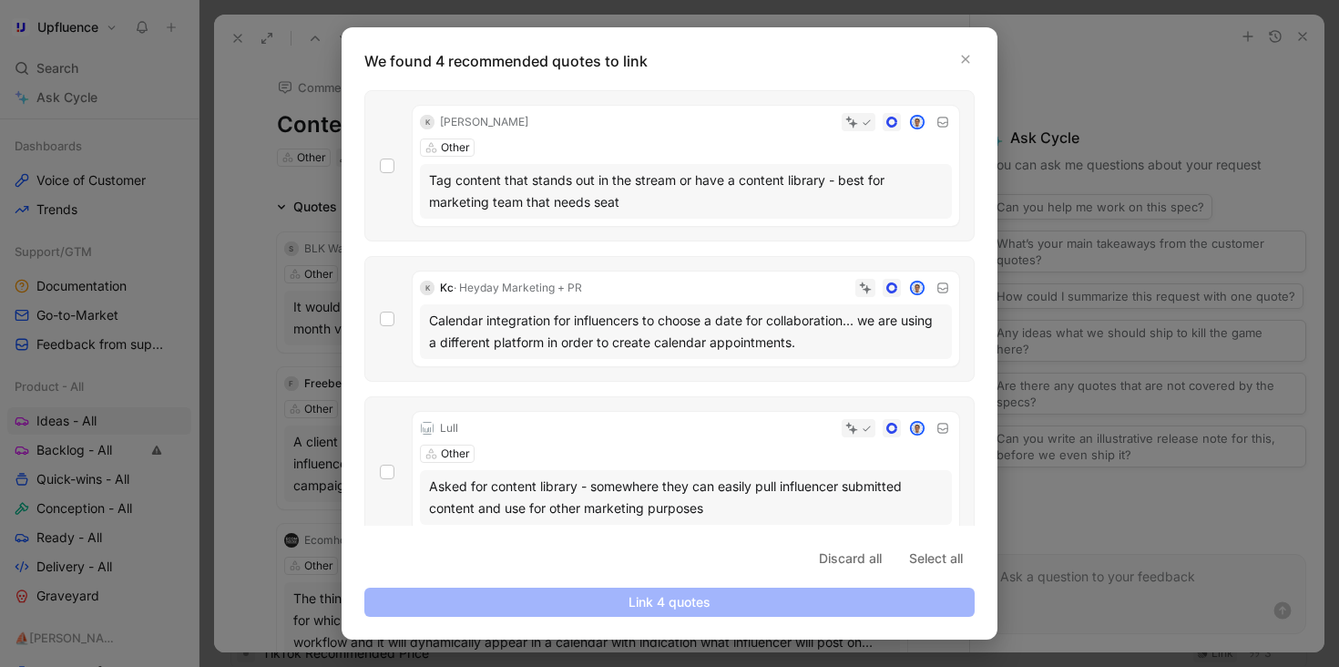
click at [396, 155] on div "k kate oyston - Endy Other Tag content that stands out in the stream or have a …" at bounding box center [669, 165] width 610 height 151
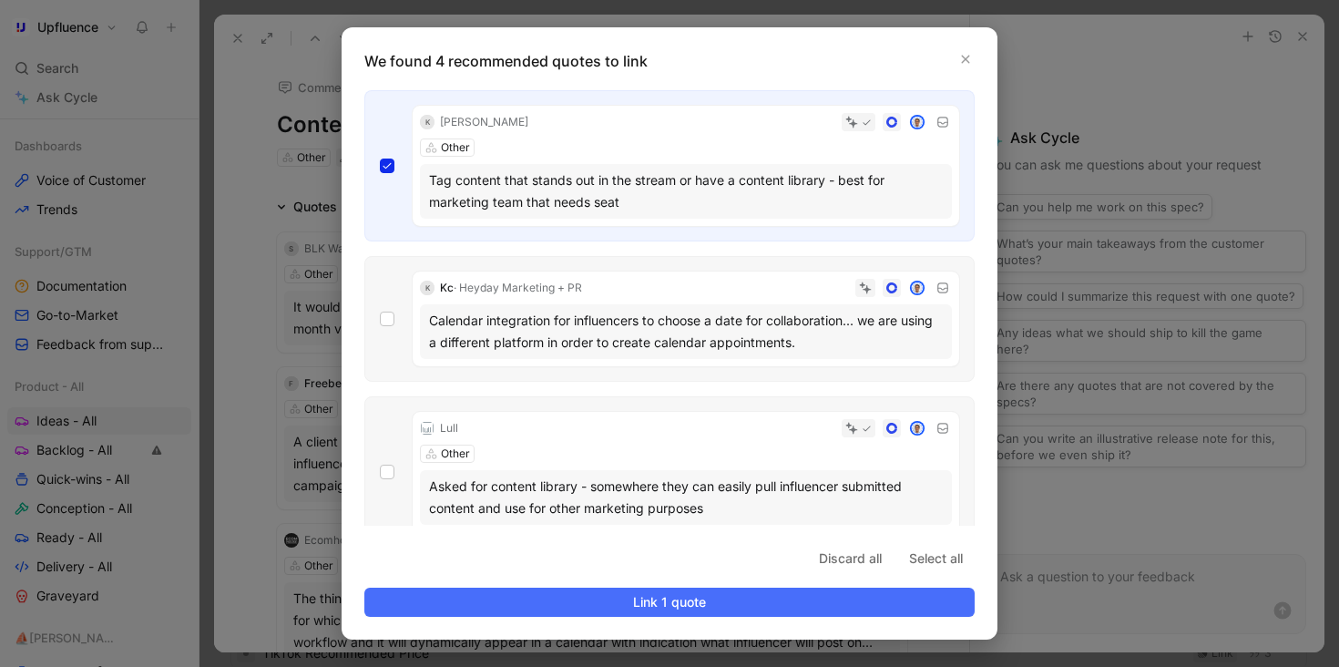
click at [397, 156] on div "k kate oyston - Endy Other Tag content that stands out in the stream or have a …" at bounding box center [669, 165] width 610 height 151
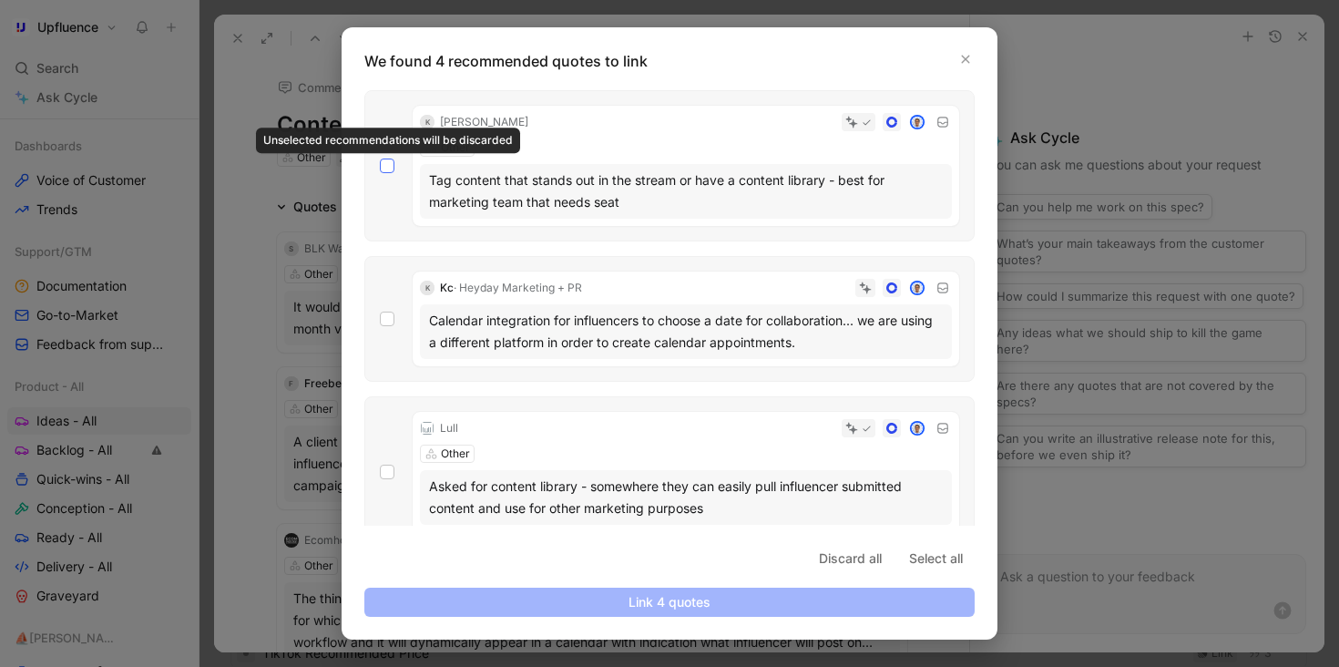
click at [389, 167] on icon at bounding box center [387, 165] width 11 height 11
click at [380, 158] on input "checkbox" at bounding box center [380, 158] width 0 height 0
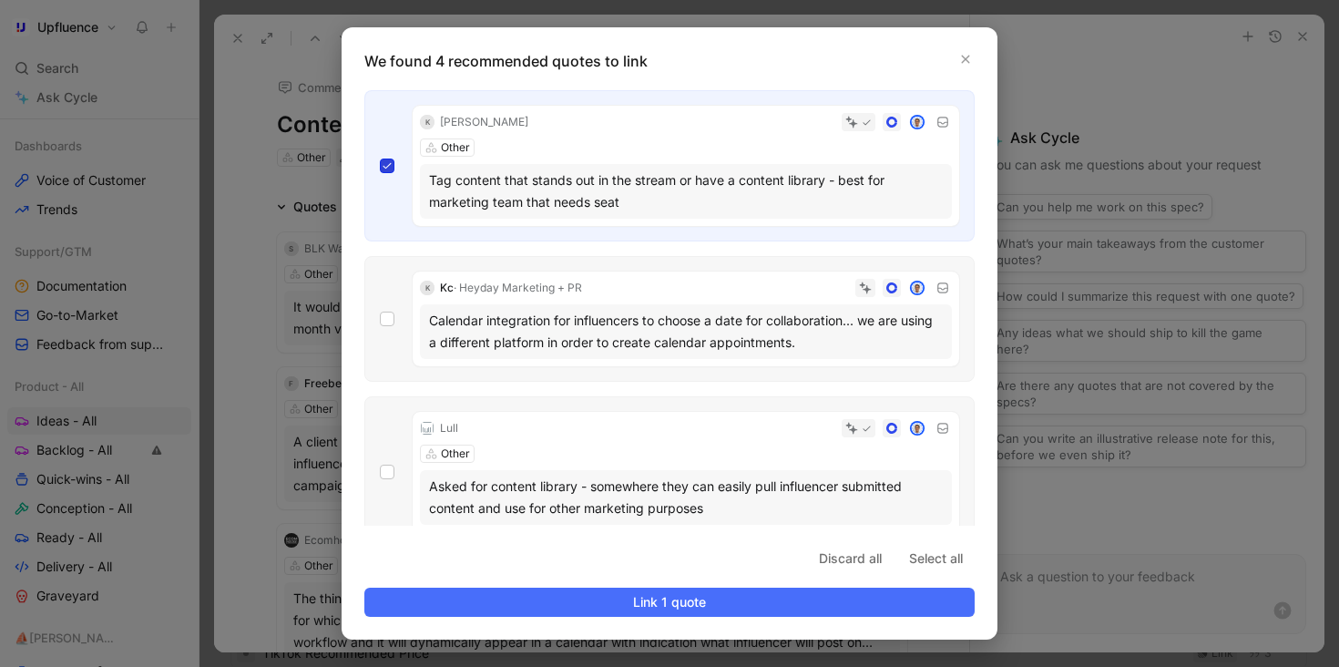
click at [389, 167] on icon at bounding box center [387, 165] width 11 height 11
click at [380, 158] on input "checkbox" at bounding box center [380, 158] width 0 height 0
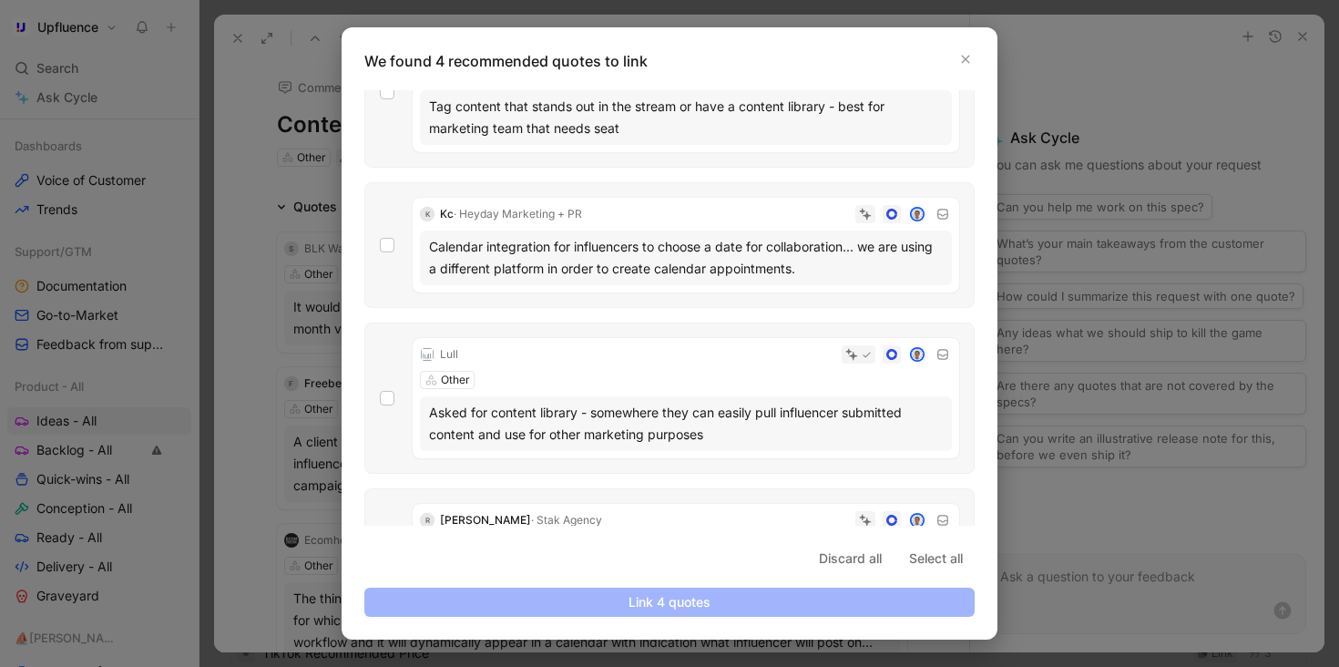
scroll to position [76, 0]
click at [396, 240] on div "K Kc · Heyday Marketing + PR Calendar integration for influencers to choose a d…" at bounding box center [669, 243] width 610 height 126
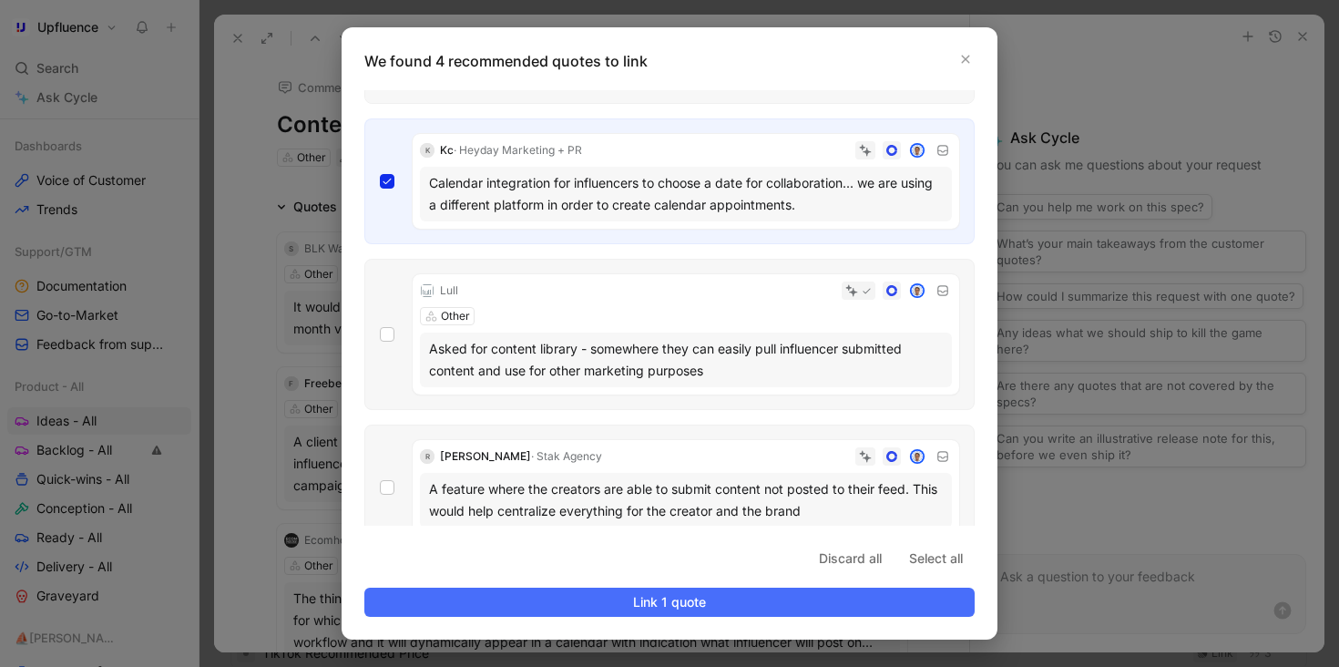
scroll to position [162, 0]
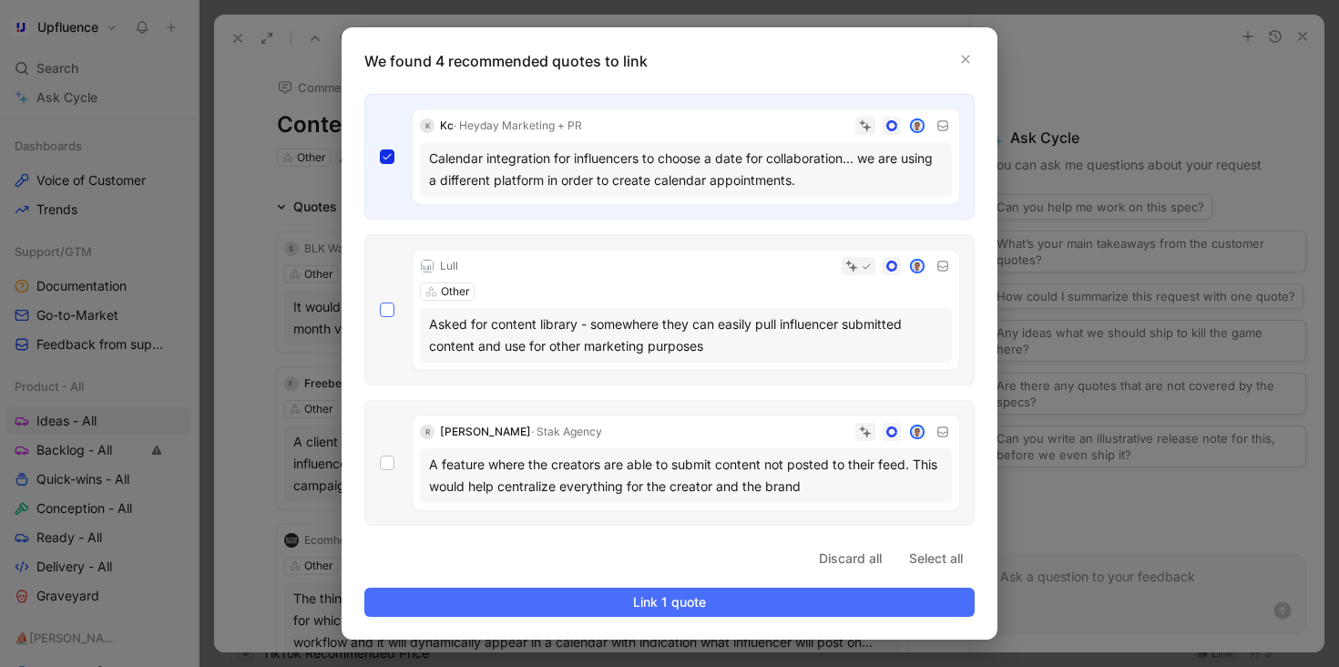
click at [382, 307] on icon at bounding box center [387, 309] width 11 height 11
click at [380, 465] on input "checkbox" at bounding box center [380, 465] width 0 height 0
click at [391, 312] on icon at bounding box center [387, 309] width 11 height 11
click at [380, 465] on input "checkbox" at bounding box center [380, 465] width 0 height 0
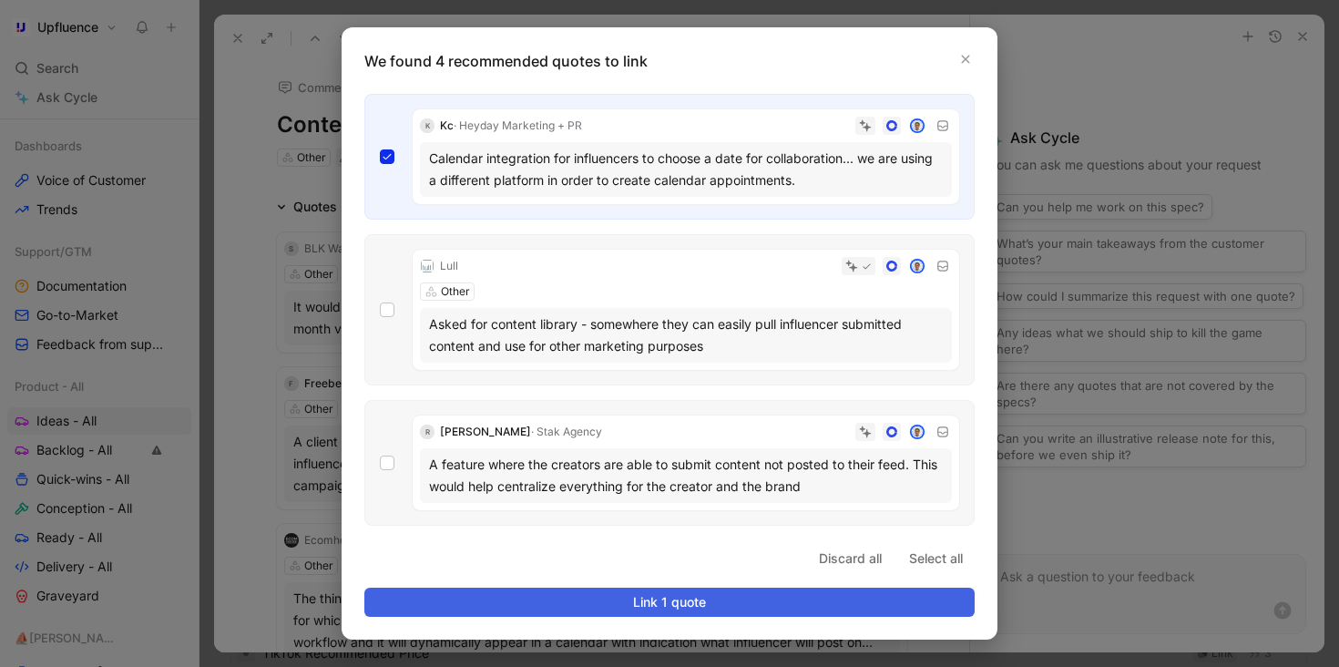
click at [618, 609] on span "Link 1 quote" at bounding box center [669, 602] width 579 height 22
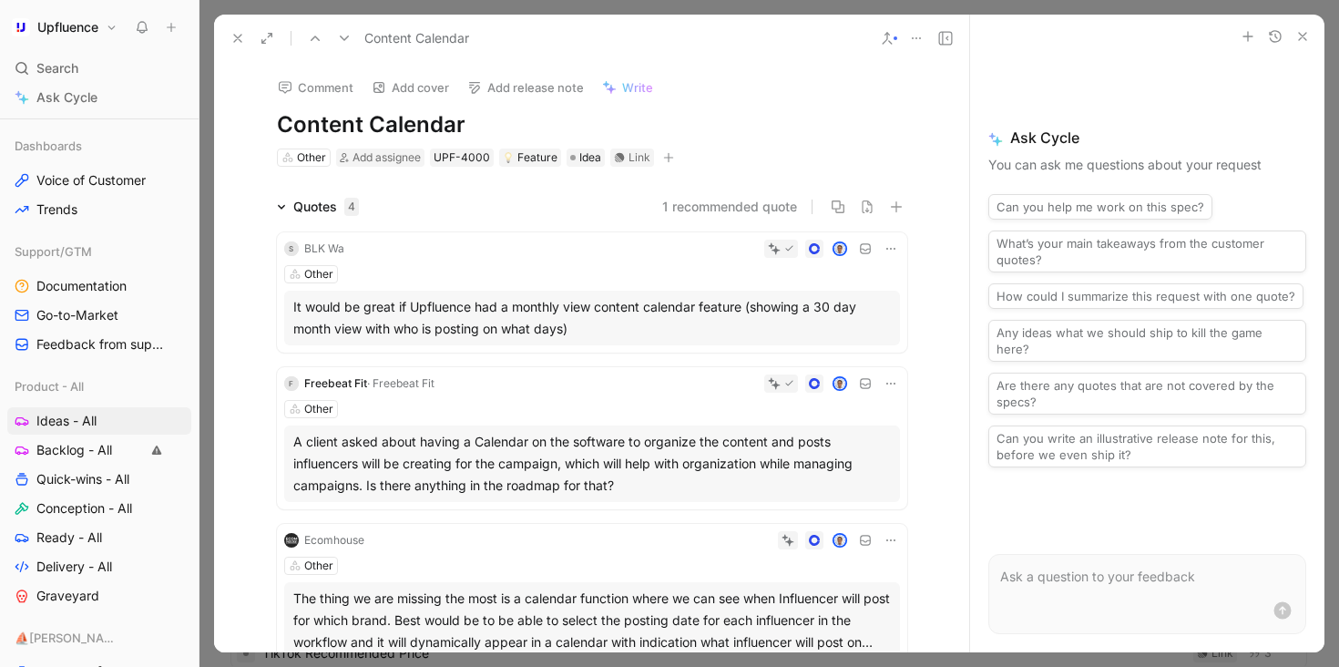
click at [345, 35] on icon at bounding box center [344, 38] width 15 height 15
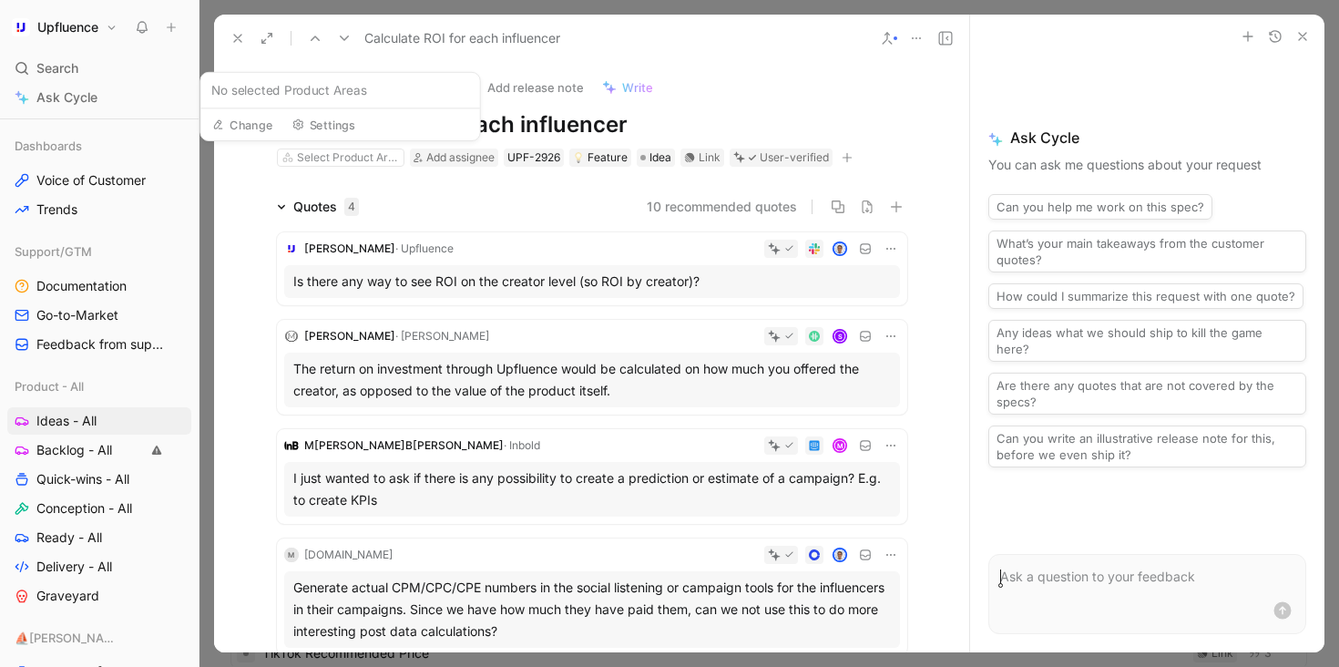
click at [350, 37] on icon at bounding box center [344, 38] width 15 height 15
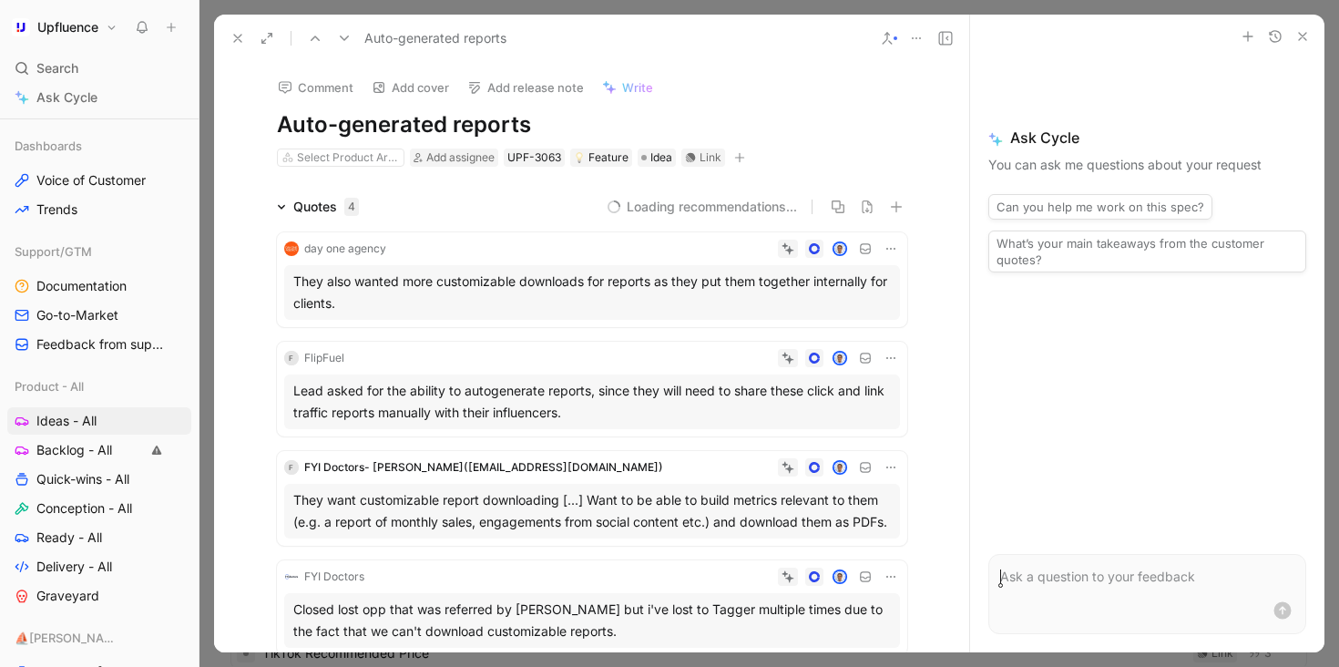
click at [317, 36] on icon at bounding box center [315, 38] width 15 height 15
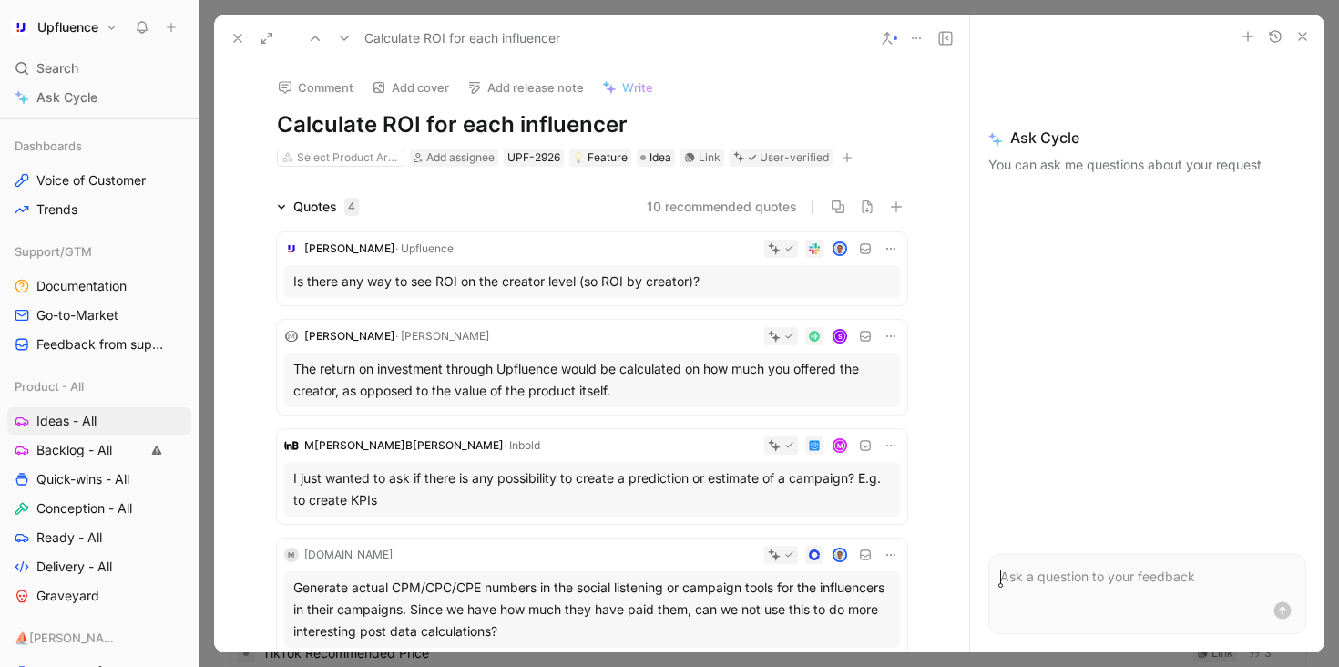
click at [342, 166] on div "Select Product Area Add assignee UPF-2926 Feature Idea Link User-verified" at bounding box center [592, 158] width 634 height 22
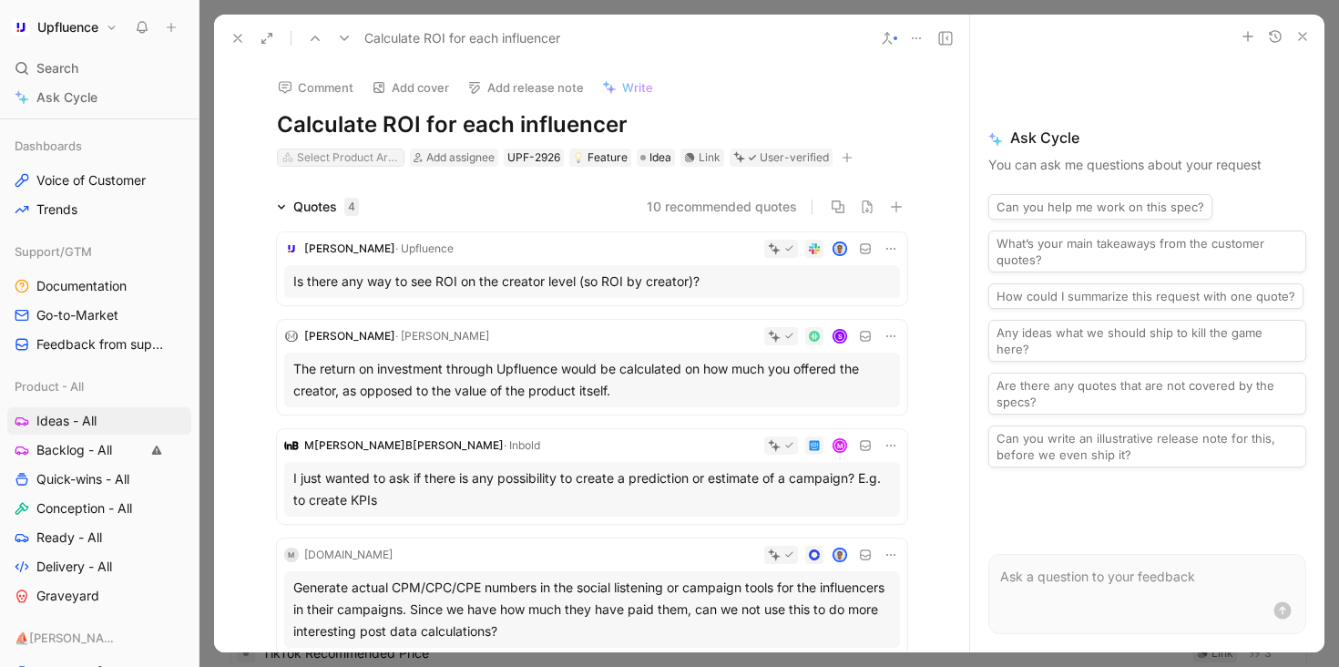
click at [343, 159] on div "Select Product Area" at bounding box center [348, 157] width 102 height 18
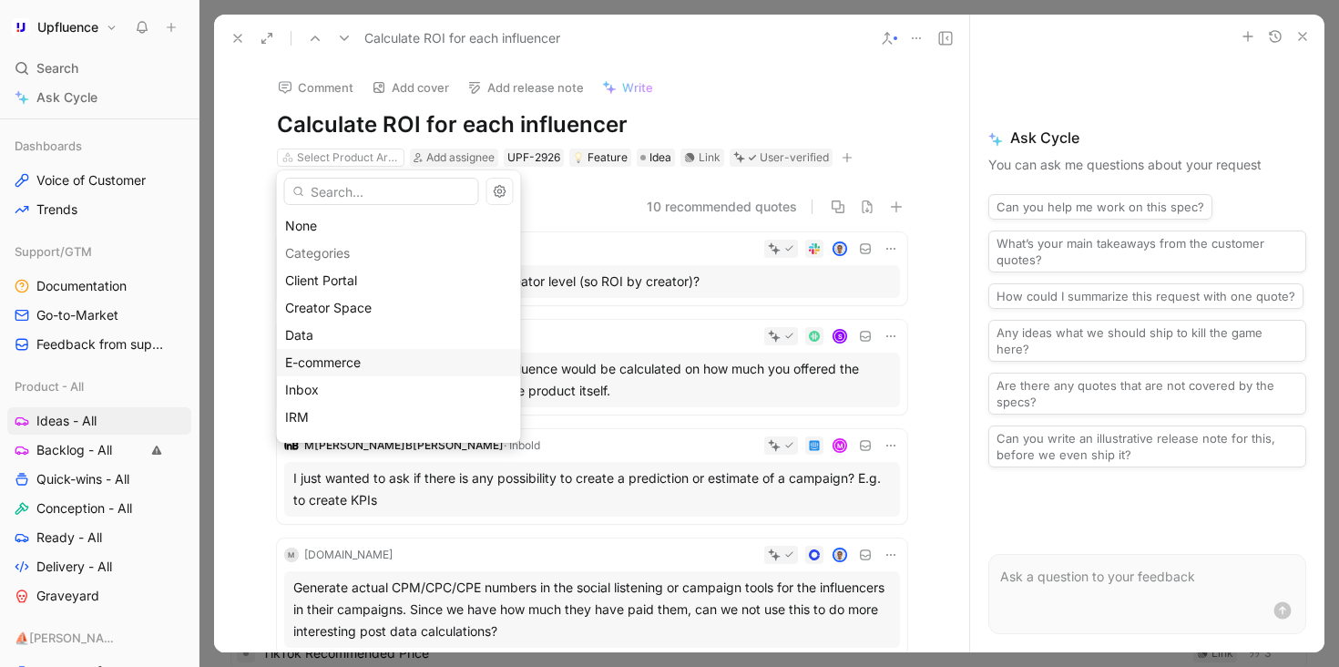
click at [347, 355] on span "E-commerce" at bounding box center [323, 361] width 76 height 15
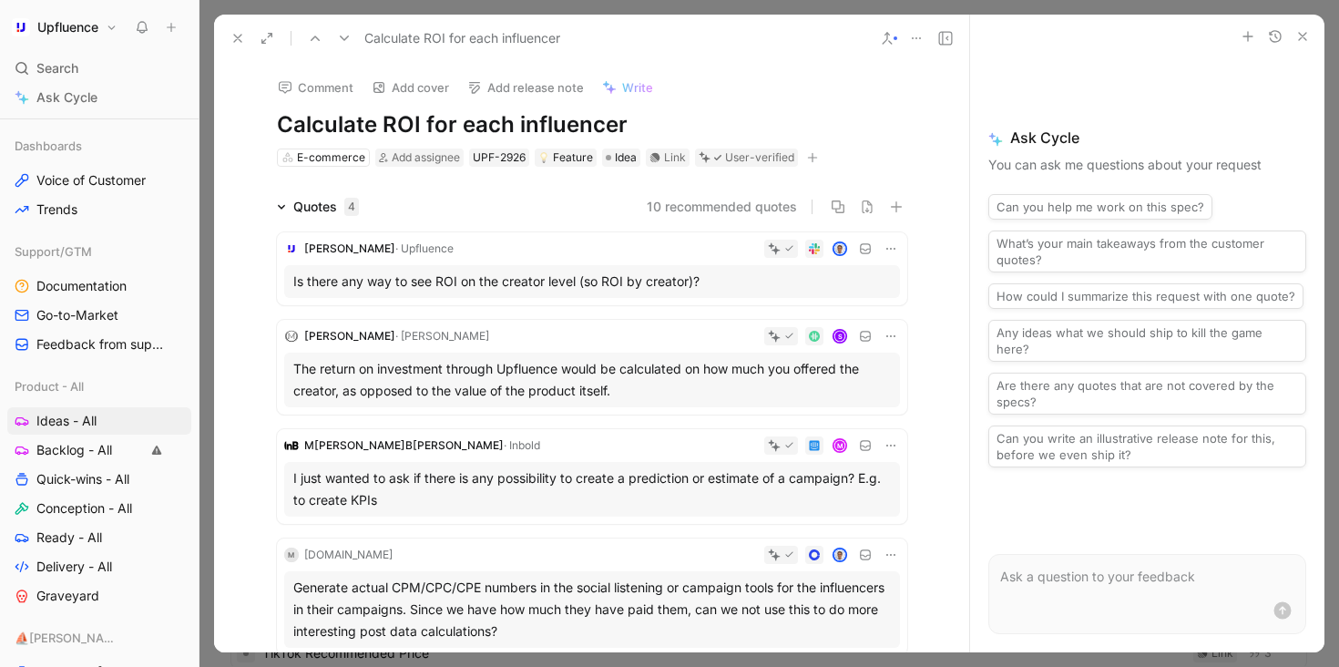
click at [346, 43] on icon at bounding box center [344, 38] width 15 height 15
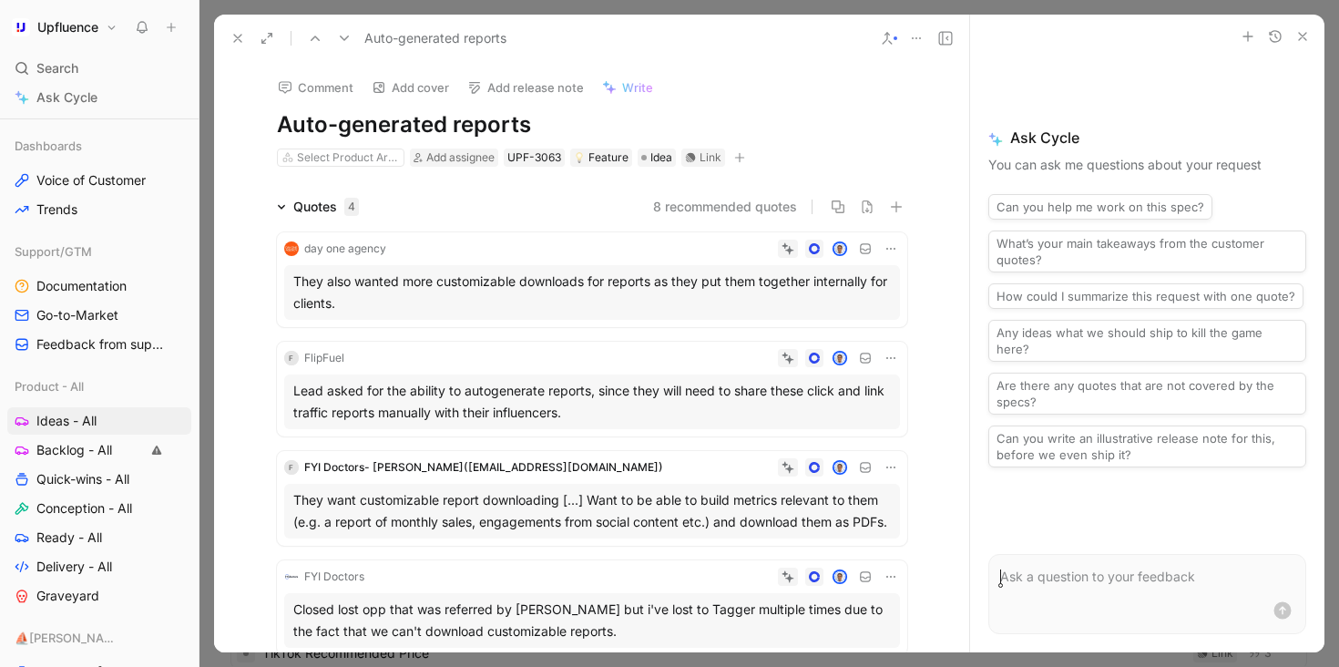
click at [348, 30] on button at bounding box center [345, 39] width 26 height 26
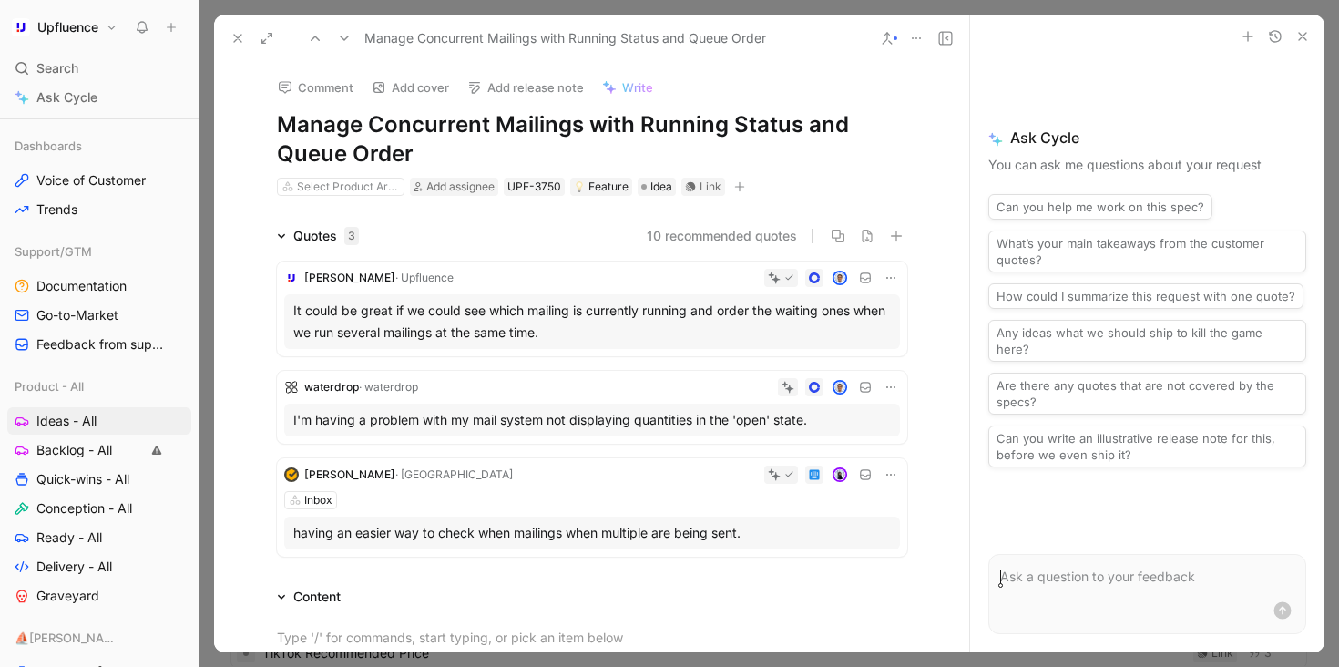
click at [315, 35] on icon at bounding box center [315, 38] width 15 height 15
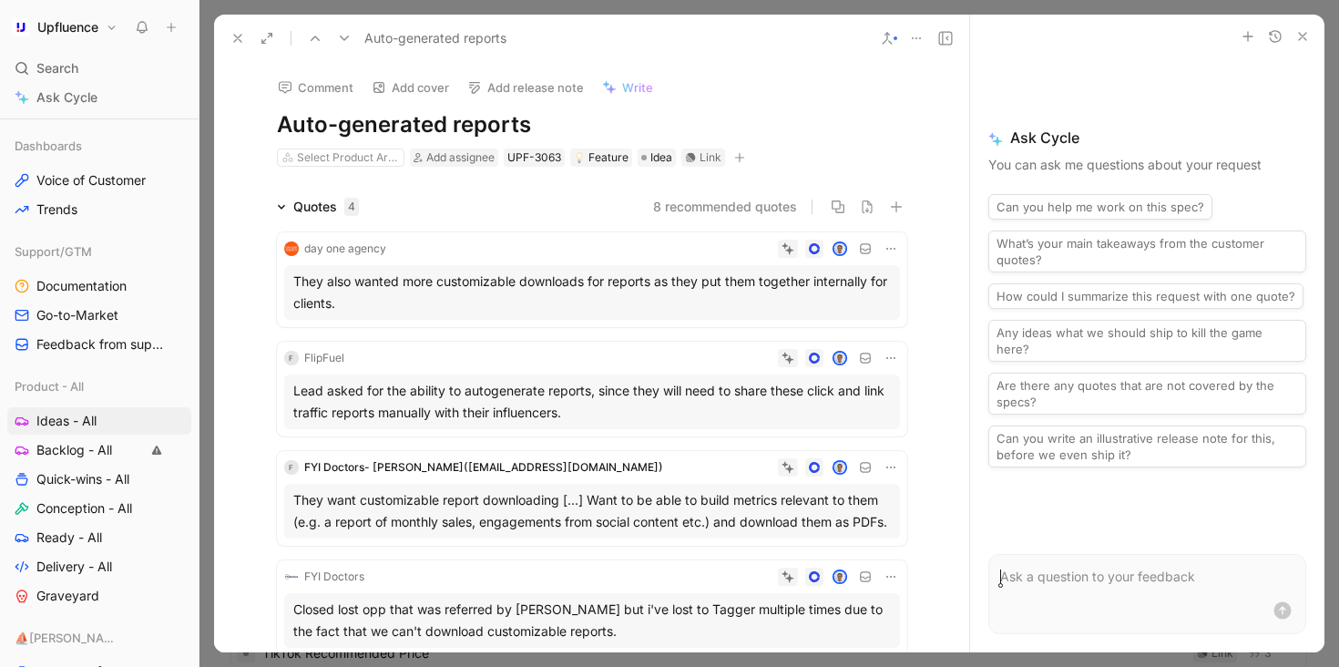
click at [918, 36] on icon at bounding box center [916, 38] width 15 height 15
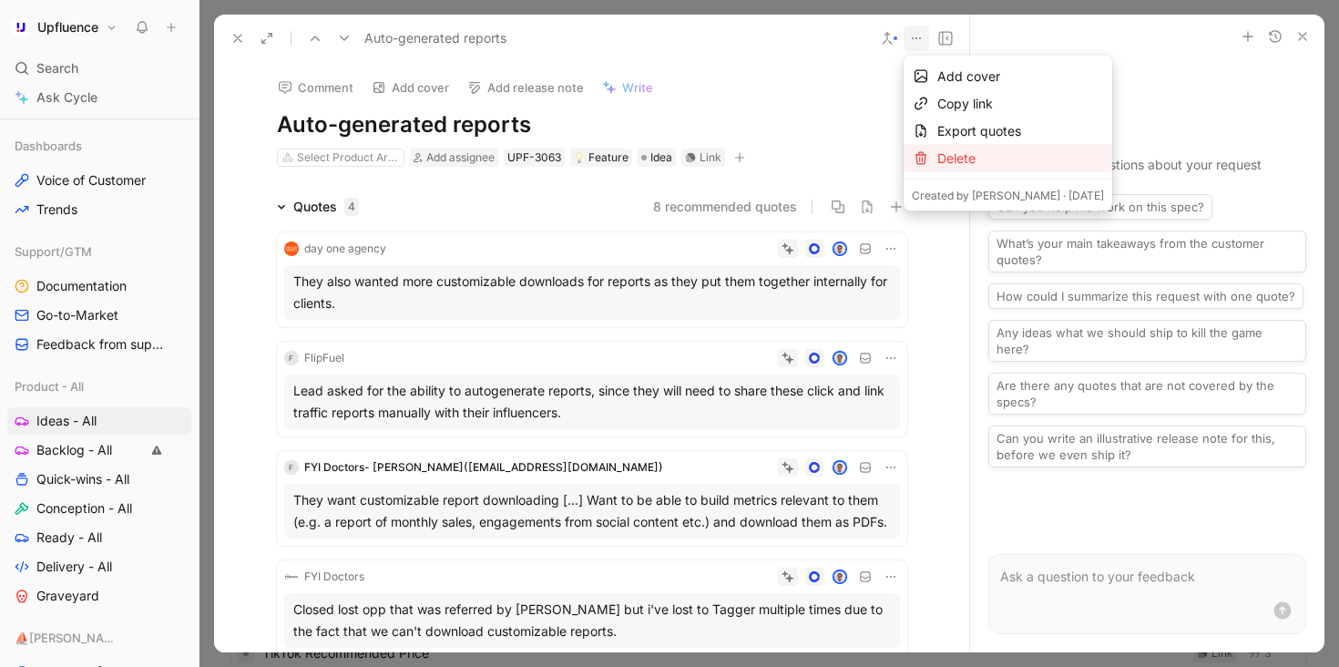
click at [943, 157] on div "Delete" at bounding box center [1020, 159] width 167 height 22
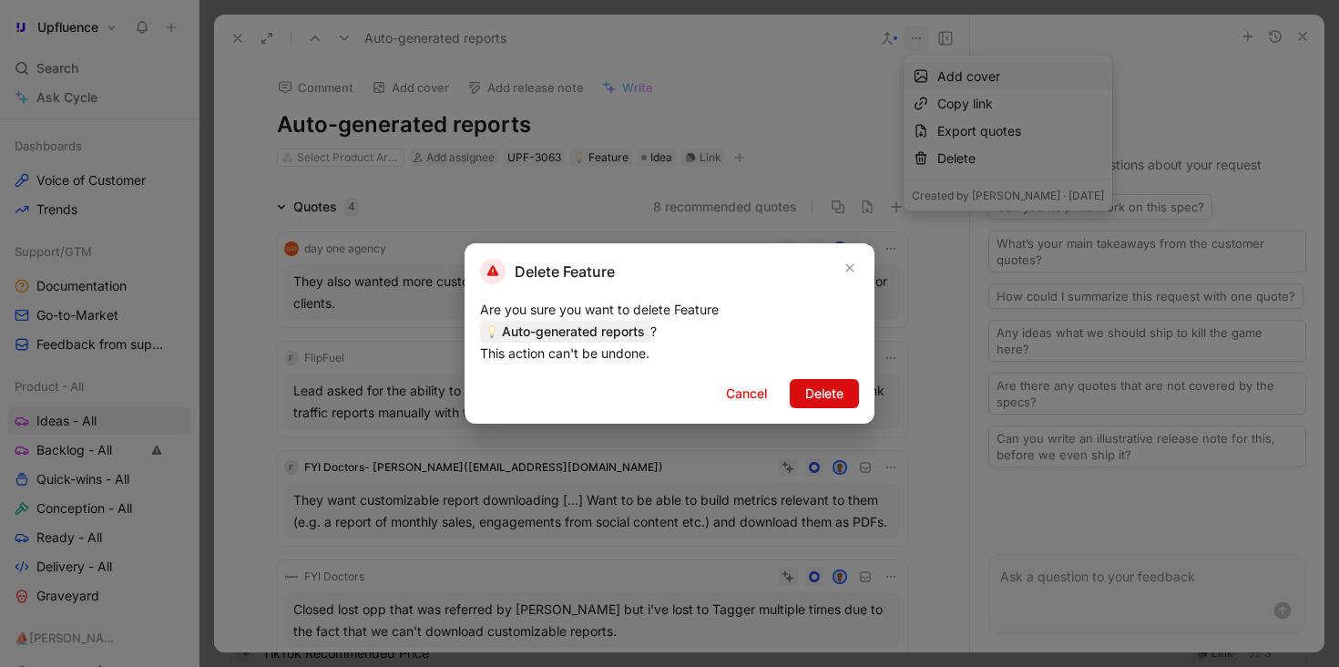
click at [838, 392] on span "Delete" at bounding box center [824, 394] width 38 height 22
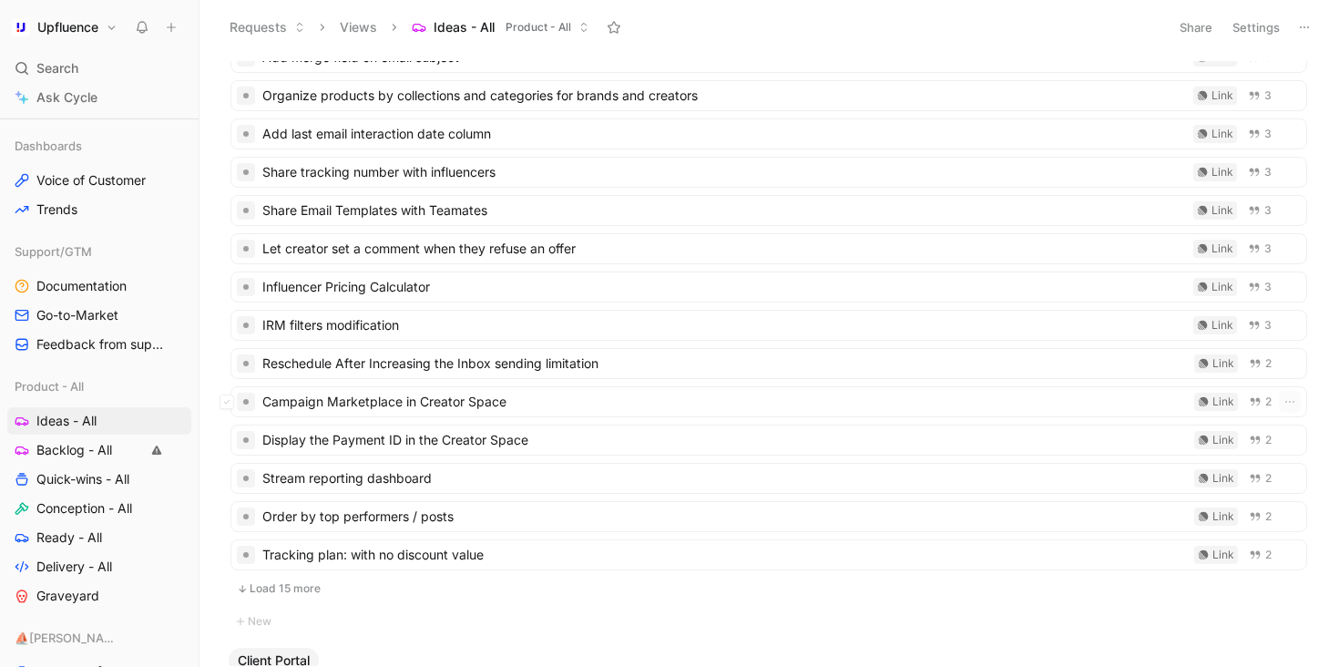
scroll to position [645, 0]
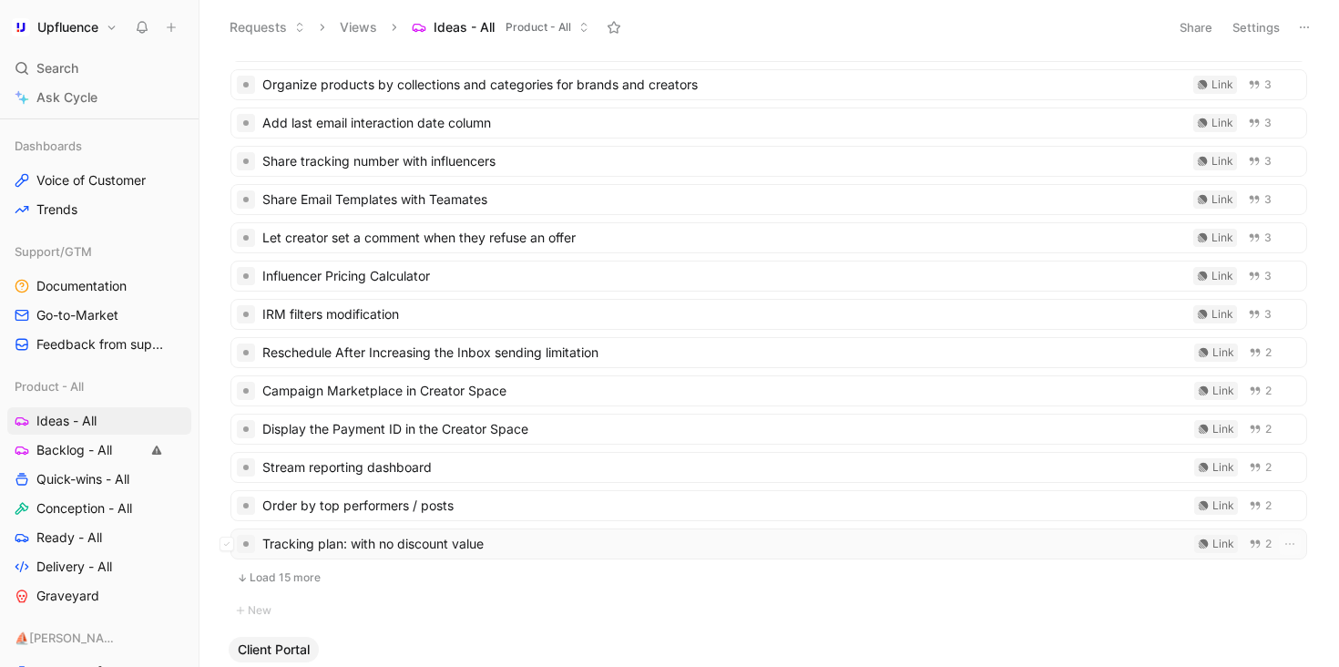
click at [543, 540] on span "Tracking plan: with no discount value" at bounding box center [724, 544] width 925 height 22
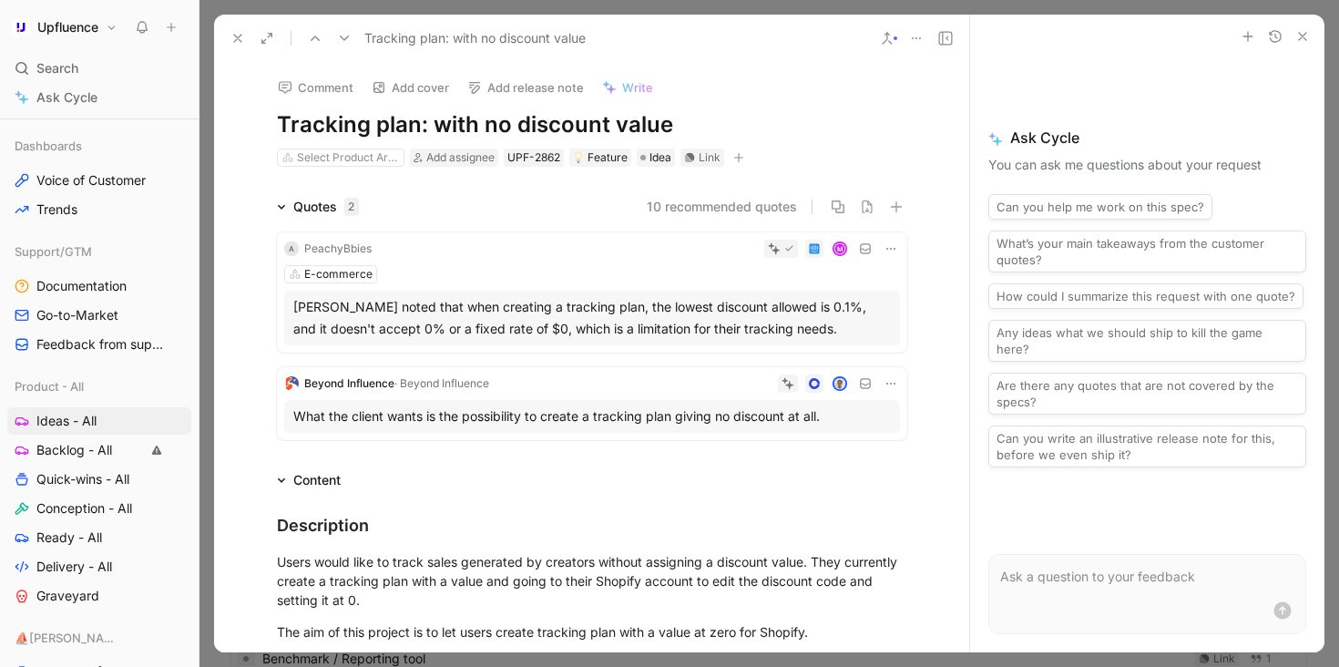
click at [312, 36] on icon at bounding box center [315, 38] width 15 height 15
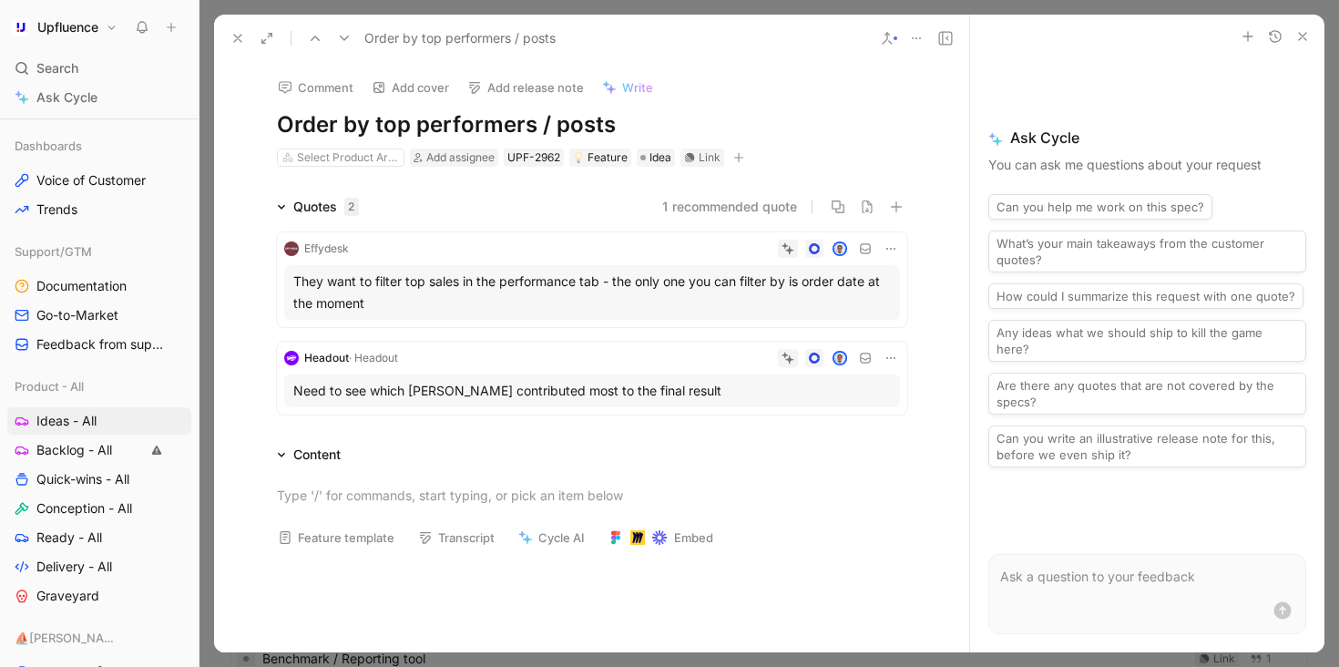
click at [889, 244] on icon at bounding box center [891, 248] width 15 height 15
click at [851, 307] on span "Change request" at bounding box center [844, 309] width 96 height 15
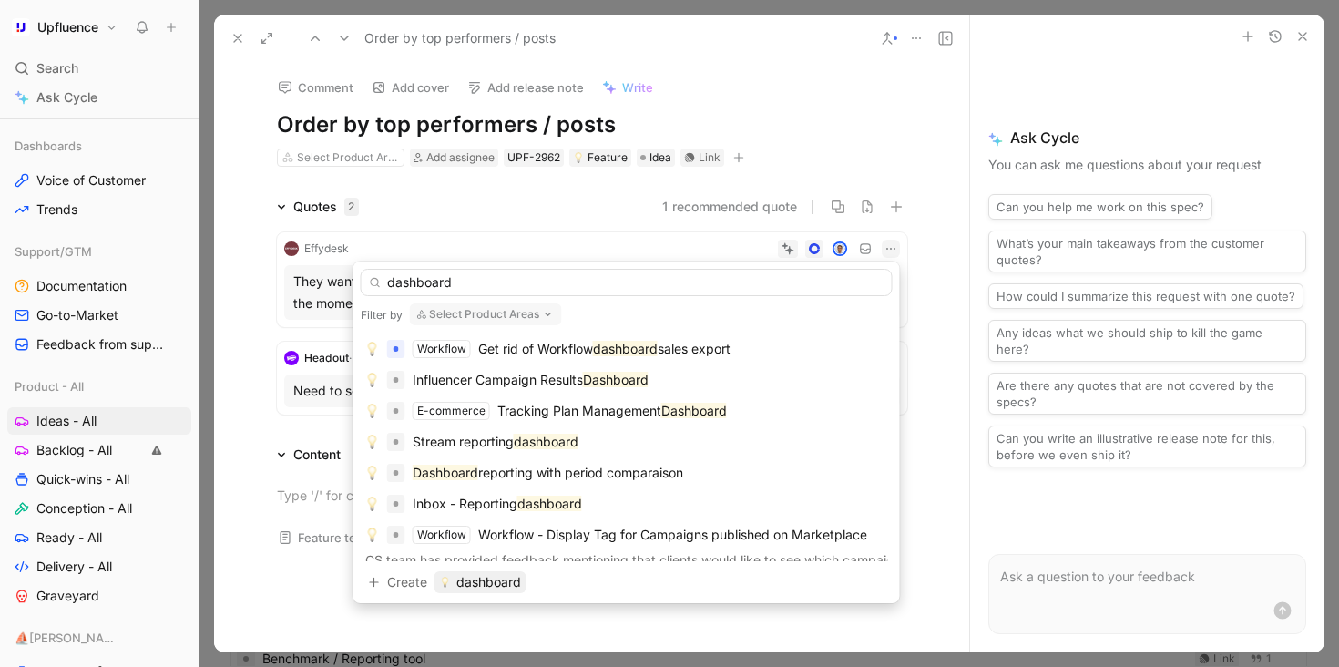
click at [531, 314] on button "Select Product Areas" at bounding box center [486, 314] width 152 height 22
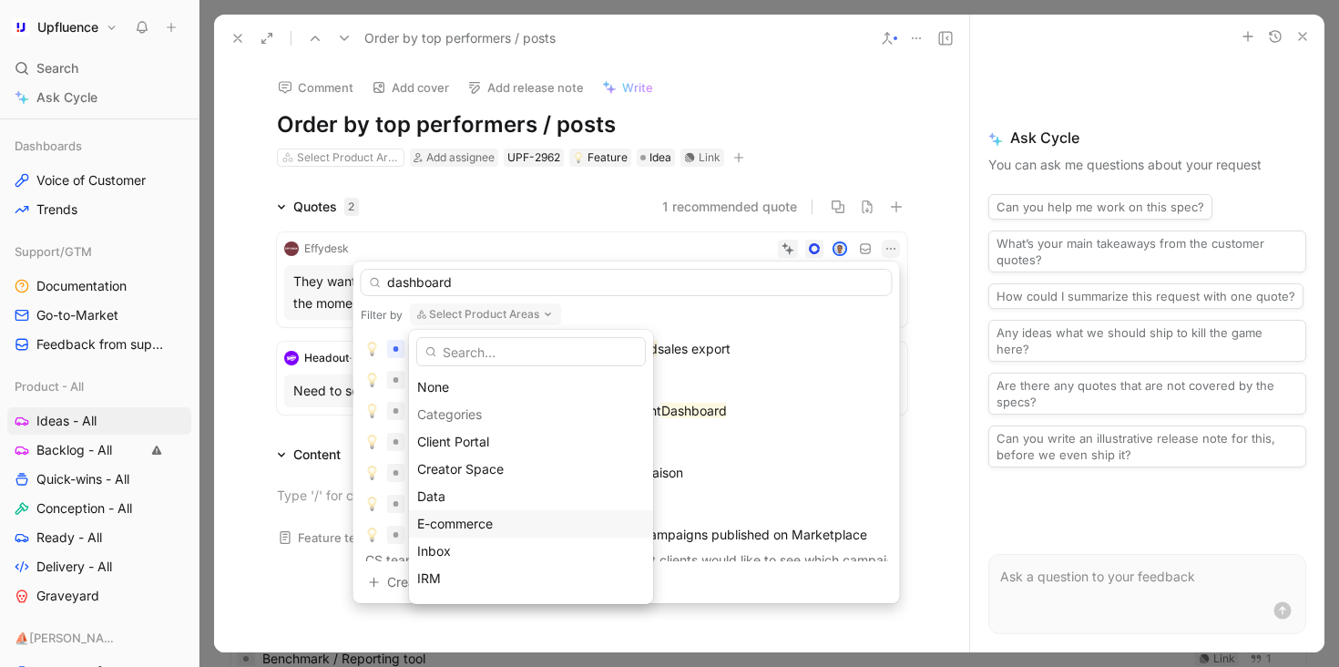
drag, startPoint x: 505, startPoint y: 503, endPoint x: 501, endPoint y: 523, distance: 20.4
click at [501, 523] on div "None Categories Client Portal Creator Space Data E-commerce Inbox IRM Live Capt…" at bounding box center [531, 619] width 244 height 492
click at [501, 523] on div "E-commerce" at bounding box center [531, 524] width 228 height 22
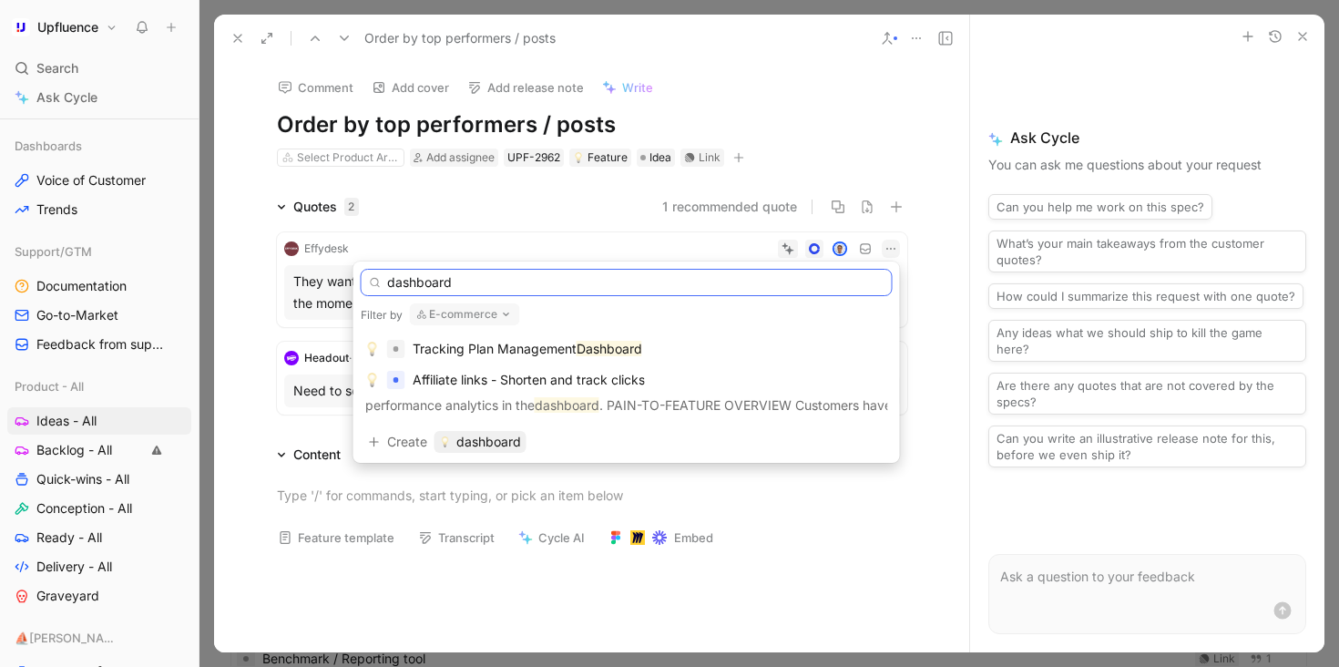
drag, startPoint x: 573, startPoint y: 277, endPoint x: 342, endPoint y: 277, distance: 230.5
click at [342, 277] on body "Upfluence Search ⌘ K Ask Cycle Workspace Home G then H Feedback G then F Reques…" at bounding box center [669, 333] width 1339 height 667
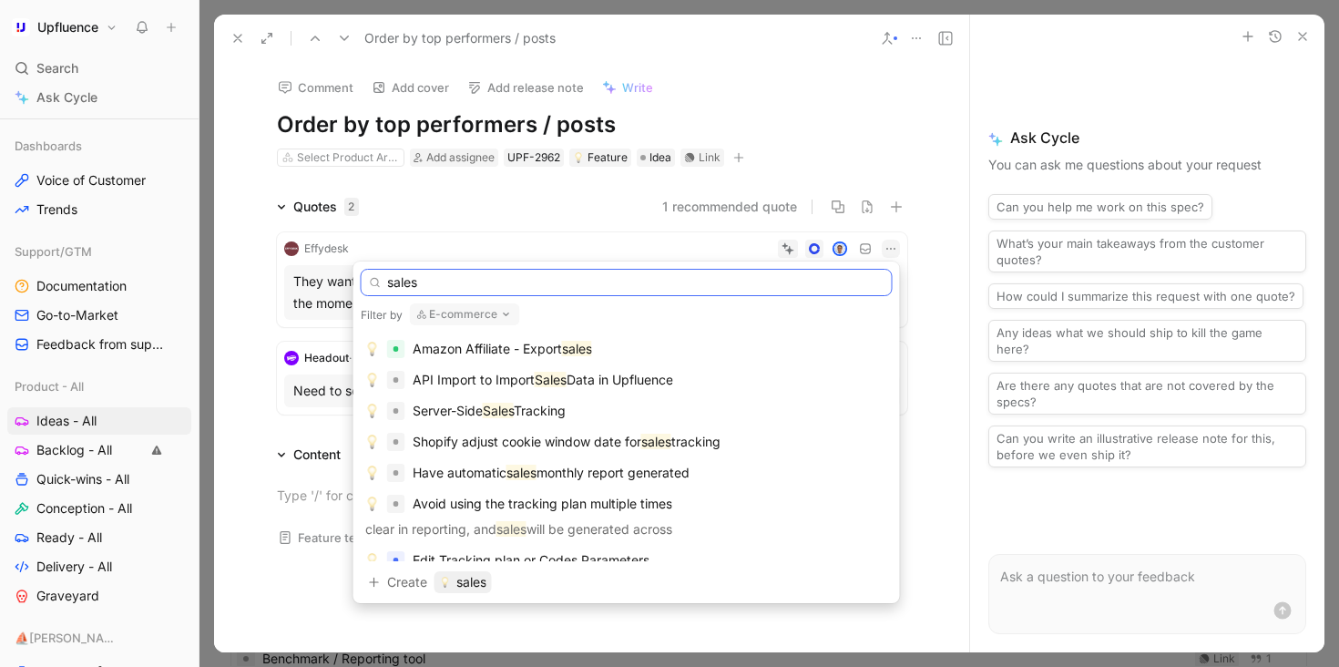
type input "sales"
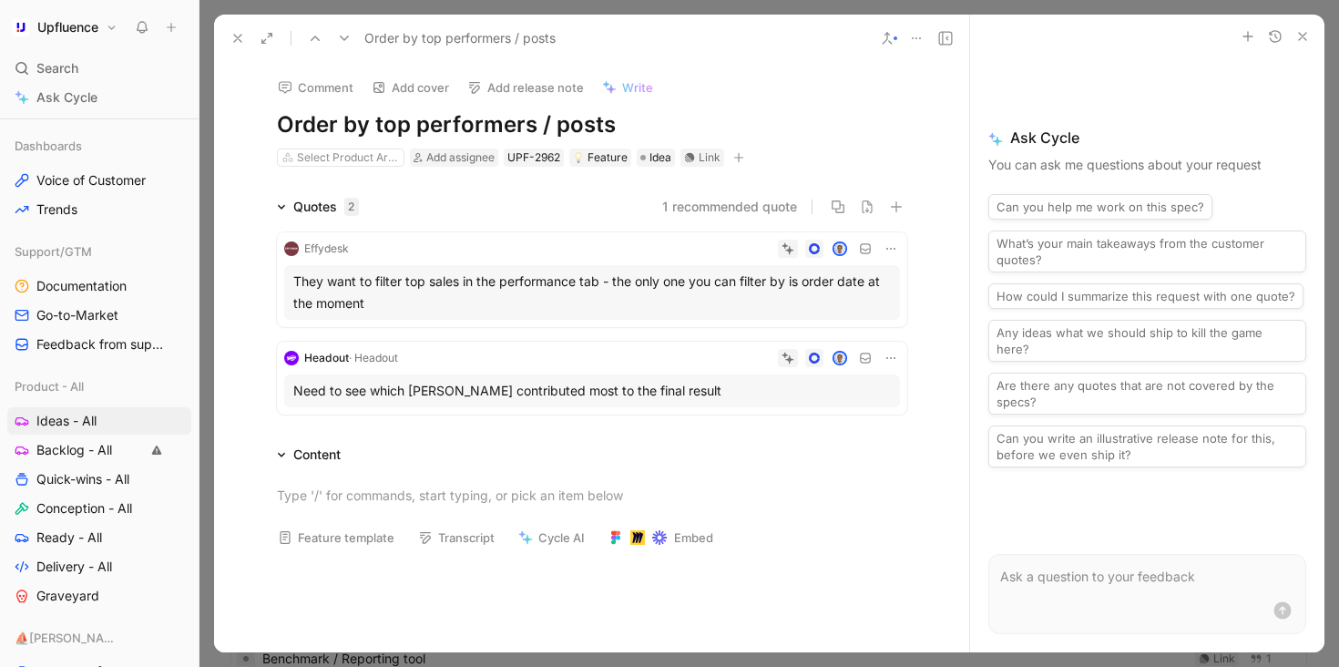
click at [347, 34] on icon at bounding box center [344, 38] width 15 height 15
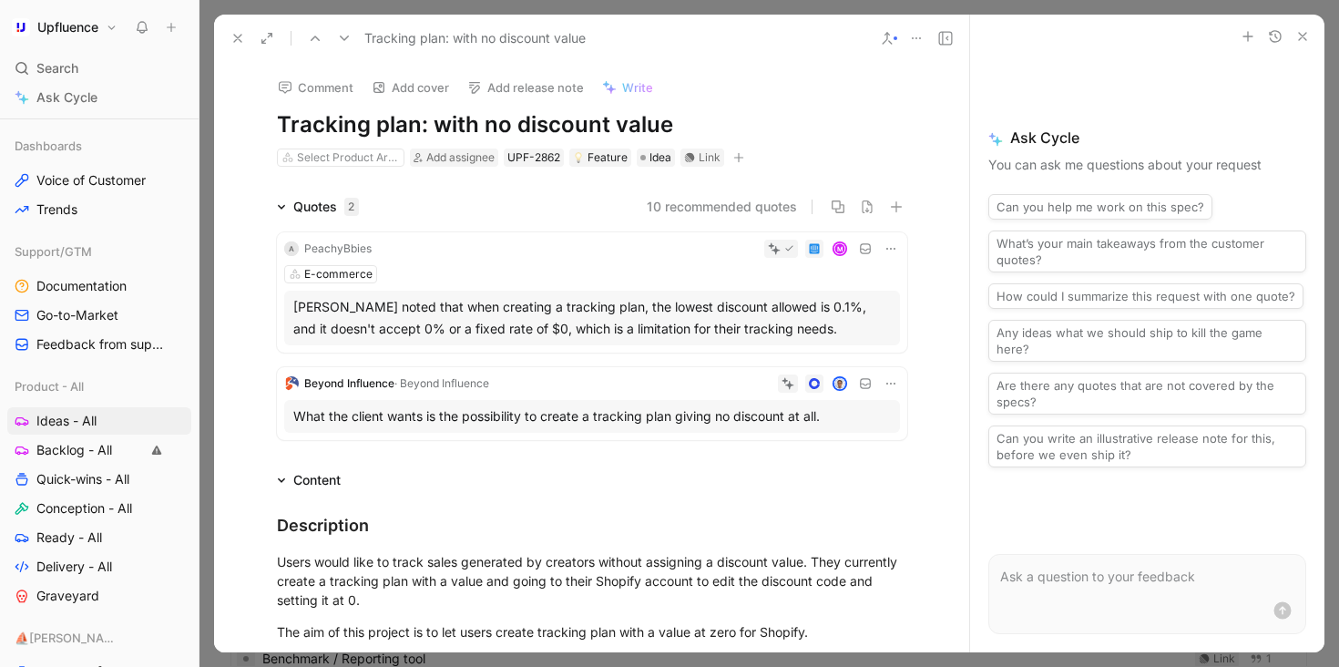
click at [347, 34] on icon at bounding box center [344, 38] width 15 height 15
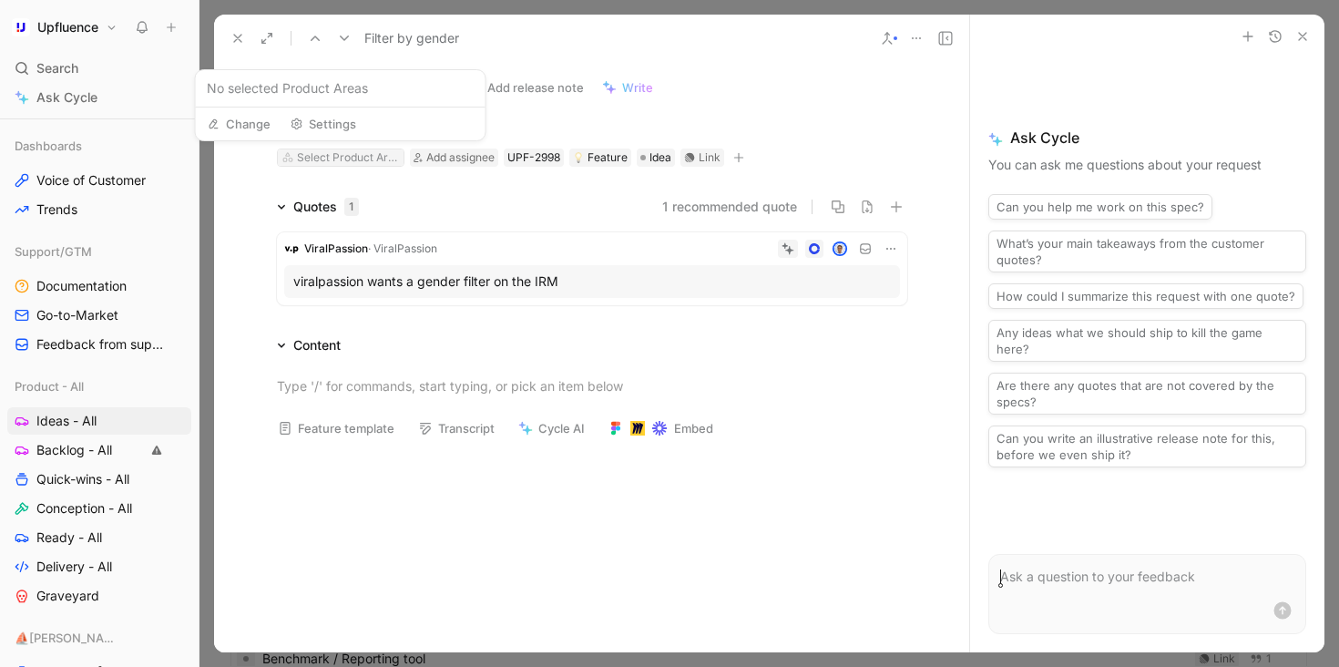
click at [350, 164] on div "Select Product Area" at bounding box center [348, 157] width 102 height 18
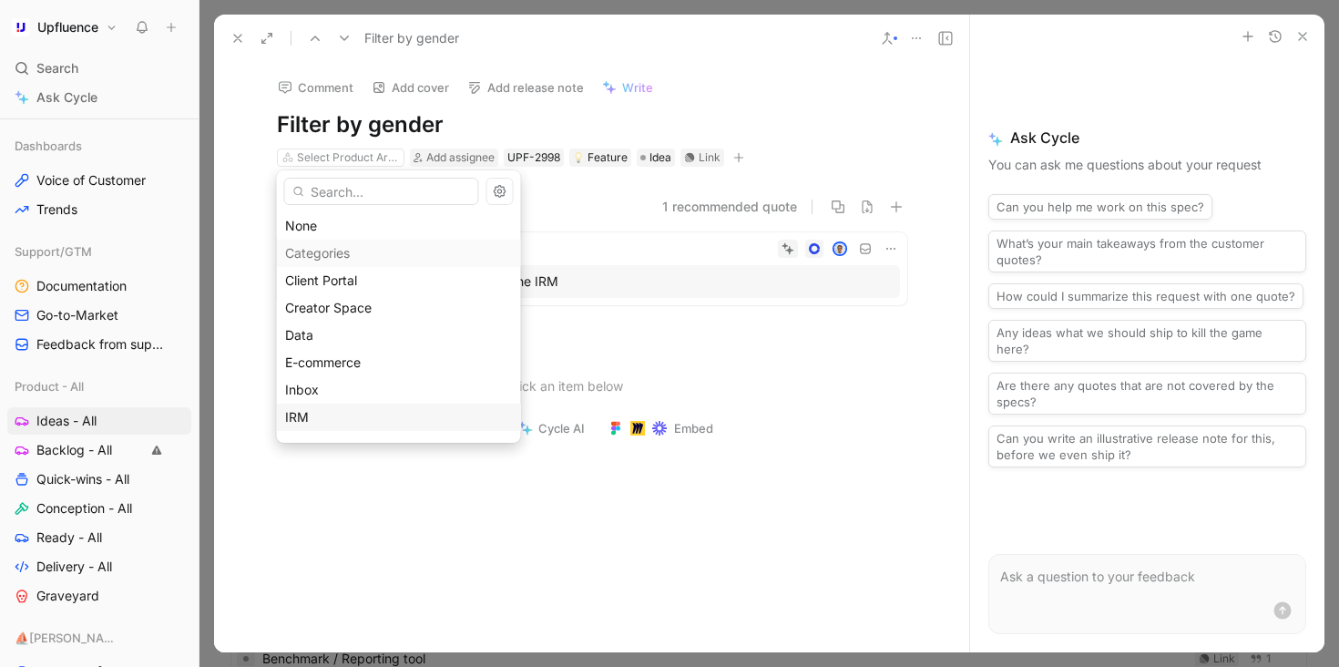
click at [344, 413] on div "IRM" at bounding box center [399, 417] width 228 height 22
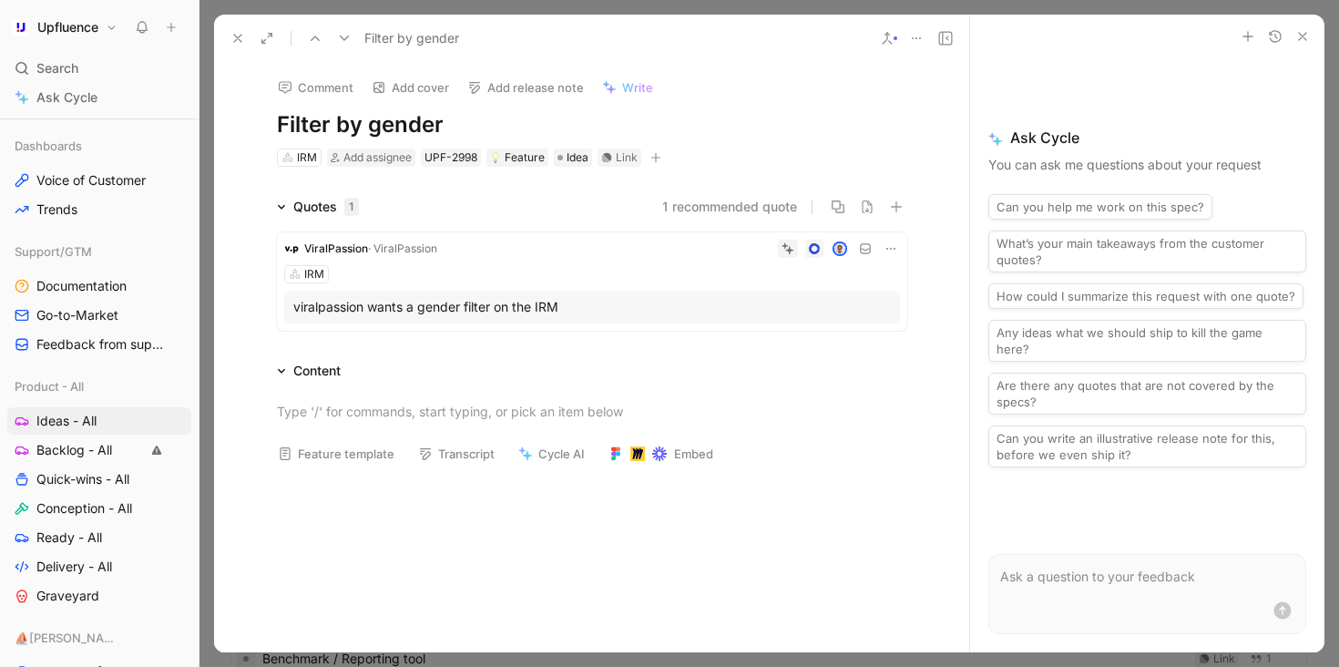
click at [340, 36] on icon at bounding box center [344, 38] width 15 height 15
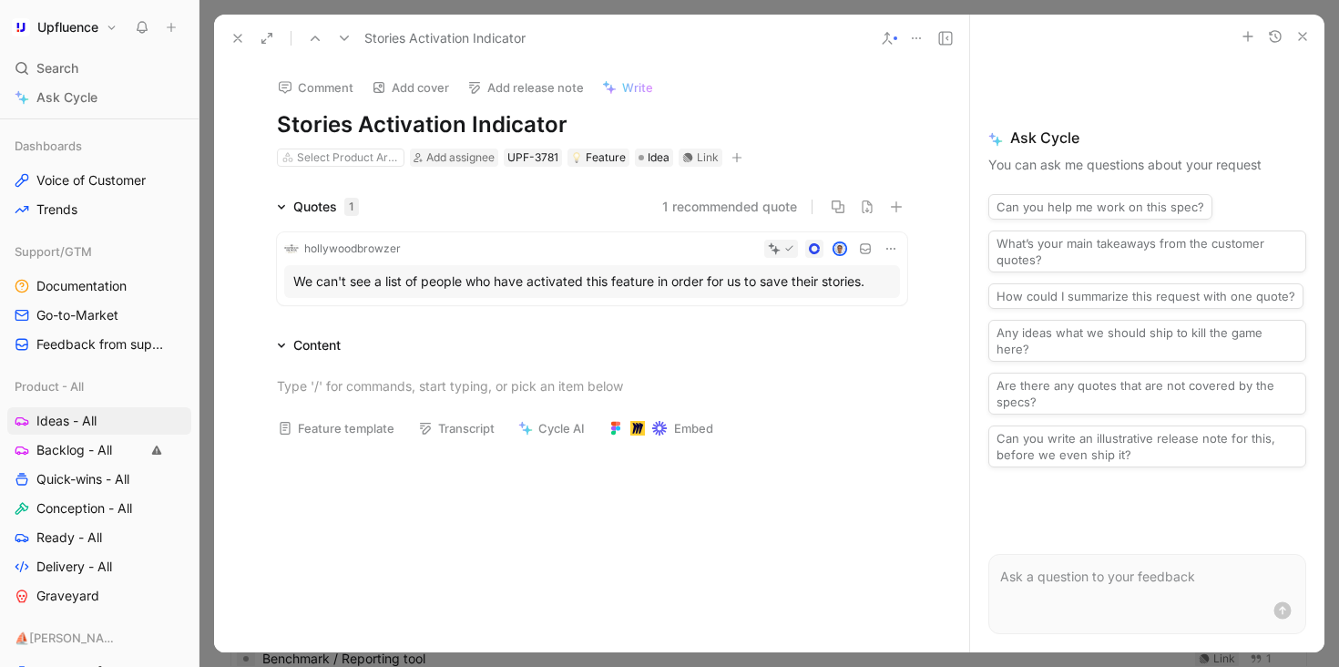
drag, startPoint x: 302, startPoint y: 125, endPoint x: 537, endPoint y: 124, distance: 235.0
click at [537, 125] on h1 "Stories Activation Indicator" at bounding box center [592, 124] width 630 height 29
click at [888, 247] on icon at bounding box center [891, 248] width 15 height 15
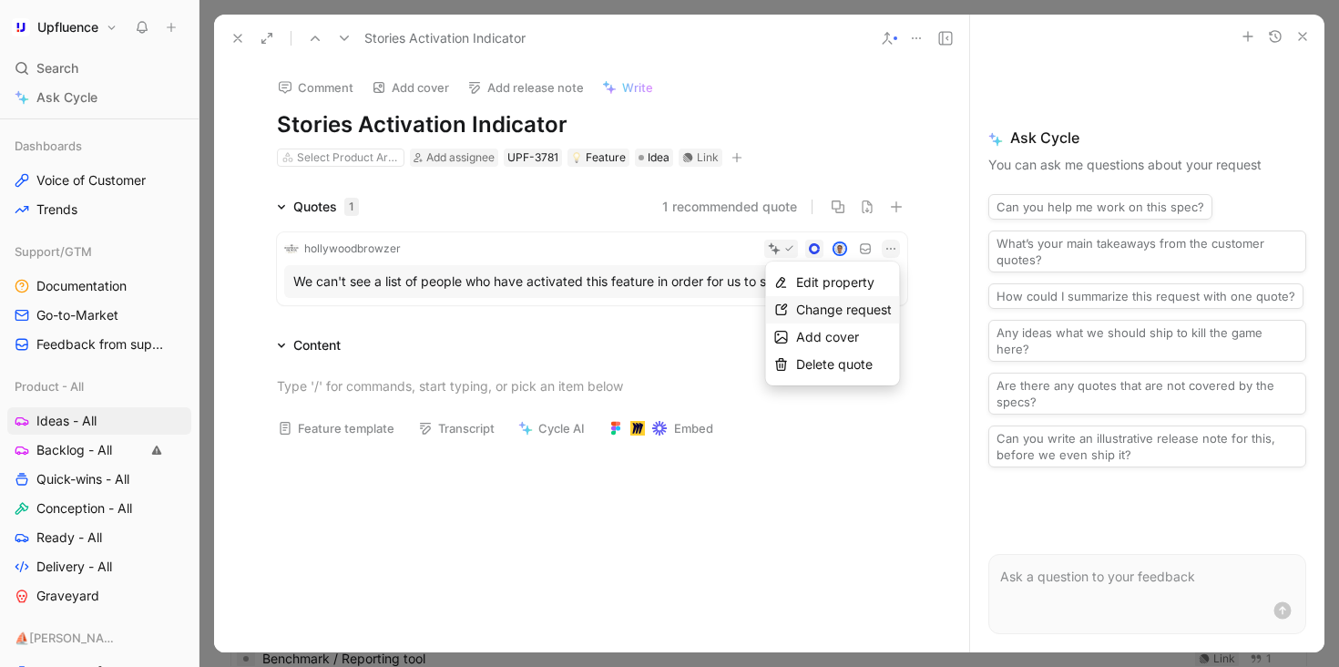
click at [844, 315] on span "Change request" at bounding box center [844, 309] width 96 height 15
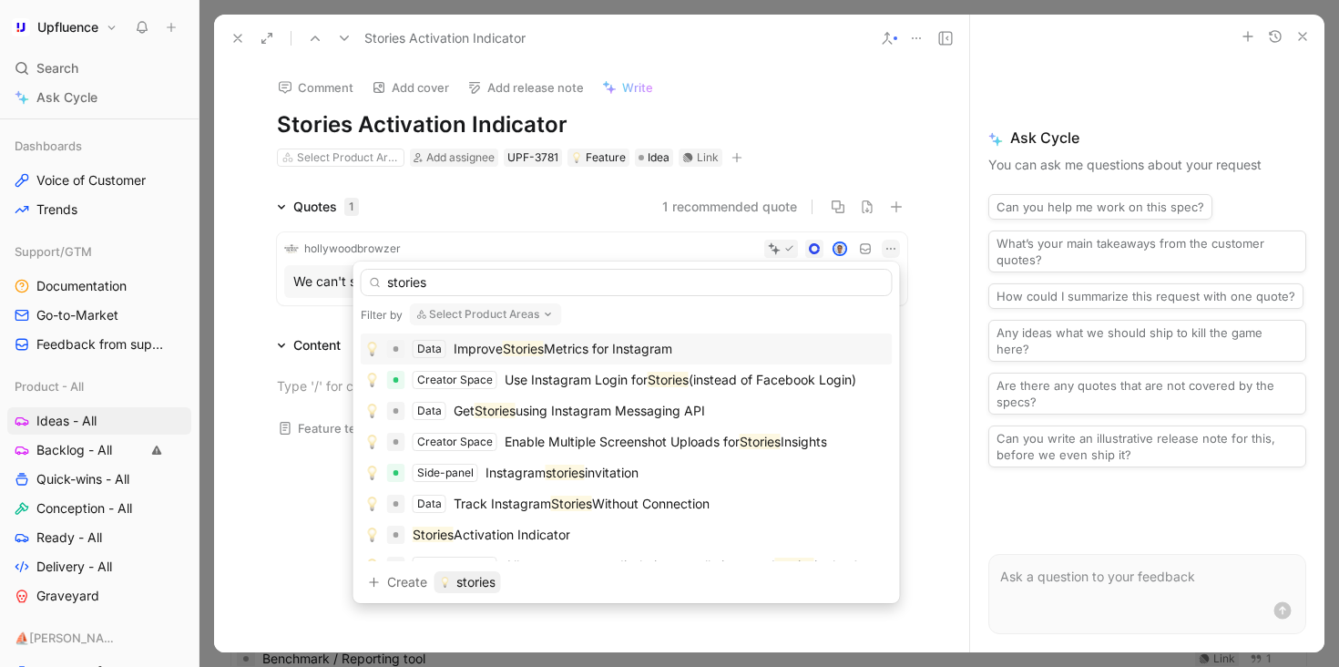
type input "stories"
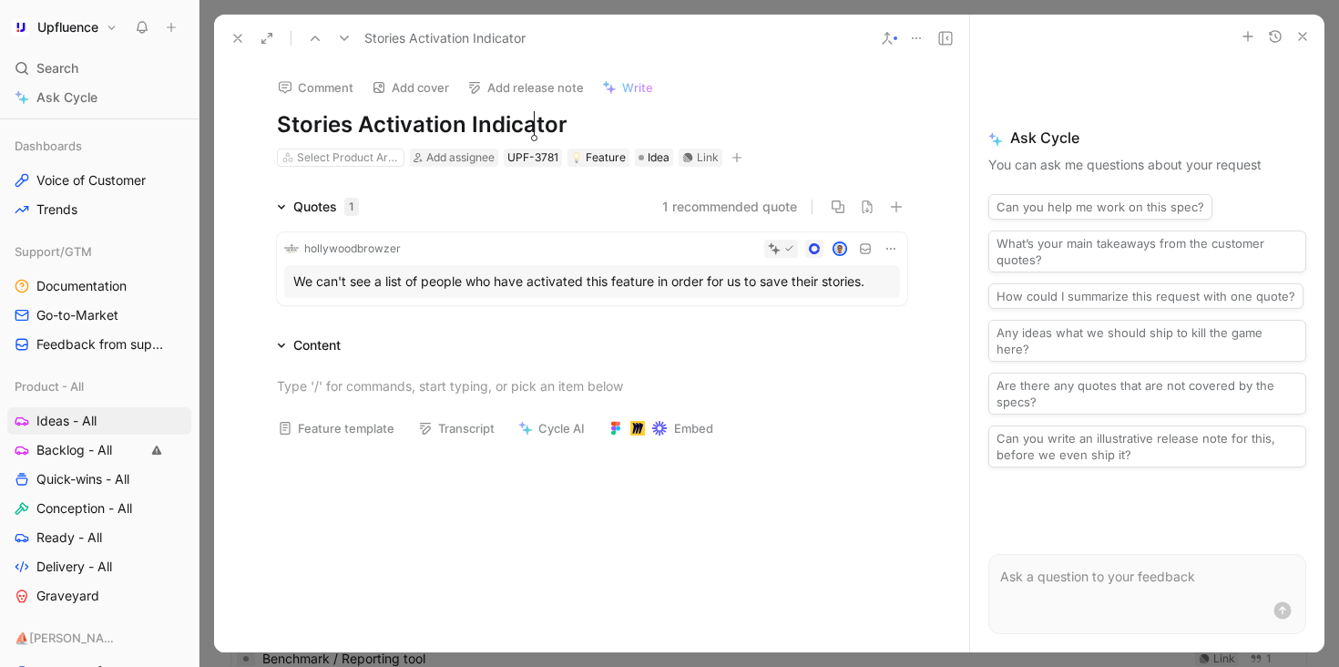
click at [528, 129] on h1 "Stories Activation Indicator" at bounding box center [592, 124] width 630 height 29
copy h1 "Stories Activation Indicator"
click at [244, 33] on icon at bounding box center [237, 38] width 15 height 15
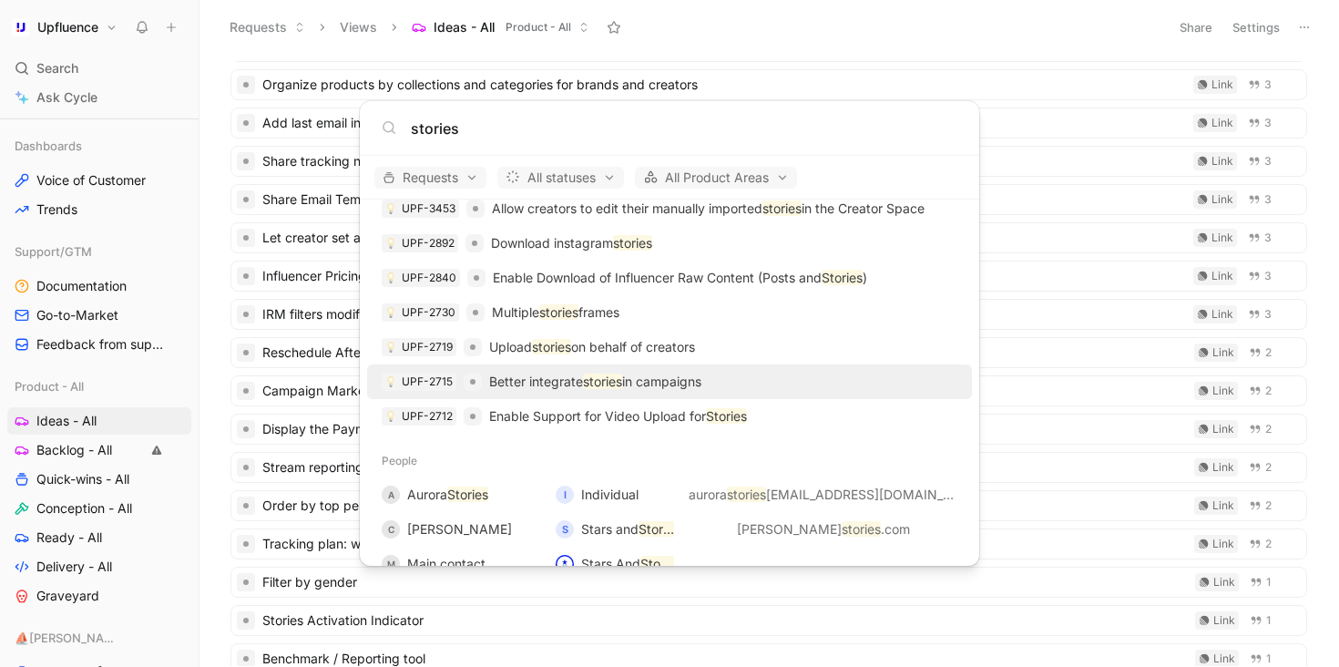
scroll to position [404, 0]
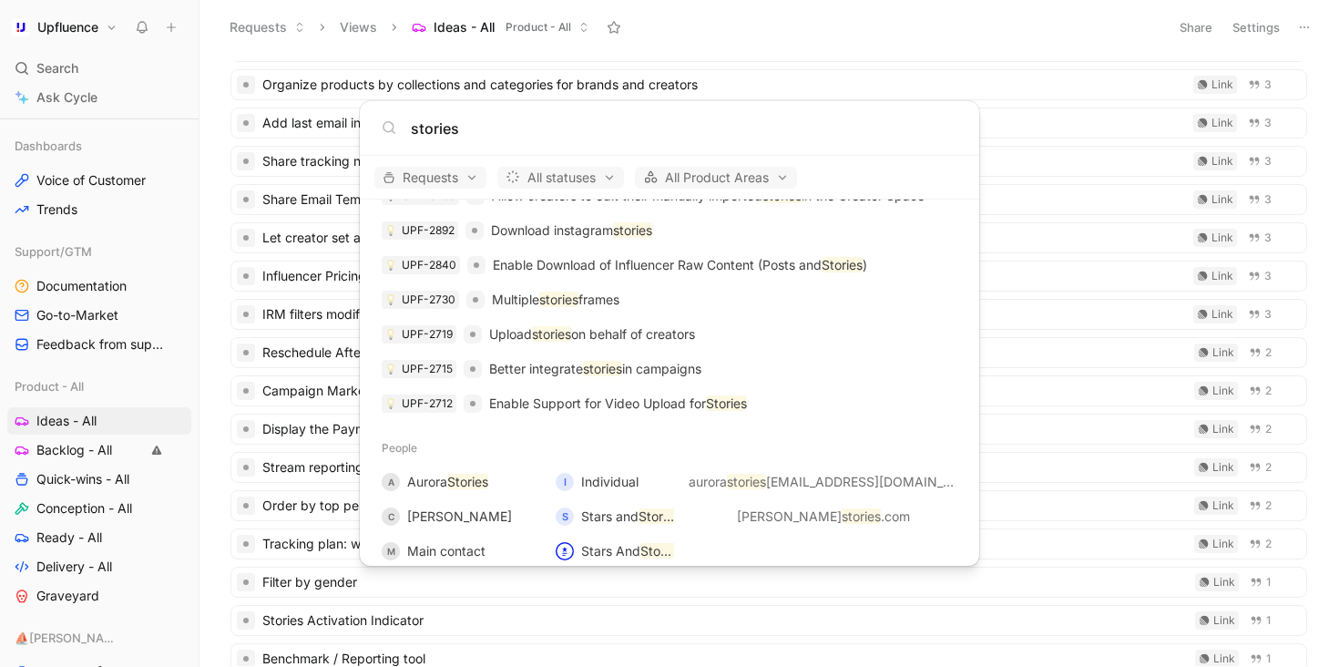
type input "stories"
click at [103, 405] on body "Upfluence Search ⌘ K Ask Cycle Workspace Home G then H Feedback G then F Reques…" at bounding box center [669, 333] width 1339 height 667
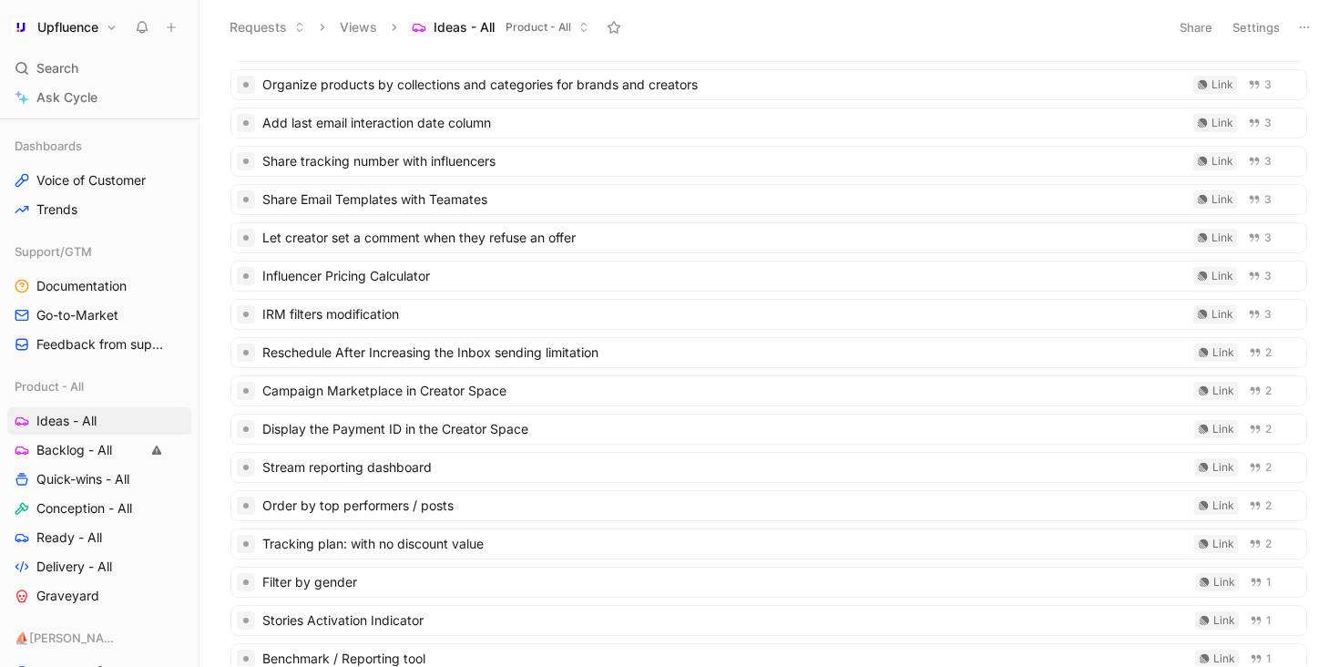
click at [1263, 35] on button "Settings" at bounding box center [1256, 28] width 64 height 26
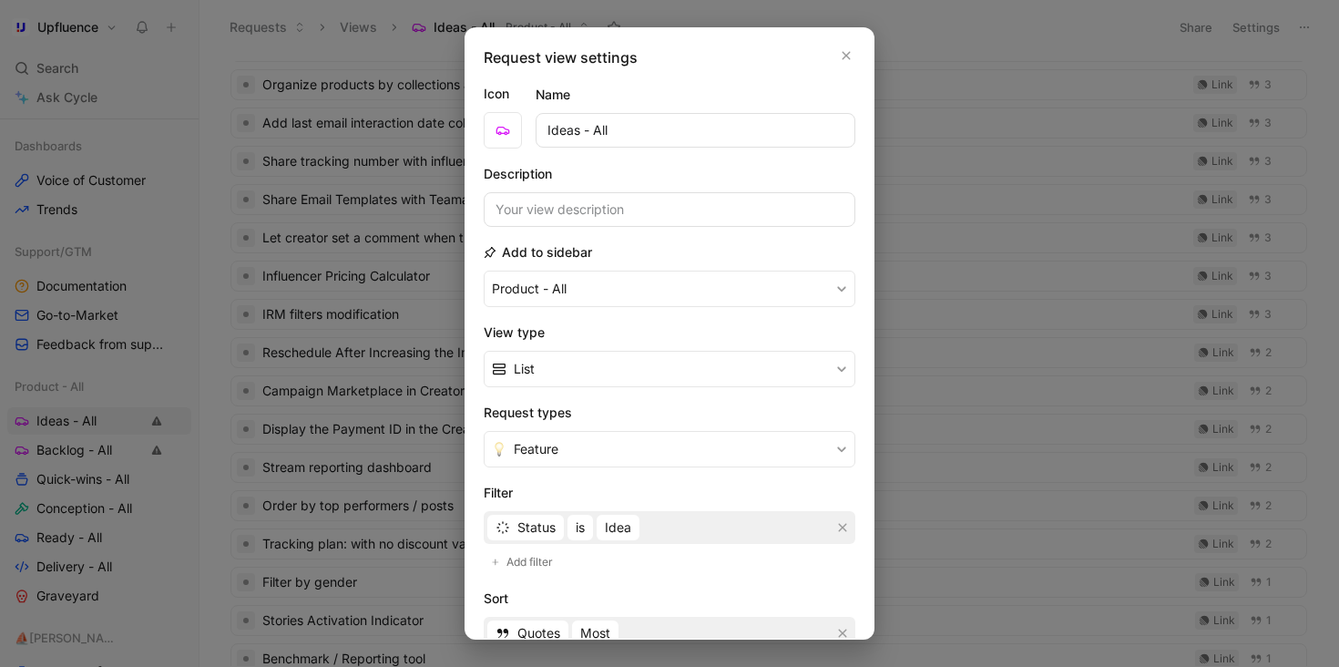
click at [923, 324] on div at bounding box center [669, 333] width 1339 height 667
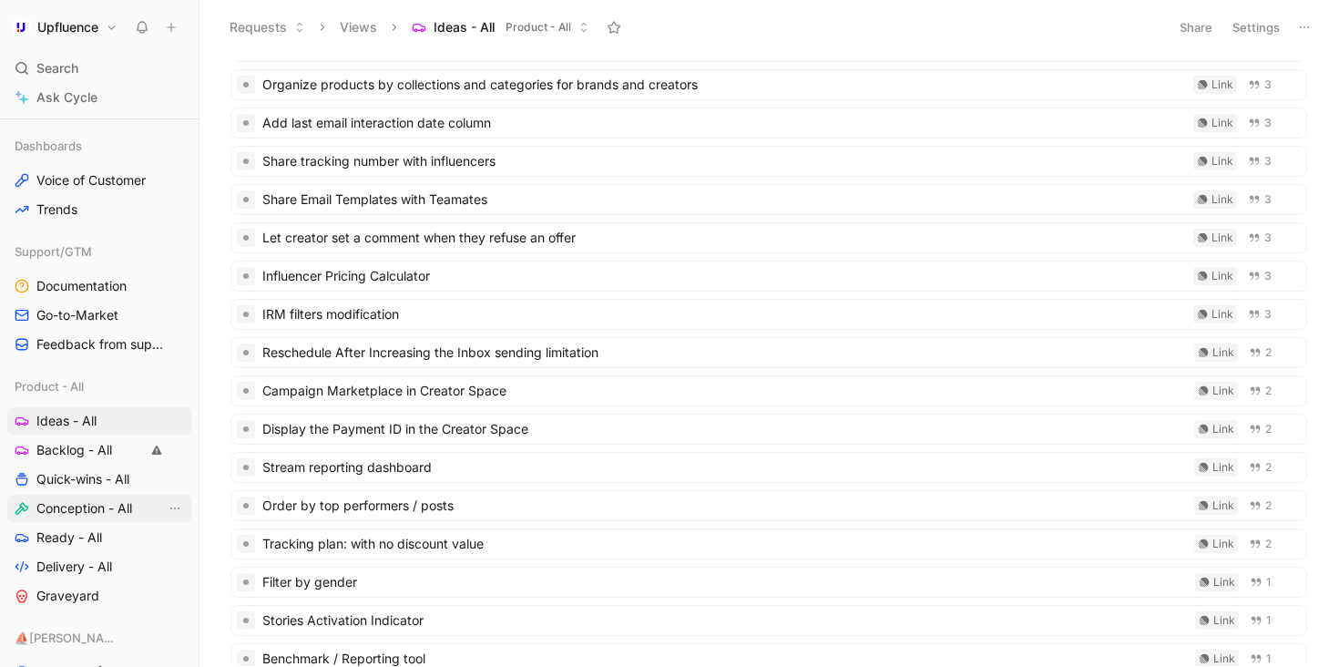
click at [63, 514] on span "Conception - All" at bounding box center [84, 508] width 96 height 18
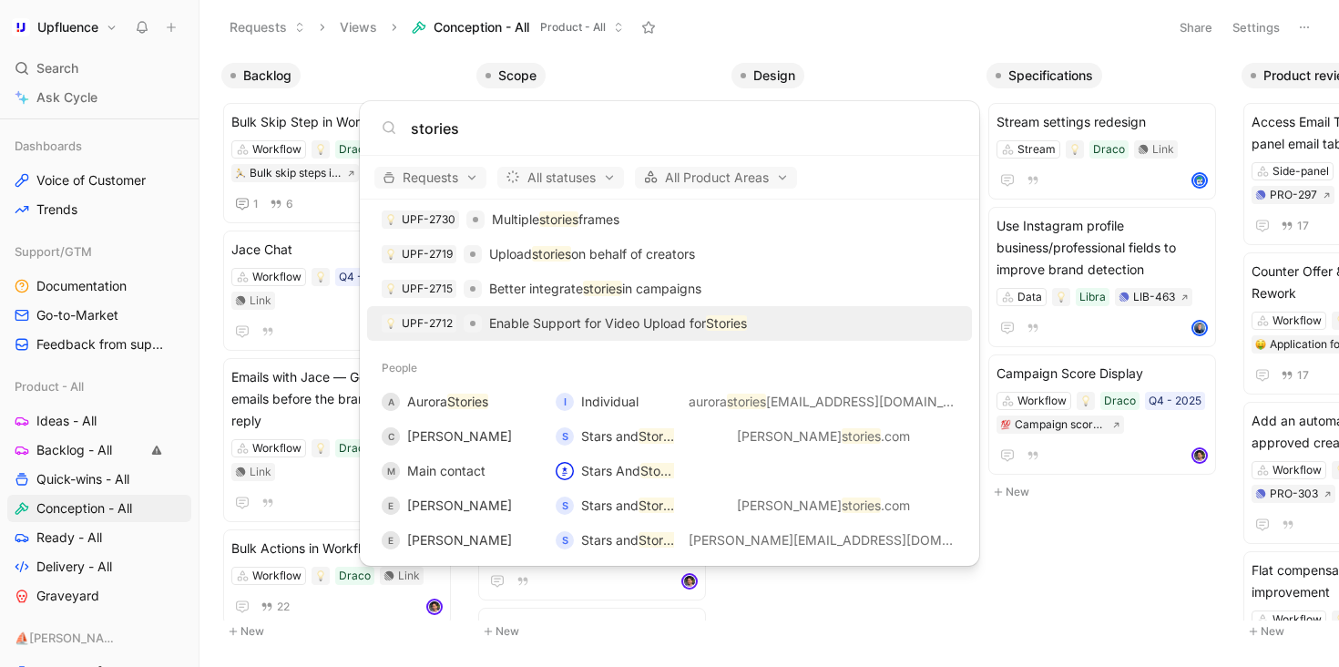
scroll to position [486, 0]
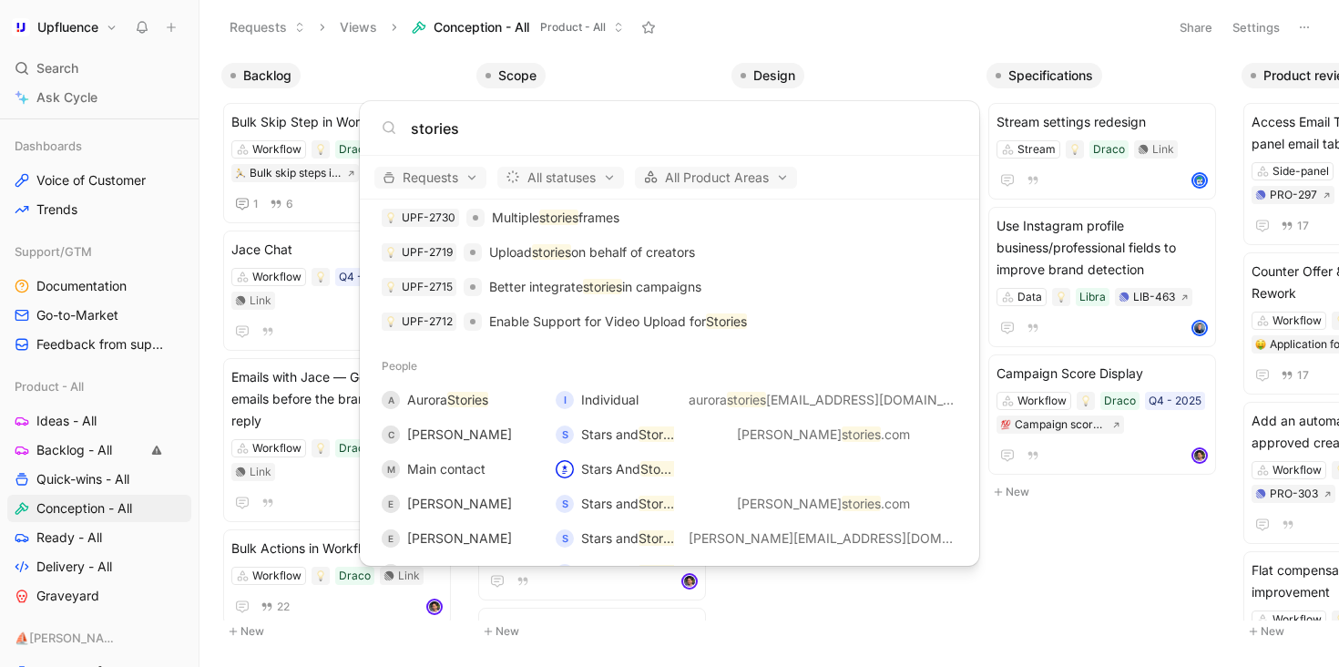
type input "stories"
click at [1078, 516] on body "Upfluence Search ⌘ K Ask Cycle Workspace Home G then H Feedback G then F Reques…" at bounding box center [669, 333] width 1339 height 667
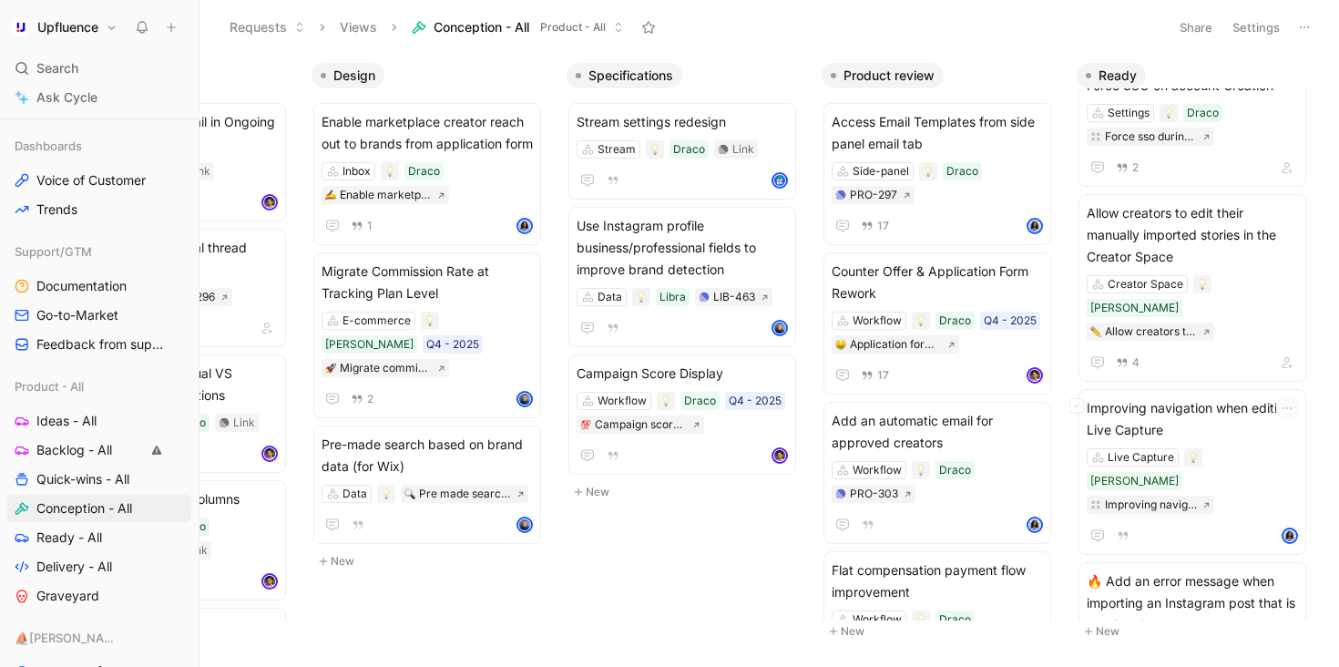
scroll to position [1734, 0]
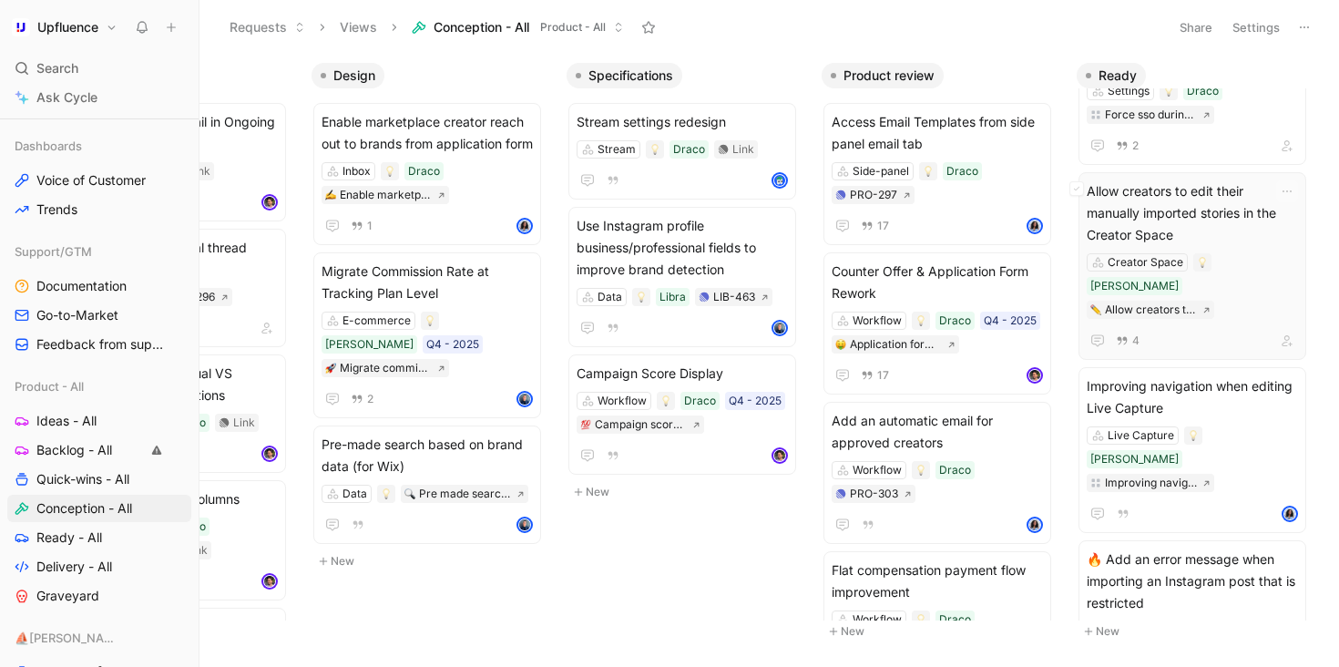
click at [1255, 295] on div "Allow creators to edit their manually imported stories in the Creator Space Cre…" at bounding box center [1192, 265] width 211 height 171
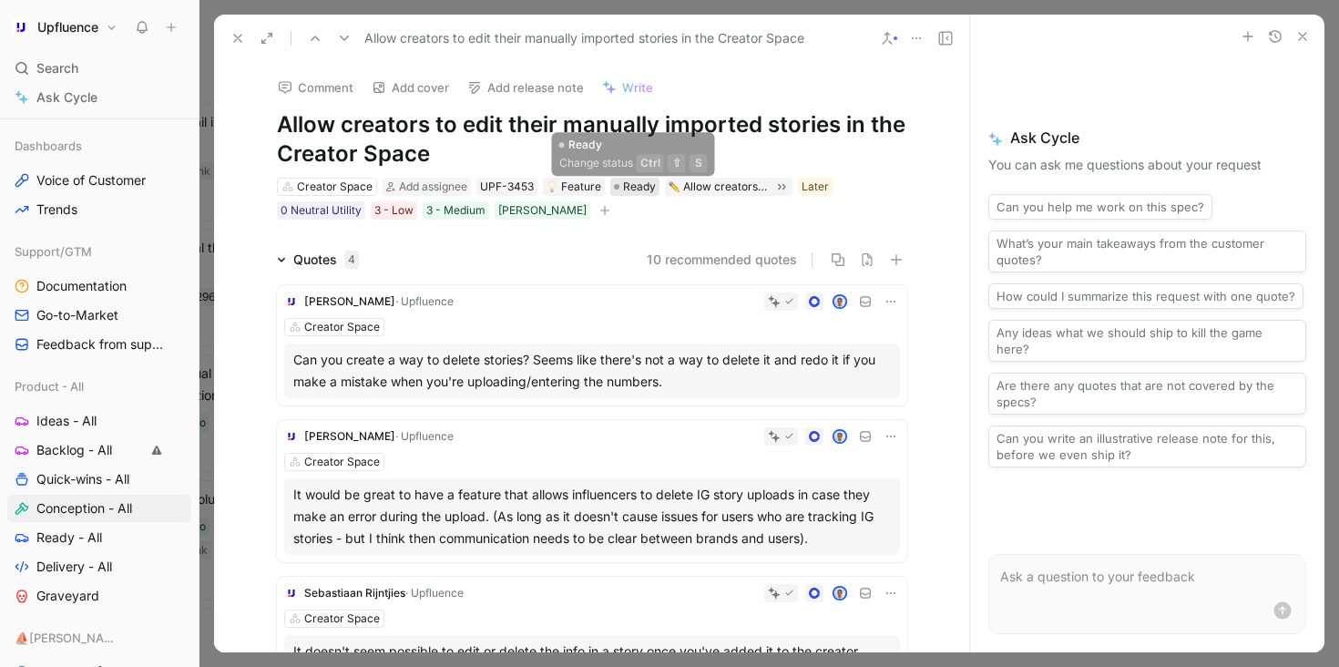
click at [657, 191] on div "Ready" at bounding box center [634, 187] width 49 height 18
click at [231, 36] on icon at bounding box center [237, 38] width 15 height 15
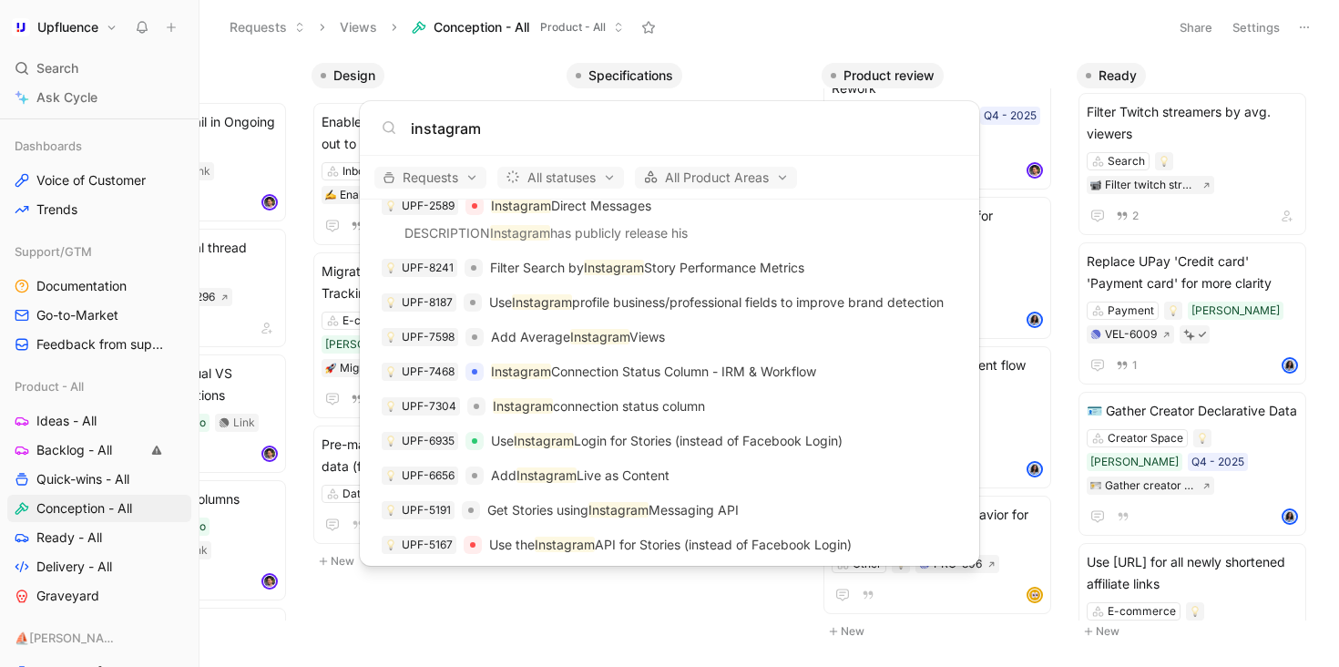
scroll to position [492, 0]
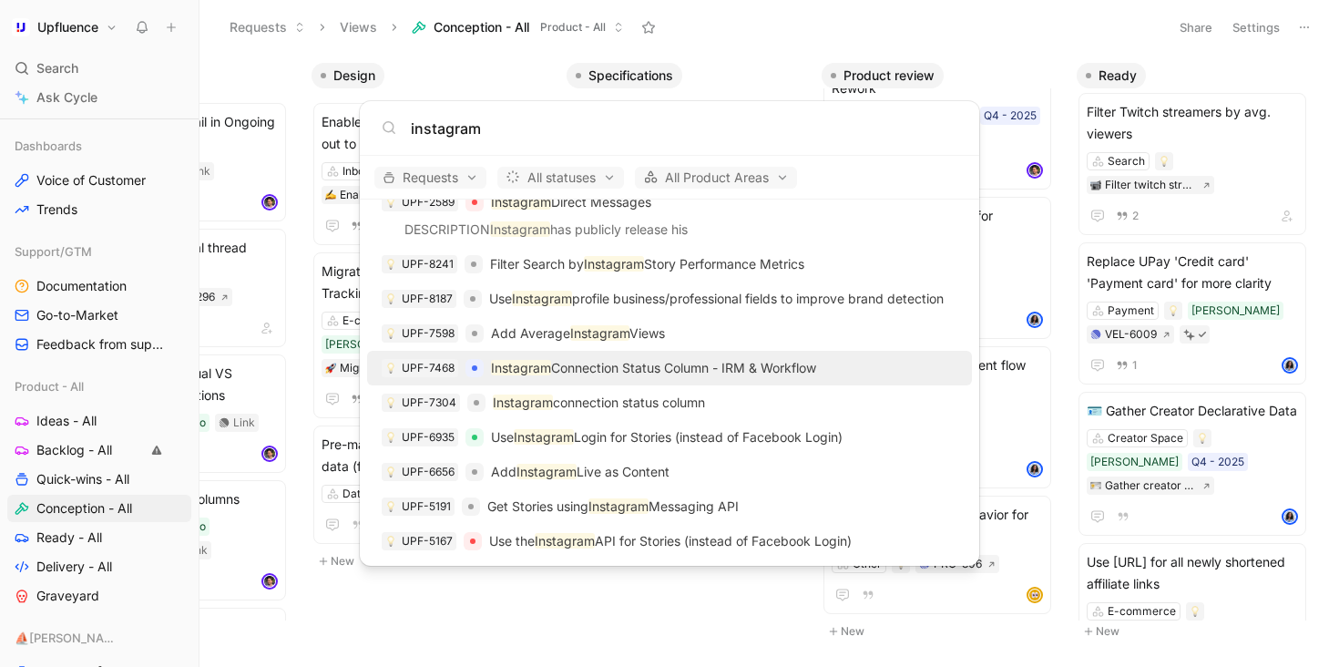
type input "instagram"
click at [751, 371] on p "Instagram Connection Status Column - IRM & Workflow" at bounding box center [653, 368] width 325 height 22
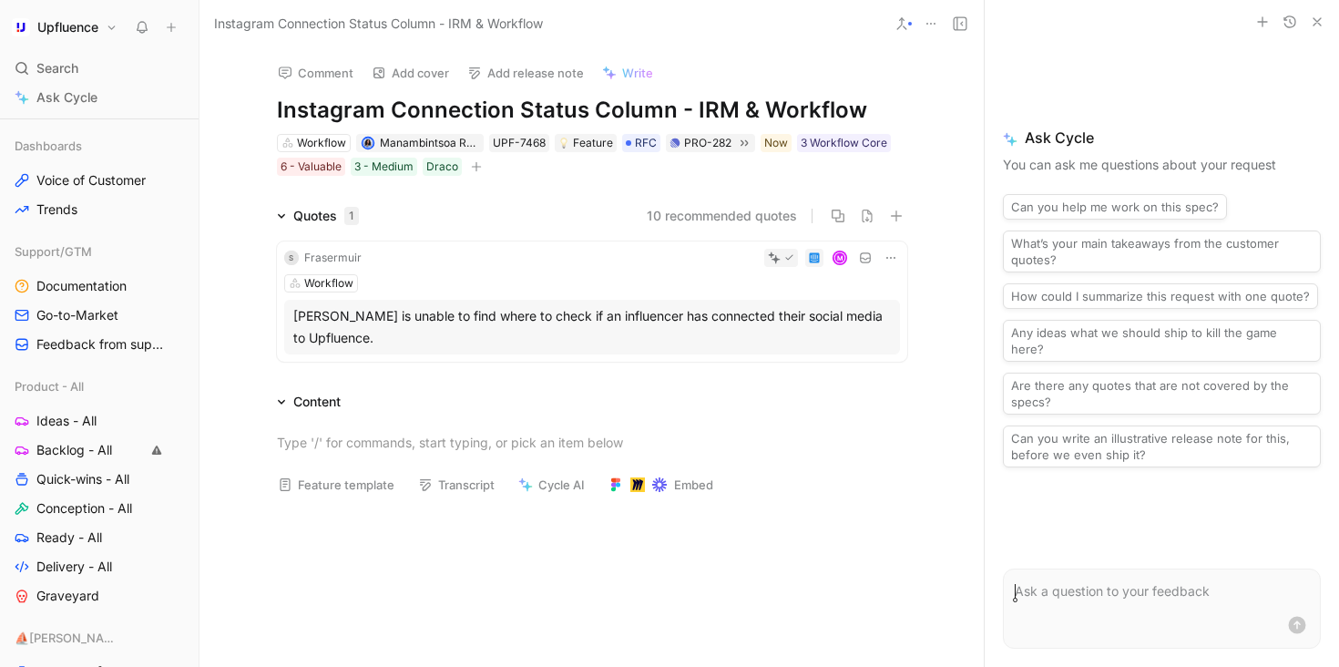
click at [896, 26] on icon at bounding box center [901, 23] width 15 height 15
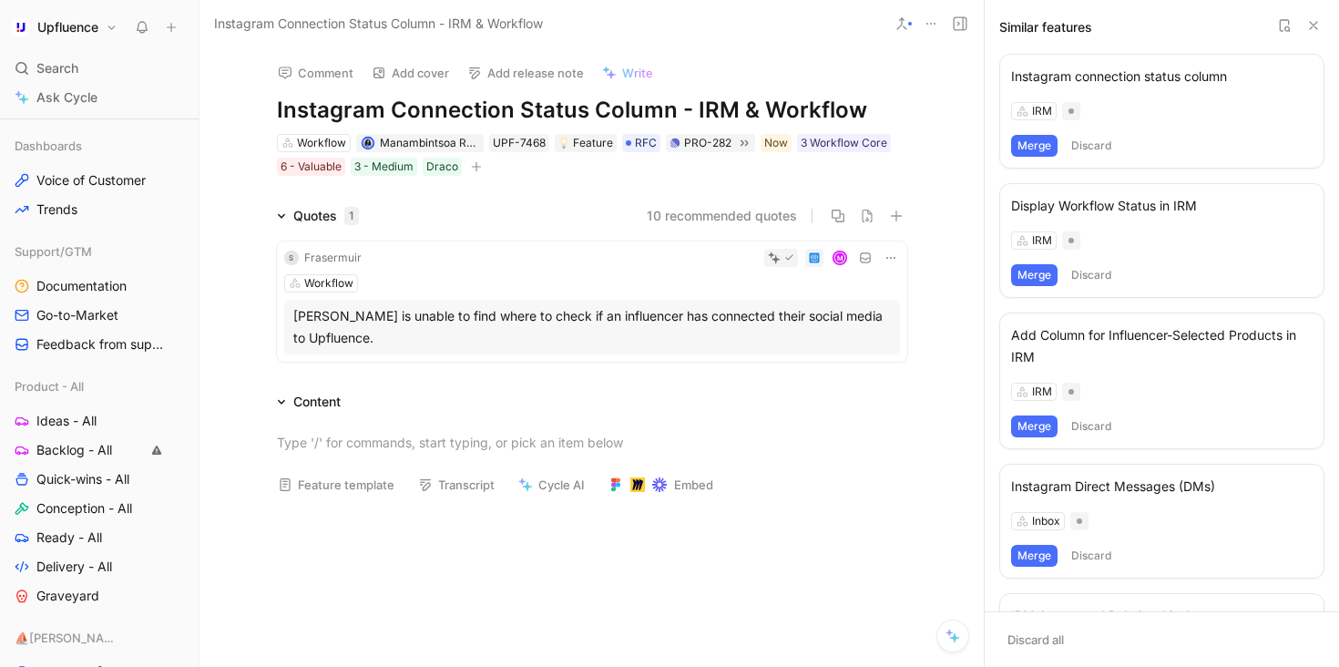
click at [1042, 150] on button "Merge" at bounding box center [1034, 146] width 46 height 22
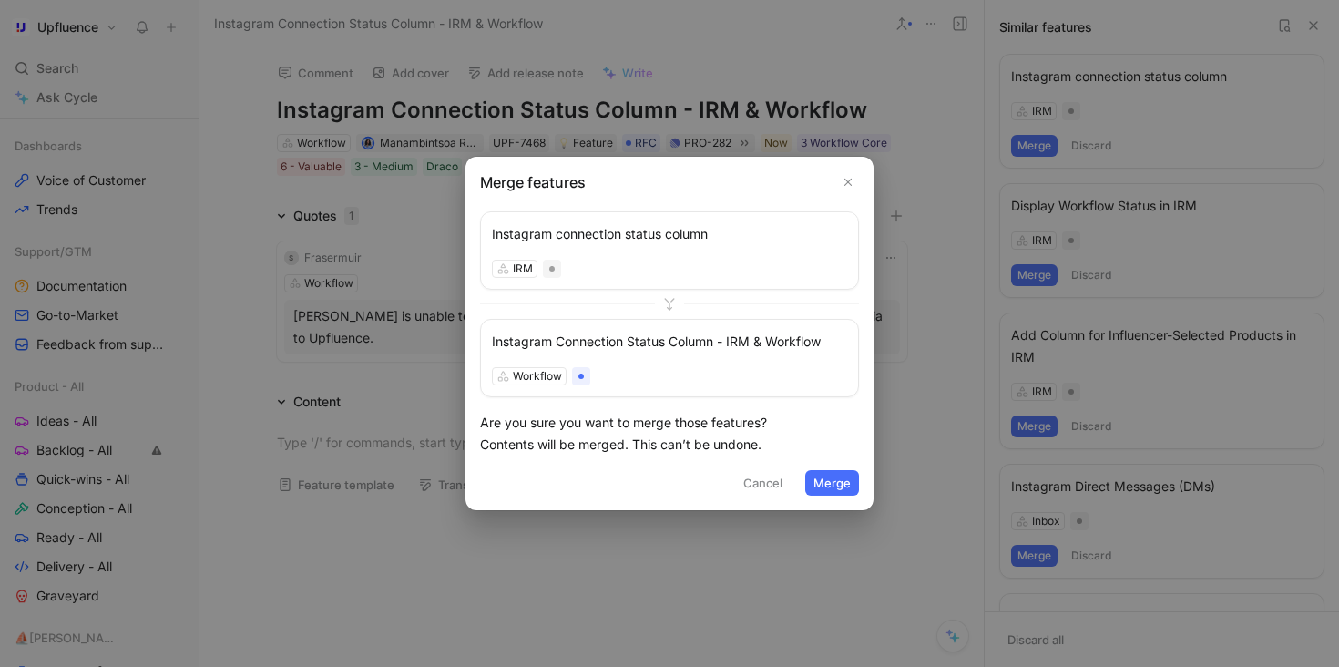
click at [843, 487] on button "Merge" at bounding box center [832, 483] width 54 height 26
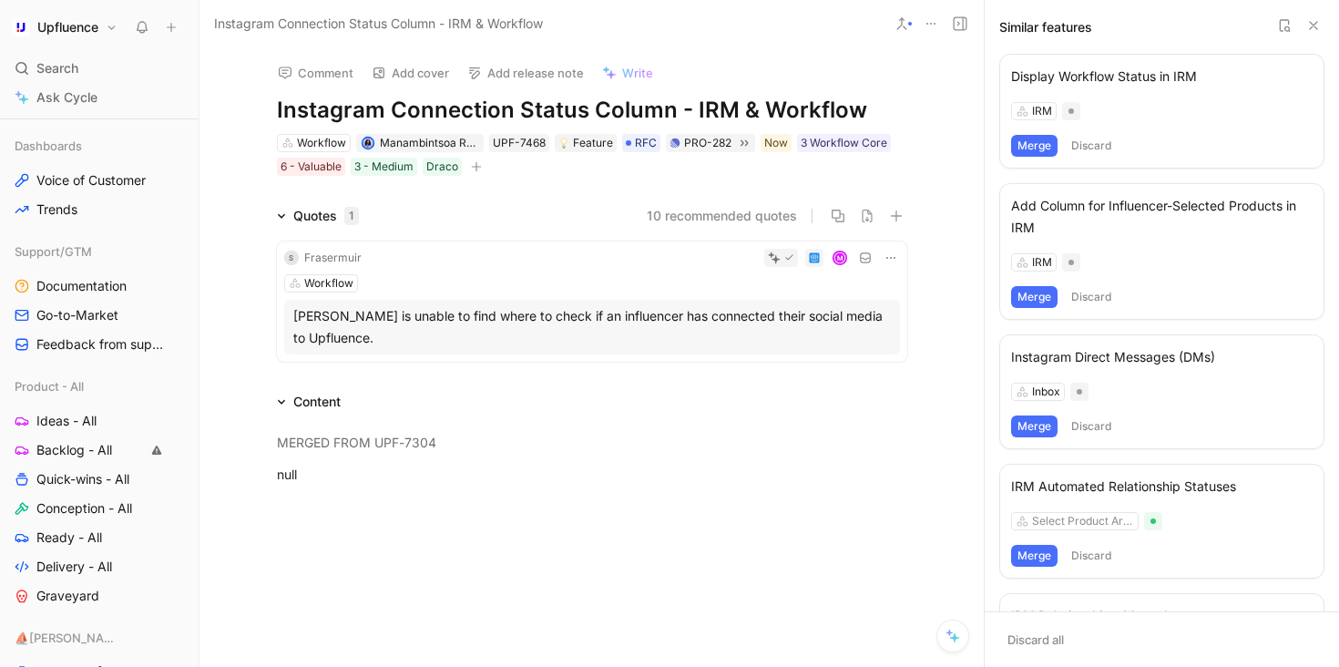
click at [1280, 26] on use at bounding box center [1284, 25] width 9 height 11
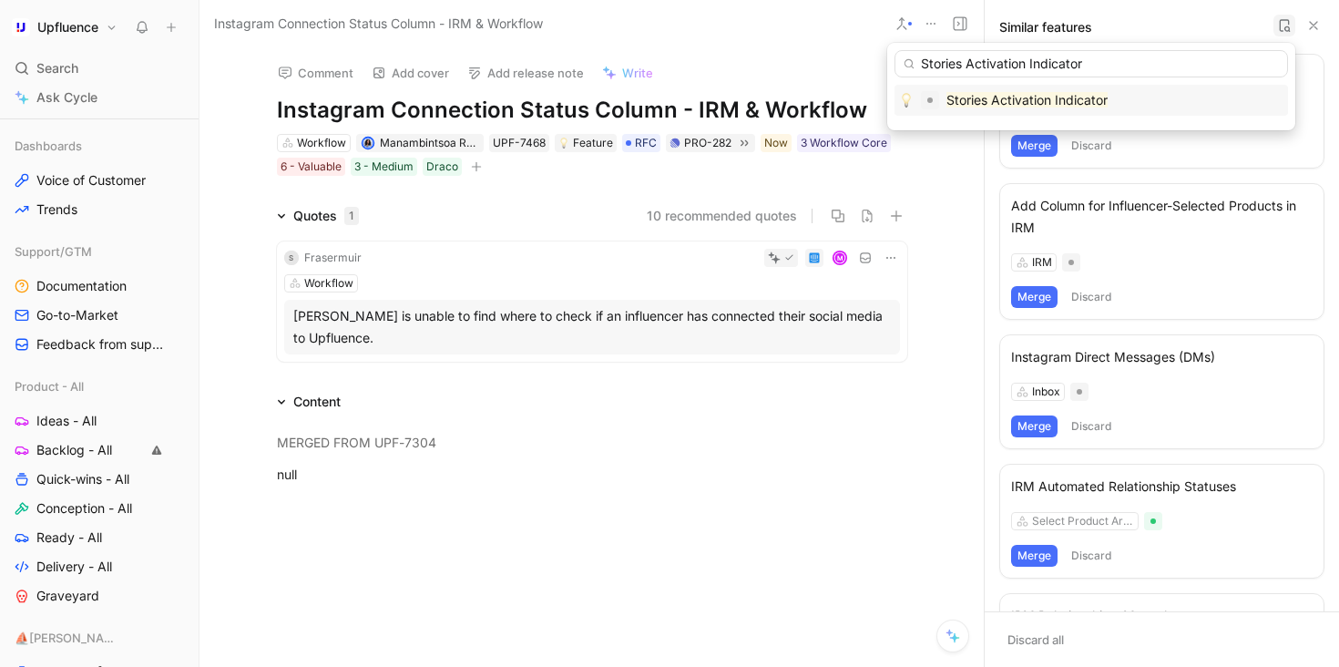
type input "Stories Activation Indicator"
click at [1131, 102] on div "Stories Activation Indicator" at bounding box center [1091, 100] width 384 height 22
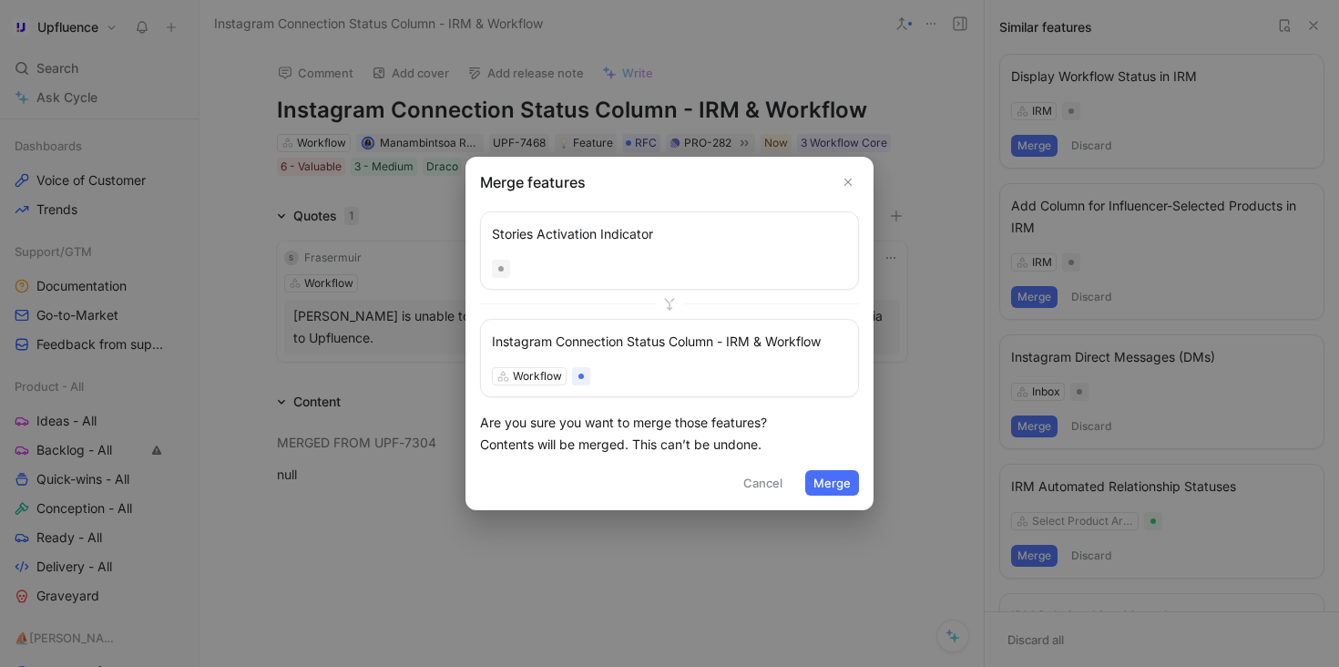
click at [835, 484] on button "Merge" at bounding box center [832, 483] width 54 height 26
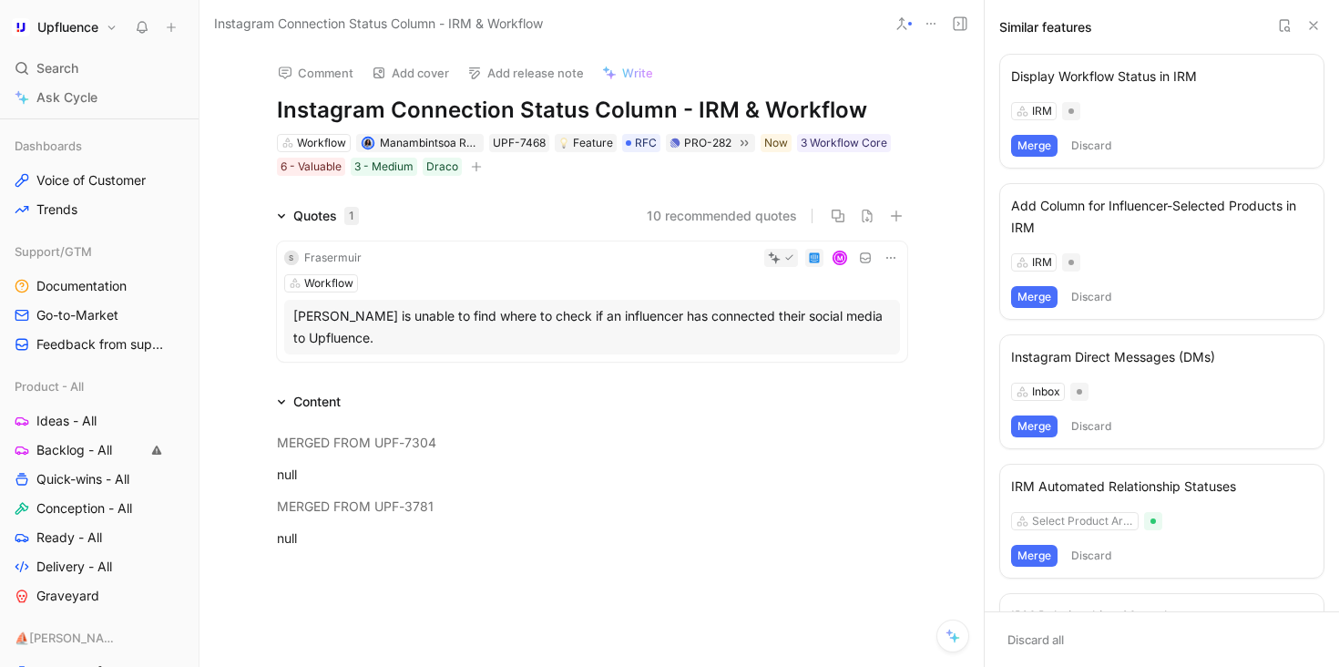
click at [721, 213] on button "10 recommended quotes" at bounding box center [722, 216] width 150 height 22
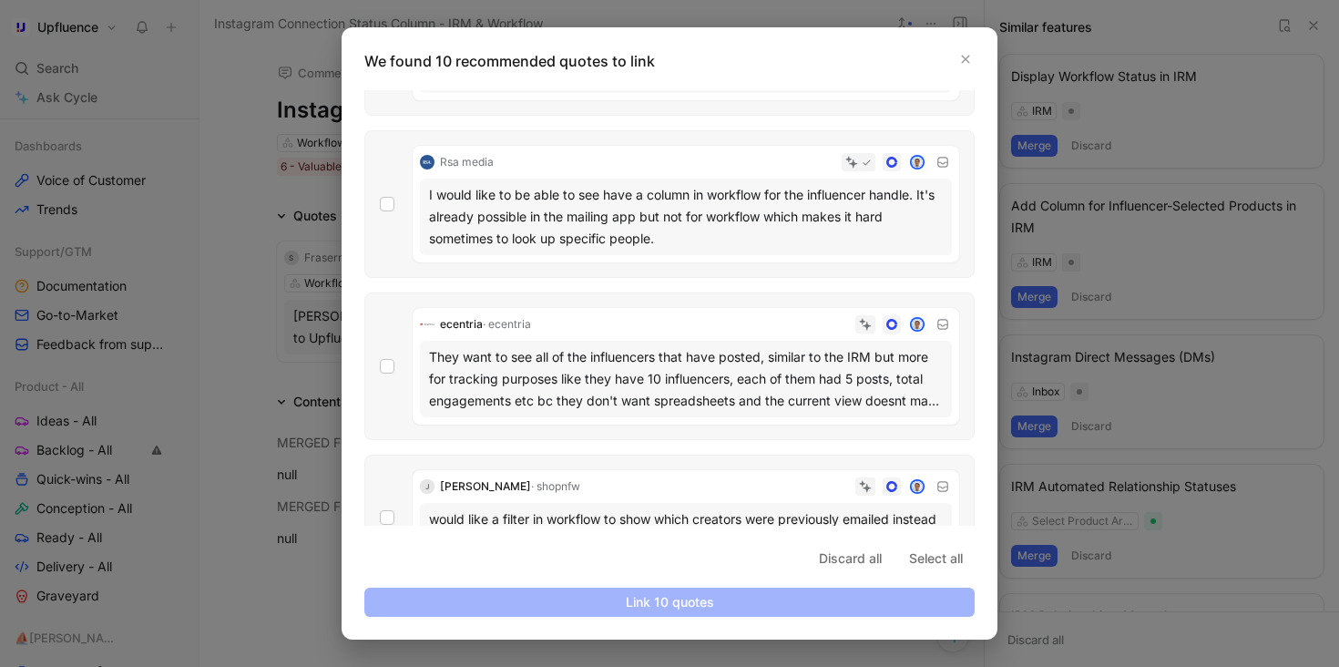
scroll to position [341, 0]
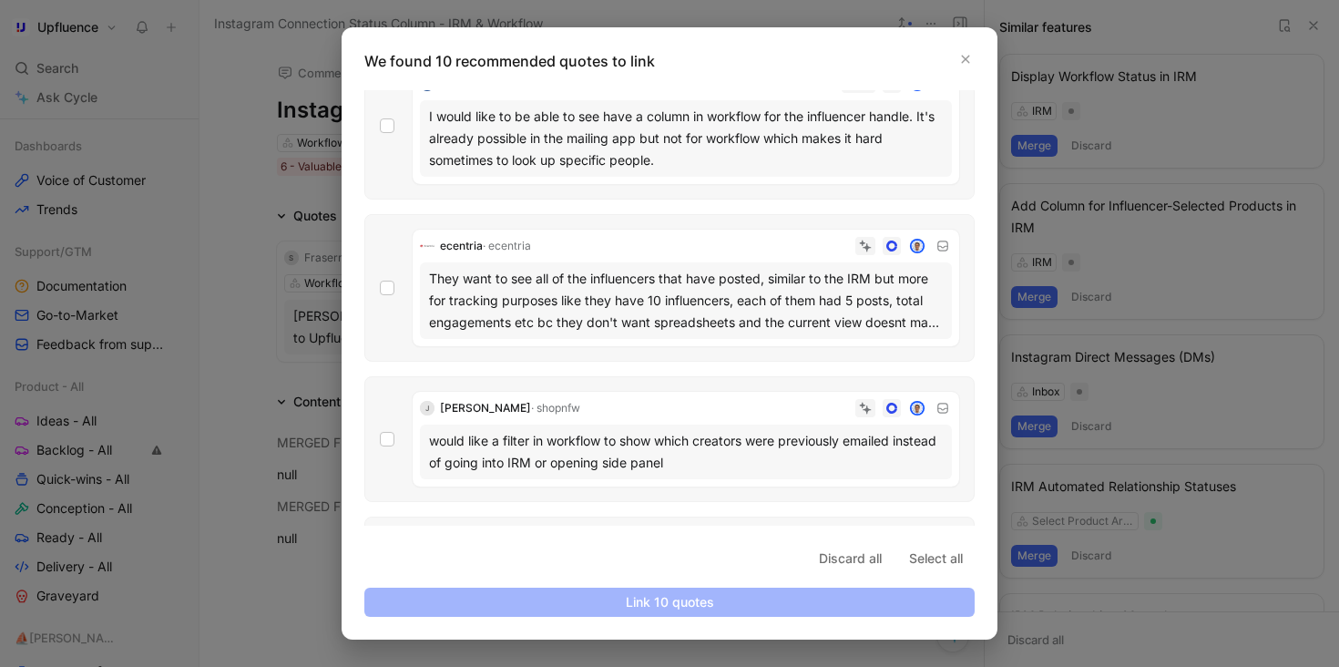
click at [324, 477] on div at bounding box center [669, 333] width 1339 height 667
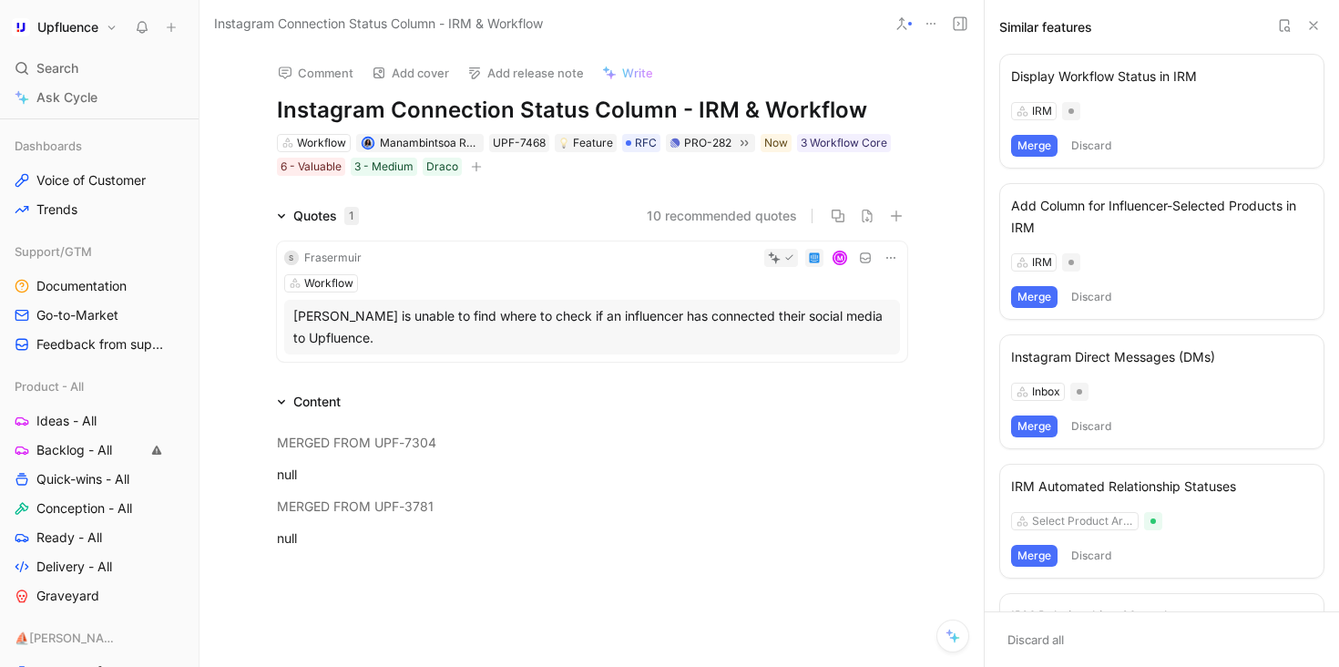
click at [331, 107] on h1 "Instagram Connection Status Column - IRM & Workflow" at bounding box center [592, 110] width 630 height 29
click at [299, 107] on h1 "Srories Connection Status Column - IRM & Workflow" at bounding box center [592, 110] width 630 height 29
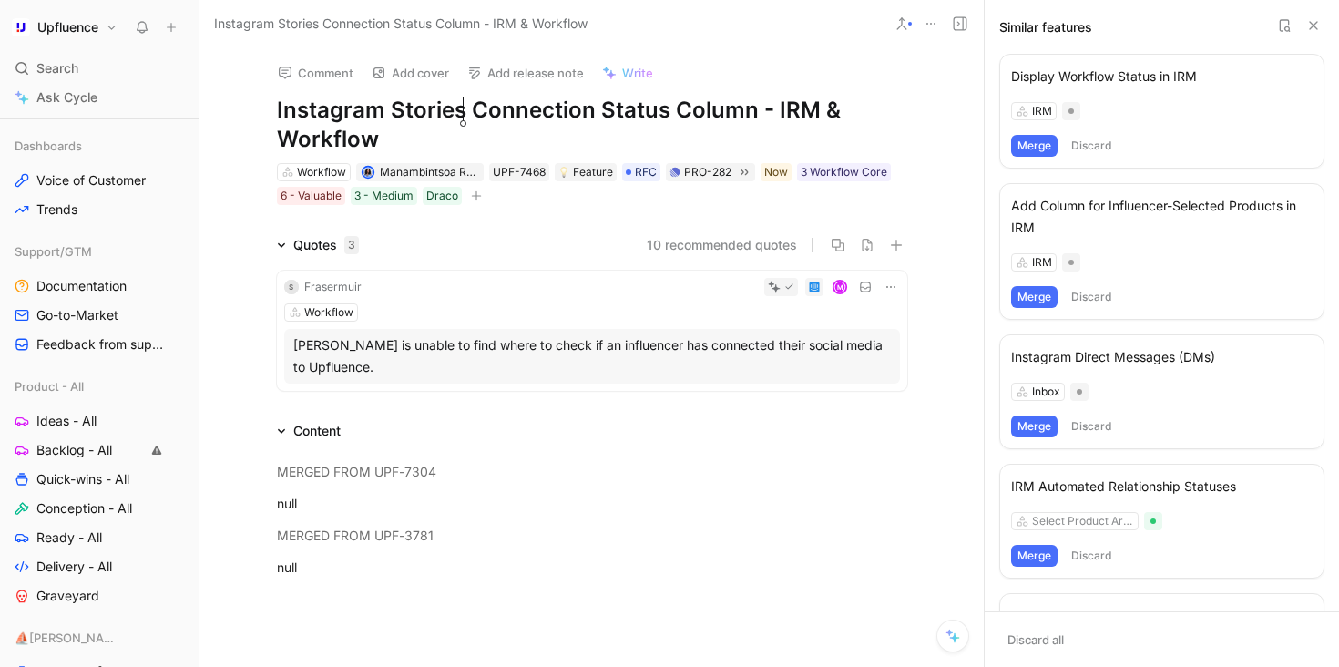
click at [650, 240] on button "10 recommended quotes" at bounding box center [722, 245] width 150 height 22
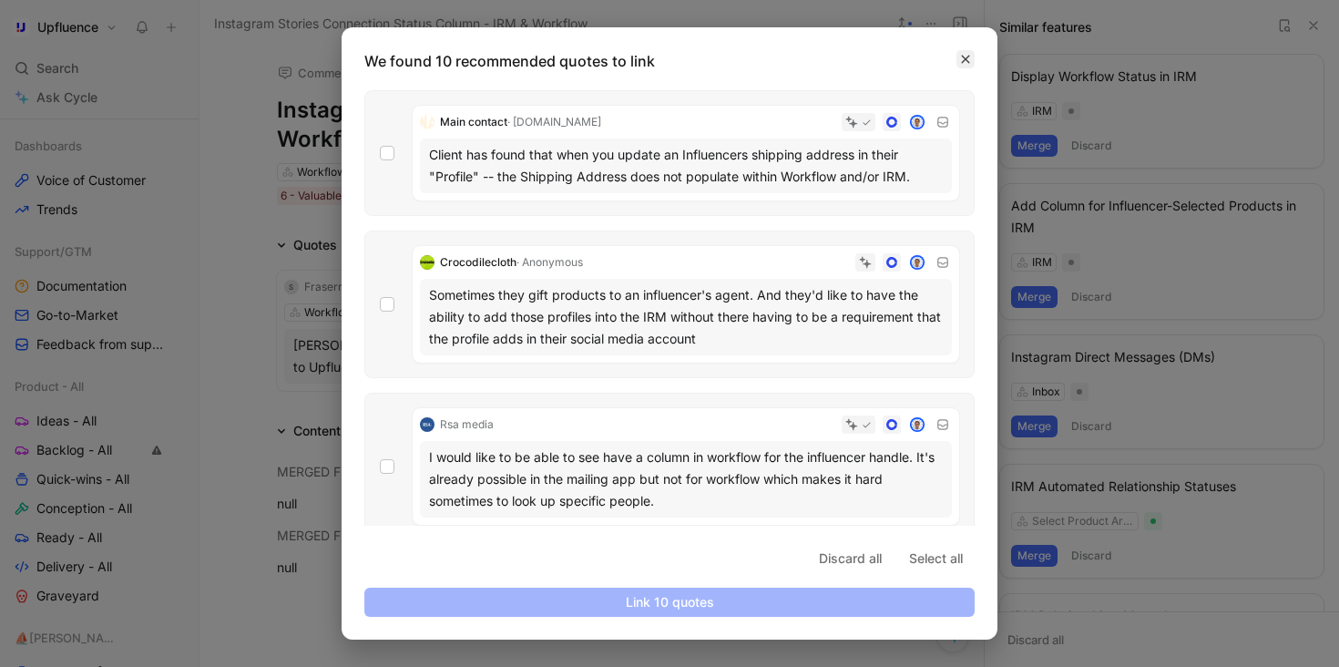
click at [961, 55] on icon "button" at bounding box center [965, 59] width 11 height 11
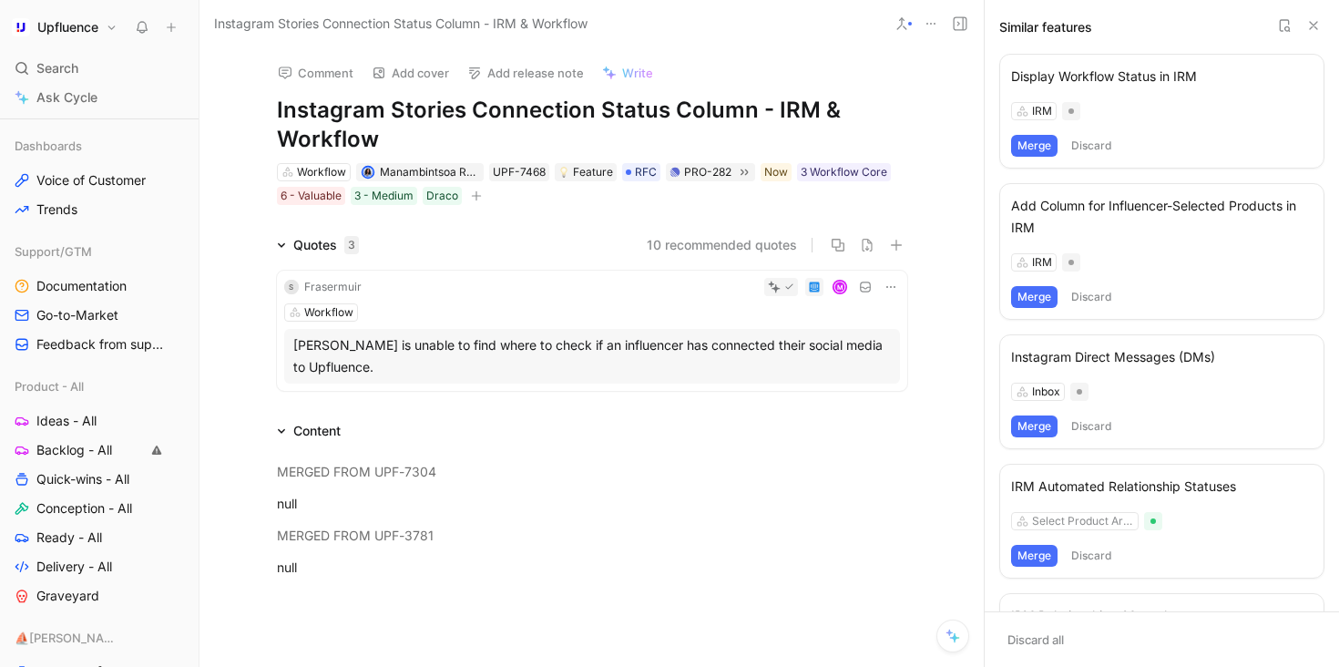
click at [766, 50] on div "Comment Add cover Add release note Write" at bounding box center [589, 67] width 638 height 37
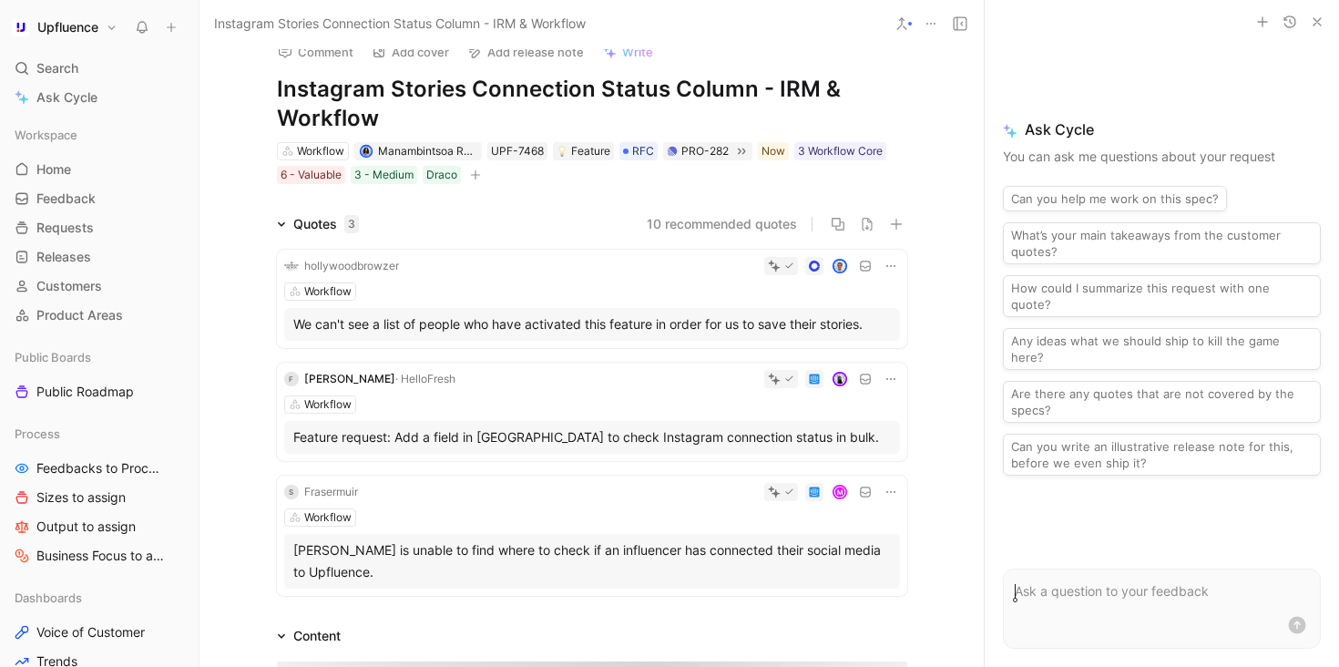
scroll to position [28, 0]
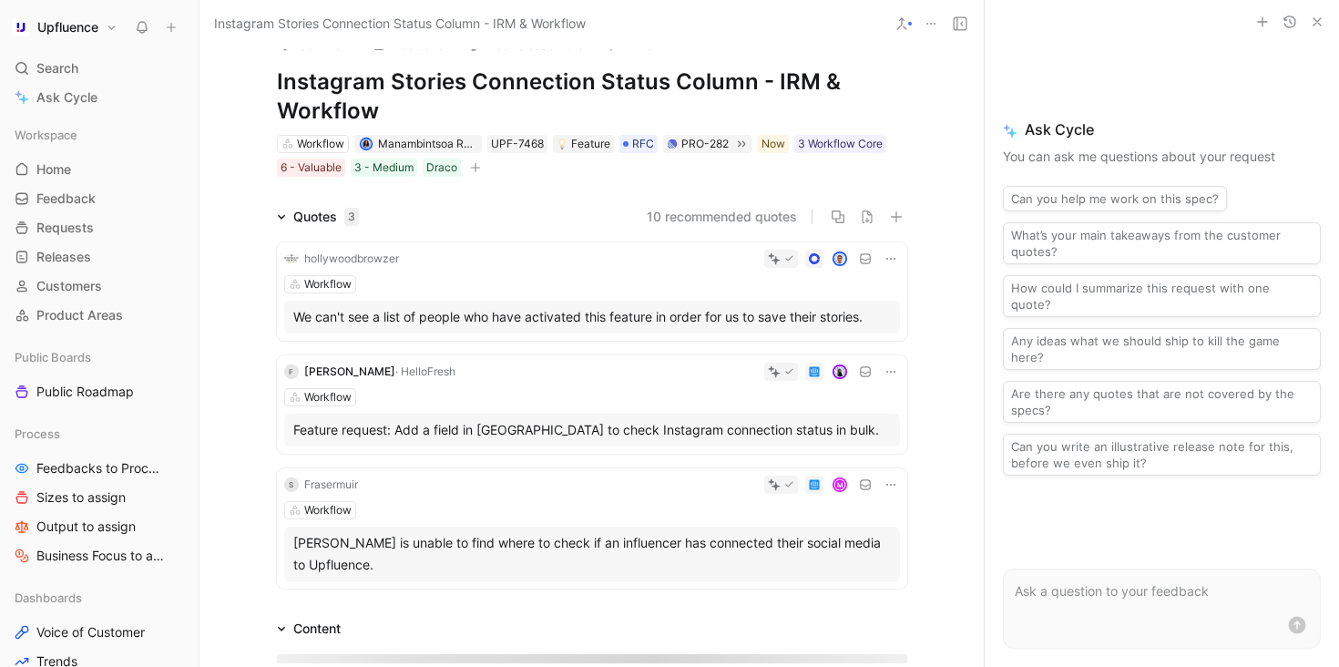
click at [723, 212] on button "10 recommended quotes" at bounding box center [722, 217] width 150 height 22
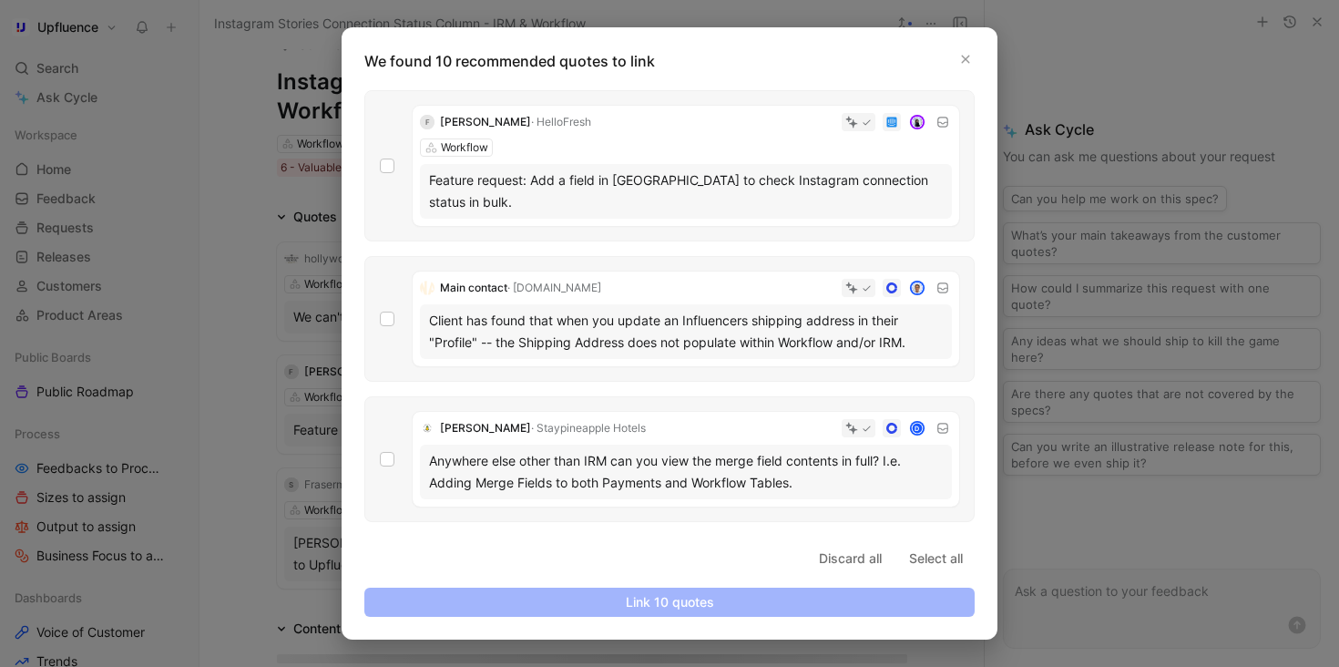
click at [394, 153] on div "F Fanny Birgersson · HelloFresh Workflow Feature request: Add a field in IRM to…" at bounding box center [669, 165] width 610 height 151
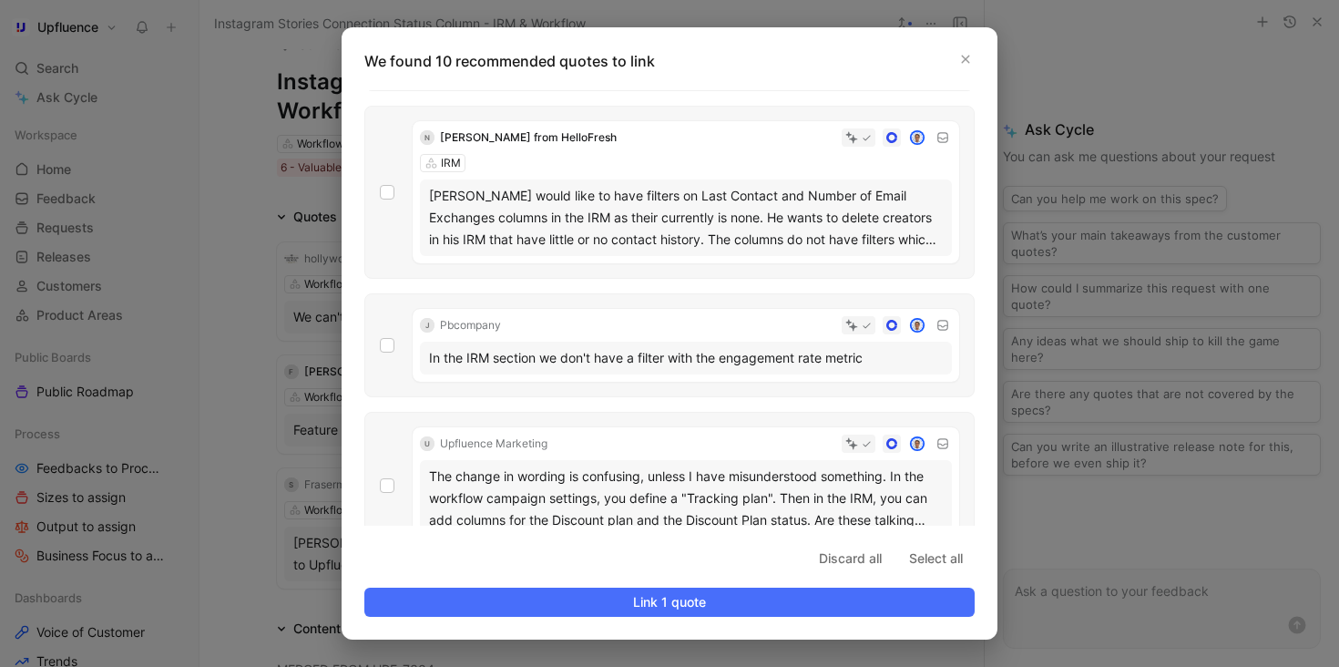
scroll to position [1048, 0]
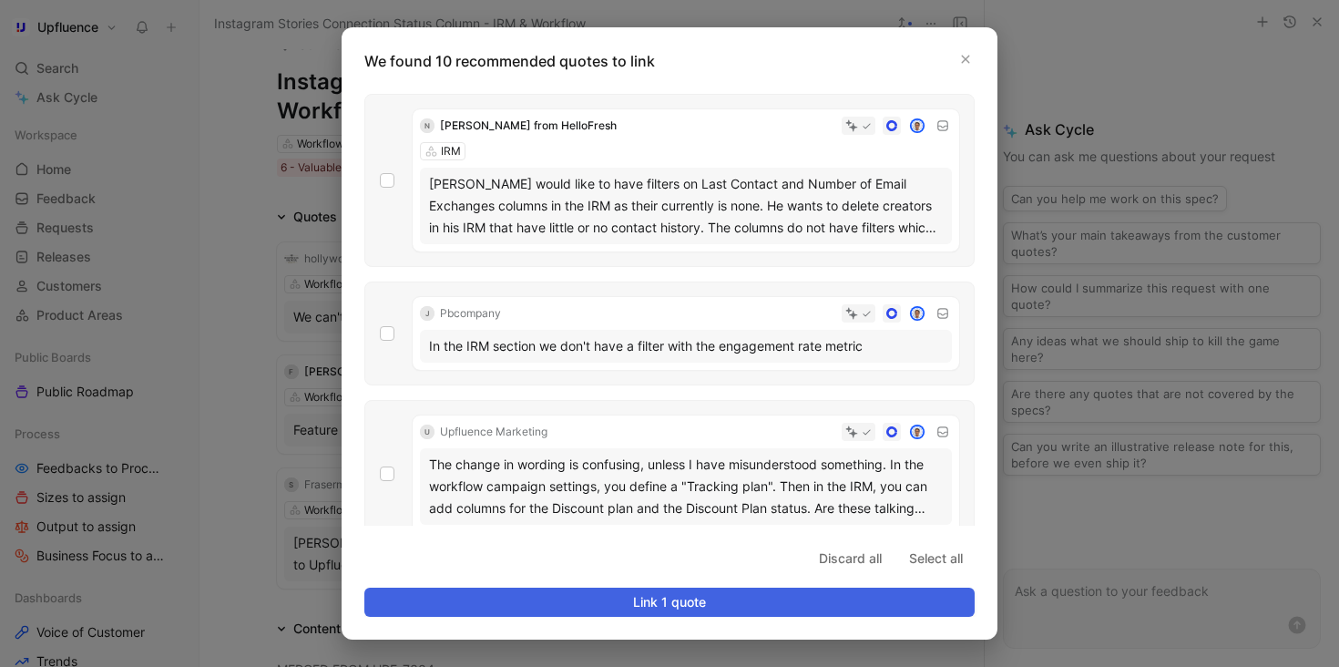
click at [720, 604] on span "Link 1 quote" at bounding box center [669, 602] width 579 height 22
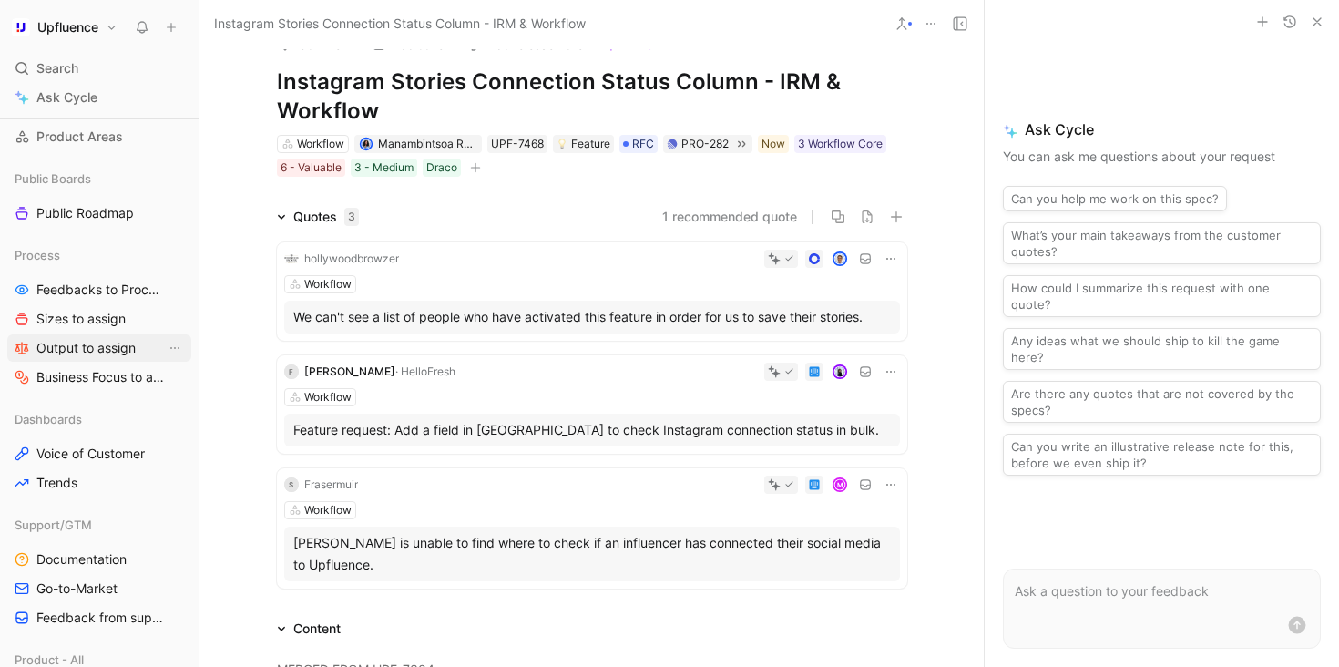
scroll to position [319, 0]
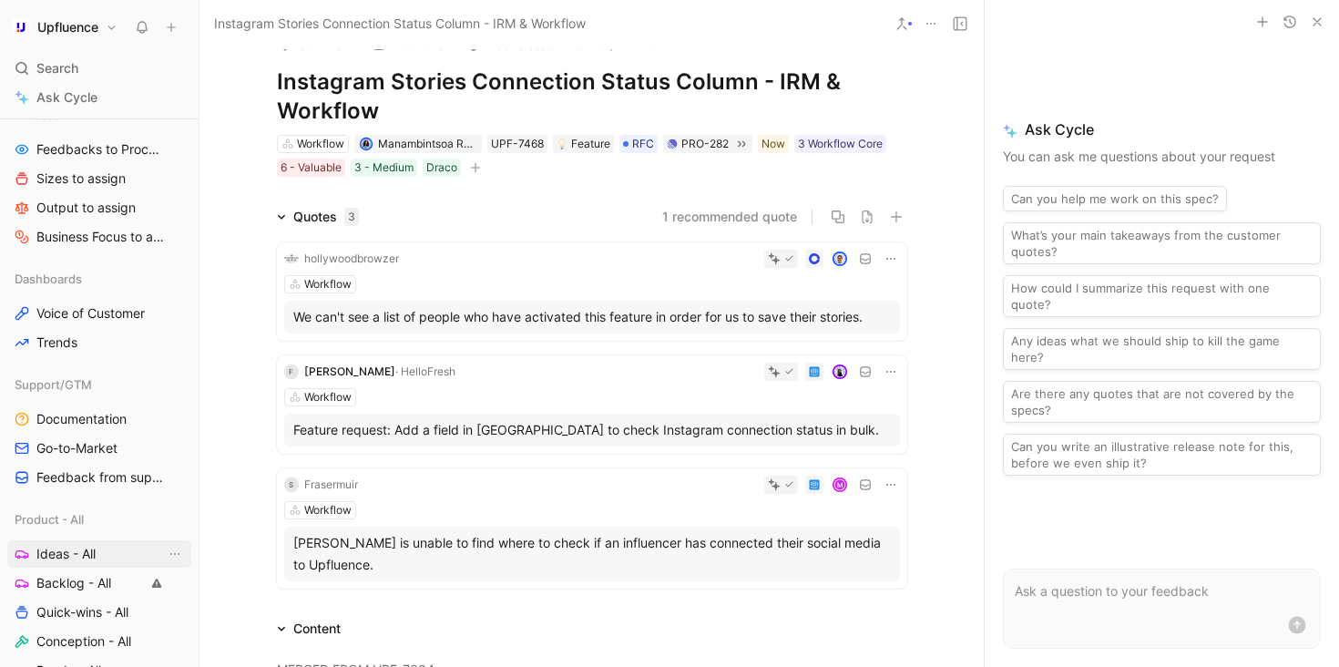
click at [83, 559] on span "Ideas - All" at bounding box center [65, 554] width 59 height 18
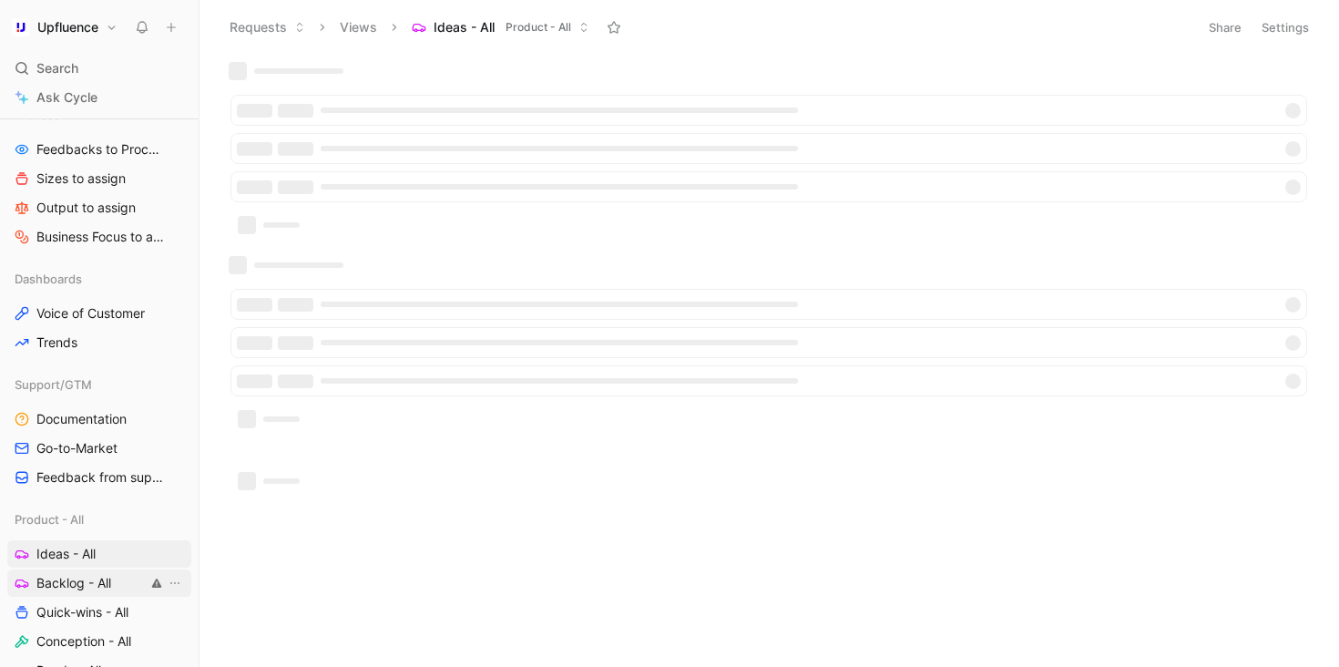
click at [131, 578] on link "Backlog - All" at bounding box center [99, 582] width 184 height 27
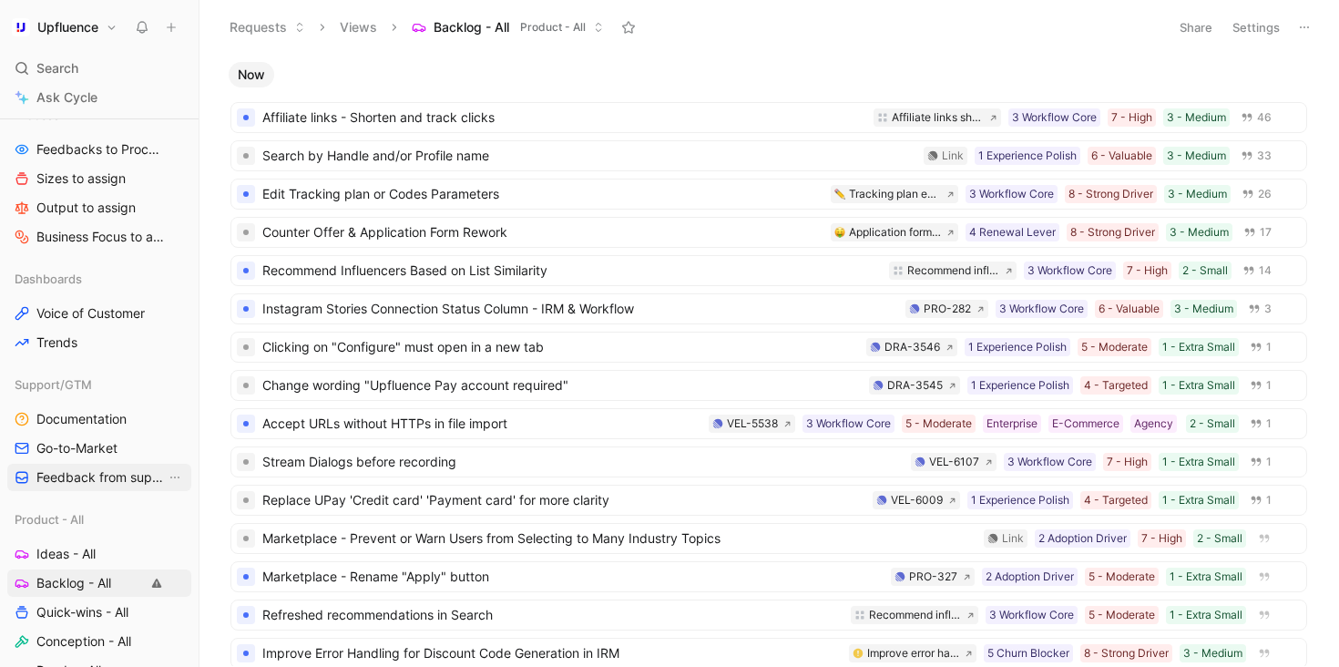
click at [112, 489] on link "Feedback from support" at bounding box center [99, 477] width 184 height 27
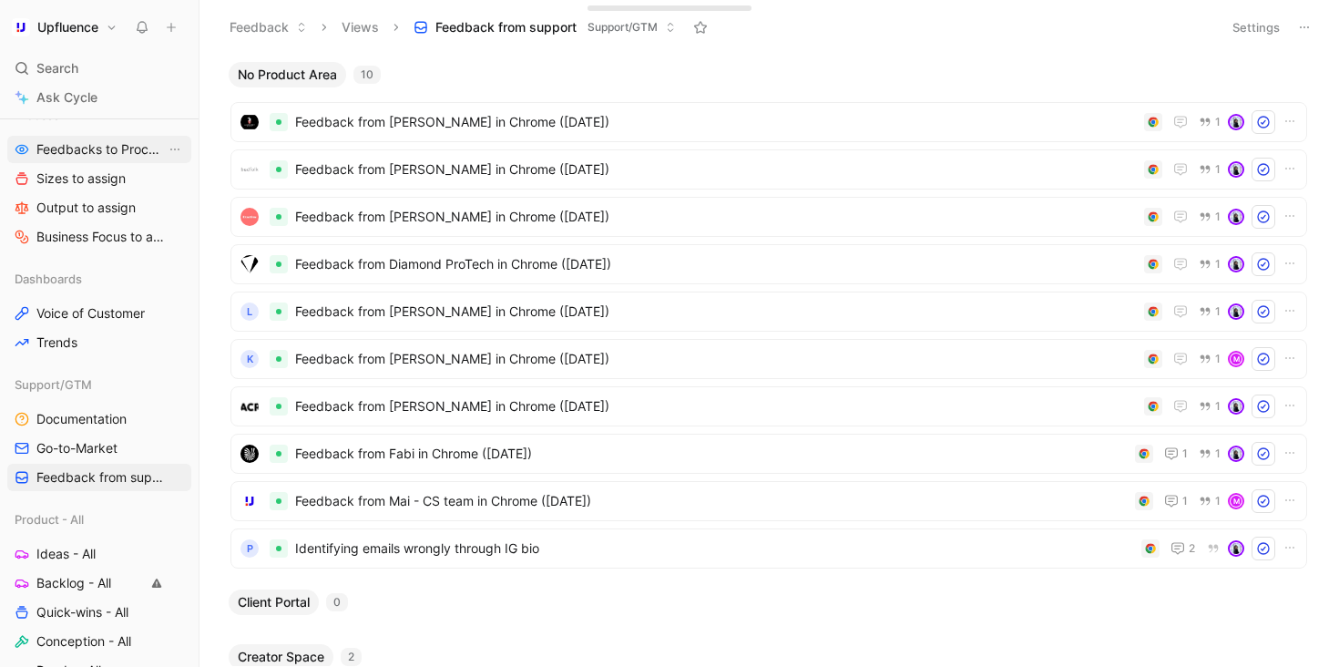
click at [120, 142] on span "Feedbacks to Process" at bounding box center [100, 149] width 129 height 18
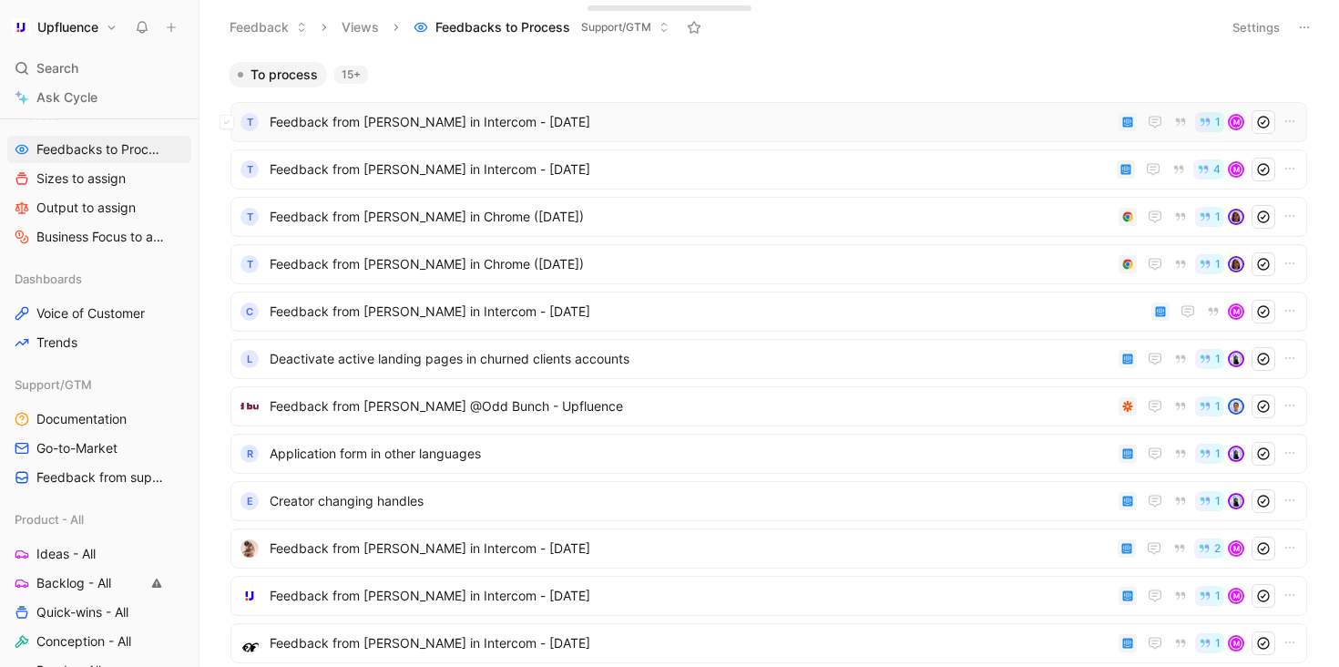
click at [440, 129] on span "Feedback from [PERSON_NAME] in Intercom - [DATE]" at bounding box center [691, 122] width 842 height 22
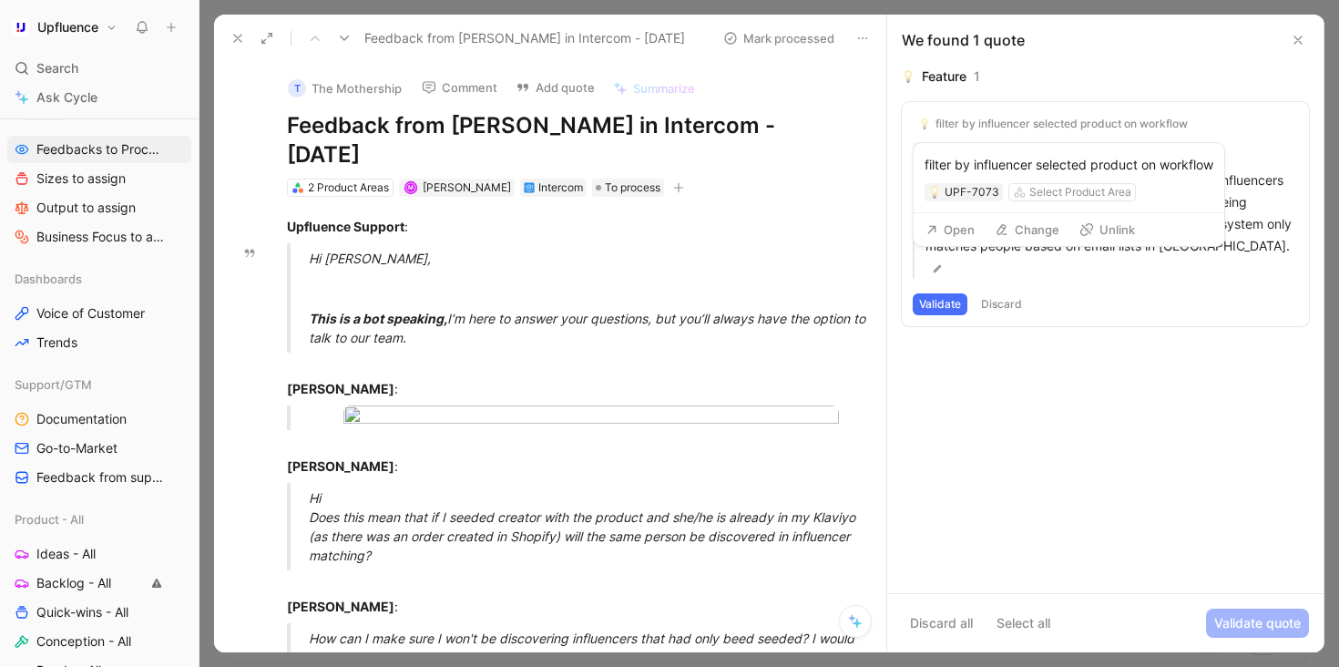
click at [1081, 230] on icon at bounding box center [1086, 229] width 15 height 15
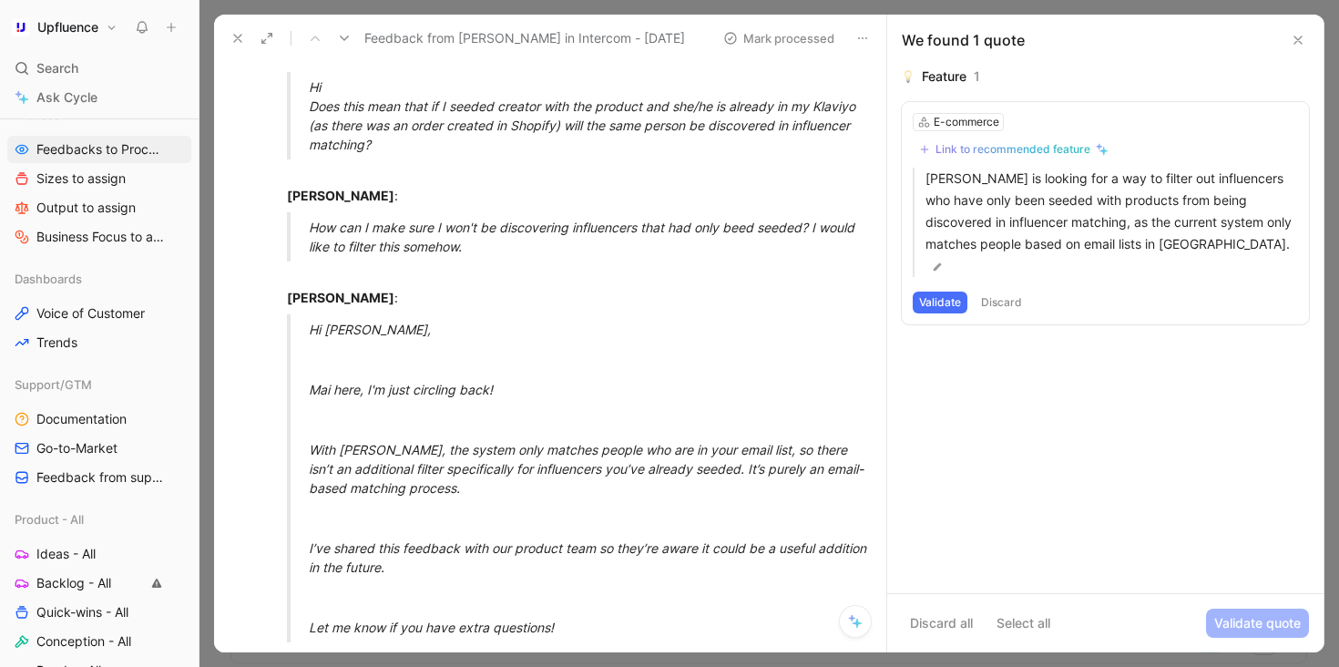
scroll to position [389, 0]
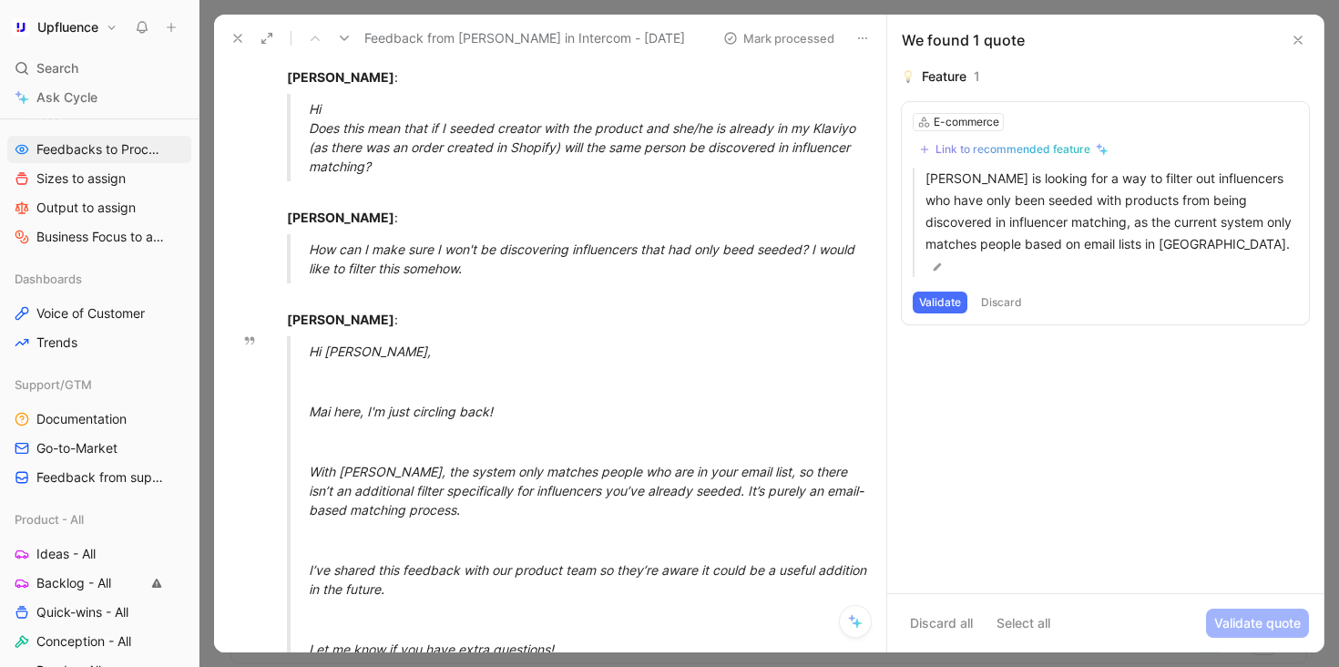
click at [1015, 291] on button "Discard" at bounding box center [1002, 302] width 54 height 22
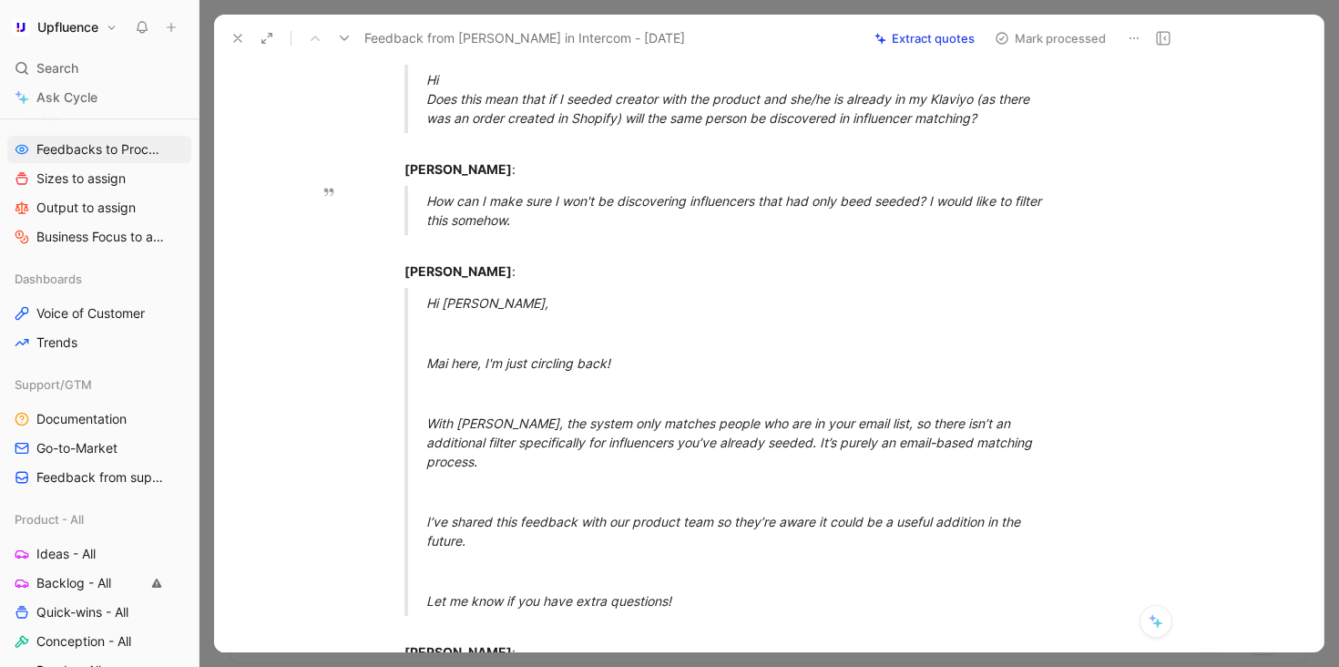
scroll to position [360, 0]
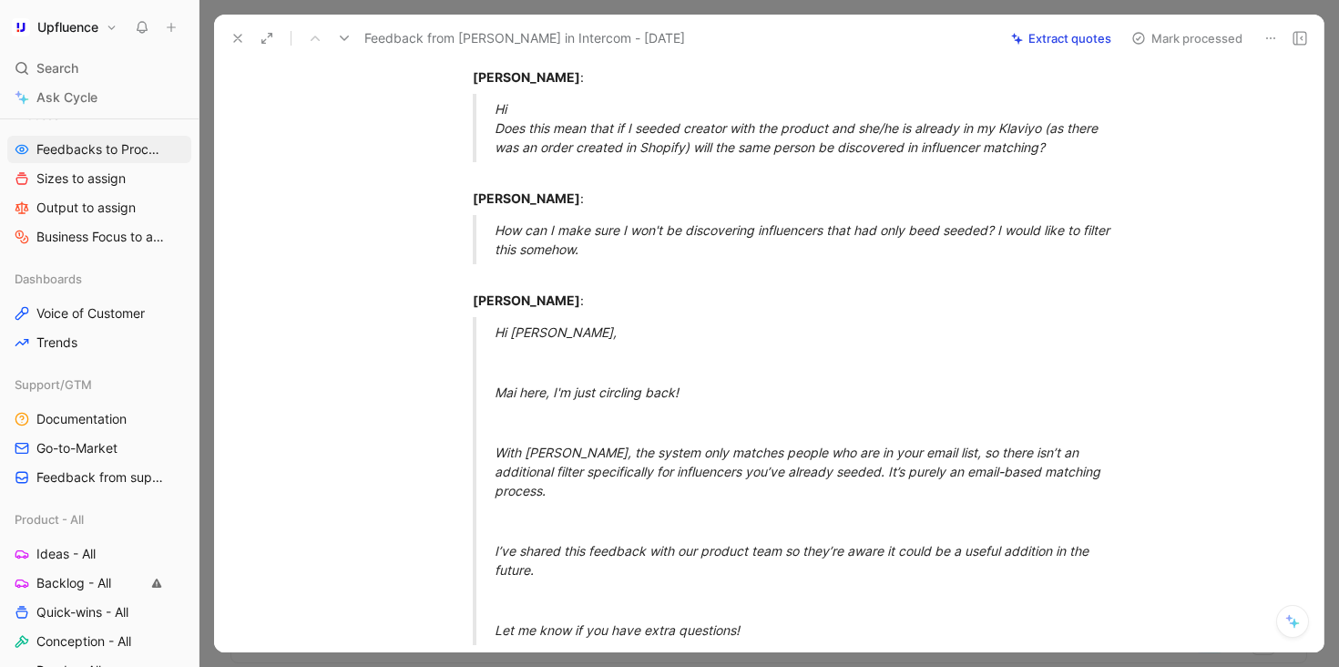
click at [1201, 35] on button "Mark processed" at bounding box center [1187, 39] width 128 height 26
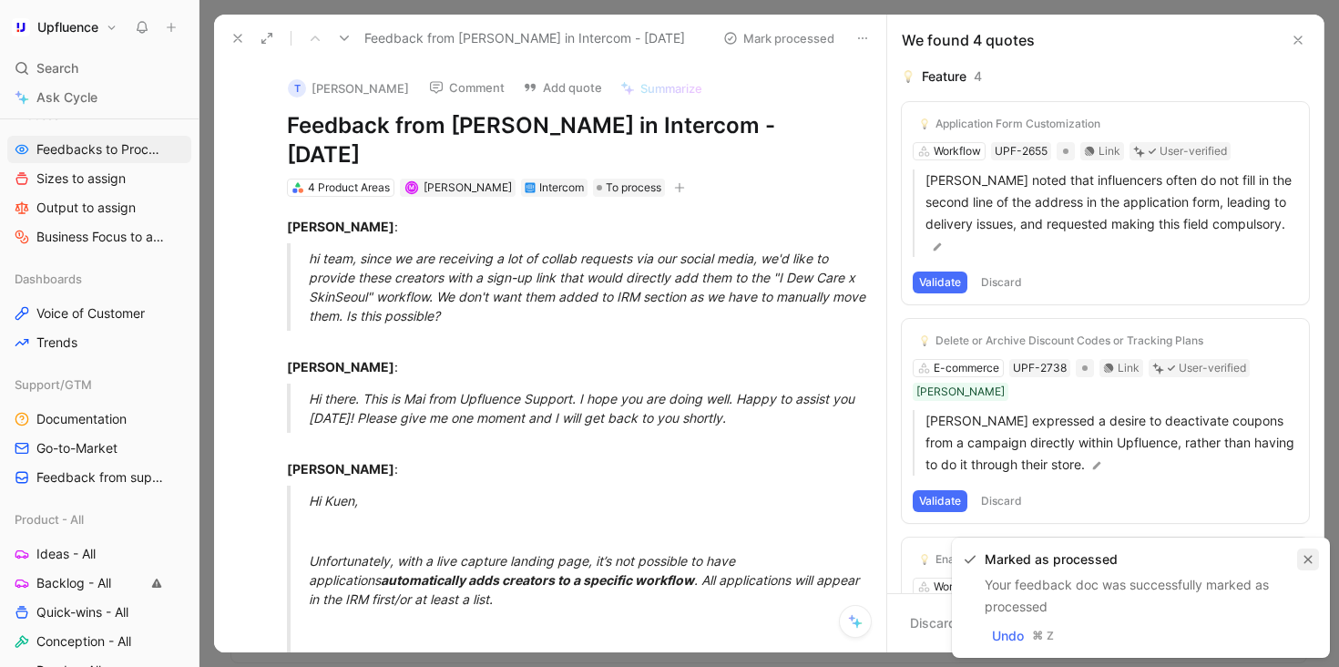
click at [1304, 561] on icon "button" at bounding box center [1308, 559] width 11 height 11
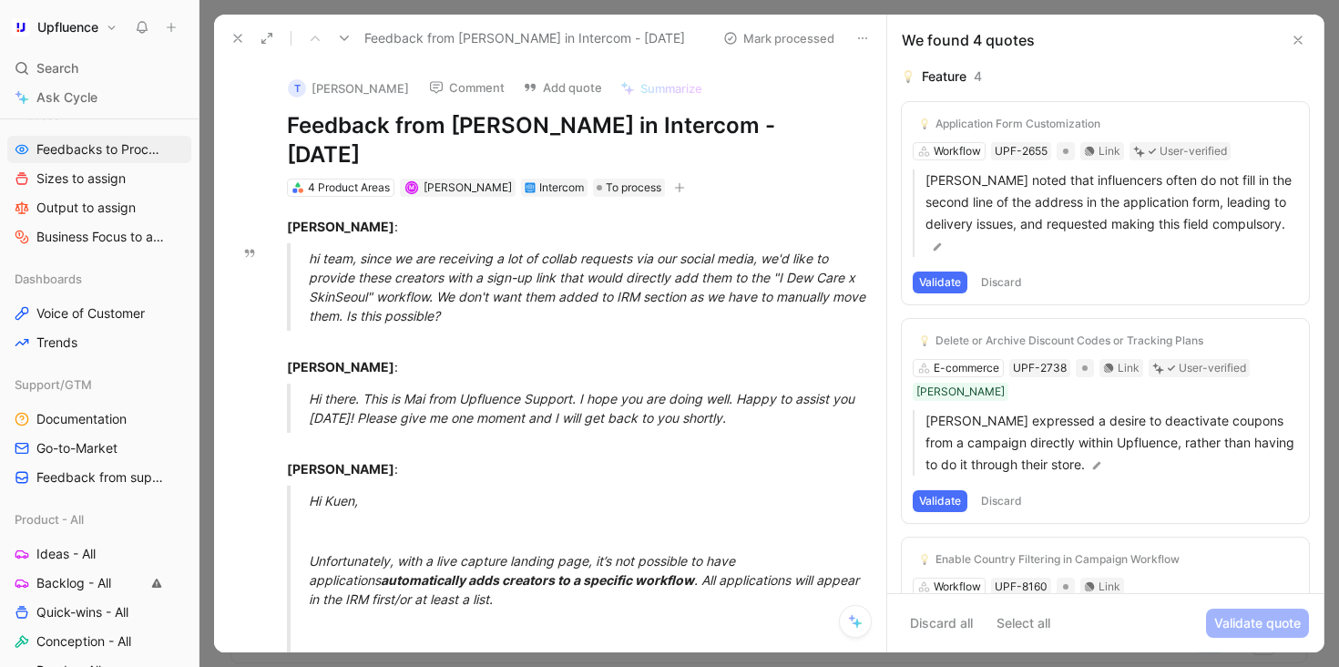
scroll to position [101, 0]
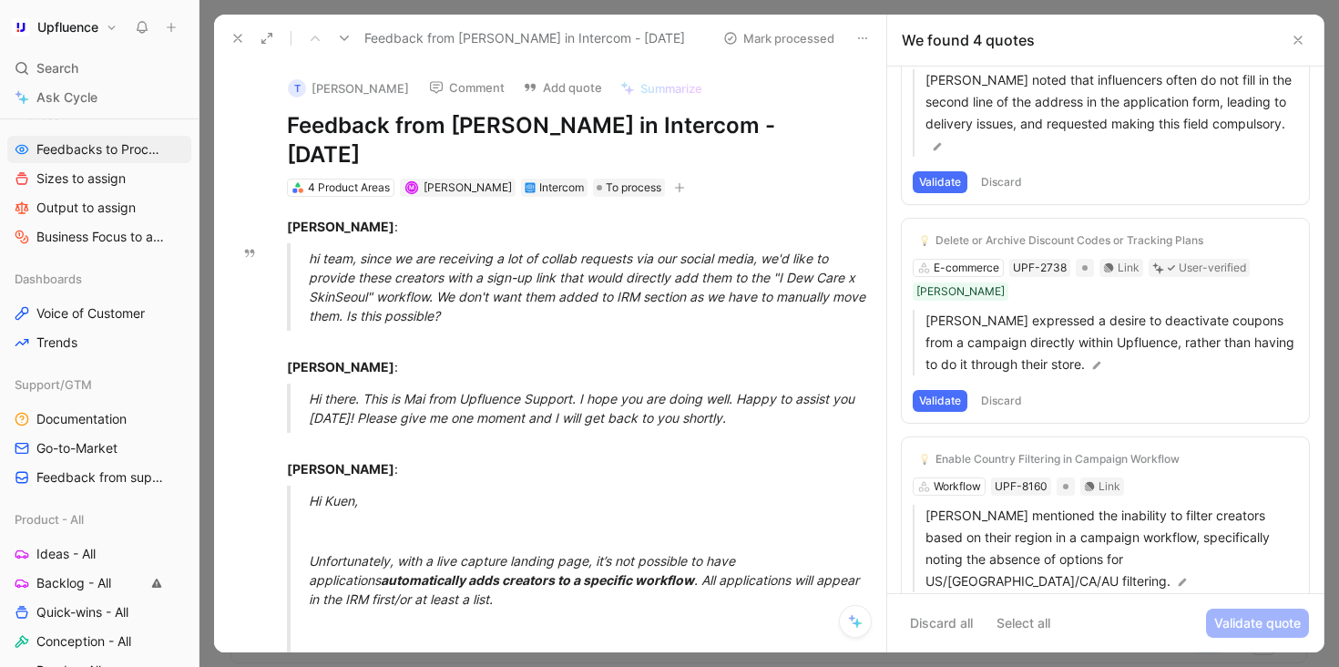
click at [939, 390] on button "Validate" at bounding box center [940, 401] width 55 height 22
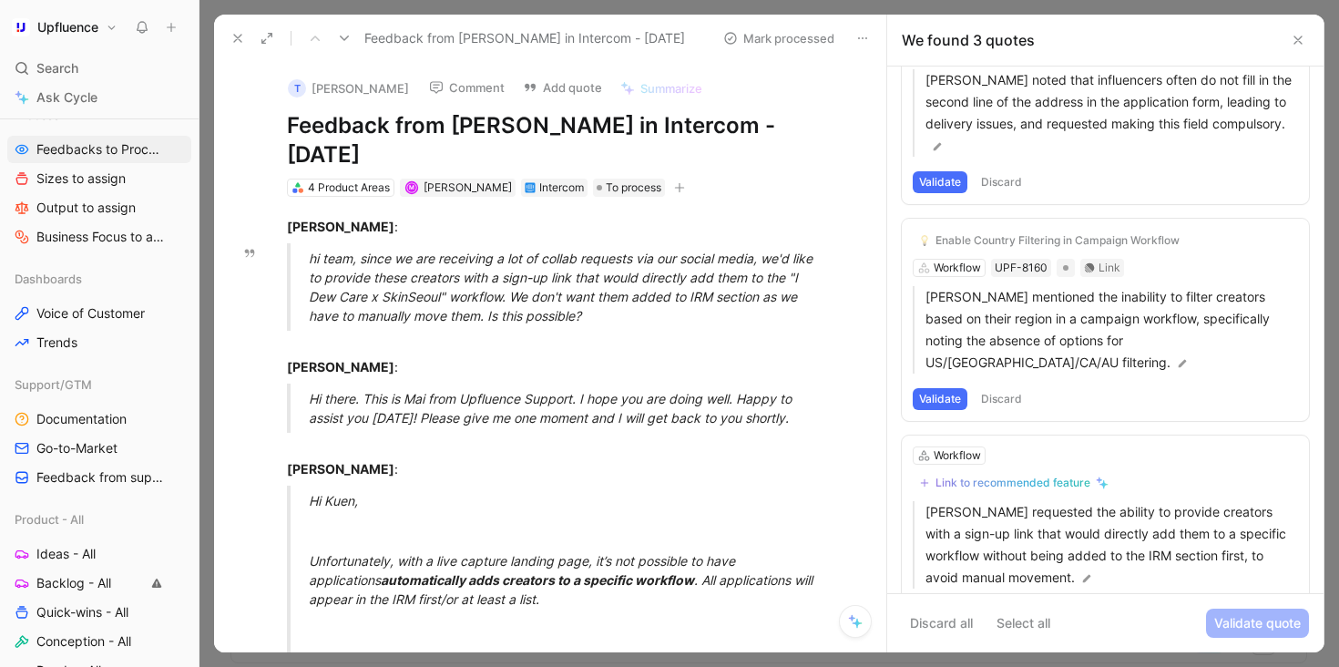
click at [993, 185] on button "Discard" at bounding box center [1002, 182] width 54 height 22
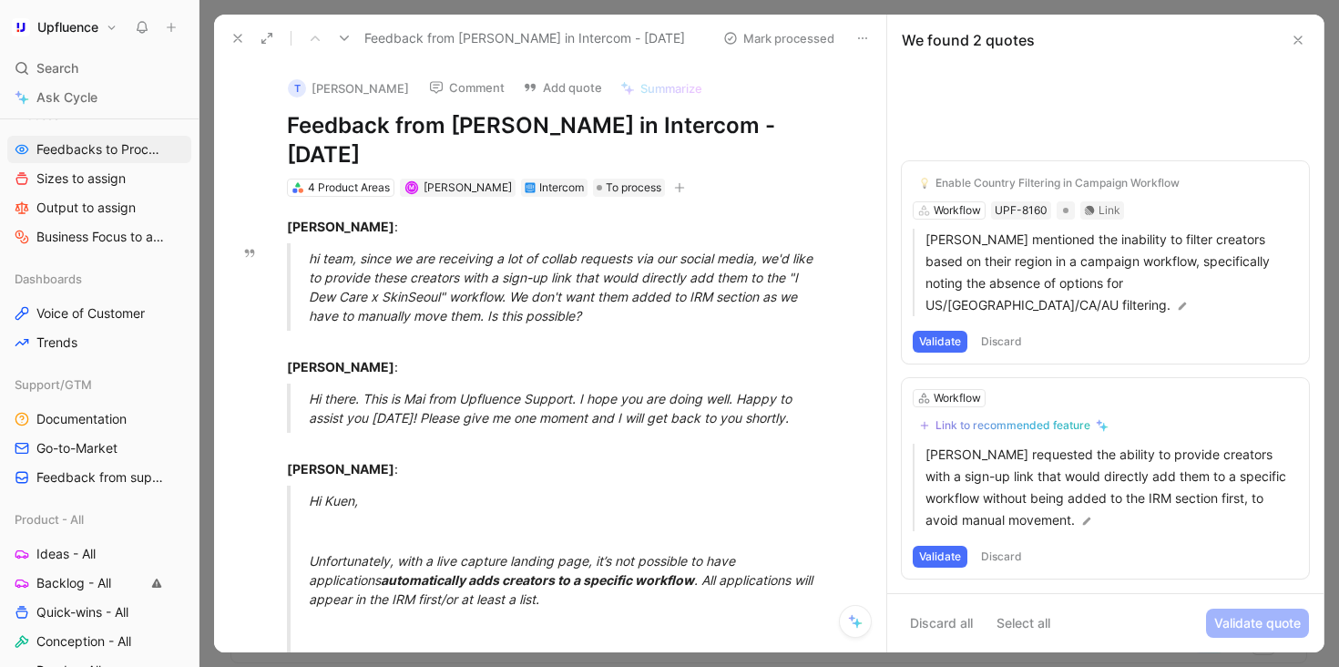
scroll to position [0, 0]
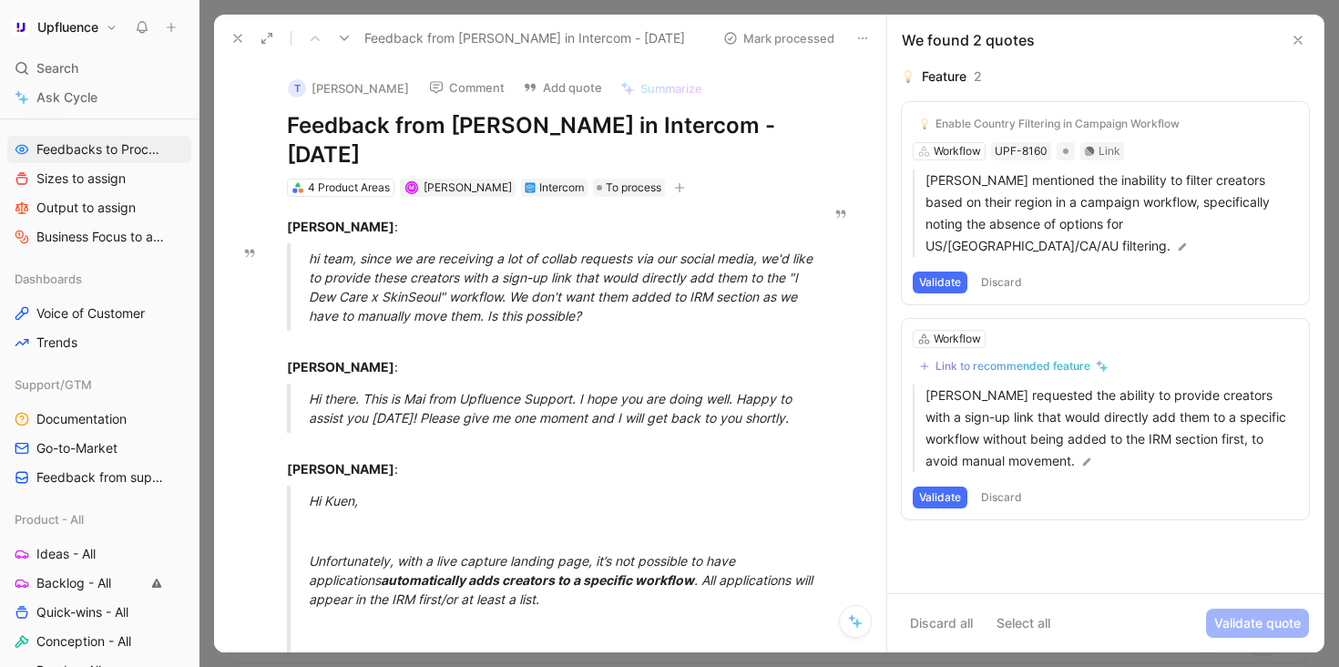
click at [944, 271] on button "Validate" at bounding box center [940, 282] width 55 height 22
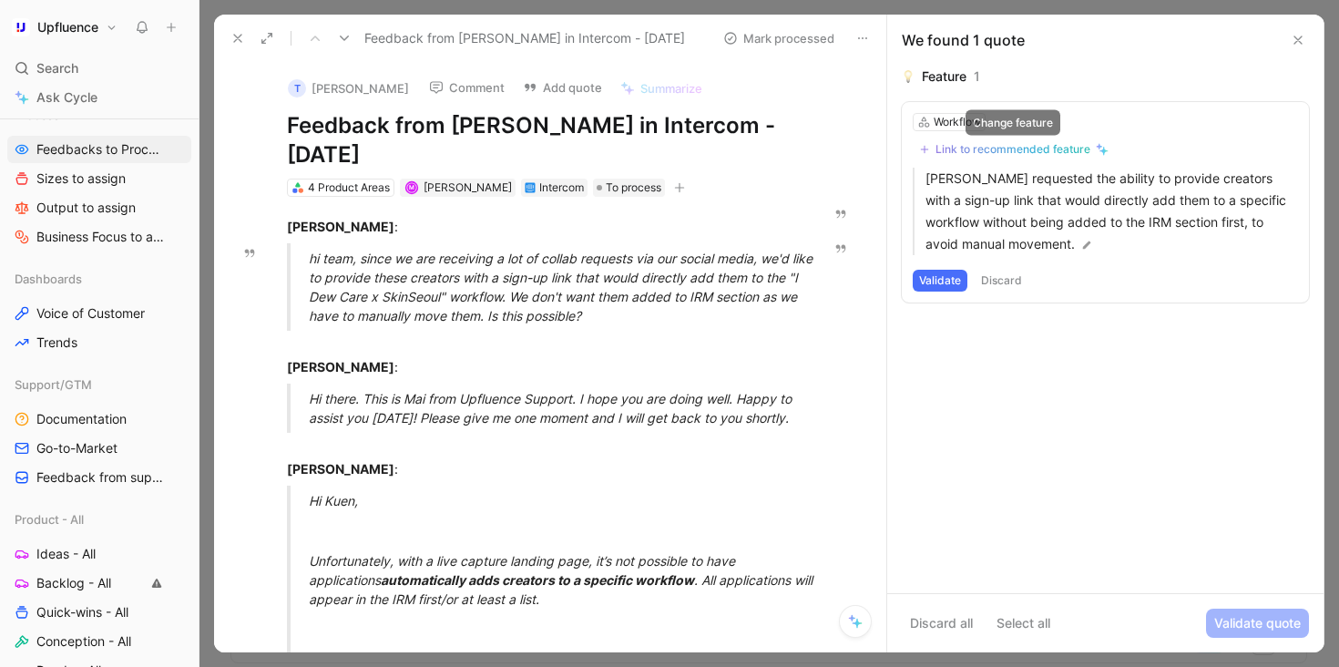
click at [1050, 144] on div "Link to recommended feature" at bounding box center [1012, 149] width 155 height 15
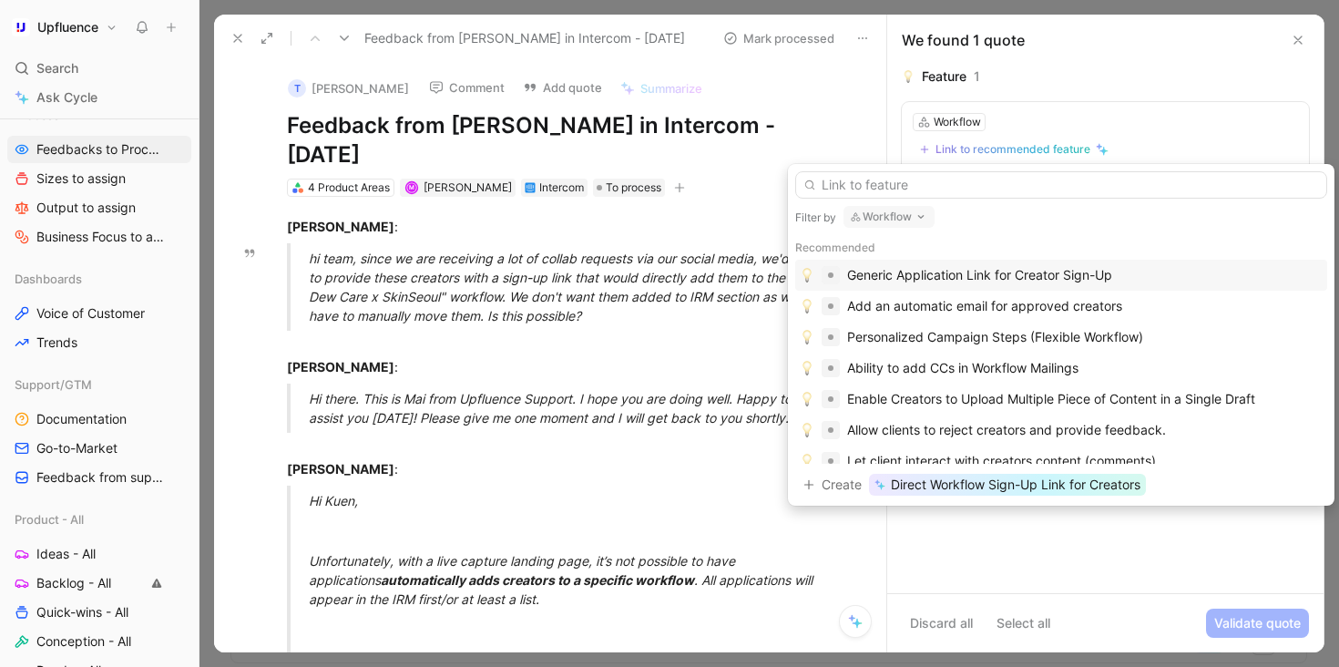
click at [894, 212] on button "Workflow" at bounding box center [888, 217] width 91 height 22
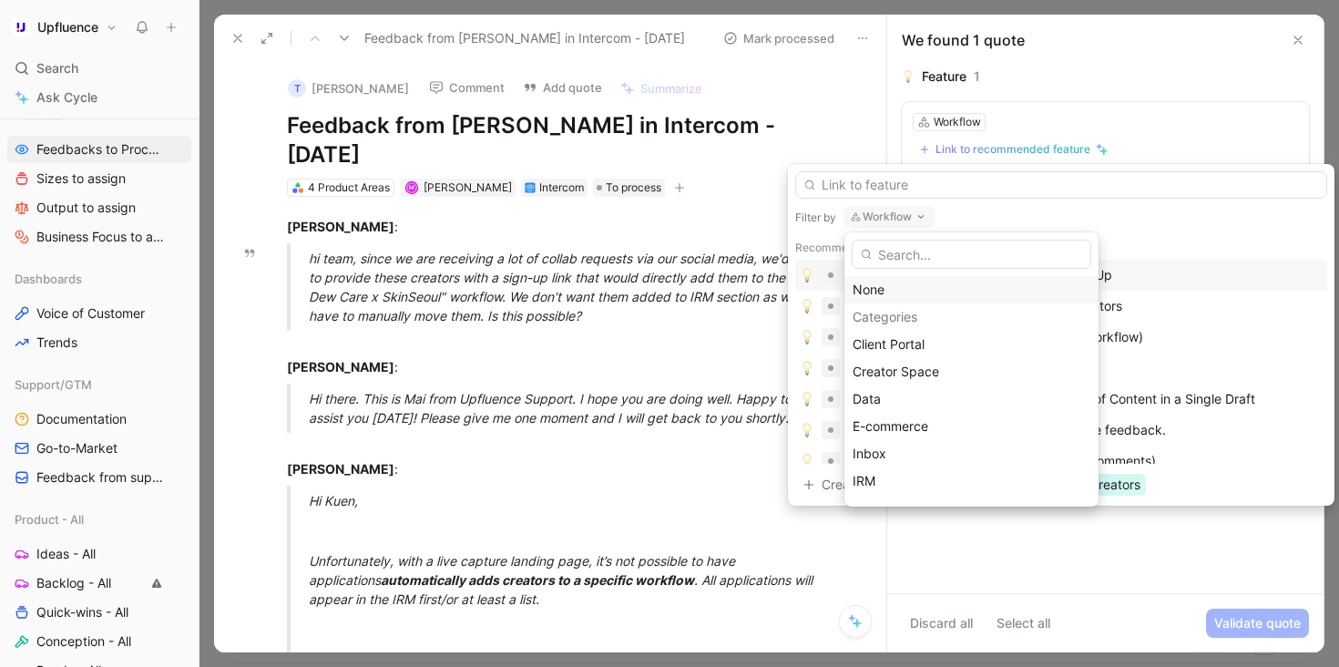
click at [911, 287] on div "None" at bounding box center [972, 290] width 238 height 22
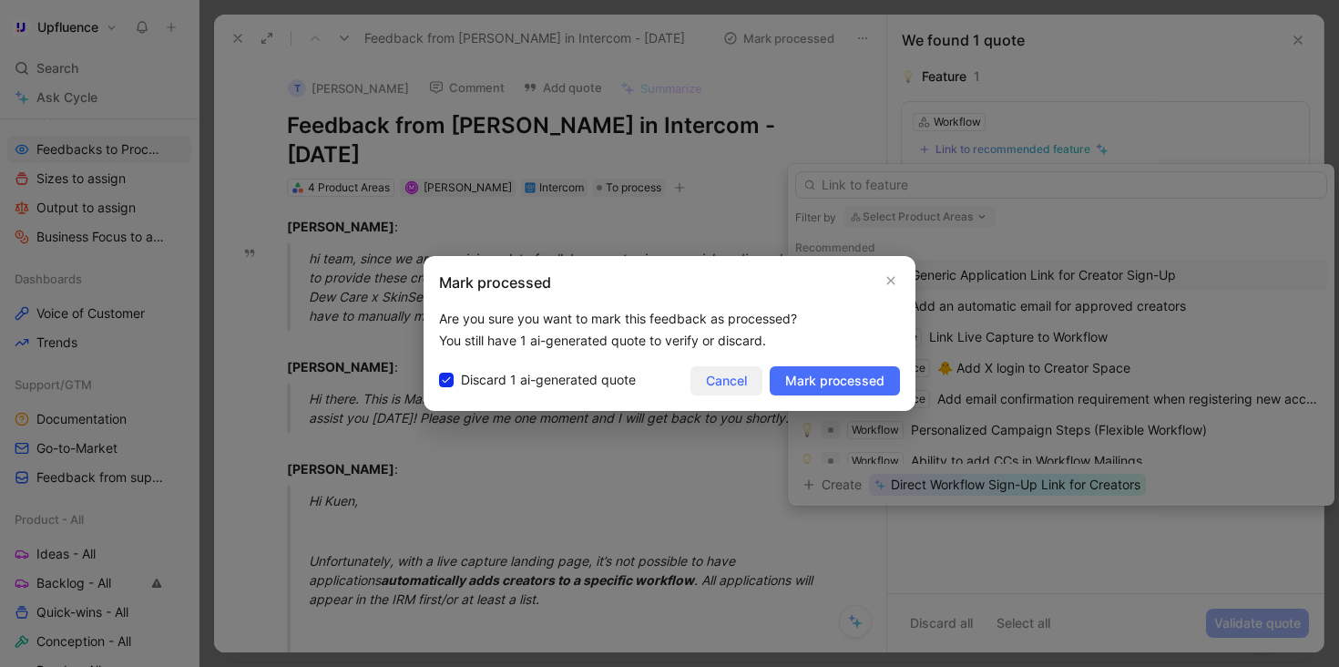
click at [710, 379] on span "Cancel" at bounding box center [726, 381] width 41 height 22
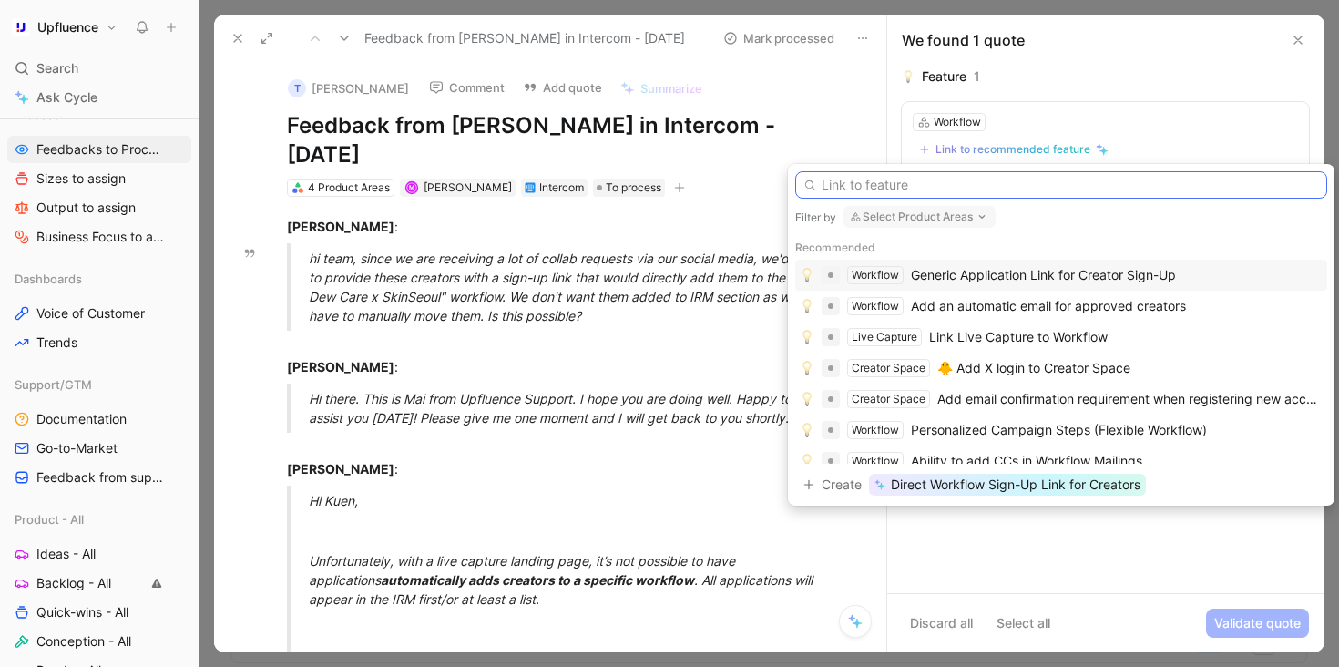
click at [911, 186] on input "text" at bounding box center [1061, 184] width 532 height 27
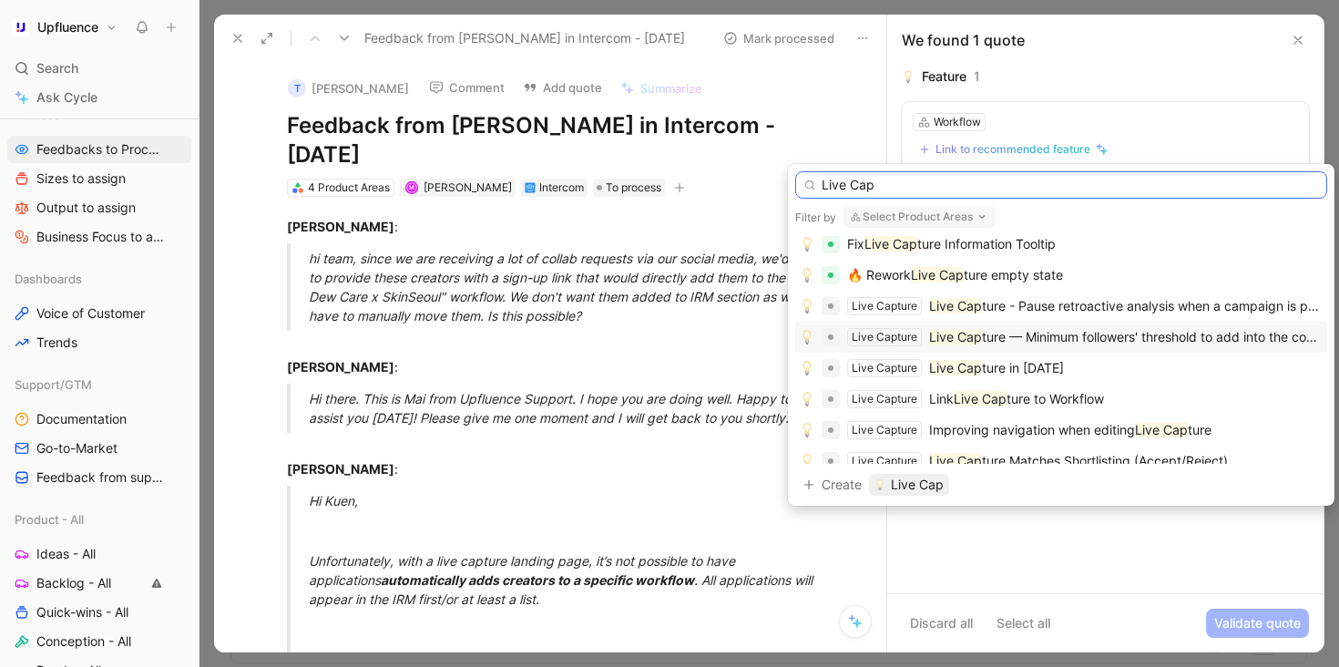
scroll to position [93, 0]
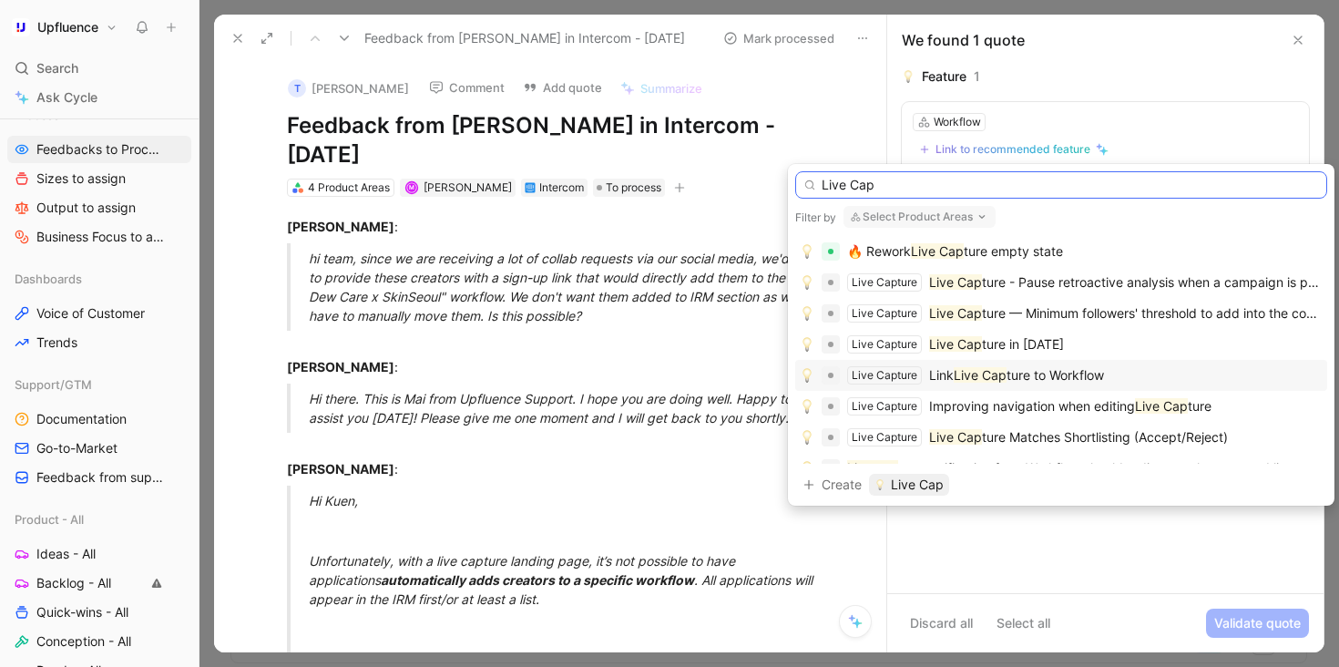
type input "Live Cap"
click at [1096, 380] on span "ture to Workflow" at bounding box center [1055, 374] width 97 height 15
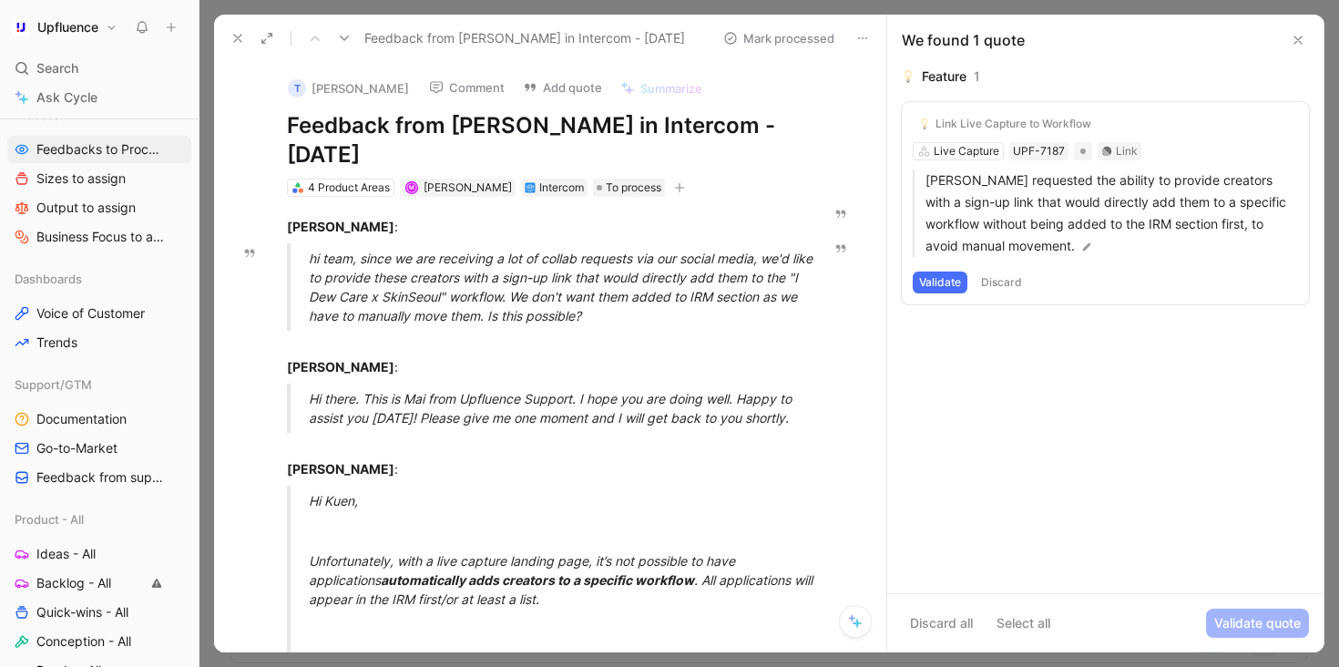
click at [964, 288] on button "Validate" at bounding box center [940, 282] width 55 height 22
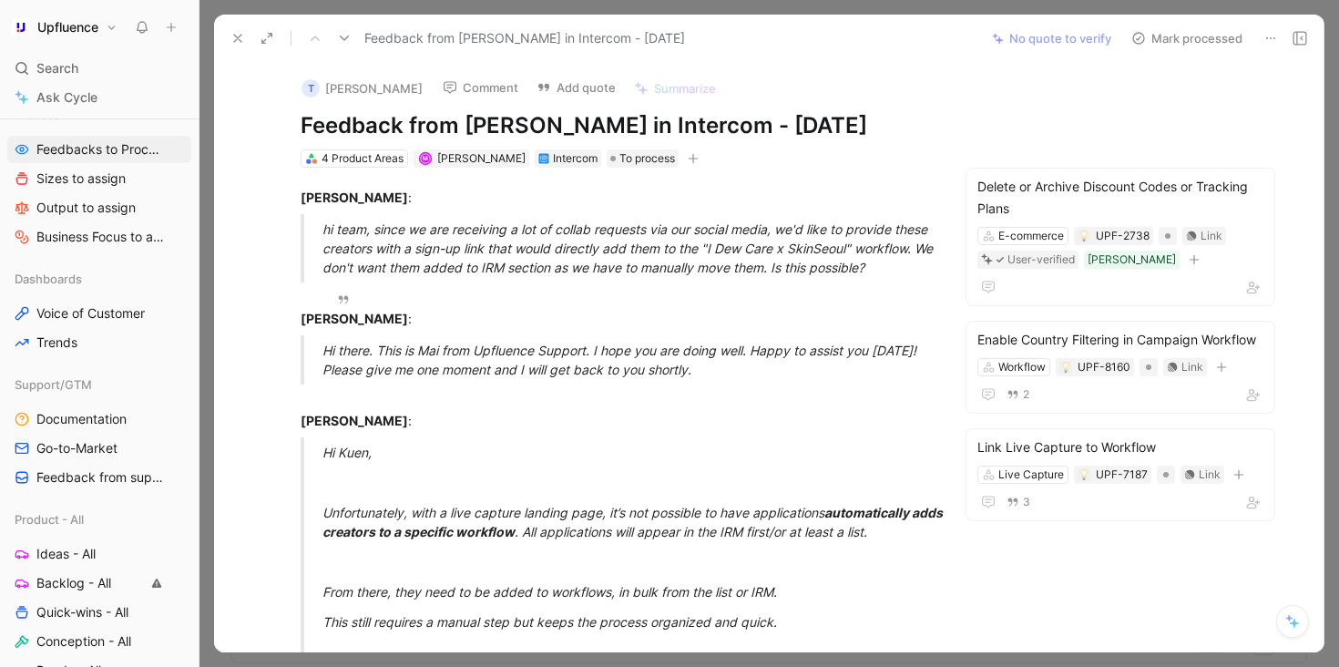
click at [1182, 44] on button "Mark processed" at bounding box center [1187, 39] width 128 height 26
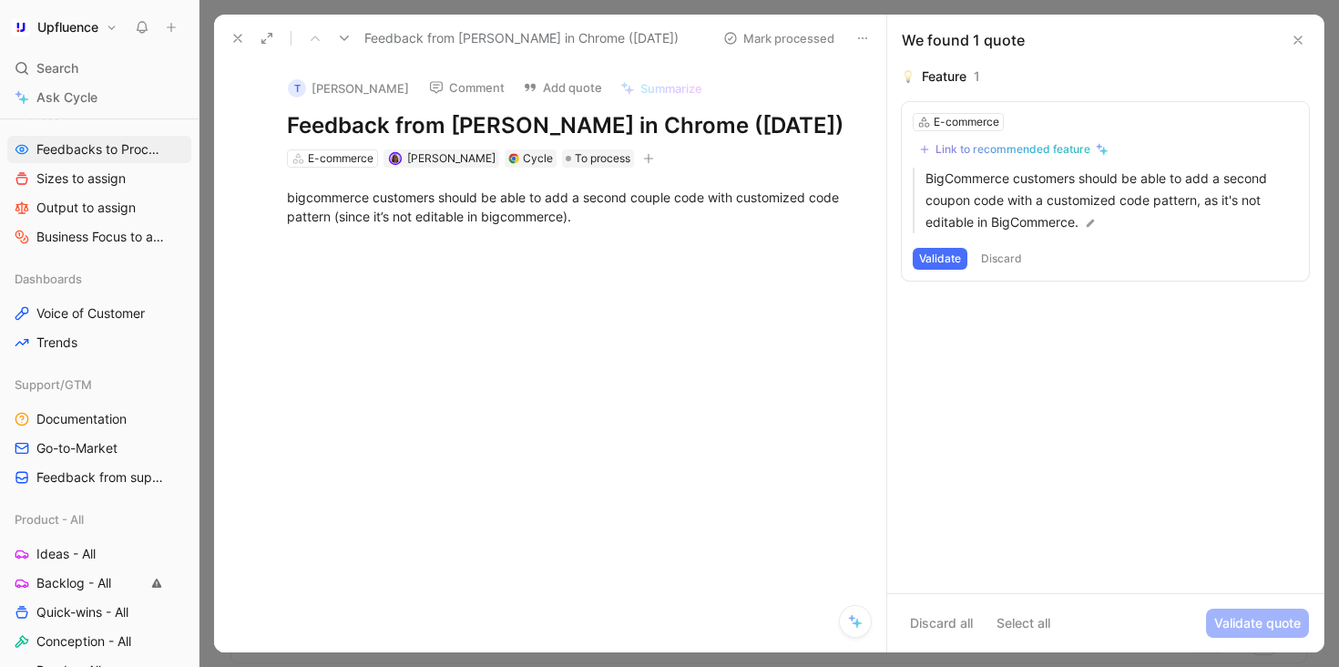
click at [1000, 261] on button "Discard" at bounding box center [1002, 259] width 54 height 22
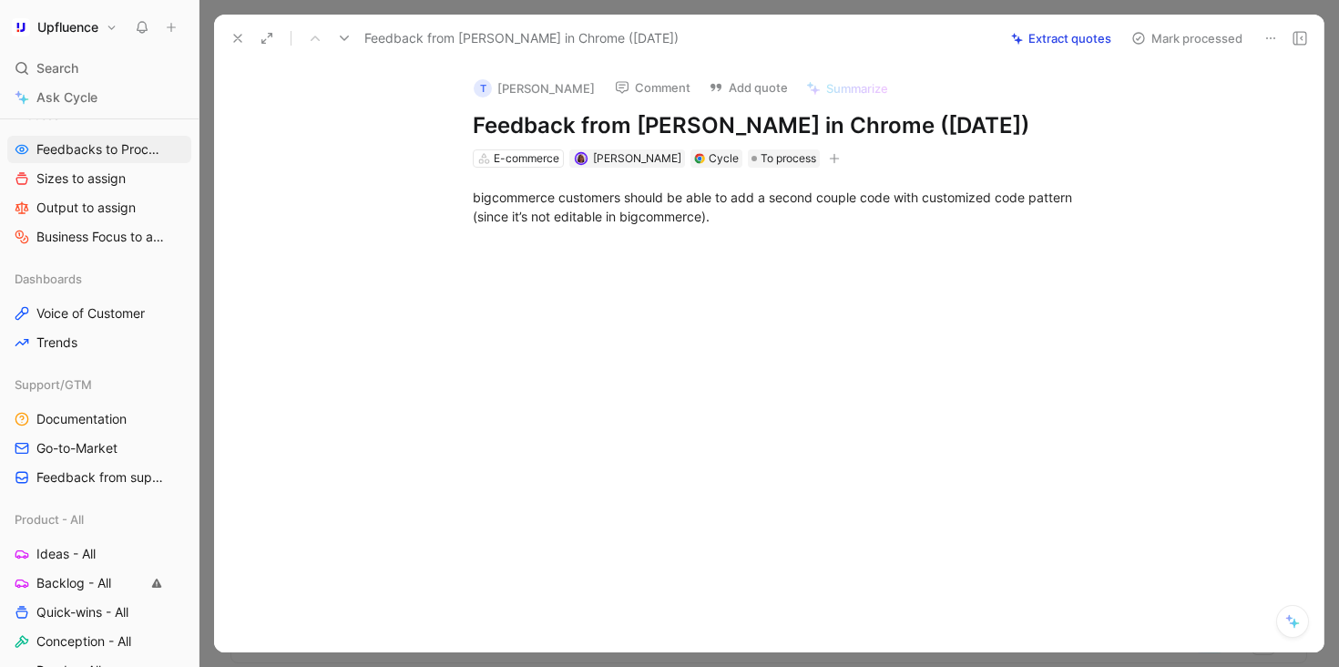
click at [1169, 36] on button "Mark processed" at bounding box center [1187, 39] width 128 height 26
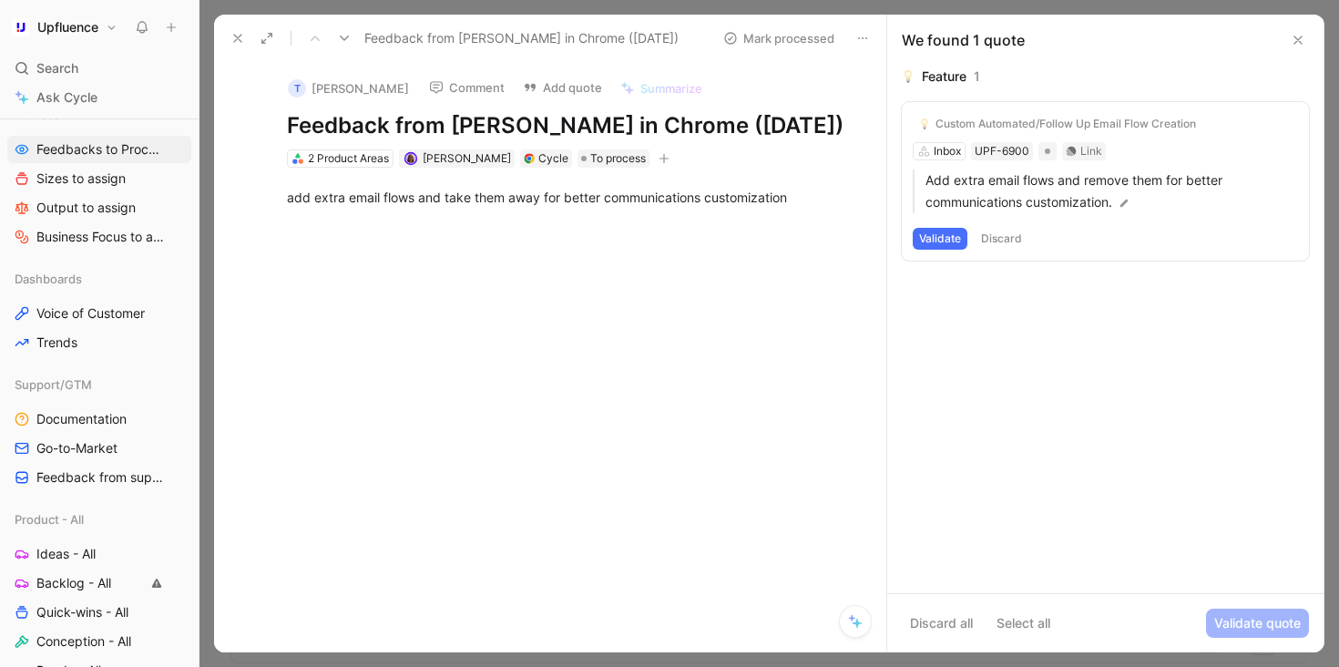
click at [1015, 241] on button "Discard" at bounding box center [1002, 239] width 54 height 22
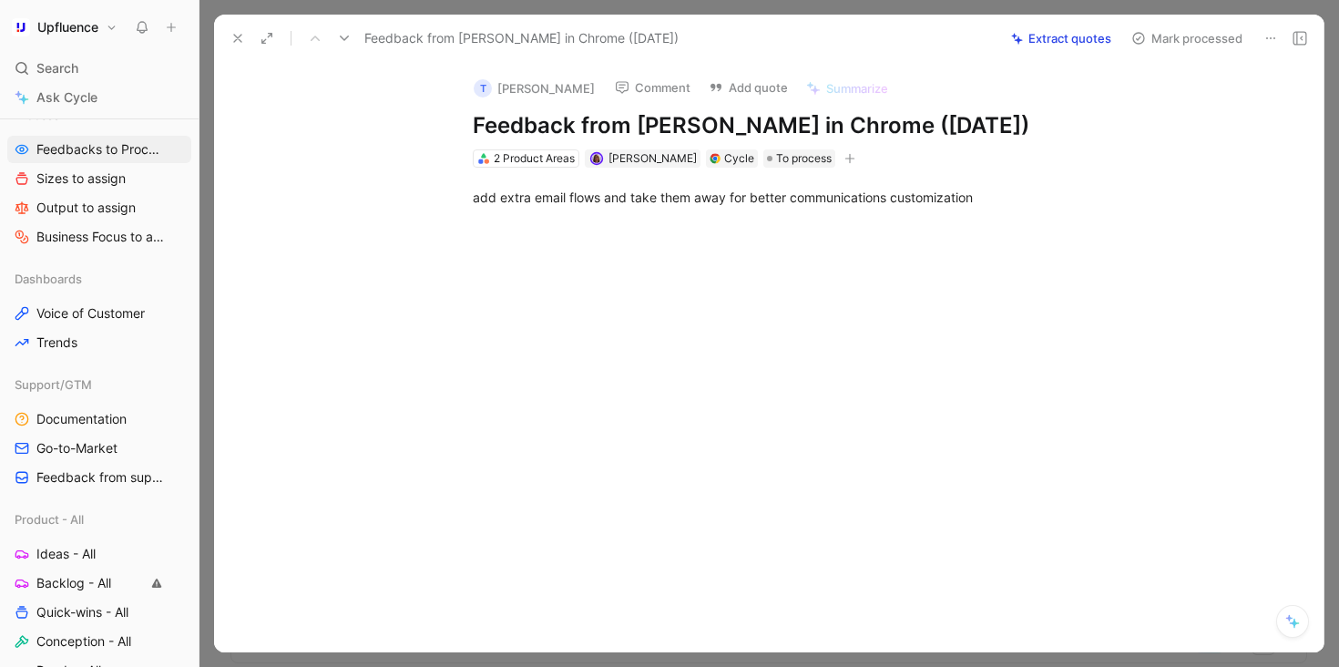
click at [1207, 44] on button "Mark processed" at bounding box center [1187, 39] width 128 height 26
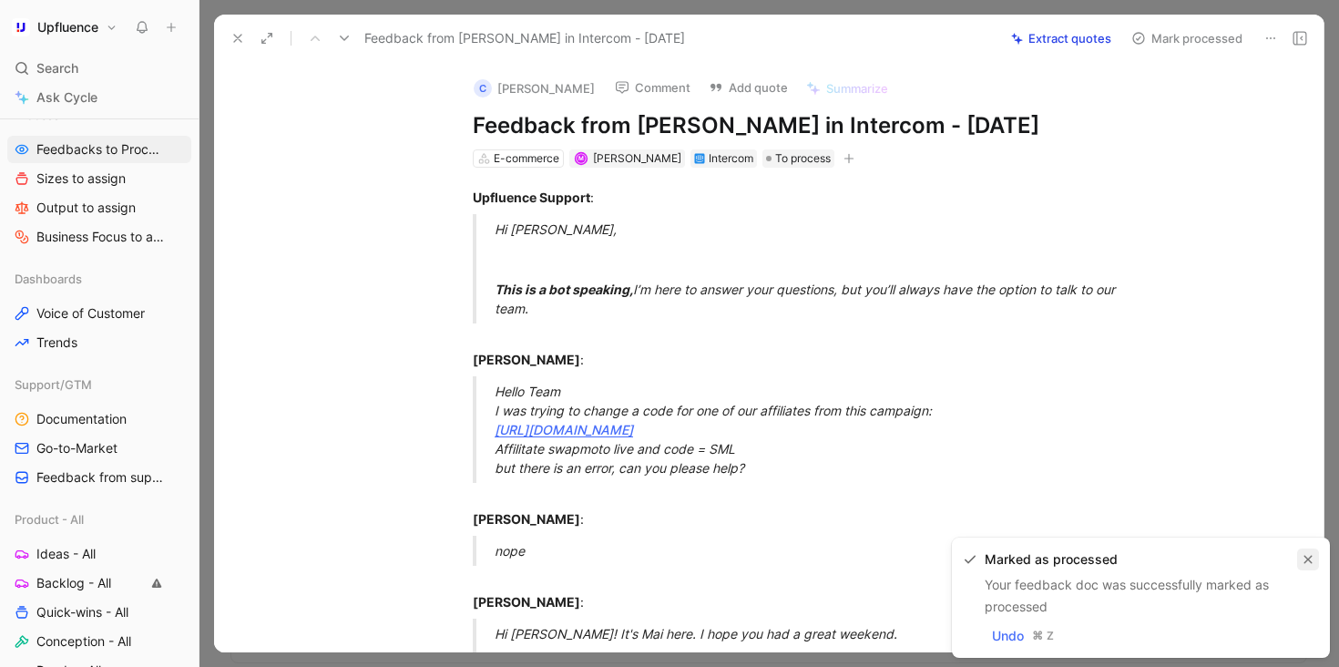
click at [1307, 559] on icon "button" at bounding box center [1308, 560] width 8 height 8
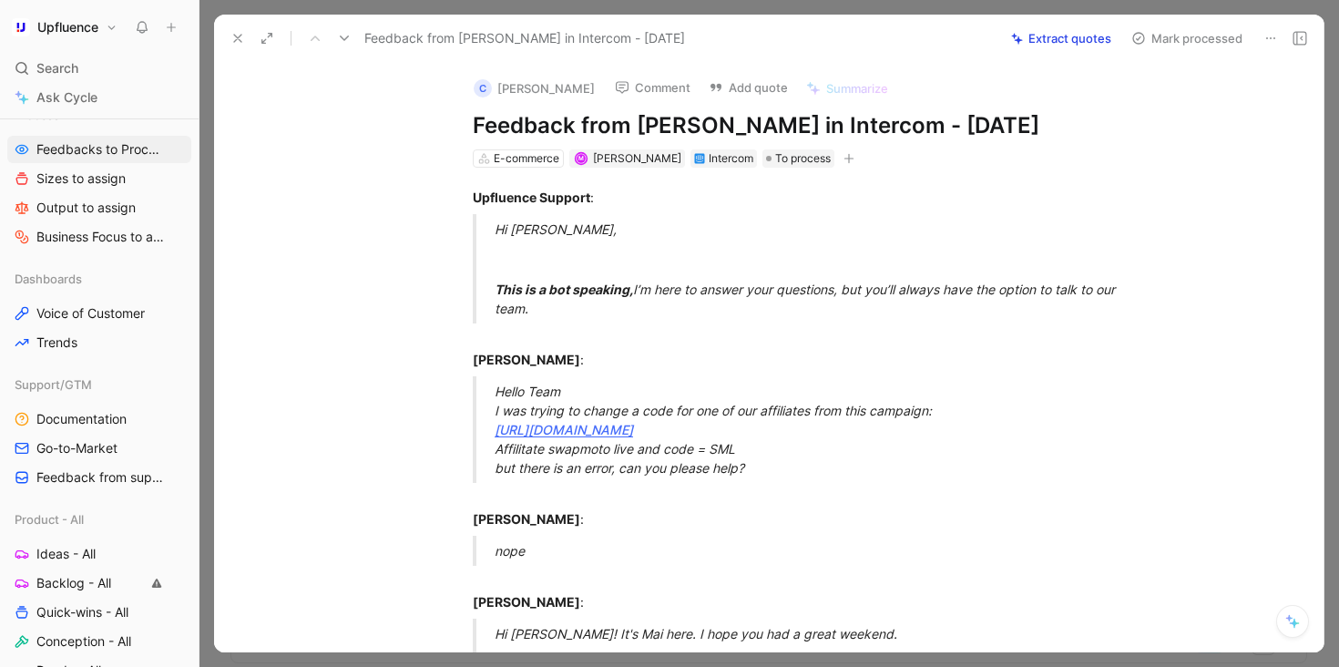
click at [1182, 43] on button "Mark processed" at bounding box center [1187, 39] width 128 height 26
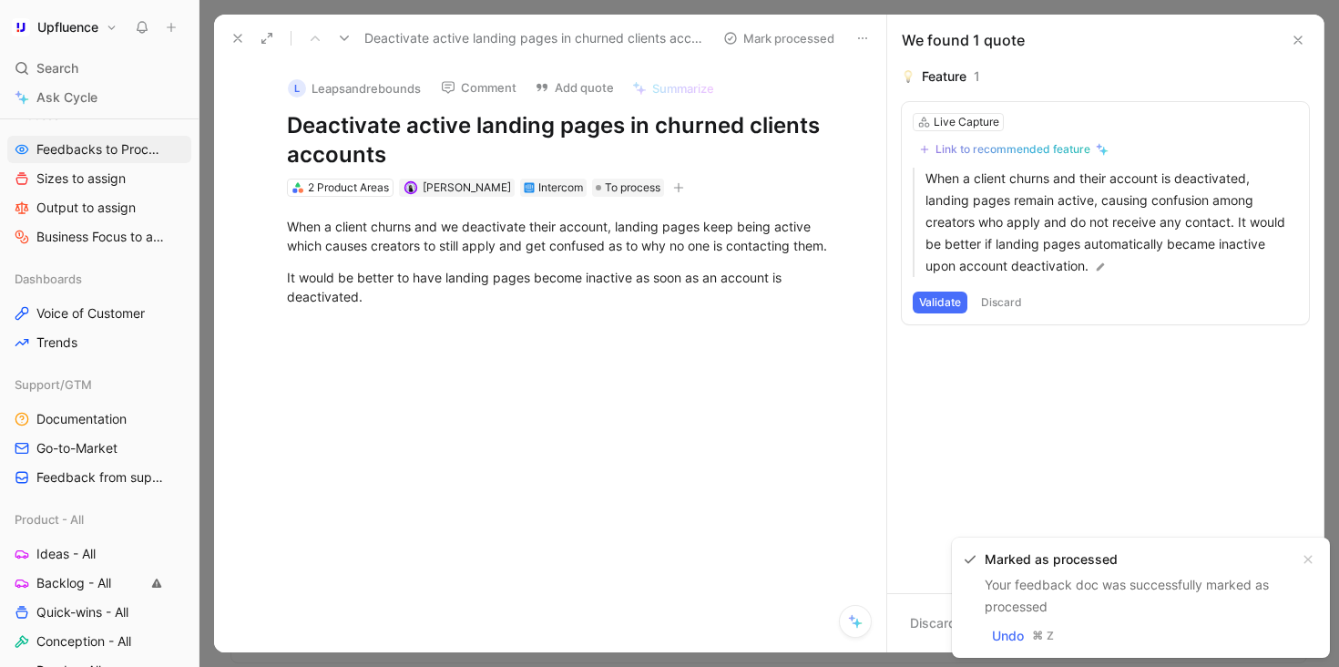
click at [1055, 151] on div "Link to recommended feature" at bounding box center [1012, 149] width 155 height 15
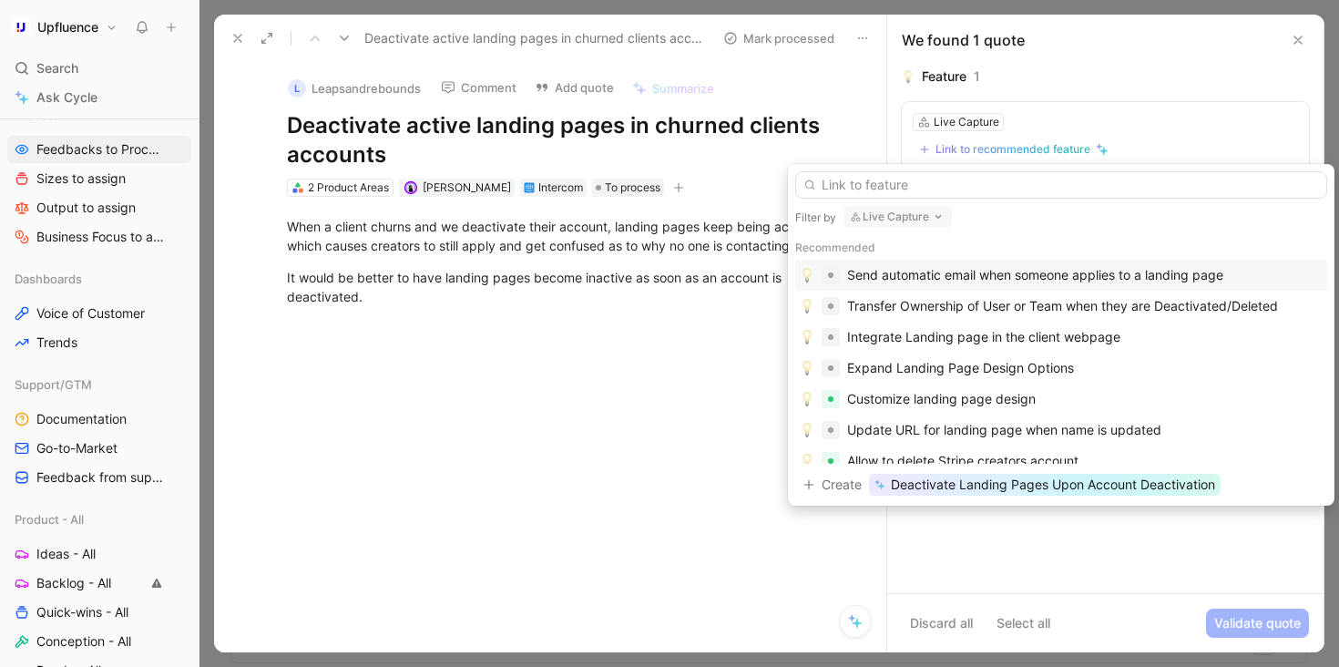
type input "D"
click at [1021, 483] on span "Deactivate Landing Pages Upon Account Deactivation" at bounding box center [1053, 485] width 324 height 22
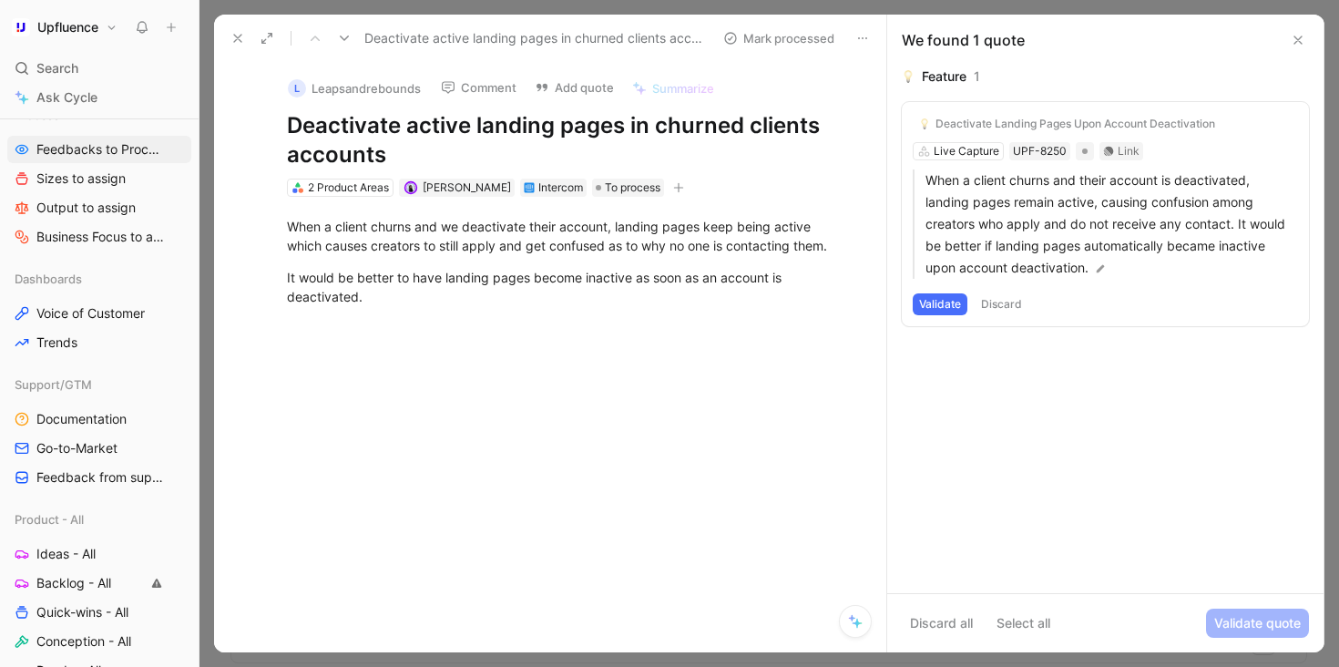
click at [1112, 154] on div "Deactivate Landing Pages Upon Account Deactivation Live Capture UPF-8250 Link W…" at bounding box center [1105, 214] width 407 height 224
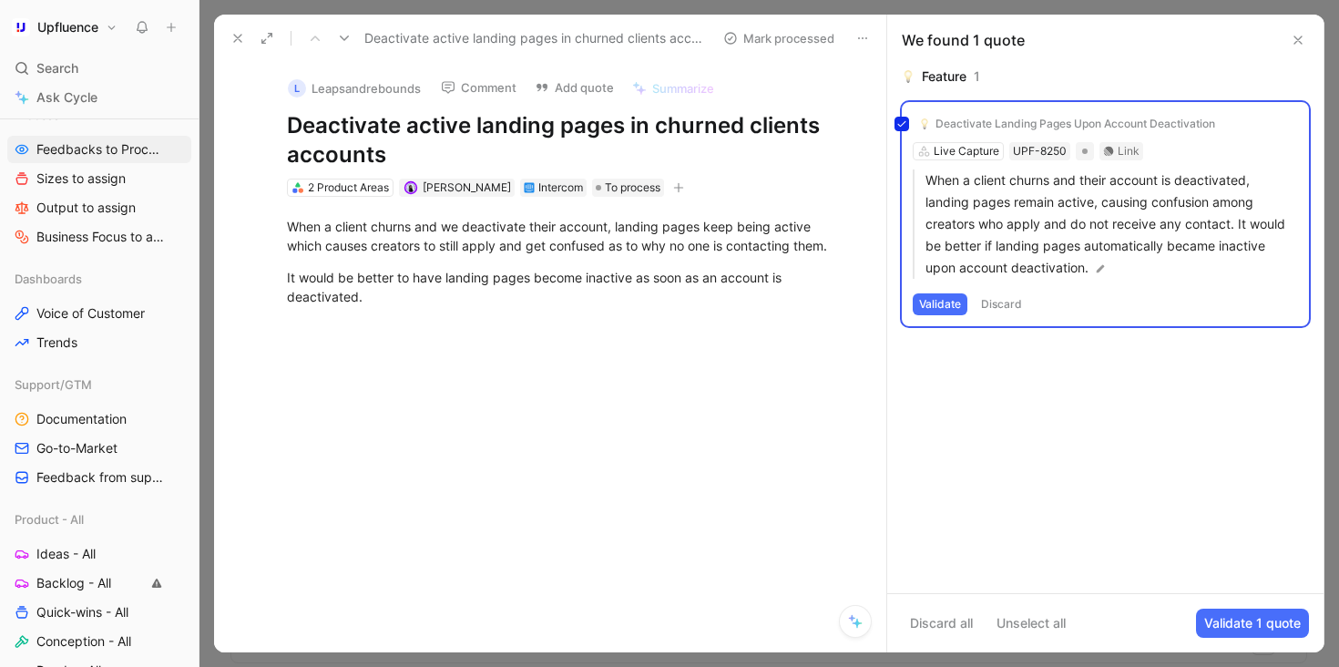
click at [1128, 148] on div "Deactivate Landing Pages Upon Account Deactivation Live Capture UPF-8250 Link W…" at bounding box center [1105, 214] width 407 height 224
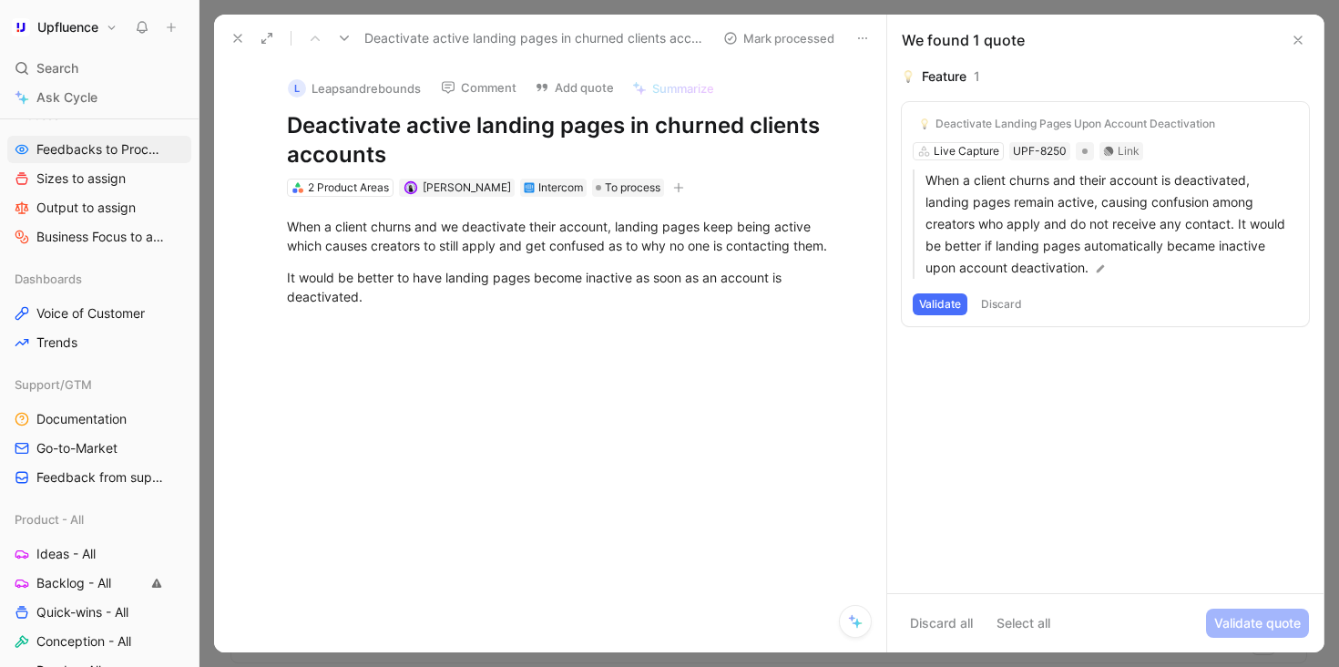
click at [947, 304] on button "Validate" at bounding box center [940, 304] width 55 height 22
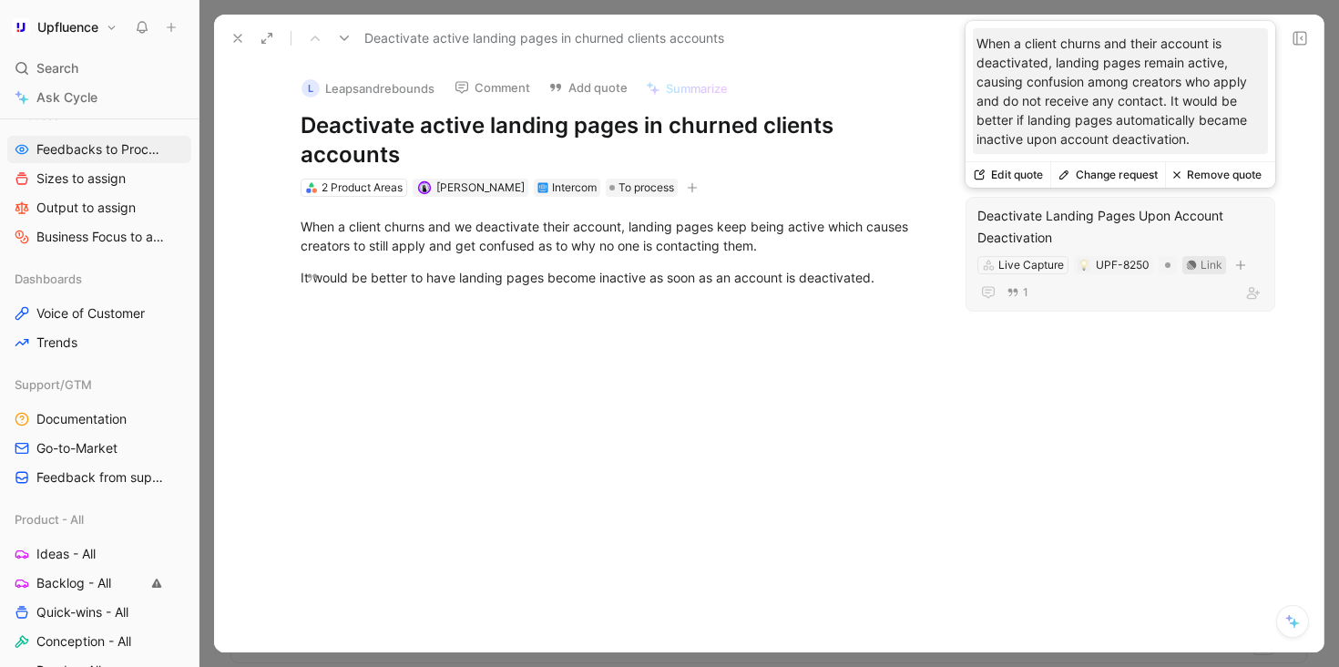
click at [1190, 265] on icon at bounding box center [1191, 265] width 11 height 11
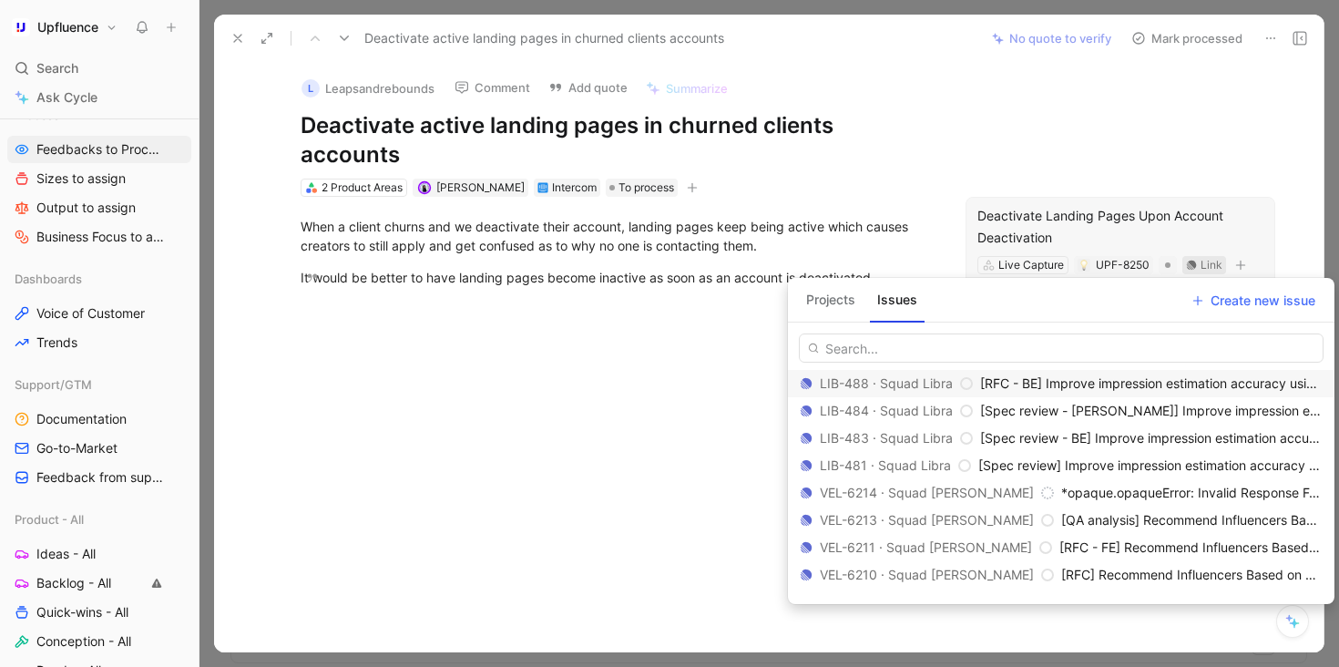
click at [841, 300] on button "Projects" at bounding box center [831, 299] width 64 height 29
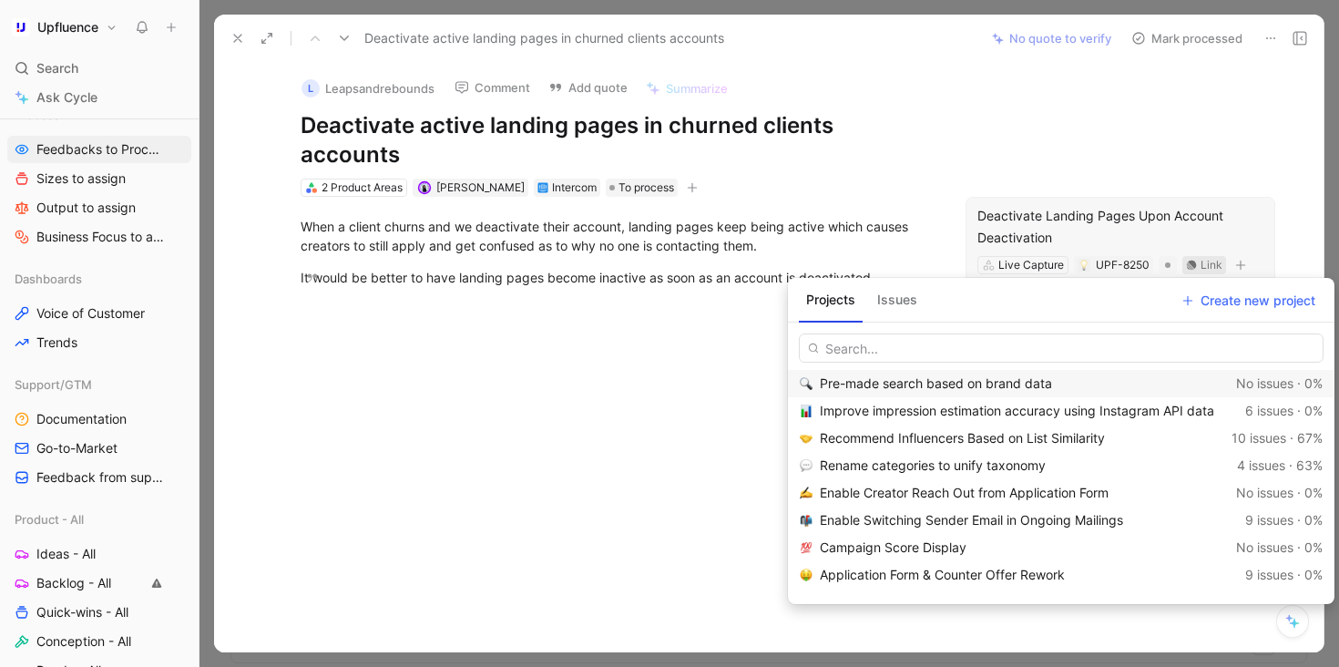
click at [899, 301] on button "Issues" at bounding box center [897, 299] width 55 height 29
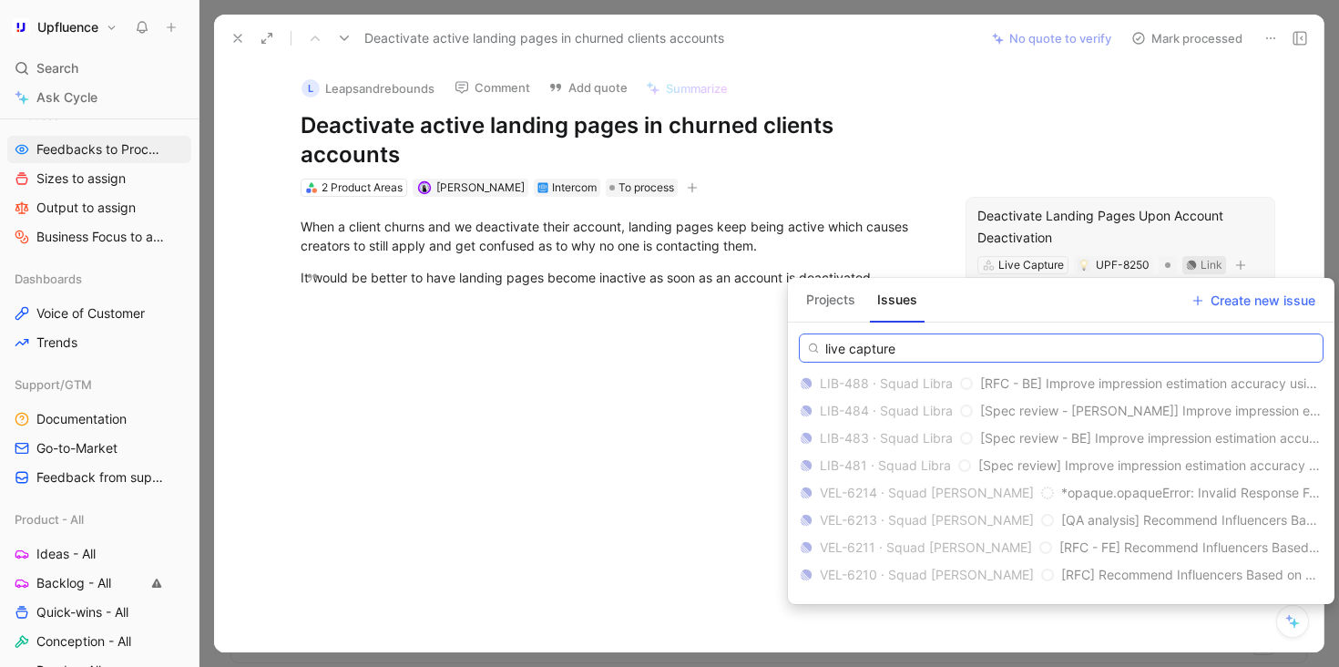
click at [825, 342] on input "live capture" at bounding box center [1061, 347] width 525 height 29
type input "live capture"
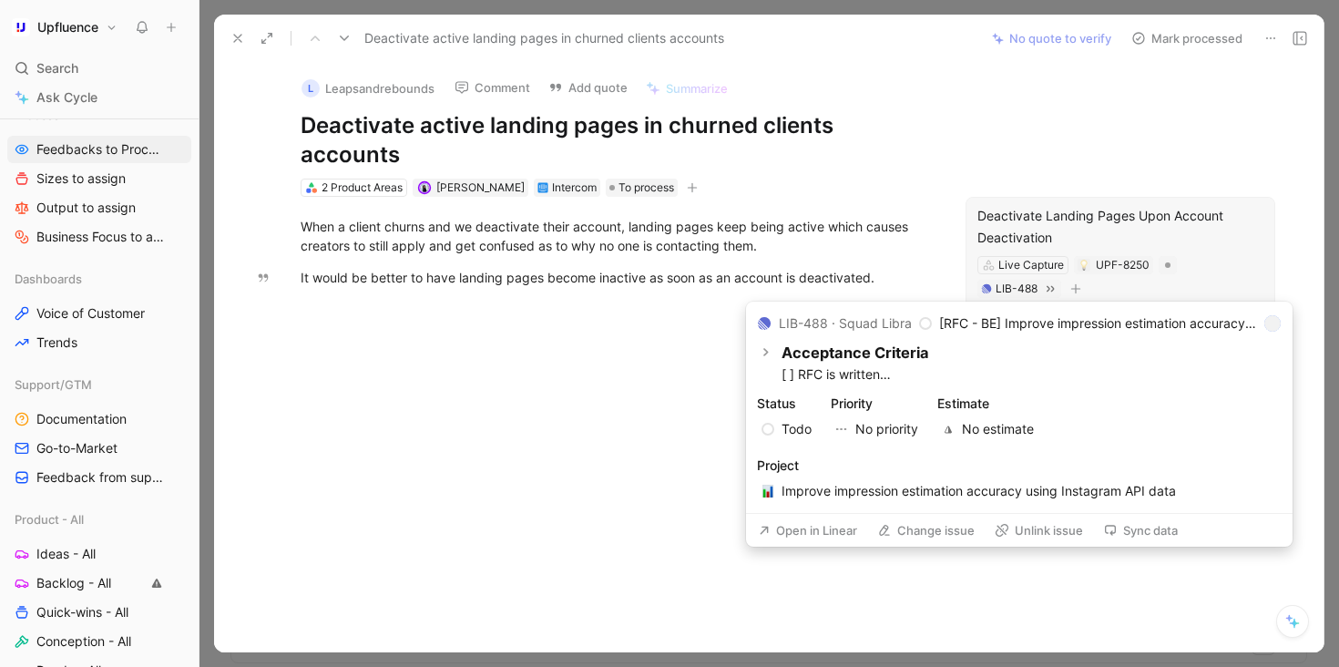
click at [1070, 530] on button "Unlink issue" at bounding box center [1038, 530] width 105 height 26
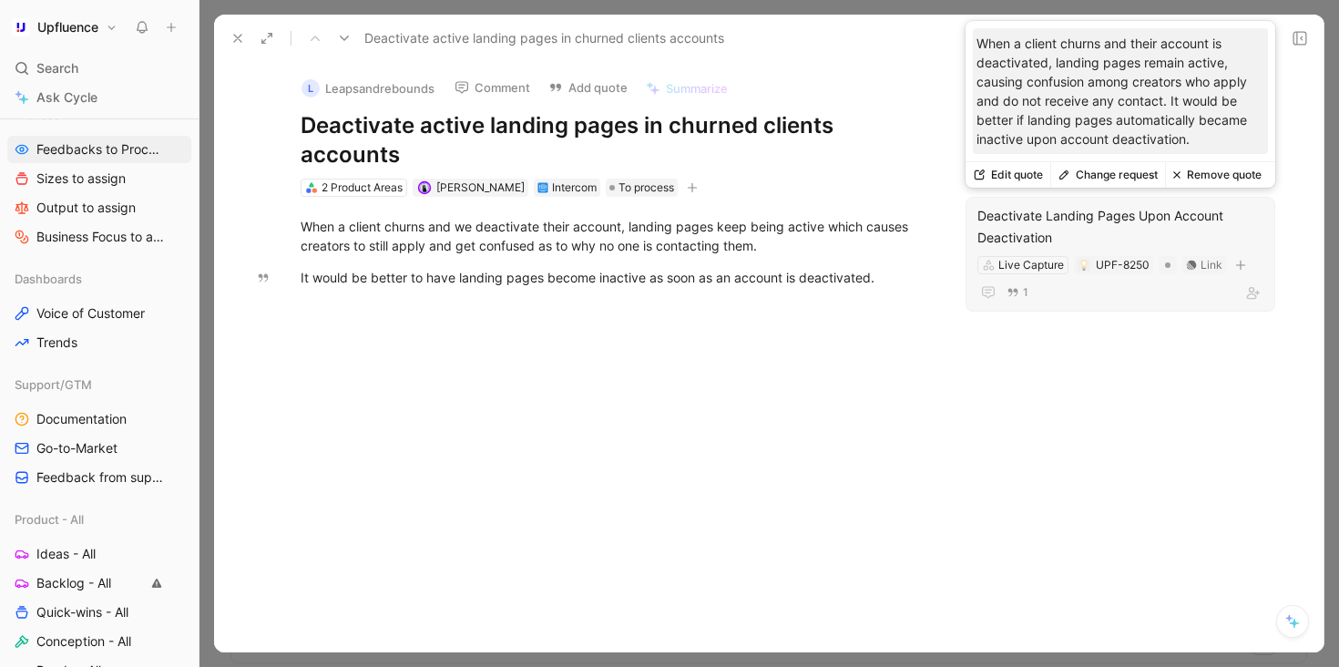
click at [1090, 235] on div "Deactivate Landing Pages Upon Account Deactivation" at bounding box center [1120, 227] width 286 height 44
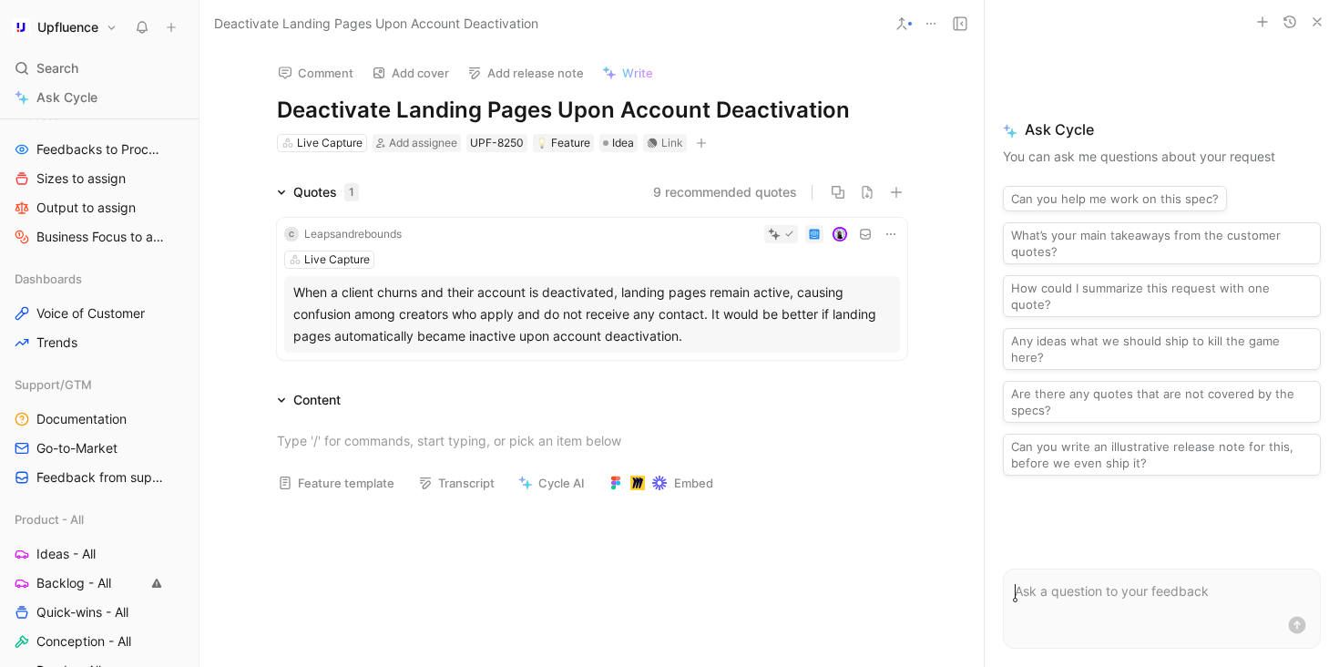
click at [417, 105] on h1 "Deactivate Landing Pages Upon Account Deactivation" at bounding box center [592, 110] width 630 height 29
click at [550, 106] on h1 "Deactivate Live Capture Pages Upon Account Deactivation" at bounding box center [592, 110] width 630 height 29
click at [662, 183] on button "9 recommended quotes" at bounding box center [725, 192] width 144 height 22
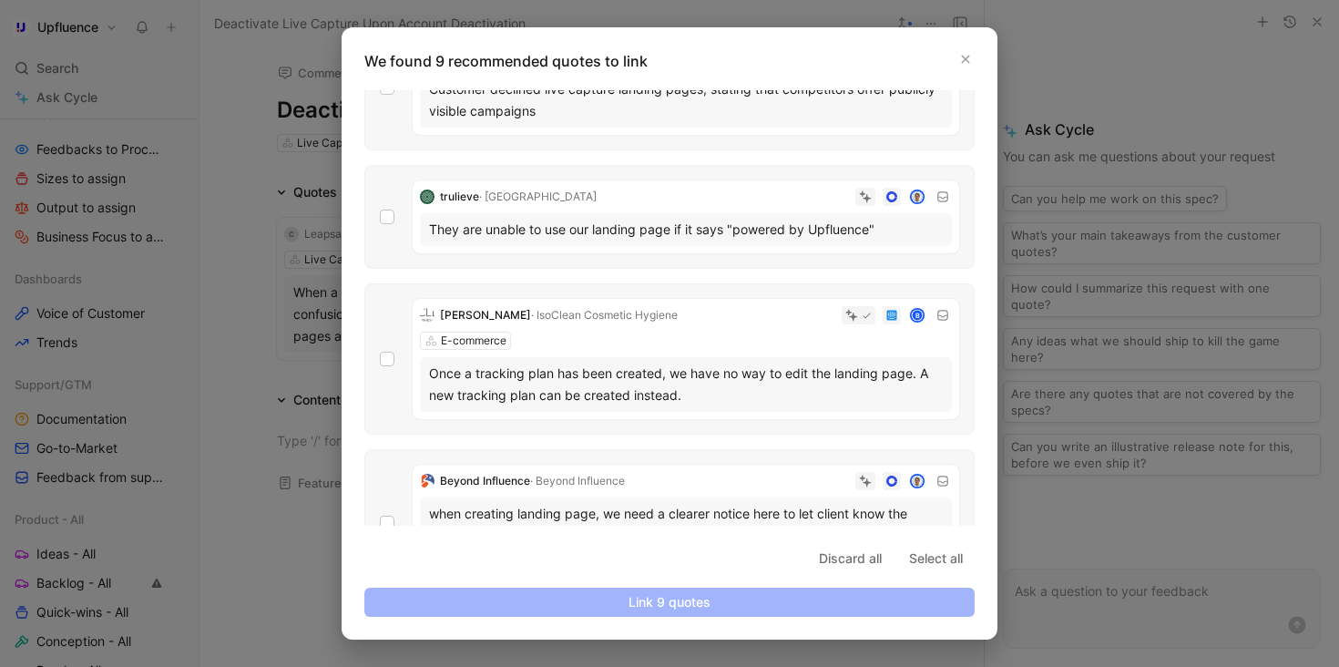
scroll to position [233, 0]
click at [966, 51] on button "button" at bounding box center [965, 59] width 18 height 18
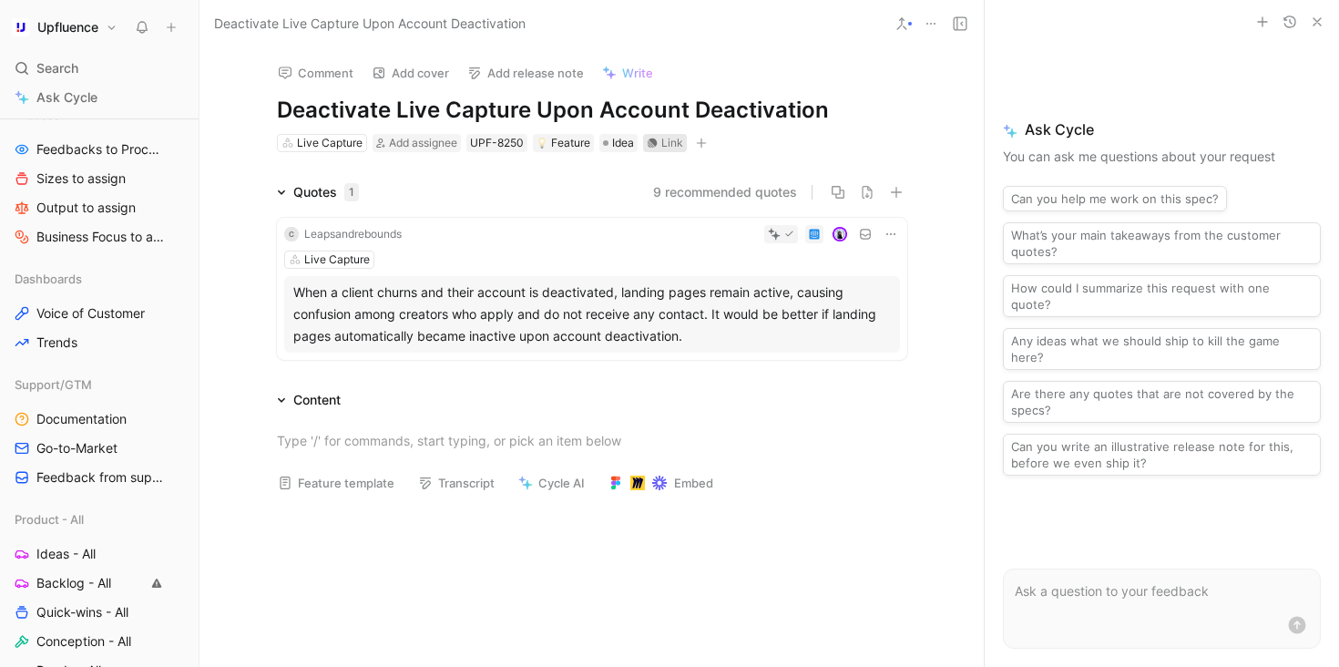
click at [665, 148] on div "Link" at bounding box center [672, 143] width 22 height 18
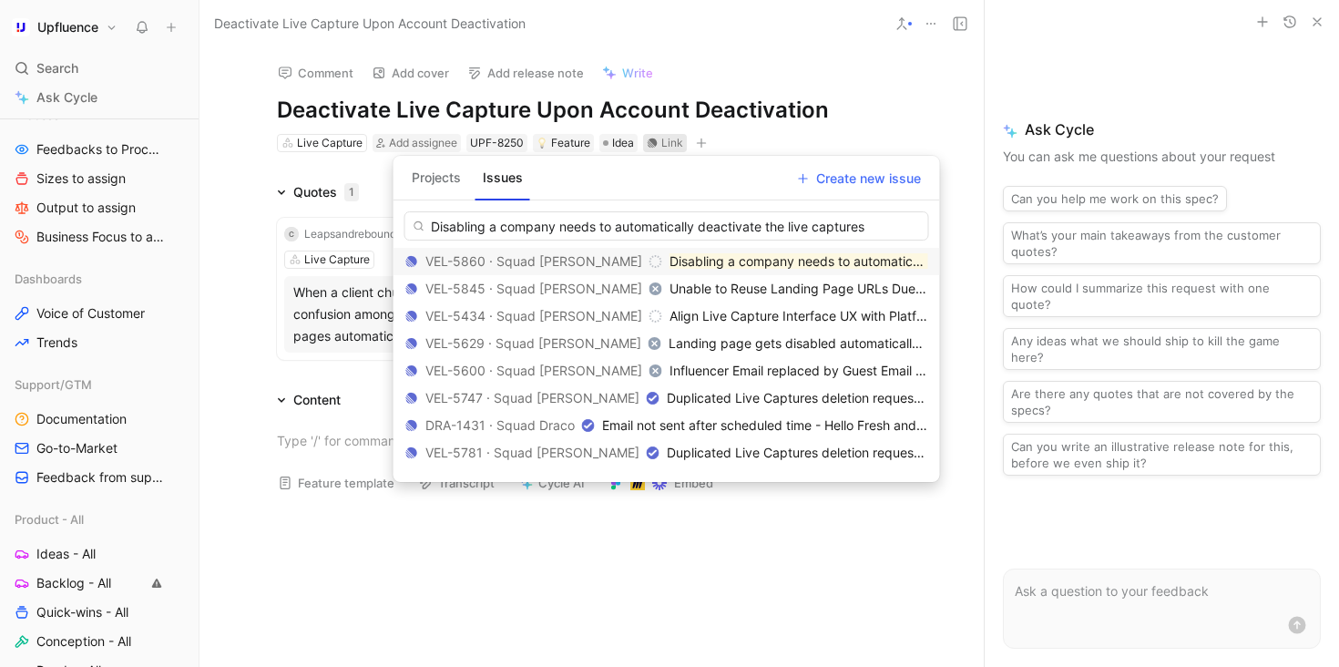
type input "Disabling a company needs to automatically deactivate the live captures"
click at [698, 257] on mark "Disabling a company needs to automatically deactivate the live captures" at bounding box center [887, 260] width 434 height 15
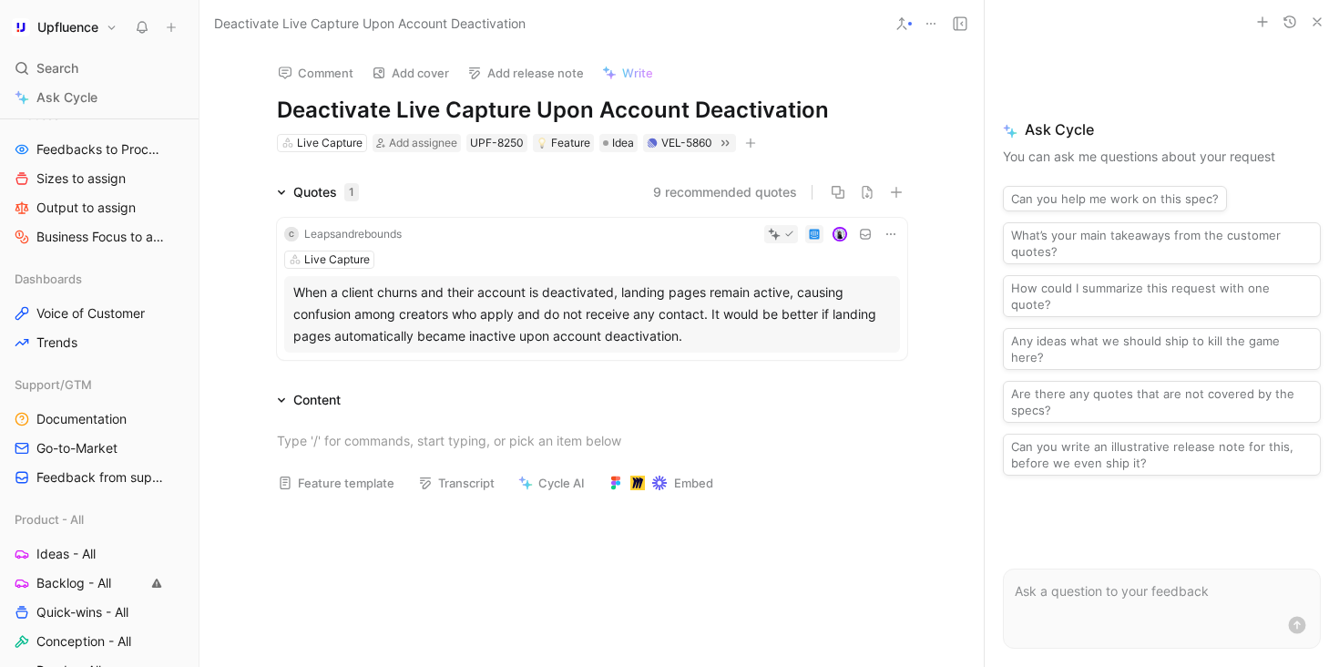
click at [899, 27] on use at bounding box center [901, 23] width 9 height 11
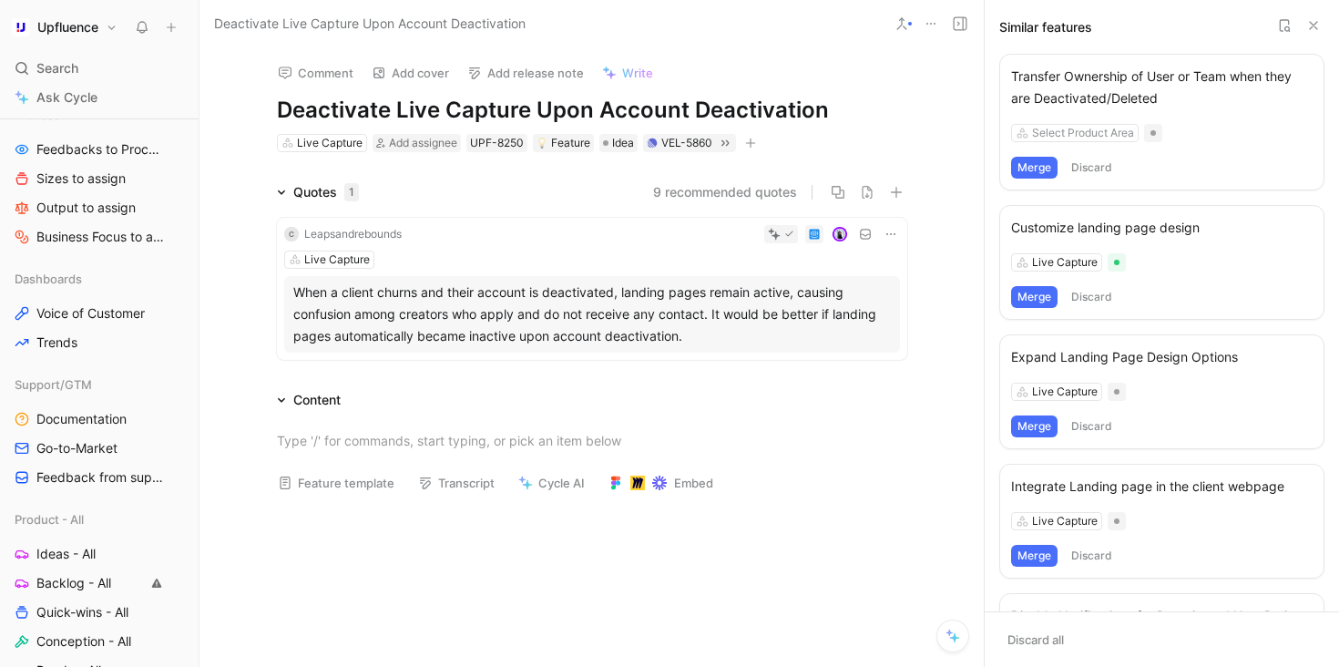
click at [754, 143] on icon "button" at bounding box center [750, 143] width 11 height 11
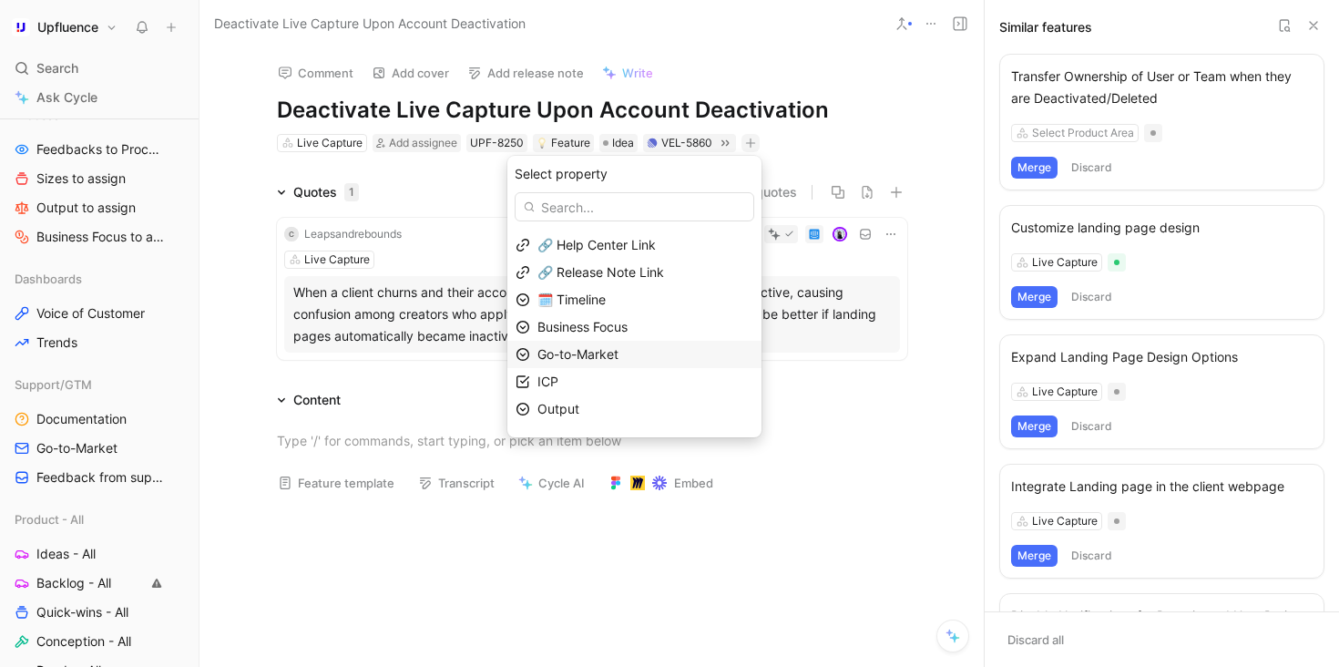
scroll to position [43, 0]
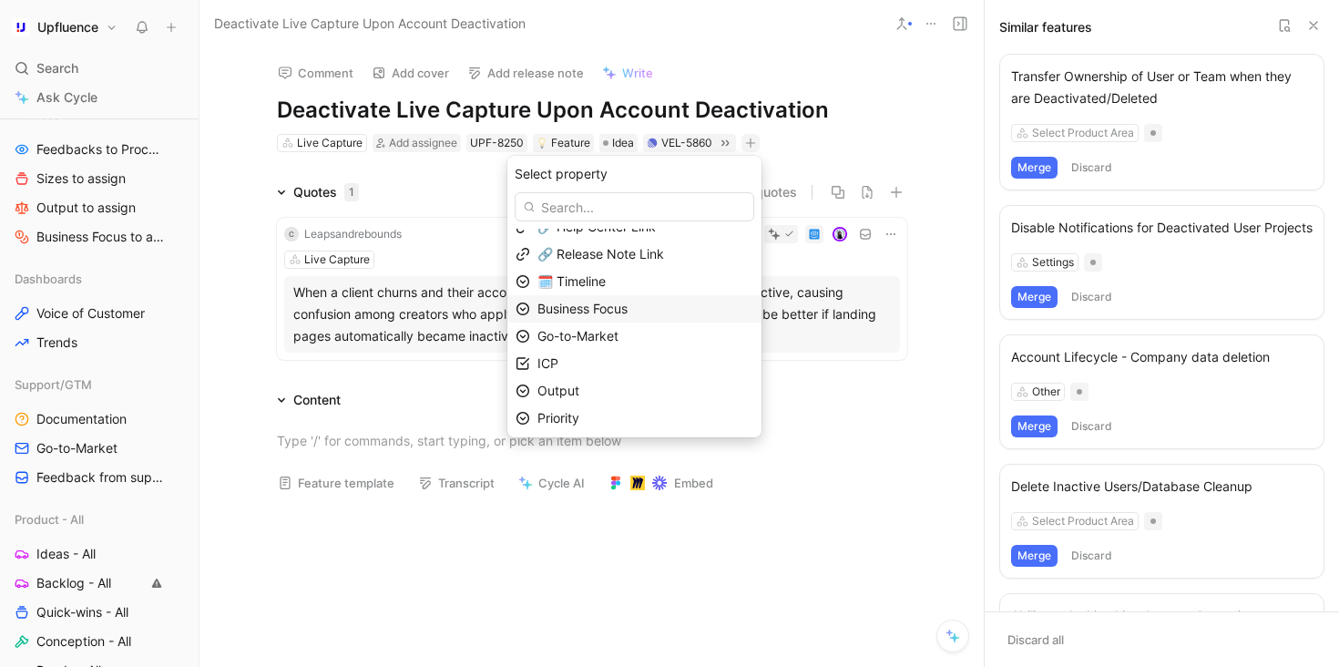
click at [628, 315] on span "Business Focus" at bounding box center [582, 308] width 90 height 15
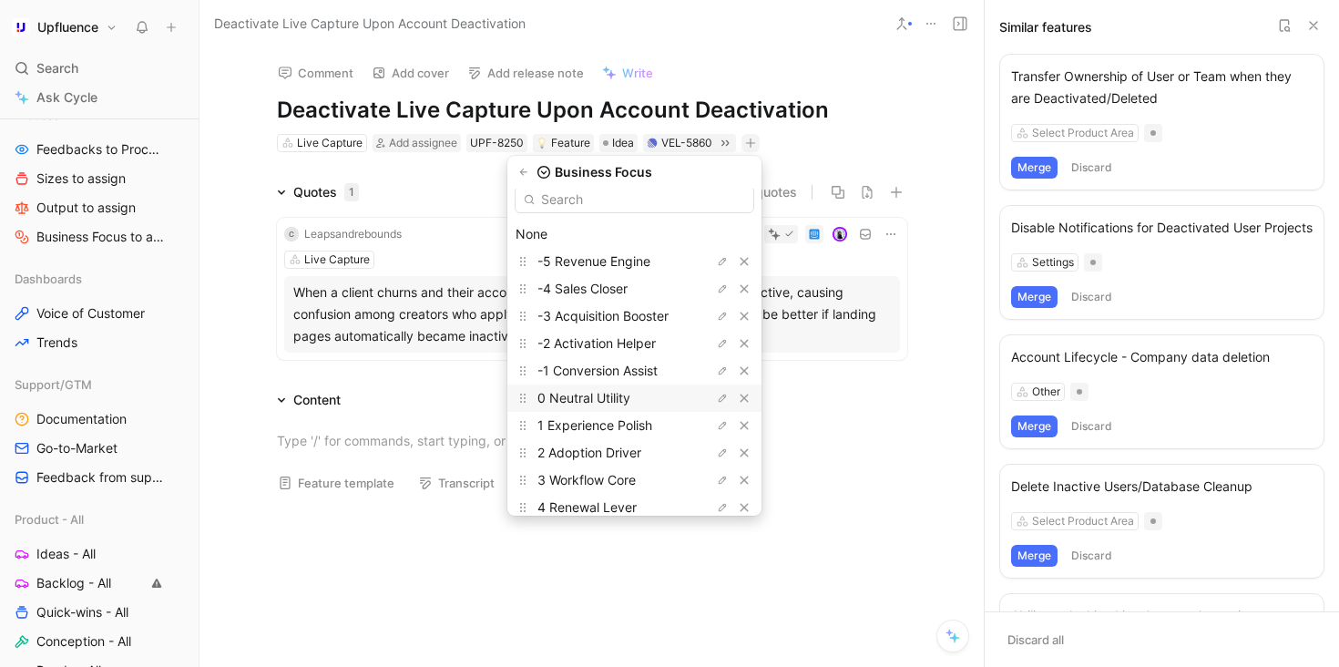
scroll to position [0, 0]
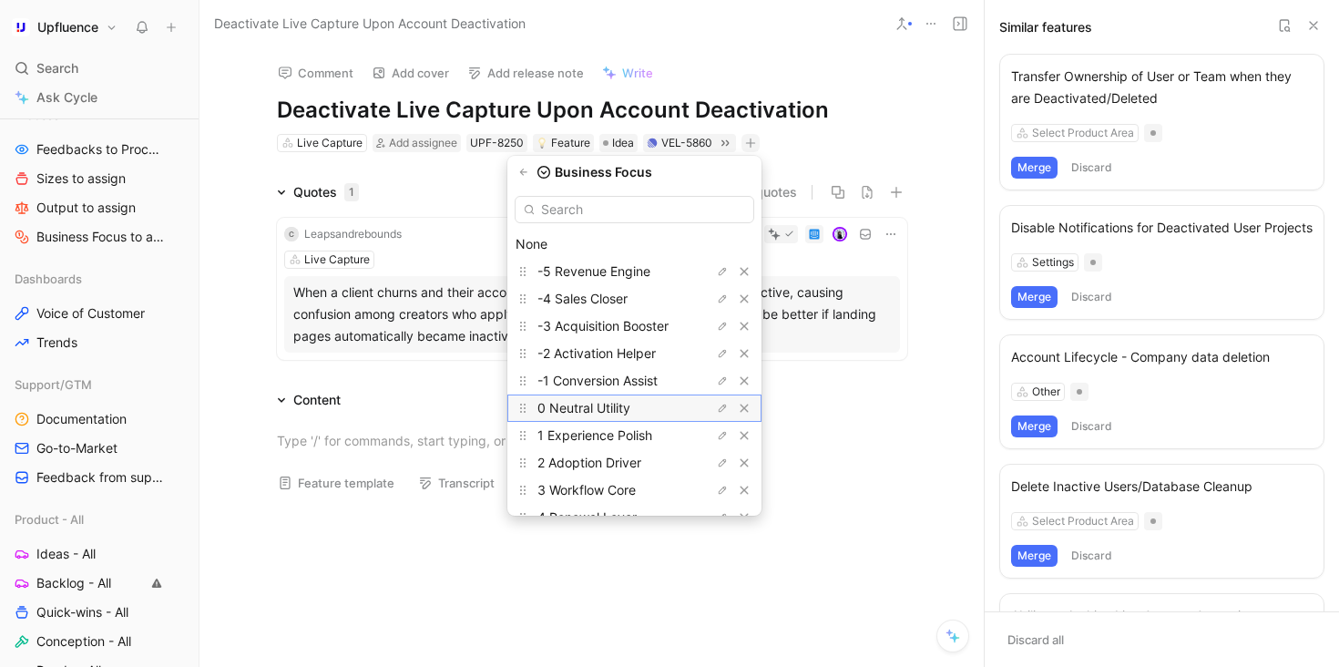
click at [630, 410] on span "0 Neutral Utility" at bounding box center [583, 407] width 93 height 15
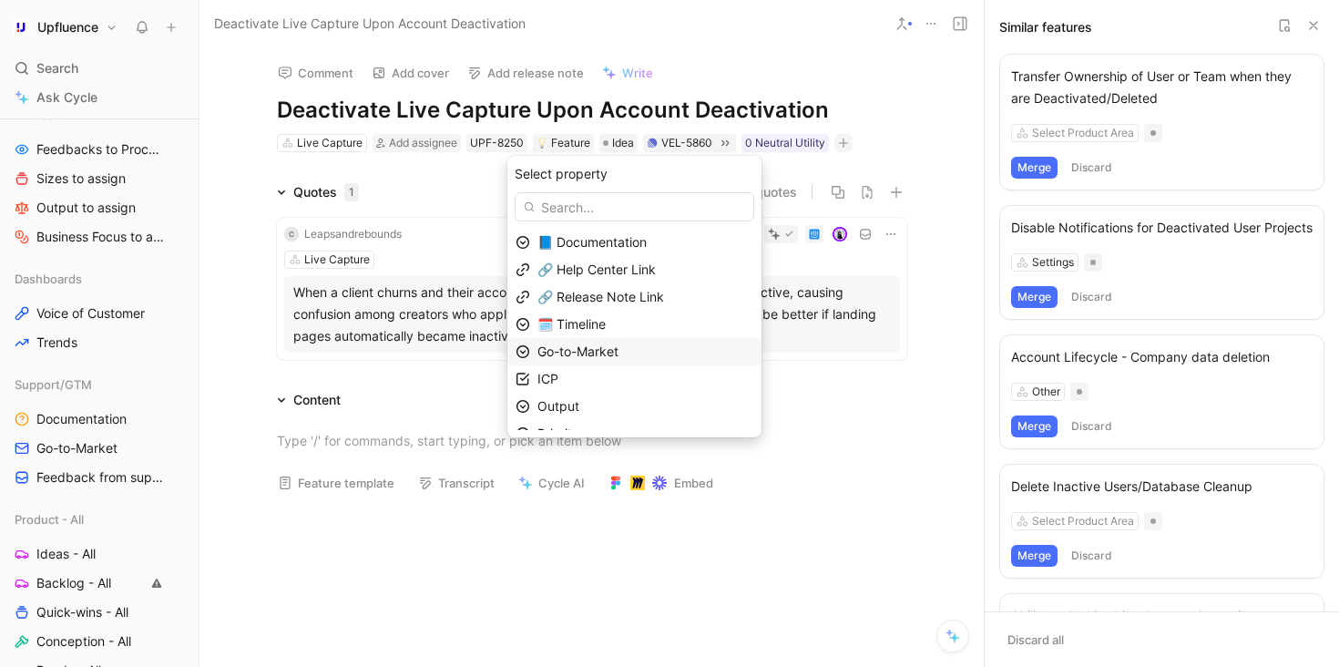
scroll to position [72, 0]
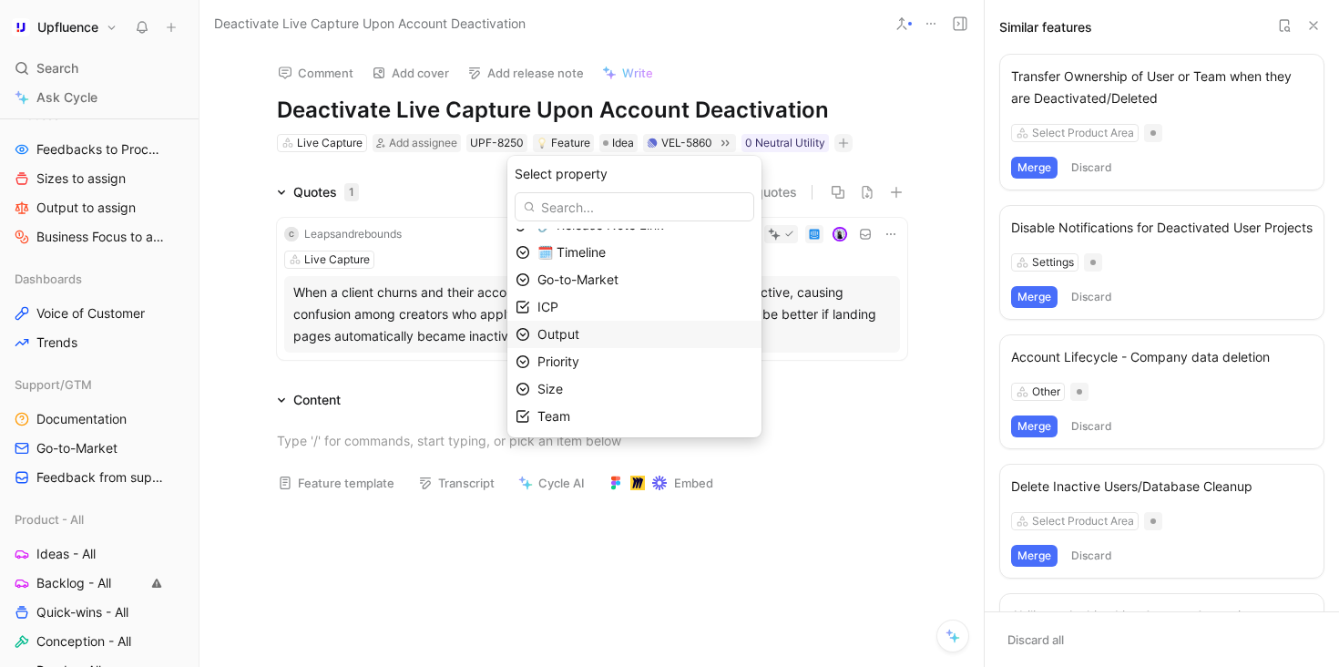
click at [630, 337] on div "Output" at bounding box center [645, 334] width 216 height 22
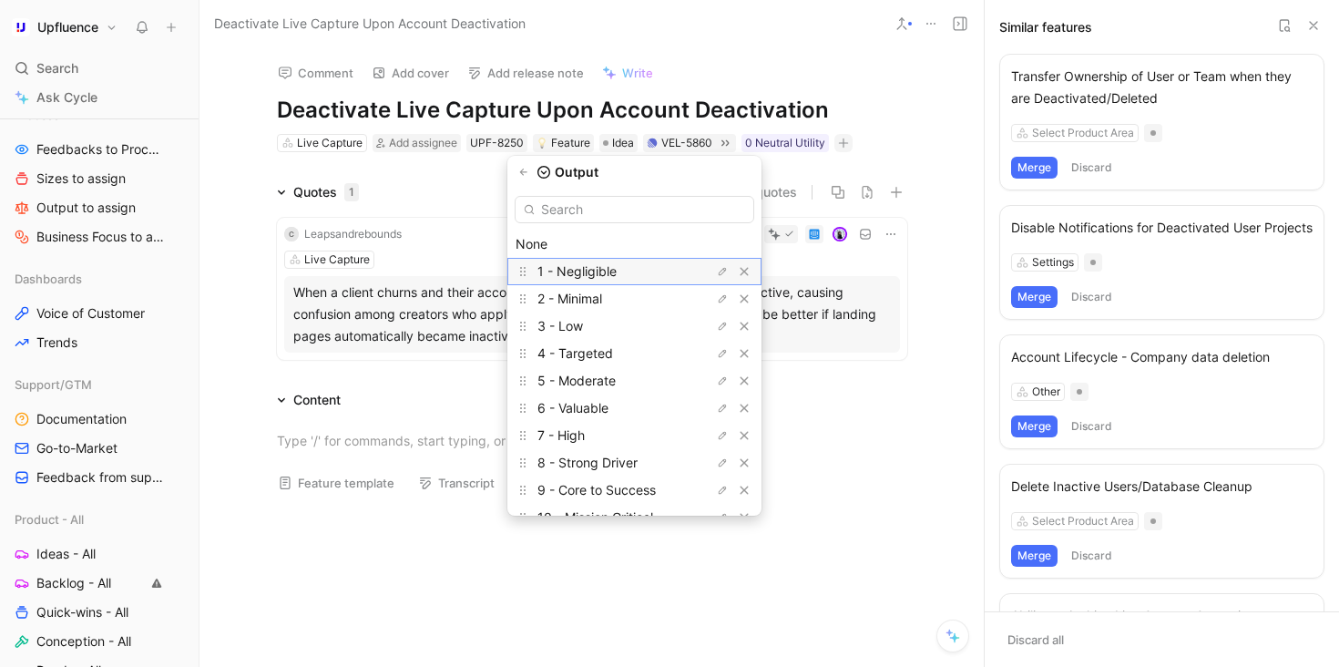
click at [617, 269] on span "1 - Negligible" at bounding box center [576, 270] width 79 height 15
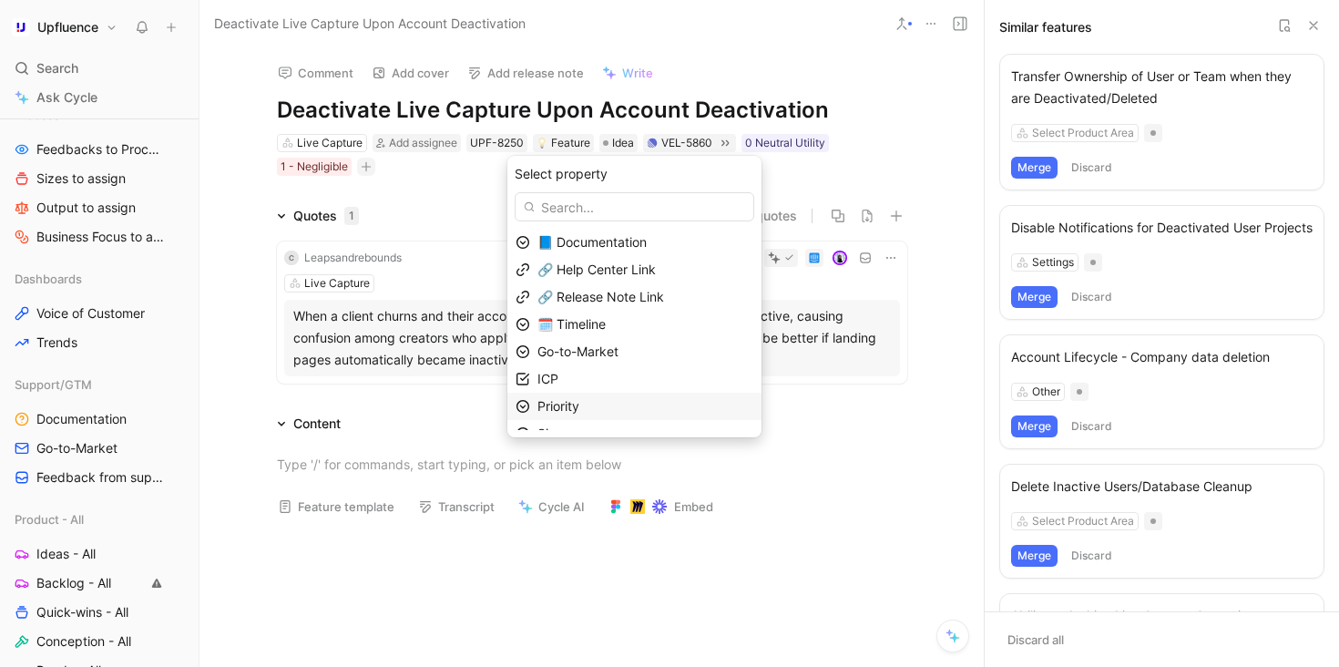
scroll to position [45, 0]
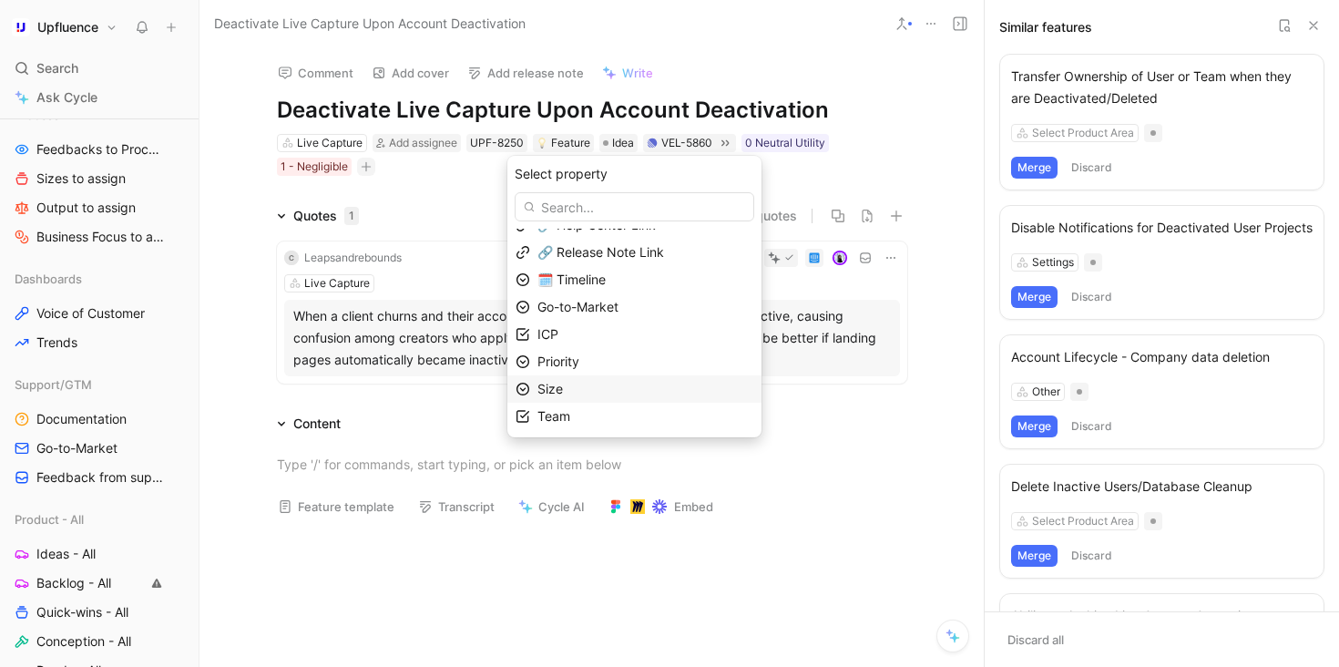
click at [617, 379] on div "Size" at bounding box center [645, 389] width 216 height 22
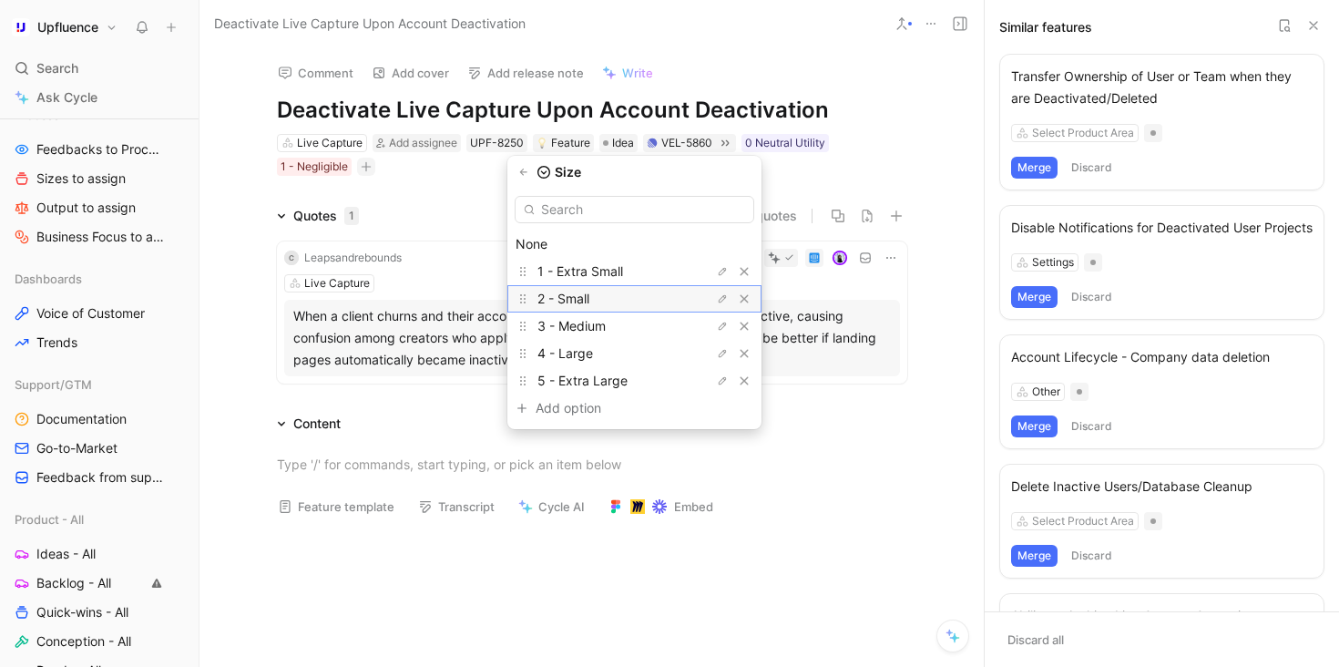
click at [589, 296] on span "2 - Small" at bounding box center [563, 298] width 52 height 15
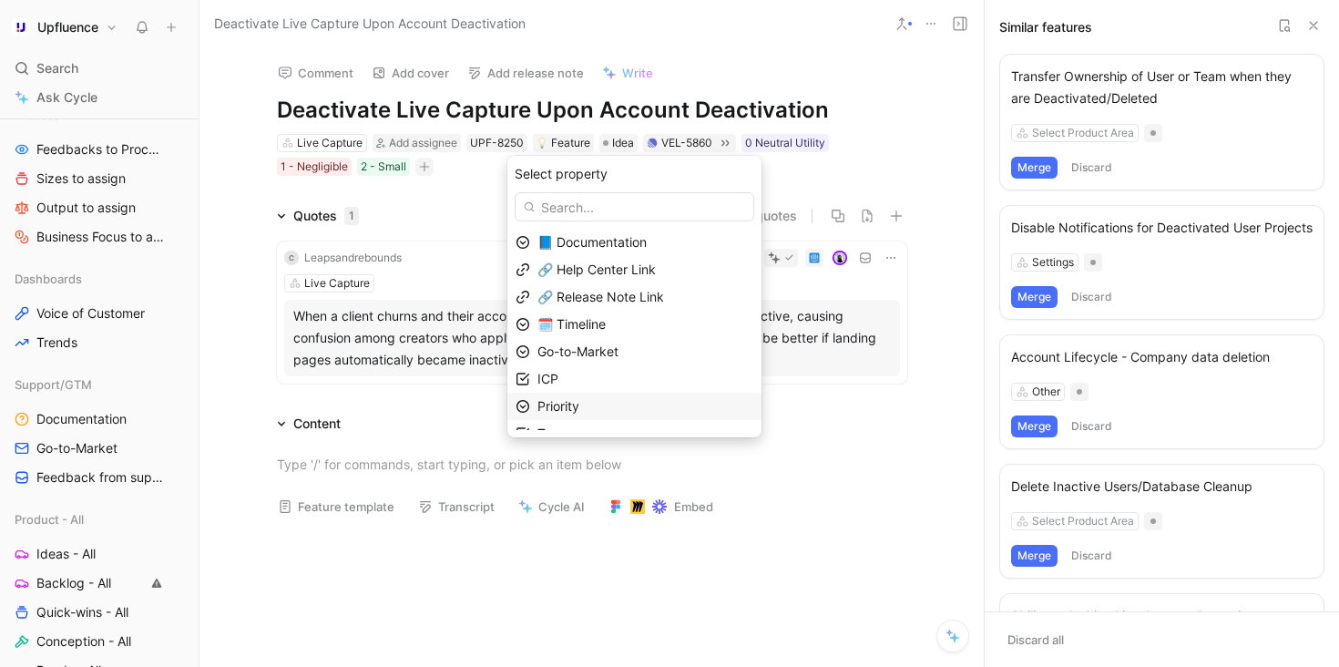
scroll to position [17, 0]
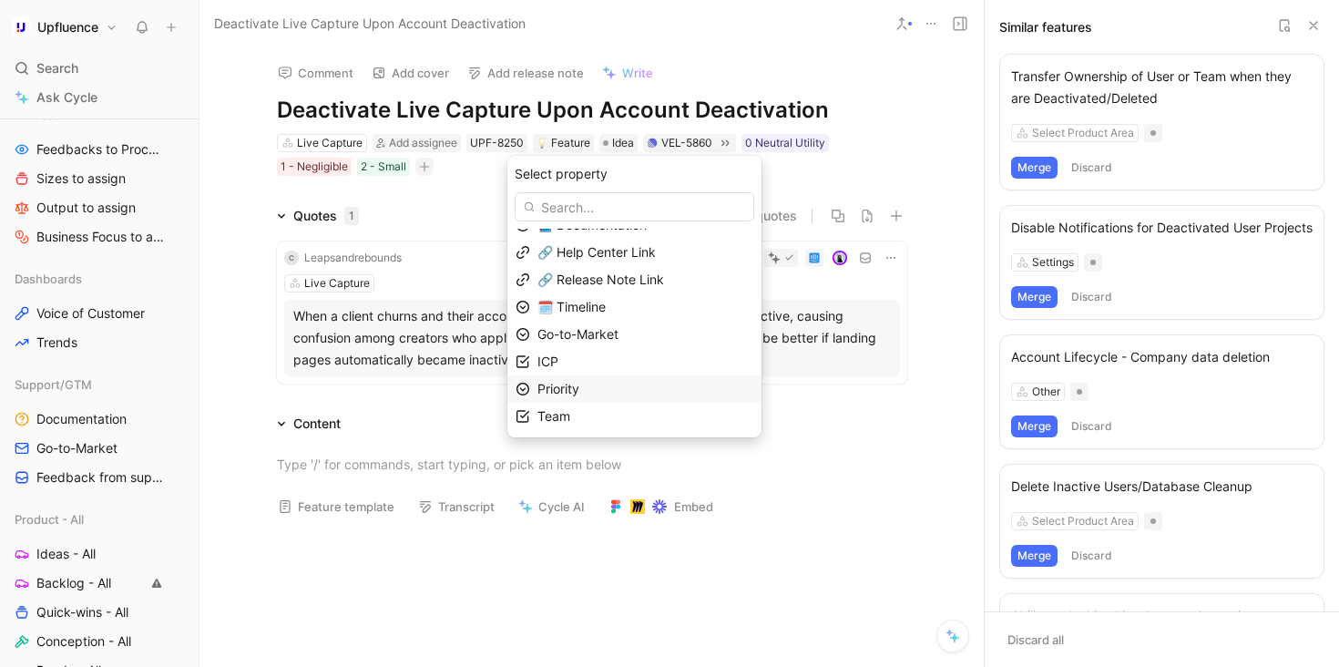
click at [607, 387] on div "Priority" at bounding box center [645, 389] width 216 height 22
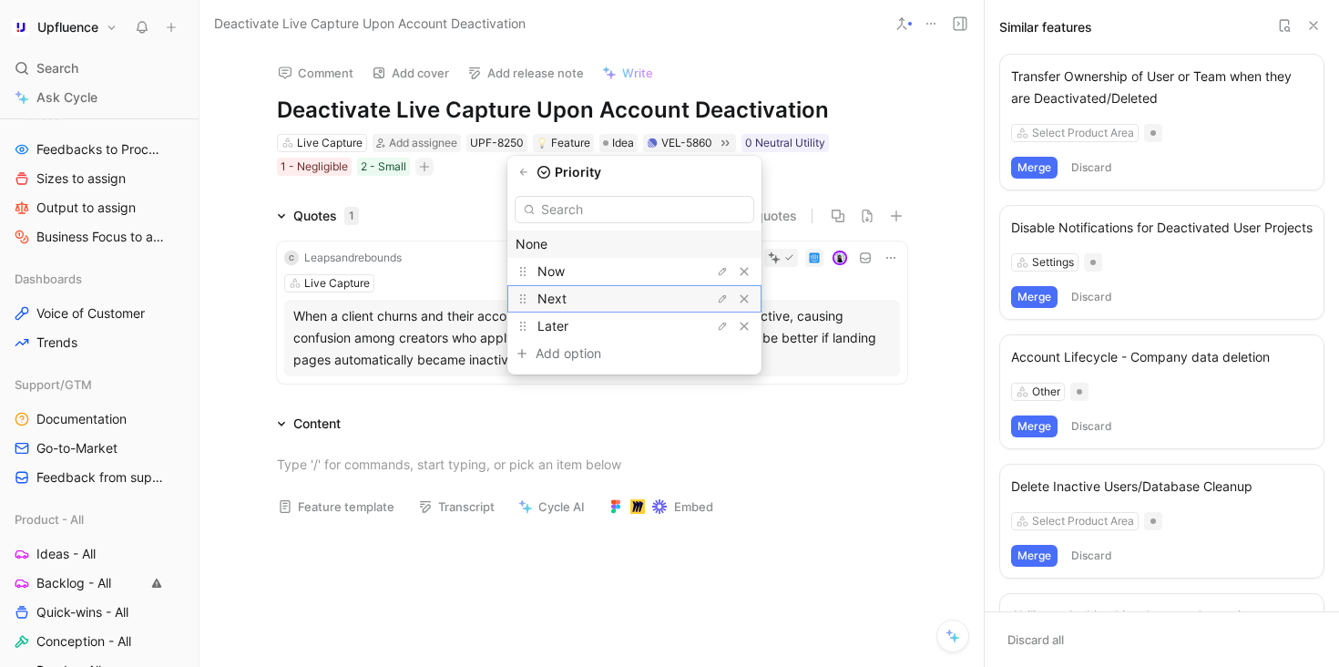
click at [604, 300] on div "Next" at bounding box center [605, 299] width 137 height 22
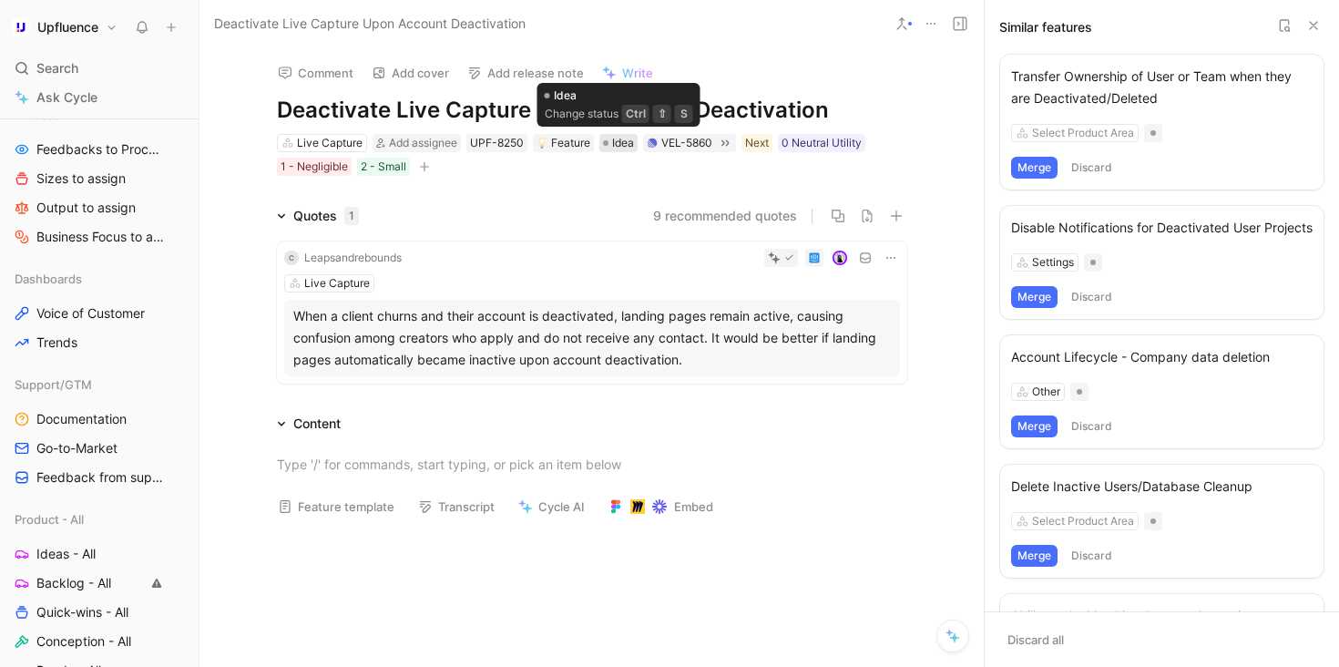
click at [611, 143] on div "Idea" at bounding box center [618, 143] width 31 height 18
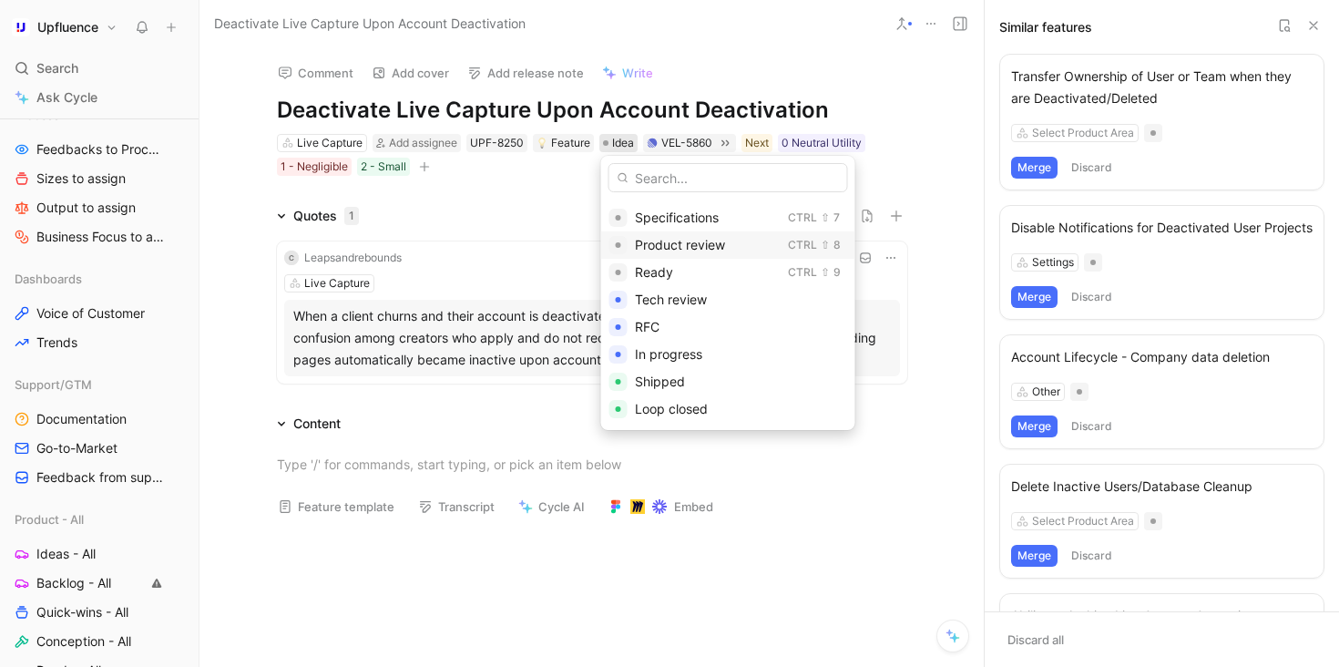
scroll to position [153, 0]
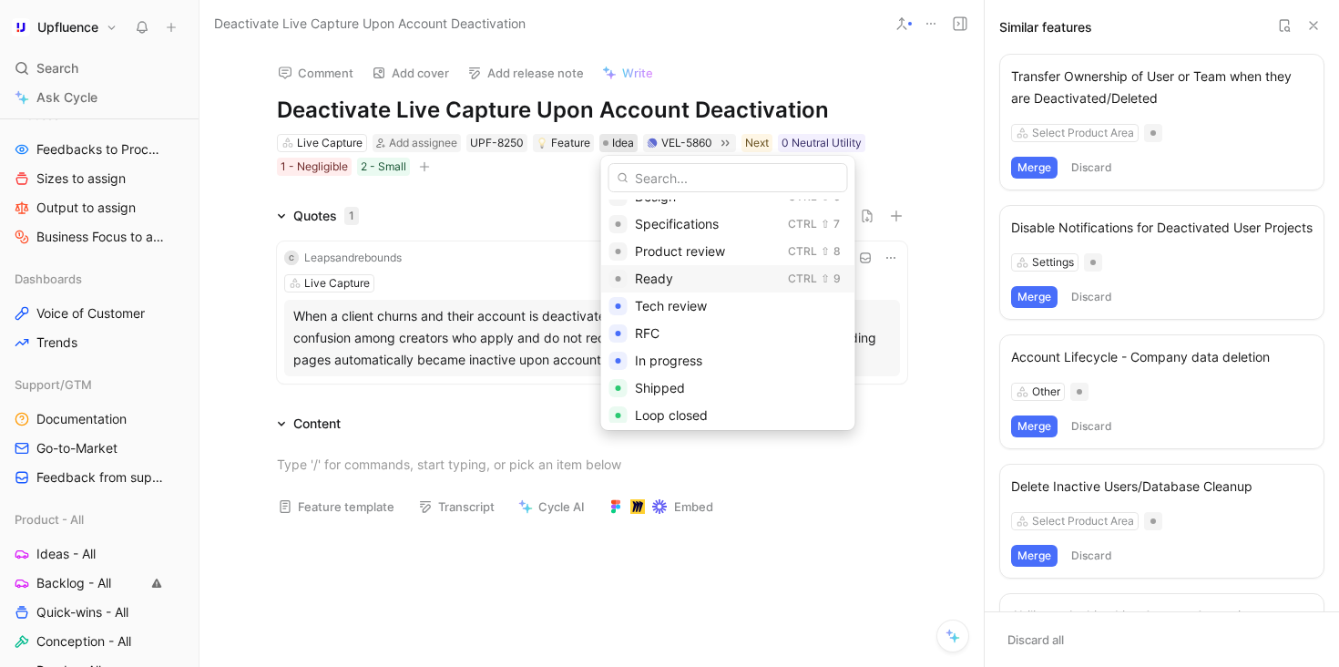
click at [678, 275] on div "Ready" at bounding box center [708, 279] width 146 height 22
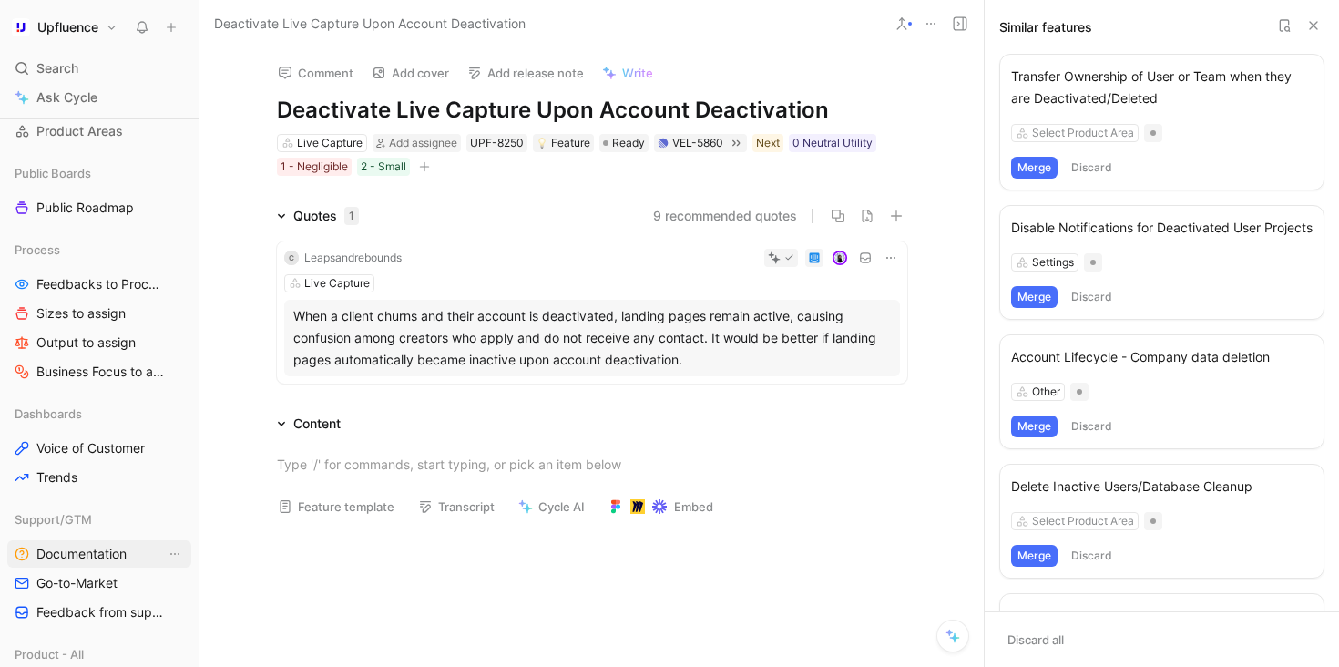
scroll to position [39, 0]
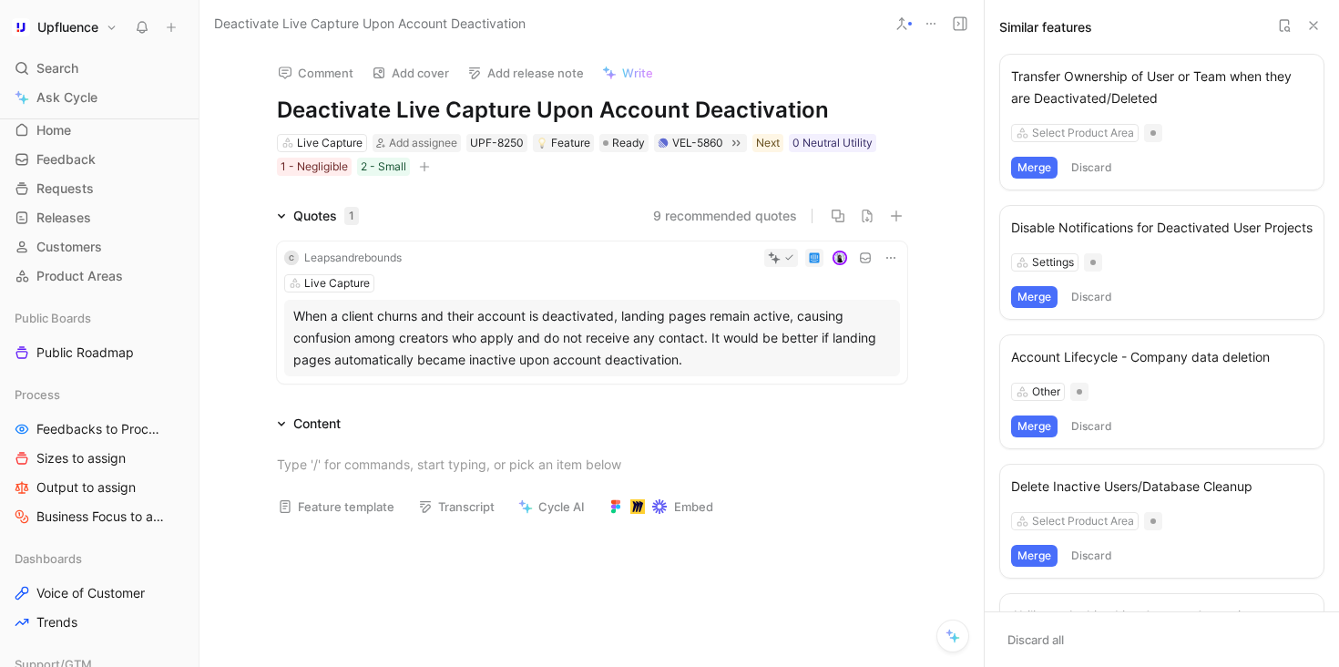
click at [117, 422] on span "Feedbacks to Process" at bounding box center [100, 429] width 129 height 18
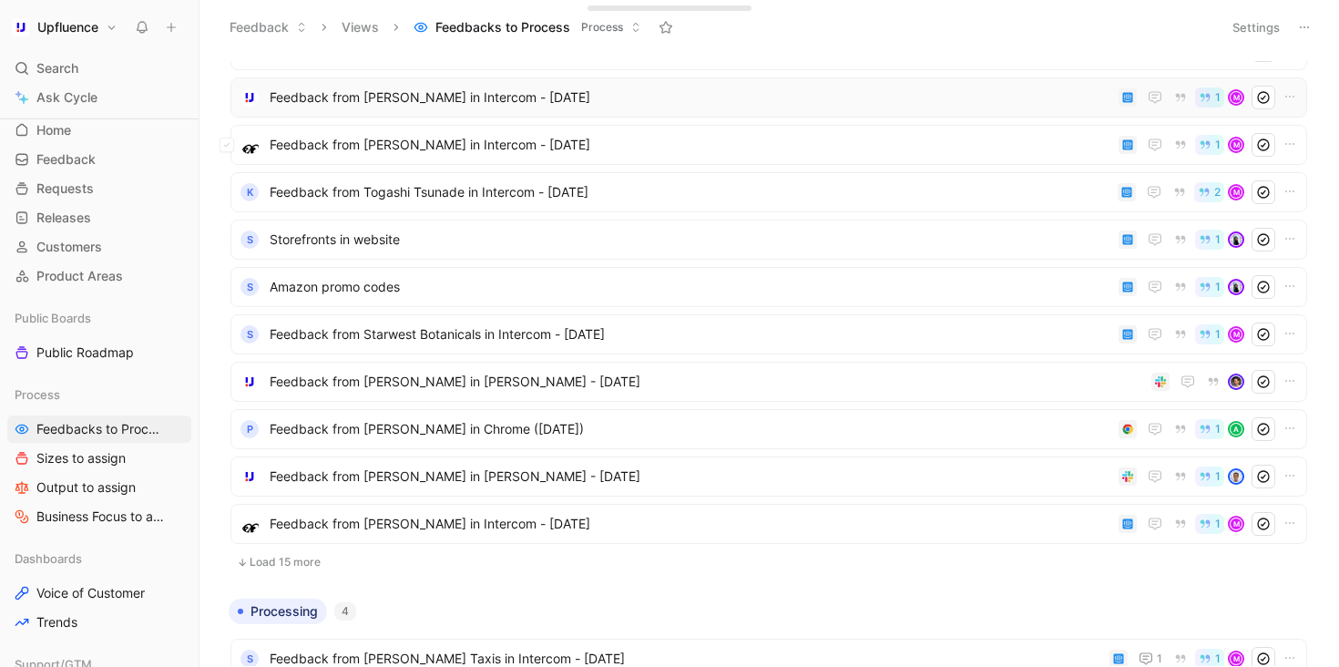
scroll to position [514, 0]
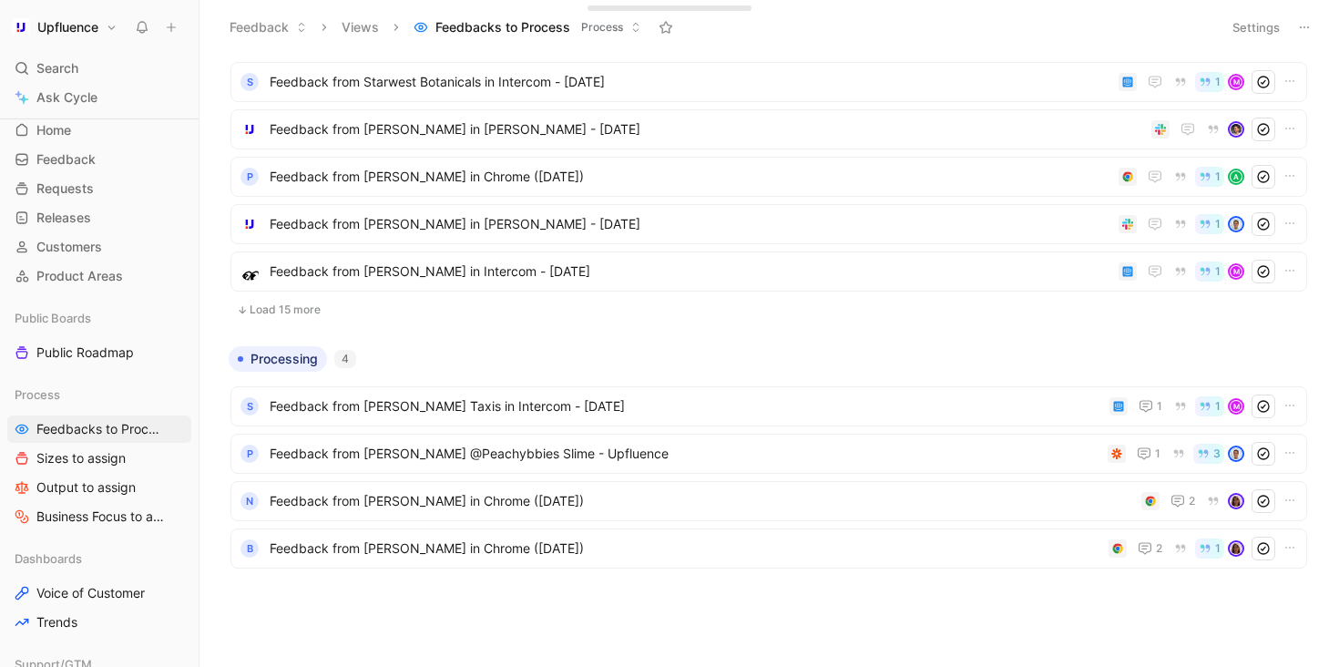
click at [312, 307] on button "Load 15 more" at bounding box center [768, 310] width 1077 height 22
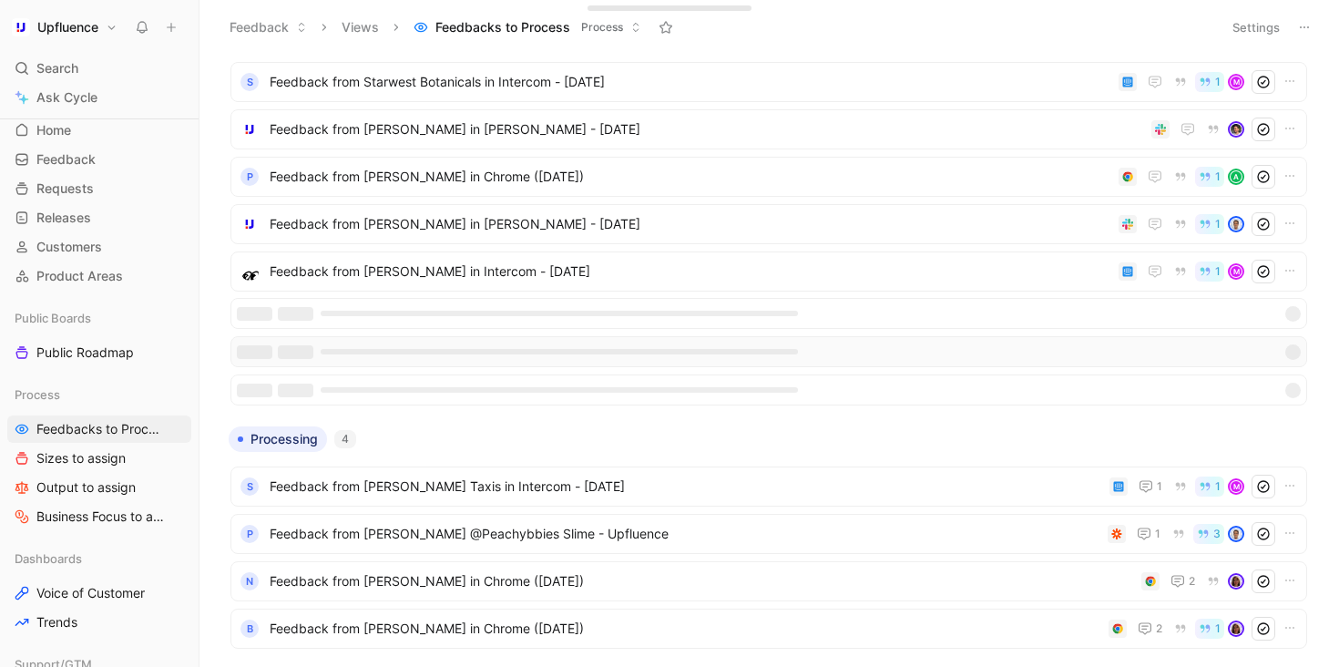
scroll to position [594, 0]
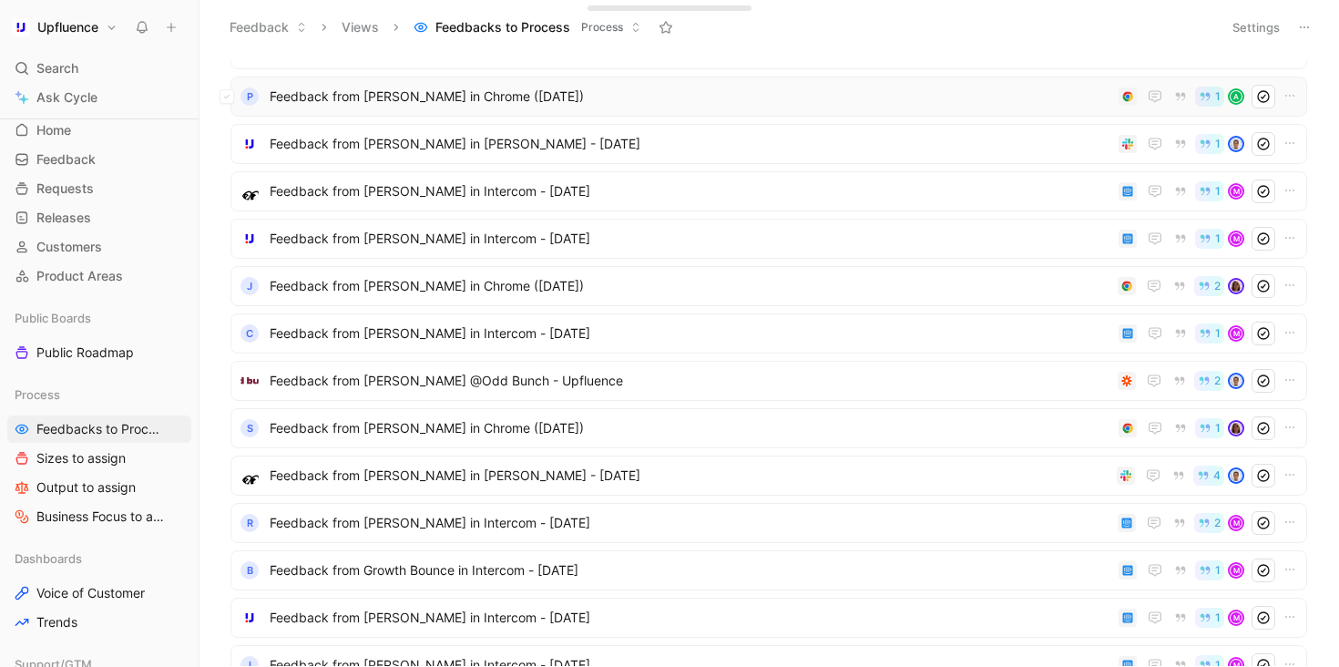
click at [506, 86] on span "Feedback from Derek Steiner in Chrome (Aug 20, 2025)" at bounding box center [691, 97] width 842 height 22
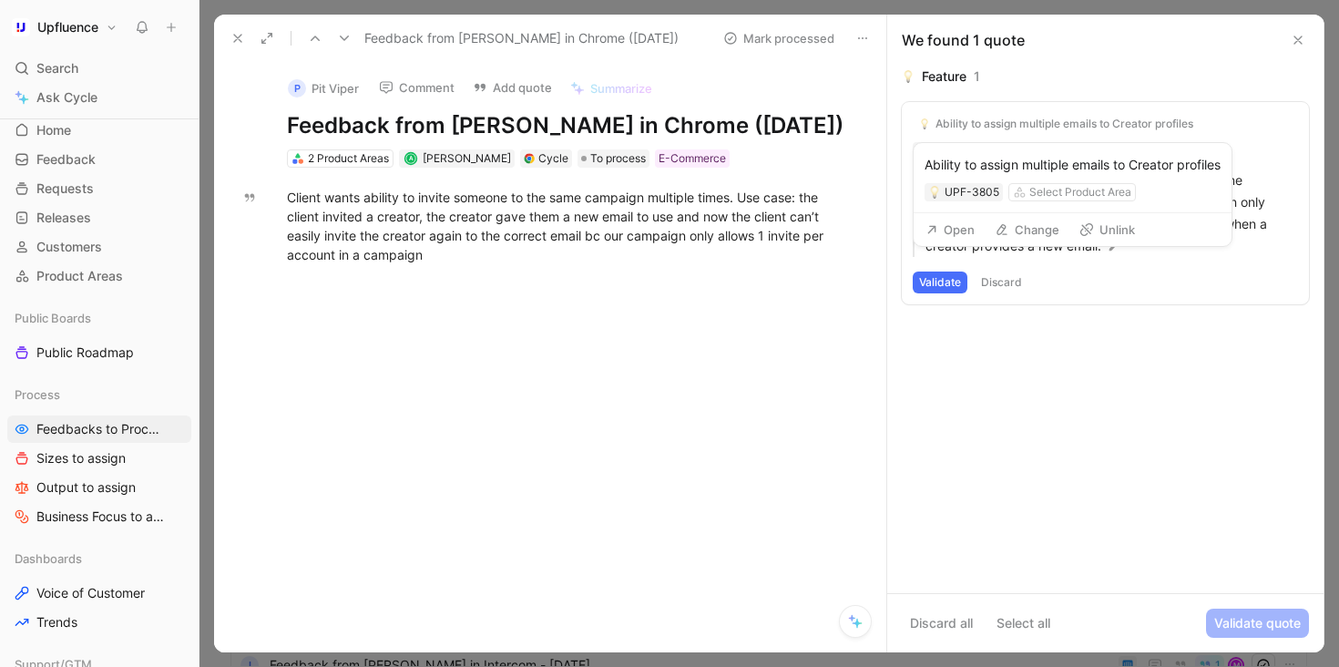
click at [1116, 222] on button "Unlink" at bounding box center [1107, 230] width 72 height 26
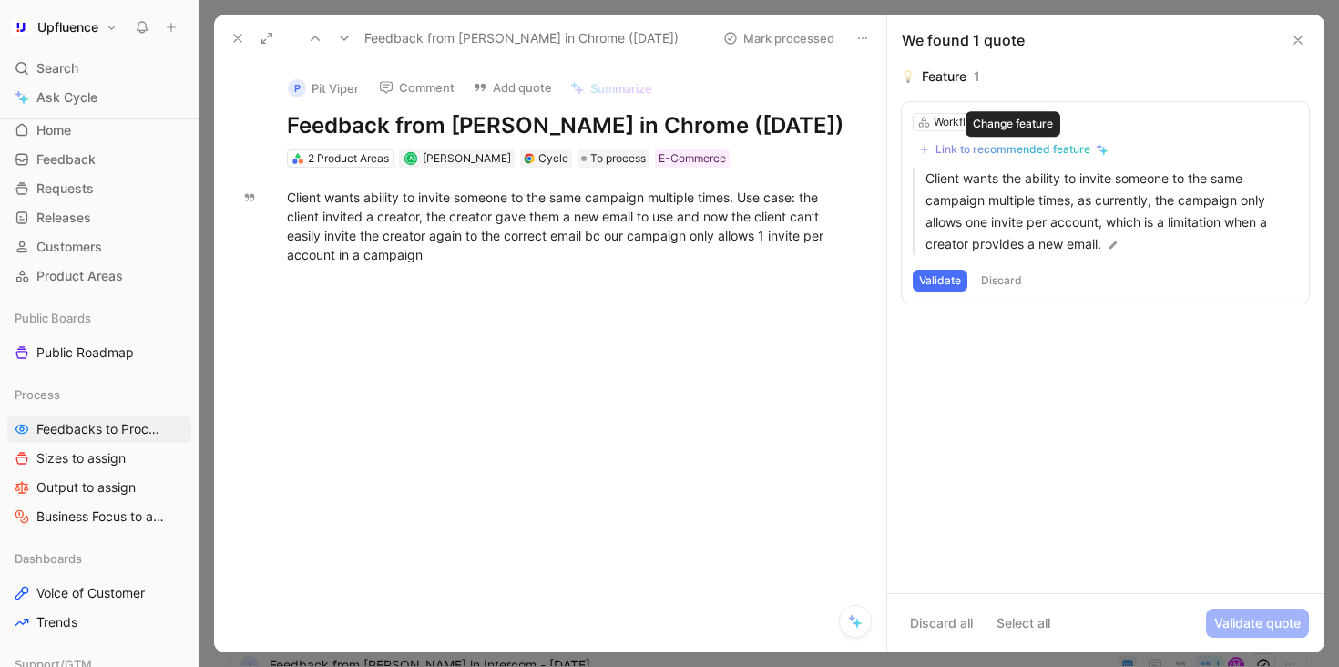
click at [1072, 153] on div "Link to recommended feature" at bounding box center [1012, 149] width 155 height 15
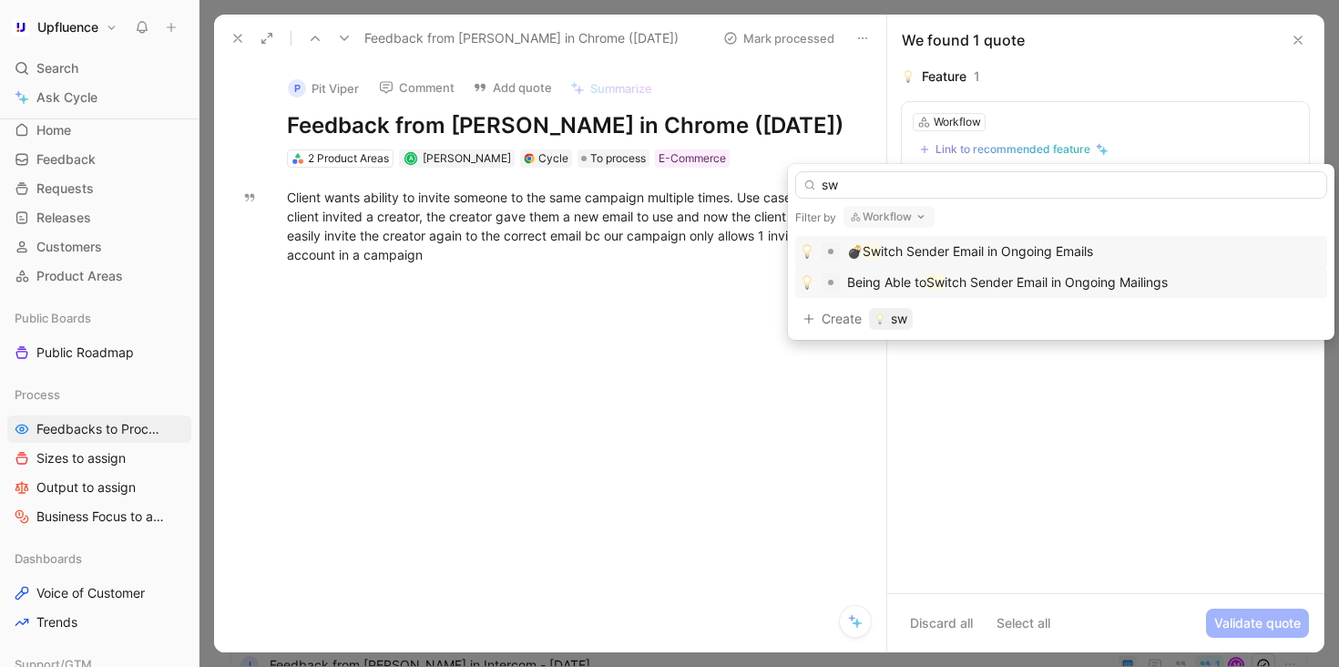
type input "sw"
click at [1112, 284] on span "itch Sender Email in Ongoing Mailings" at bounding box center [1056, 281] width 223 height 15
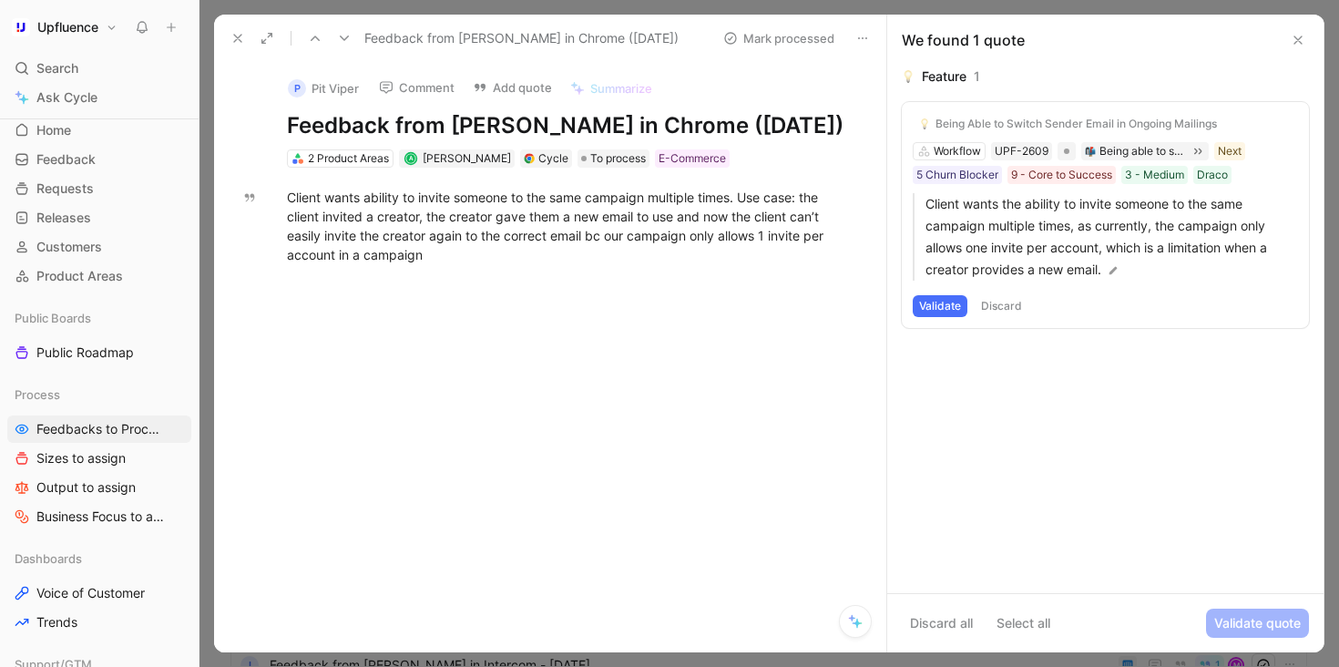
click at [943, 305] on button "Validate" at bounding box center [940, 306] width 55 height 22
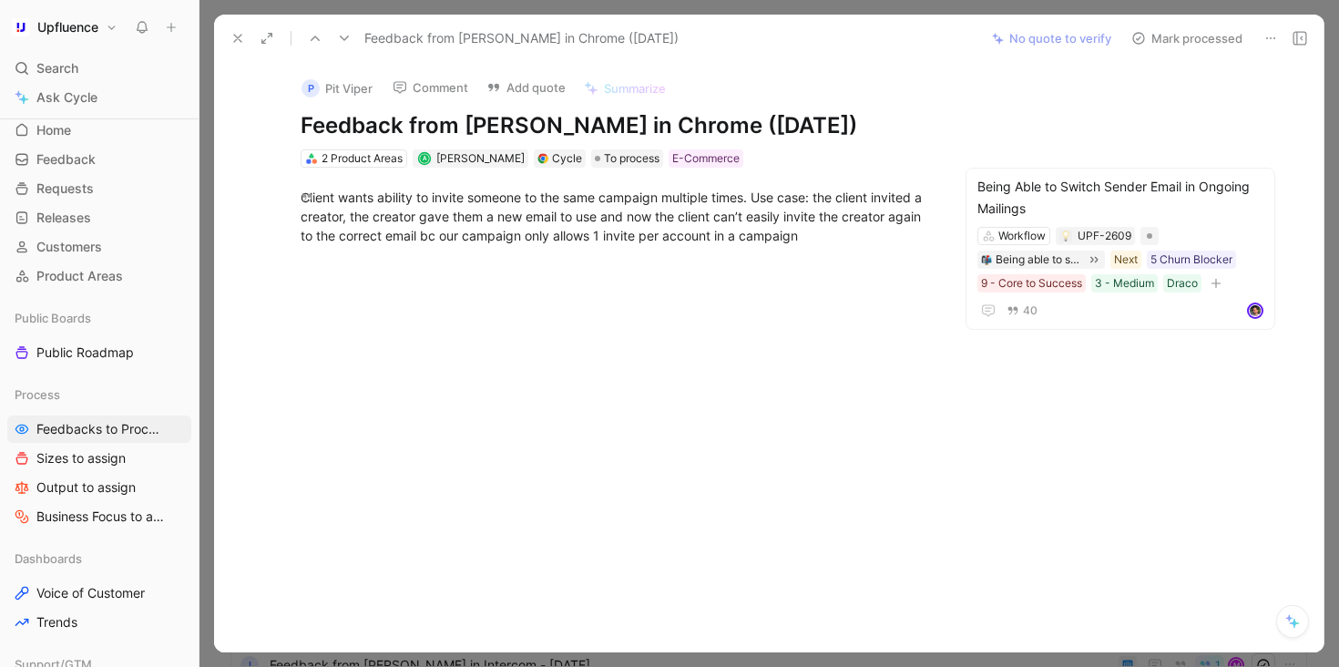
click at [1178, 36] on button "Mark processed" at bounding box center [1187, 39] width 128 height 26
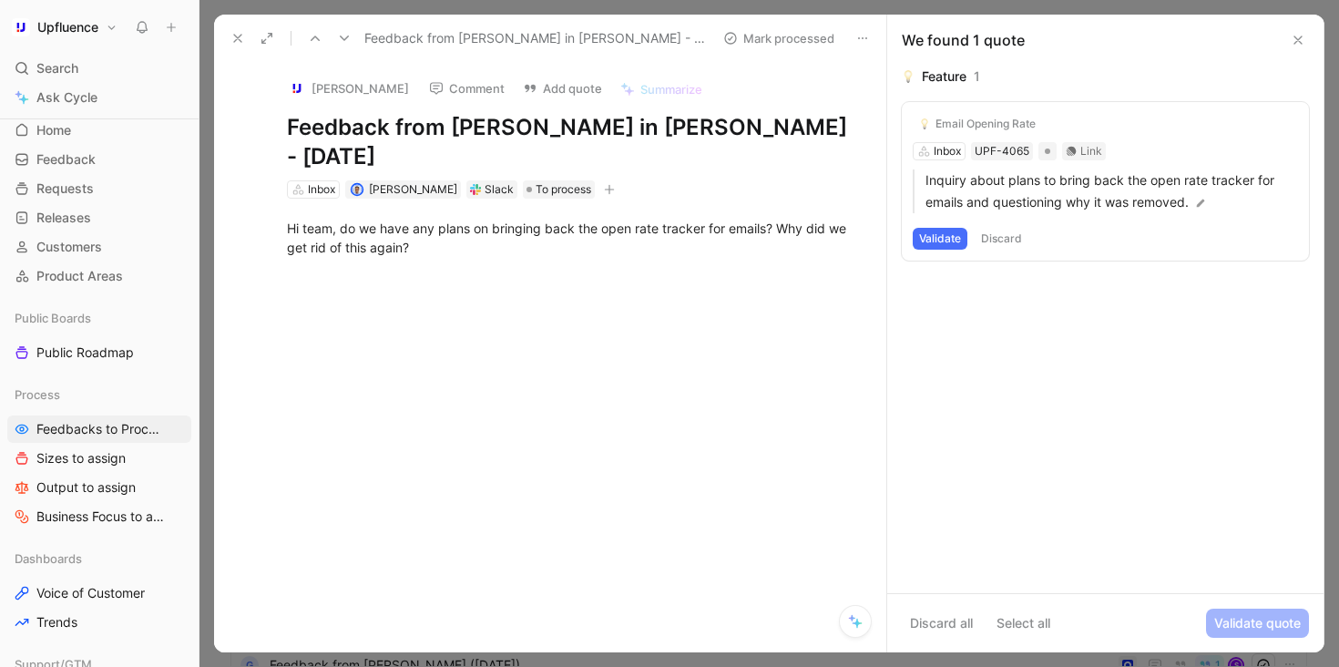
click at [953, 241] on button "Validate" at bounding box center [940, 239] width 55 height 22
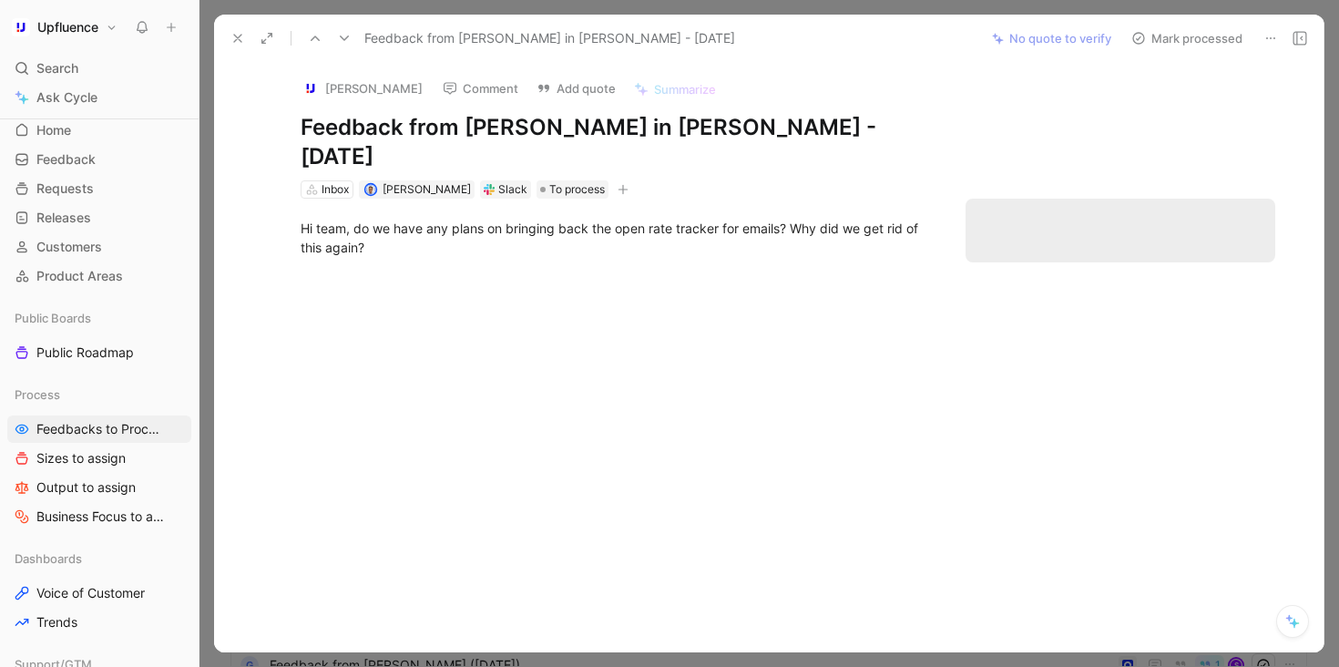
click at [1001, 116] on div "Lana Wilson Comment Add quote Summarize Feedback from Lana Wilson in Slack - 8/…" at bounding box center [768, 357] width 1109 height 590
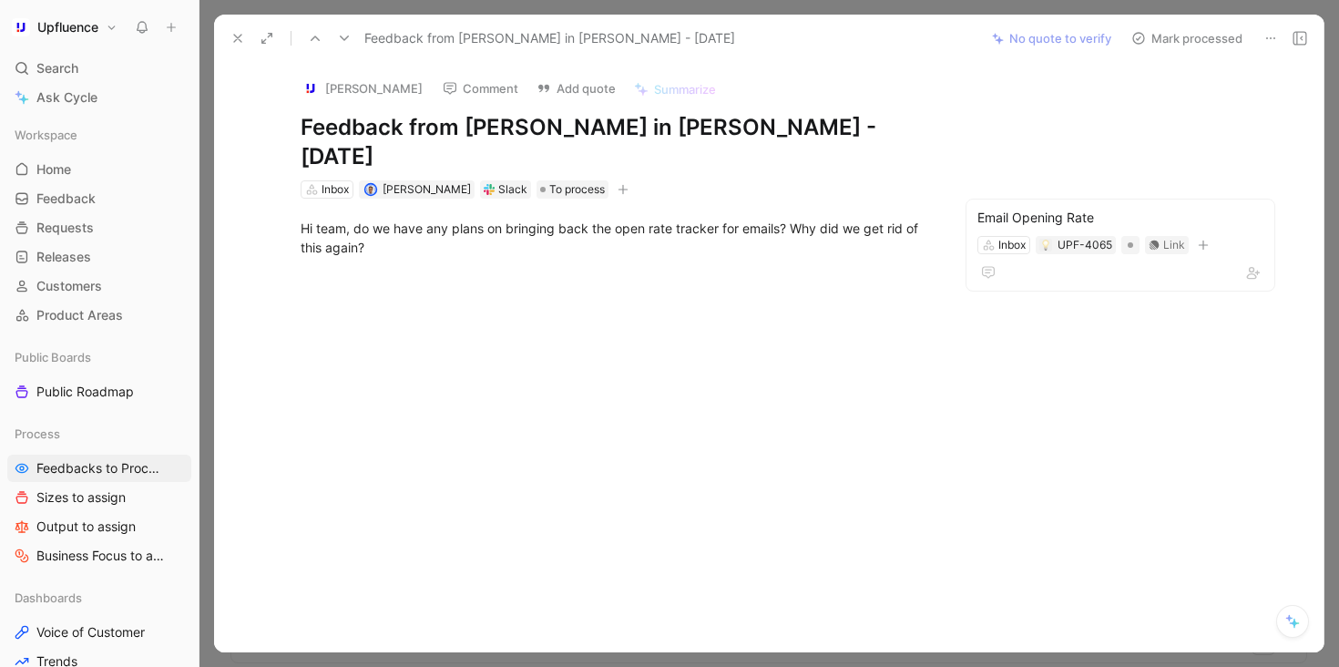
click at [1196, 41] on button "Mark processed" at bounding box center [1187, 39] width 128 height 26
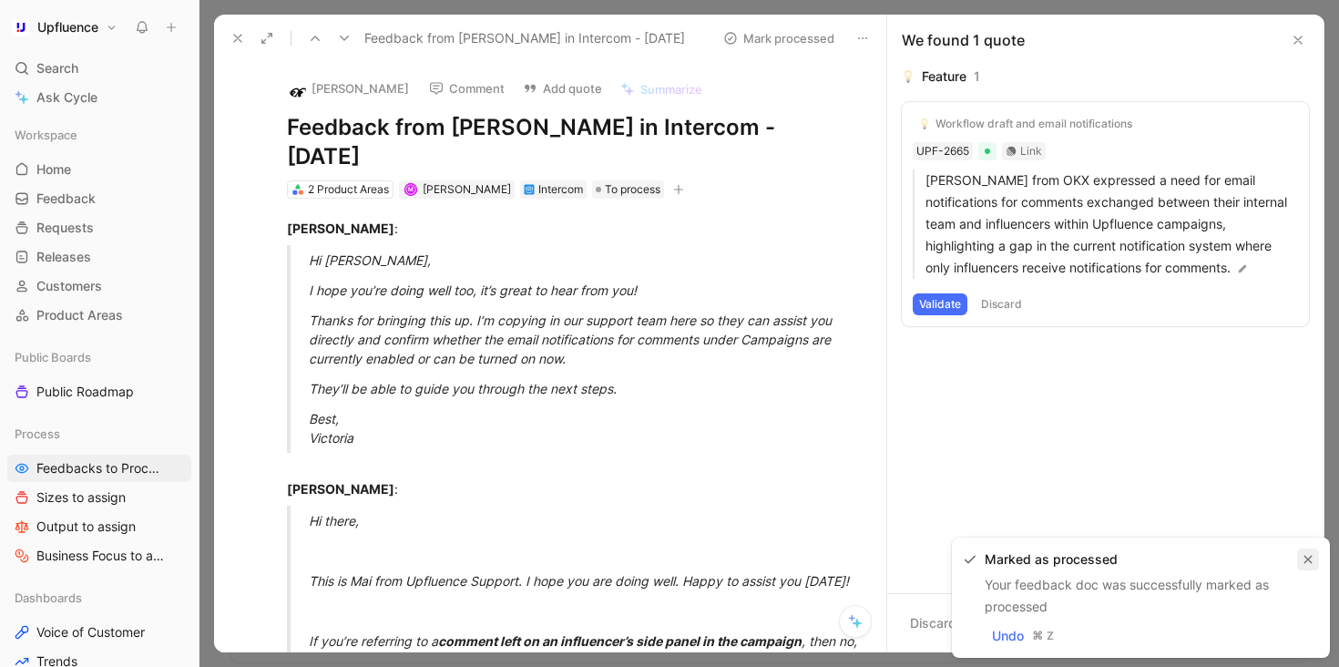
click at [1304, 554] on icon "button" at bounding box center [1308, 559] width 11 height 11
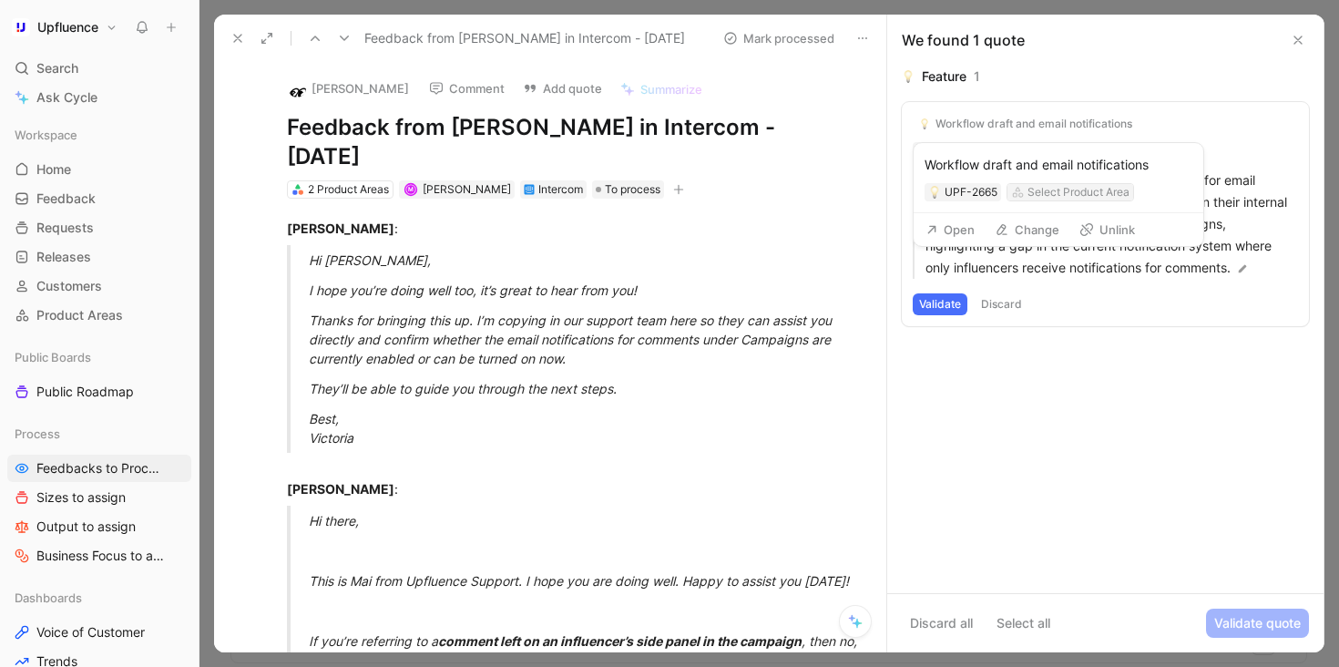
click at [1085, 189] on div "Select Product Area" at bounding box center [1078, 192] width 102 height 18
click at [1099, 230] on button "Unlink" at bounding box center [1107, 230] width 72 height 26
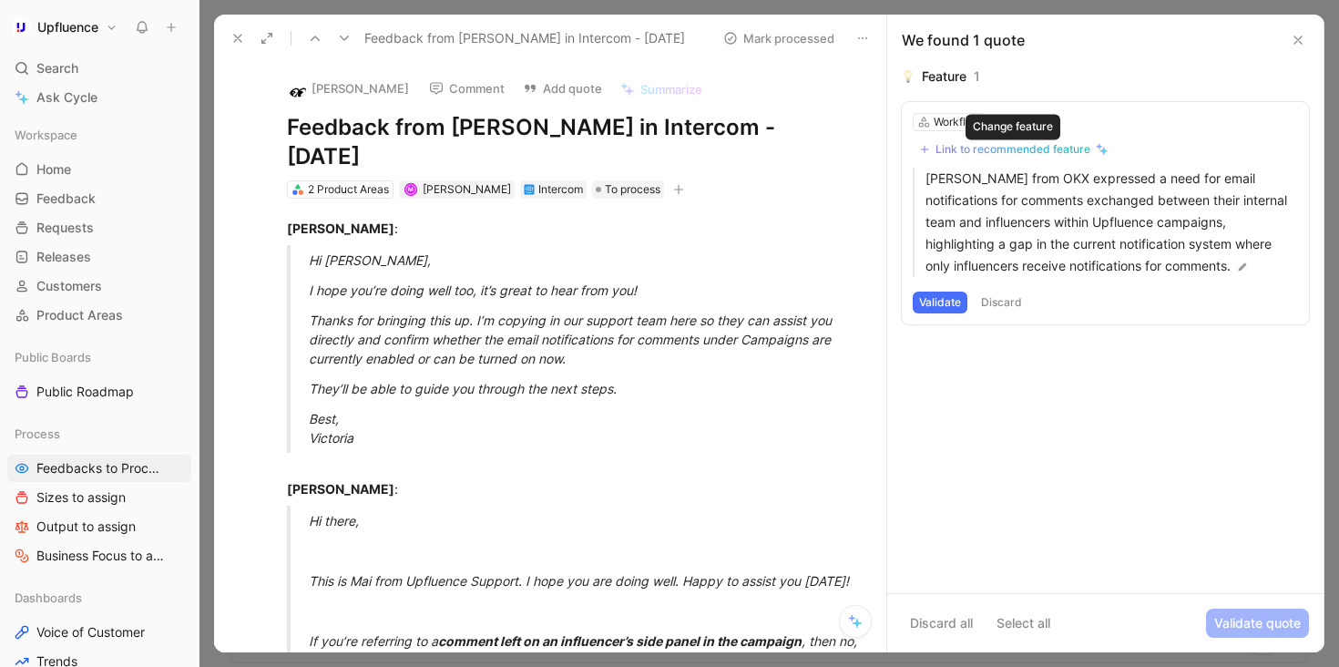
click at [1017, 145] on div "Link to recommended feature" at bounding box center [1012, 149] width 155 height 15
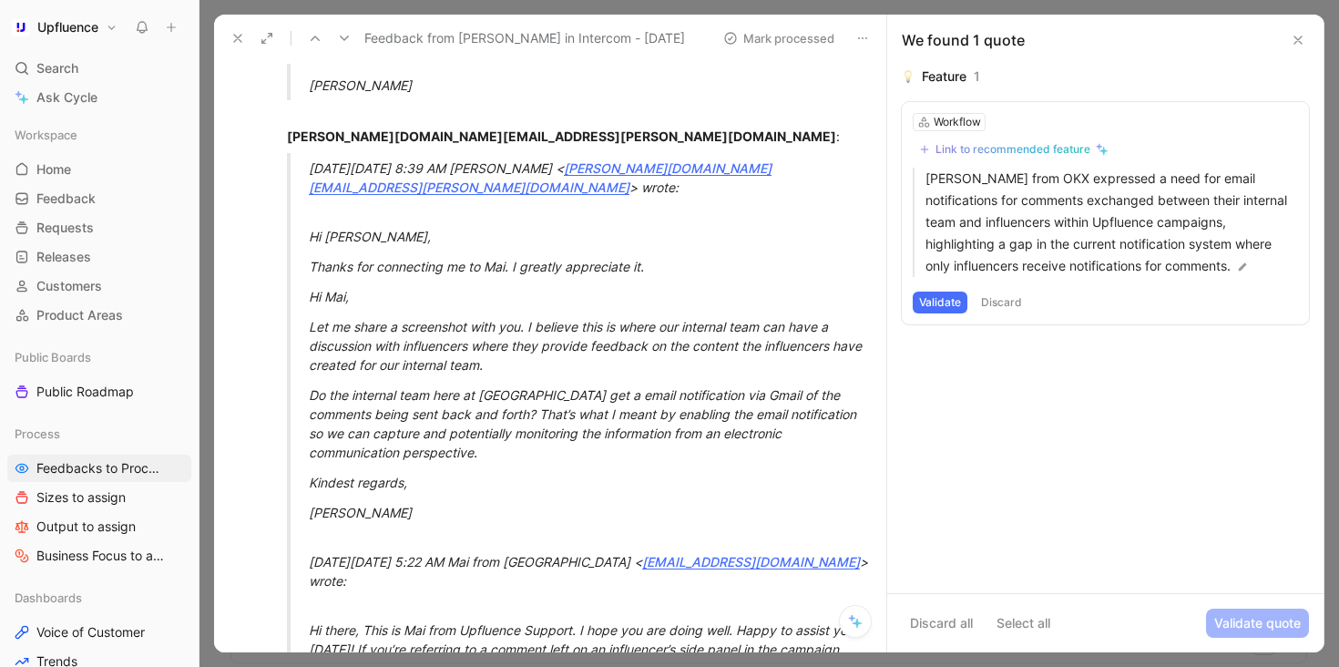
scroll to position [1262, 0]
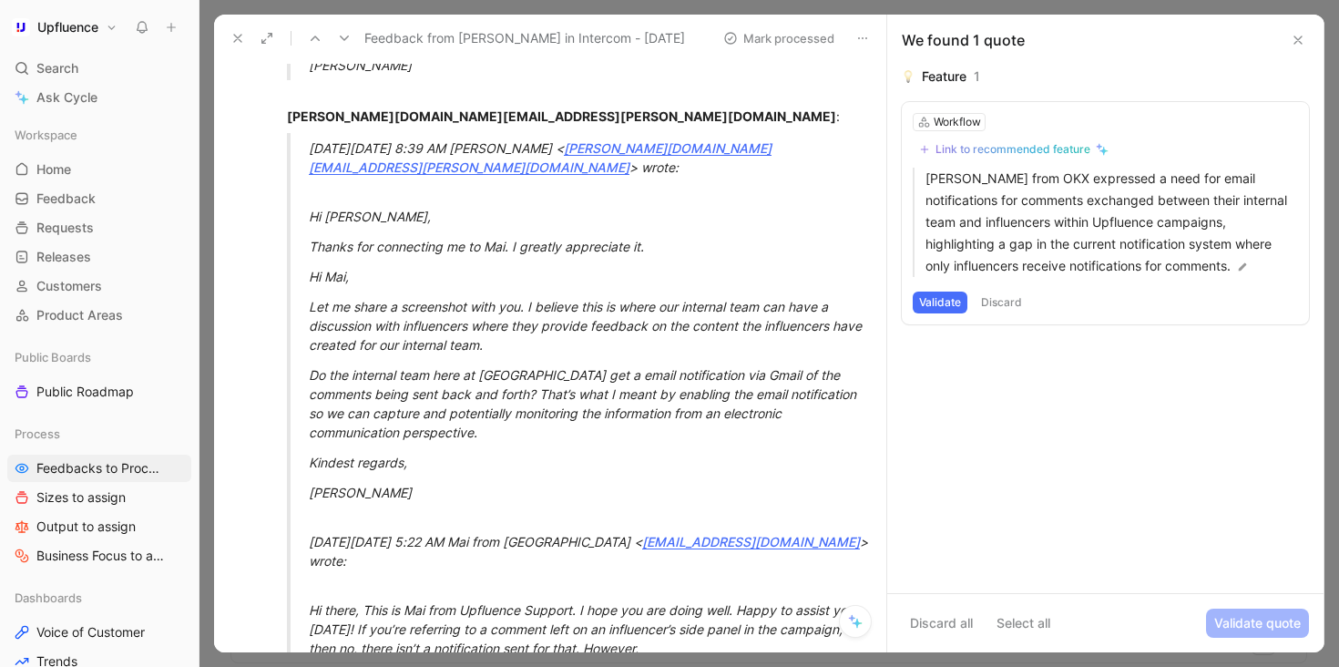
click at [342, 40] on icon at bounding box center [344, 38] width 15 height 15
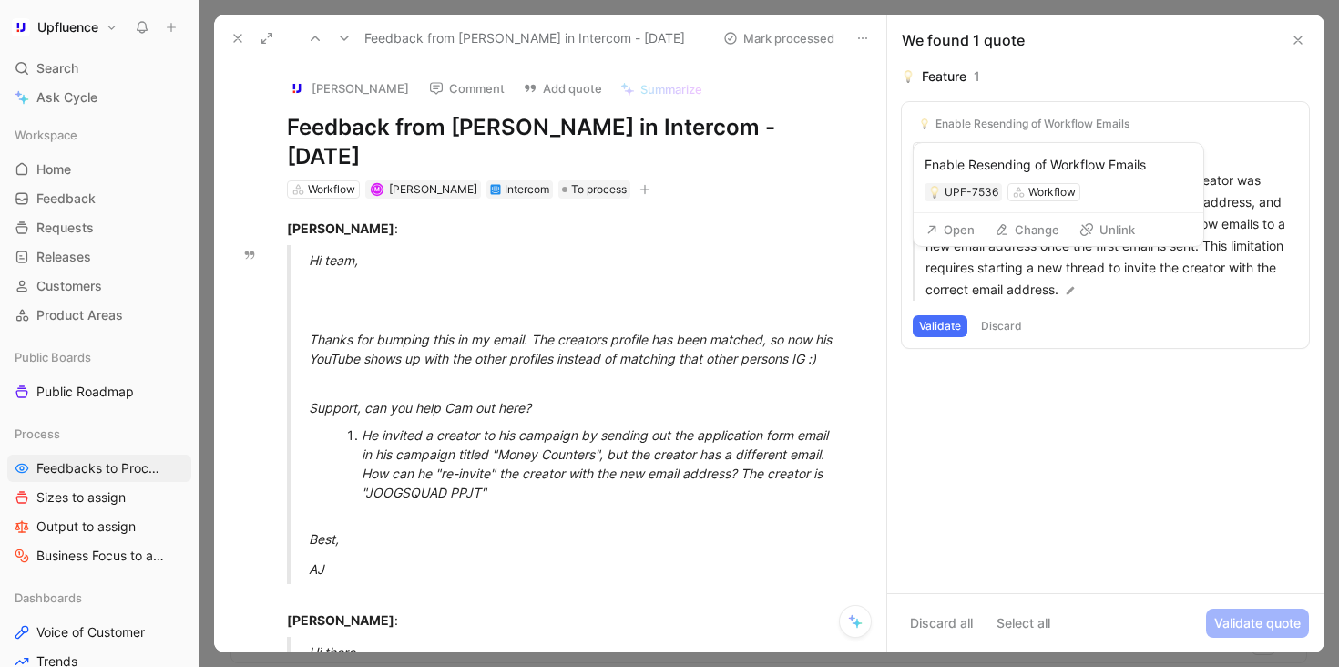
click at [1101, 225] on button "Unlink" at bounding box center [1107, 230] width 72 height 26
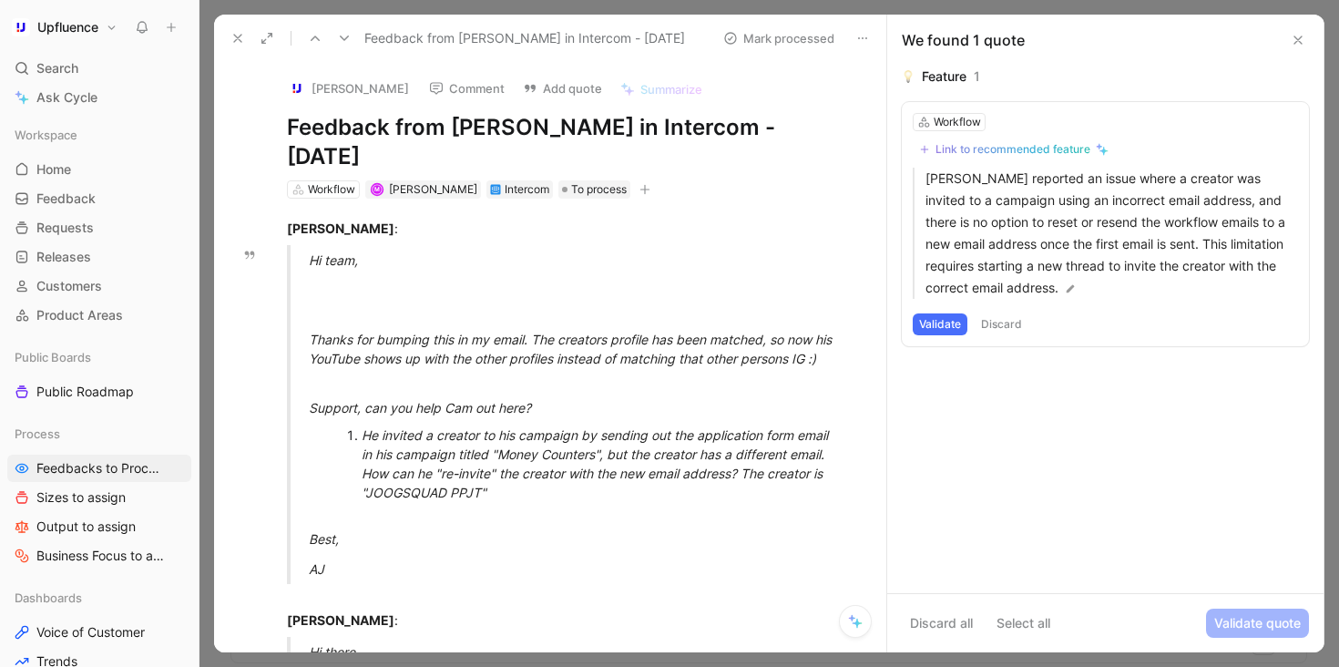
click at [1065, 148] on div "Link to recommended feature" at bounding box center [1012, 149] width 155 height 15
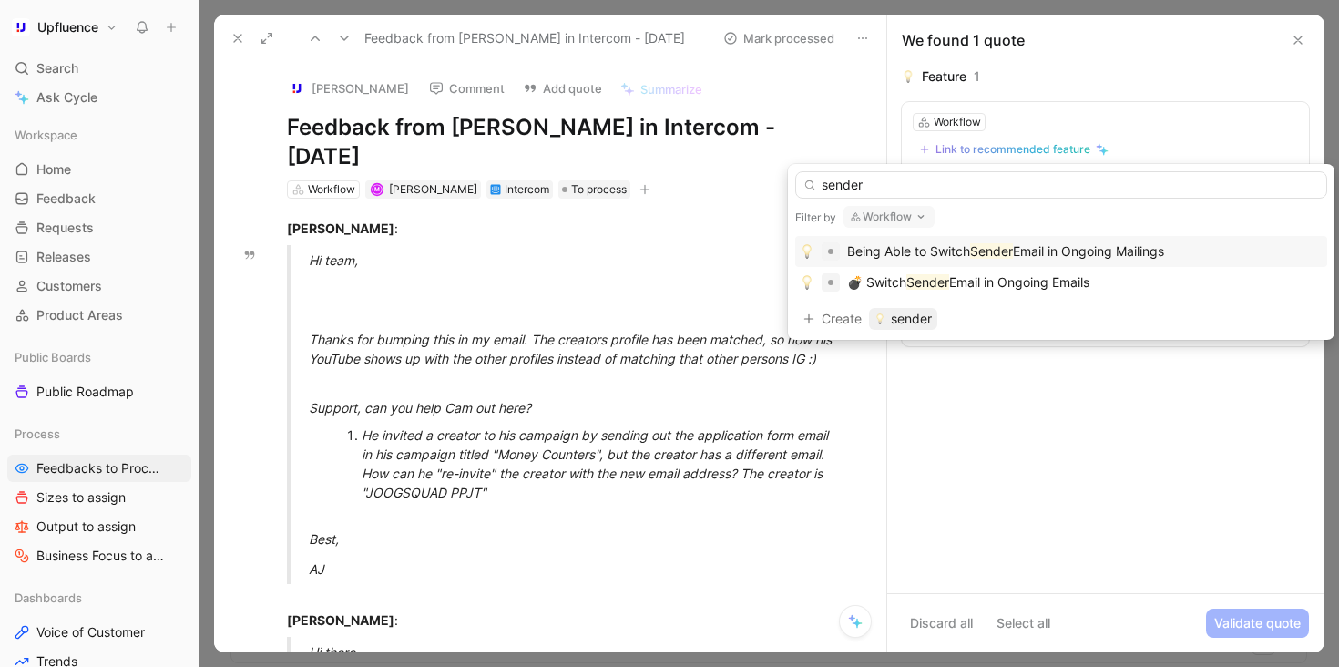
type input "sender"
click at [1060, 253] on span "Email in Ongoing Mailings" at bounding box center [1088, 250] width 151 height 15
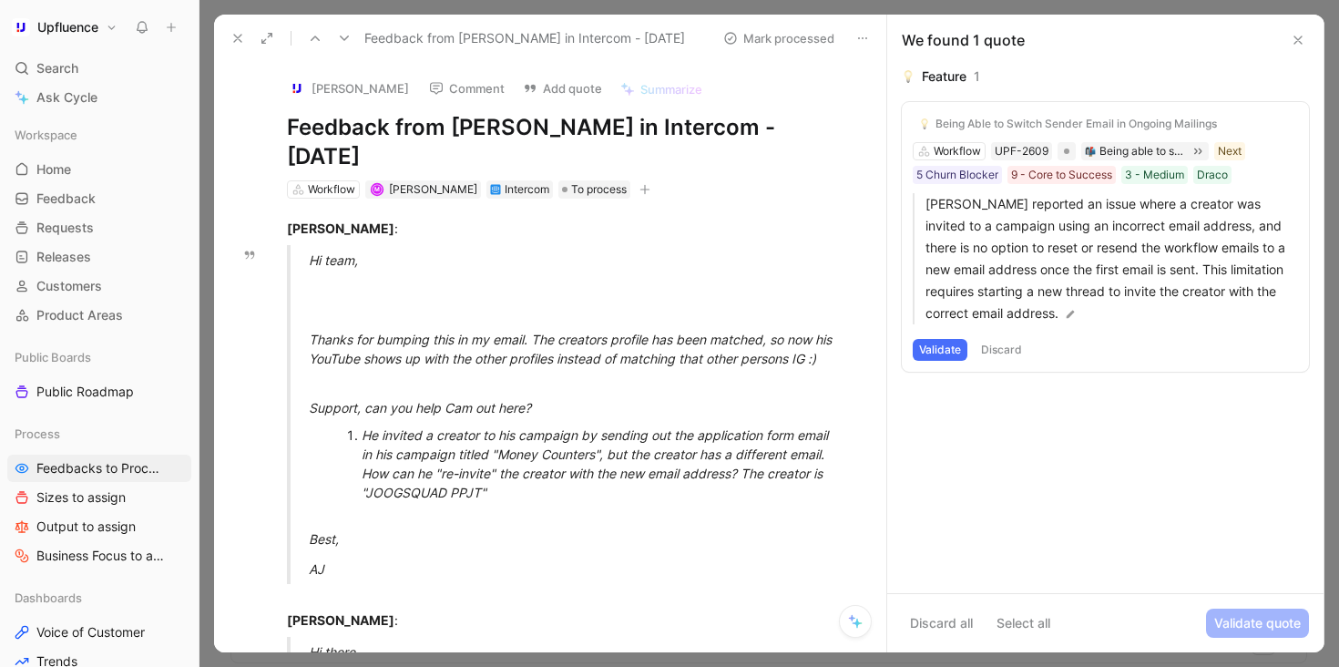
click at [943, 346] on button "Validate" at bounding box center [940, 350] width 55 height 22
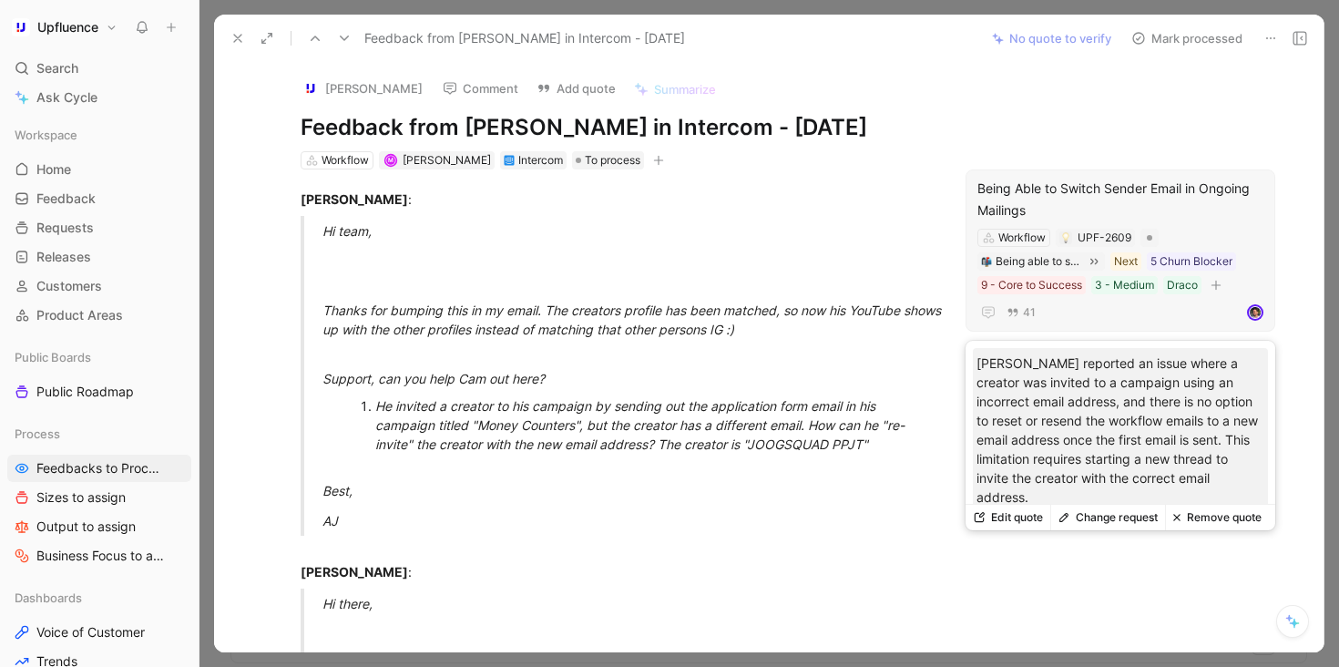
click at [1236, 515] on button "Remove quote" at bounding box center [1217, 518] width 104 height 26
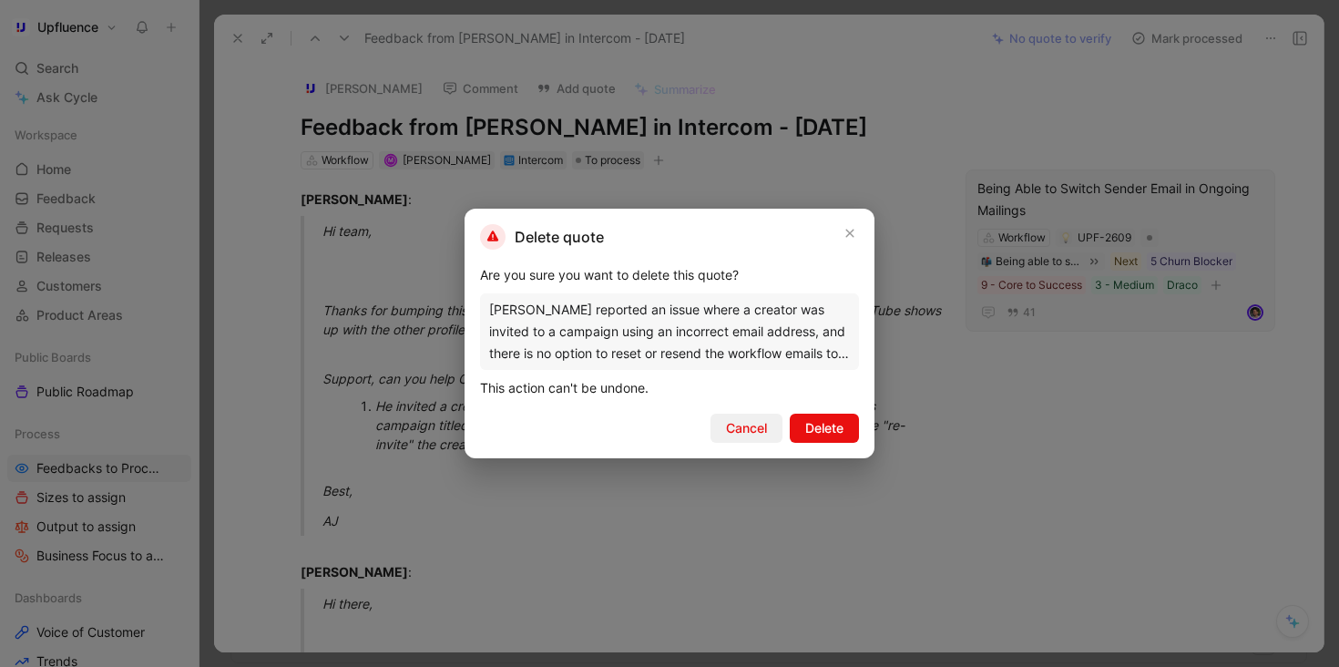
click at [738, 433] on span "Cancel" at bounding box center [746, 428] width 41 height 22
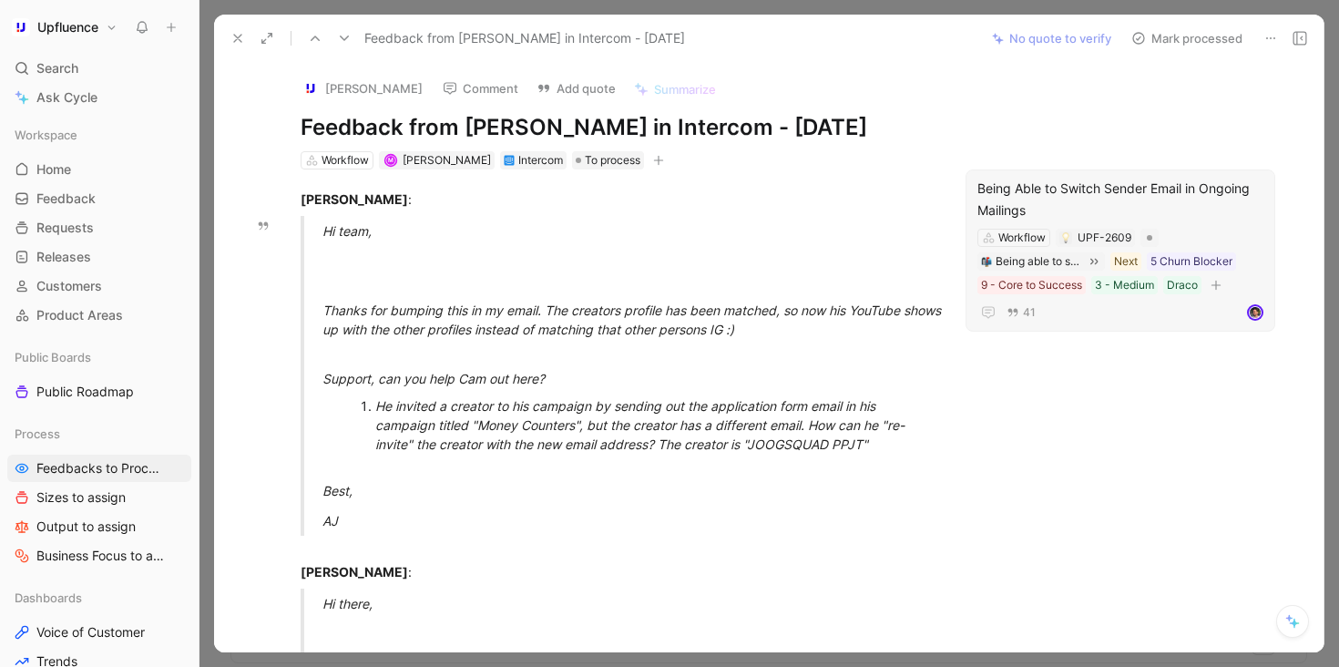
click at [1139, 199] on div "Being Able to Switch Sender Email in Ongoing Mailings" at bounding box center [1120, 200] width 286 height 44
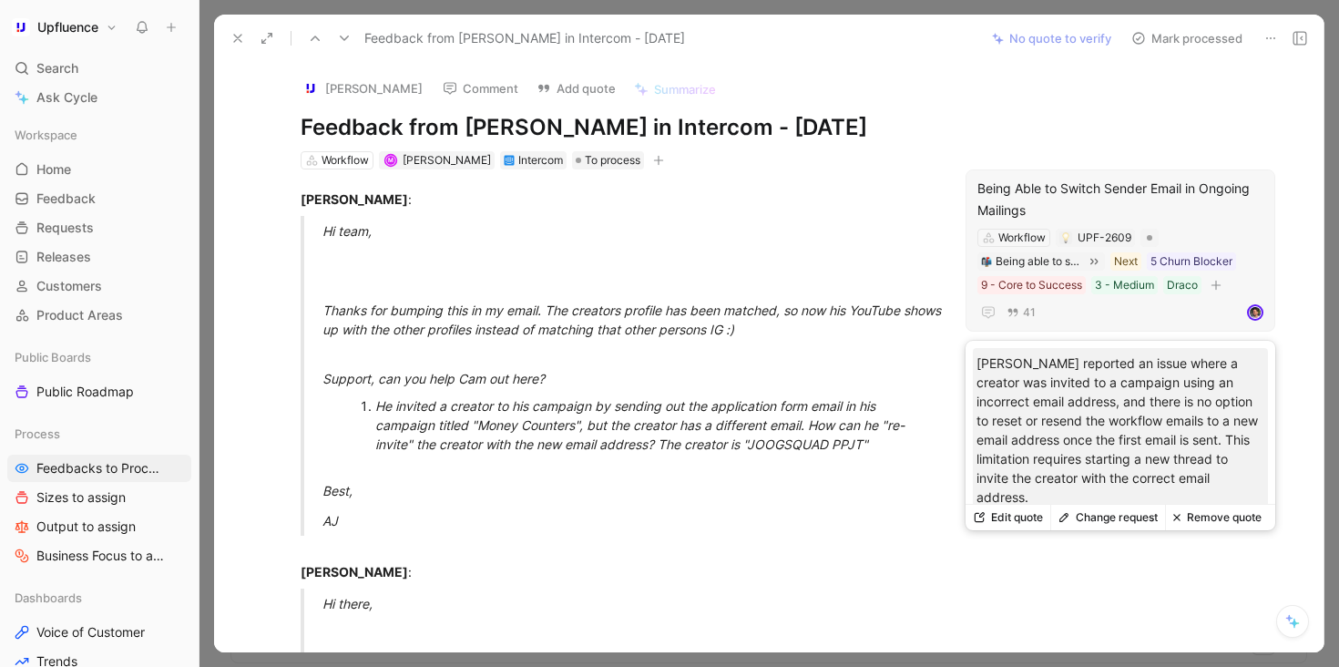
click at [1218, 520] on button "Remove quote" at bounding box center [1217, 518] width 104 height 26
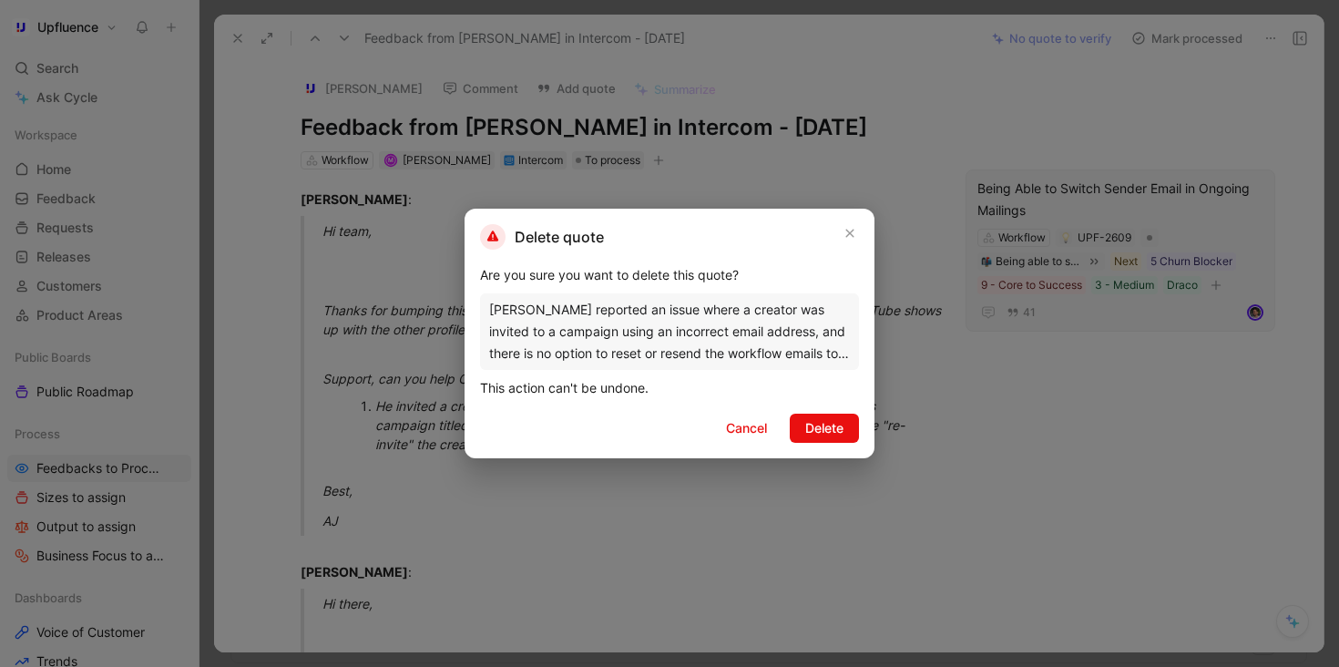
click at [753, 436] on span "Cancel" at bounding box center [746, 428] width 41 height 22
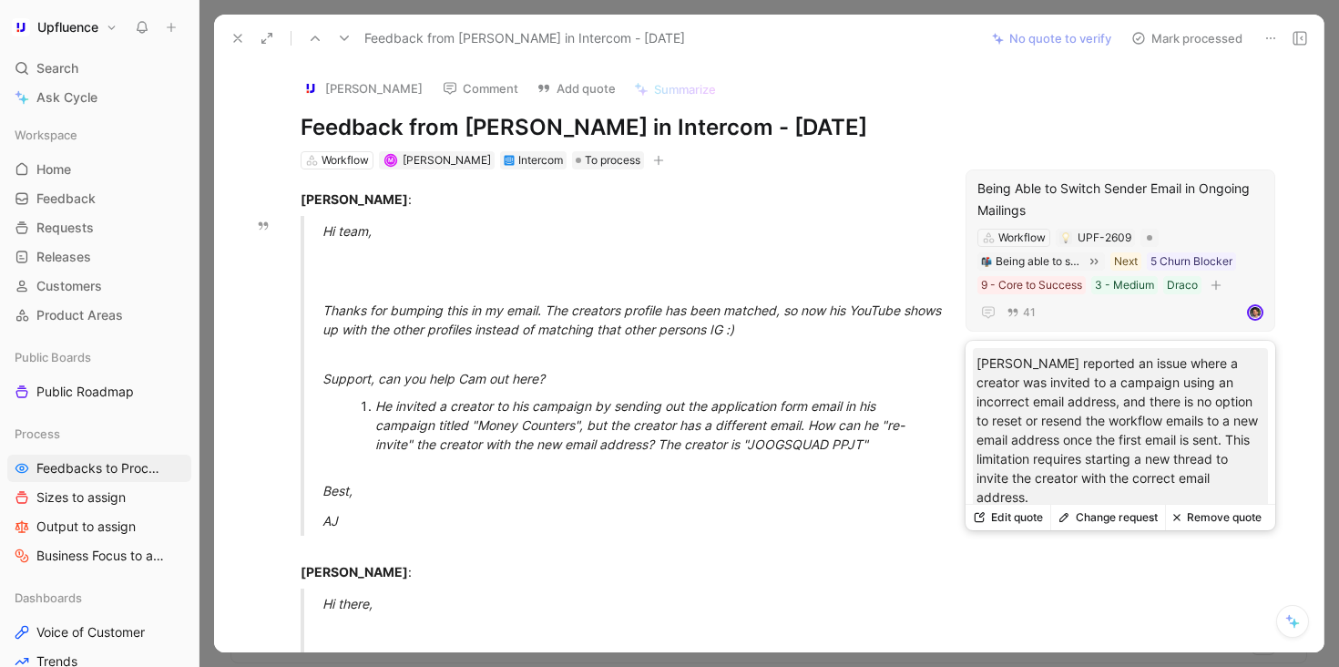
click at [1109, 517] on button "Change request" at bounding box center [1107, 518] width 115 height 26
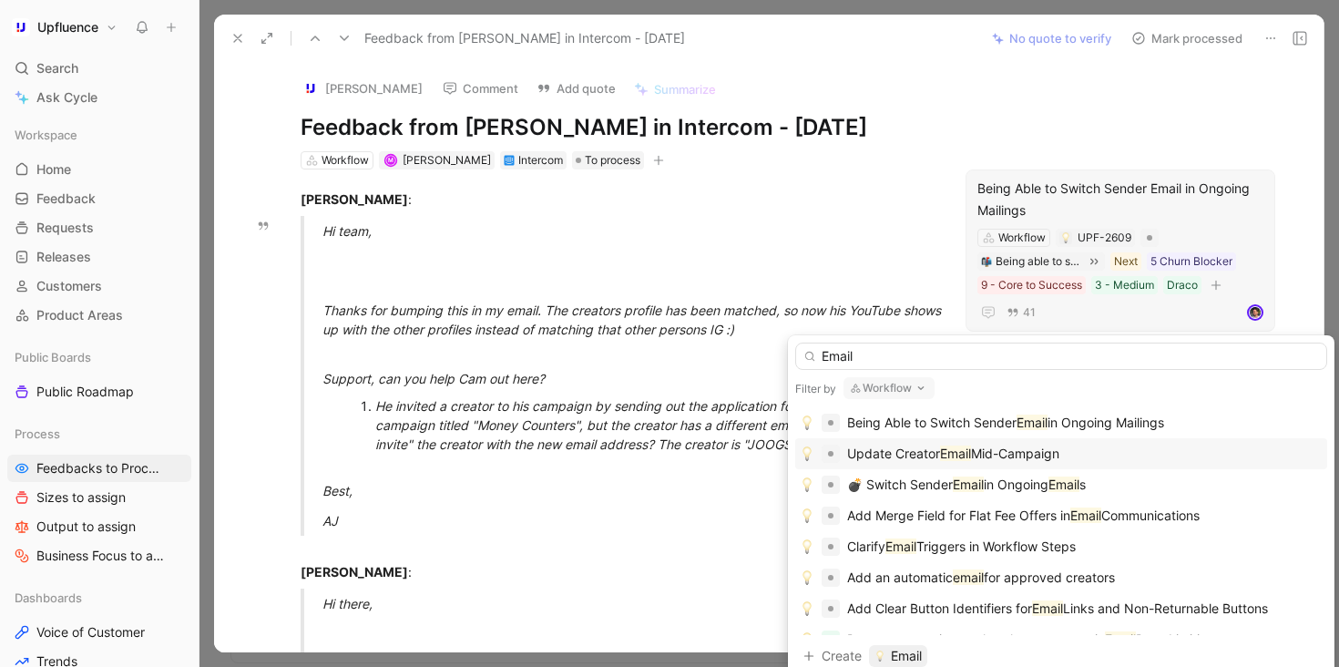
type input "Email"
click at [1071, 456] on div "Update Creator Email Mid-Campaign" at bounding box center [1061, 454] width 523 height 22
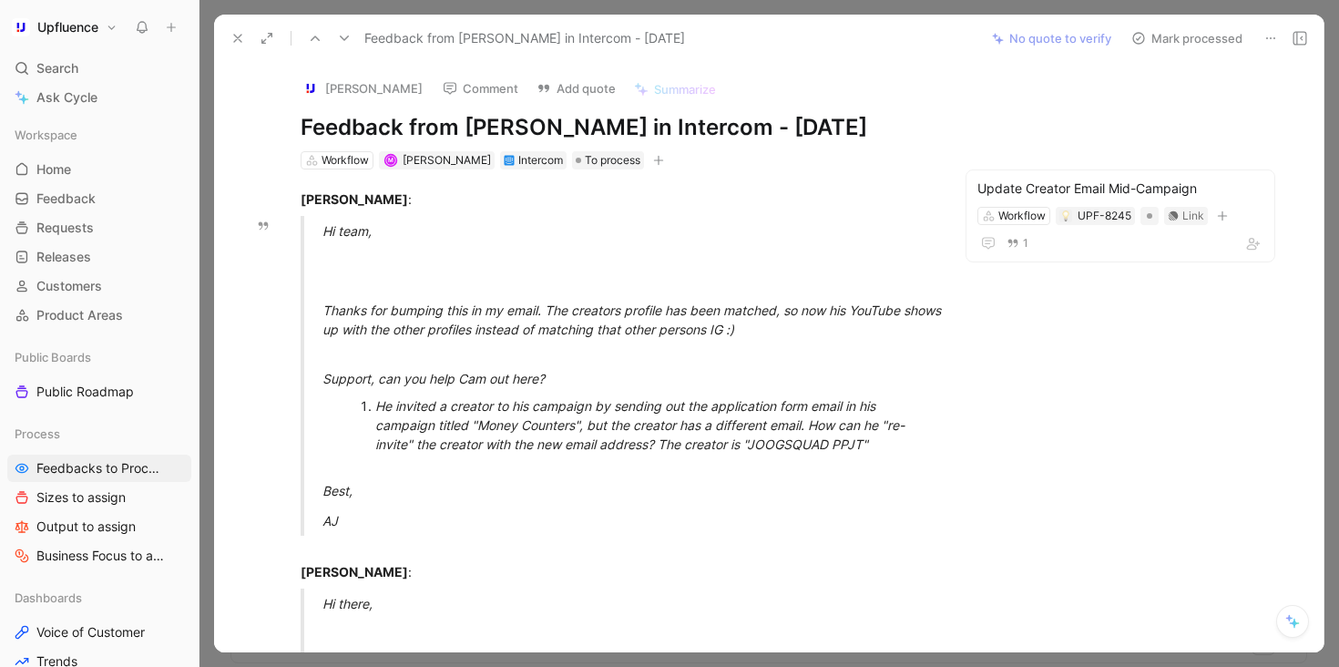
click at [1191, 47] on button "Mark processed" at bounding box center [1187, 39] width 128 height 26
click at [1160, 103] on div "AJ Butler Comment Add quote Summarize Feedback from AJ Butler in Intercom - 8/2…" at bounding box center [768, 357] width 1109 height 590
click at [1187, 36] on button "Mark processed" at bounding box center [1187, 39] width 128 height 26
click at [1219, 211] on icon "button" at bounding box center [1222, 215] width 11 height 11
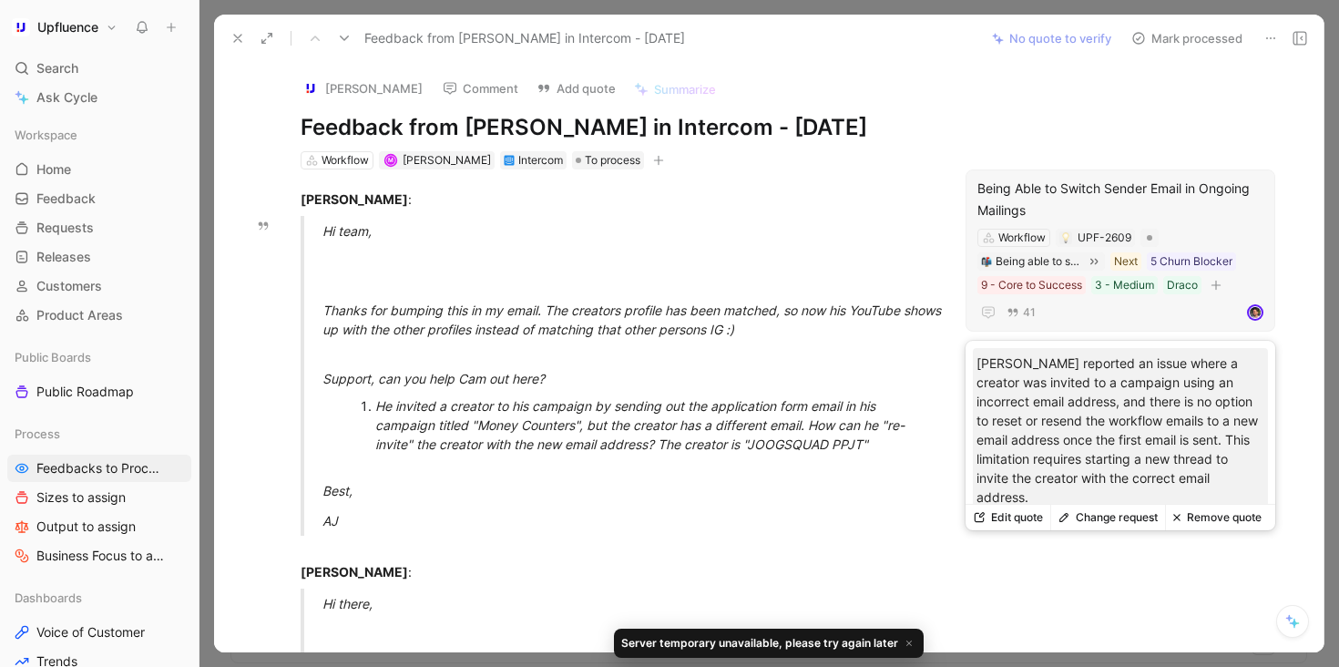
click at [1139, 519] on button "Change request" at bounding box center [1107, 518] width 115 height 26
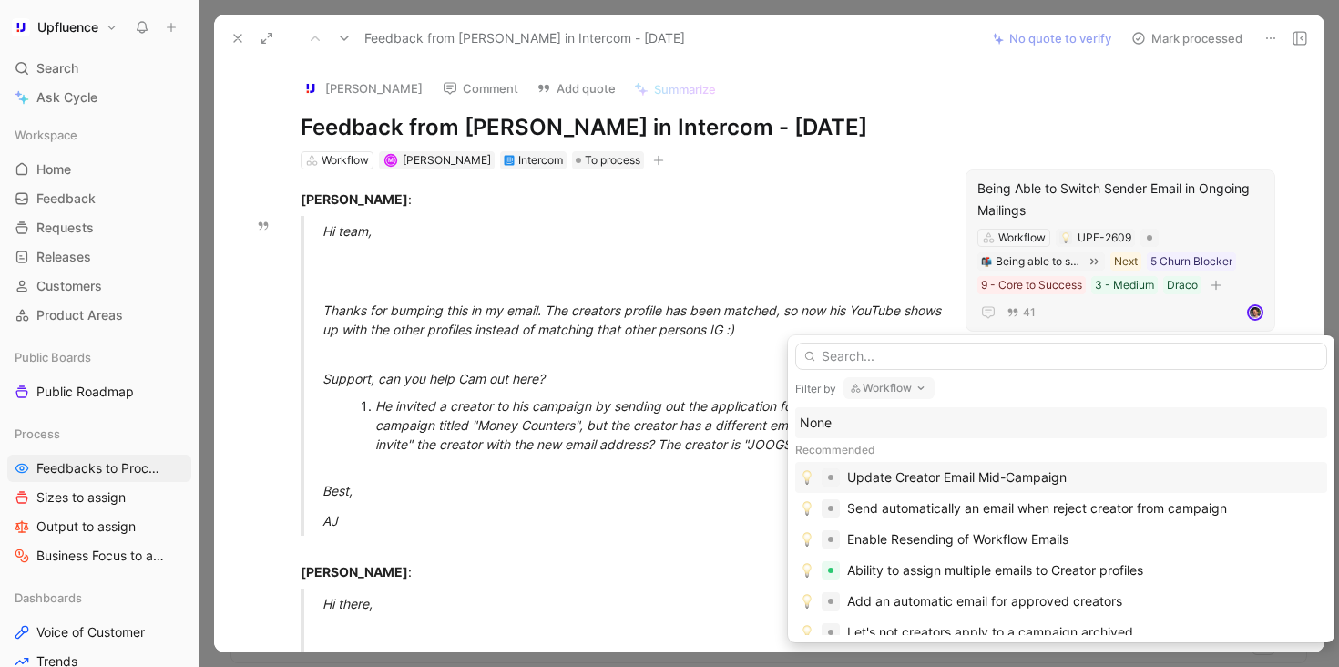
click at [1008, 472] on div "Update Creator Email Mid-Campaign" at bounding box center [957, 477] width 220 height 22
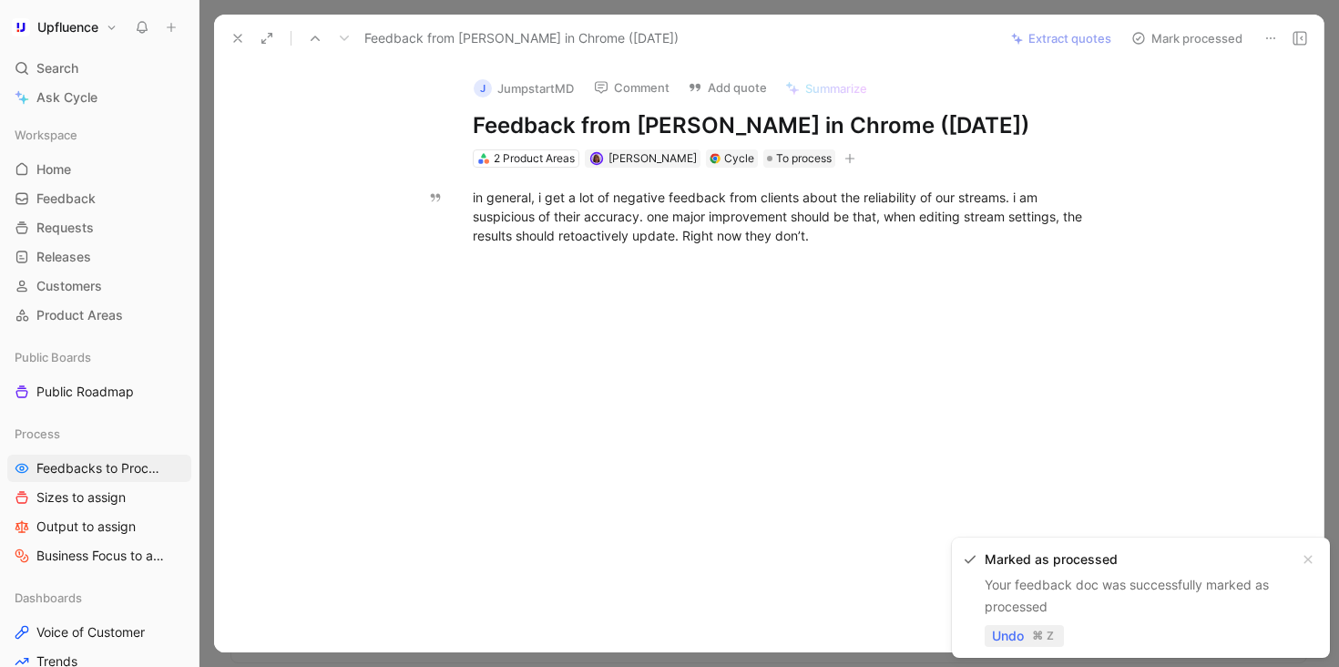
click at [1005, 635] on span "Undo" at bounding box center [1008, 636] width 32 height 22
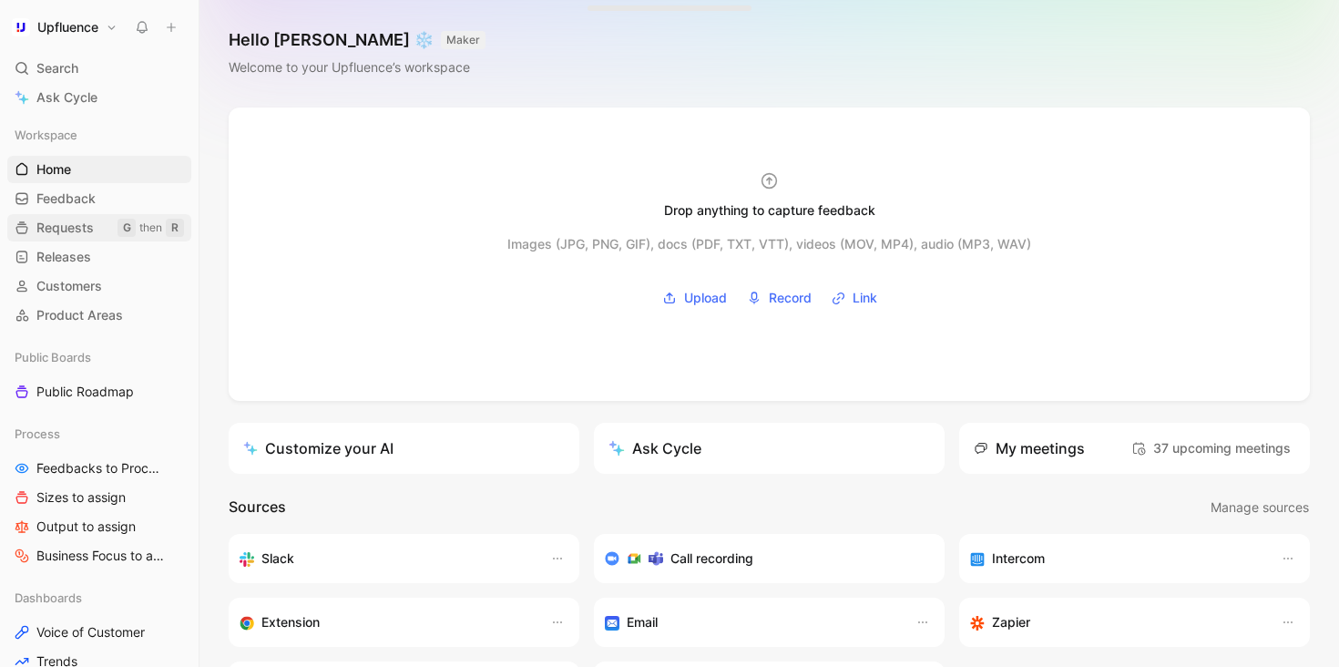
click at [61, 229] on span "Requests" at bounding box center [64, 228] width 57 height 18
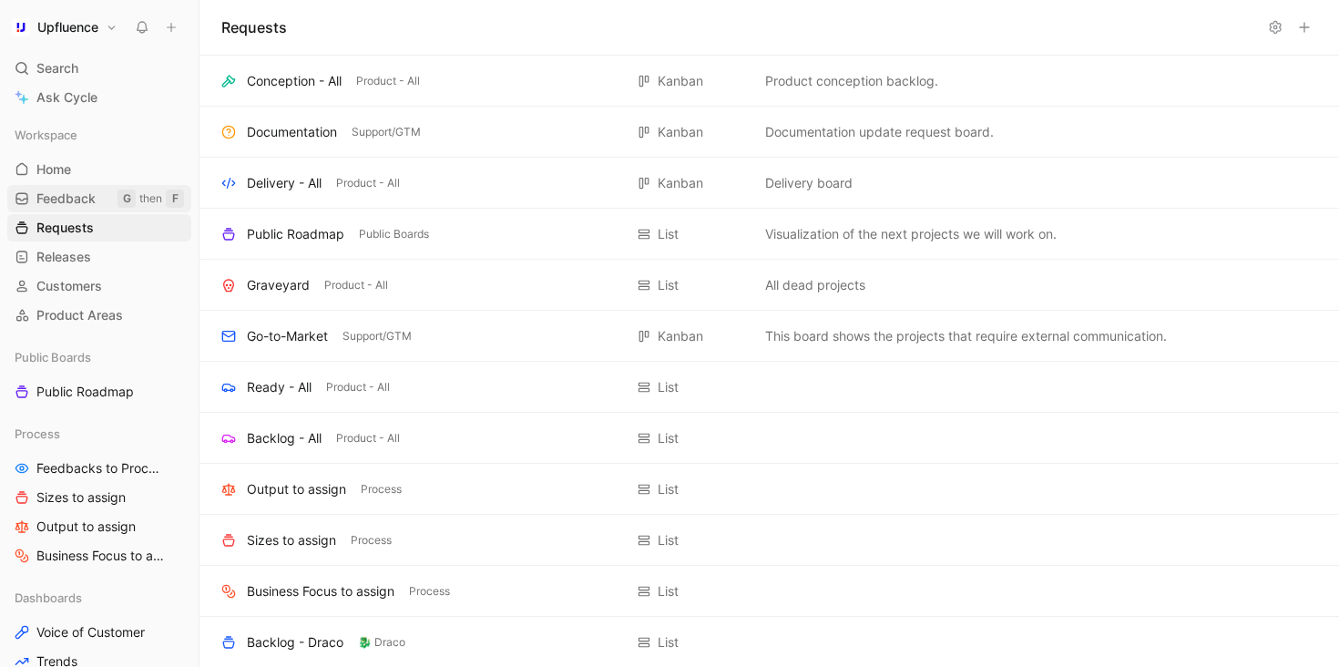
click at [70, 198] on span "Feedback" at bounding box center [65, 198] width 59 height 18
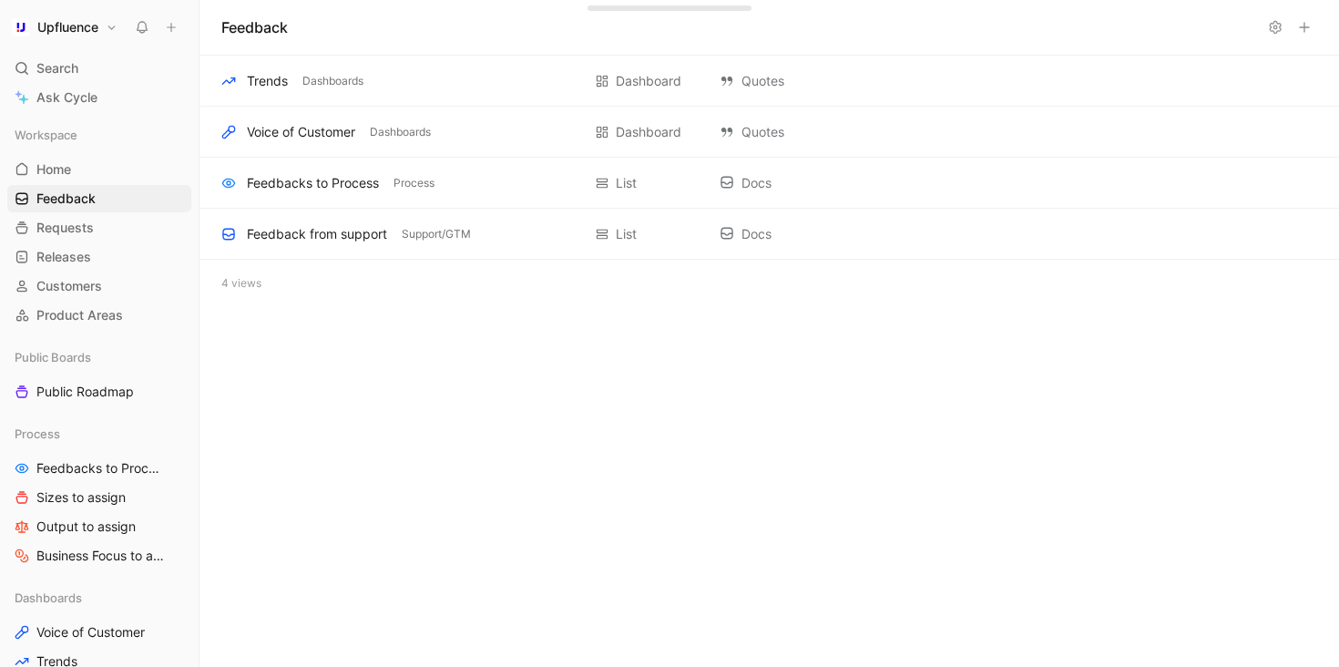
click at [121, 451] on div "Process Feedbacks to Process Sizes to assign Output to assign Business Focus to…" at bounding box center [99, 494] width 184 height 149
click at [108, 470] on span "Feedbacks to Process" at bounding box center [100, 468] width 129 height 18
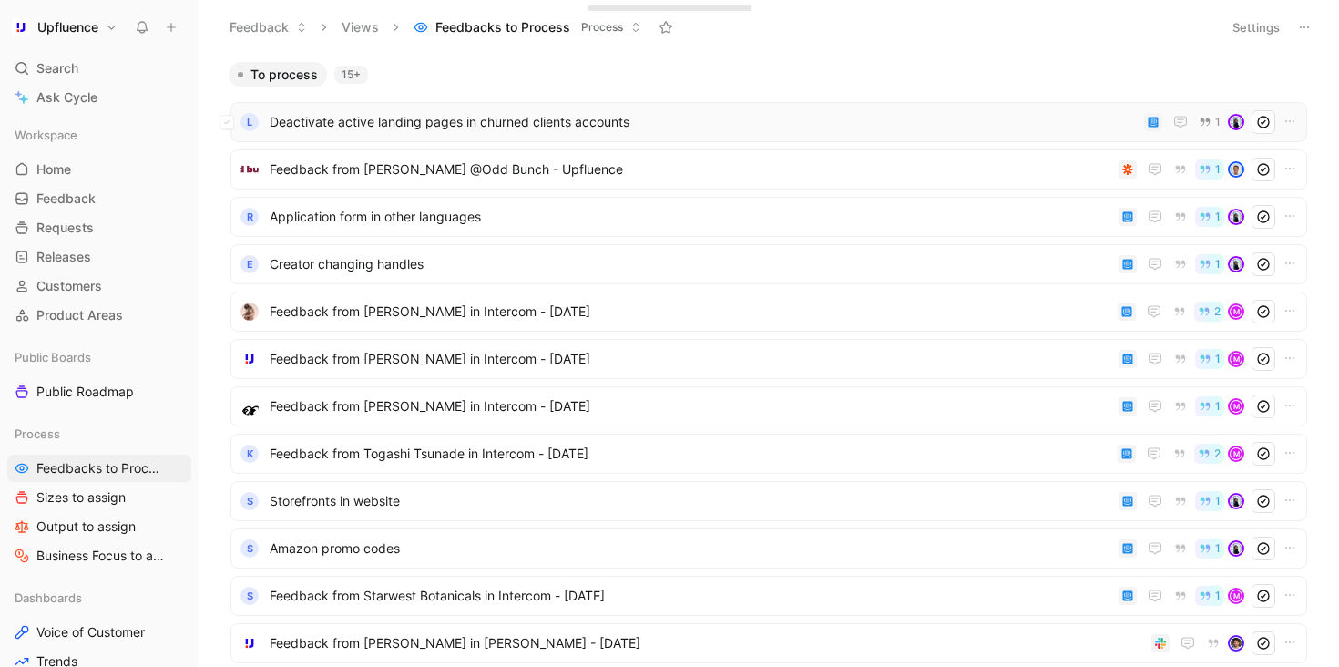
click at [724, 116] on span "Deactivate active landing pages in churned clients accounts" at bounding box center [703, 122] width 867 height 22
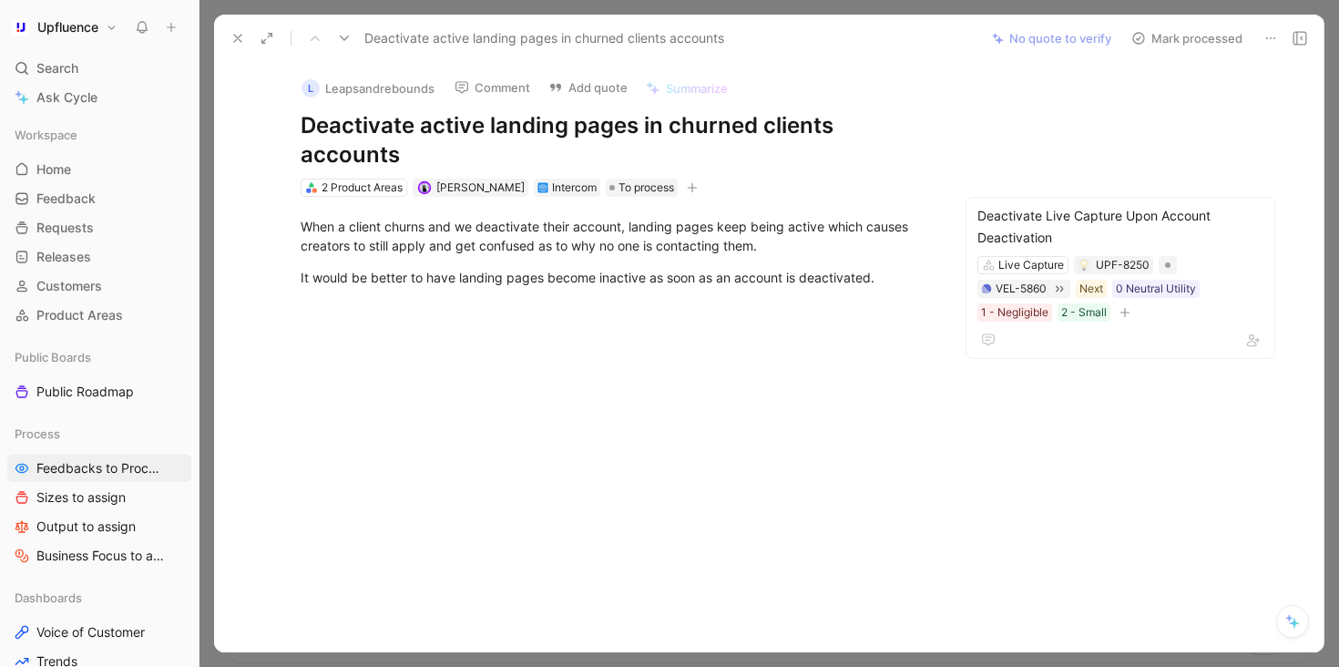
click at [1201, 36] on button "Mark processed" at bounding box center [1187, 39] width 128 height 26
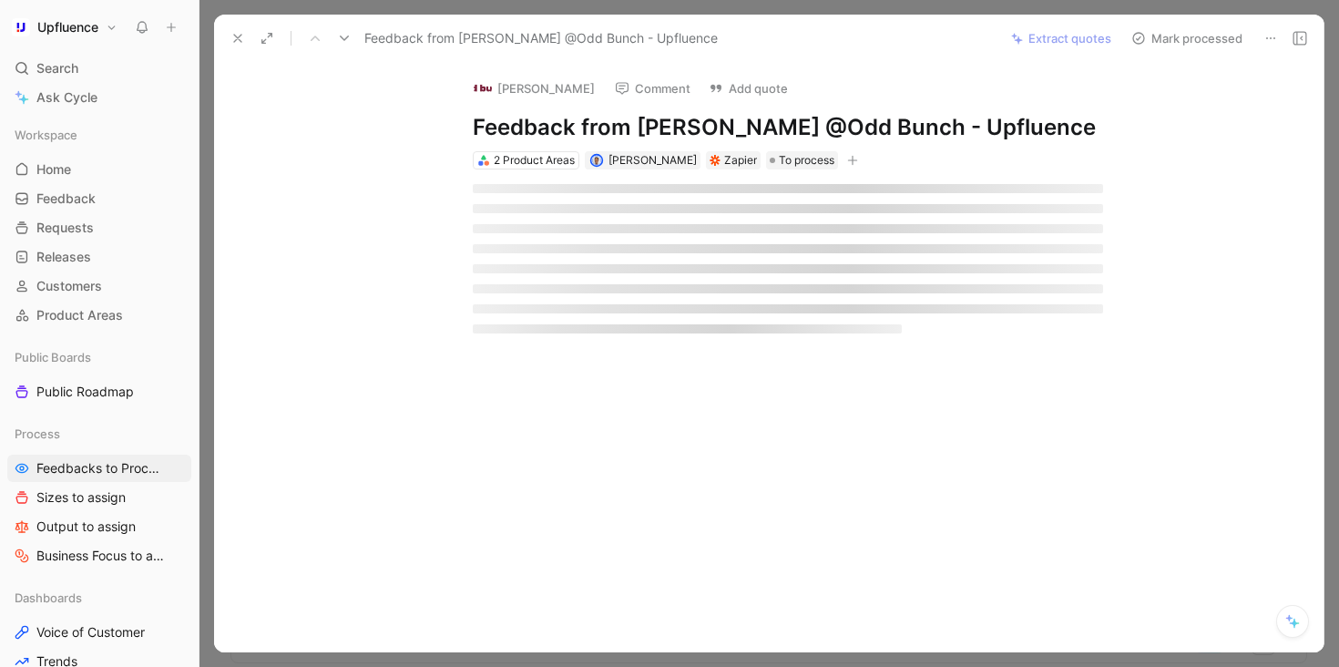
click at [1201, 36] on button "Mark processed" at bounding box center [1187, 39] width 128 height 26
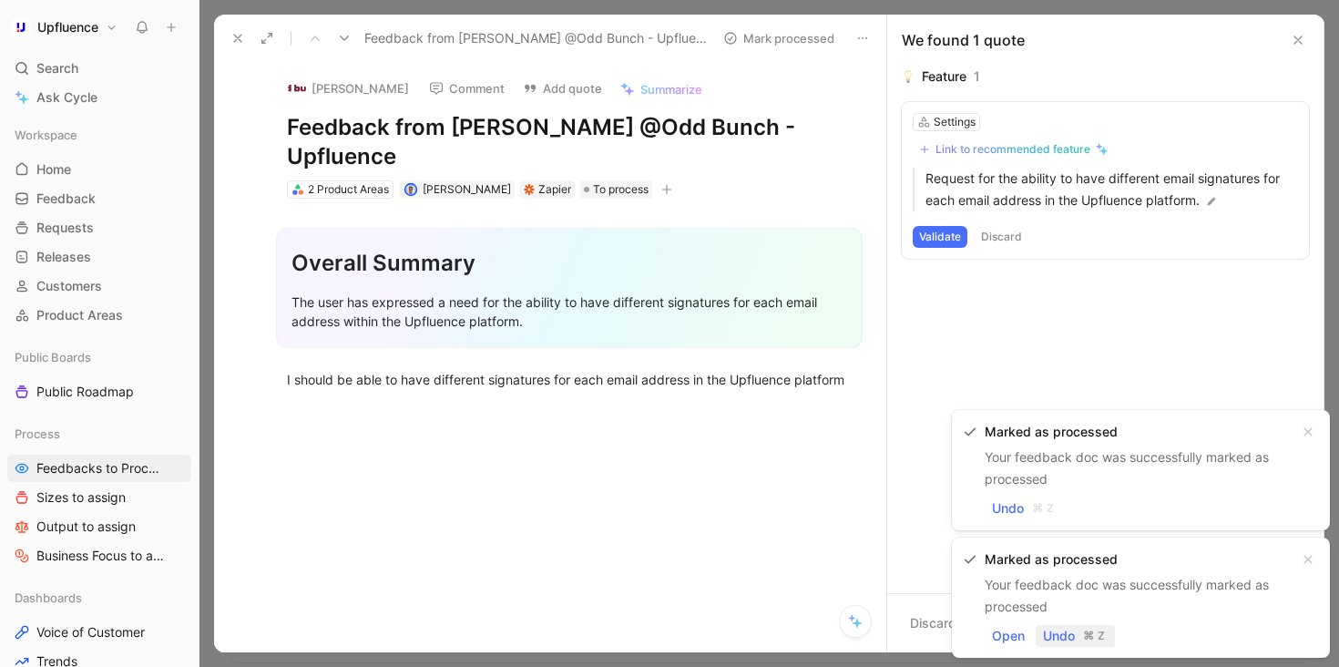
click at [1057, 639] on span "Undo" at bounding box center [1059, 636] width 32 height 22
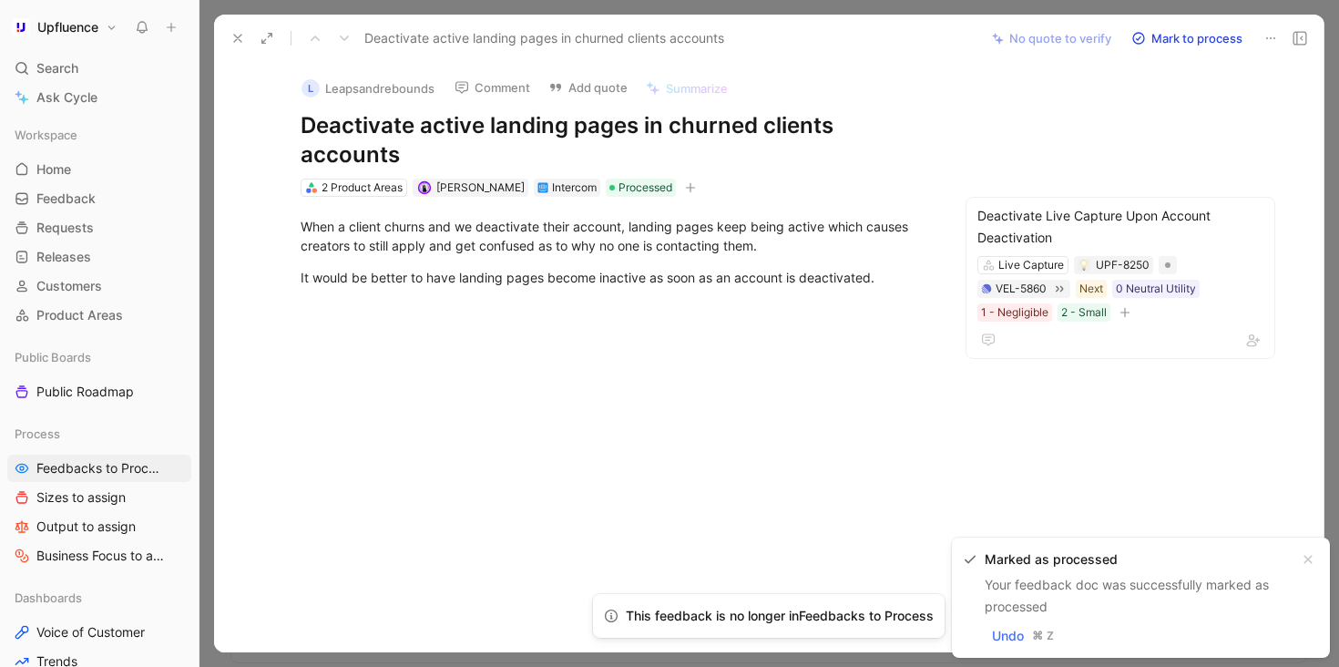
click at [1182, 42] on button "Mark to process" at bounding box center [1187, 39] width 128 height 26
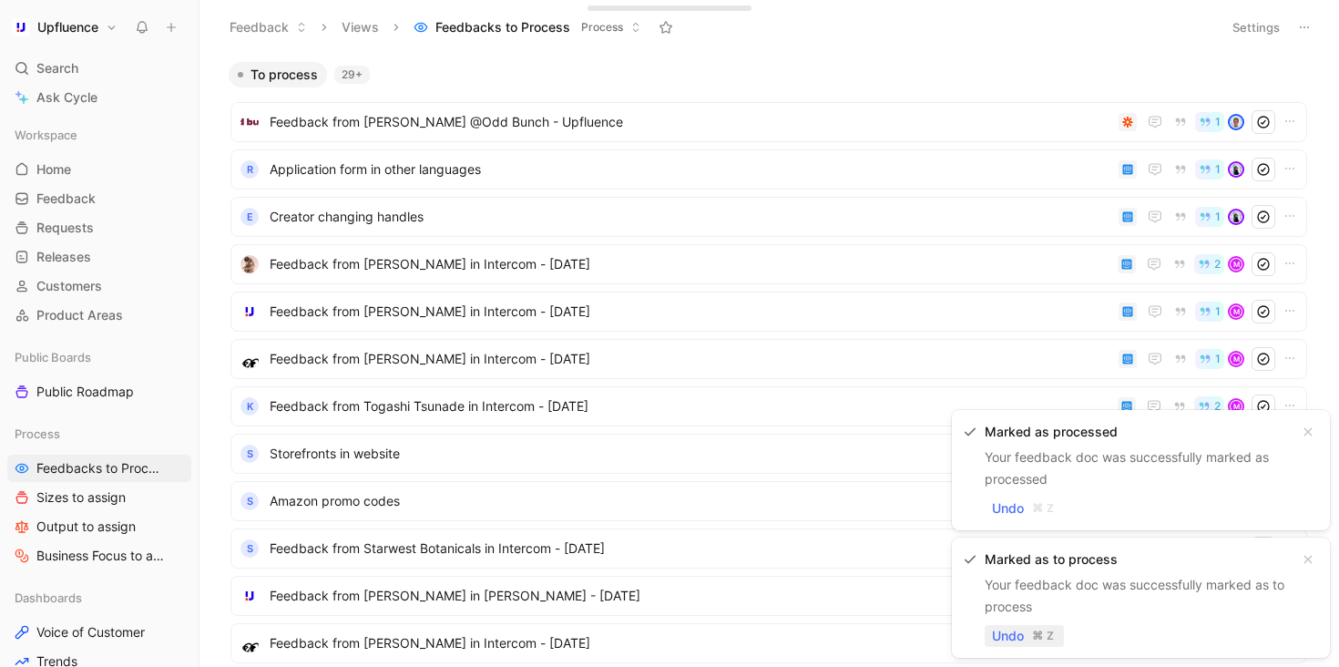
click at [1011, 636] on span "Undo" at bounding box center [1008, 636] width 32 height 22
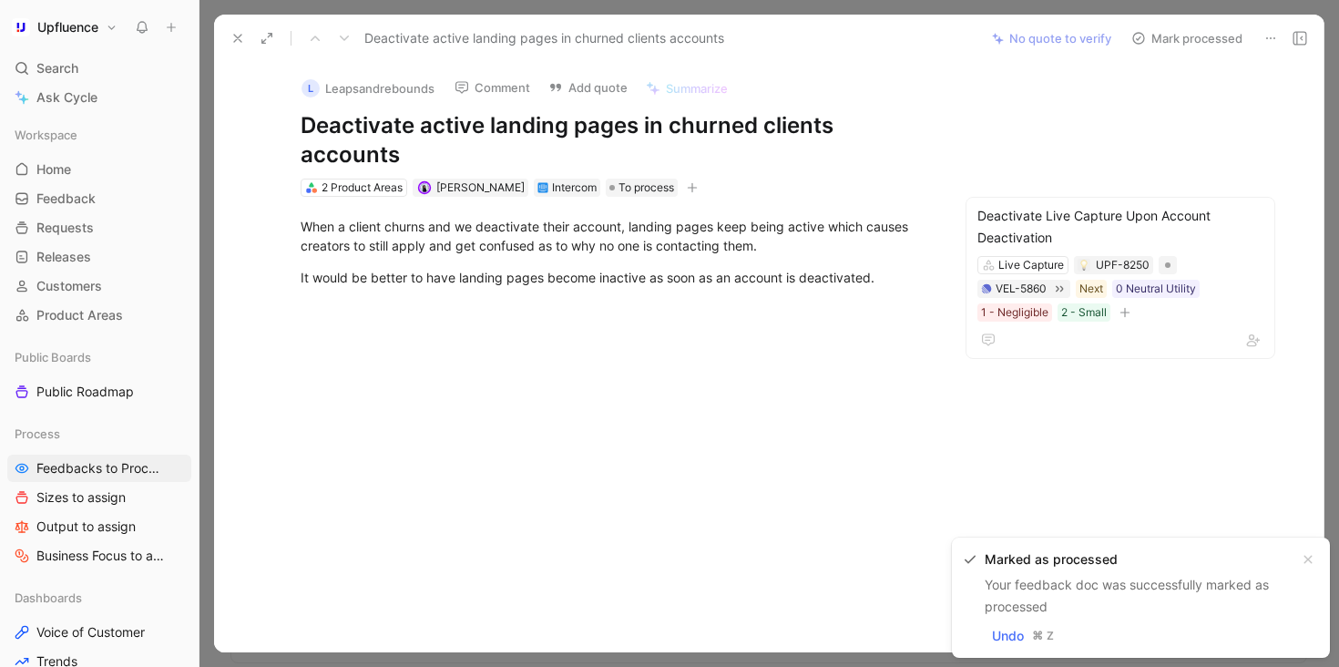
click at [1171, 38] on button "Mark processed" at bounding box center [1187, 39] width 128 height 26
click at [1007, 645] on span "Undo" at bounding box center [1008, 636] width 32 height 22
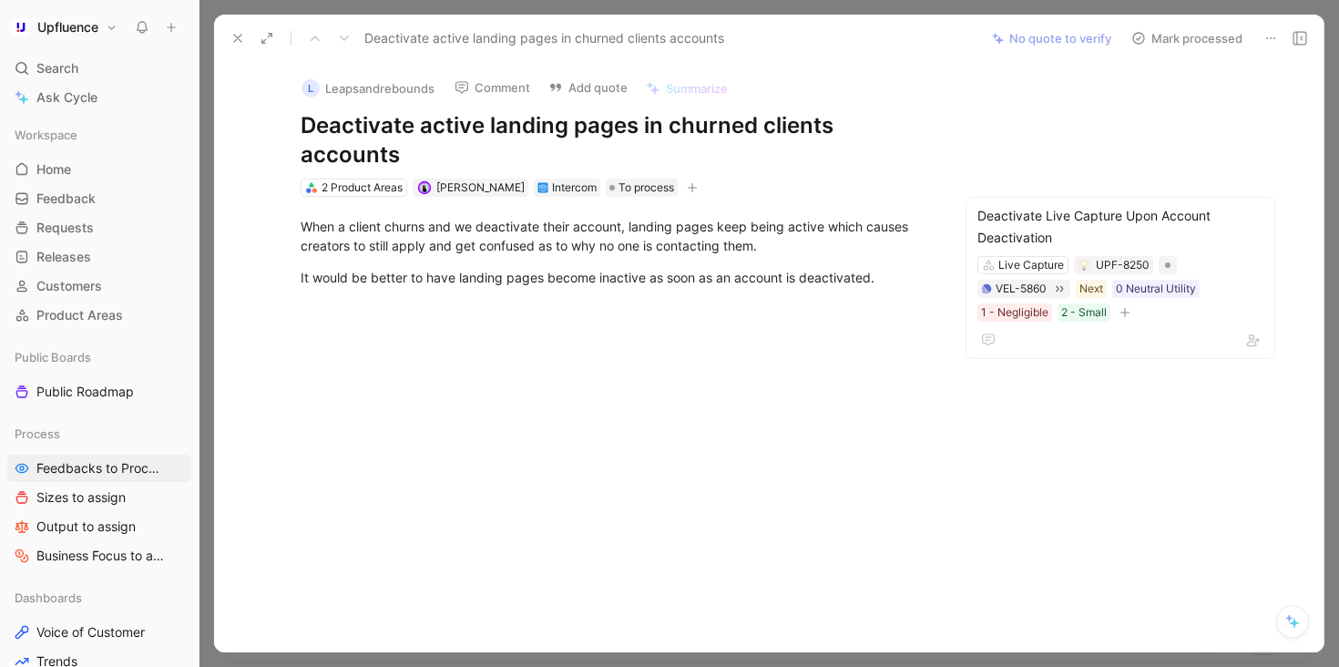
click at [1181, 45] on button "Mark processed" at bounding box center [1187, 39] width 128 height 26
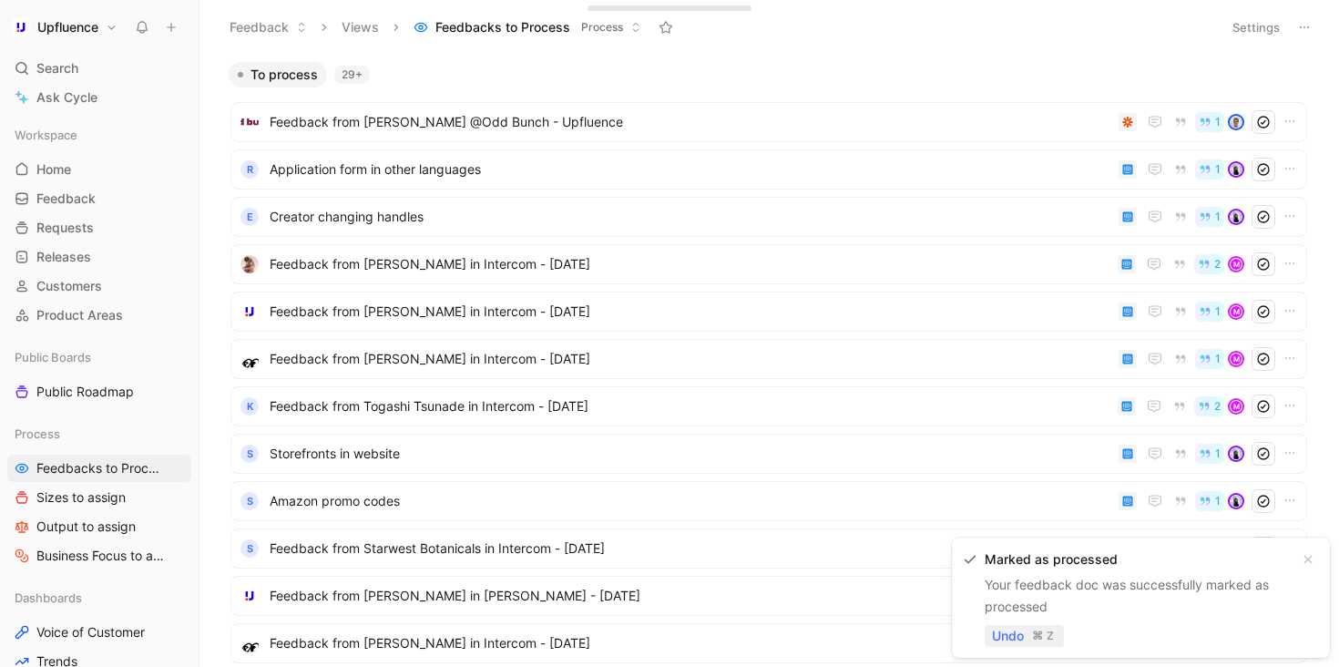
click at [1017, 632] on span "Undo" at bounding box center [1008, 636] width 32 height 22
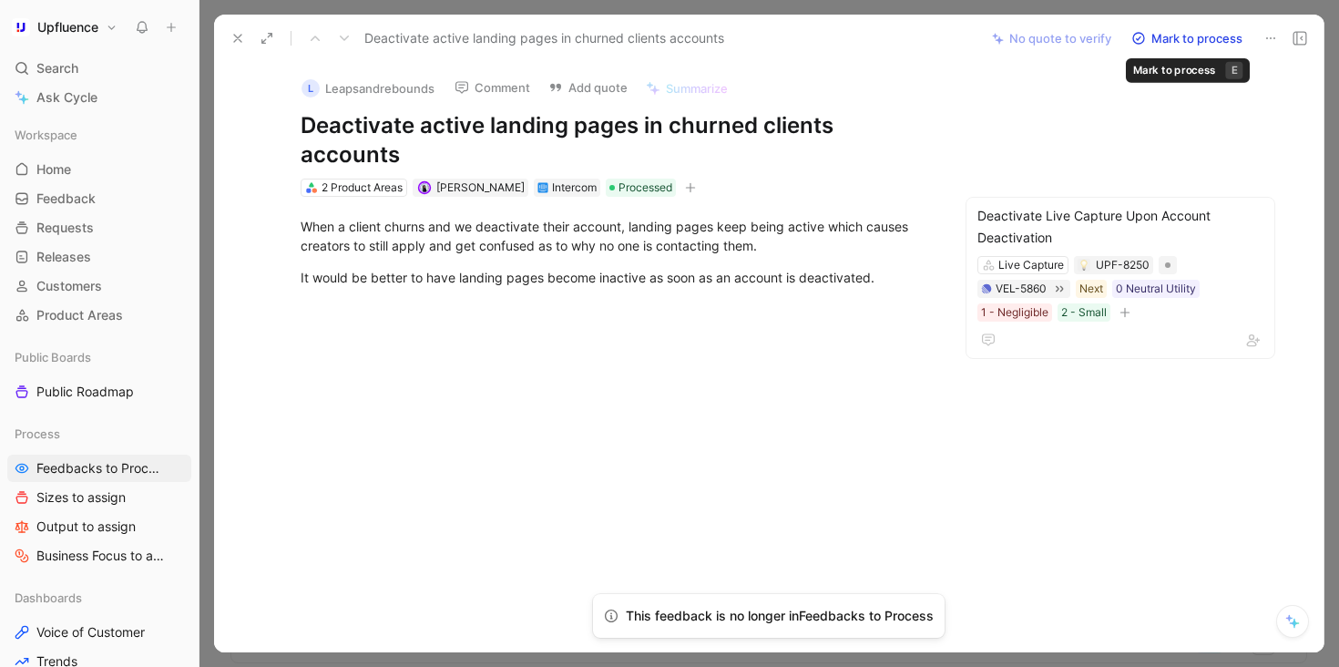
click at [1176, 36] on button "Mark to process" at bounding box center [1187, 39] width 128 height 26
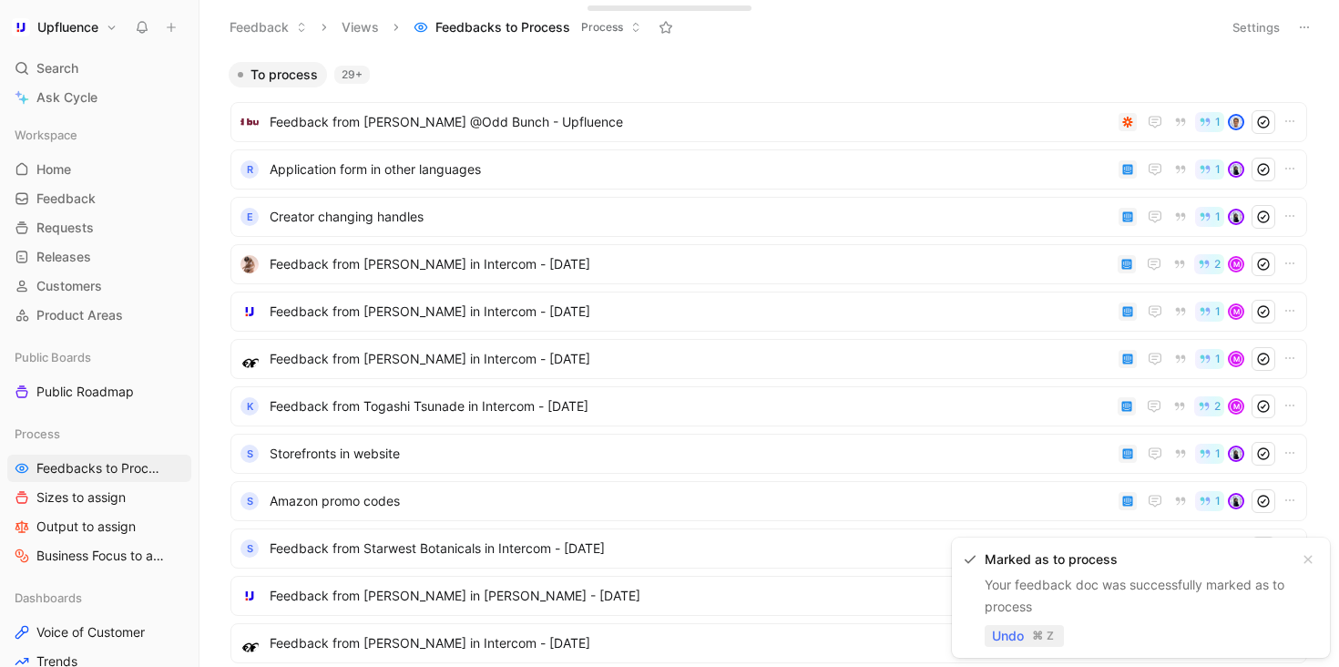
click at [1012, 634] on span "Undo" at bounding box center [1008, 636] width 32 height 22
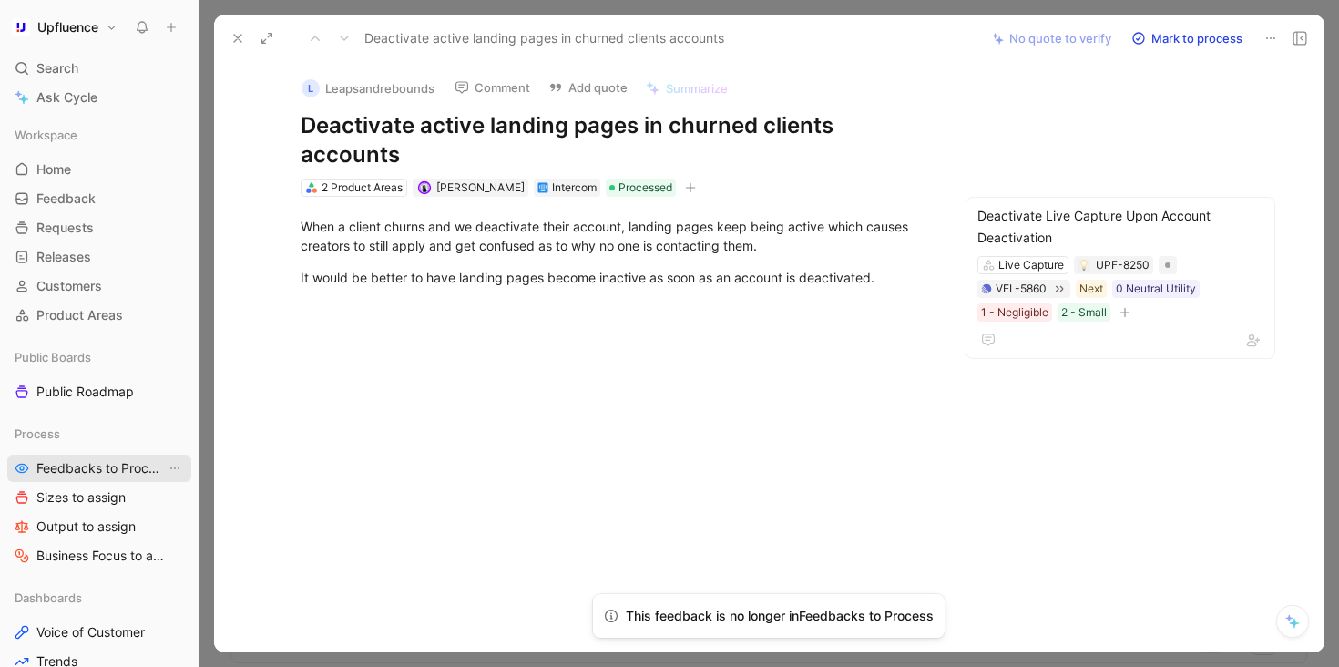
click at [94, 474] on span "Feedbacks to Process" at bounding box center [100, 468] width 129 height 18
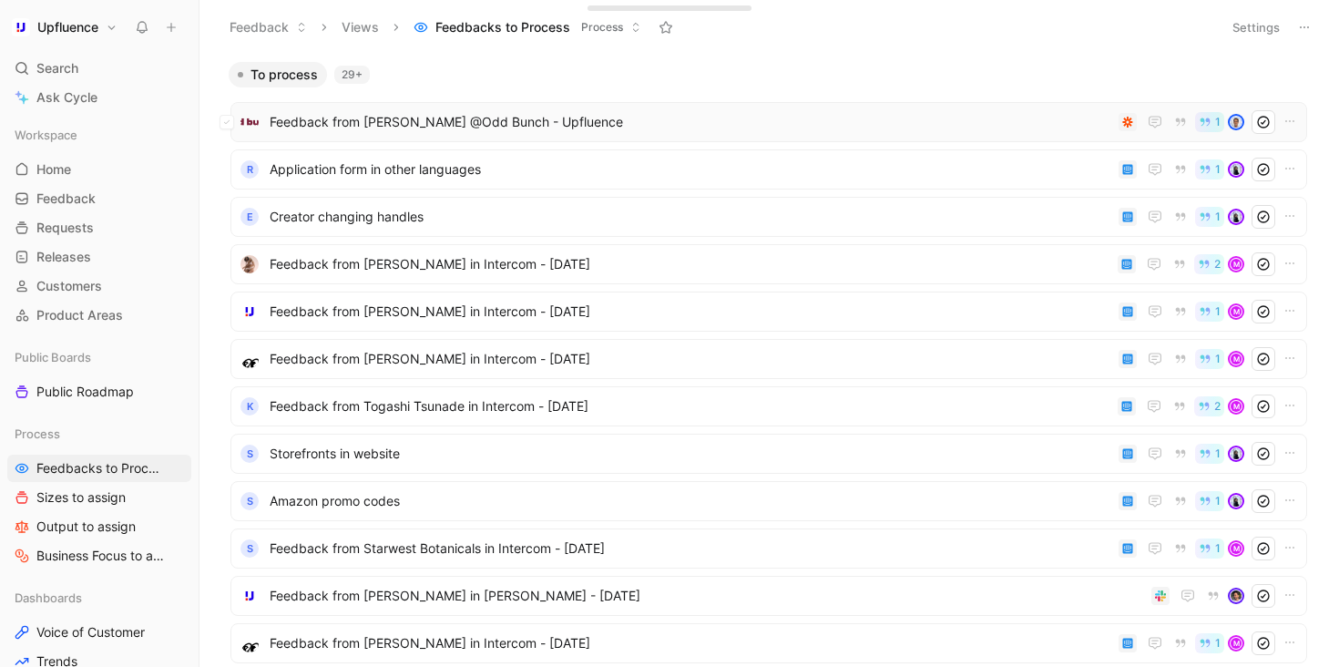
click at [475, 118] on span "Feedback from [PERSON_NAME] @Odd Bunch - Upfluence" at bounding box center [691, 122] width 842 height 22
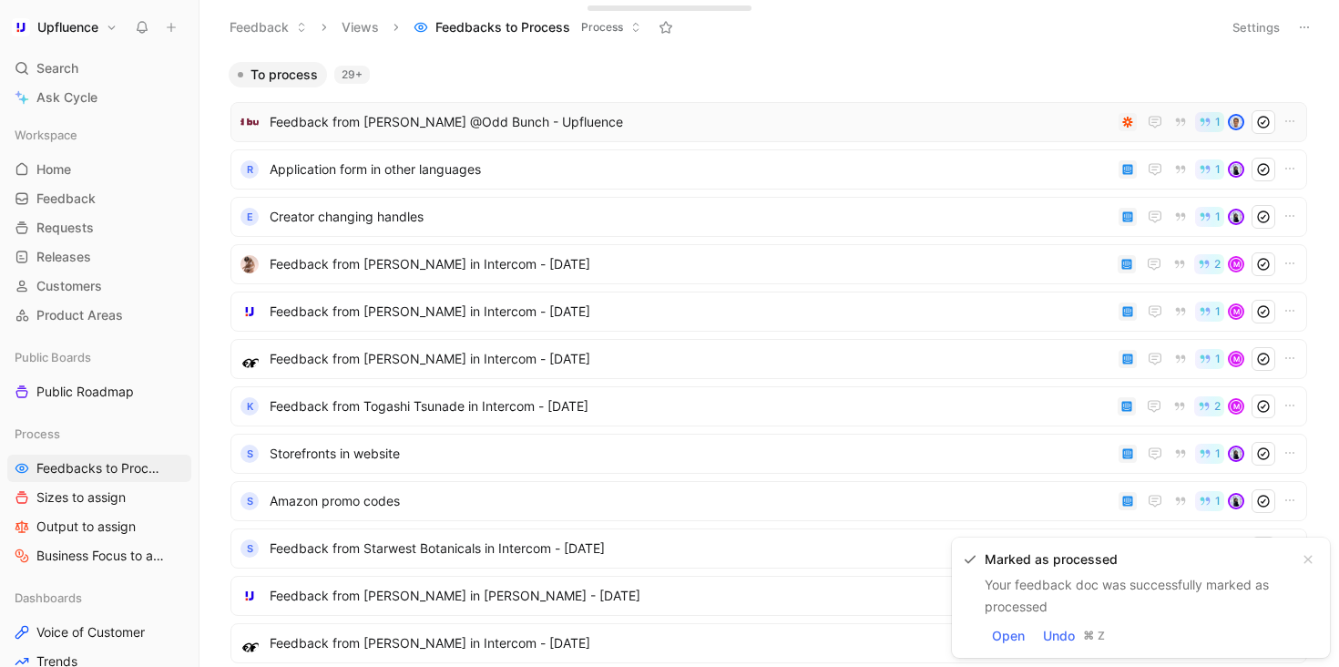
click at [803, 140] on div "Feedback from [PERSON_NAME] @Odd Bunch - Upfluence 1" at bounding box center [768, 122] width 1077 height 40
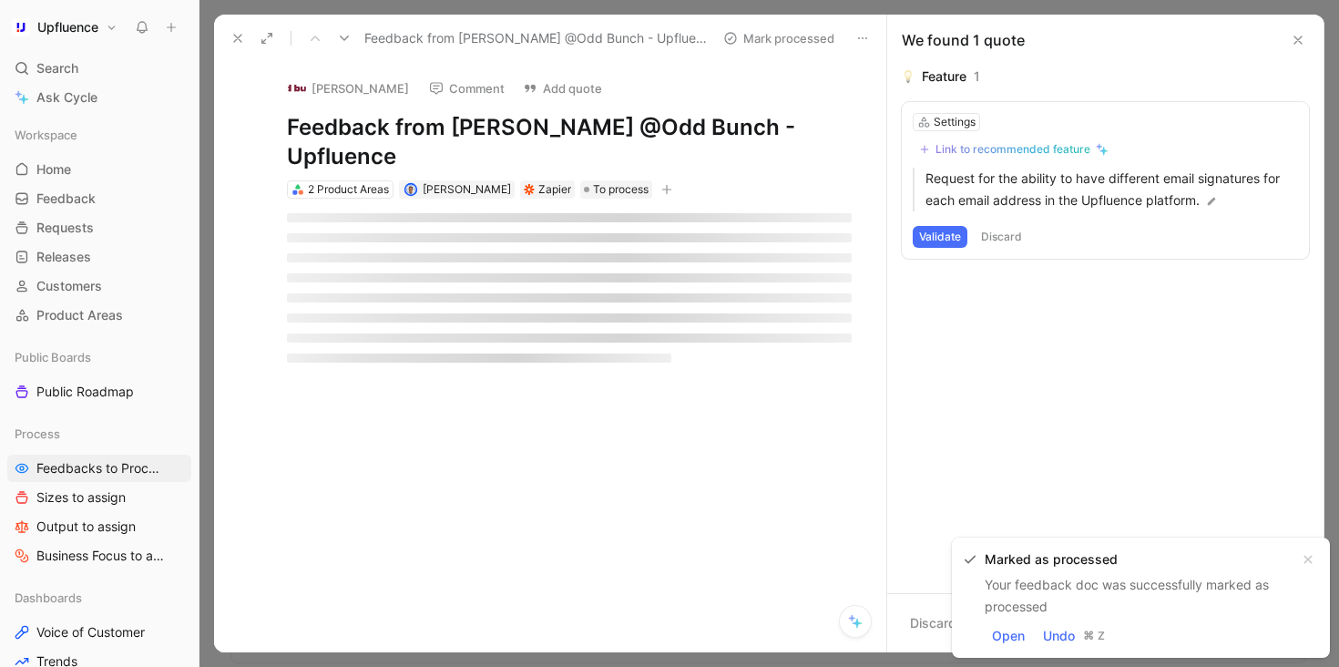
click at [1085, 218] on div "Settings Link to recommended feature Request for the ability to have different …" at bounding box center [1105, 180] width 407 height 157
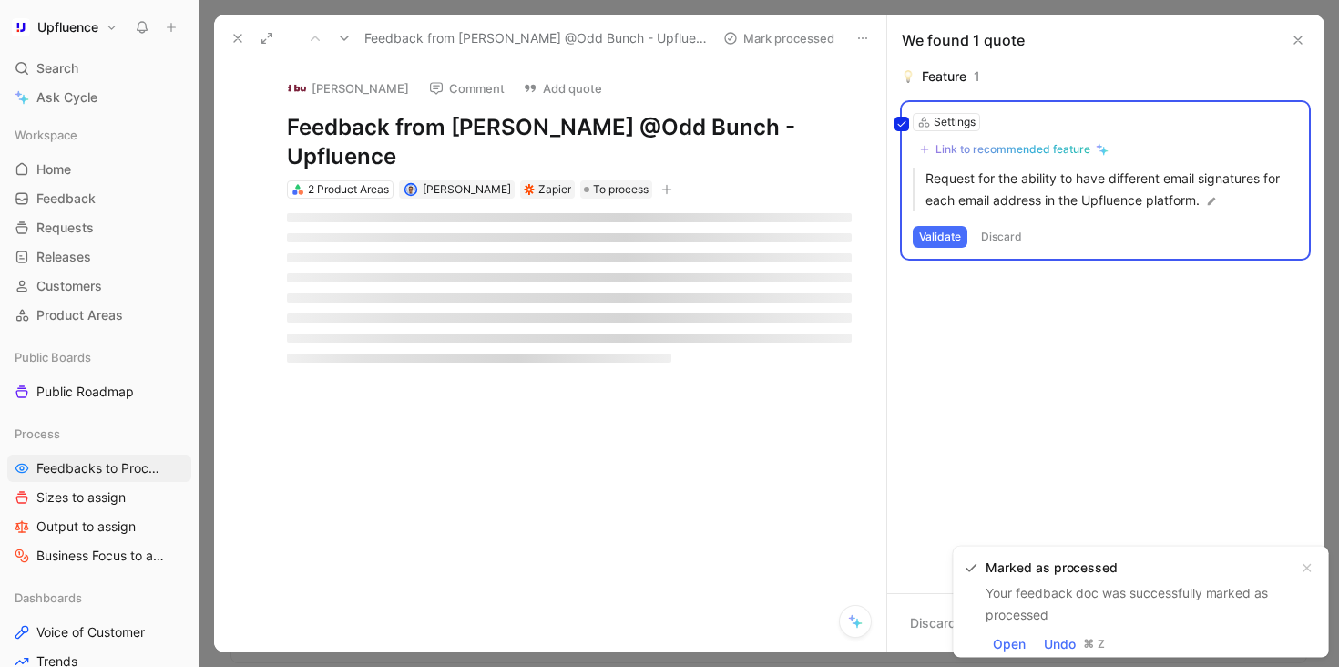
click at [1098, 252] on div "Settings Link to recommended feature Request for the ability to have different …" at bounding box center [1105, 180] width 407 height 157
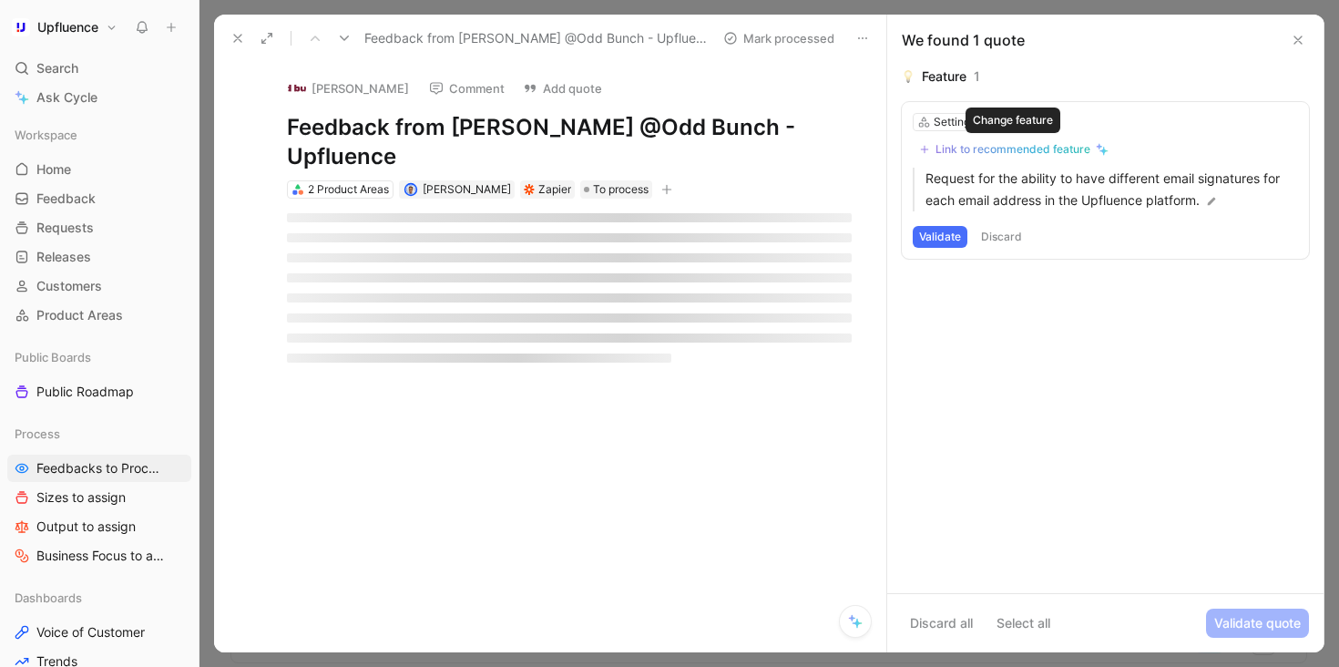
click at [1083, 159] on button "Link to recommended feature" at bounding box center [1014, 149] width 202 height 22
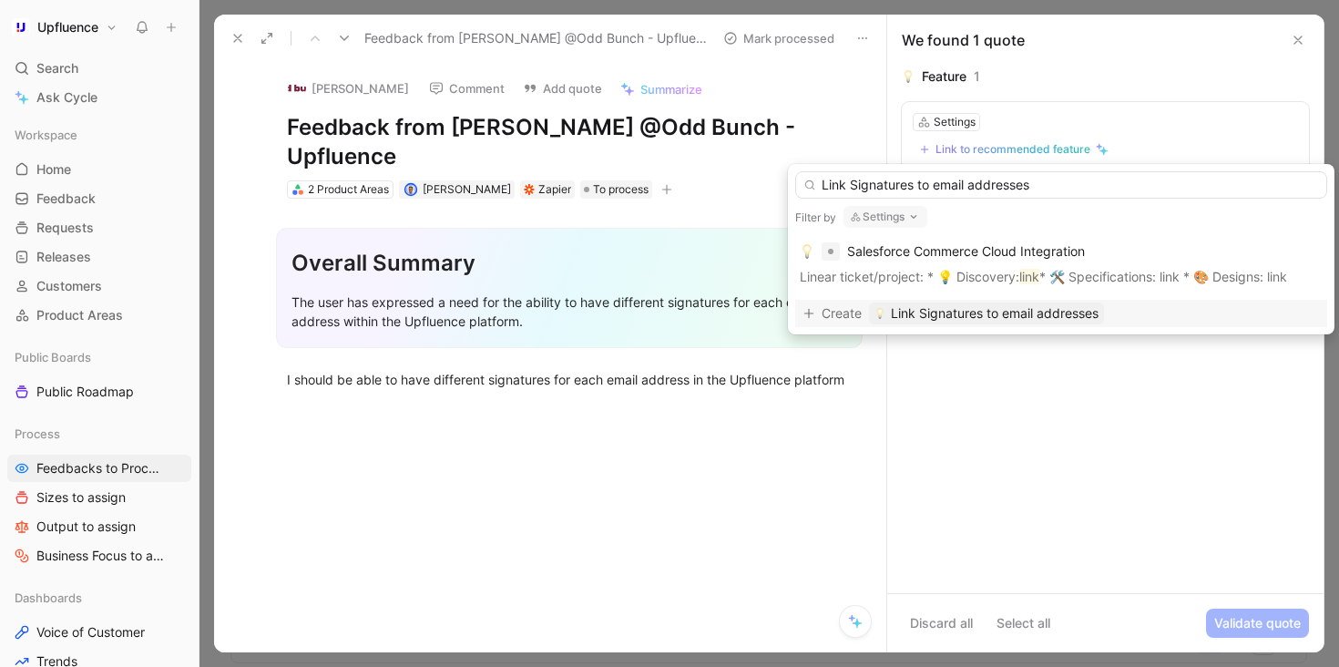
type input "Link Signatures to email addresses"
click at [957, 314] on span "Link Signatures to email addresses" at bounding box center [995, 313] width 208 height 22
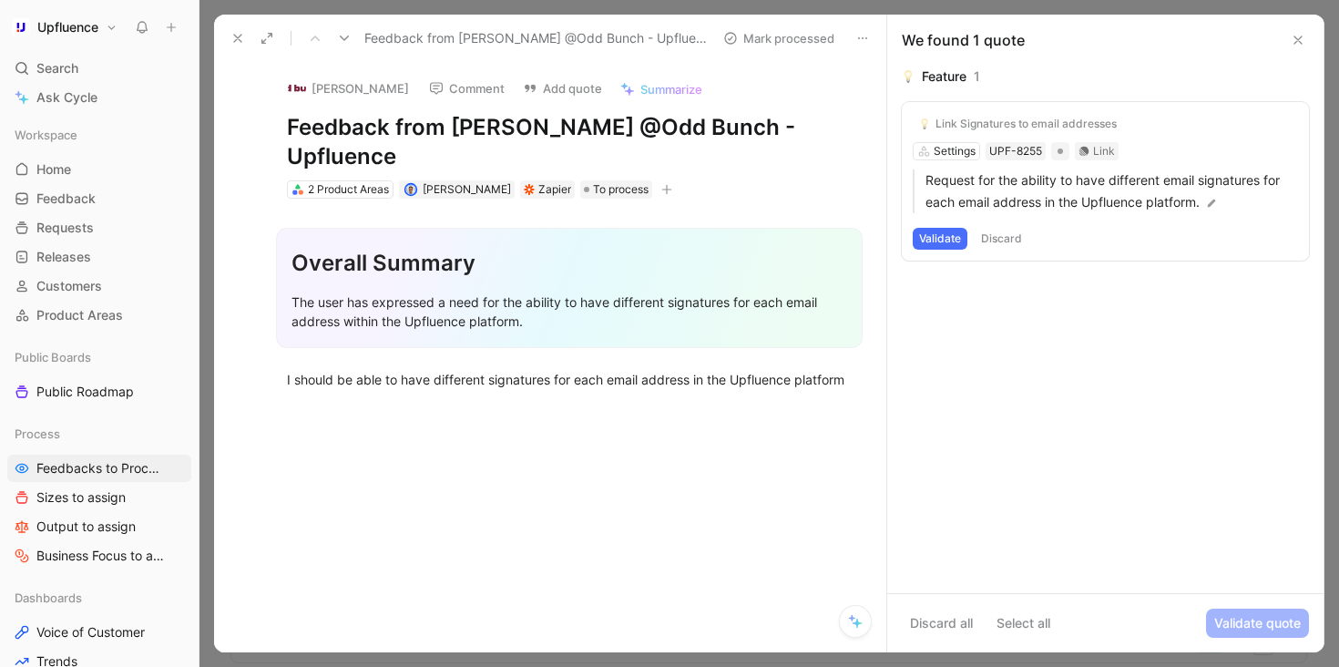
click at [931, 240] on button "Validate" at bounding box center [940, 239] width 55 height 22
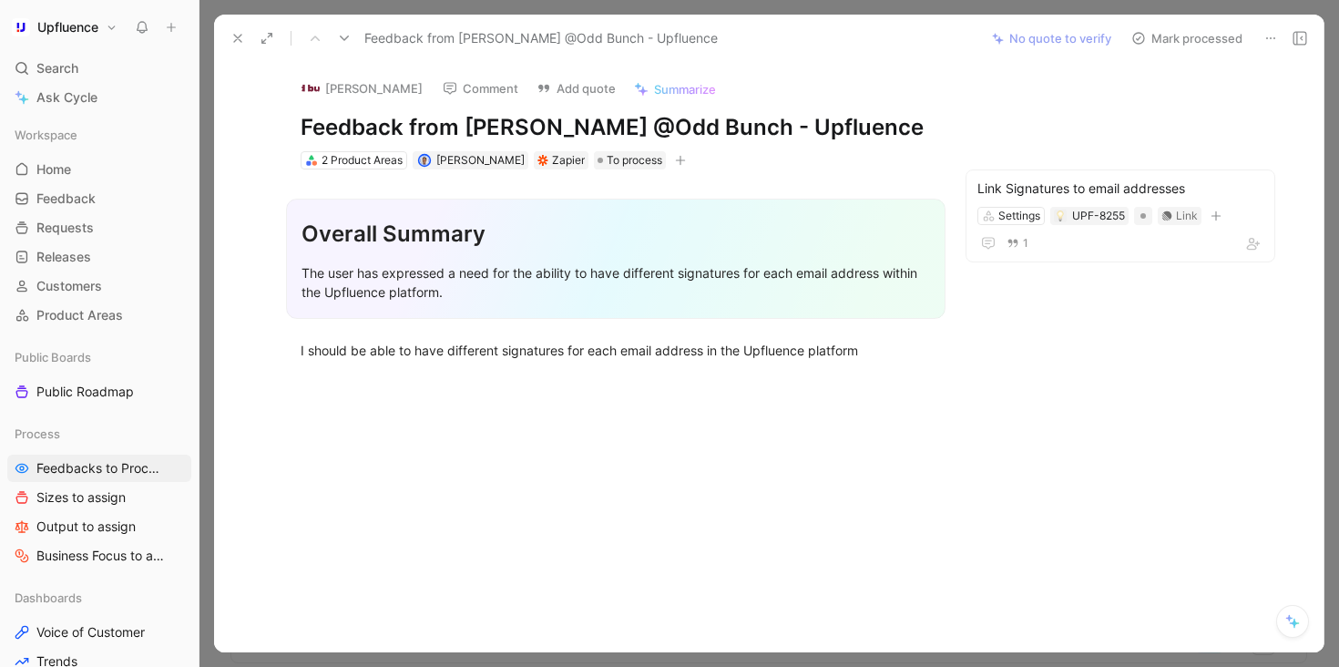
click at [1202, 33] on button "Mark processed" at bounding box center [1187, 39] width 128 height 26
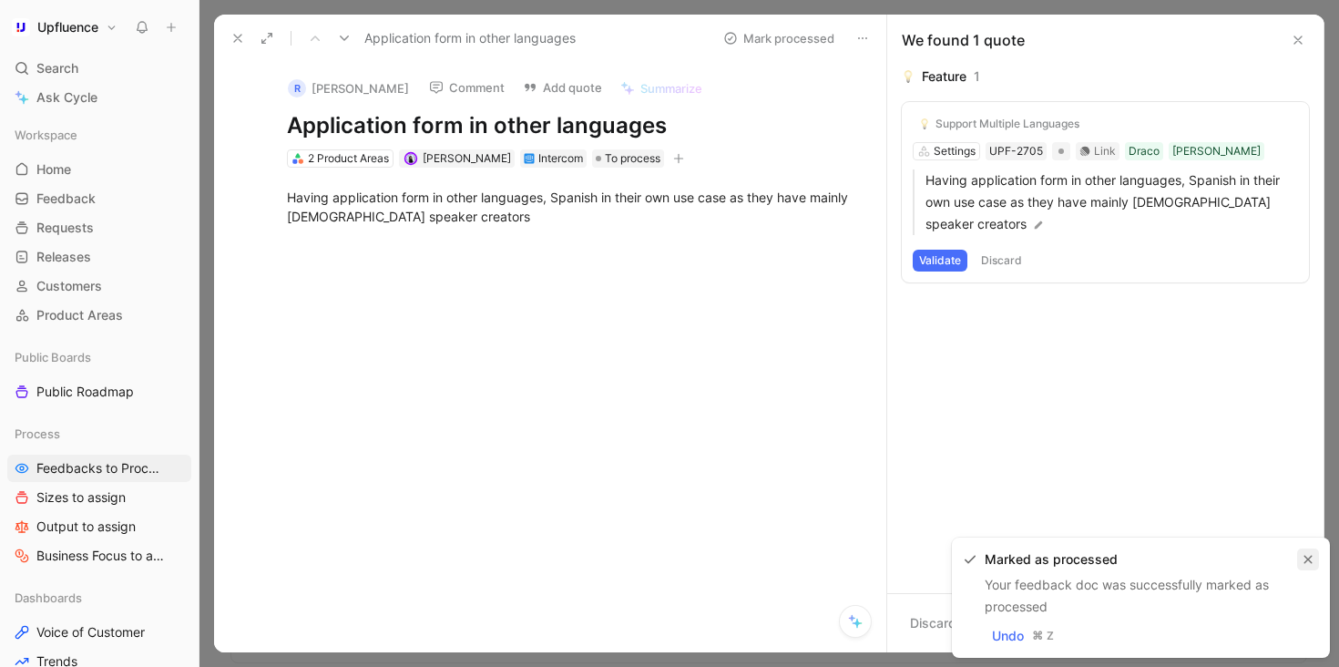
click at [1307, 555] on icon "button" at bounding box center [1308, 559] width 11 height 11
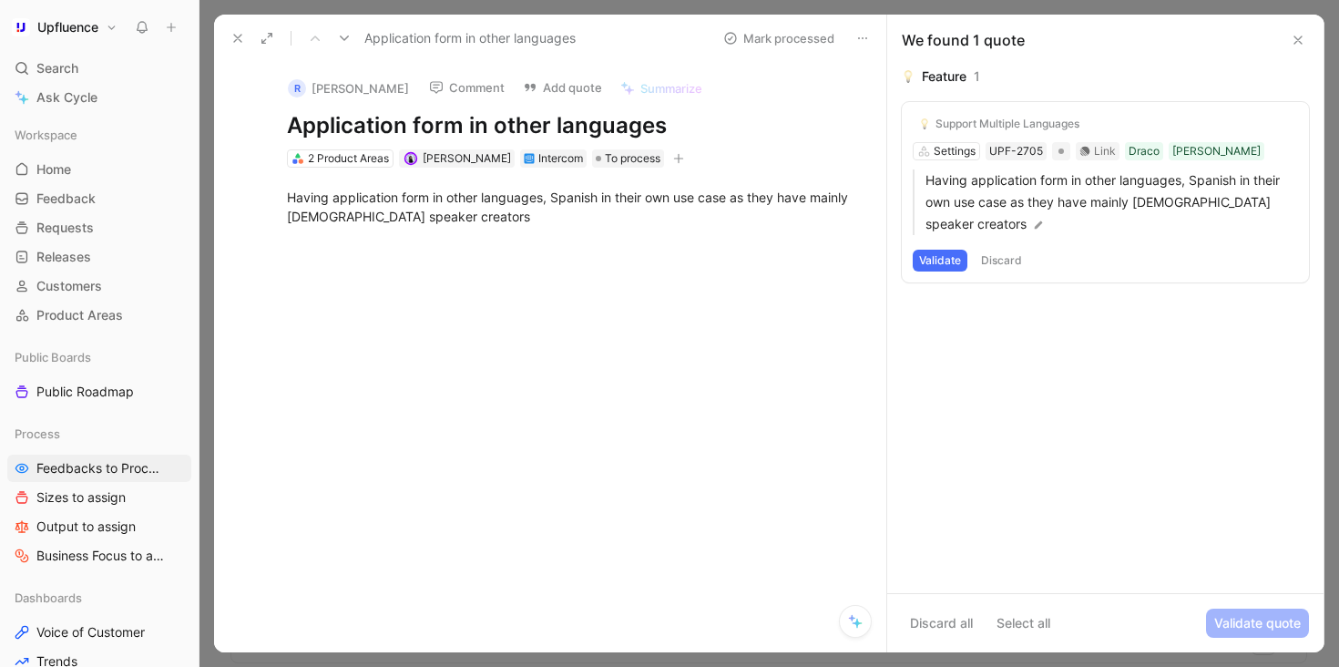
click at [935, 261] on button "Validate" at bounding box center [940, 261] width 55 height 22
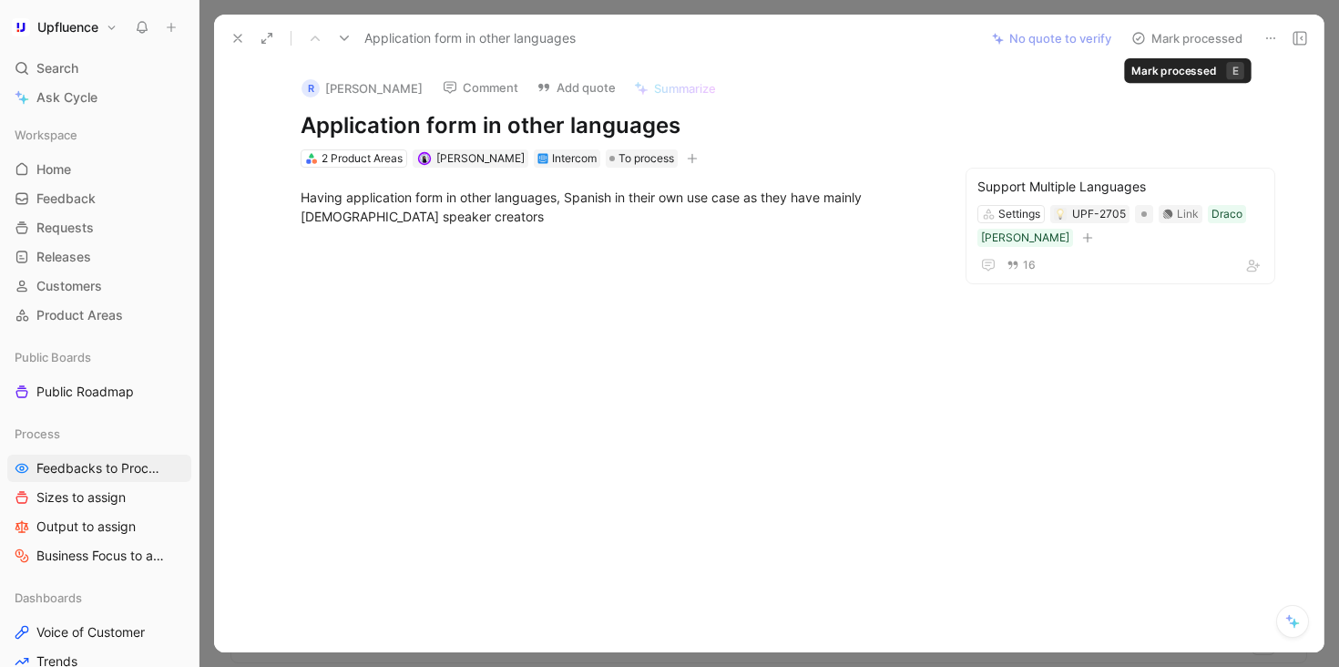
click at [1193, 40] on button "Mark processed" at bounding box center [1187, 39] width 128 height 26
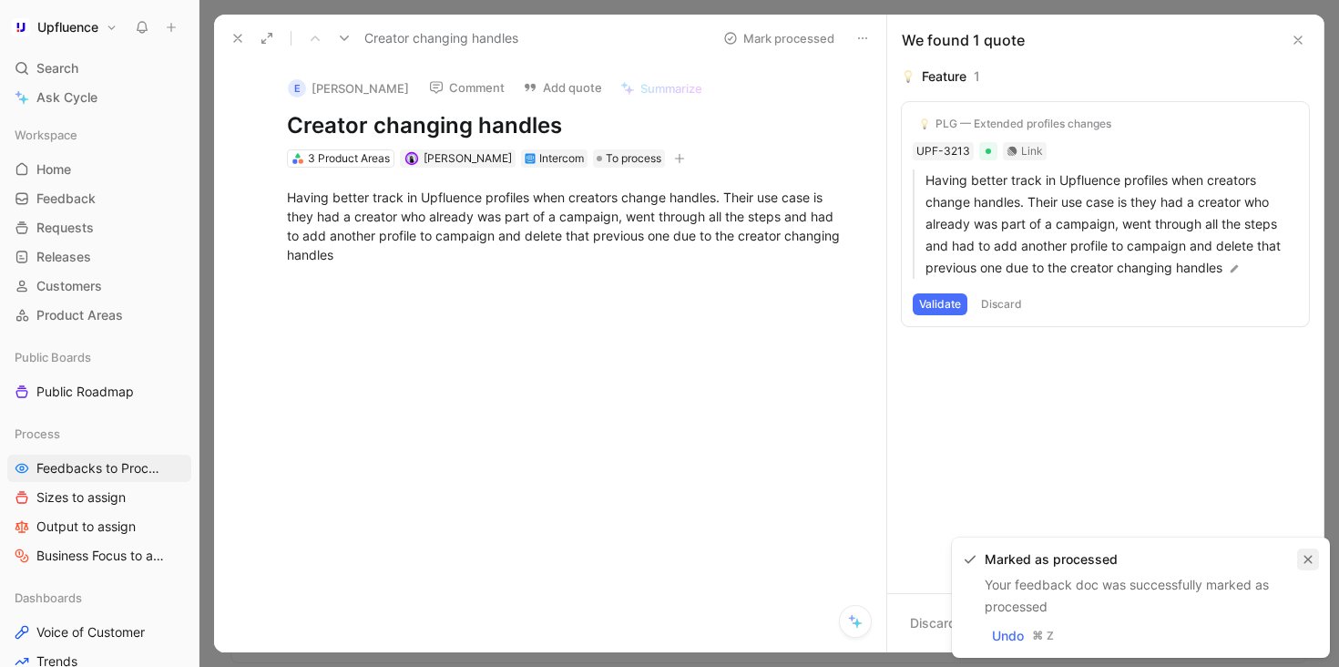
click at [1308, 559] on icon "button" at bounding box center [1308, 560] width 8 height 8
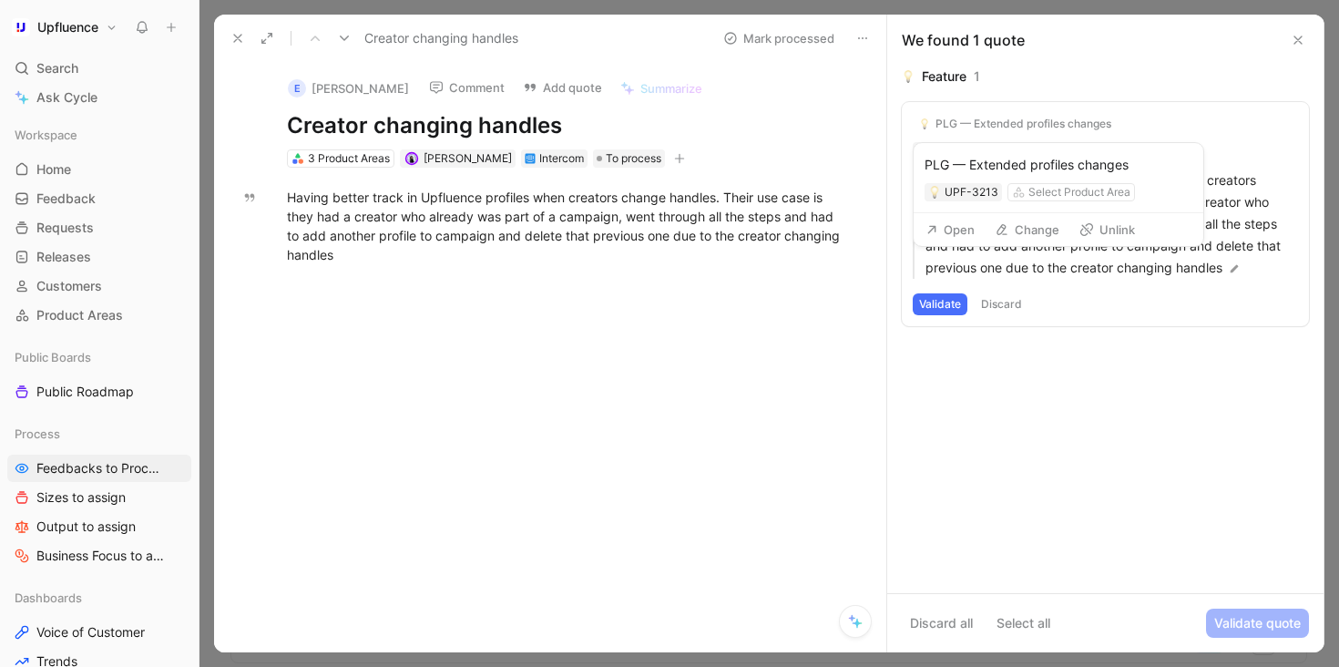
click at [1110, 225] on button "Unlink" at bounding box center [1107, 230] width 72 height 26
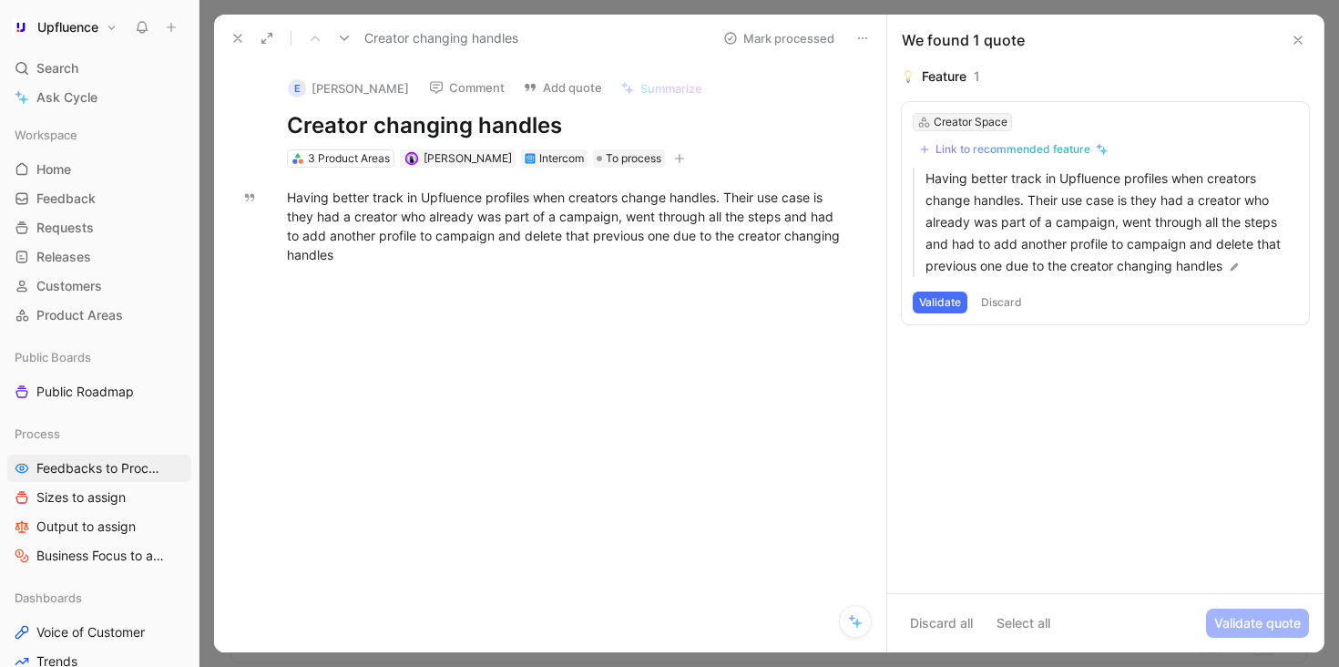
click at [937, 120] on div "Creator Space" at bounding box center [971, 122] width 74 height 18
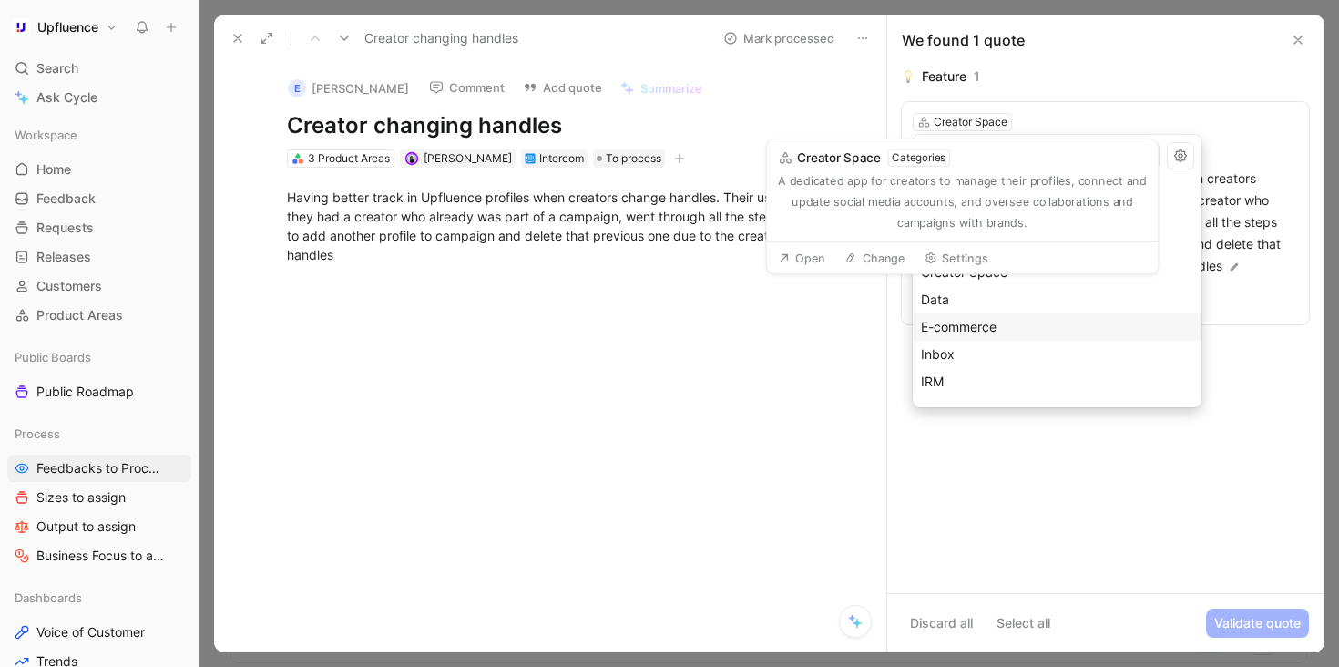
scroll to position [15, 0]
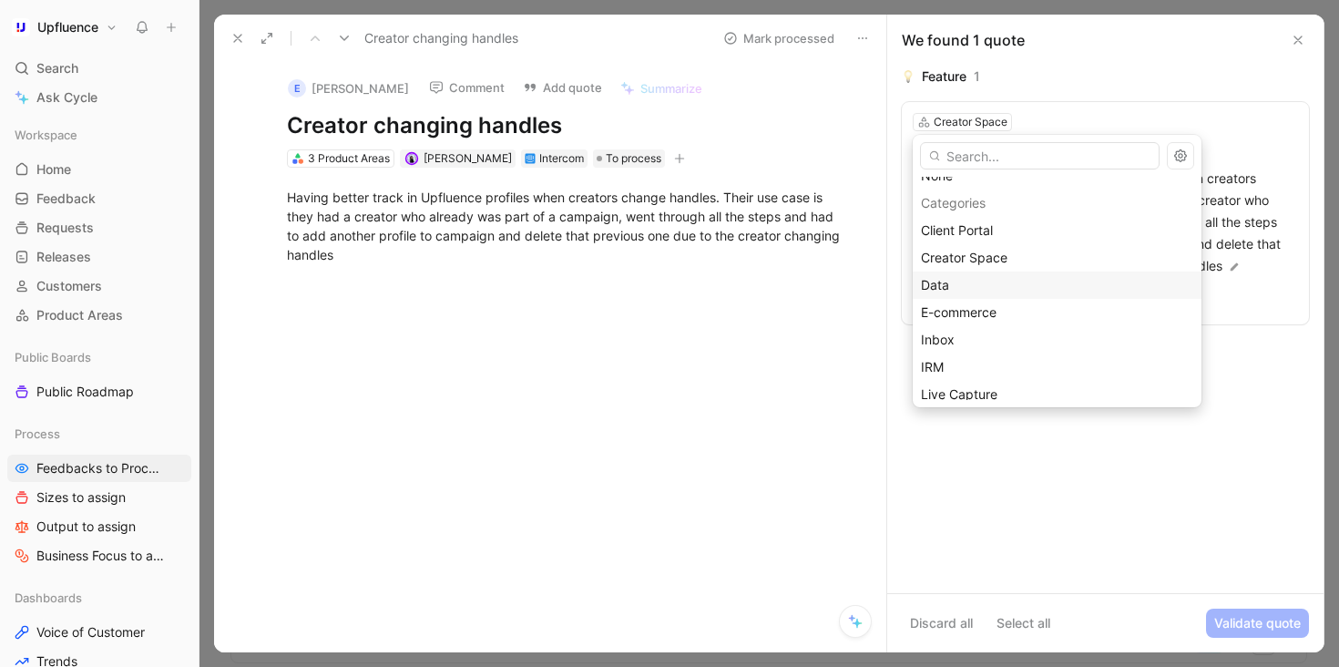
click at [995, 287] on div "Data" at bounding box center [1057, 285] width 272 height 22
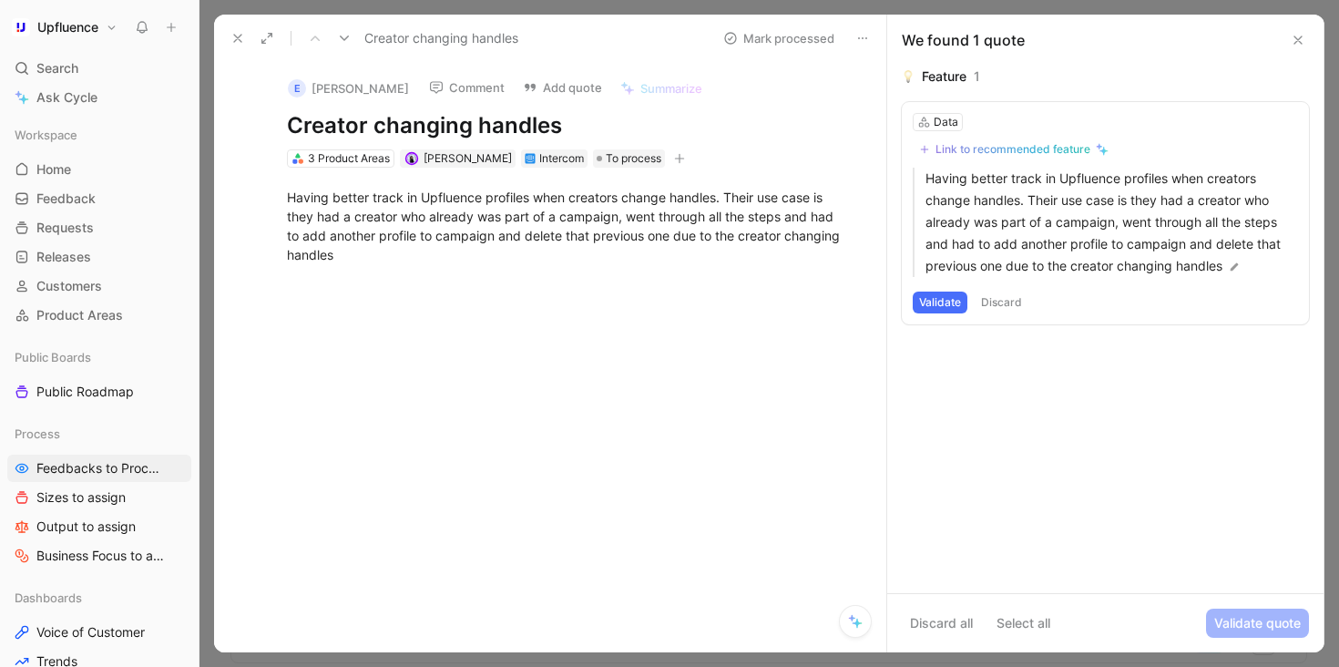
click at [344, 38] on icon at bounding box center [344, 38] width 15 height 15
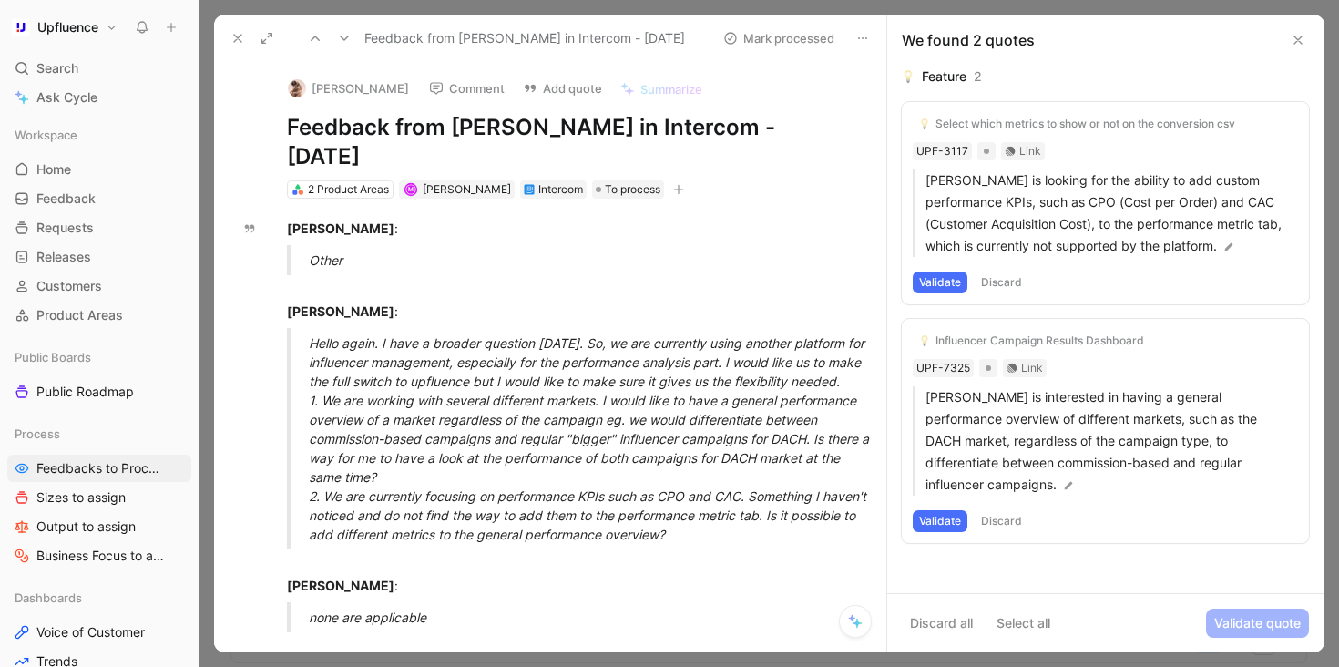
click at [309, 42] on icon at bounding box center [315, 38] width 15 height 15
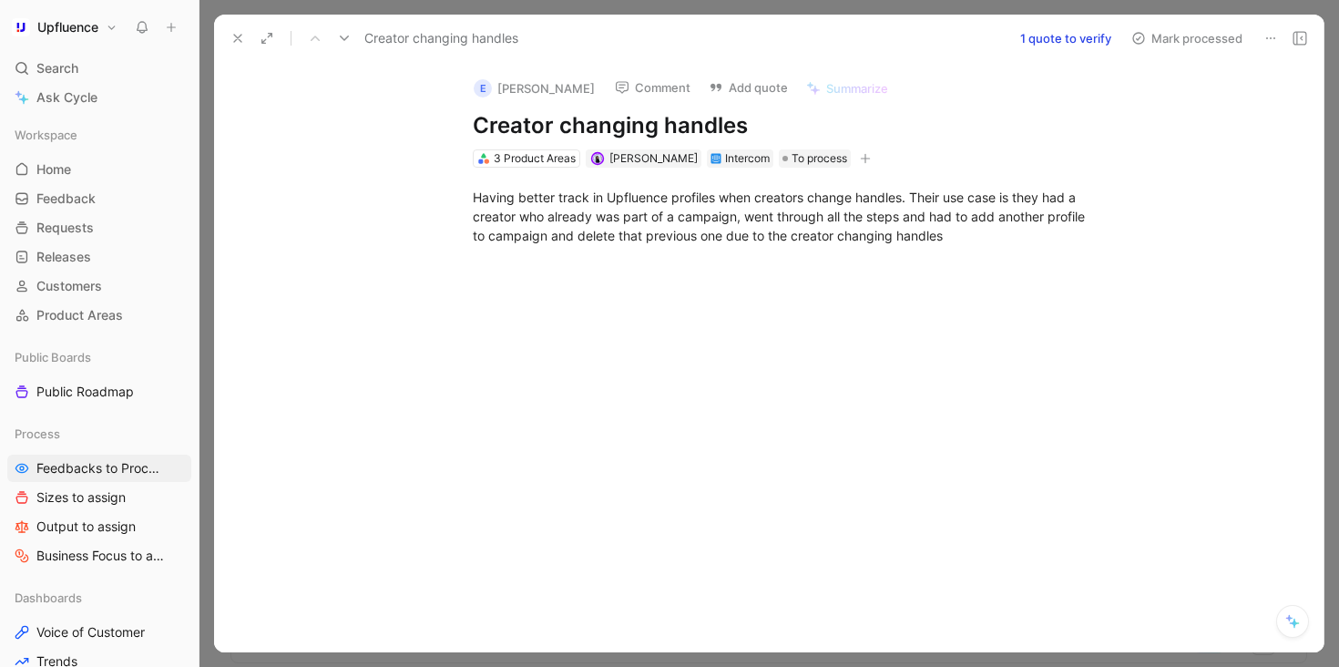
click at [814, 172] on div "Having better track in Upfluence profiles when creators change handles. Their u…" at bounding box center [787, 216] width 1071 height 97
click at [808, 163] on span "To process" at bounding box center [820, 158] width 56 height 18
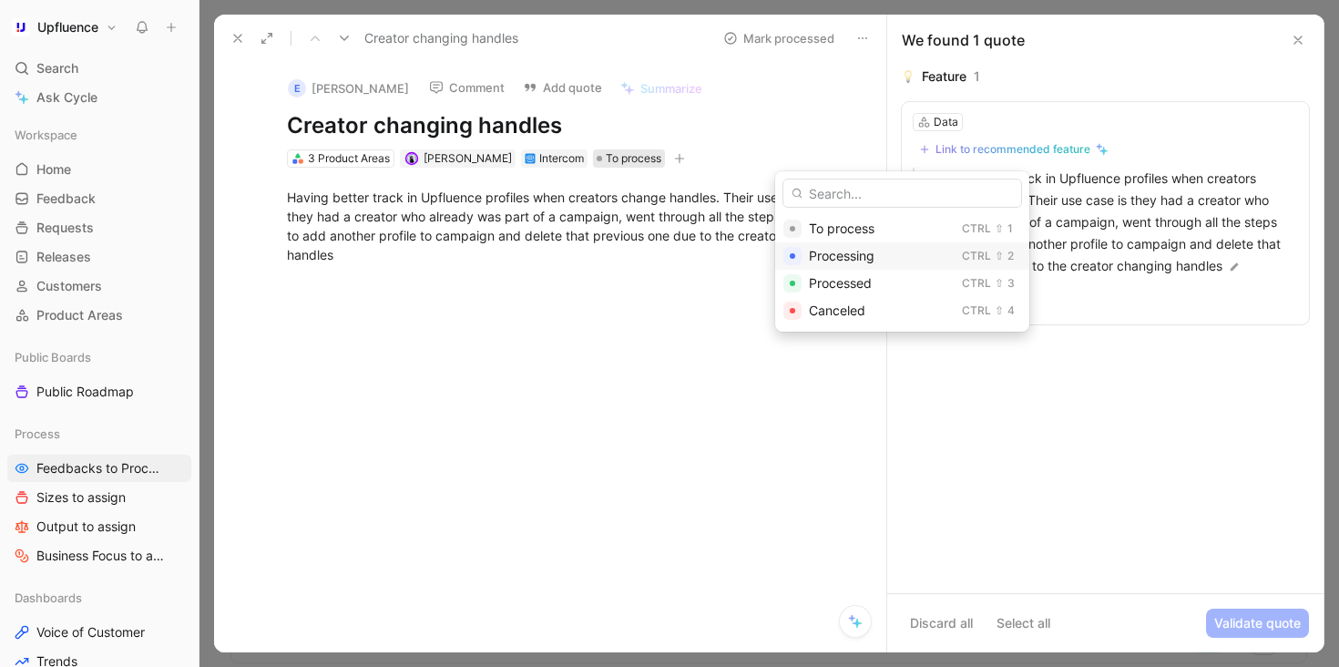
click at [835, 254] on body "Upfluence Search ⌘ K Ask Cycle Workspace Home G then H Feedback G then F Reques…" at bounding box center [669, 333] width 1339 height 667
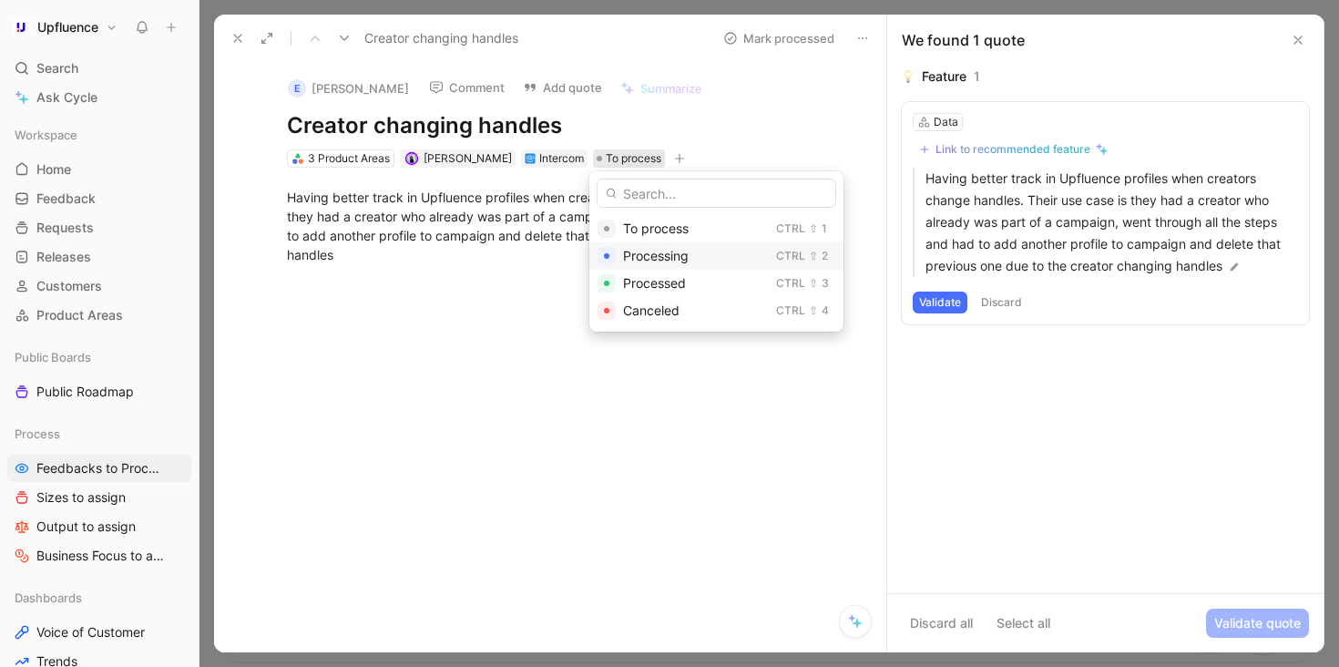
click at [641, 253] on span "Processing" at bounding box center [656, 255] width 66 height 15
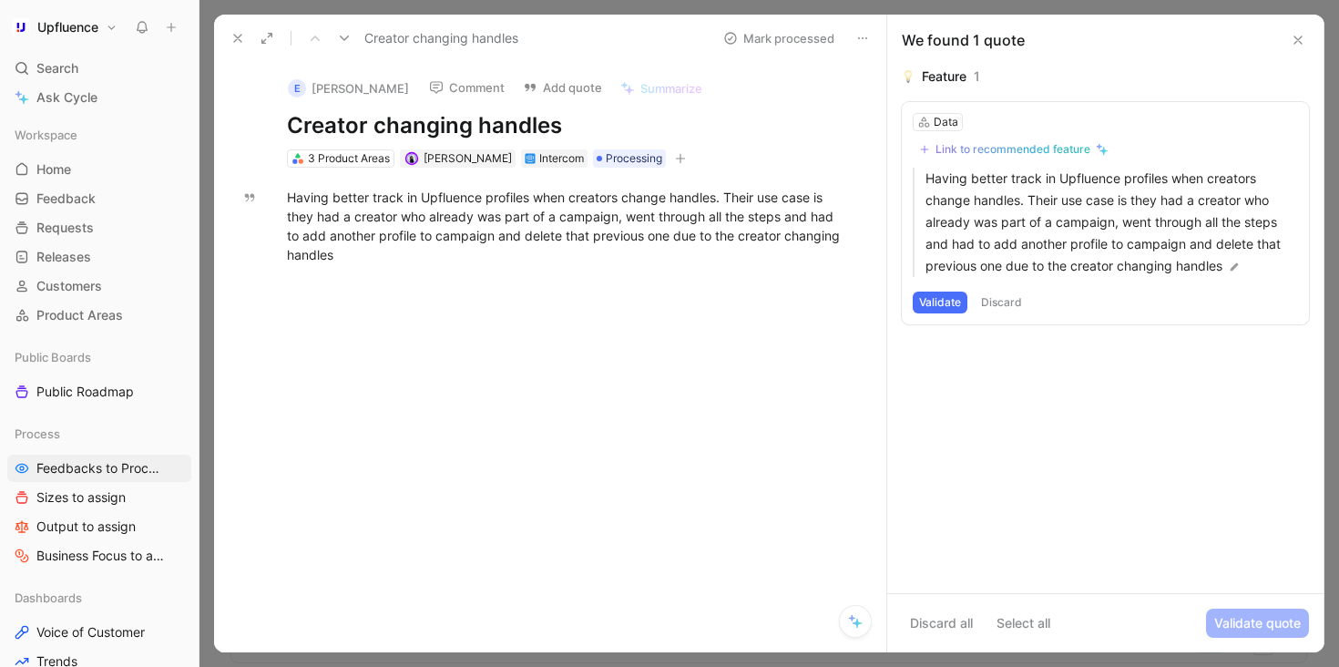
click at [345, 31] on icon at bounding box center [344, 38] width 15 height 15
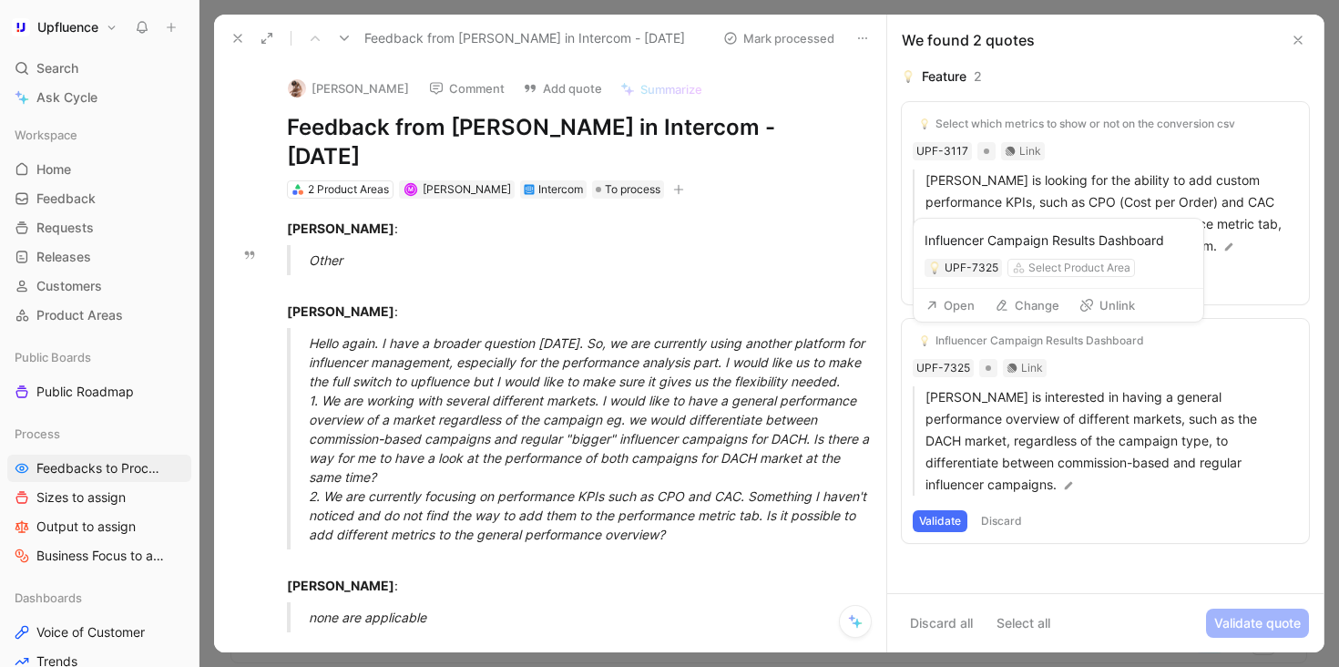
click at [1115, 282] on div "Influencer Campaign Results Dashboard UPF-7325 Select Product Area" at bounding box center [1059, 254] width 290 height 70
click at [1109, 302] on button "Unlink" at bounding box center [1107, 305] width 72 height 26
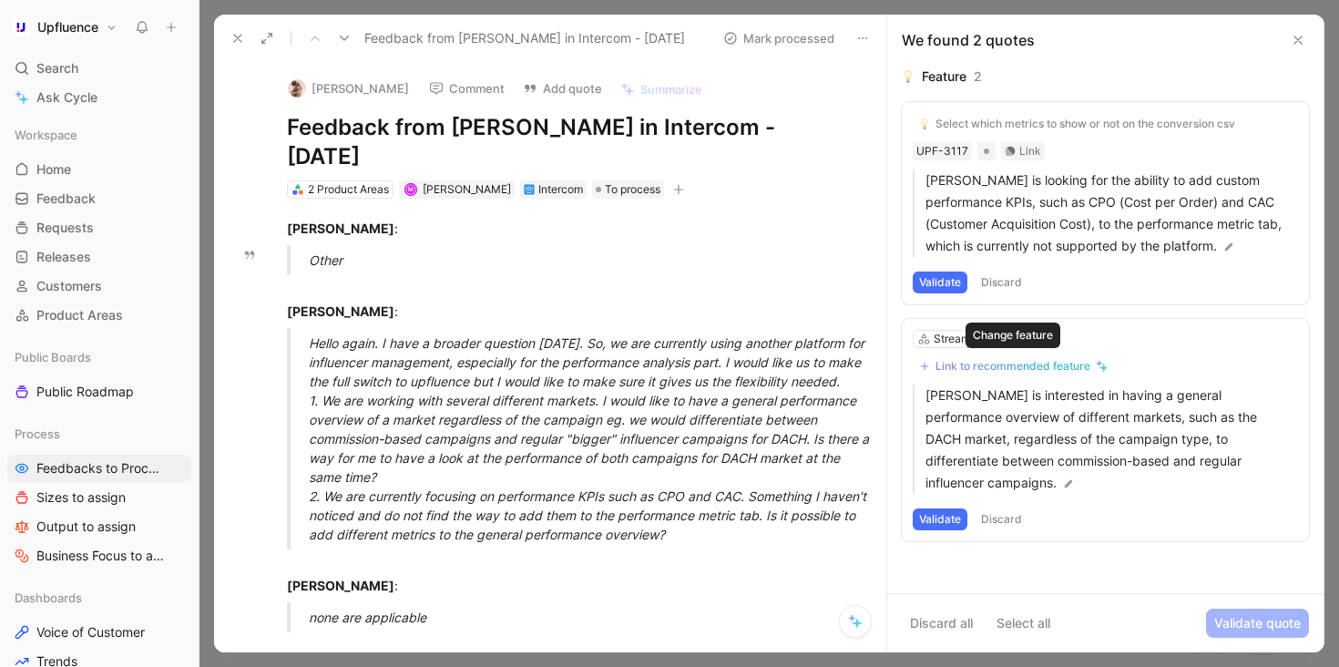
click at [1082, 366] on div "Link to recommended feature" at bounding box center [1012, 366] width 155 height 15
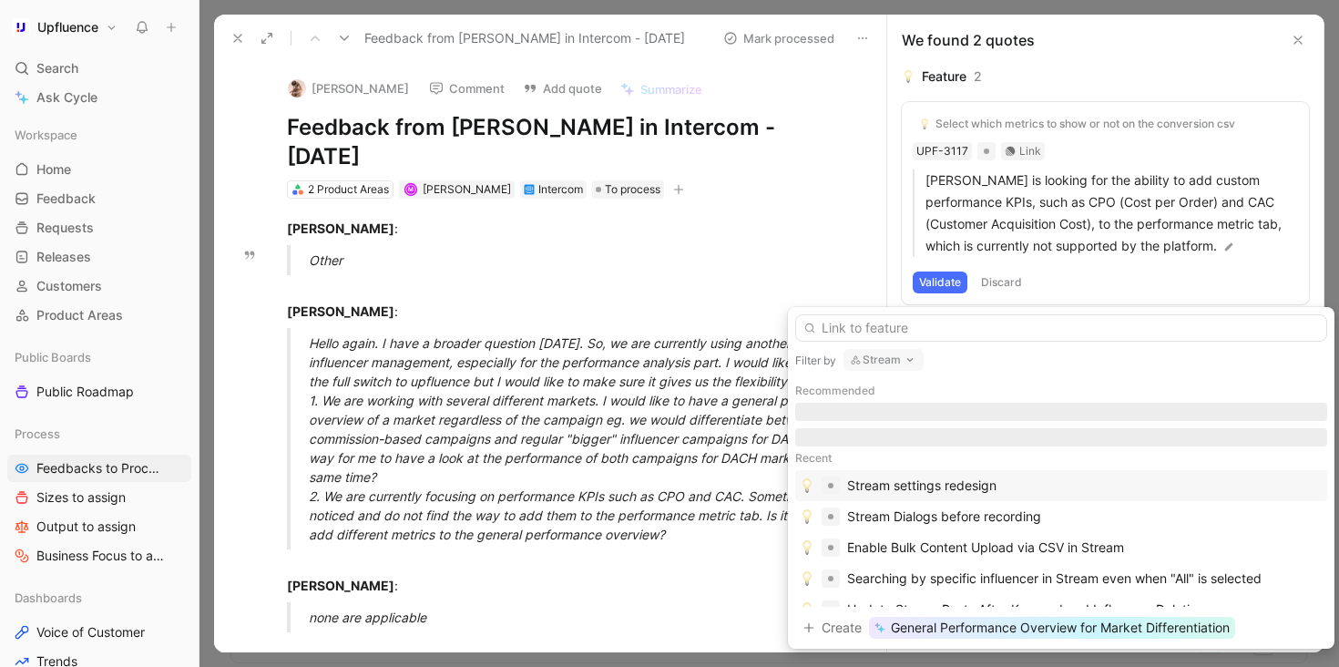
click at [900, 366] on button "Stream" at bounding box center [883, 360] width 80 height 22
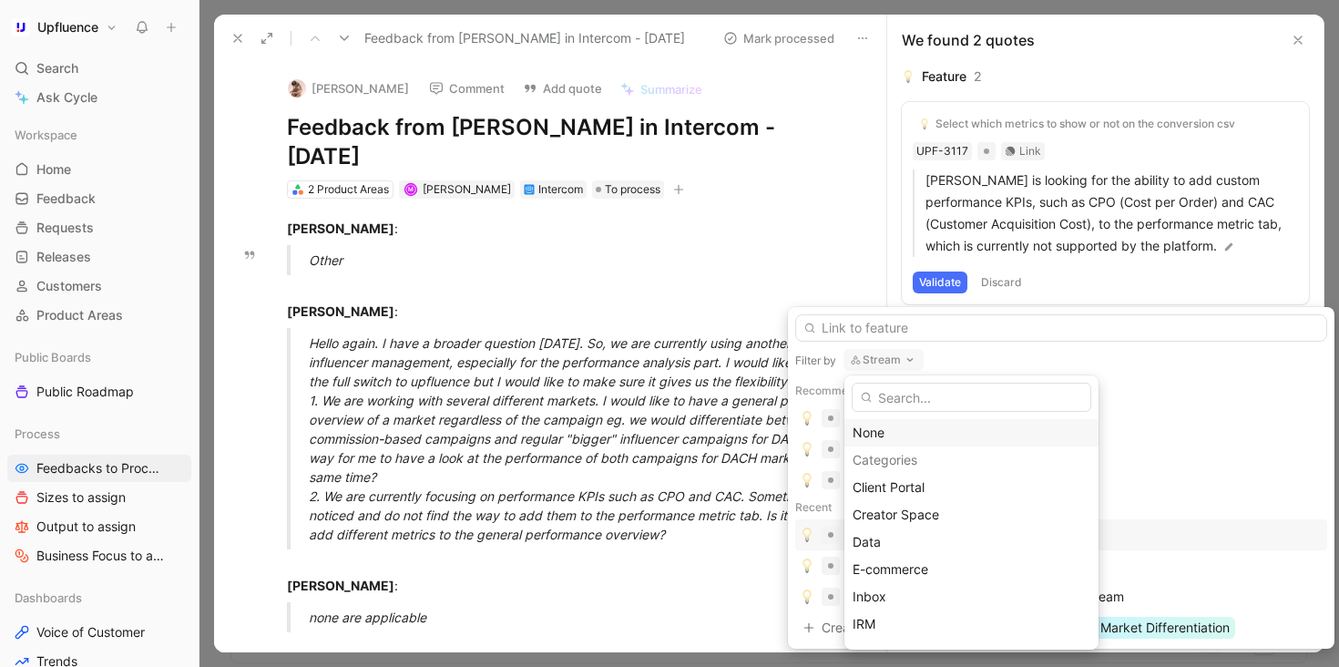
click at [891, 426] on div "None" at bounding box center [972, 433] width 238 height 22
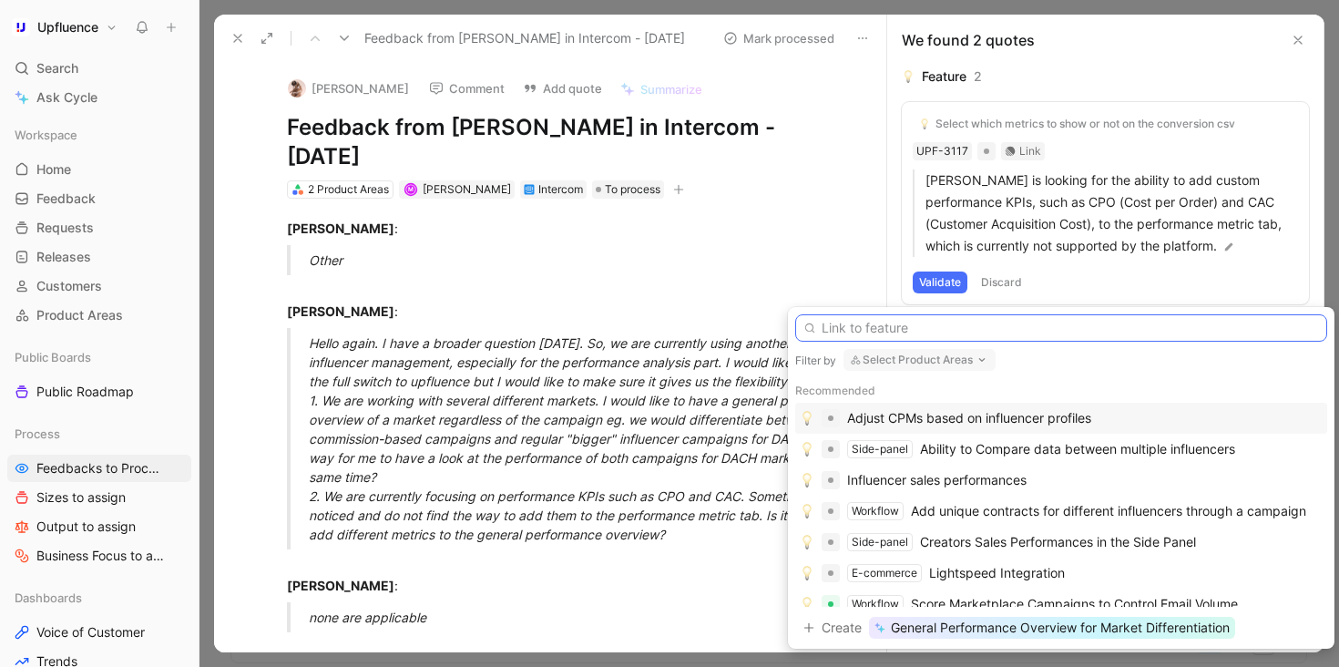
click at [981, 322] on input "text" at bounding box center [1061, 327] width 532 height 27
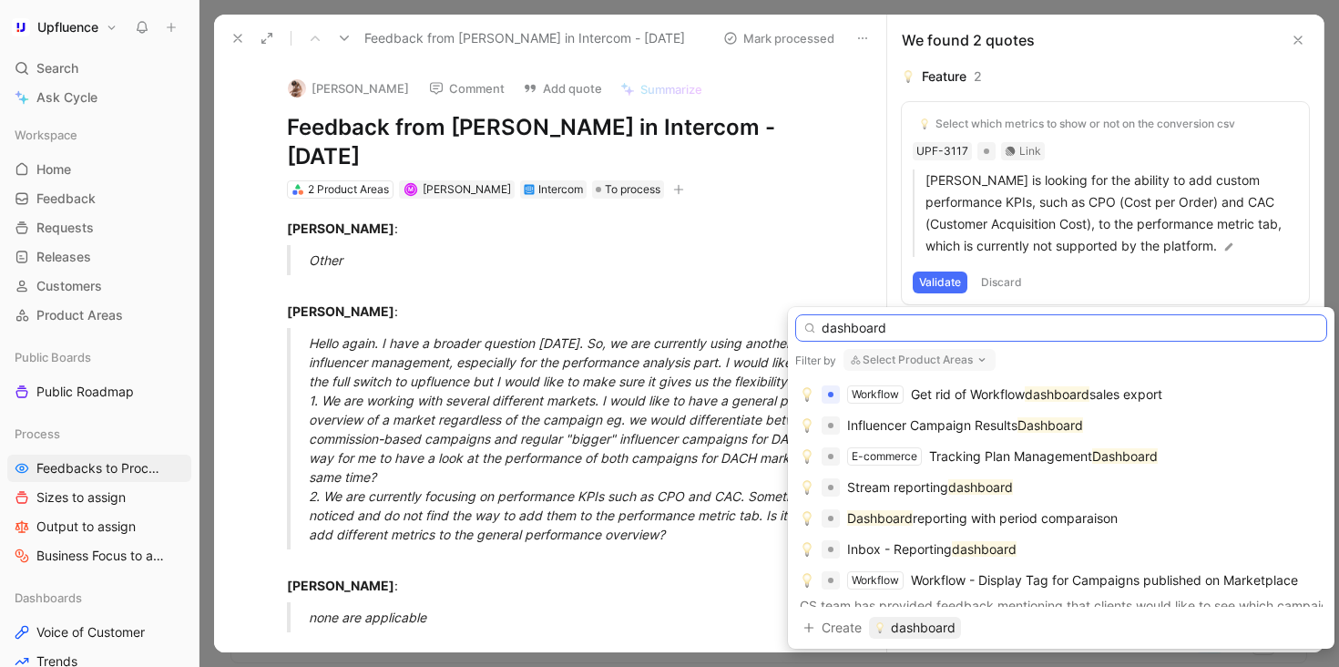
click at [895, 329] on input "dashboard" at bounding box center [1061, 327] width 532 height 27
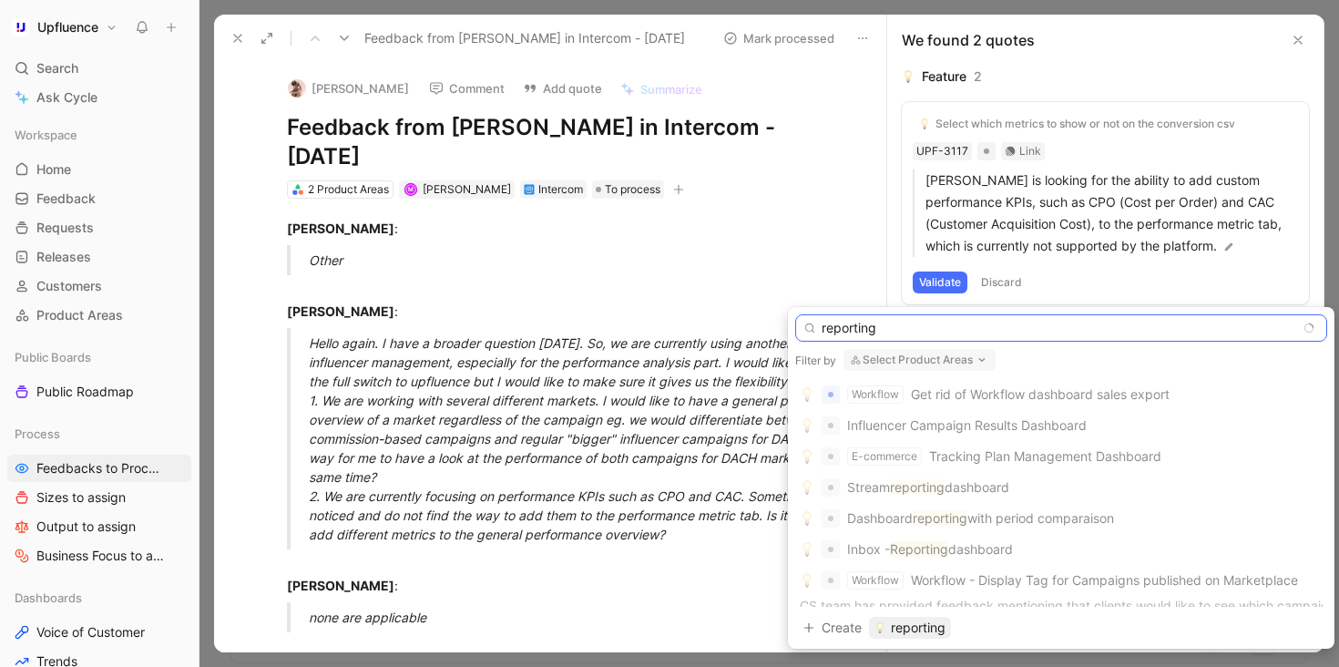
type input "reporting"
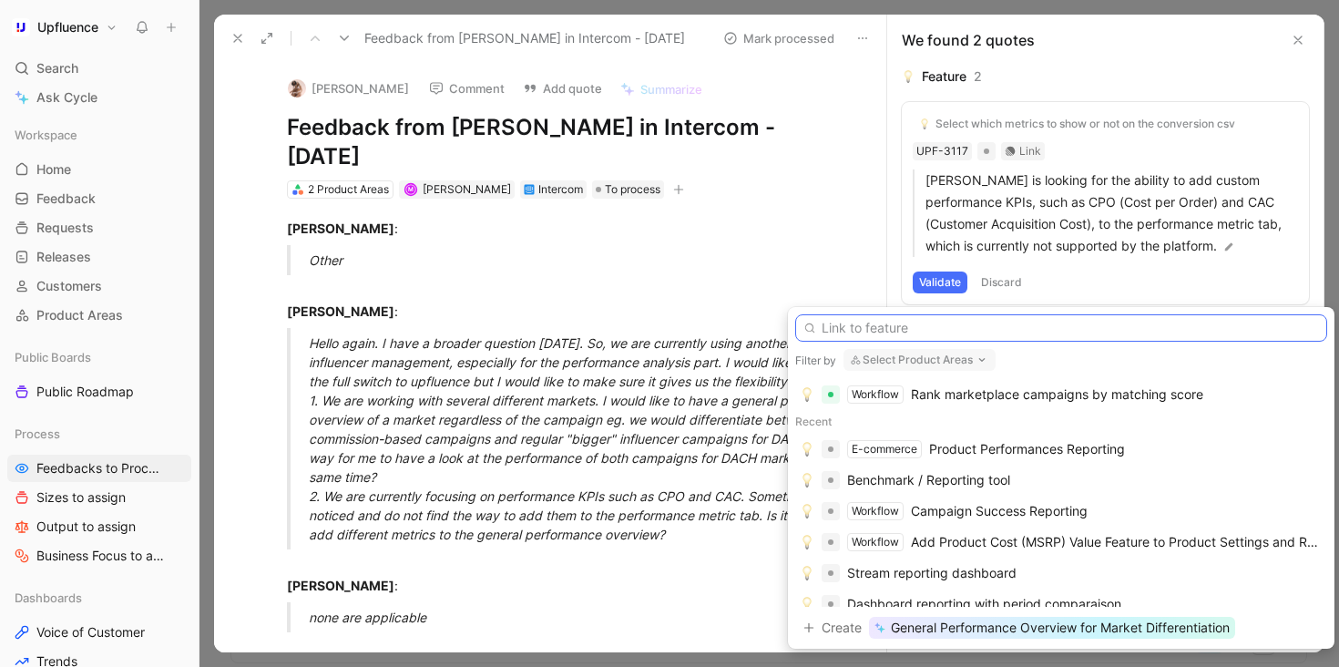
scroll to position [659, 0]
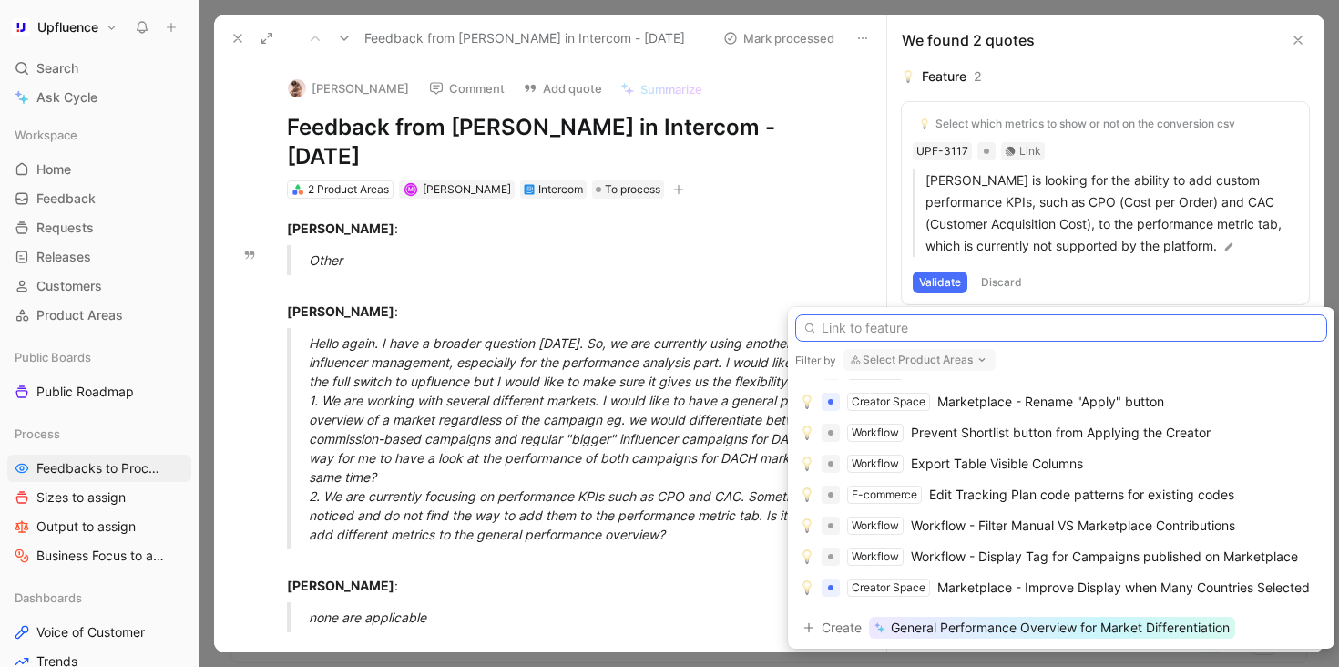
paste input "Affiliate sales reporting dashboard"
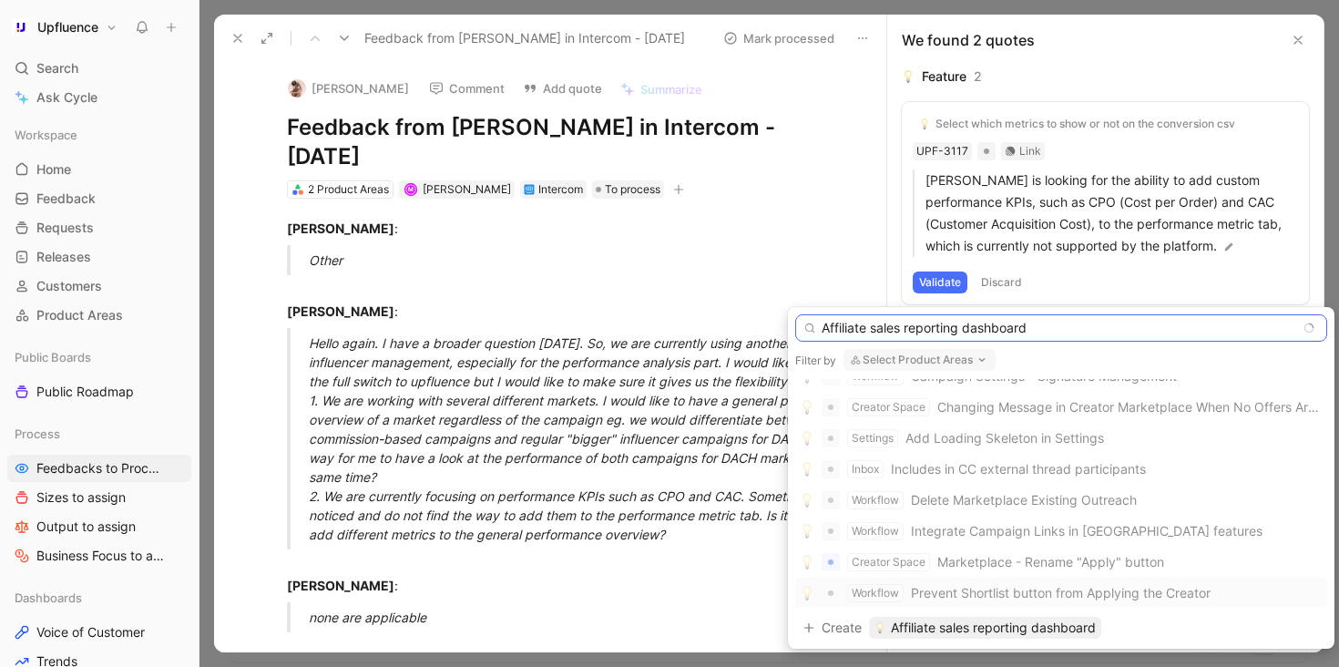
scroll to position [0, 0]
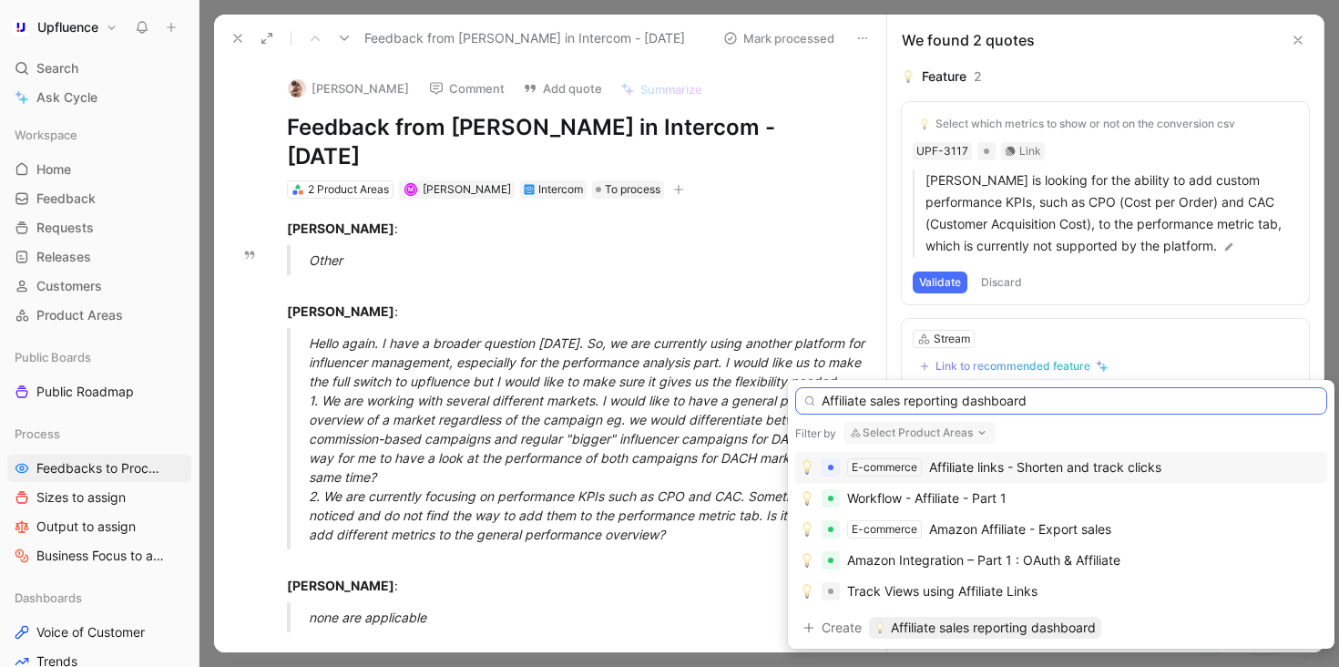
paste input "text"
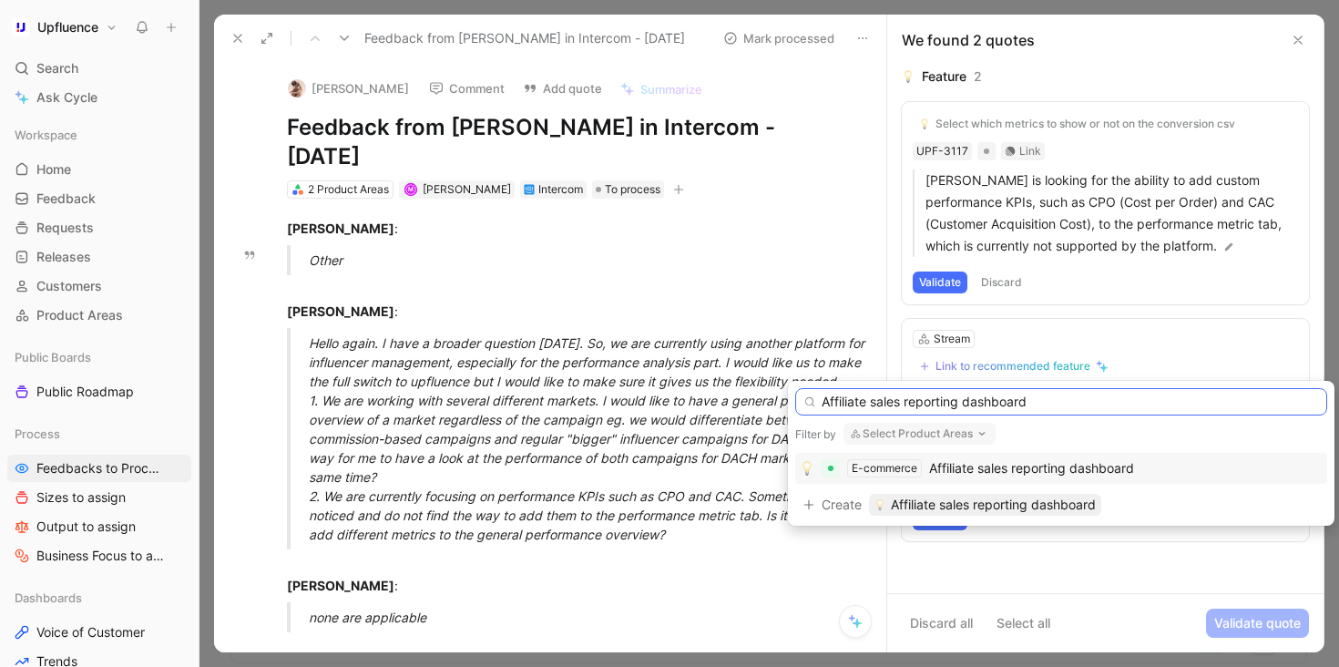
type input "Affiliate sales reporting dashboard"
click at [1078, 463] on span "Affiliate sales reporting dashboard" at bounding box center [1031, 467] width 205 height 15
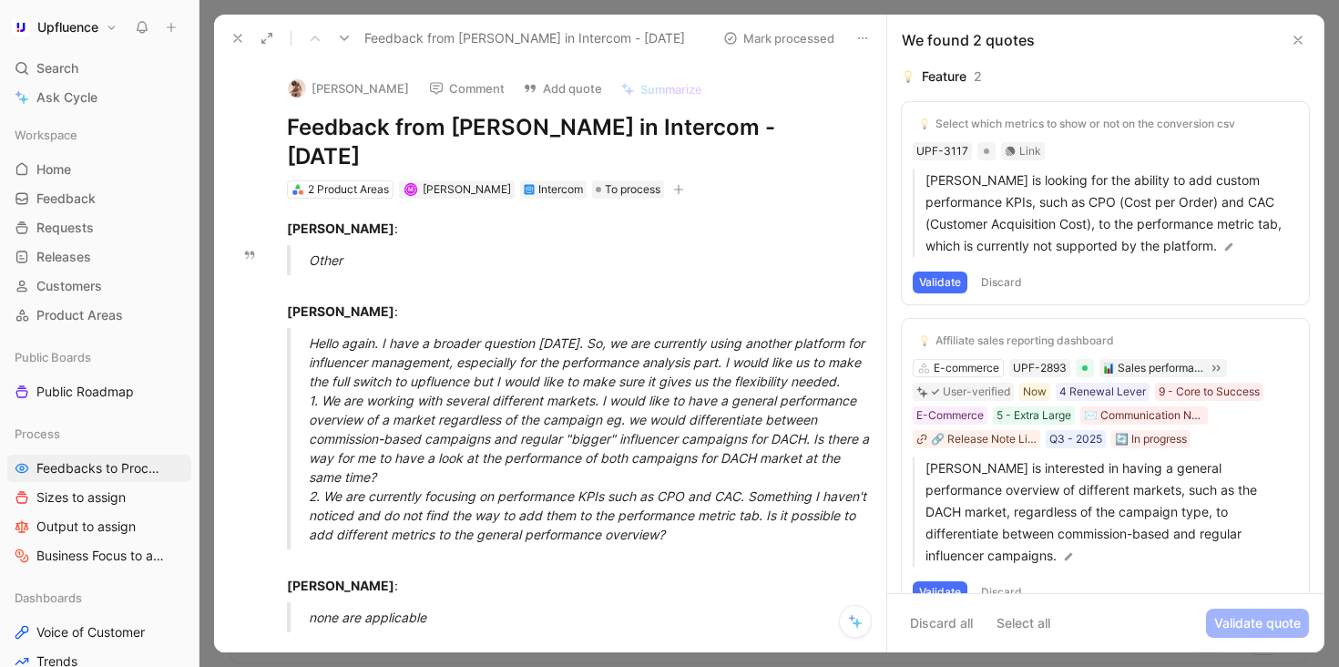
click at [936, 581] on button "Validate" at bounding box center [940, 592] width 55 height 22
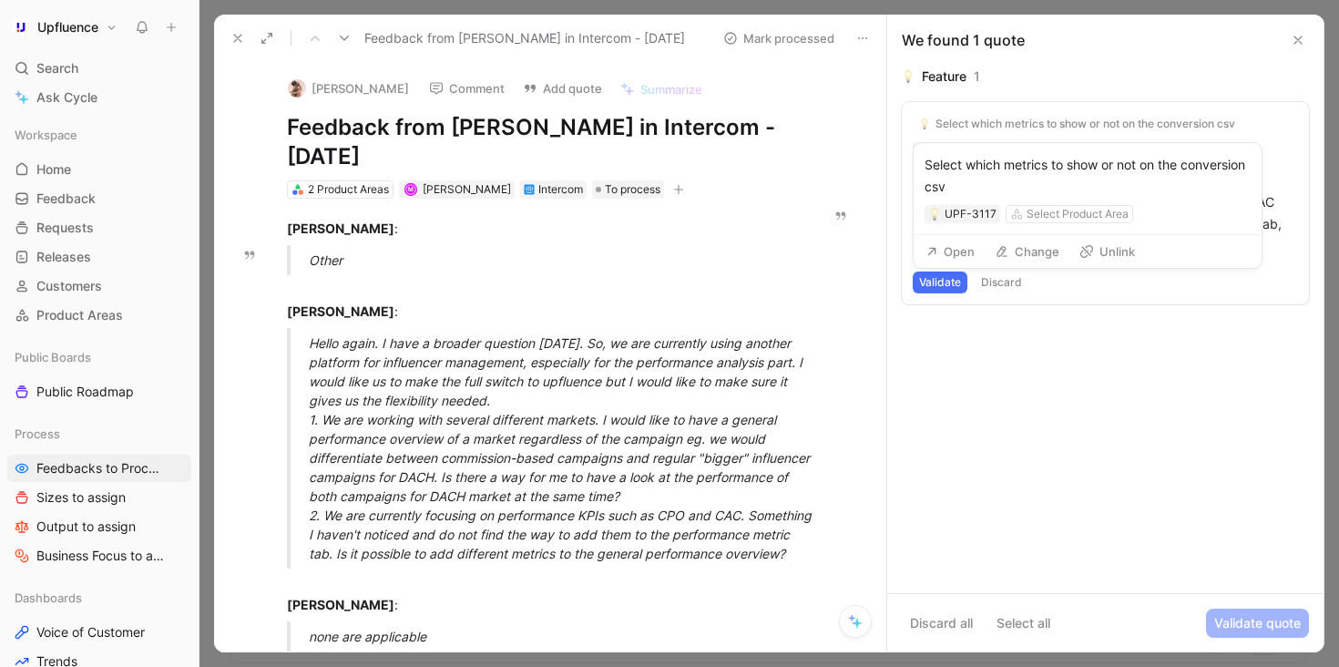
click at [1096, 250] on button "Unlink" at bounding box center [1107, 252] width 72 height 26
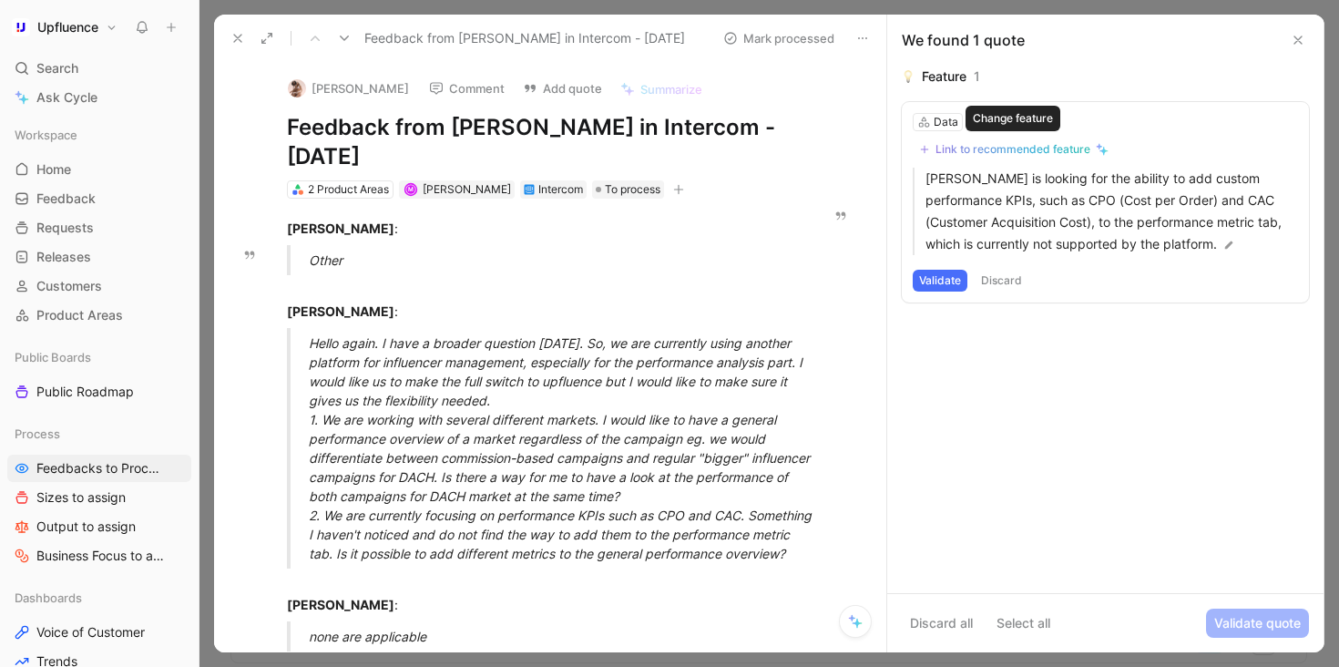
click at [1027, 148] on div "Link to recommended feature" at bounding box center [1012, 149] width 155 height 15
click at [924, 122] on icon at bounding box center [923, 122] width 13 height 13
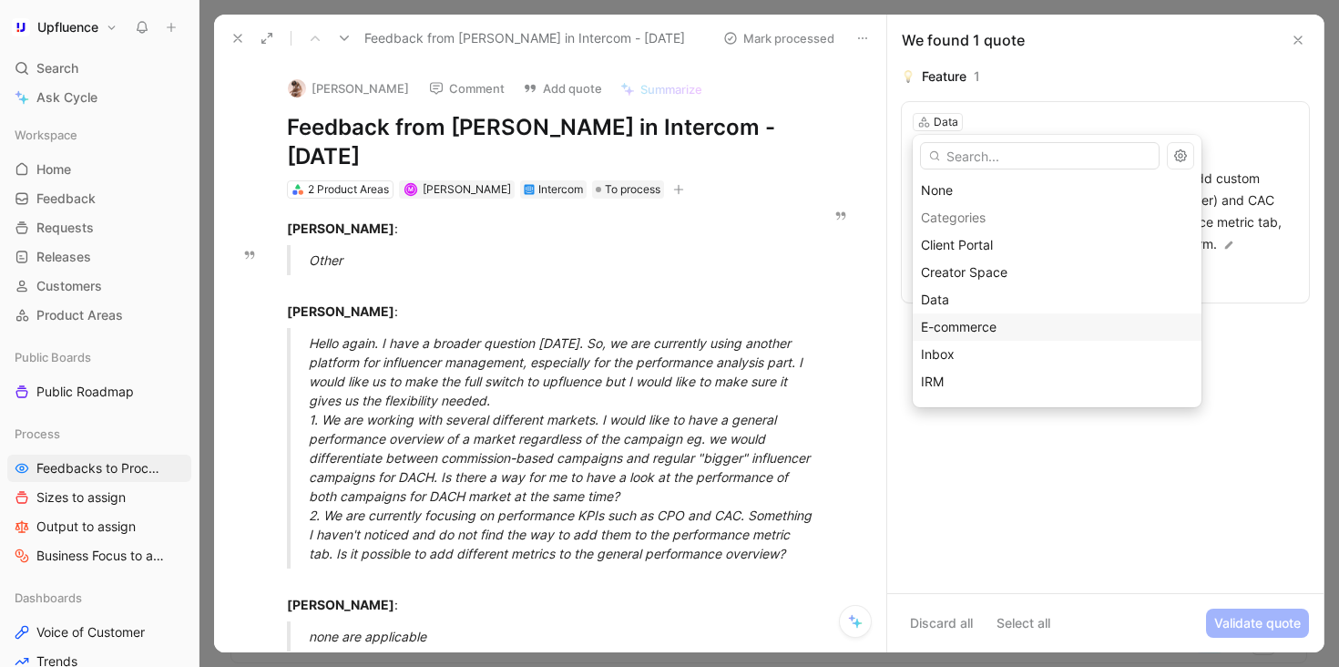
click at [957, 319] on span "E-commerce" at bounding box center [959, 326] width 76 height 15
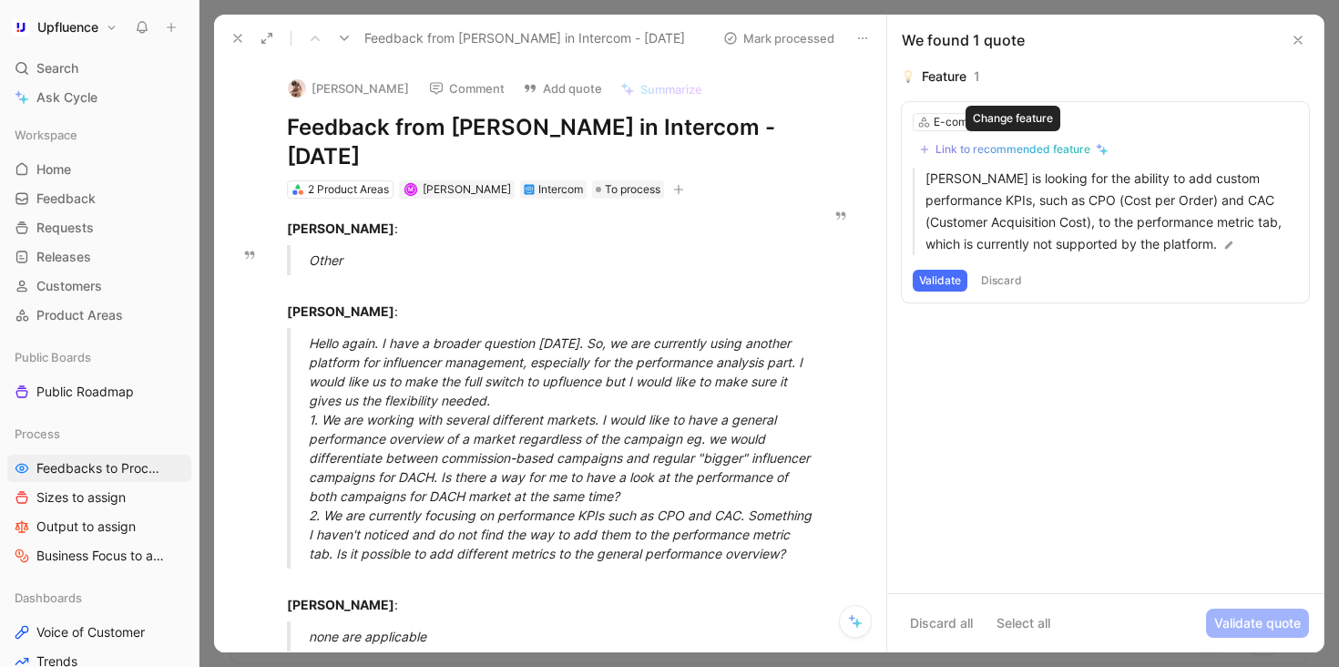
click at [997, 142] on div "Link to recommended feature" at bounding box center [1012, 149] width 155 height 15
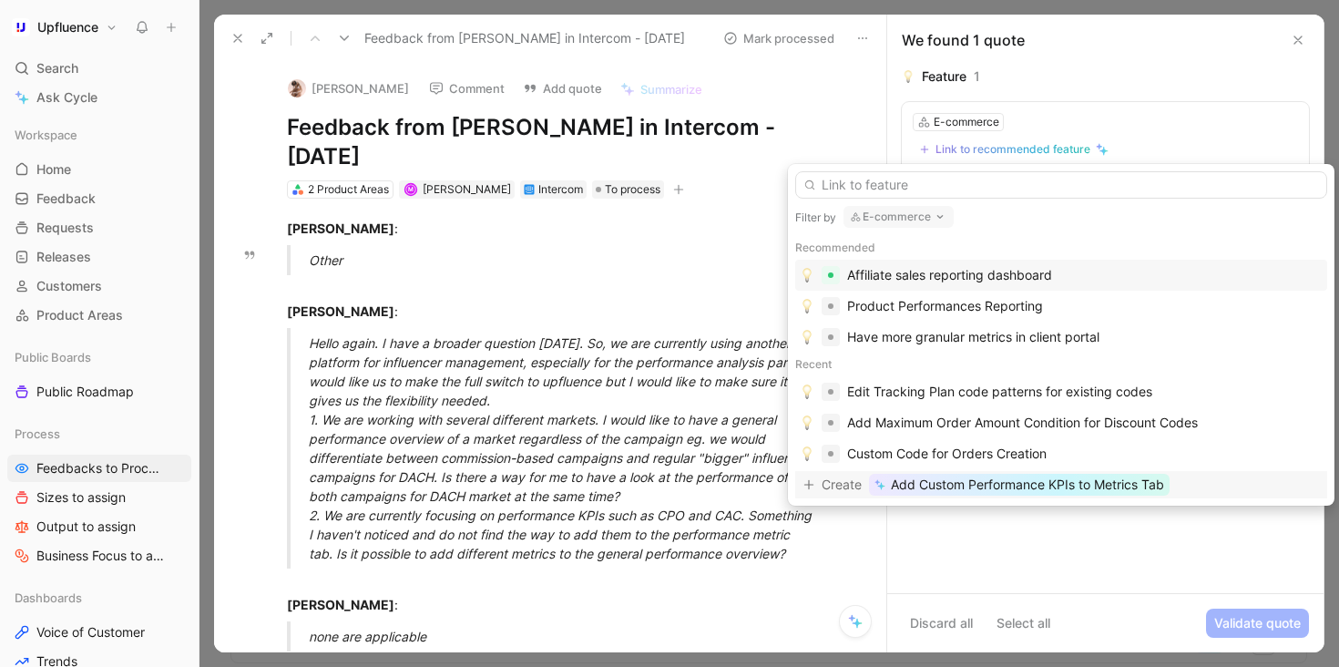
click at [1077, 488] on span "Add Custom Performance KPIs to Metrics Tab" at bounding box center [1027, 485] width 273 height 22
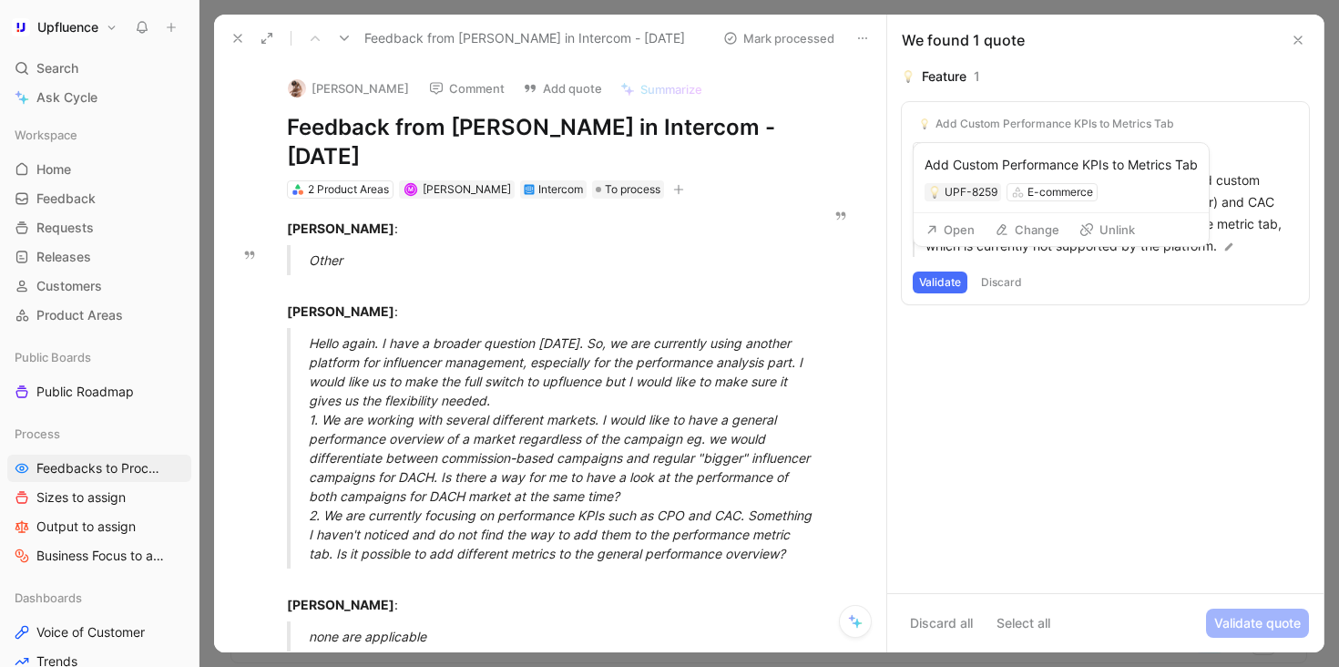
click at [952, 226] on button "Open" at bounding box center [950, 230] width 66 height 26
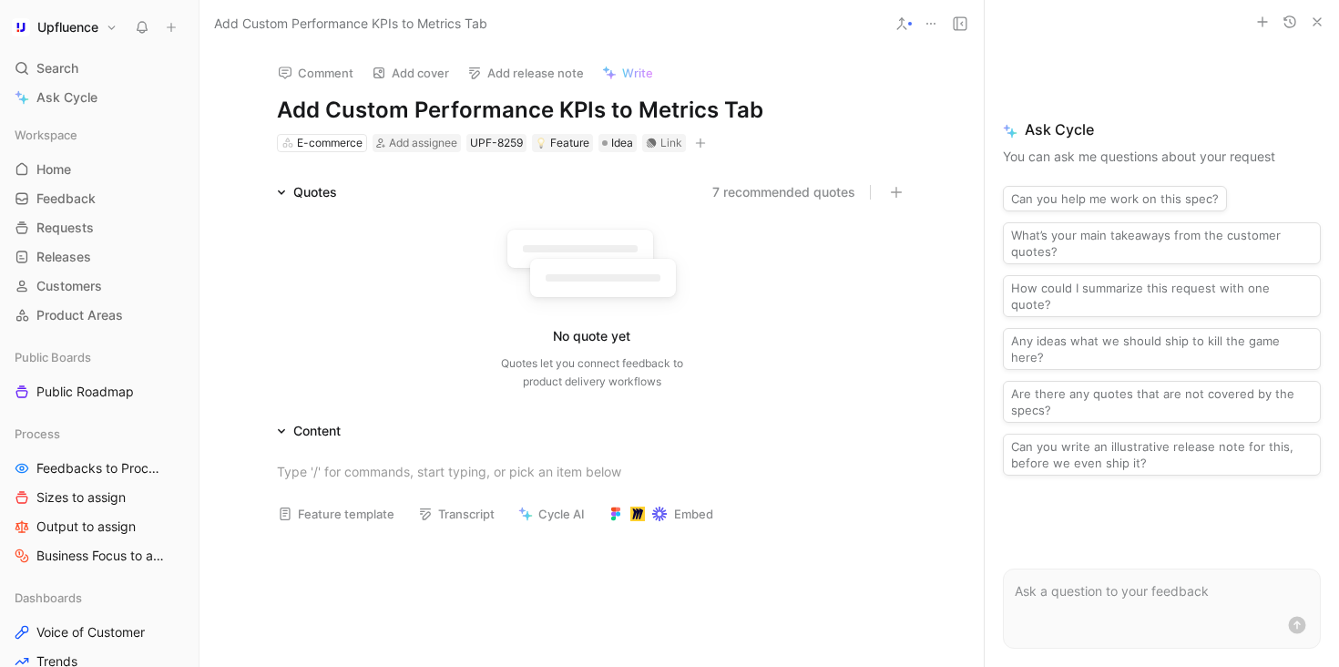
click at [405, 107] on h1 "Add Custom Performance KPIs to Metrics Tab" at bounding box center [592, 110] width 630 height 29
click at [482, 254] on div "No quote yet Quotes let you connect feedback to product delivery workflows" at bounding box center [592, 304] width 630 height 173
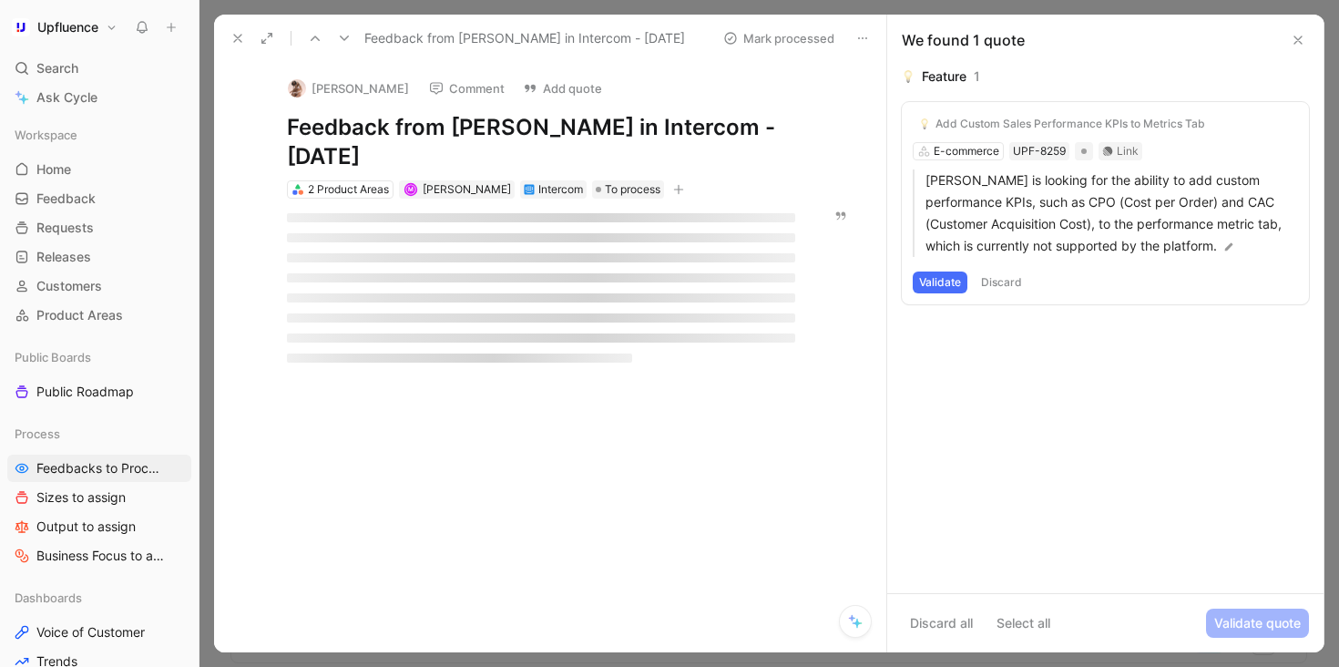
click at [944, 279] on button "Validate" at bounding box center [940, 282] width 55 height 22
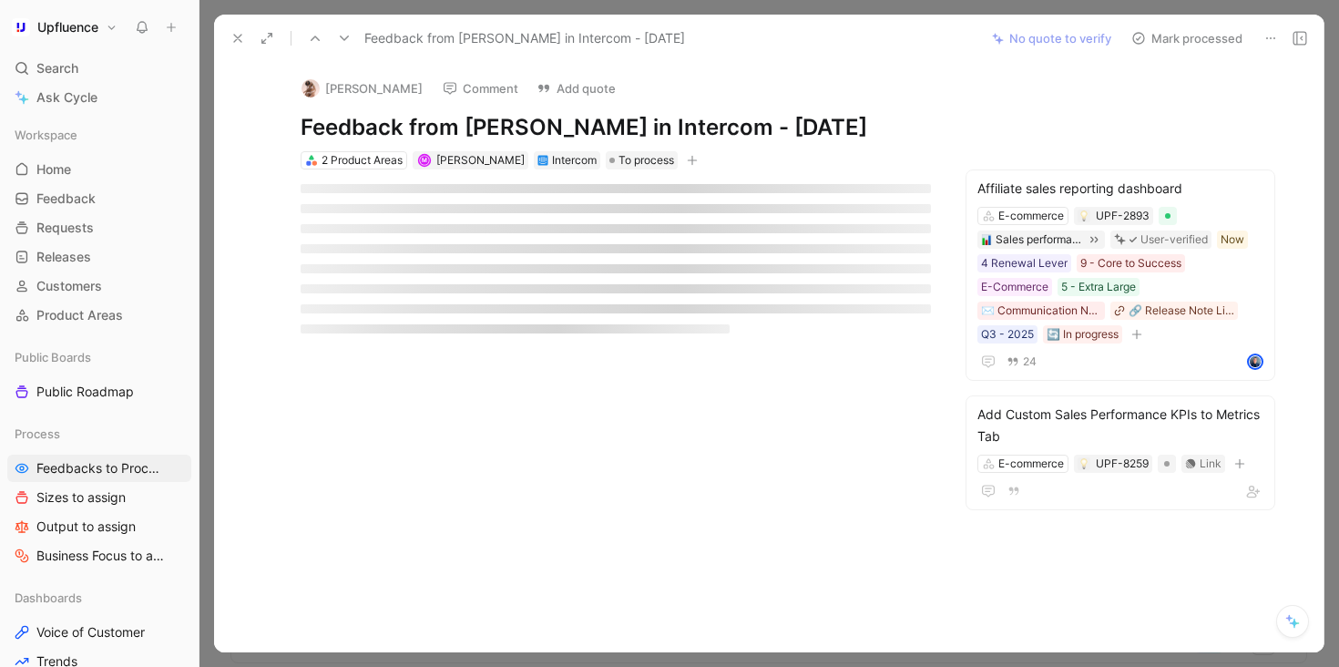
click at [1172, 41] on button "Mark processed" at bounding box center [1187, 39] width 128 height 26
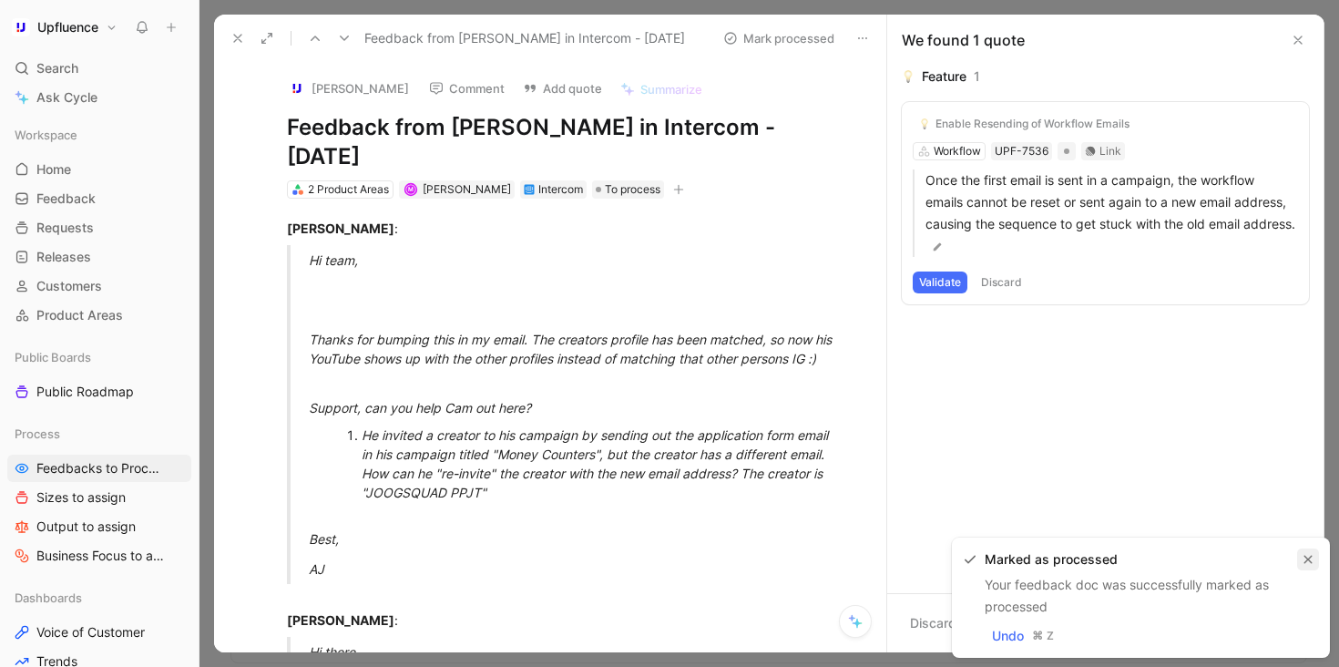
click at [1308, 559] on icon "button" at bounding box center [1308, 560] width 8 height 8
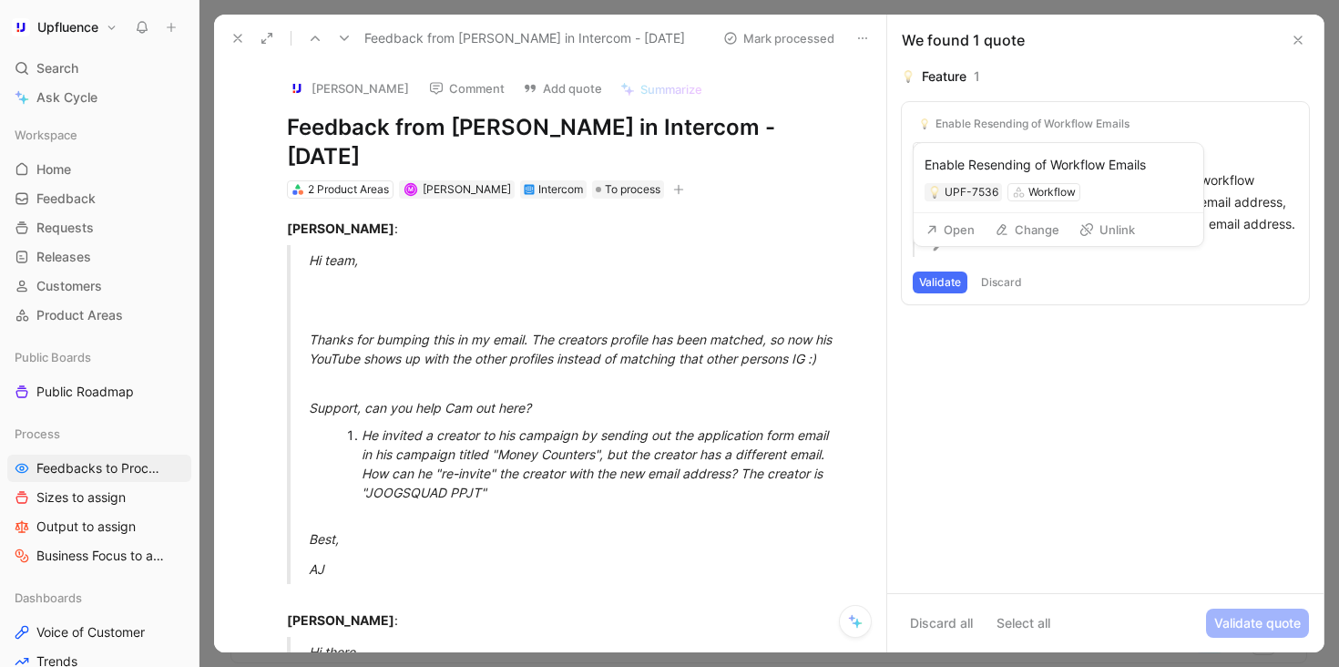
click at [1106, 229] on button "Unlink" at bounding box center [1107, 230] width 72 height 26
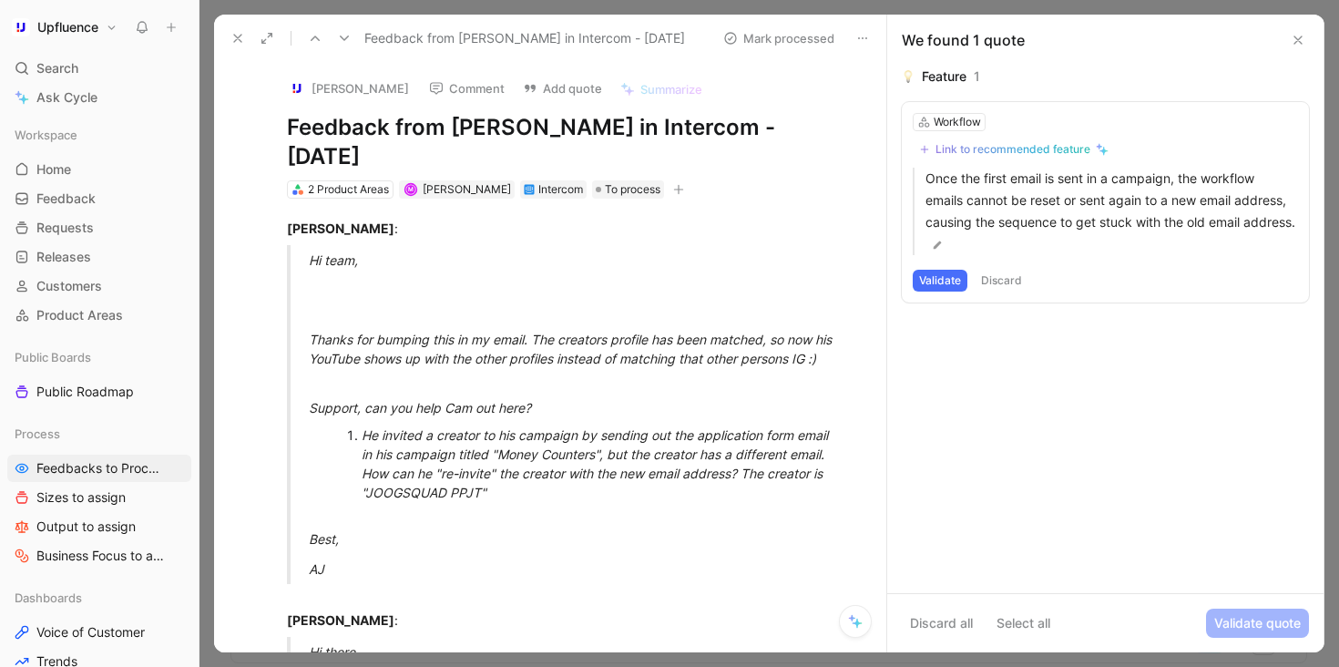
click at [1034, 144] on div "Link to recommended feature" at bounding box center [1012, 149] width 155 height 15
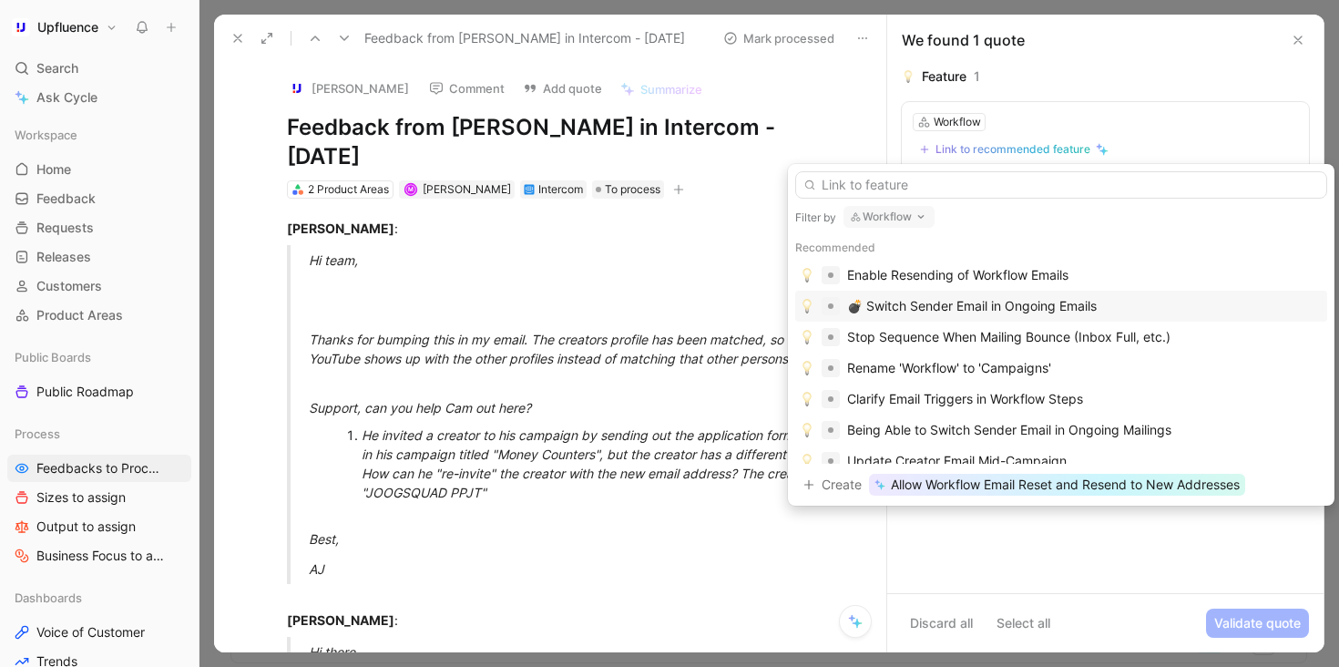
click at [1083, 303] on div "💣 Switch Sender Email in Ongoing Emails" at bounding box center [972, 306] width 250 height 22
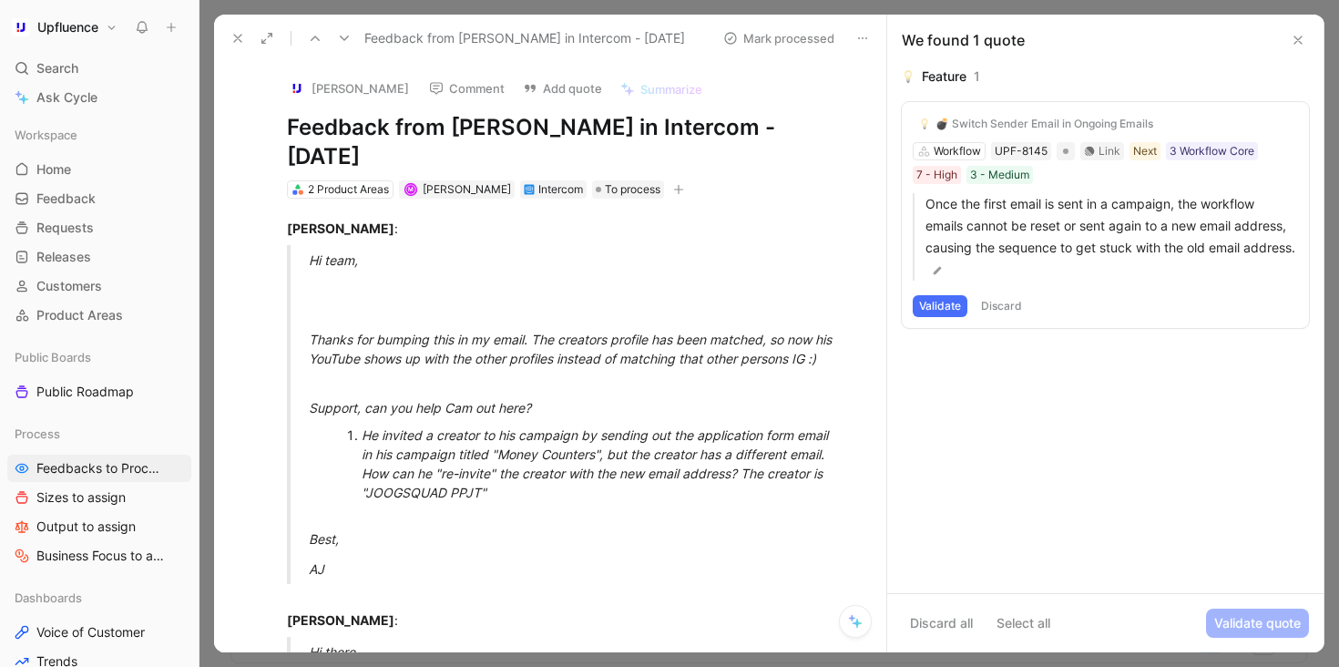
click at [935, 312] on button "Validate" at bounding box center [940, 306] width 55 height 22
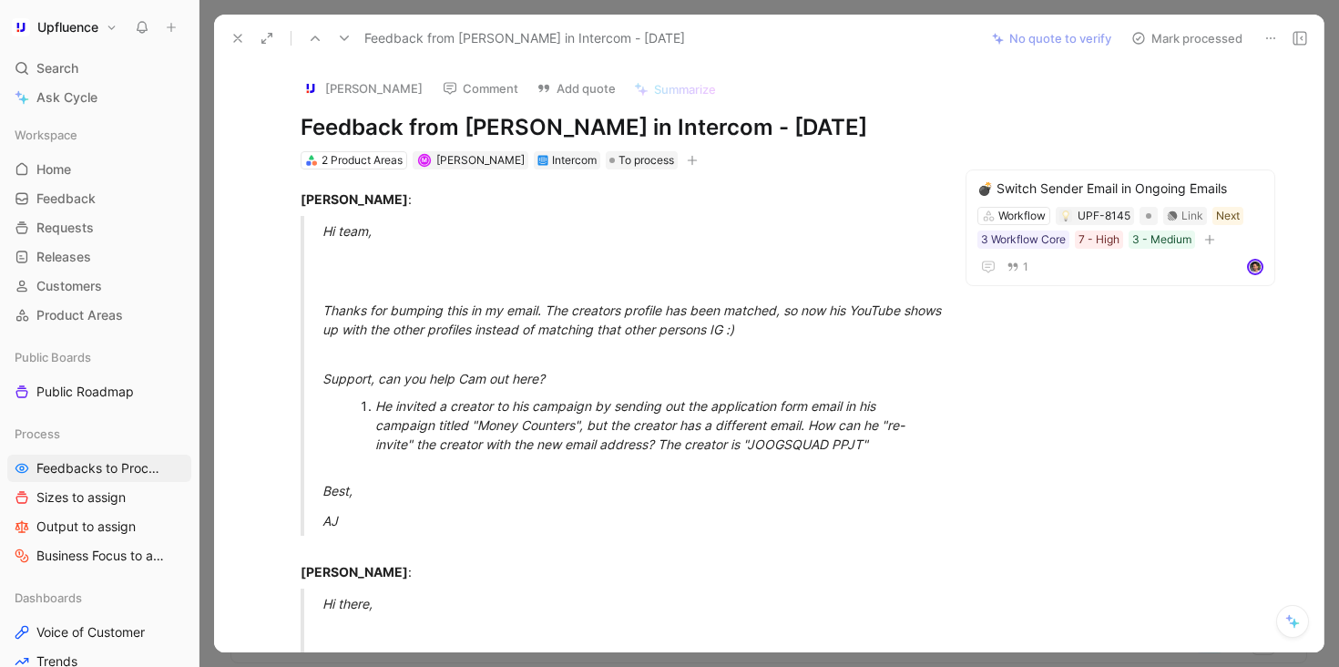
click at [1202, 32] on button "Mark processed" at bounding box center [1187, 39] width 128 height 26
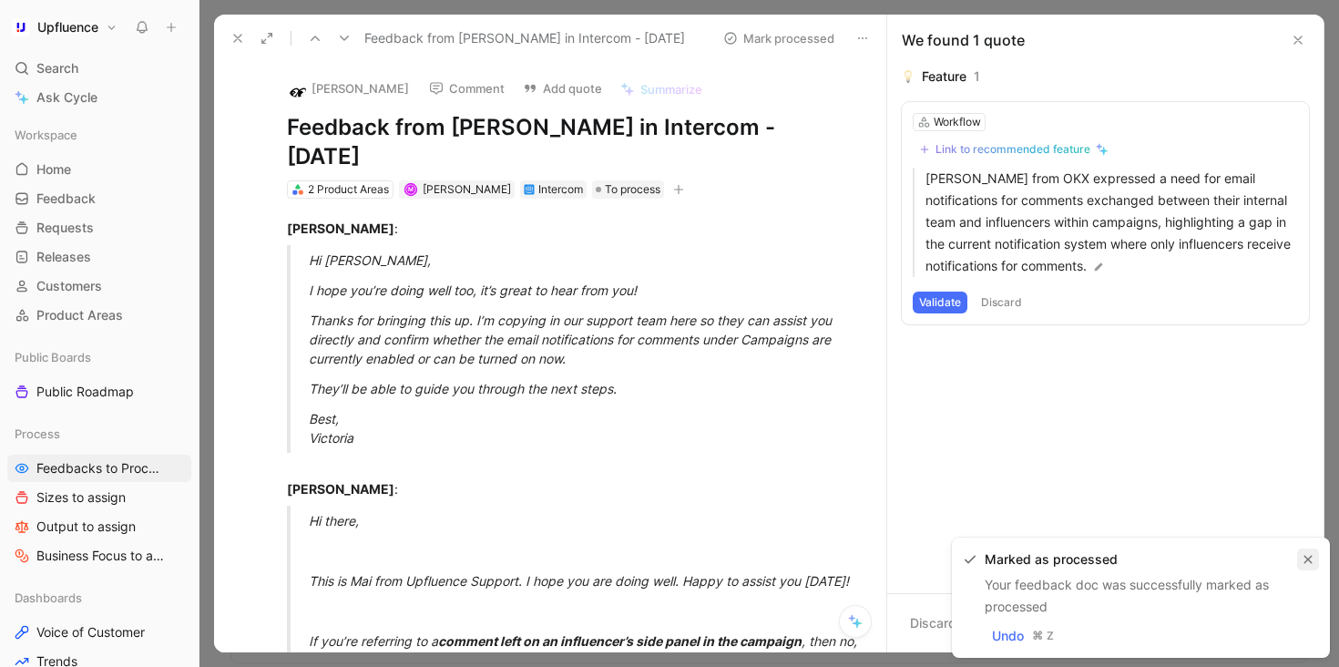
click at [1307, 559] on icon "button" at bounding box center [1308, 560] width 8 height 8
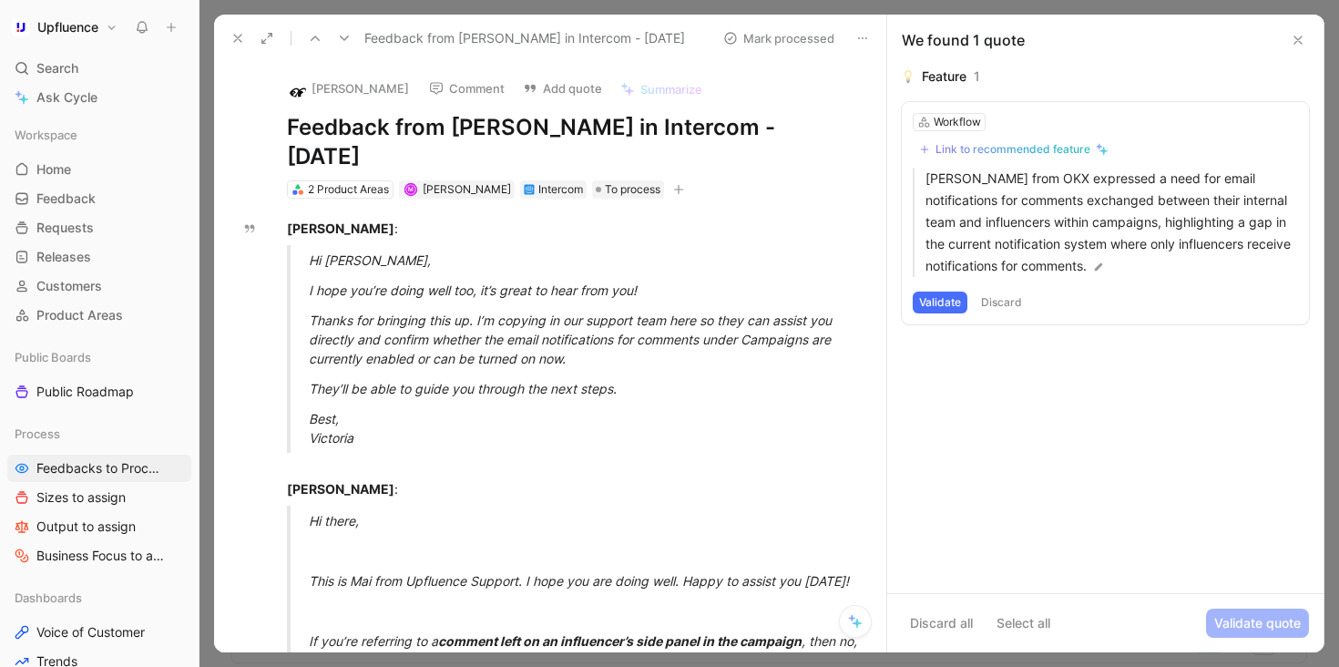
click at [344, 39] on use at bounding box center [344, 38] width 9 height 5
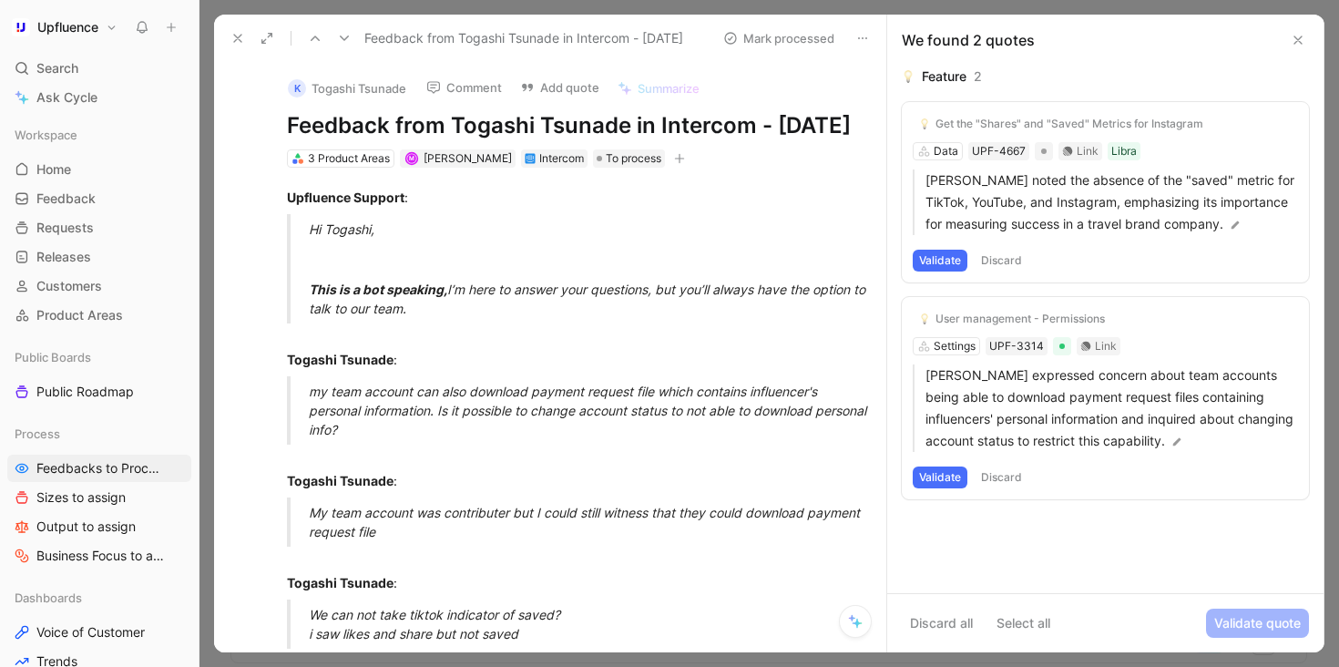
click at [946, 271] on button "Validate" at bounding box center [940, 261] width 55 height 22
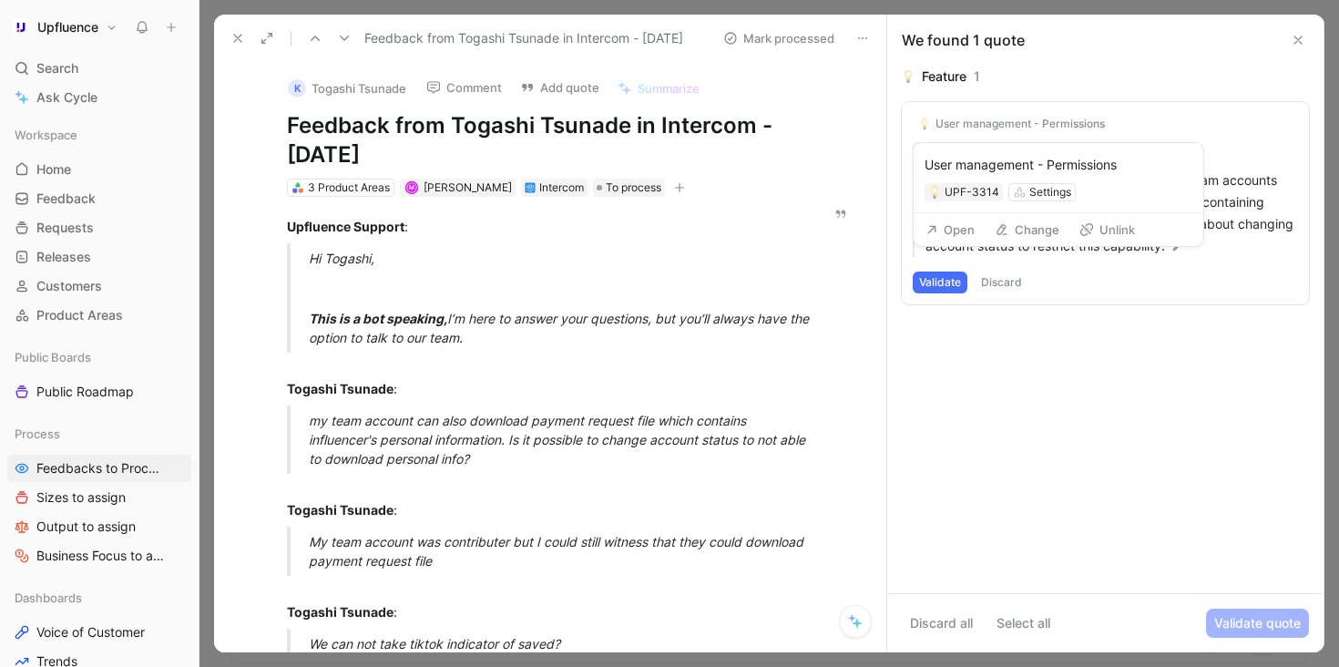
click at [1089, 223] on icon at bounding box center [1086, 229] width 15 height 15
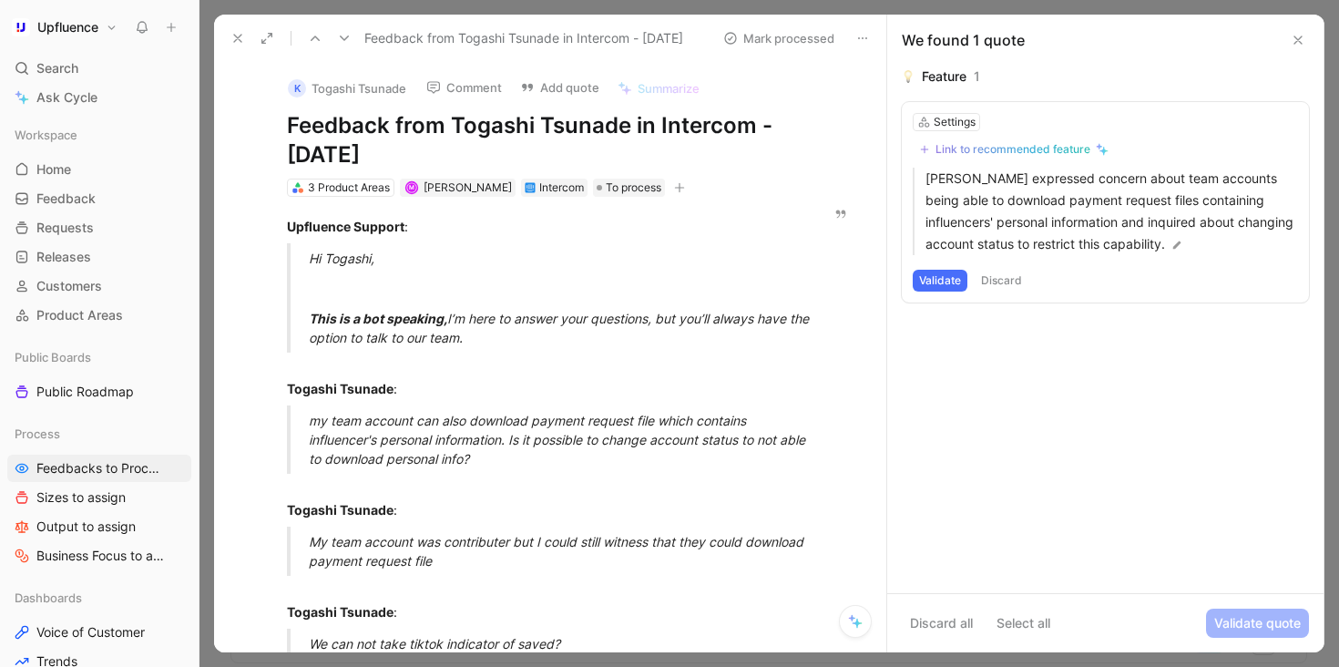
click at [1029, 153] on div "Link to recommended feature" at bounding box center [1012, 149] width 155 height 15
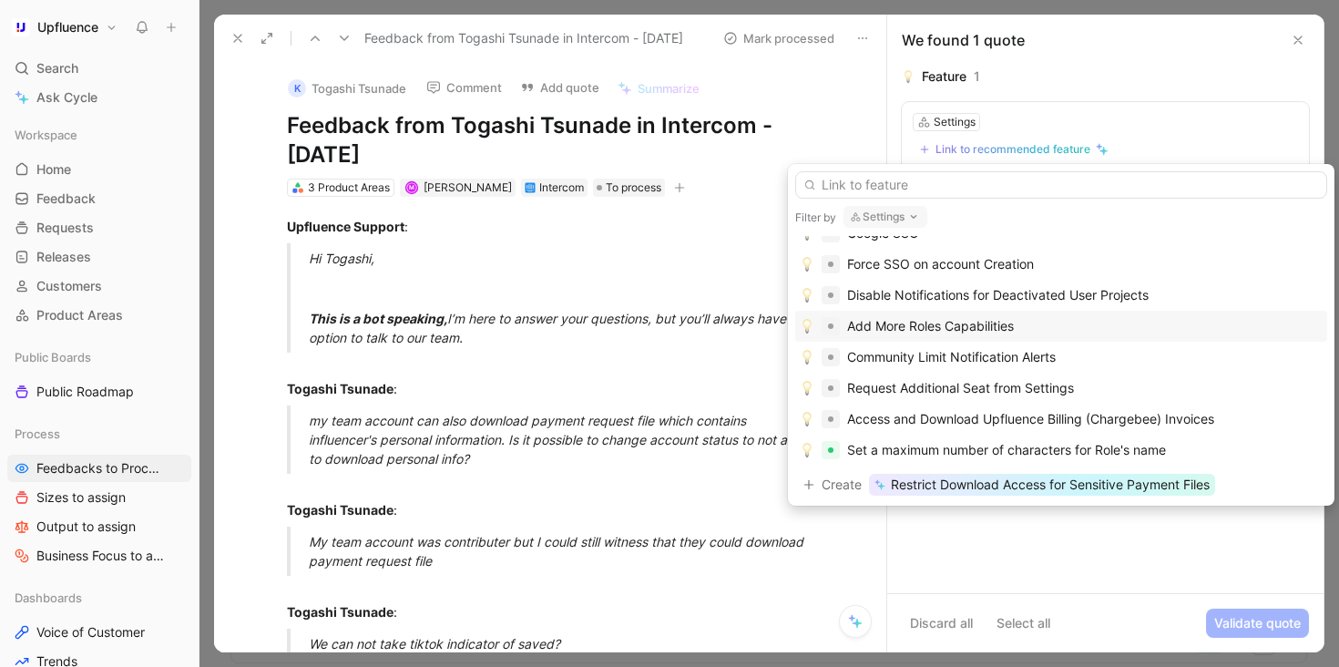
scroll to position [325, 0]
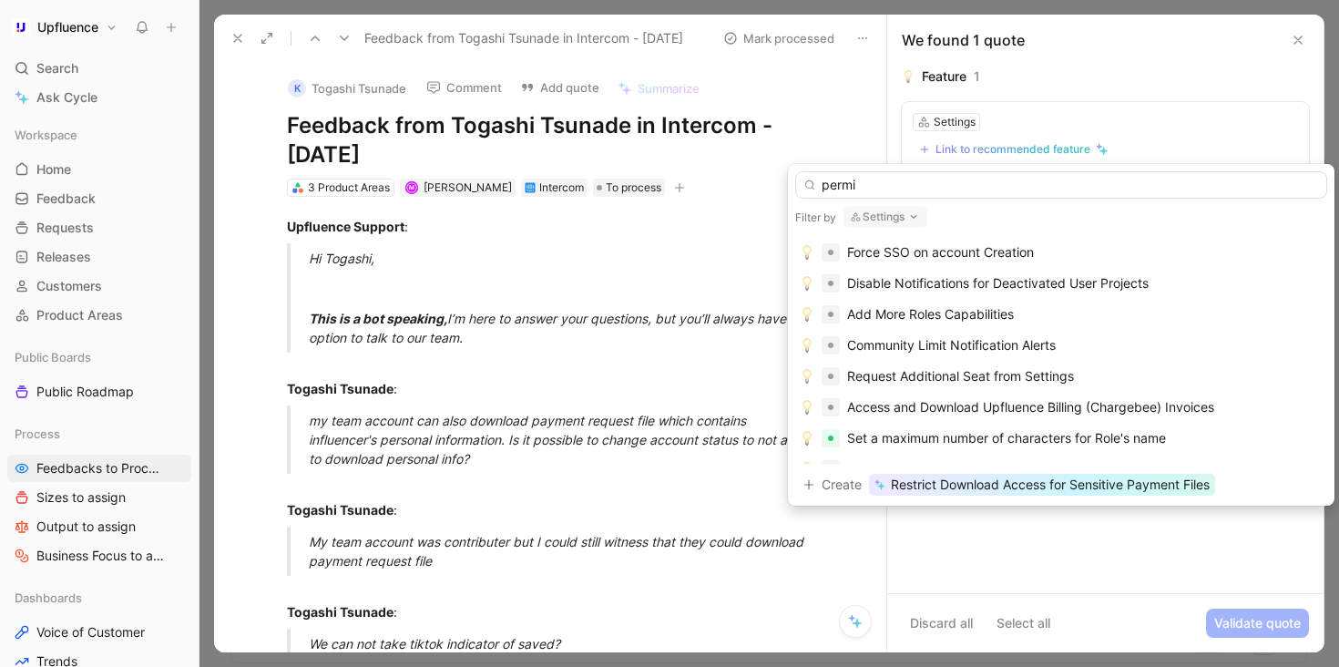
type input "permis"
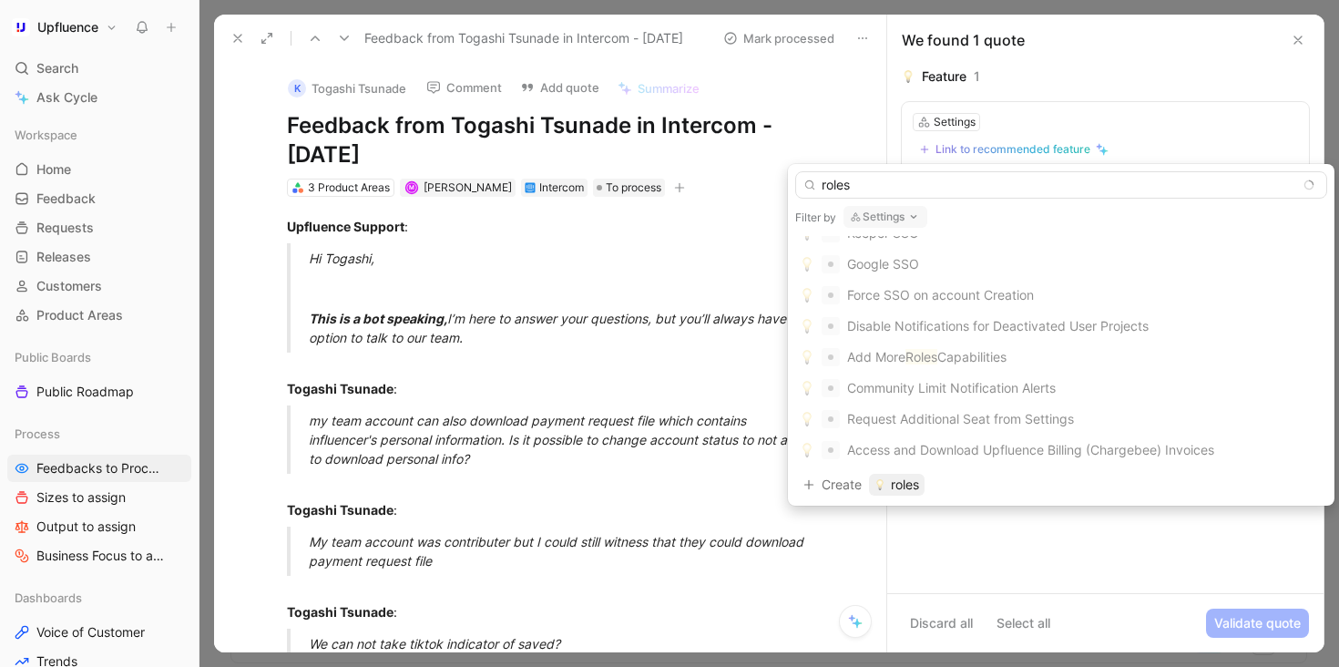
scroll to position [0, 0]
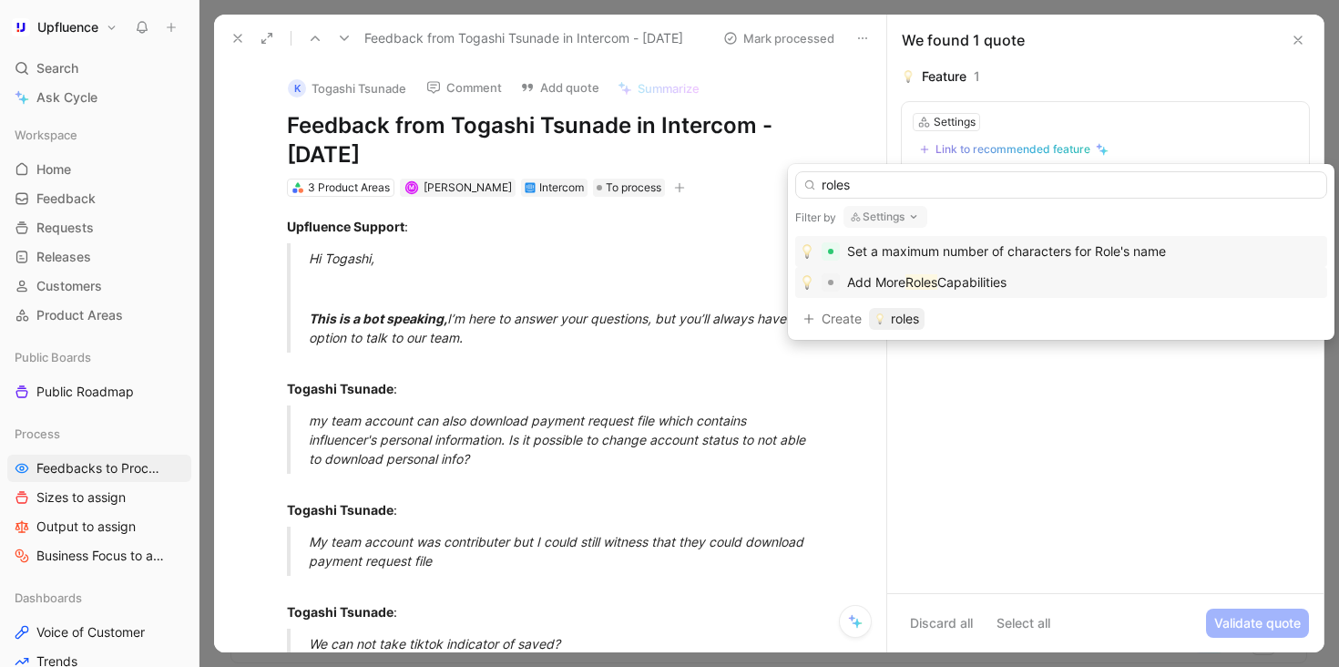
type input "roles"
click at [1084, 277] on div "Add More Roles Capabilities" at bounding box center [1061, 282] width 523 height 22
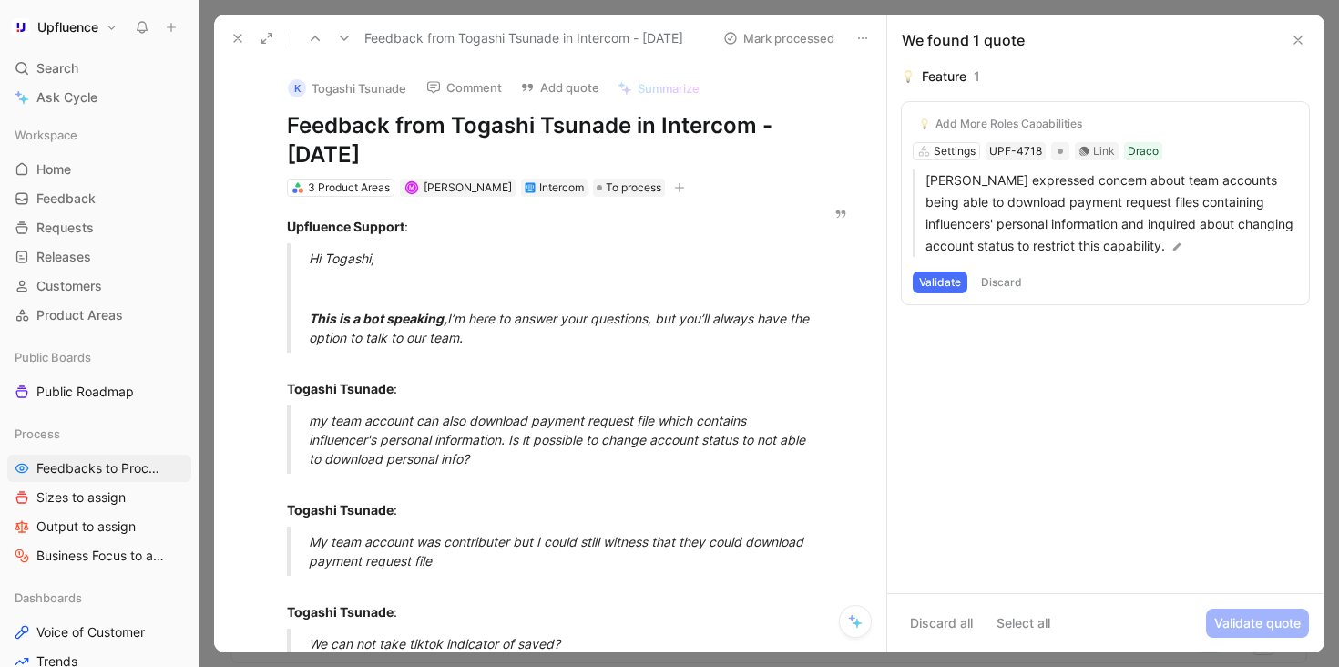
click at [939, 287] on button "Validate" at bounding box center [940, 282] width 55 height 22
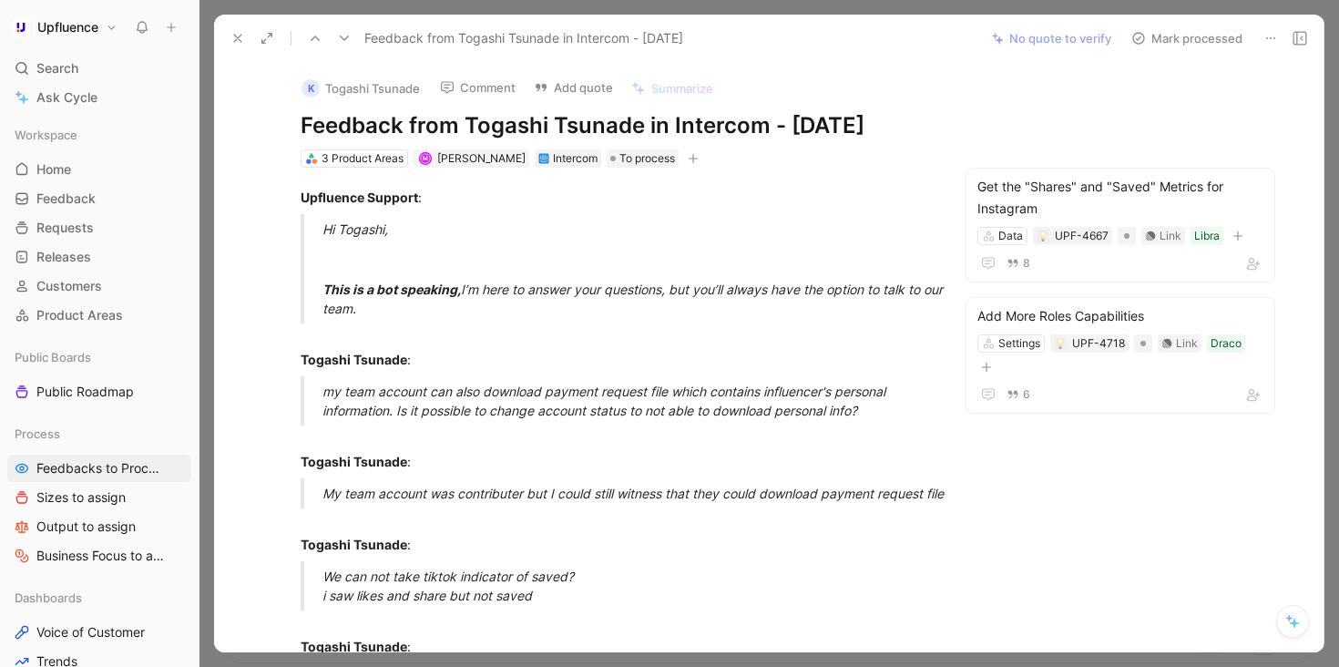
click at [1191, 34] on button "Mark processed" at bounding box center [1187, 39] width 128 height 26
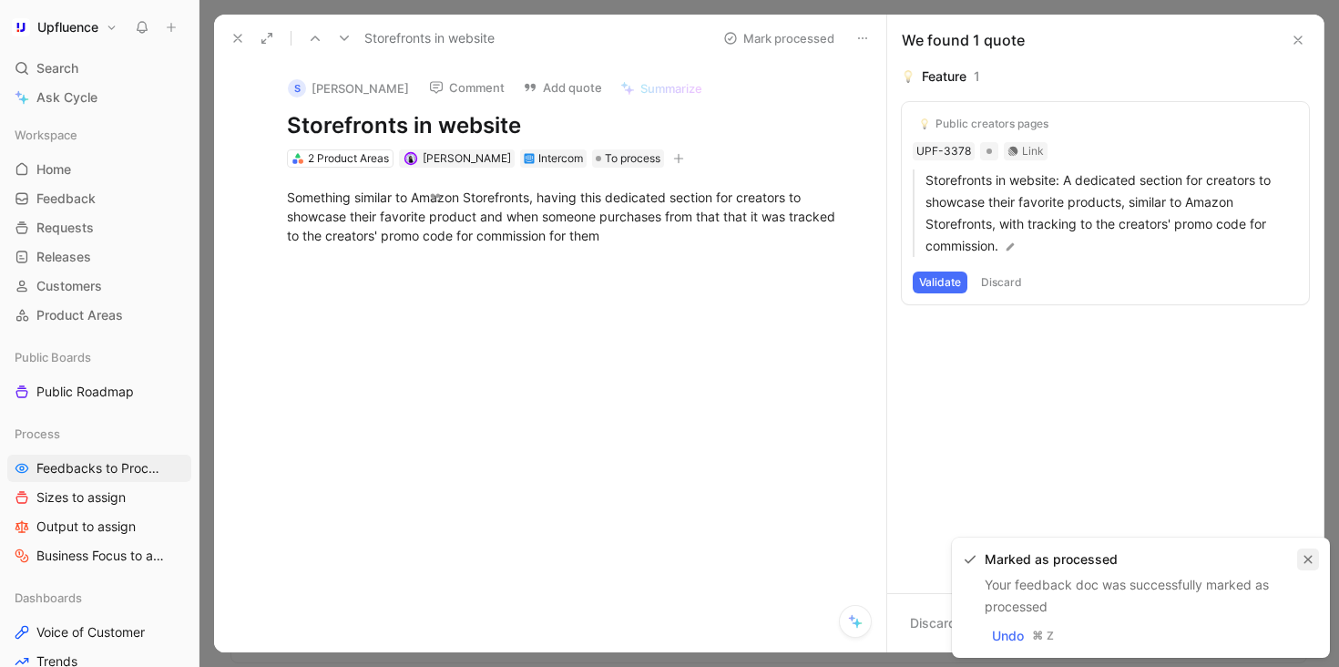
click at [1306, 560] on icon "button" at bounding box center [1308, 560] width 8 height 8
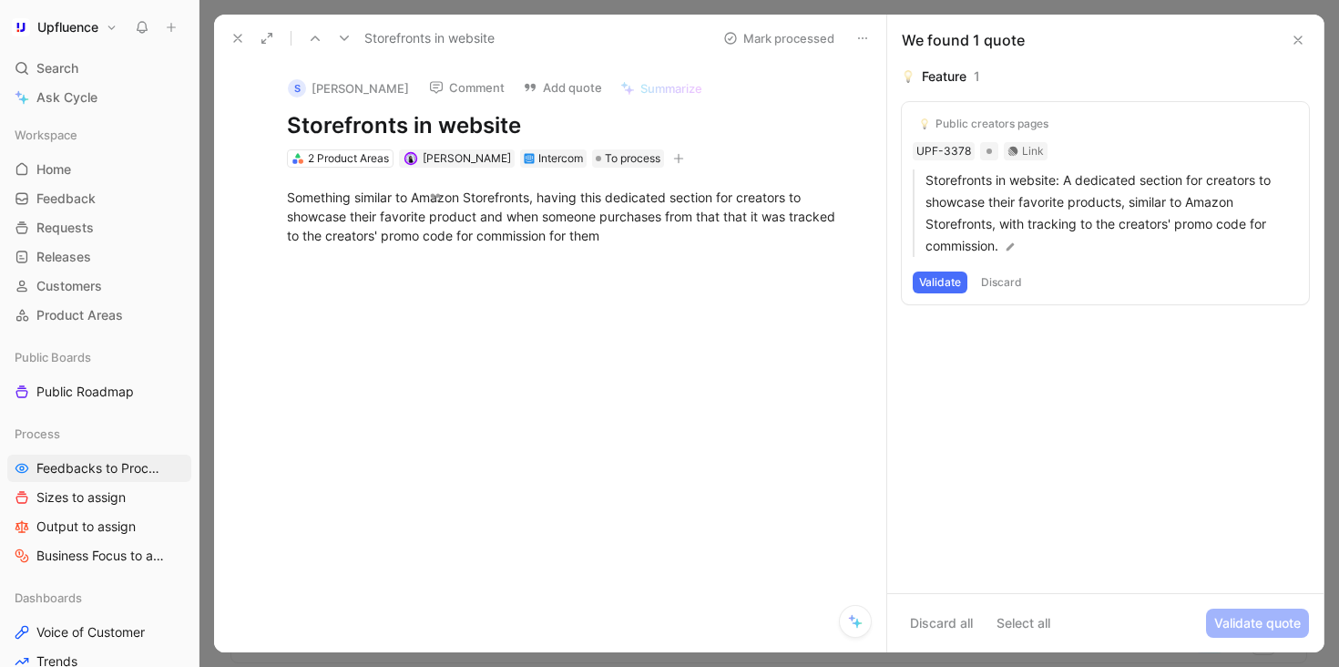
click at [954, 280] on button "Validate" at bounding box center [940, 282] width 55 height 22
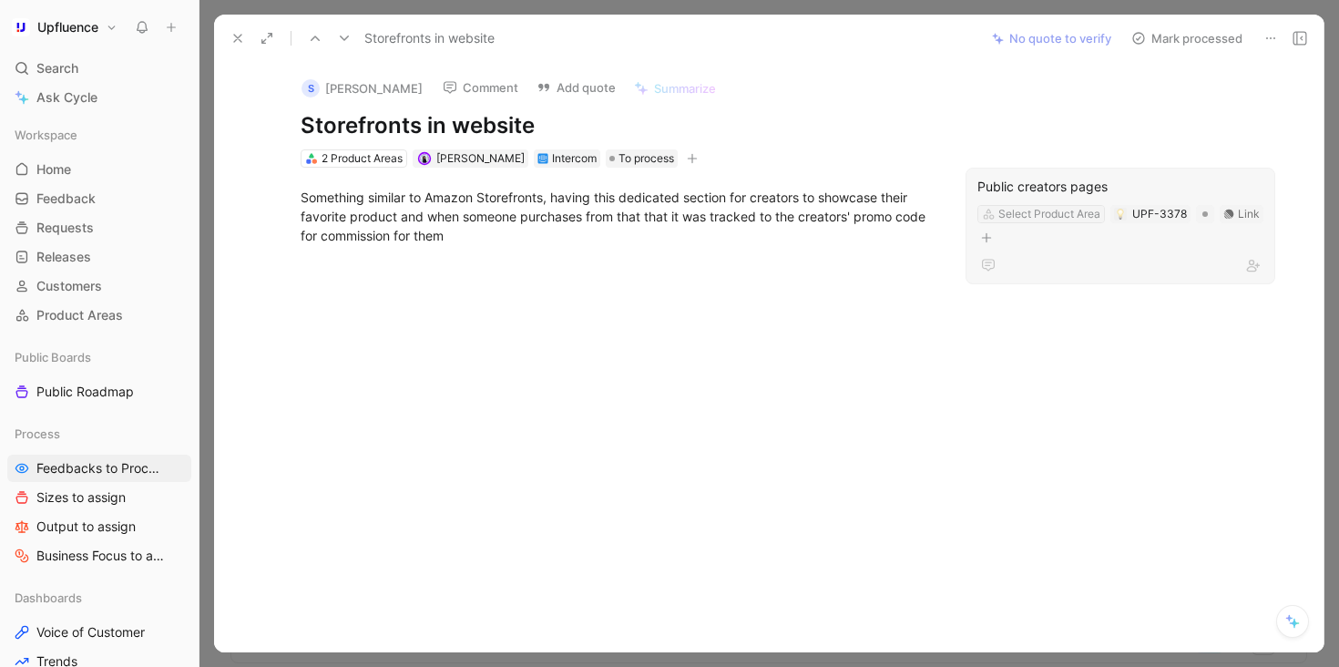
click at [1053, 218] on div "Select Product Area" at bounding box center [1049, 214] width 102 height 18
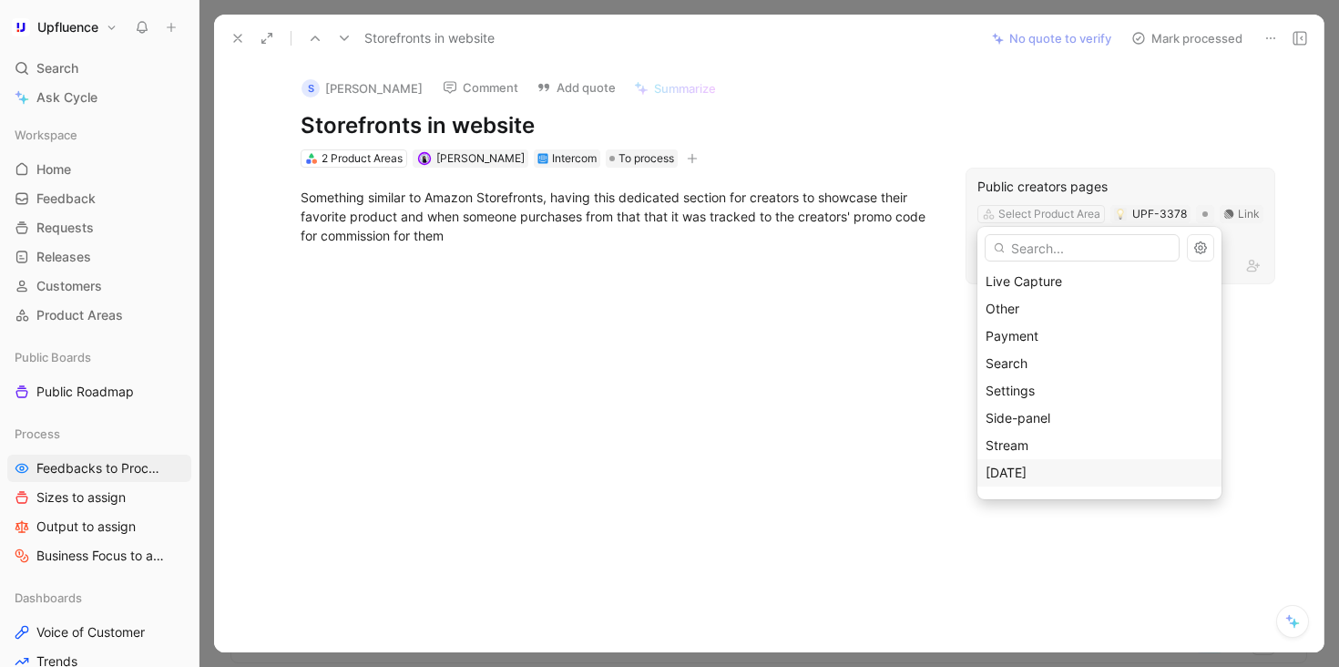
scroll to position [269, 0]
click at [1058, 453] on div "Workflow" at bounding box center [1100, 451] width 228 height 22
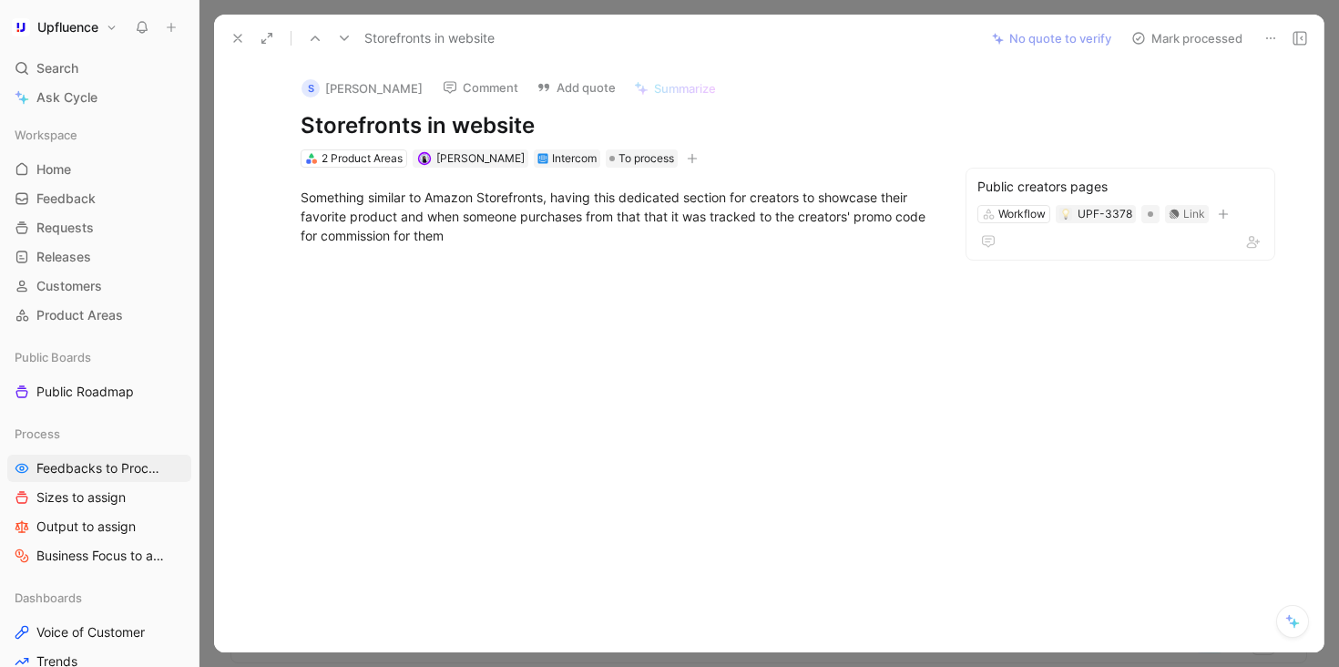
click at [1193, 37] on button "Mark processed" at bounding box center [1187, 39] width 128 height 26
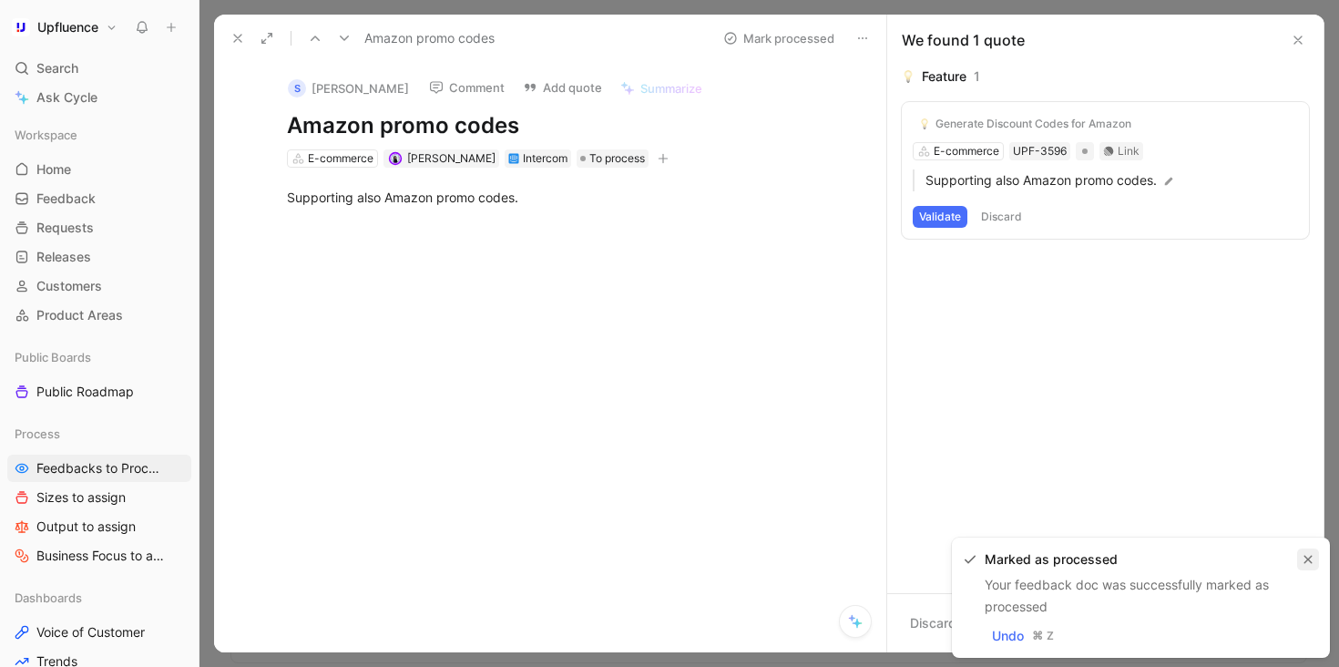
click at [1307, 557] on icon "button" at bounding box center [1308, 559] width 11 height 11
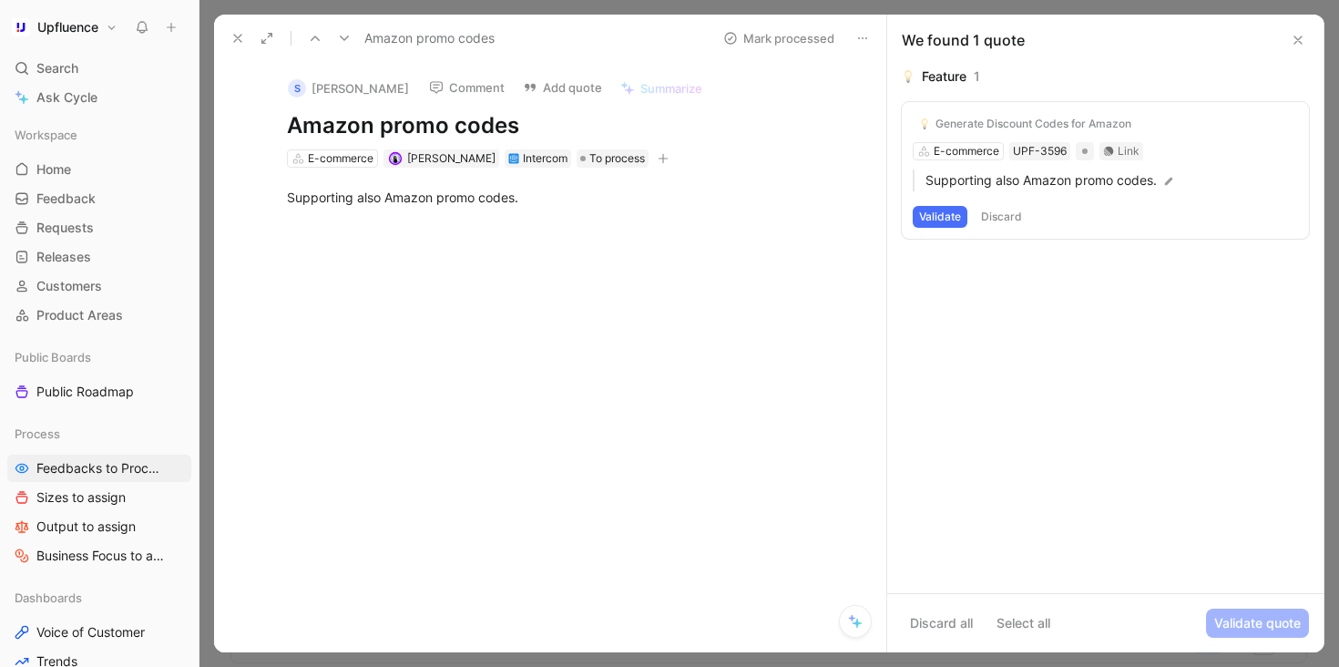
click at [944, 218] on button "Validate" at bounding box center [940, 217] width 55 height 22
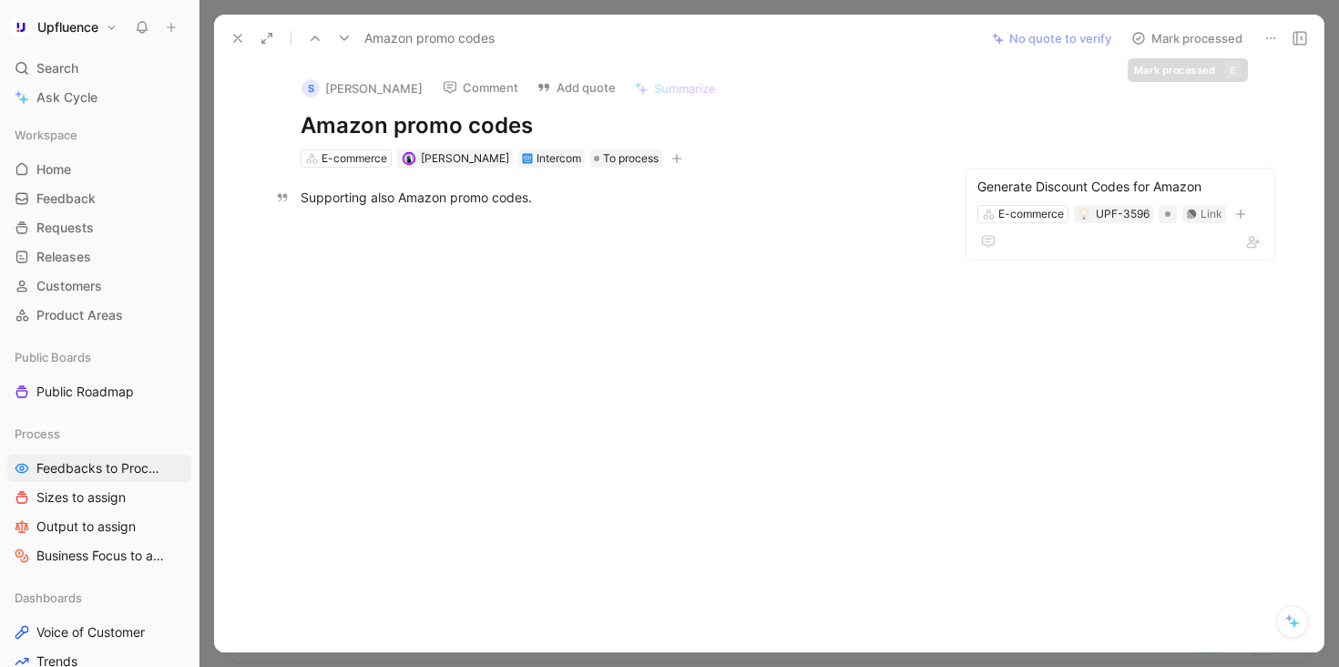
click at [1195, 36] on button "Mark processed" at bounding box center [1187, 39] width 128 height 26
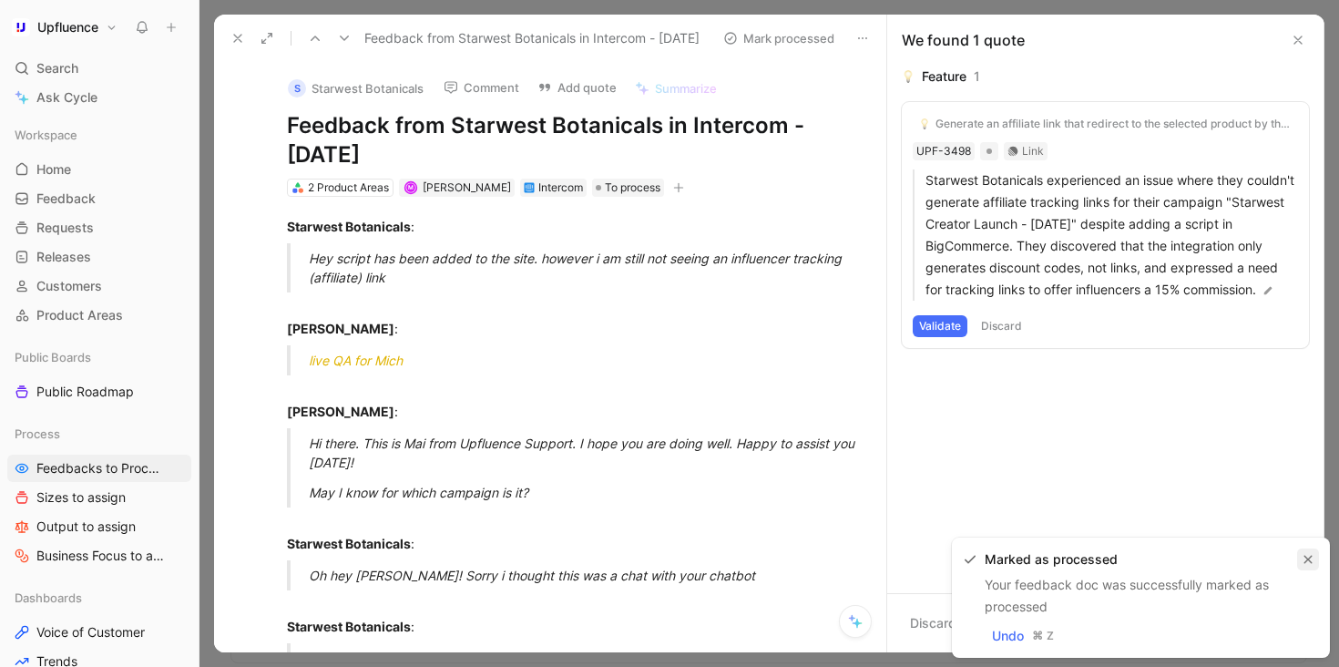
click at [1309, 562] on icon "button" at bounding box center [1308, 559] width 11 height 11
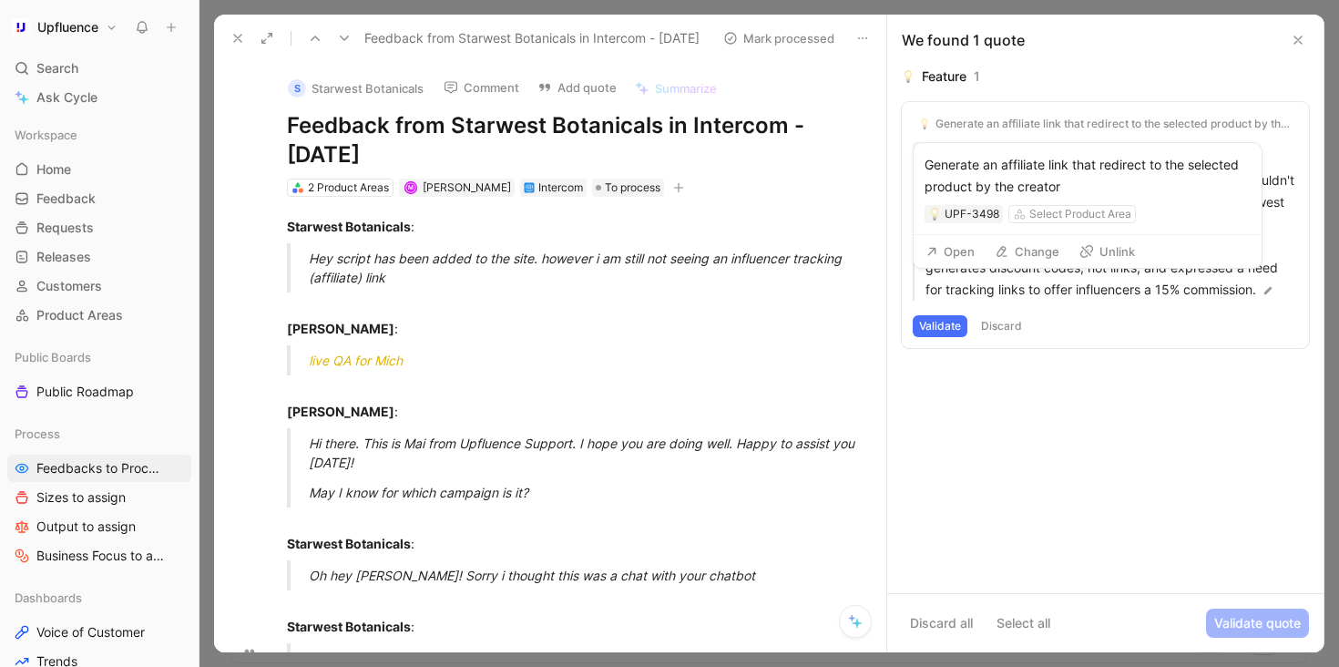
click at [1093, 250] on button "Unlink" at bounding box center [1107, 252] width 72 height 26
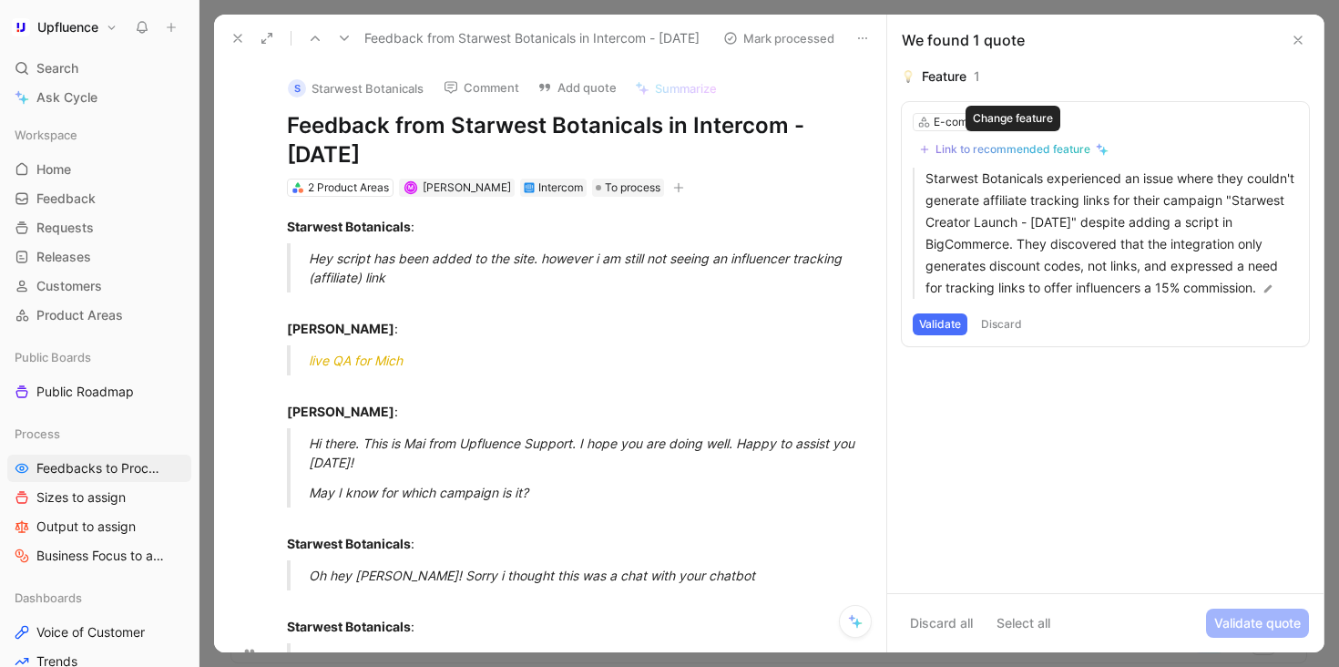
click at [1061, 148] on div "Link to recommended feature" at bounding box center [1012, 149] width 155 height 15
click at [1008, 335] on button "Discard" at bounding box center [1002, 324] width 54 height 22
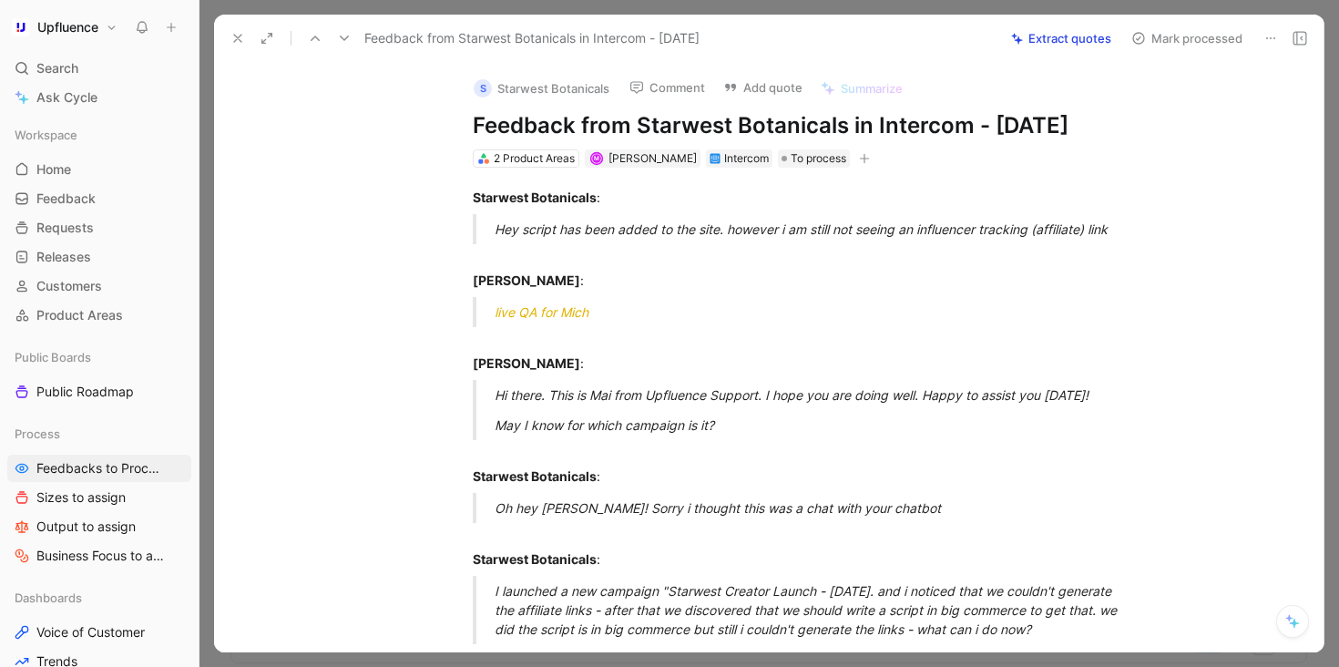
click at [1201, 42] on button "Mark processed" at bounding box center [1187, 39] width 128 height 26
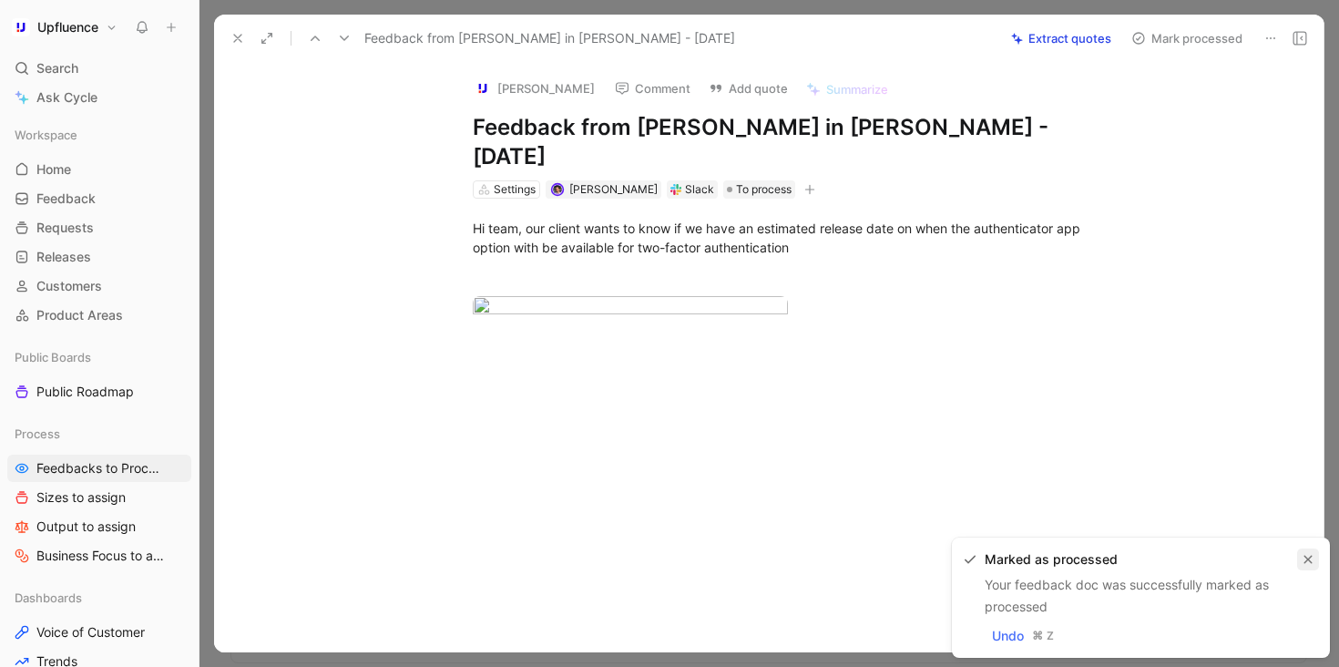
click at [1311, 563] on icon "button" at bounding box center [1308, 559] width 11 height 11
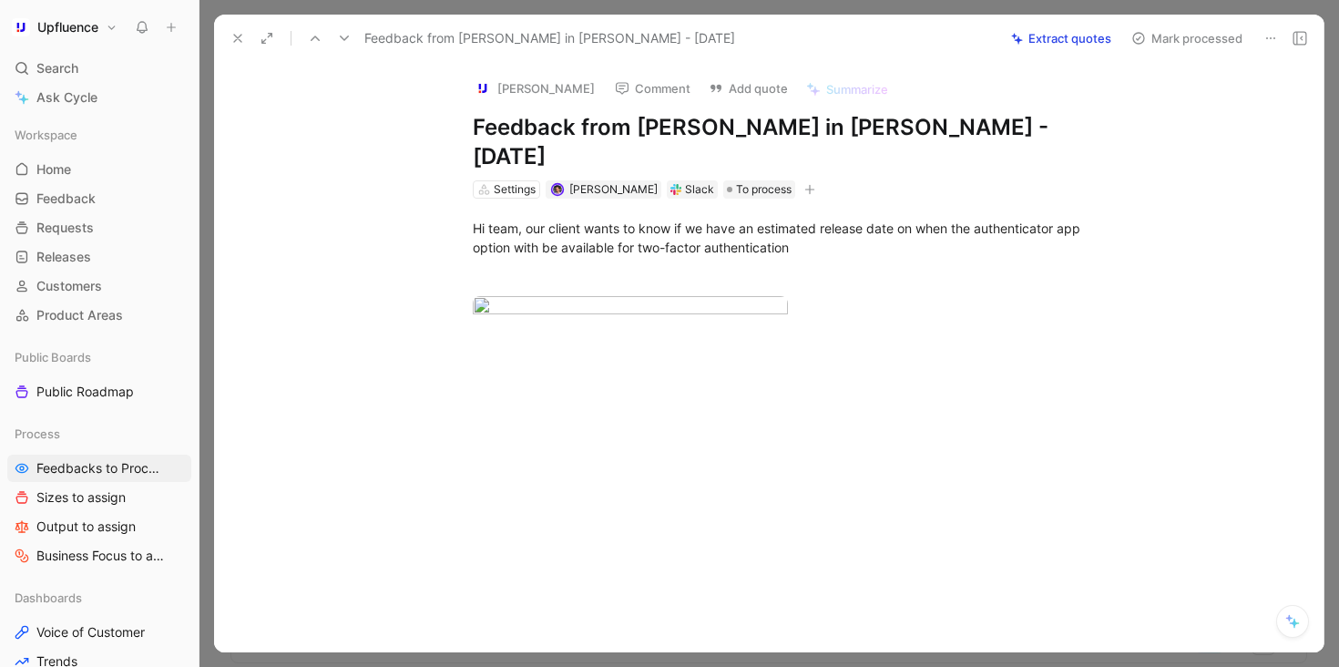
drag, startPoint x: 844, startPoint y: 210, endPoint x: 404, endPoint y: 195, distance: 441.1
click at [403, 199] on div "Hi team, our client wants to know if we have an estimated release date on when …" at bounding box center [787, 283] width 1071 height 169
click at [387, 40] on button "Quote" at bounding box center [385, 25] width 65 height 29
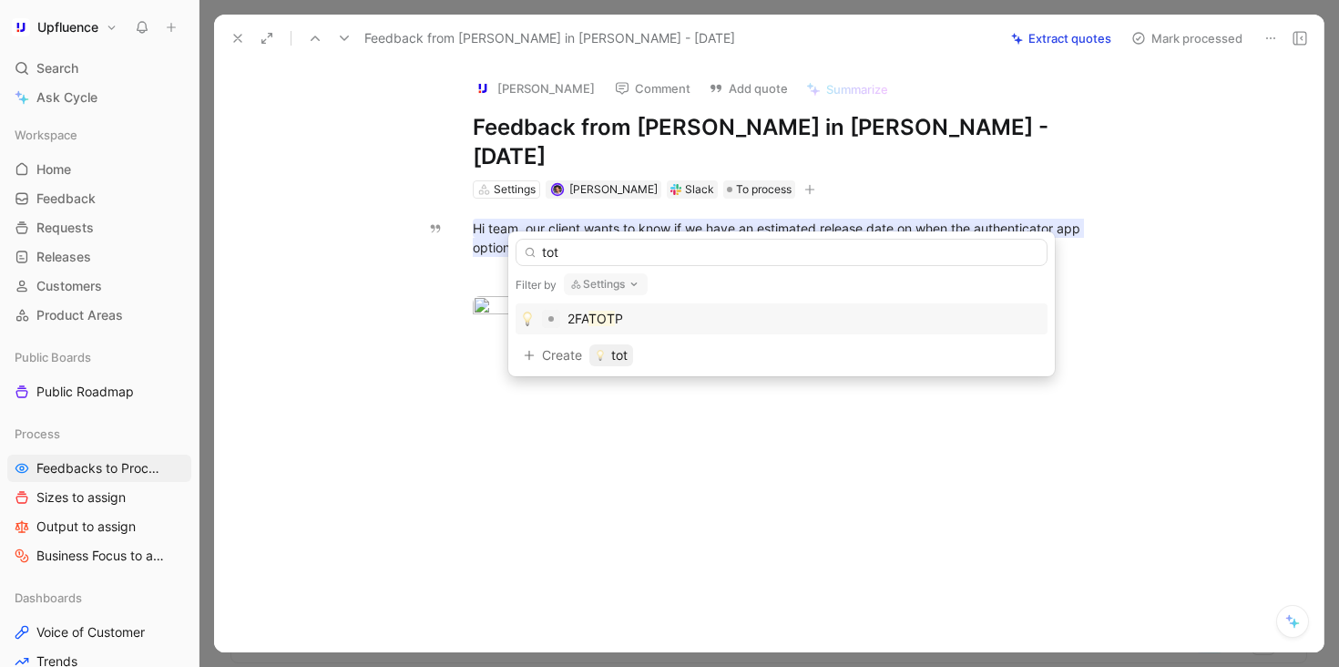
type input "tot"
click at [738, 320] on div "2FA TOT P" at bounding box center [781, 319] width 523 height 22
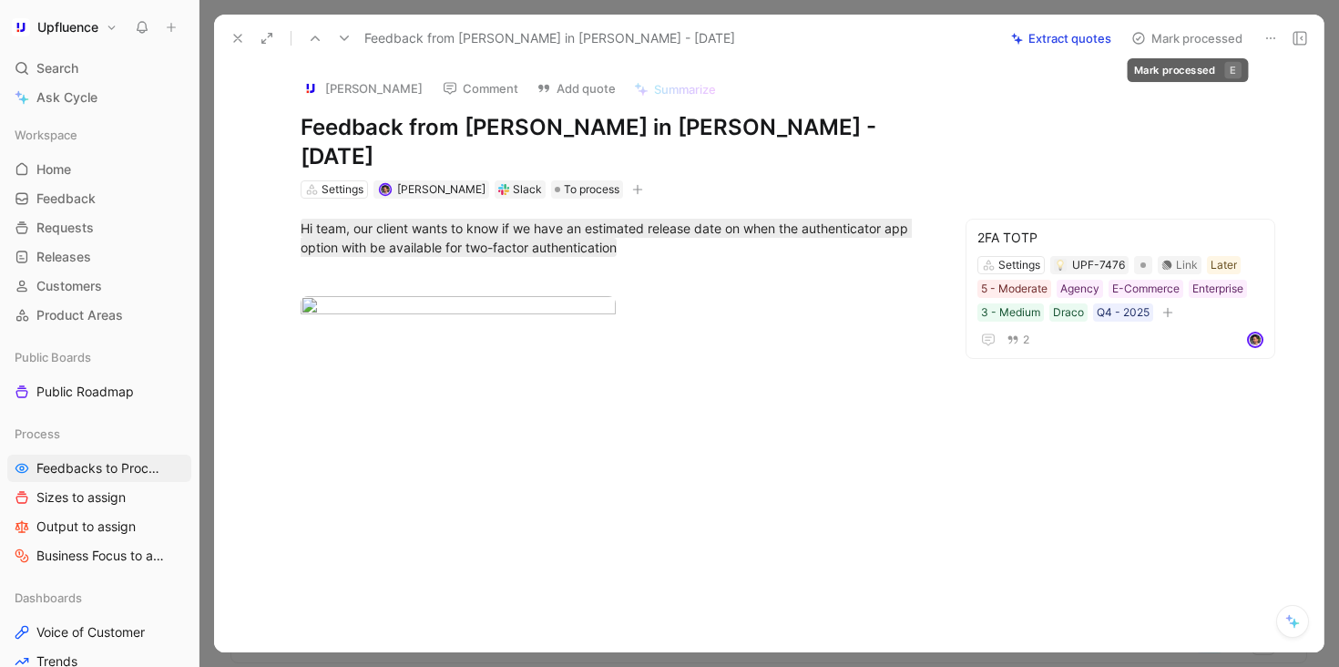
click at [1165, 40] on button "Mark processed" at bounding box center [1187, 39] width 128 height 26
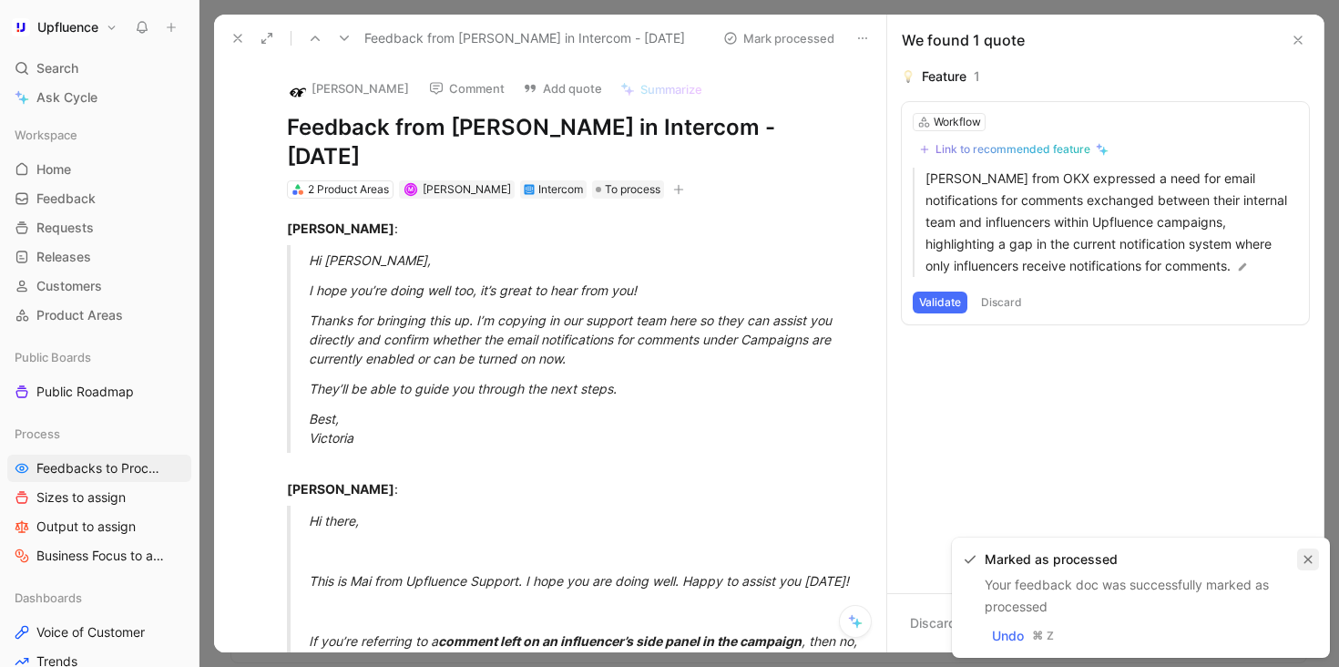
click at [1306, 559] on icon "button" at bounding box center [1308, 560] width 8 height 8
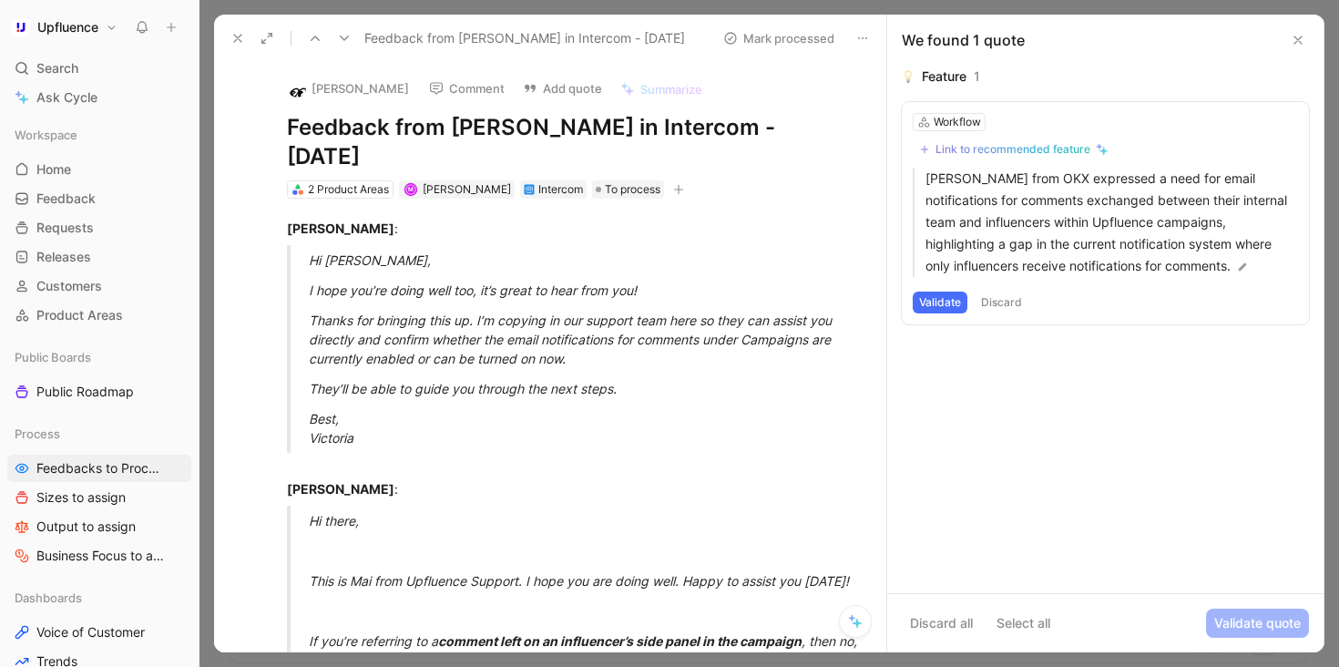
click at [348, 37] on icon at bounding box center [344, 38] width 15 height 15
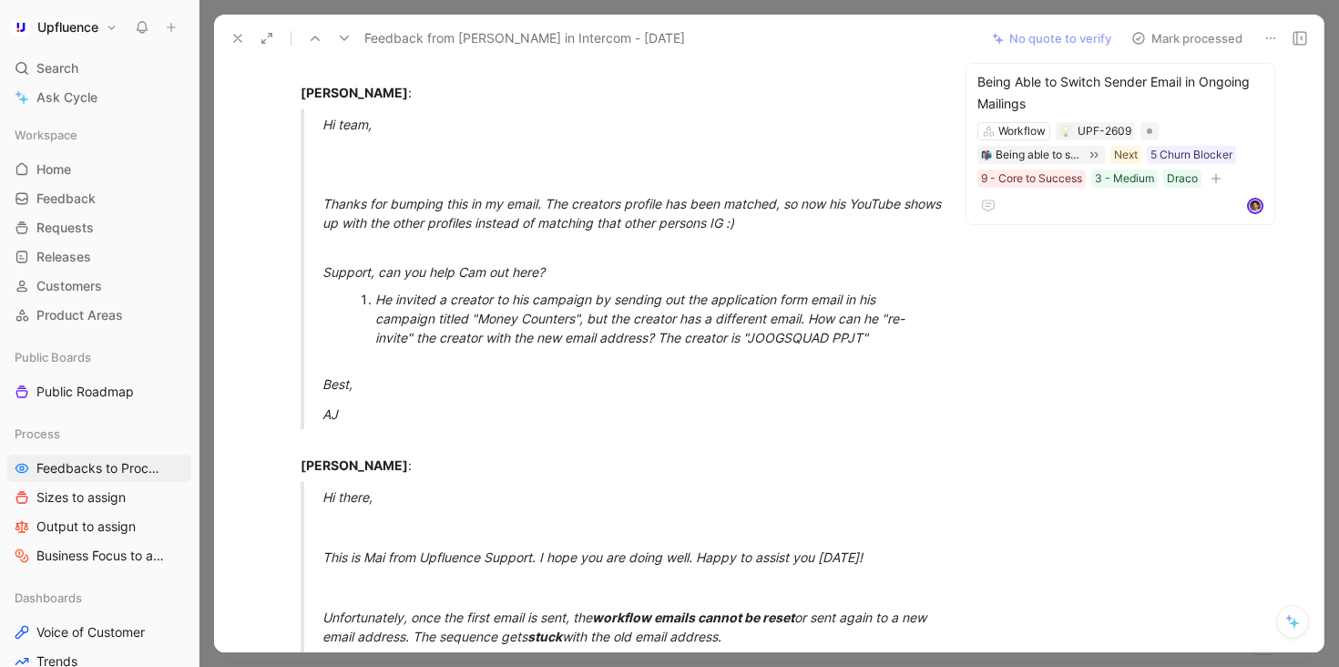
scroll to position [45, 0]
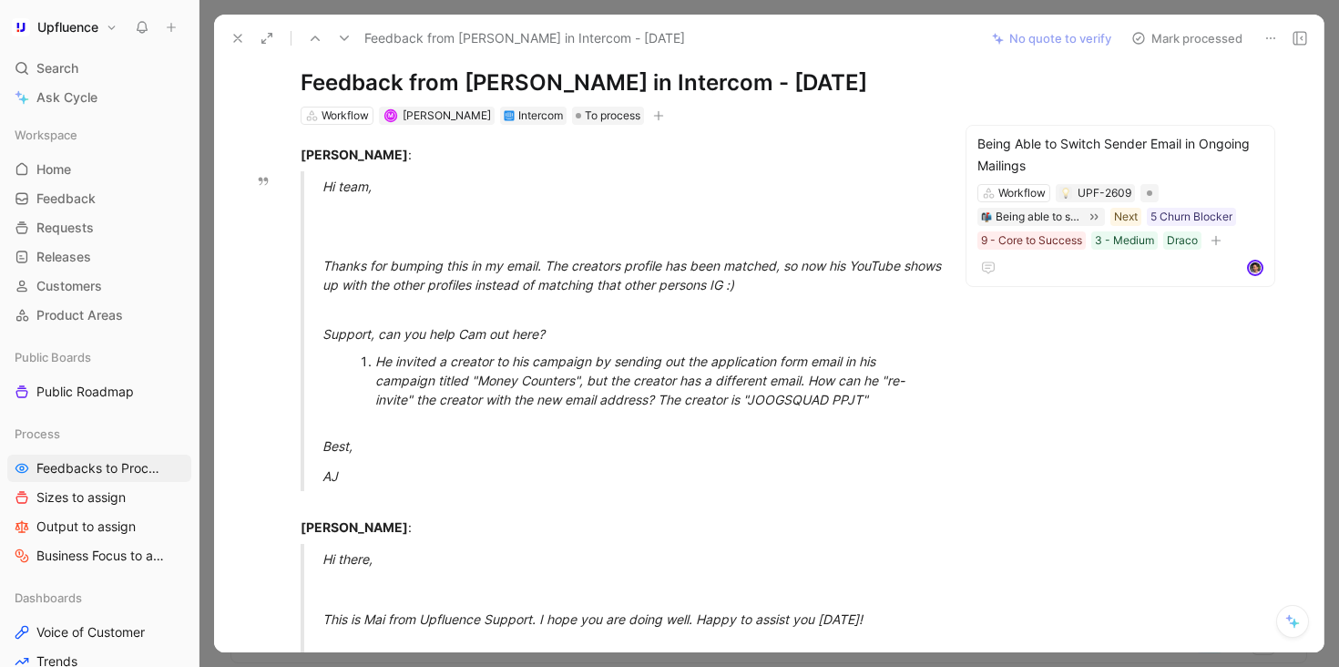
click at [1202, 36] on button "Mark processed" at bounding box center [1187, 39] width 128 height 26
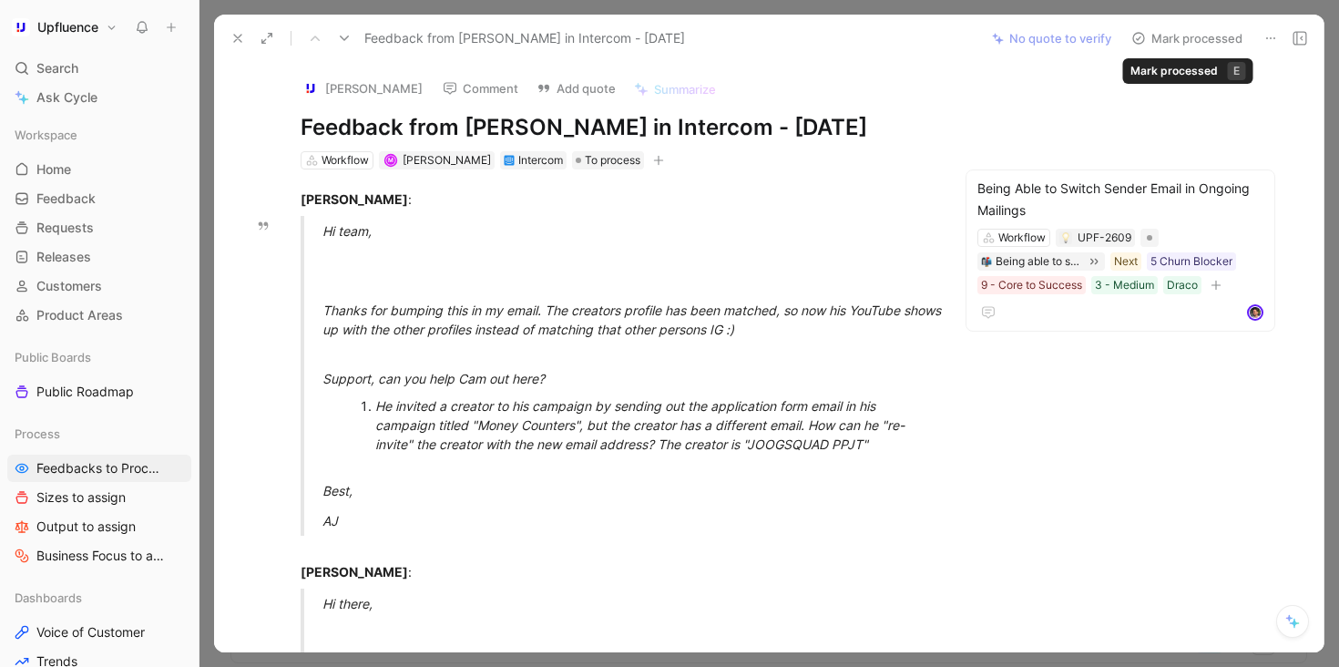
click at [1163, 44] on button "Mark processed" at bounding box center [1187, 39] width 128 height 26
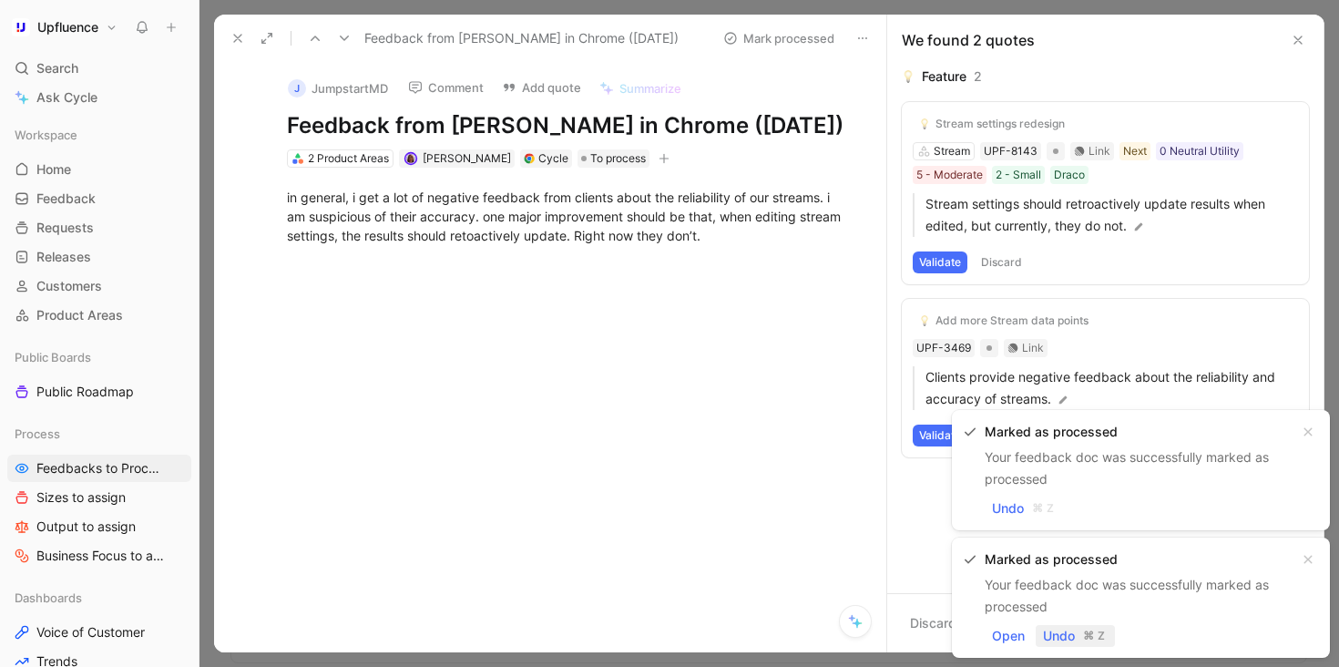
click at [1059, 625] on span "Undo" at bounding box center [1059, 636] width 32 height 22
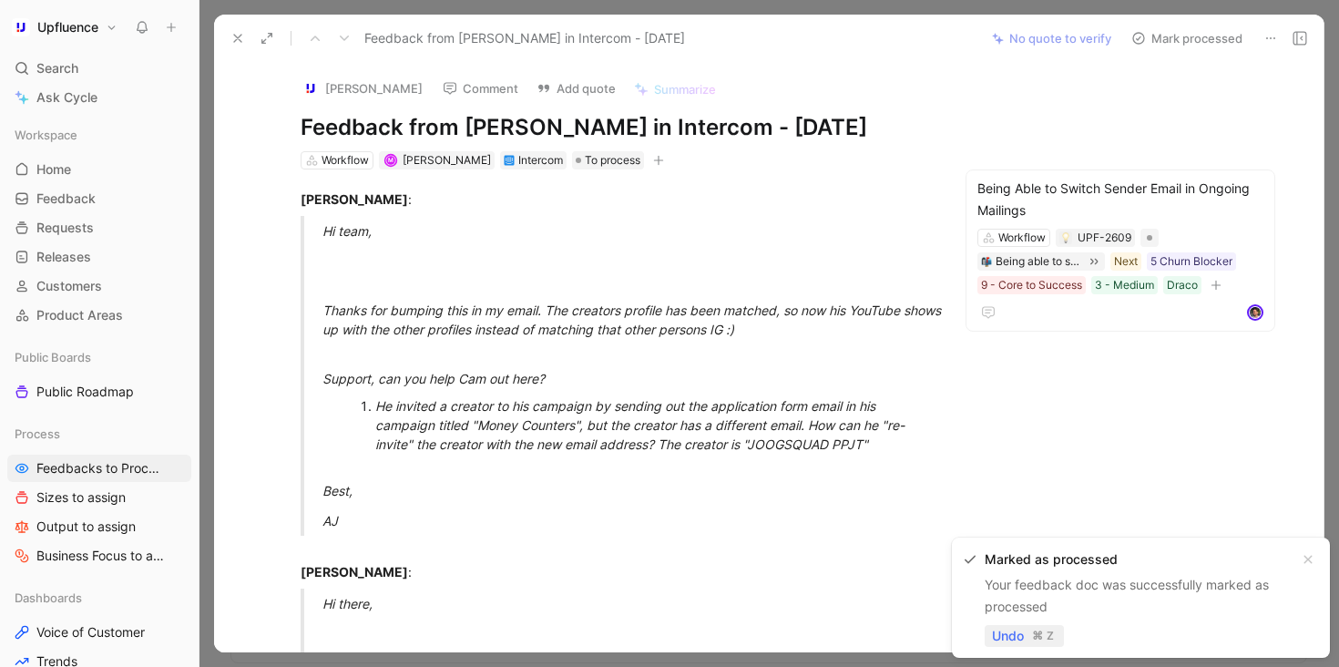
click at [1006, 625] on span "Undo" at bounding box center [1008, 636] width 32 height 22
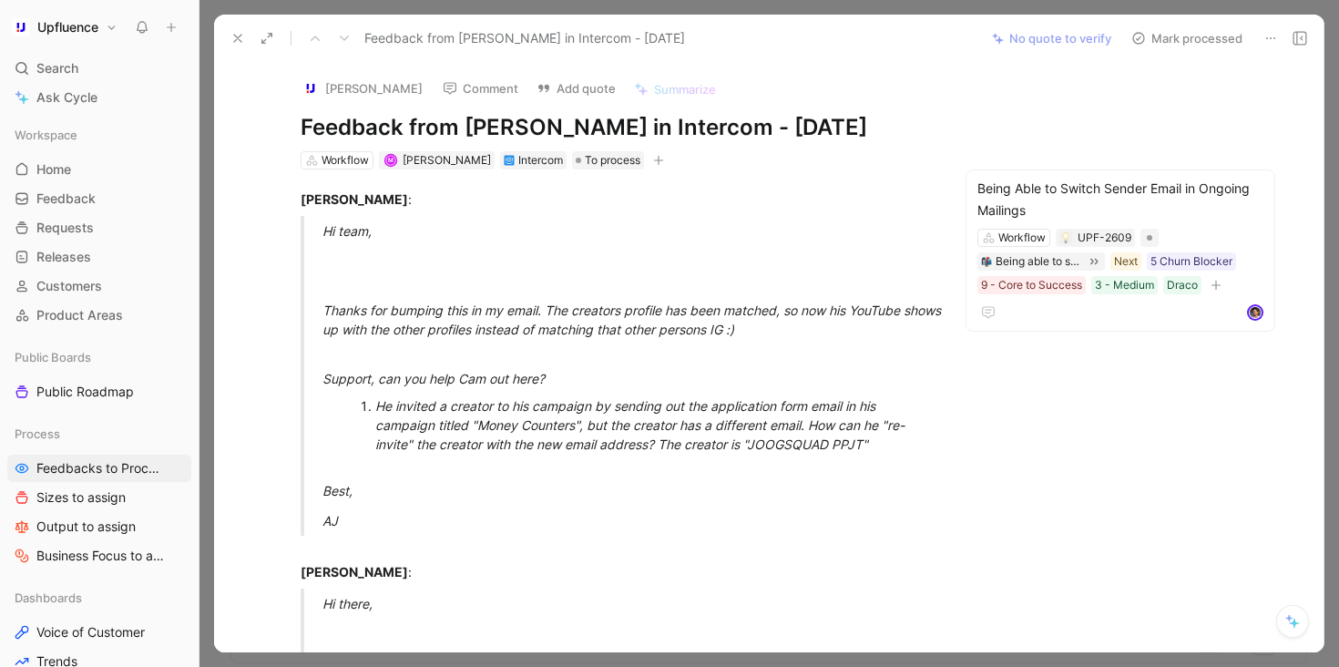
click at [1180, 36] on button "Mark processed" at bounding box center [1187, 39] width 128 height 26
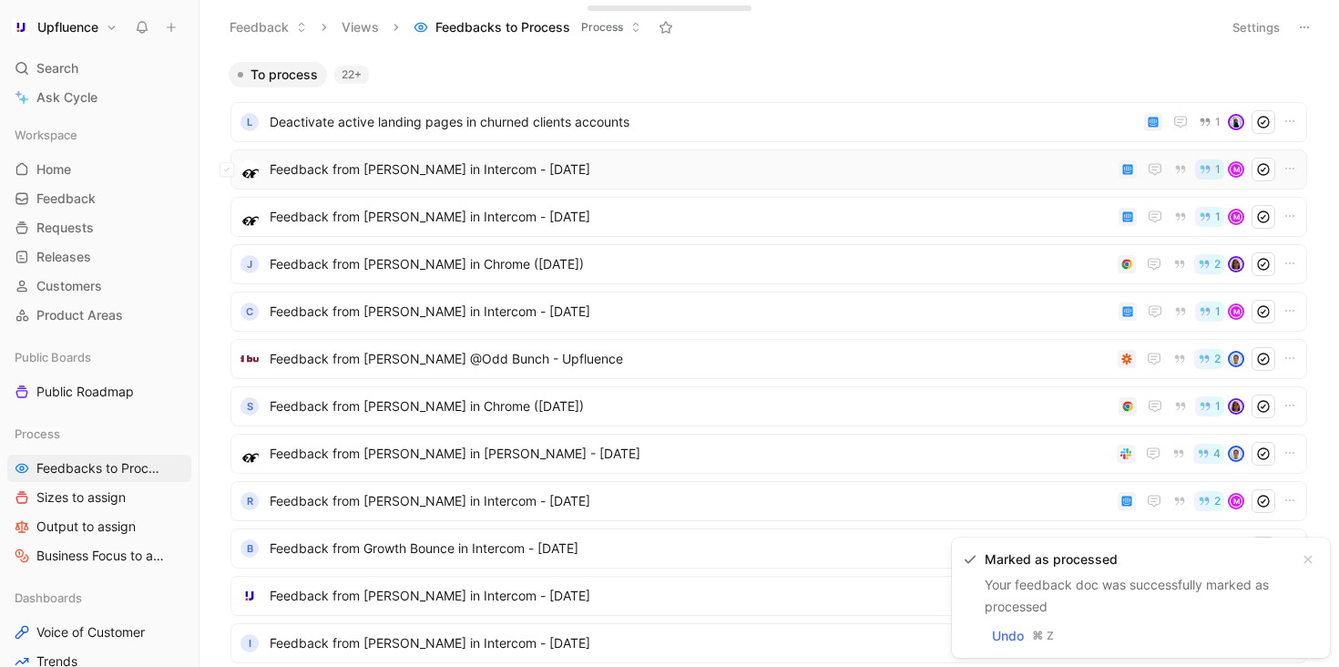
click at [722, 158] on span "Feedback from [PERSON_NAME] in Intercom - [DATE]" at bounding box center [691, 169] width 842 height 22
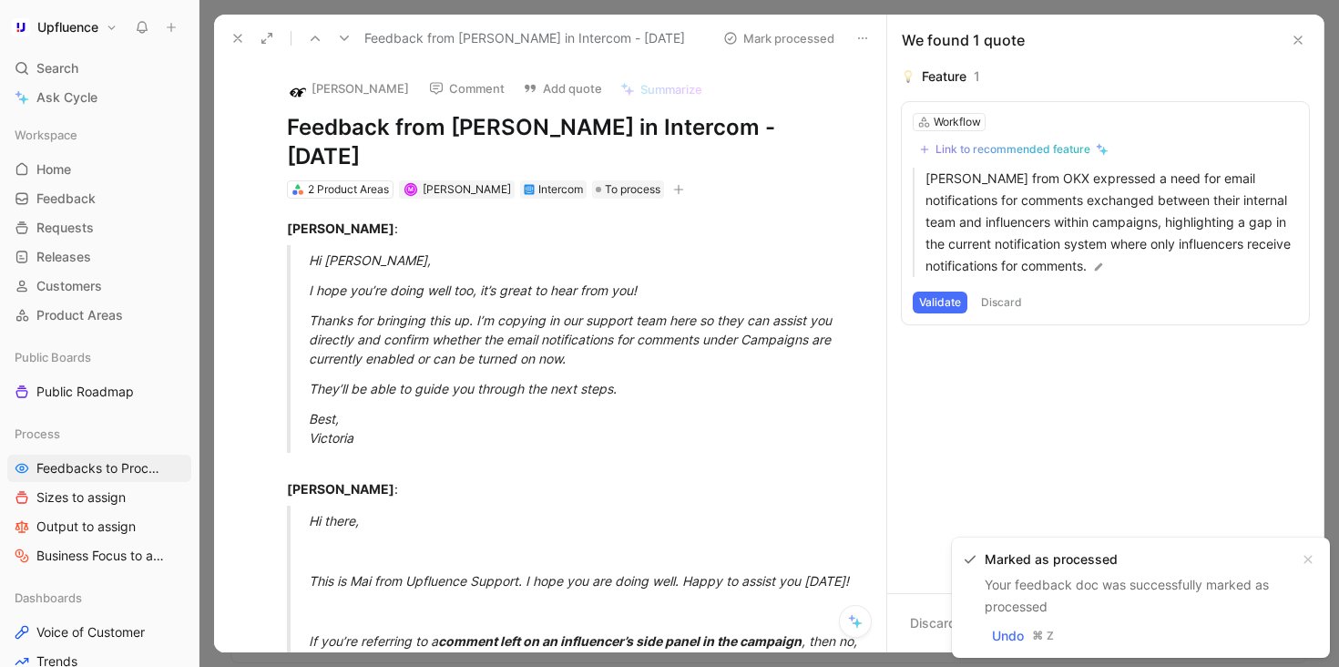
click at [232, 41] on icon at bounding box center [237, 38] width 15 height 15
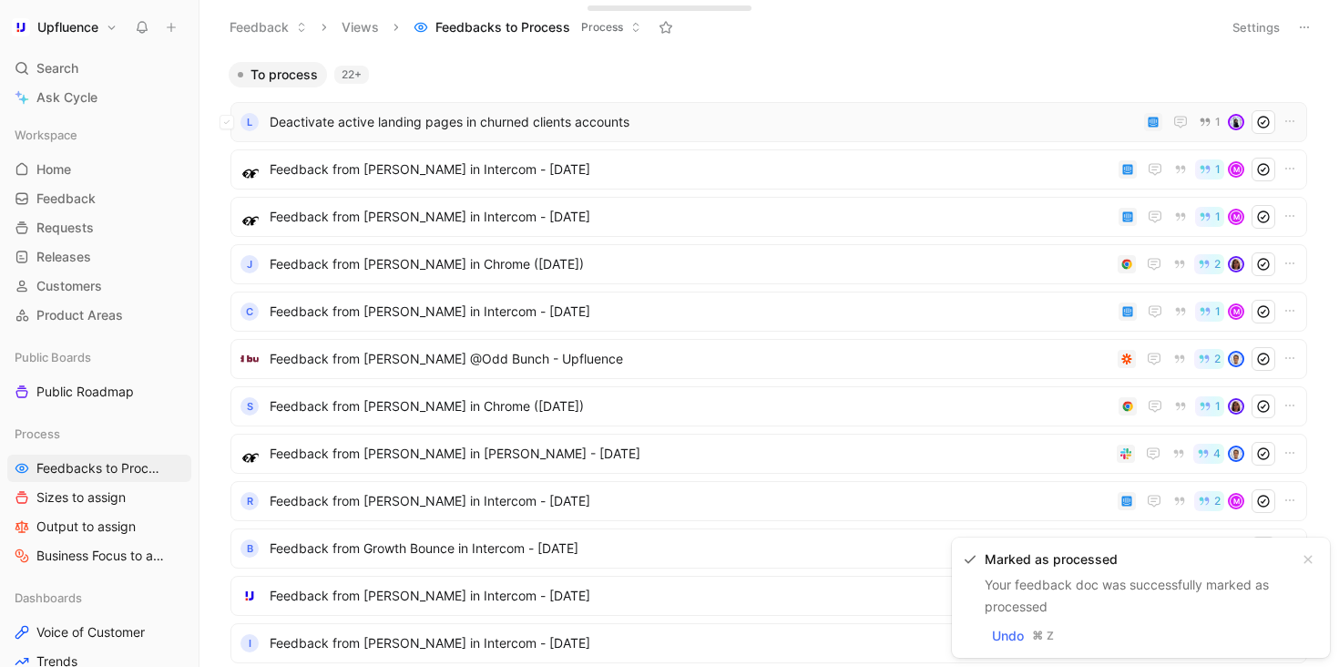
click at [506, 123] on span "Deactivate active landing pages in churned clients accounts" at bounding box center [703, 122] width 867 height 22
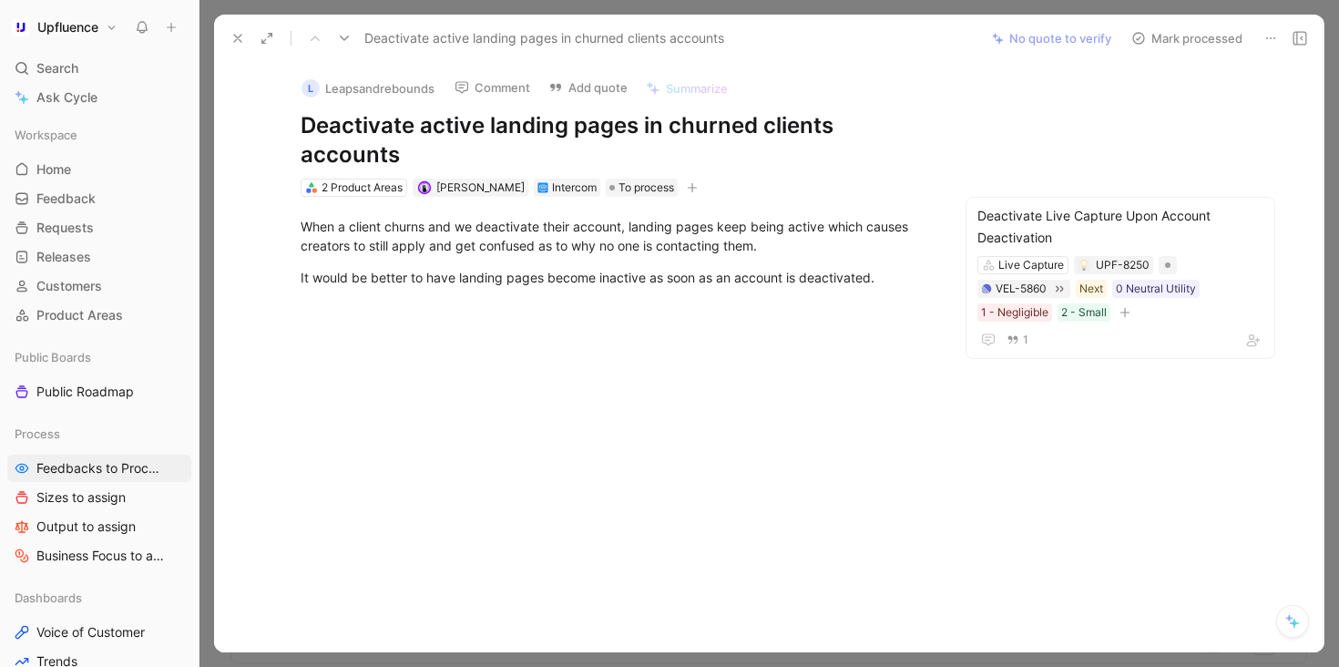
click at [1198, 39] on button "Mark processed" at bounding box center [1187, 39] width 128 height 26
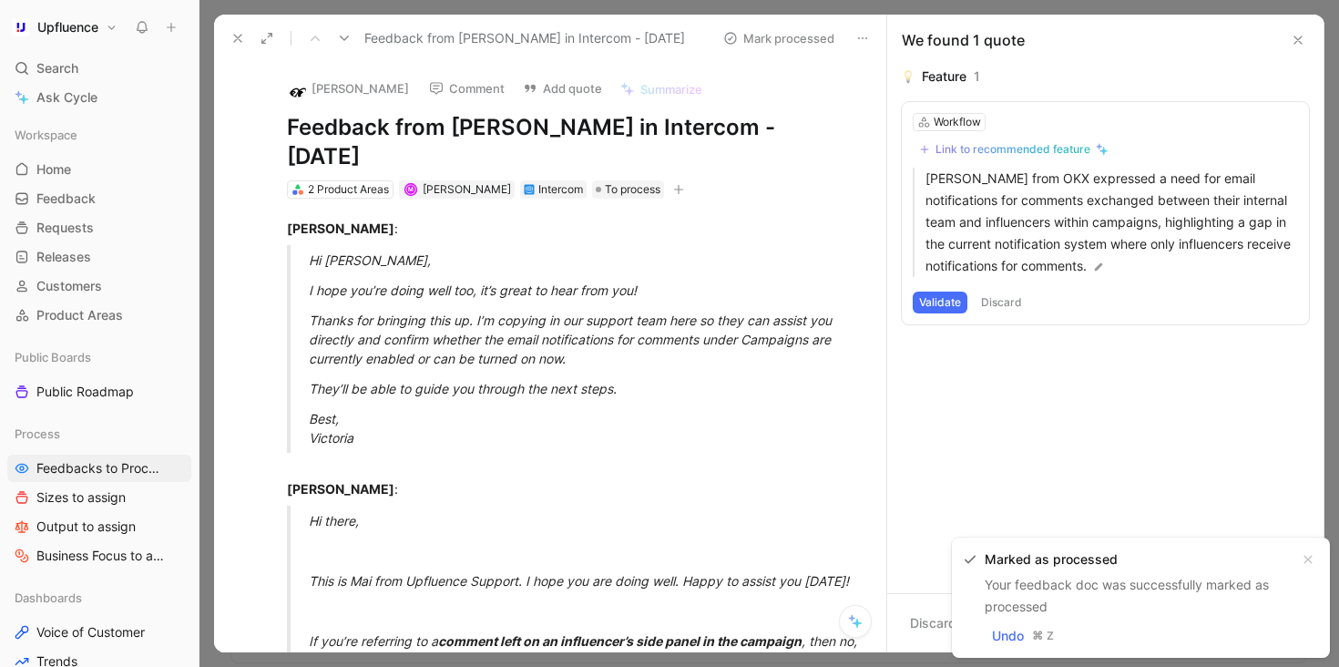
click at [342, 32] on icon at bounding box center [344, 38] width 15 height 15
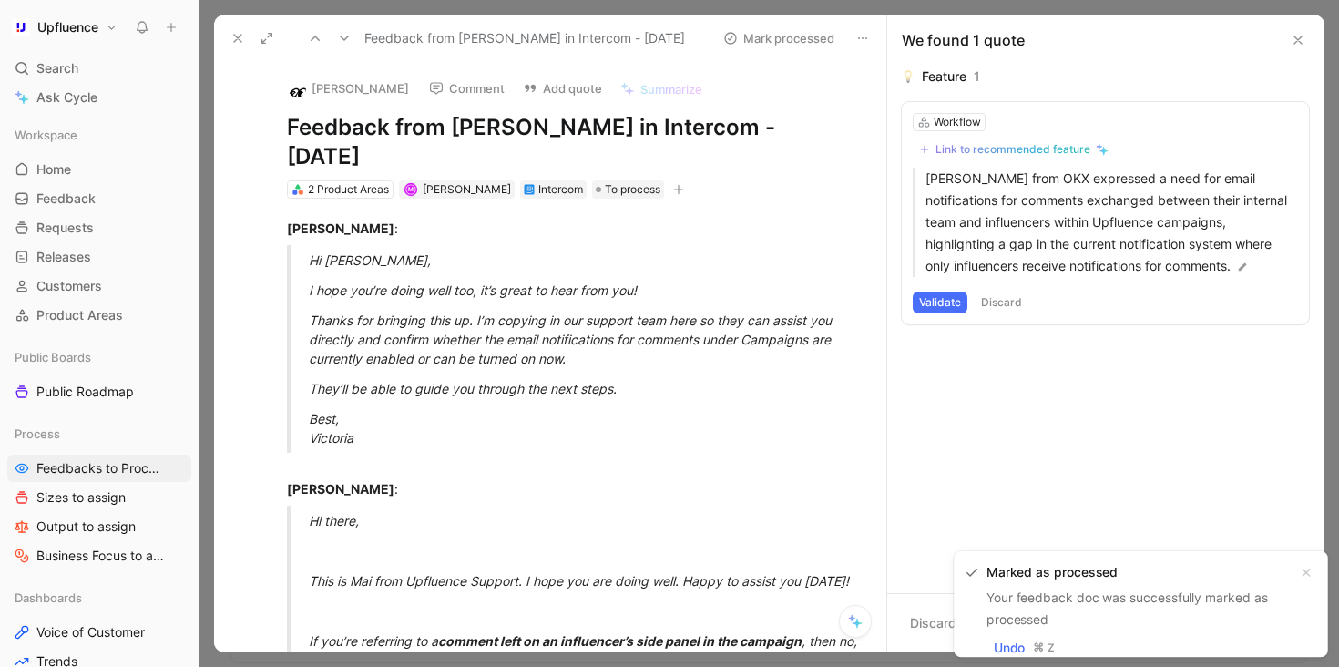
click at [316, 33] on icon at bounding box center [315, 38] width 15 height 15
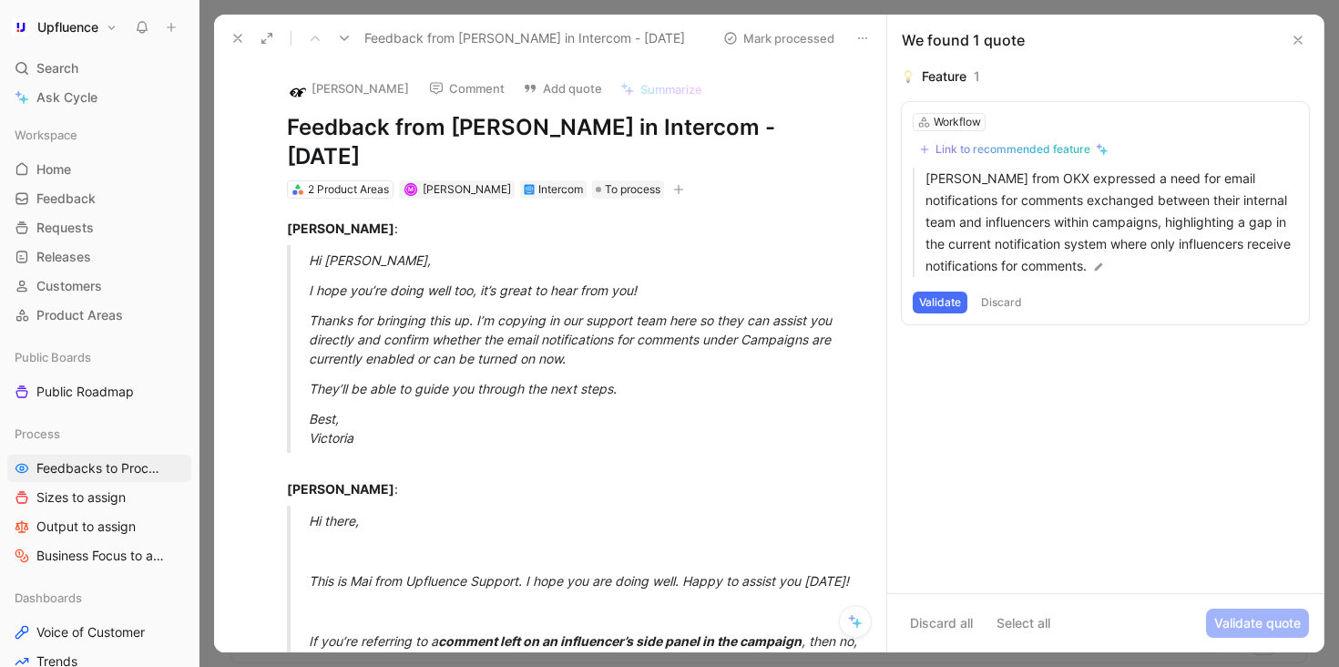
click at [862, 34] on icon at bounding box center [862, 38] width 15 height 15
click at [892, 106] on div "Delete" at bounding box center [945, 104] width 122 height 22
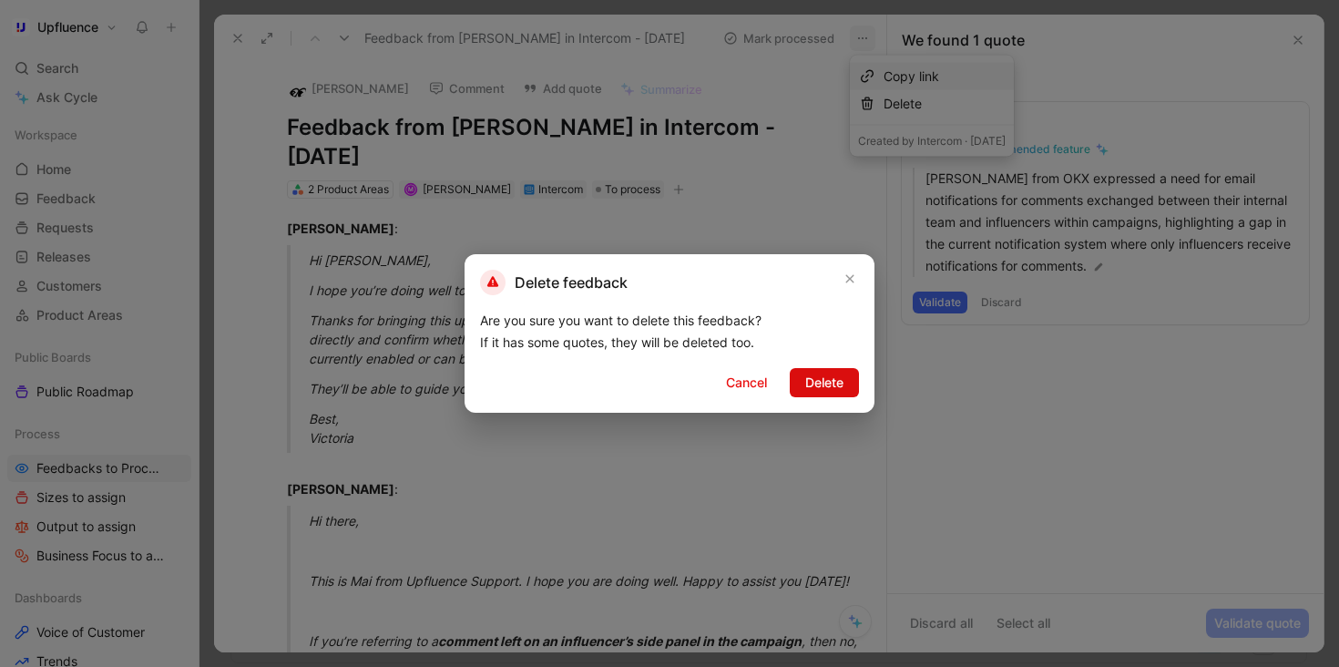
click at [833, 379] on span "Delete" at bounding box center [824, 383] width 38 height 22
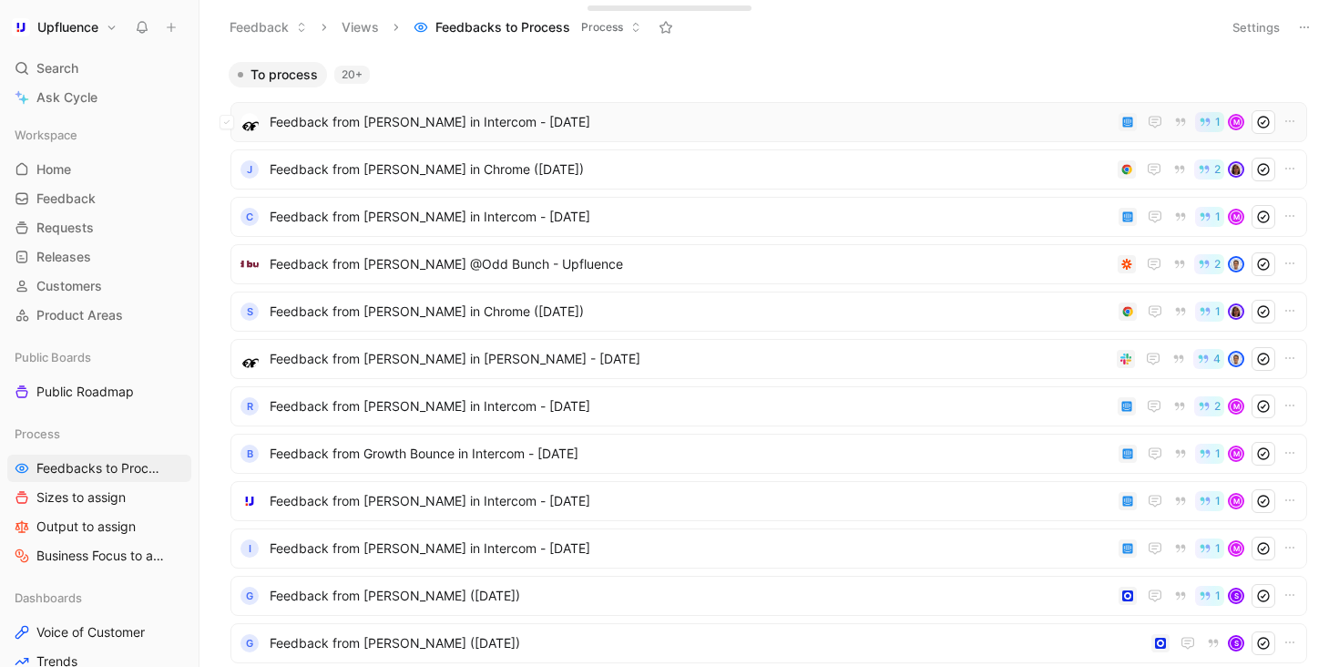
click at [766, 127] on span "Feedback from [PERSON_NAME] in Intercom - [DATE]" at bounding box center [691, 122] width 842 height 22
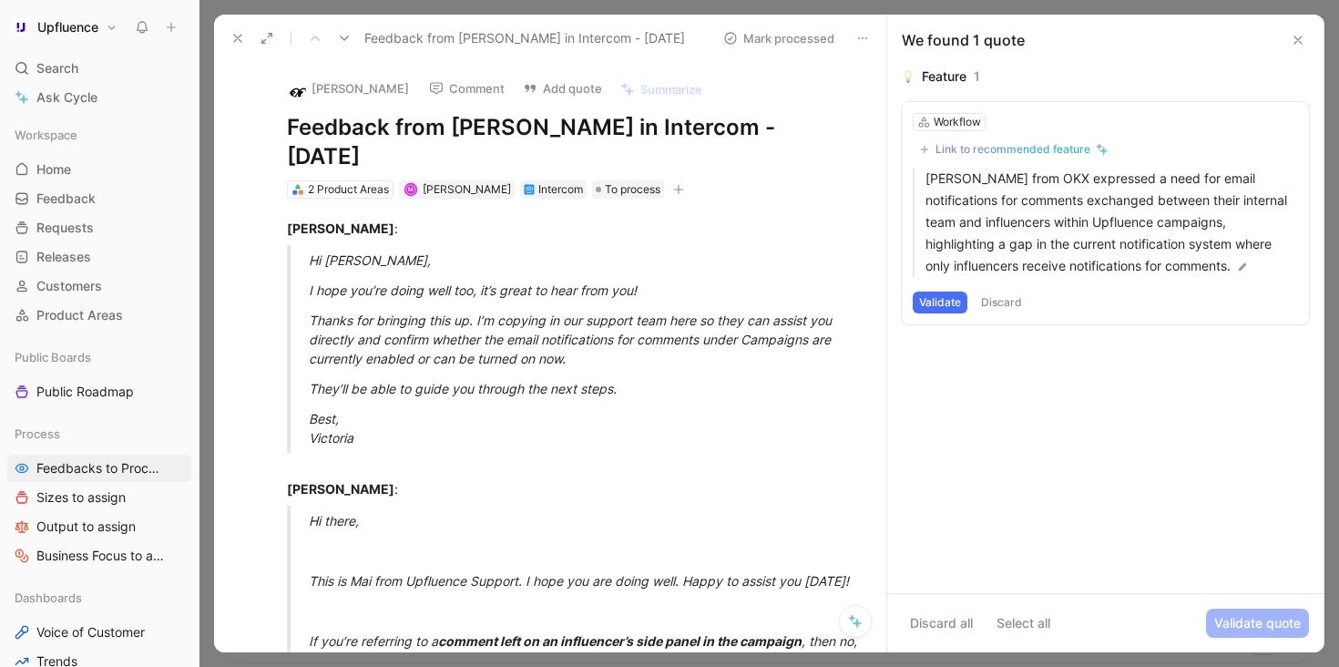
click at [935, 300] on button "Validate" at bounding box center [940, 302] width 55 height 22
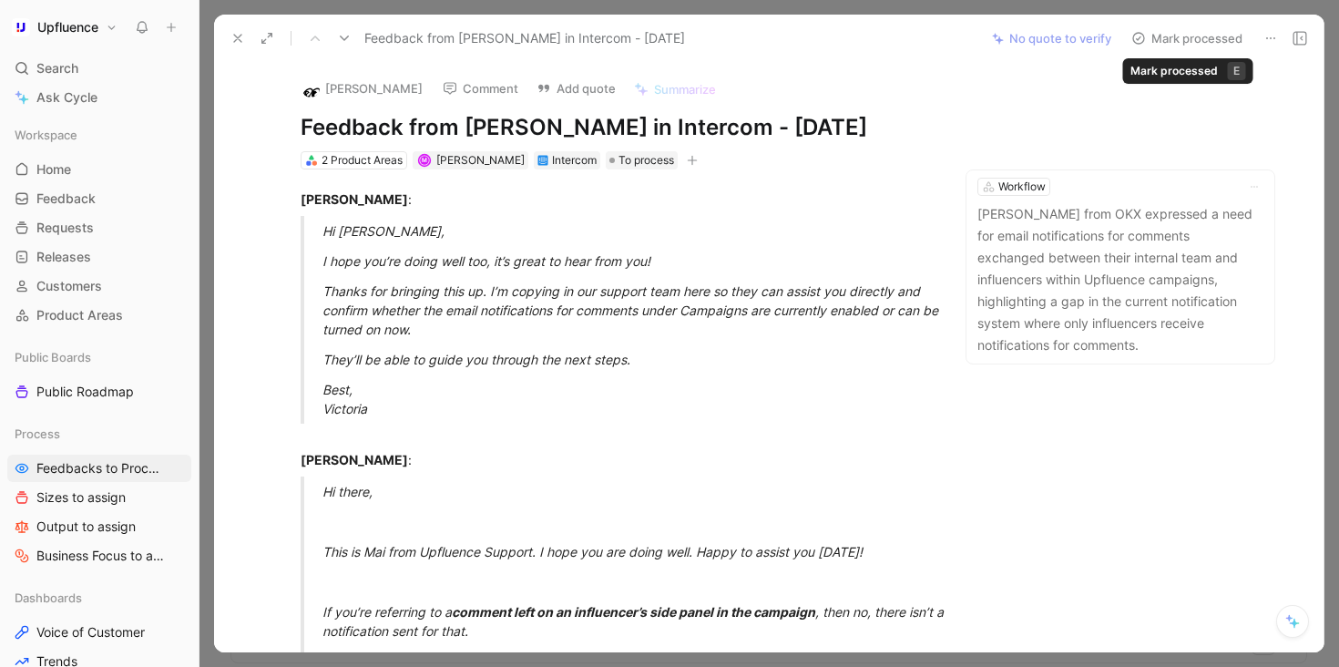
click at [1191, 37] on button "Mark processed" at bounding box center [1187, 39] width 128 height 26
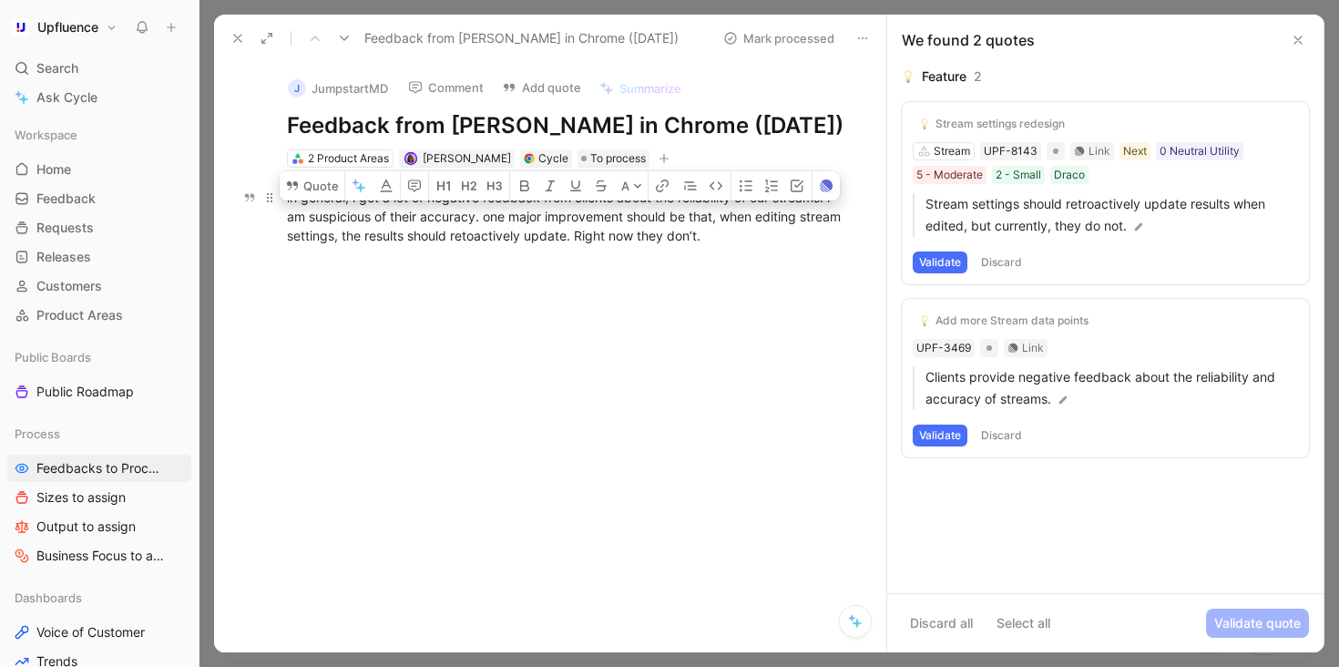
drag, startPoint x: 719, startPoint y: 245, endPoint x: 408, endPoint y: 210, distance: 312.5
click at [408, 210] on p "in general, i get a lot of negative feedback from clients about the reliability…" at bounding box center [569, 216] width 634 height 68
click at [515, 260] on div "in general, i get a lot of negative feedback from clients about the reliability…" at bounding box center [569, 216] width 634 height 97
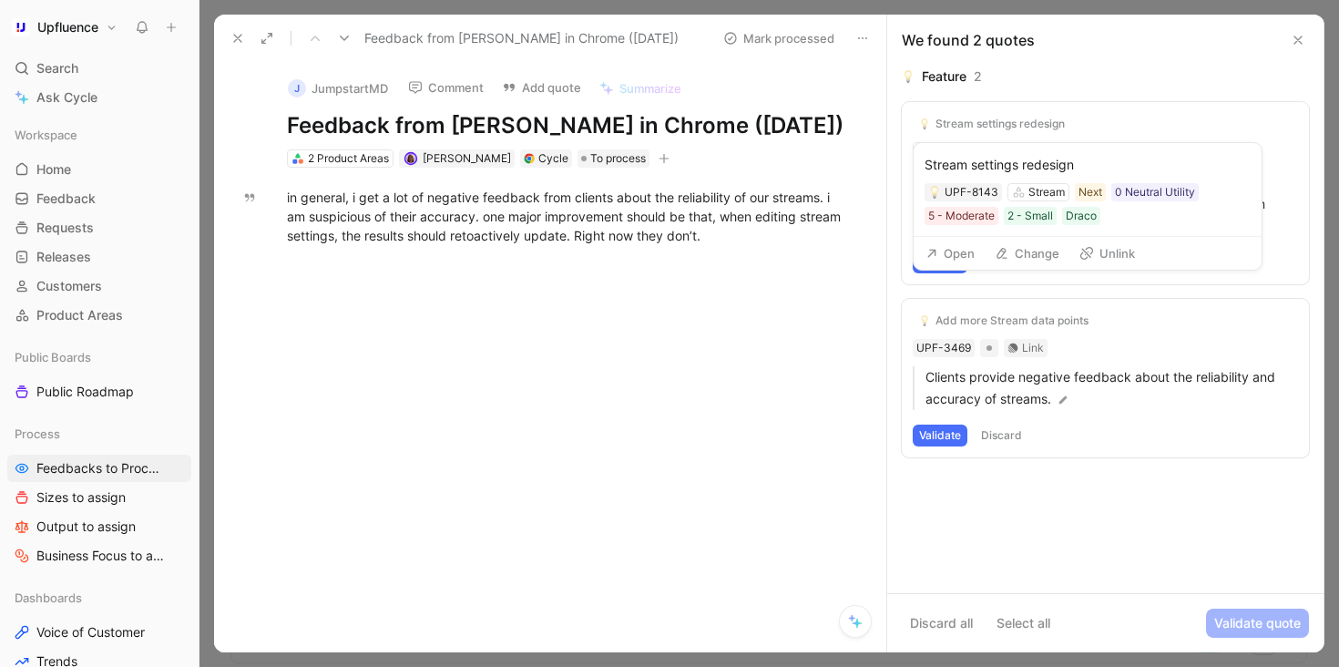
click at [1096, 250] on button "Unlink" at bounding box center [1107, 253] width 72 height 26
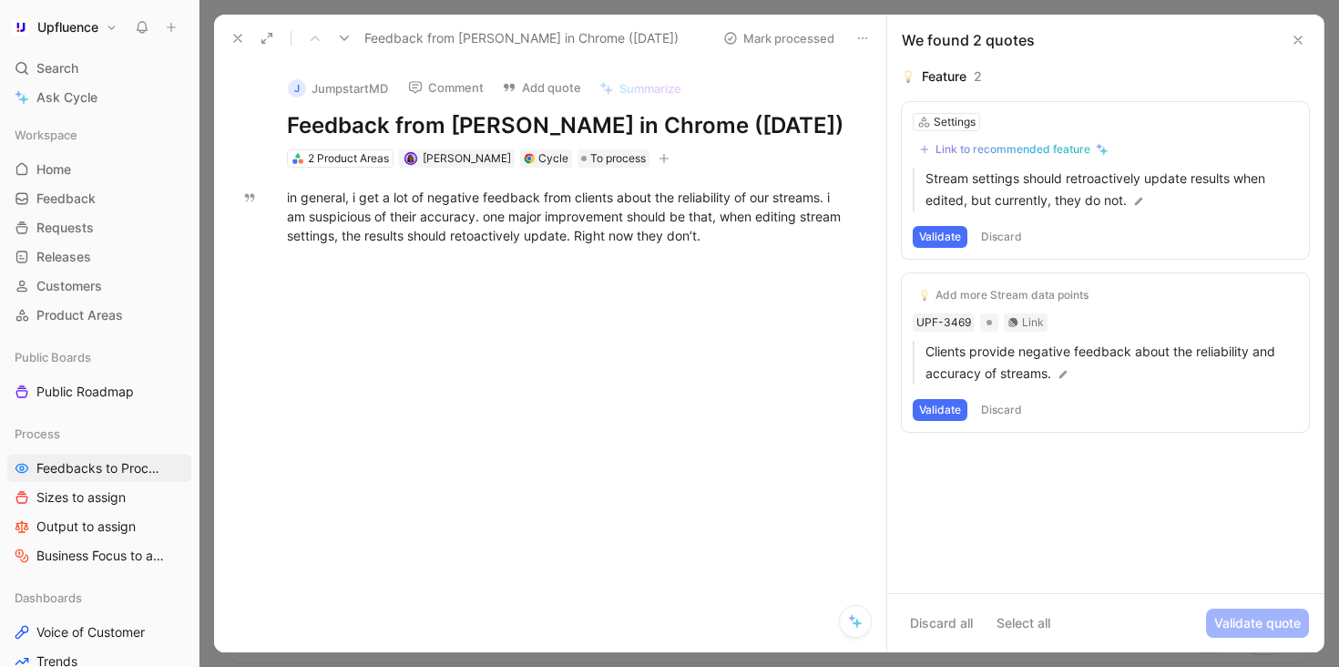
click at [1002, 410] on button "Discard" at bounding box center [1002, 410] width 54 height 22
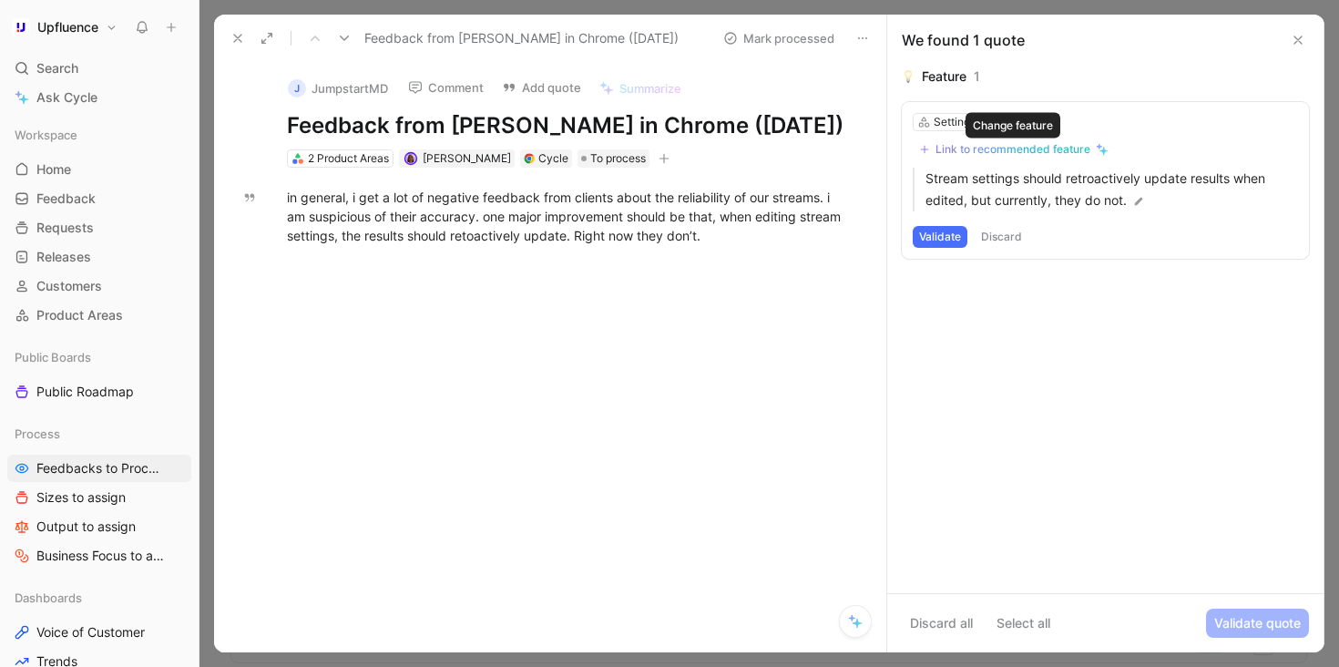
click at [1078, 149] on div "Link to recommended feature" at bounding box center [1012, 149] width 155 height 15
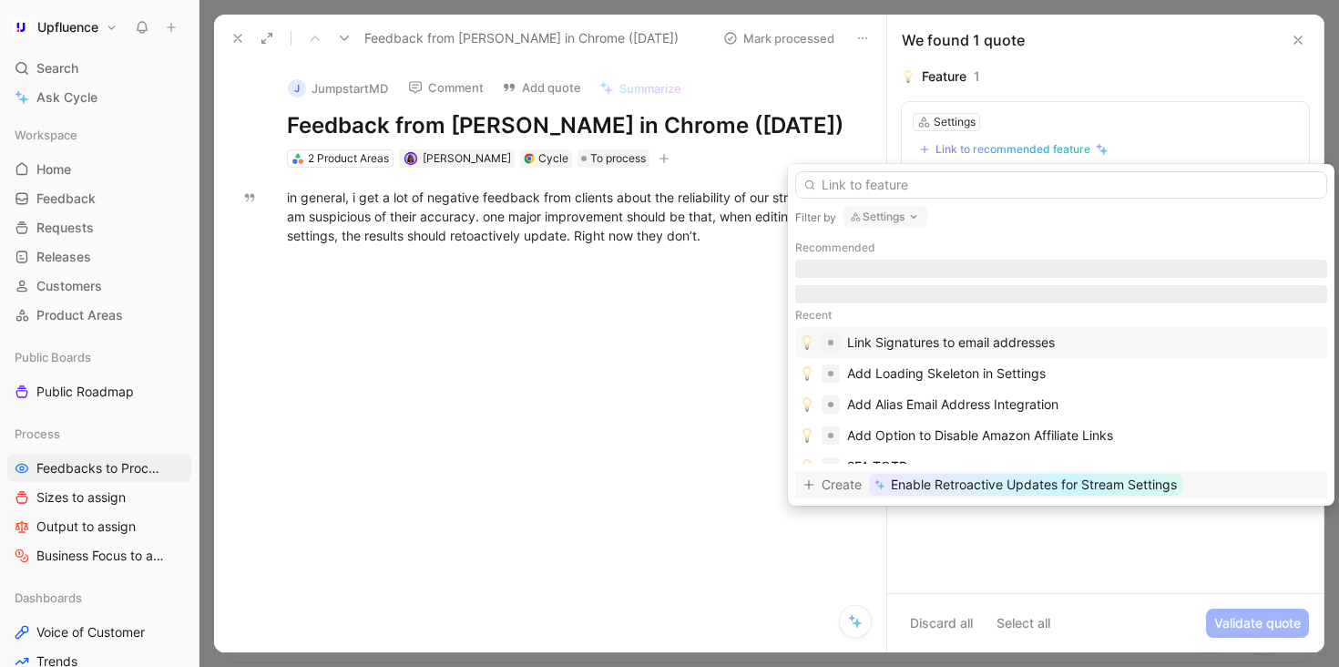
click at [1053, 488] on span "Enable Retroactive Updates for Stream Settings" at bounding box center [1034, 485] width 286 height 22
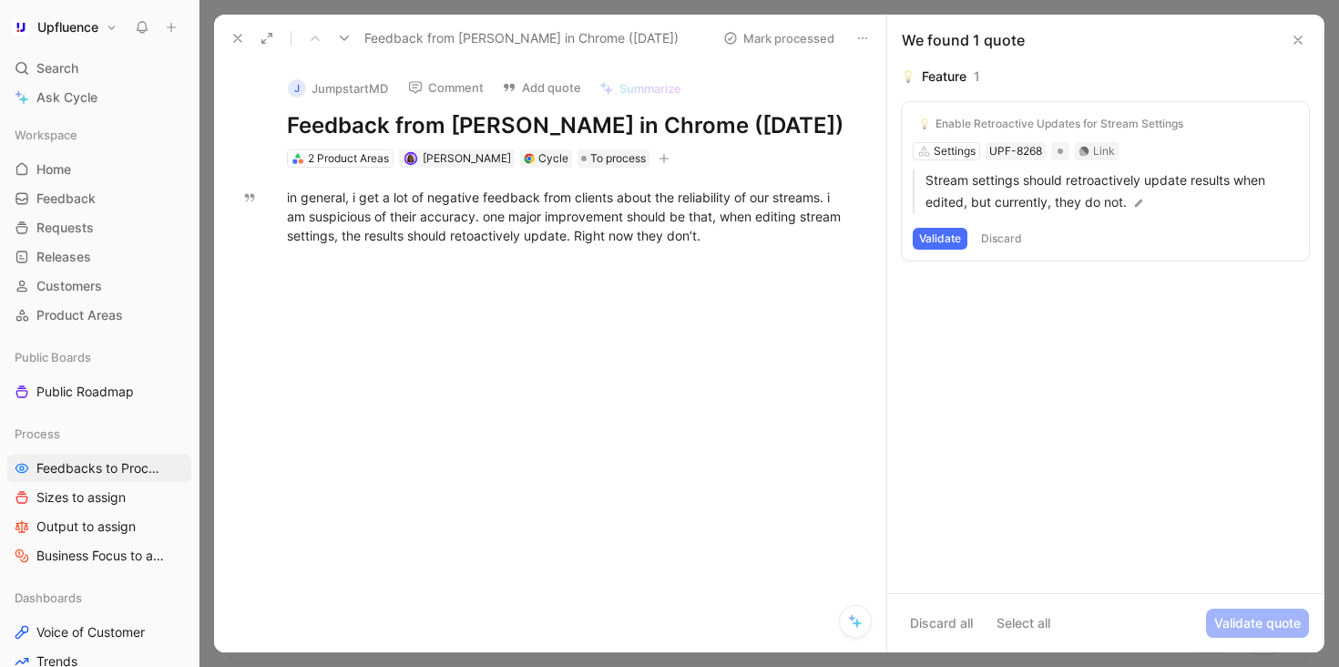
click at [941, 233] on button "Validate" at bounding box center [940, 239] width 55 height 22
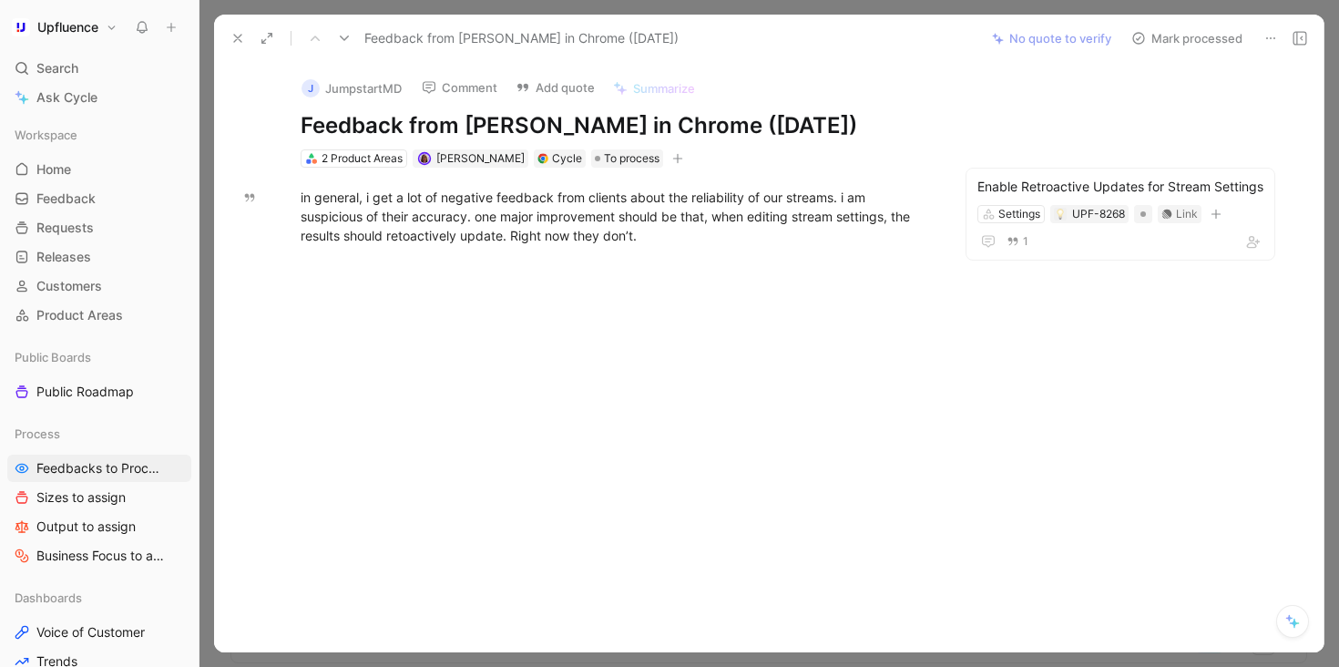
click at [1190, 40] on button "Mark processed" at bounding box center [1187, 39] width 128 height 26
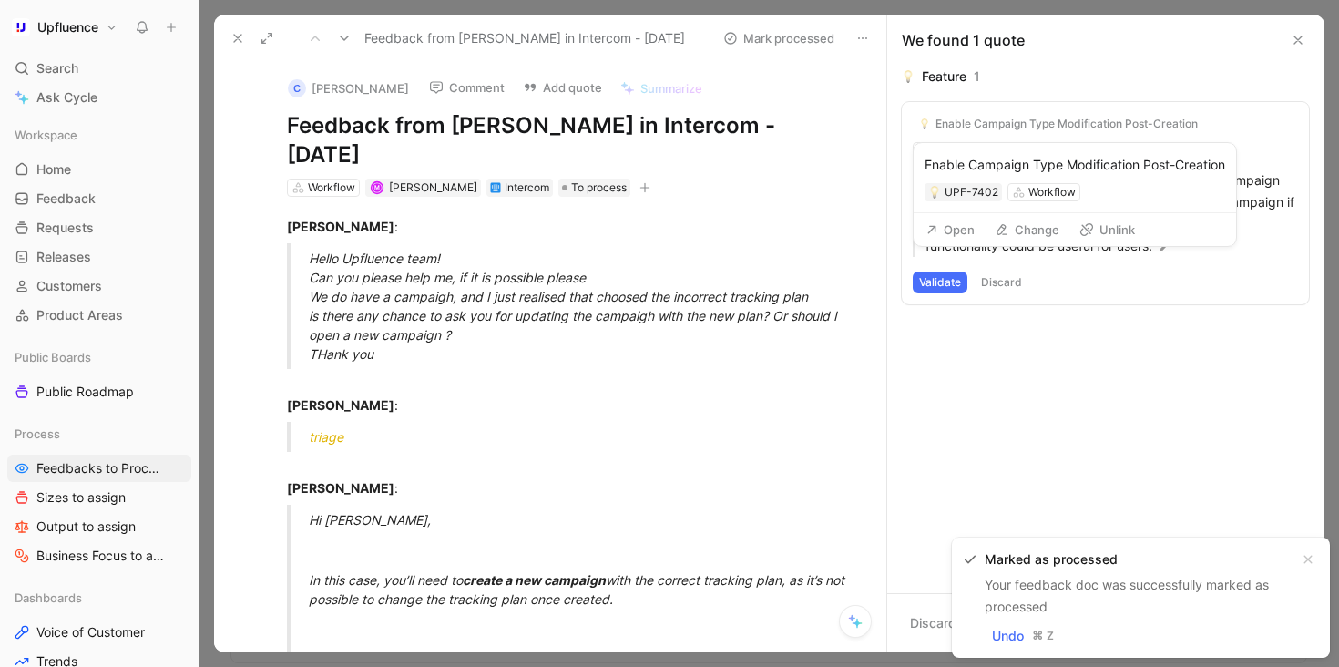
click at [1110, 227] on button "Unlink" at bounding box center [1107, 230] width 72 height 26
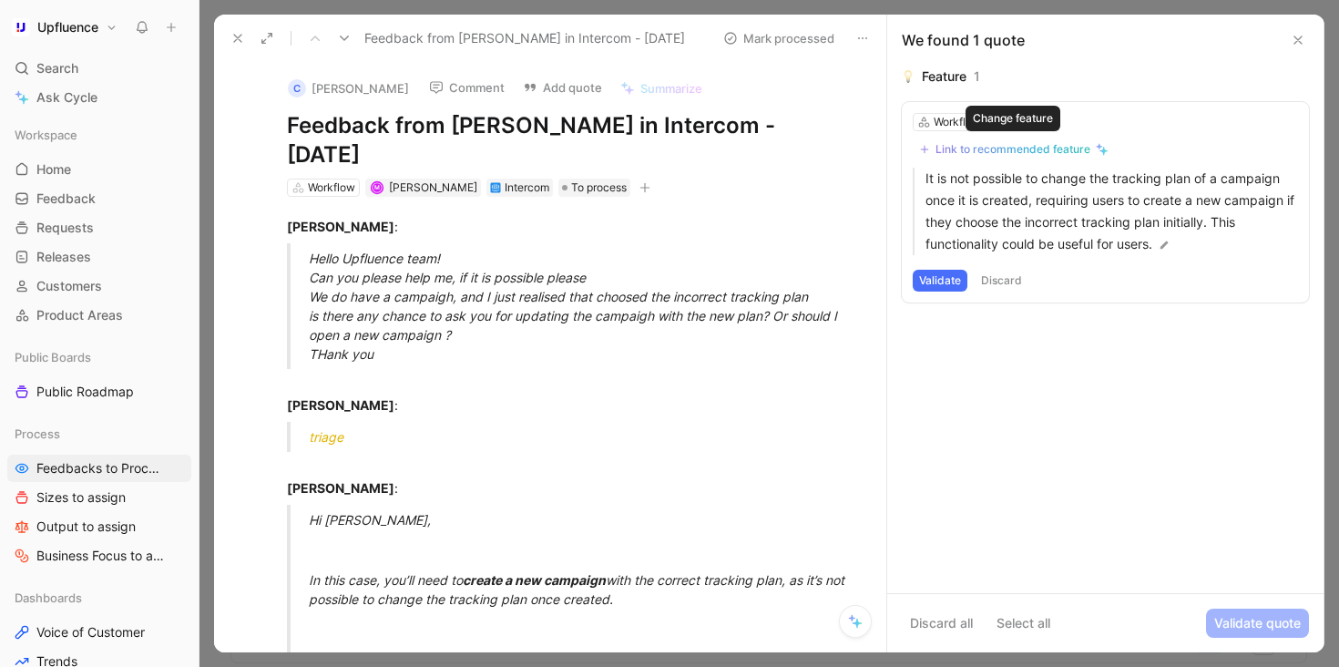
click at [1053, 145] on div "Link to recommended feature" at bounding box center [1012, 149] width 155 height 15
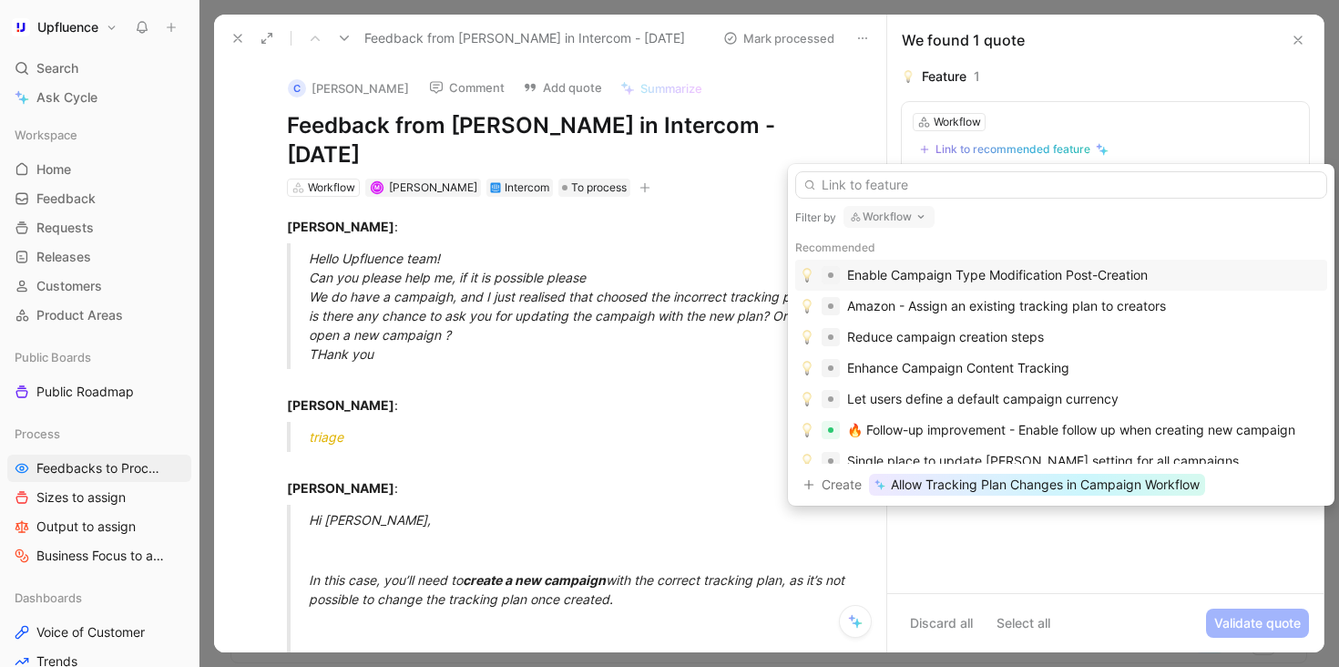
click at [902, 200] on div "Filter by Workflow Recommended Enable Campaign Type Modification Post-Creation …" at bounding box center [1061, 335] width 547 height 342
click at [894, 228] on div "Workflow" at bounding box center [888, 217] width 91 height 23
click at [892, 216] on button "Workflow" at bounding box center [888, 217] width 91 height 22
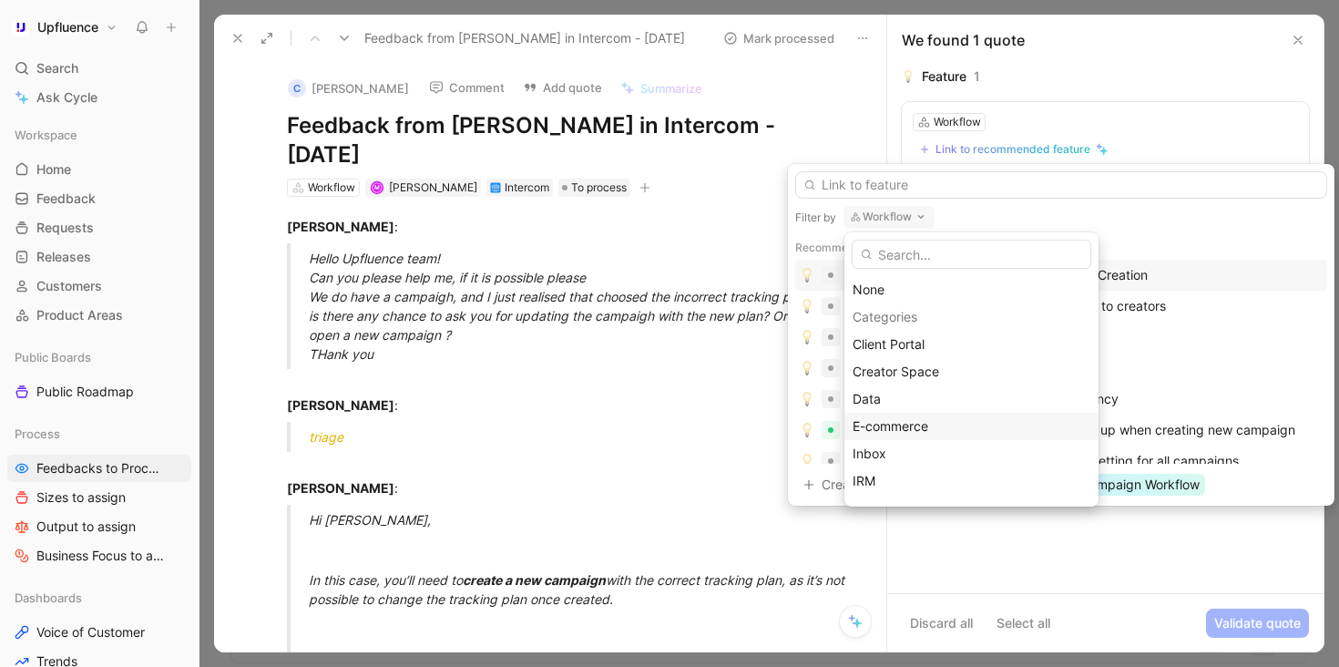
click at [905, 423] on span "E-commerce" at bounding box center [891, 425] width 76 height 15
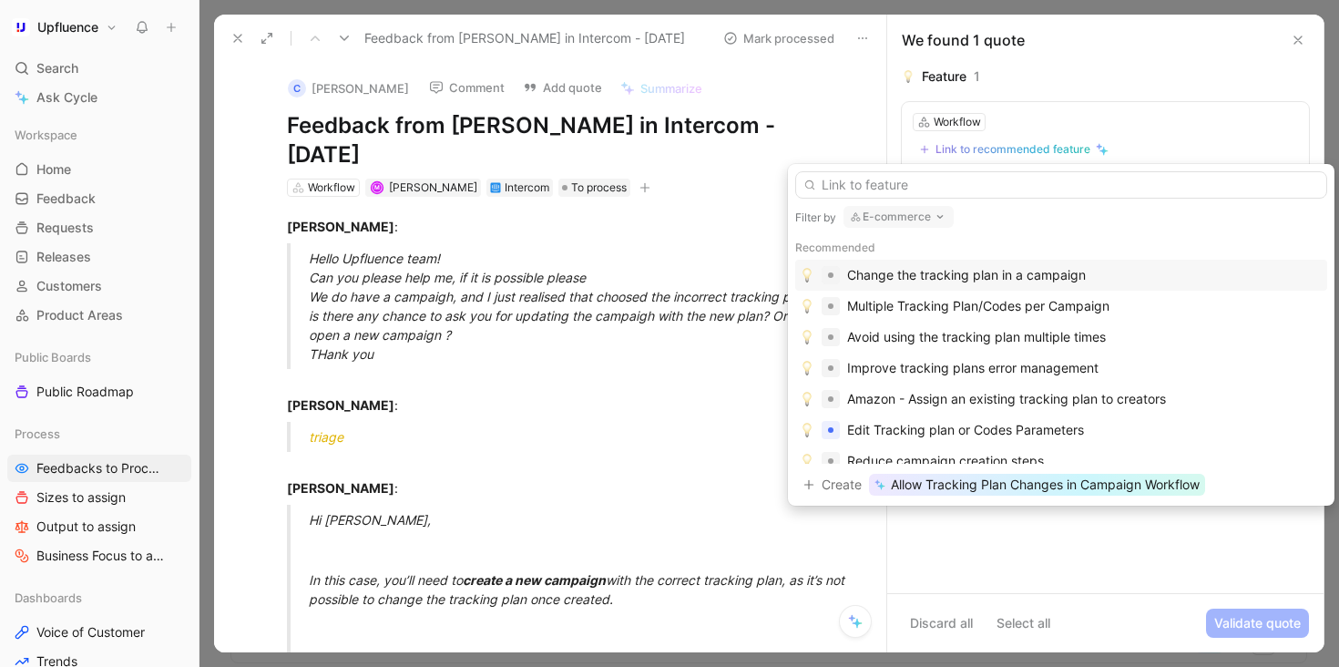
click at [962, 275] on div "Change the tracking plan in a campaign" at bounding box center [966, 275] width 239 height 22
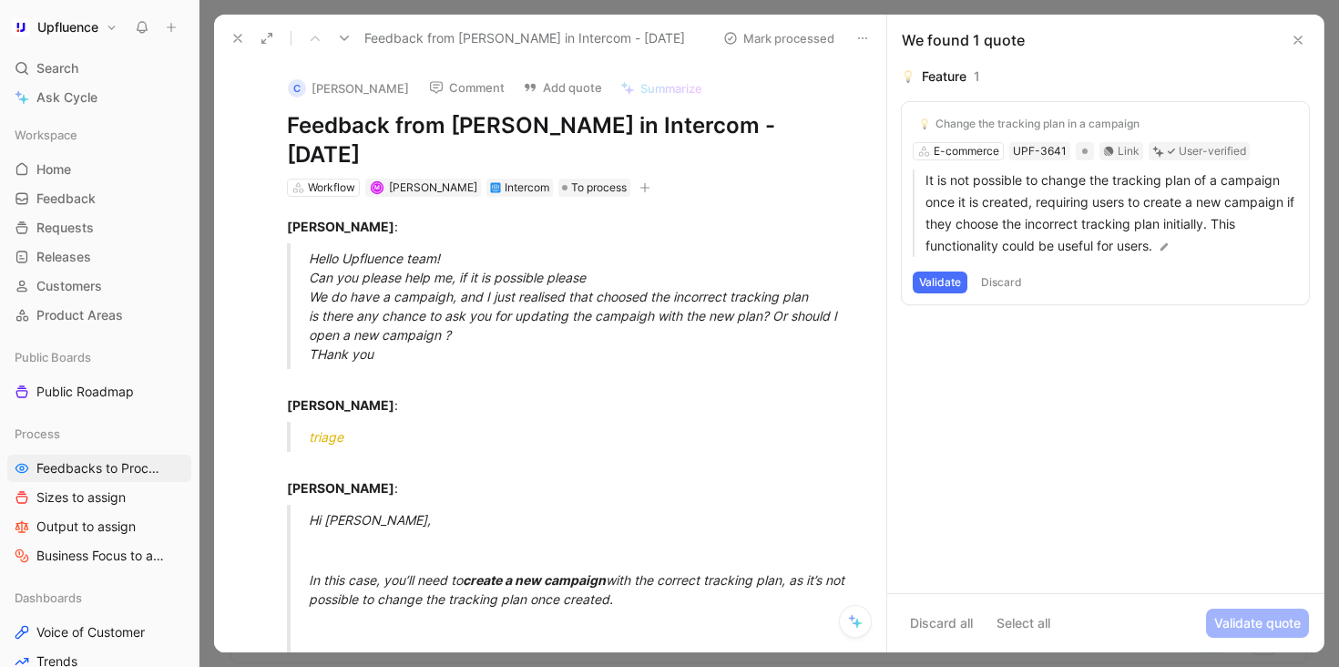
click at [947, 286] on button "Validate" at bounding box center [940, 282] width 55 height 22
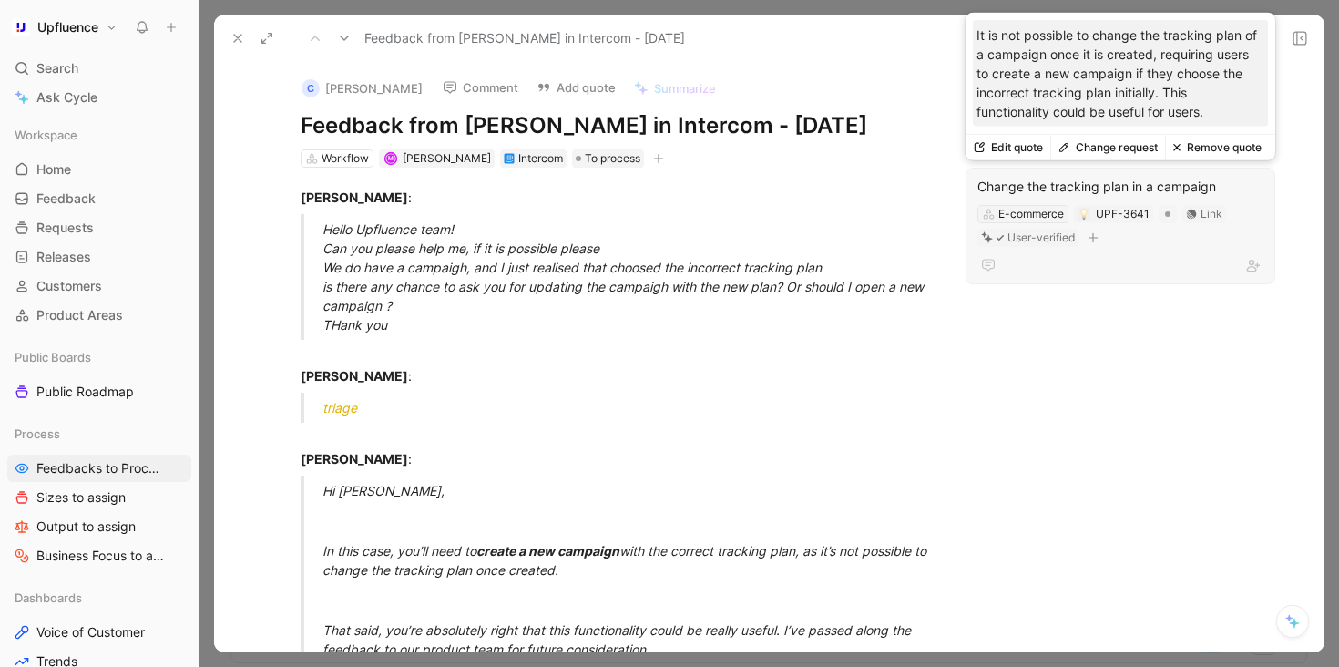
click at [1034, 215] on div "E-commerce" at bounding box center [1031, 214] width 66 height 18
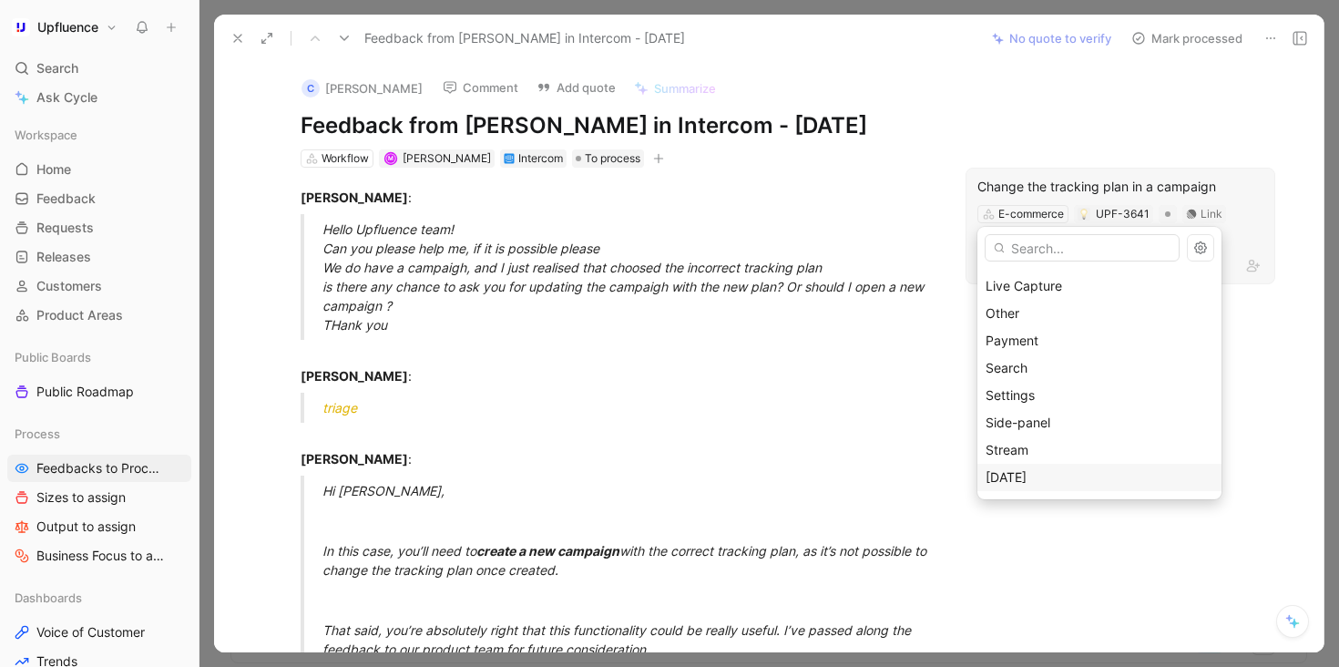
scroll to position [269, 0]
click at [1057, 441] on div "Workflow" at bounding box center [1100, 451] width 228 height 22
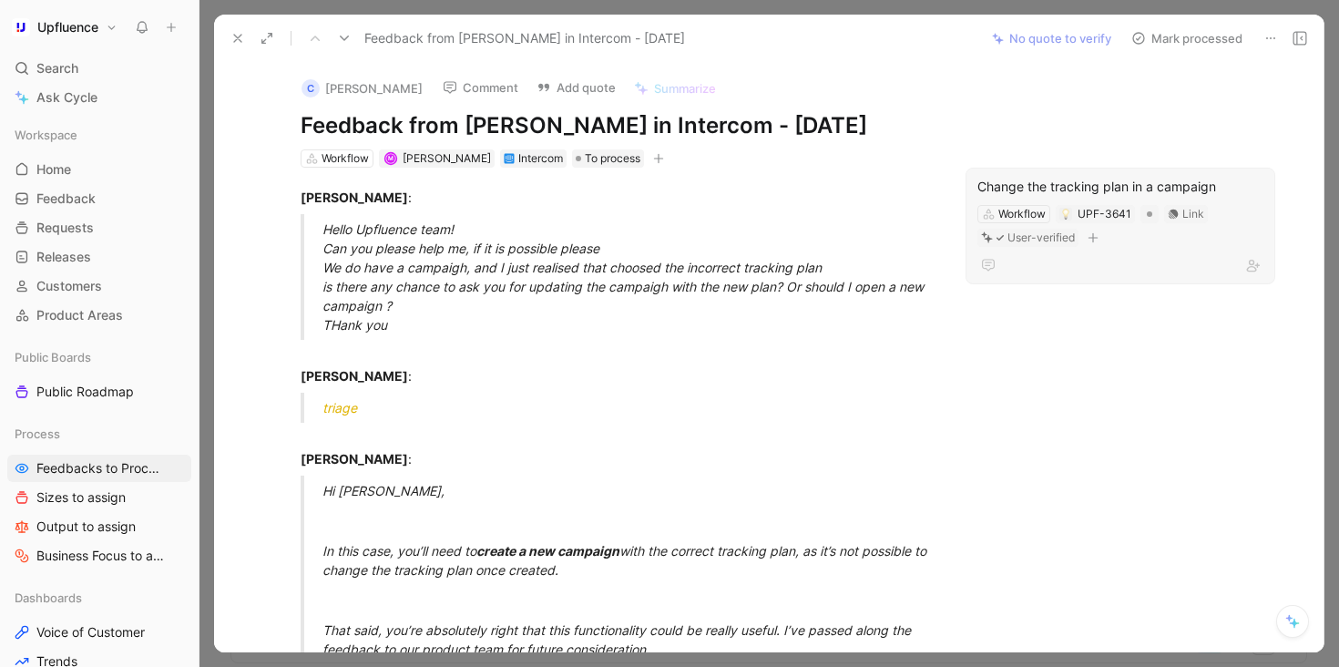
click at [1203, 41] on button "Mark processed" at bounding box center [1187, 39] width 128 height 26
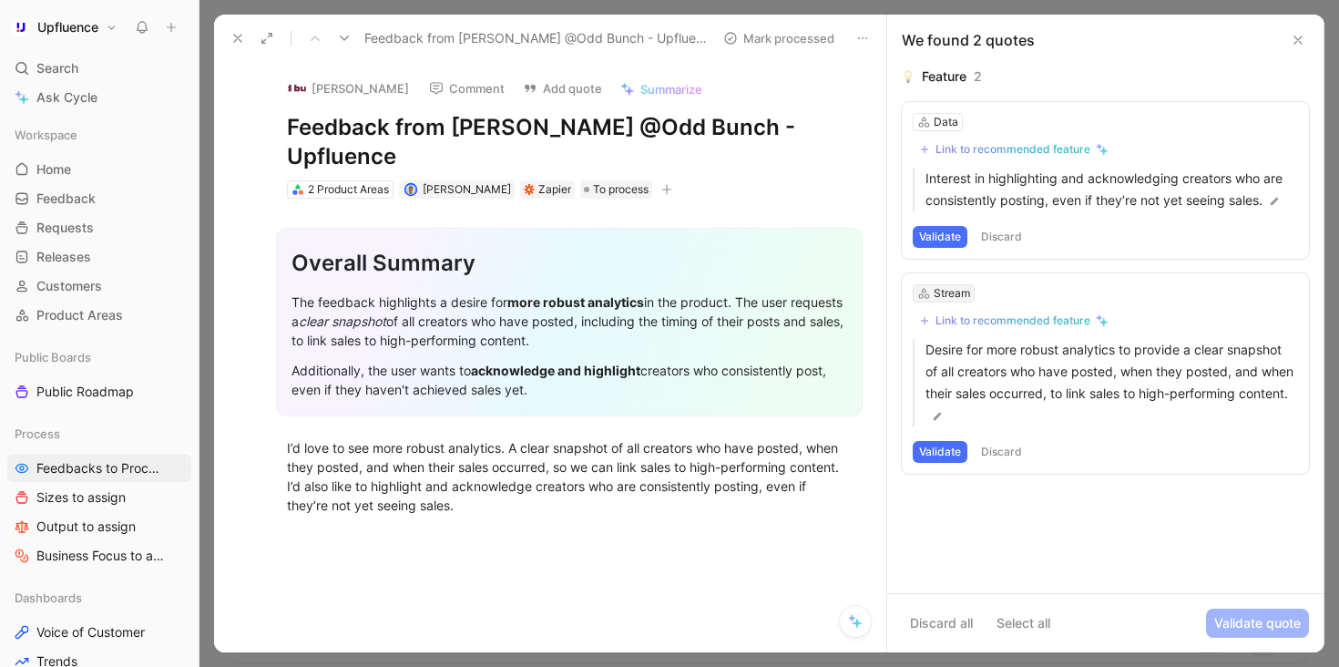
click at [949, 286] on div "Stream" at bounding box center [952, 293] width 36 height 18
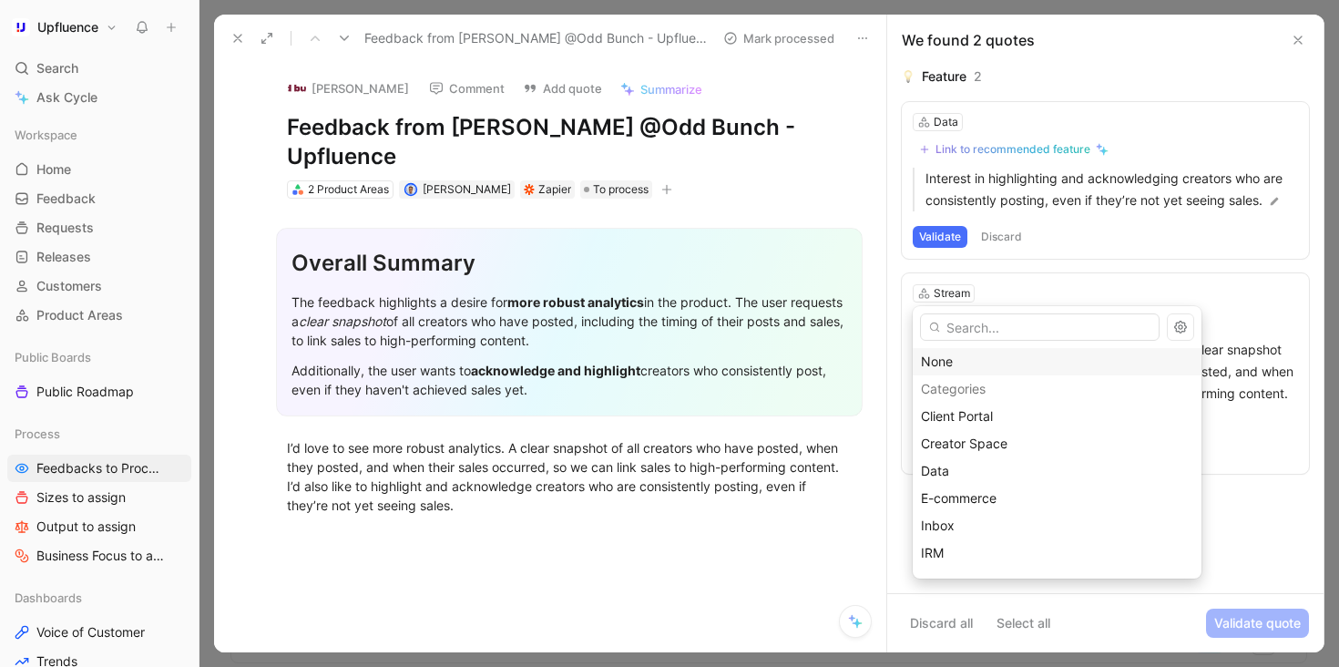
click at [982, 363] on div "None" at bounding box center [1057, 362] width 272 height 22
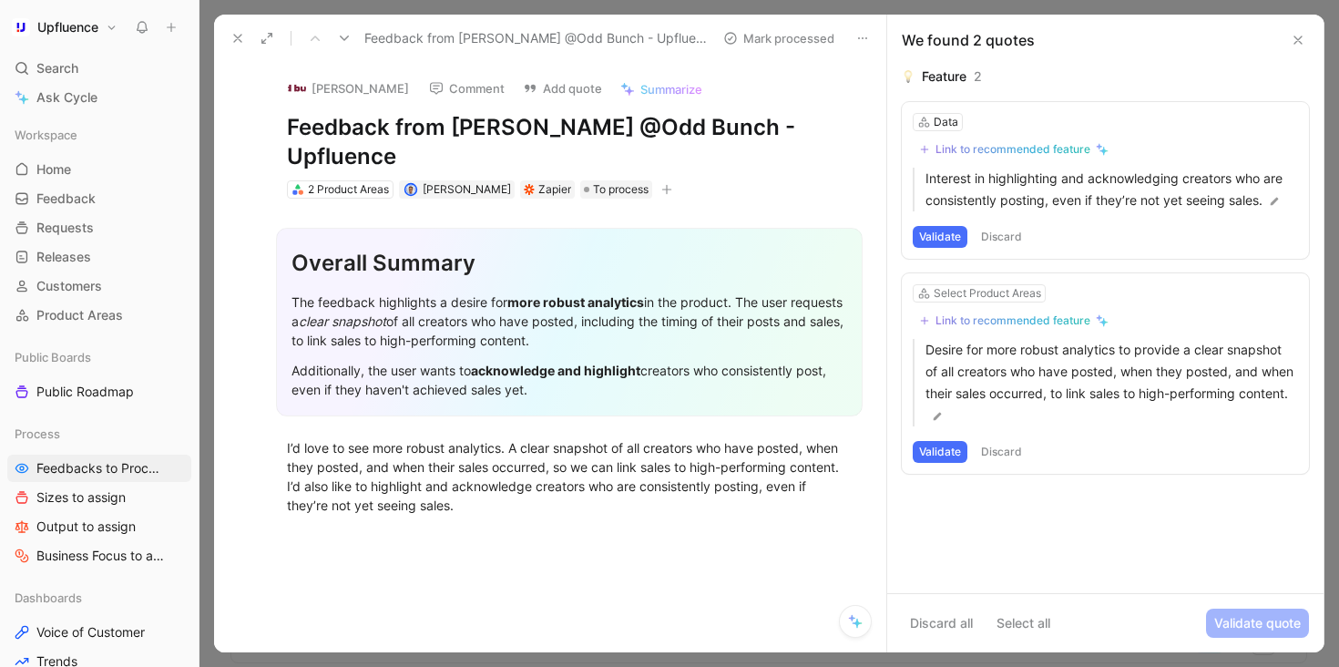
click at [948, 455] on button "Validate" at bounding box center [940, 452] width 55 height 22
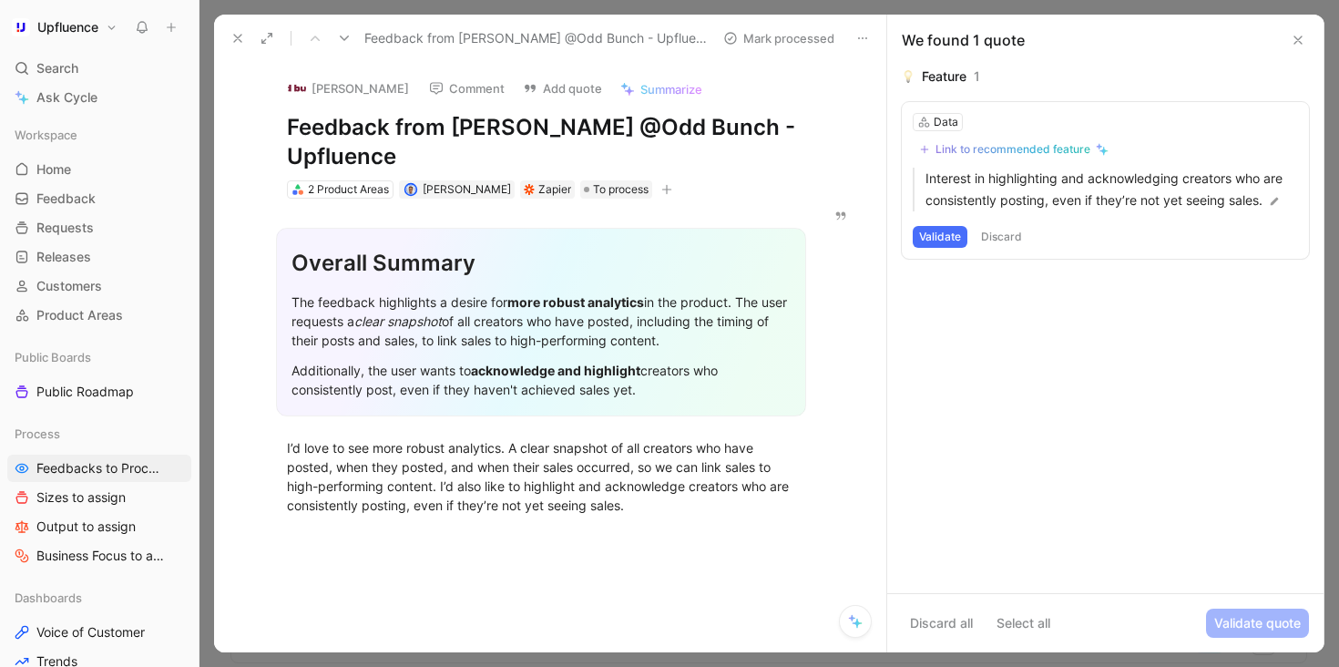
click at [956, 239] on button "Validate" at bounding box center [940, 237] width 55 height 22
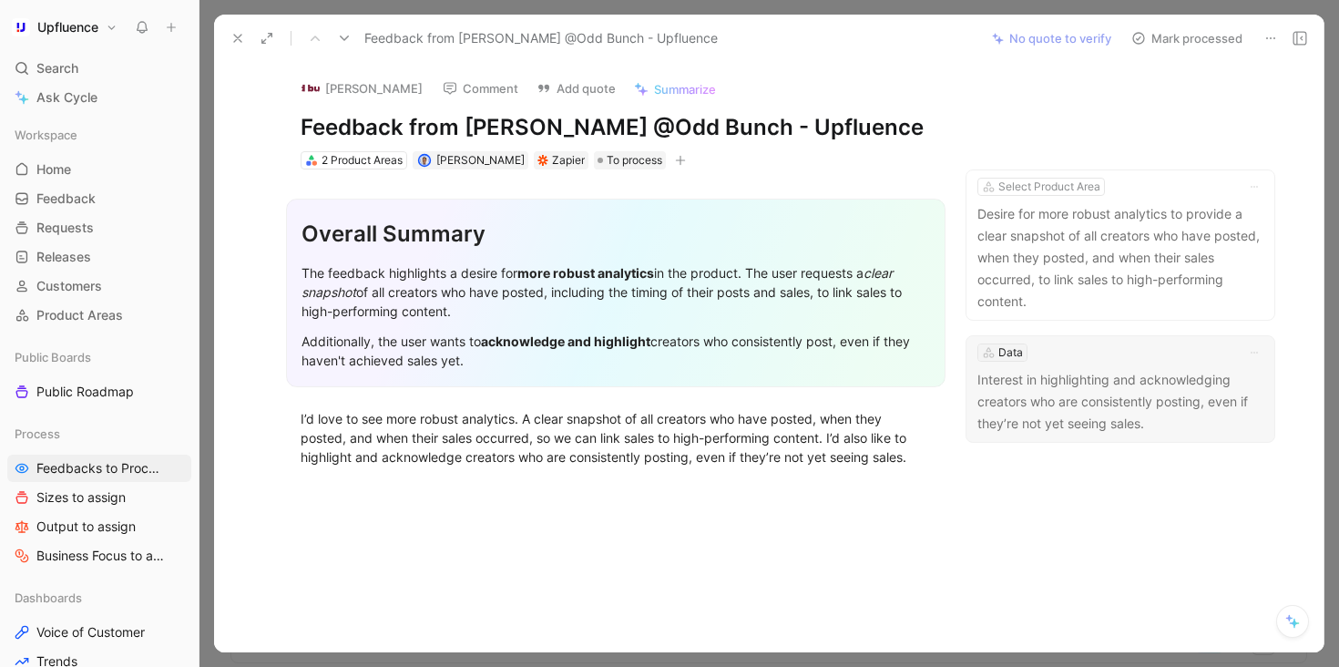
click at [1006, 355] on div "Data" at bounding box center [1010, 352] width 25 height 18
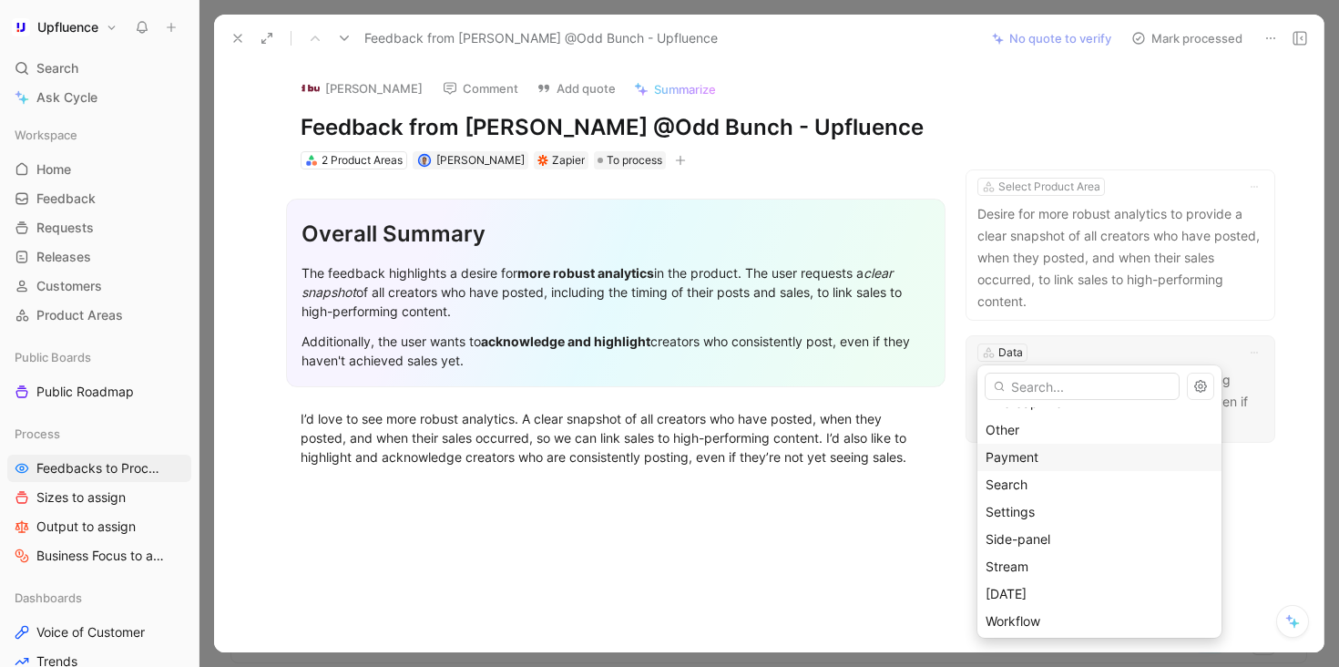
scroll to position [238, 0]
click at [1037, 626] on span "Workflow" at bounding box center [1013, 619] width 55 height 15
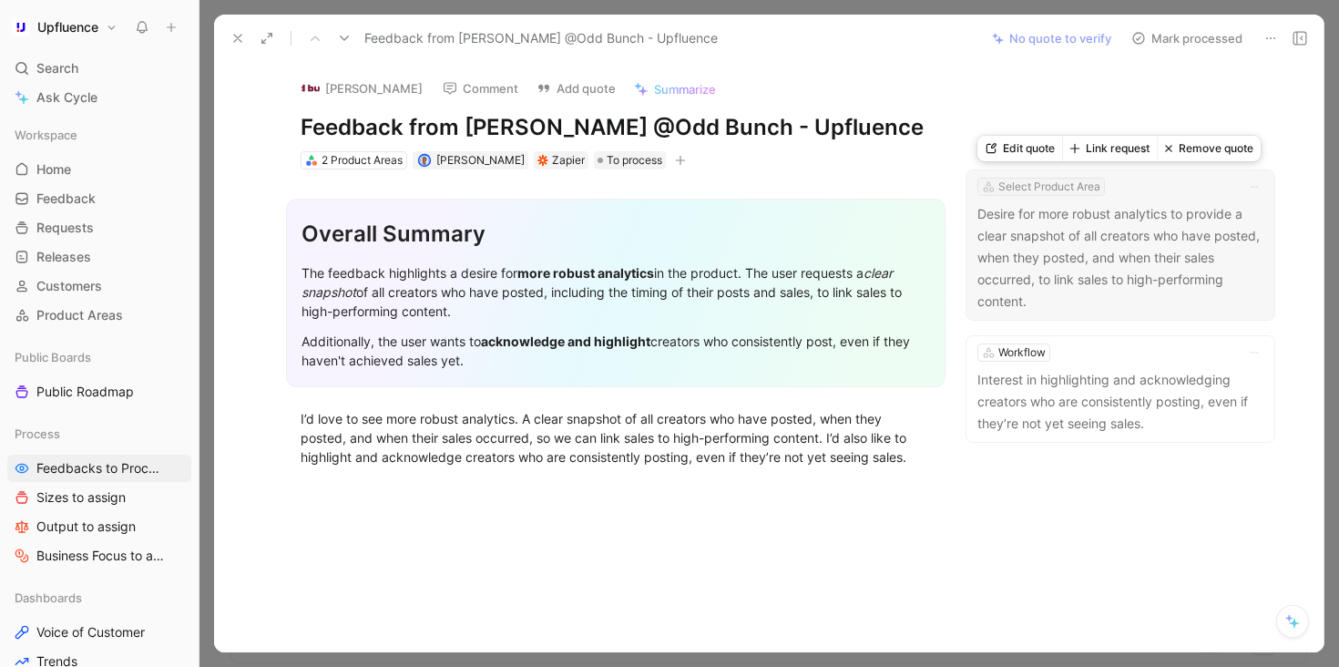
click at [1044, 189] on div "Select Product Area" at bounding box center [1049, 187] width 102 height 18
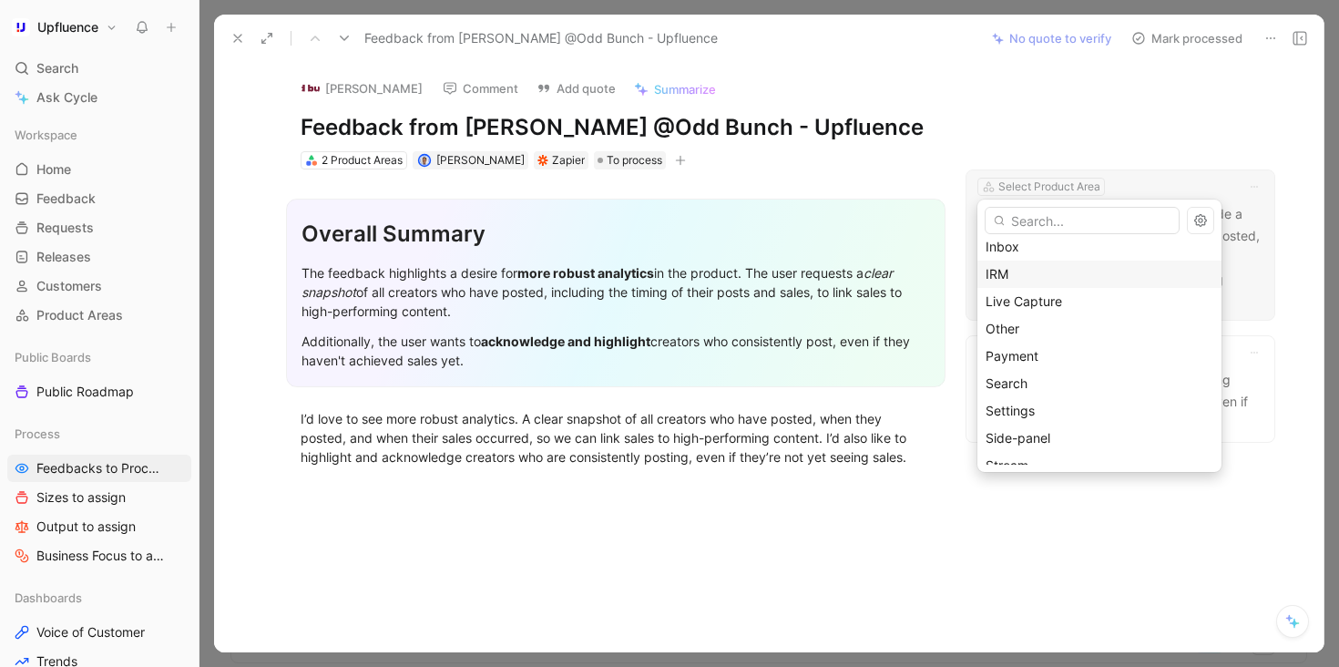
scroll to position [269, 0]
click at [1049, 420] on div "Workflow" at bounding box center [1100, 424] width 228 height 22
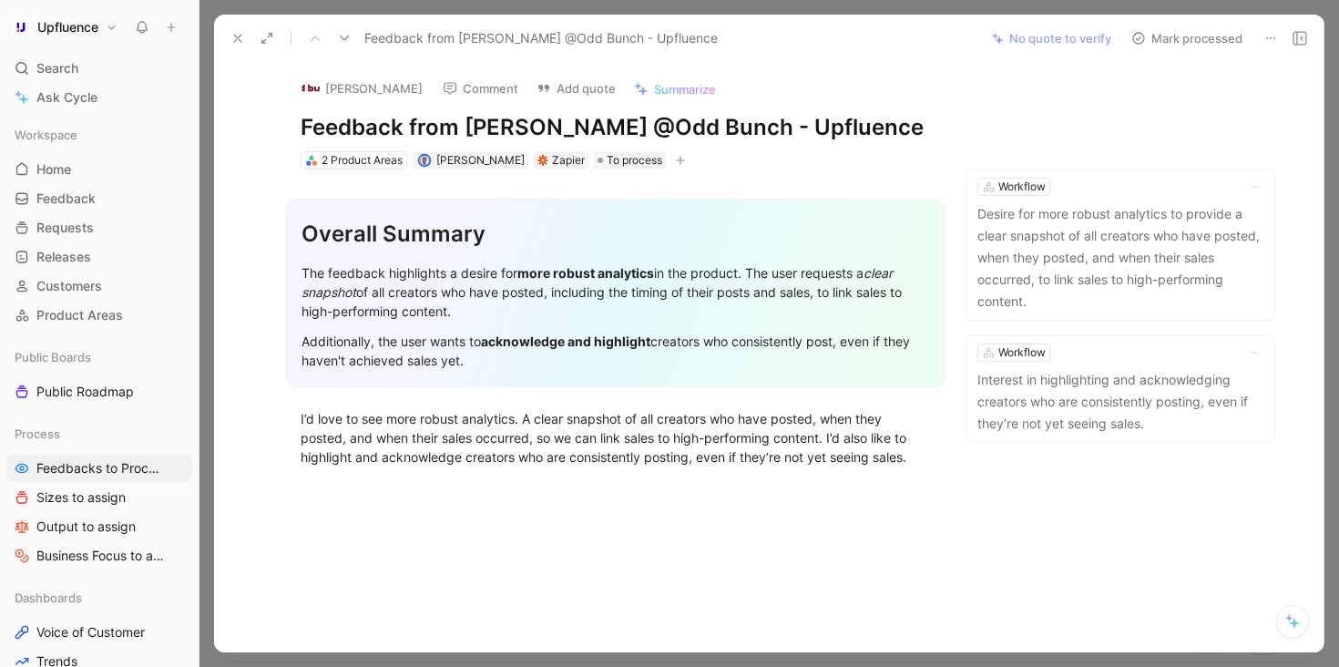
click at [1175, 37] on button "Mark processed" at bounding box center [1187, 39] width 128 height 26
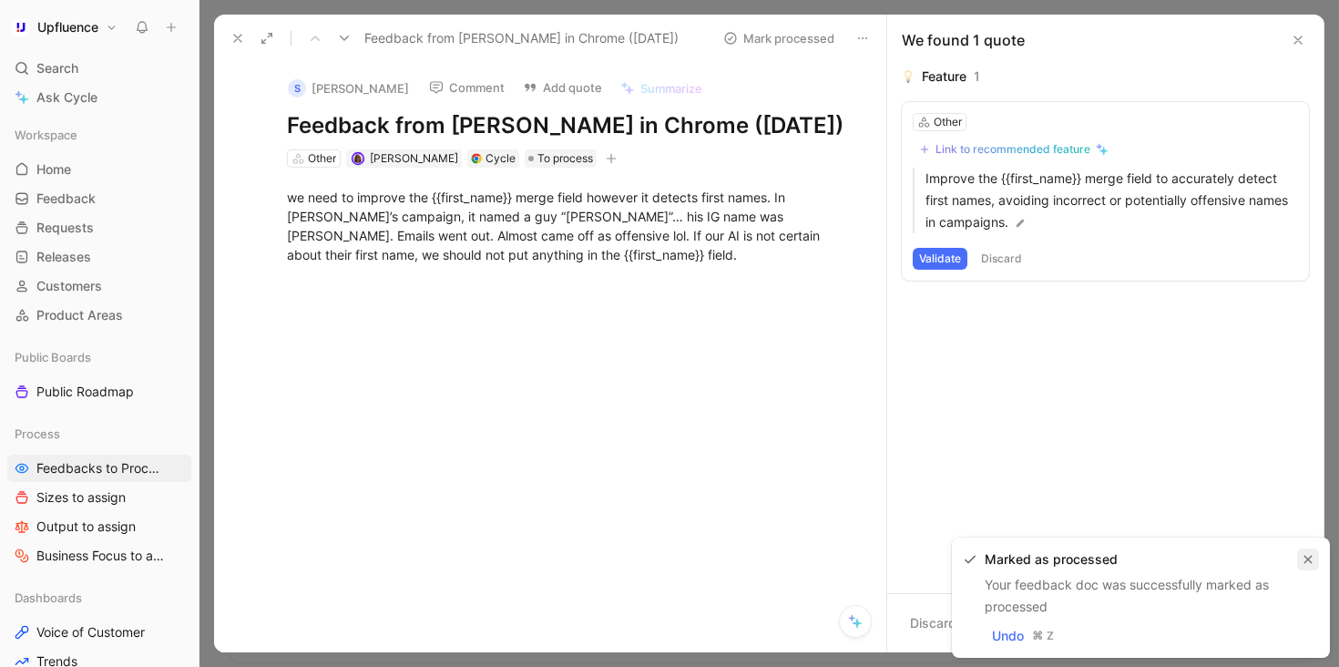
click at [1305, 557] on icon "button" at bounding box center [1308, 560] width 8 height 8
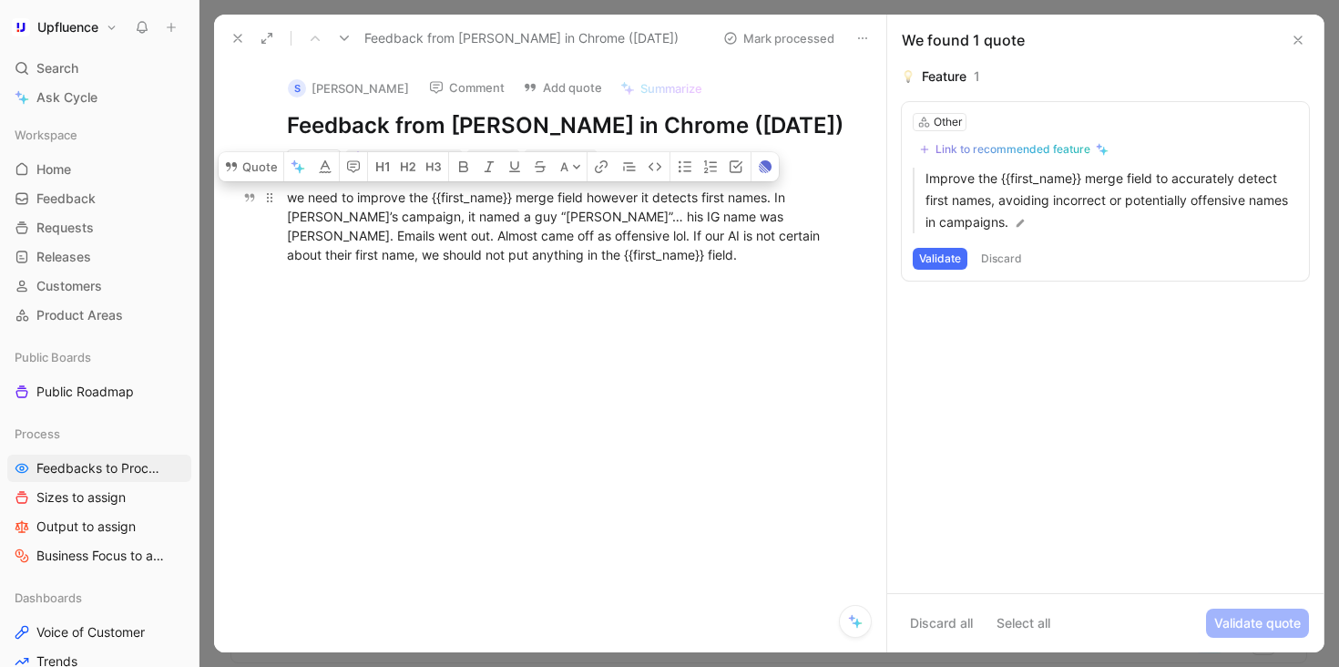
drag, startPoint x: 669, startPoint y: 261, endPoint x: 296, endPoint y: 188, distance: 379.6
click at [296, 188] on div "we need to improve the {{first_name}} merge field however it detects first name…" at bounding box center [569, 226] width 565 height 77
click at [617, 268] on p "we need to improve the {{first_name}} merge field however it detects first name…" at bounding box center [569, 225] width 634 height 87
drag, startPoint x: 534, startPoint y: 253, endPoint x: 284, endPoint y: 185, distance: 258.8
click at [283, 185] on p "we need to improve the {{first_name}} merge field however it detects first name…" at bounding box center [569, 225] width 634 height 87
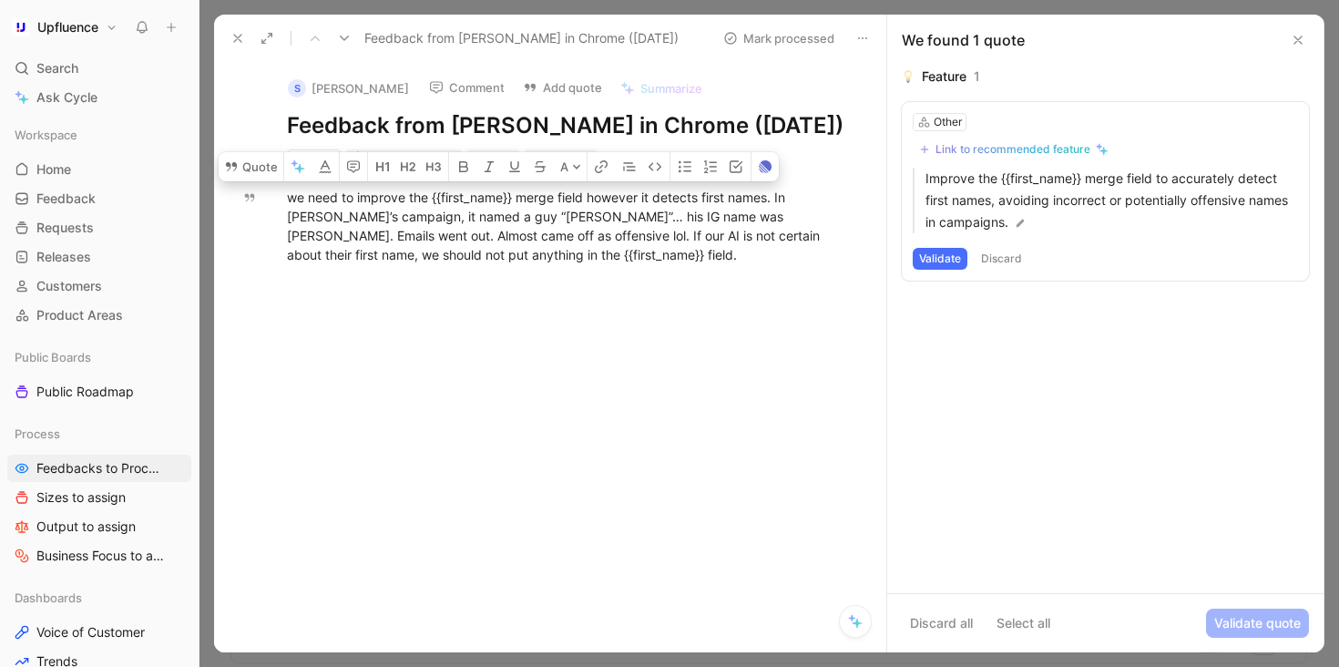
copy div "we need to improve the {{first_name}} merge field however it detects first name…"
click at [537, 254] on div "we need to improve the {{first_name}} merge field however it detects first name…" at bounding box center [569, 226] width 565 height 77
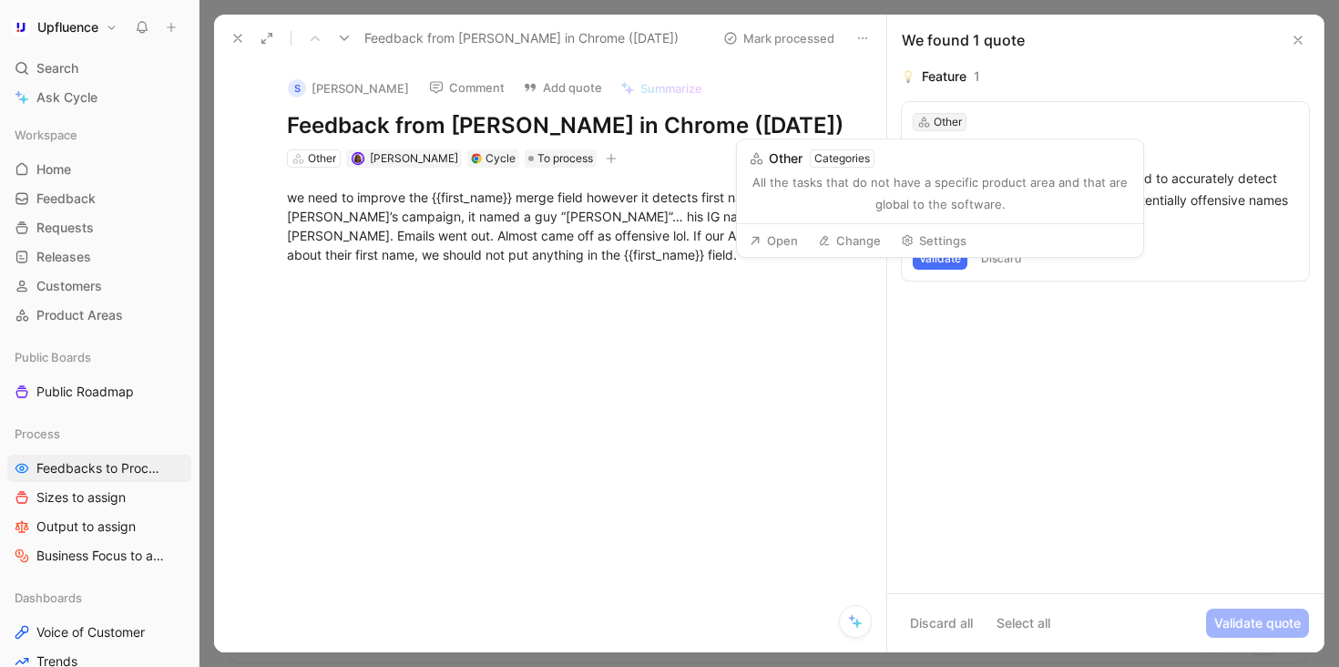
click at [935, 118] on div "Other" at bounding box center [948, 122] width 28 height 18
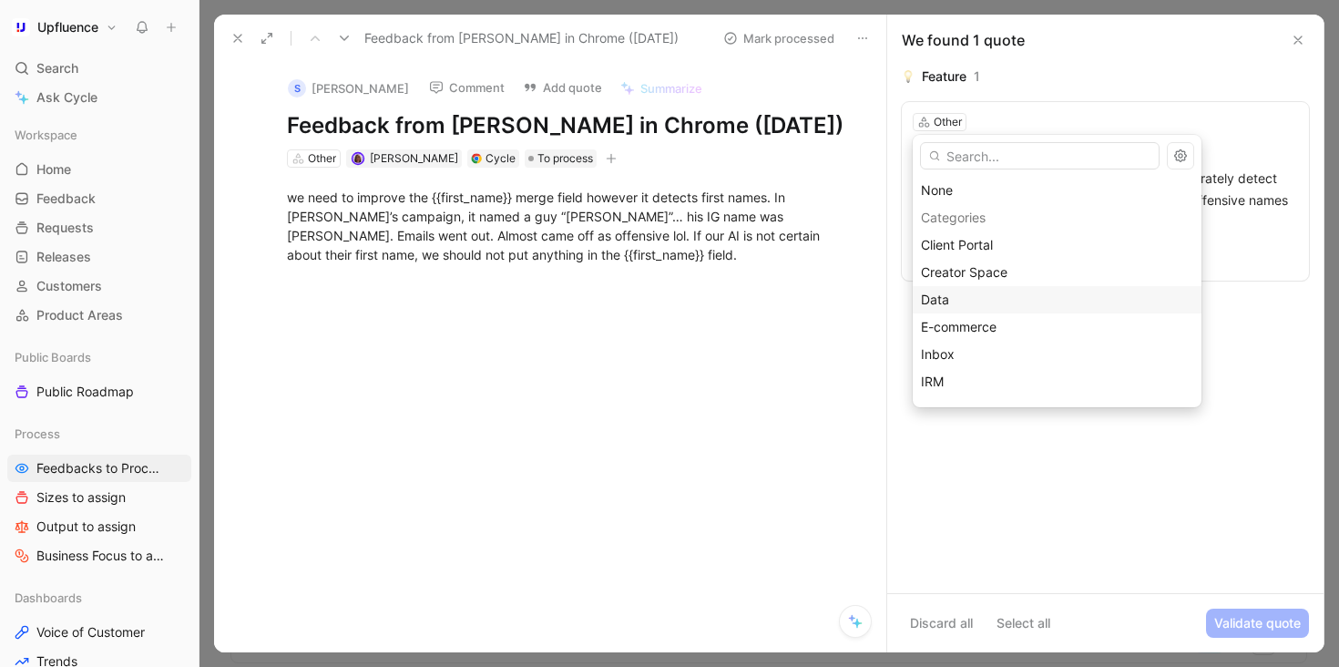
click at [966, 290] on div "Data" at bounding box center [1057, 300] width 272 height 22
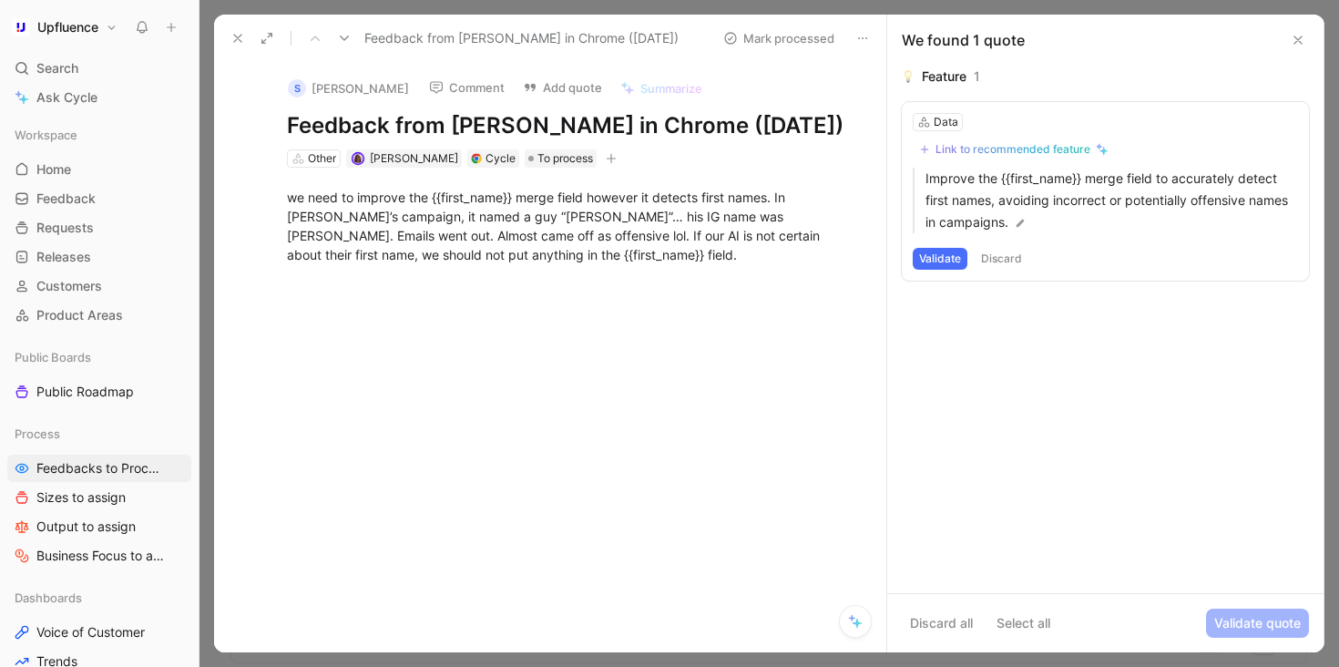
click at [946, 260] on button "Validate" at bounding box center [940, 259] width 55 height 22
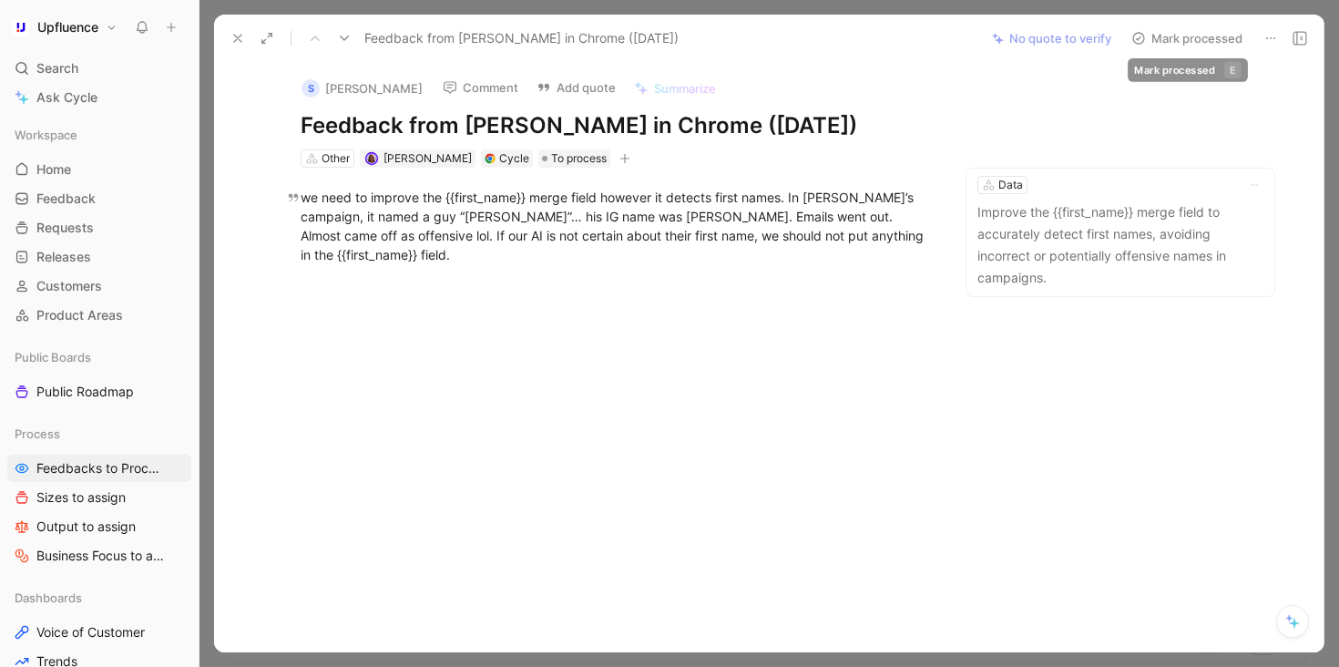
click at [1197, 35] on button "Mark processed" at bounding box center [1187, 39] width 128 height 26
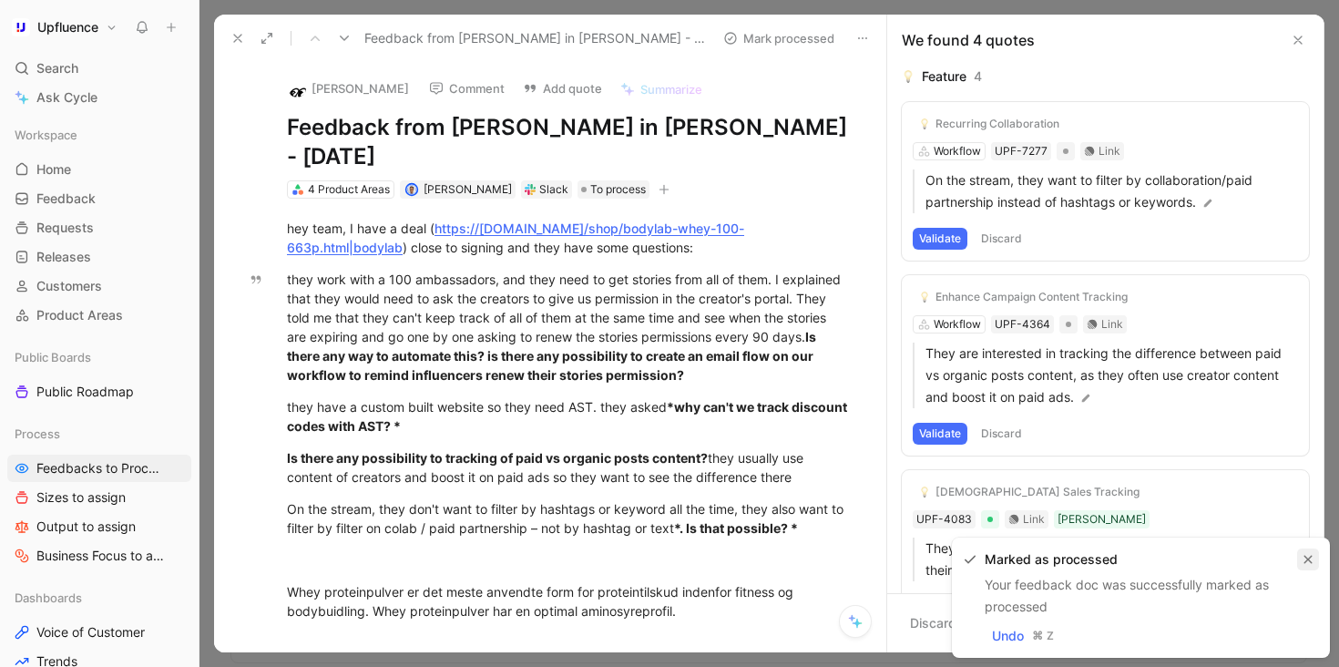
click at [1305, 559] on icon "button" at bounding box center [1308, 559] width 11 height 11
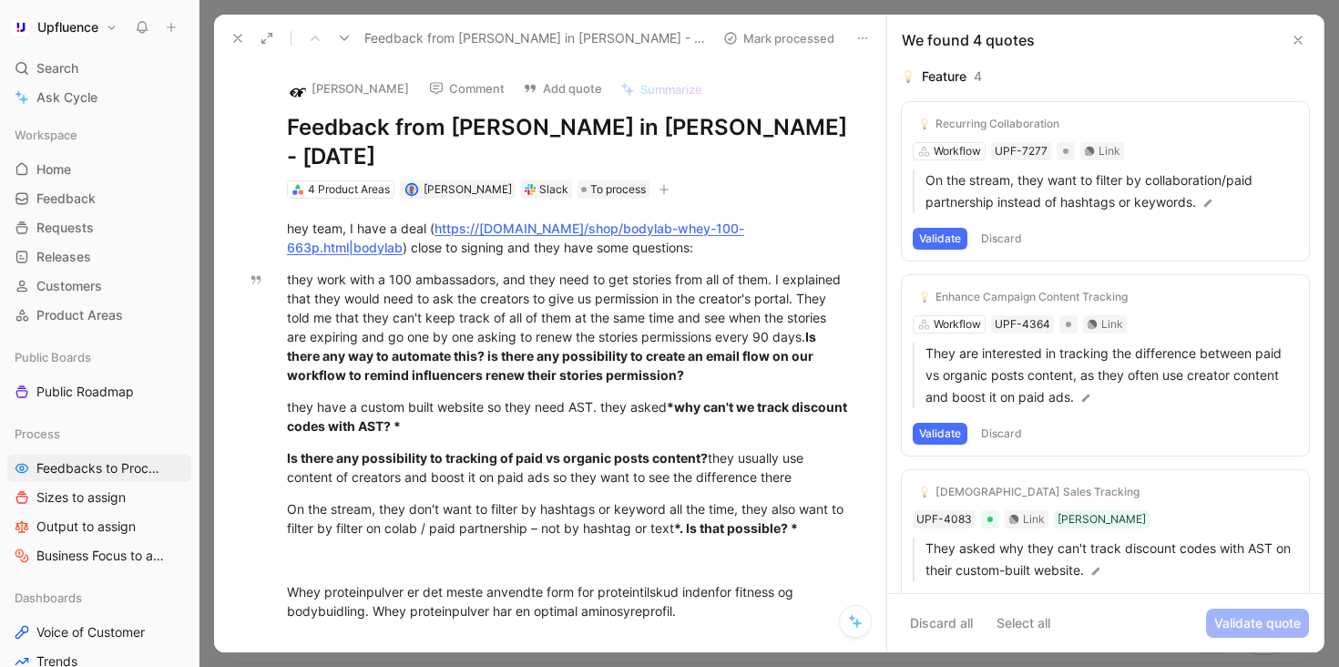
click at [346, 46] on button at bounding box center [345, 39] width 26 height 26
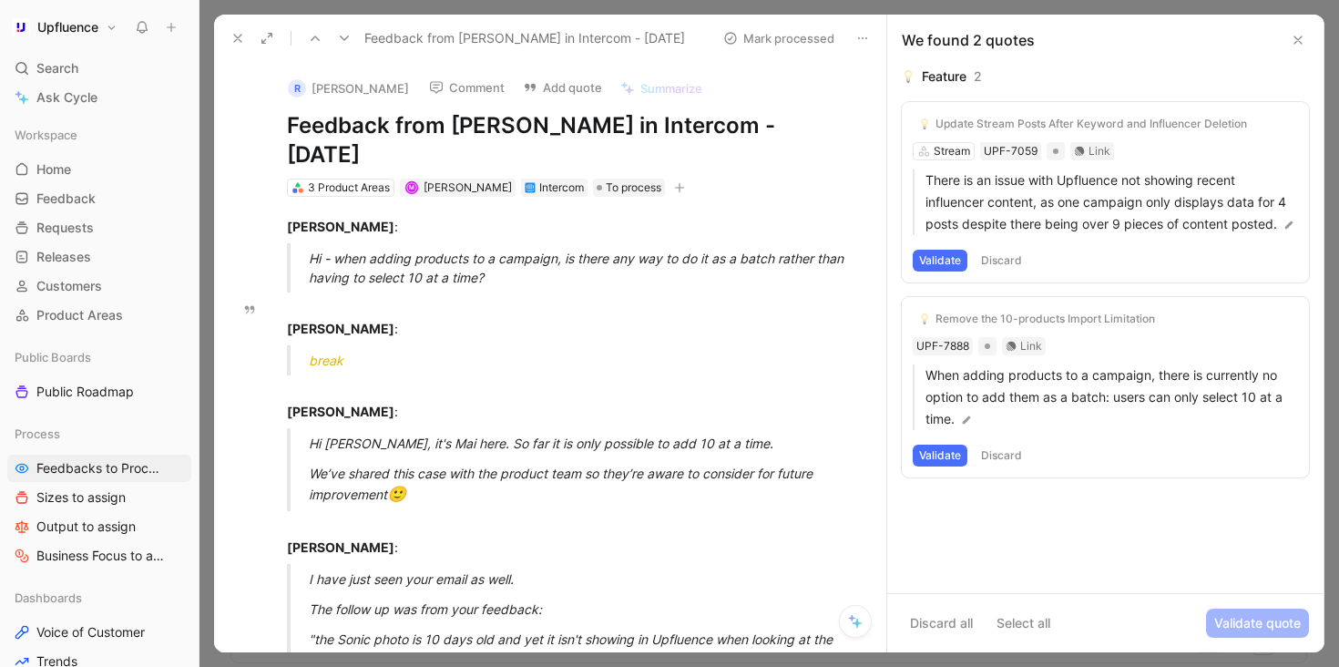
click at [347, 37] on icon at bounding box center [344, 38] width 15 height 15
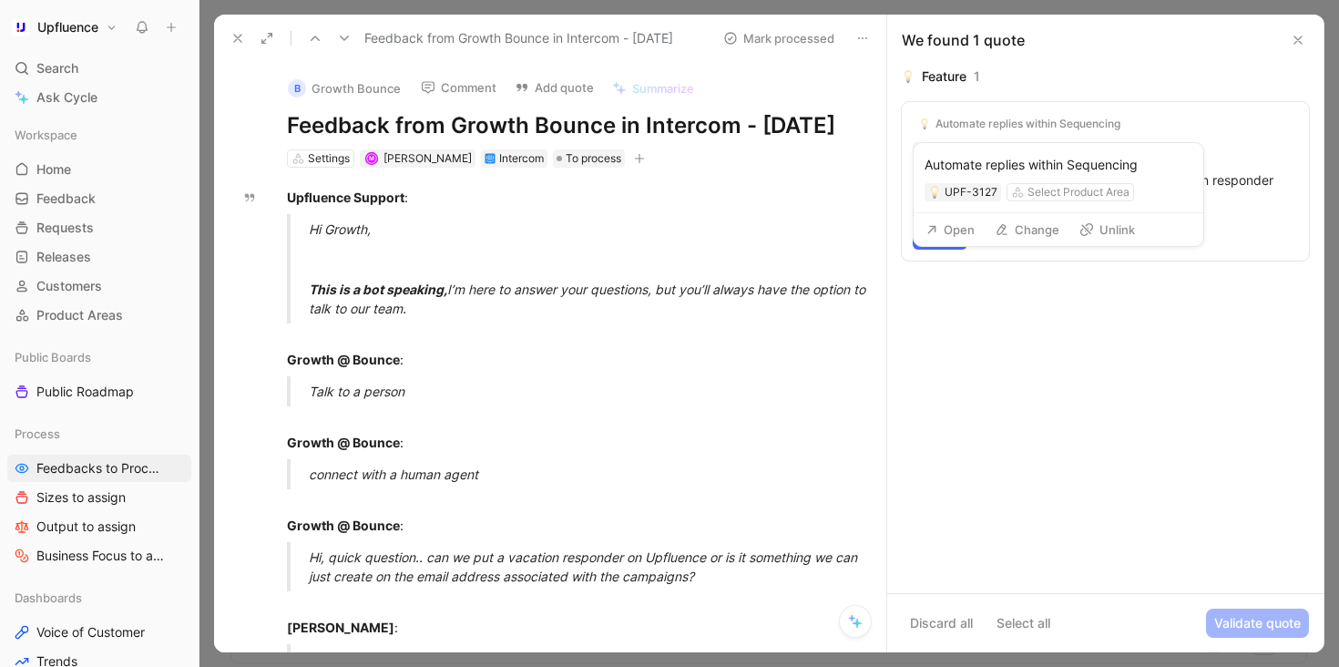
click at [1098, 229] on button "Unlink" at bounding box center [1107, 230] width 72 height 26
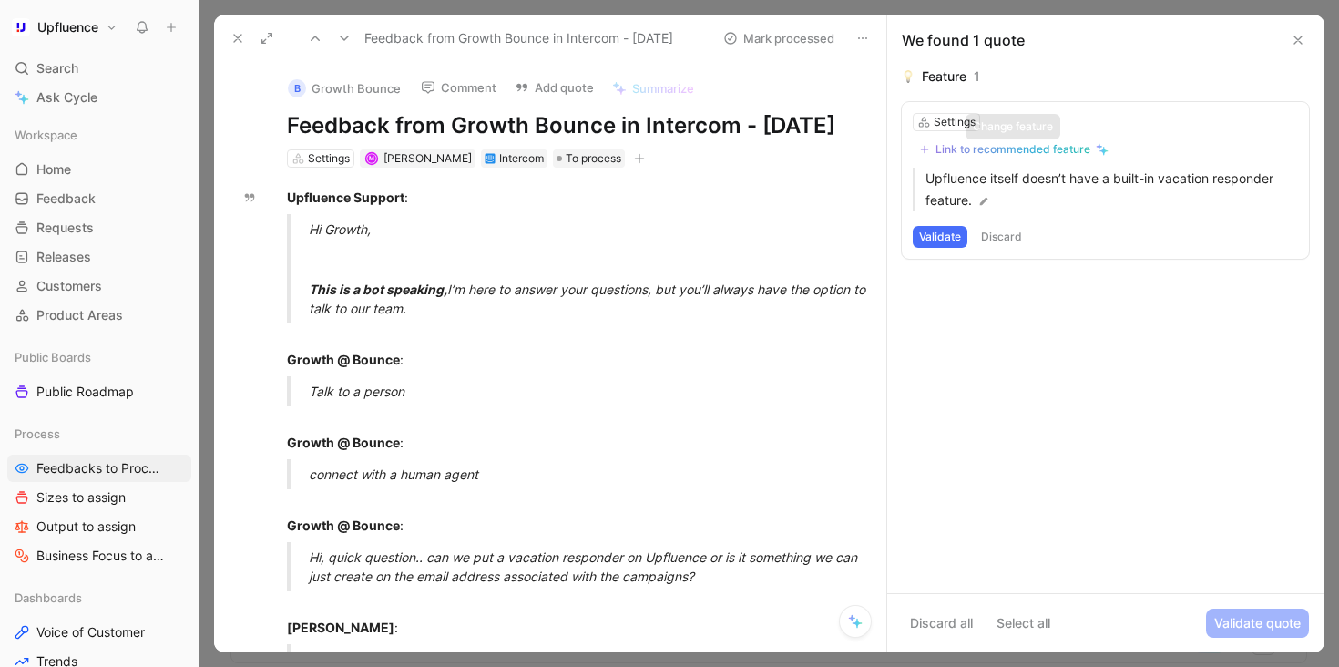
click at [1017, 151] on div "Link to recommended feature" at bounding box center [1012, 149] width 155 height 15
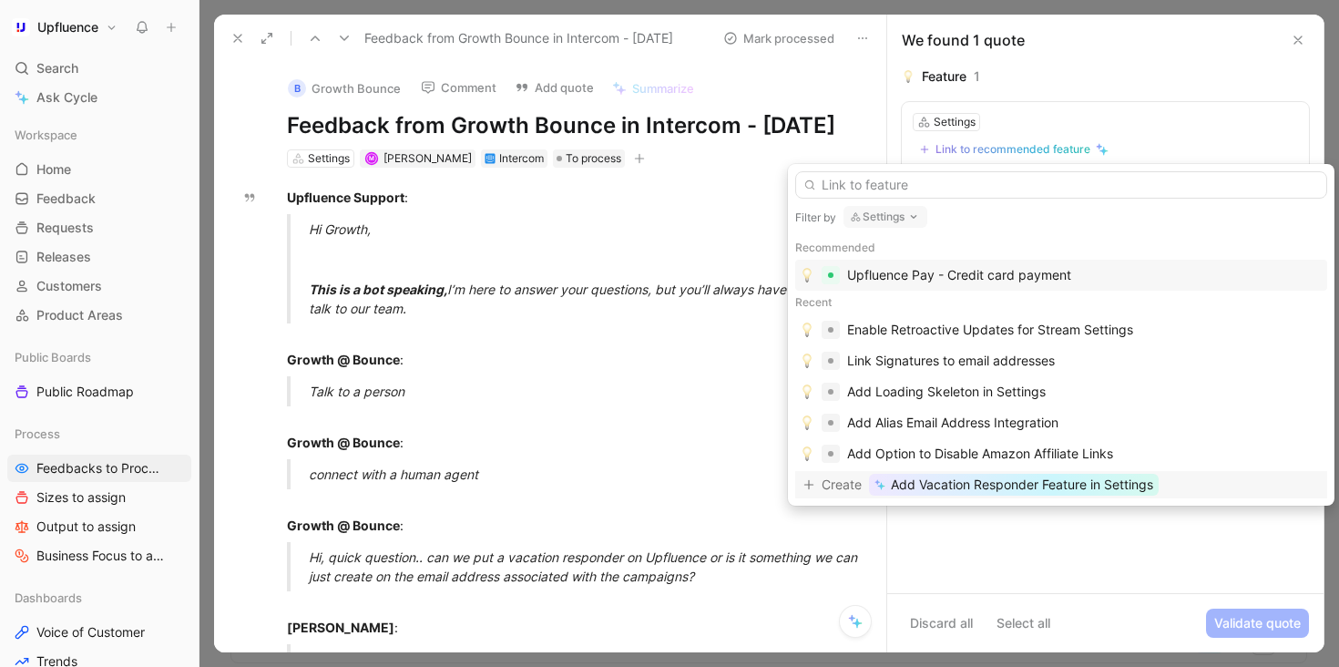
click at [1096, 493] on span "Add Vacation Responder Feature in Settings" at bounding box center [1022, 485] width 262 height 22
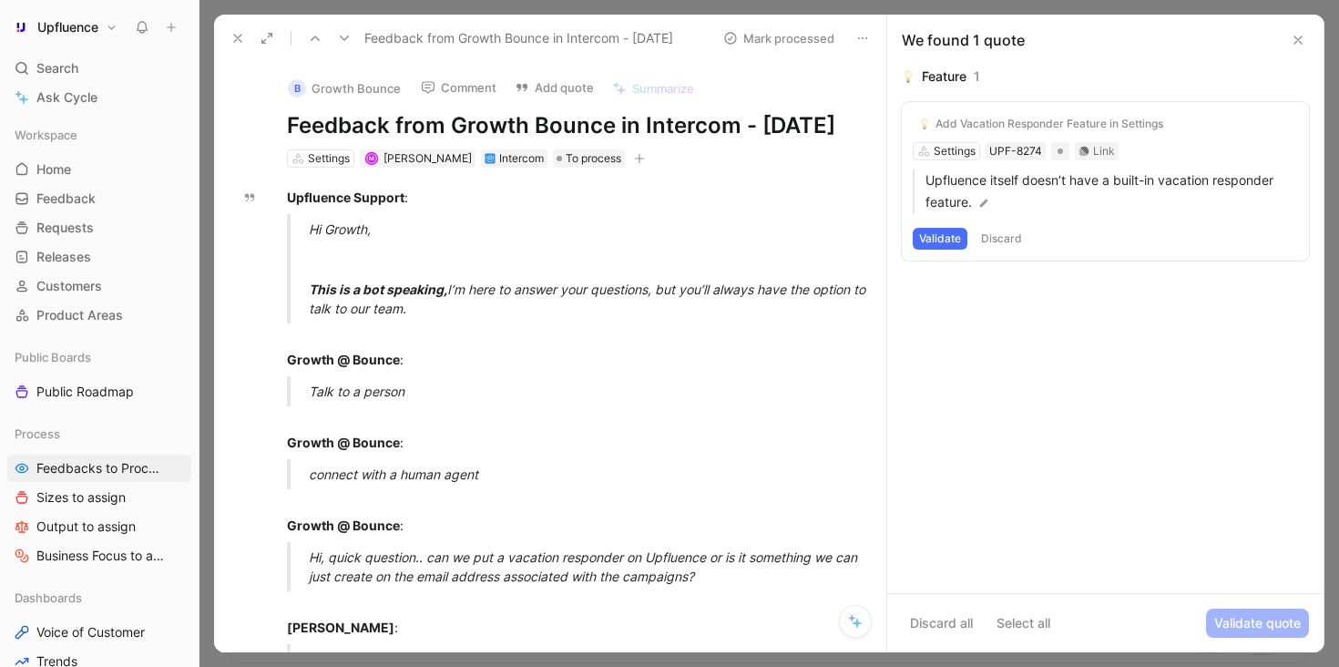
click at [949, 154] on div "Add Vacation Responder Feature in Settings Settings UPF-8274 Link Upfluence its…" at bounding box center [1105, 181] width 407 height 158
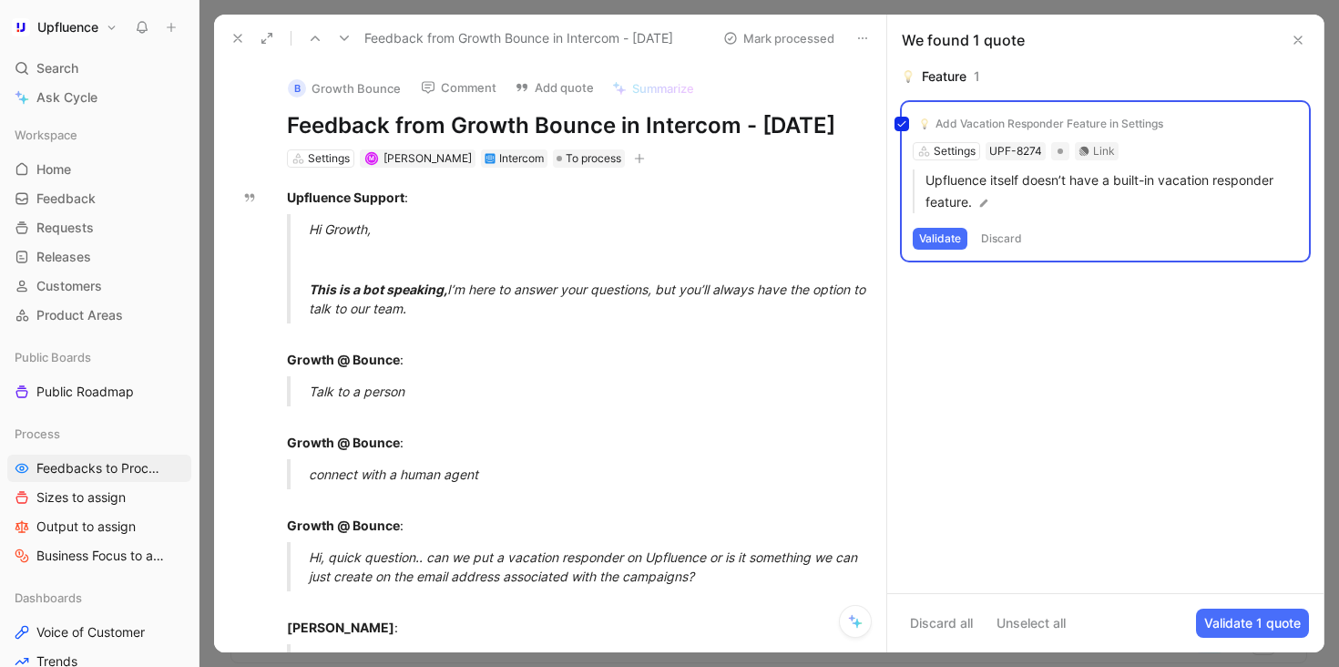
click at [946, 151] on div "Add Vacation Responder Feature in Settings Settings UPF-8274 Link Upfluence its…" at bounding box center [1105, 181] width 407 height 158
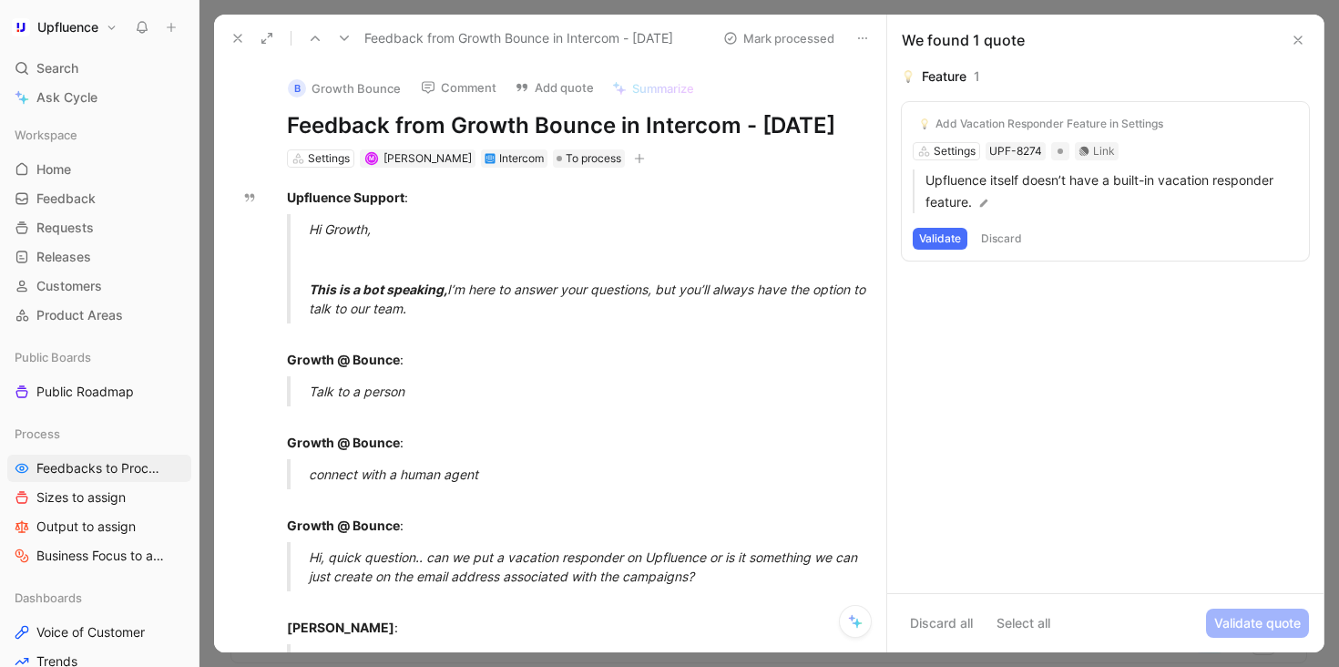
click at [940, 236] on button "Validate" at bounding box center [940, 239] width 55 height 22
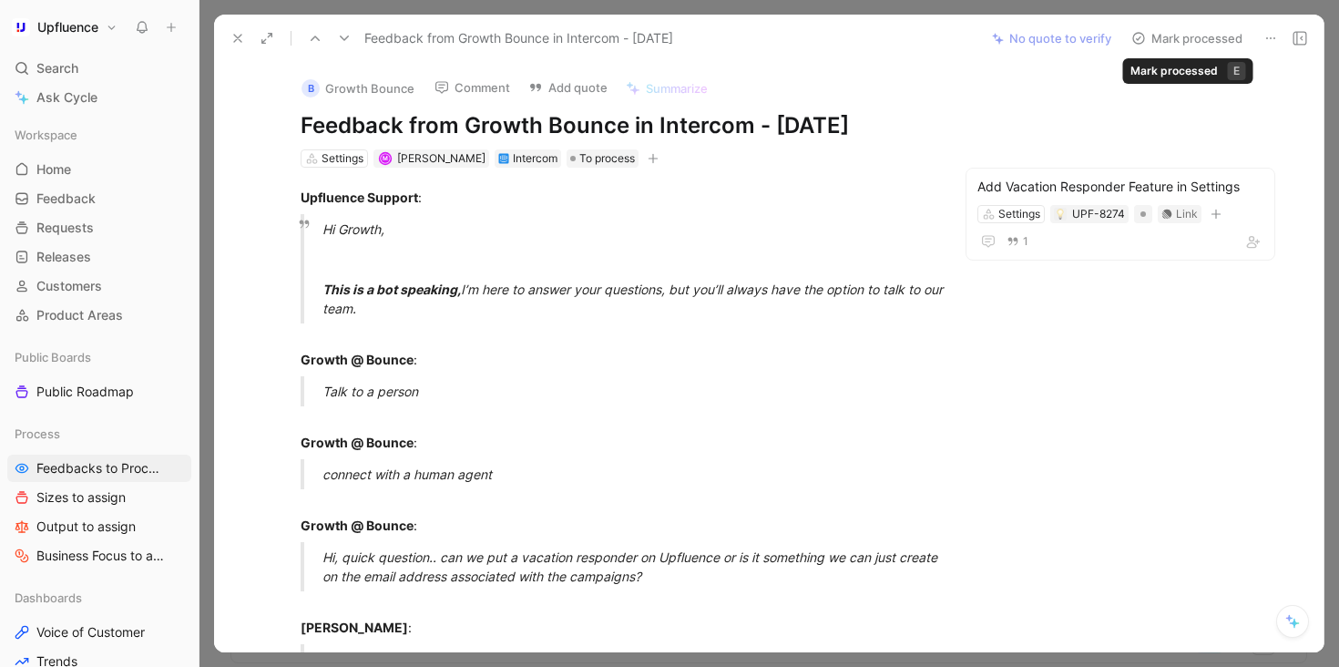
click at [1187, 39] on button "Mark processed" at bounding box center [1187, 39] width 128 height 26
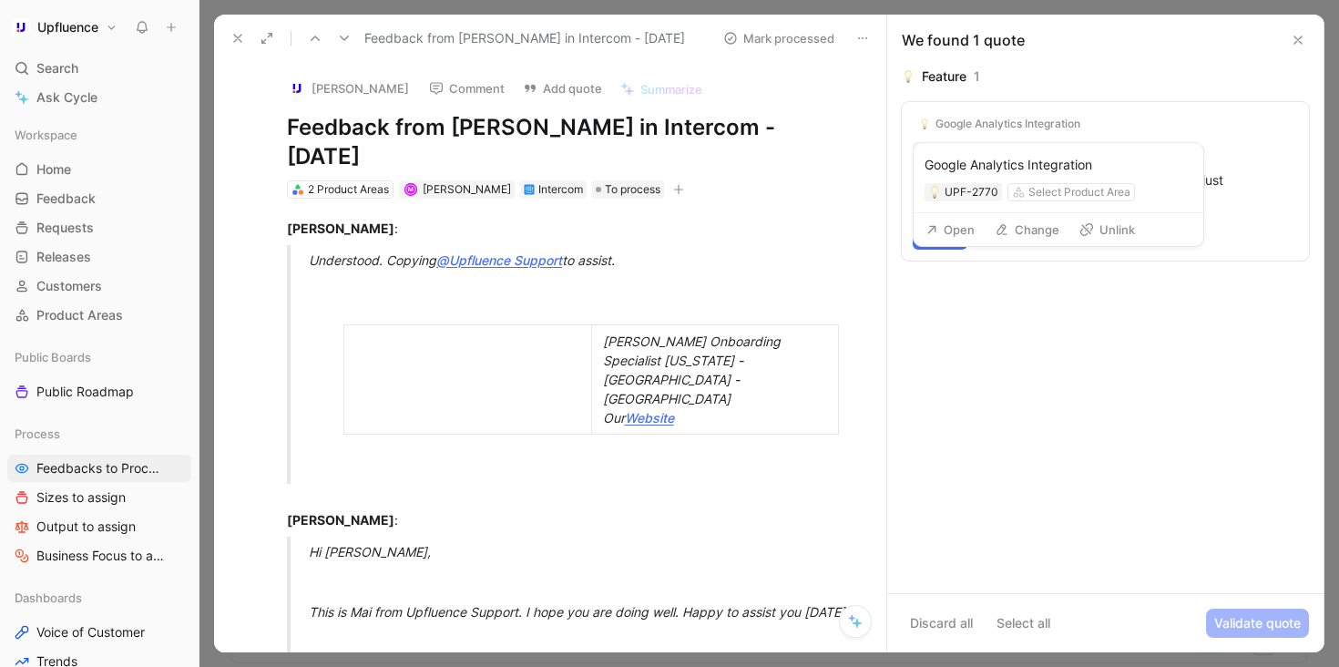
click at [1082, 231] on icon at bounding box center [1086, 229] width 15 height 15
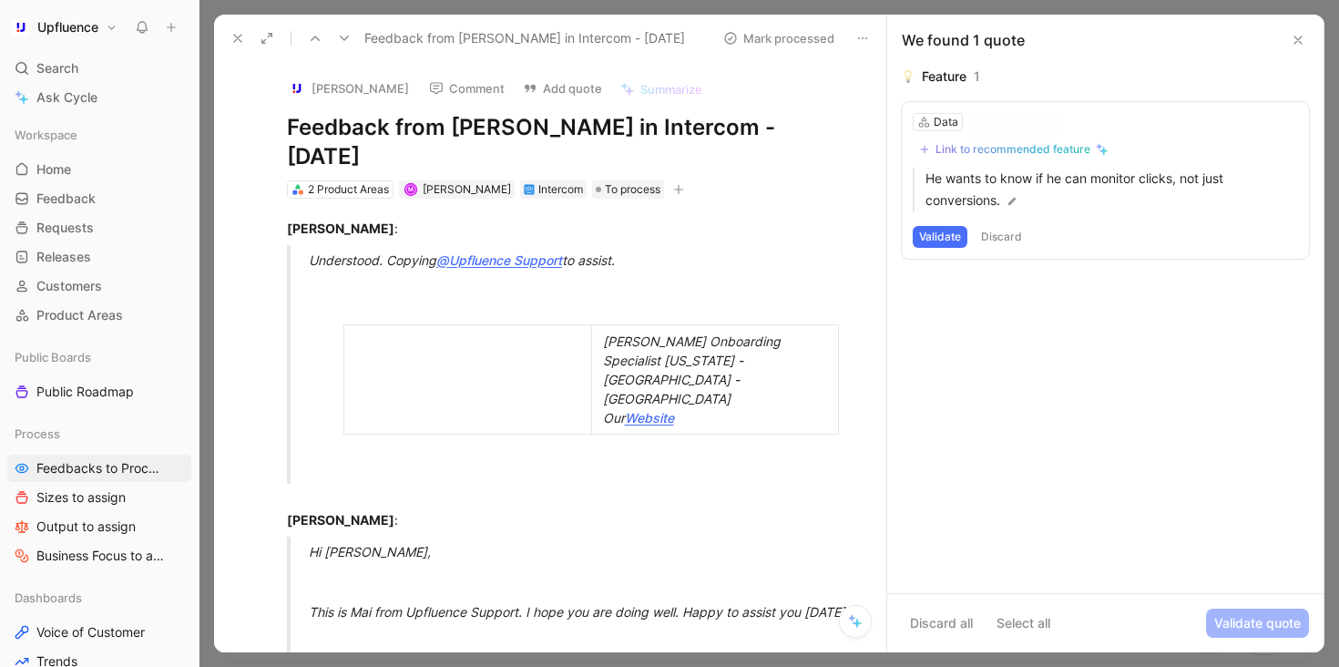
click at [996, 153] on div "Link to recommended feature" at bounding box center [1012, 149] width 155 height 15
click at [938, 116] on div "Data" at bounding box center [946, 122] width 25 height 18
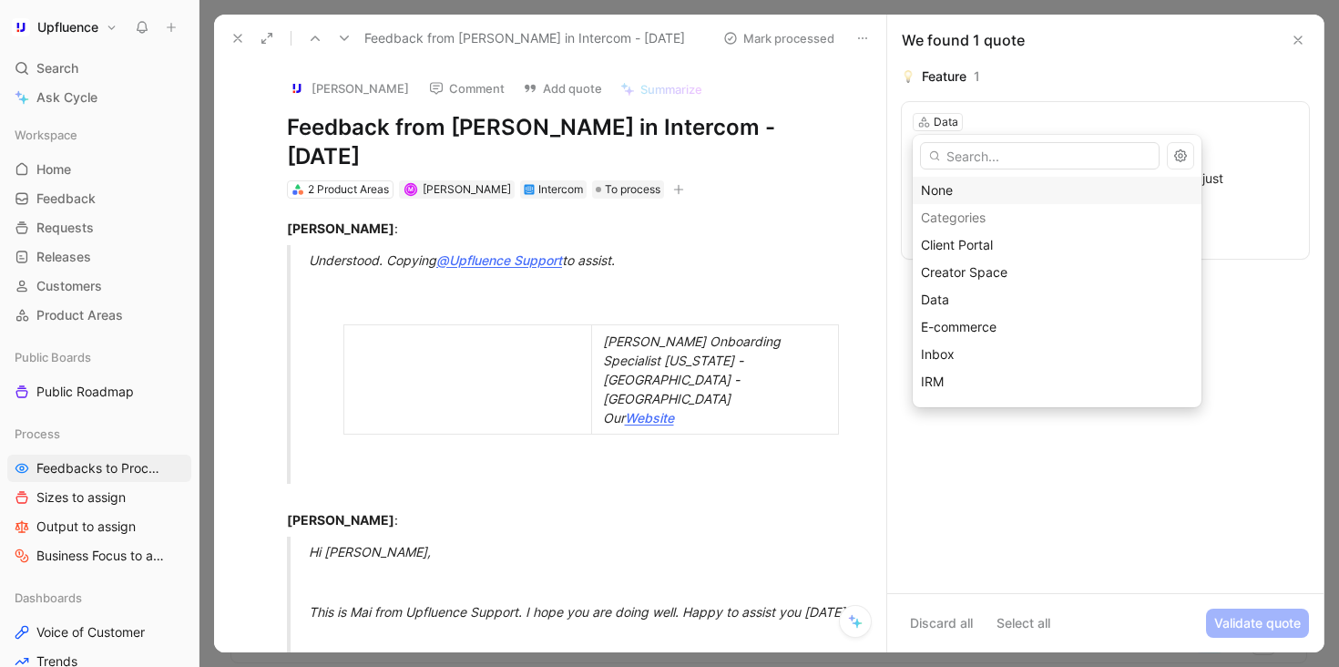
click at [949, 194] on div "None" at bounding box center [1057, 190] width 272 height 22
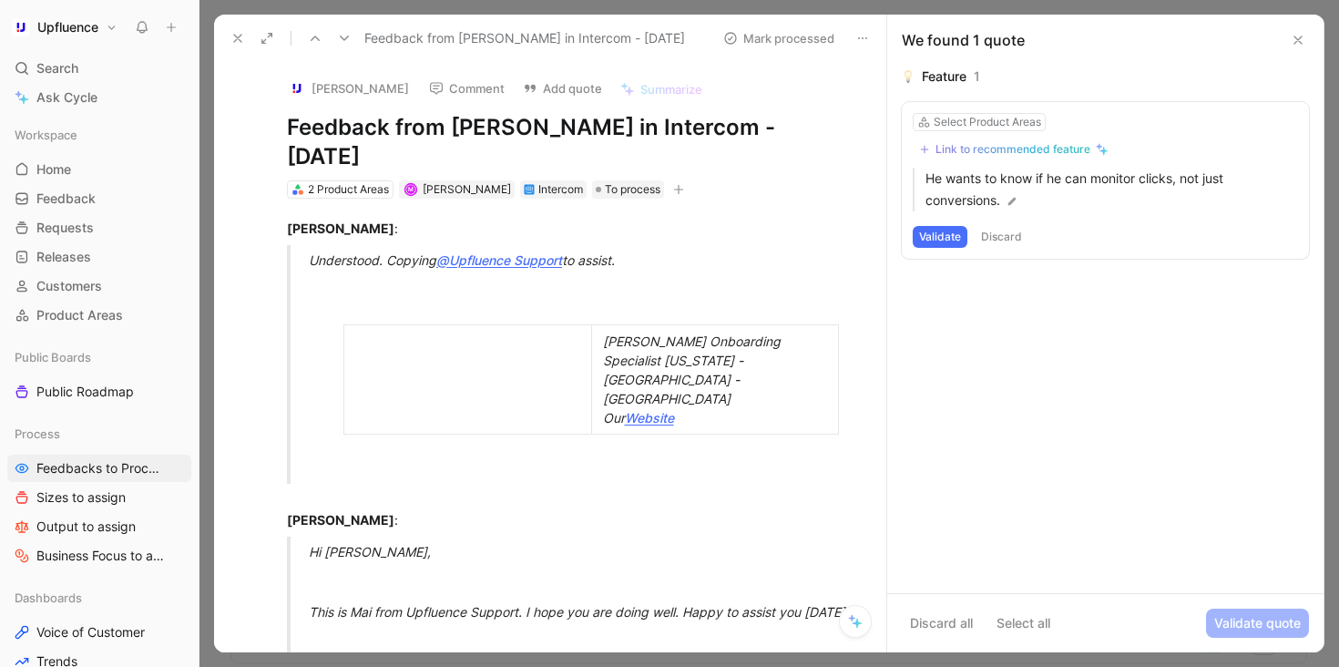
click at [962, 144] on div "Link to recommended feature" at bounding box center [1012, 149] width 155 height 15
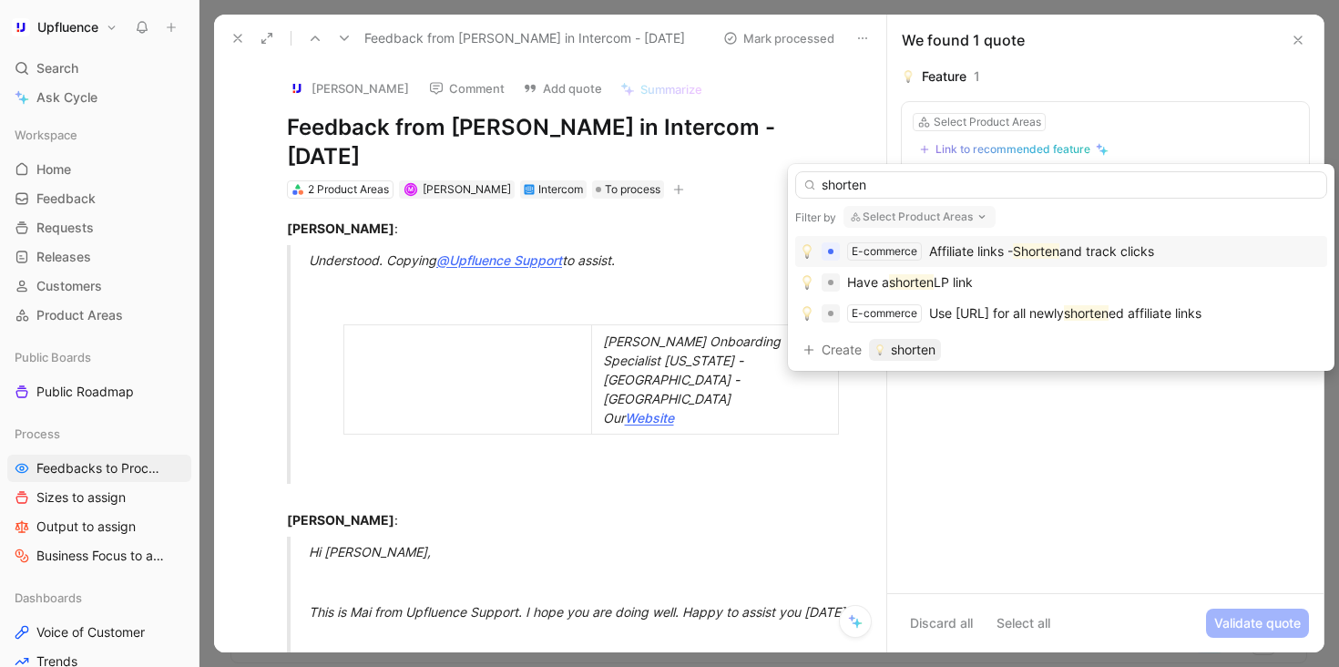
type input "shorten"
click at [1039, 247] on mark "Shorten" at bounding box center [1036, 250] width 46 height 15
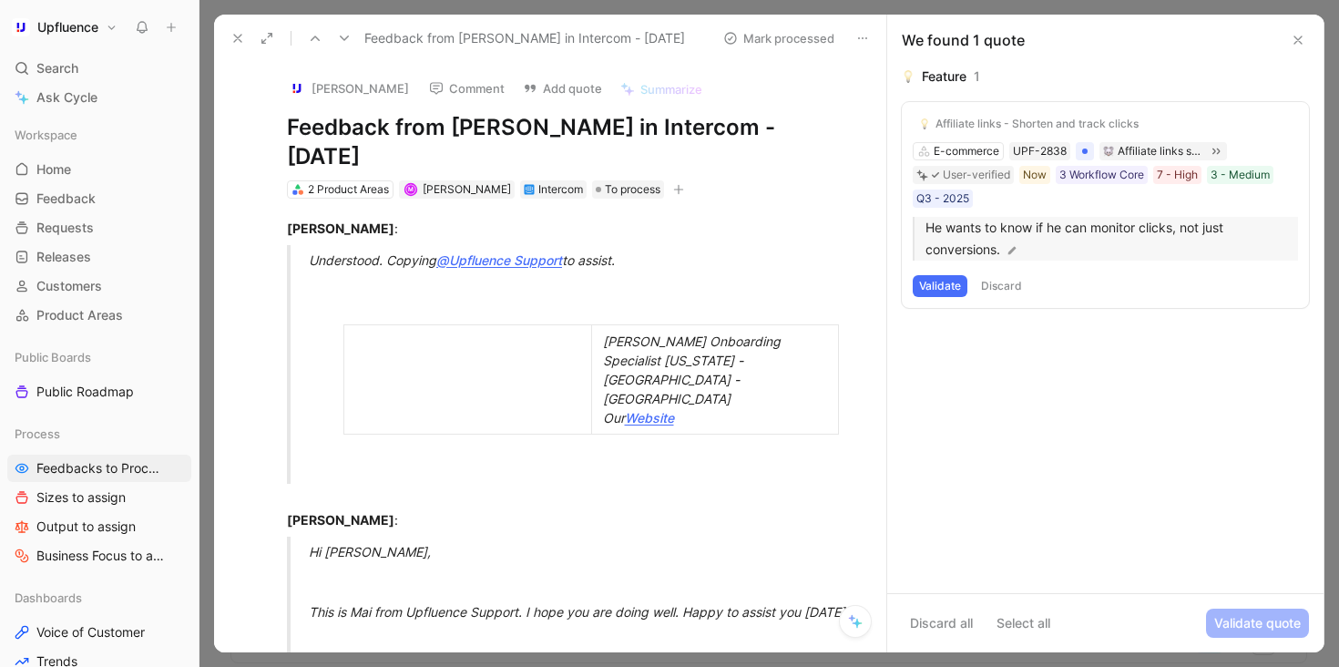
click at [941, 229] on p "He wants to know if he can monitor clicks, not just conversions." at bounding box center [1111, 239] width 373 height 44
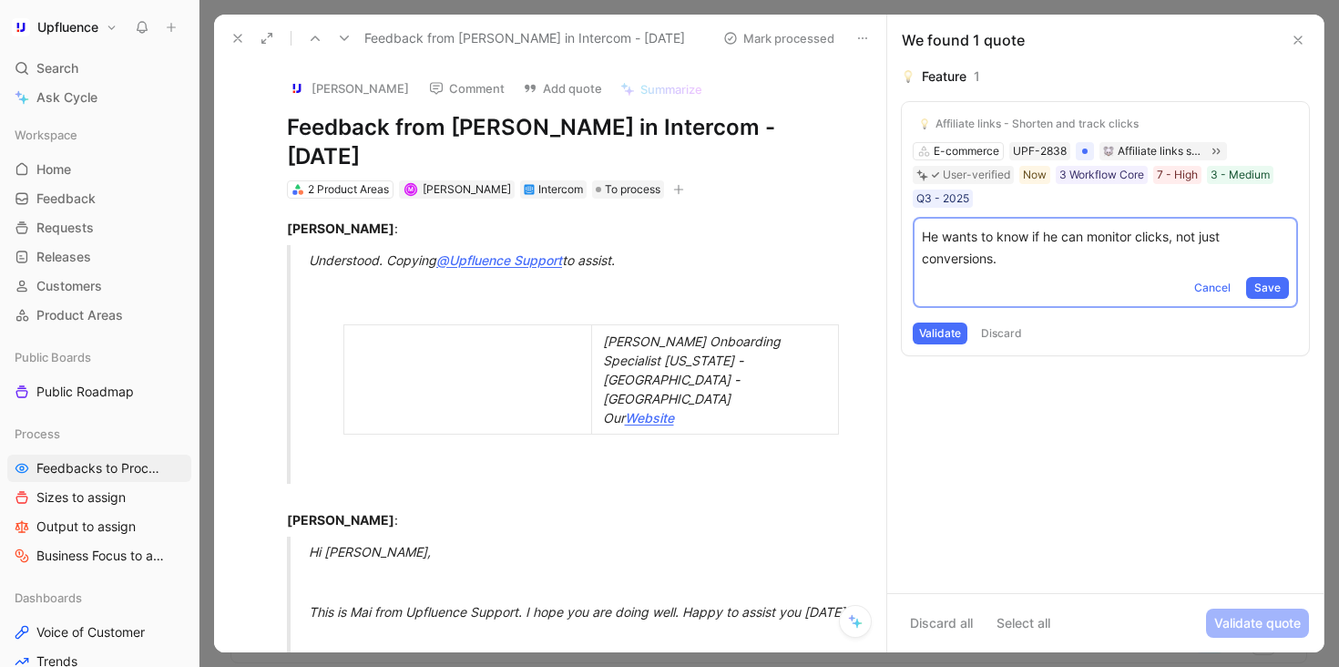
click at [944, 332] on button "Validate" at bounding box center [940, 333] width 55 height 22
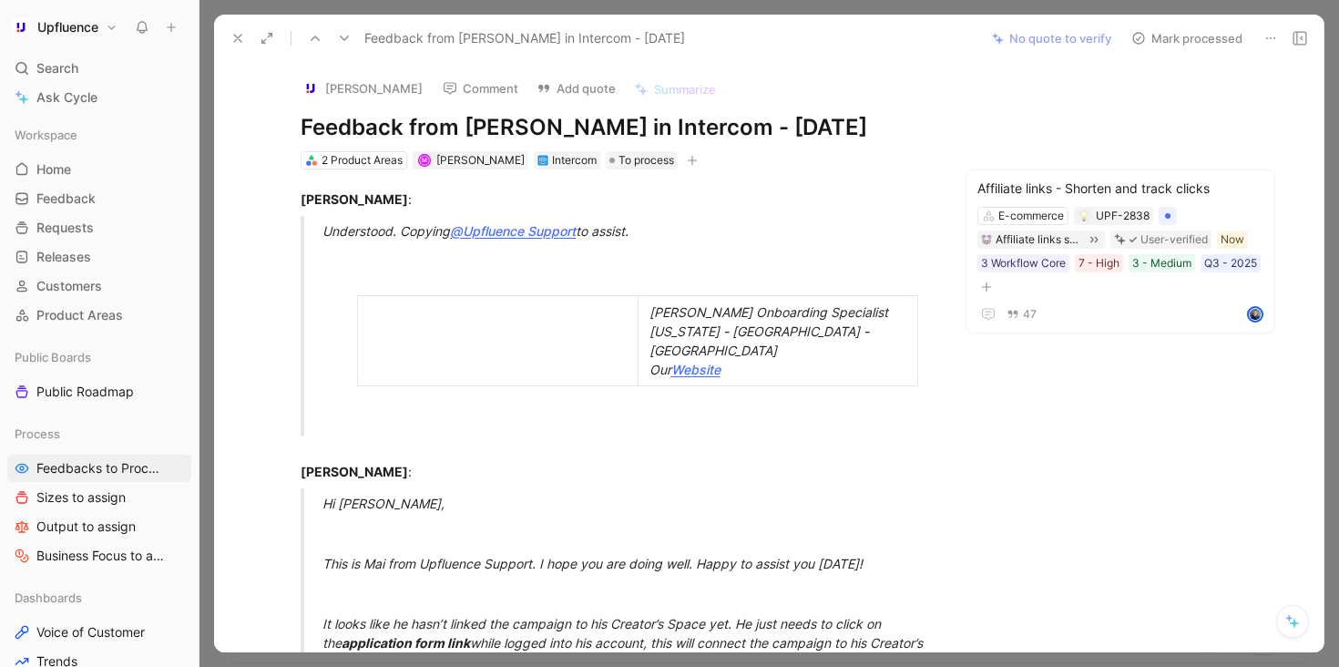
click at [1185, 47] on button "Mark processed" at bounding box center [1187, 39] width 128 height 26
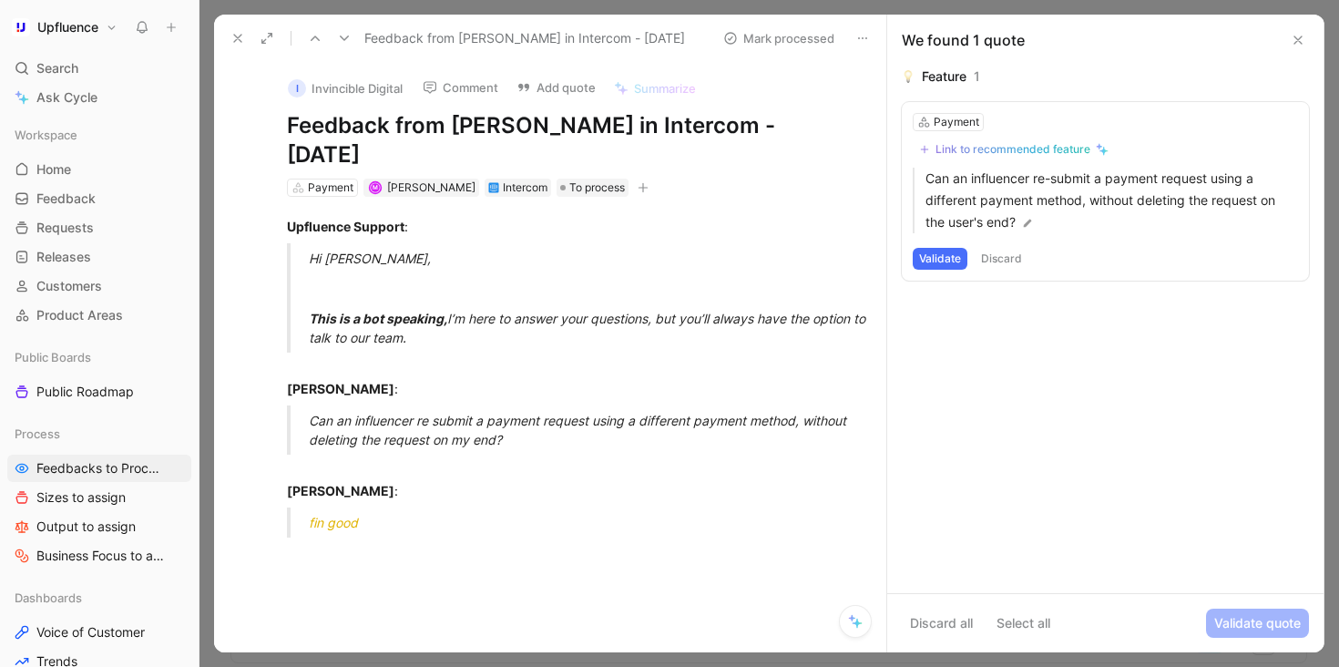
click at [230, 28] on button at bounding box center [238, 39] width 26 height 26
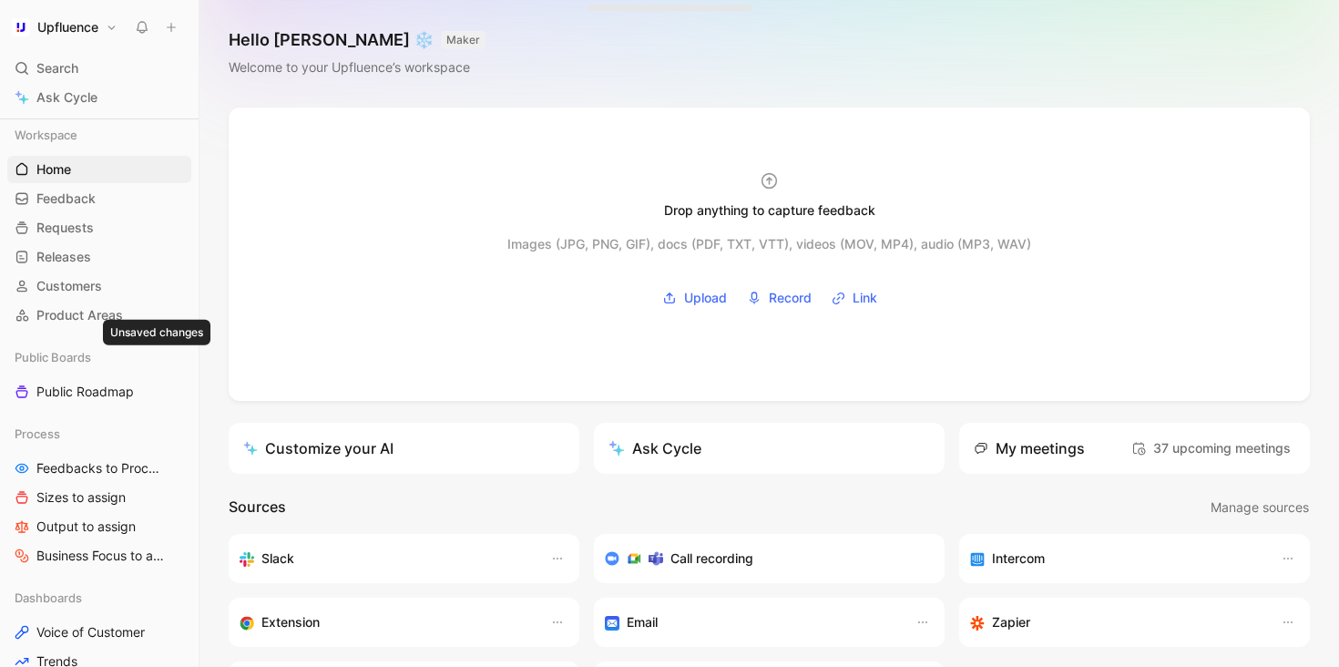
scroll to position [548, 0]
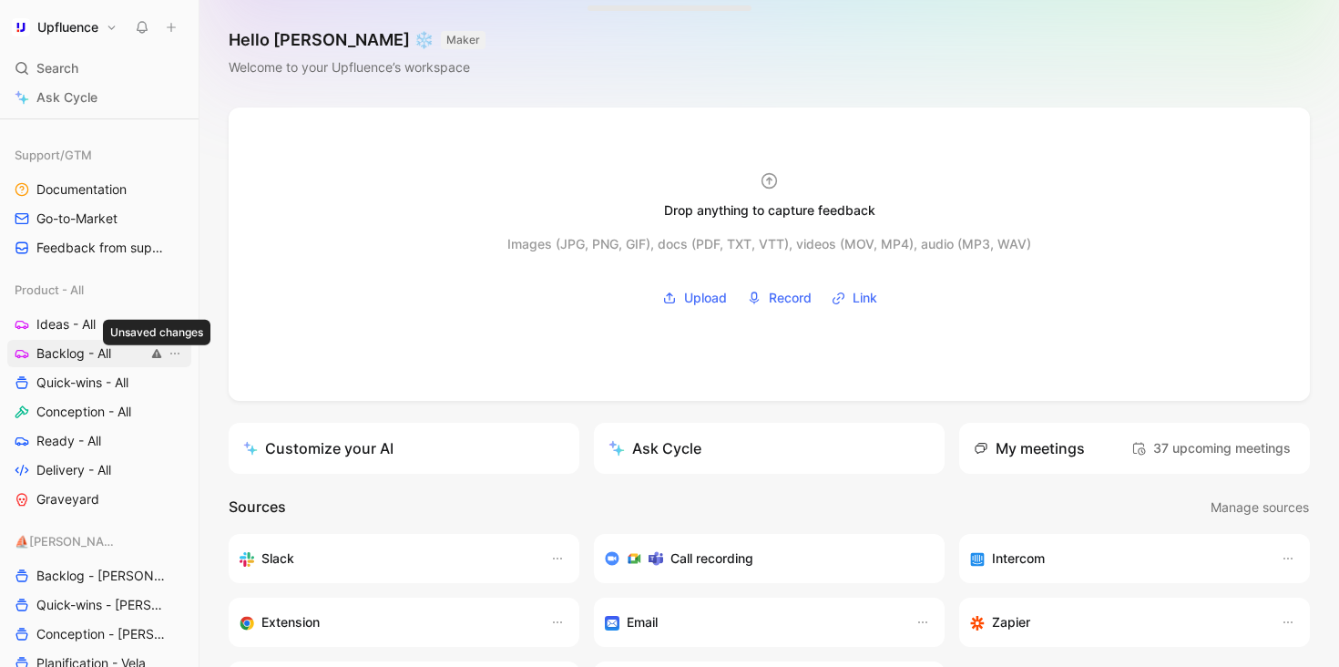
click at [138, 355] on link "Backlog - All Unsaved changes" at bounding box center [99, 353] width 184 height 27
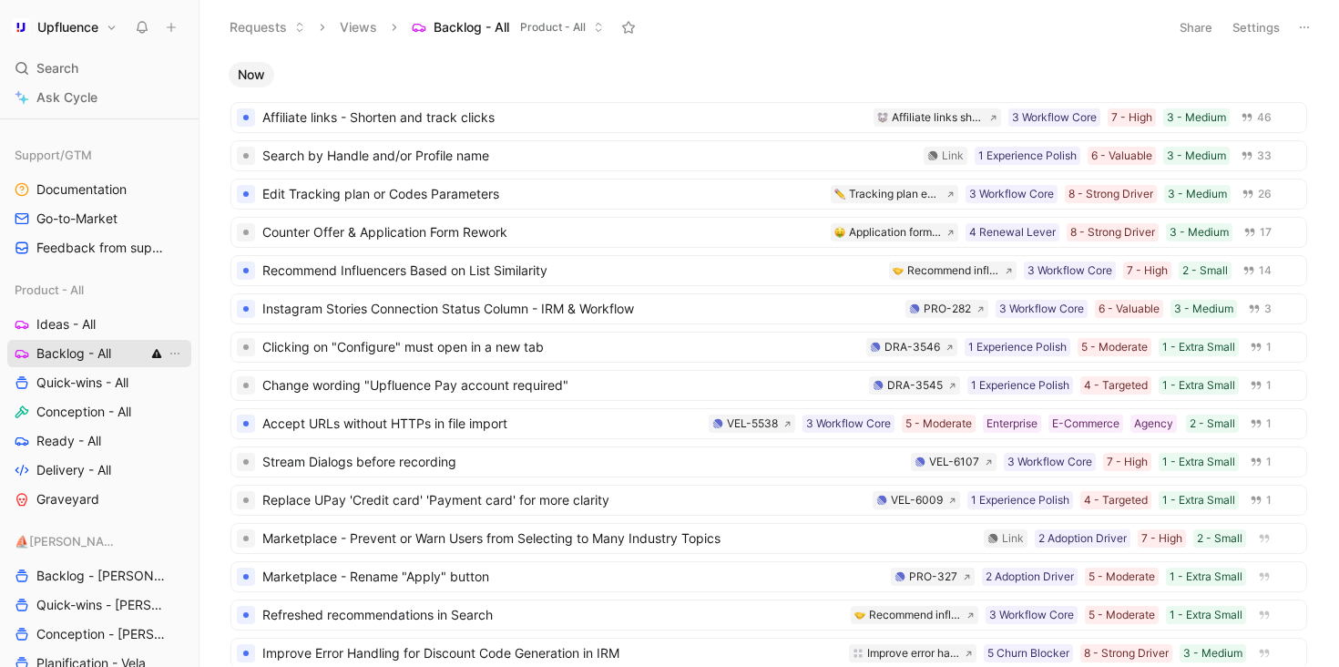
click at [156, 353] on icon at bounding box center [156, 353] width 11 height 11
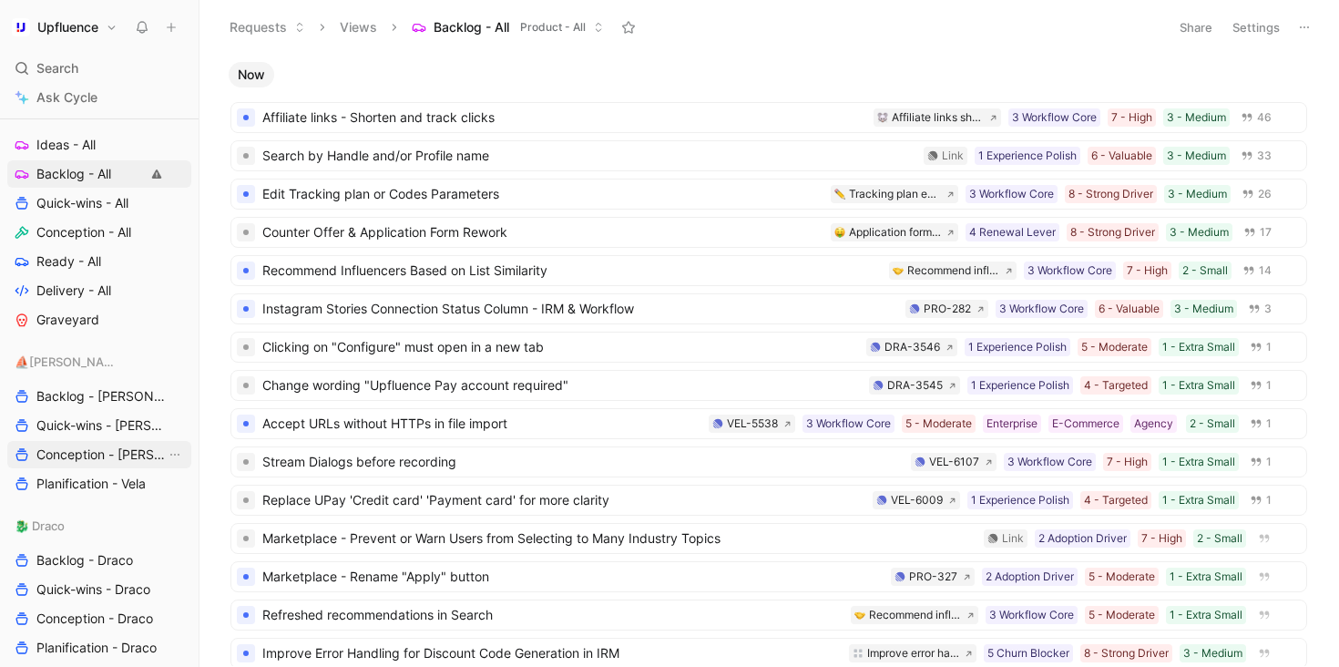
scroll to position [713, 0]
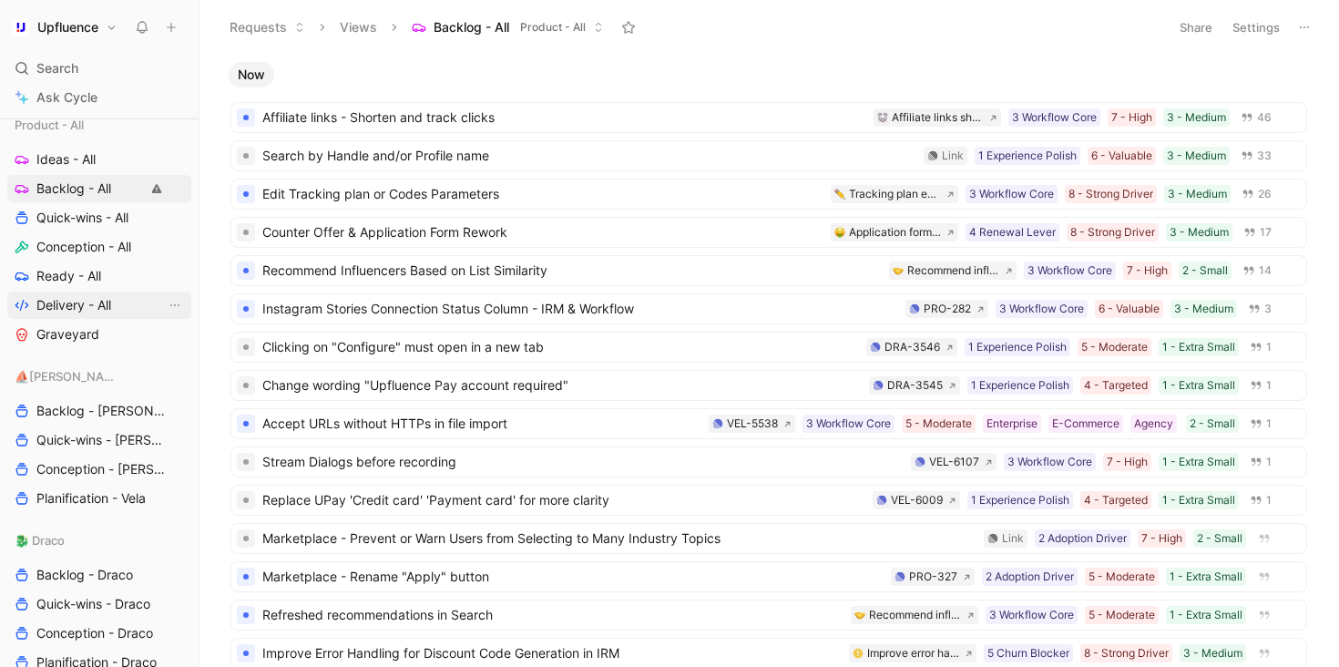
click at [99, 292] on link "Delivery - All" at bounding box center [99, 304] width 184 height 27
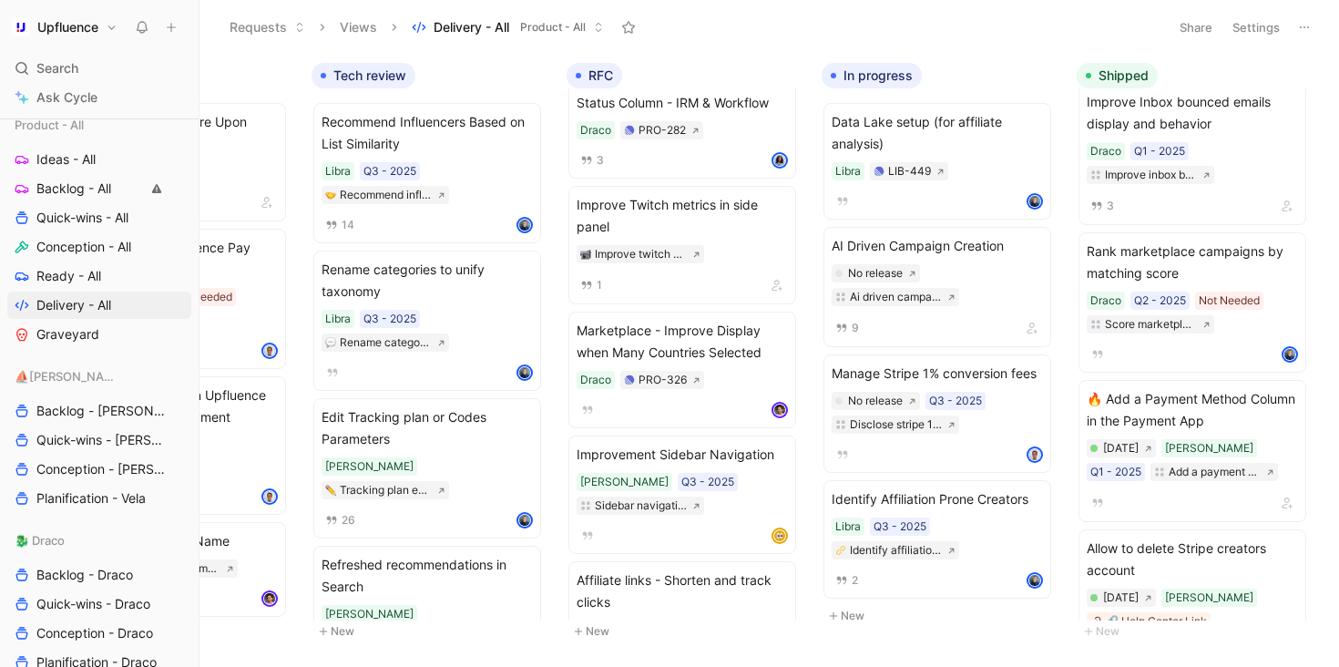
scroll to position [3243, 0]
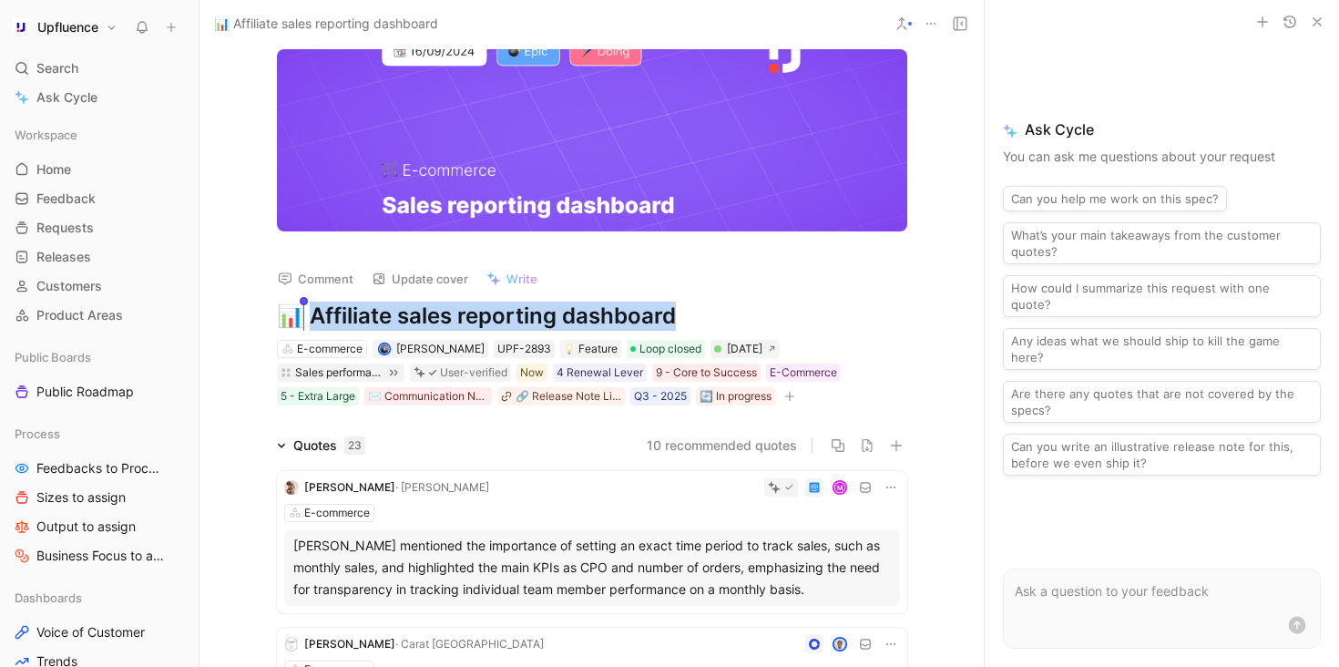
drag, startPoint x: 685, startPoint y: 317, endPoint x: 310, endPoint y: 313, distance: 375.3
click at [310, 313] on h1 "📊 Affiliate sales reporting dashboard" at bounding box center [592, 316] width 630 height 29
copy h1 "ffiliate sales reporting dashboard"
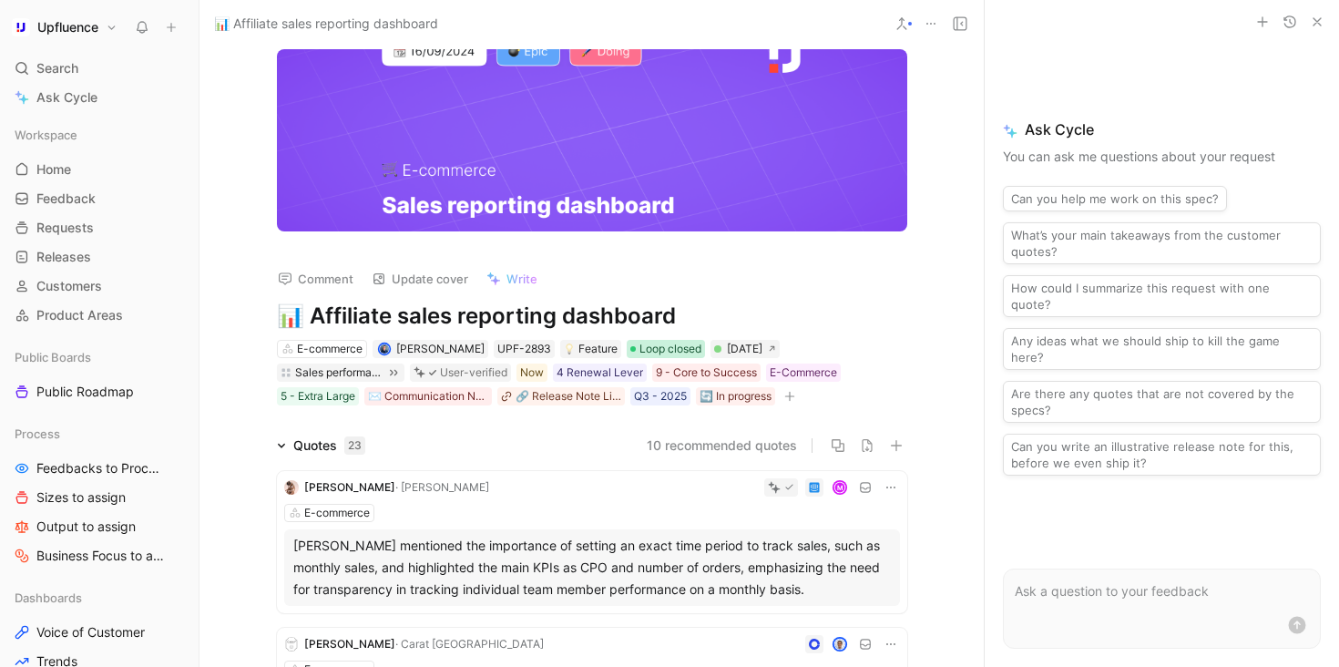
click at [679, 352] on span "Loop closed" at bounding box center [670, 349] width 62 height 18
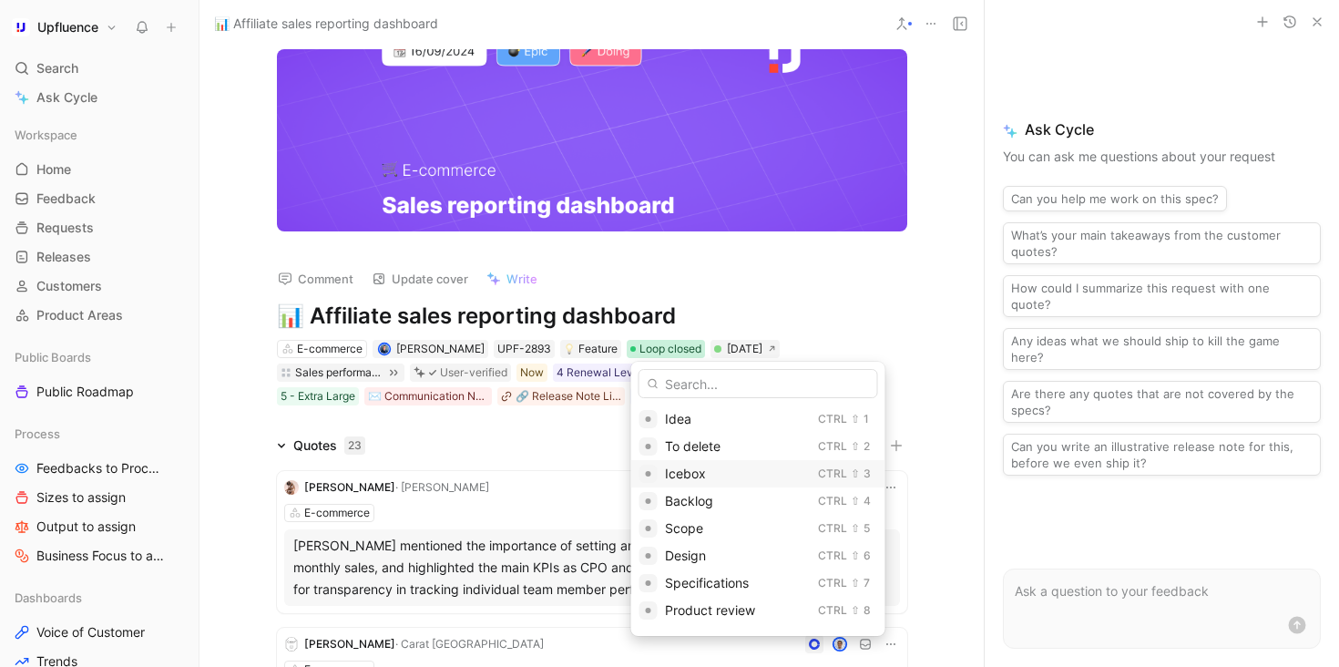
scroll to position [214, 0]
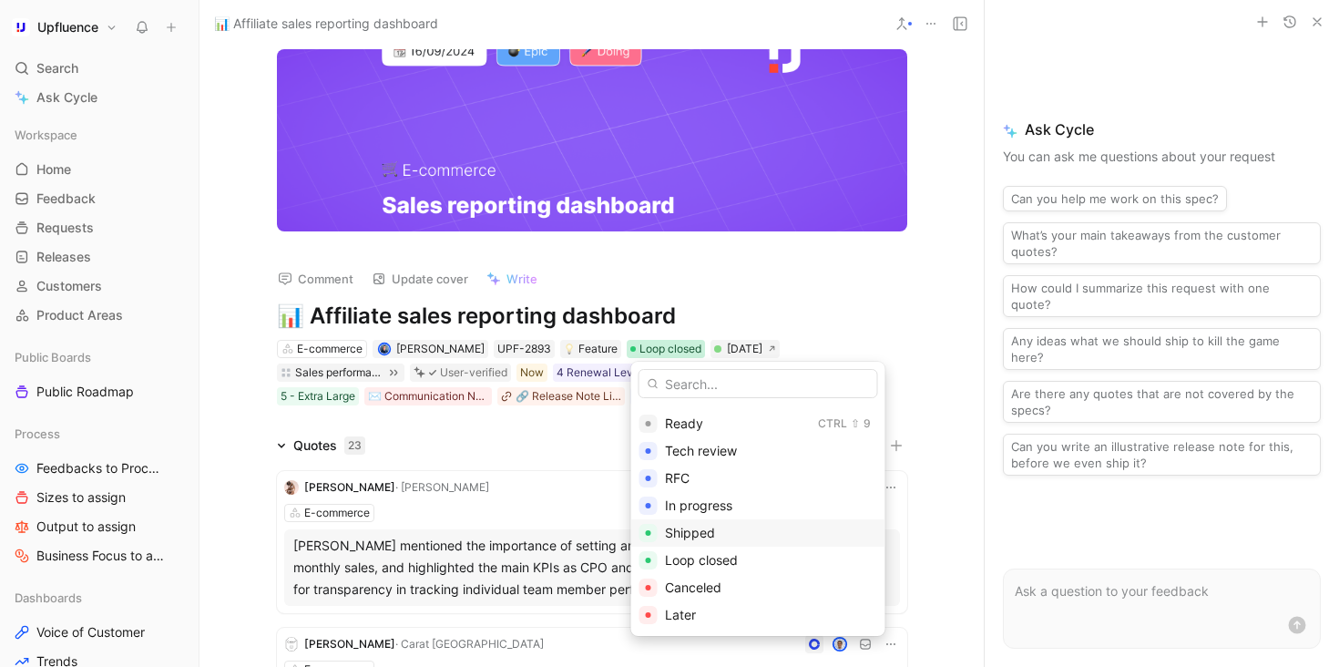
click at [721, 536] on div "Shipped" at bounding box center [771, 533] width 212 height 22
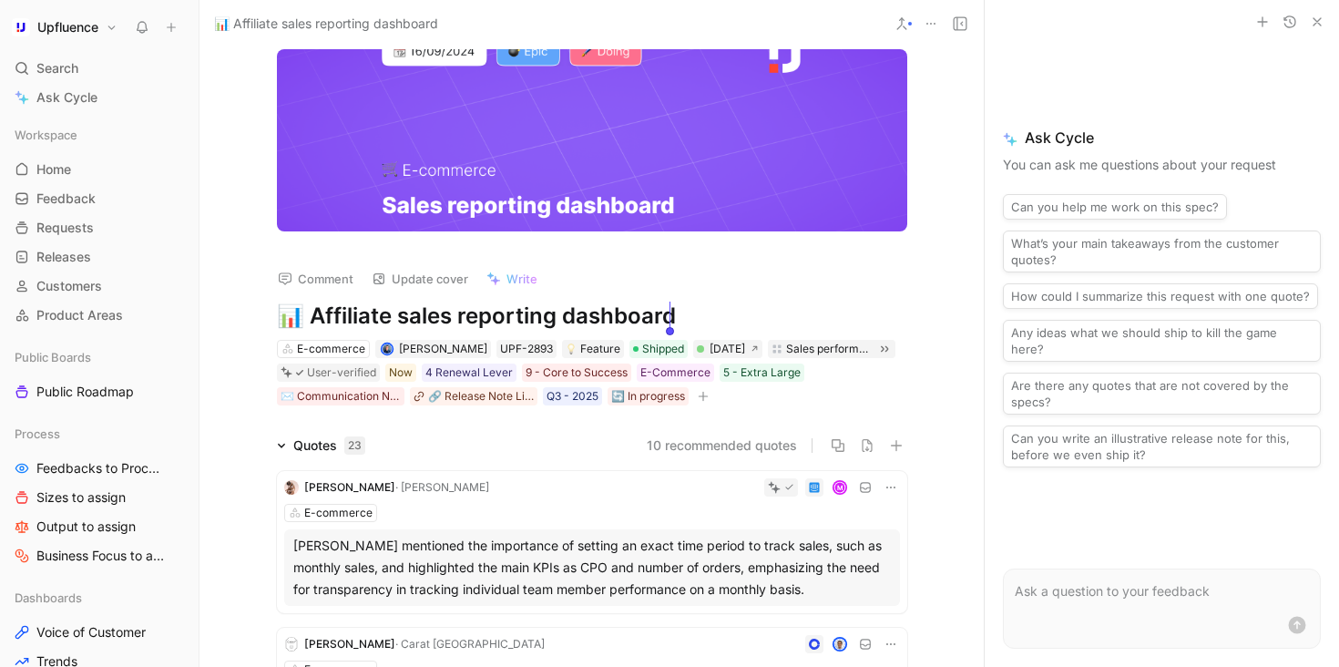
drag, startPoint x: 284, startPoint y: 312, endPoint x: 673, endPoint y: 312, distance: 389.0
click at [673, 312] on h1 "📊 Affiliate sales reporting dashboard" at bounding box center [592, 316] width 630 height 29
click at [304, 322] on h1 "📊 Affiliate sales reporting dashboard" at bounding box center [592, 316] width 630 height 29
copy h1 "Affiliate sales reporting dashboard"
